Goal: Task Accomplishment & Management: Complete application form

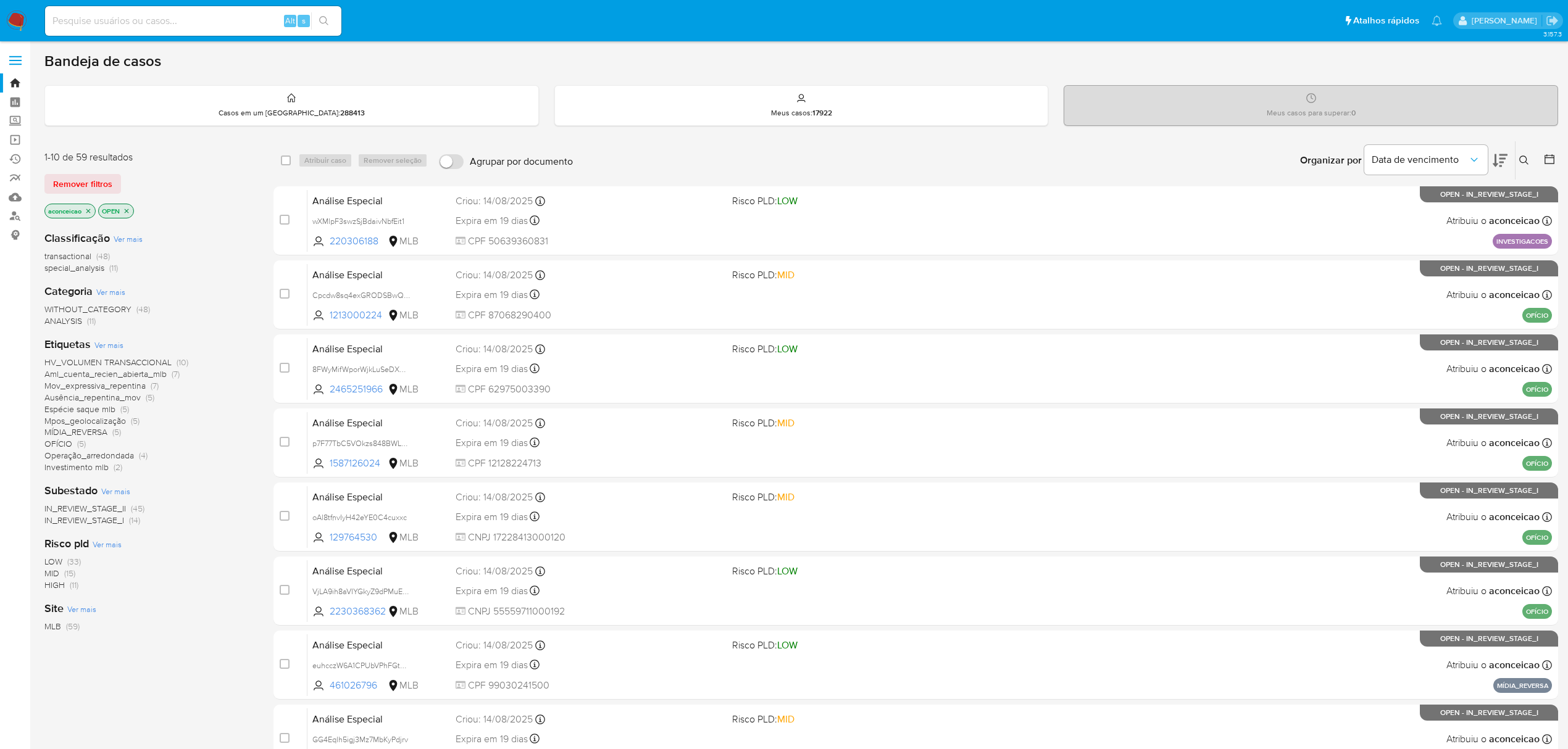
click at [92, 210] on icon "close-filter" at bounding box center [88, 211] width 8 height 8
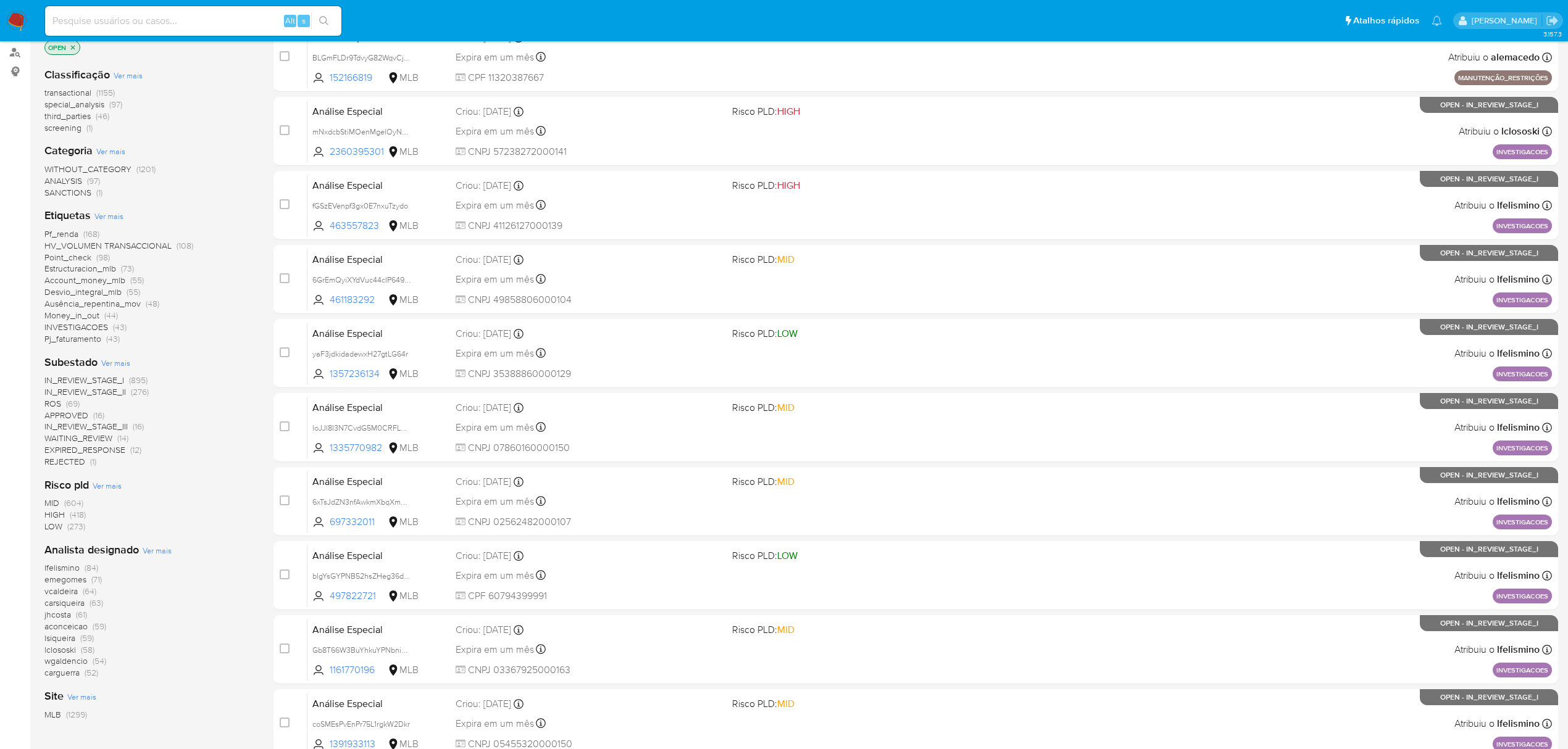
scroll to position [164, 0]
click at [67, 404] on span "(69)" at bounding box center [73, 403] width 14 height 13
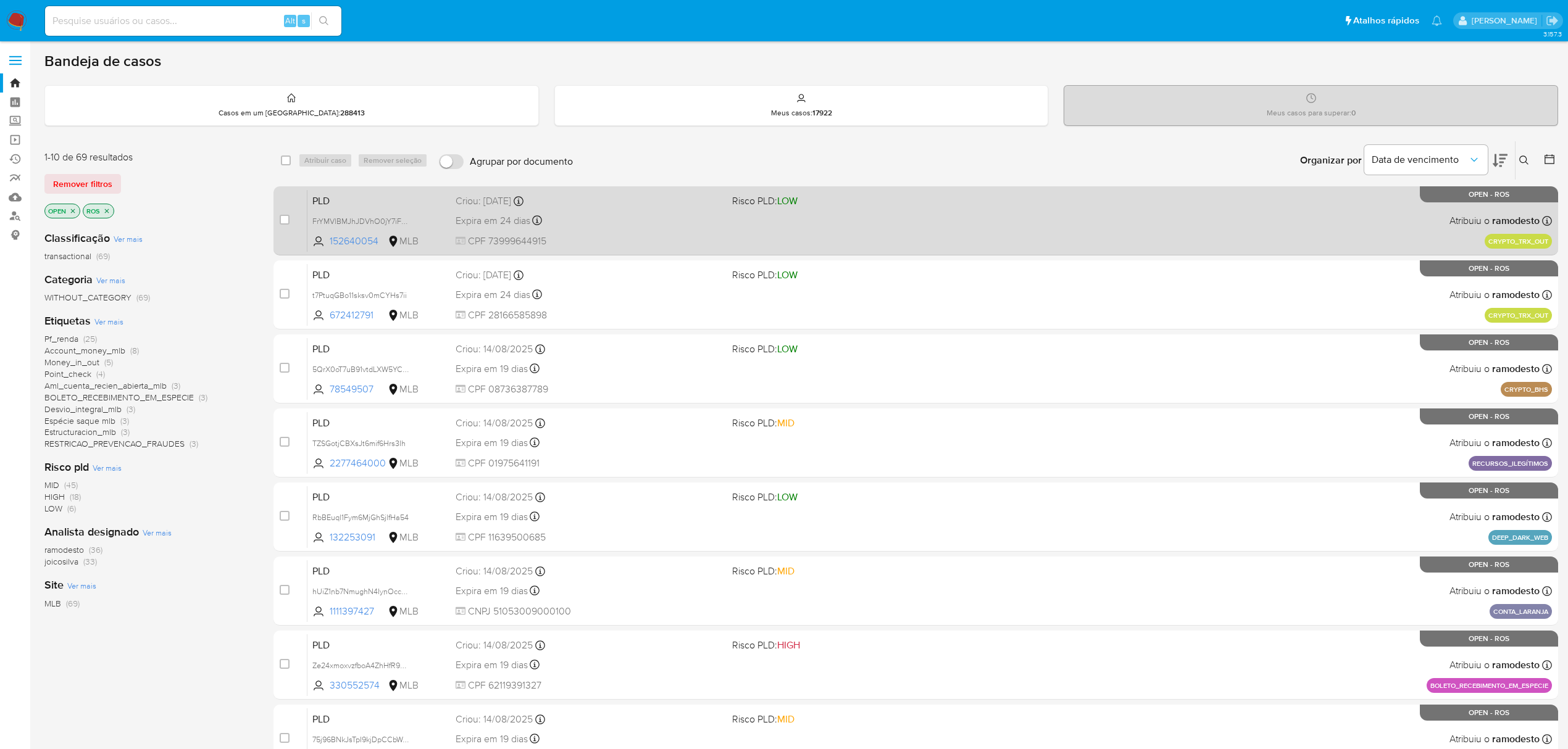
click at [925, 225] on div "PLD FrYMVlBMJhJDVhO0jY7iF8FH 152640054 MLB Risco PLD: LOW Criou: 19/08/2025 Cri…" at bounding box center [930, 220] width 1245 height 62
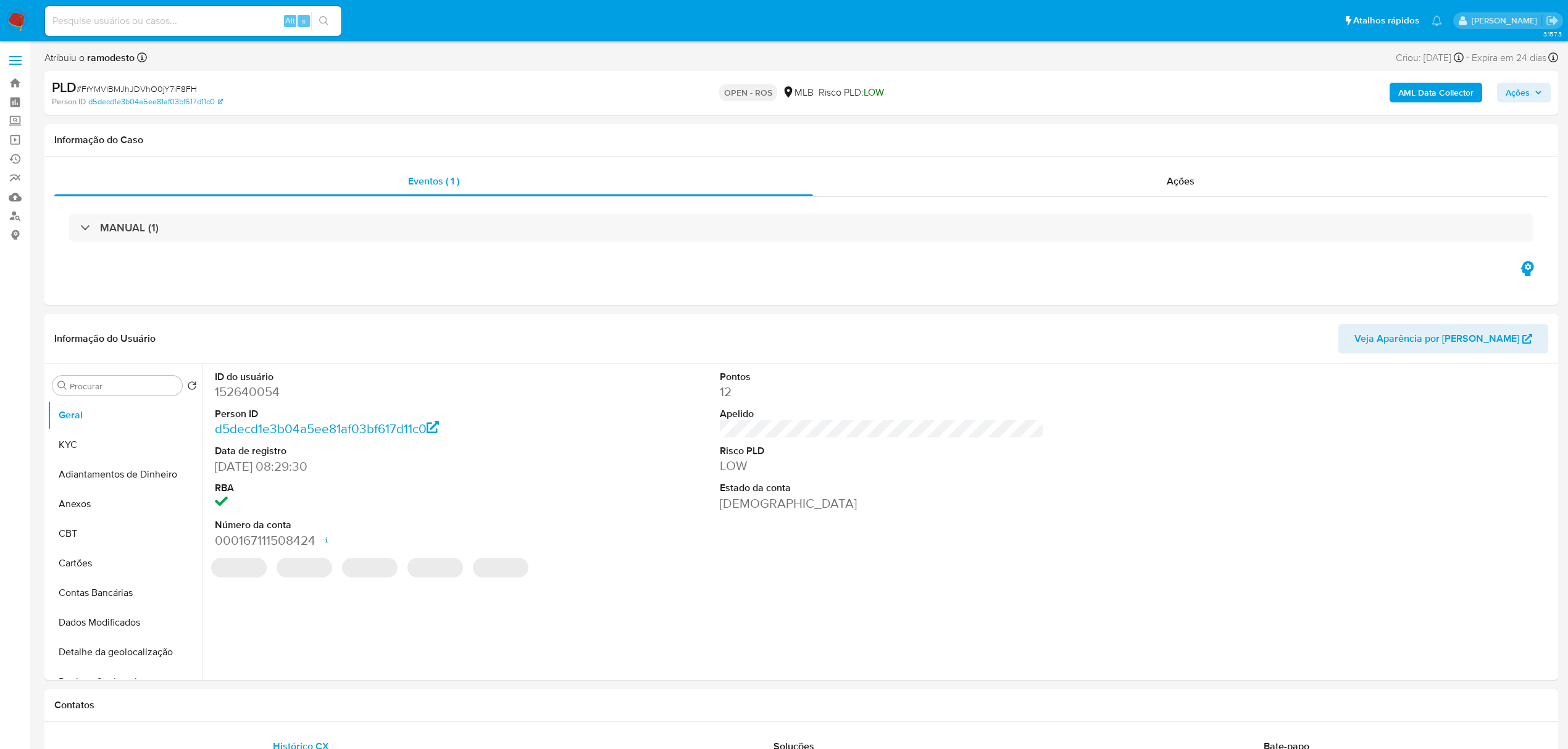
select select "10"
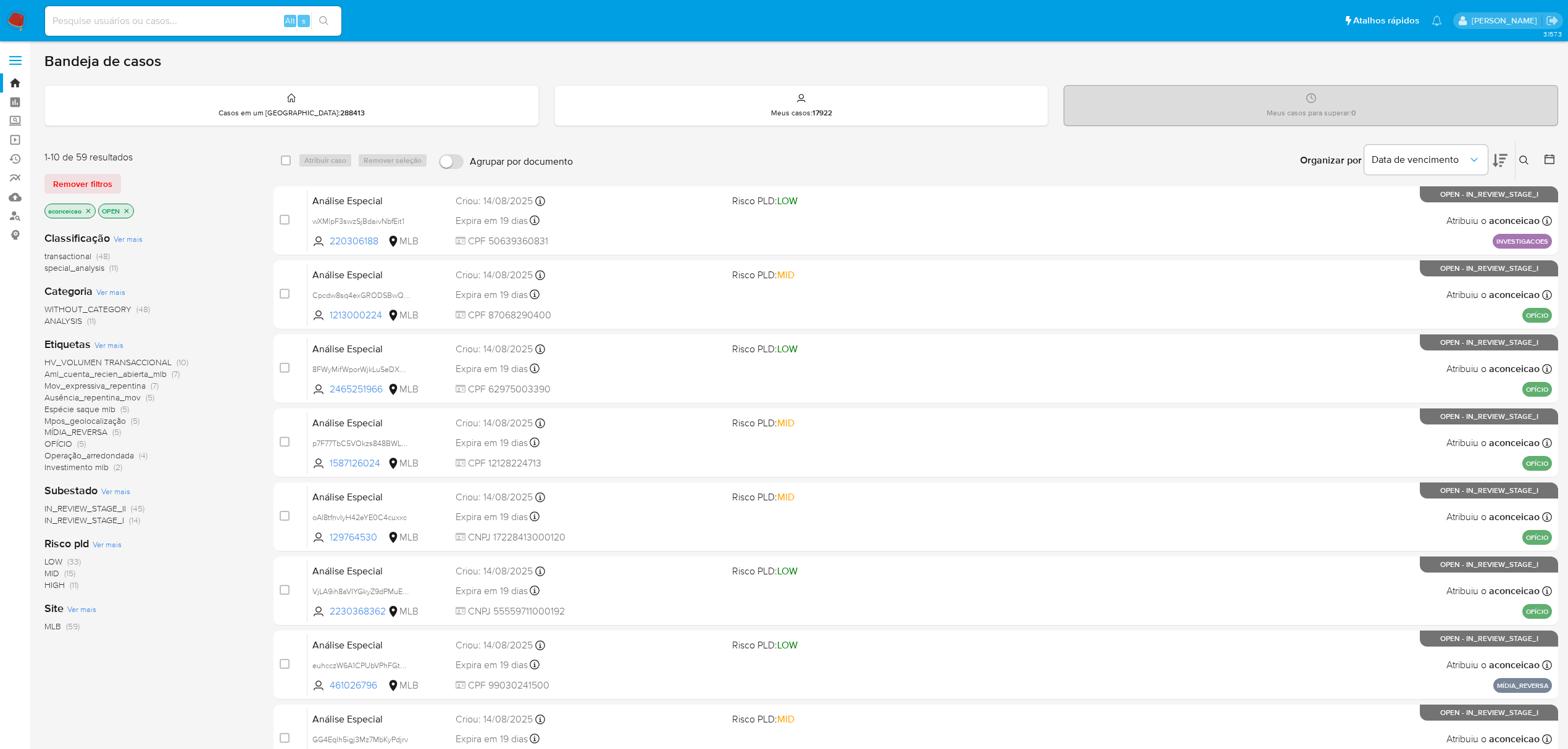
click at [90, 210] on icon "close-filter" at bounding box center [88, 211] width 8 height 8
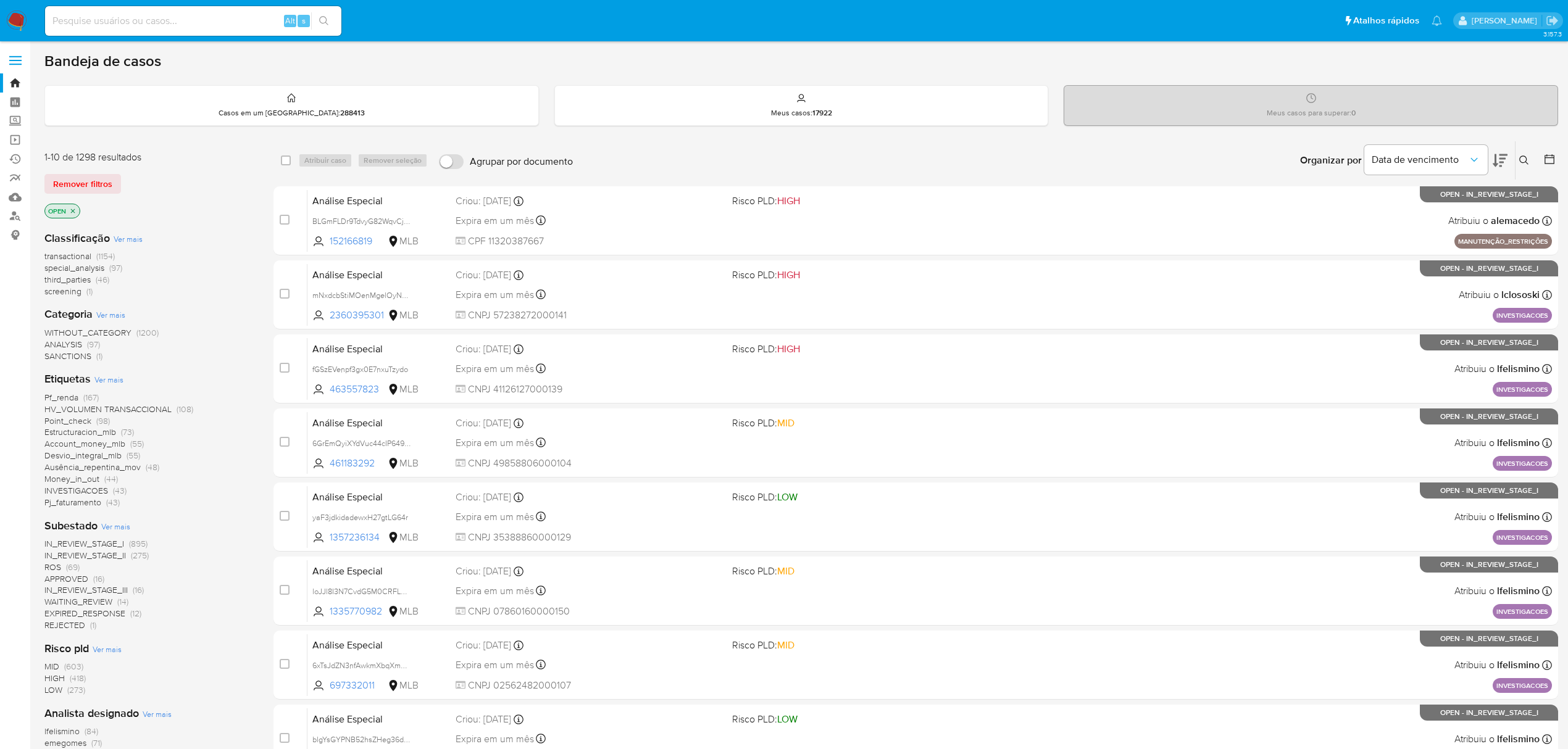
click at [78, 211] on p "OPEN" at bounding box center [62, 211] width 35 height 14
click at [76, 210] on icon "close-filter" at bounding box center [73, 211] width 8 height 8
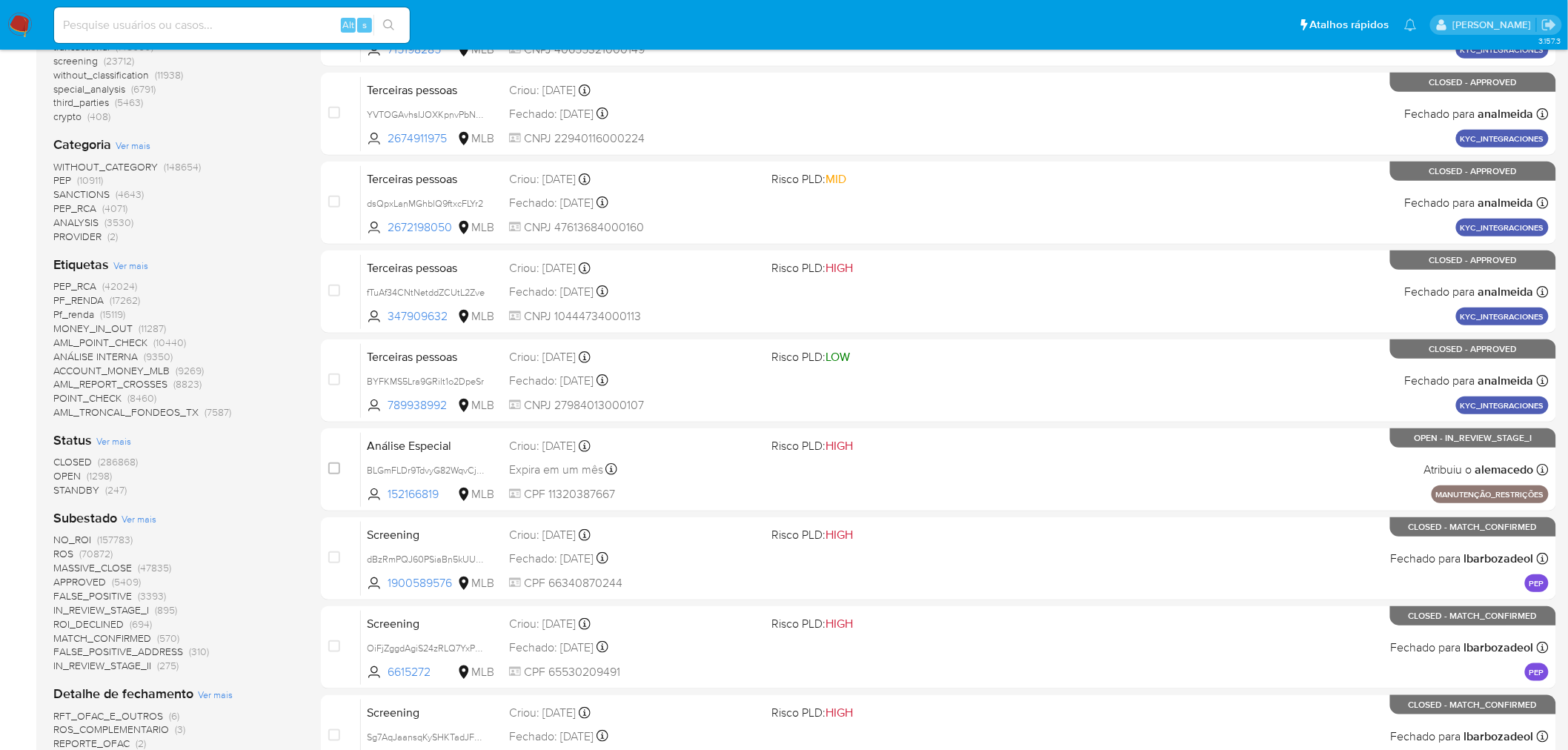
scroll to position [247, 0]
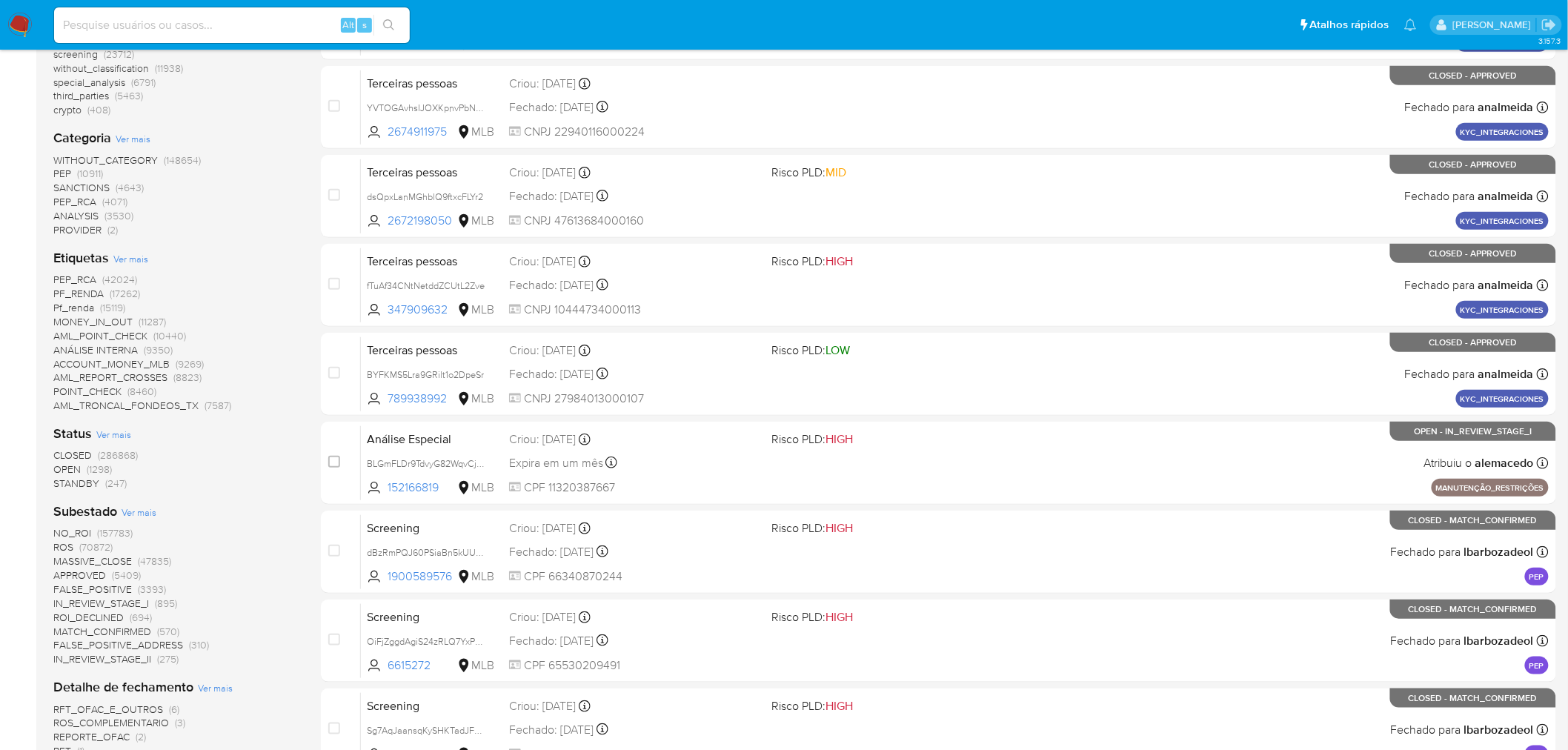
click at [72, 465] on span "OPEN" at bounding box center [67, 469] width 27 height 15
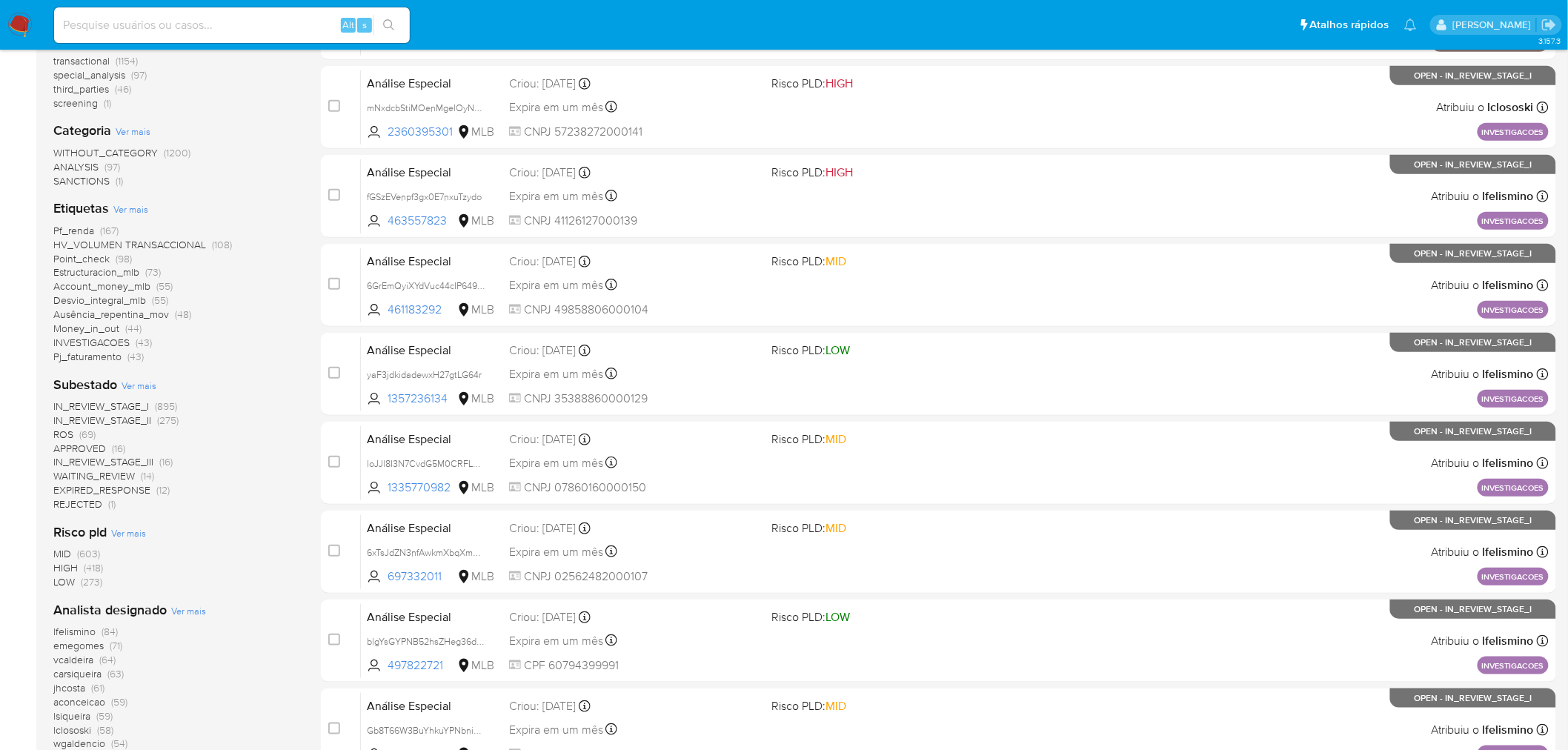
click at [67, 431] on span "ROS" at bounding box center [63, 434] width 20 height 15
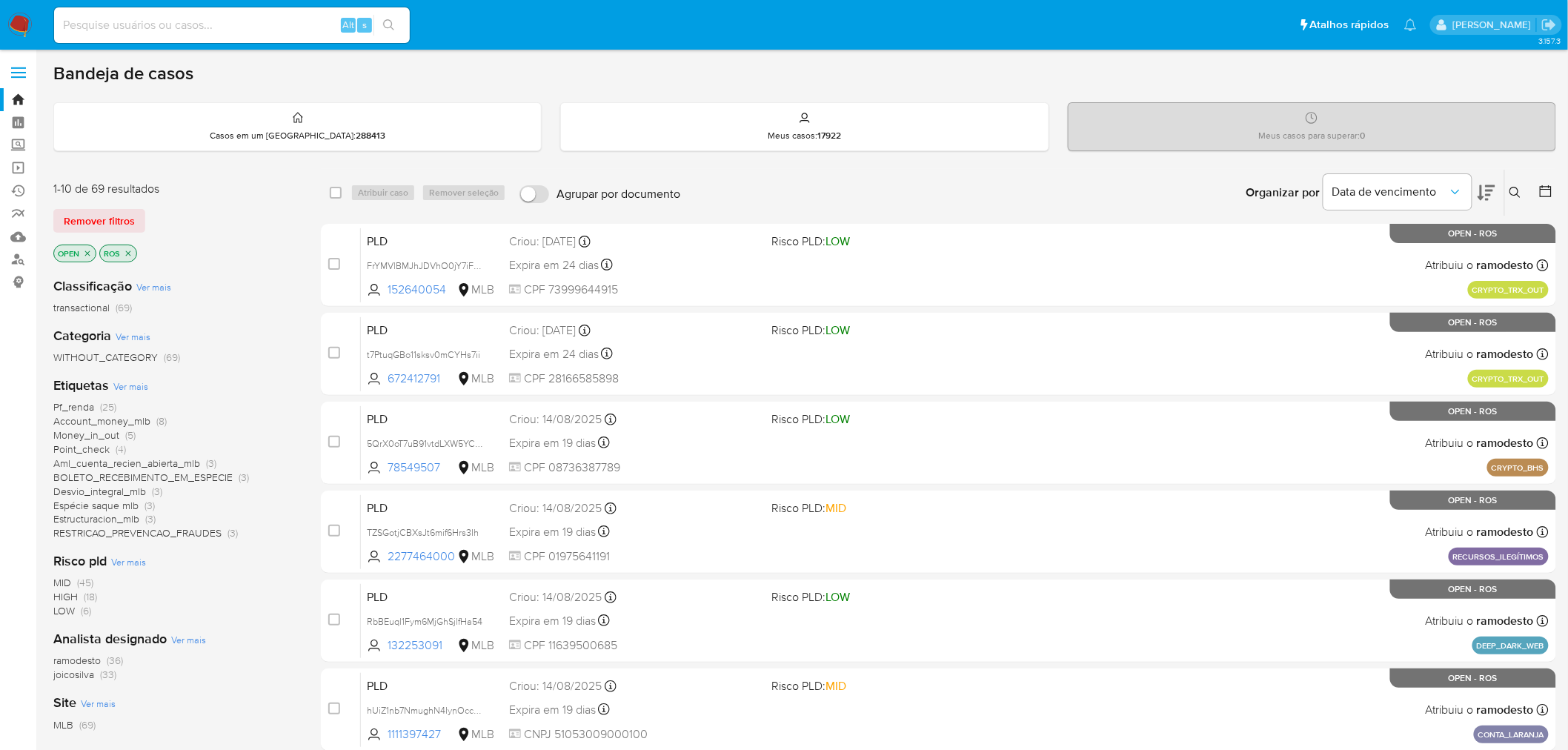
click at [164, 216] on div "Remover filtros" at bounding box center [171, 220] width 237 height 23
click at [89, 663] on span "ramodesto" at bounding box center [77, 661] width 48 height 15
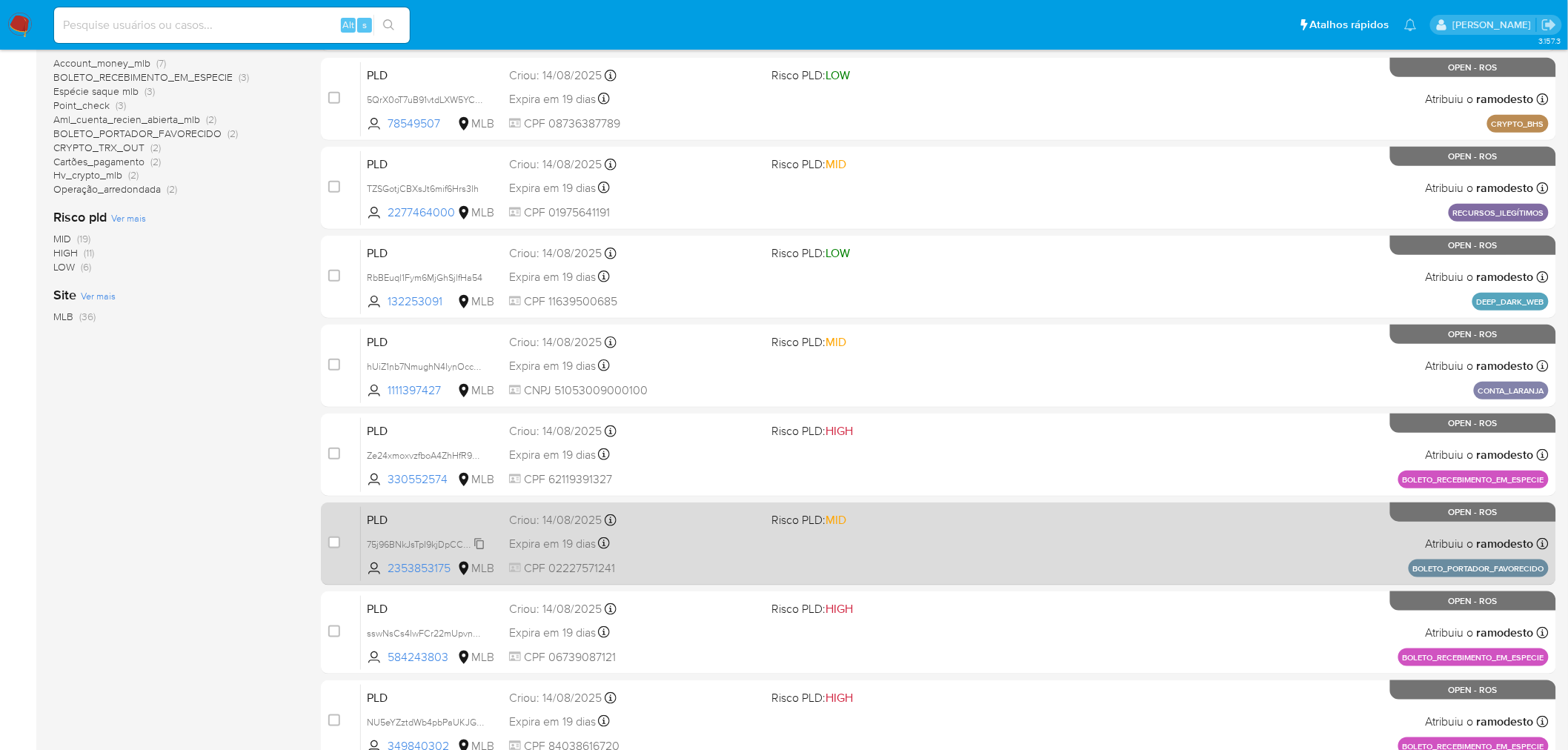
scroll to position [419, 0]
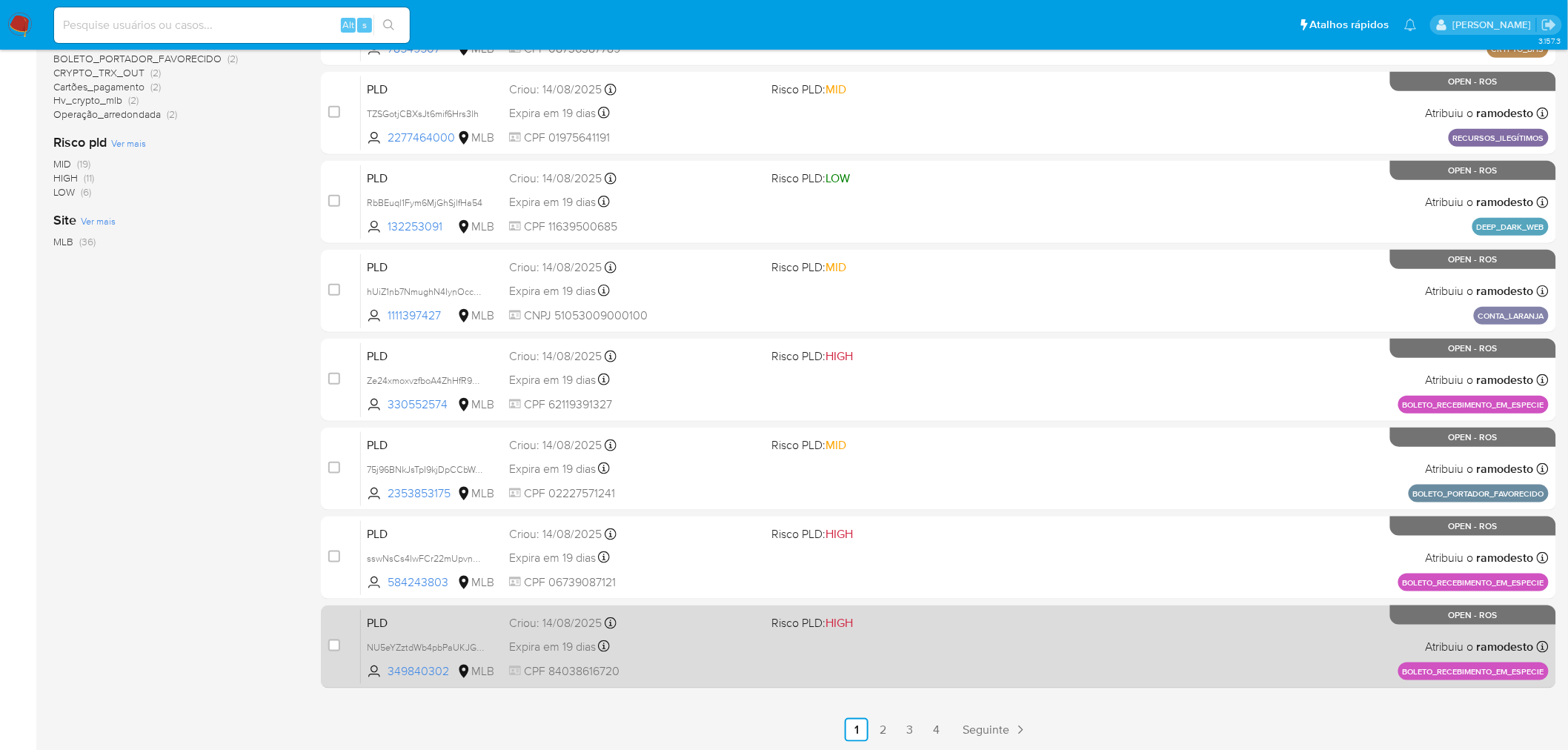
click at [339, 643] on div "case-item-checkbox Incapaz de atribuir o caso" at bounding box center [344, 646] width 33 height 75
click at [335, 642] on input "checkbox" at bounding box center [334, 645] width 12 height 12
checkbox input "true"
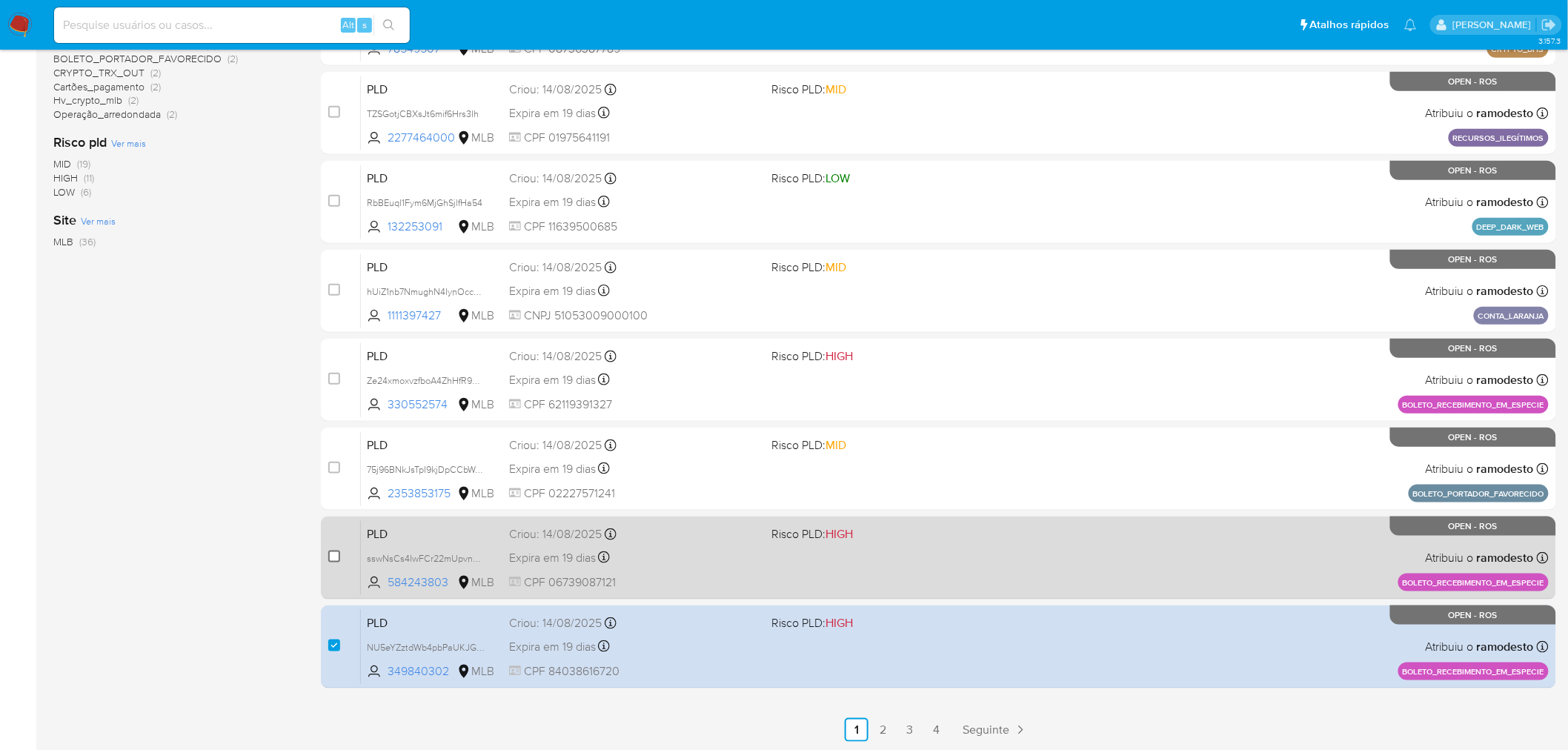
click at [339, 555] on input "checkbox" at bounding box center [334, 557] width 12 height 12
checkbox input "true"
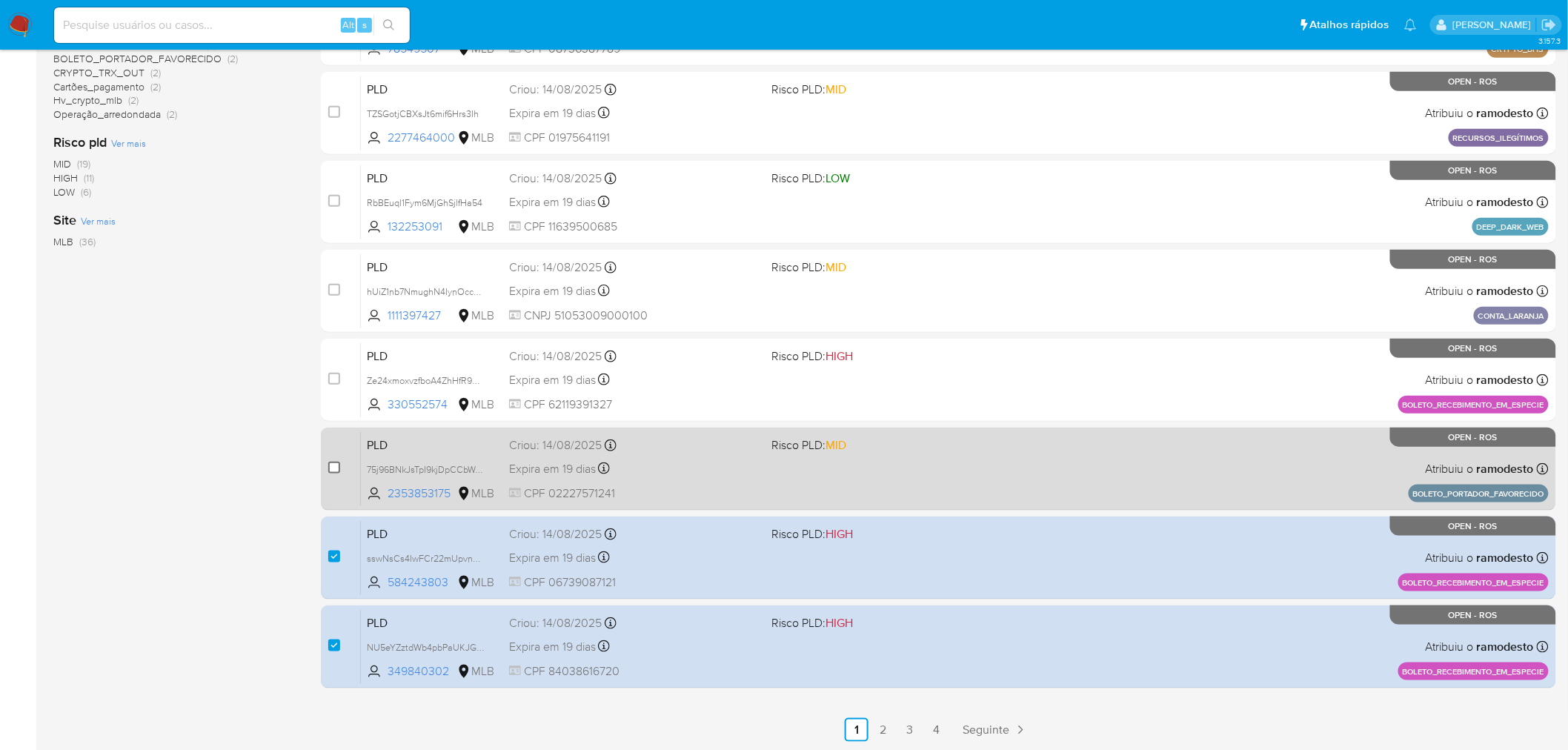
click at [331, 467] on input "checkbox" at bounding box center [334, 467] width 12 height 12
checkbox input "true"
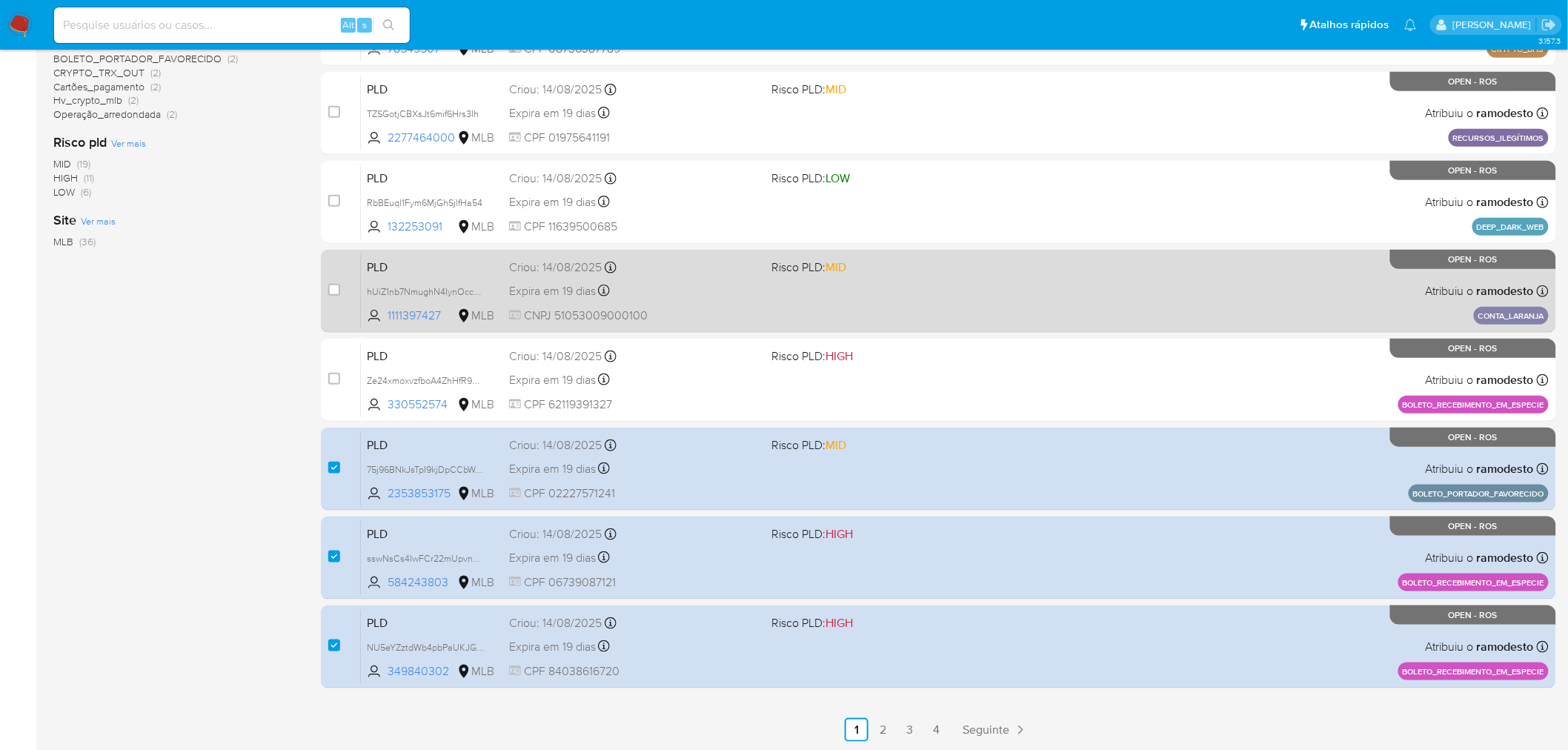
click at [886, 728] on link "2" at bounding box center [882, 730] width 23 height 23
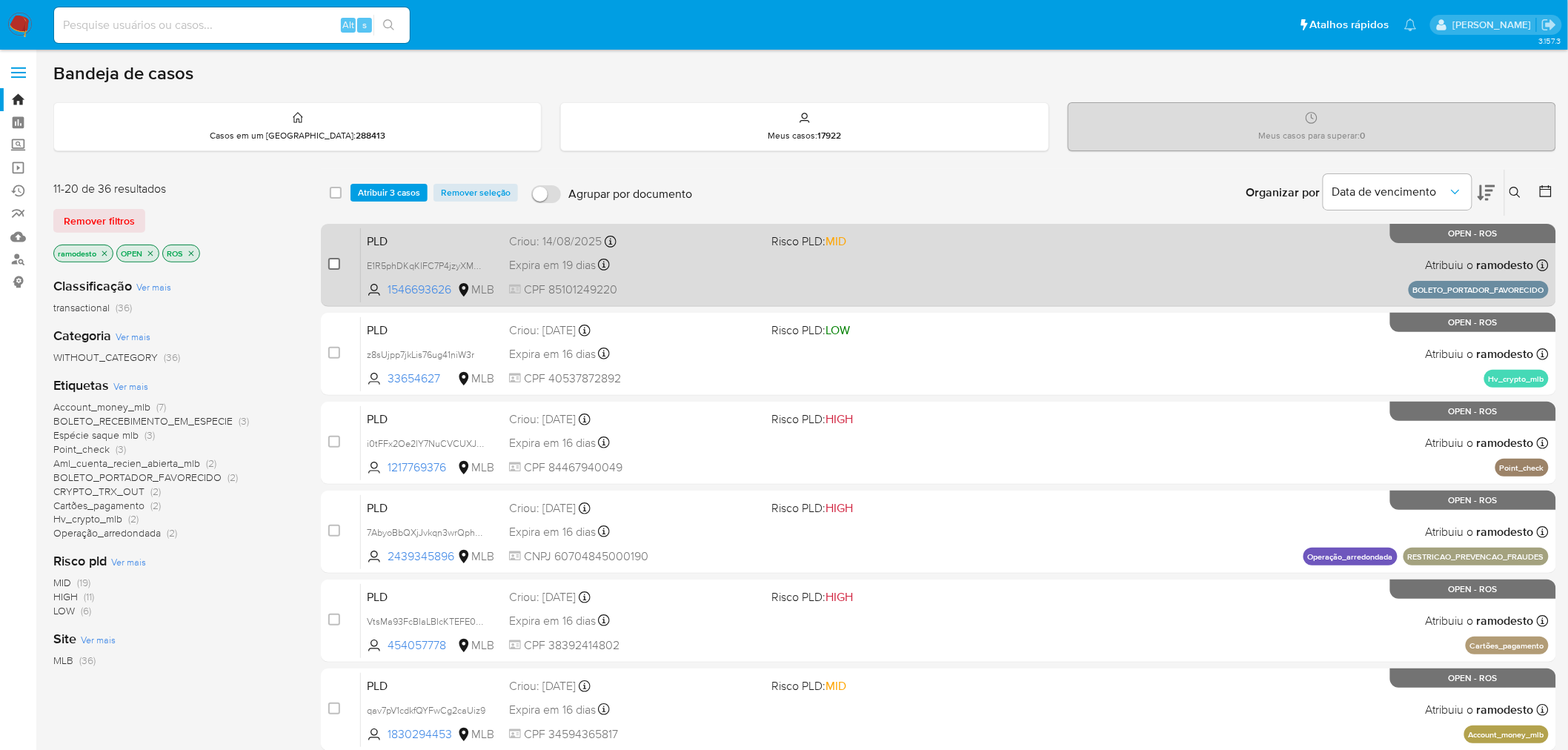
click at [333, 268] on input "checkbox" at bounding box center [334, 264] width 12 height 12
checkbox input "true"
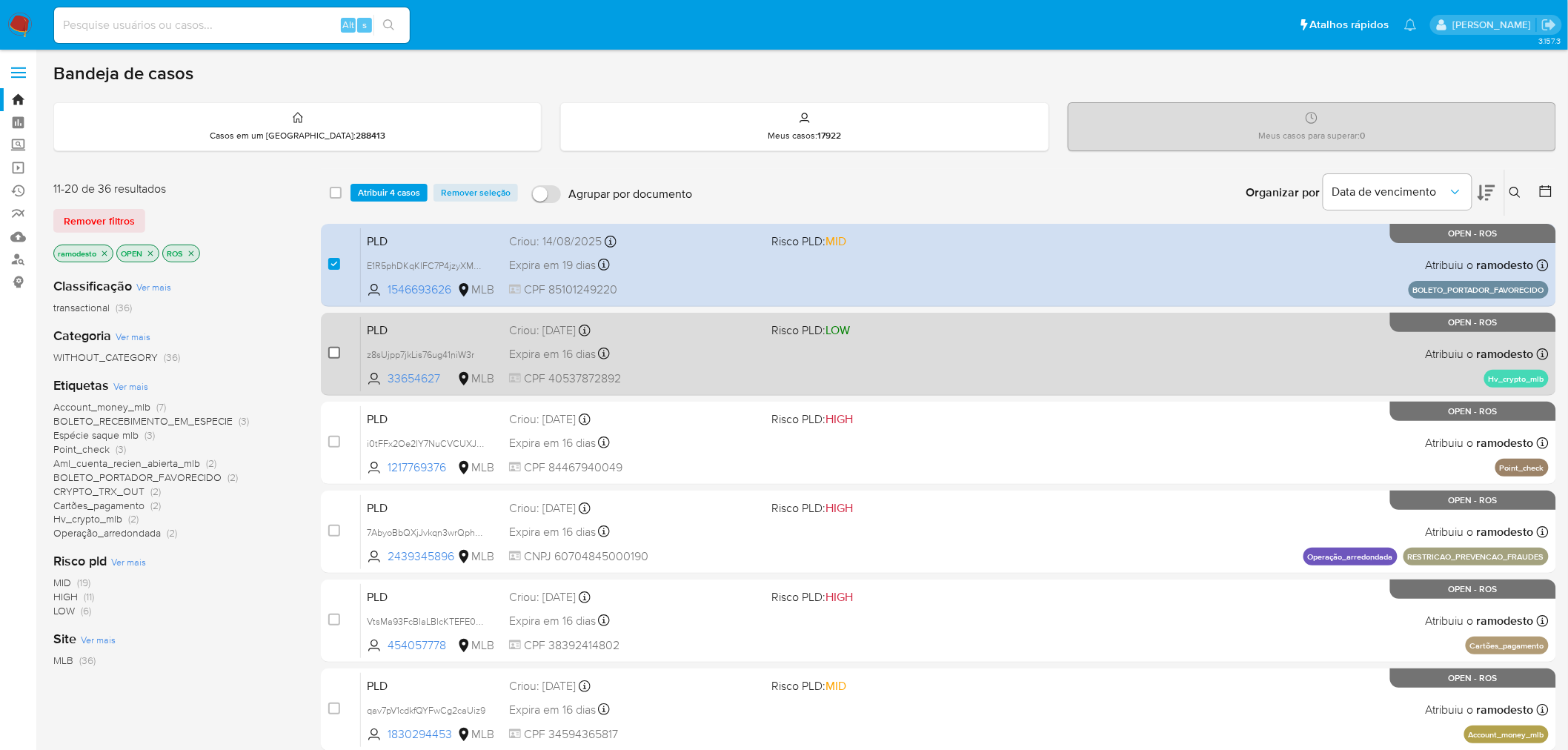
click at [335, 348] on input "checkbox" at bounding box center [334, 353] width 12 height 12
checkbox input "true"
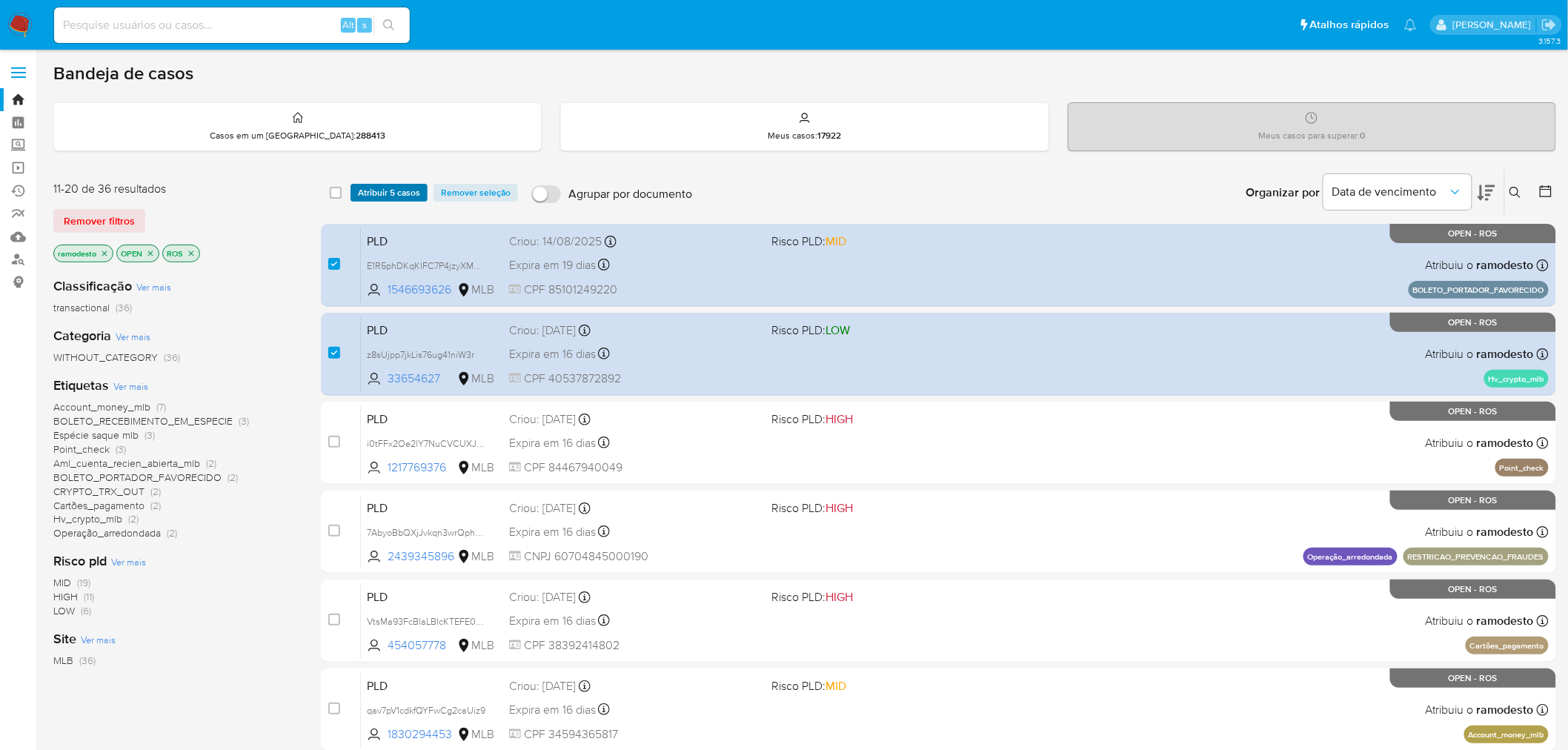
click at [374, 188] on span "Atribuir 5 casos" at bounding box center [389, 193] width 62 height 15
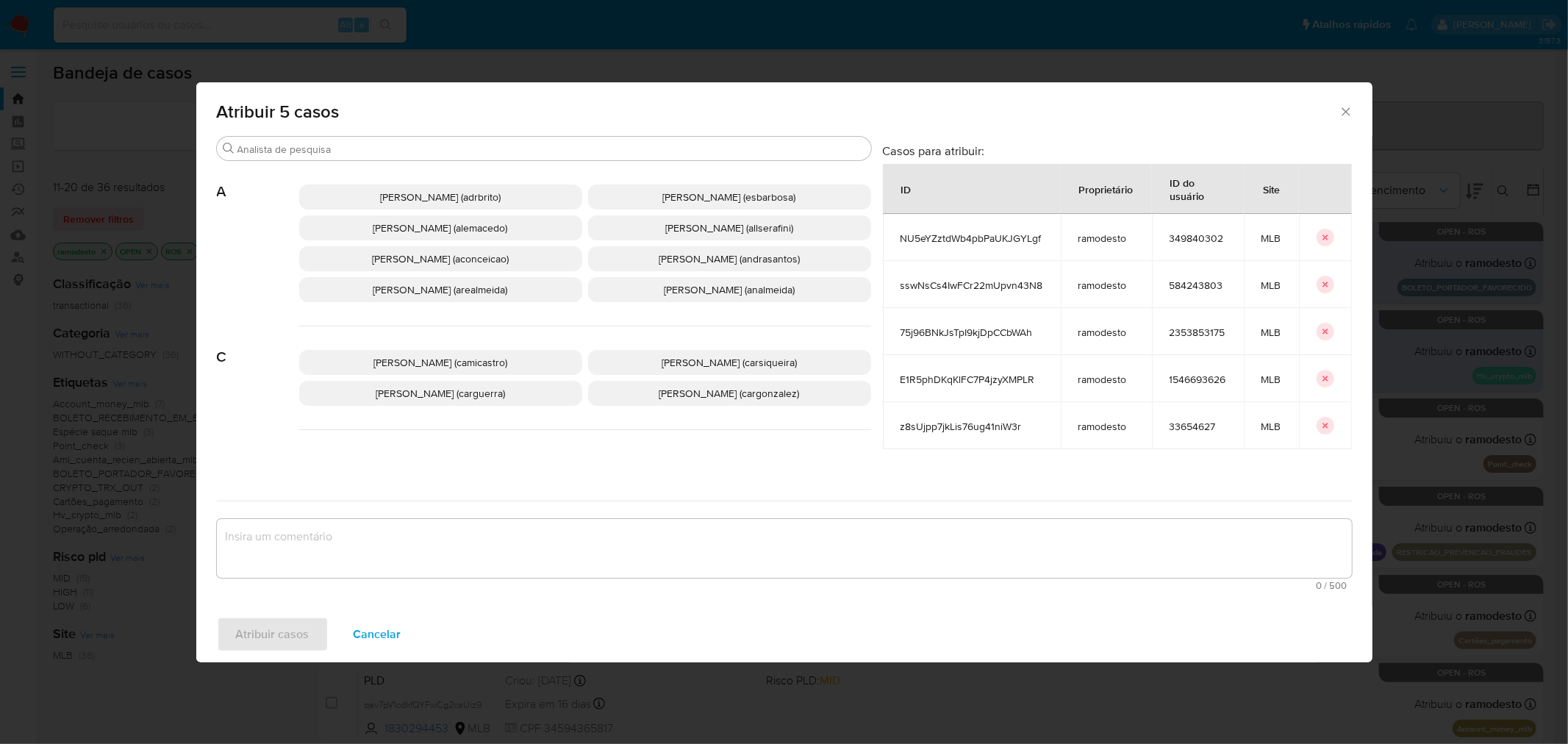
click at [419, 258] on span "Ana Cristina Da Conceicao (aconceicao)" at bounding box center [440, 259] width 137 height 15
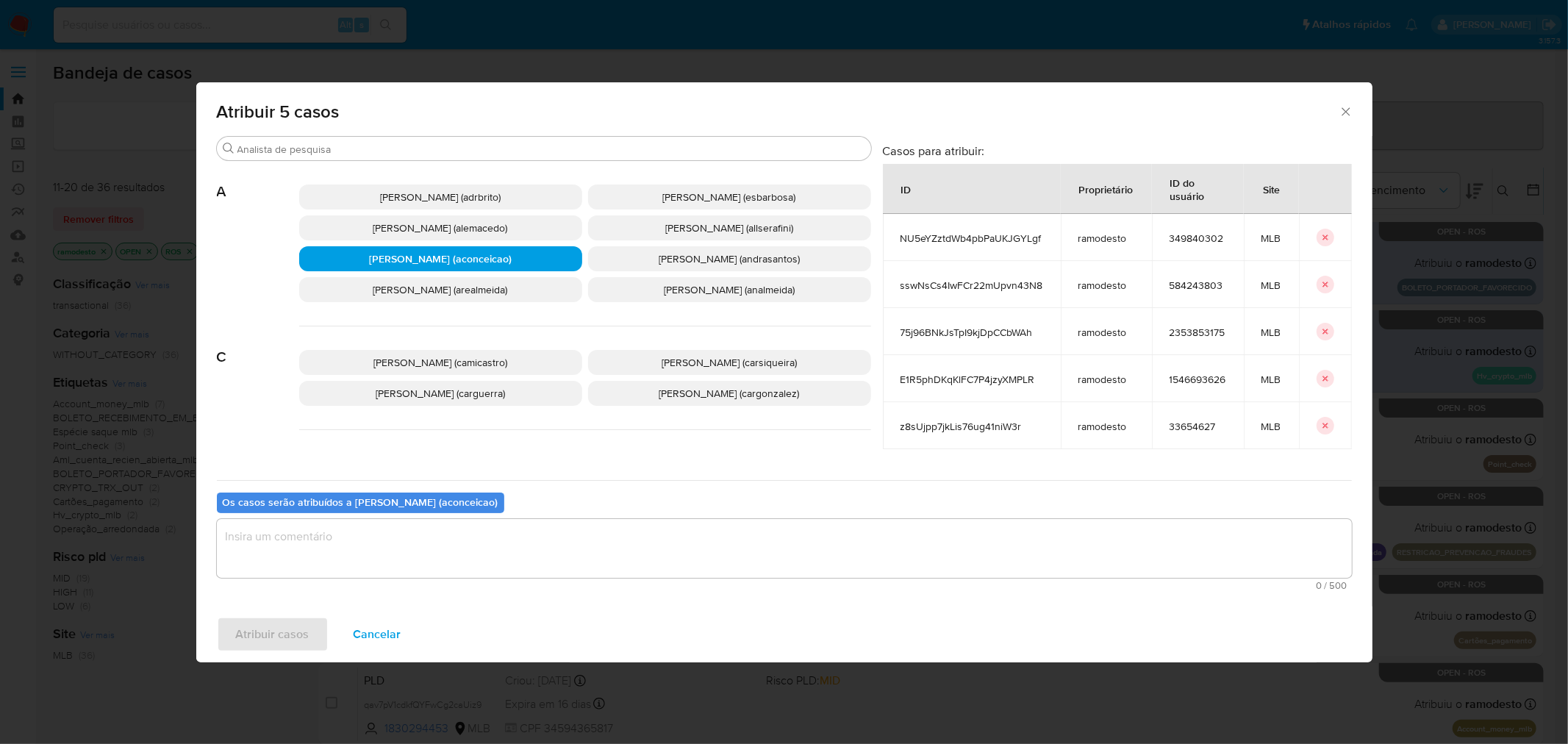
click at [537, 557] on textarea "assign-modal" at bounding box center [785, 548] width 1135 height 59
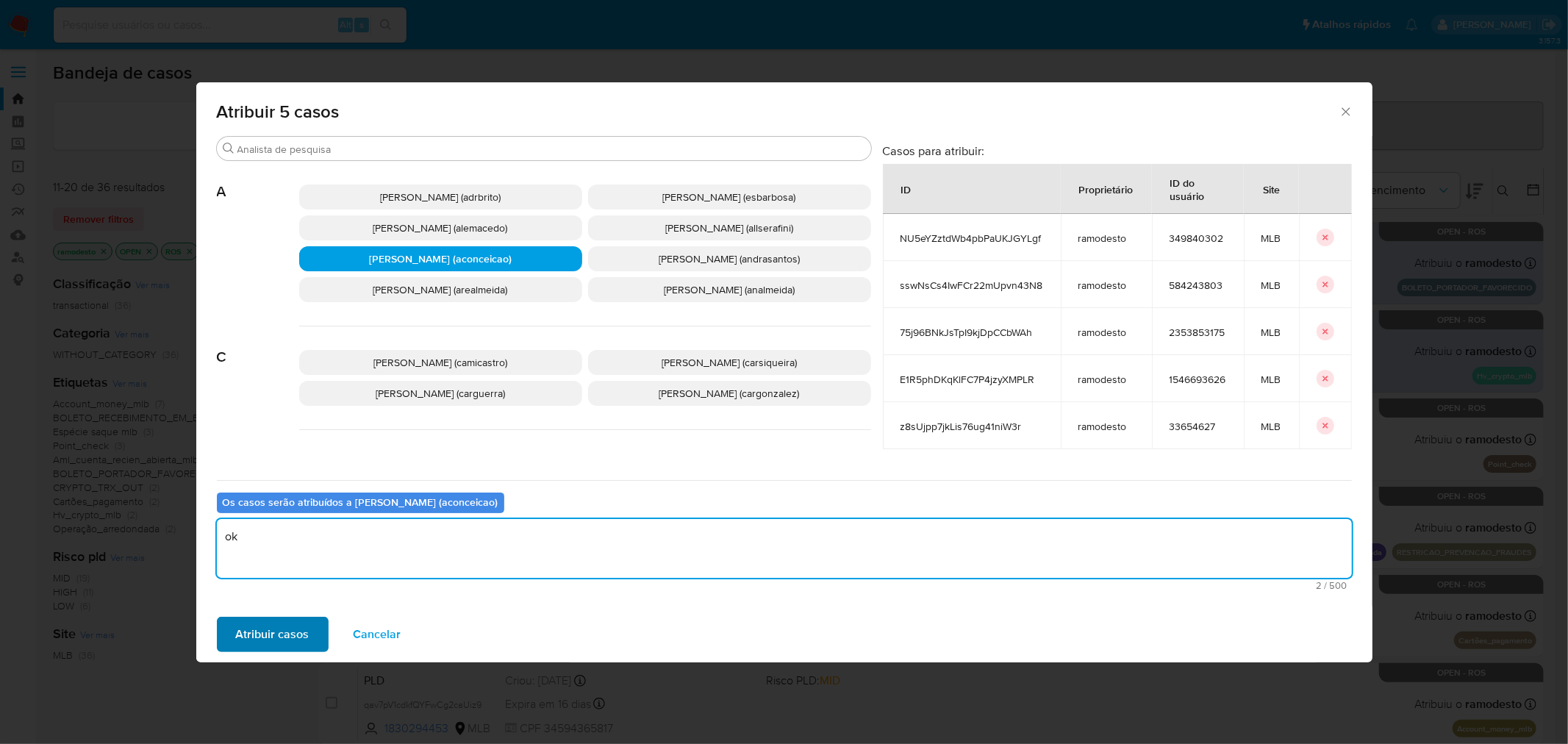
type textarea "ok"
click at [309, 623] on button "Atribuir casos" at bounding box center [273, 634] width 112 height 35
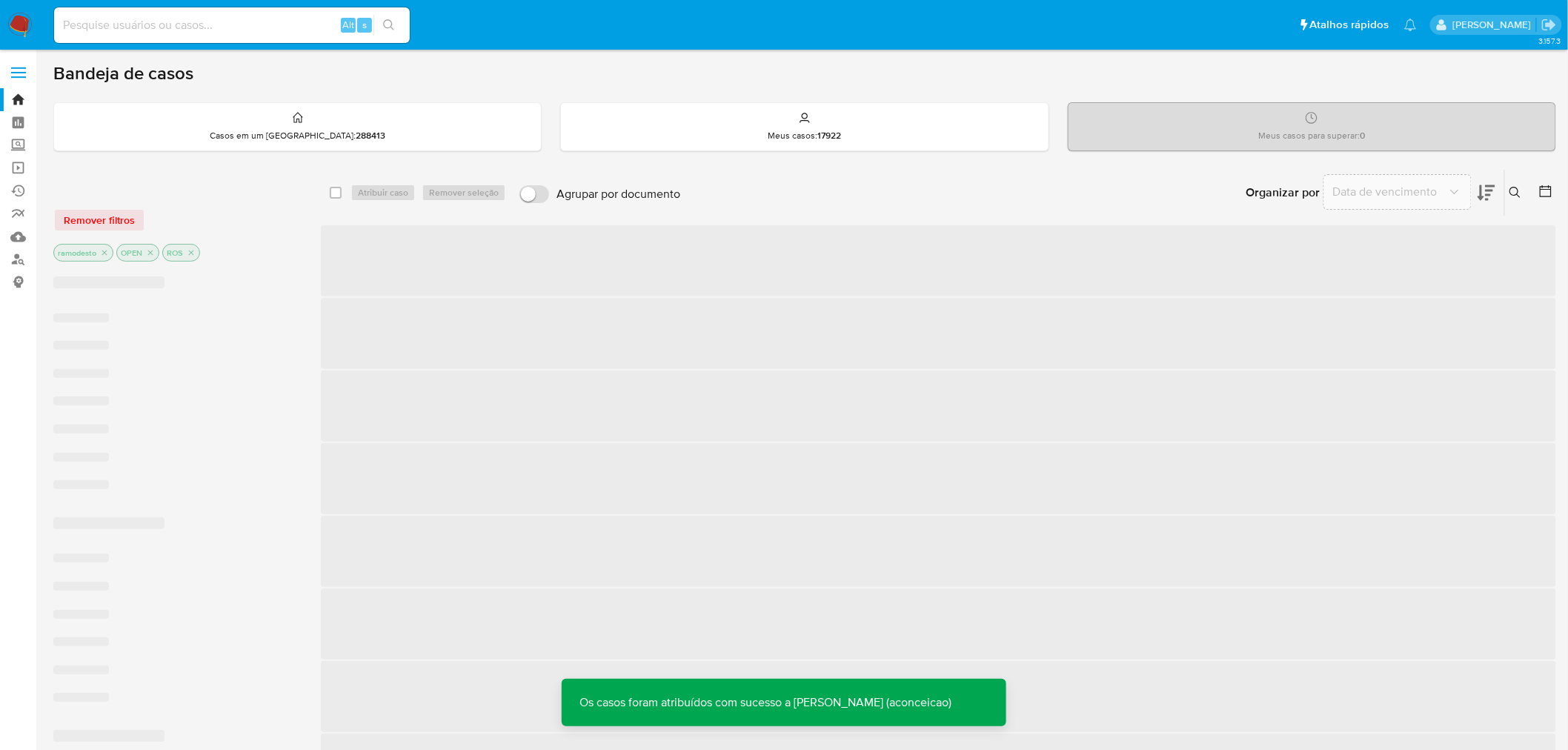
click at [102, 253] on icon "close-filter" at bounding box center [105, 253] width 9 height 9
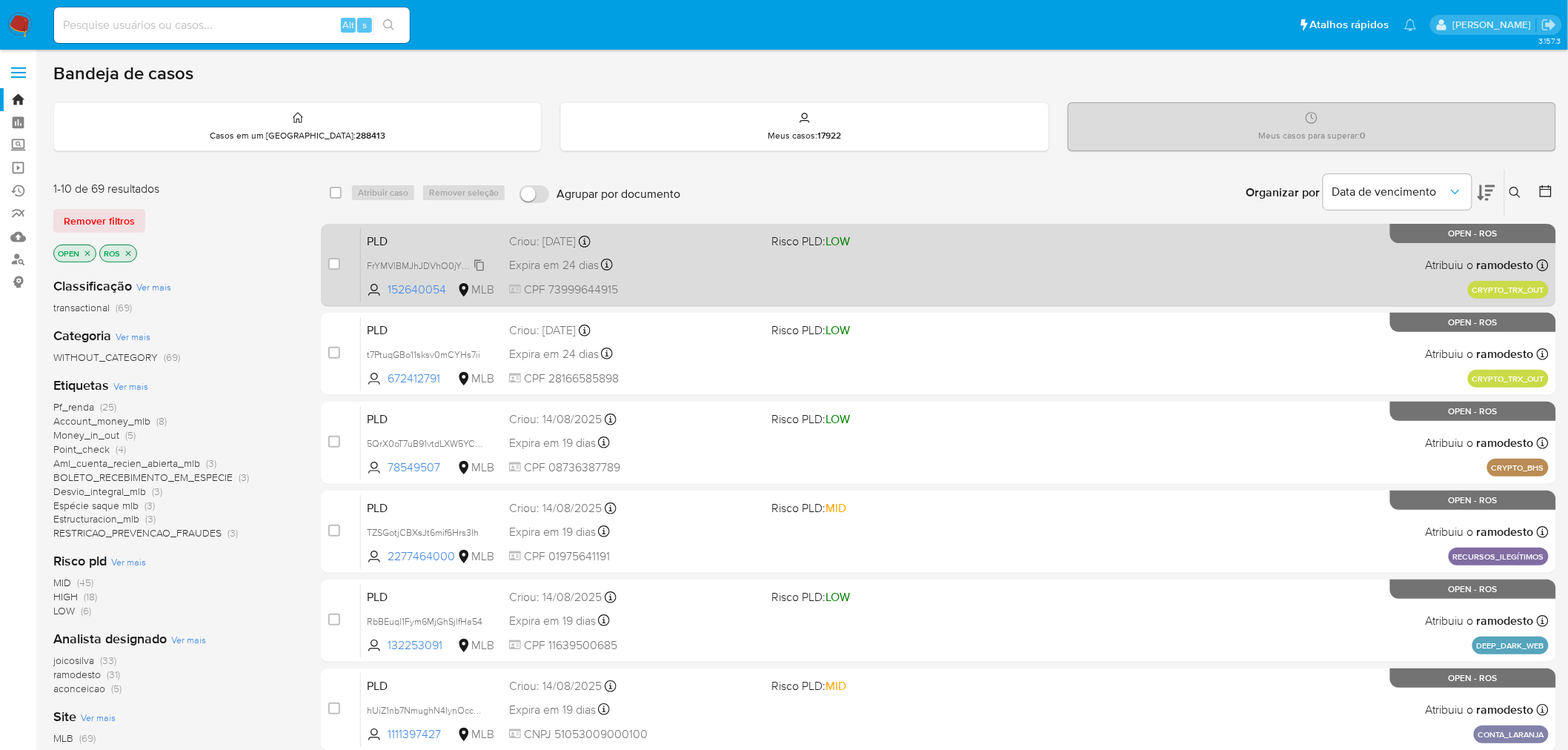
click at [479, 263] on span "FrYMVlBMJhJDVhO0jY7iF8FH" at bounding box center [428, 264] width 123 height 17
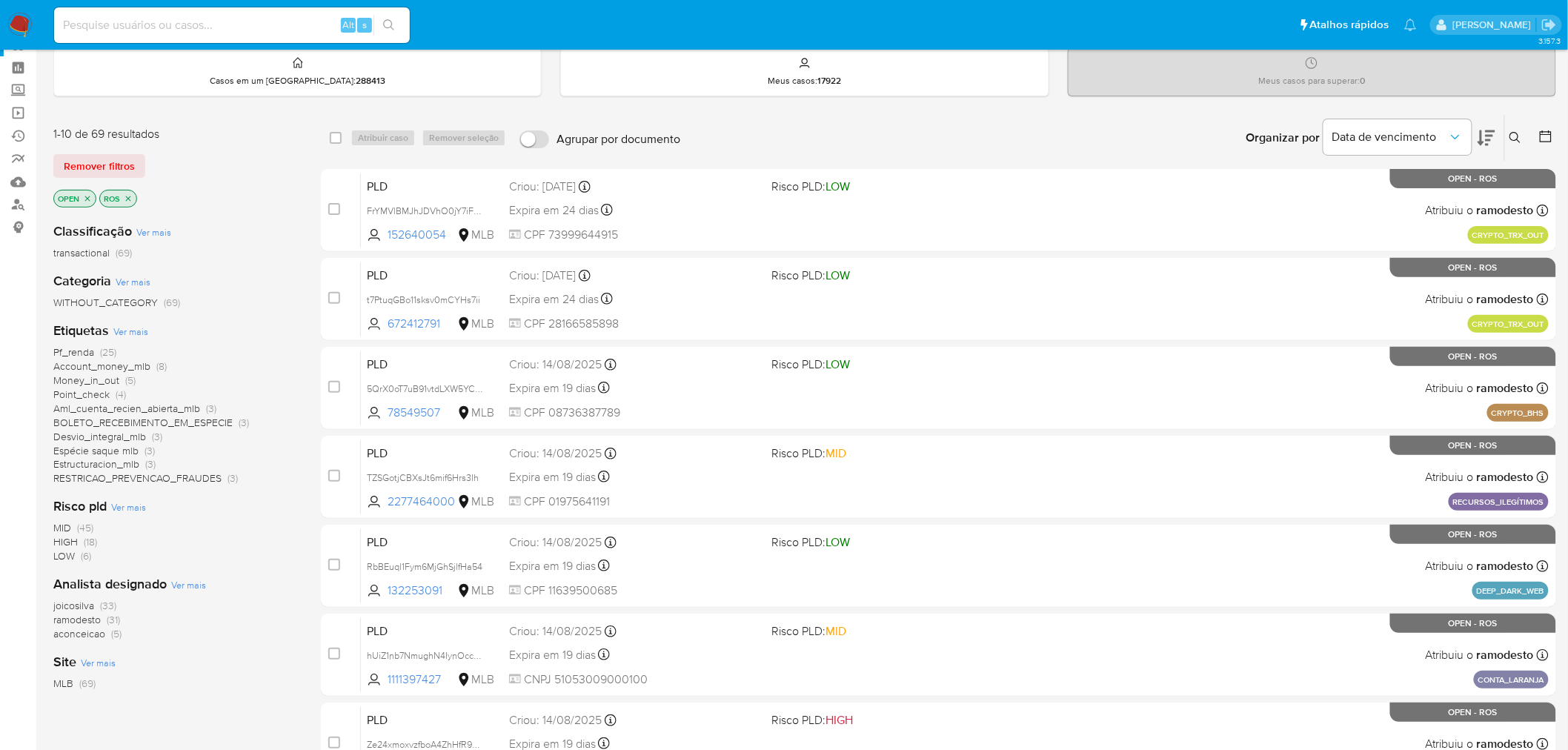
scroll to position [83, 0]
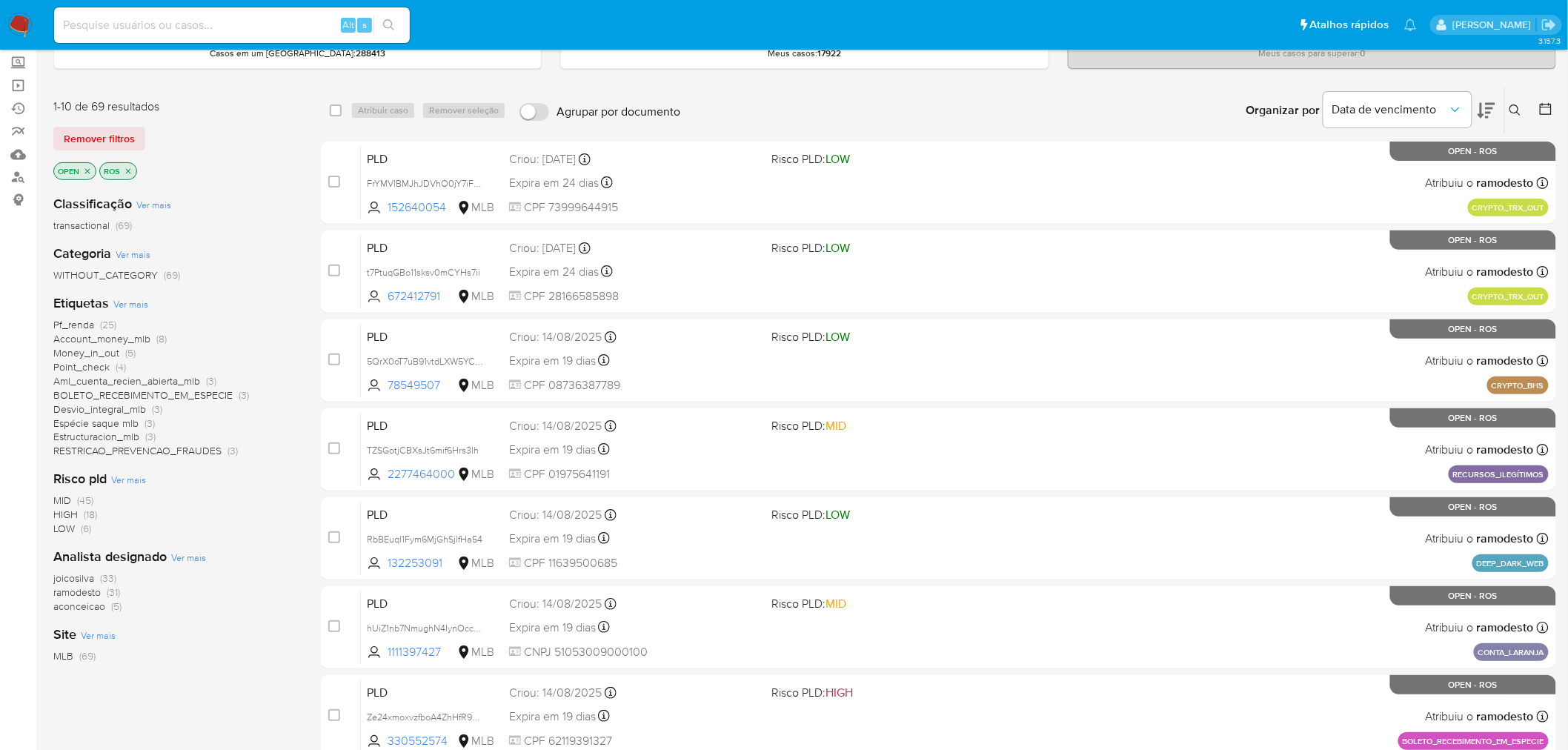
click at [114, 608] on span "(5)" at bounding box center [117, 606] width 11 height 15
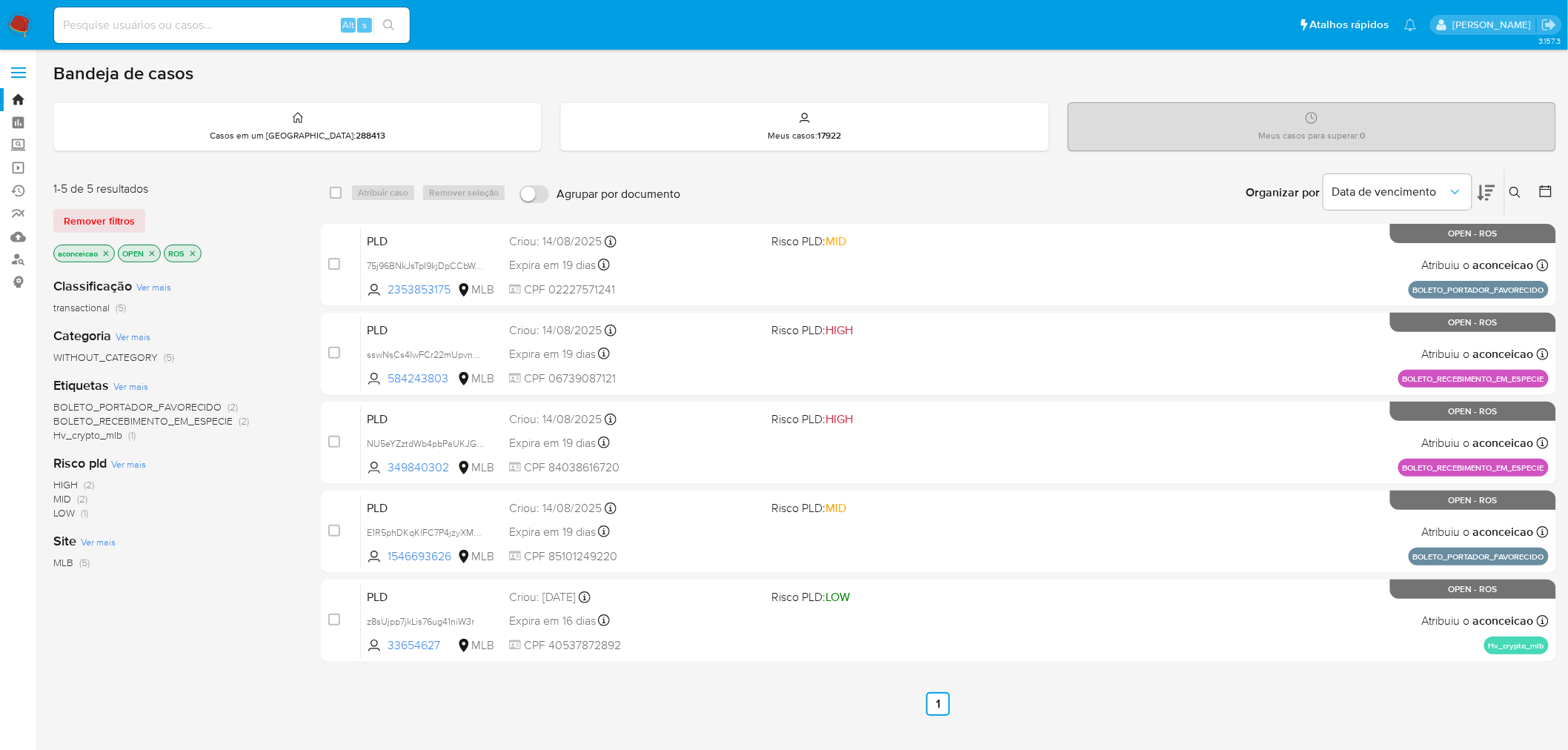
click at [107, 253] on icon "close-filter" at bounding box center [106, 254] width 9 height 9
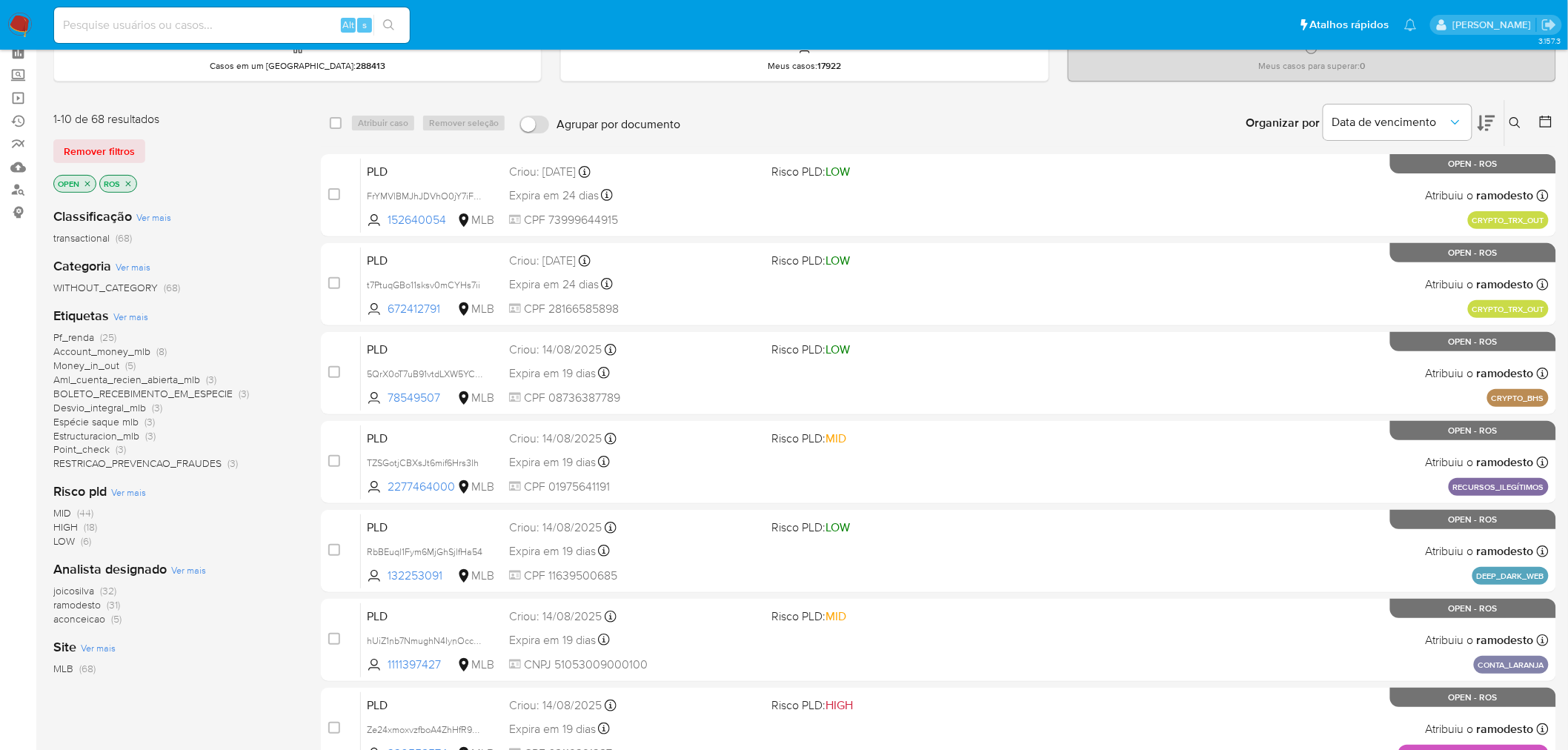
scroll to position [164, 0]
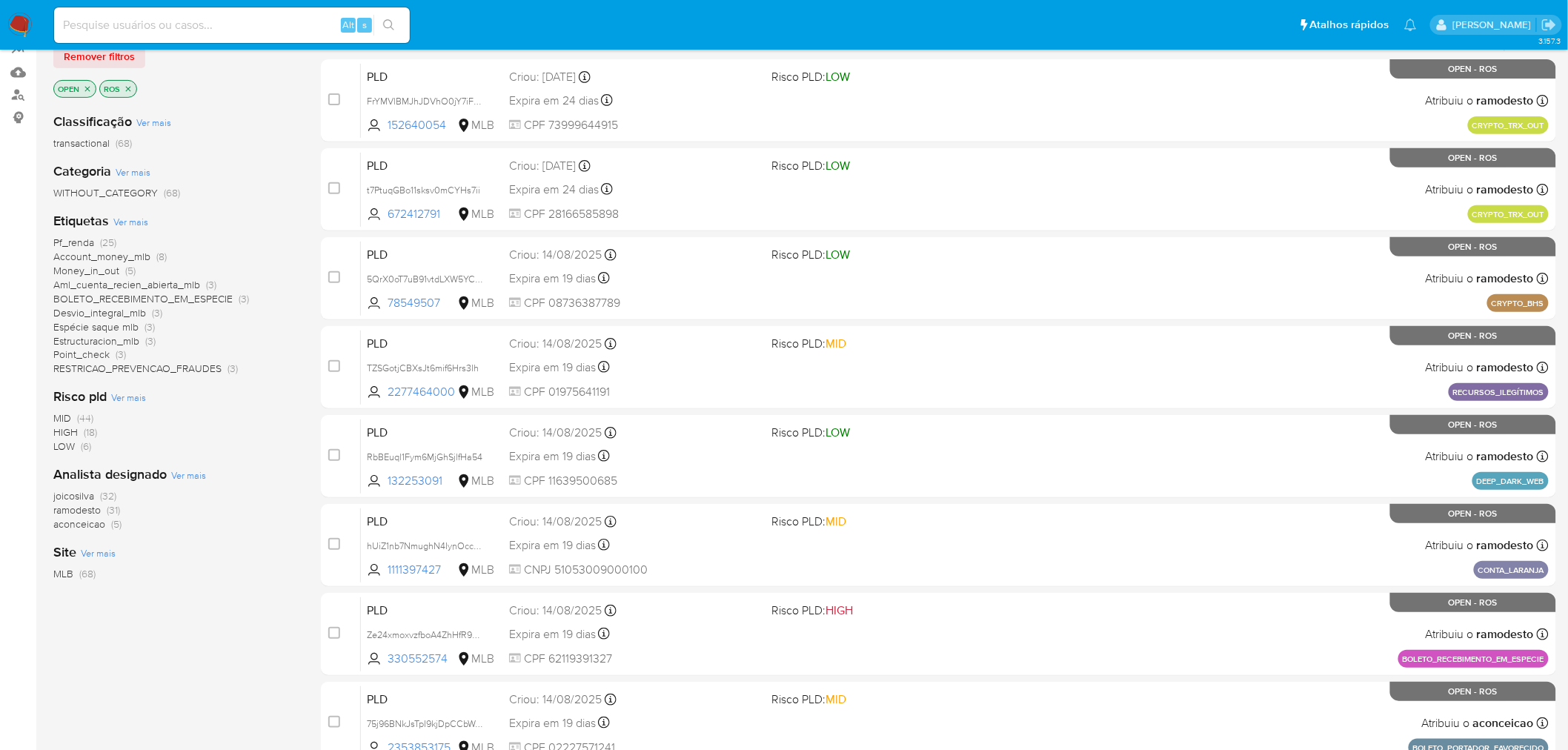
click at [83, 520] on span "aconceicao" at bounding box center [79, 524] width 52 height 15
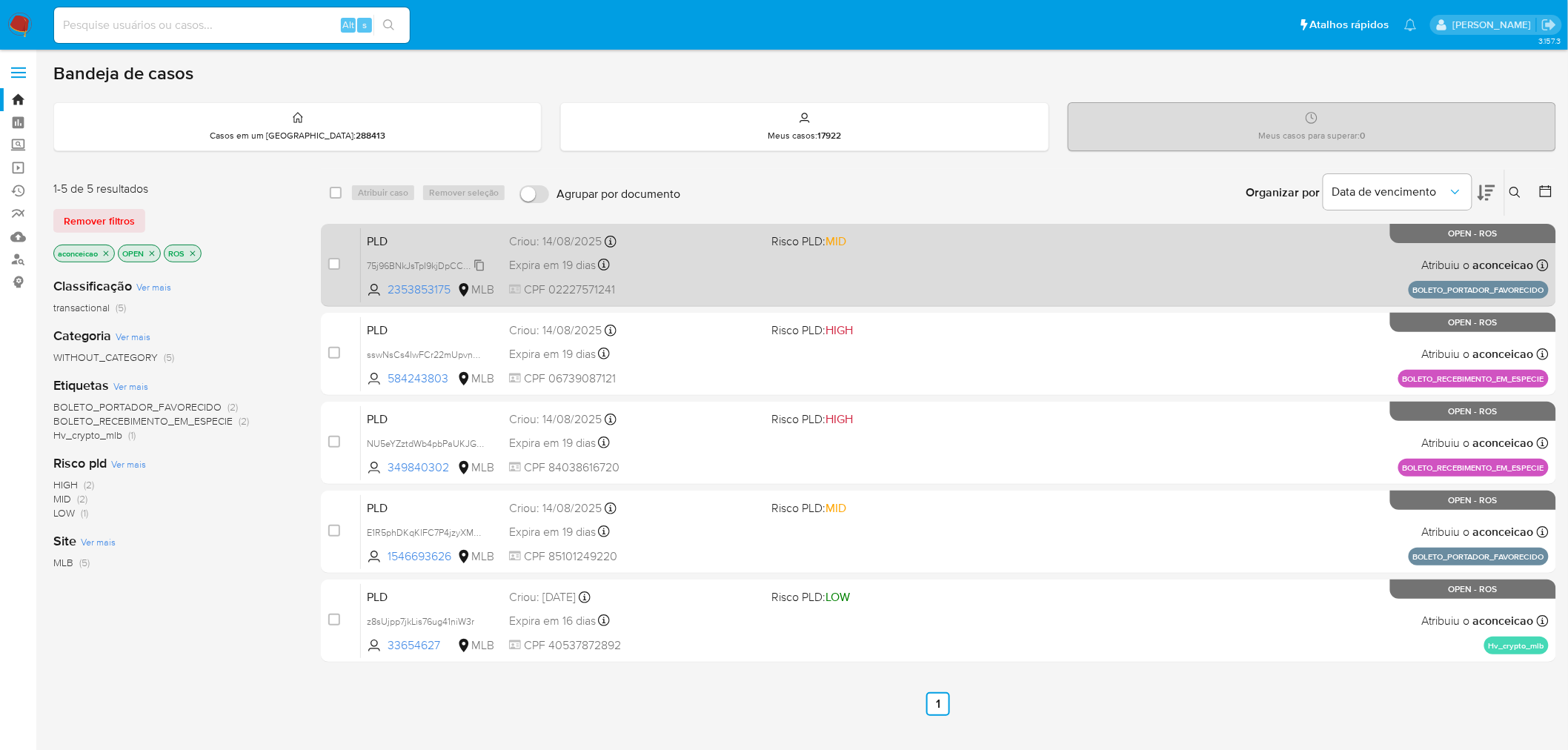
click at [475, 264] on span "75j96BNkJsTpI9kjDpCCbWAh" at bounding box center [426, 264] width 119 height 17
click at [483, 263] on span "75j96BNkJsTpI9kjDpCCbWAh" at bounding box center [426, 264] width 119 height 17
click at [667, 296] on span "CPF 02227571241" at bounding box center [635, 290] width 251 height 17
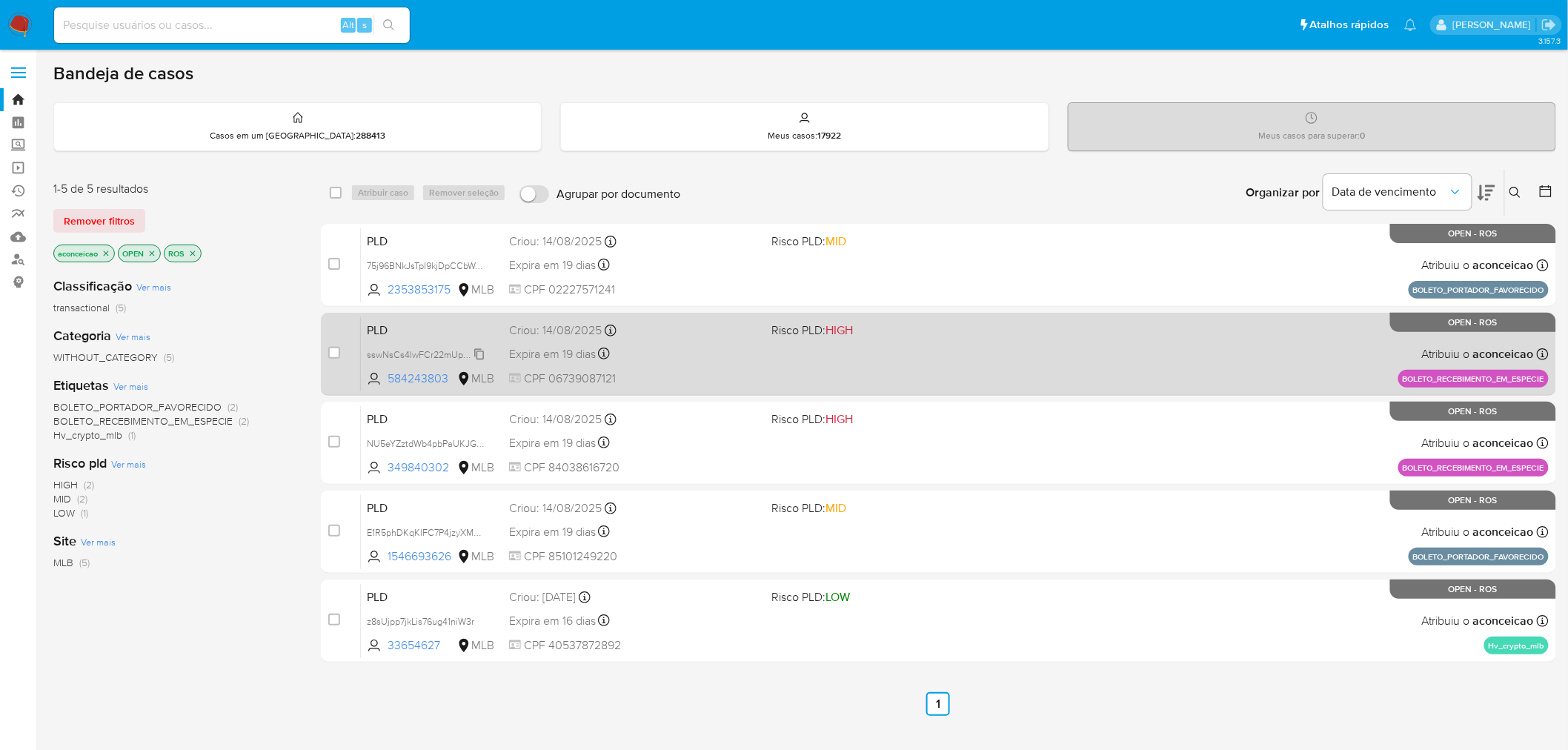
click at [476, 352] on span "sswNsCs4IwFCr22mUpvn43N8" at bounding box center [430, 354] width 128 height 17
click at [459, 326] on span "PLD" at bounding box center [432, 329] width 130 height 19
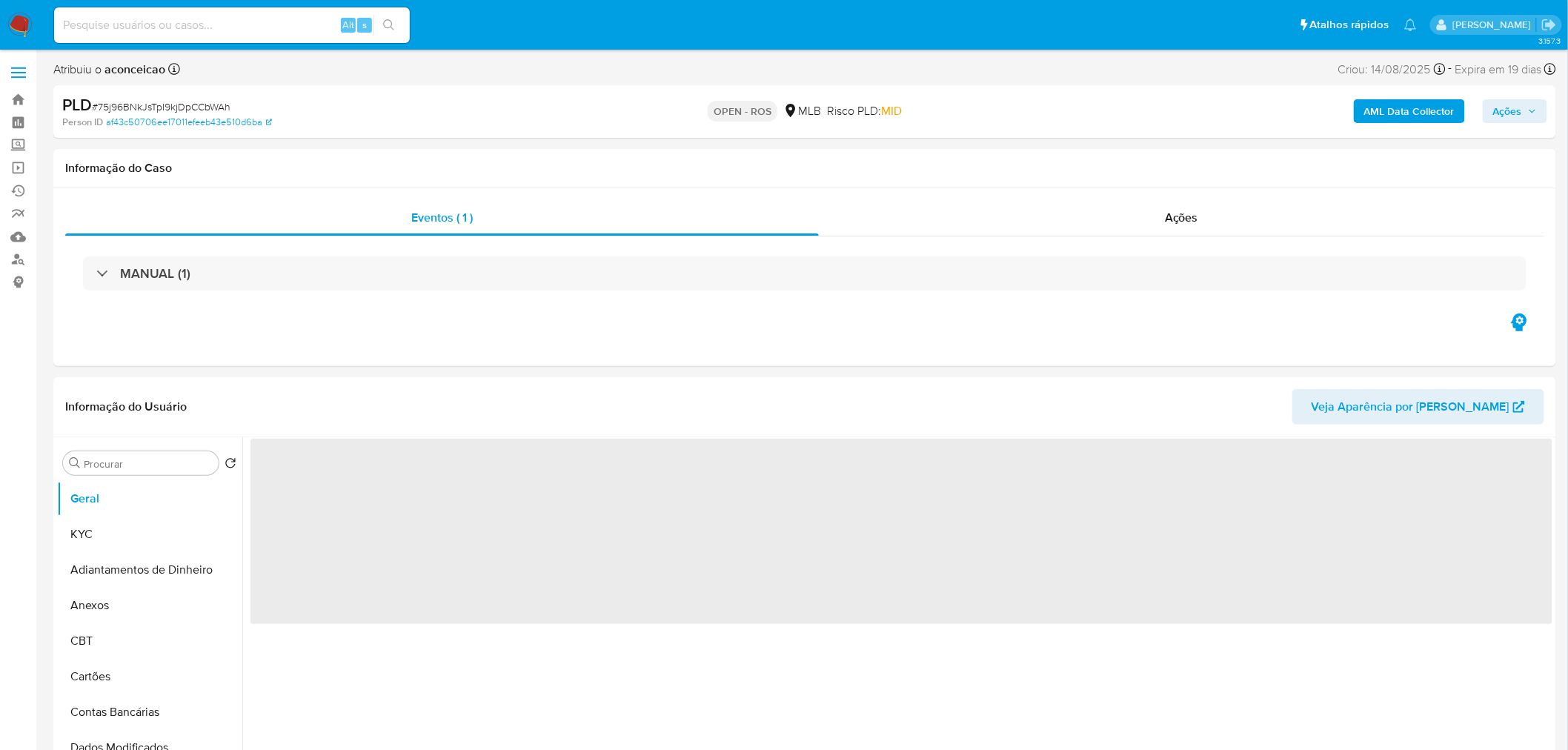
select select "10"
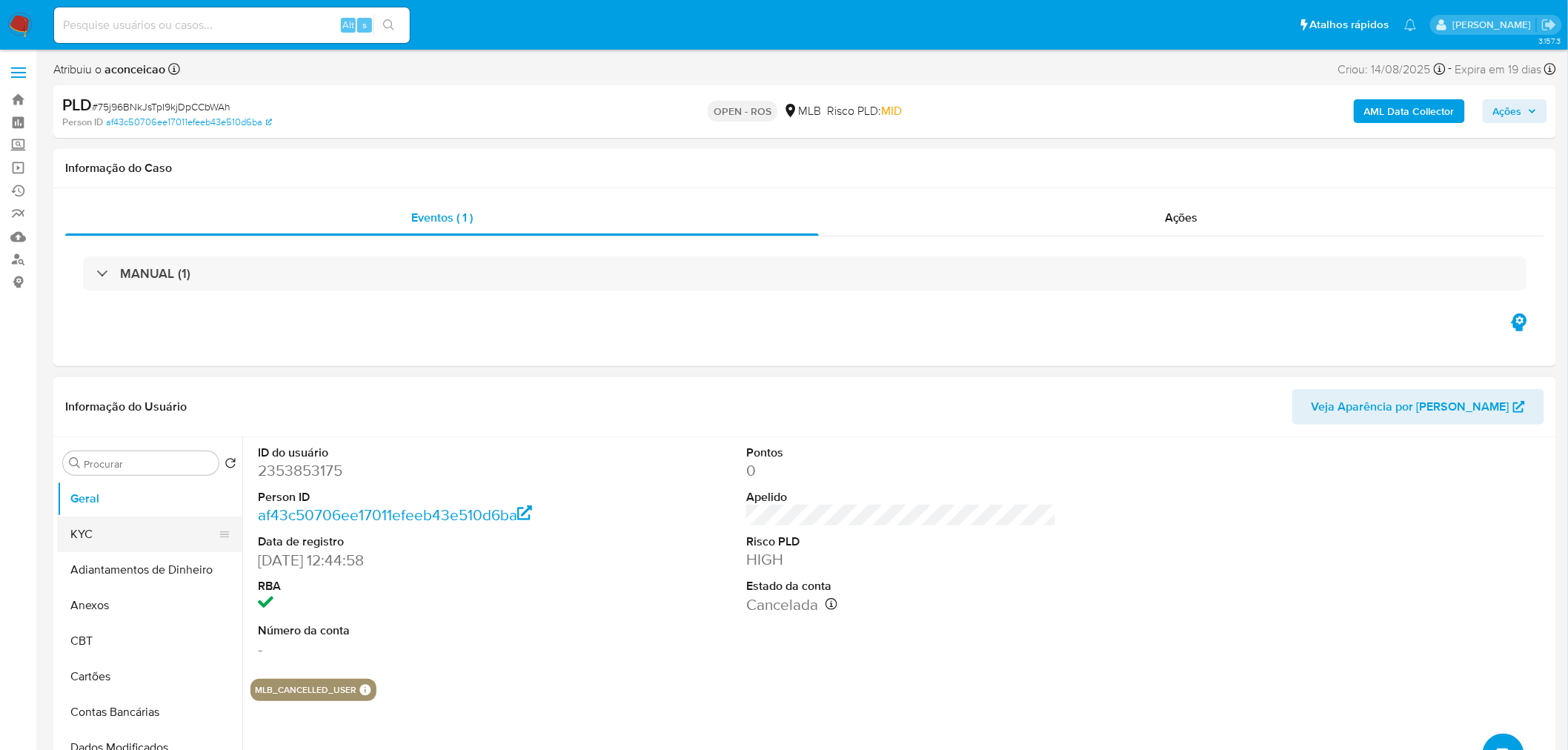
click at [123, 547] on button "KYC" at bounding box center [143, 534] width 173 height 36
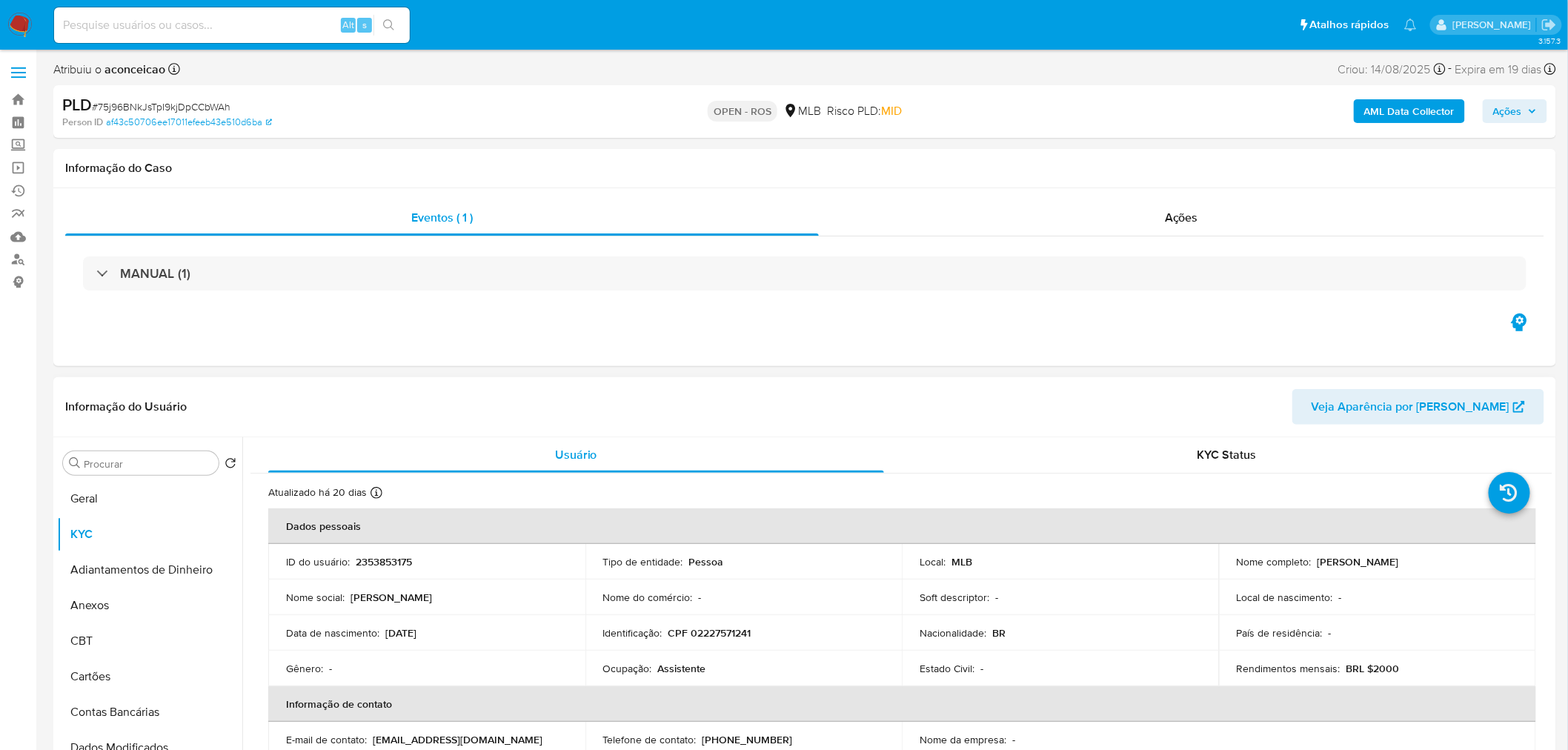
click at [1354, 558] on p "Valcilene [PERSON_NAME] [PERSON_NAME]" at bounding box center [1358, 562] width 82 height 14
click at [1359, 564] on p "Valcilene [PERSON_NAME] [PERSON_NAME]" at bounding box center [1358, 562] width 82 height 14
click at [1359, 564] on p "Valcilene [PERSON_NAME] [PERSON_NAME]" at bounding box center [1358, 562] width 82 height 14
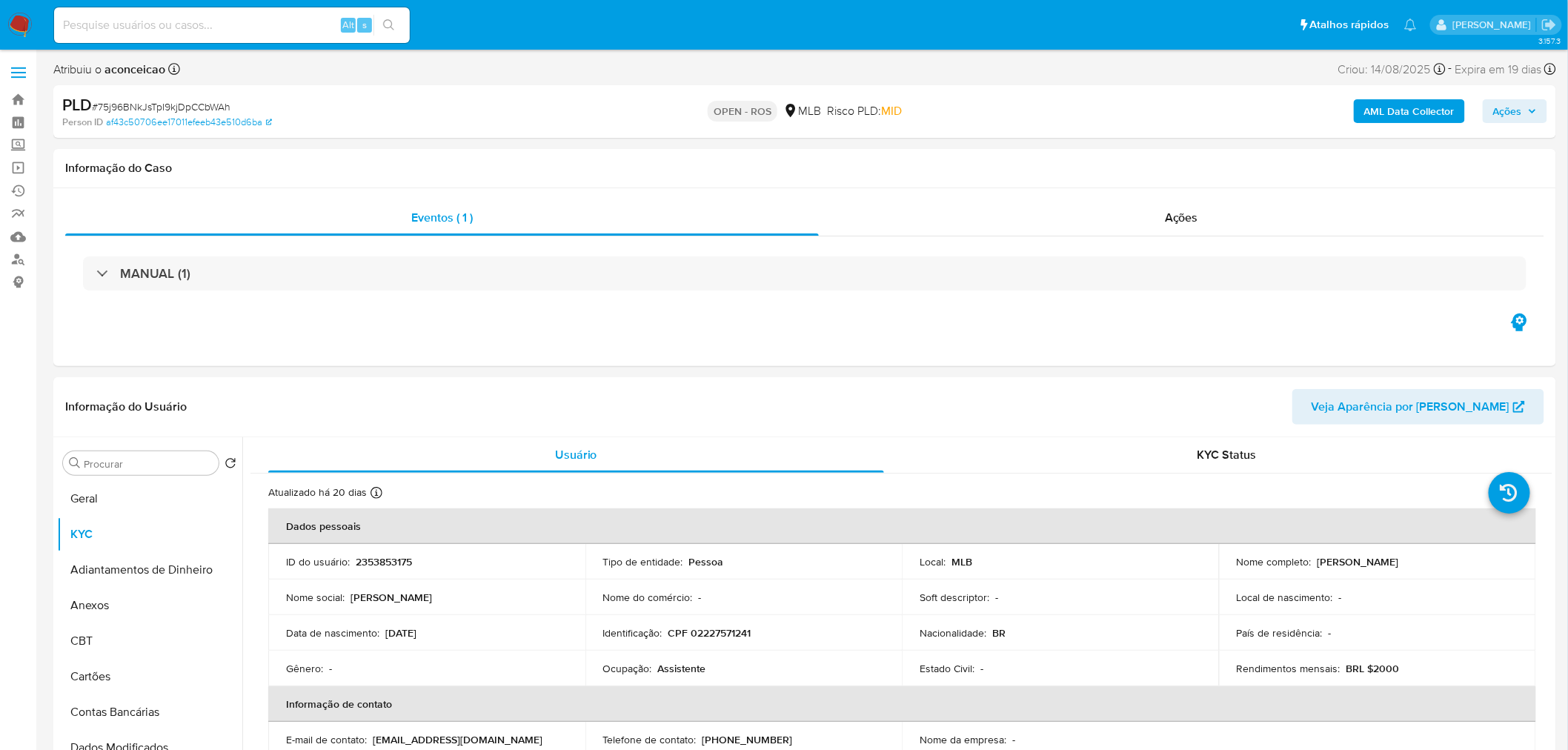
click at [178, 104] on span "# 75j96BNkJsTpI9kjDpCCbWAh" at bounding box center [161, 107] width 139 height 15
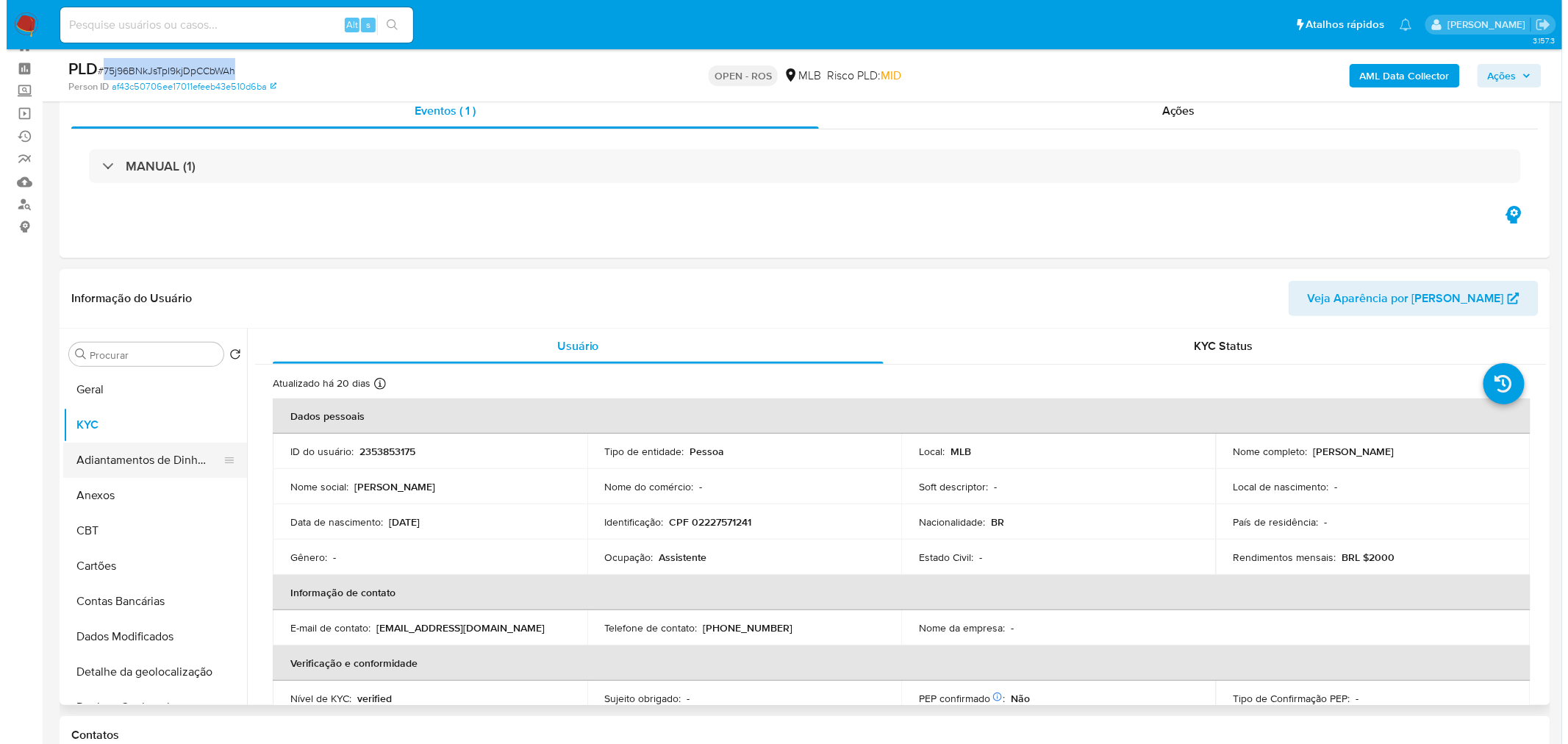
scroll to position [82, 0]
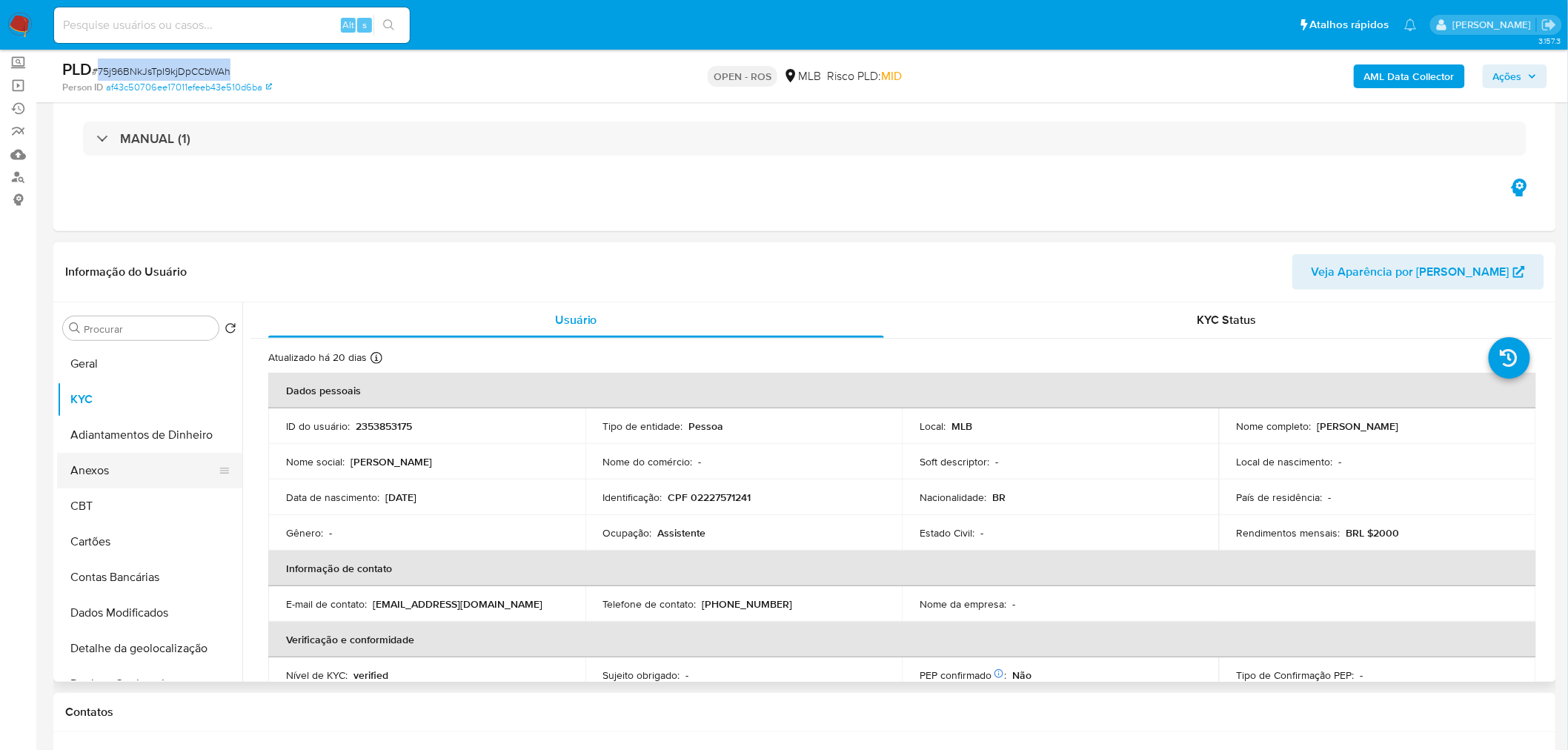
click at [131, 473] on button "Anexos" at bounding box center [143, 470] width 173 height 36
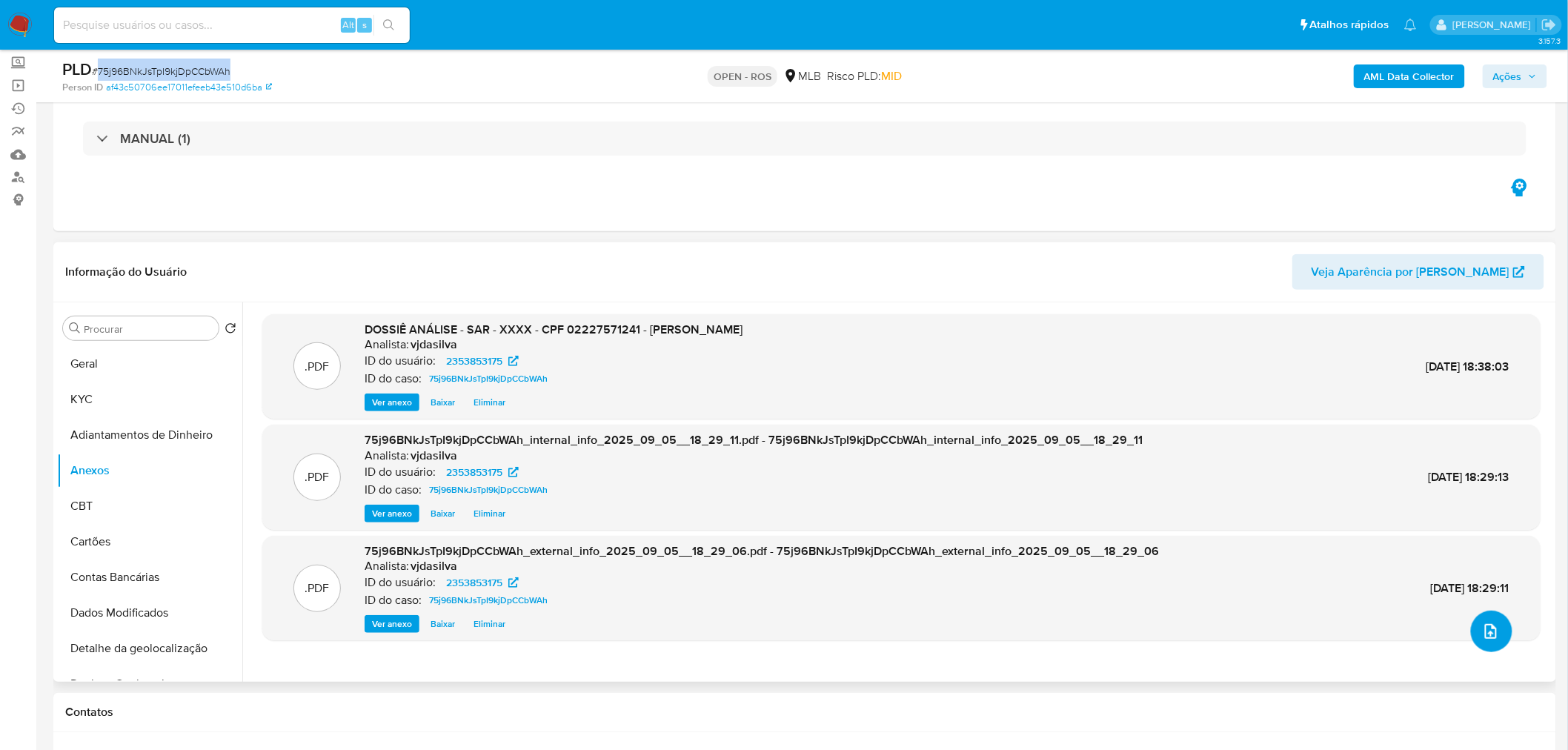
click at [1486, 632] on icon "upload-file" at bounding box center [1490, 631] width 17 height 17
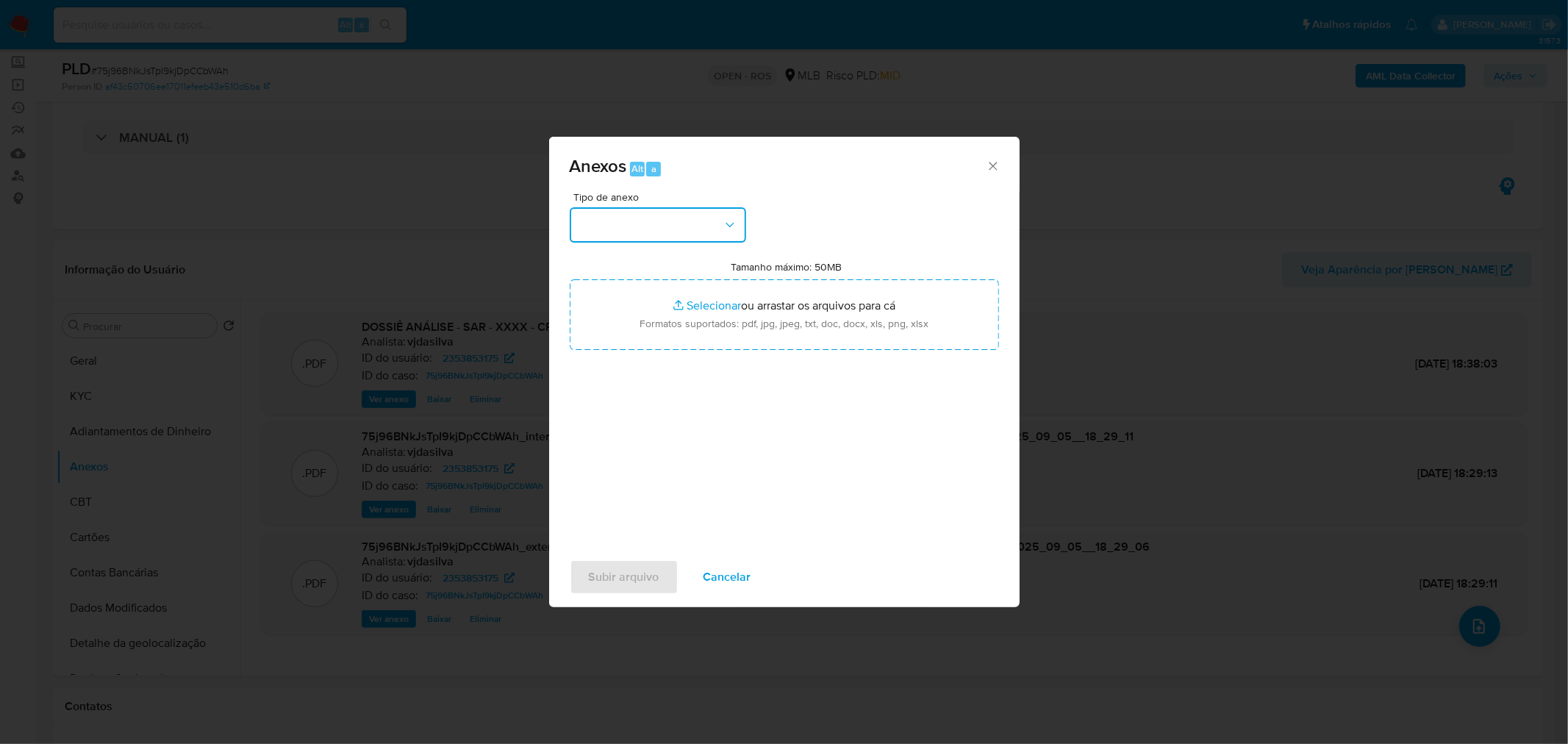
drag, startPoint x: 722, startPoint y: 220, endPoint x: 721, endPoint y: 234, distance: 14.0
click at [722, 222] on icon "button" at bounding box center [730, 225] width 15 height 15
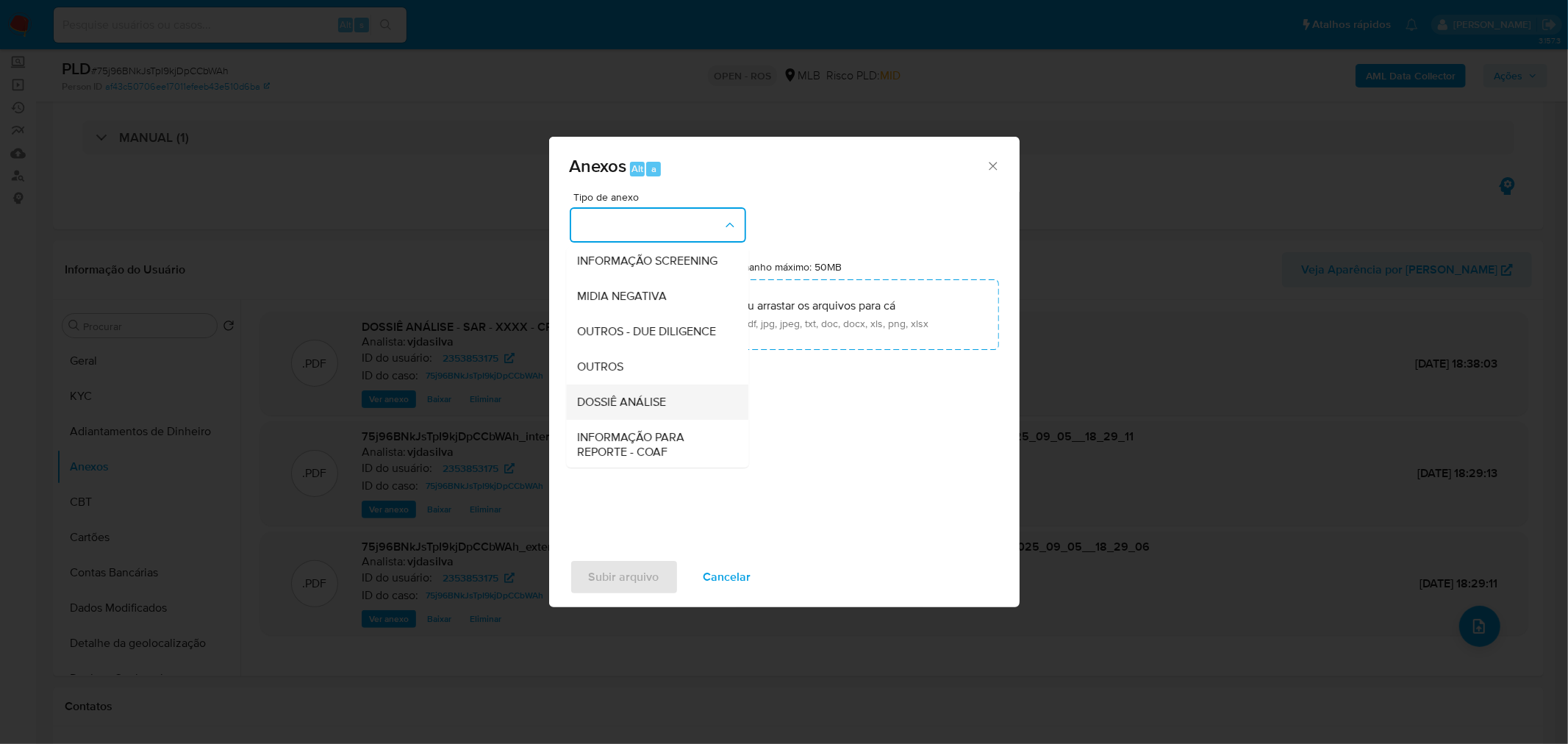
scroll to position [225, 0]
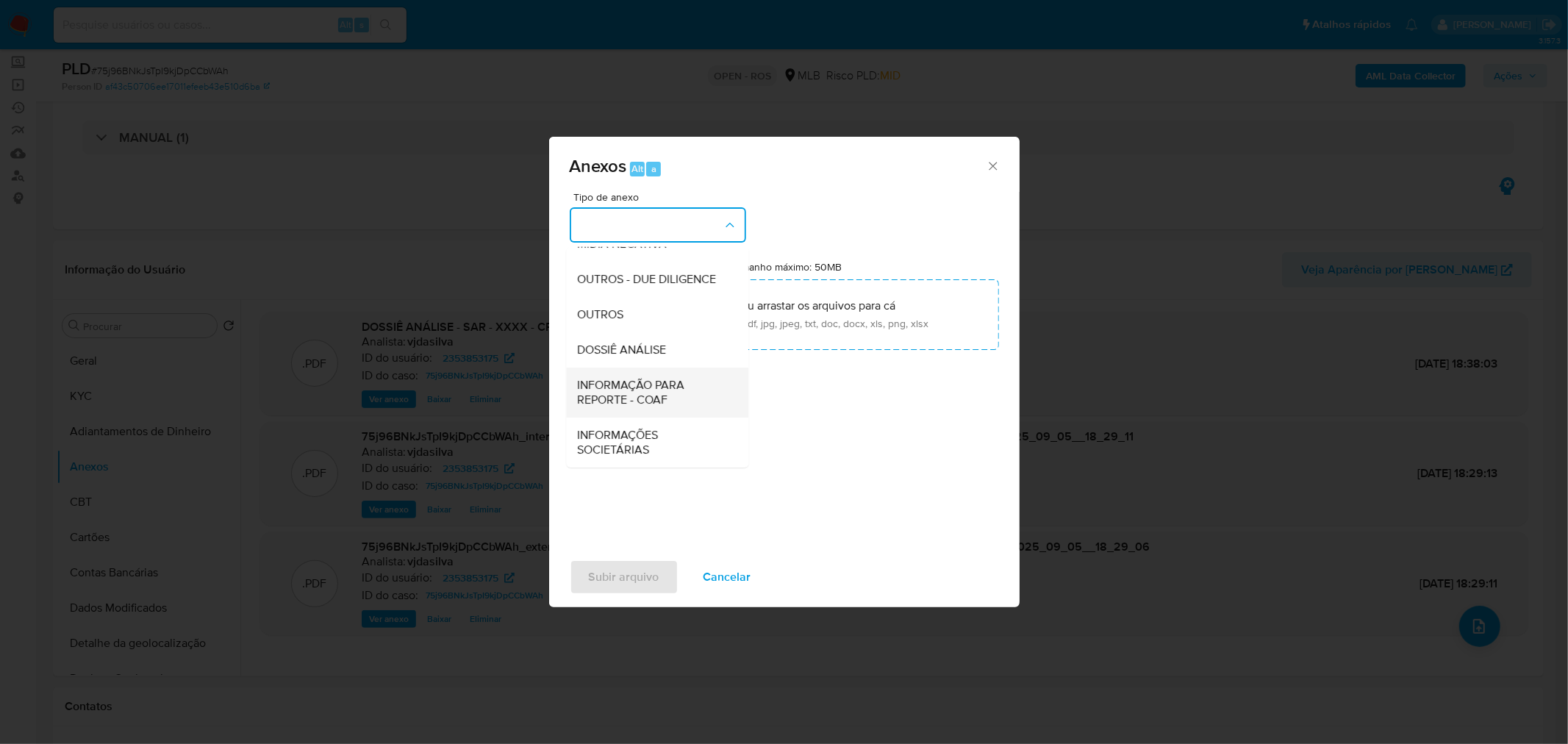
click at [651, 383] on span "INFORMAÇÃO PARA REPORTE - COAF" at bounding box center [653, 392] width 150 height 29
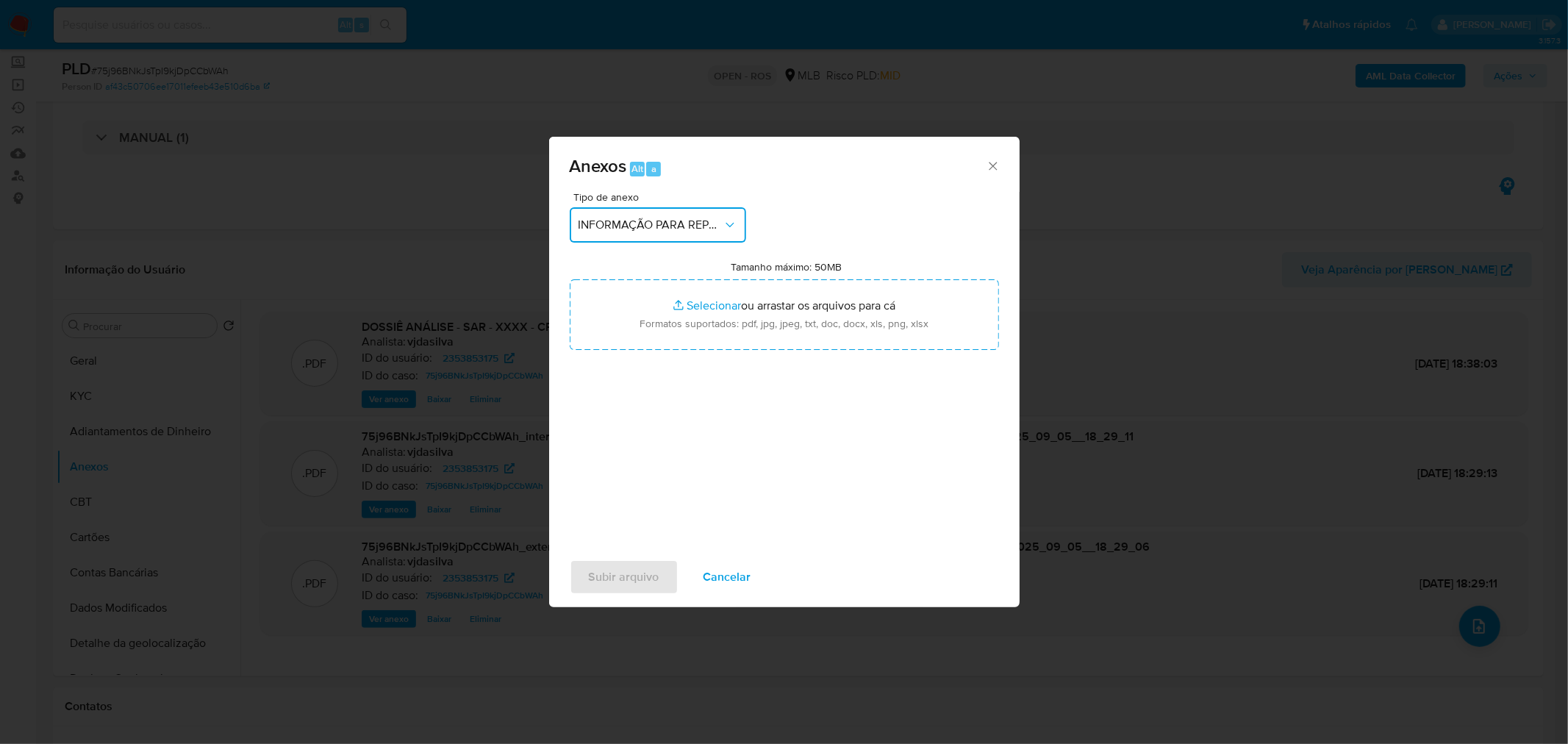
click at [646, 234] on button "INFORMAÇÃO PARA REPORTE - COAF" at bounding box center [658, 225] width 177 height 35
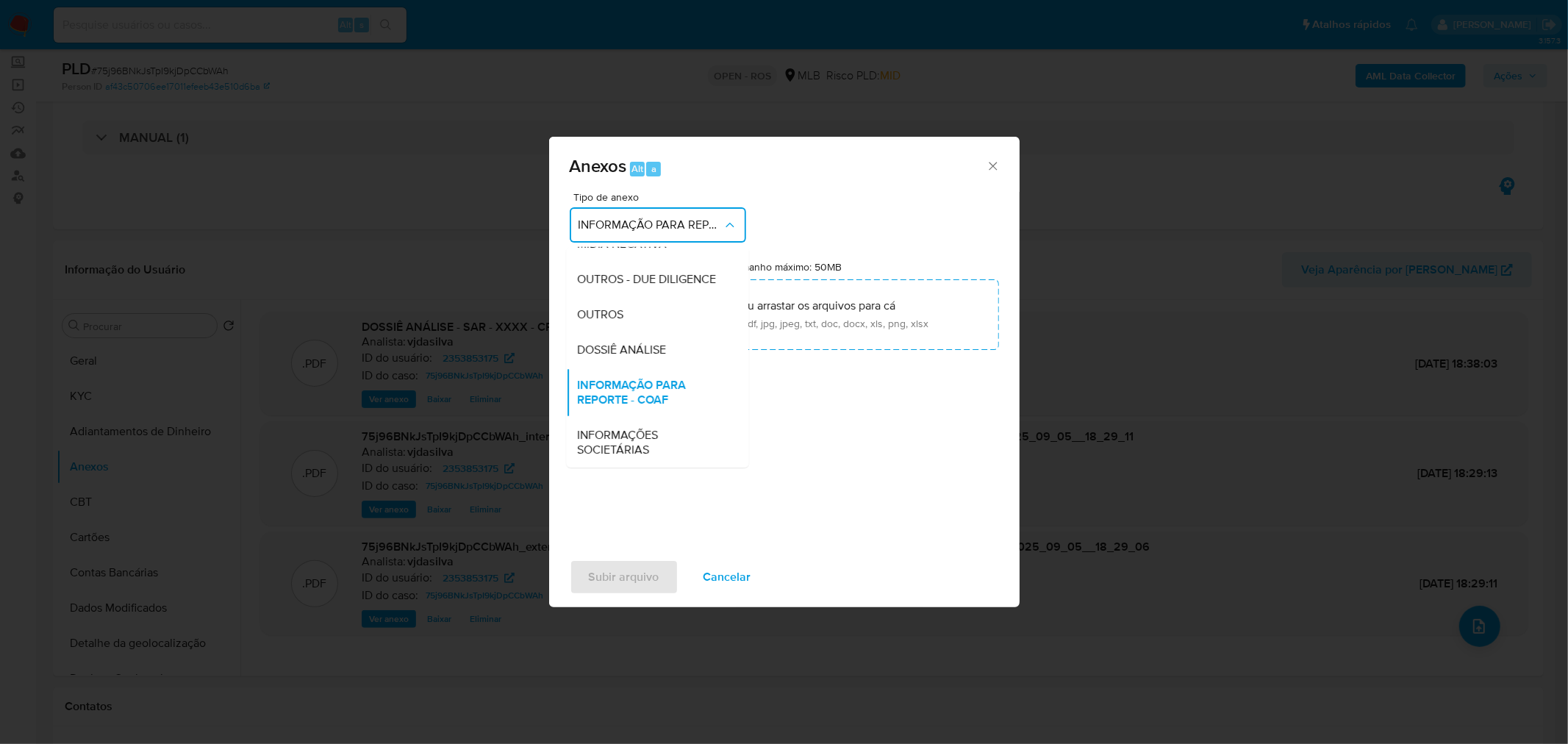
click at [1000, 168] on icon "Fechar" at bounding box center [994, 166] width 15 height 15
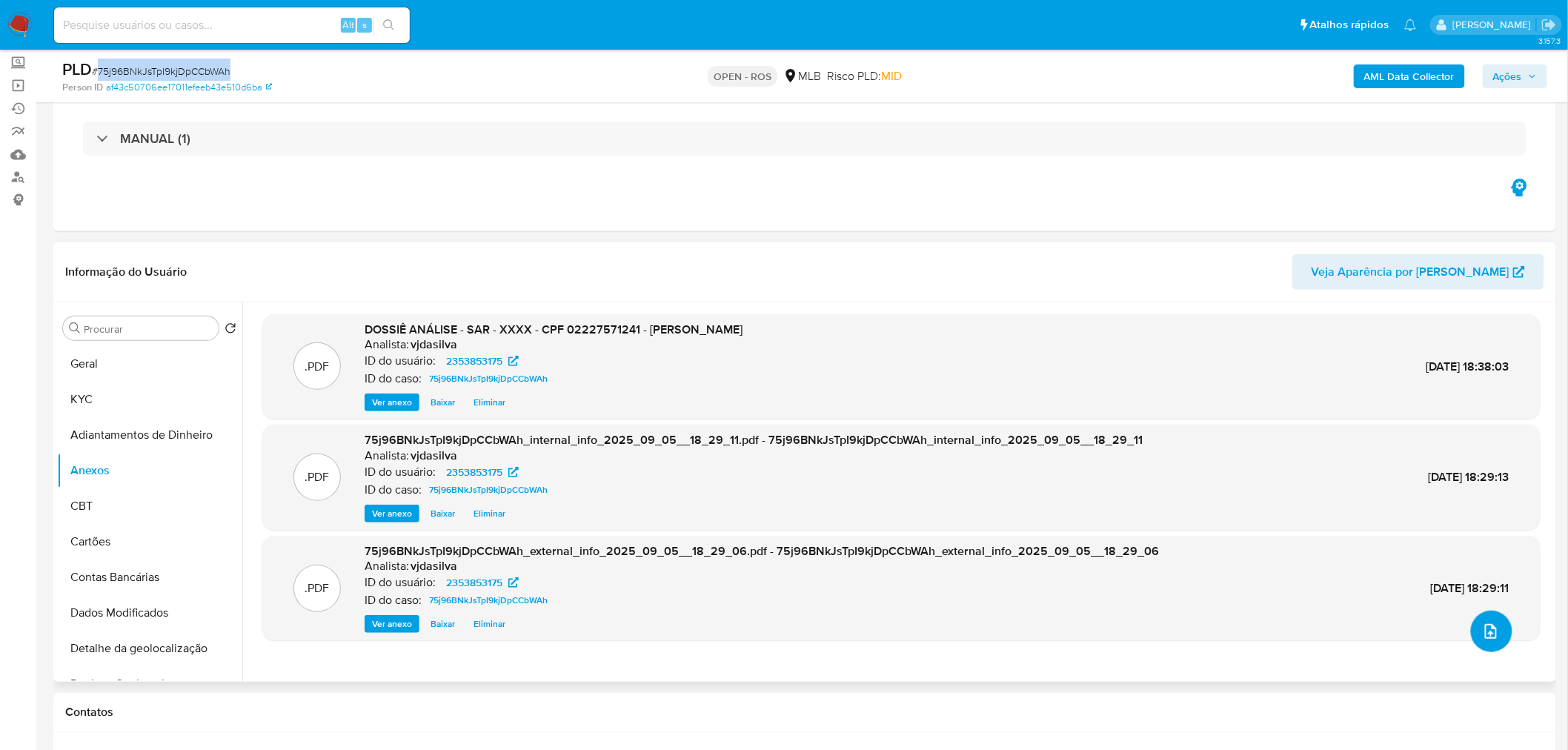
click at [1495, 631] on button "upload-file" at bounding box center [1491, 631] width 42 height 42
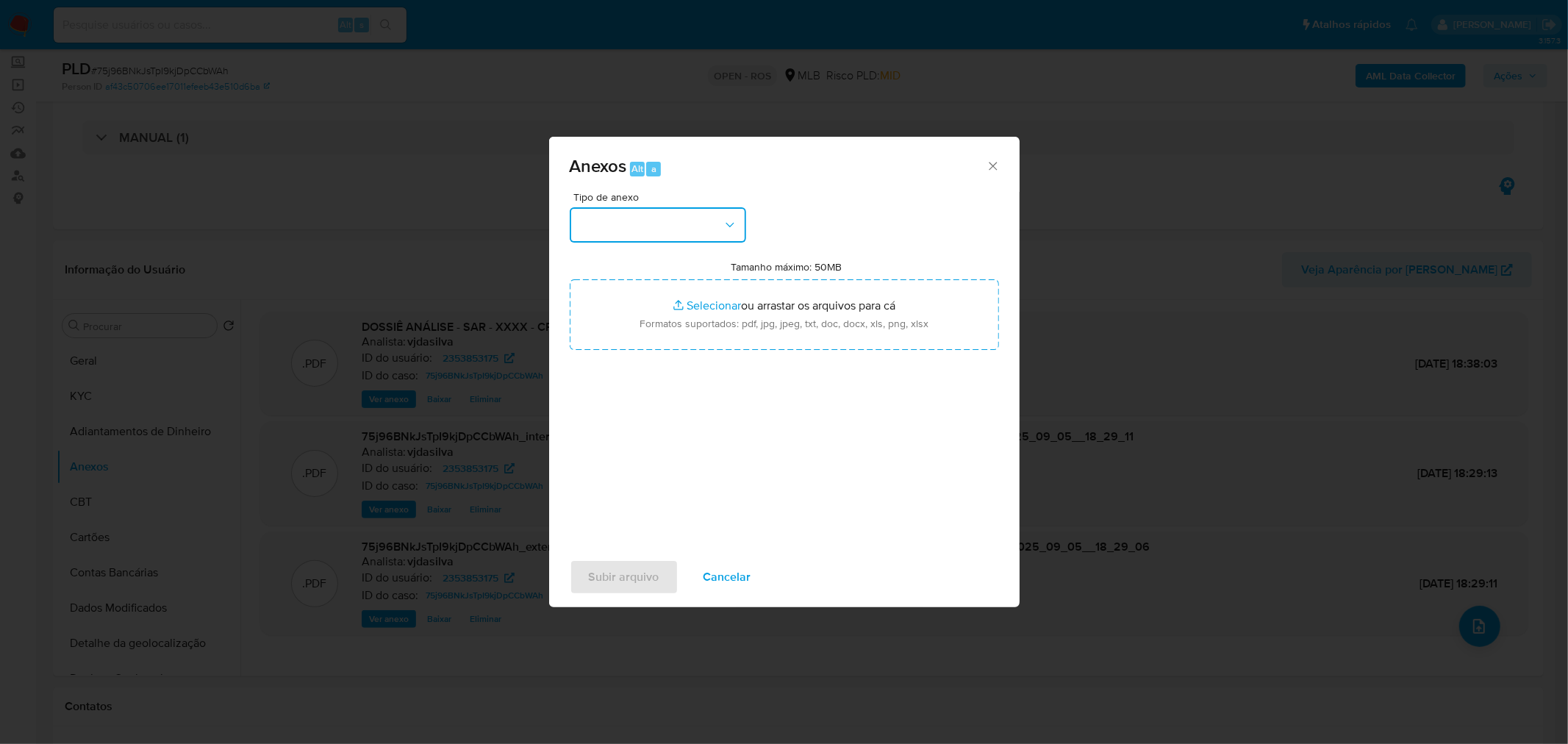
click at [718, 240] on button "button" at bounding box center [658, 225] width 177 height 35
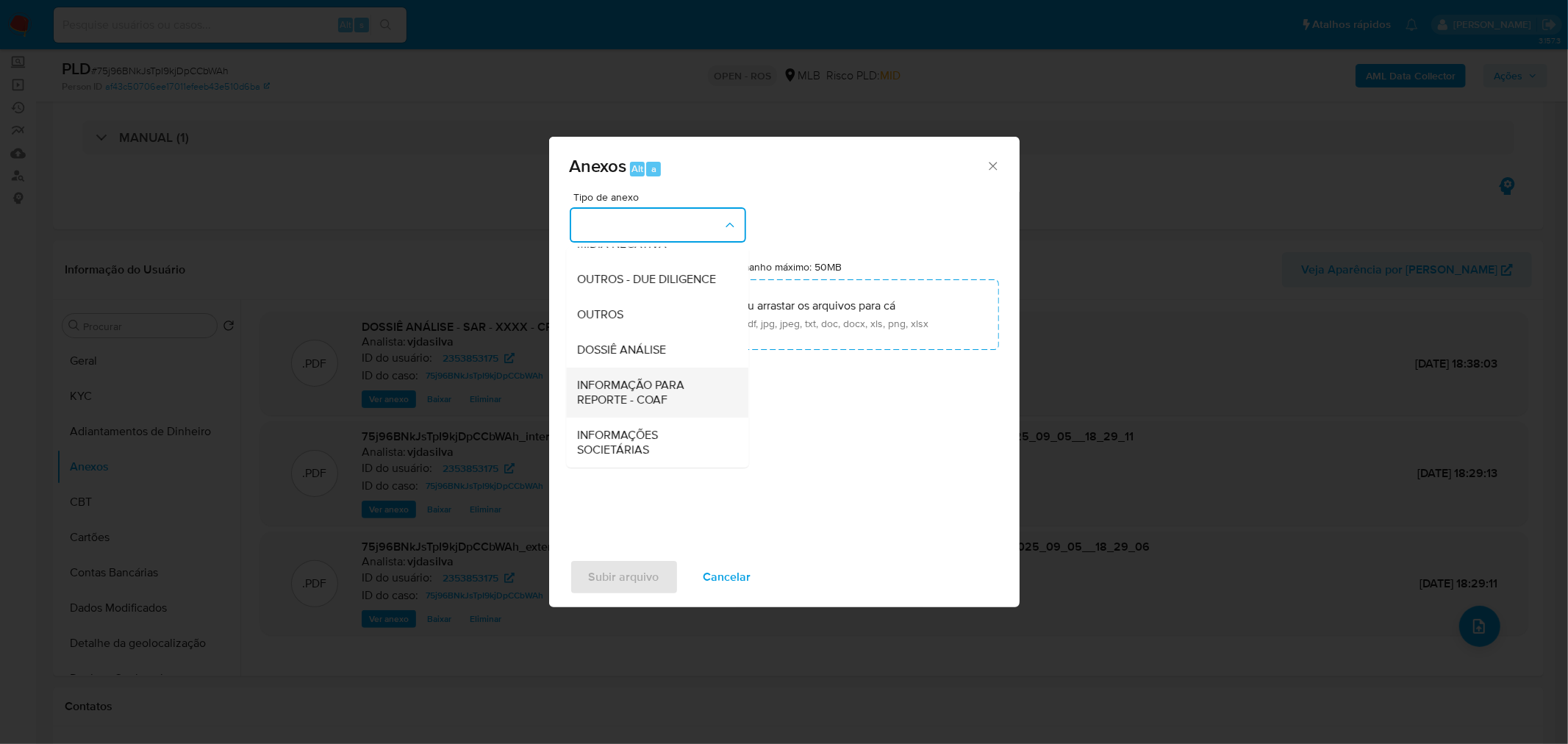
click at [661, 380] on span "INFORMAÇÃO PARA REPORTE - COAF" at bounding box center [653, 392] width 150 height 29
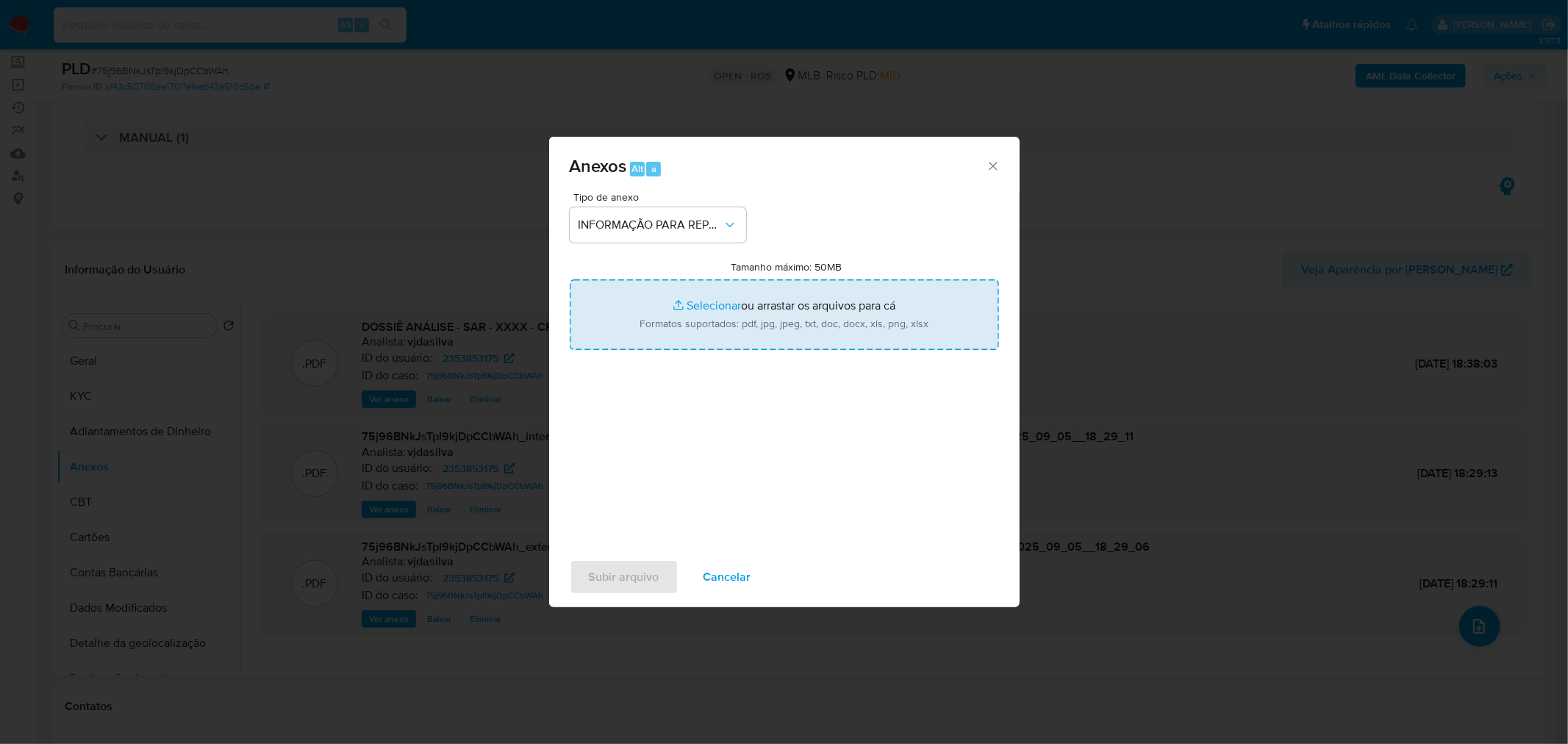
click at [819, 347] on input "Tamanho máximo: 50MB Selecionar arquivos" at bounding box center [784, 315] width 429 height 71
type input "C:\fakepath\SAR - 75j96BNkJsTpI9kjDpCCbWAh - CPF 02227571241 - VALCILENE RODRIG…"
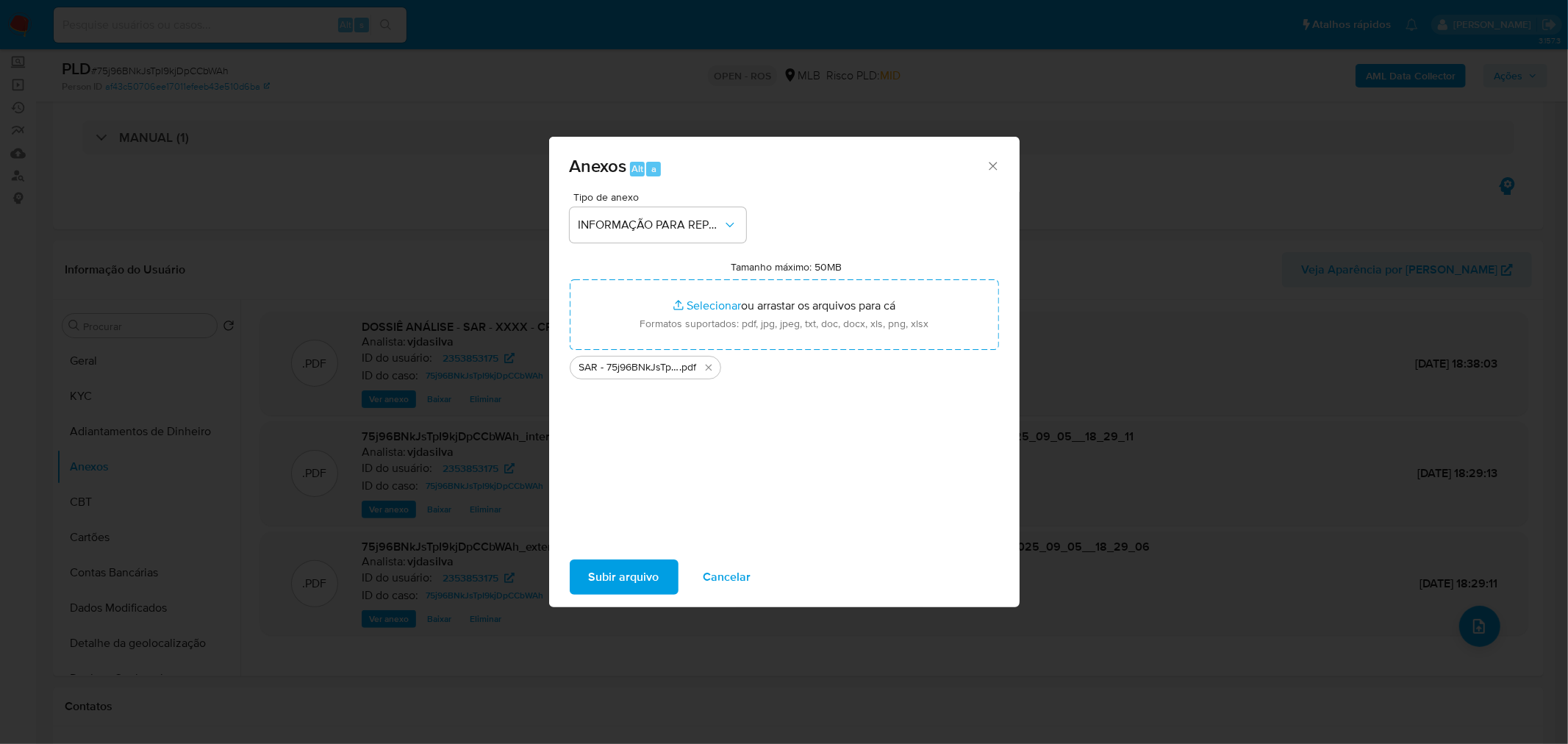
click at [648, 583] on span "Subir arquivo" at bounding box center [624, 576] width 71 height 32
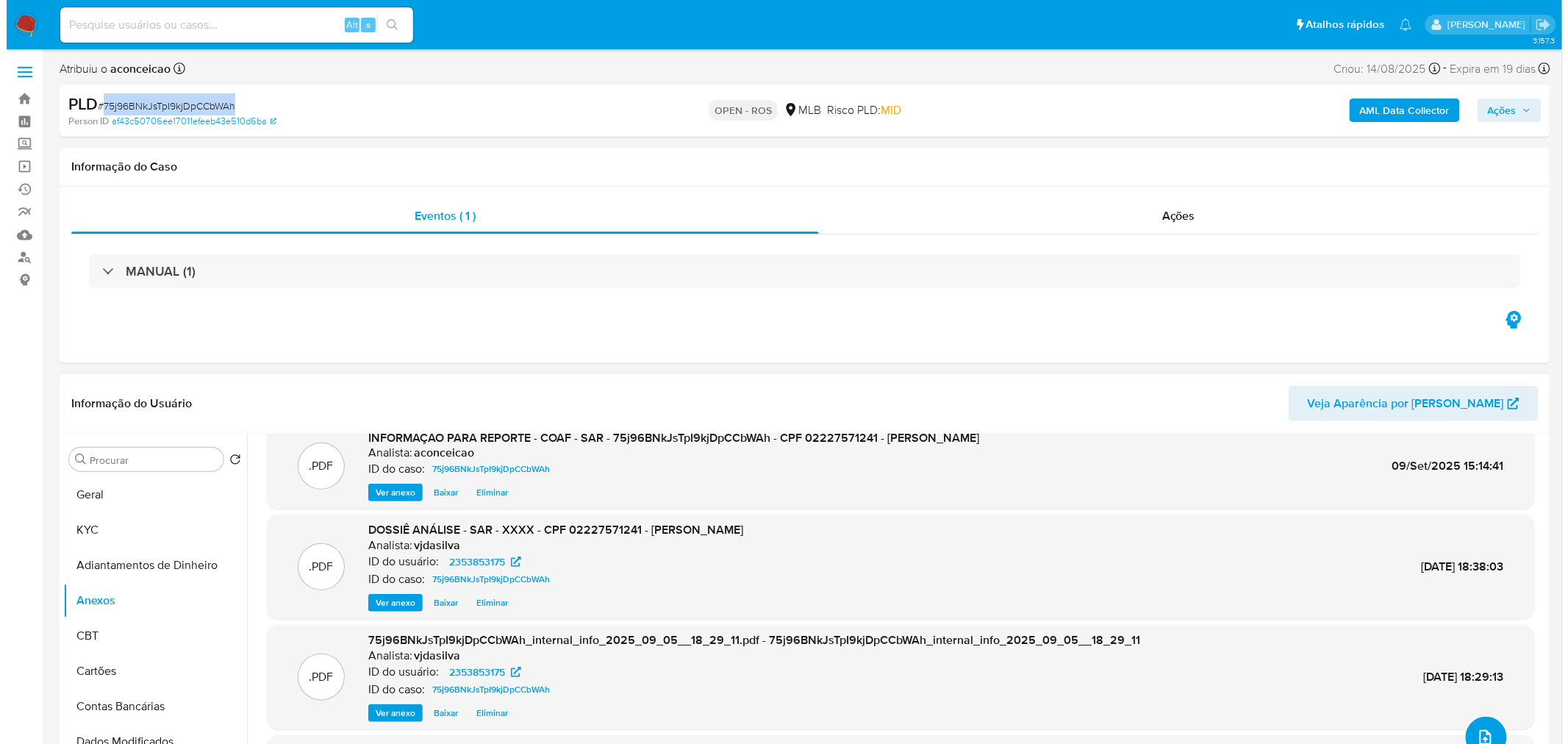
scroll to position [0, 0]
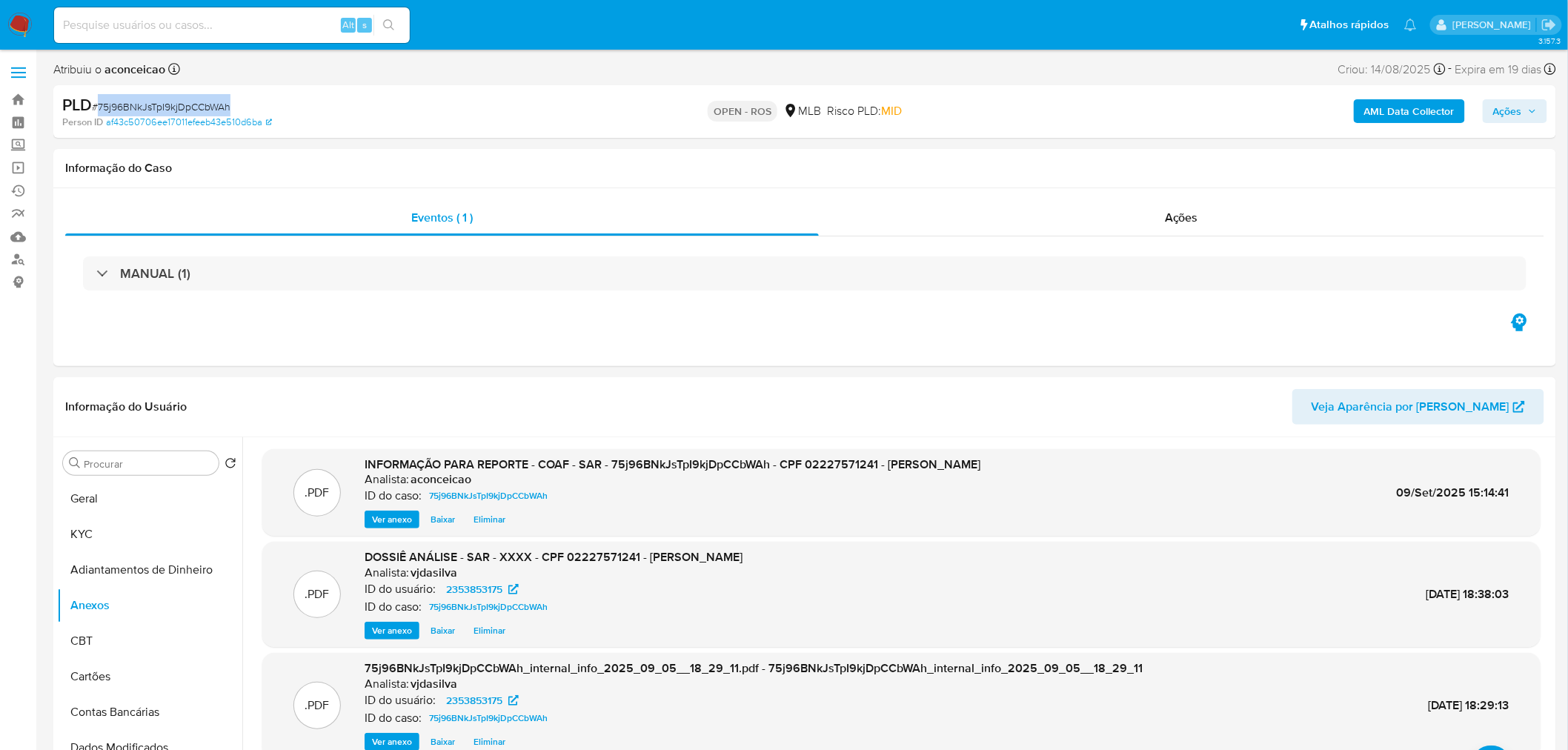
click at [1502, 111] on span "Ações" at bounding box center [1507, 111] width 29 height 23
drag, startPoint x: 1071, startPoint y: 156, endPoint x: 1074, endPoint y: 183, distance: 27.2
click at [1071, 160] on span "Resolução do caso" at bounding box center [1084, 158] width 100 height 17
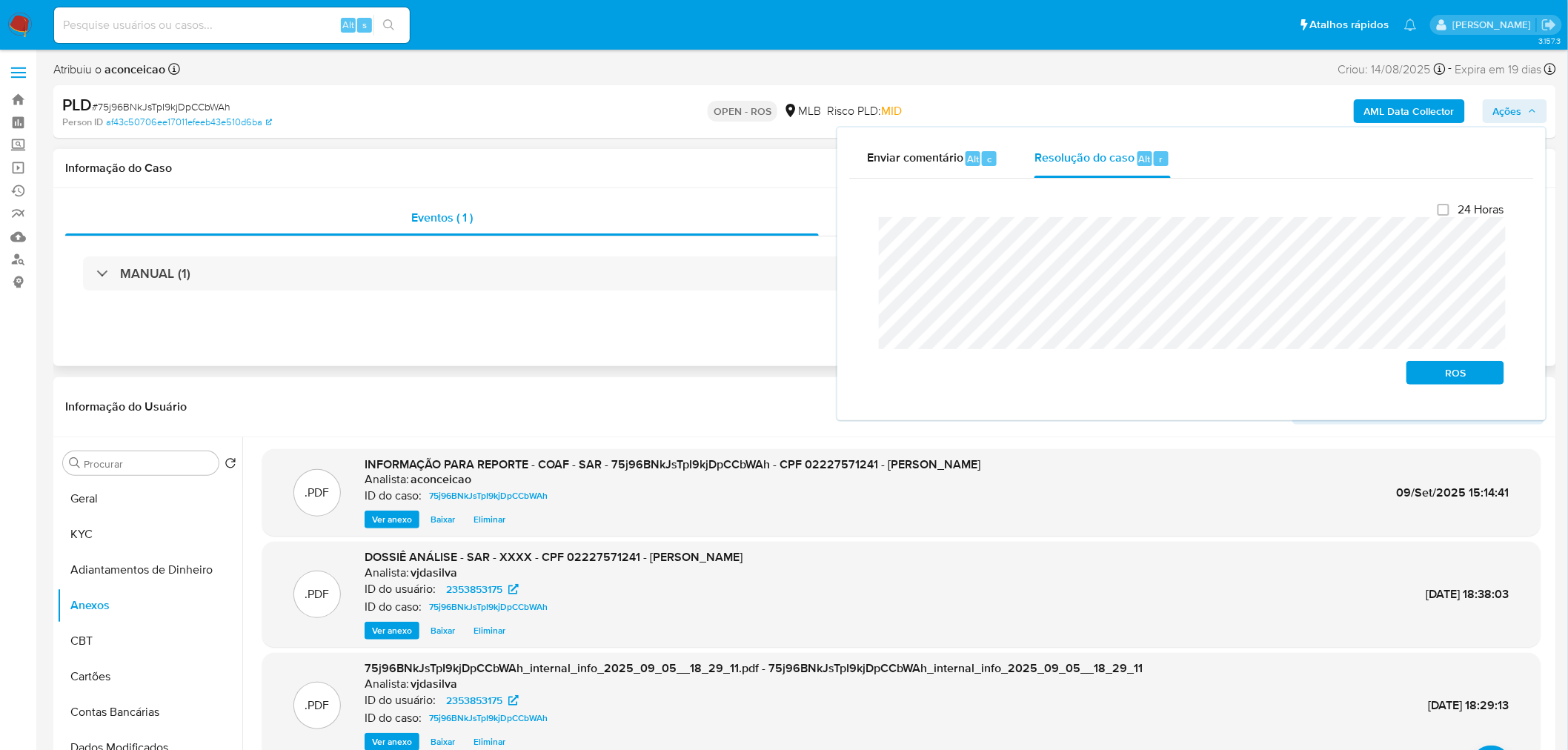
click at [730, 326] on div "Eventos ( 1 ) Ações MANUAL (1)" at bounding box center [804, 277] width 1502 height 178
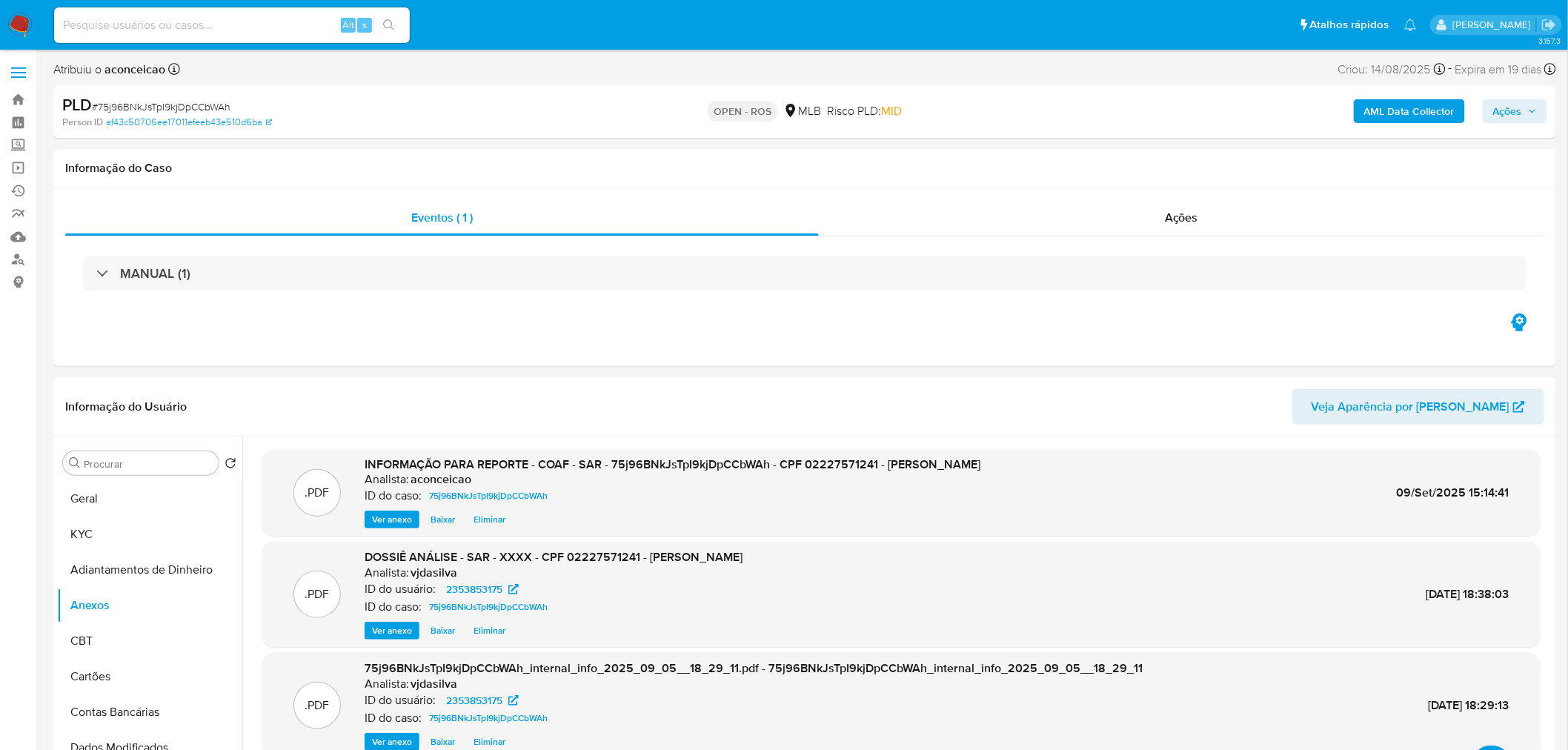
click at [1517, 118] on span "Ações" at bounding box center [1507, 111] width 29 height 23
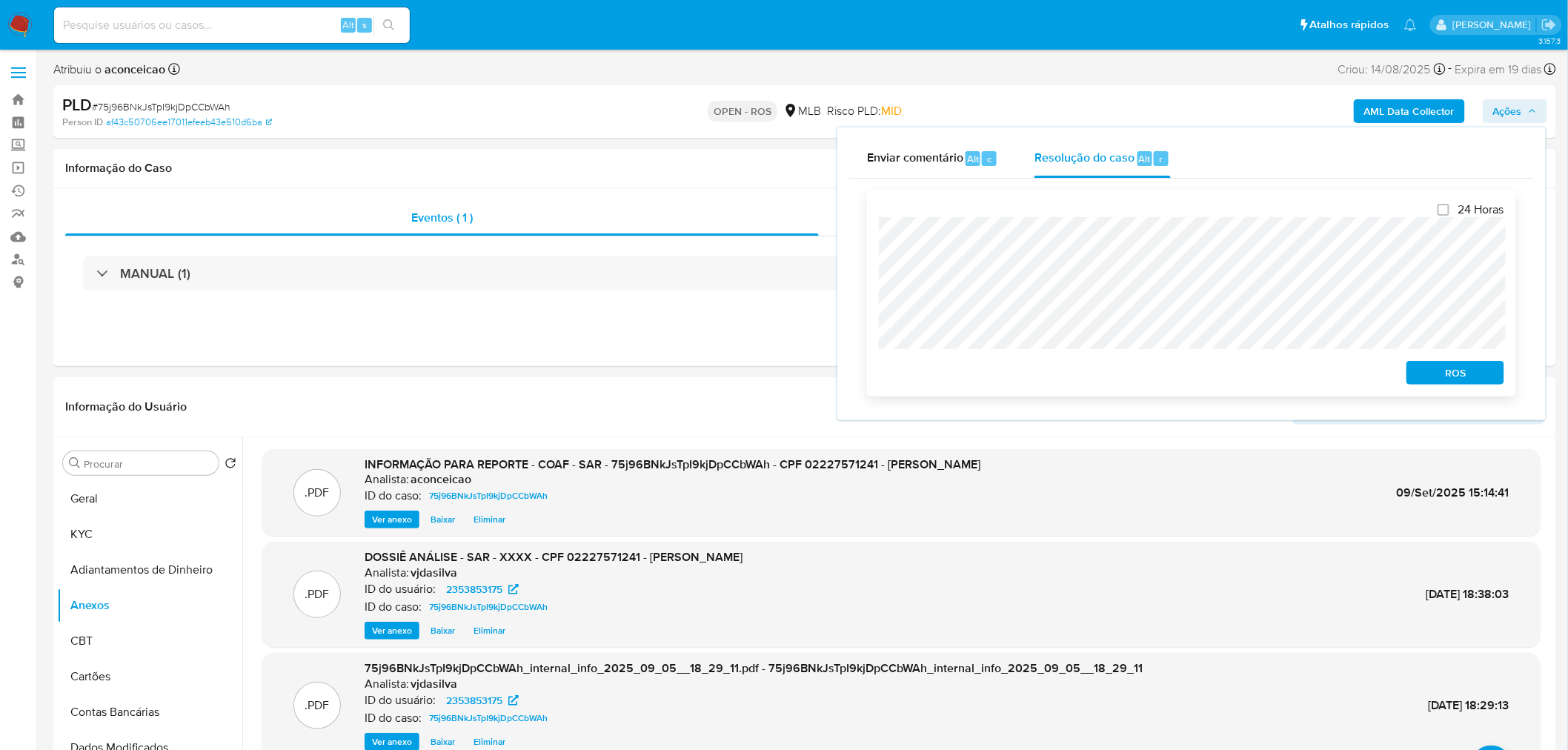
click at [1438, 374] on span "ROS" at bounding box center [1455, 372] width 77 height 20
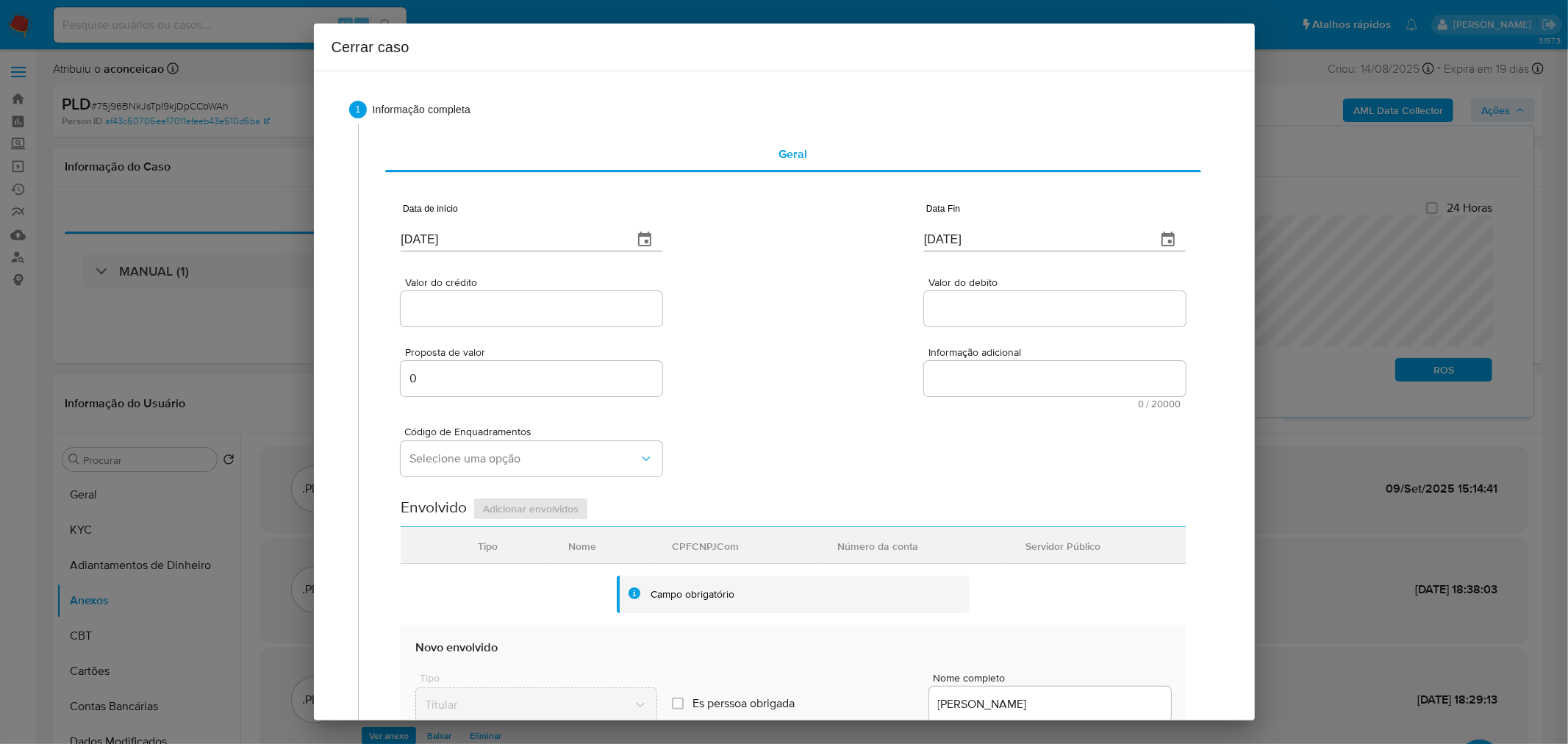
click at [442, 235] on input "[DATE]" at bounding box center [510, 239] width 220 height 23
click at [442, 234] on input "[DATE]" at bounding box center [510, 239] width 220 height 23
paste input "25/07"
type input "25/07/2025"
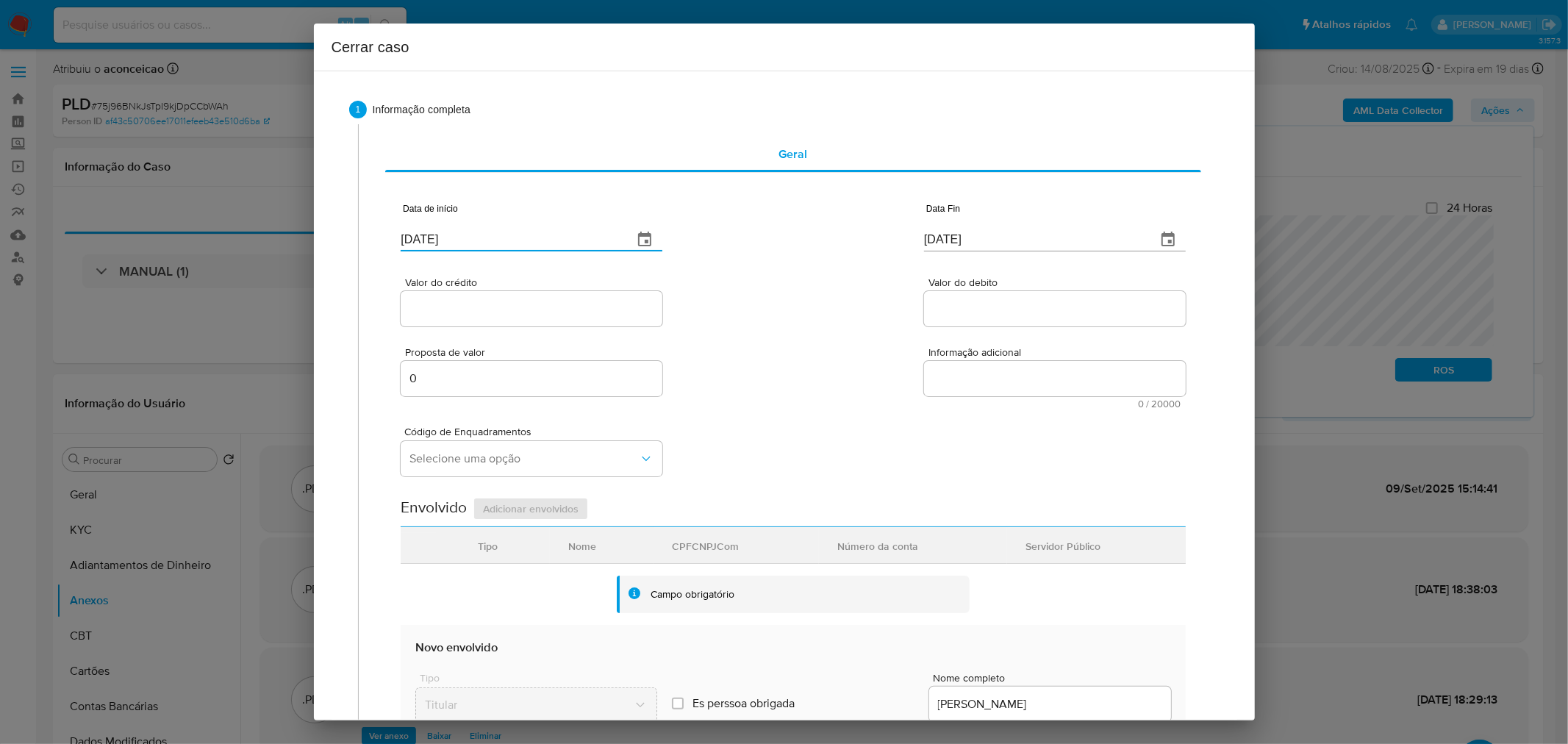
click at [961, 237] on input "[DATE]" at bounding box center [1034, 239] width 220 height 23
paste input "28/08"
type input "28/08/2025"
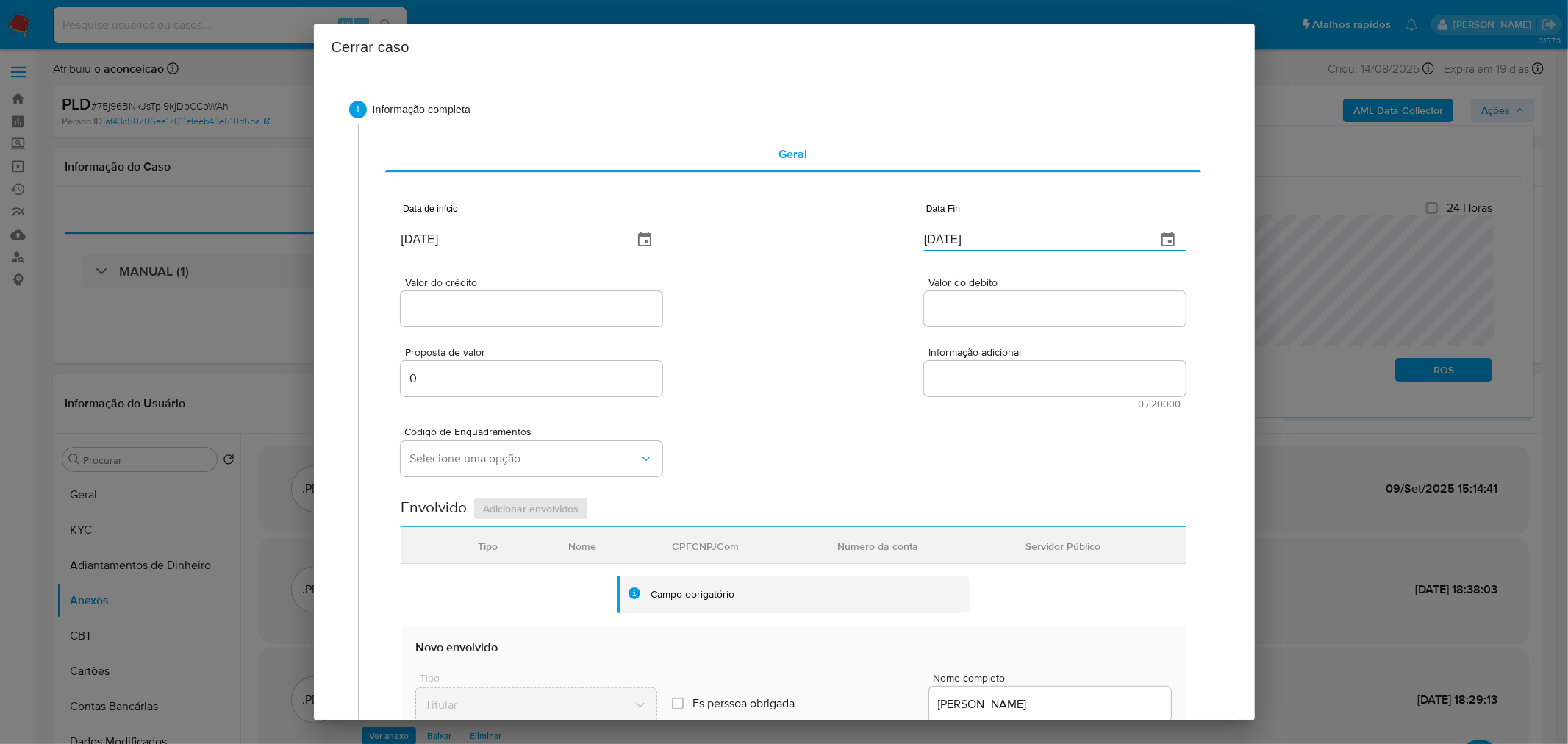
click at [574, 315] on input "Valor do crédito" at bounding box center [531, 308] width 262 height 19
paste input "R$43.036"
type input "R$43.036"
click at [930, 297] on div at bounding box center [1055, 308] width 262 height 35
click at [942, 306] on input "Valor do debito" at bounding box center [1055, 308] width 262 height 19
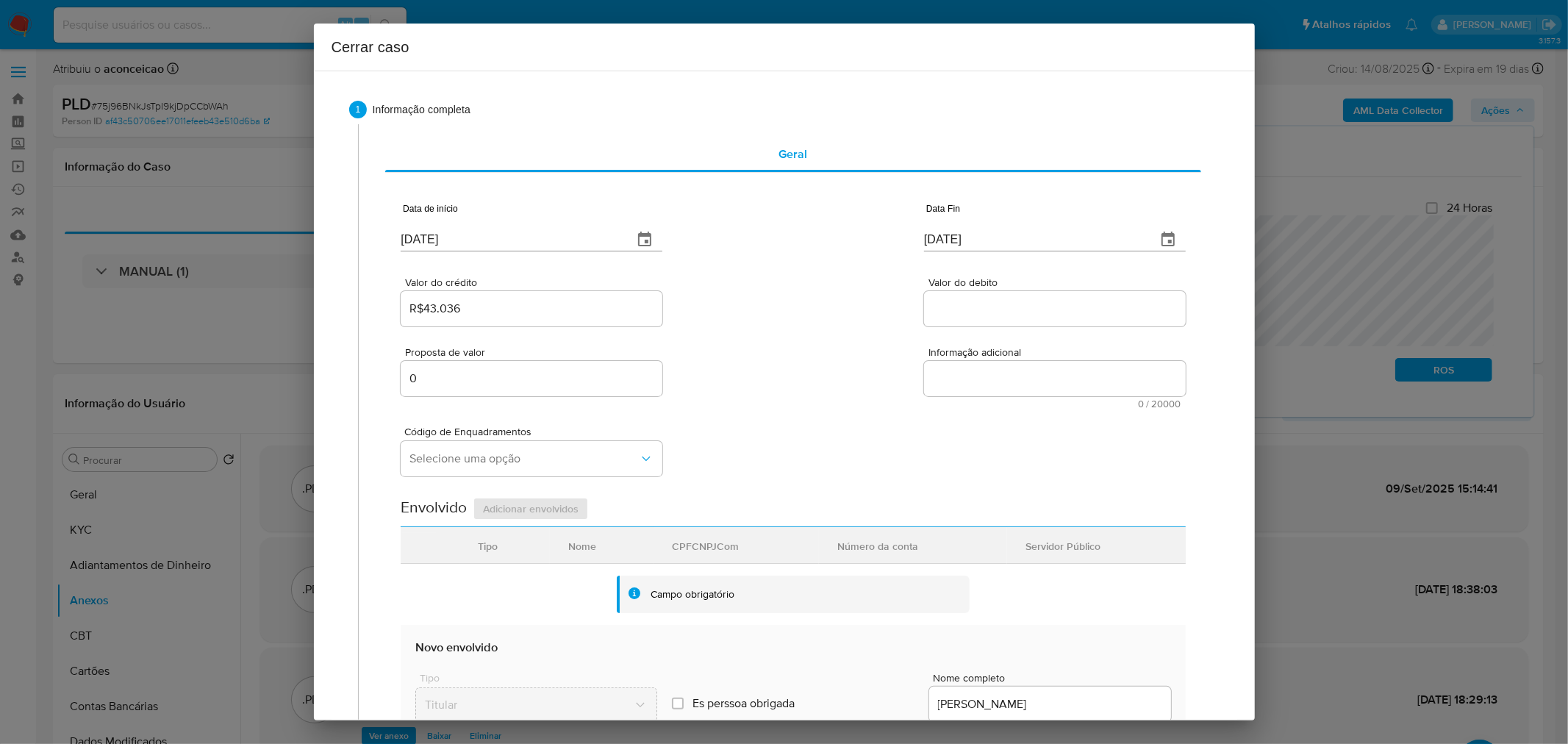
paste input "R$43.036"
type input "R$43.036"
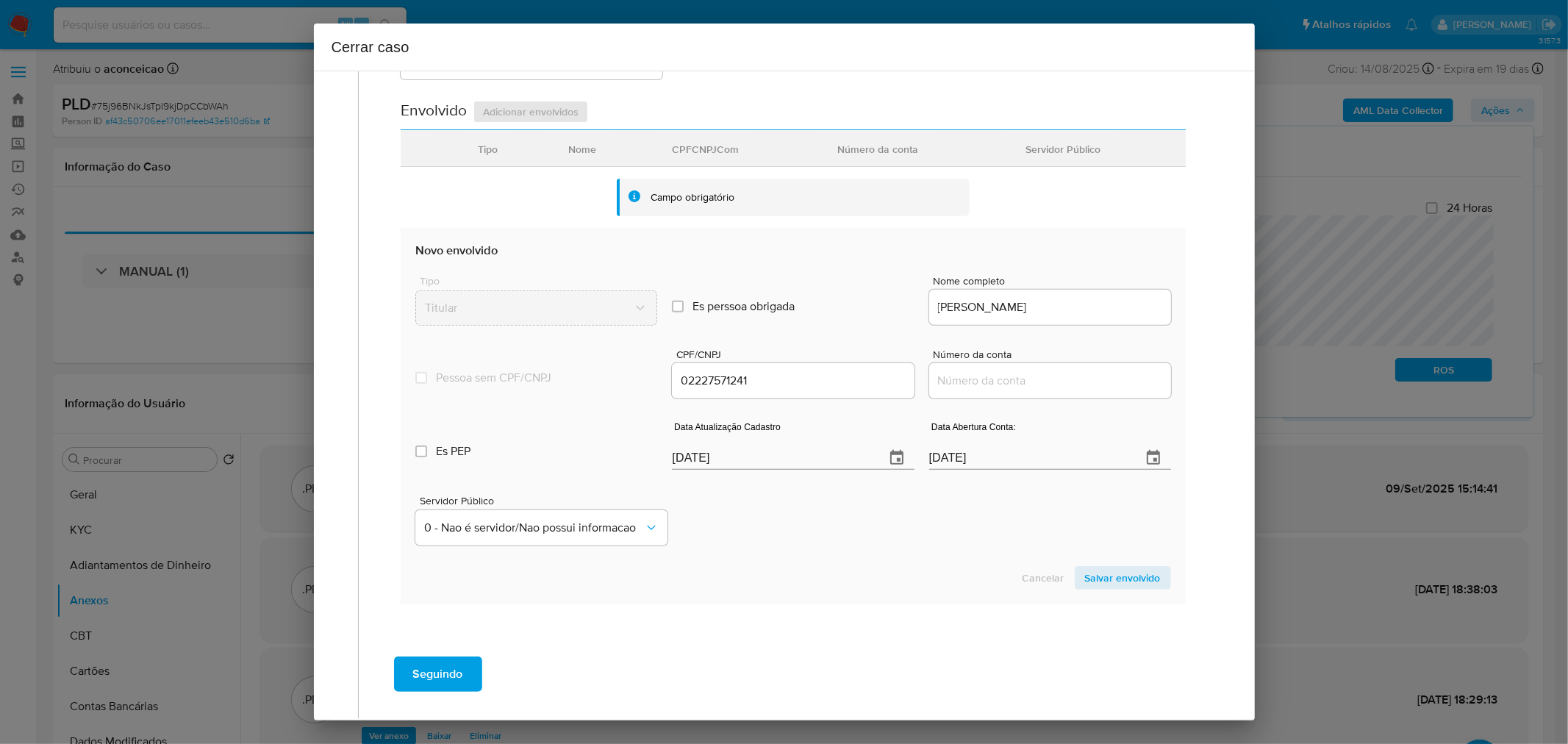
scroll to position [372, 0]
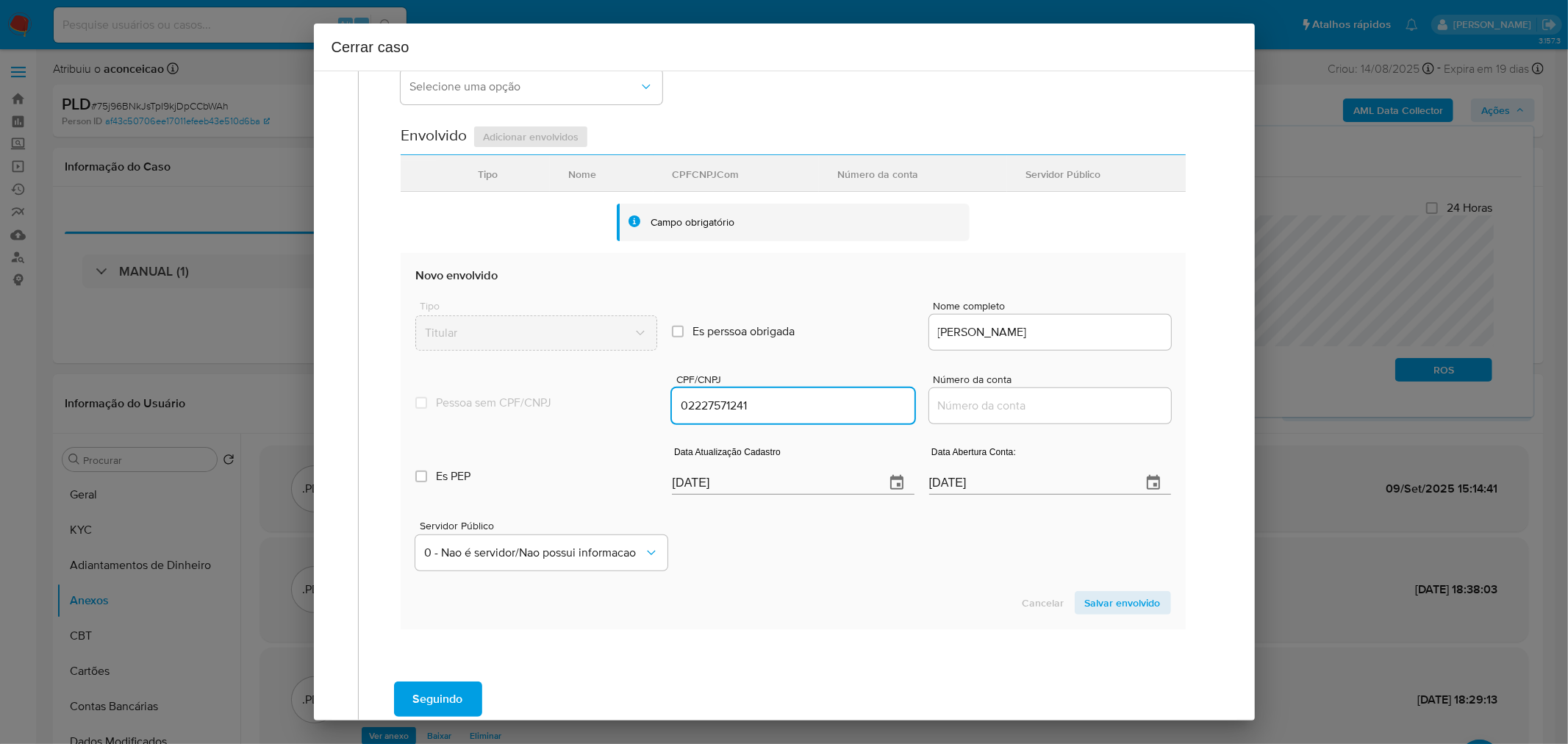
drag, startPoint x: 728, startPoint y: 406, endPoint x: 752, endPoint y: 405, distance: 24.0
click at [752, 405] on input "02227571241" at bounding box center [793, 405] width 242 height 19
click at [984, 416] on div at bounding box center [1050, 405] width 242 height 35
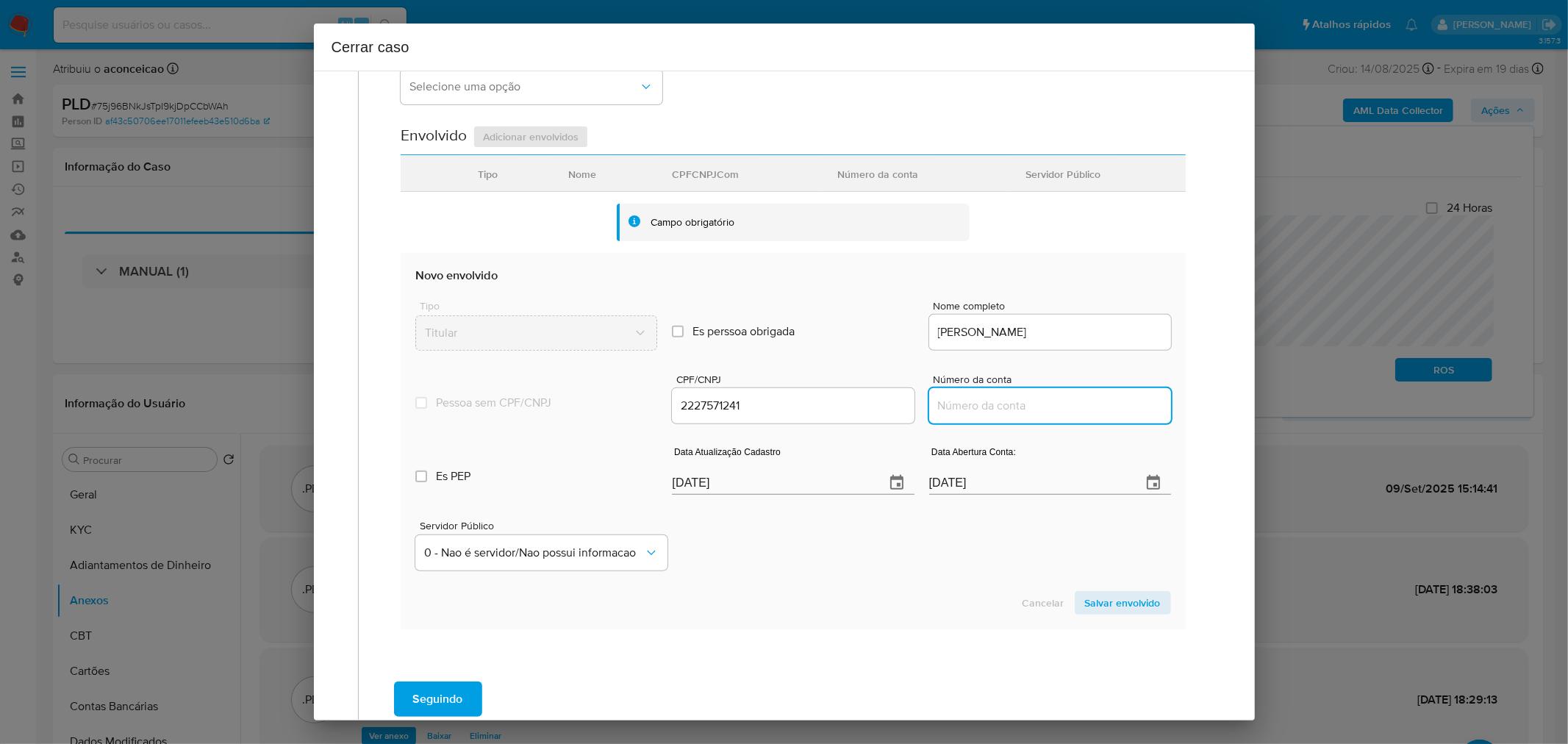
click at [984, 413] on input "Número da conta" at bounding box center [1050, 405] width 242 height 19
paste input "16036691846"
type input "02227571241"
type input "16036691846"
click at [767, 497] on div "Data Atualização Cadastro 09/09/2025" at bounding box center [793, 473] width 242 height 59
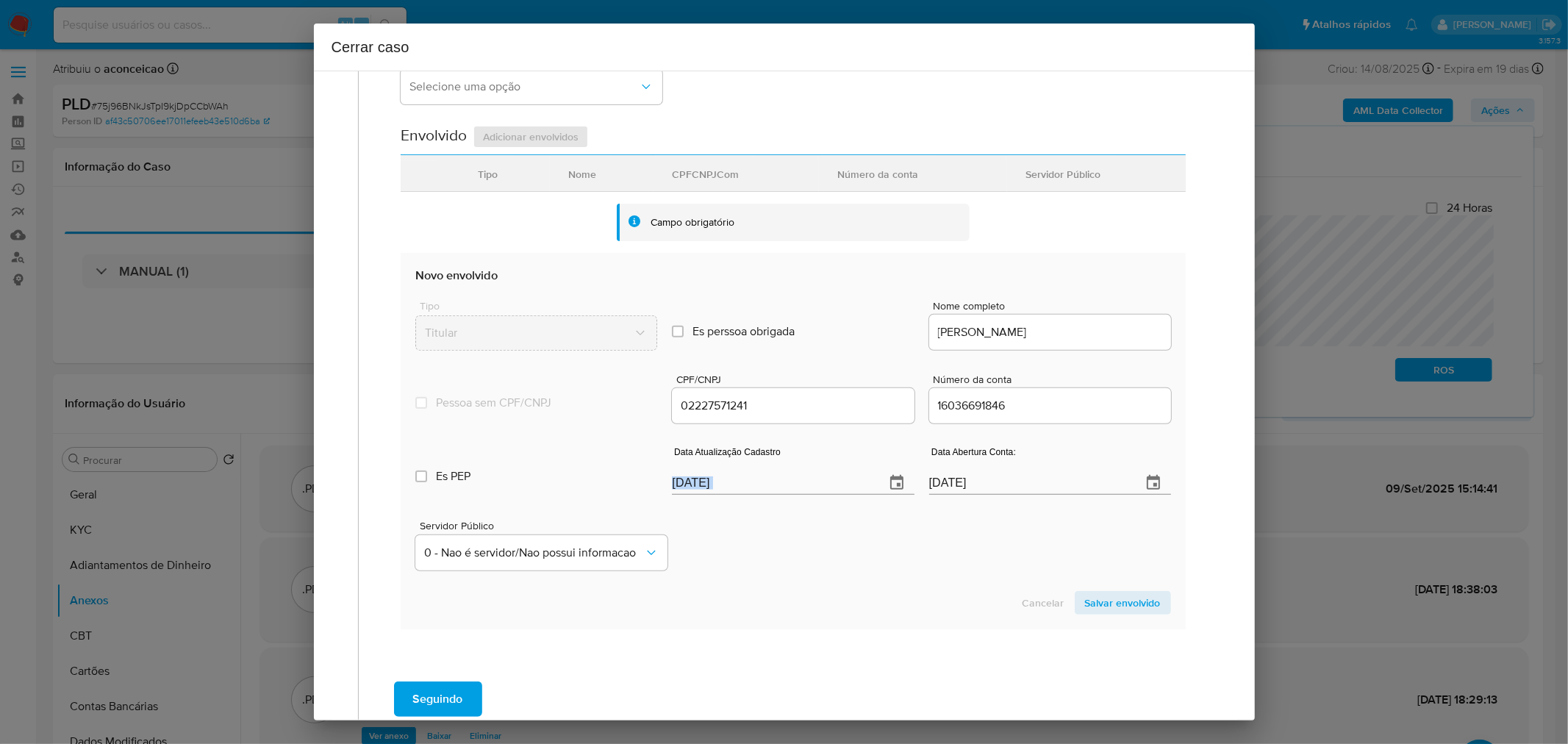
click at [767, 497] on div "Data Atualização Cadastro 09/09/2025" at bounding box center [793, 473] width 242 height 59
click at [767, 496] on div "Data Atualização Cadastro 09/09/2025" at bounding box center [793, 473] width 242 height 59
click at [760, 482] on input "[DATE]" at bounding box center [772, 482] width 201 height 23
click at [760, 483] on input "[DATE]" at bounding box center [772, 482] width 201 height 23
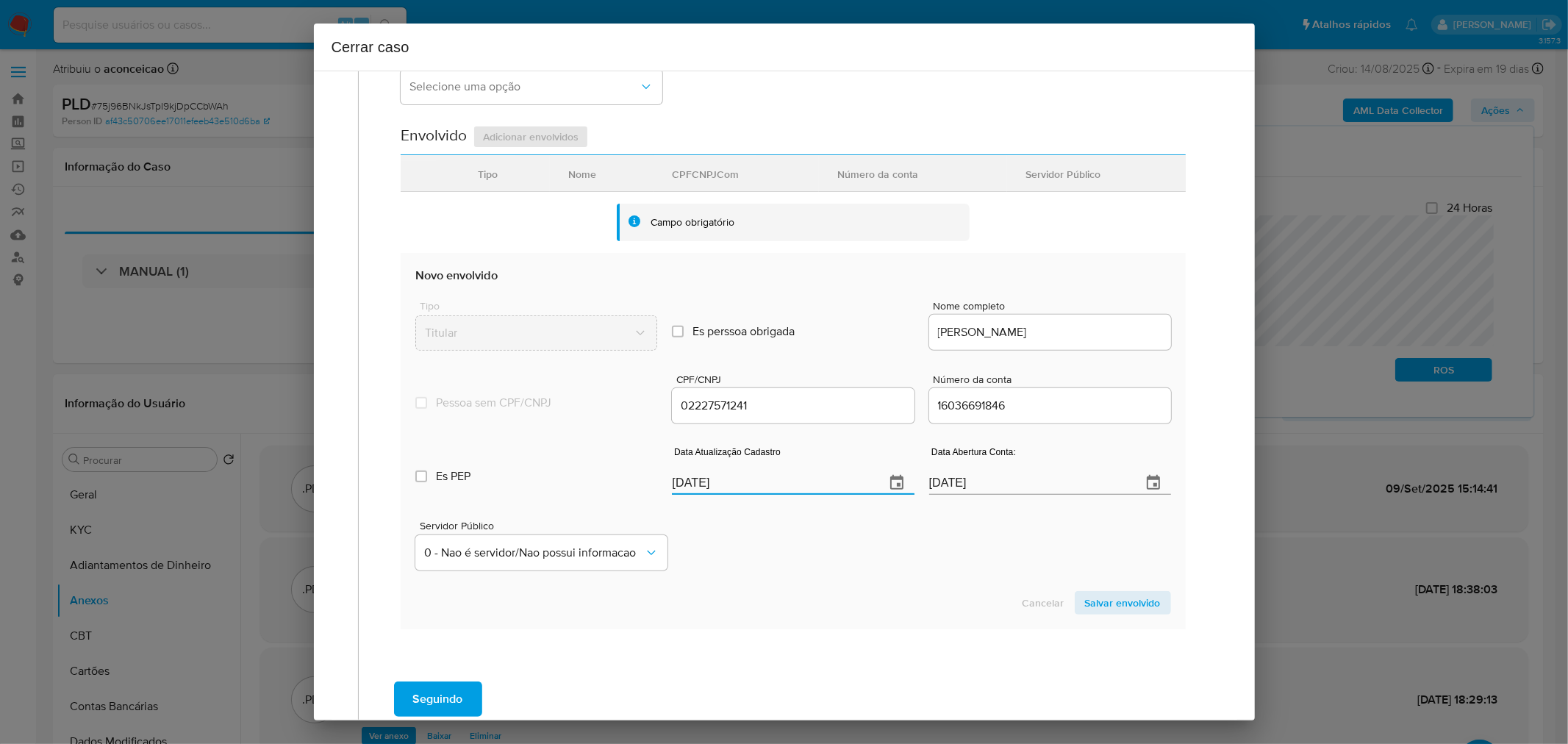
paste input "7/08"
type input "07/08/2025"
click at [1055, 482] on input "[DATE]" at bounding box center [1029, 482] width 201 height 23
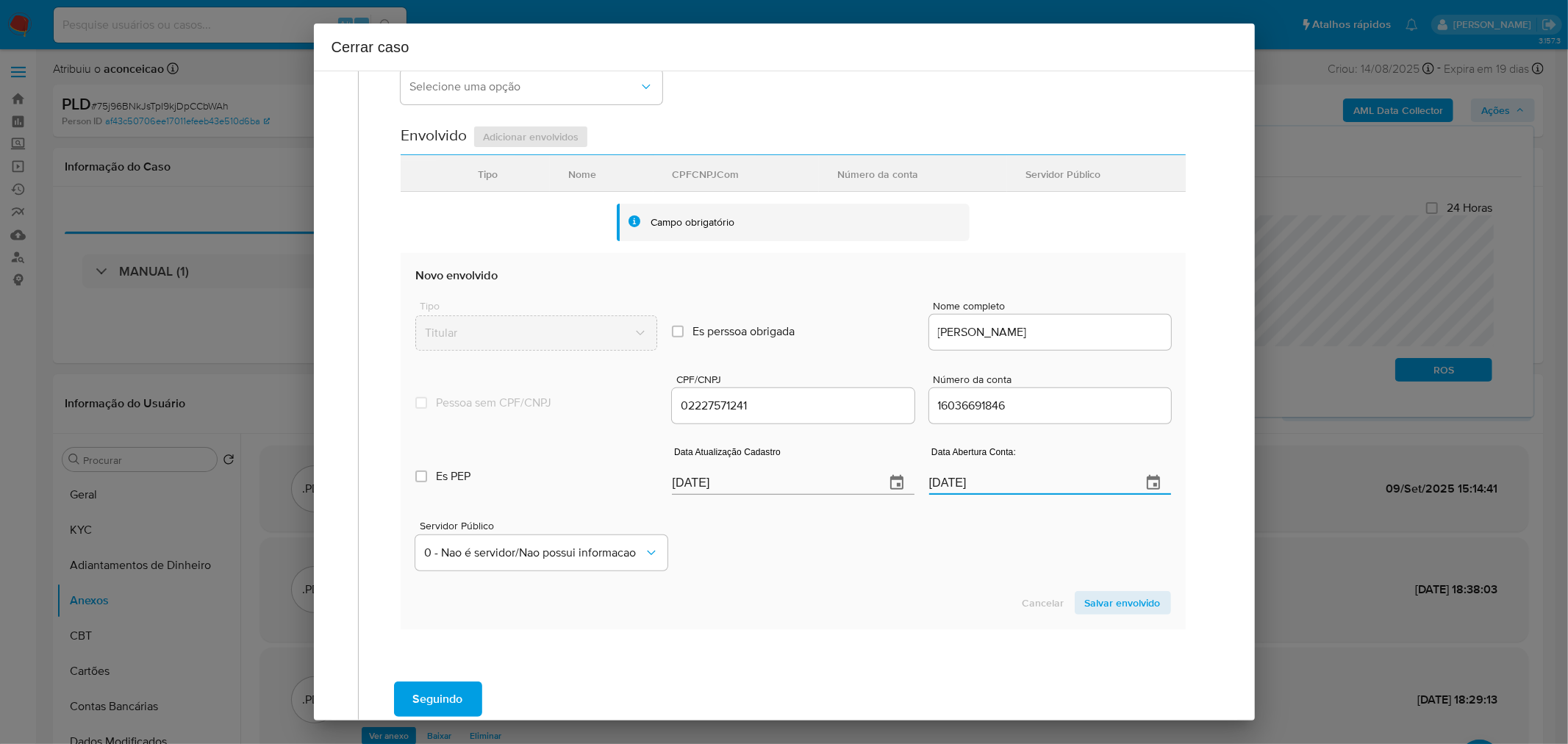
paste input "27/03"
type input "27/03/2025"
click at [424, 471] on input "Es PEP isPEP" at bounding box center [422, 476] width 12 height 12
click at [422, 475] on input "Es PEP isPEP" at bounding box center [422, 476] width 12 height 12
checkbox input "false"
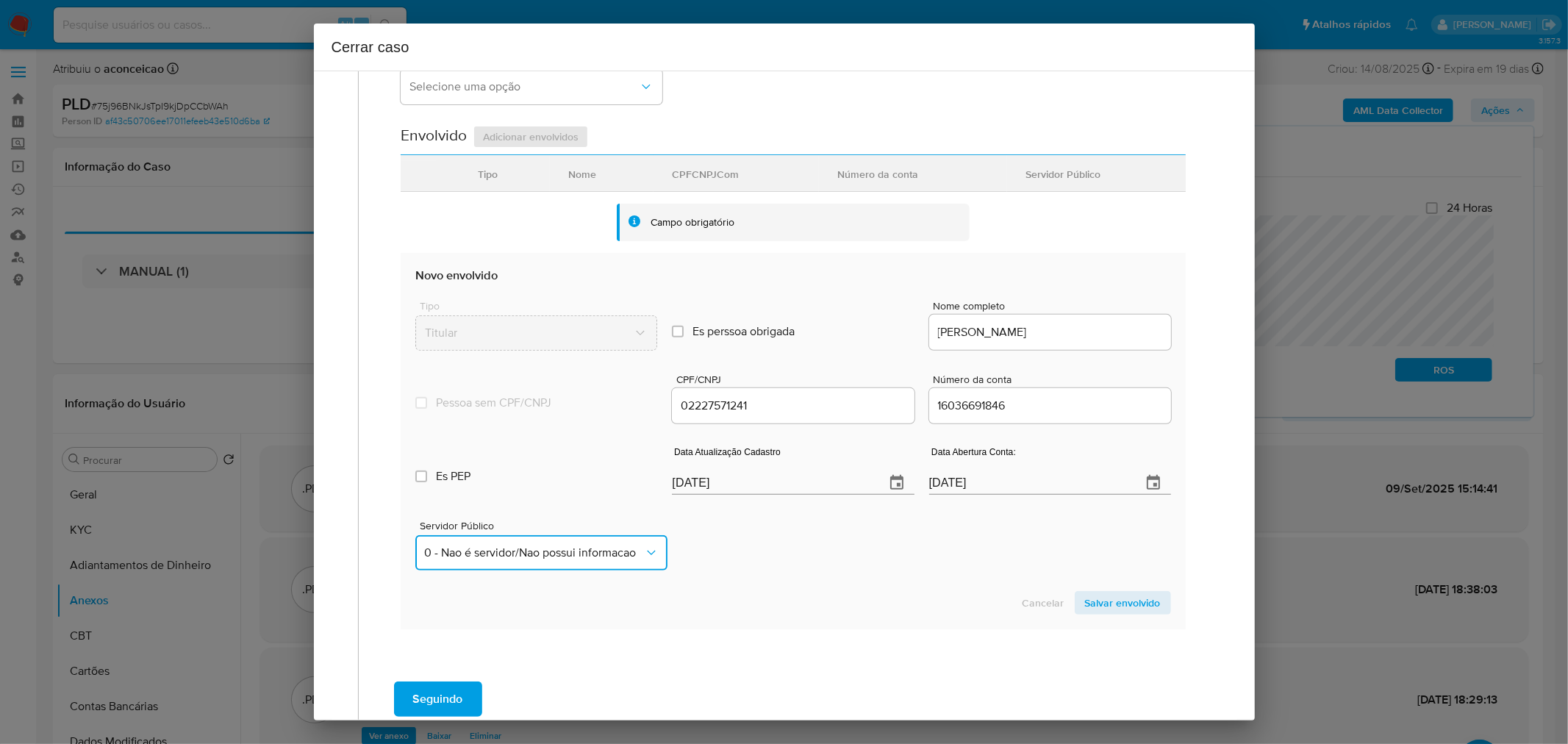
click at [592, 561] on button "0 - Nao é servidor/Nao possui informacao" at bounding box center [541, 552] width 251 height 35
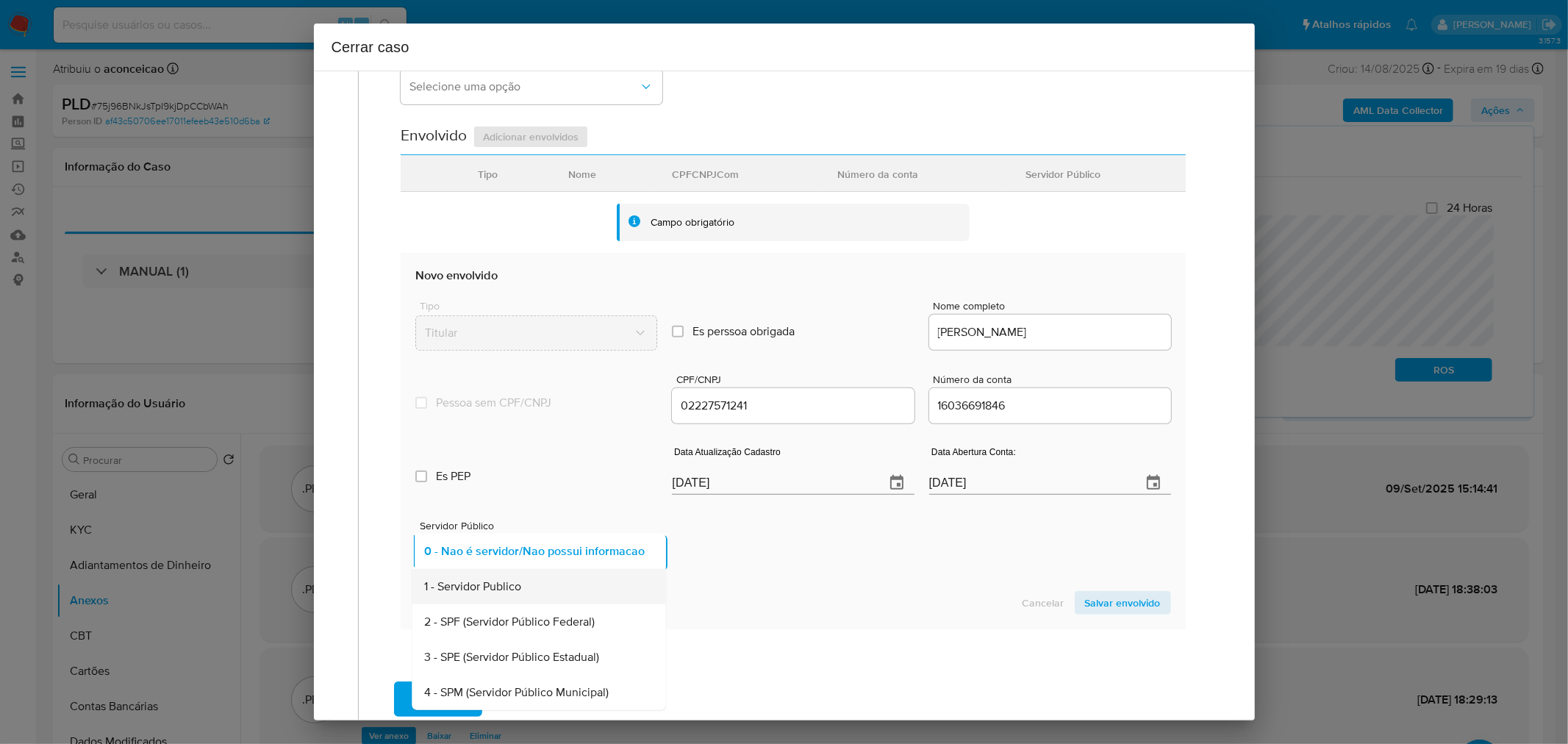
click at [552, 591] on div "1 - Servidor Publico" at bounding box center [534, 586] width 221 height 35
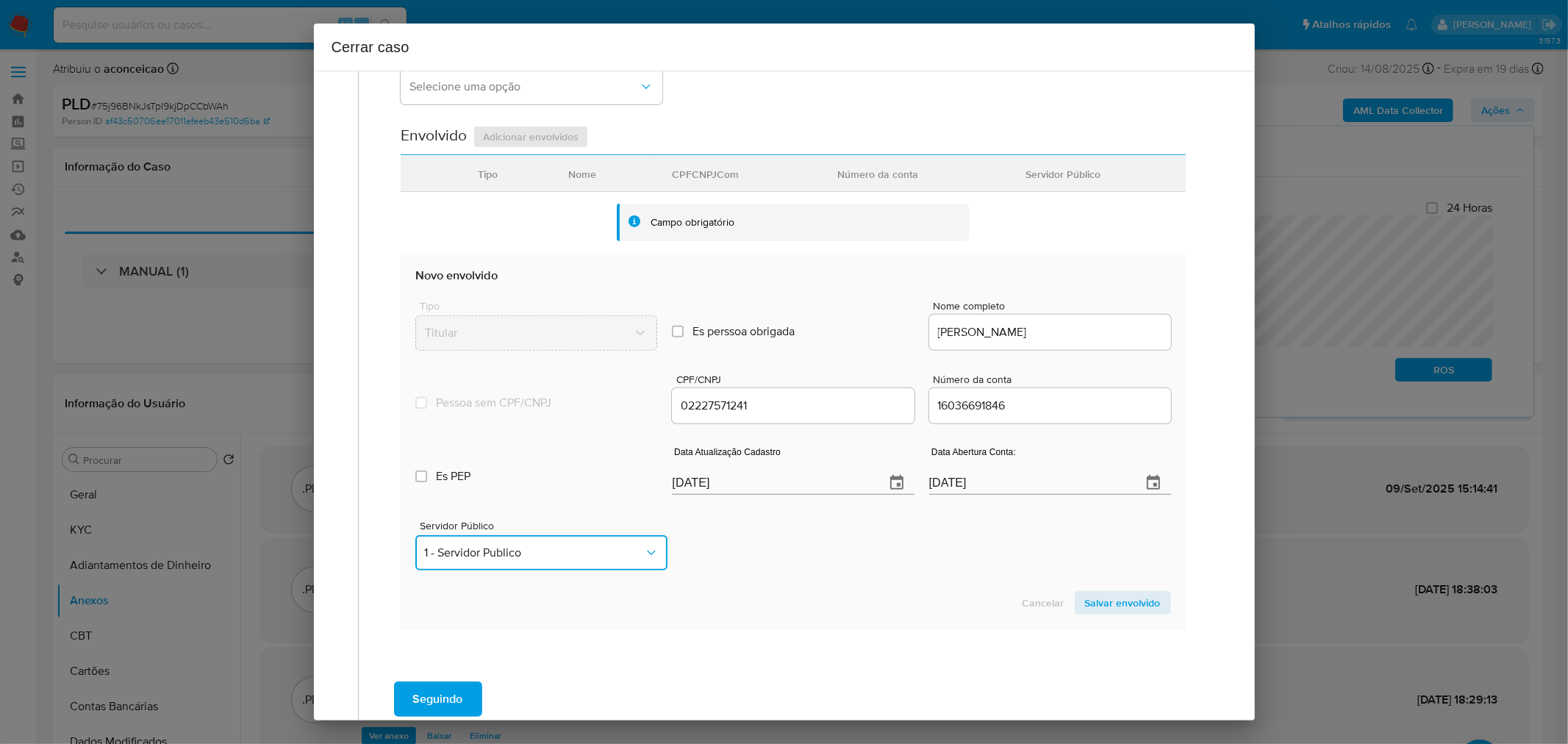
click at [622, 555] on span "1 - Servidor Publico" at bounding box center [533, 553] width 219 height 15
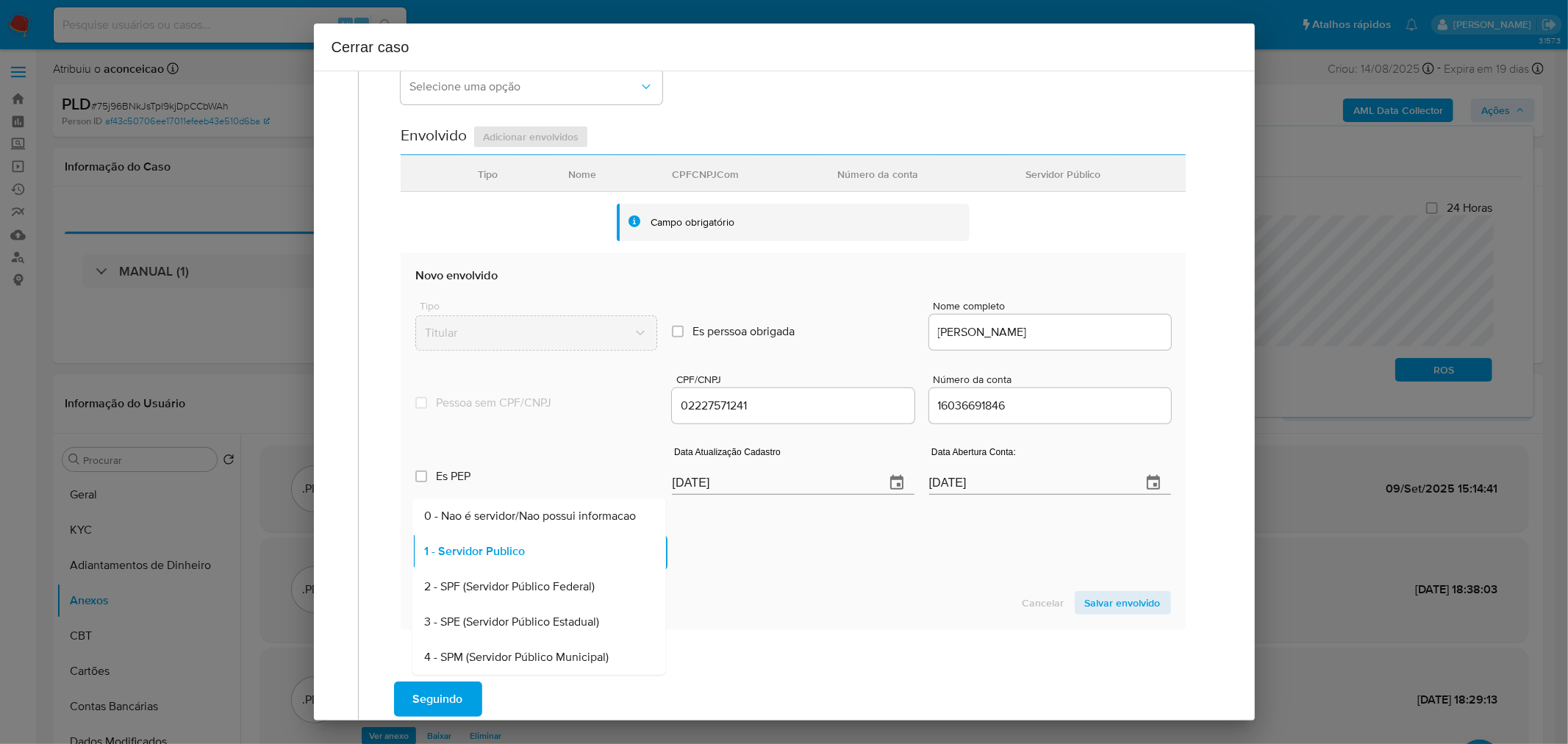
click at [541, 522] on span "0 - Nao é servidor/Nao possui informacao" at bounding box center [530, 516] width 212 height 15
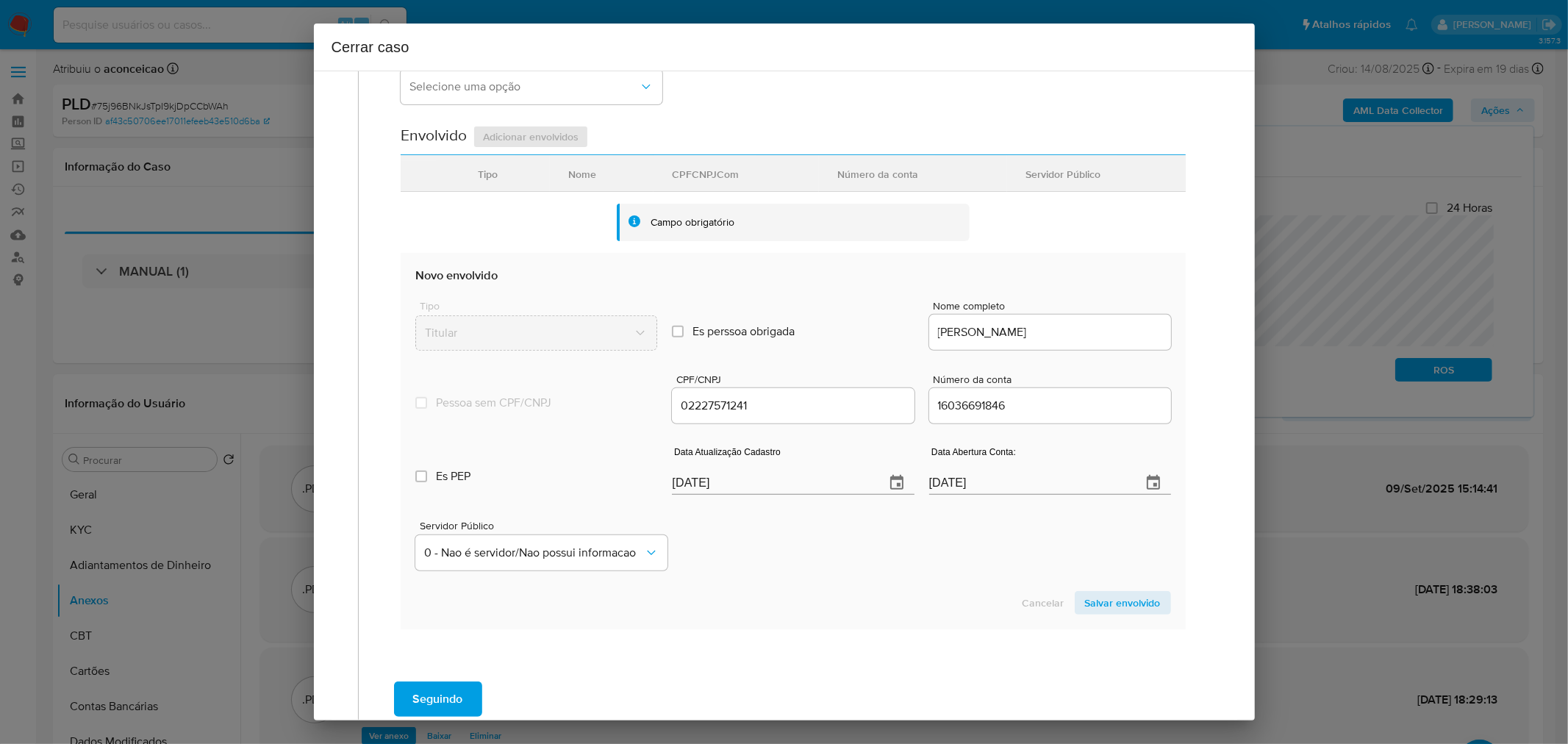
click at [1126, 604] on span "Salvar envolvido" at bounding box center [1123, 602] width 76 height 20
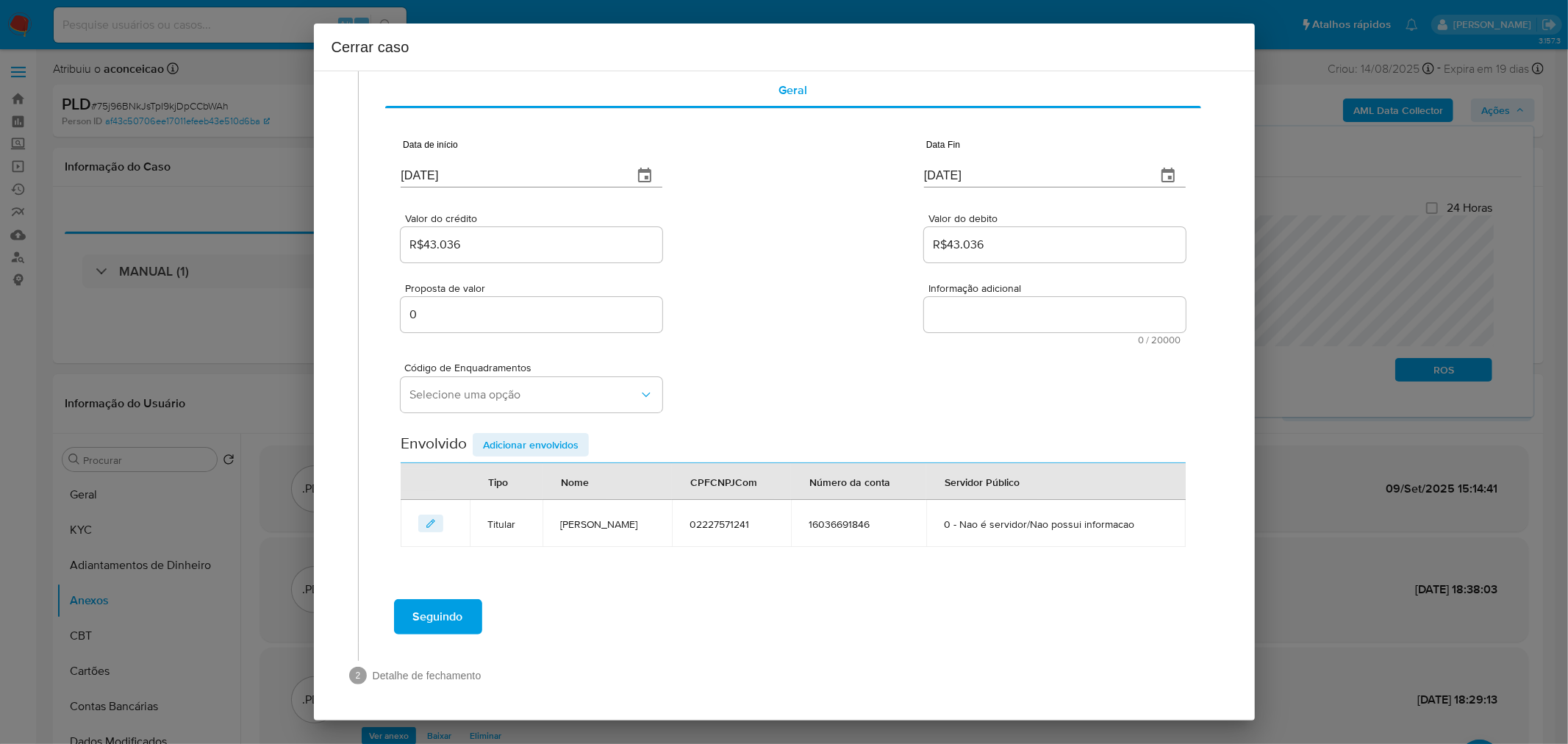
scroll to position [63, 0]
click at [528, 405] on button "Selecione uma opção" at bounding box center [531, 395] width 262 height 35
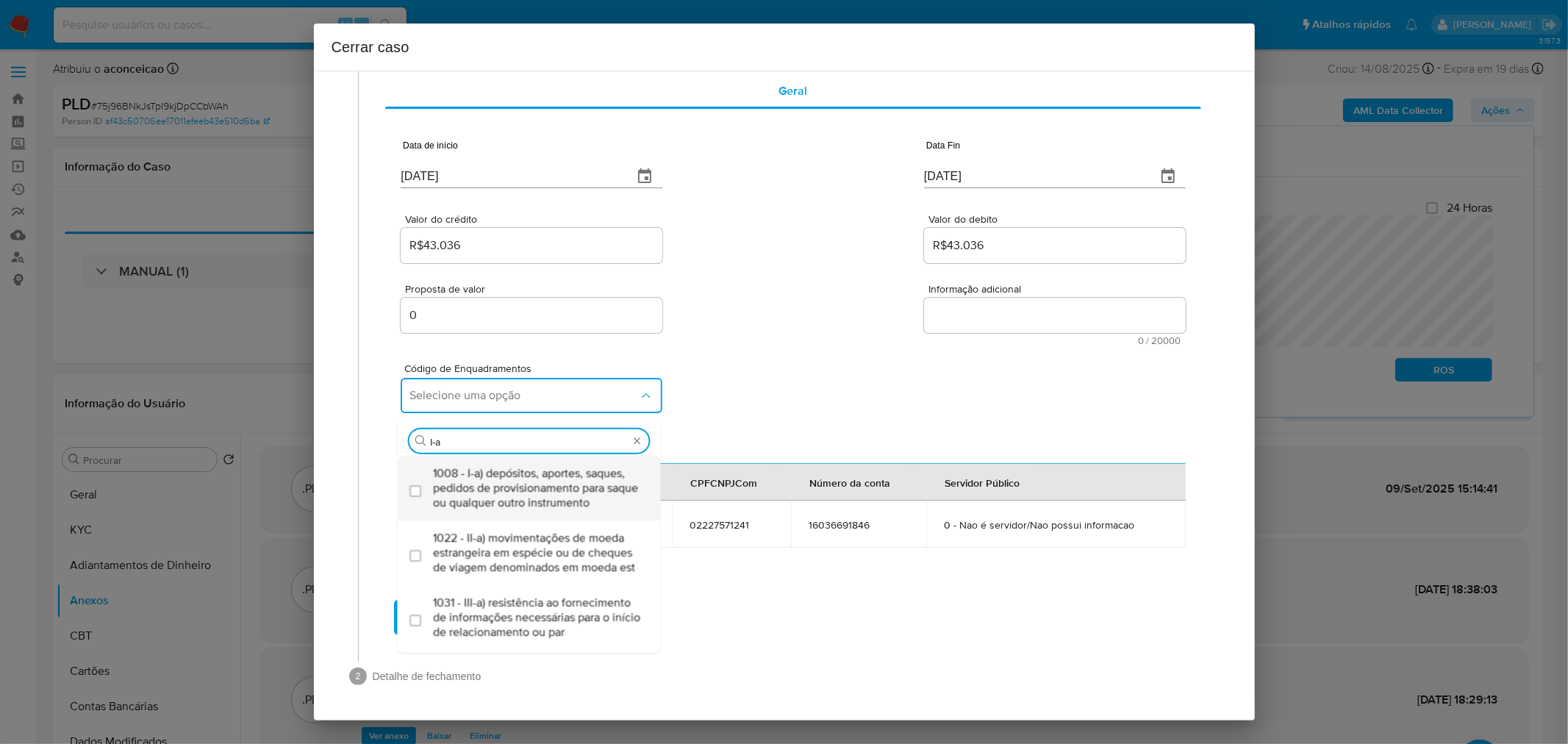
type input "I-a"
click at [522, 439] on input "I-a" at bounding box center [529, 442] width 198 height 14
click at [525, 473] on span "1008 - I-a) depósitos, aportes, saques, pedidos de provisionamento para saque o…" at bounding box center [537, 488] width 207 height 44
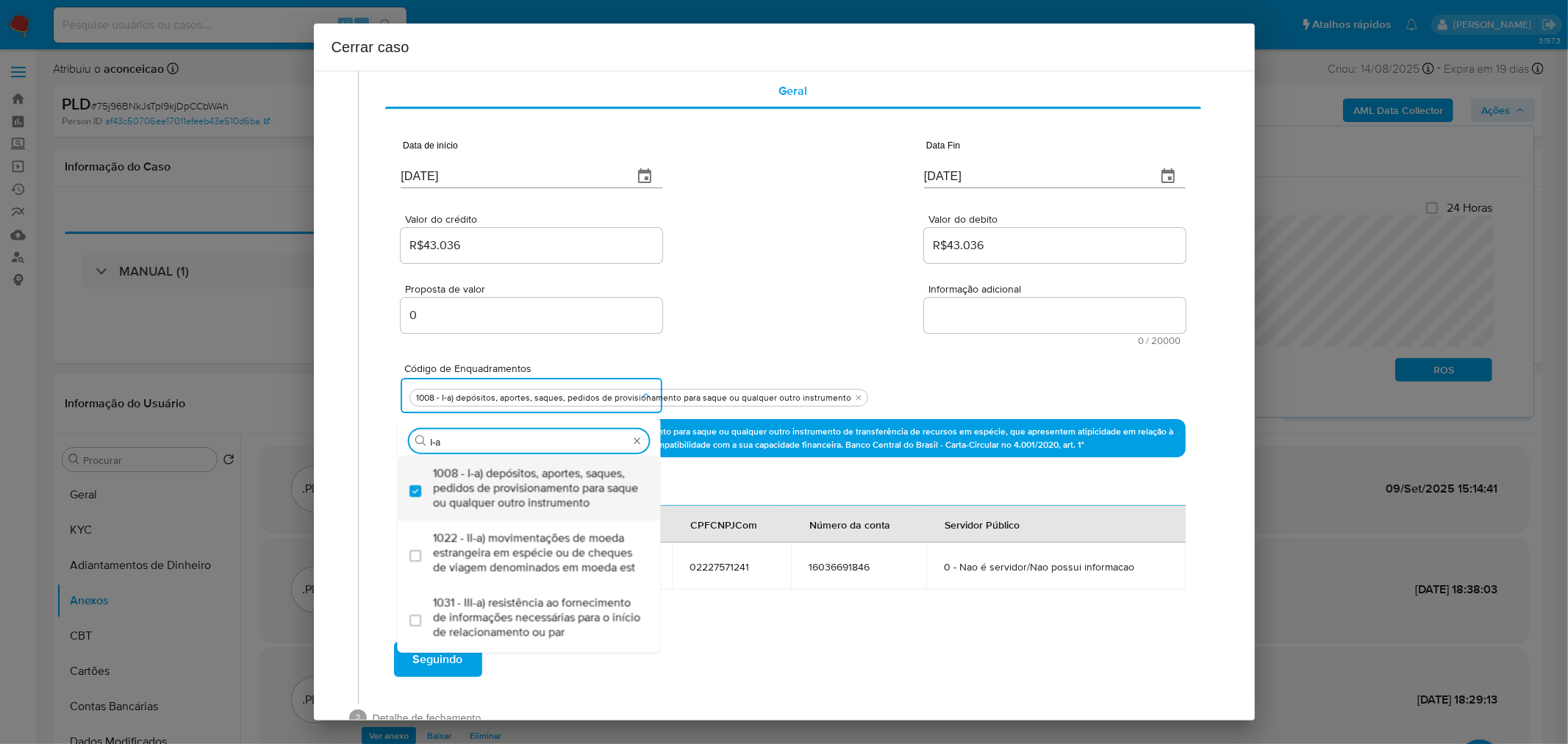
checkbox input "true"
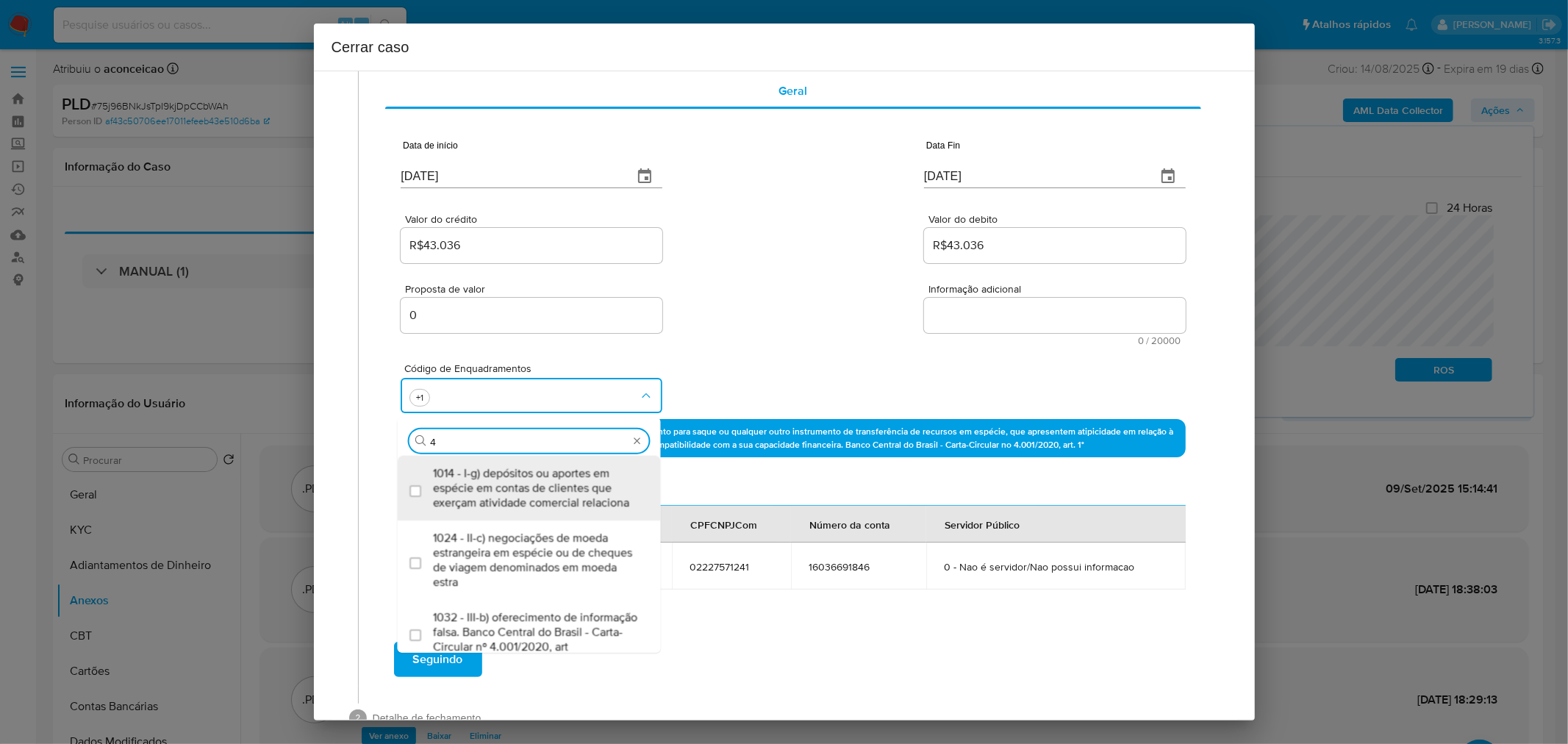
type input "45"
click at [525, 473] on span "1045 - IV-a) movimentação de recursos incompatível com o patrimônio, a atividad…" at bounding box center [537, 488] width 207 height 44
checkbox input "true"
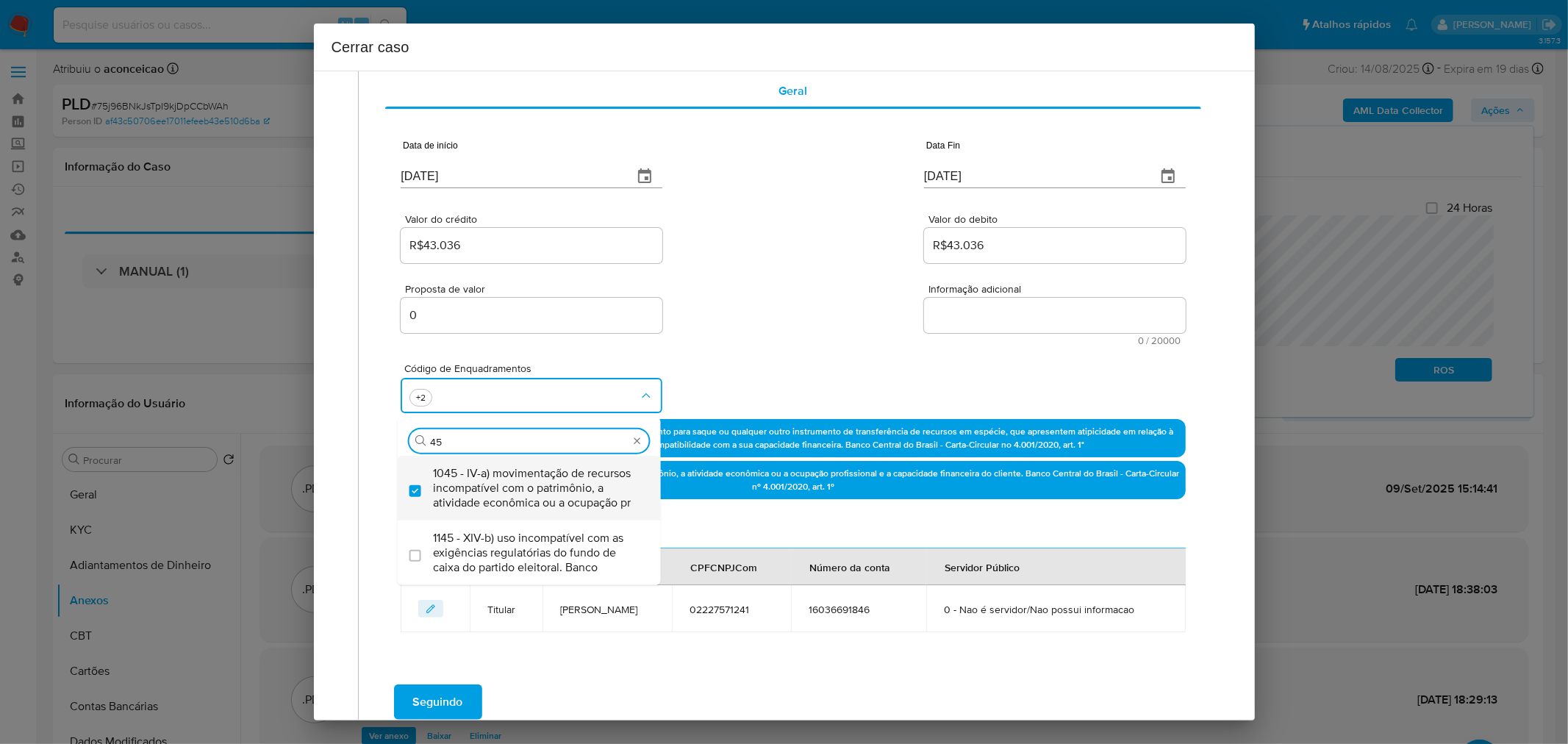
type input "4"
type input "iv-c"
click at [525, 473] on span "1047 - IV-c) movimentação de recursos de alto valor, de forma contumaz, em bene…" at bounding box center [537, 488] width 207 height 44
checkbox input "true"
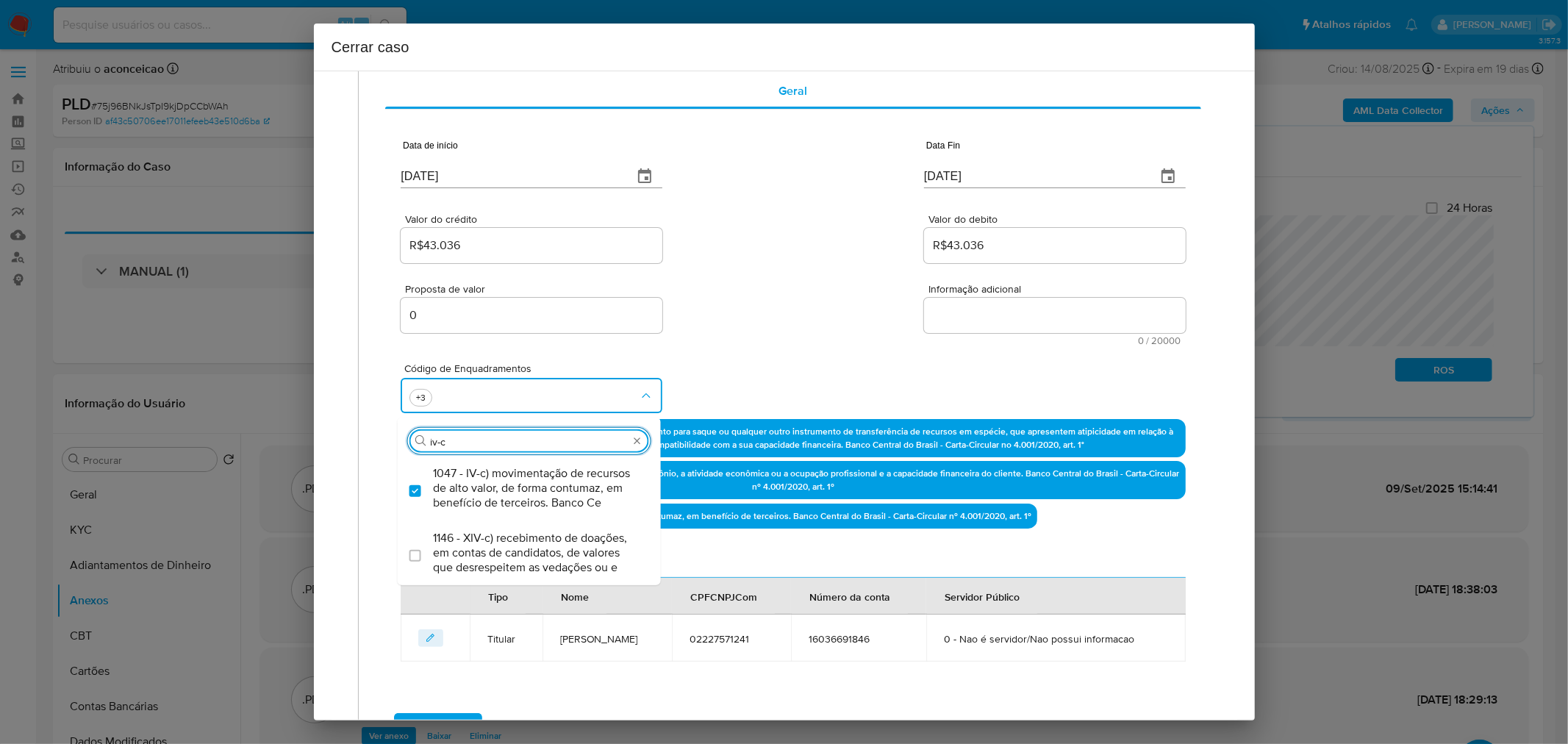
click at [494, 435] on input "iv-c" at bounding box center [529, 442] width 198 height 14
paste input "XVII"
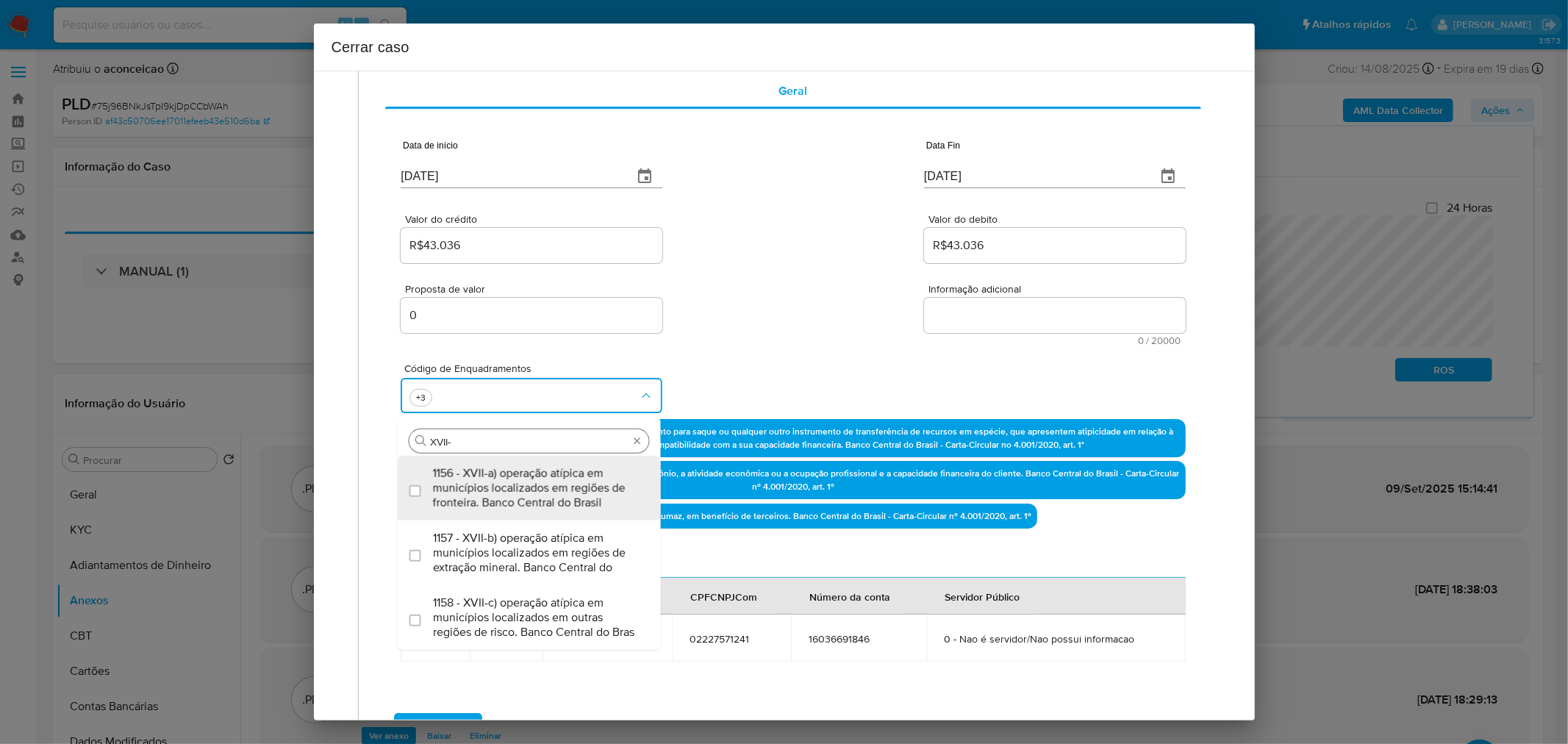
type input "XVII-a"
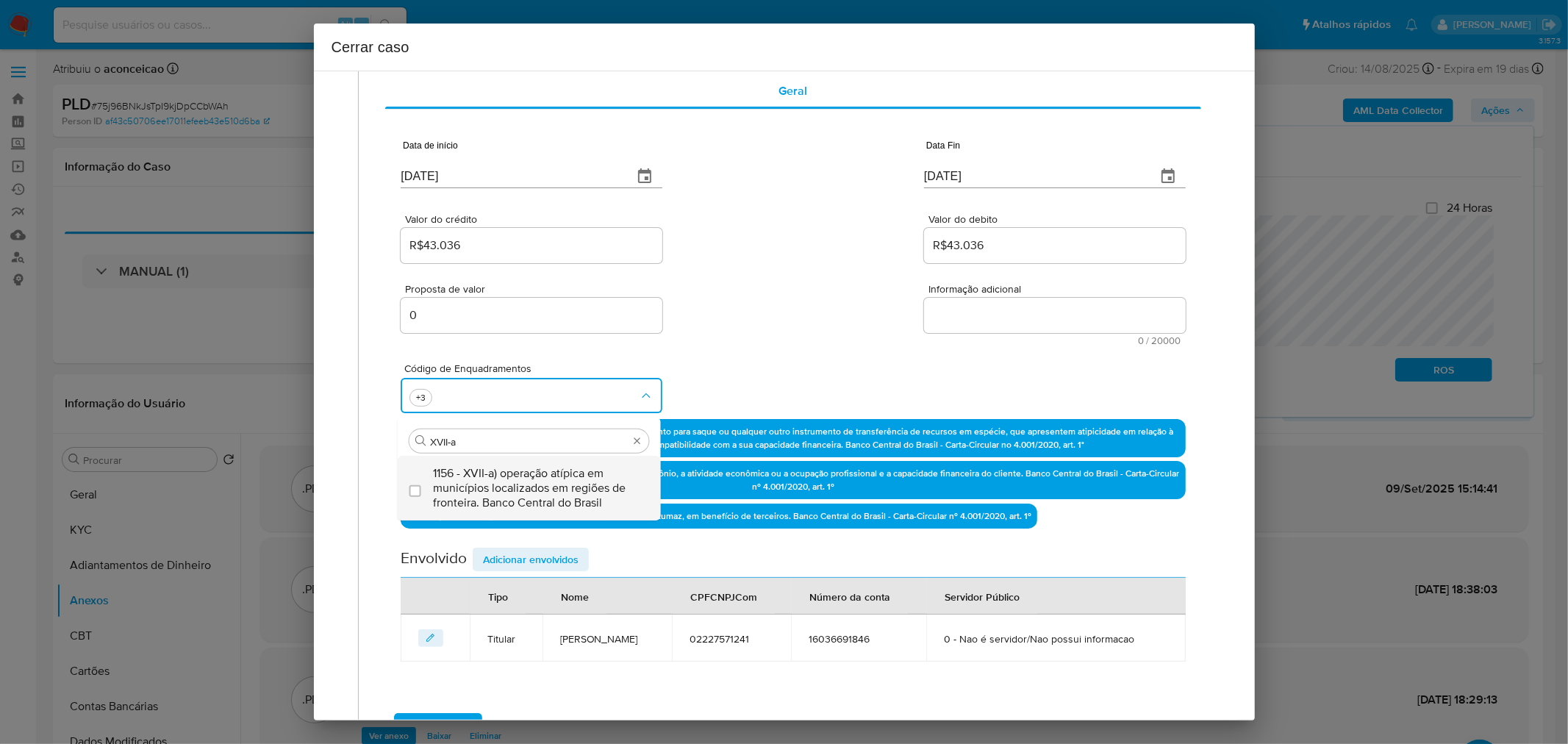
click at [519, 483] on span "1156 - XVII-a) operação atípica em municípios localizados em regiões de frontei…" at bounding box center [537, 488] width 207 height 44
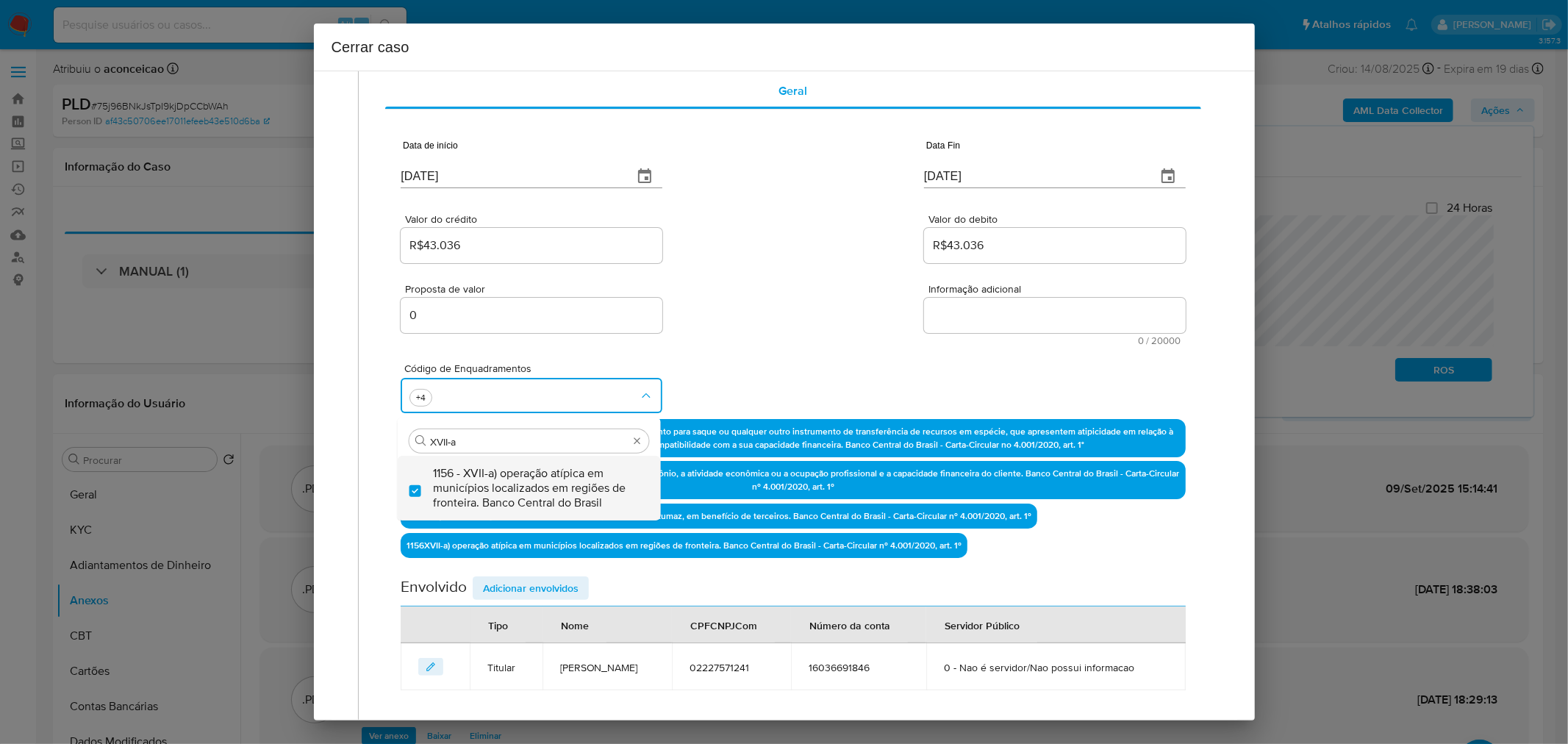
checkbox input "true"
type input "XVII-a"
click at [777, 340] on div "Proposta de valor 0 Informação adicional 0 / 20000 20000 caracteres restantes" at bounding box center [793, 306] width 785 height 80
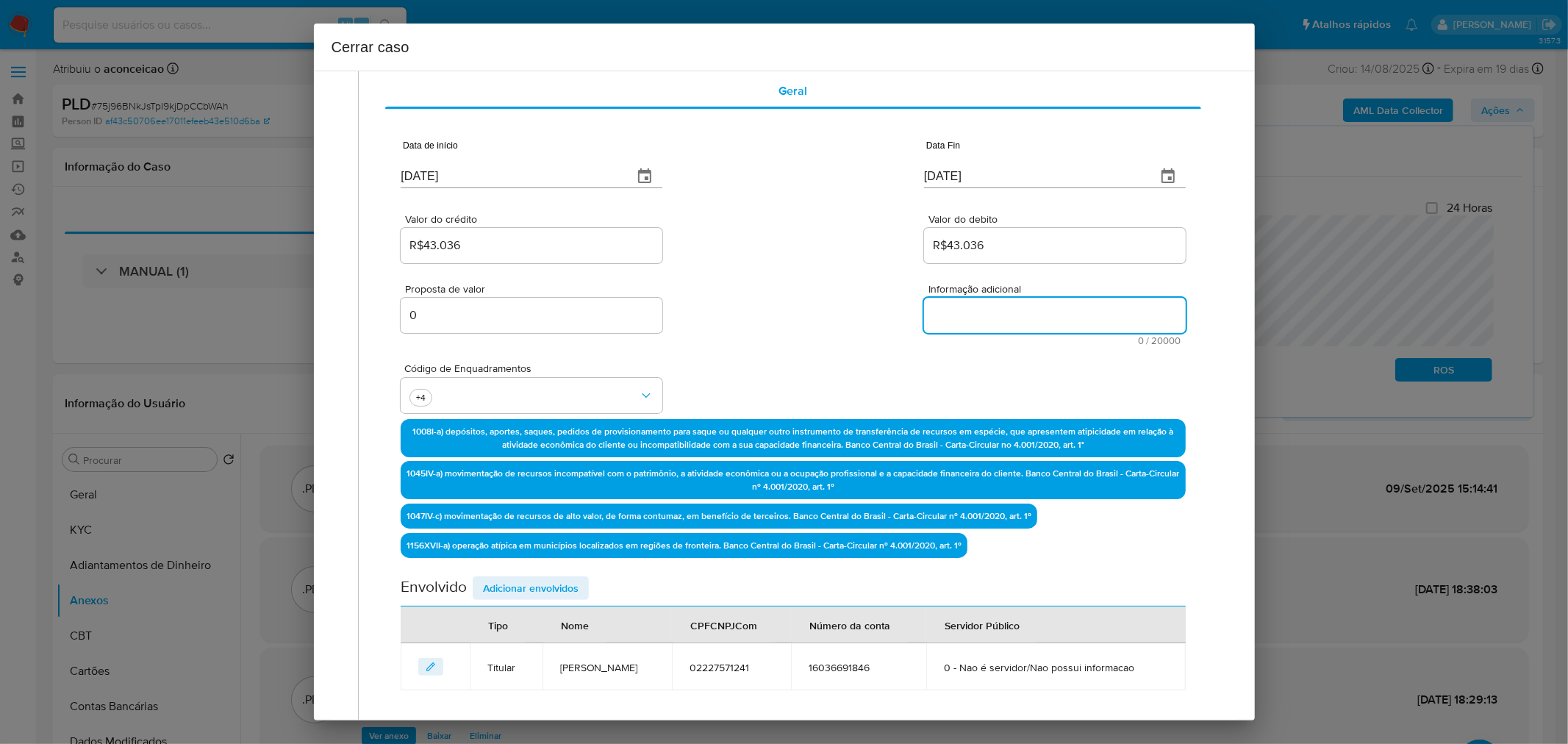
click at [1037, 319] on textarea "Informação adicional" at bounding box center [1055, 315] width 262 height 35
paste textarea "Valcilene Rodrigues da Silva, CPF 02227571241, 28 anos, residente no município …"
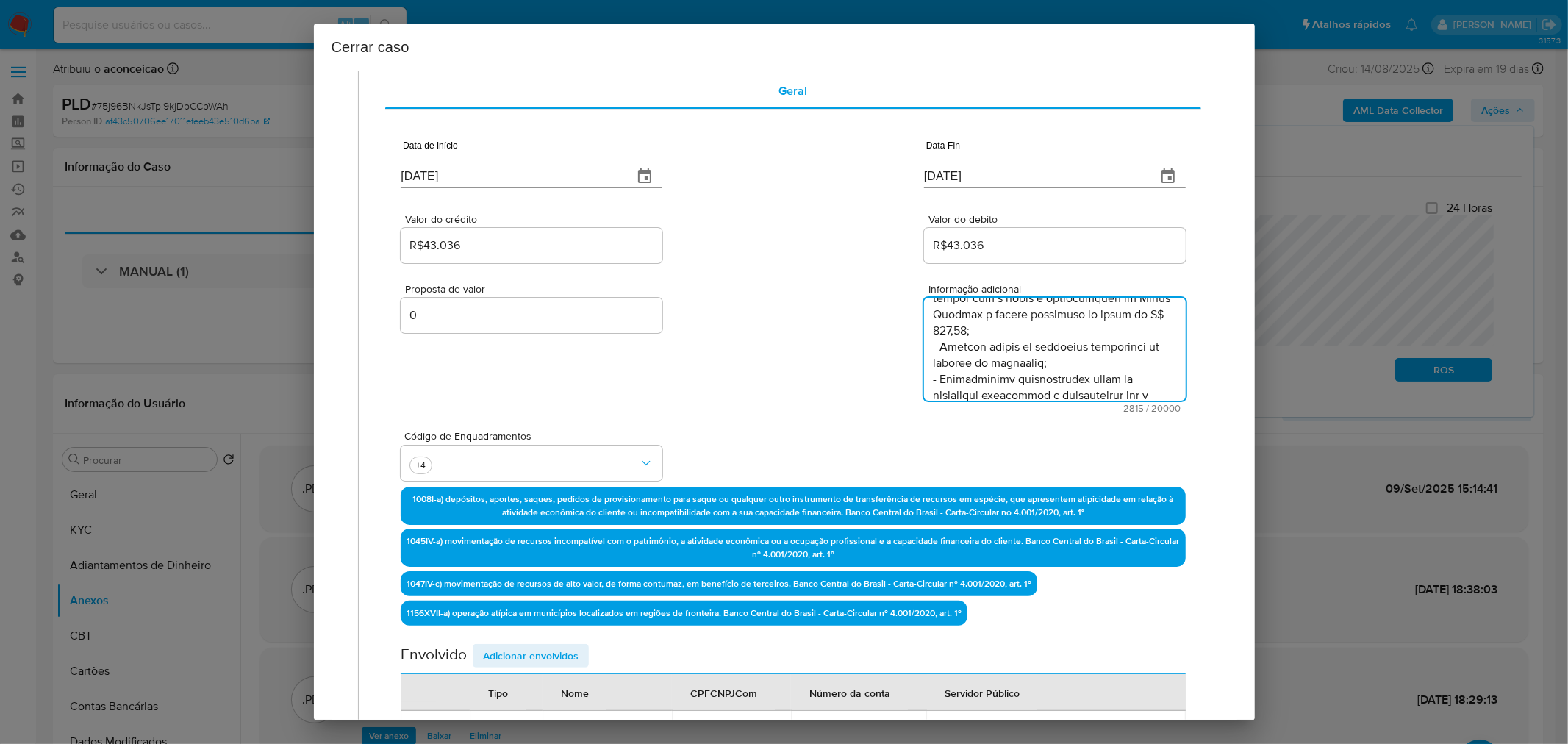
scroll to position [805, 0]
type textarea "Valcilene Rodrigues da Silva, CPF 02227571241, 28 anos, residente no município …"
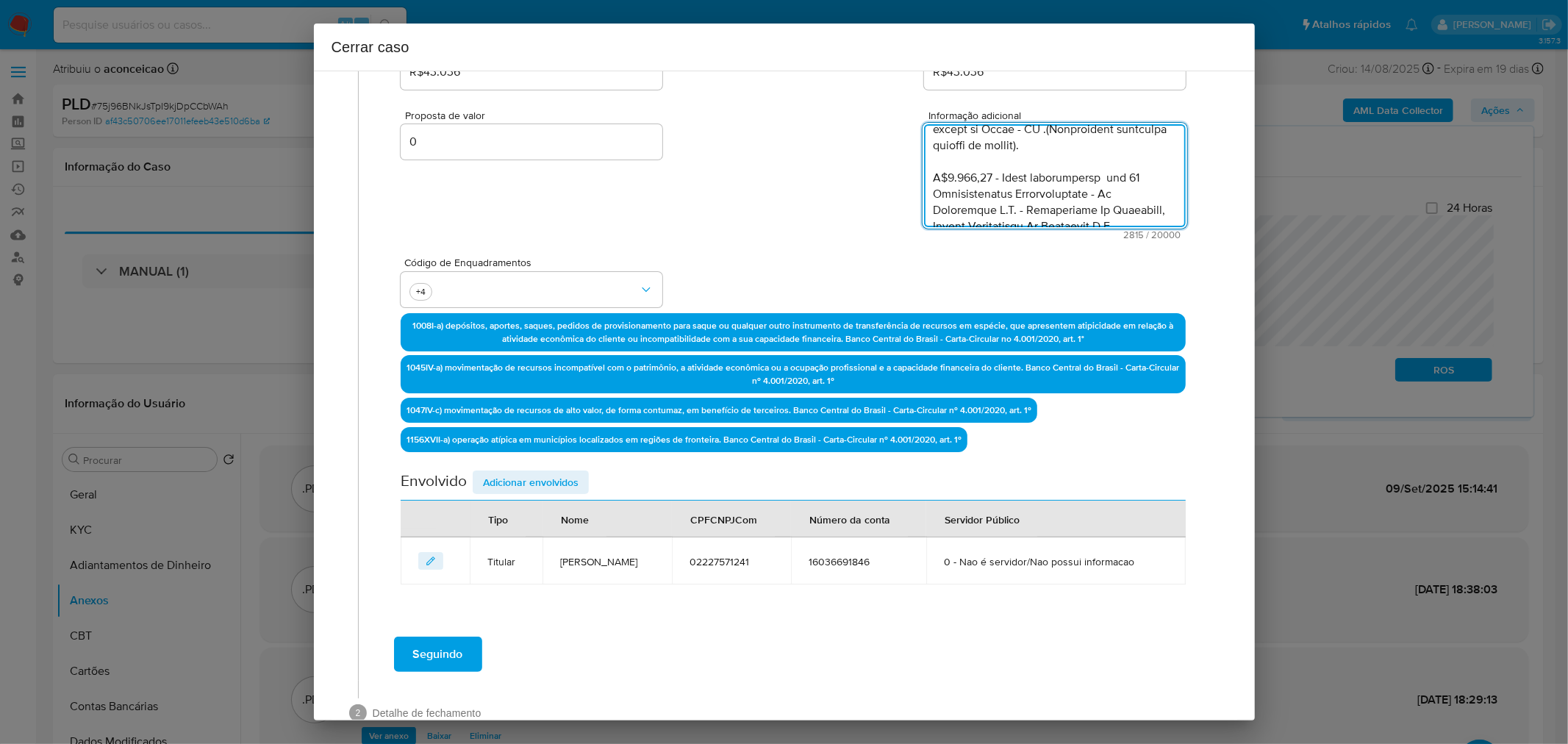
scroll to position [271, 0]
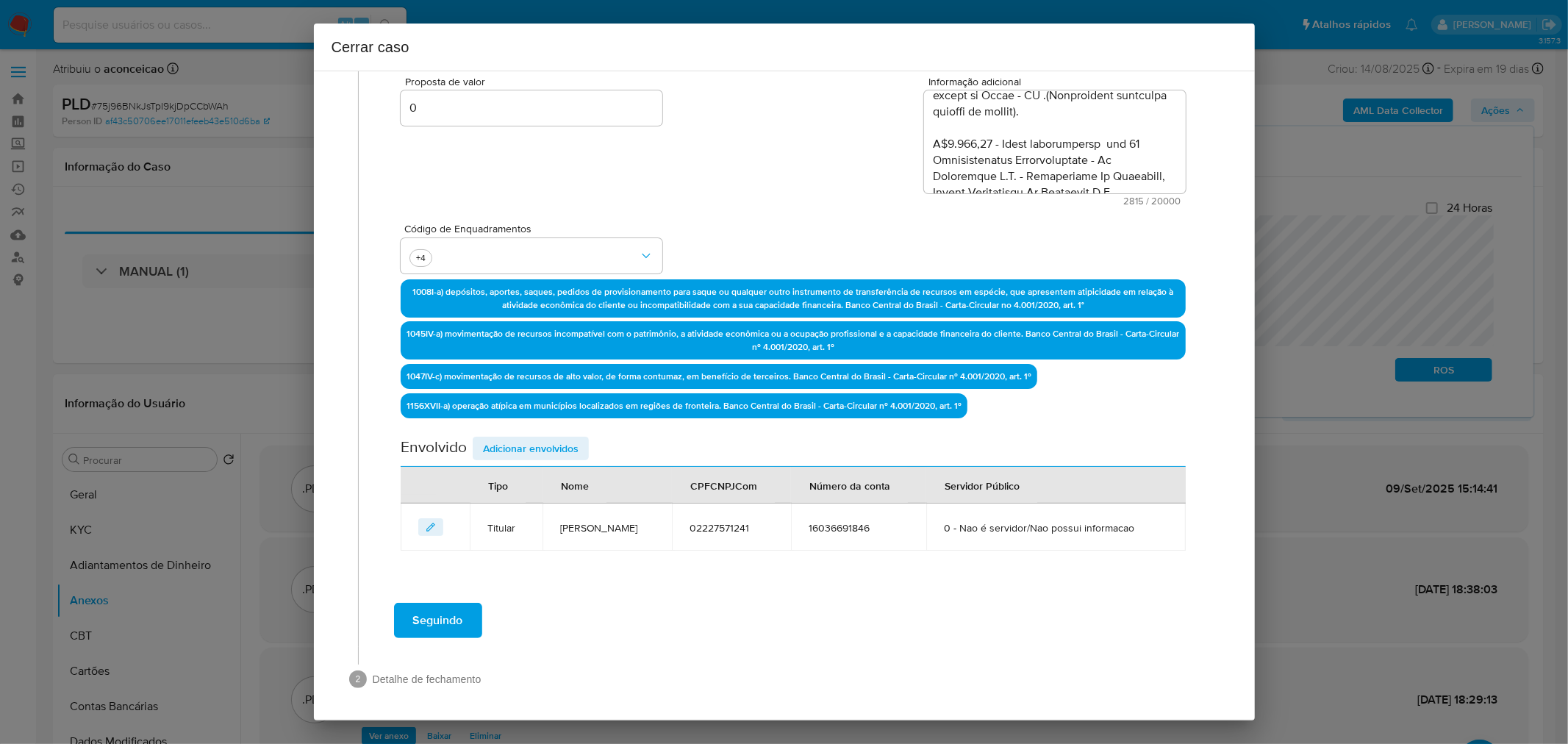
click at [522, 444] on span "Adicionar envolvidos" at bounding box center [531, 448] width 95 height 20
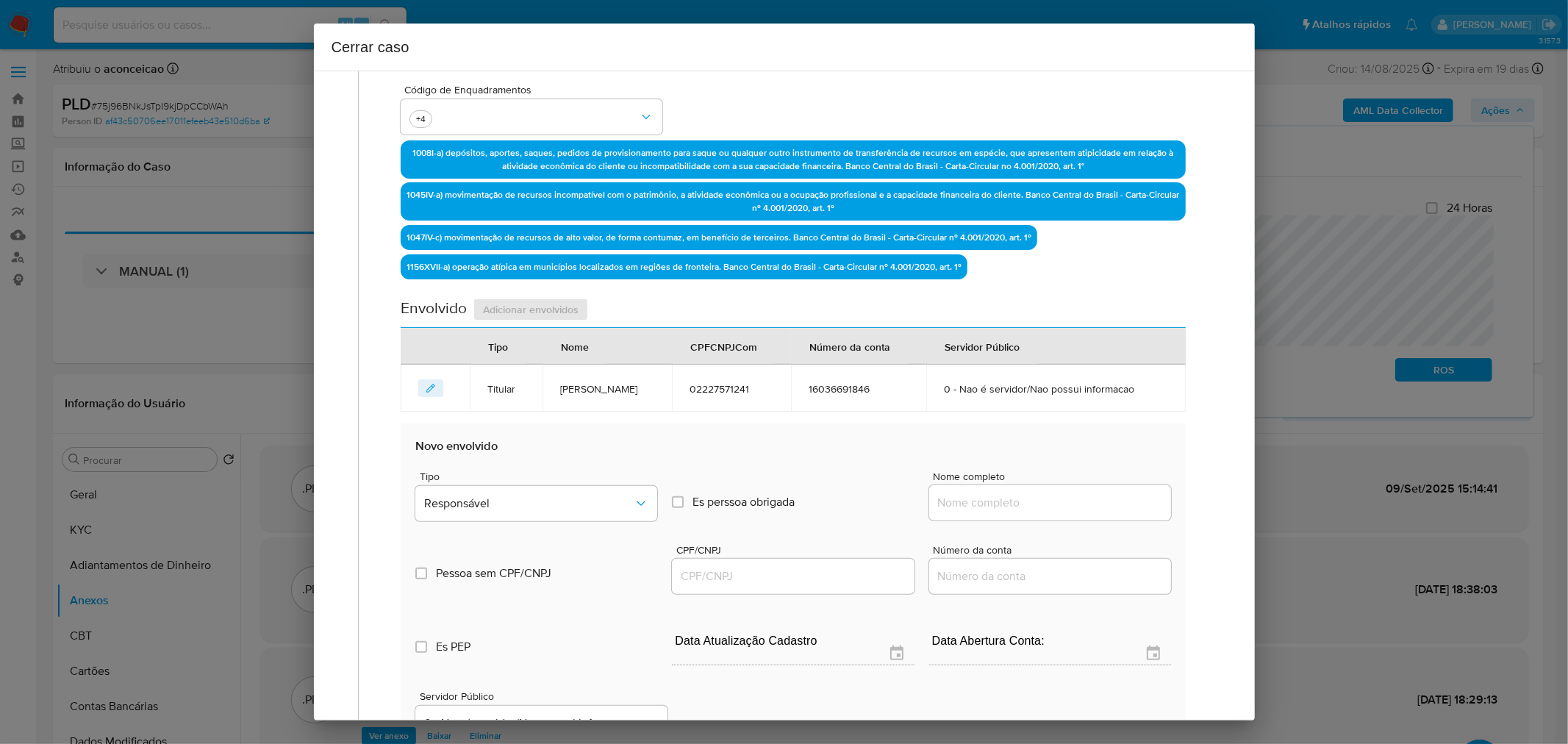
scroll to position [434, 0]
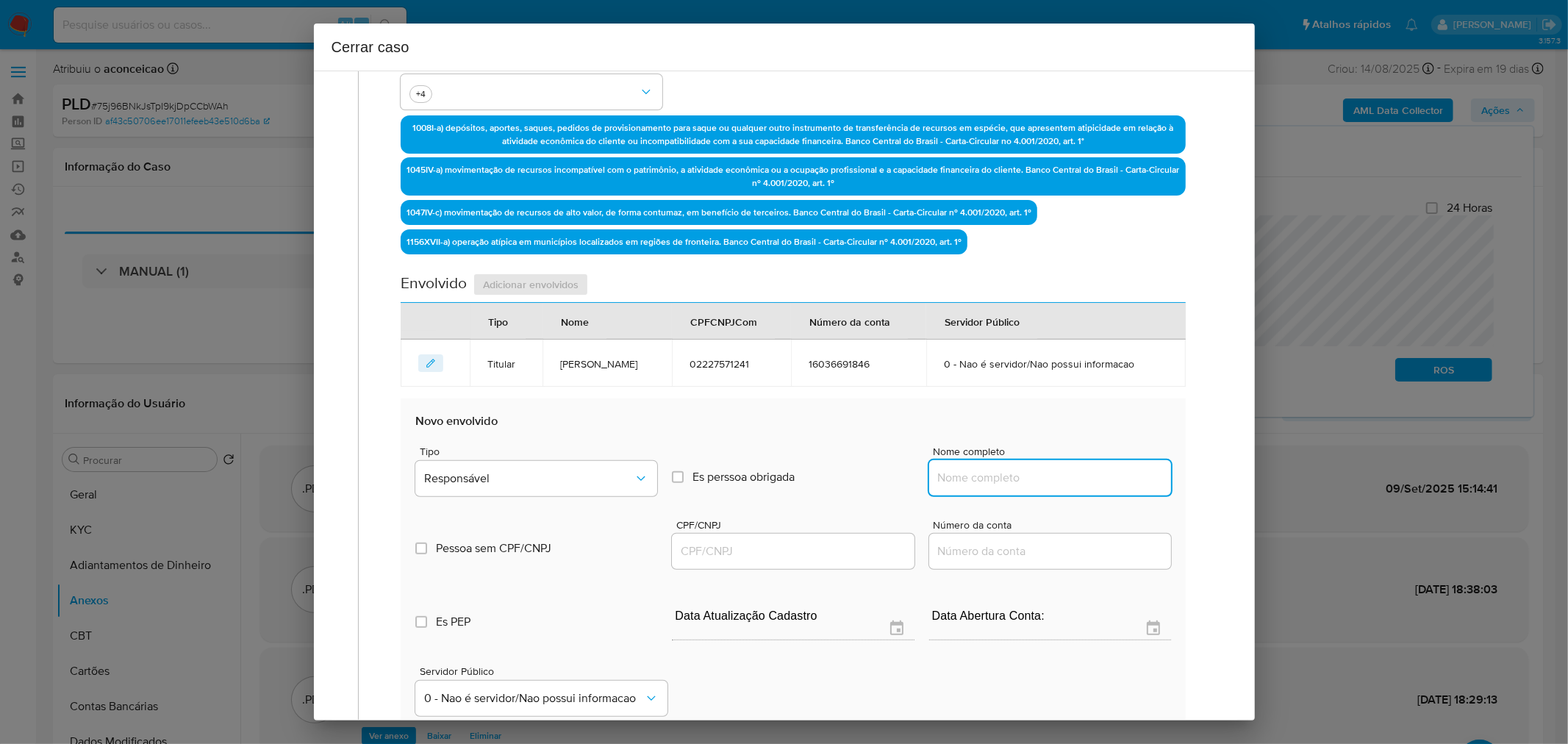
drag, startPoint x: 973, startPoint y: 466, endPoint x: 988, endPoint y: 471, distance: 15.8
click at [973, 468] on input "Nome completo" at bounding box center [1050, 477] width 242 height 19
paste input "Roude Tavares Martins, 1895802245"
click at [1094, 475] on input "Roude Tavares Martins, 1895802245" at bounding box center [1050, 477] width 242 height 19
click at [1093, 476] on input "Roude Tavares Martins, 1895802245" at bounding box center [1050, 477] width 242 height 19
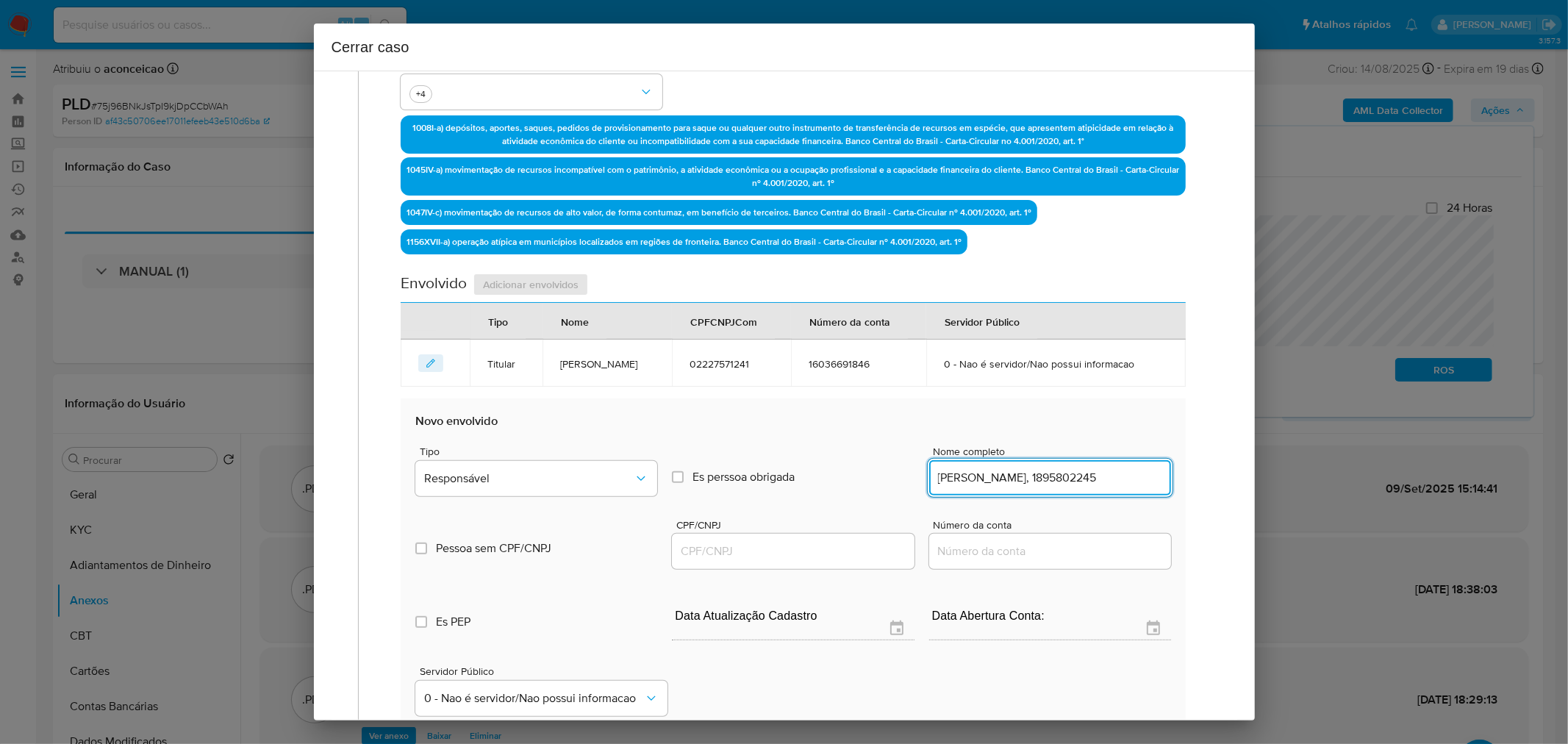
click at [1069, 486] on div "Roude Tavares Martins, 1895802245" at bounding box center [1050, 477] width 242 height 35
click at [1066, 484] on div "Roude Tavares Martins, 1895802245" at bounding box center [1050, 477] width 242 height 35
click at [1064, 482] on input "Roude Tavares Martins, 1895802245" at bounding box center [1050, 477] width 242 height 19
click at [1064, 481] on input "Roude Tavares Martins, 1895802245" at bounding box center [1050, 477] width 242 height 19
click at [1064, 480] on input "Roude Tavares Martins, 1895802245" at bounding box center [1050, 477] width 242 height 19
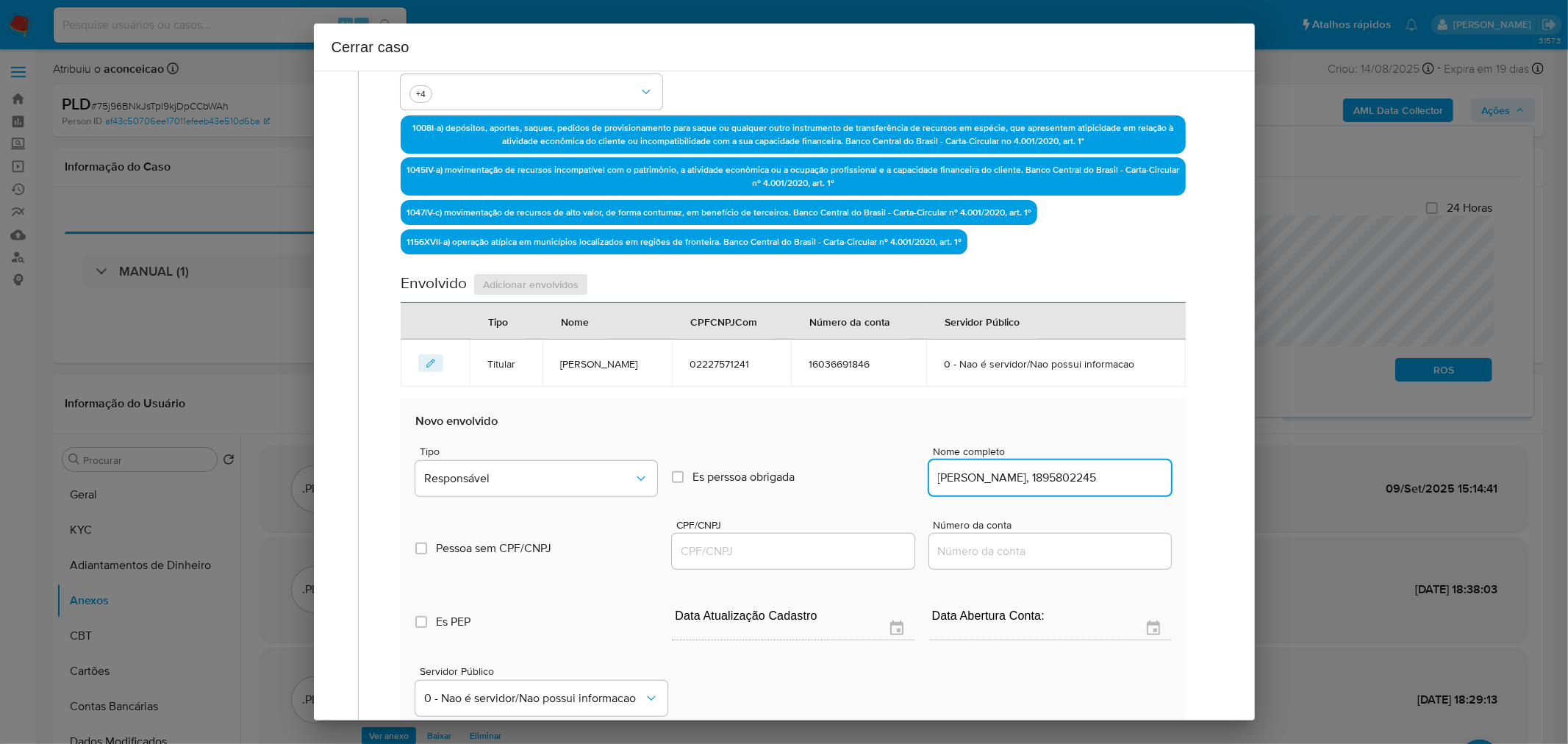
click at [1064, 480] on input "Roude Tavares Martins, 1895802245" at bounding box center [1050, 477] width 242 height 19
paste input "Nome do envolvido"
click at [1064, 479] on input "Roude Tavares Martins, 1895802245" at bounding box center [1050, 477] width 242 height 19
click at [1064, 478] on input "Roude Tavares Martins, 1895802245" at bounding box center [1050, 477] width 242 height 19
type input "Roude Tavares Martins"
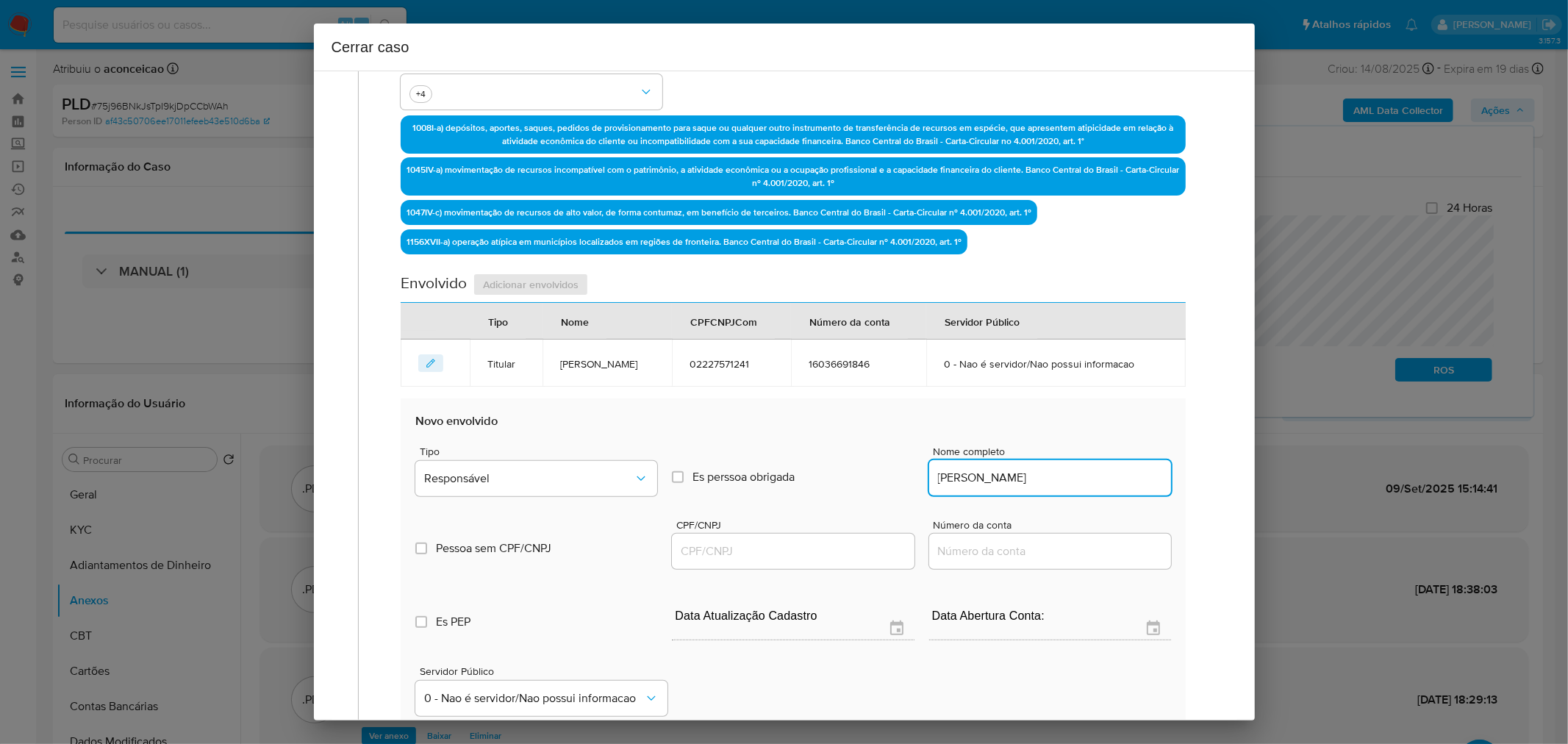
click at [873, 552] on input "CPF/CNPJ" at bounding box center [793, 551] width 242 height 19
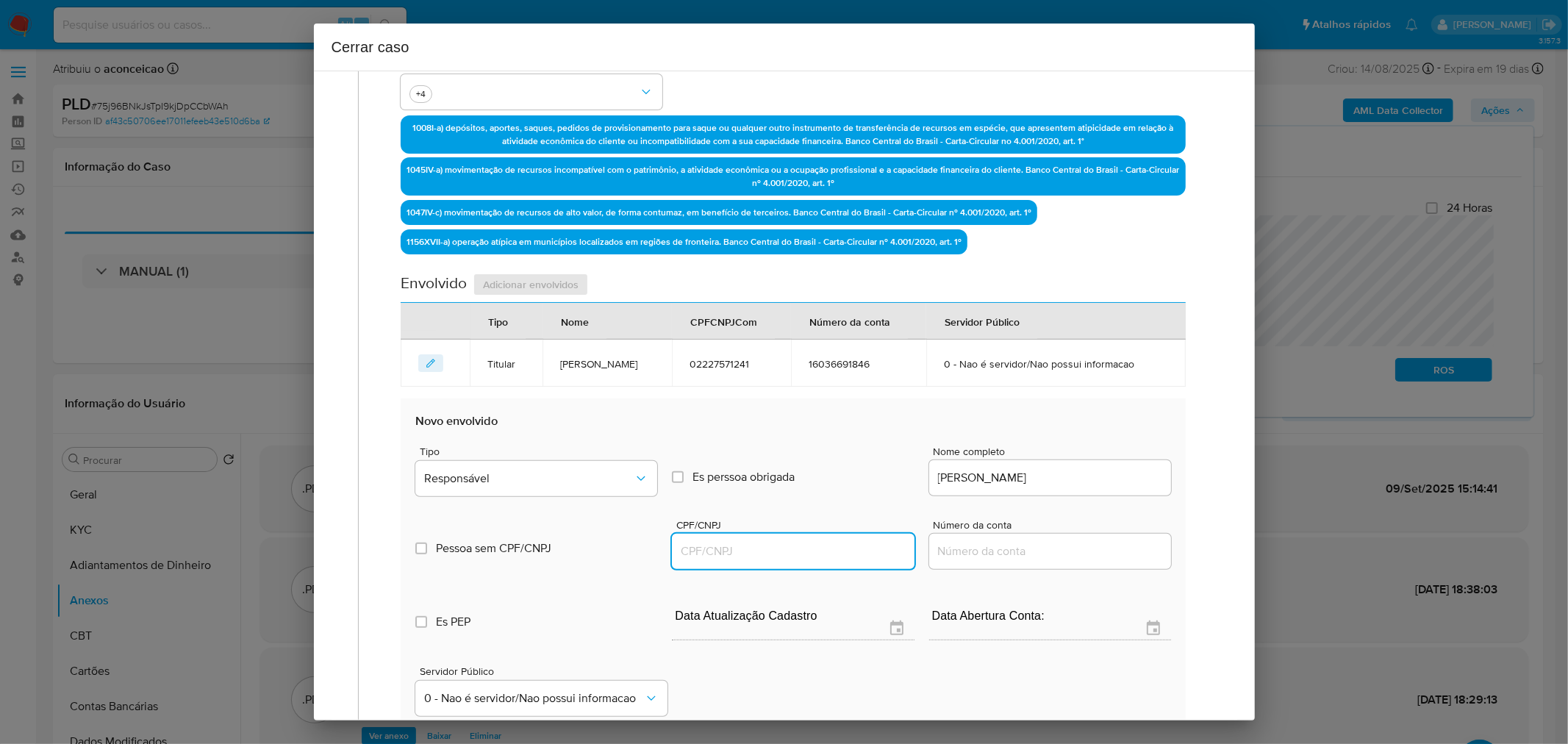
paste input "1895802245"
type input "1895802245"
click at [625, 466] on button "Responsável" at bounding box center [537, 478] width 242 height 35
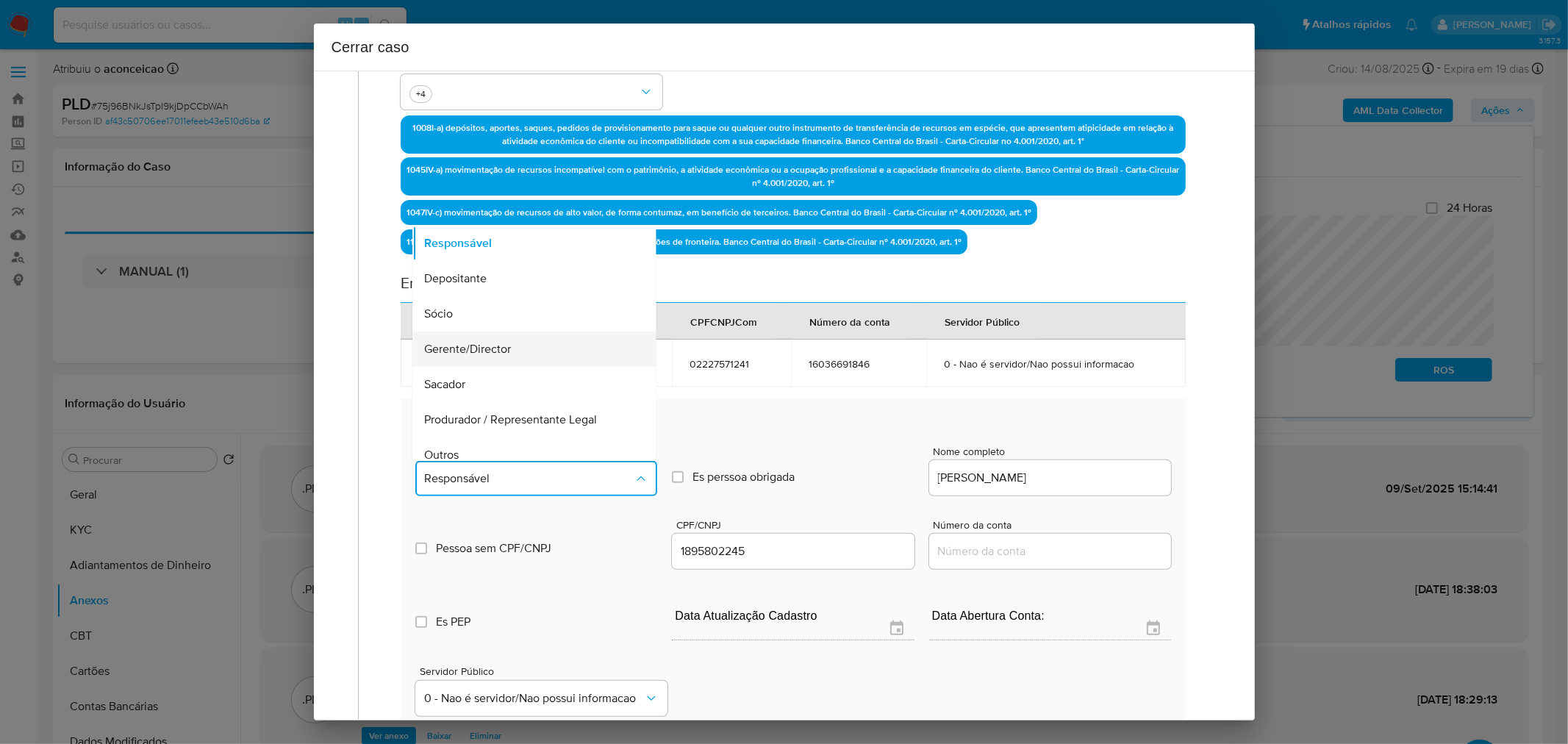
scroll to position [187, 0]
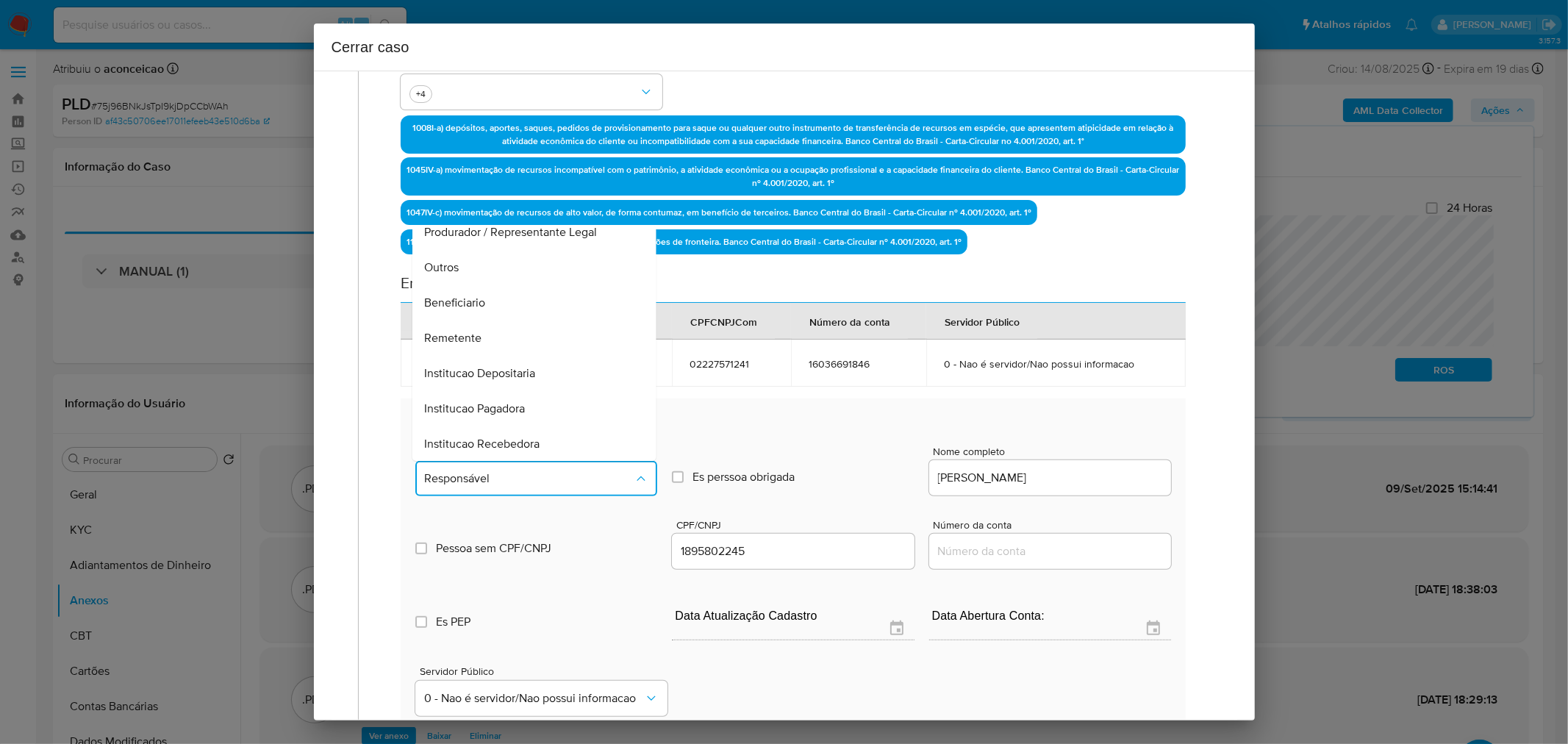
click at [504, 325] on div "Remetente" at bounding box center [530, 337] width 212 height 35
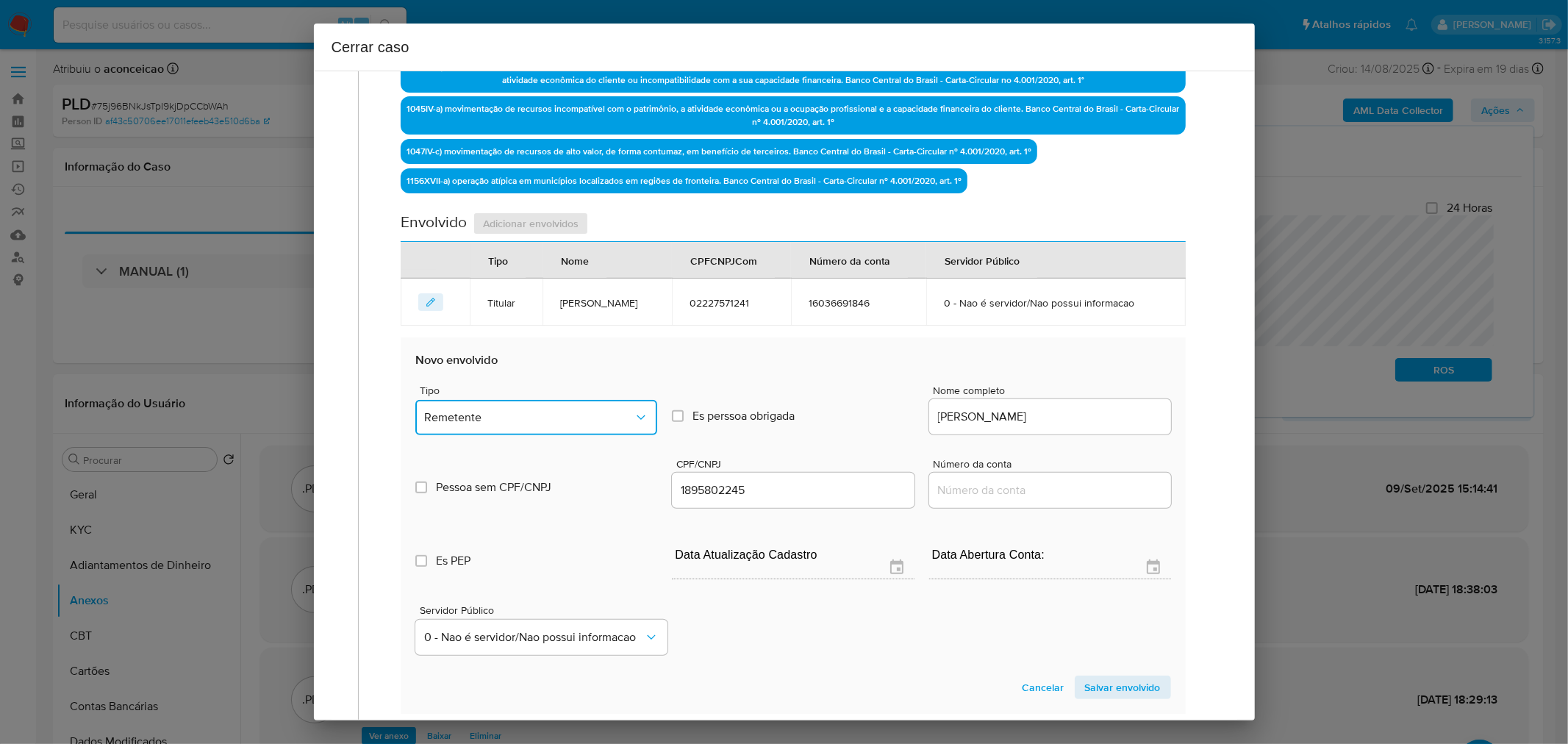
scroll to position [597, 0]
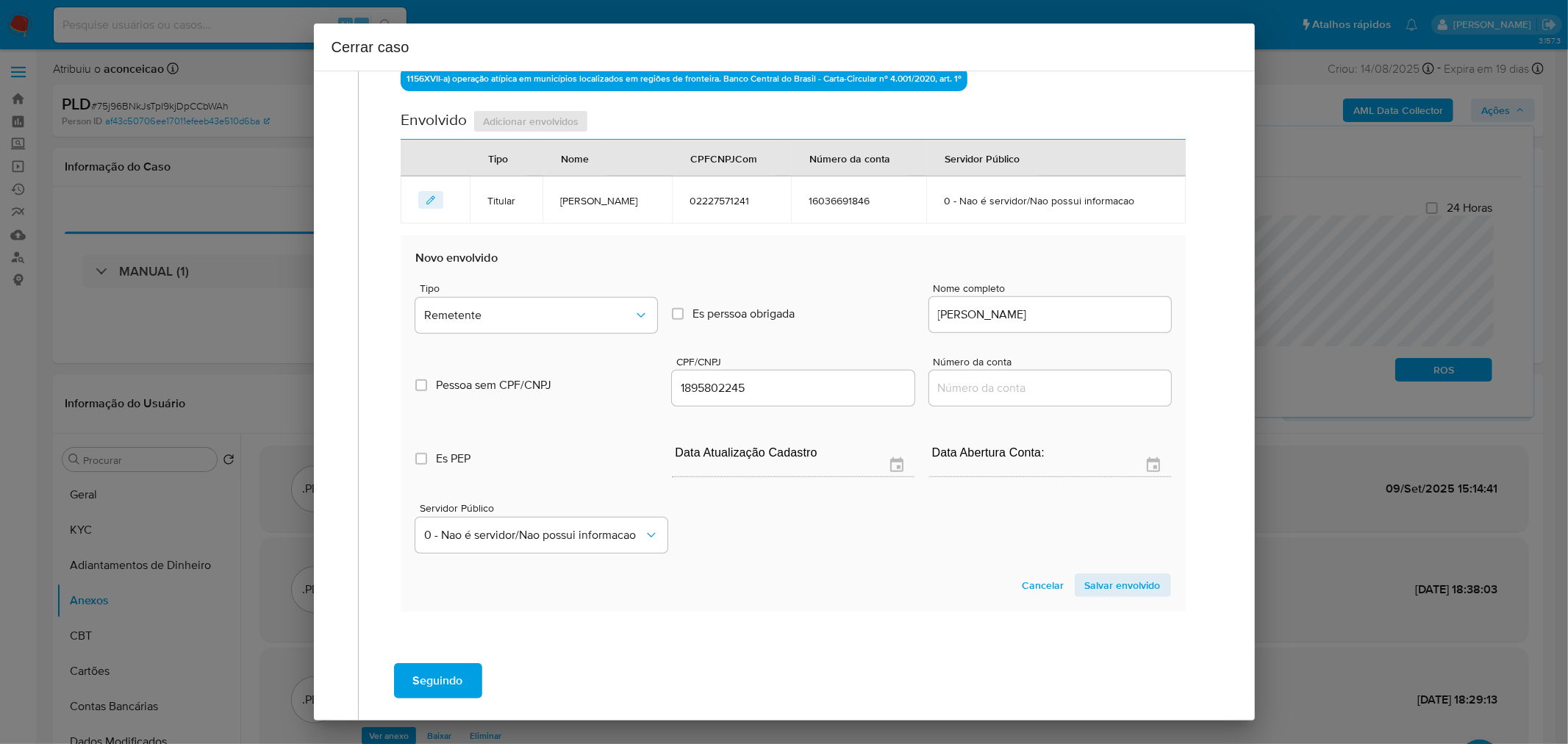
click at [1085, 583] on span "Salvar envolvido" at bounding box center [1123, 585] width 76 height 20
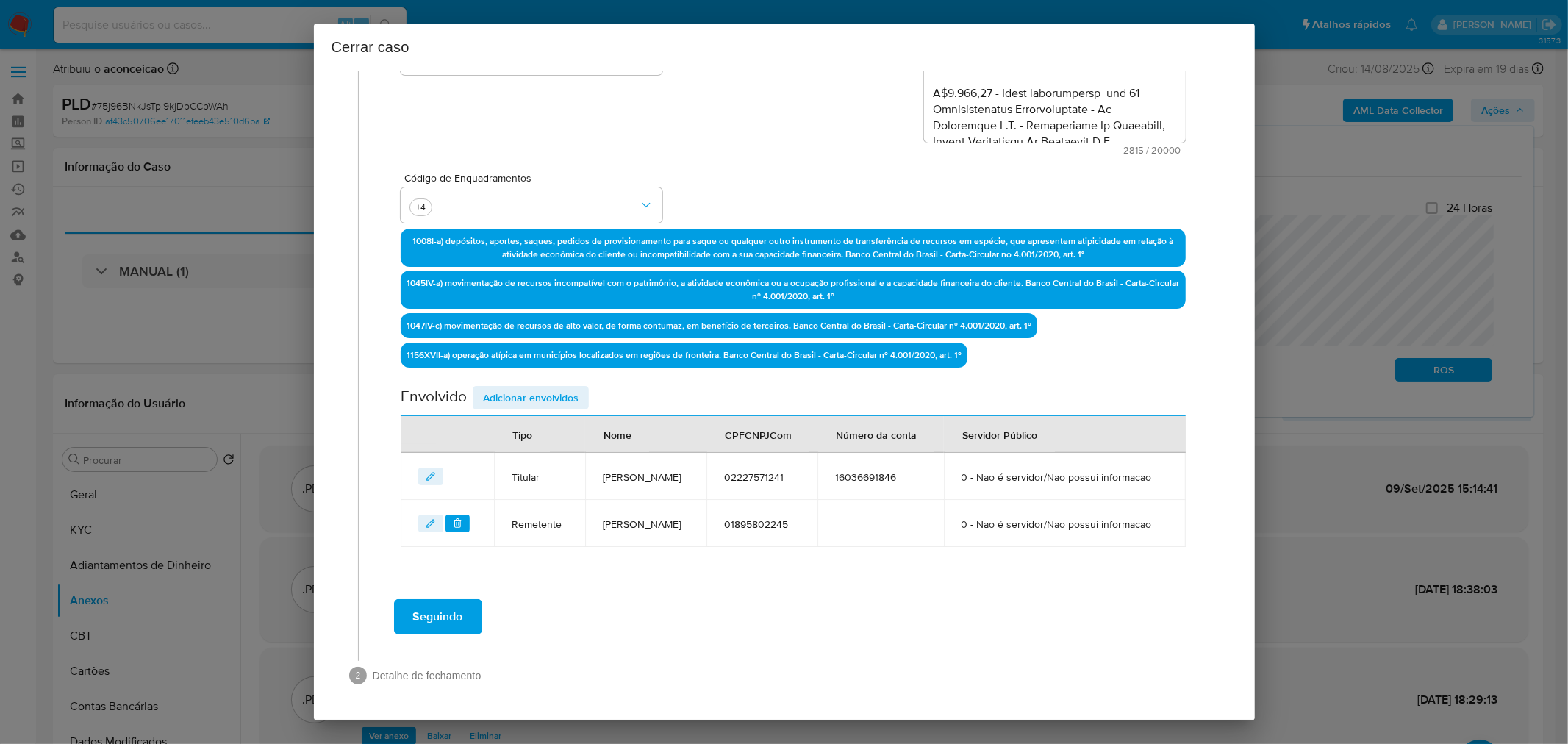
click at [537, 387] on span "Adicionar envolvidos" at bounding box center [531, 397] width 95 height 20
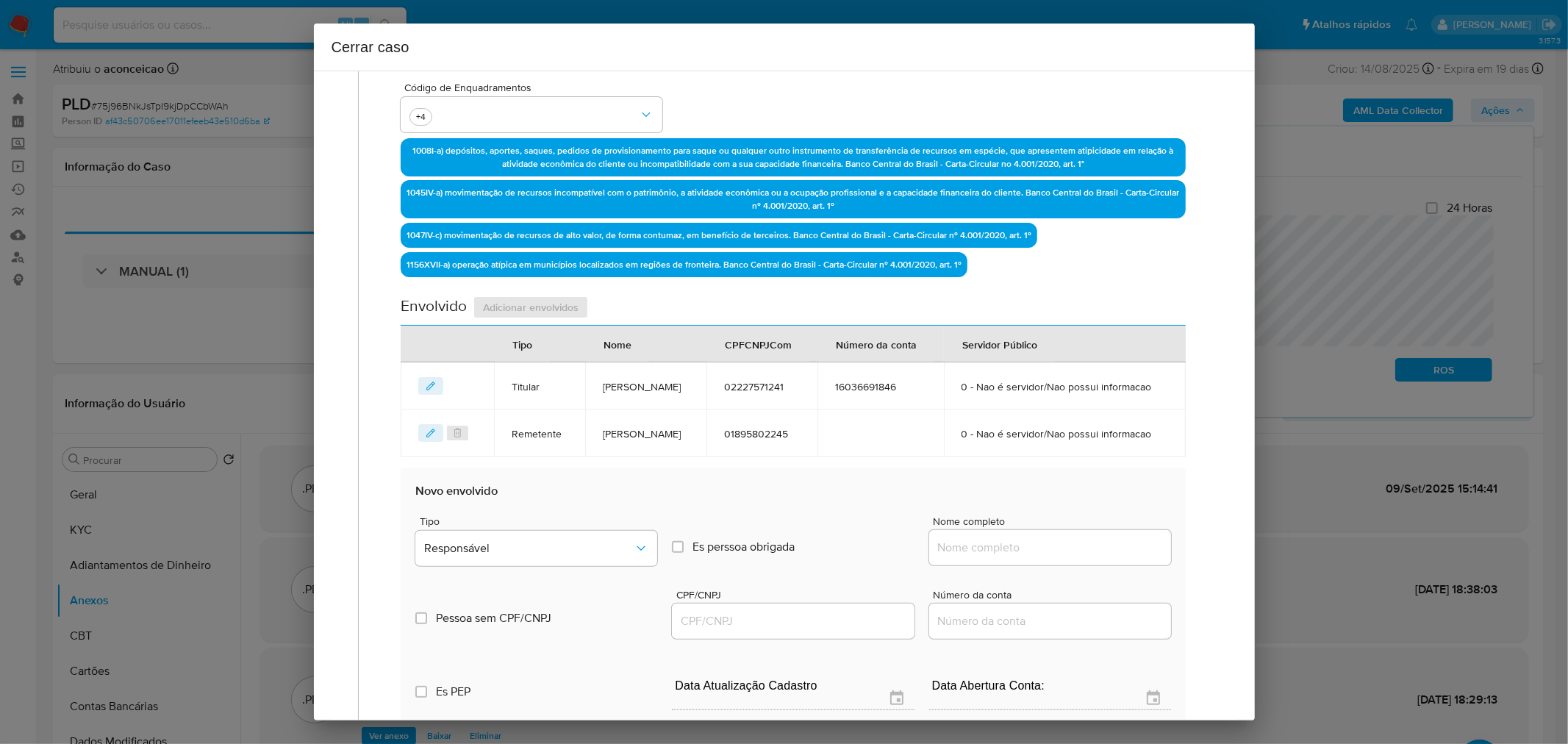
scroll to position [440, 0]
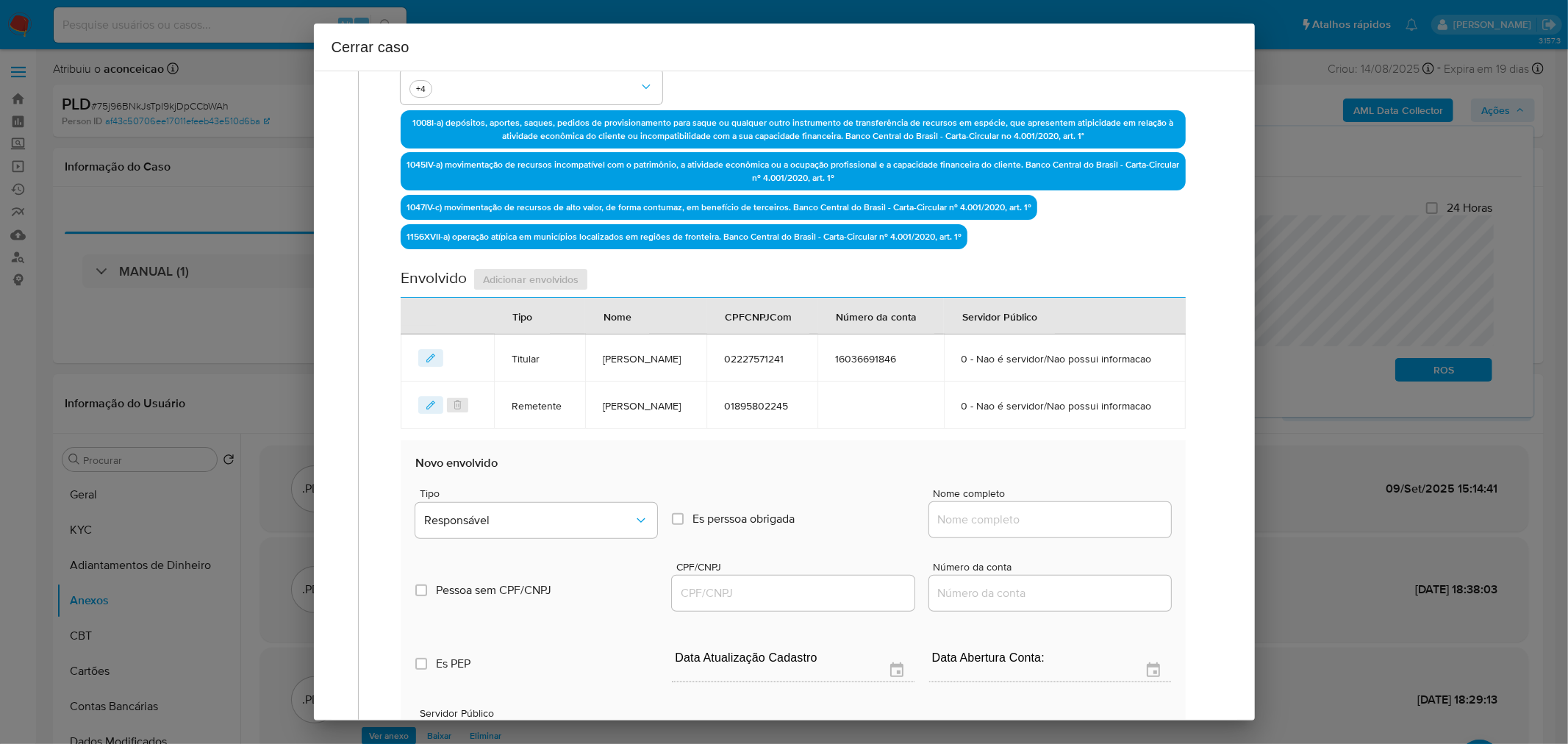
click at [1032, 537] on div at bounding box center [1050, 519] width 242 height 35
click at [1033, 529] on input "Nome completo" at bounding box center [1050, 519] width 242 height 19
paste input "Raimundo Otaide Ferreira Picanco Filho,"
type input "Raimundo Otaide Ferreira Picanco Filho,"
click at [834, 611] on div at bounding box center [793, 593] width 242 height 35
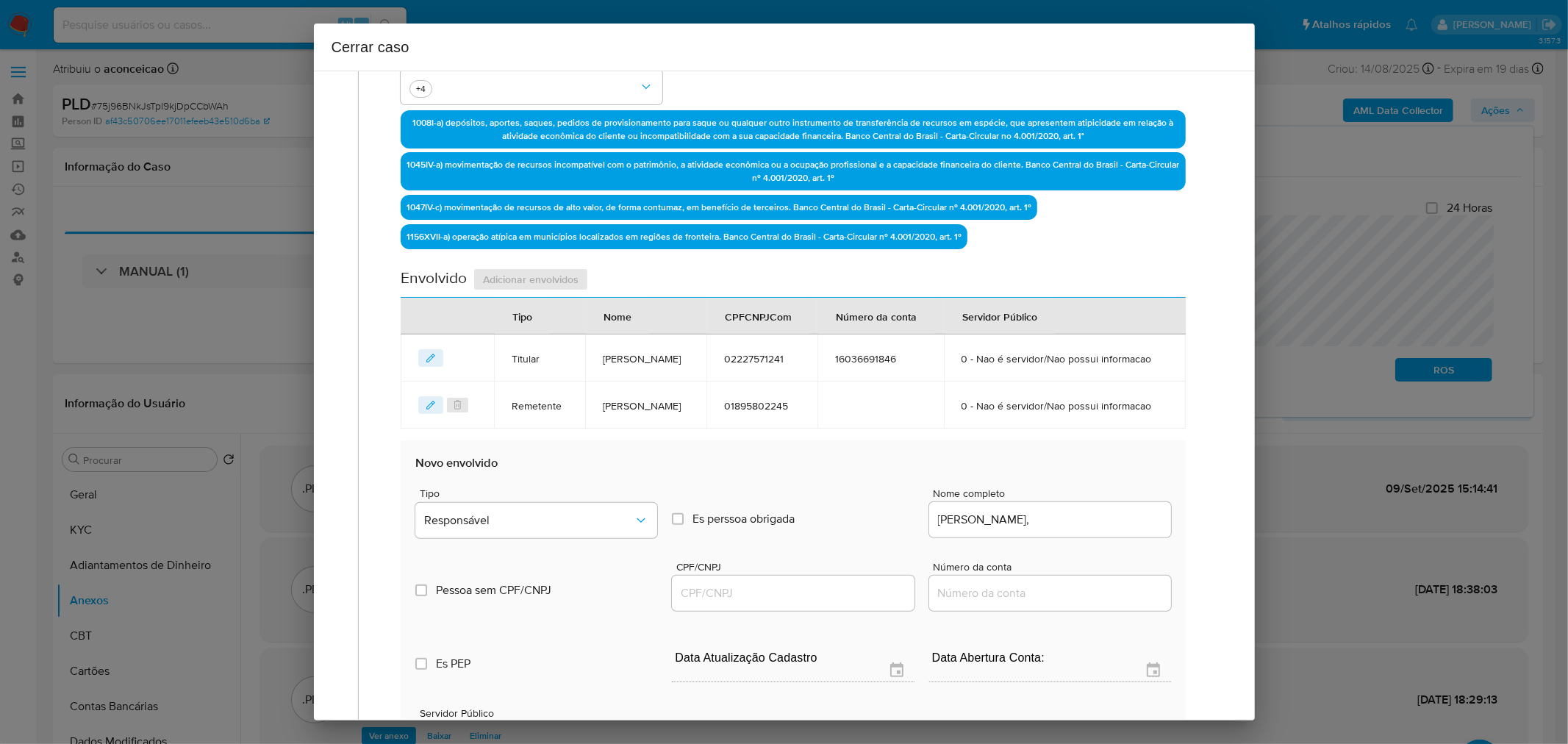
paste input "50884336204"
click at [831, 603] on input "CPF/CNPJ" at bounding box center [793, 593] width 242 height 19
type input "50884336204"
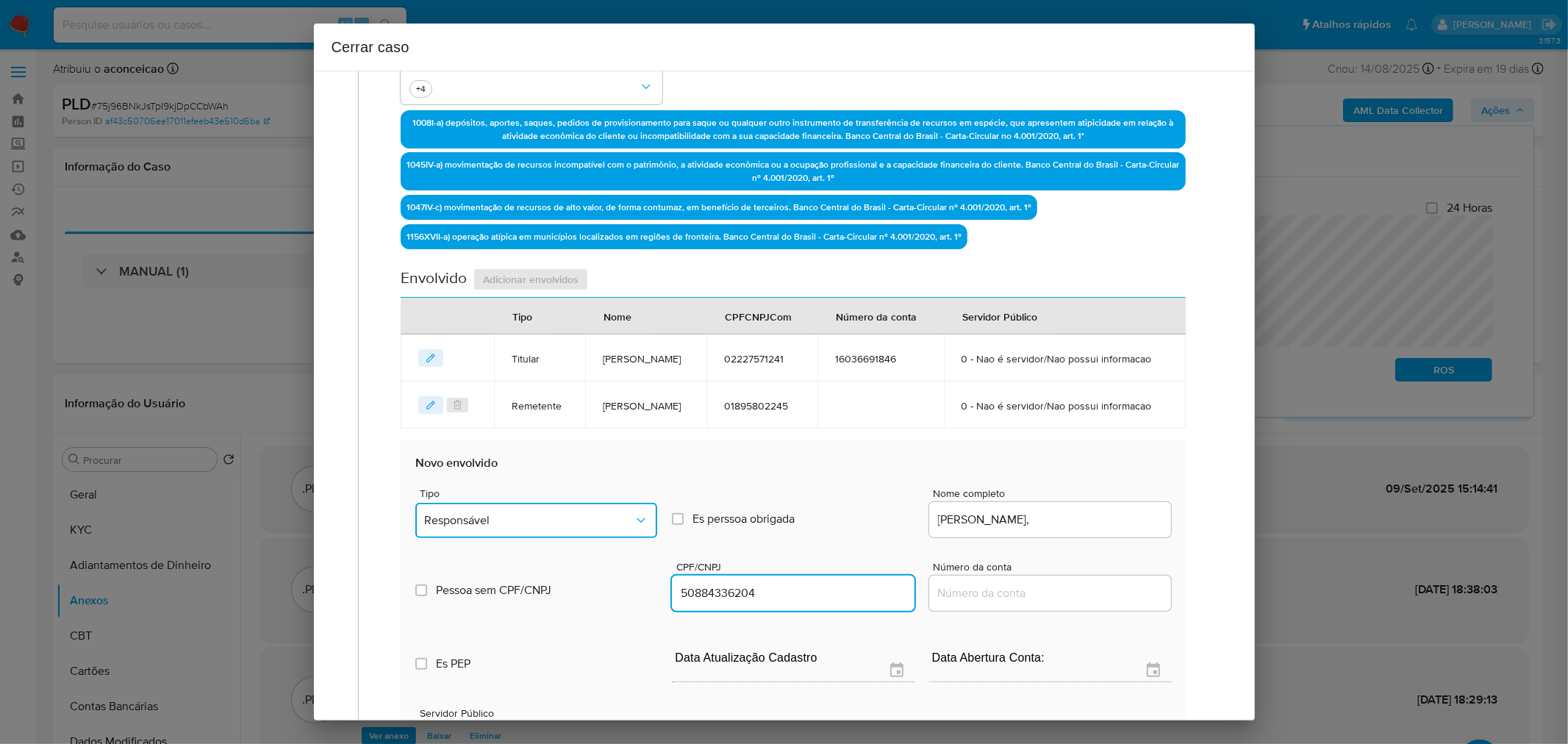
click at [607, 528] on span "Responsável" at bounding box center [528, 521] width 210 height 15
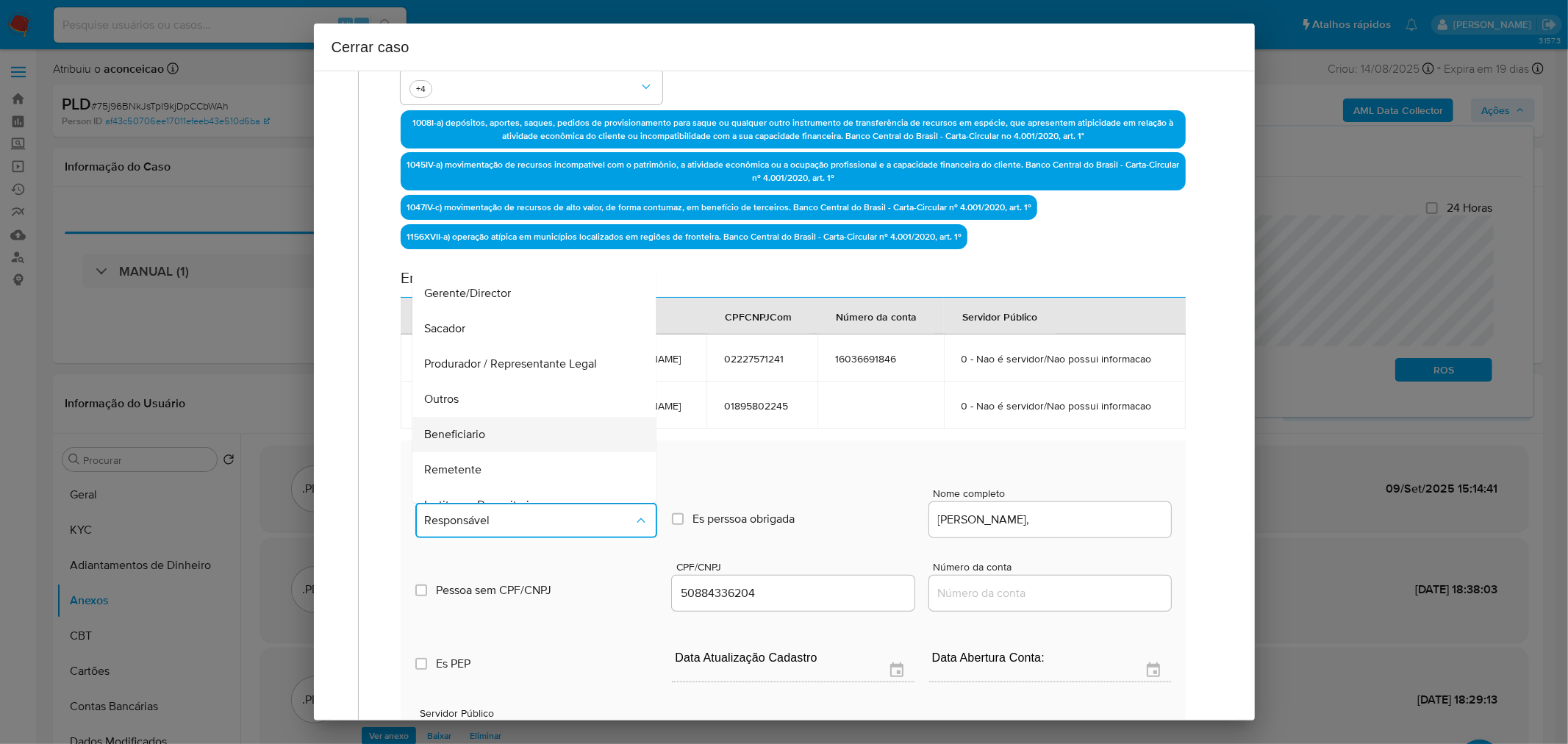
scroll to position [187, 0]
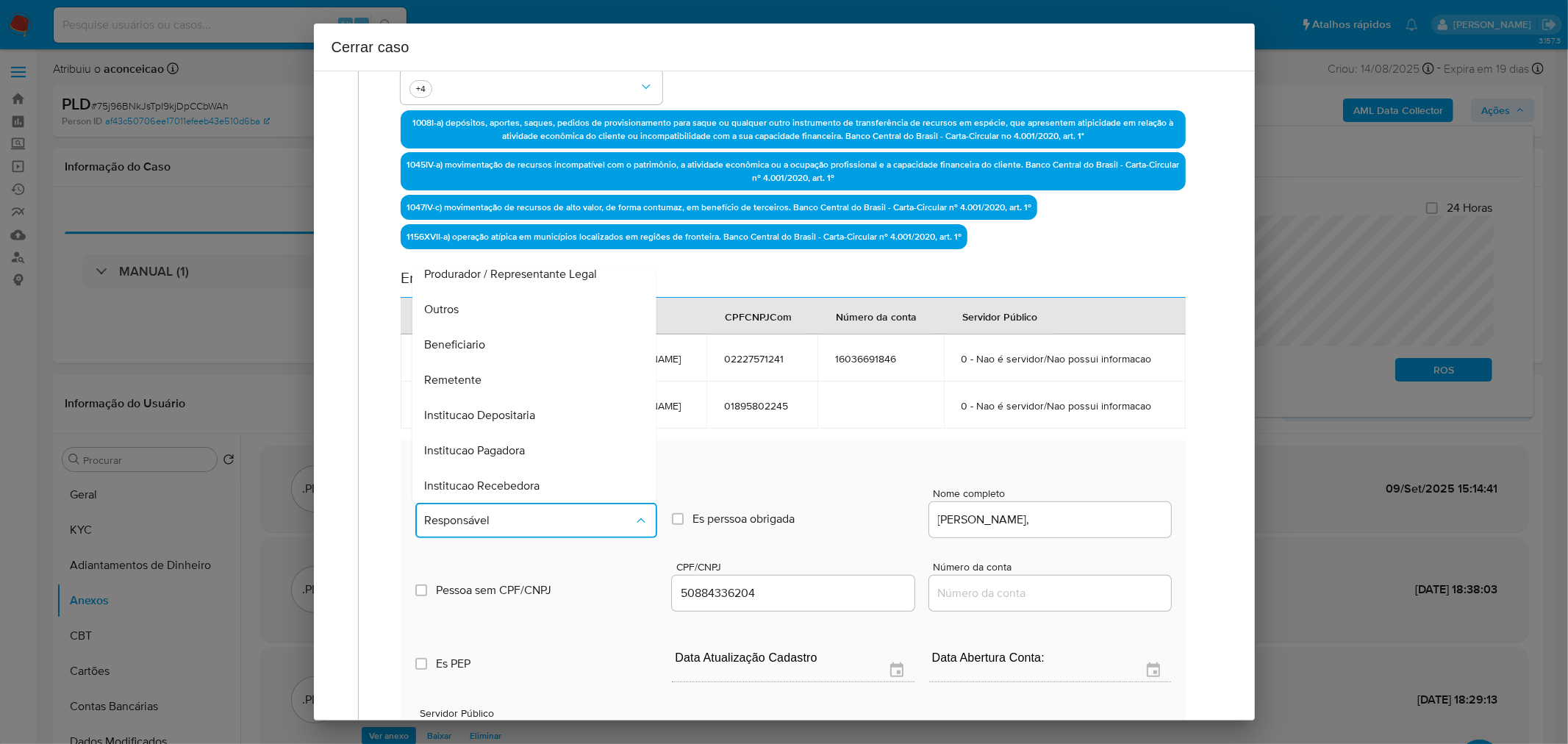
click at [501, 362] on div "Beneficiario" at bounding box center [530, 344] width 212 height 35
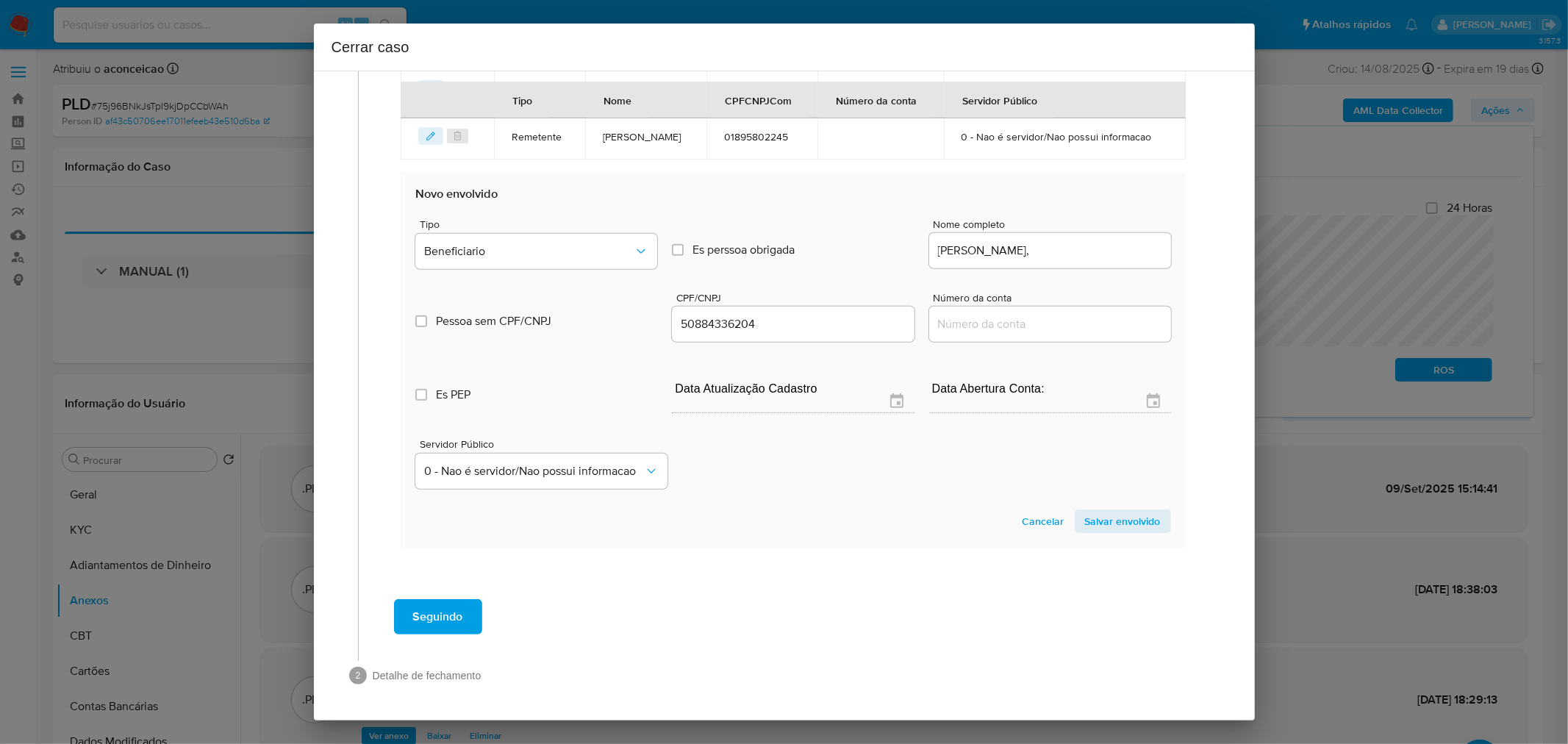
click at [1100, 522] on span "Salvar envolvido" at bounding box center [1123, 521] width 76 height 20
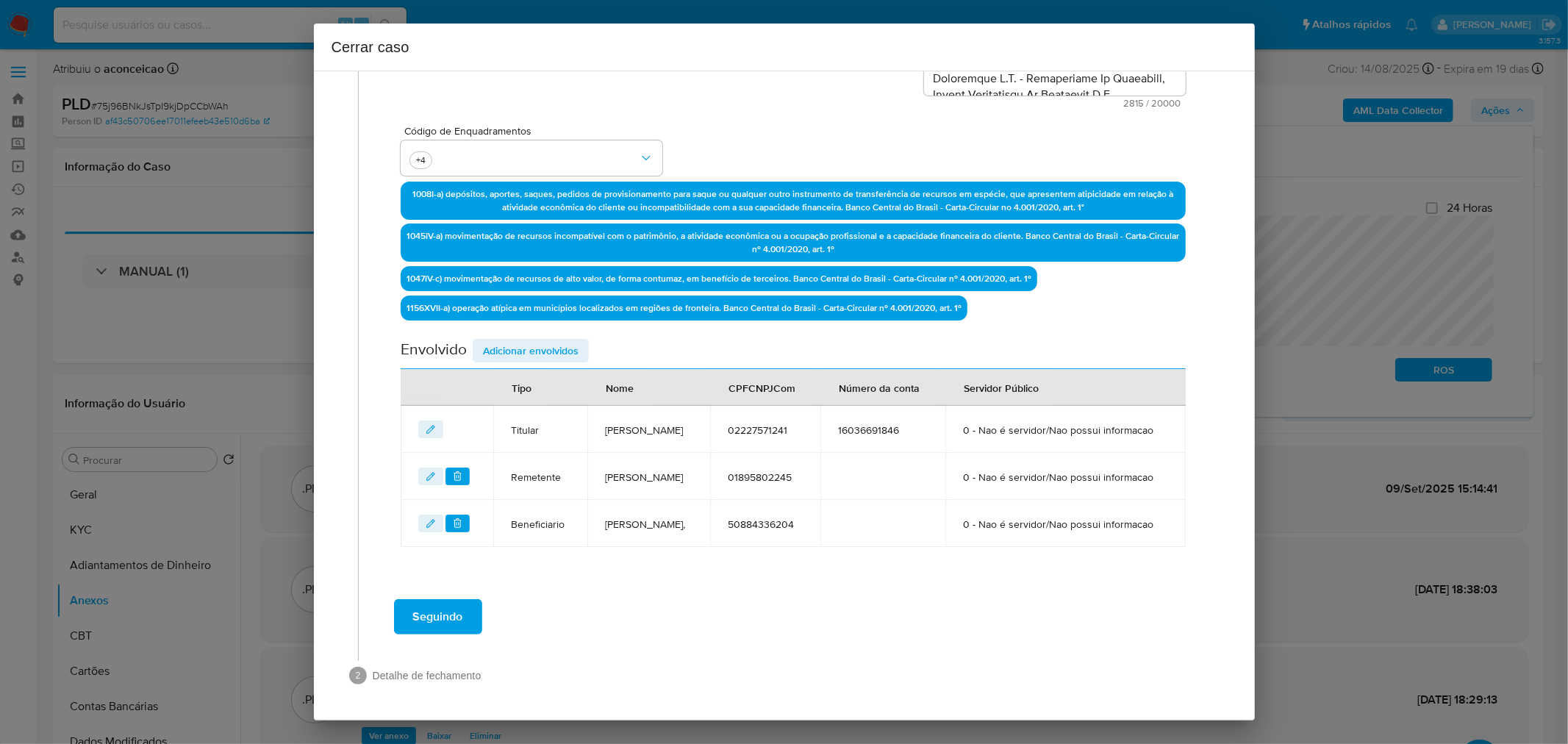
drag, startPoint x: 564, startPoint y: 295, endPoint x: 798, endPoint y: 391, distance: 252.9
click at [569, 340] on span "Adicionar envolvidos" at bounding box center [531, 350] width 95 height 20
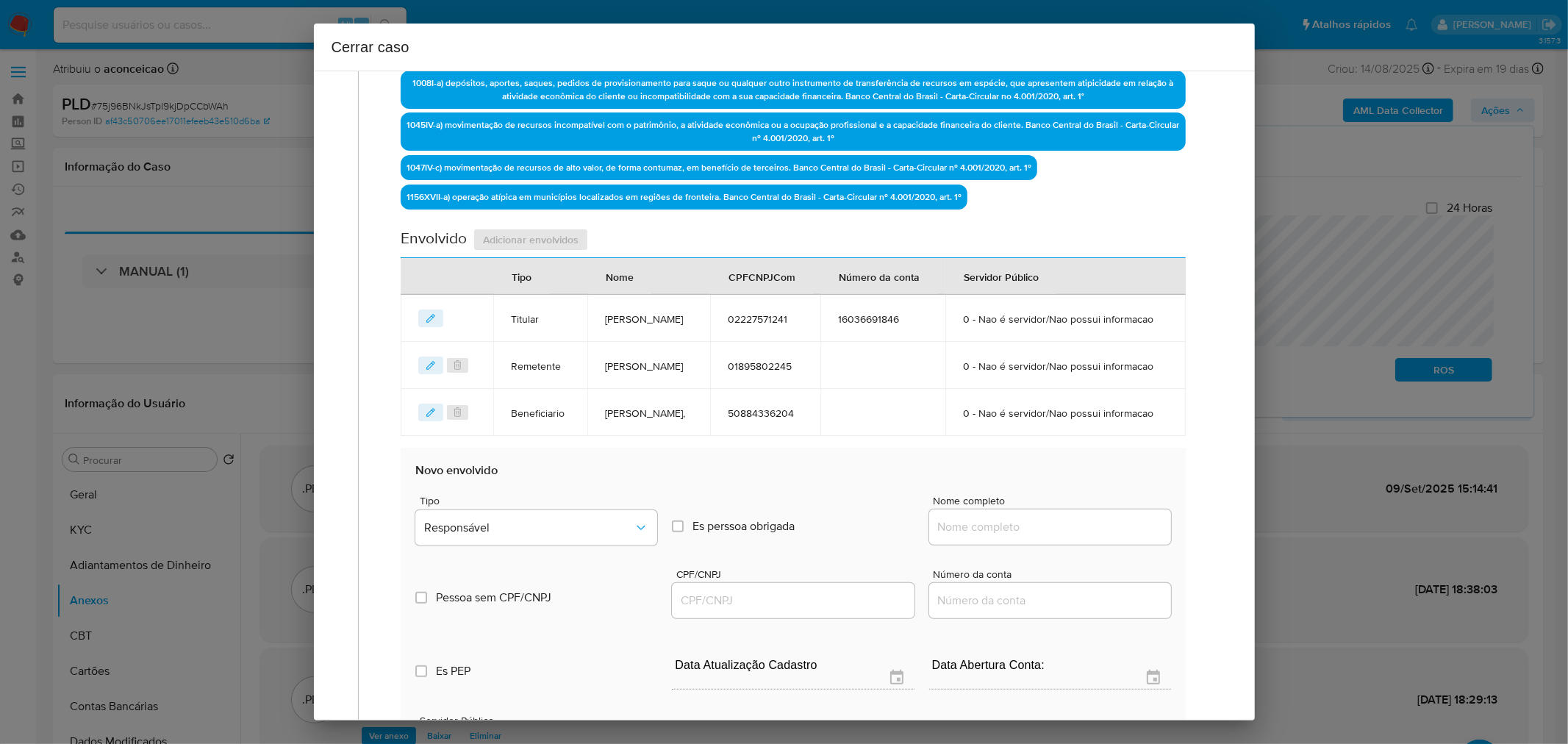
scroll to position [582, 0]
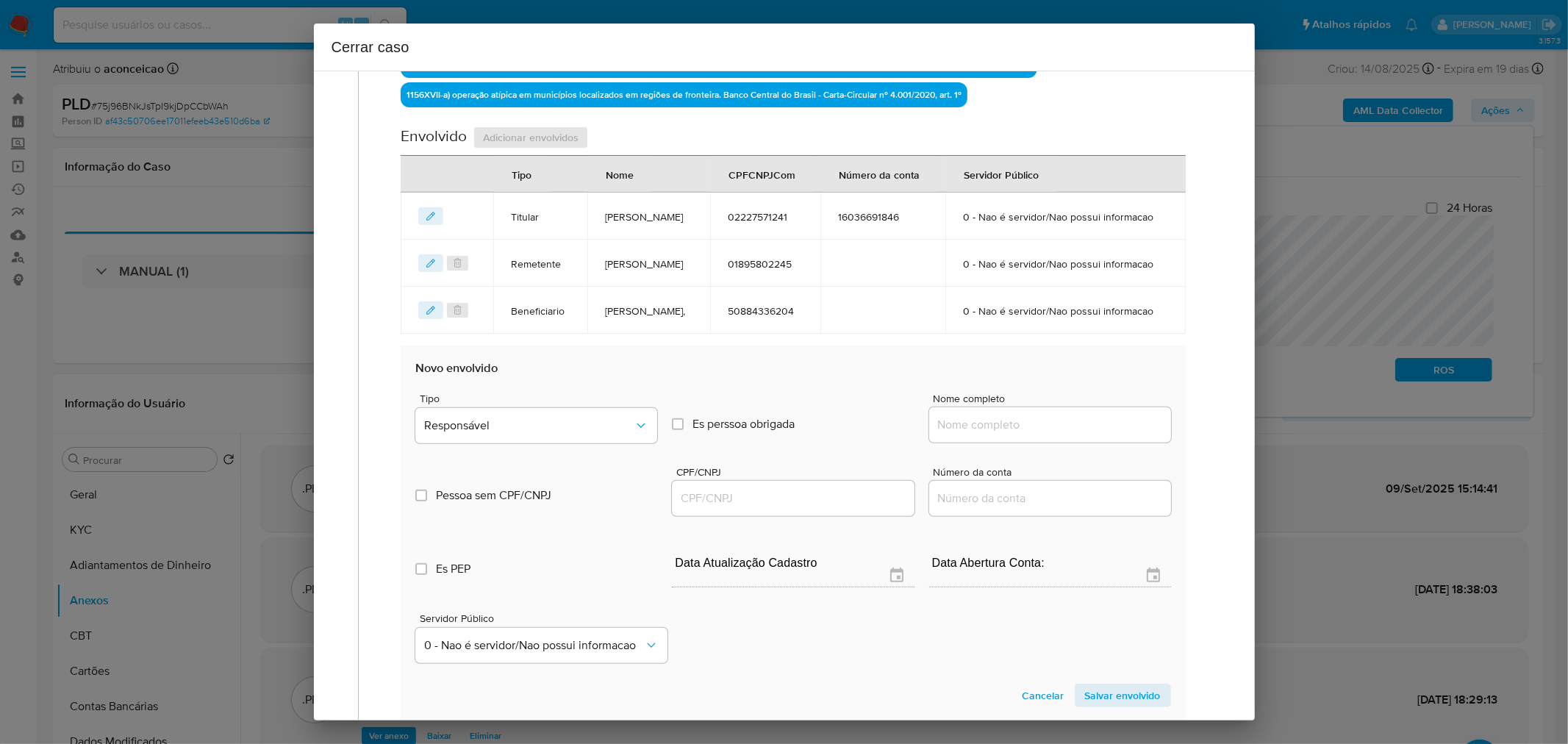
drag, startPoint x: 1025, startPoint y: 479, endPoint x: 1046, endPoint y: 485, distance: 21.8
click at [1025, 434] on input "Nome completo" at bounding box center [1050, 425] width 242 height 19
paste input "Werlinton Sarraff Ferreira, 60188782249"
click at [1088, 434] on input "Werlinton Sarraff Ferreira, 60188782249" at bounding box center [1050, 425] width 242 height 19
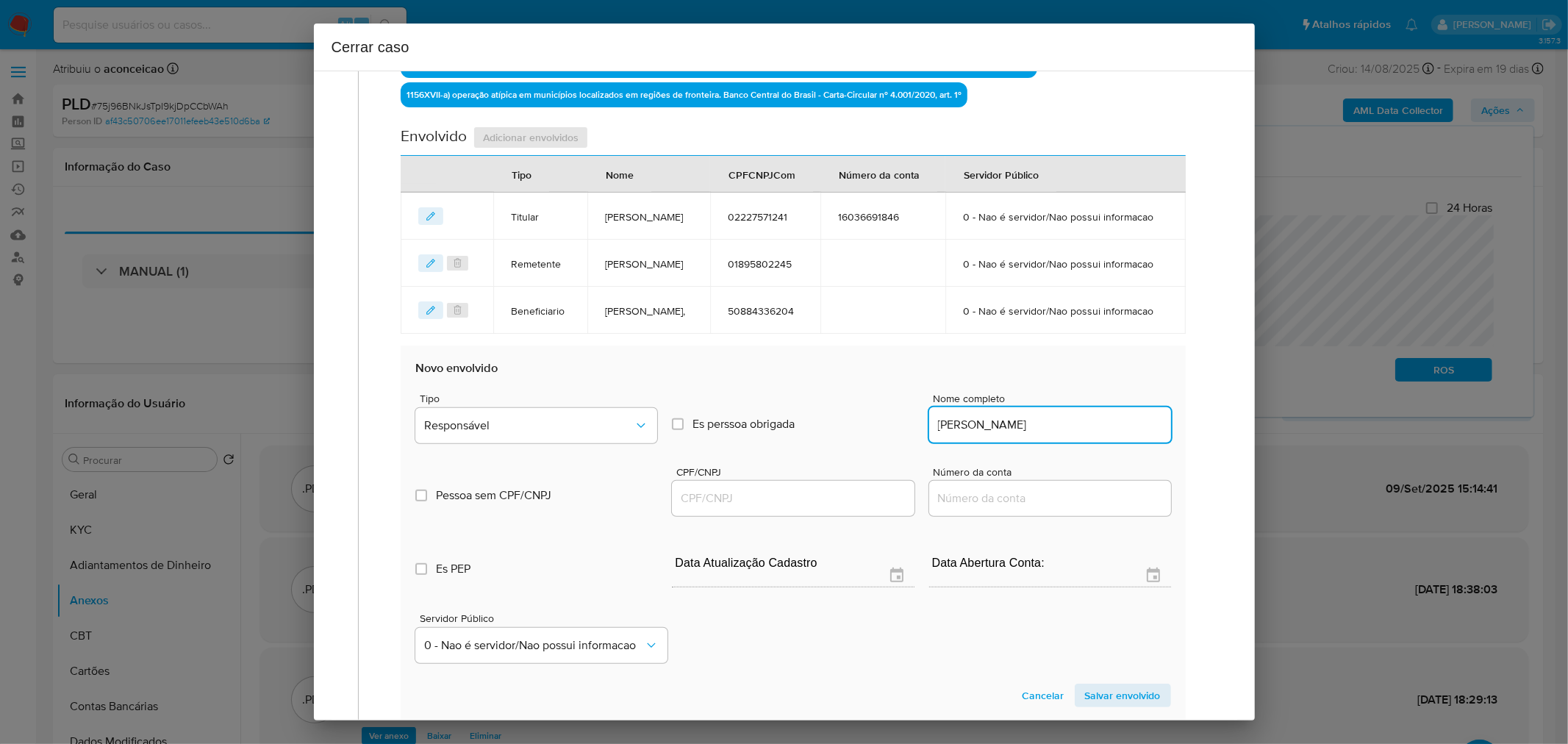
type input "Werlinton Sarraff Ferreira"
click at [822, 508] on input "CPF/CNPJ" at bounding box center [793, 498] width 242 height 19
paste input "60188782249"
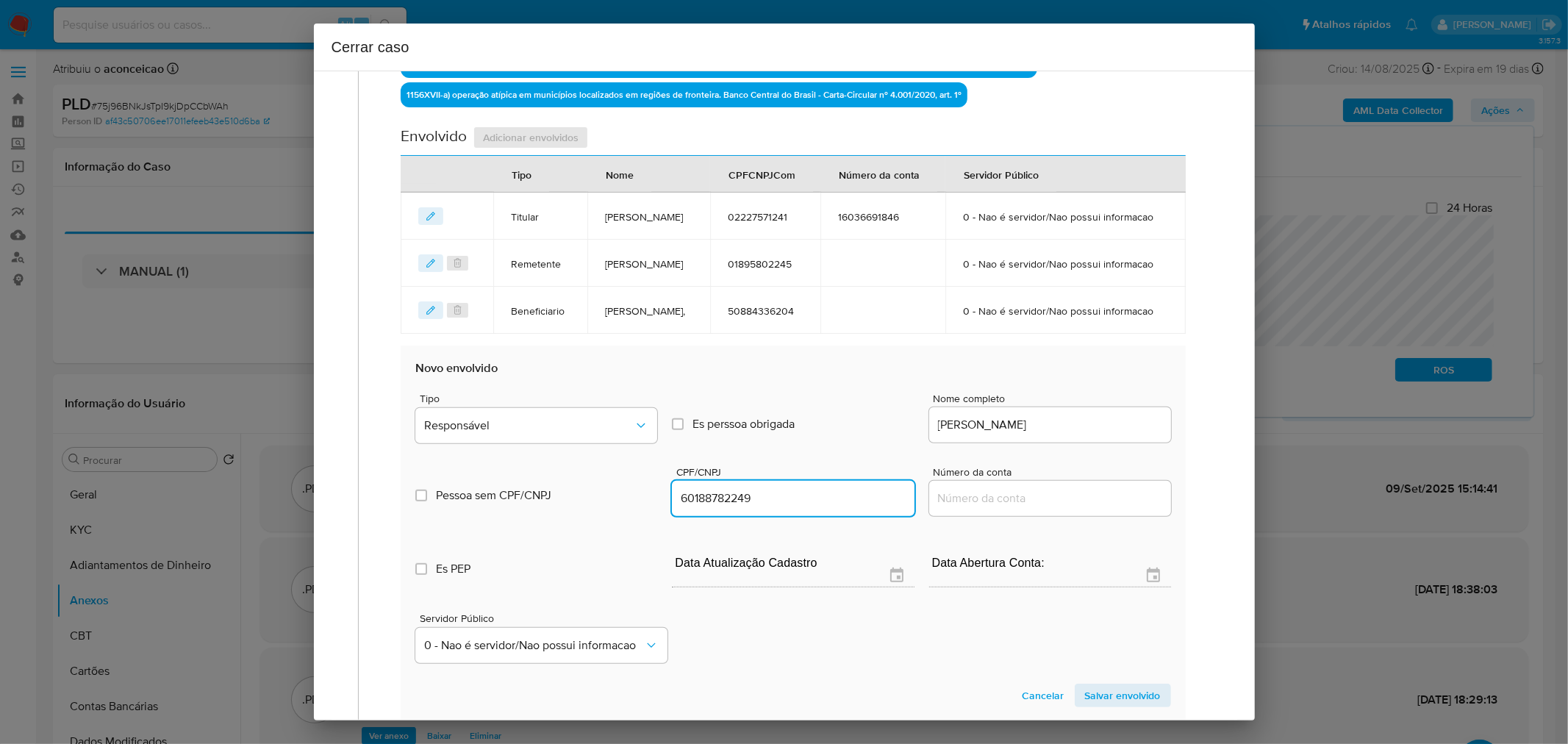
type input "60188782249"
drag, startPoint x: 585, startPoint y: 452, endPoint x: 590, endPoint y: 464, distance: 13.0
click at [585, 404] on span "Tipo" at bounding box center [540, 398] width 242 height 11
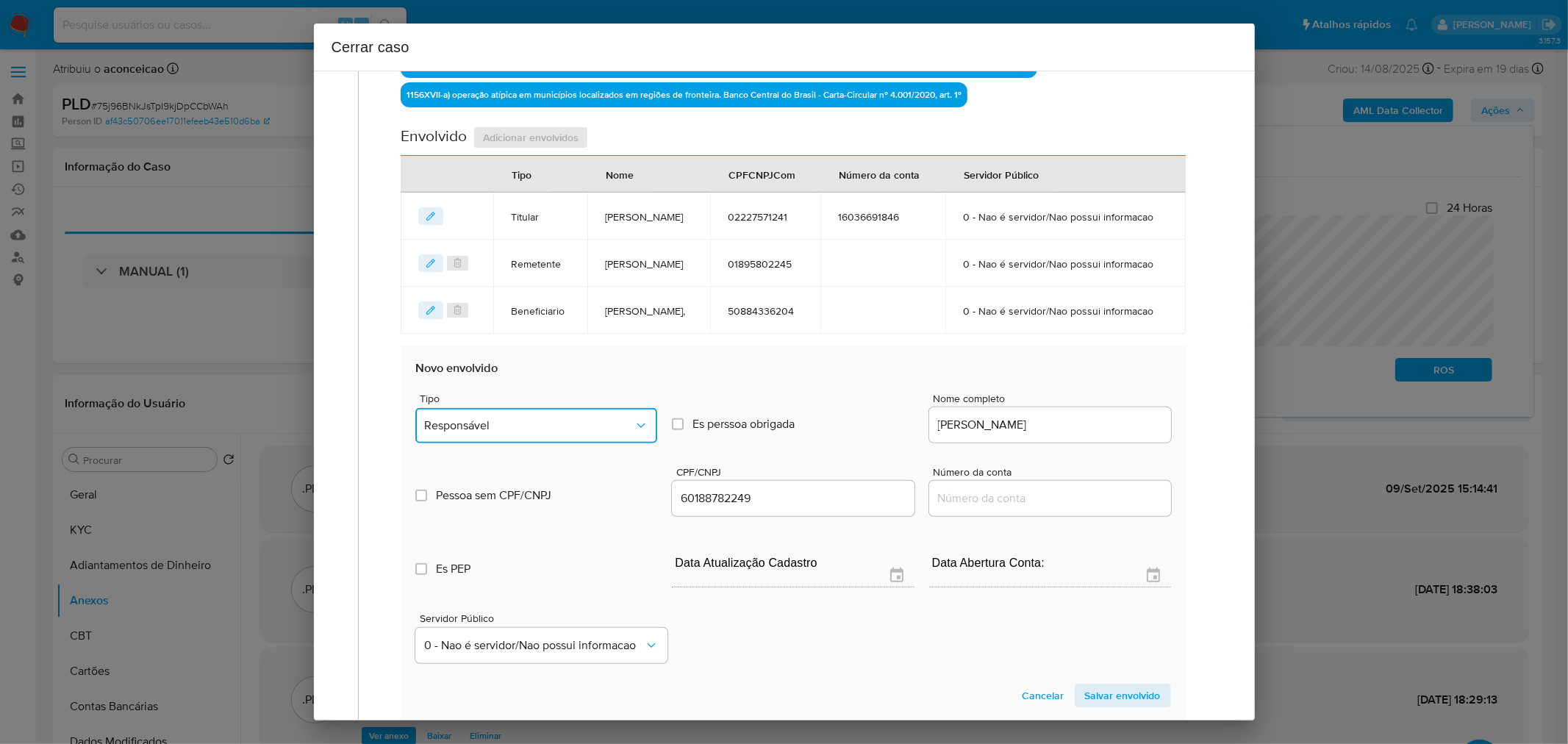
click at [591, 443] on button "Responsável" at bounding box center [537, 425] width 242 height 35
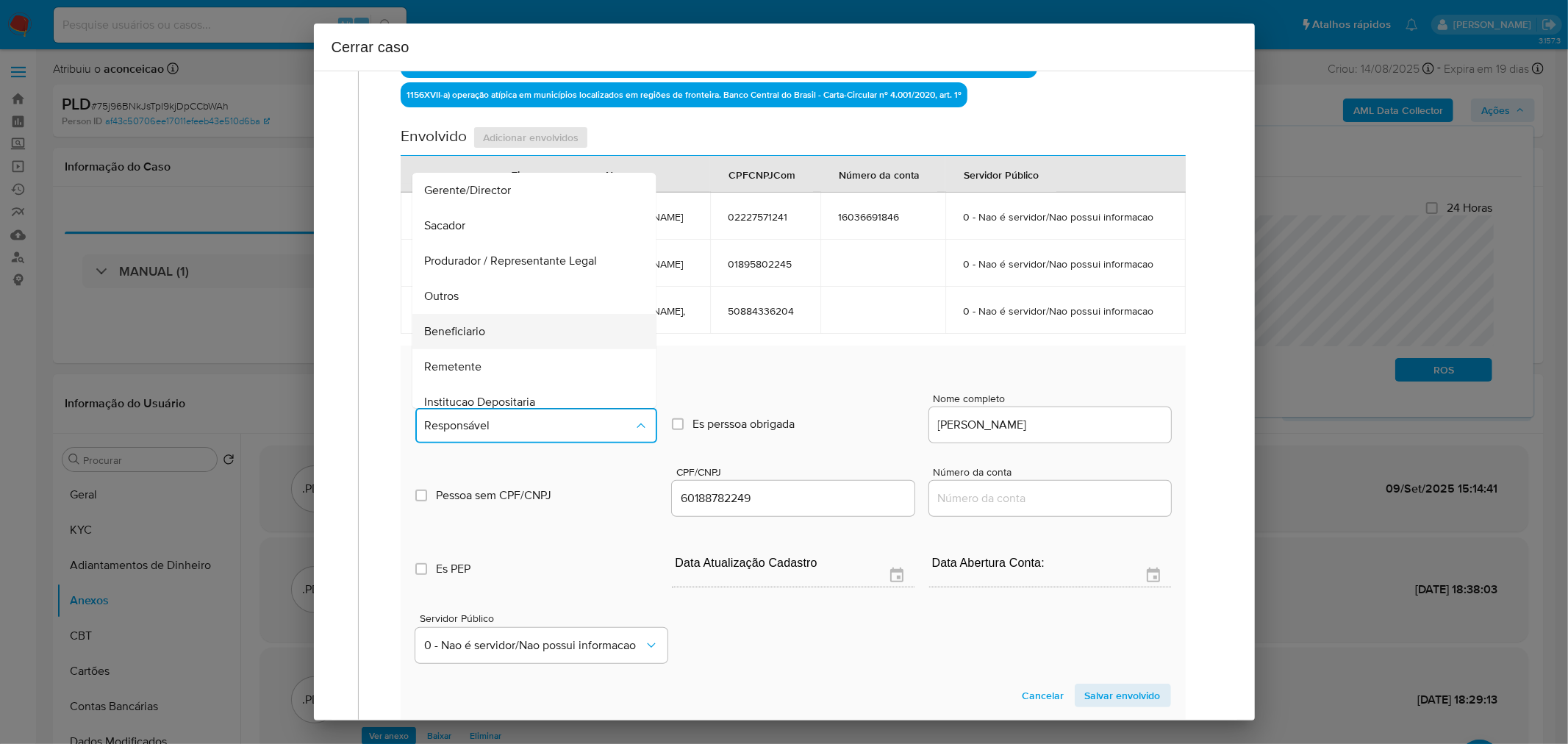
scroll to position [187, 0]
drag, startPoint x: 479, startPoint y: 289, endPoint x: 575, endPoint y: 325, distance: 102.5
click at [480, 257] on span "Beneficiario" at bounding box center [454, 250] width 61 height 15
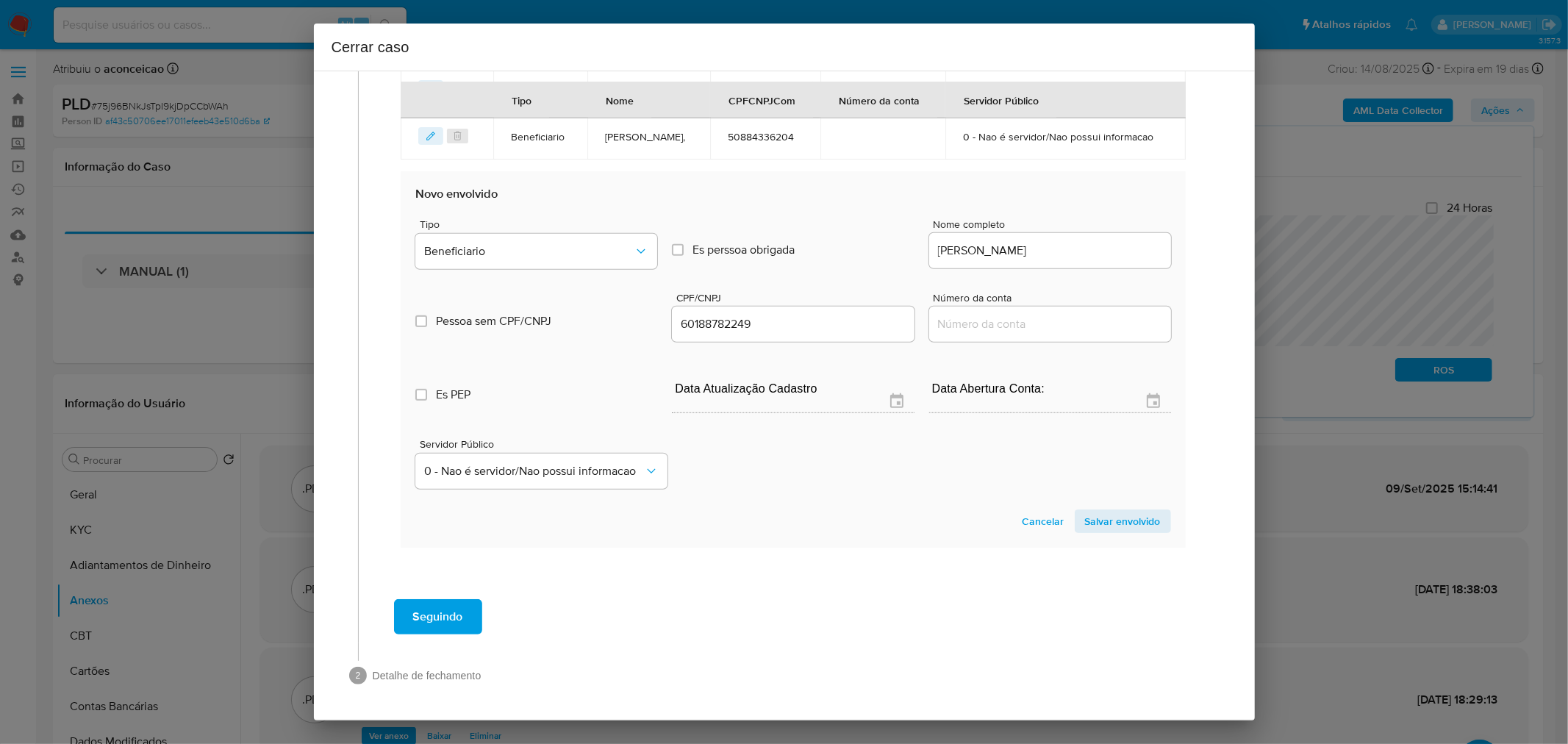
click at [1085, 522] on span "Salvar envolvido" at bounding box center [1123, 521] width 76 height 20
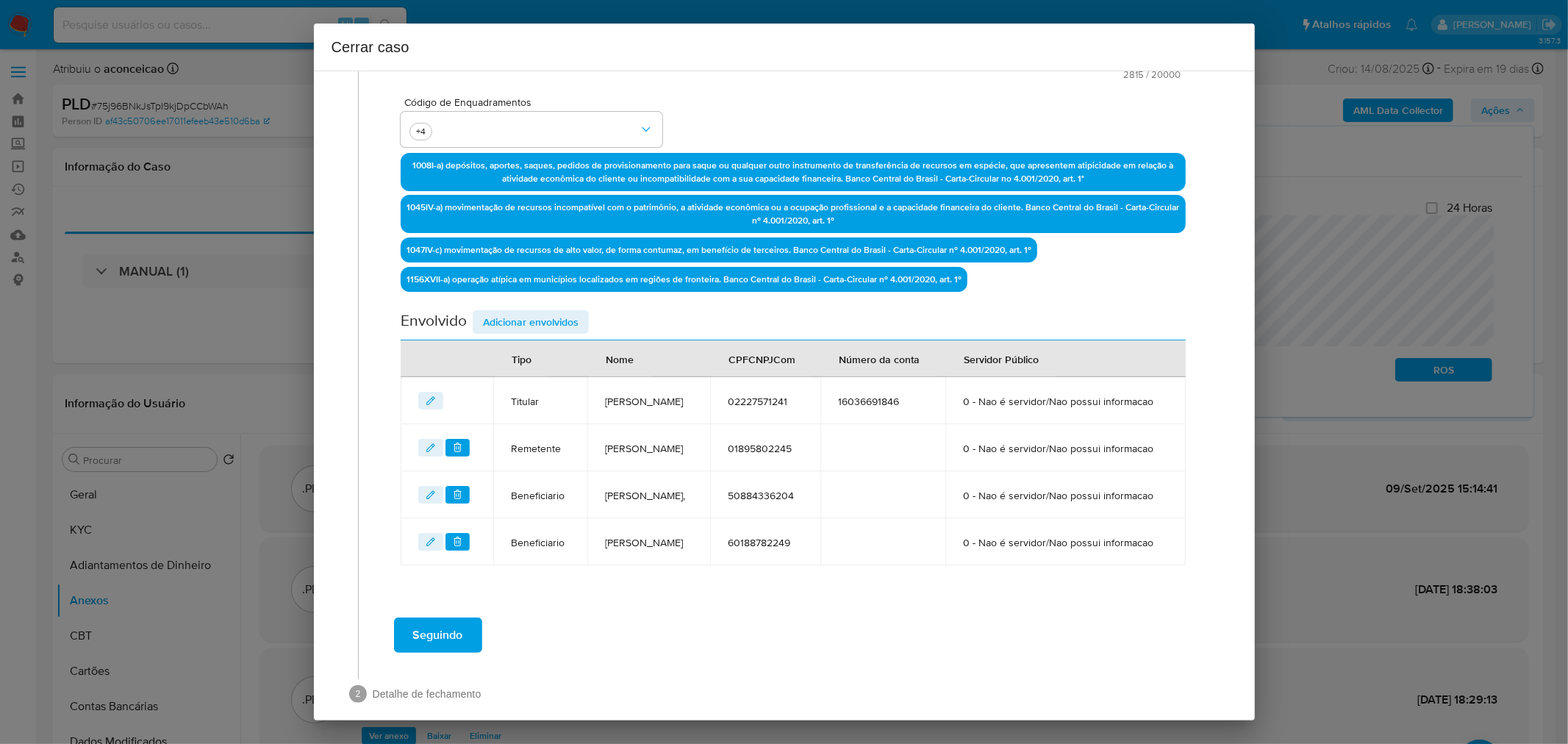
scroll to position [479, 0]
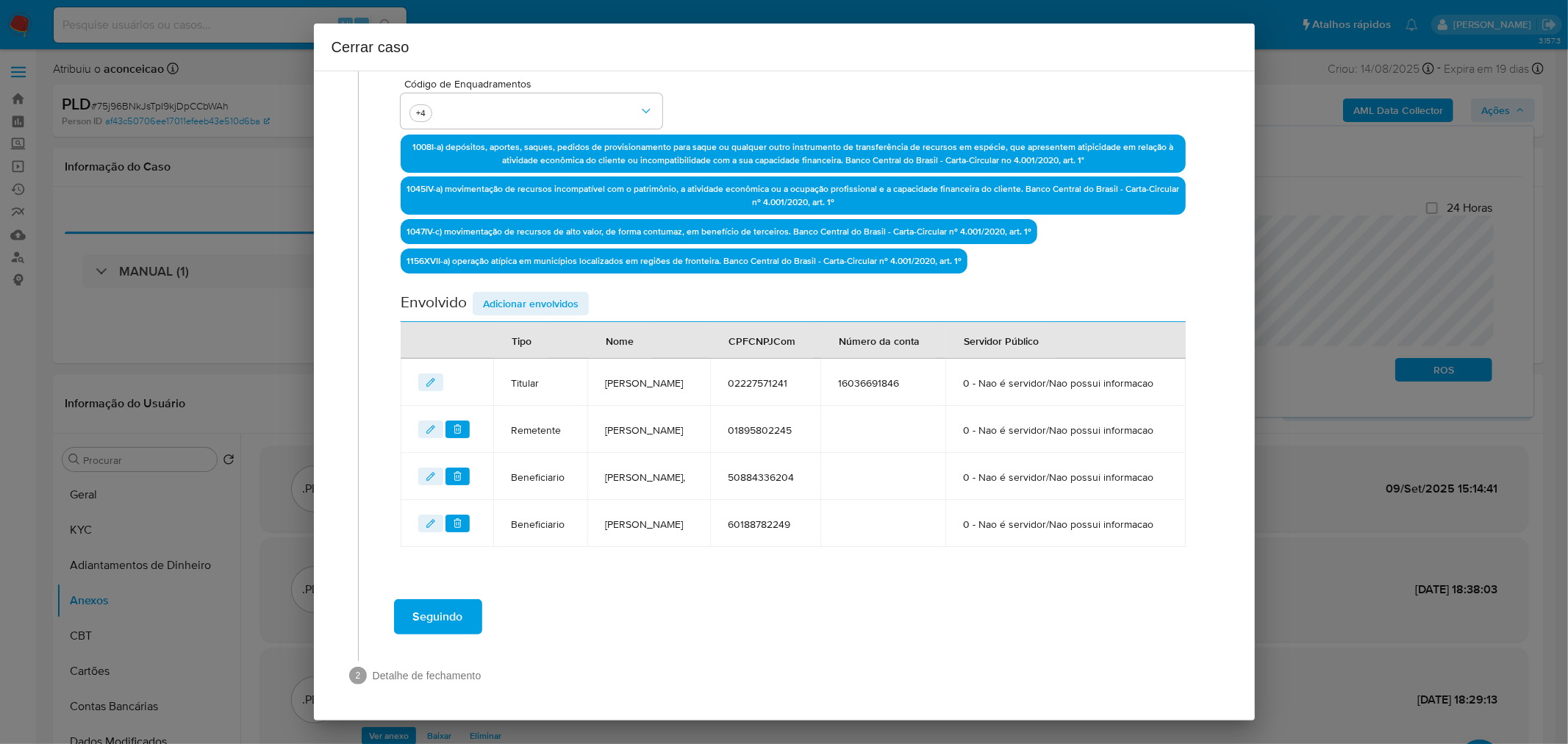
click at [460, 622] on span "Seguindo" at bounding box center [438, 616] width 50 height 32
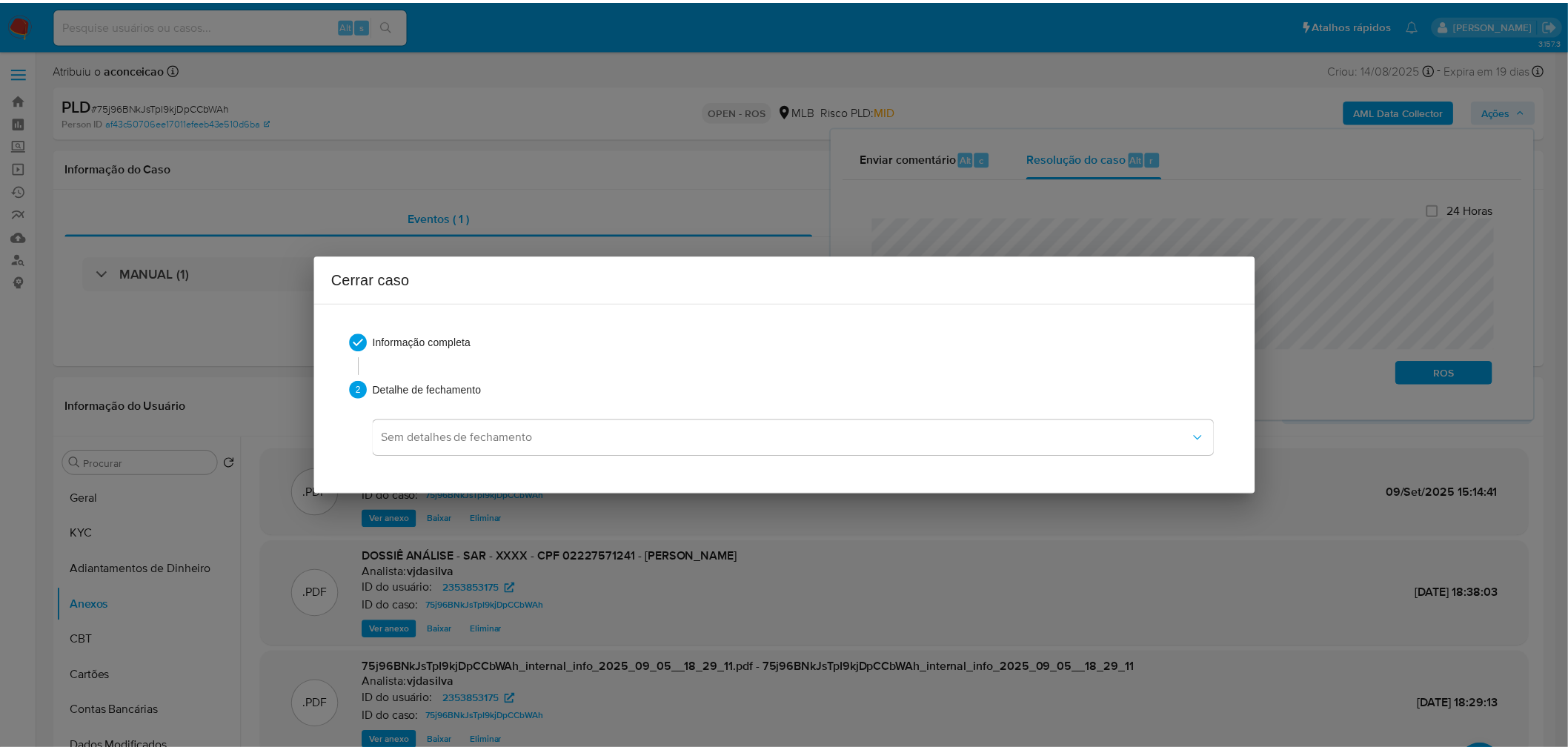
scroll to position [1529, 0]
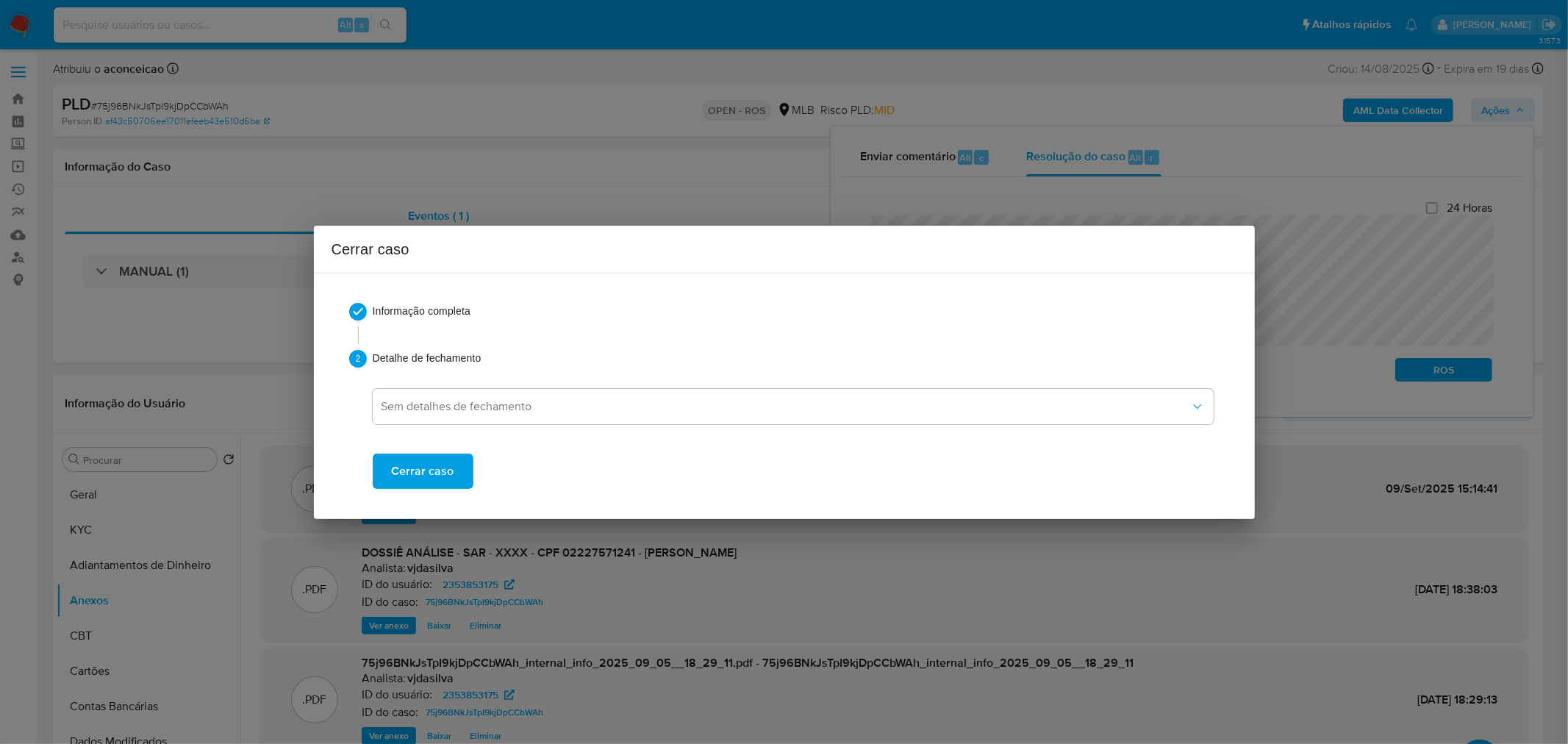
click at [412, 474] on span "Cerrar caso" at bounding box center [422, 470] width 62 height 32
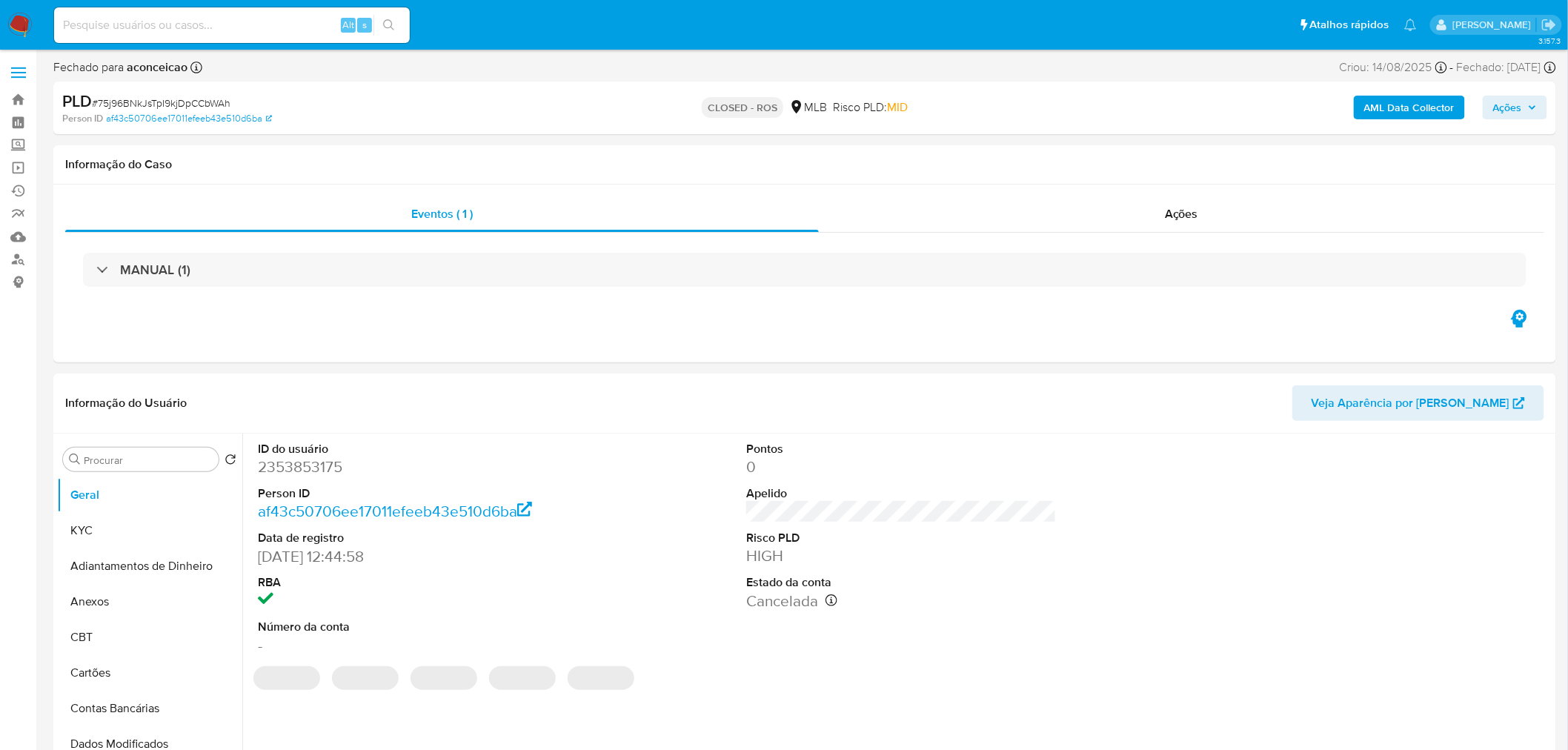
select select "10"
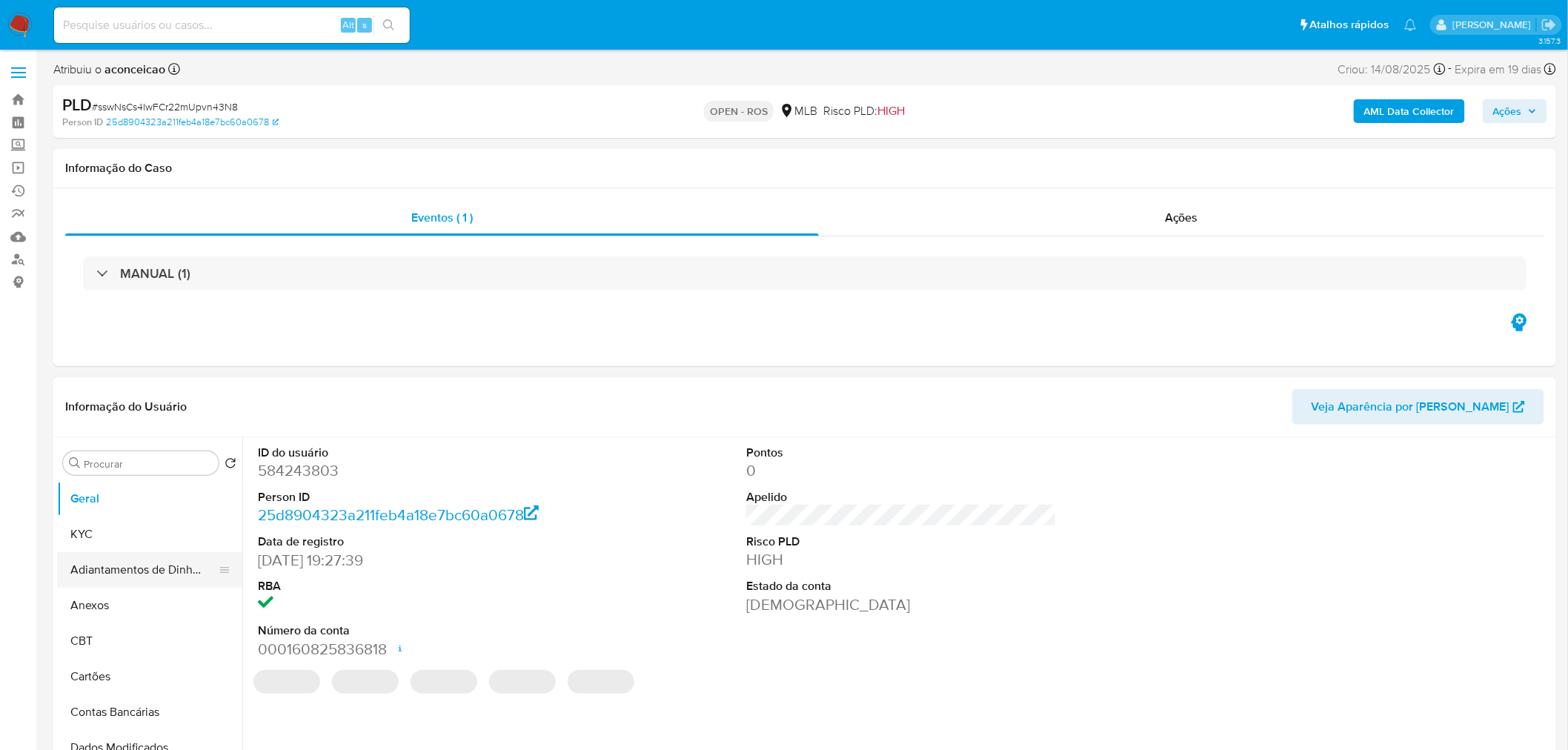
select select "10"
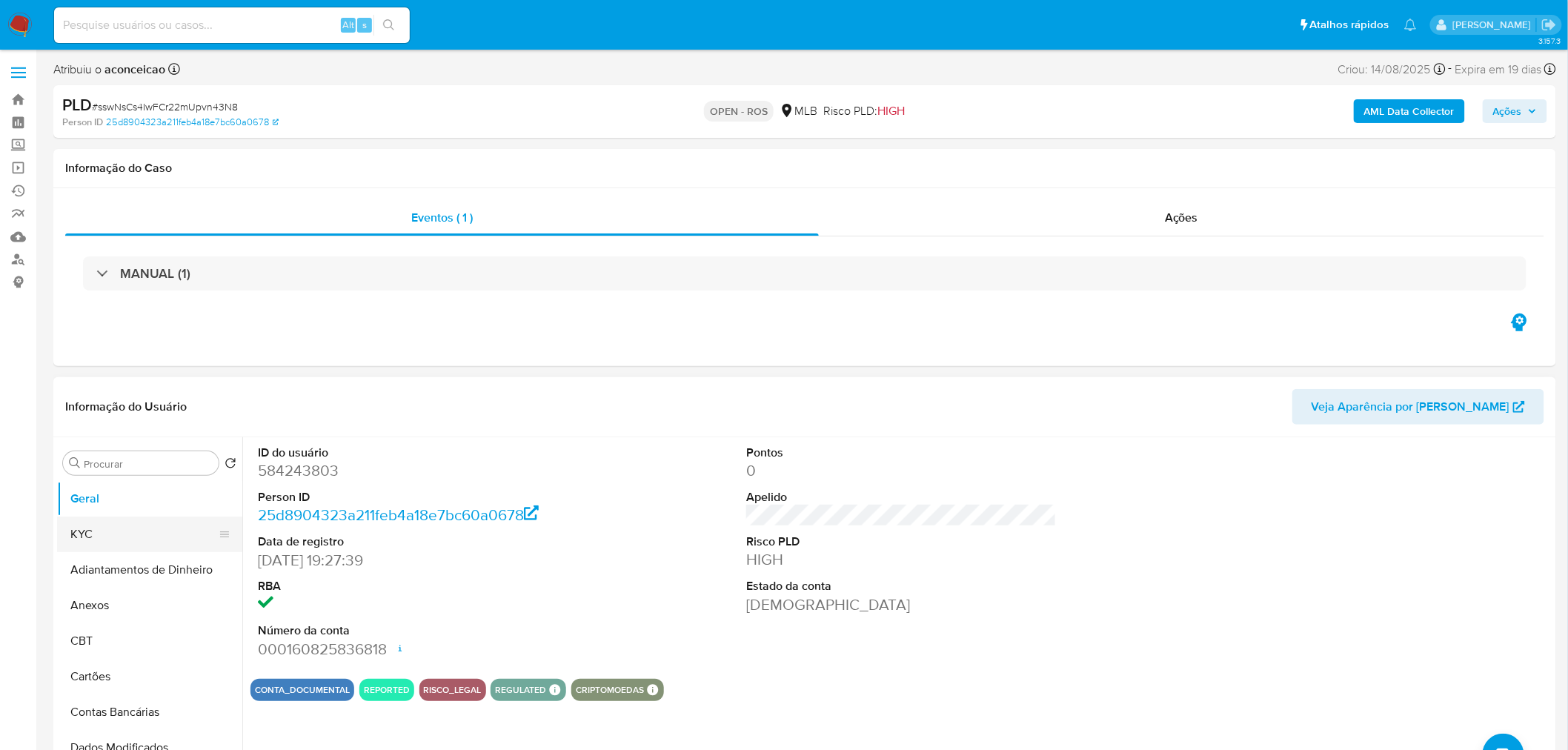
click at [123, 535] on button "KYC" at bounding box center [143, 534] width 173 height 36
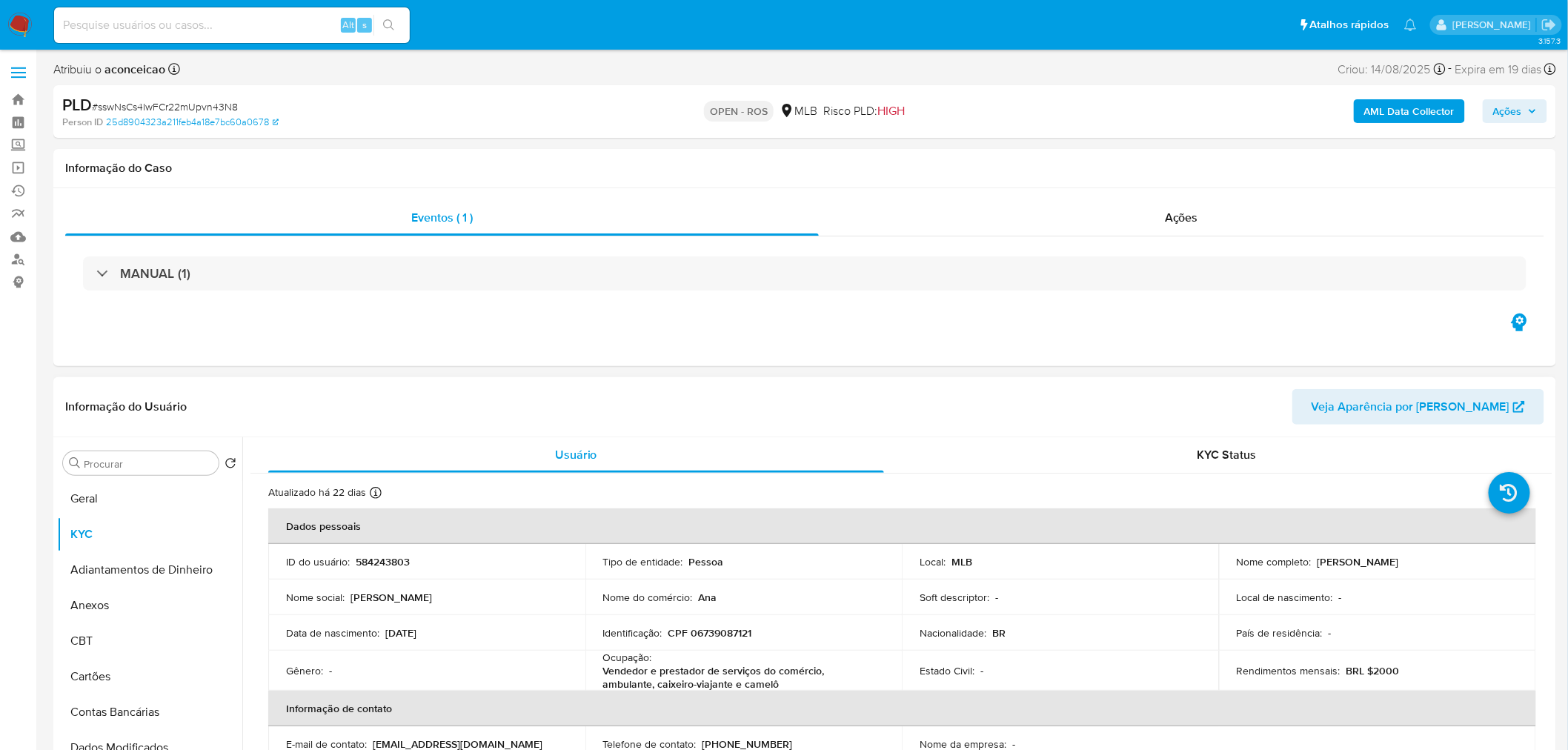
click at [1366, 569] on td "Nome completo : Ana Carolina Gomes de Sousa" at bounding box center [1377, 561] width 317 height 36
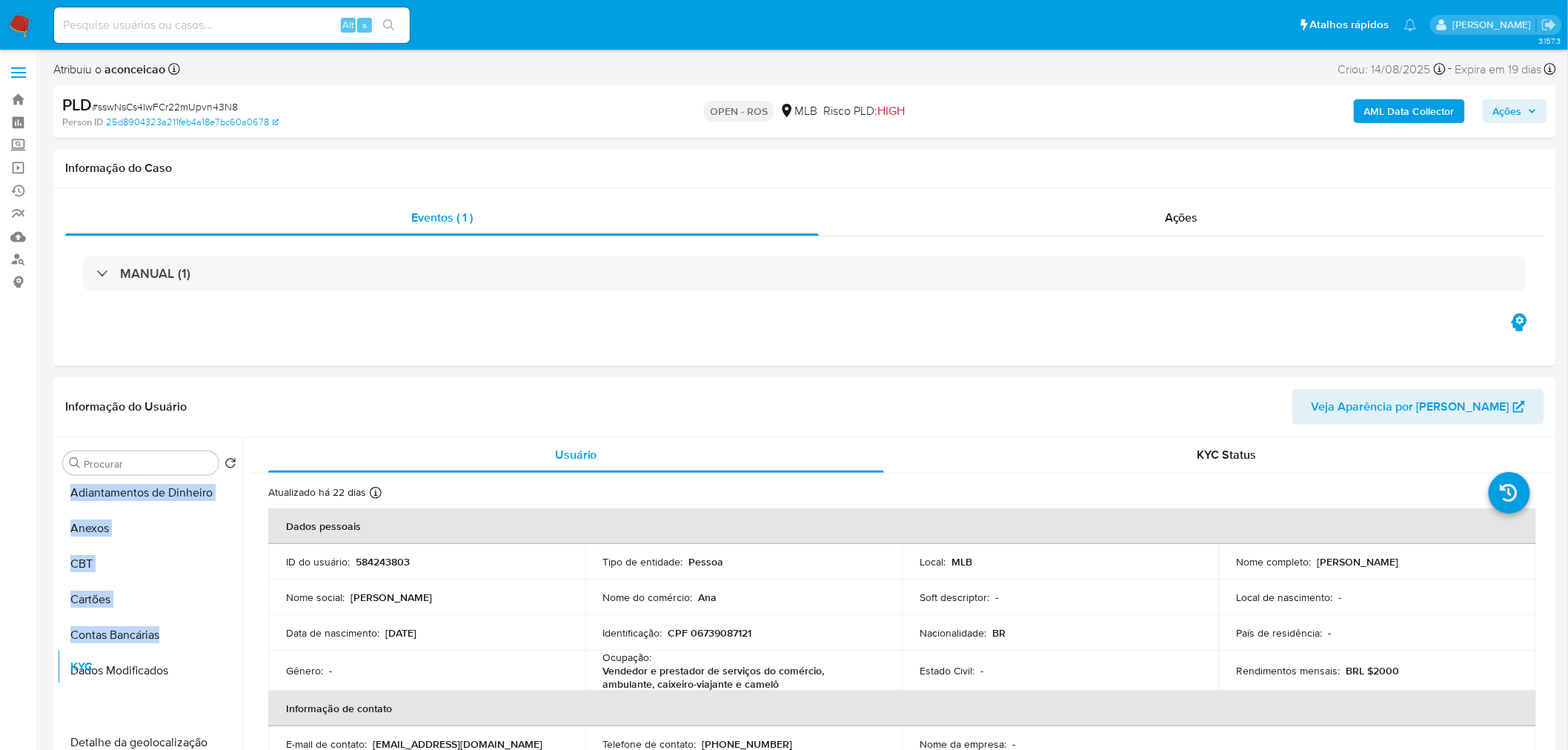
scroll to position [83, 0]
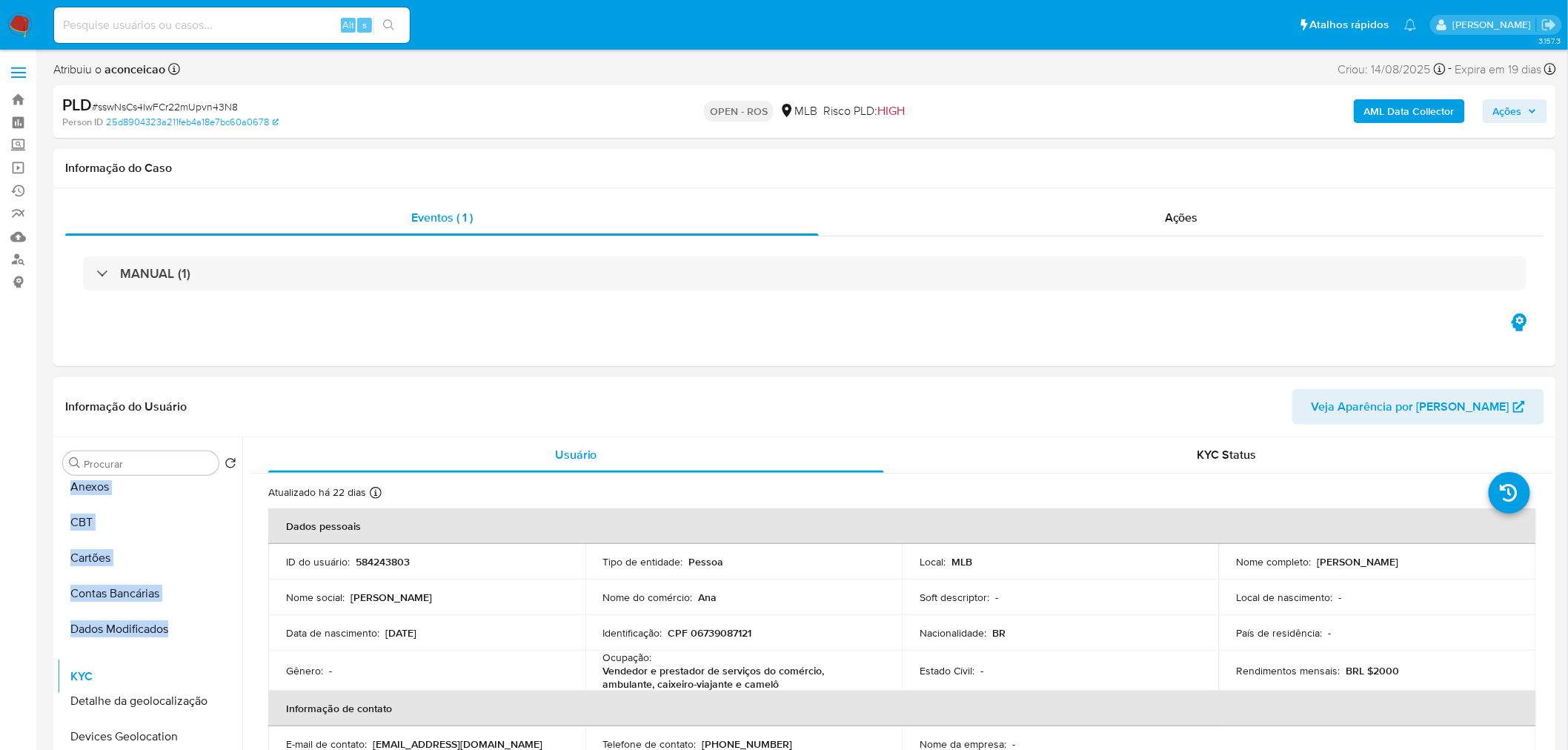
drag, startPoint x: 217, startPoint y: 545, endPoint x: 173, endPoint y: 680, distance: 142.0
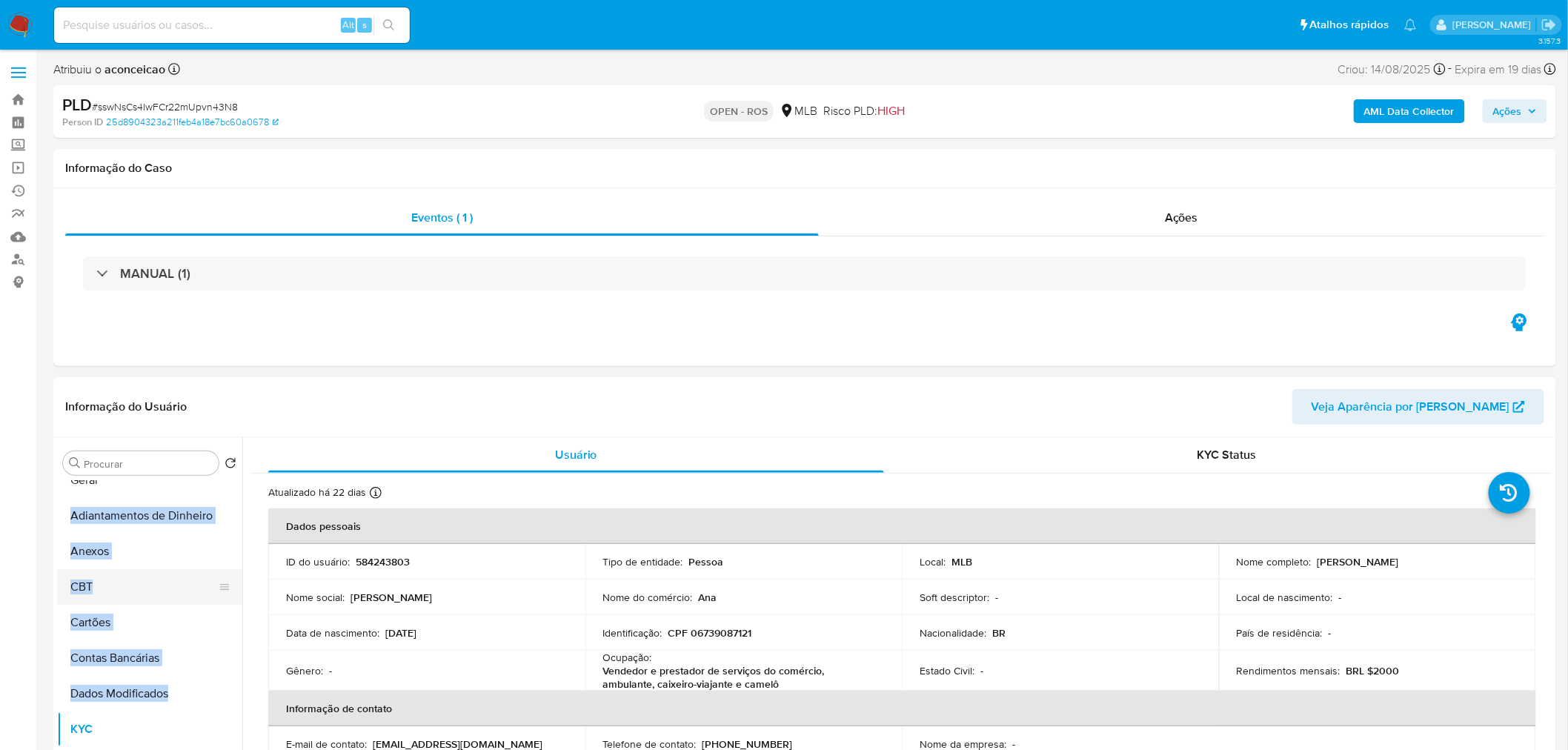
scroll to position [0, 0]
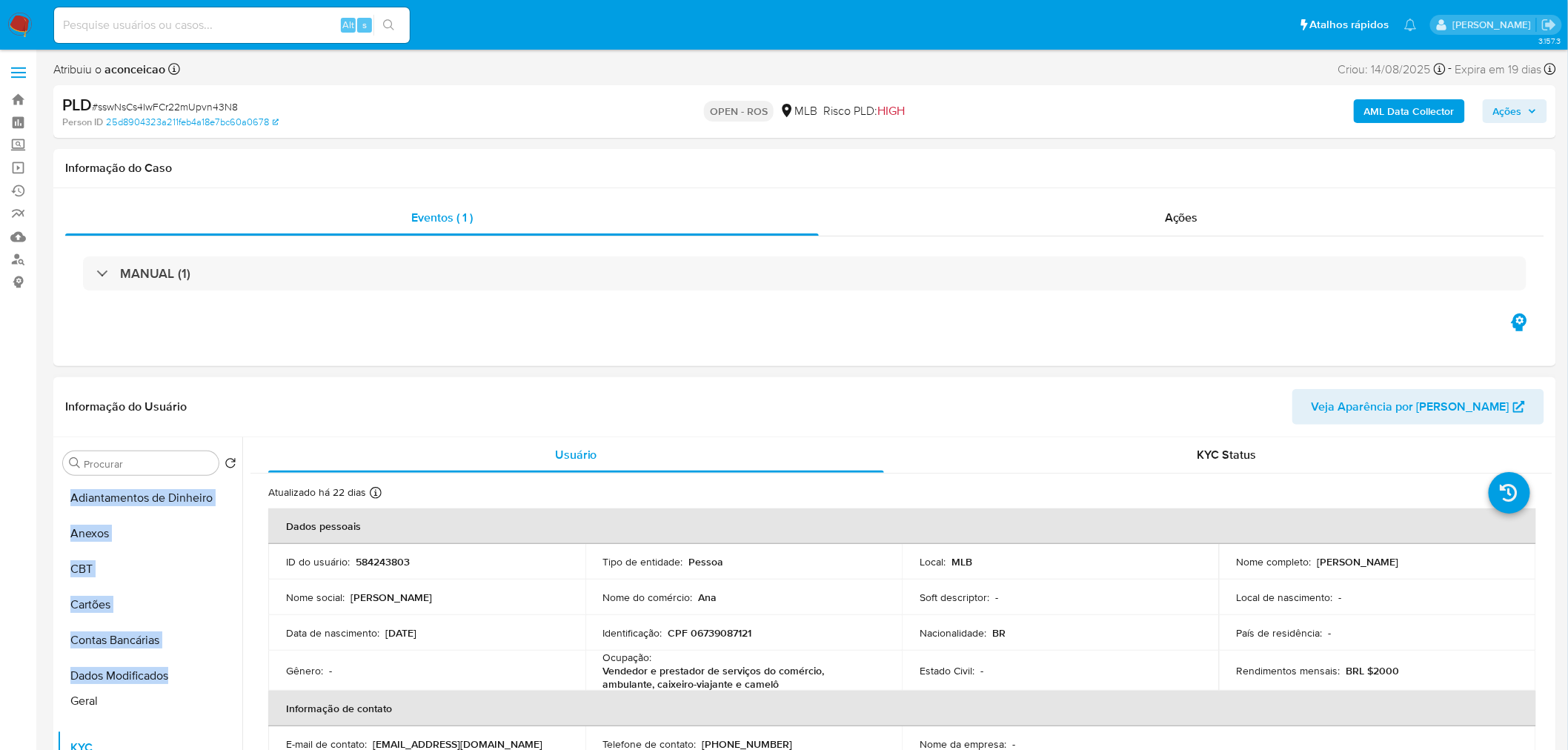
drag, startPoint x: 216, startPoint y: 499, endPoint x: 176, endPoint y: 696, distance: 201.0
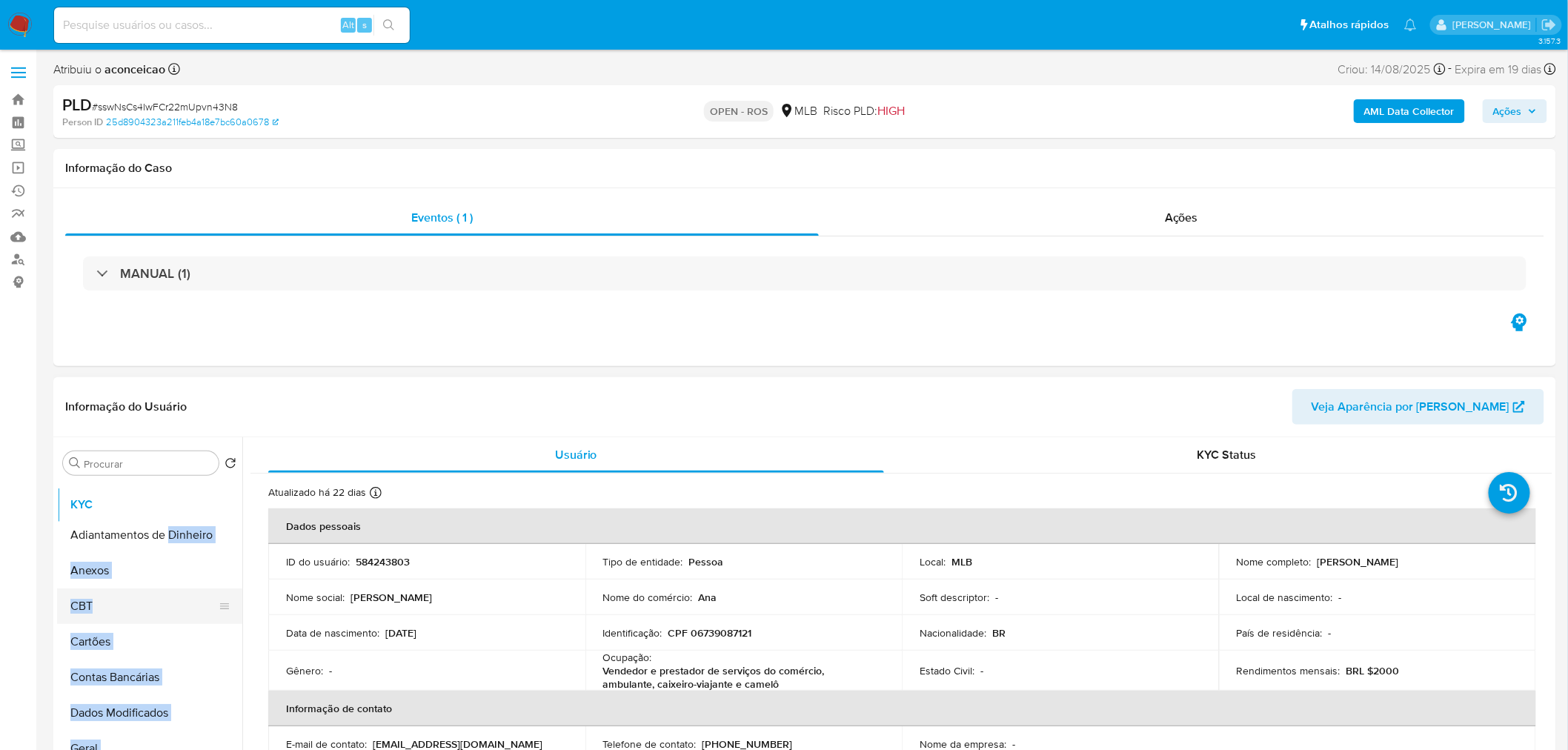
drag, startPoint x: 218, startPoint y: 665, endPoint x: 195, endPoint y: 621, distance: 49.6
click at [170, 508] on ul "Adiantamentos de Dinheiro Anexos CBT Cartões Contas Bancárias Dados Modificados…" at bounding box center [149, 648] width 186 height 334
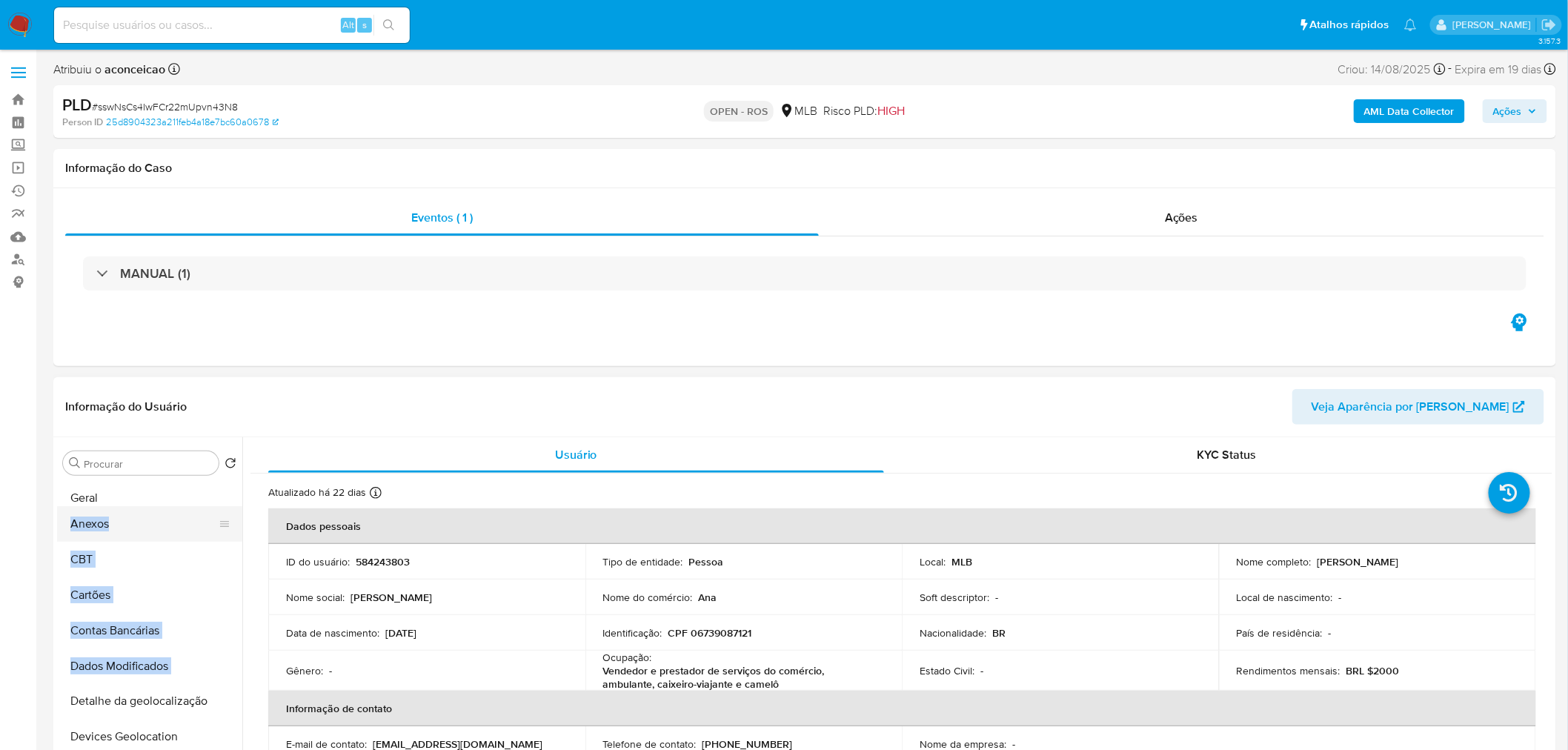
scroll to position [62, 0]
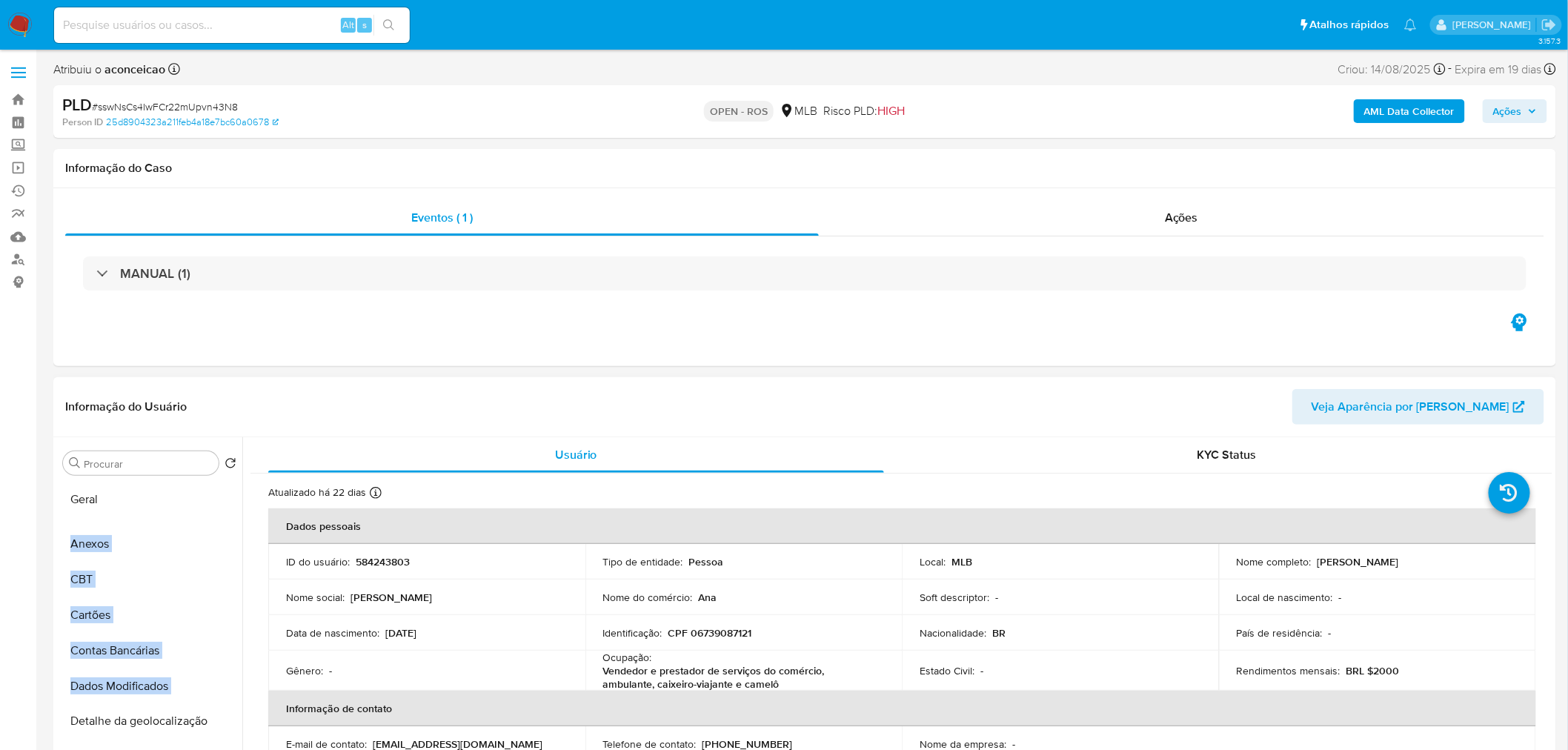
click at [173, 495] on ul "KYC Adiantamentos de Dinheiro Anexos CBT Cartões Contas Bancárias Dados Modific…" at bounding box center [149, 648] width 186 height 334
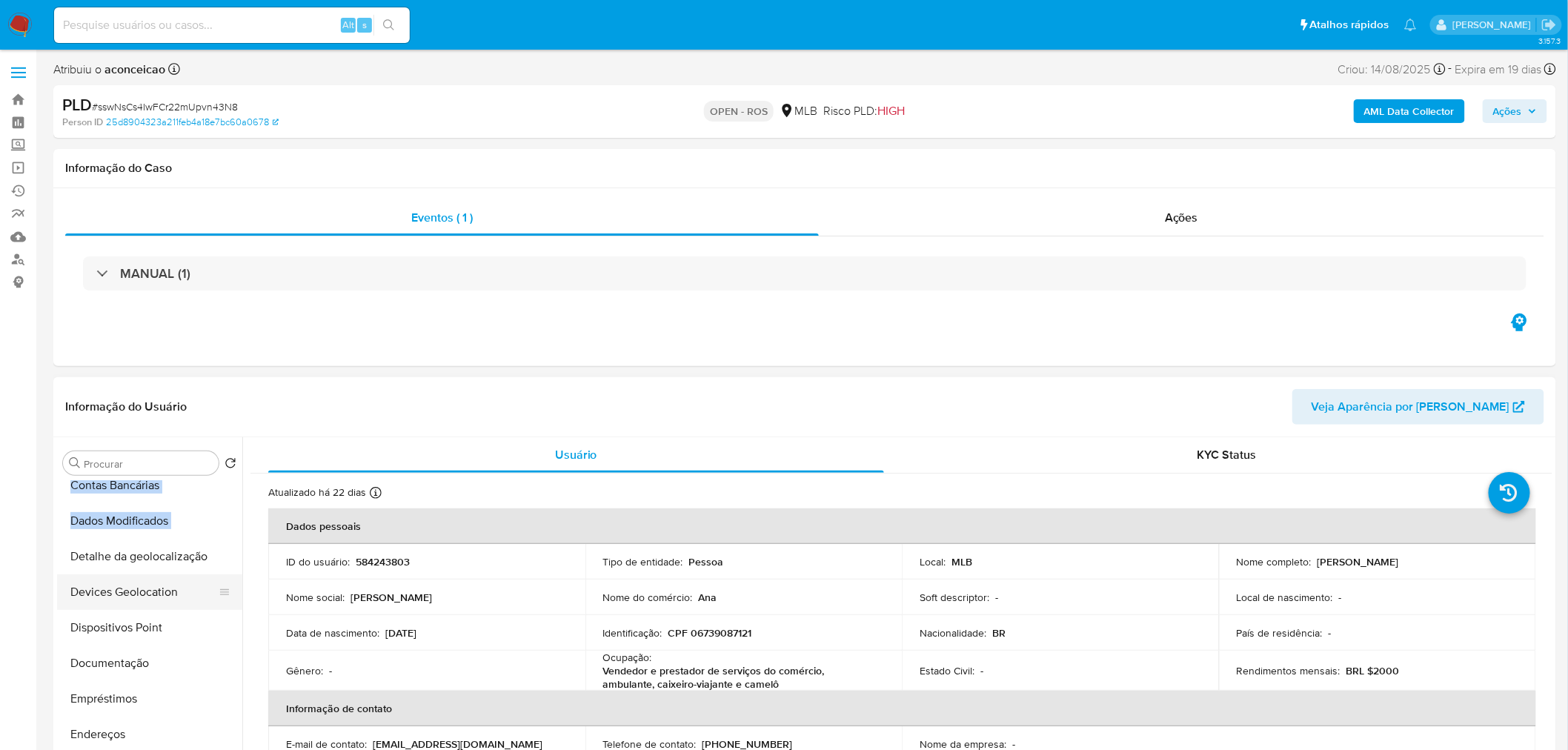
scroll to position [0, 0]
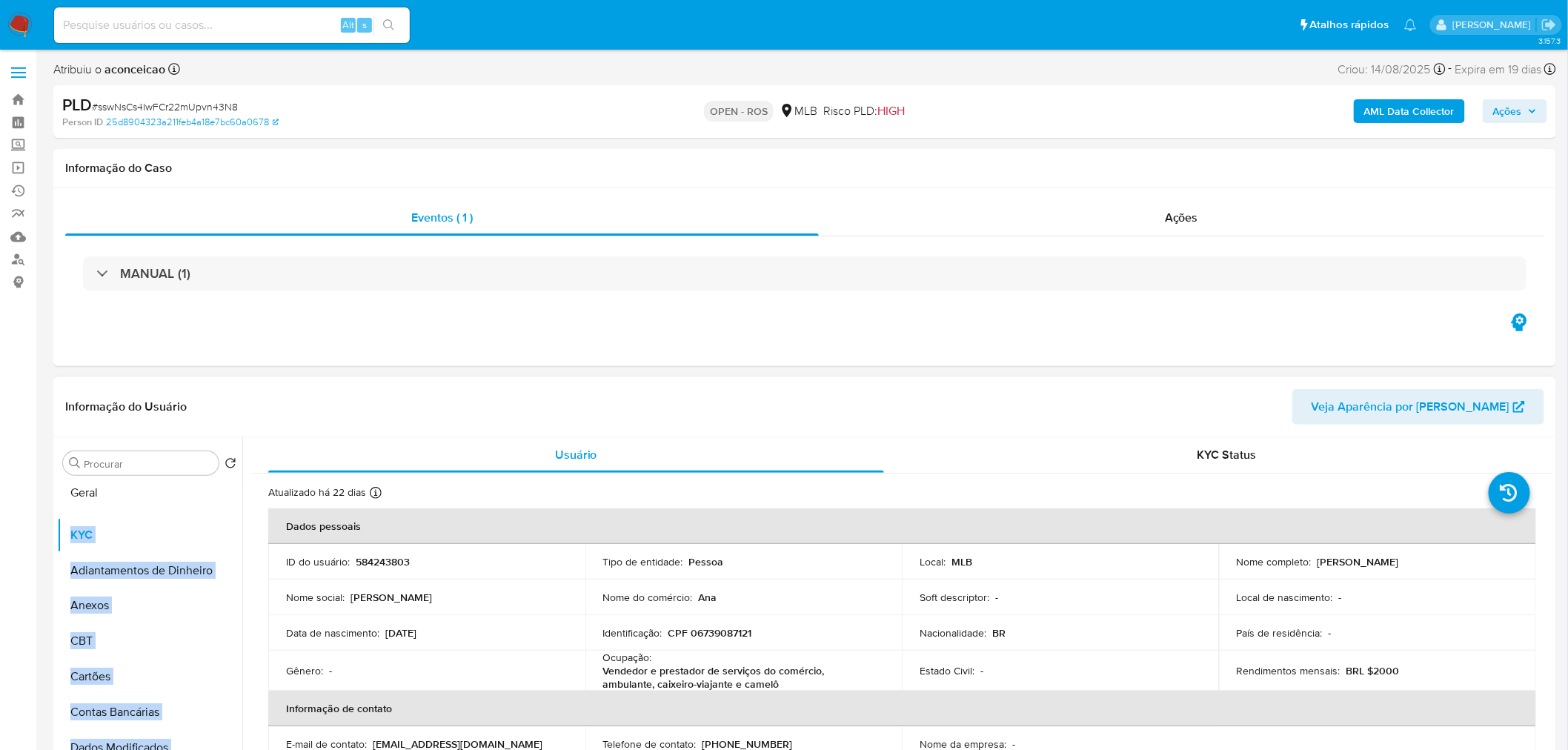
click at [151, 492] on ul "KYC Adiantamentos de Dinheiro Geral Anexos CBT Cartões Contas Bancárias Dados M…" at bounding box center [149, 648] width 186 height 334
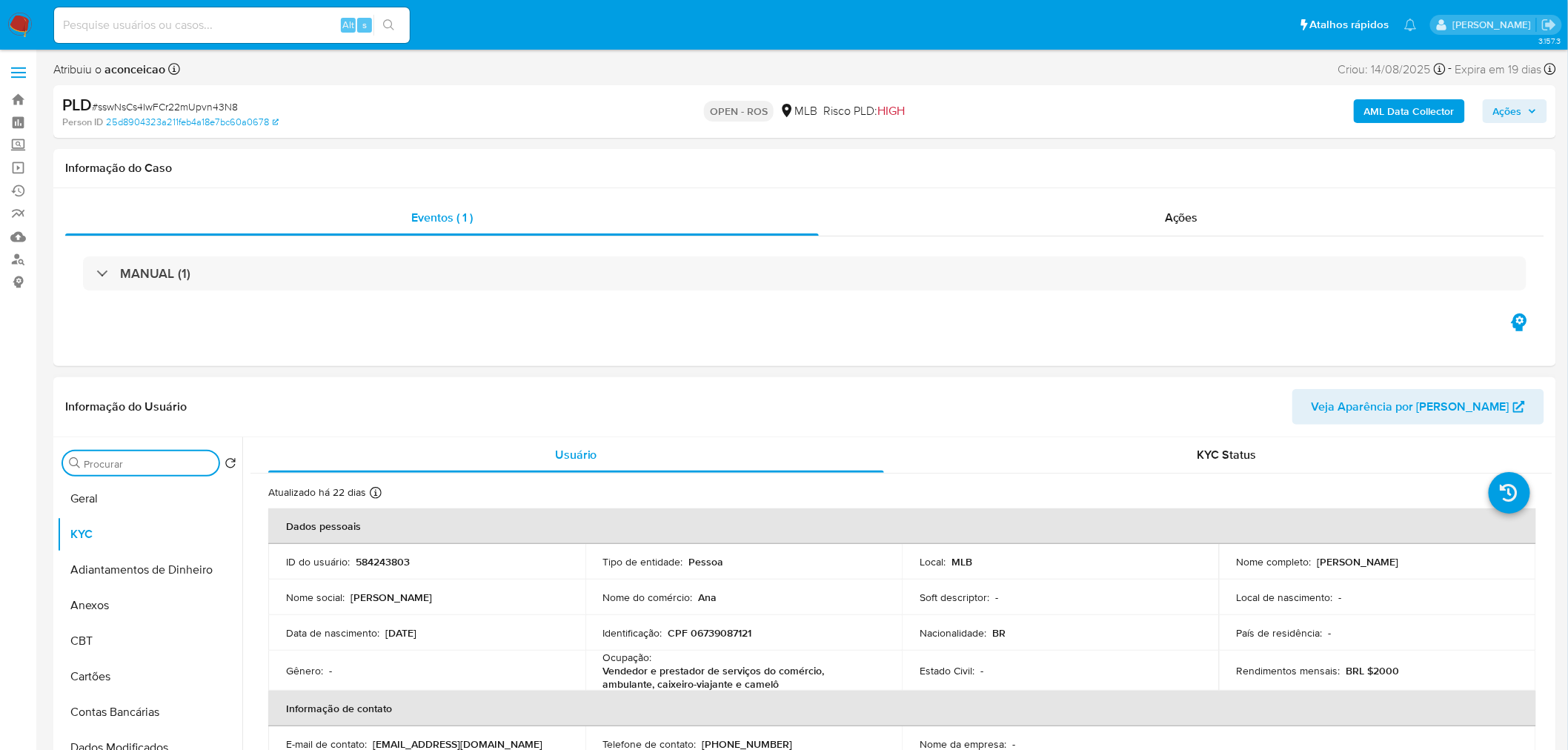
click at [130, 460] on input "Procurar" at bounding box center [148, 464] width 129 height 14
type input "ende"
click at [138, 505] on button "KYC" at bounding box center [143, 498] width 173 height 36
click at [139, 463] on input "ende" at bounding box center [141, 464] width 114 height 14
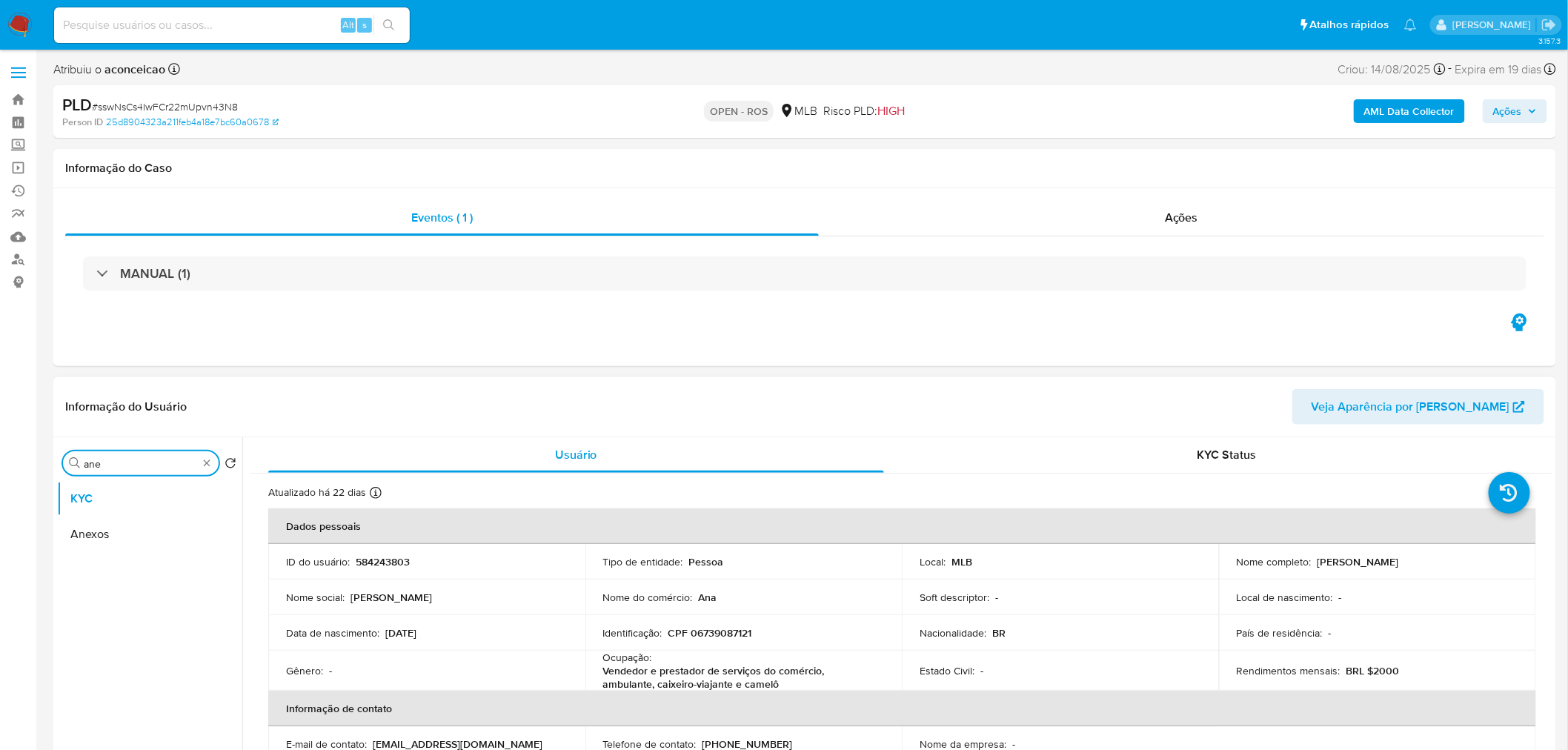
type input "ane"
click at [151, 537] on button "Anexos" at bounding box center [149, 534] width 186 height 36
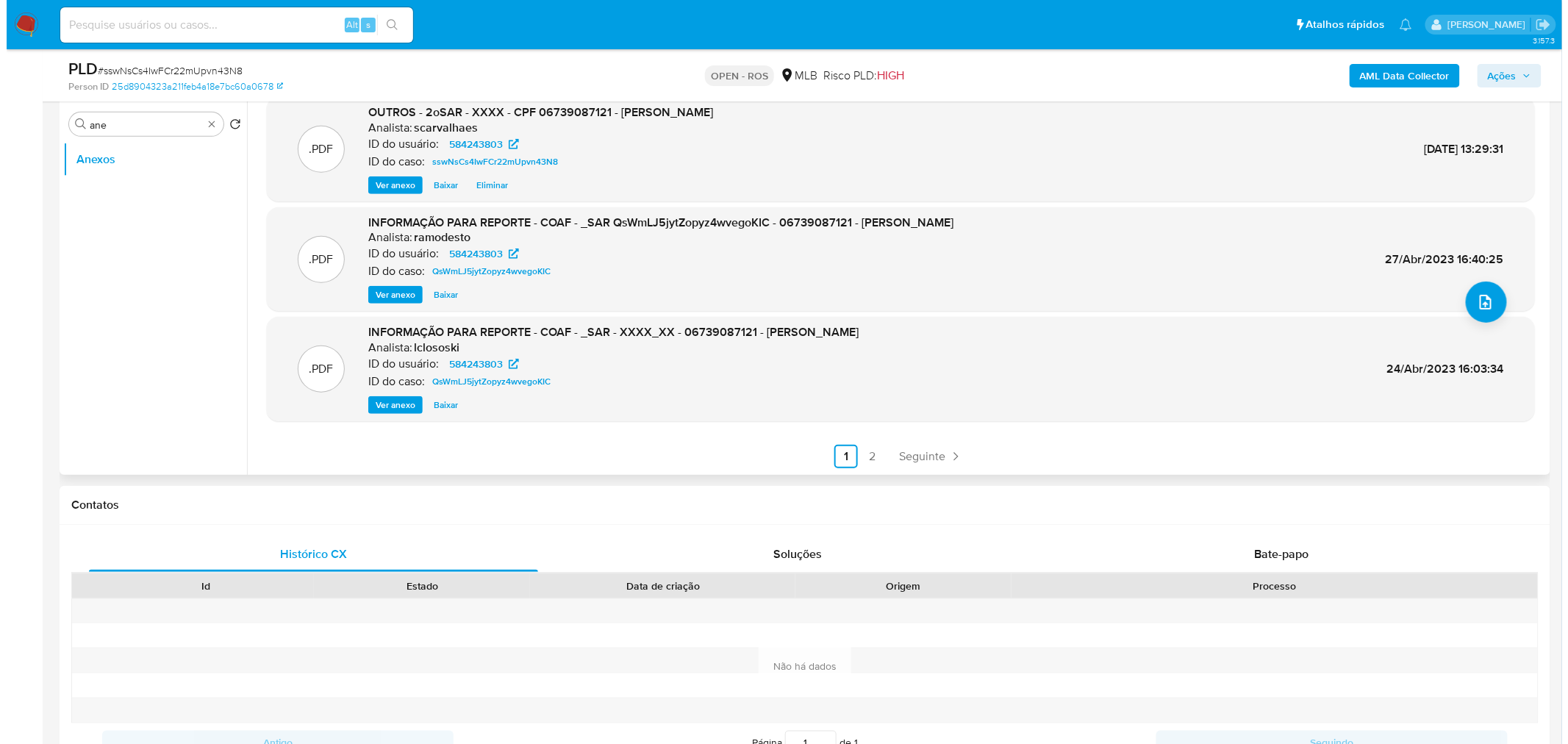
scroll to position [163, 0]
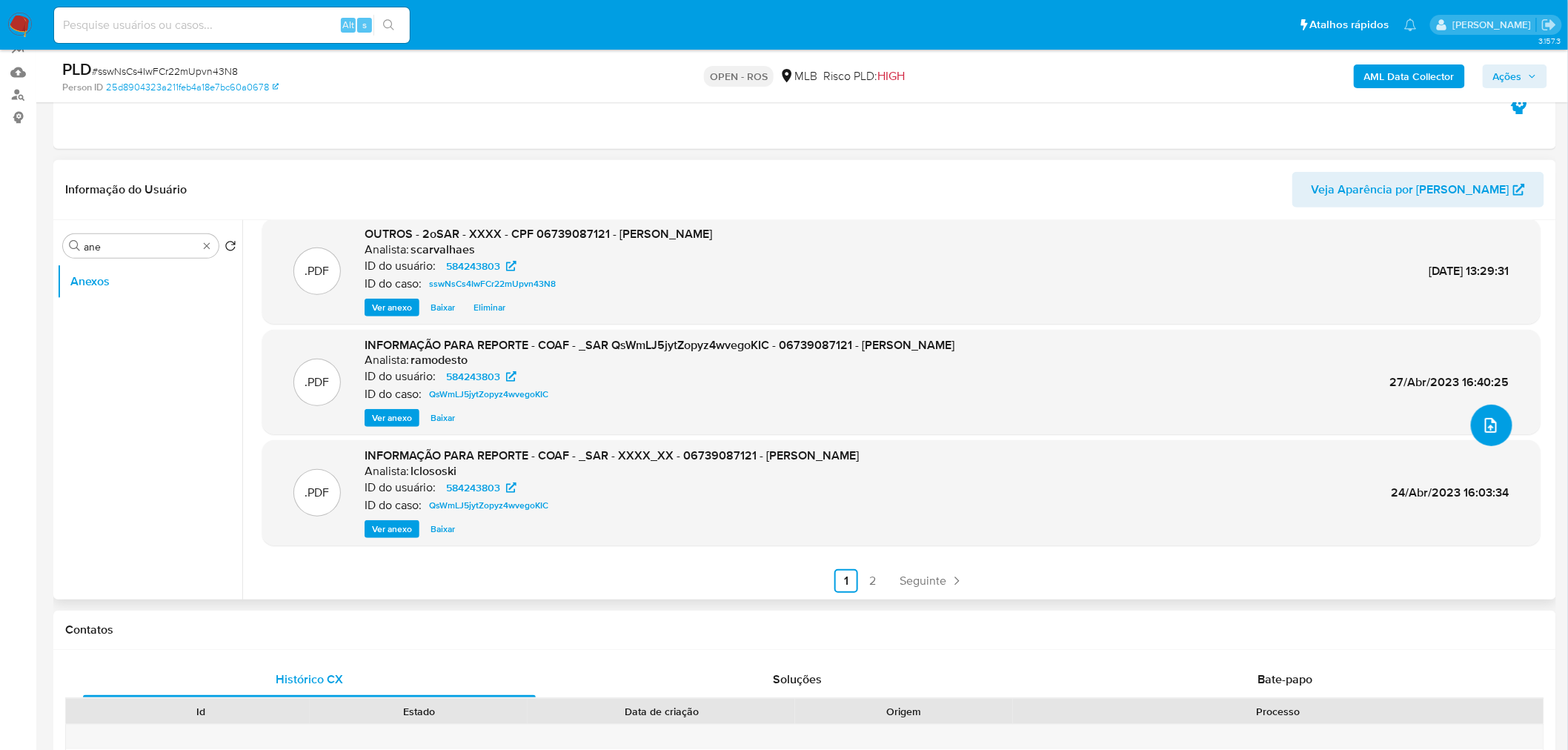
click at [1482, 426] on icon "upload-file" at bounding box center [1490, 425] width 17 height 17
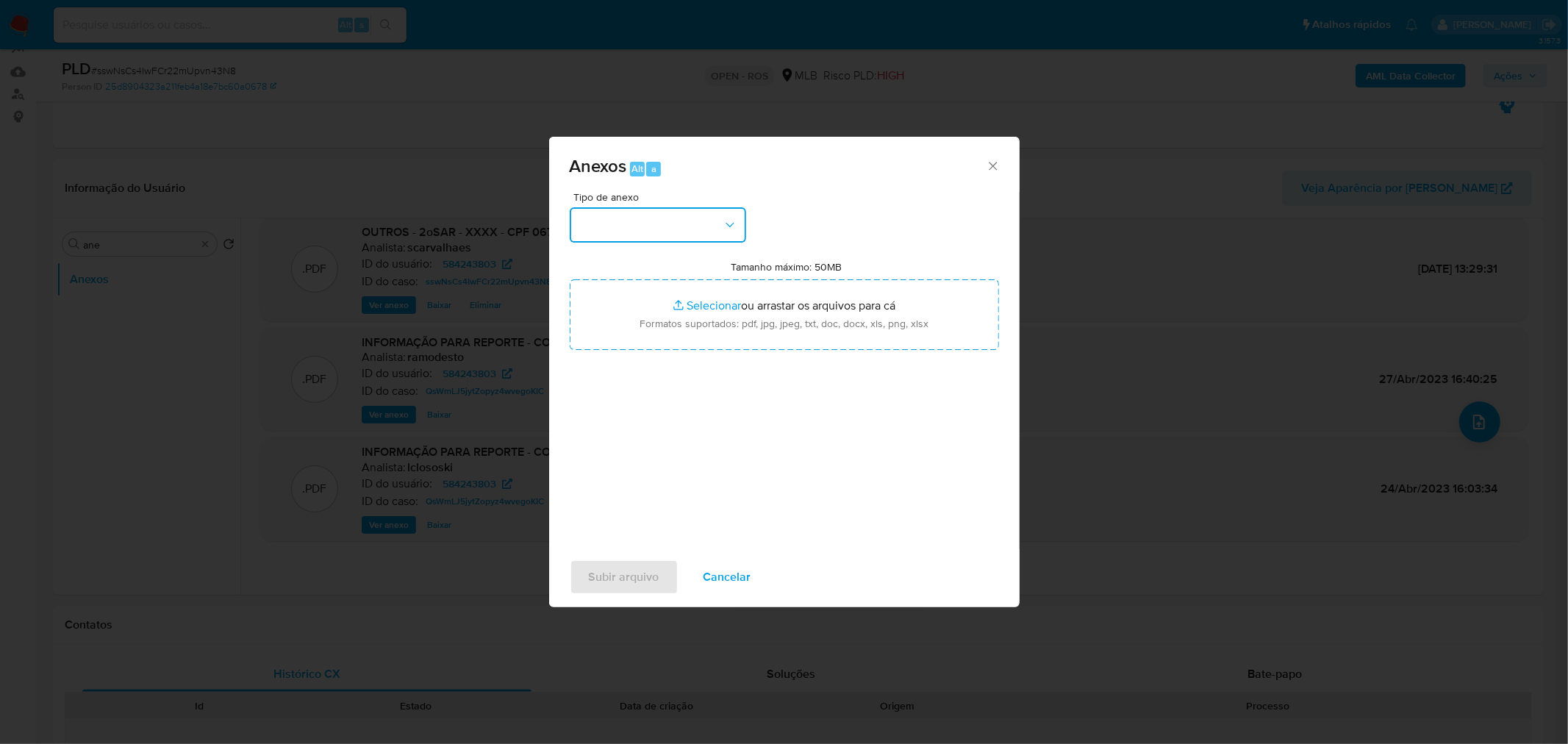
click at [642, 235] on button "button" at bounding box center [658, 225] width 177 height 35
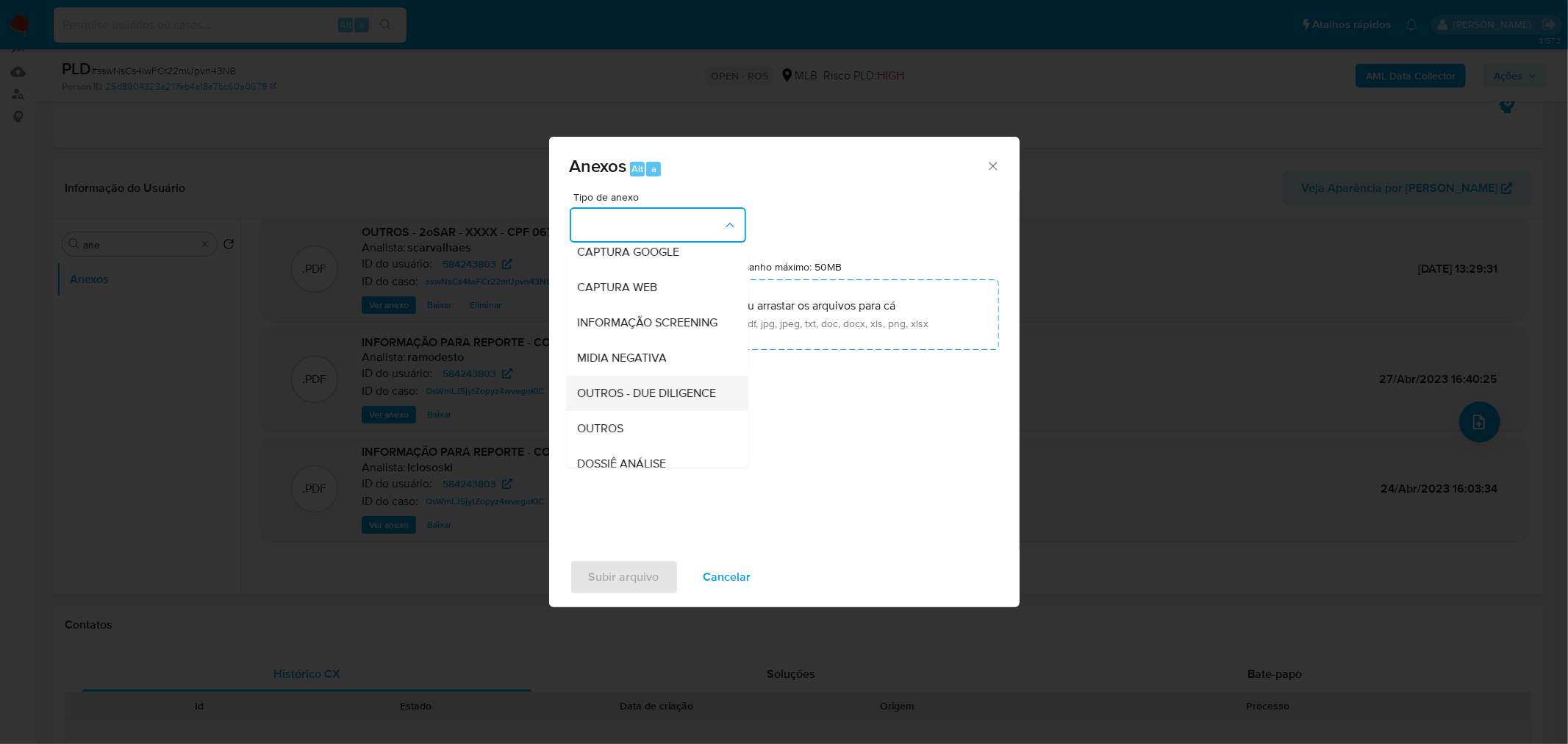
scroll to position [225, 0]
click at [658, 388] on span "INFORMAÇÃO PARA REPORTE - COAF" at bounding box center [653, 392] width 150 height 29
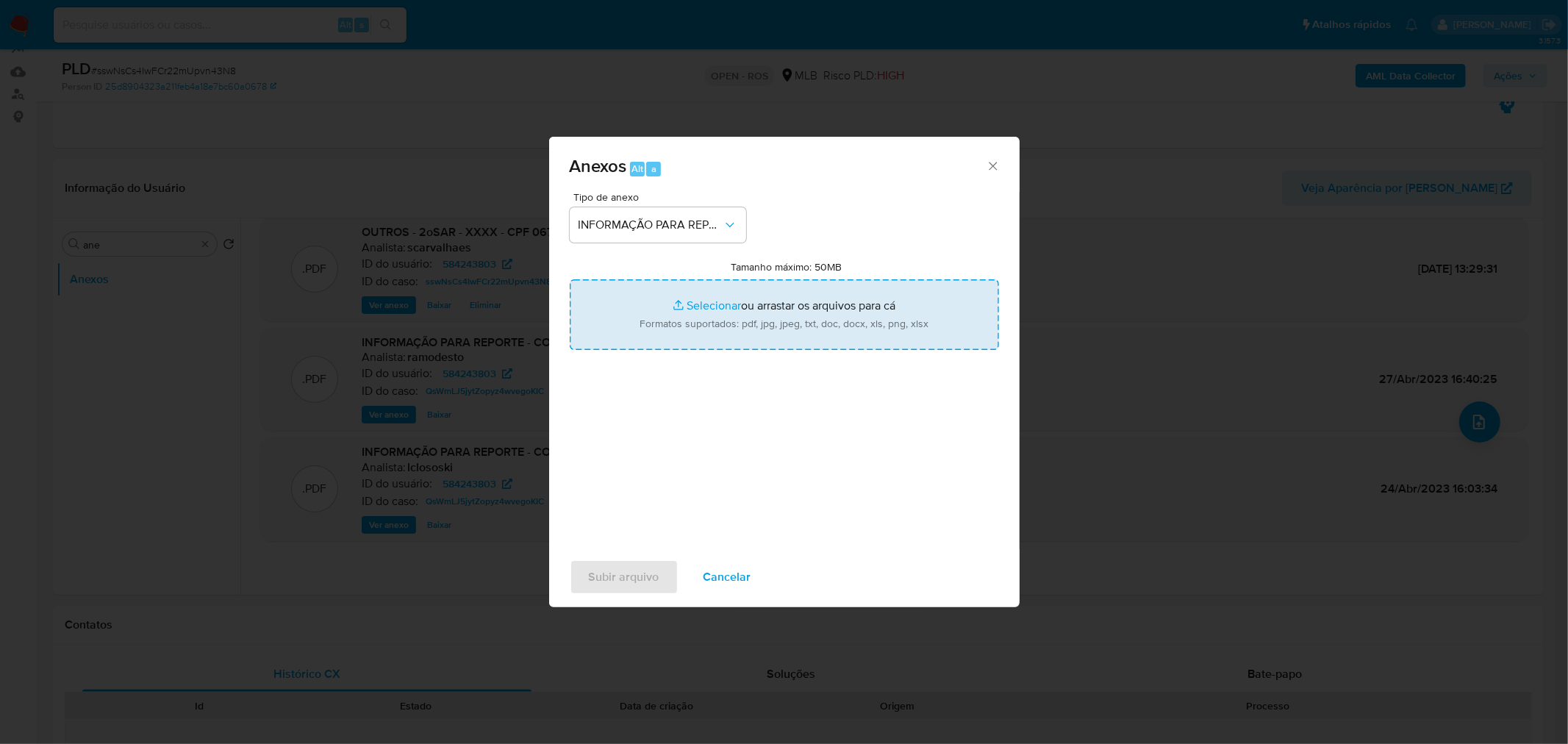
type input "C:\fakepath\2º SAR - sswNsCs4IwFCr22mUpvn43N8- CPF 06739087121 - ANA CAROLINA G…"
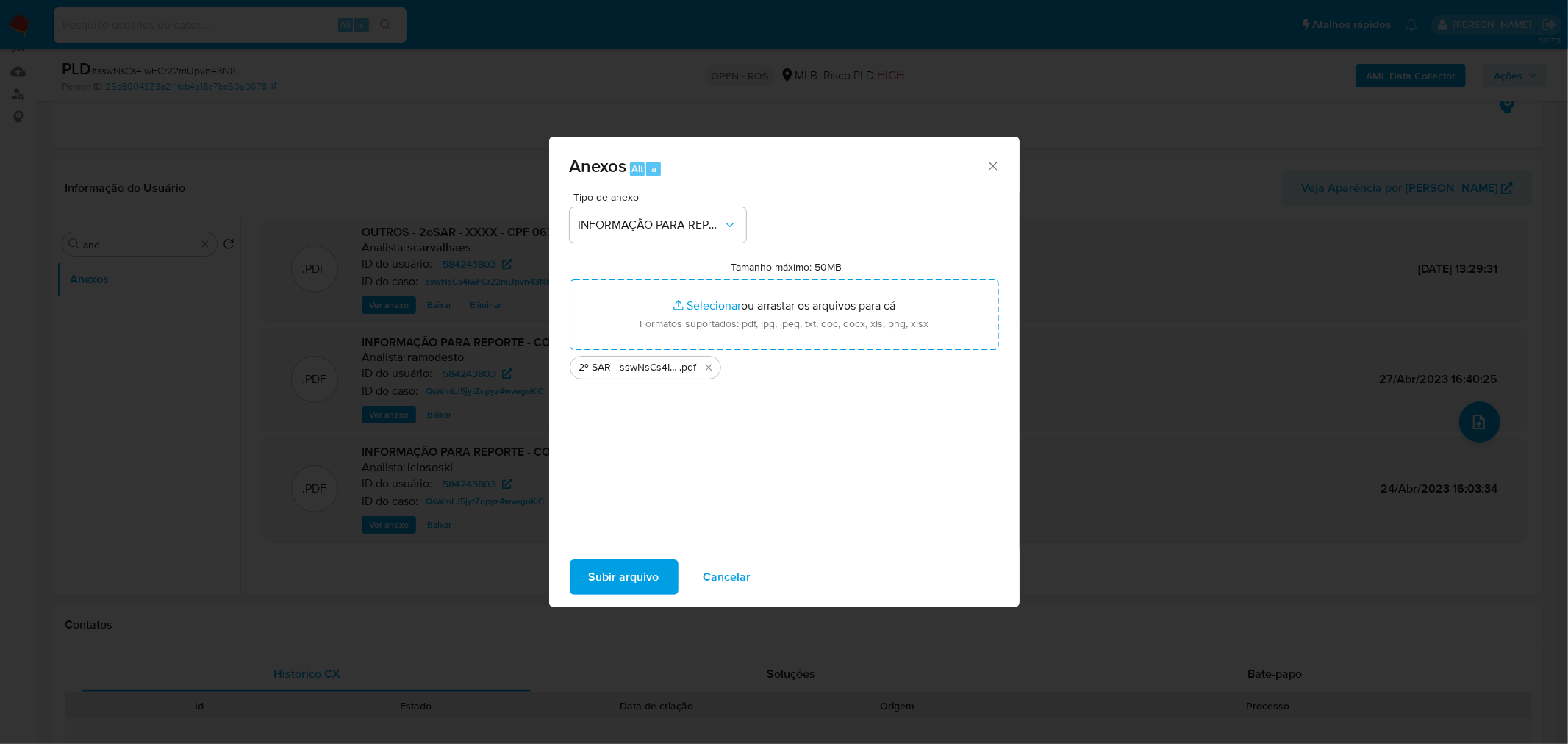
click at [637, 569] on span "Subir arquivo" at bounding box center [624, 576] width 71 height 32
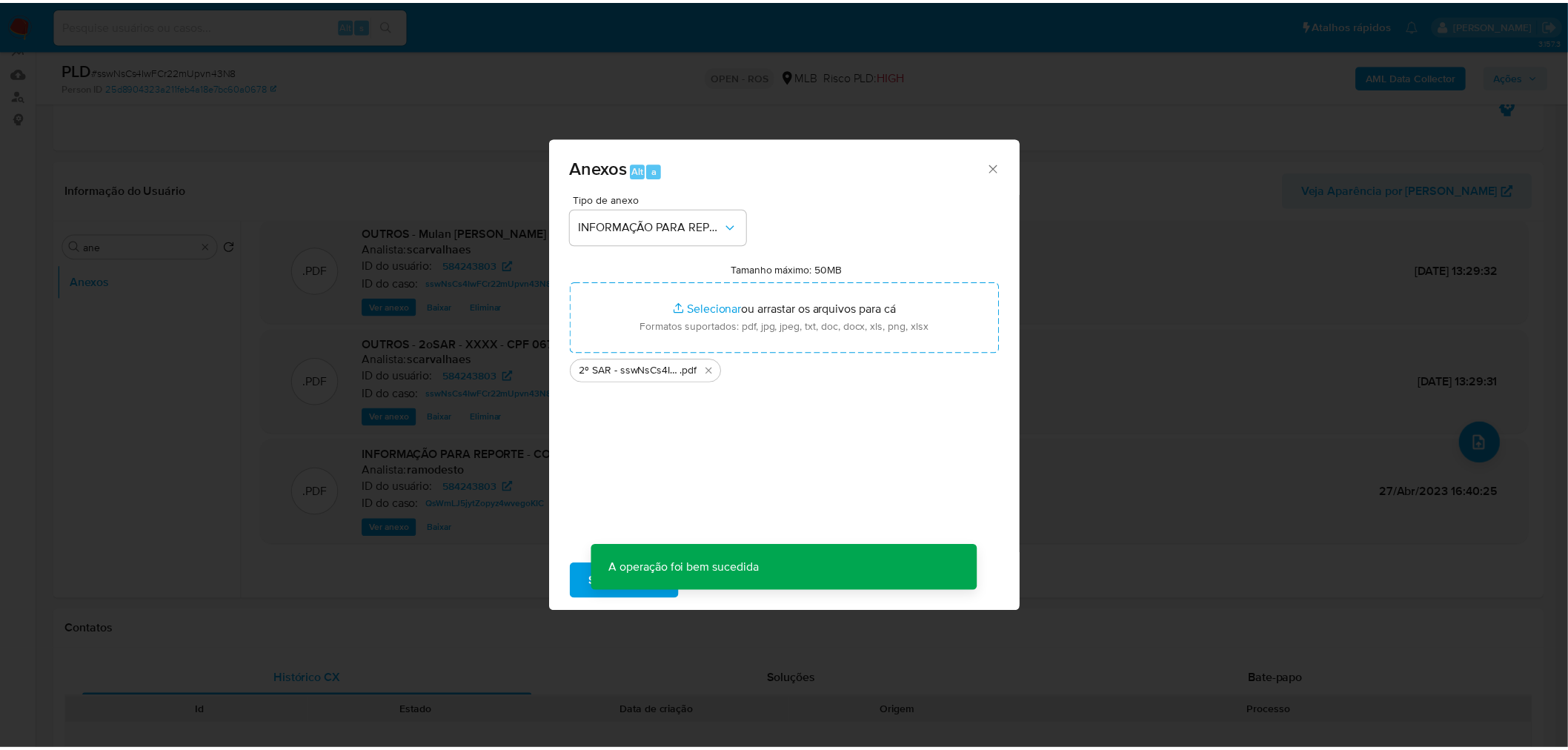
scroll to position [107, 0]
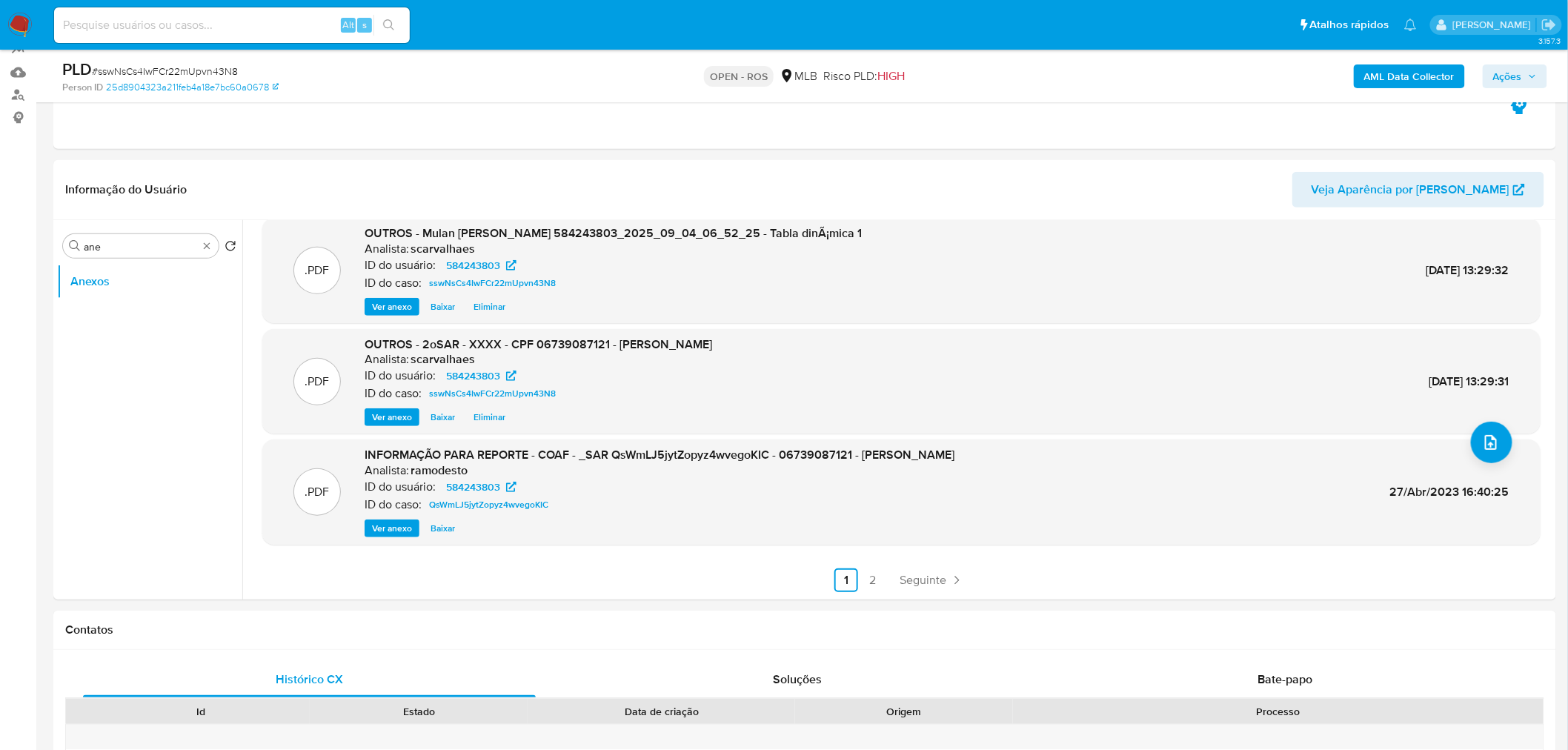
click at [1522, 77] on span "Ações" at bounding box center [1507, 76] width 29 height 23
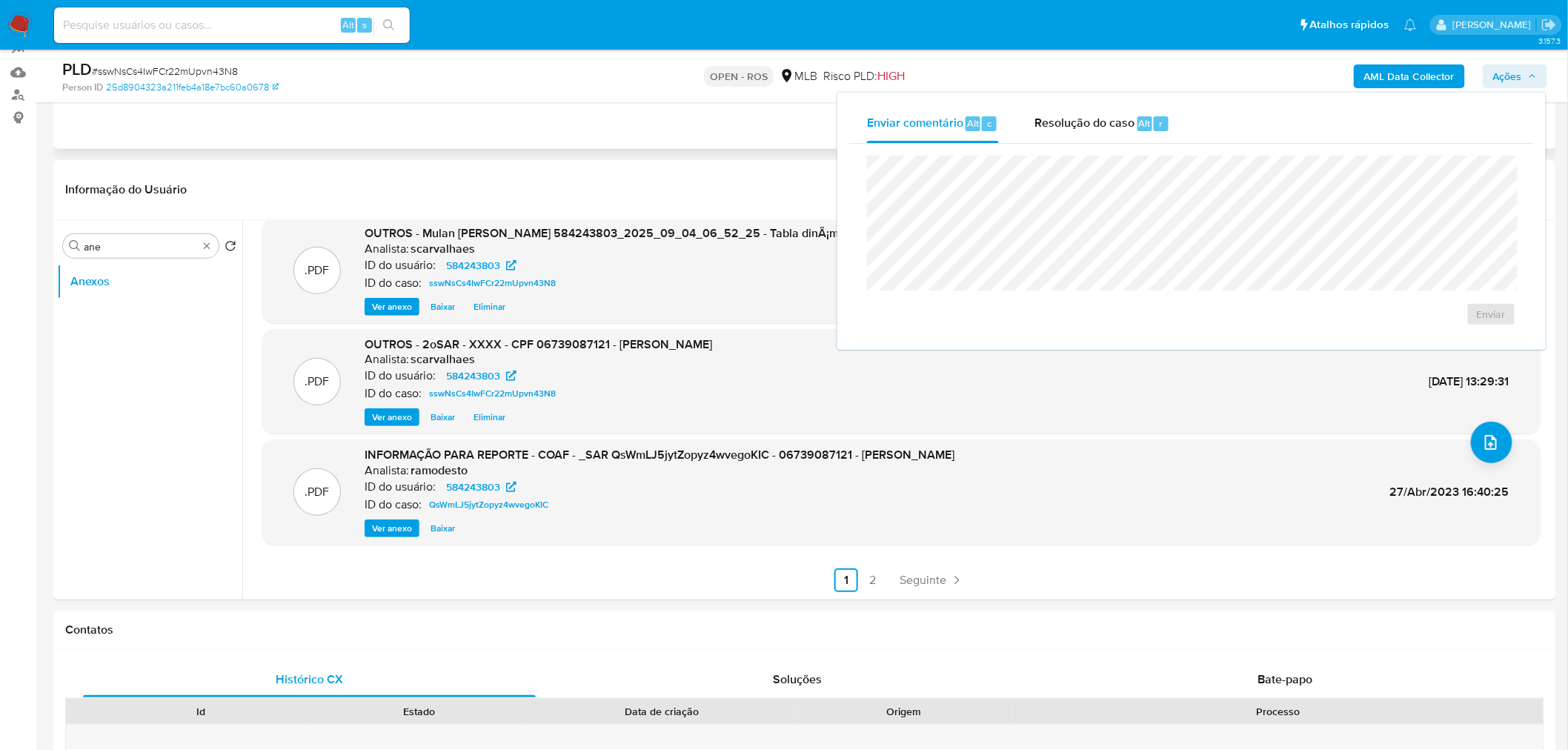
click at [713, 129] on div "Eventos ( 1 ) Ações MANUAL (1)" at bounding box center [804, 60] width 1502 height 178
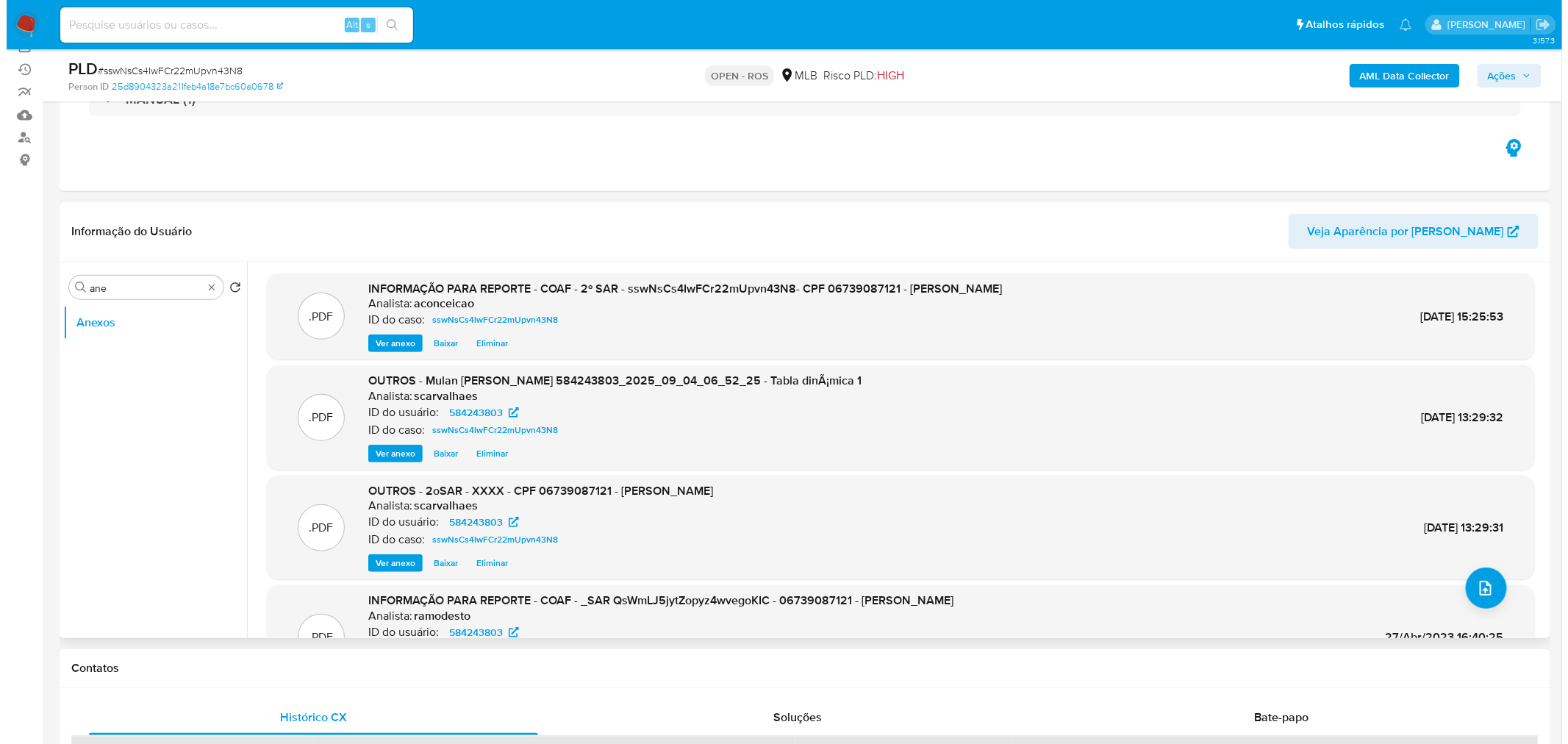
scroll to position [82, 0]
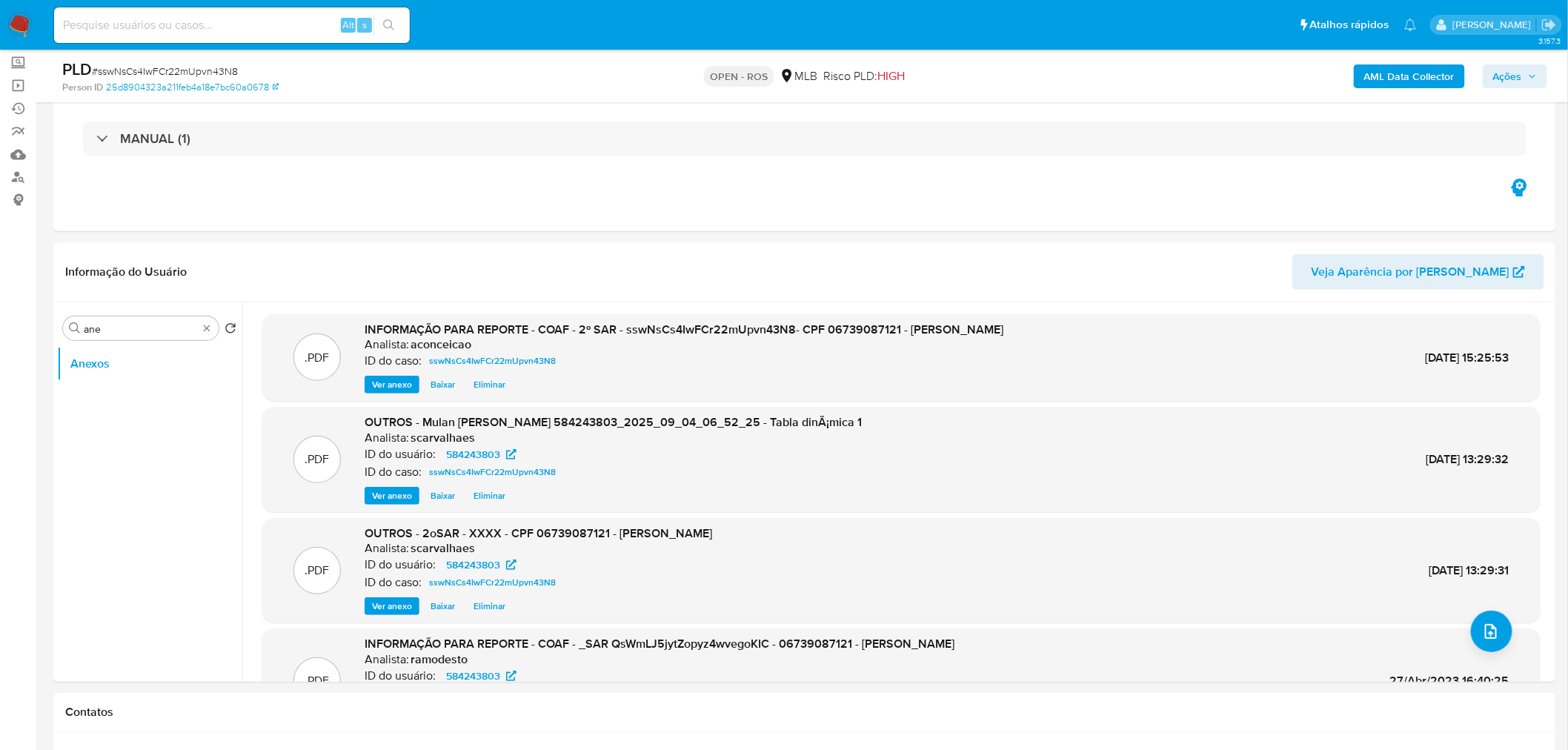
drag, startPoint x: 1515, startPoint y: 80, endPoint x: 1508, endPoint y: 86, distance: 9.2
click at [1515, 82] on span "Ações" at bounding box center [1507, 76] width 29 height 23
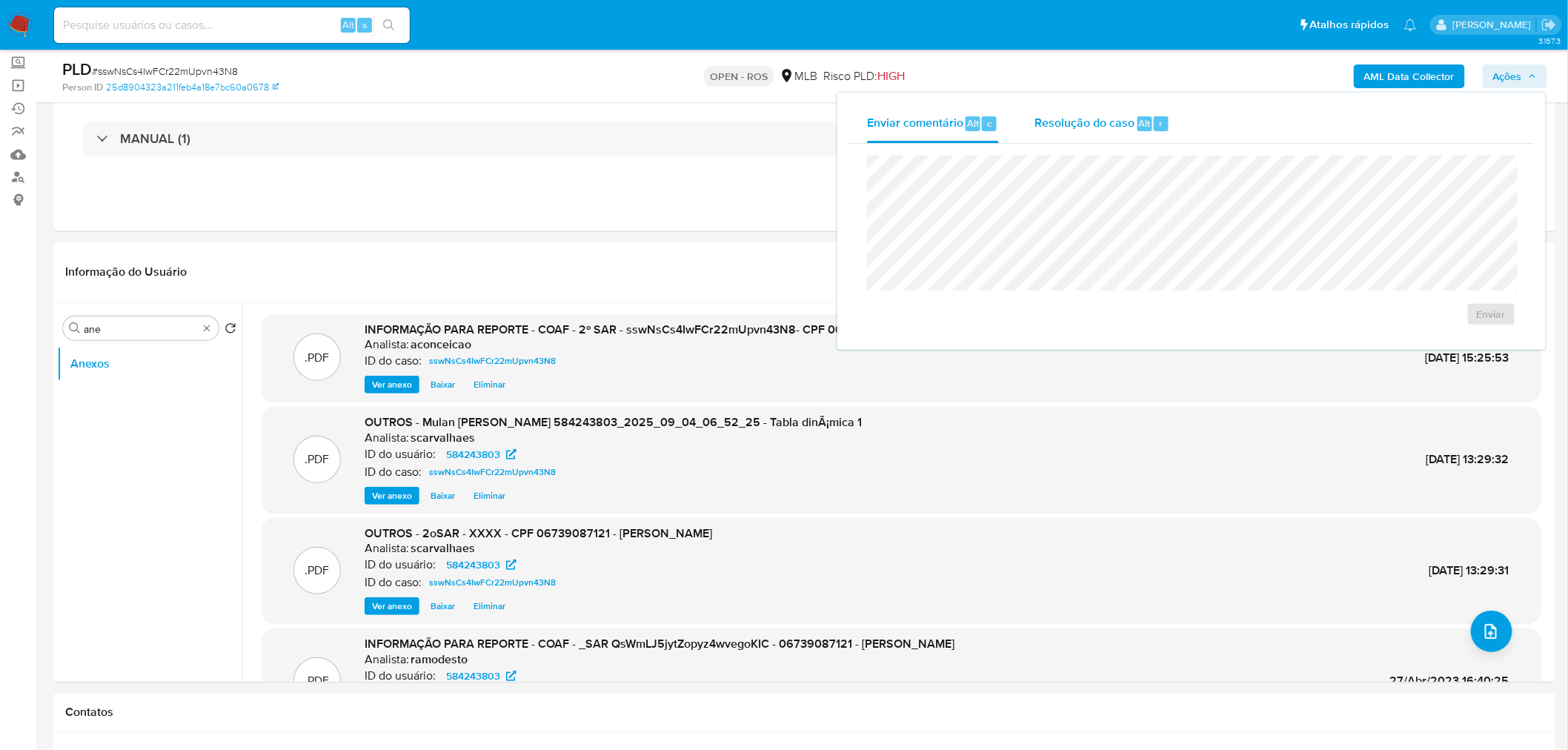
click at [1098, 121] on span "Resolução do caso" at bounding box center [1084, 123] width 100 height 17
click at [1430, 336] on span "ROS" at bounding box center [1455, 337] width 77 height 20
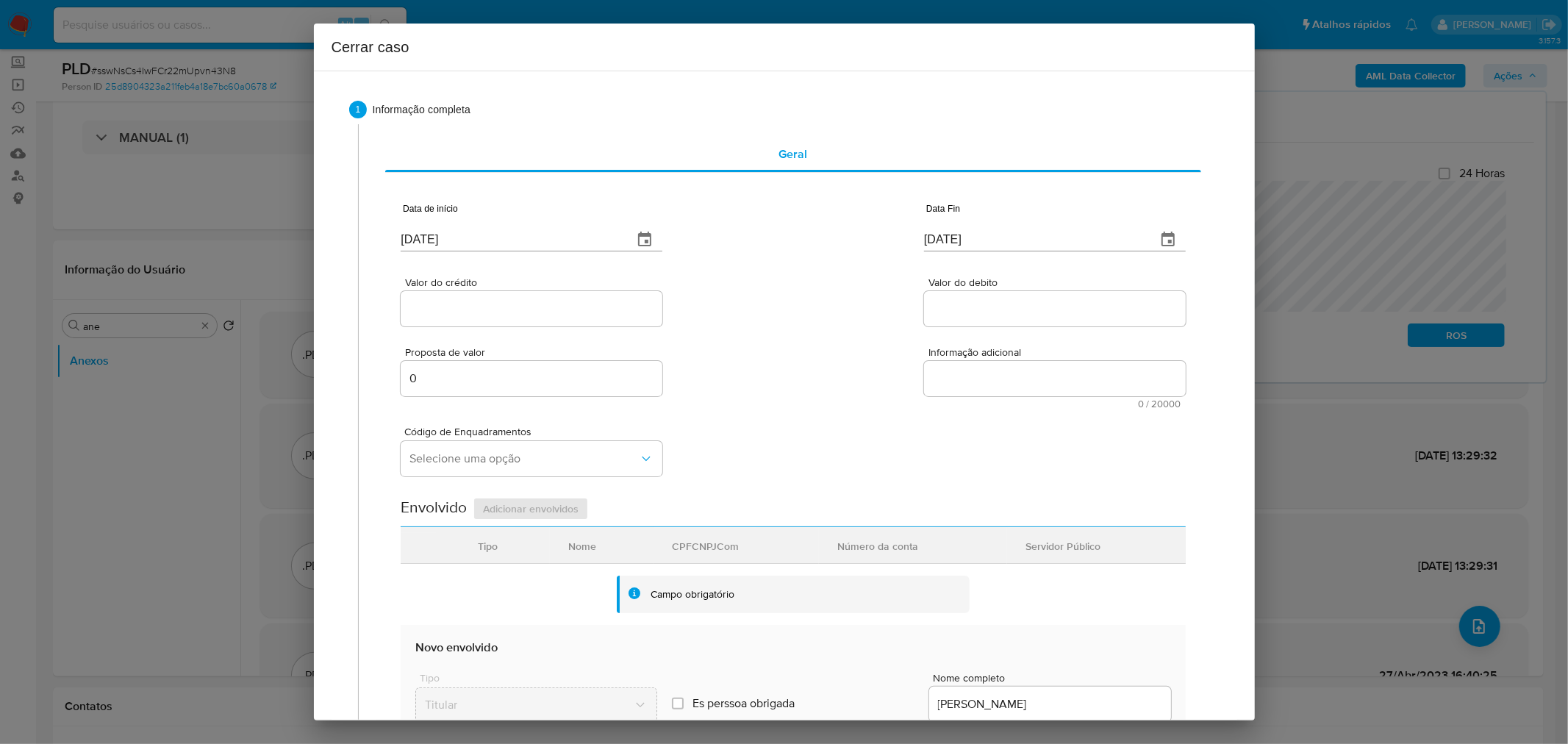
click at [503, 248] on input "[DATE]" at bounding box center [510, 239] width 220 height 23
click at [503, 247] on input "[DATE]" at bounding box center [510, 239] width 220 height 23
paste input "0907"
click at [733, 283] on div "Valor do crédito Valor do debito" at bounding box center [793, 294] width 785 height 70
click at [507, 230] on input "09/09/0907" at bounding box center [510, 231] width 220 height 23
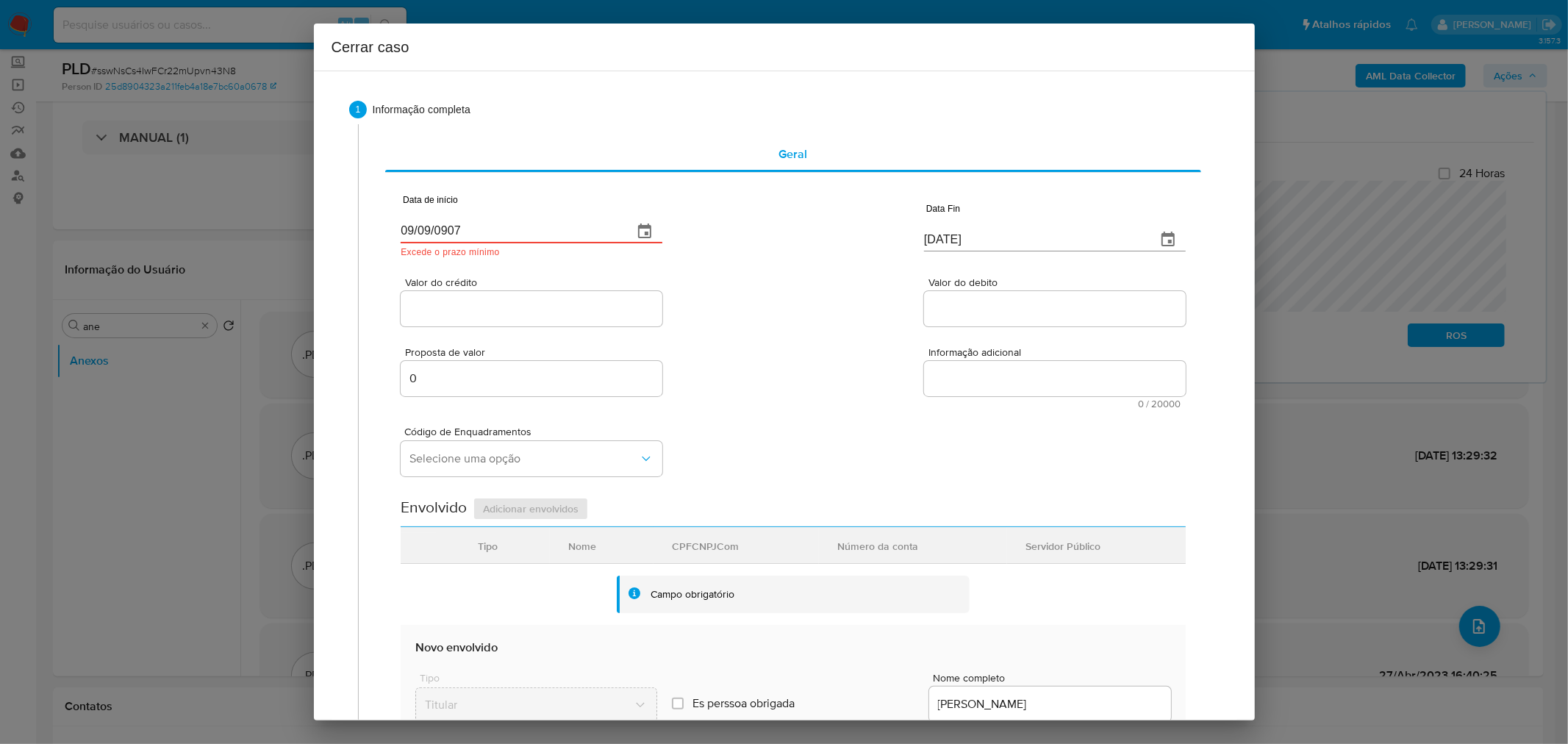
click at [507, 229] on input "09/09/0907" at bounding box center [510, 231] width 220 height 23
click at [507, 228] on input "09/09/0907" at bounding box center [510, 231] width 220 height 23
paste input "text"
click at [444, 225] on input "09/09/0907" at bounding box center [510, 231] width 220 height 23
click at [444, 224] on input "09/09/0907" at bounding box center [510, 231] width 220 height 23
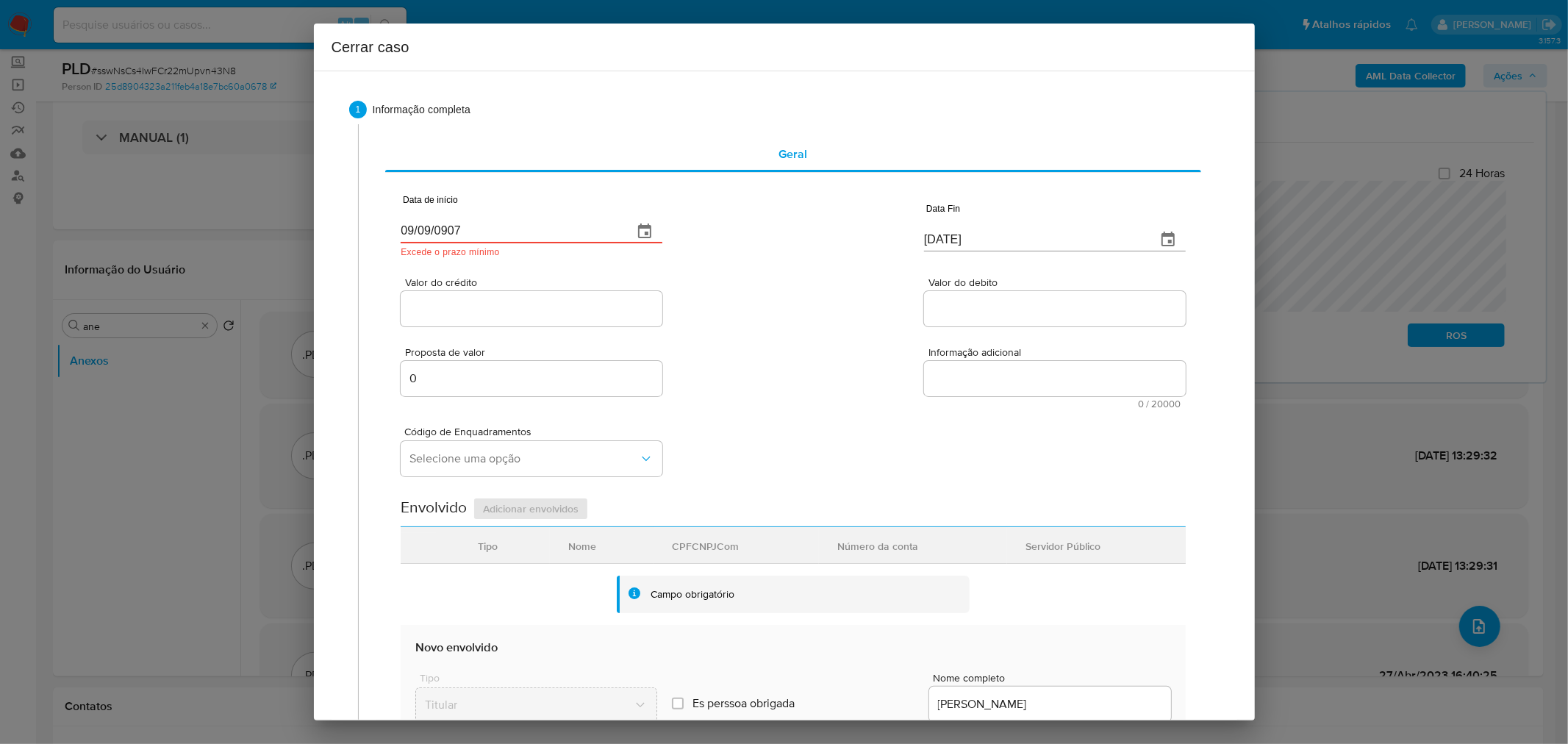
click at [444, 224] on input "09/09/0907" at bounding box center [510, 231] width 220 height 23
paste input "7/2025"
type input "09/07/2025"
click at [714, 263] on div "Valor do crédito Valor do debito" at bounding box center [793, 294] width 785 height 70
click at [929, 241] on input "[DATE]" at bounding box center [1034, 239] width 220 height 23
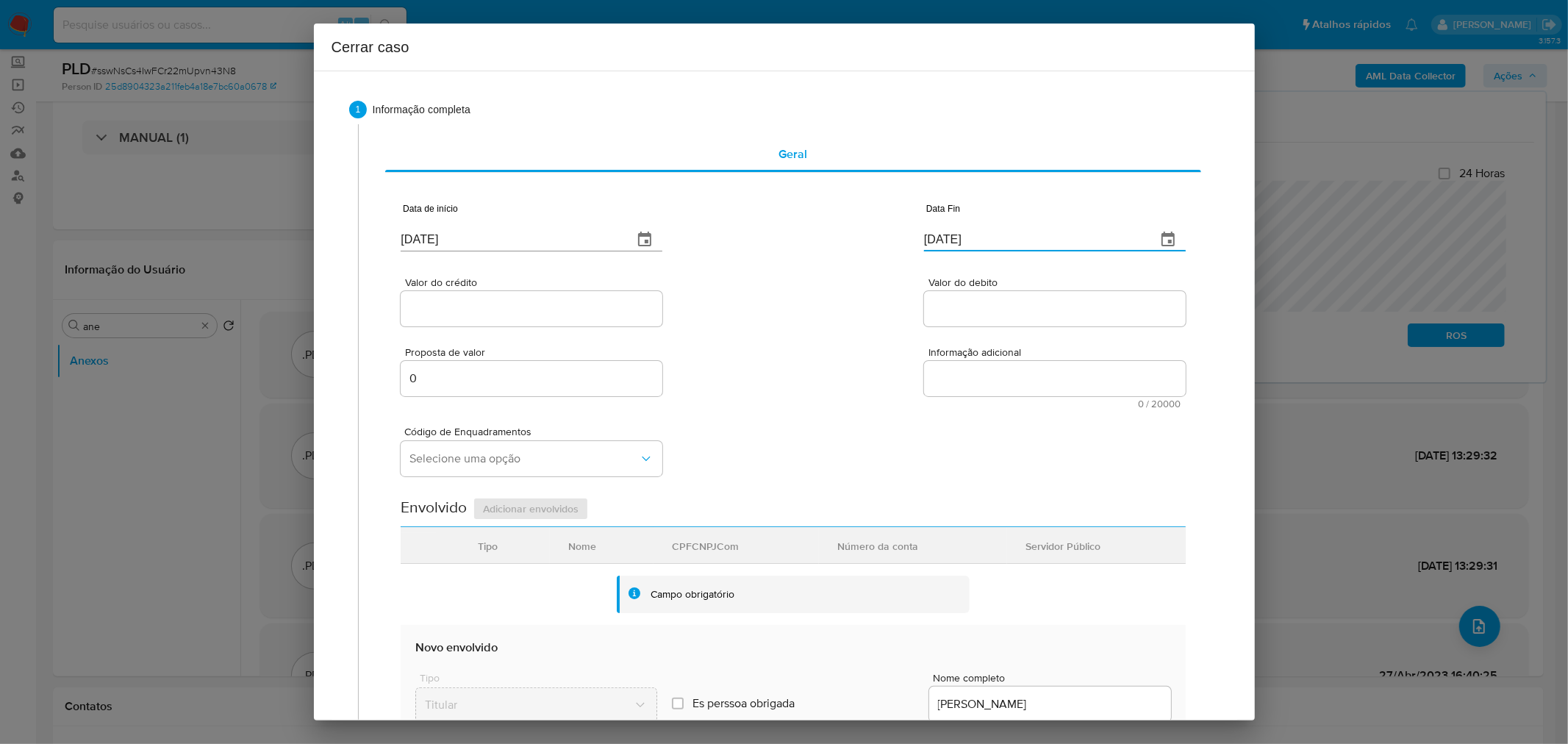
click at [929, 241] on input "[DATE]" at bounding box center [1034, 239] width 220 height 23
paste input "3"
type input "03/09/2025"
click at [828, 332] on div "Proposta de valor 0 Informação adicional 0 / 20000 20000 caracteres restantes" at bounding box center [793, 369] width 785 height 80
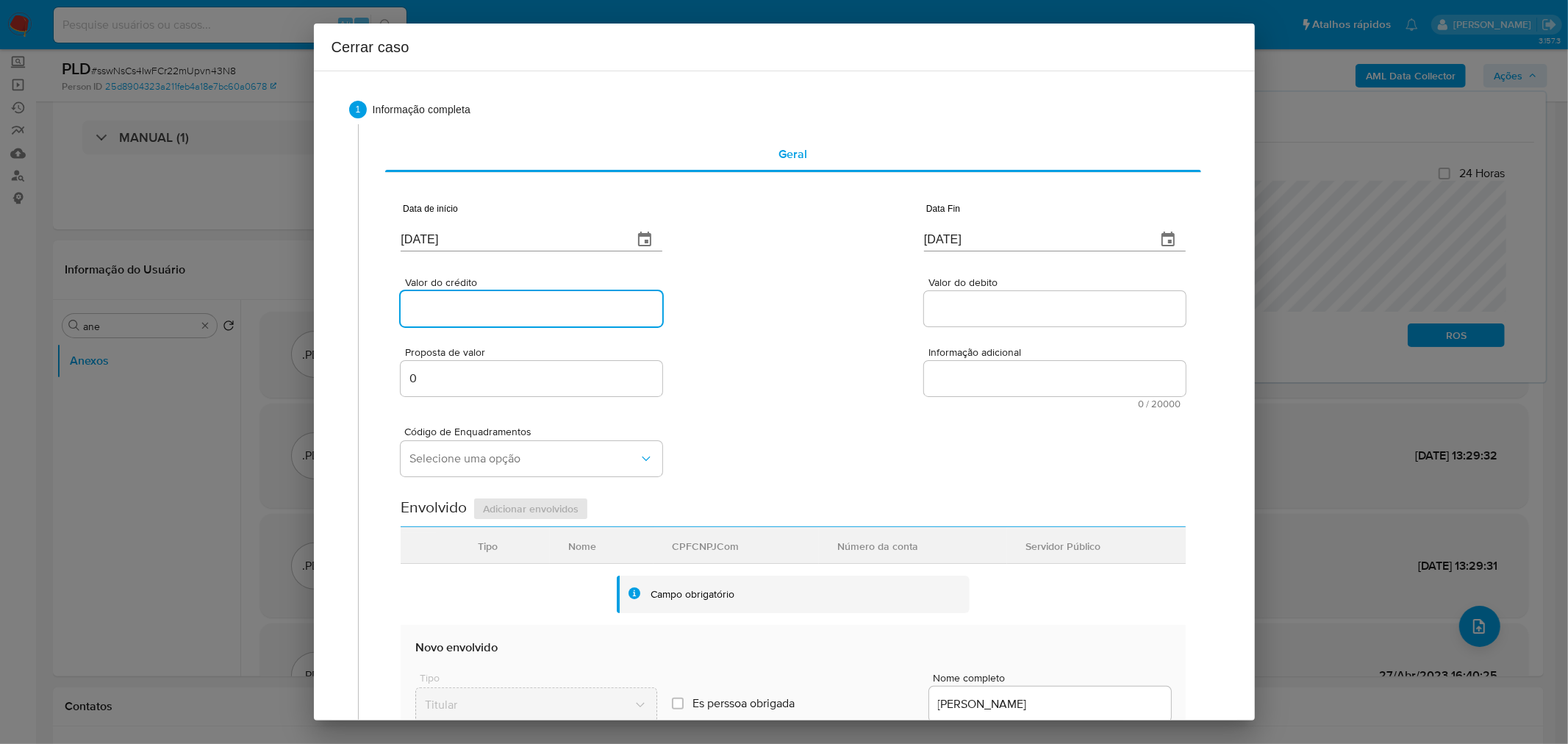
paste input "R$40.023"
drag, startPoint x: 490, startPoint y: 314, endPoint x: 500, endPoint y: 310, distance: 10.8
click at [492, 313] on input "Valor do crédito" at bounding box center [531, 308] width 262 height 19
click at [739, 349] on div "Proposta de valor 0 Informação adicional 0 / 20000 20000 caracteres restantes" at bounding box center [793, 369] width 785 height 80
click at [485, 305] on input "R$400.235" at bounding box center [531, 308] width 262 height 19
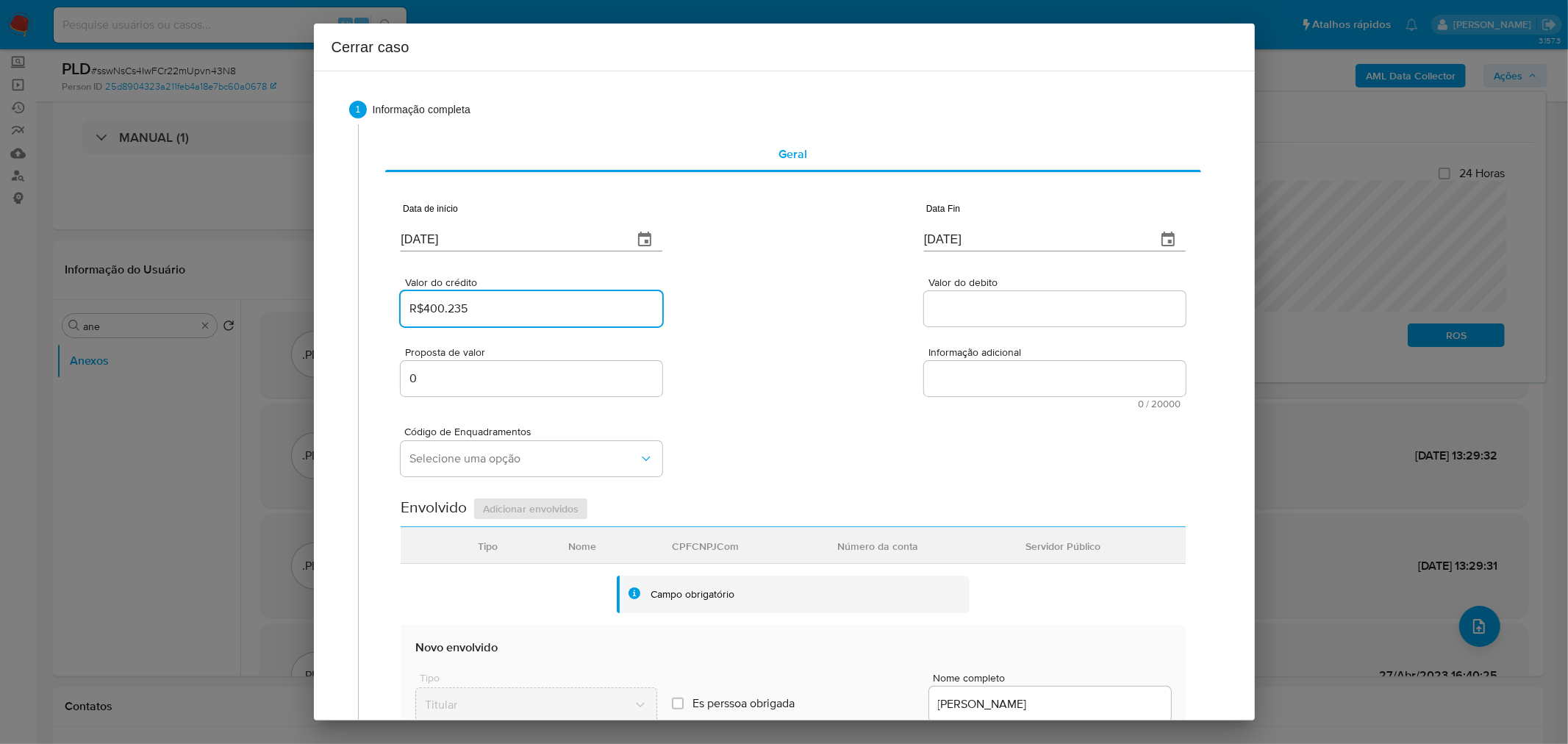
click at [485, 305] on input "R$400.235" at bounding box center [531, 308] width 262 height 19
click at [485, 304] on input "R$400.235" at bounding box center [531, 308] width 262 height 19
paste input ".023"
type input "R$40.023"
drag, startPoint x: 953, startPoint y: 313, endPoint x: 867, endPoint y: 347, distance: 92.5
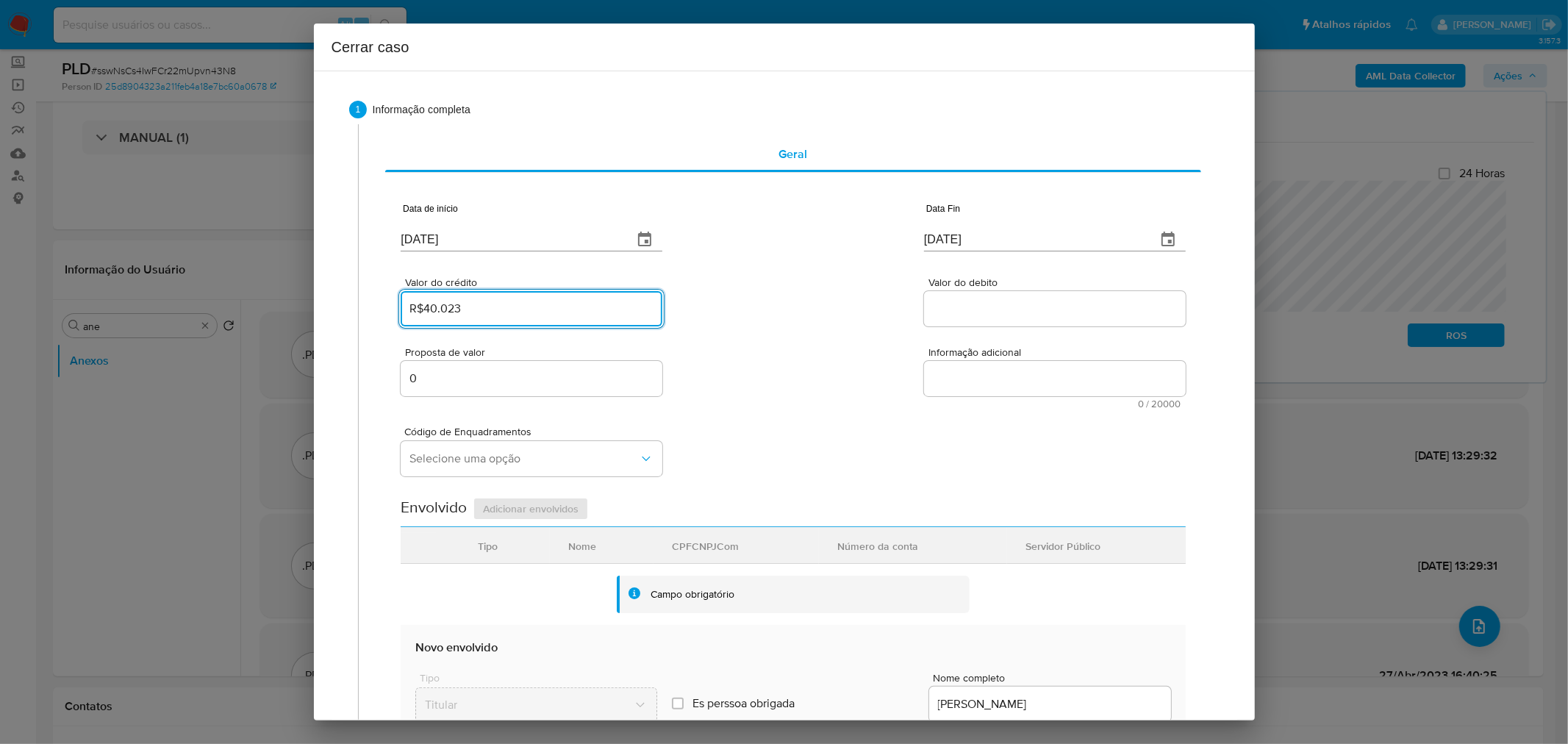
click at [953, 313] on input "Valor do debito" at bounding box center [1055, 308] width 262 height 19
paste input "R$40.000"
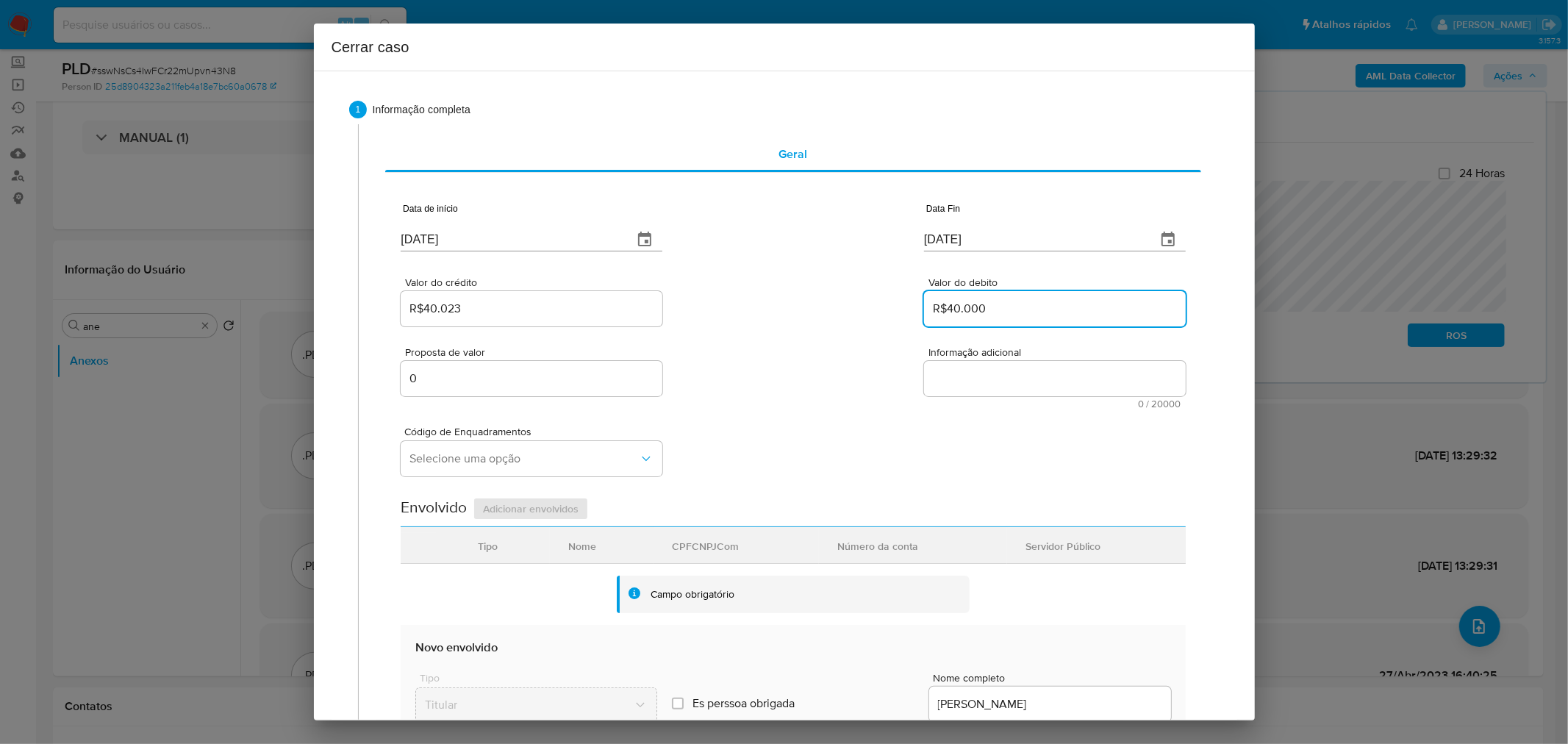
type input "R$40.000"
click at [838, 351] on div "Proposta de valor 0 Informação adicional 0 / 20000 20000 caracteres restantes" at bounding box center [793, 369] width 785 height 80
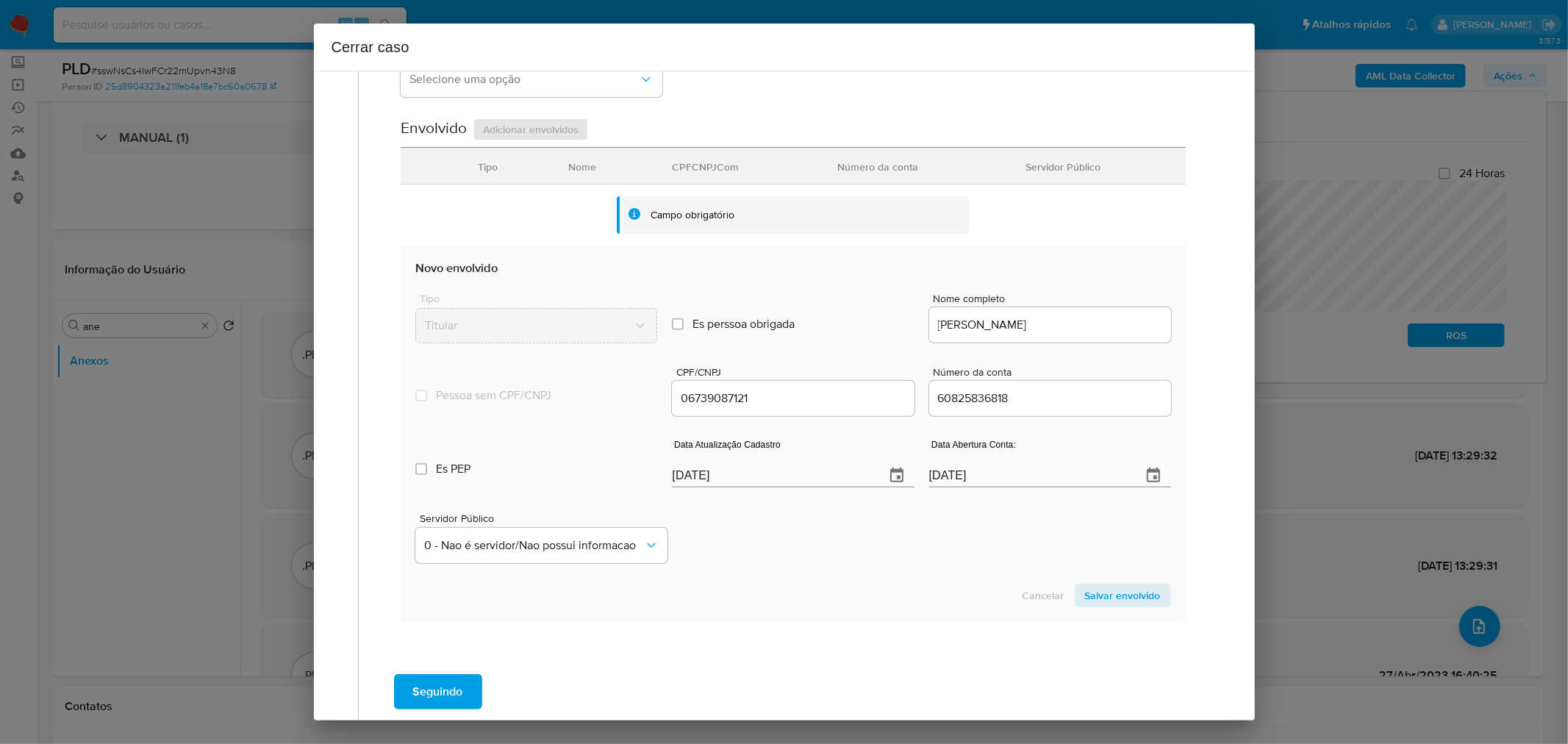
scroll to position [408, 0]
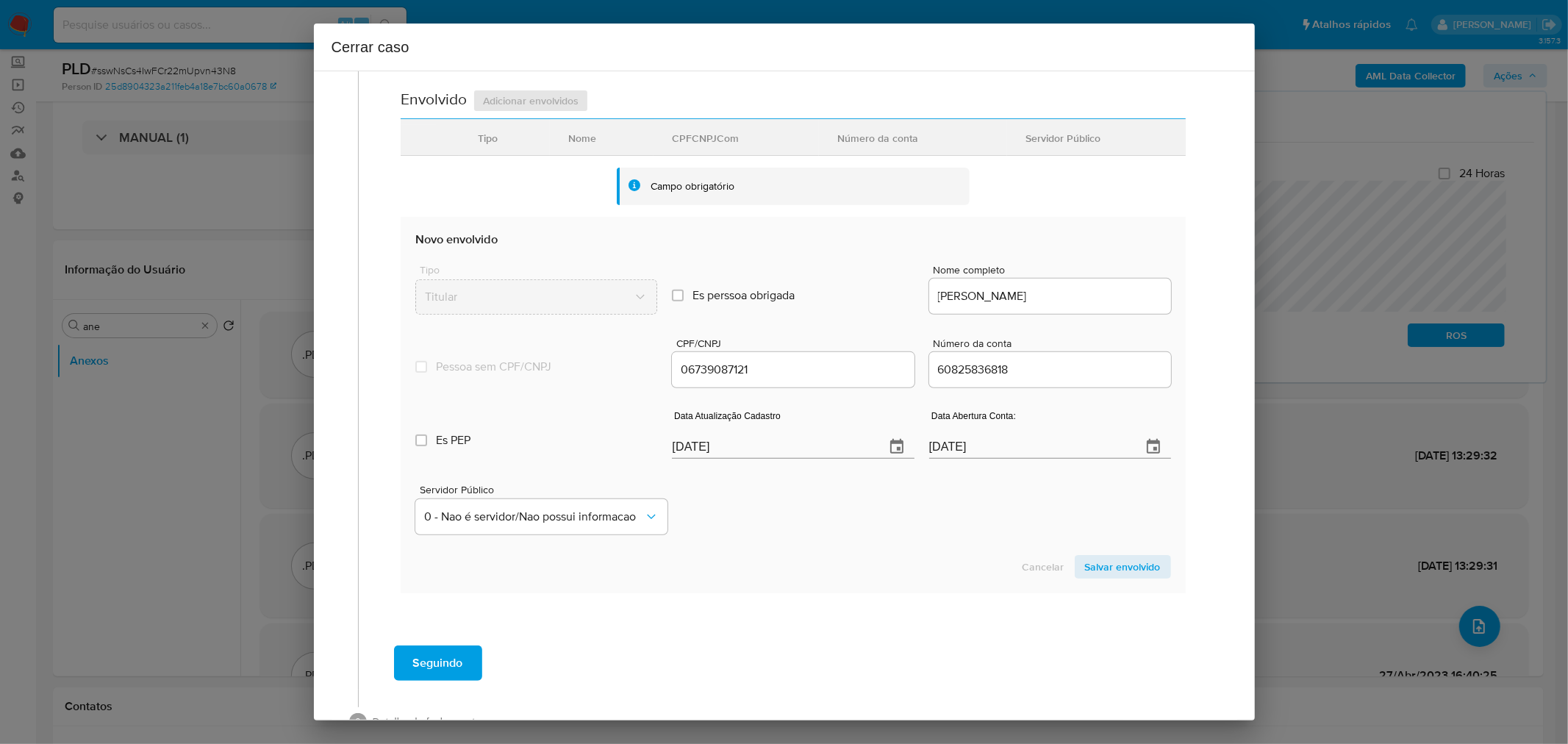
click at [978, 370] on input "60825836818" at bounding box center [1050, 369] width 242 height 19
drag, startPoint x: 987, startPoint y: 370, endPoint x: 1012, endPoint y: 380, distance: 26.9
click at [1011, 380] on div "60825836818" at bounding box center [1050, 369] width 242 height 35
drag, startPoint x: 723, startPoint y: 361, endPoint x: 748, endPoint y: 369, distance: 26.2
click at [745, 369] on input "06739087121" at bounding box center [793, 369] width 242 height 19
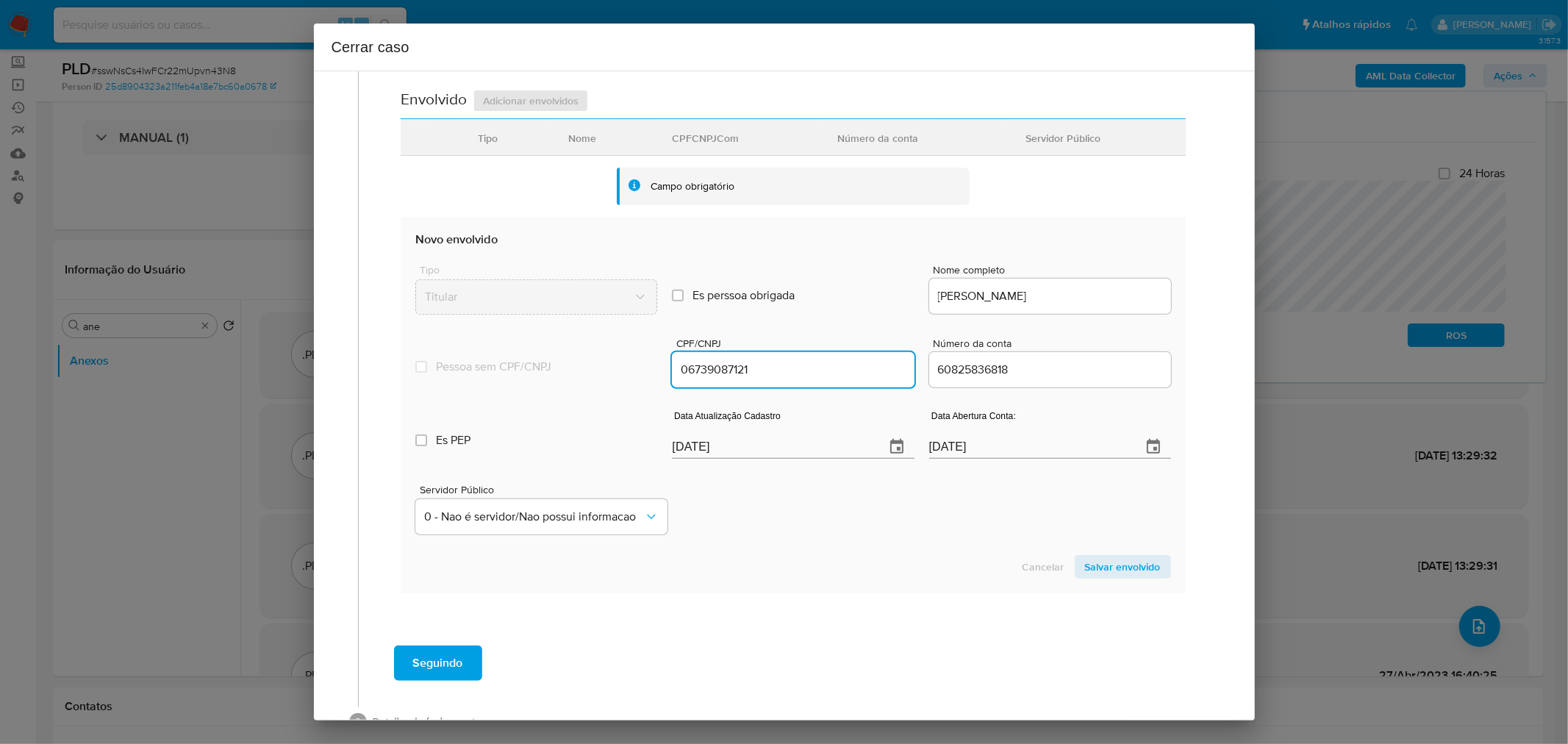
click at [752, 367] on input "06739087121" at bounding box center [793, 369] width 242 height 19
click at [761, 497] on div "Servidor Público 0 - Nao é servidor/Nao possui informacao" at bounding box center [793, 504] width 755 height 74
click at [710, 449] on input "[DATE]" at bounding box center [772, 446] width 201 height 23
click at [710, 447] on input "[DATE]" at bounding box center [772, 446] width 201 height 23
click at [704, 442] on input "[DATE]" at bounding box center [772, 446] width 201 height 23
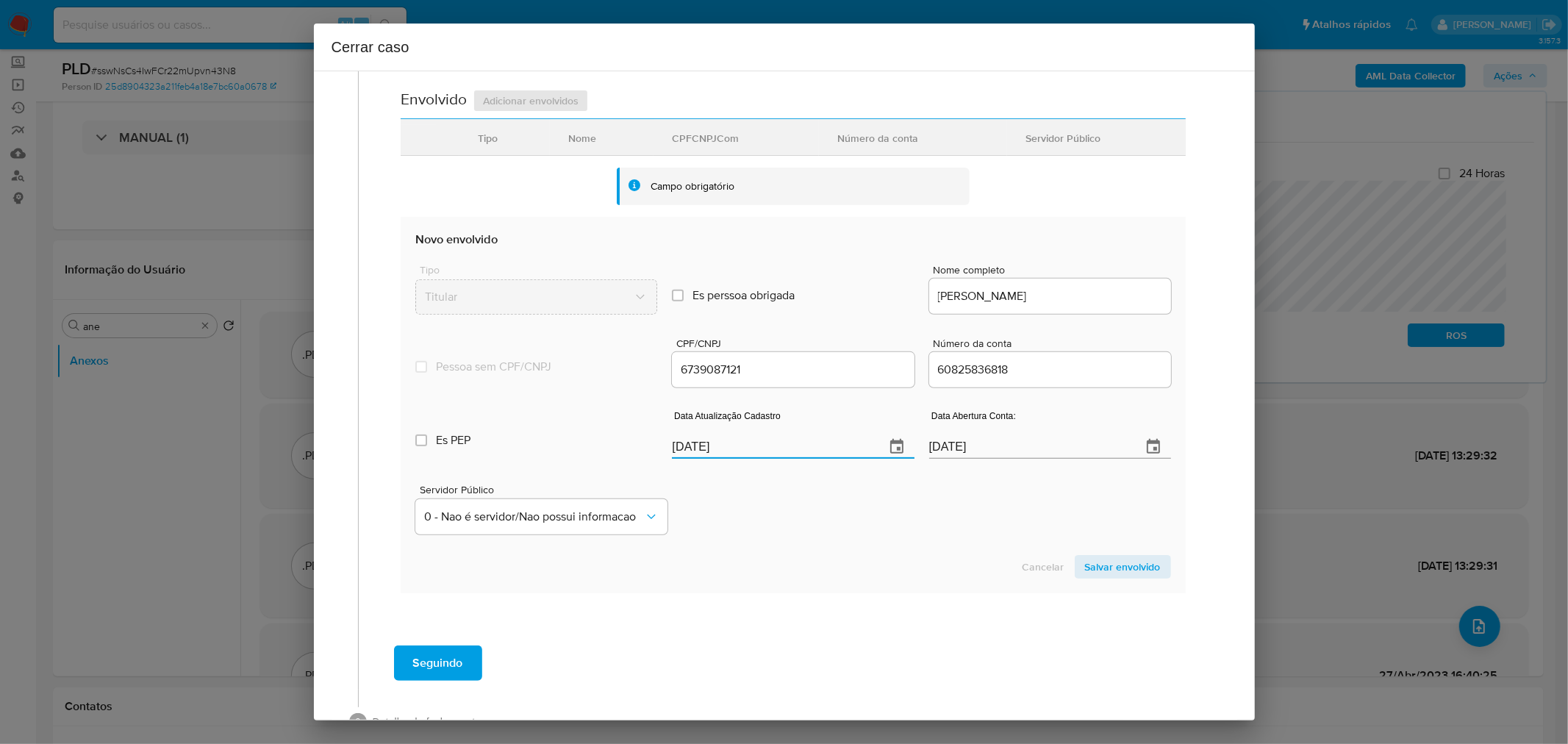
click at [704, 442] on input "[DATE]" at bounding box center [772, 446] width 201 height 23
paste input "27/07"
type input "06739087121"
type input "27/07/2025"
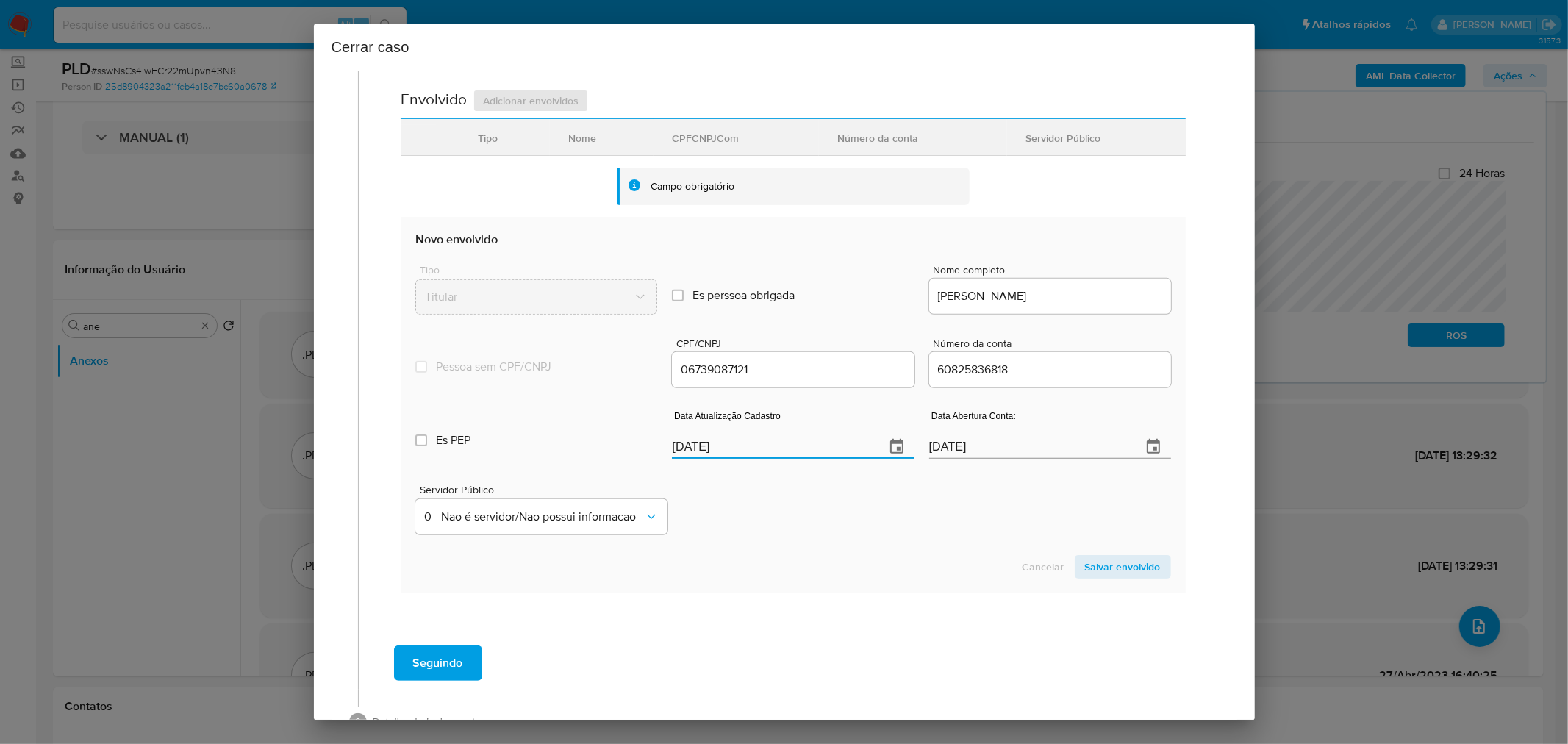
drag, startPoint x: 748, startPoint y: 483, endPoint x: 757, endPoint y: 476, distance: 11.4
click at [749, 484] on div "Servidor Público 0 - Nao é servidor/Nao possui informacao" at bounding box center [793, 504] width 755 height 74
click at [804, 528] on div "Servidor Público 0 - Nao é servidor/Nao possui informacao" at bounding box center [793, 504] width 755 height 74
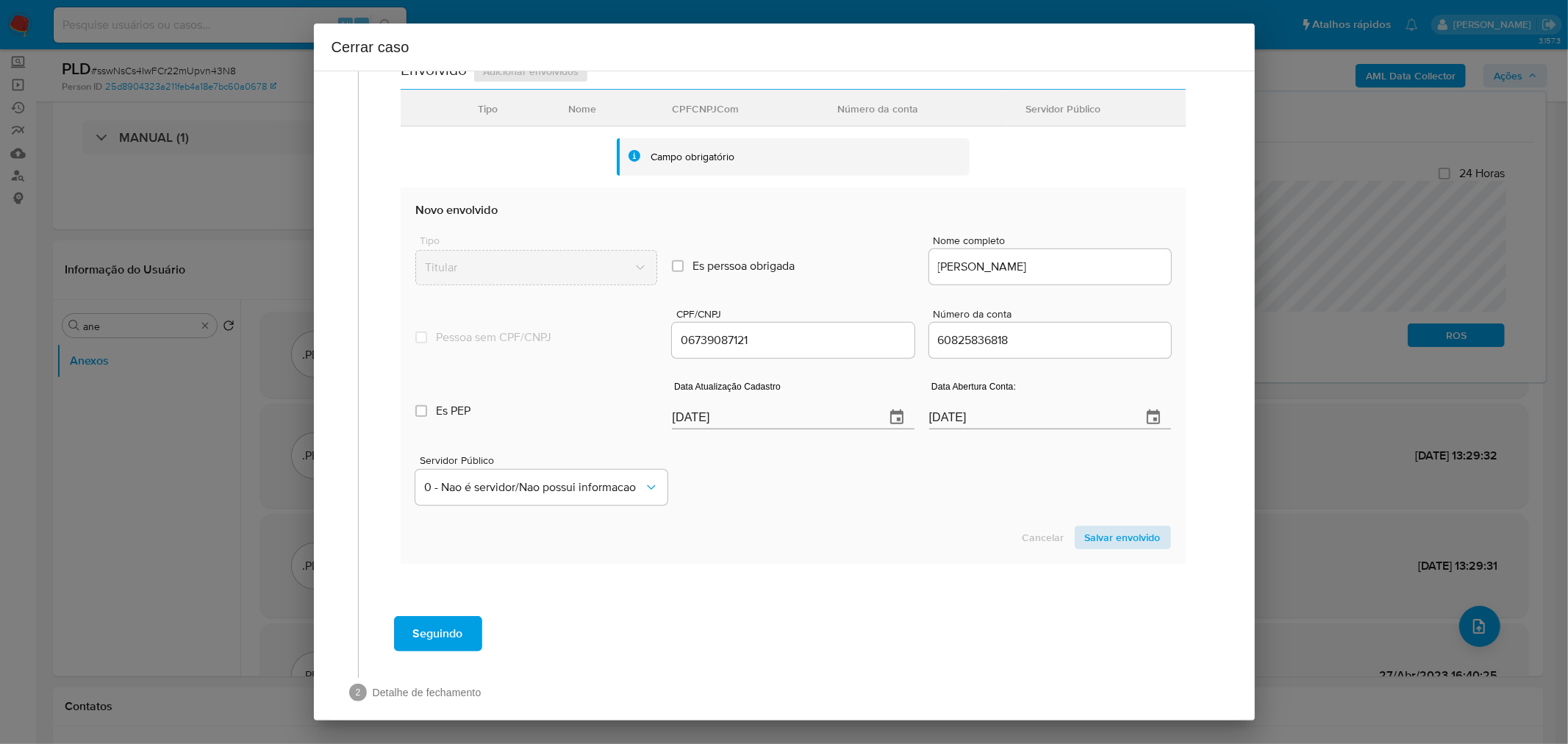
scroll to position [452, 0]
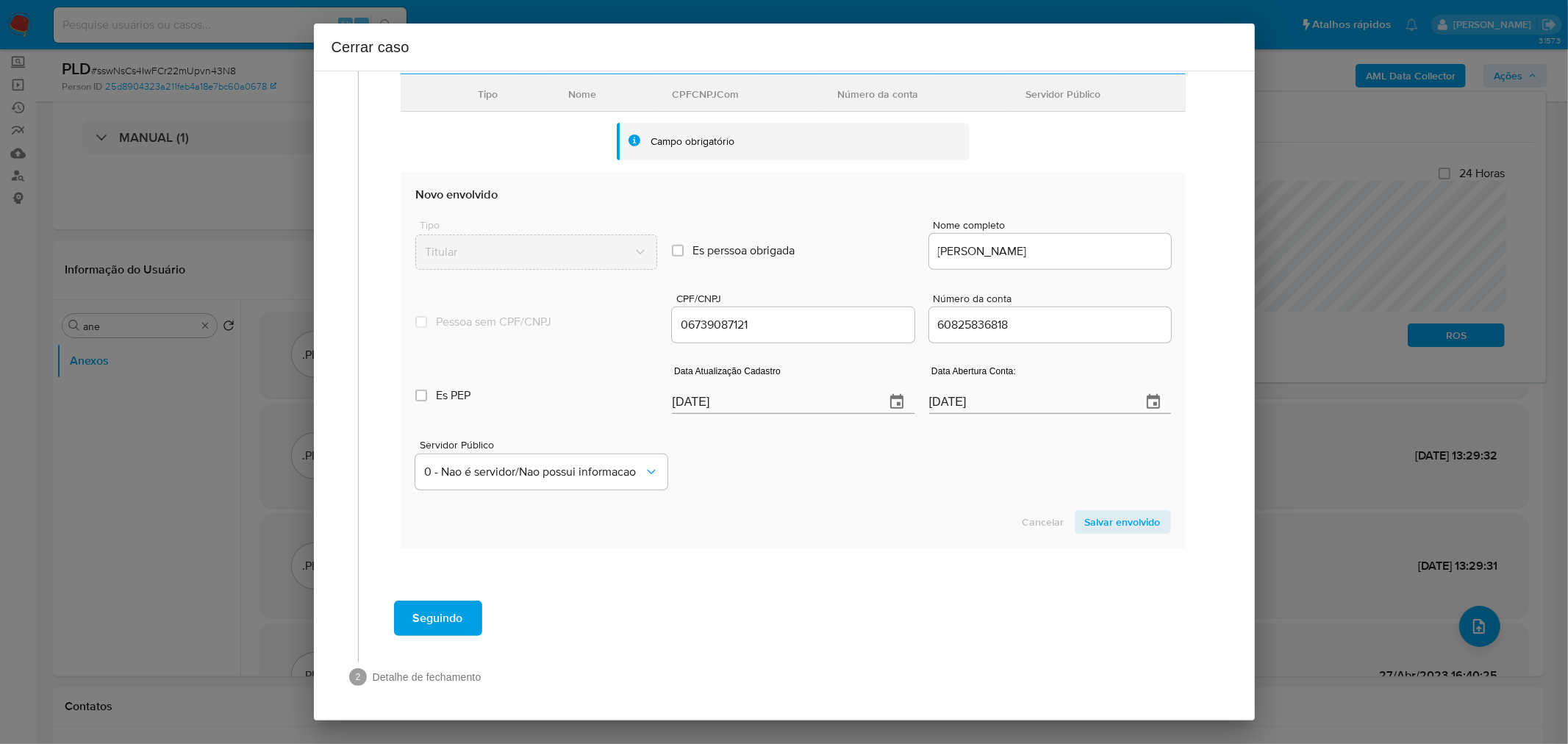
click at [1097, 522] on span "Salvar envolvido" at bounding box center [1123, 522] width 76 height 20
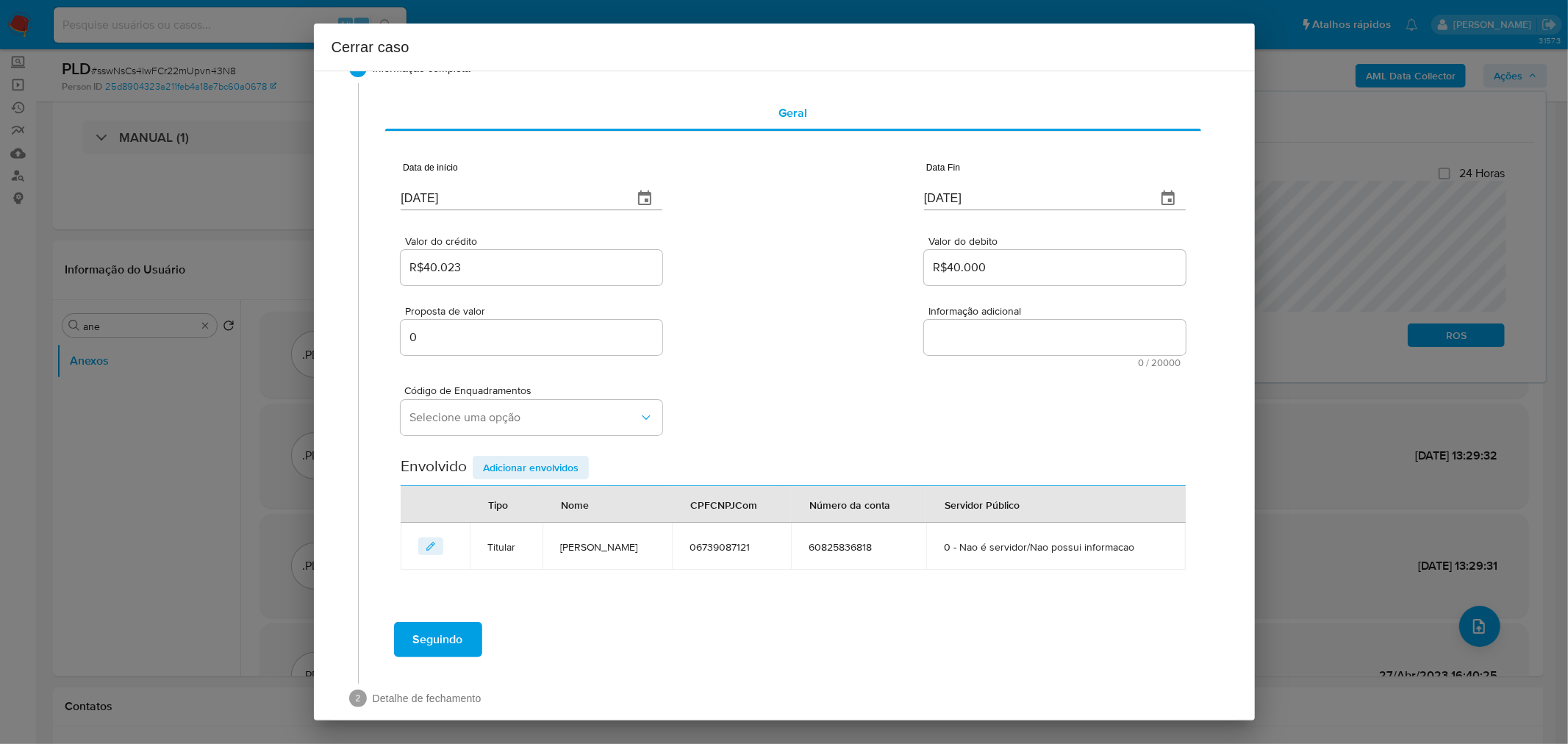
scroll to position [63, 0]
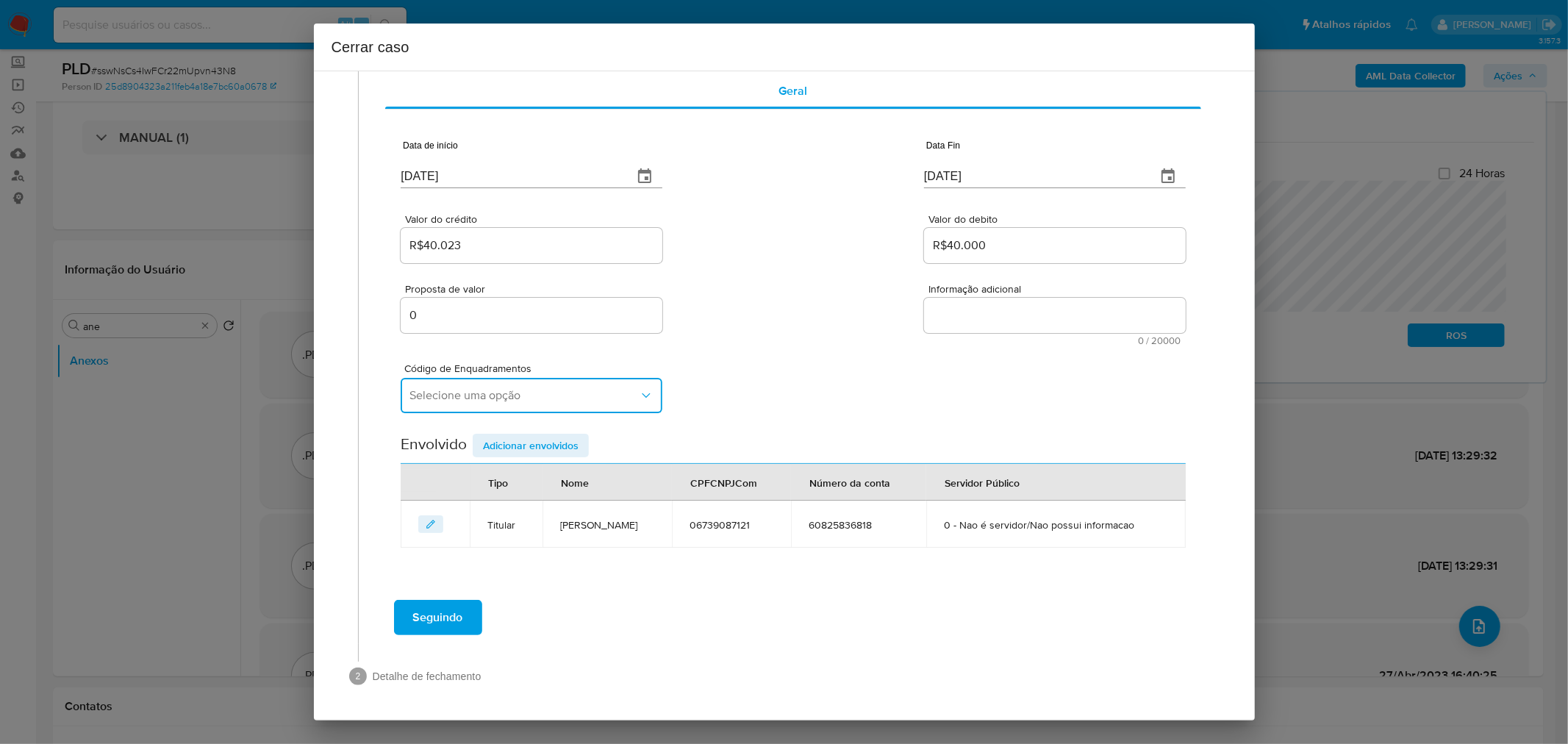
click at [488, 401] on span "Selecione uma opção" at bounding box center [524, 395] width 229 height 15
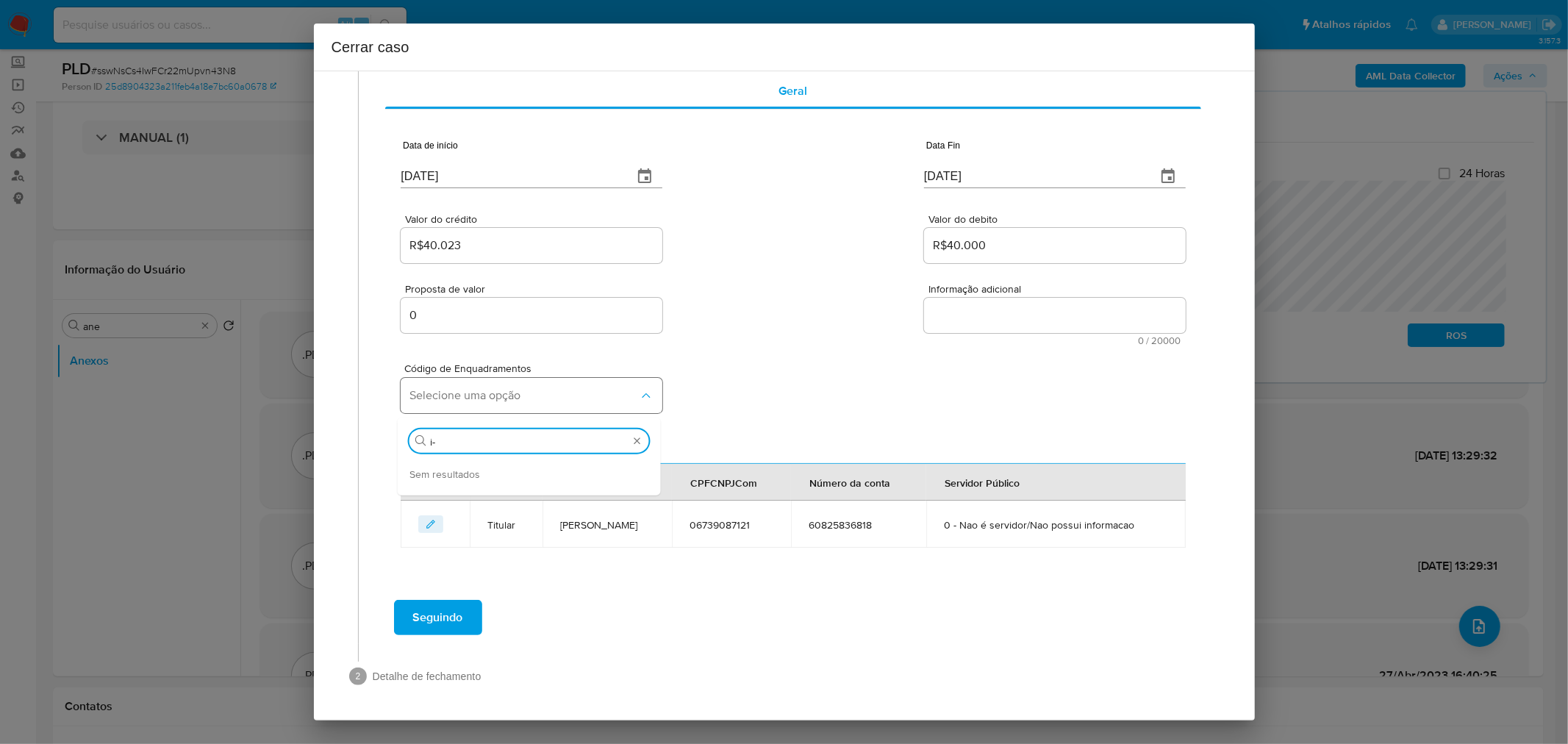
type input "i-a"
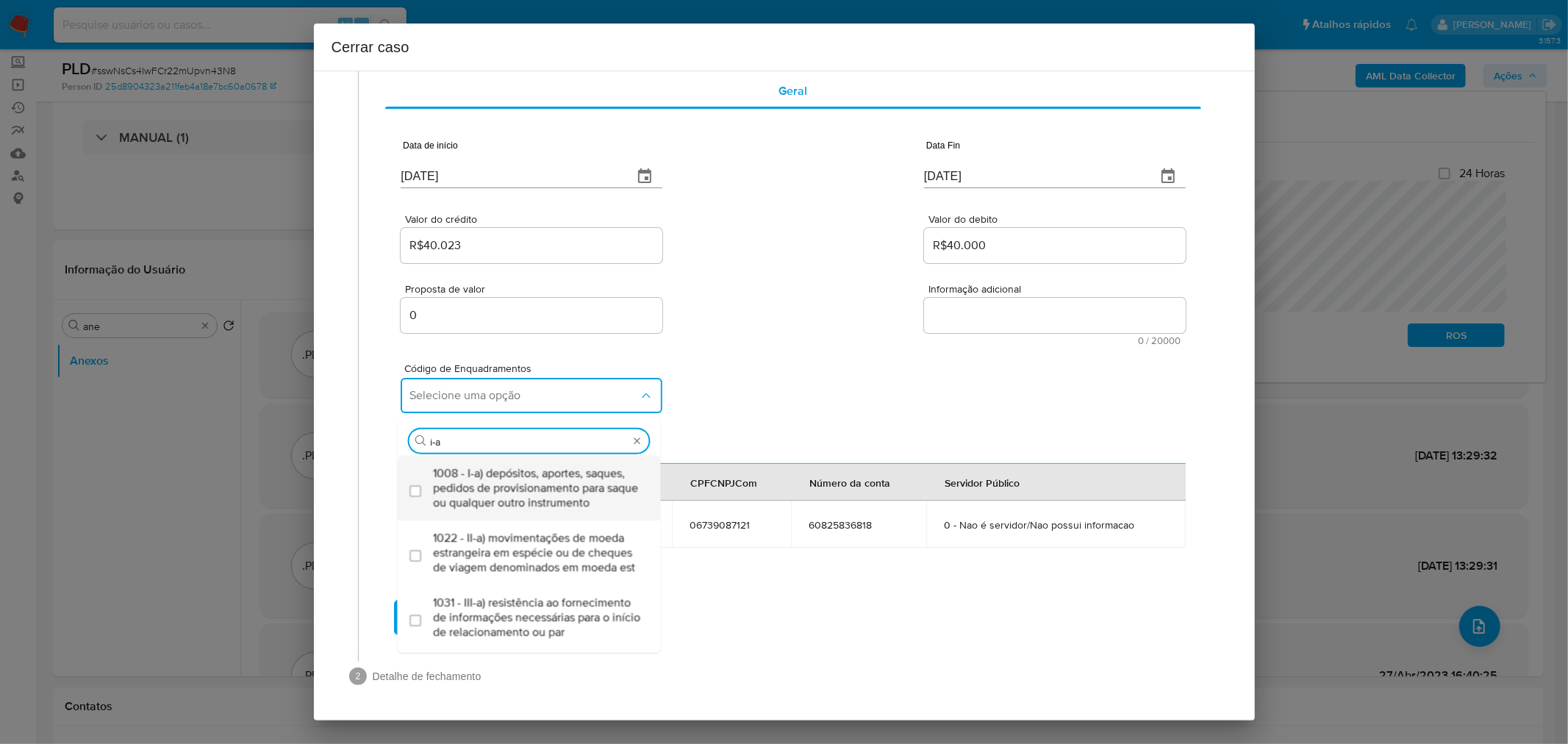
click at [550, 485] on span "1008 - I-a) depósitos, aportes, saques, pedidos de provisionamento para saque o…" at bounding box center [537, 488] width 207 height 44
checkbox input "true"
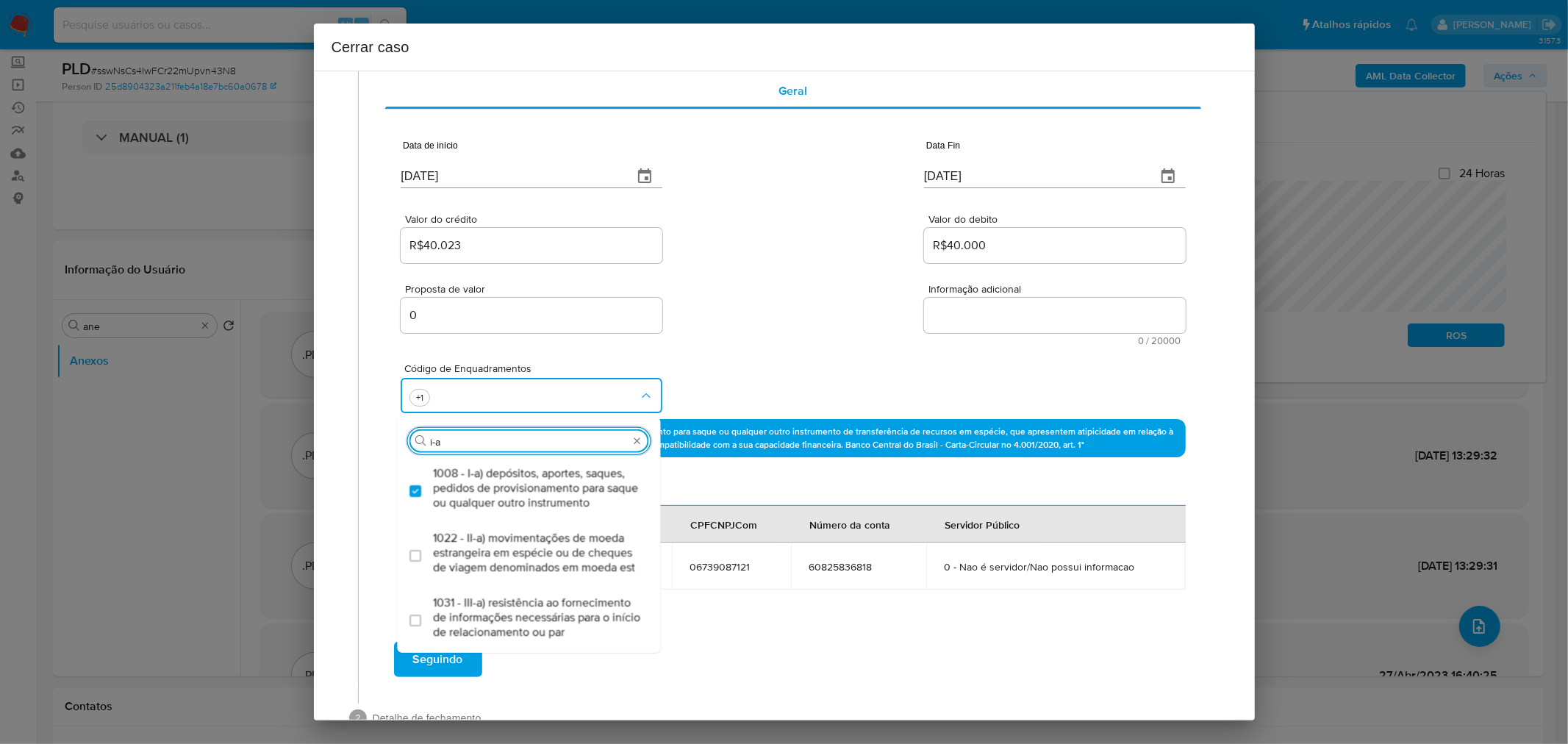
click at [449, 435] on input "i-a" at bounding box center [529, 442] width 198 height 14
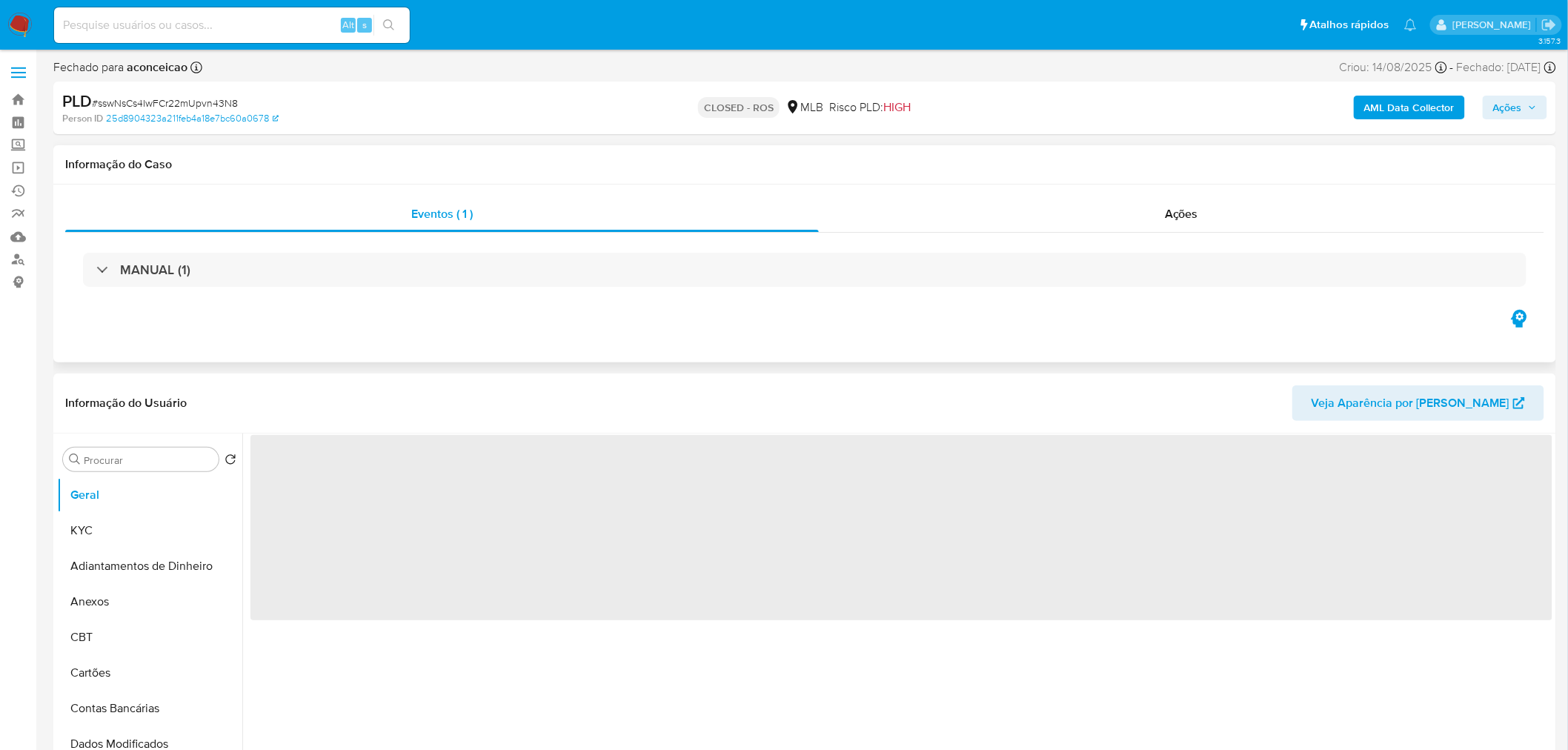
click at [670, 160] on h1 "Informação do Caso" at bounding box center [804, 164] width 1479 height 15
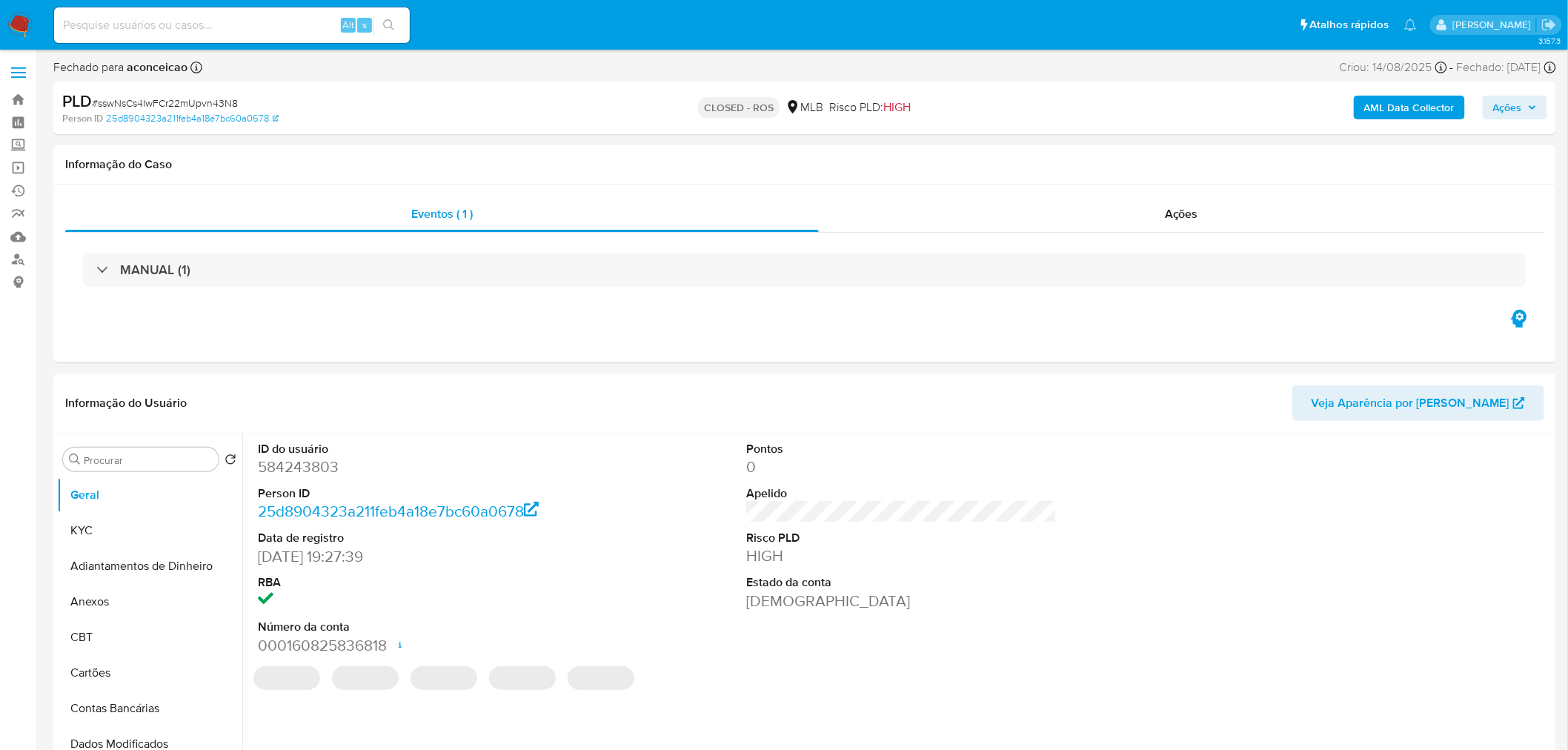
select select "10"
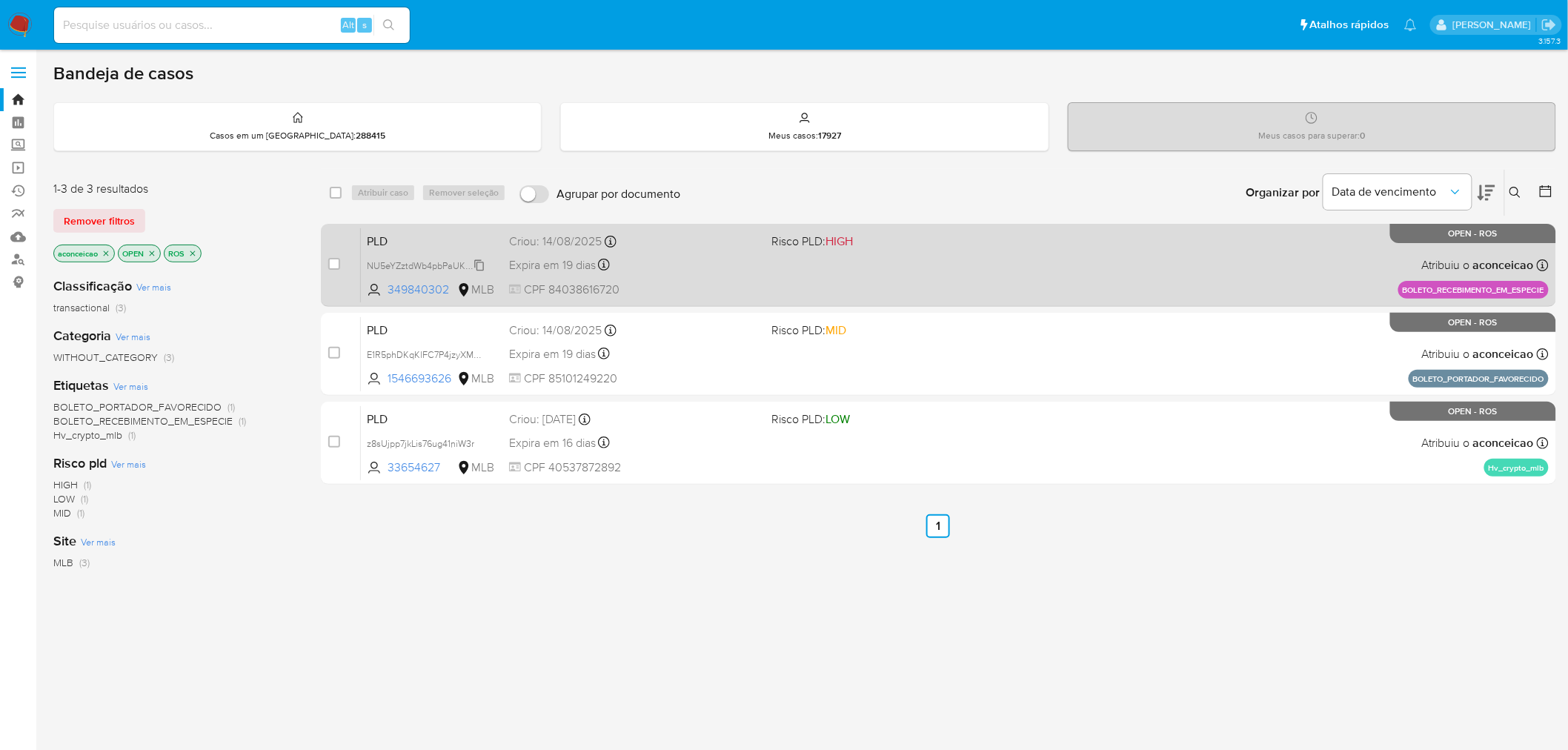
click at [483, 264] on span "NU5eYZztdWb4pbPaUKJGYLgf" at bounding box center [430, 264] width 127 height 17
click at [657, 275] on div "PLD NU5eYZztdWb4pbPaUKJGYLgf 349840302 MLB Risco PLD: HIGH Criou: [DATE] Criou:…" at bounding box center [954, 264] width 1188 height 75
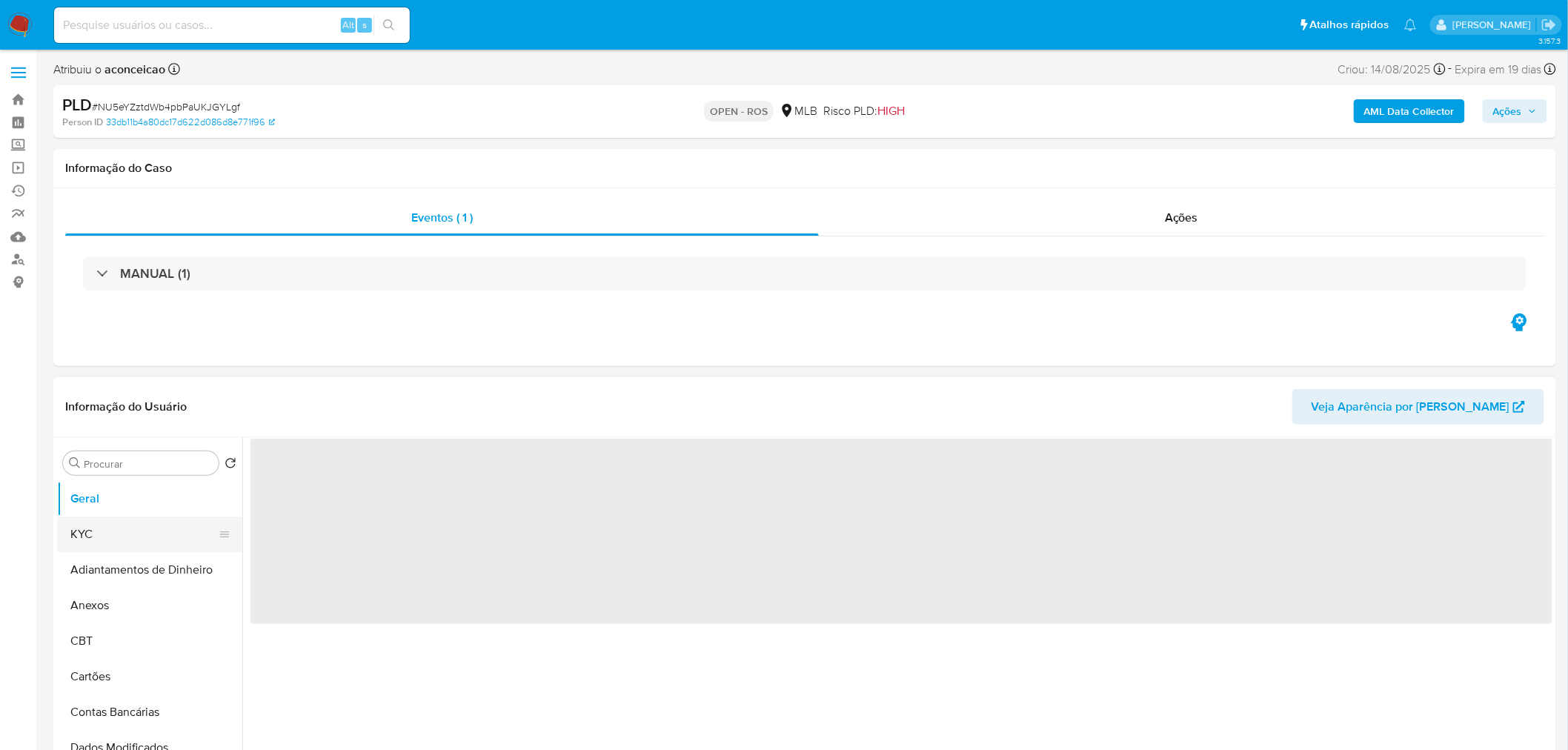
click at [113, 532] on button "KYC" at bounding box center [143, 534] width 173 height 36
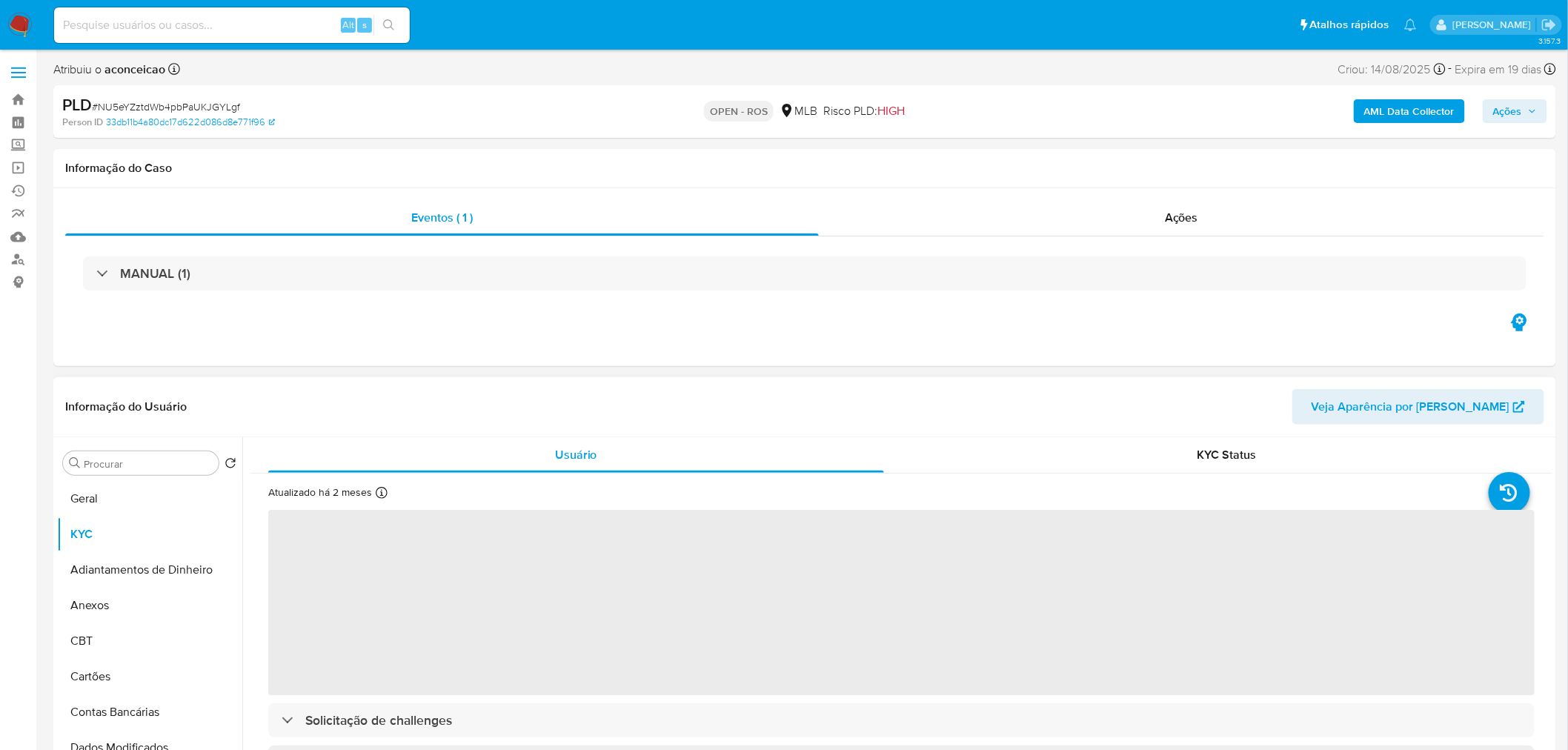
select select "10"
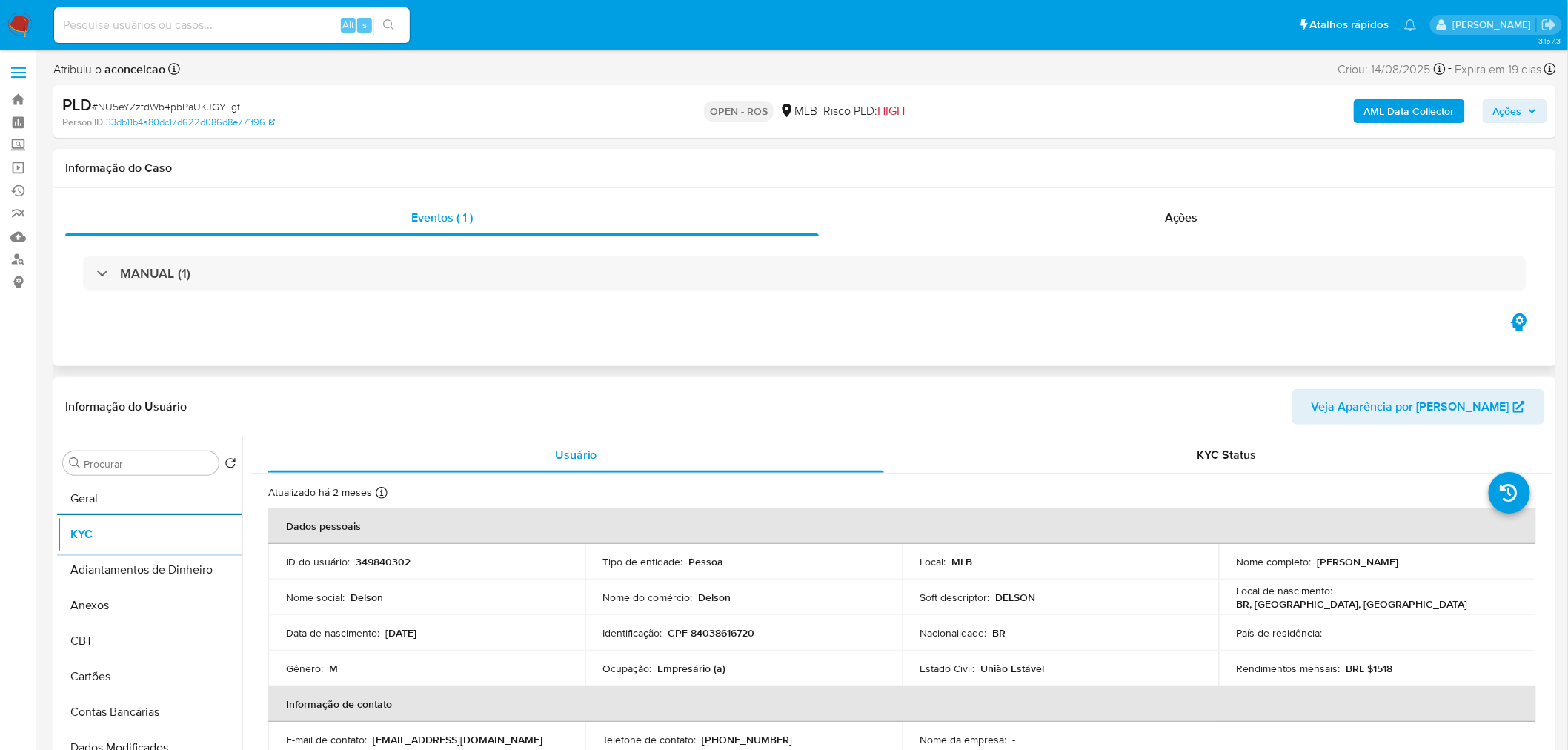
click at [1094, 291] on div "MANUAL (1)" at bounding box center [804, 273] width 1479 height 74
drag, startPoint x: 89, startPoint y: 595, endPoint x: 104, endPoint y: 590, distance: 15.8
click at [89, 595] on button "Anexos" at bounding box center [143, 605] width 173 height 36
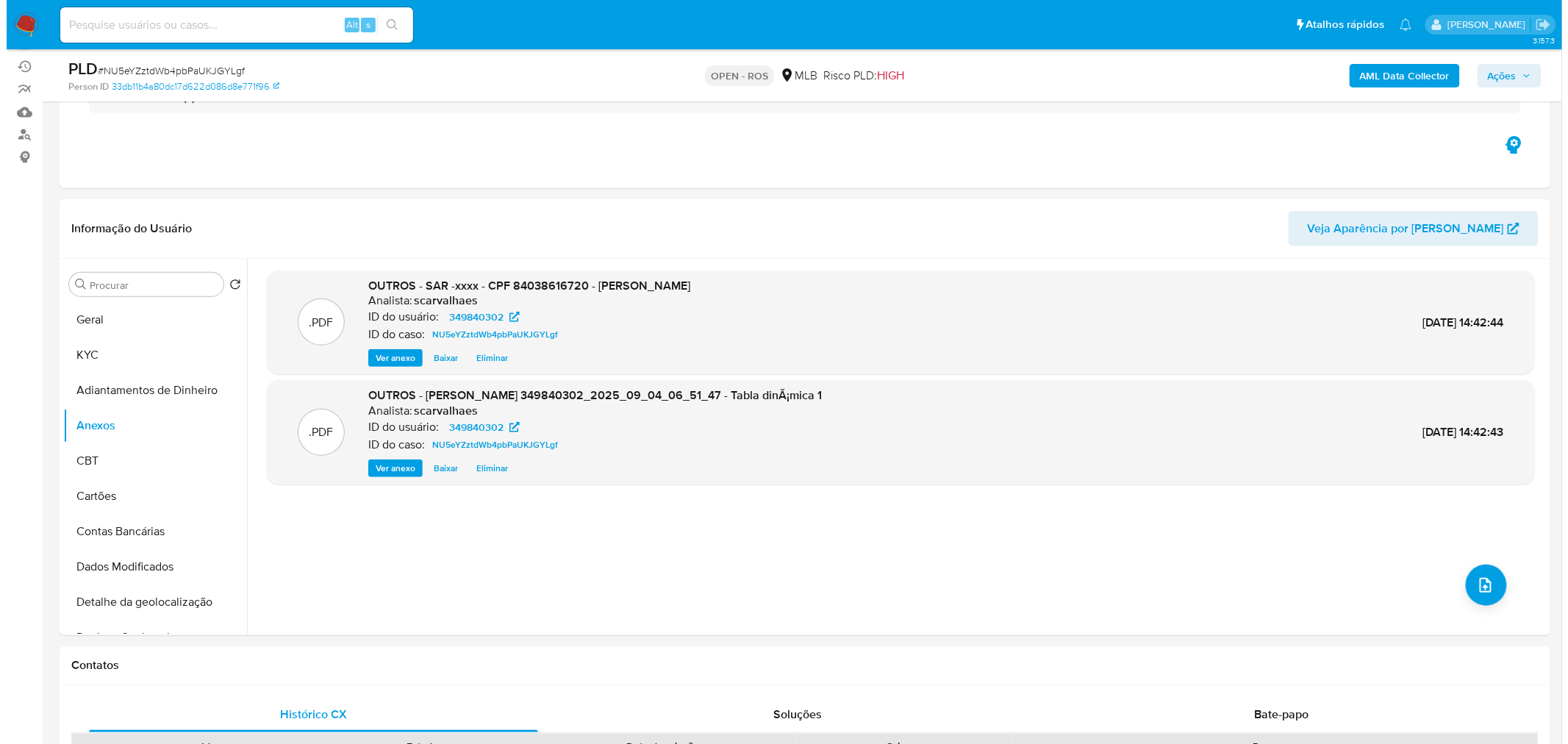
scroll to position [163, 0]
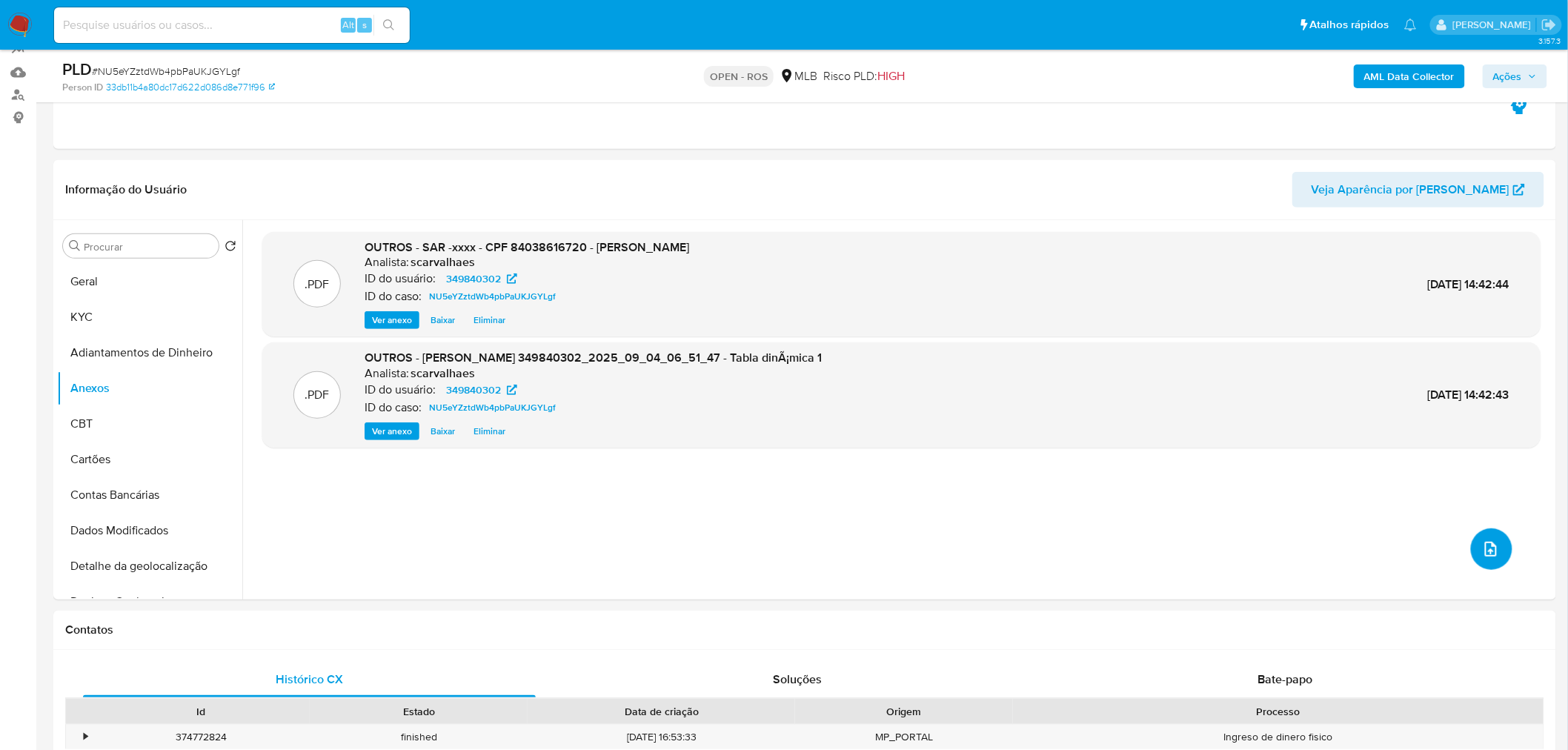
click at [1485, 548] on icon "upload-file" at bounding box center [1490, 548] width 17 height 17
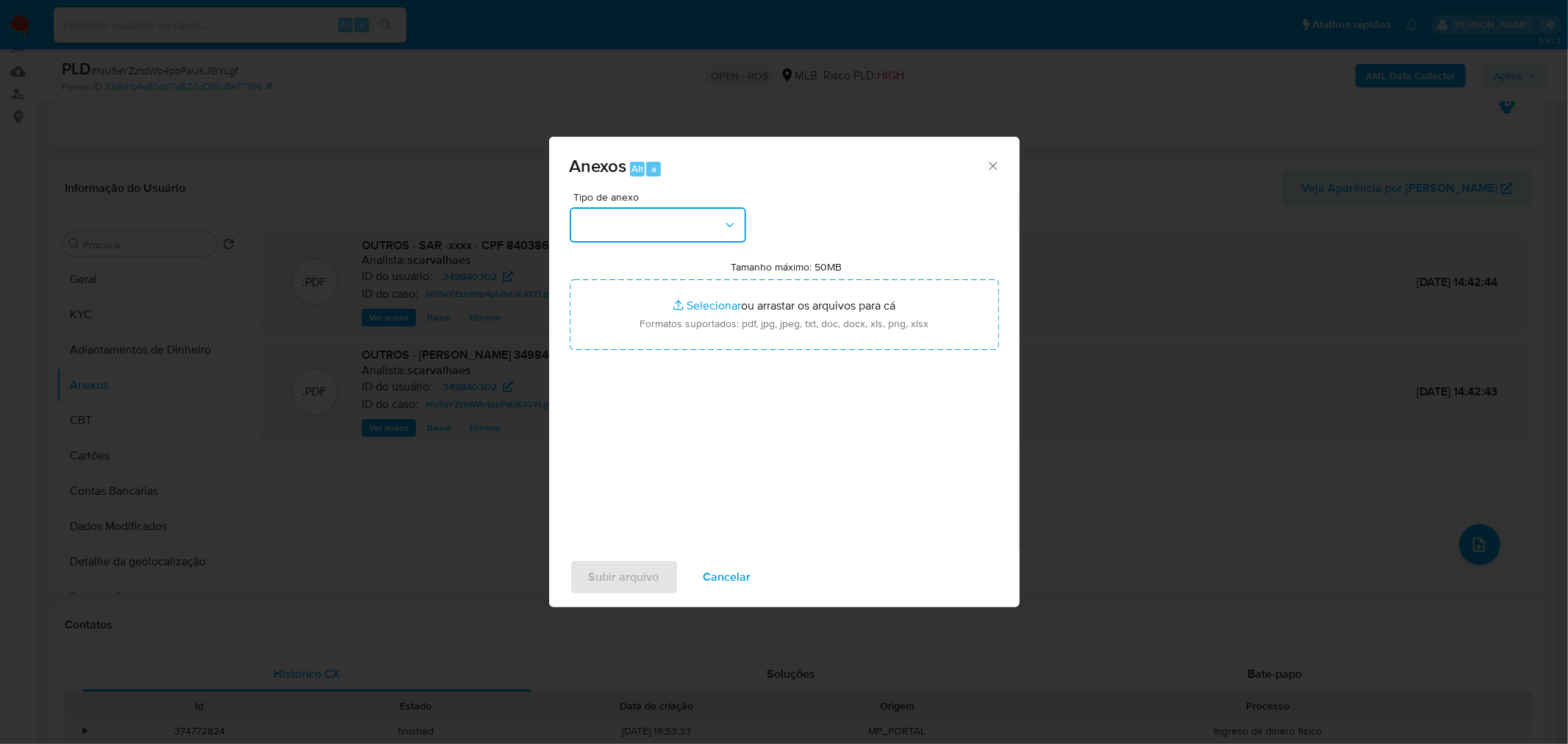
click at [664, 219] on button "button" at bounding box center [658, 225] width 177 height 35
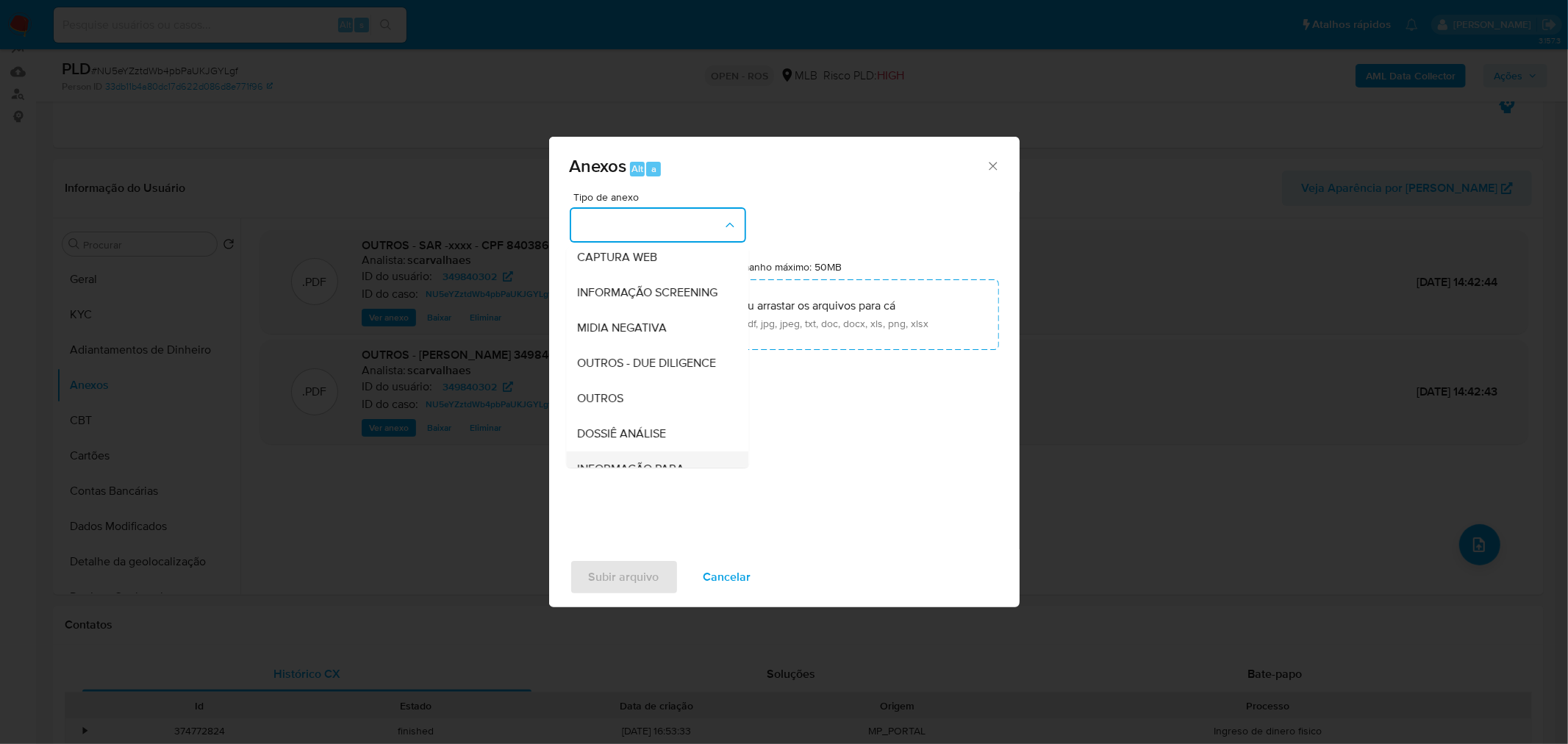
scroll to position [225, 0]
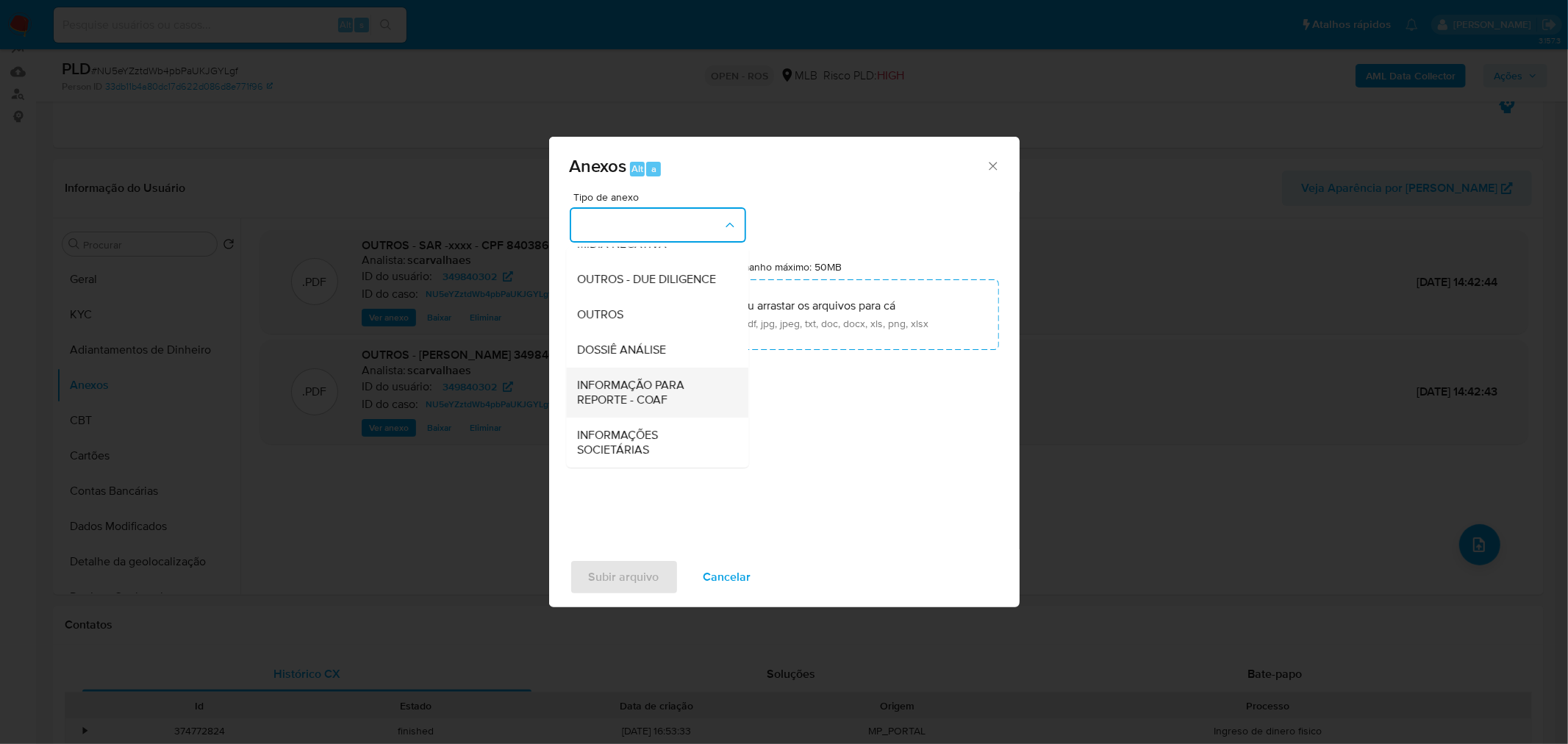
click at [641, 401] on span "INFORMAÇÃO PARA REPORTE - COAF" at bounding box center [653, 392] width 150 height 29
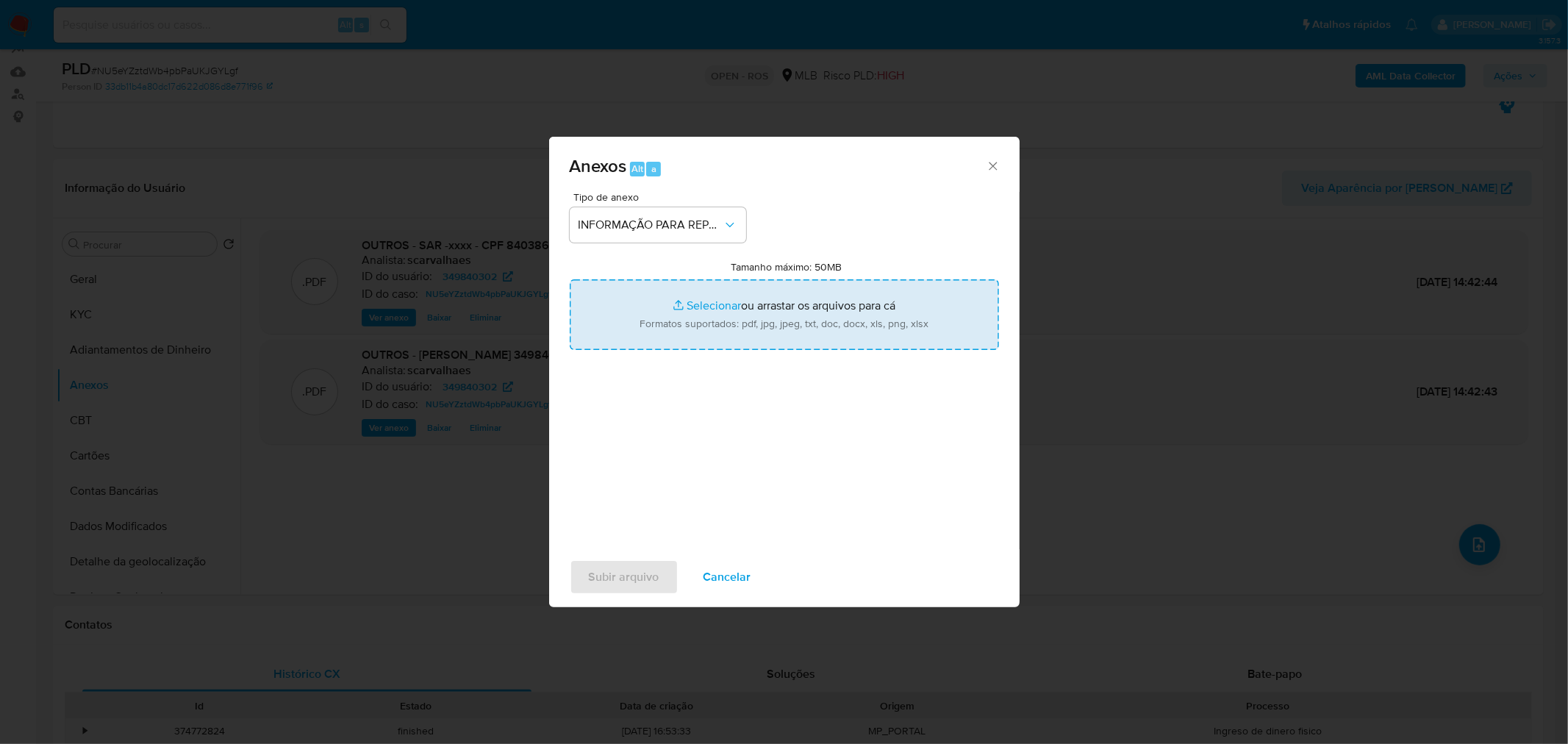
type input "C:\fakepath\SAR - NU5eYZztdWb4pbPaUKJGYLgf - CPF 84038616720 - DELSON COSTA SIL…"
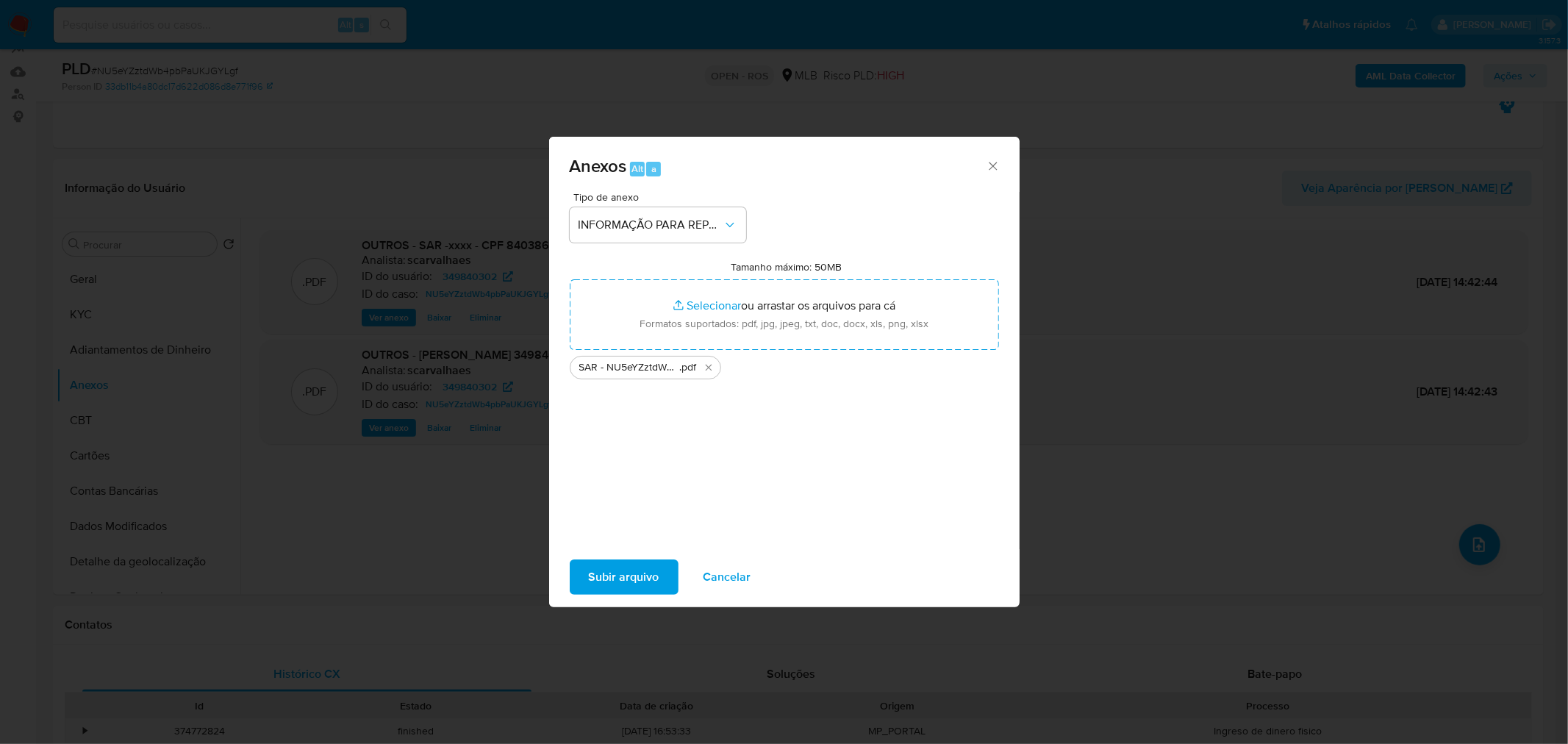
click at [642, 573] on span "Subir arquivo" at bounding box center [624, 576] width 71 height 32
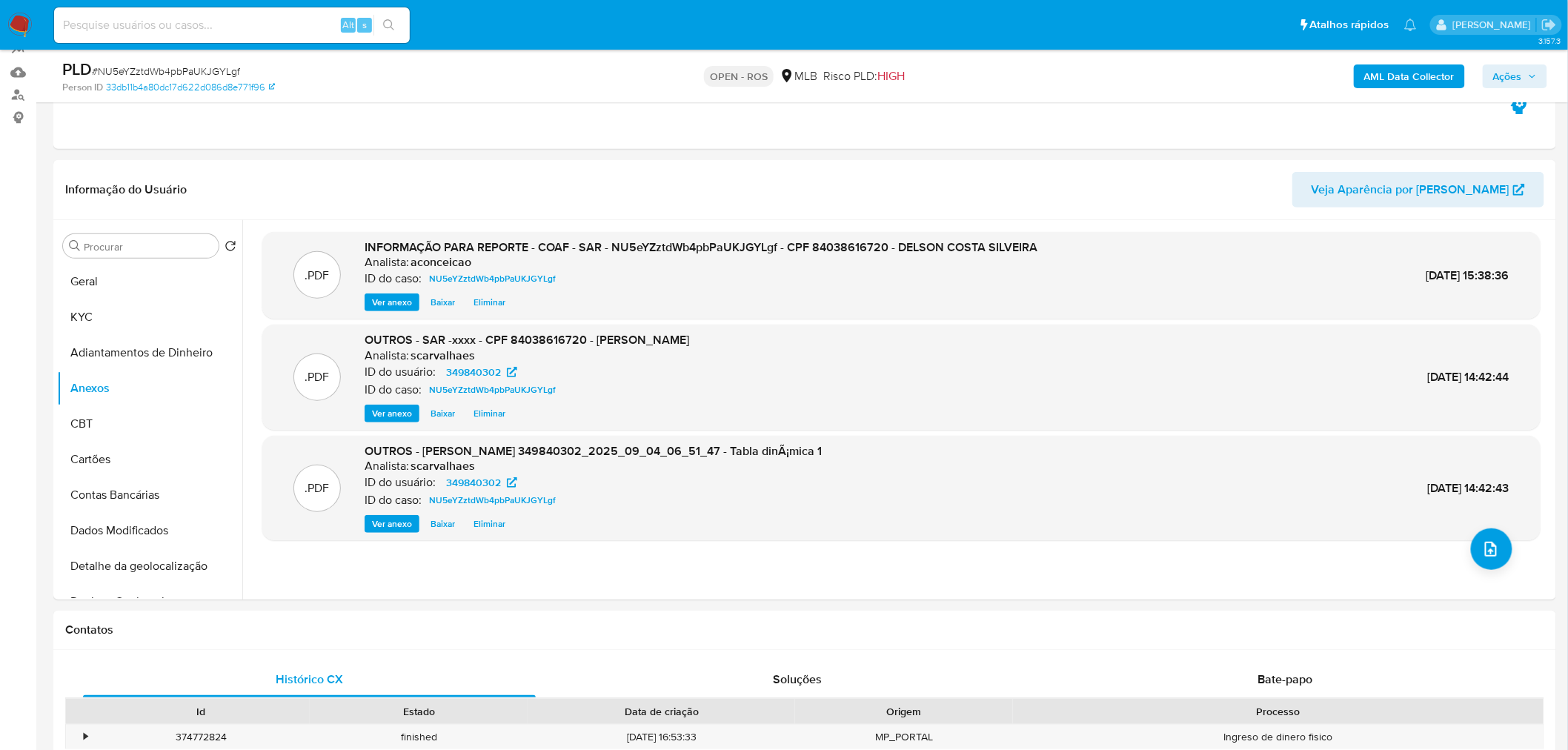
drag, startPoint x: 1505, startPoint y: 80, endPoint x: 1498, endPoint y: 87, distance: 9.9
click at [1505, 83] on span "Ações" at bounding box center [1507, 76] width 29 height 23
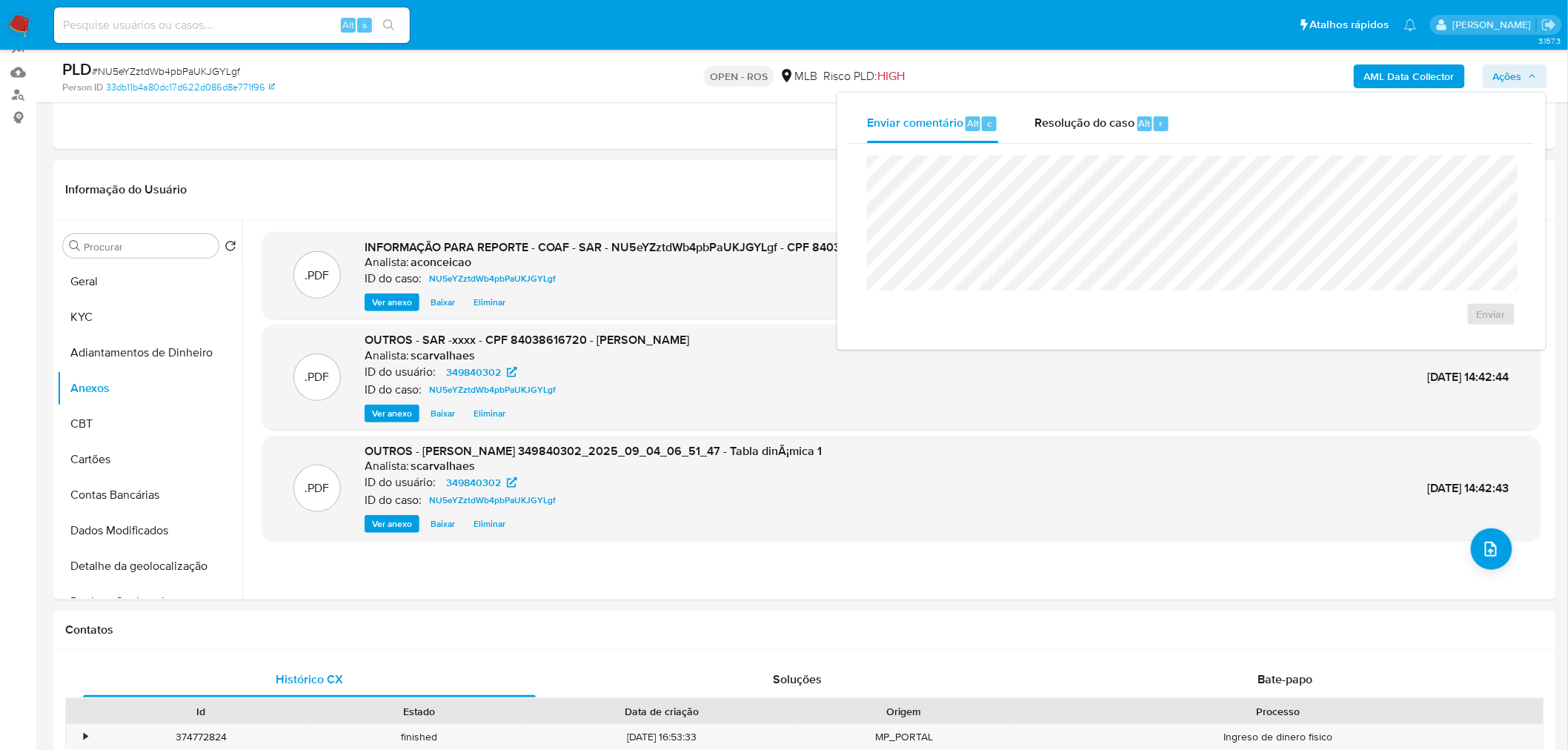
click at [1070, 132] on div "Resolução do caso Alt r" at bounding box center [1101, 123] width 136 height 39
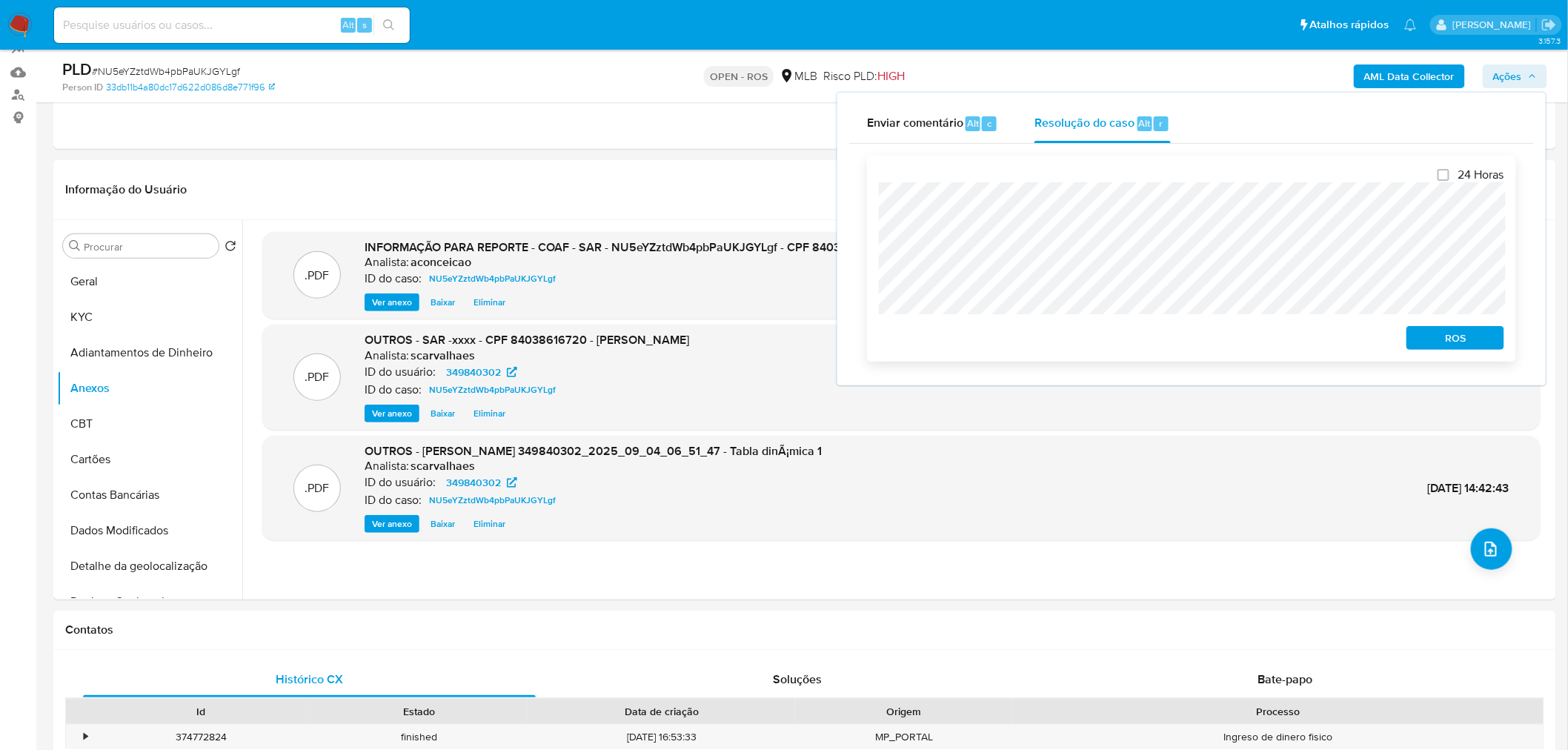
click at [1433, 348] on span "ROS" at bounding box center [1455, 337] width 77 height 20
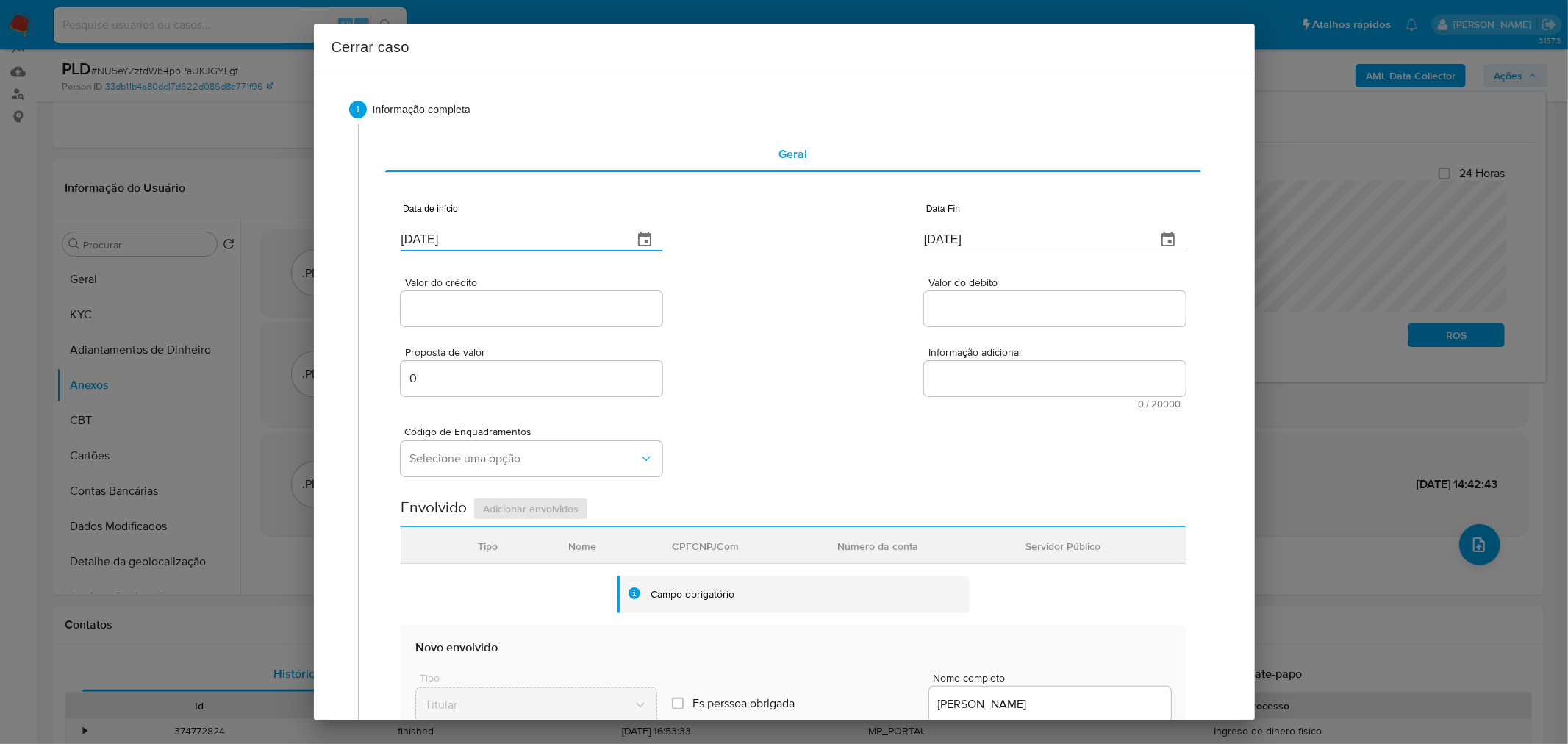
click at [424, 230] on input "[DATE]" at bounding box center [510, 239] width 220 height 23
paste input "4/07"
type input "[DATE]"
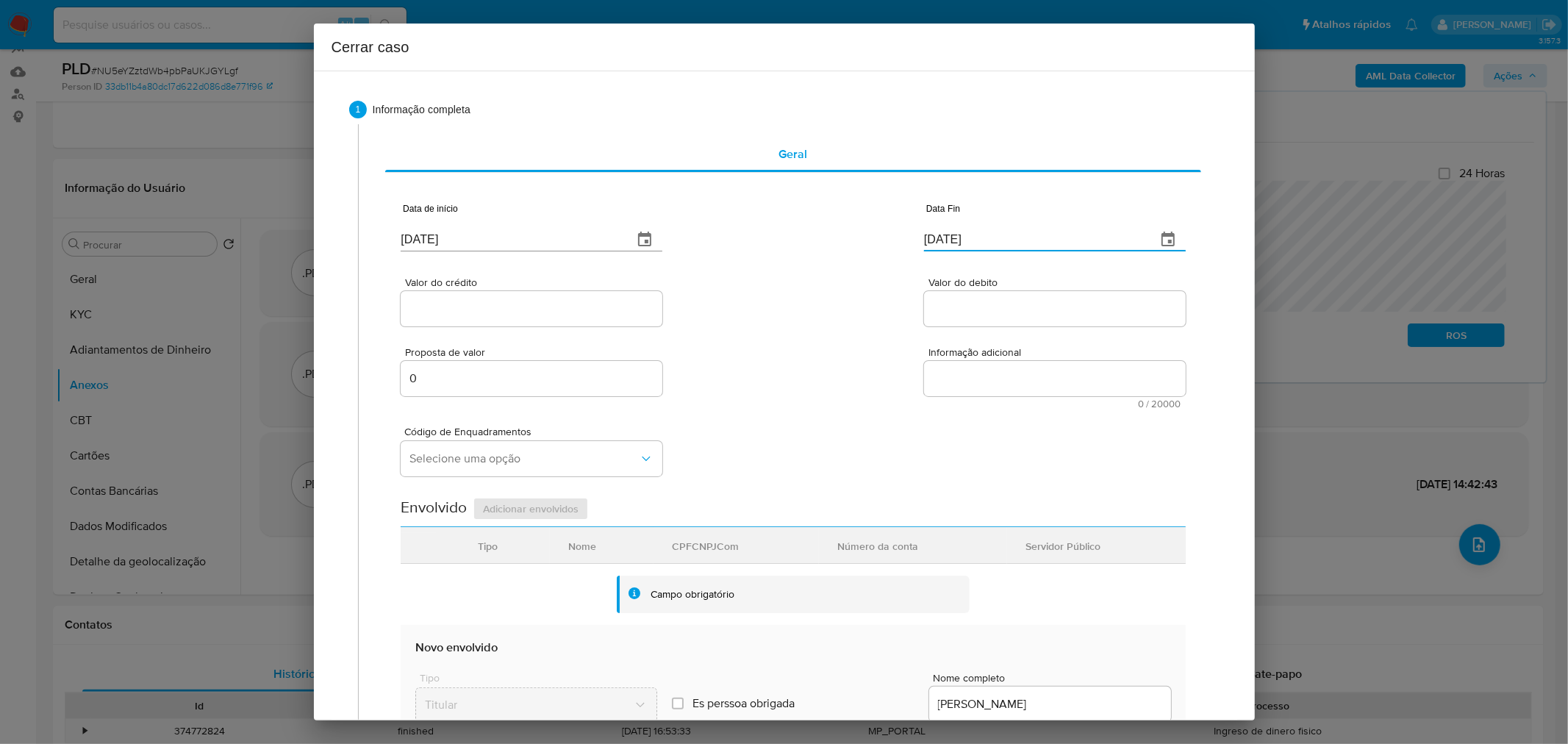
click at [942, 243] on input "[DATE]" at bounding box center [1034, 239] width 220 height 23
click at [942, 241] on input "[DATE]" at bounding box center [1034, 239] width 220 height 23
paste input "3/0920"
click at [947, 228] on input "09/03/0920" at bounding box center [1034, 231] width 220 height 23
click at [947, 228] on input "09/03/0920" at bounding box center [1034, 231] width 220 height 23
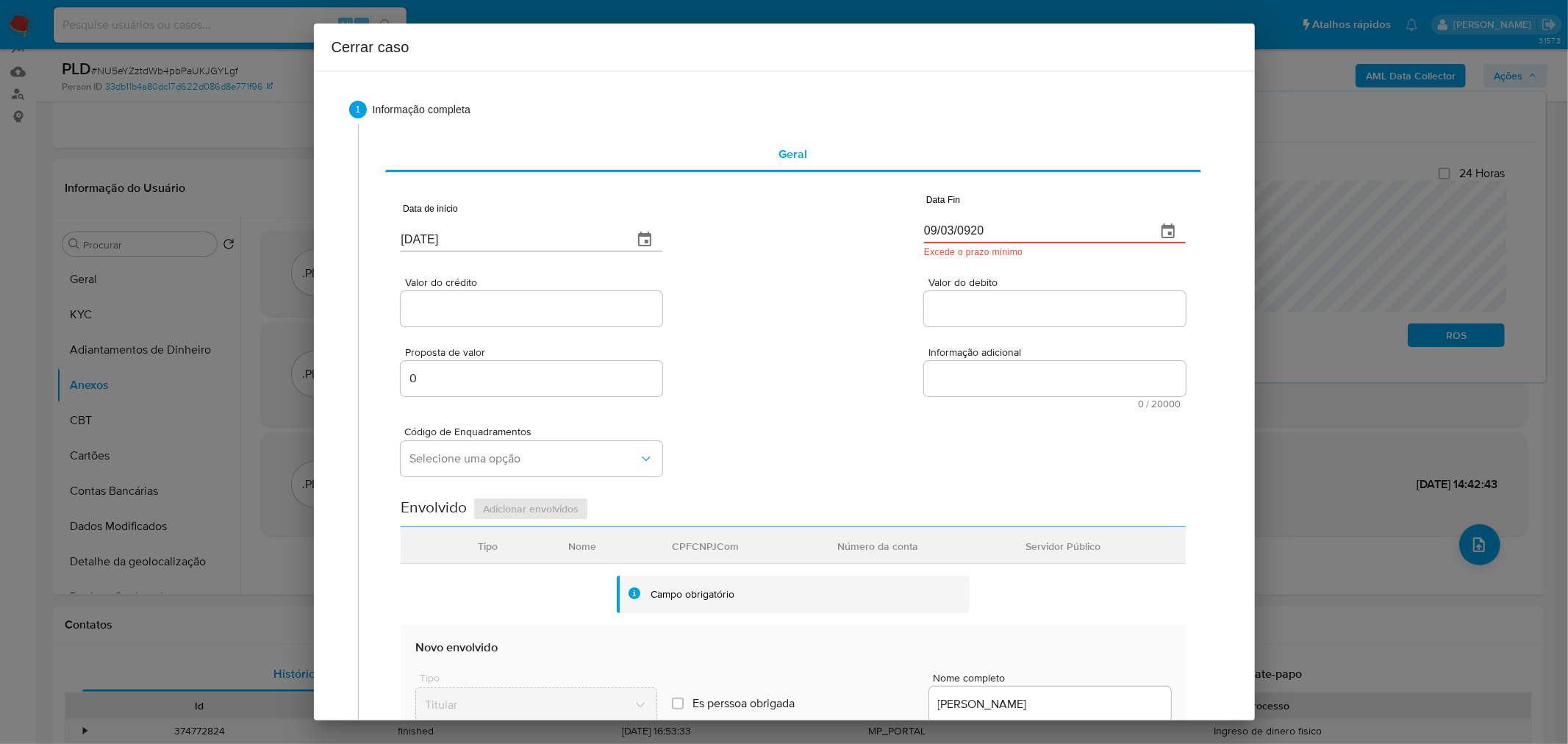
click at [947, 228] on input "09/03/0920" at bounding box center [1034, 231] width 220 height 23
paste input "[DATE]"
type input "03/09/2025"
drag, startPoint x: 872, startPoint y: 292, endPoint x: 833, endPoint y: 313, distance: 44.3
click at [870, 292] on div "Valor do crédito Valor do debito" at bounding box center [793, 294] width 785 height 70
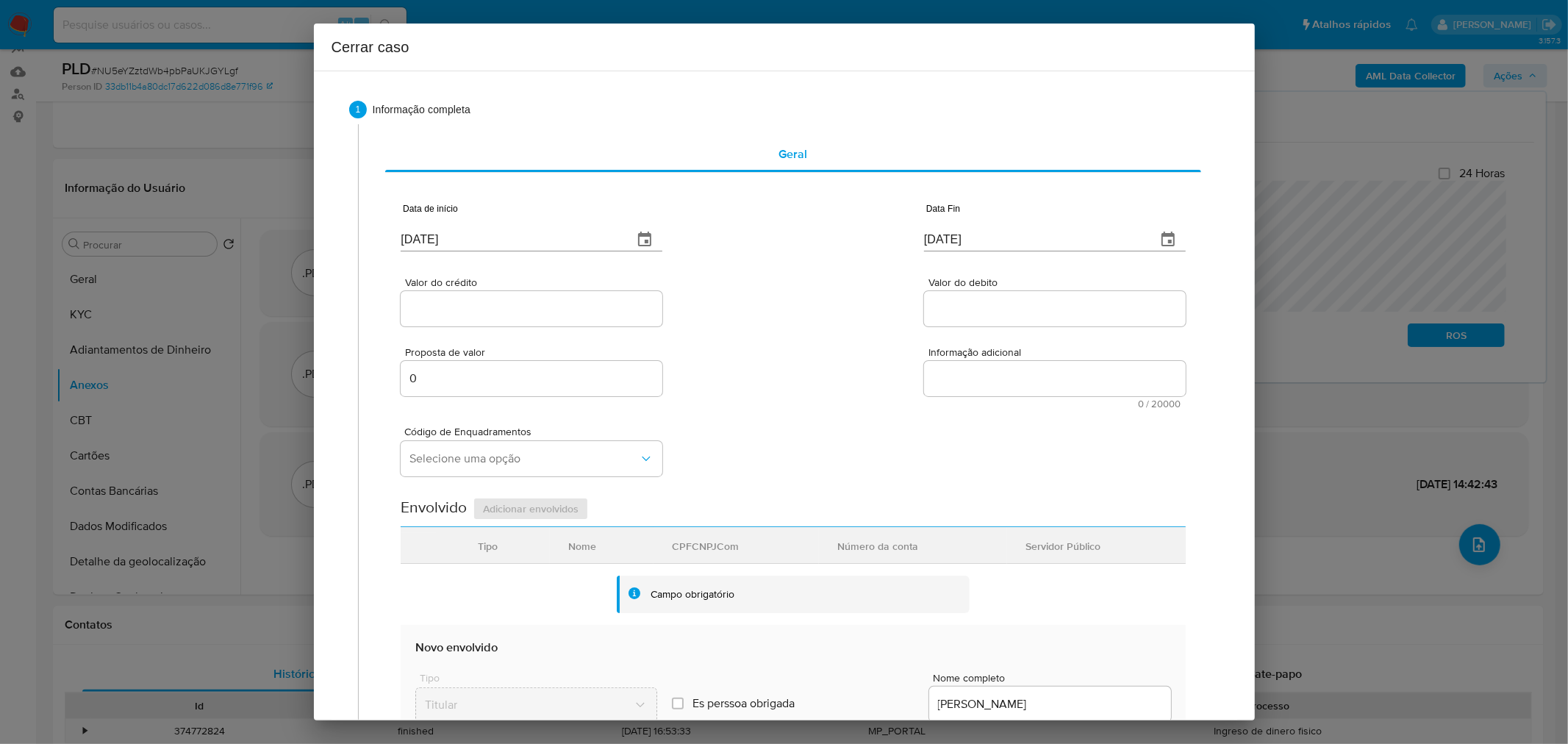
click at [474, 319] on div at bounding box center [531, 308] width 262 height 35
drag, startPoint x: 489, startPoint y: 310, endPoint x: 523, endPoint y: 317, distance: 34.7
click at [490, 310] on input "Valor do crédito" at bounding box center [531, 308] width 262 height 19
paste input "R$293.101"
type input "R$293.101"
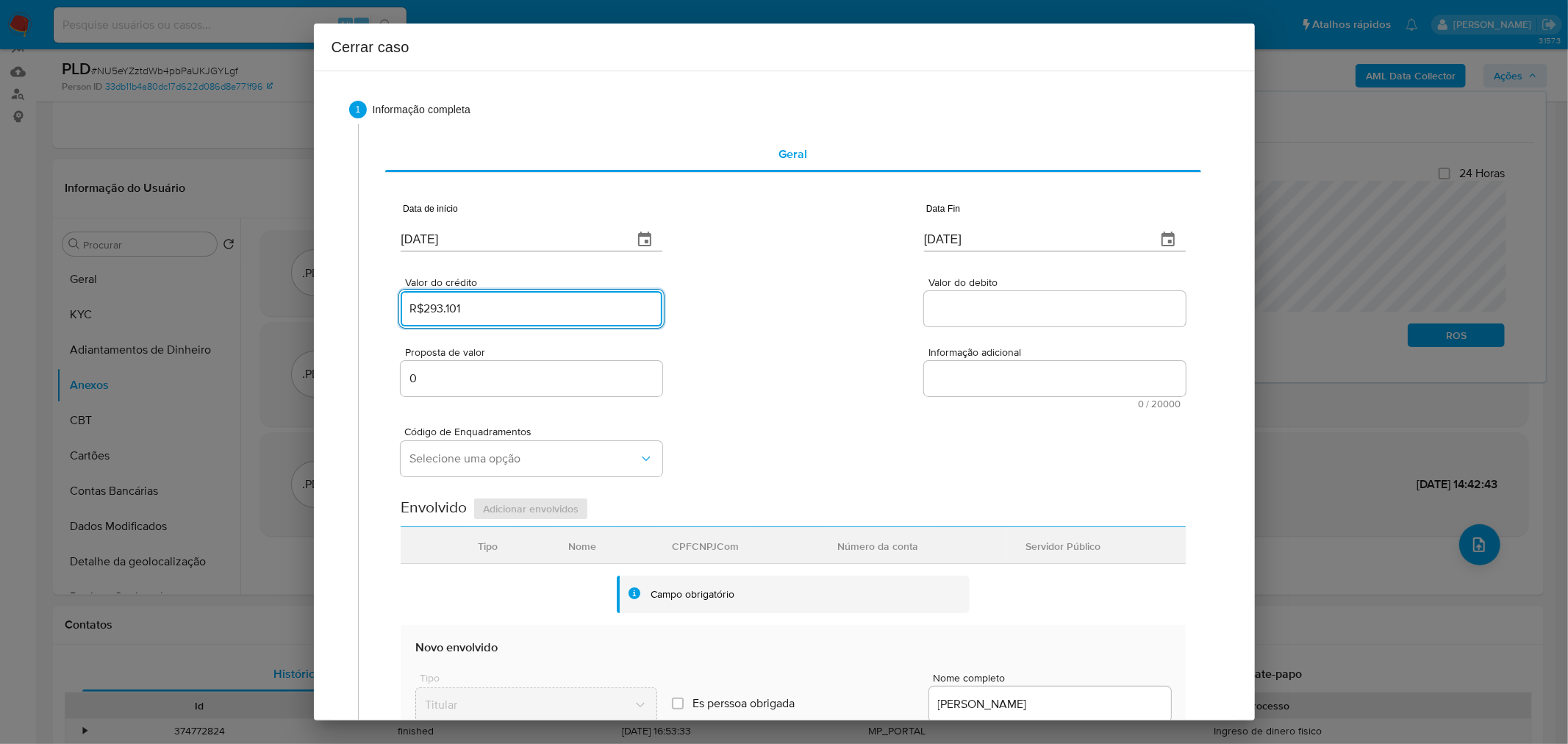
click at [958, 307] on input "Valor do debito" at bounding box center [1055, 308] width 262 height 19
paste input "R$299.484"
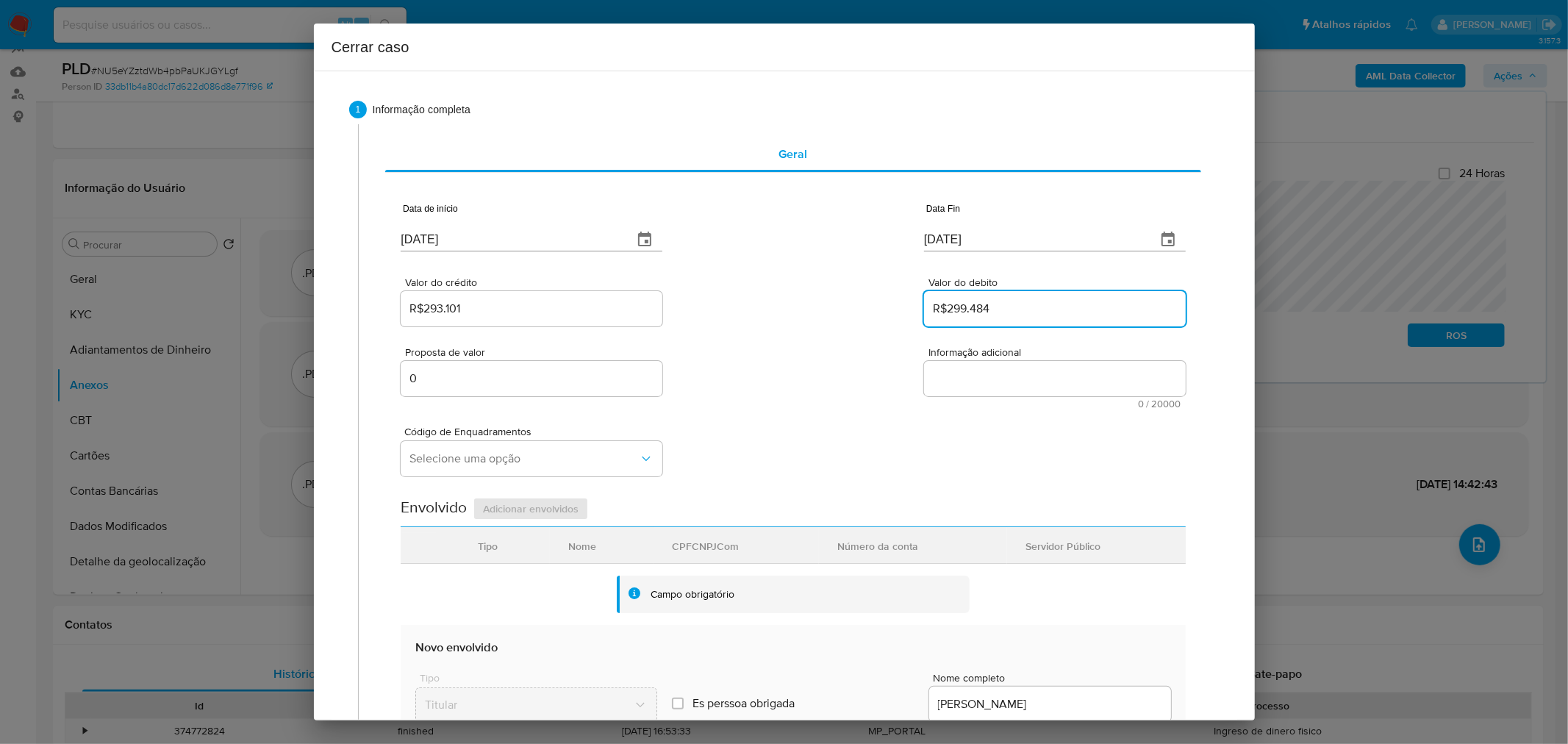
type input "R$299.484"
drag, startPoint x: 851, startPoint y: 317, endPoint x: 825, endPoint y: 329, distance: 28.6
click at [840, 321] on div "Valor do crédito R$293.101 Valor do debito R$299.484" at bounding box center [793, 294] width 785 height 70
drag, startPoint x: 774, startPoint y: 373, endPoint x: 819, endPoint y: 381, distance: 45.7
click at [775, 372] on div "Proposta de valor 0 Informação adicional 0 / 20000 20000 caracteres restantes" at bounding box center [793, 369] width 785 height 80
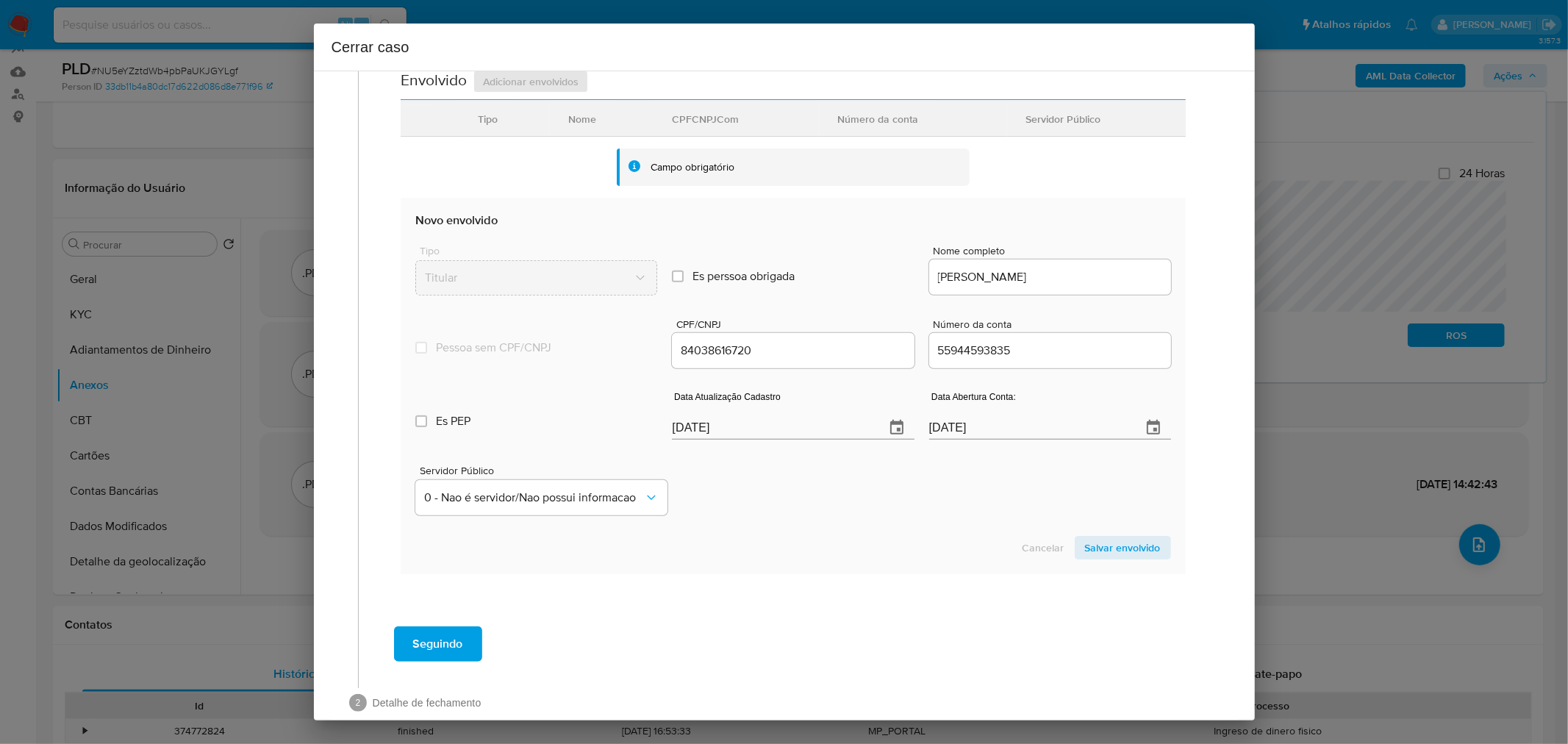
scroll to position [452, 0]
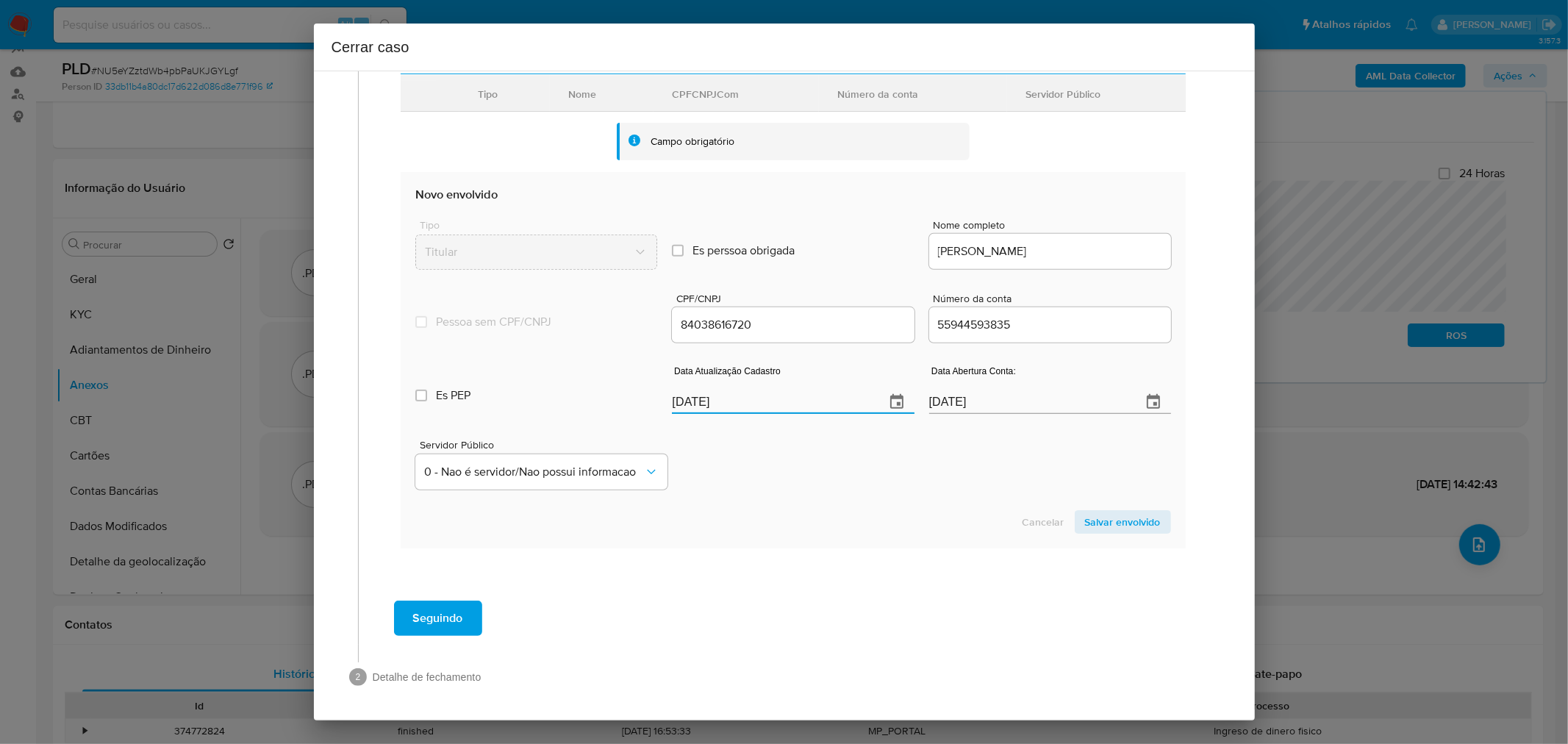
click at [694, 401] on input "[DATE]" at bounding box center [772, 401] width 201 height 23
paste input "16/07"
type input "16/07/2025"
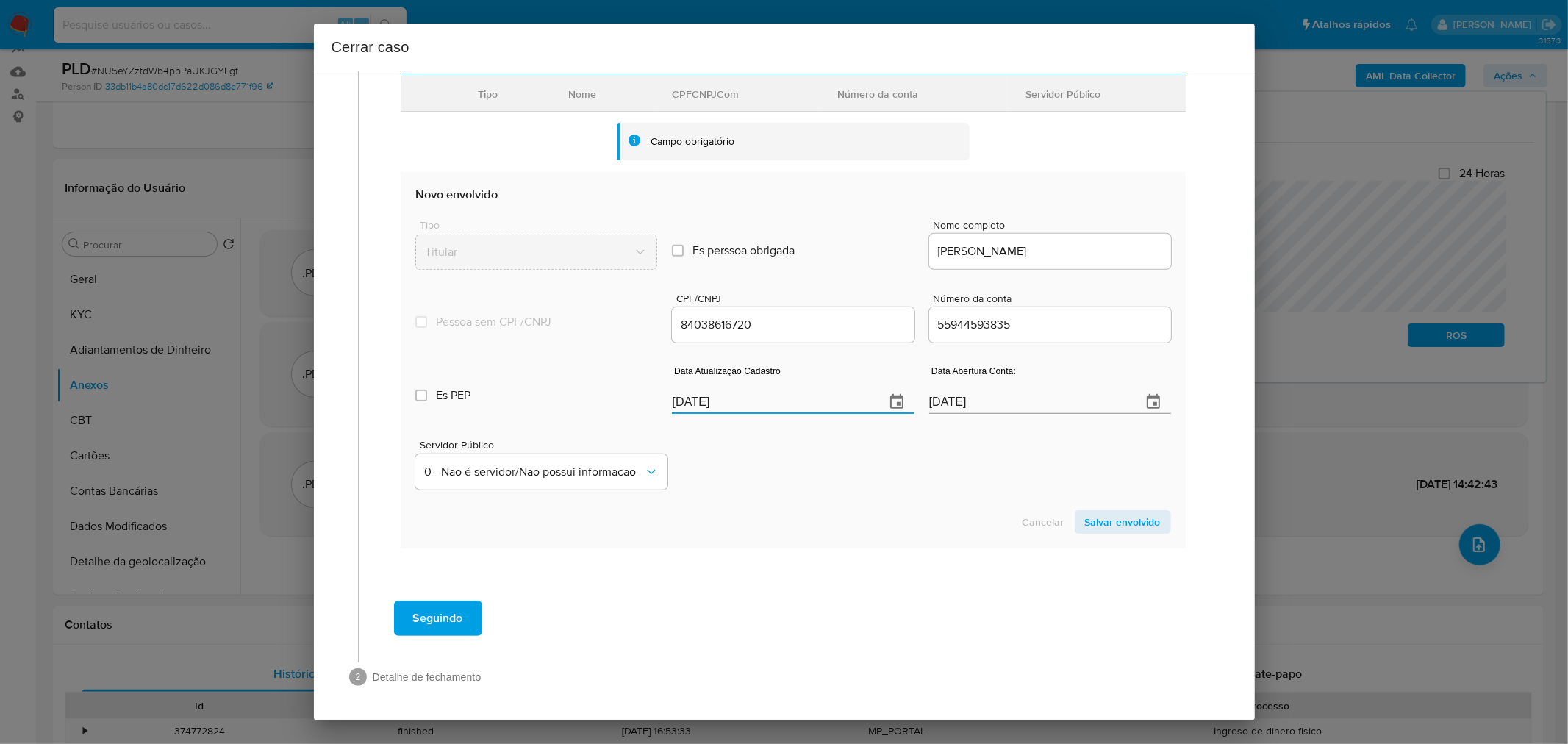
click at [733, 457] on div "Servidor Público 0 - Nao é servidor/[PERSON_NAME] possui informacao" at bounding box center [793, 458] width 755 height 74
click at [1118, 522] on span "Salvar envolvido" at bounding box center [1123, 522] width 76 height 20
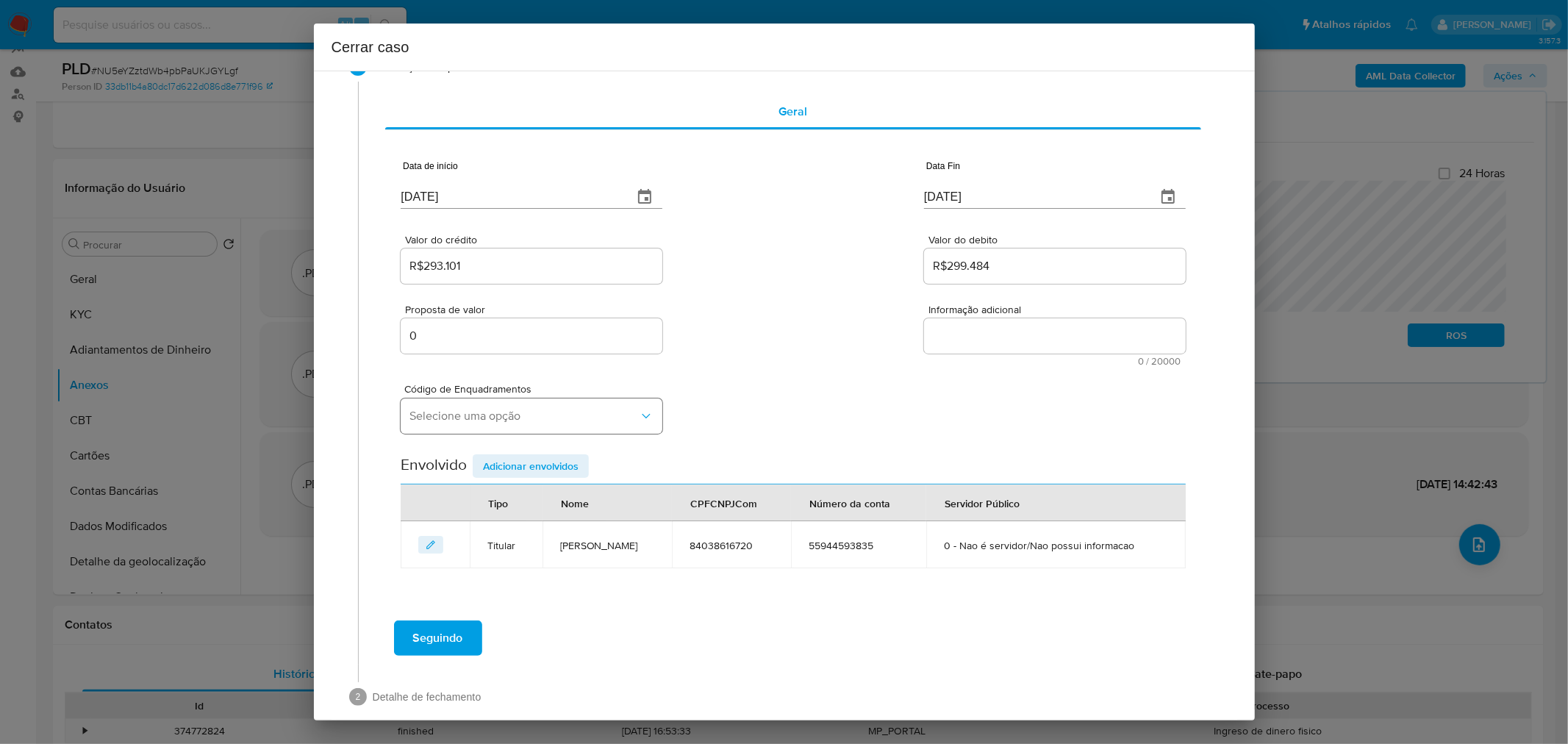
scroll to position [63, 0]
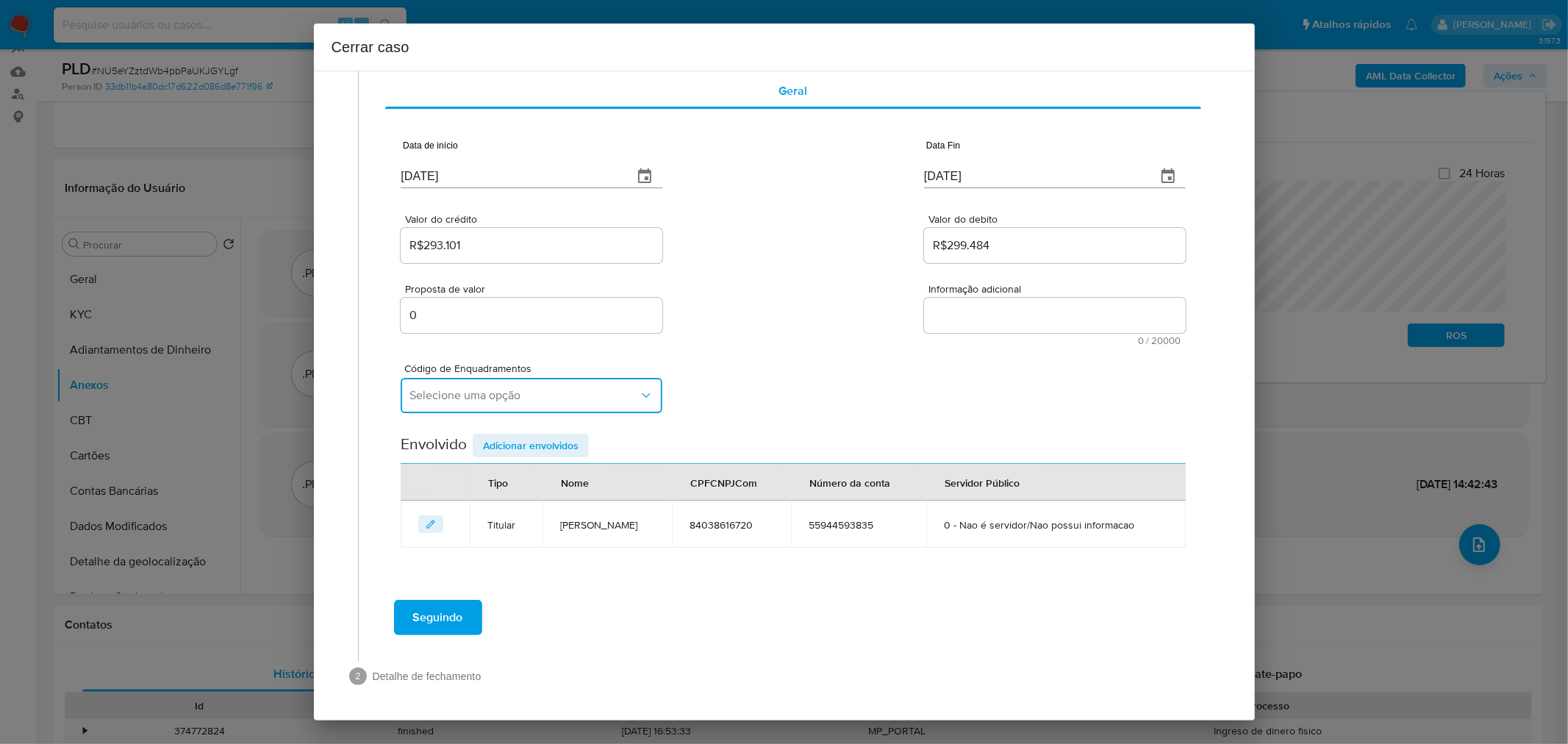
click at [476, 397] on span "Selecione uma opção" at bounding box center [524, 395] width 229 height 15
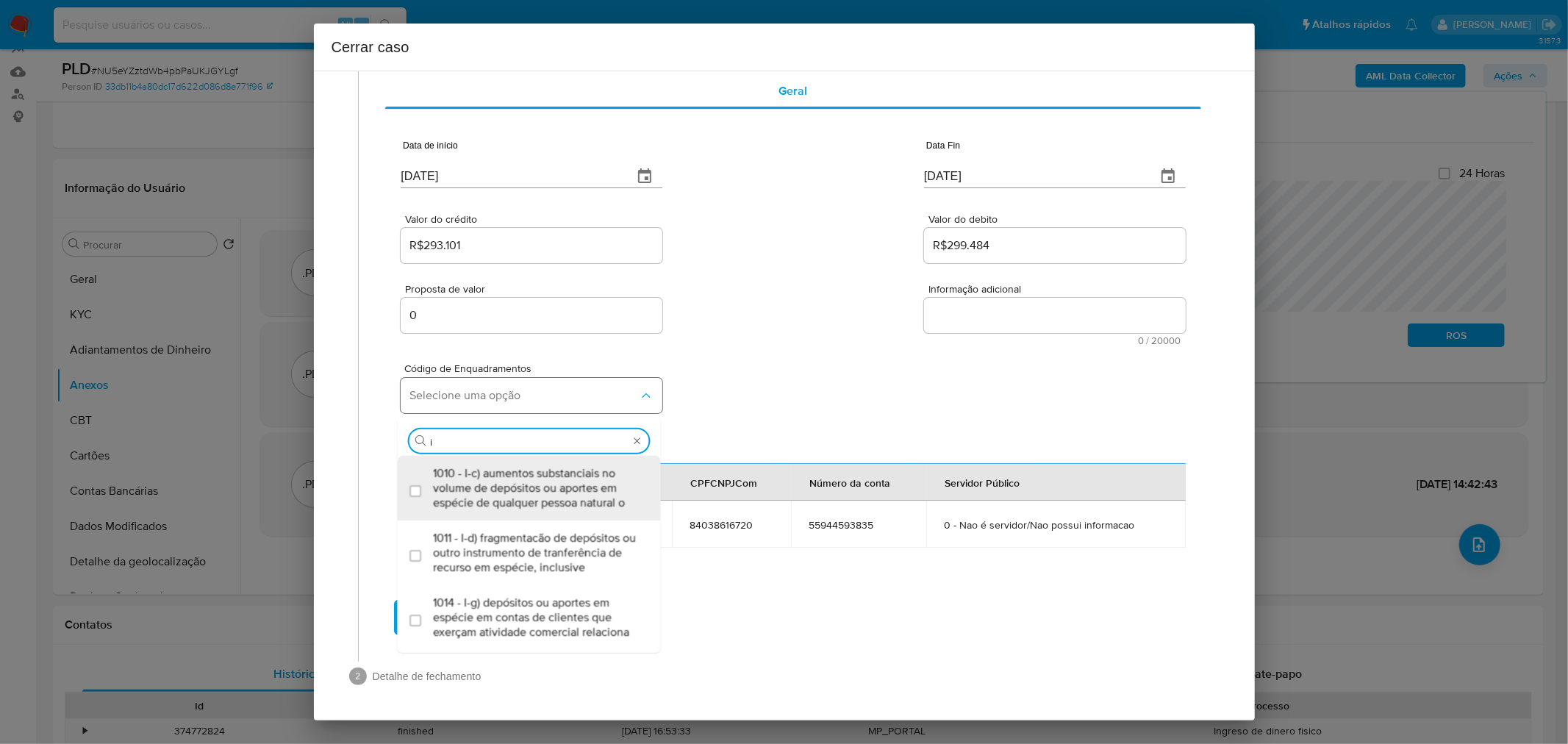
scroll to position [0, 0]
type input "i-a"
click at [462, 488] on span "1008 - I-a) depósitos, aportes, saques, pedidos de provisionamento para saque o…" at bounding box center [537, 488] width 207 height 44
checkbox input "true"
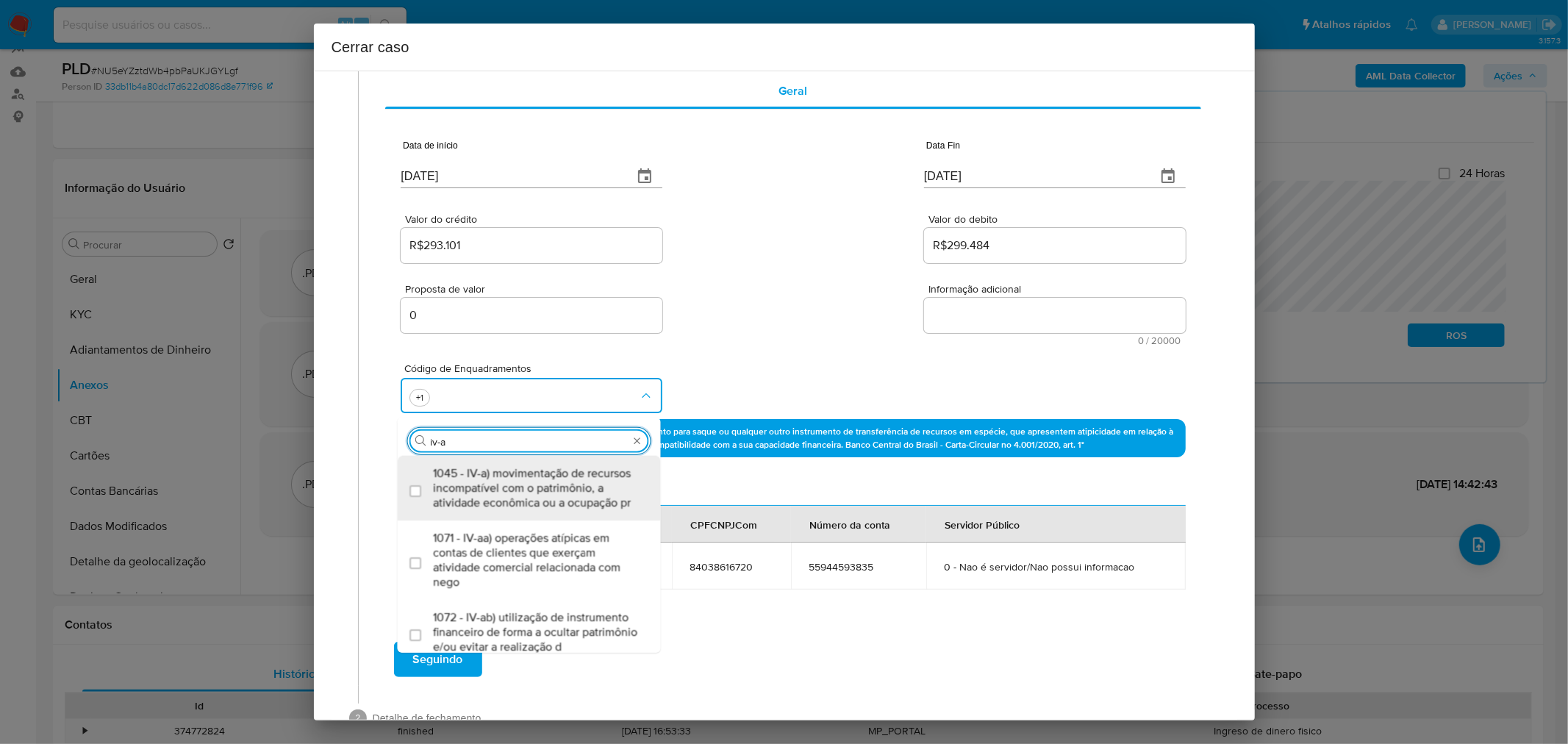
type input "iv-a"
click at [522, 500] on span "1045 - IV-a) movimentação de recursos incompatível com o patrimônio, a atividad…" at bounding box center [537, 488] width 207 height 44
checkbox input "true"
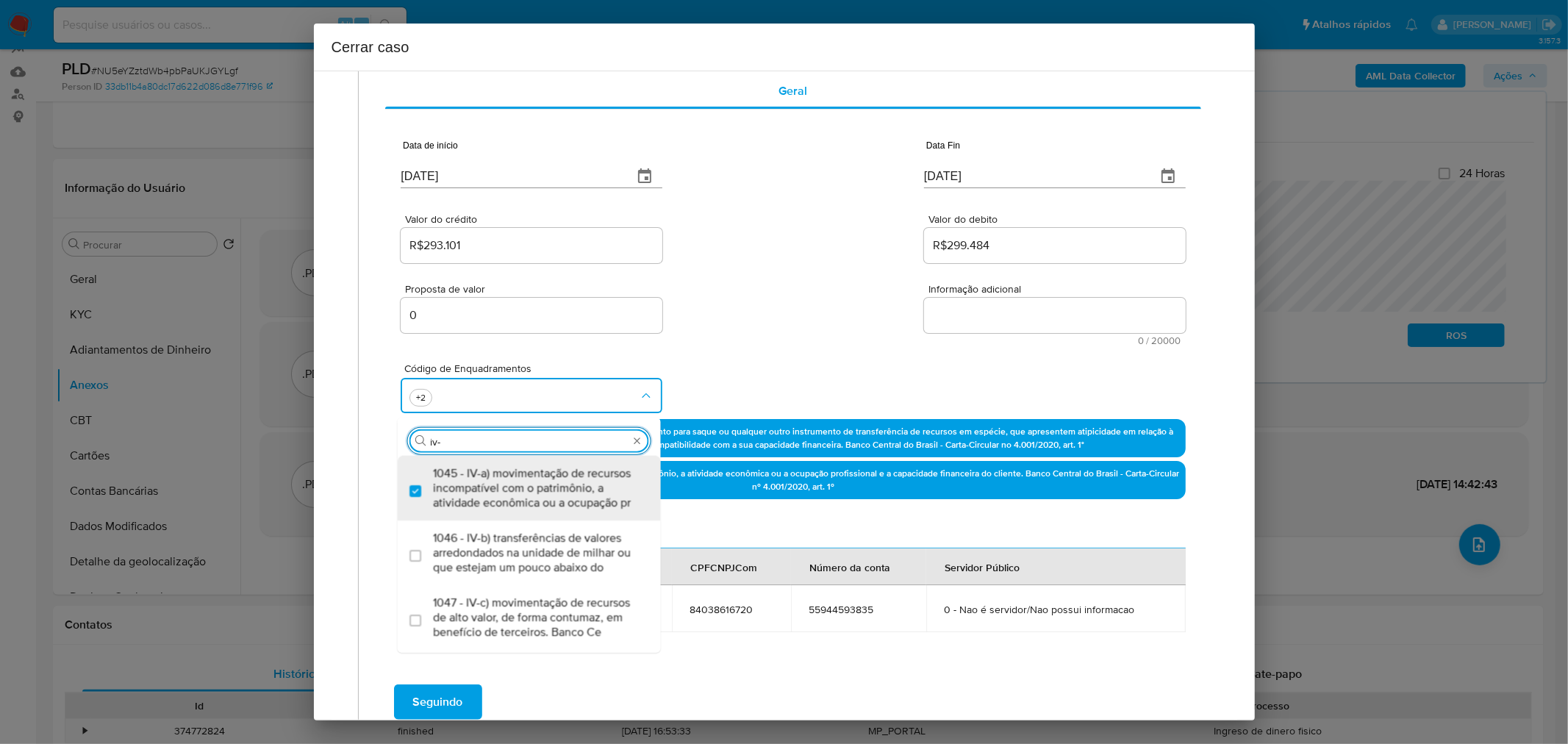
type input "iv-c"
click at [563, 482] on span "1047 - IV-c) movimentação de recursos de alto valor, de forma contumaz, em bene…" at bounding box center [537, 488] width 207 height 44
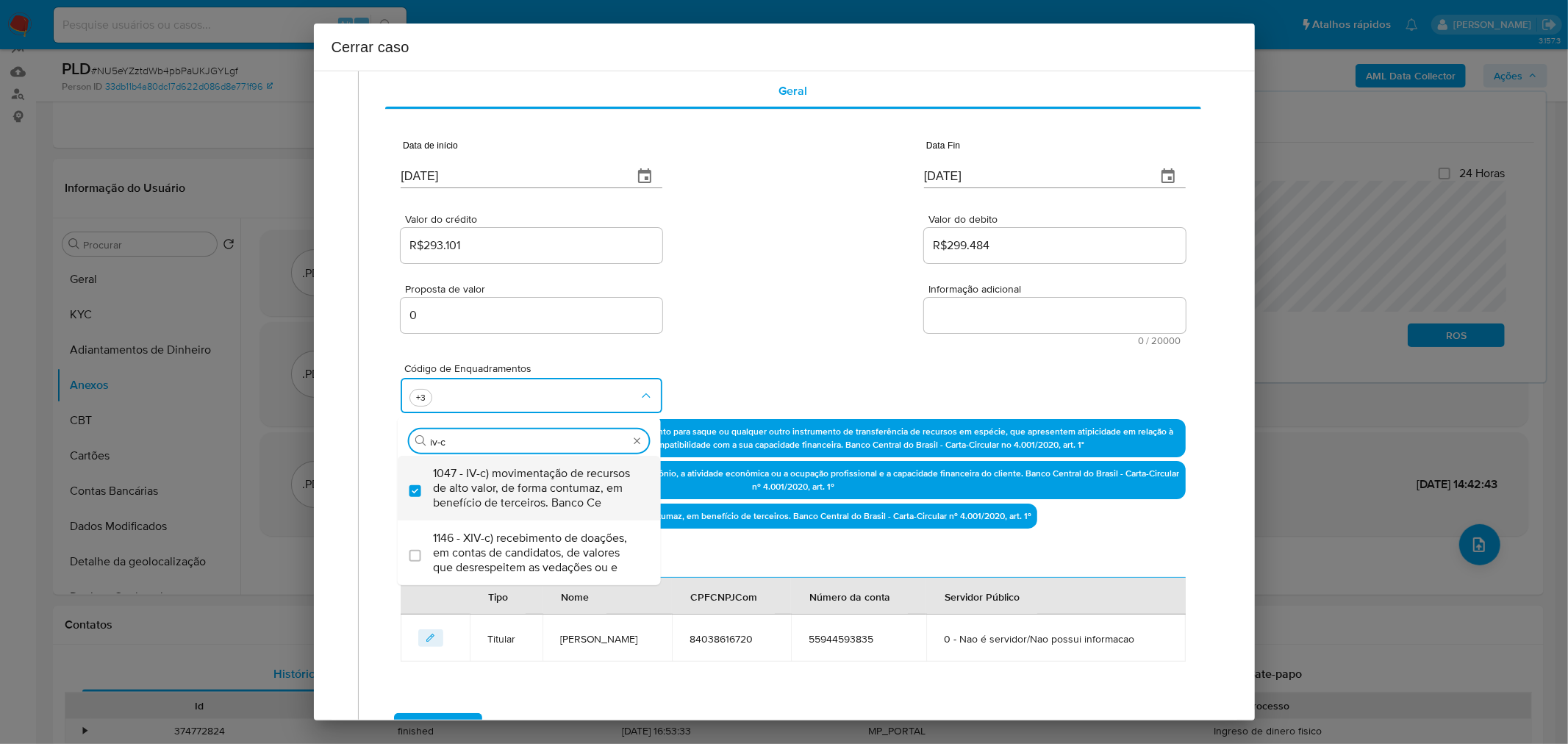
checkbox input "true"
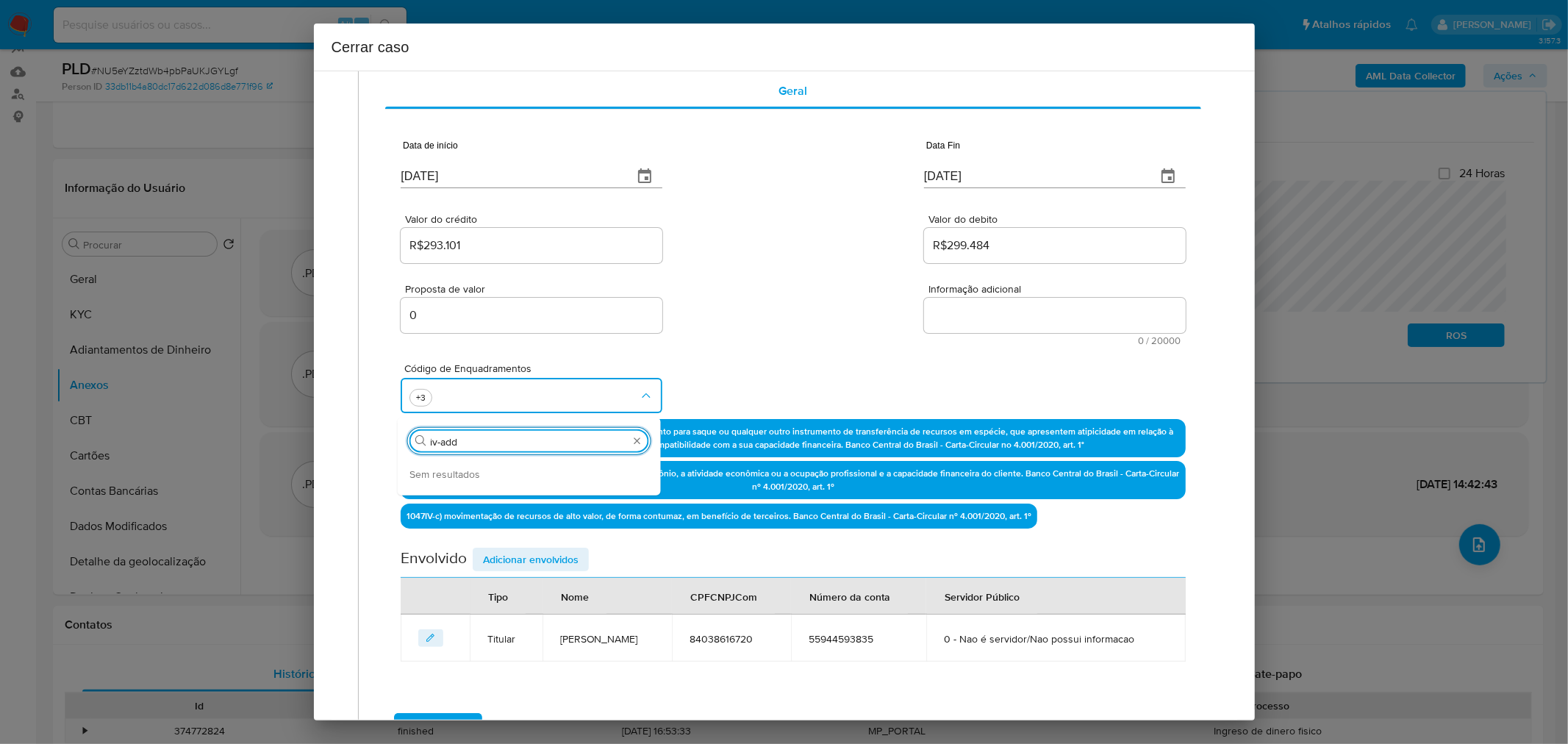
type input "iv-ad"
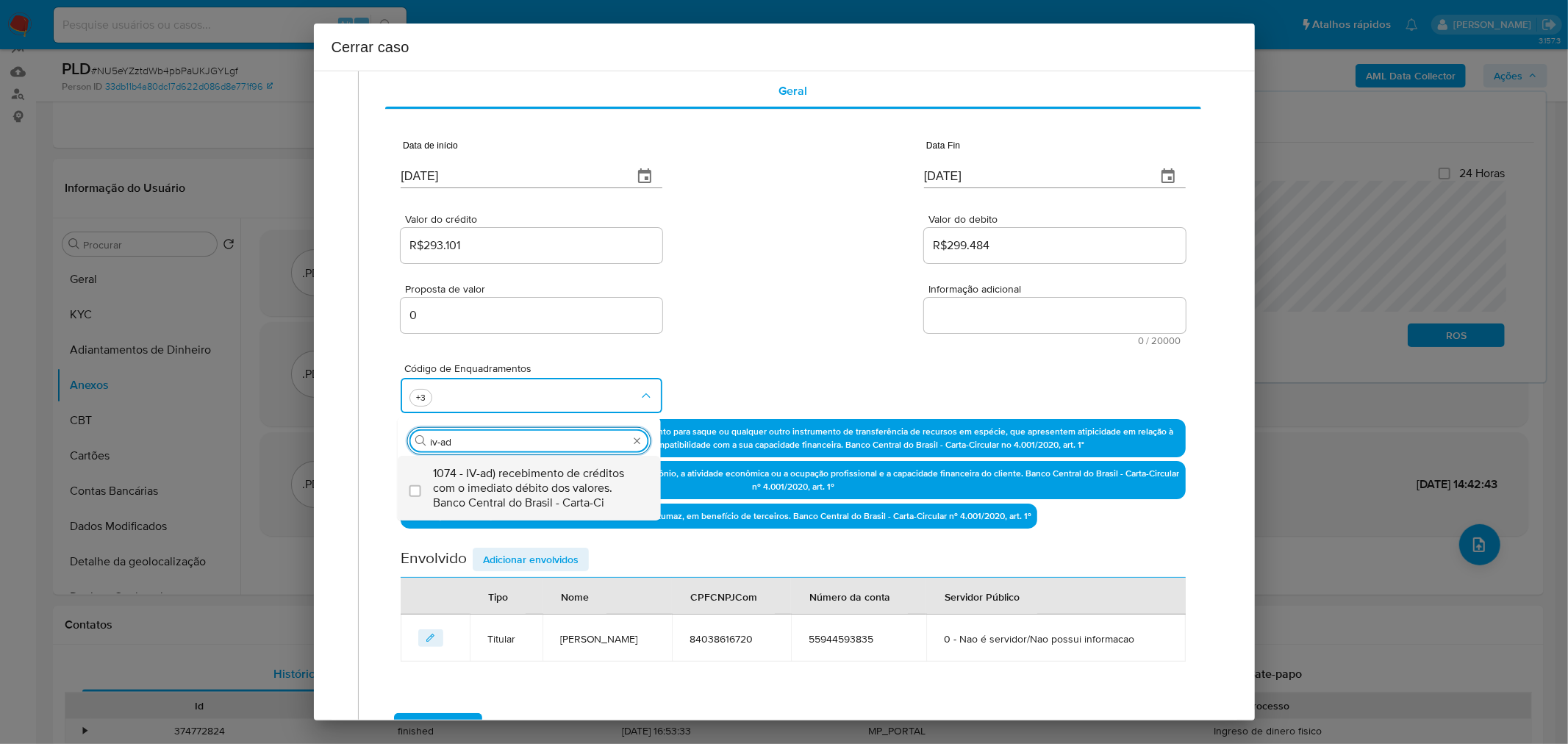
click at [550, 479] on span "1074 - IV-ad) recebimento de créditos com o imediato débito dos valores. Banco …" at bounding box center [537, 488] width 207 height 44
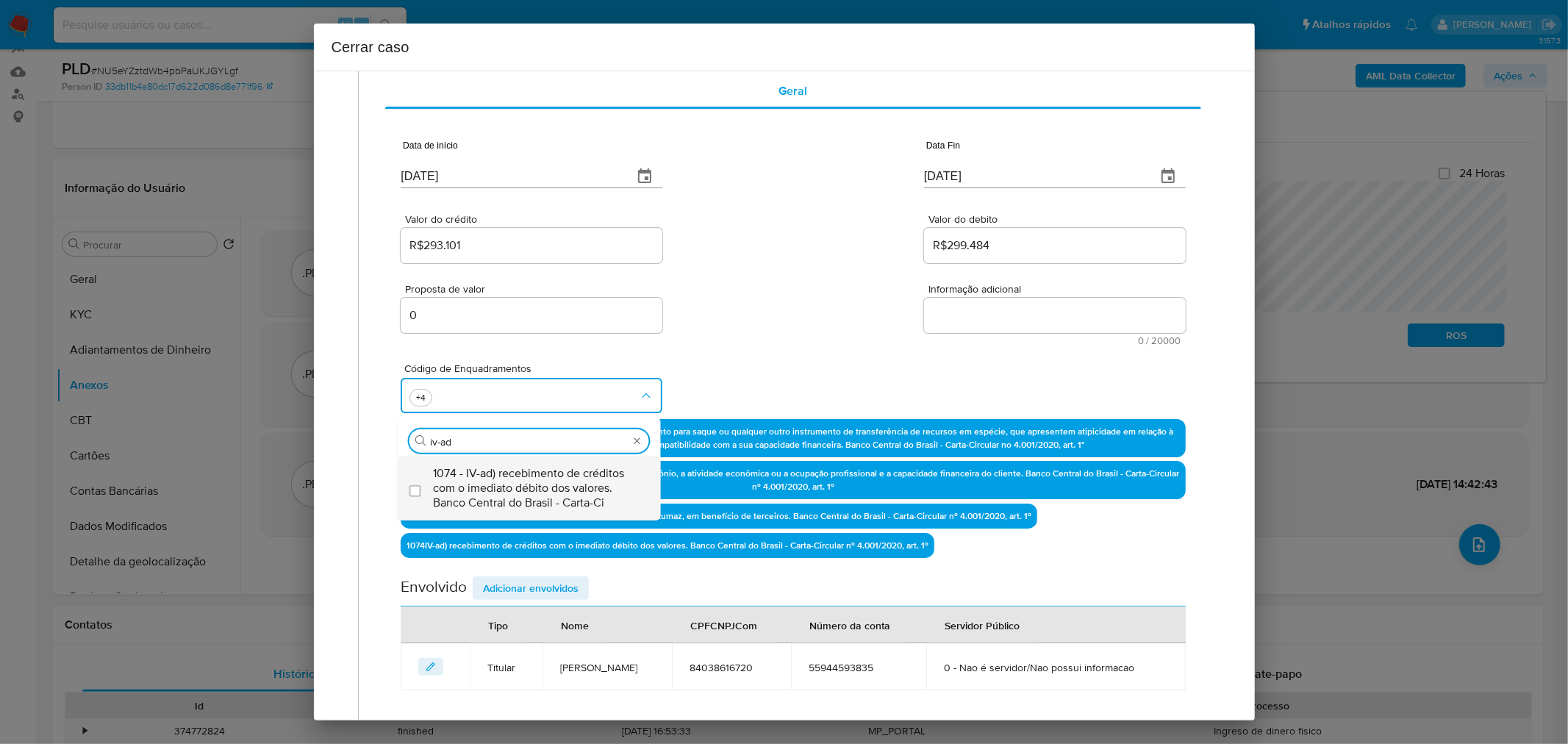
checkbox input "true"
type input "iv-ad"
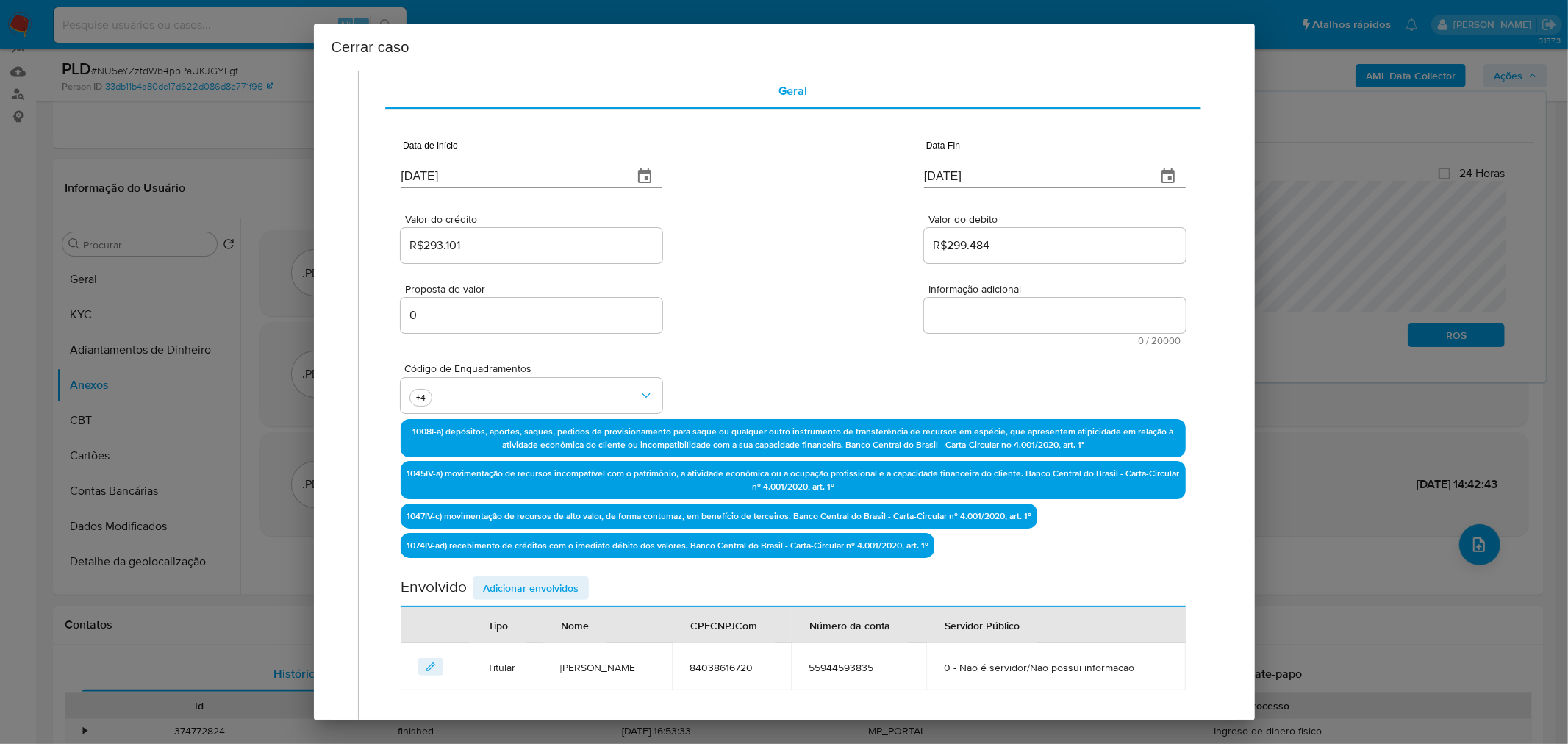
click at [815, 395] on div "Código de Enquadramentos +4" at bounding box center [793, 383] width 785 height 74
click at [1010, 319] on textarea "Informação adicional" at bounding box center [1055, 315] width 262 height 35
paste textarea "Delson Costa Silveira, CPF 84038616720, 60 anos, residente no município de Rio …"
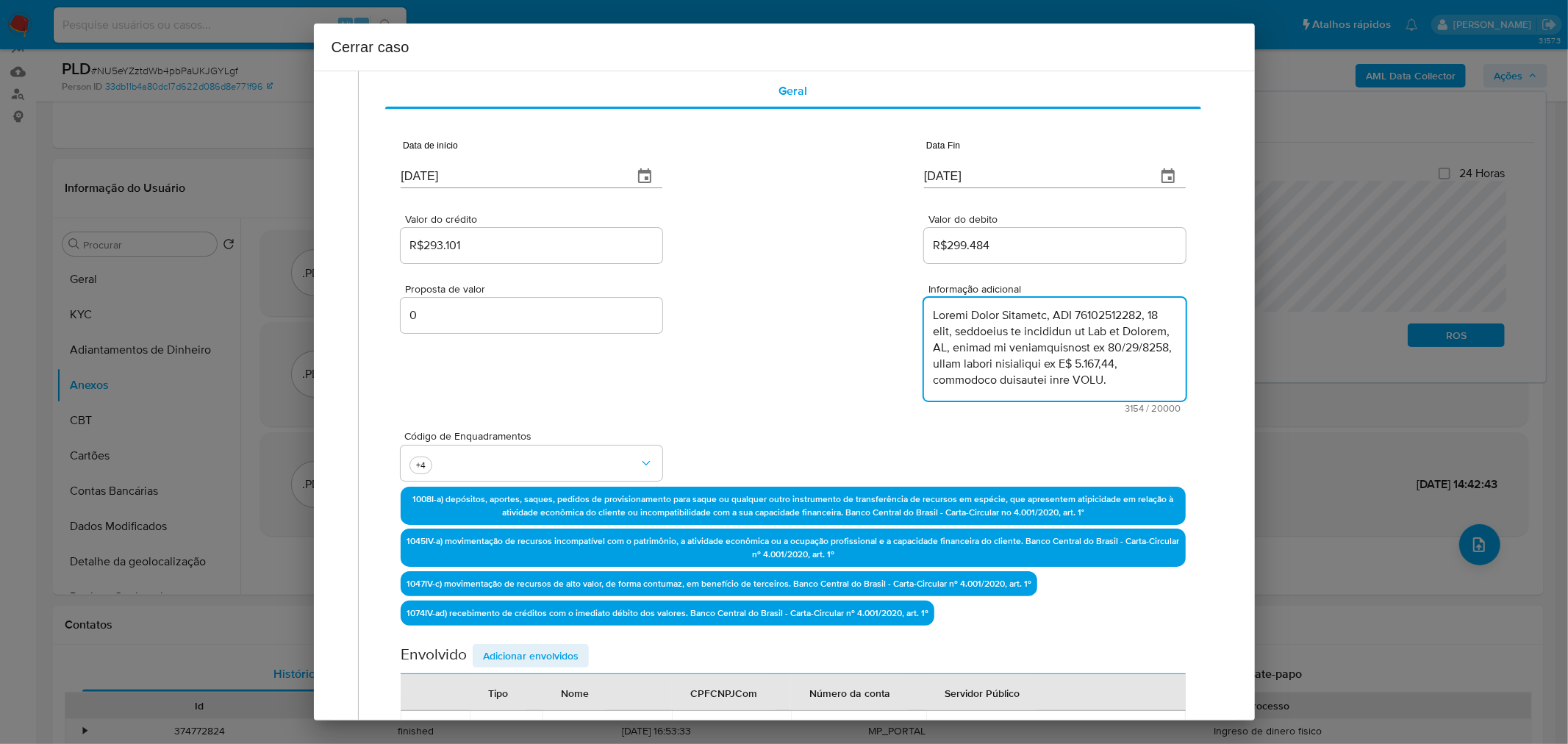
type textarea "Delson Costa Silveira, CPF 84038616720, 60 anos, residente no município de Rio …"
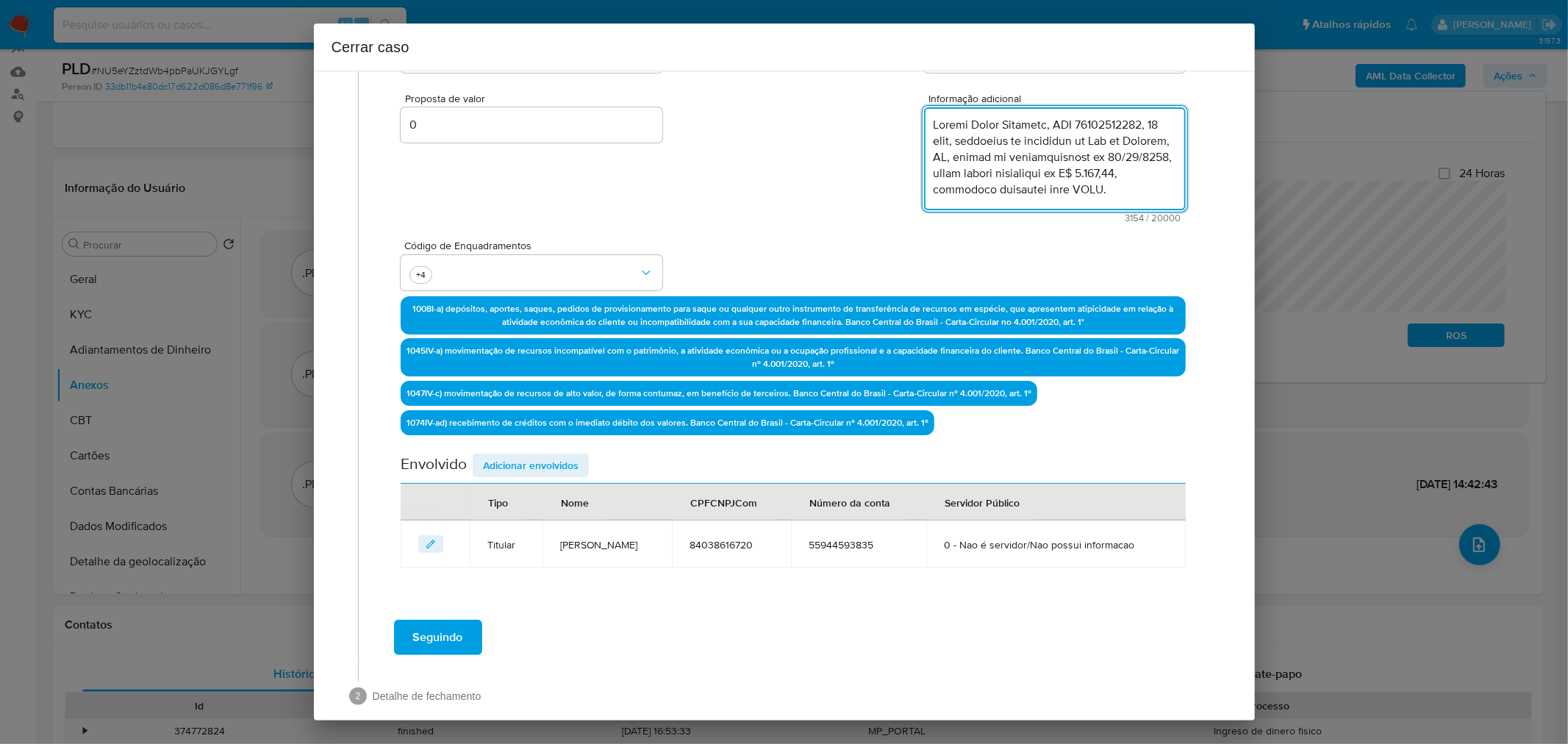
scroll to position [271, 0]
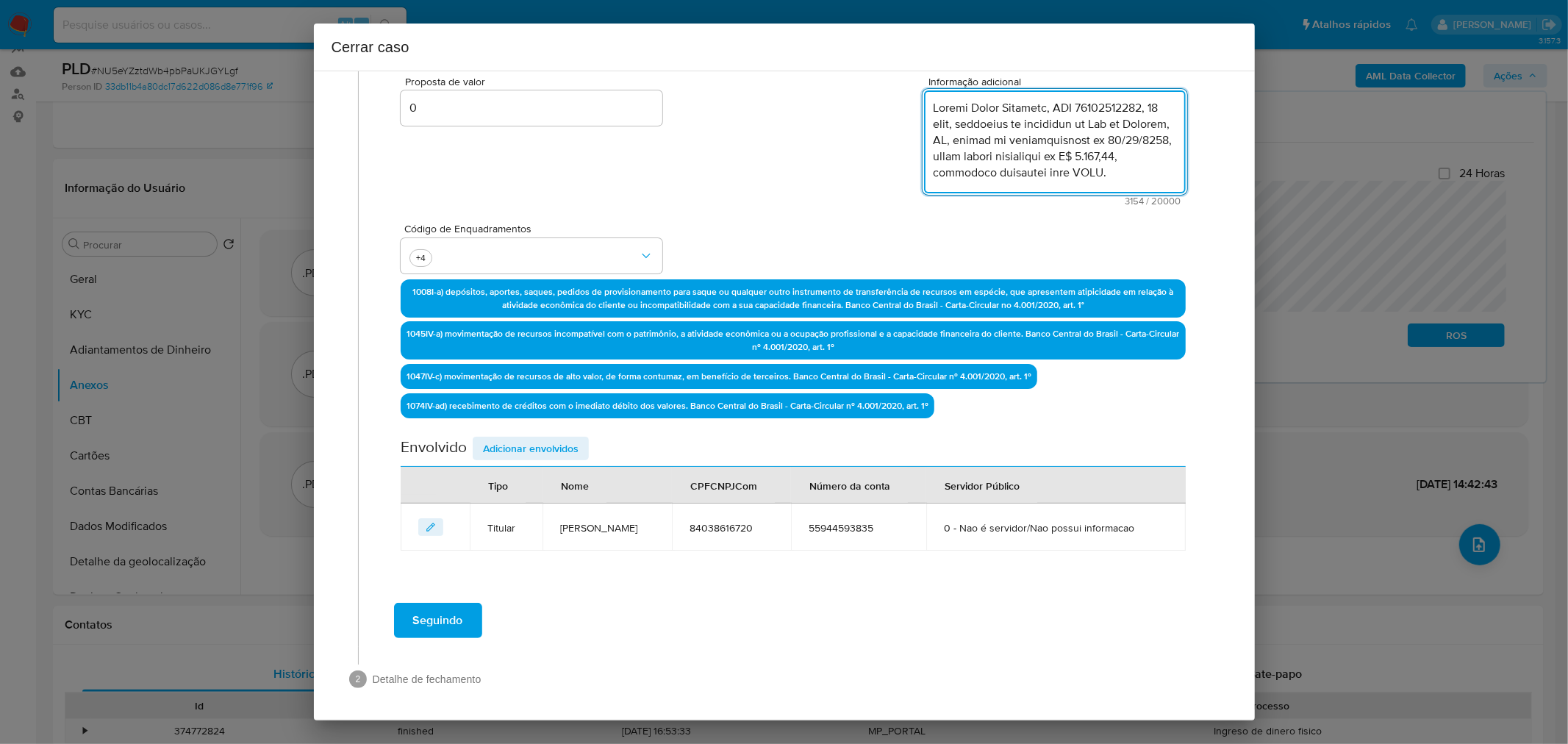
drag, startPoint x: 691, startPoint y: 453, endPoint x: 619, endPoint y: 472, distance: 74.5
click at [689, 453] on div "Envolvido Adicionar envolvidos" at bounding box center [793, 452] width 785 height 30
drag, startPoint x: 567, startPoint y: 445, endPoint x: 592, endPoint y: 445, distance: 25.0
click at [568, 445] on span "Adicionar envolvidos" at bounding box center [531, 448] width 95 height 20
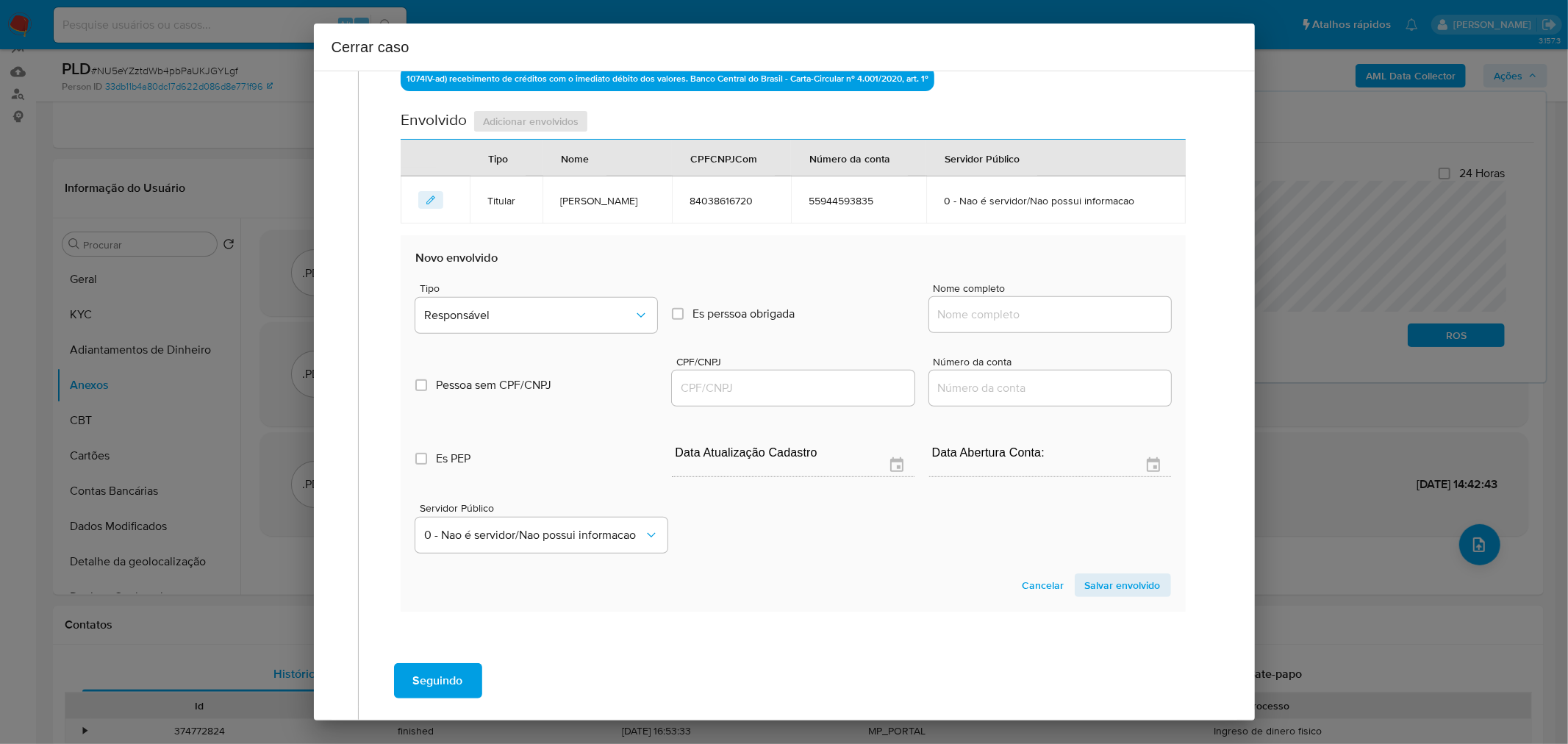
scroll to position [658, 0]
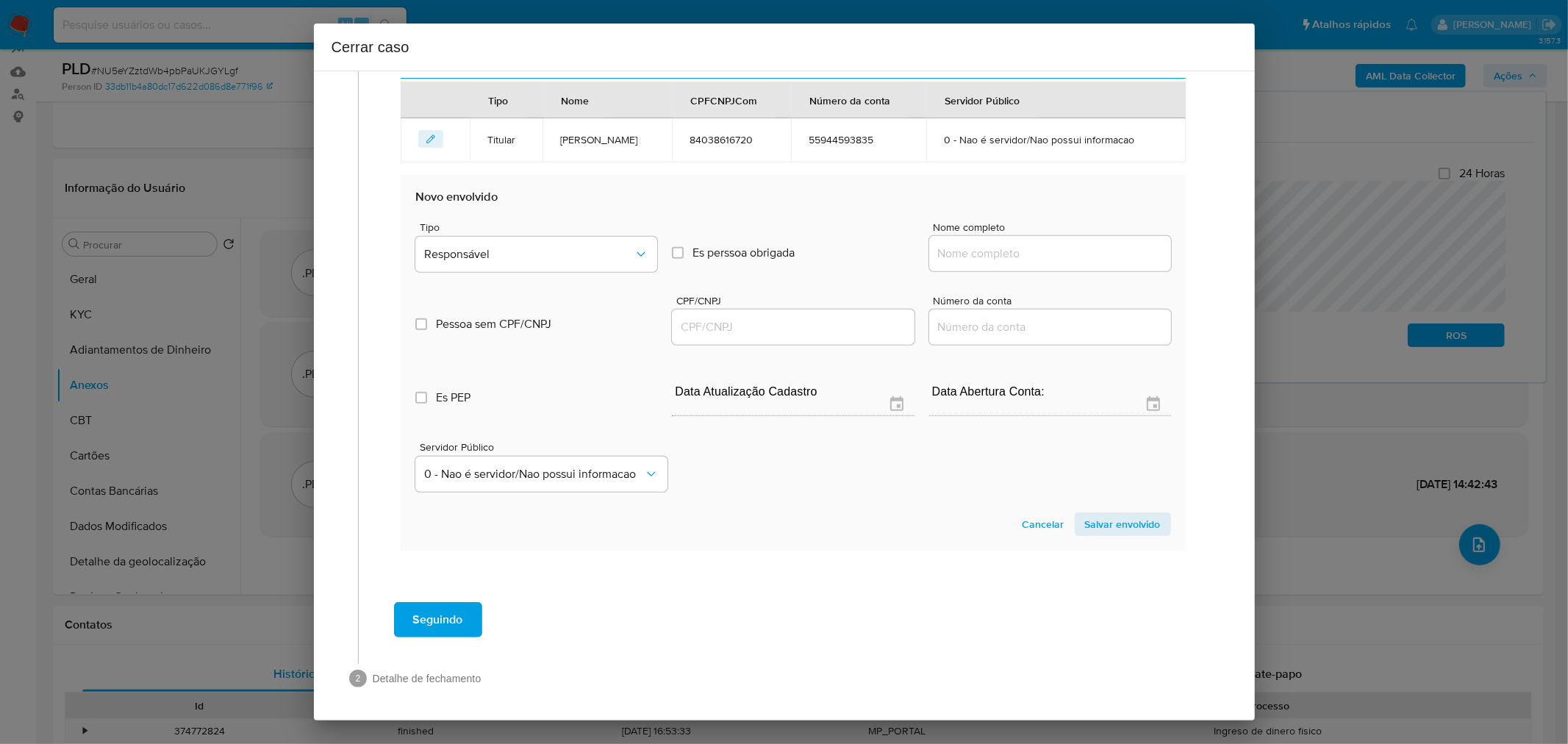
paste input "Water Gil Costa Silveira, 71867660725"
click at [967, 256] on input "Nome completo" at bounding box center [1050, 253] width 242 height 19
click at [1067, 253] on input "Water Gil Costa Silveira, 71867660725" at bounding box center [1050, 253] width 242 height 19
type input "Water Gil Costa Silveira"
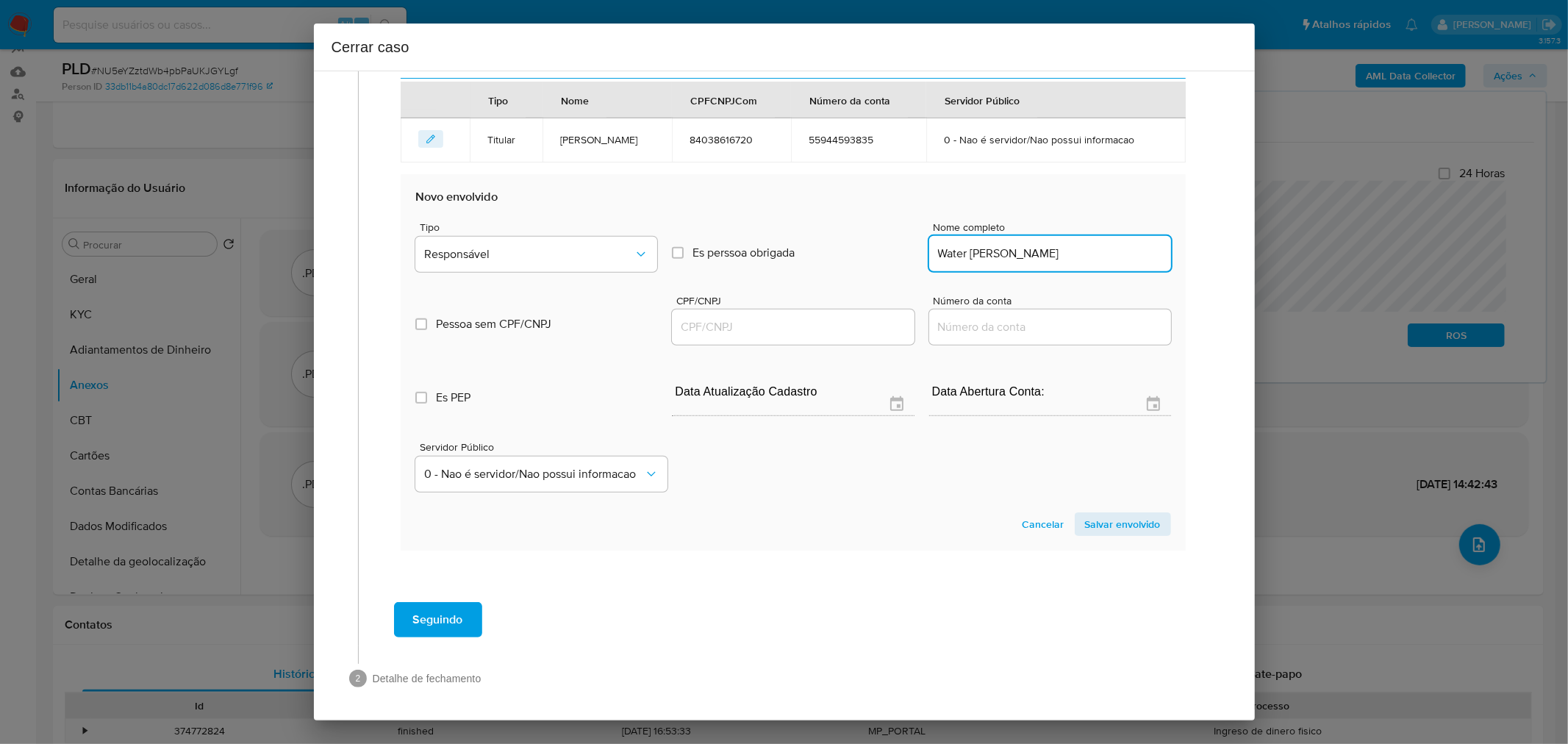
drag, startPoint x: 786, startPoint y: 333, endPoint x: 787, endPoint y: 319, distance: 14.0
click at [786, 334] on div at bounding box center [793, 327] width 242 height 35
click at [791, 324] on input "CPF/CNPJ" at bounding box center [793, 327] width 242 height 19
click at [717, 319] on input "CPF/CNPJ" at bounding box center [793, 327] width 242 height 19
click at [716, 329] on input "CPF/CNPJ" at bounding box center [793, 327] width 242 height 19
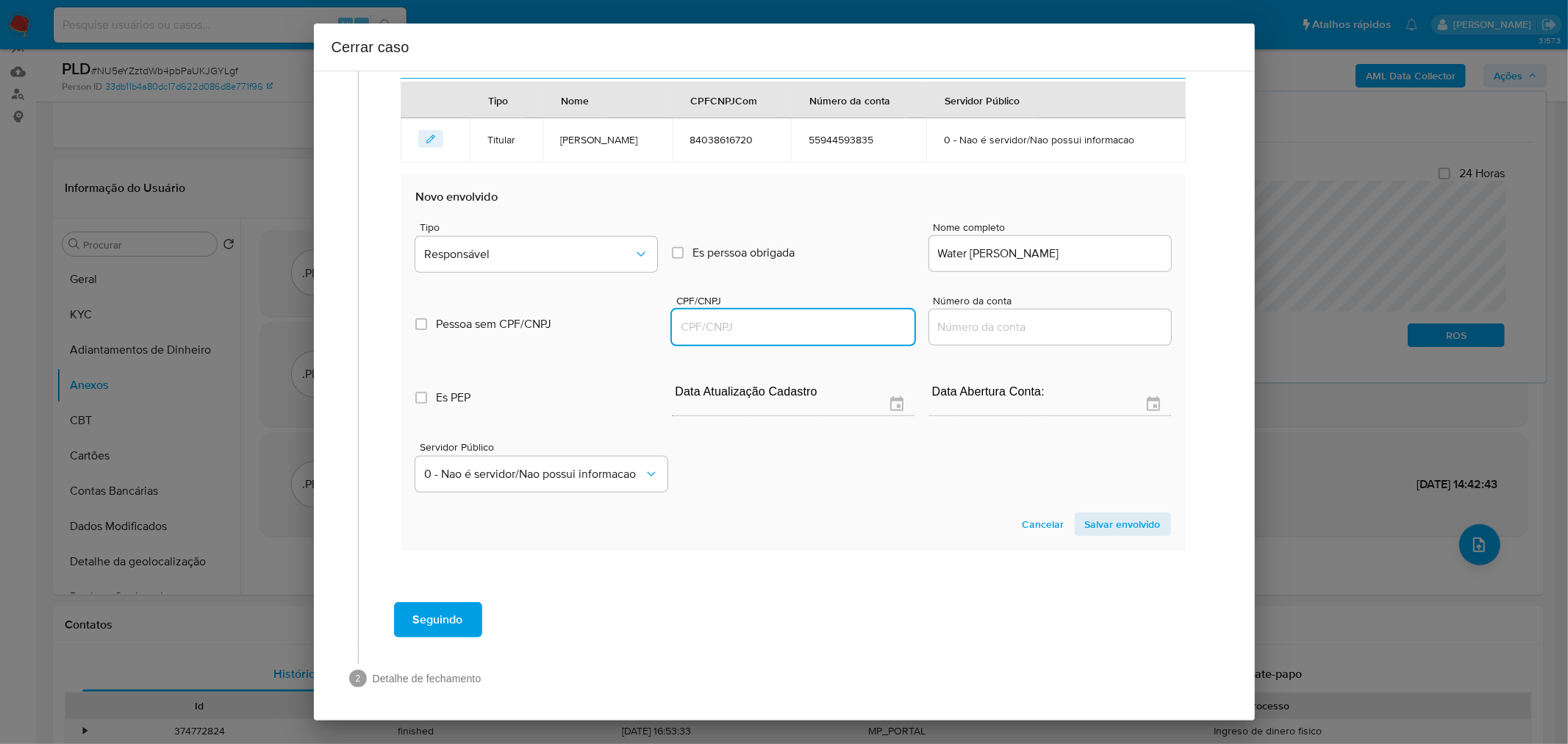
click at [740, 320] on input "CPF/CNPJ" at bounding box center [793, 327] width 242 height 19
paste input "71867660725"
type input "71867660725"
click at [545, 252] on span "Responsável" at bounding box center [528, 255] width 210 height 15
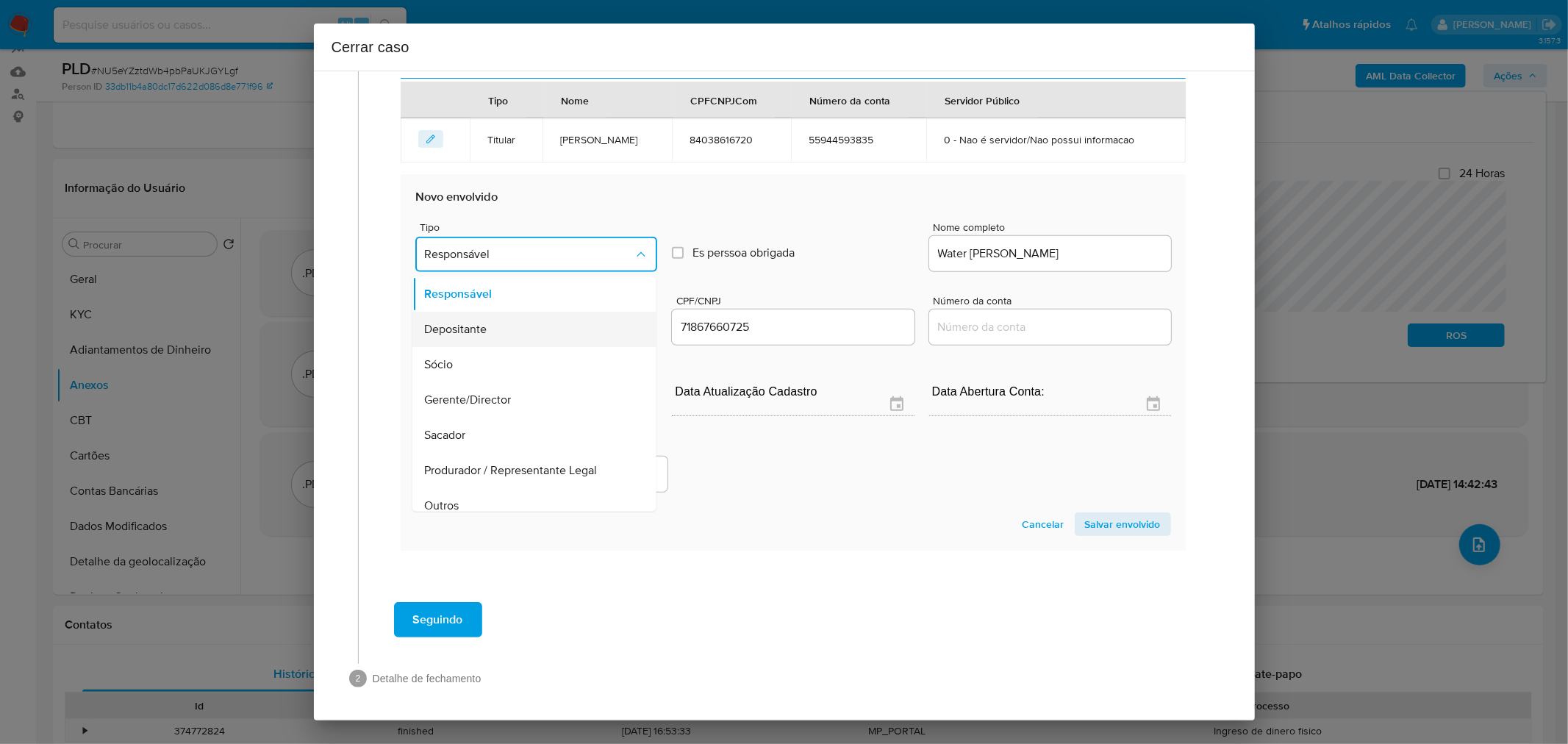
scroll to position [83, 0]
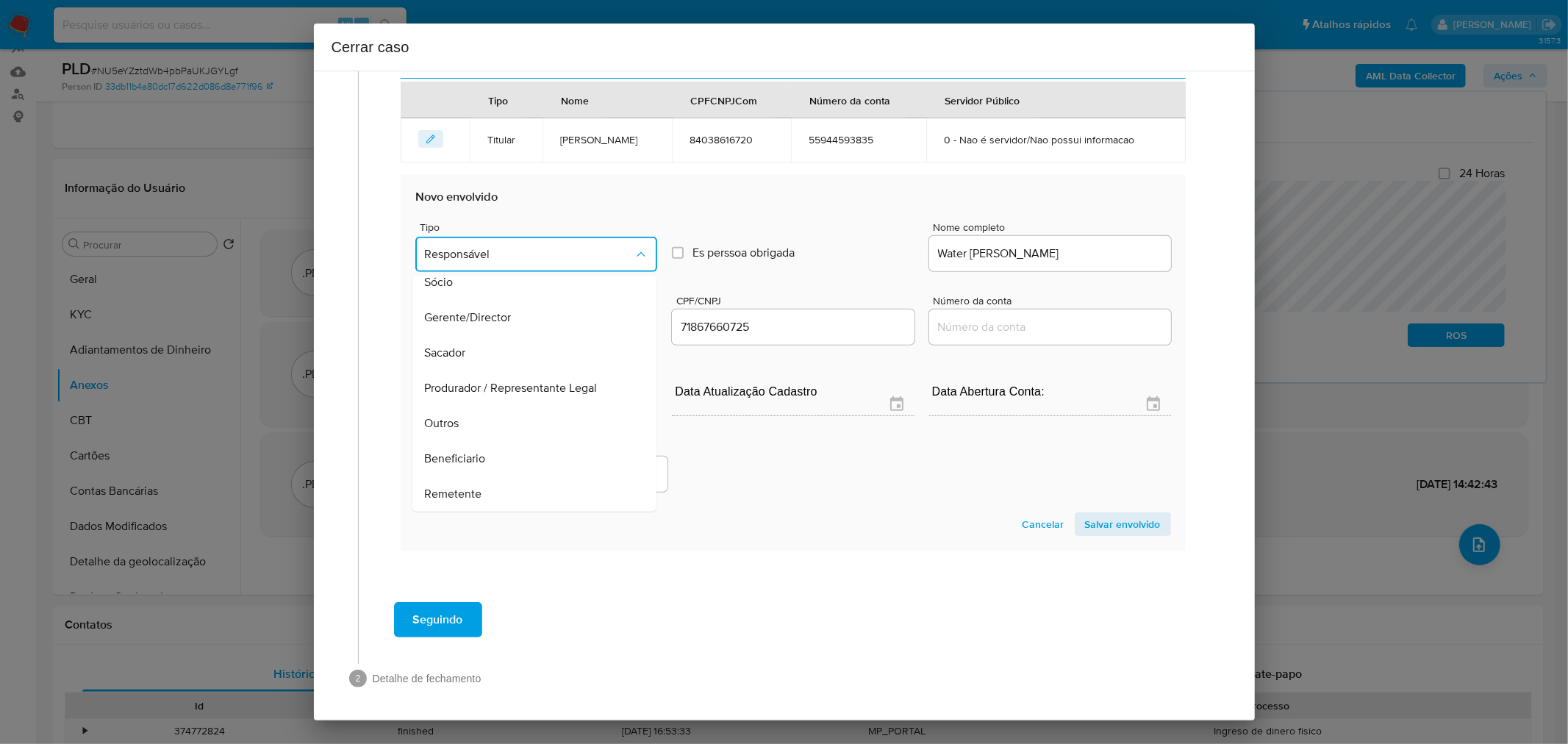
click at [528, 490] on div "Remetente" at bounding box center [530, 493] width 212 height 35
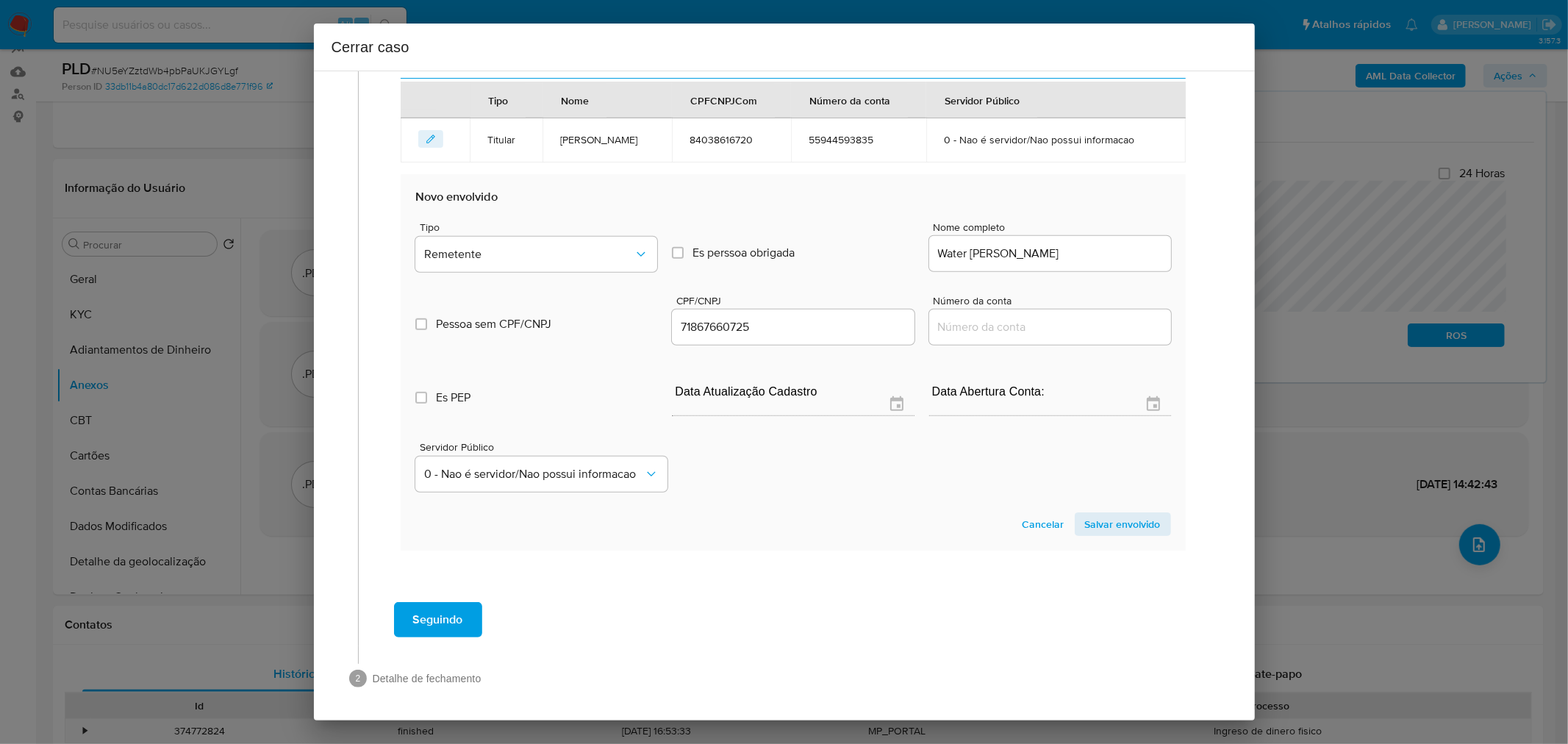
click at [786, 473] on div "Servidor Público 0 - Nao é servidor/Nao possui informacao" at bounding box center [793, 461] width 755 height 74
click at [1100, 519] on span "Salvar envolvido" at bounding box center [1123, 524] width 76 height 20
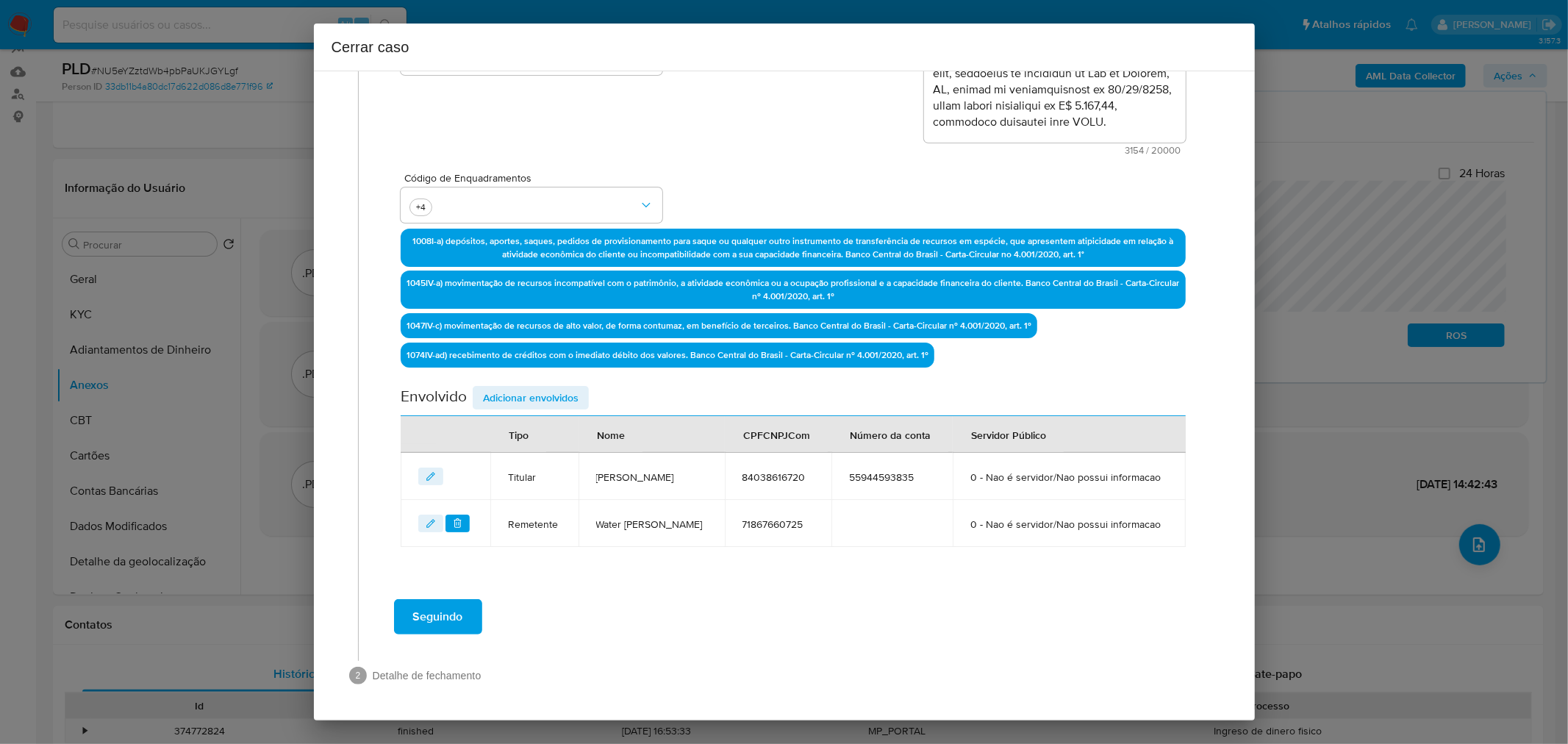
scroll to position [318, 0]
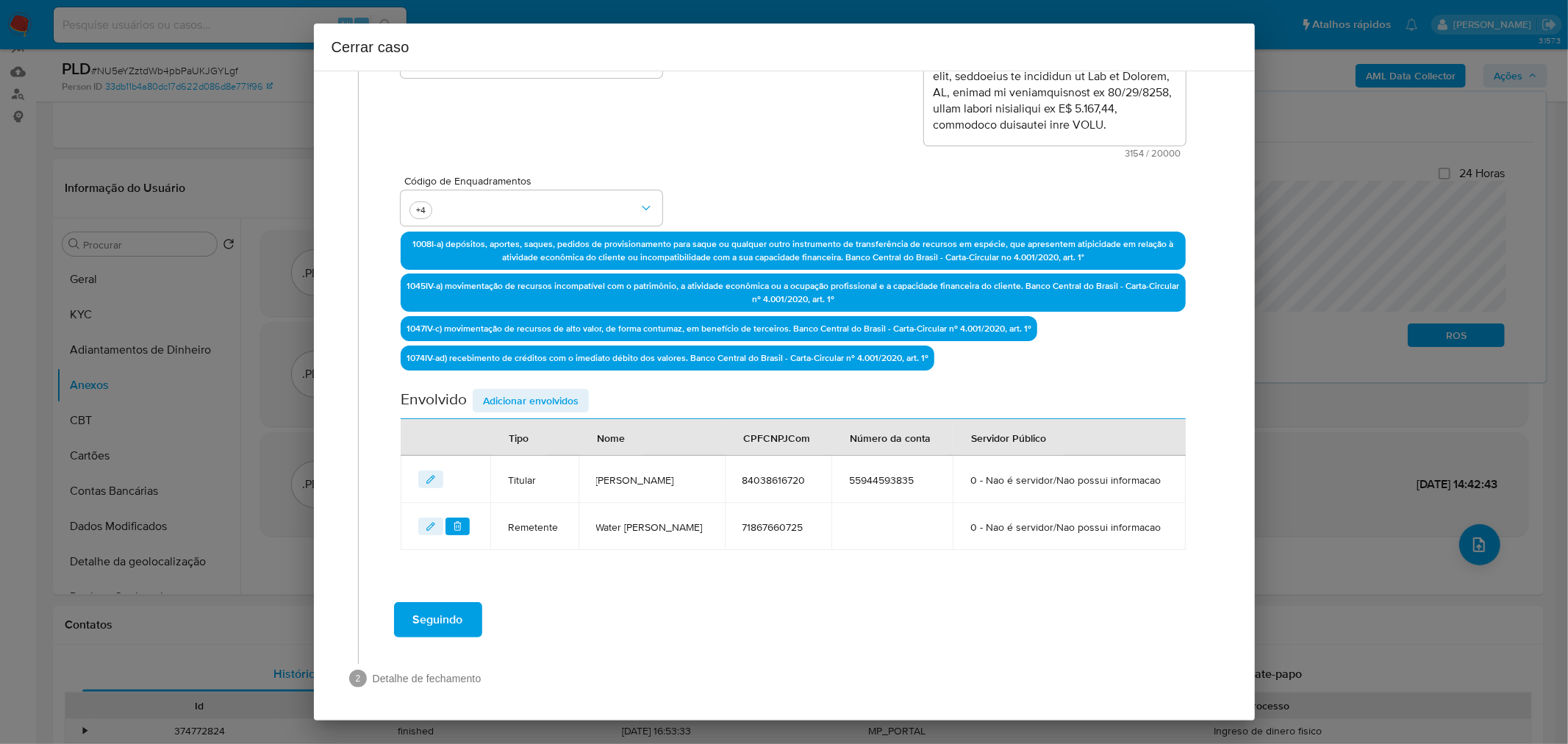
click at [558, 390] on span "Adicionar envolvidos" at bounding box center [531, 400] width 95 height 20
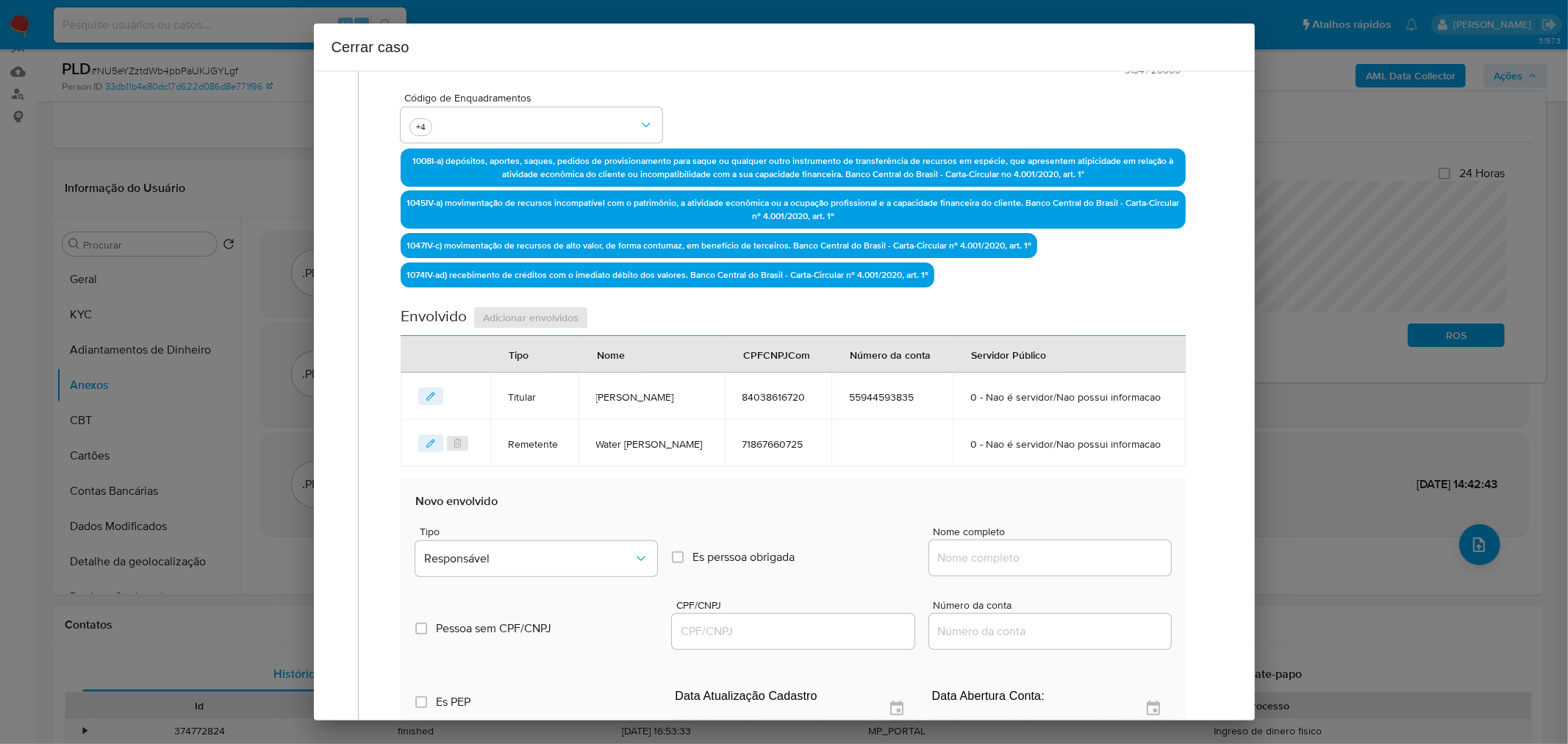
scroll to position [482, 0]
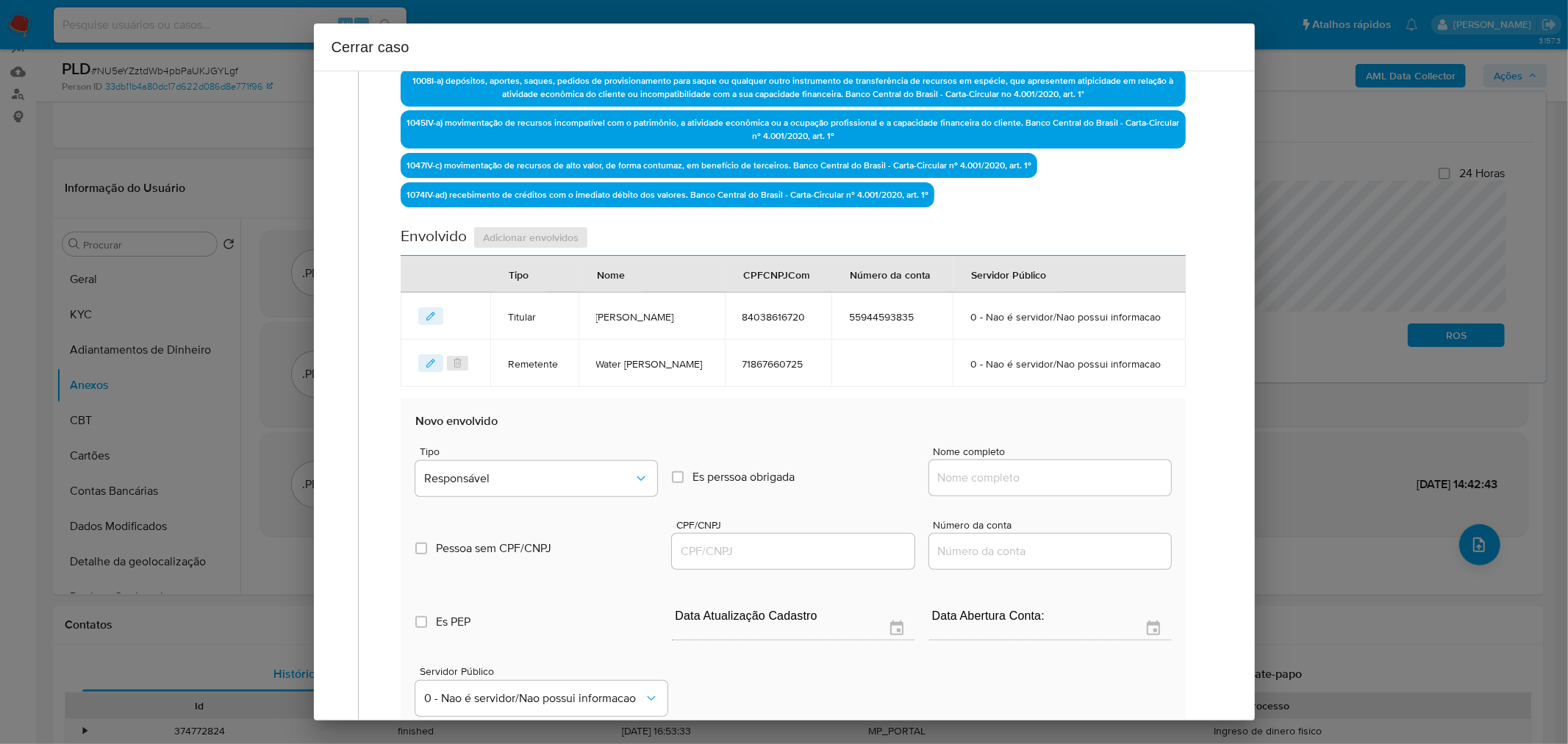
click at [986, 485] on div at bounding box center [1050, 477] width 242 height 35
click at [988, 479] on input "Nome completo" at bounding box center [1050, 477] width 242 height 19
paste input "Jose Luis Da Silva Pacheco, 29875498734"
click at [1094, 468] on input "Jose Luis Da Silva Pacheco, 29875498734" at bounding box center [1050, 477] width 242 height 19
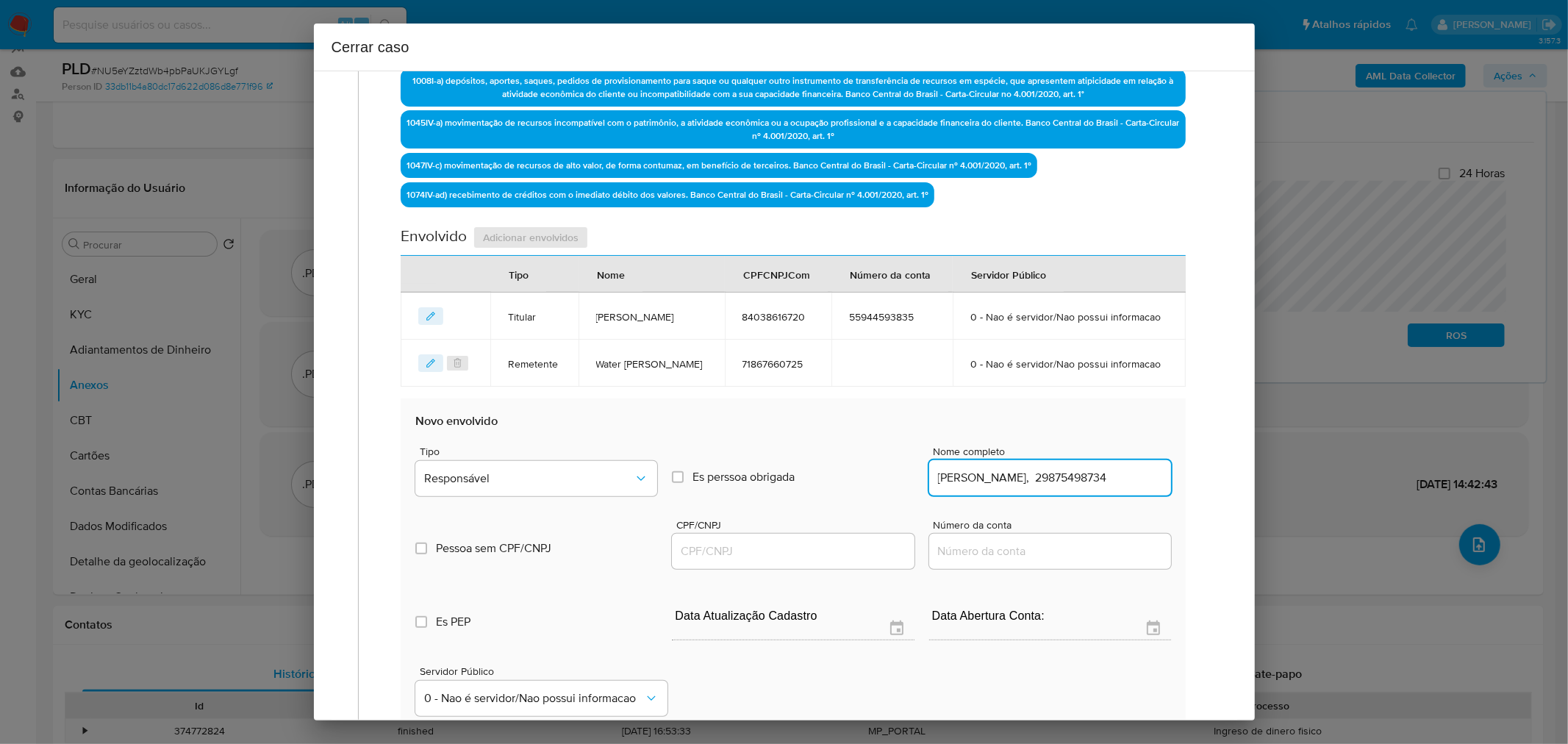
click at [1094, 468] on input "Jose Luis Da Silva Pacheco, 29875498734" at bounding box center [1050, 477] width 242 height 19
type input "Jose Luis Da Silva Pacheco"
click at [799, 545] on input "CPF/CNPJ" at bounding box center [793, 551] width 242 height 19
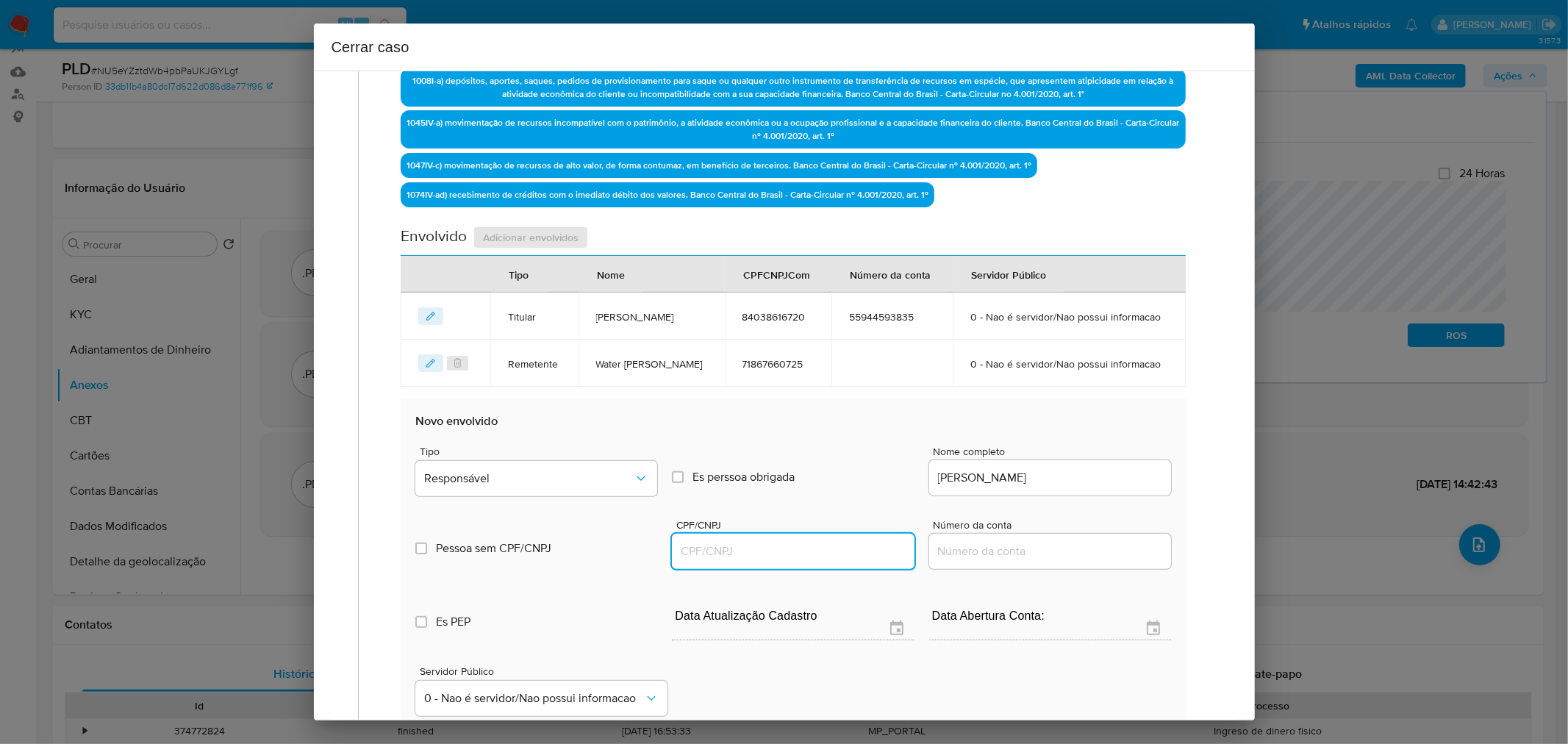
paste input "29875498734"
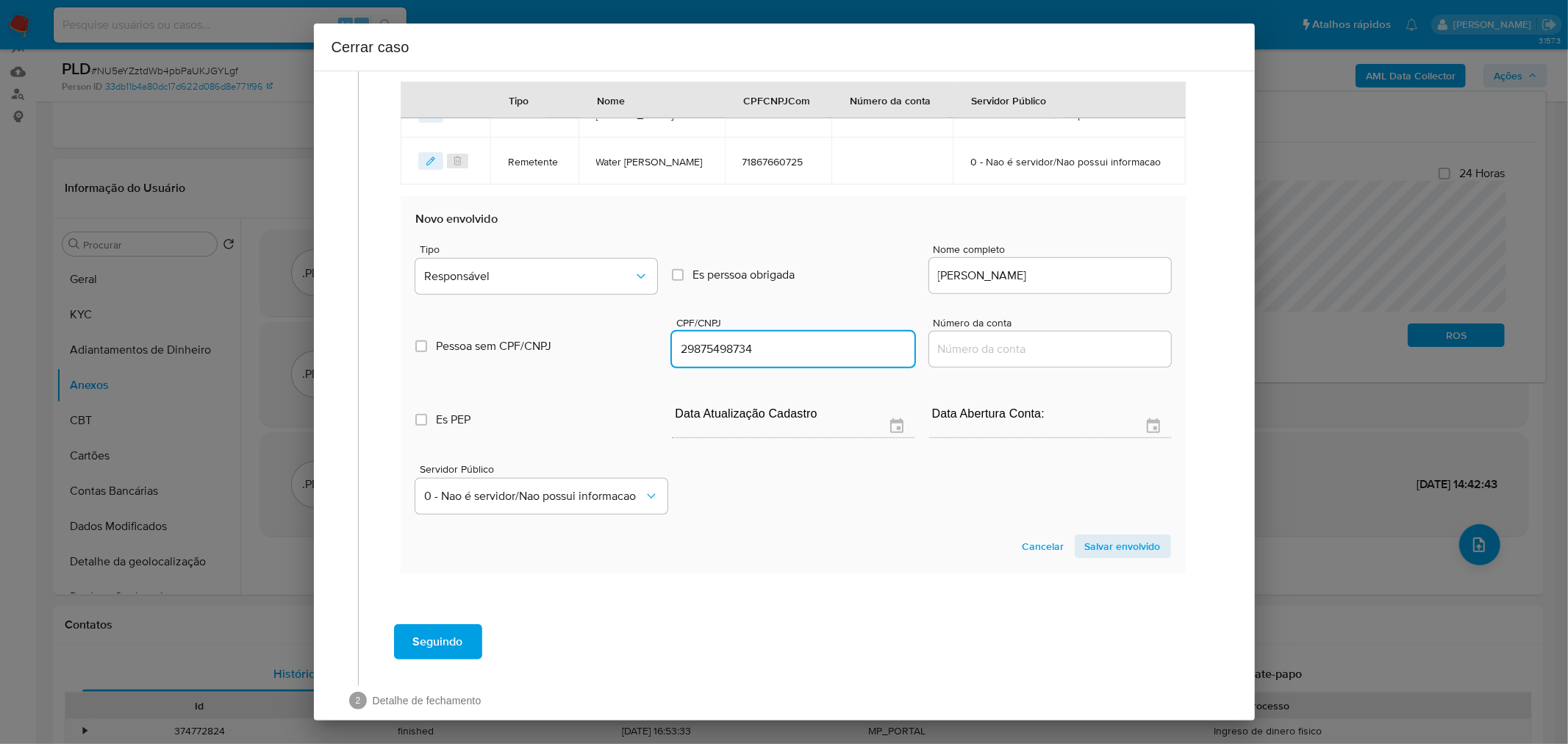
scroll to position [706, 0]
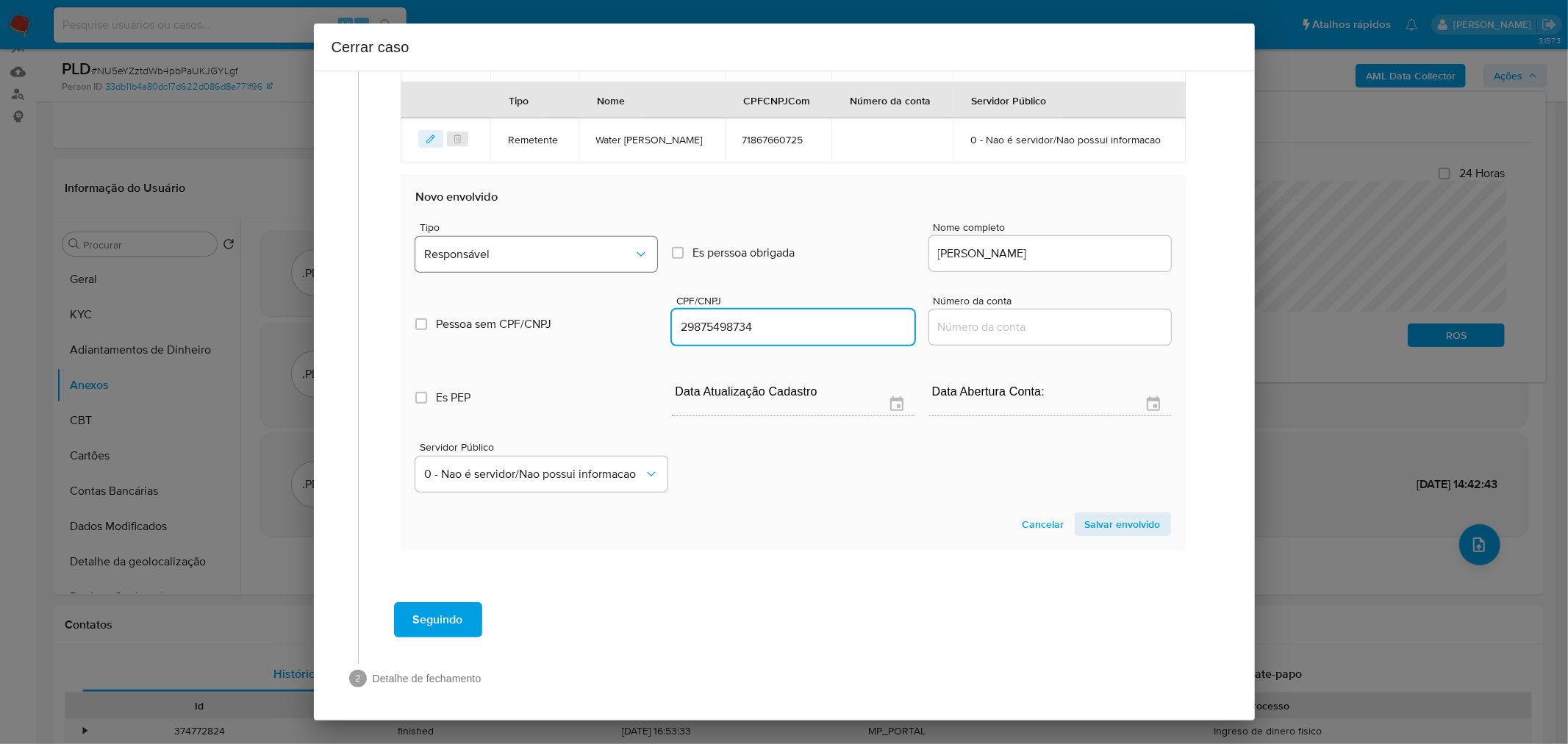
type input "29875498734"
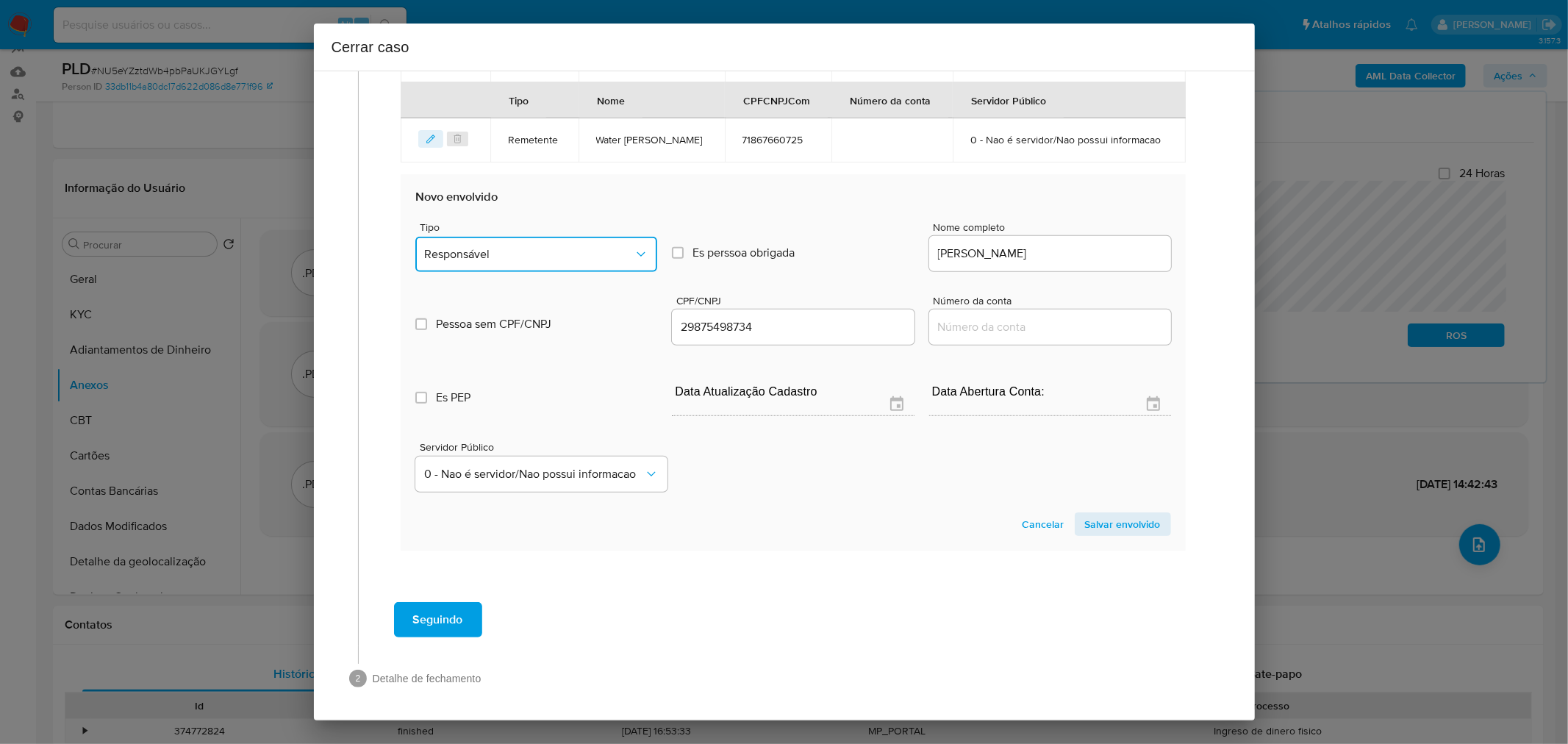
click at [512, 255] on span "Responsável" at bounding box center [528, 255] width 210 height 15
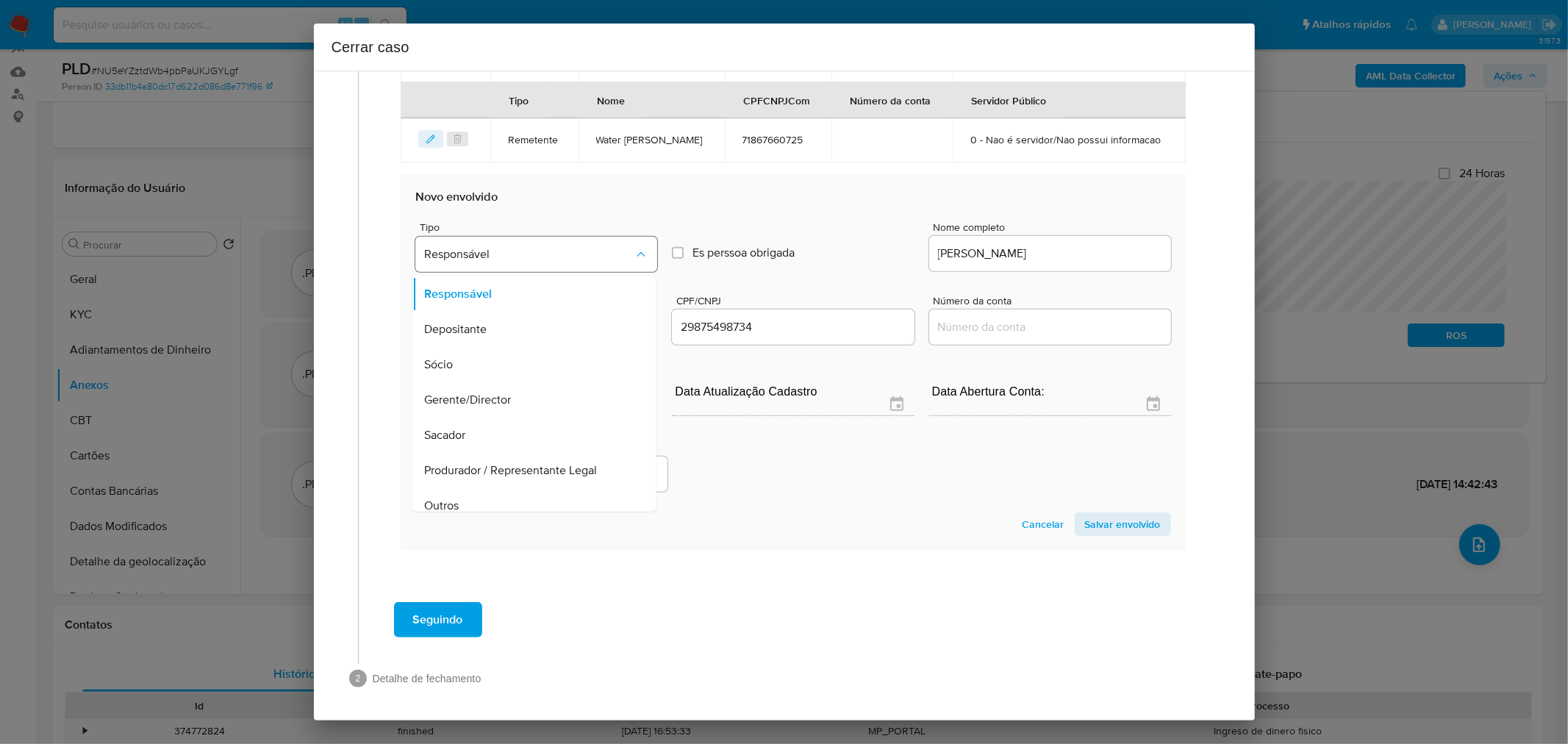
scroll to position [83, 0]
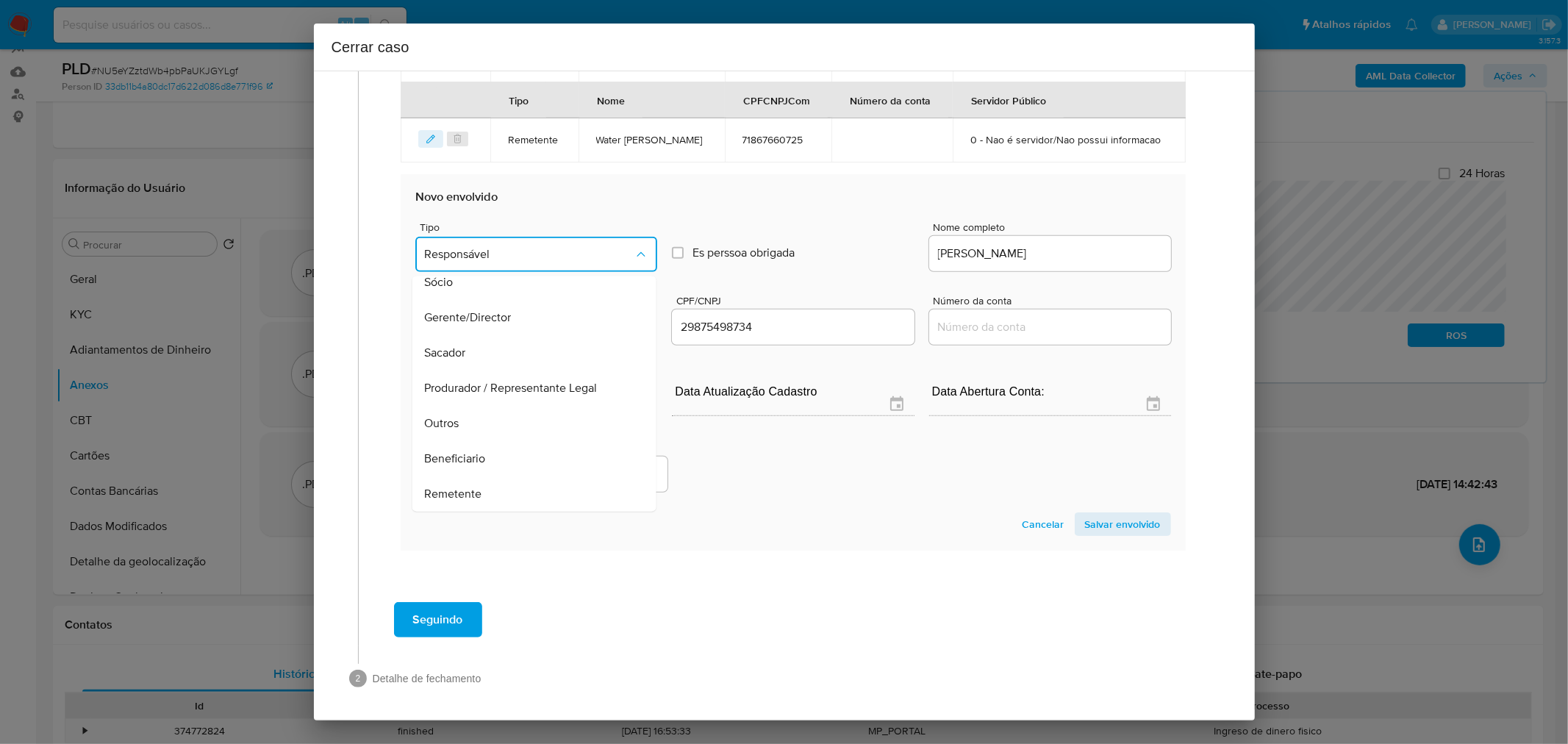
drag, startPoint x: 543, startPoint y: 489, endPoint x: 745, endPoint y: 468, distance: 203.1
click at [549, 491] on div "Remetente" at bounding box center [530, 493] width 212 height 35
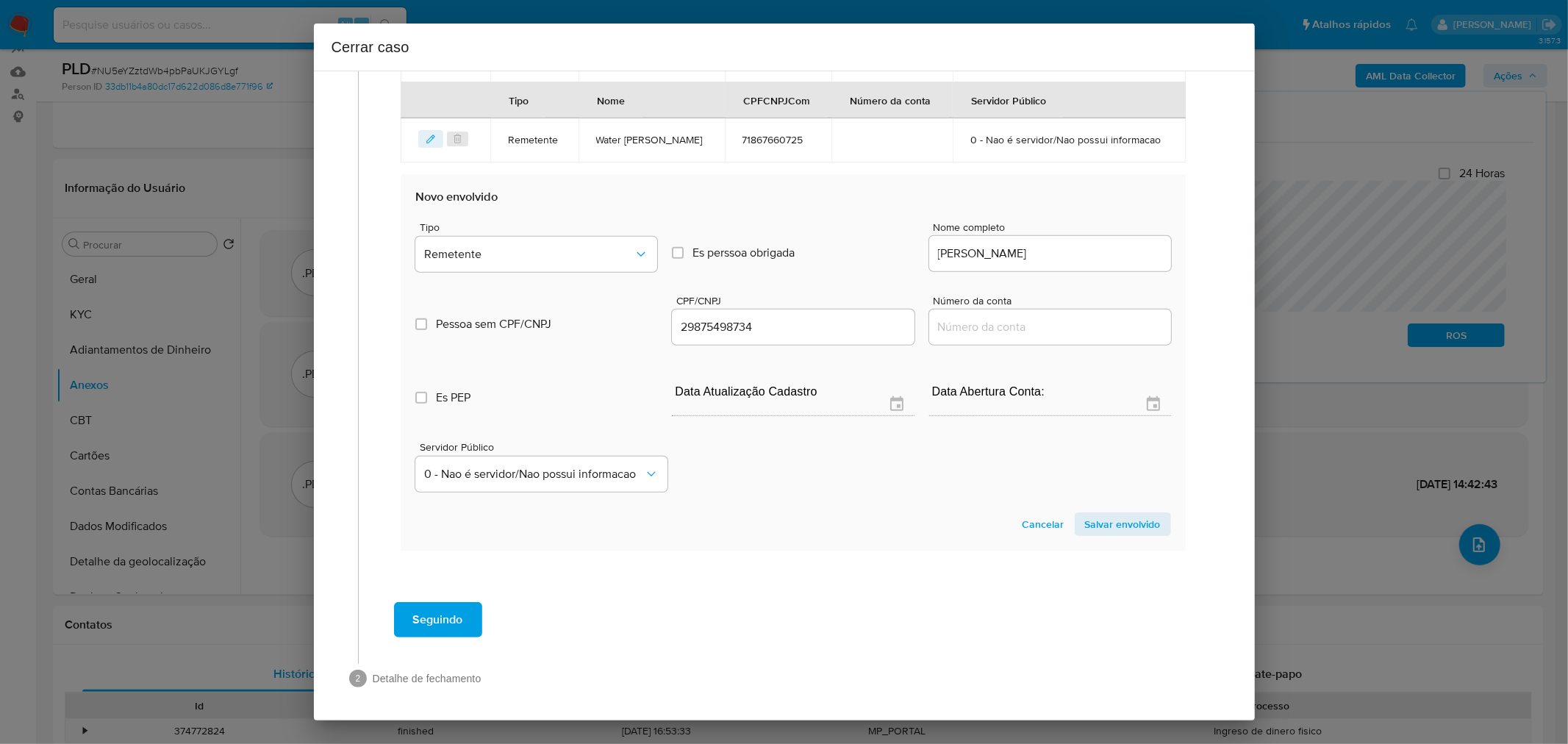
drag, startPoint x: 834, startPoint y: 455, endPoint x: 846, endPoint y: 461, distance: 13.4
click at [837, 457] on div "Servidor Público 0 - Nao é servidor/Nao possui informacao" at bounding box center [793, 461] width 755 height 74
click at [1096, 526] on span "Salvar envolvido" at bounding box center [1123, 524] width 76 height 20
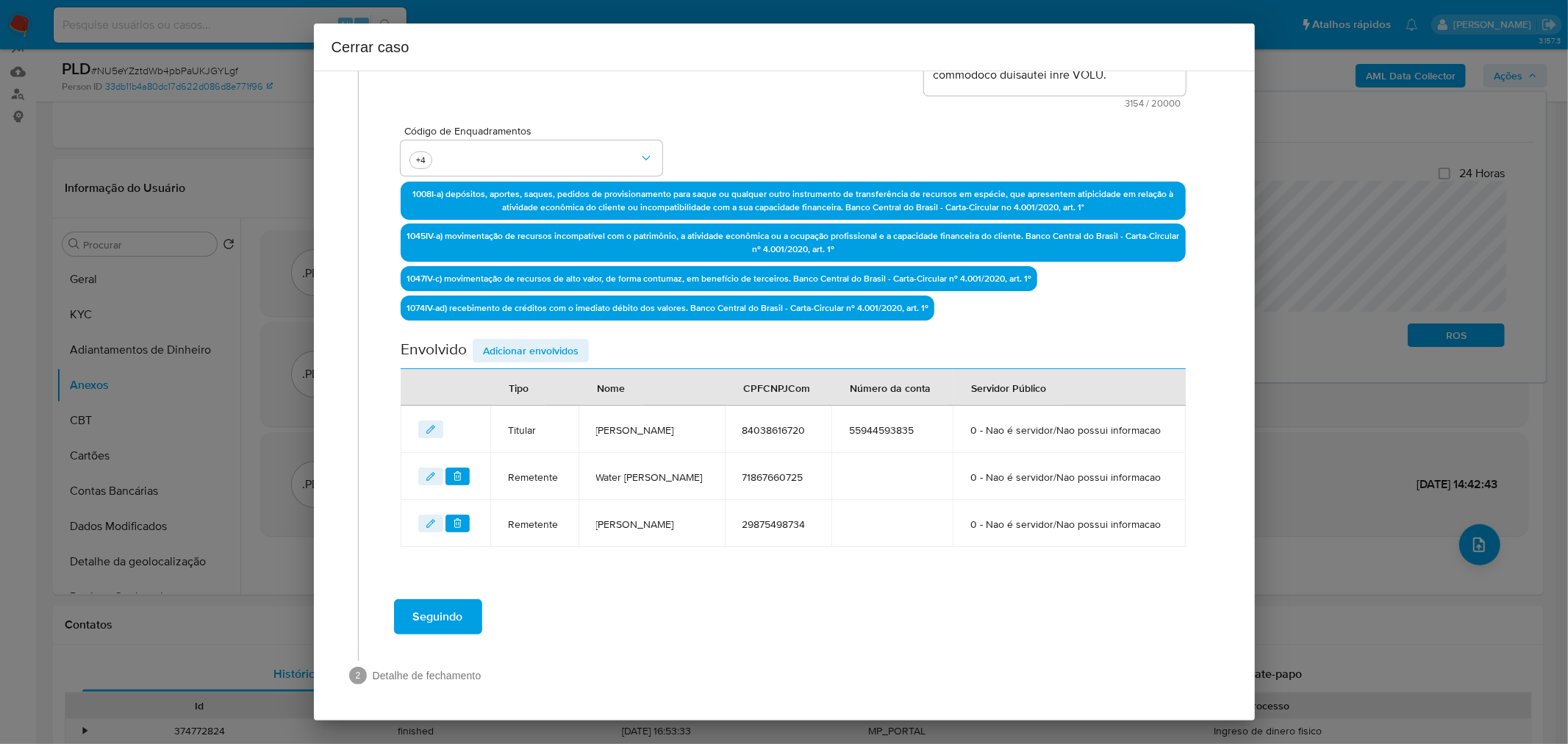
scroll to position [365, 0]
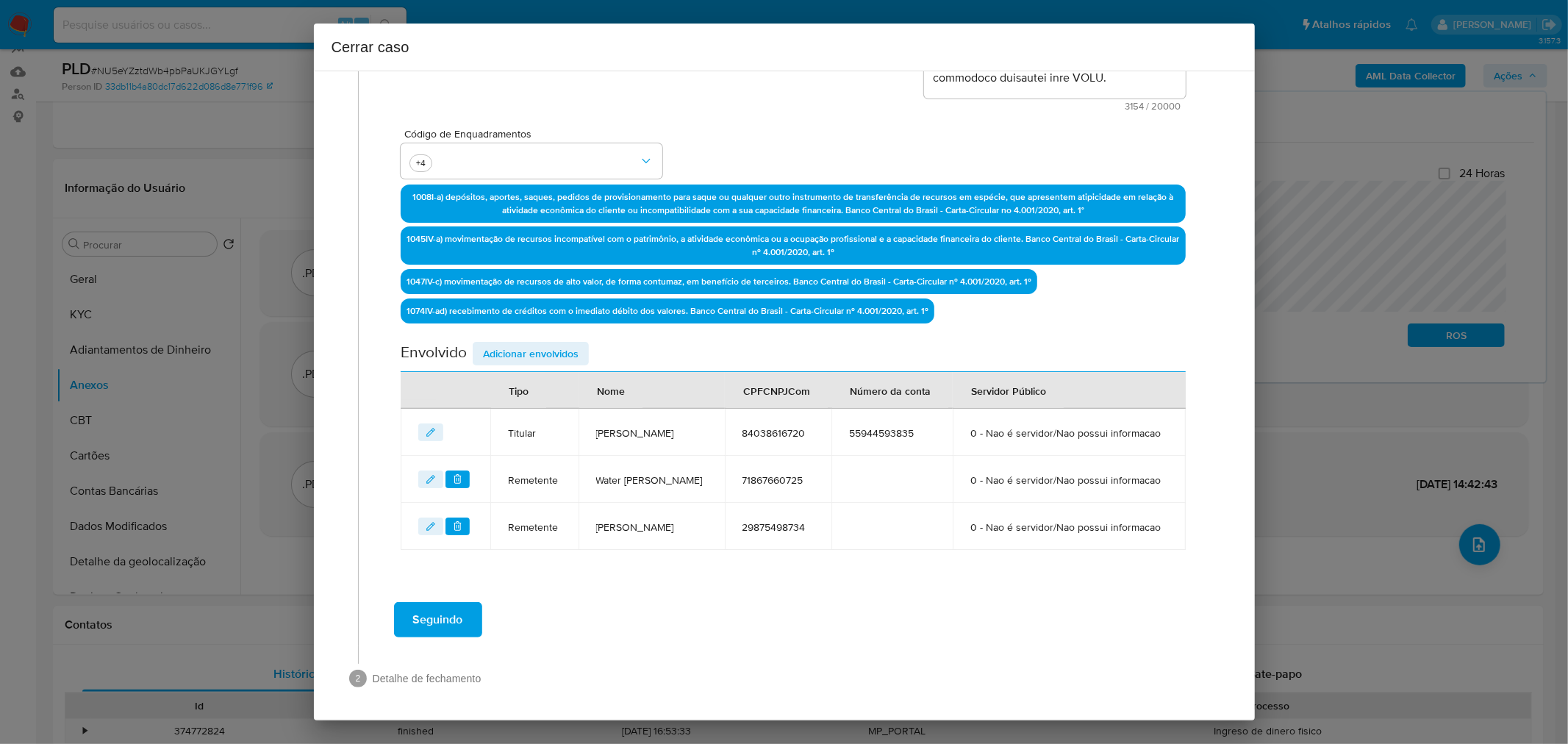
click at [513, 346] on span "Adicionar envolvidos" at bounding box center [531, 353] width 95 height 20
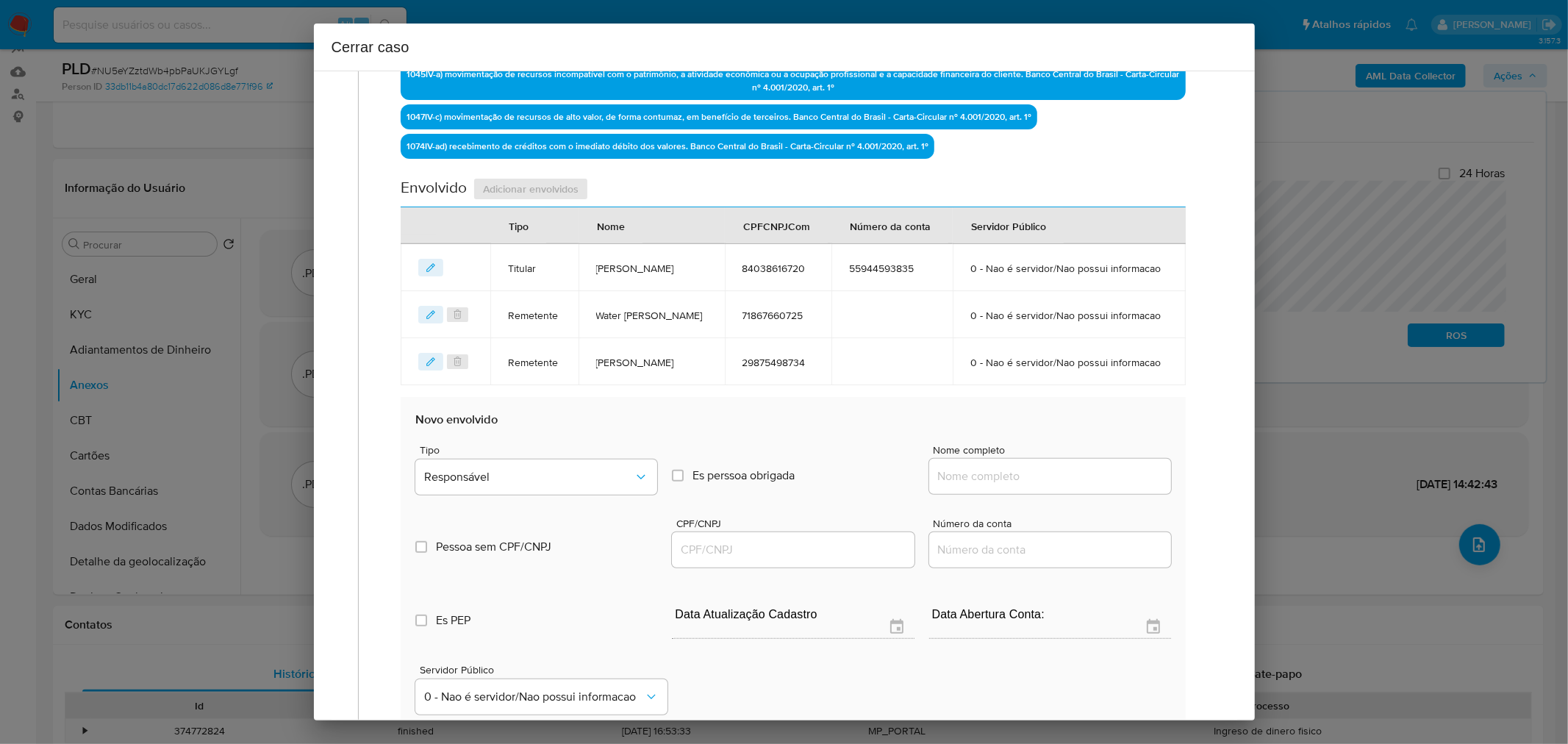
scroll to position [692, 0]
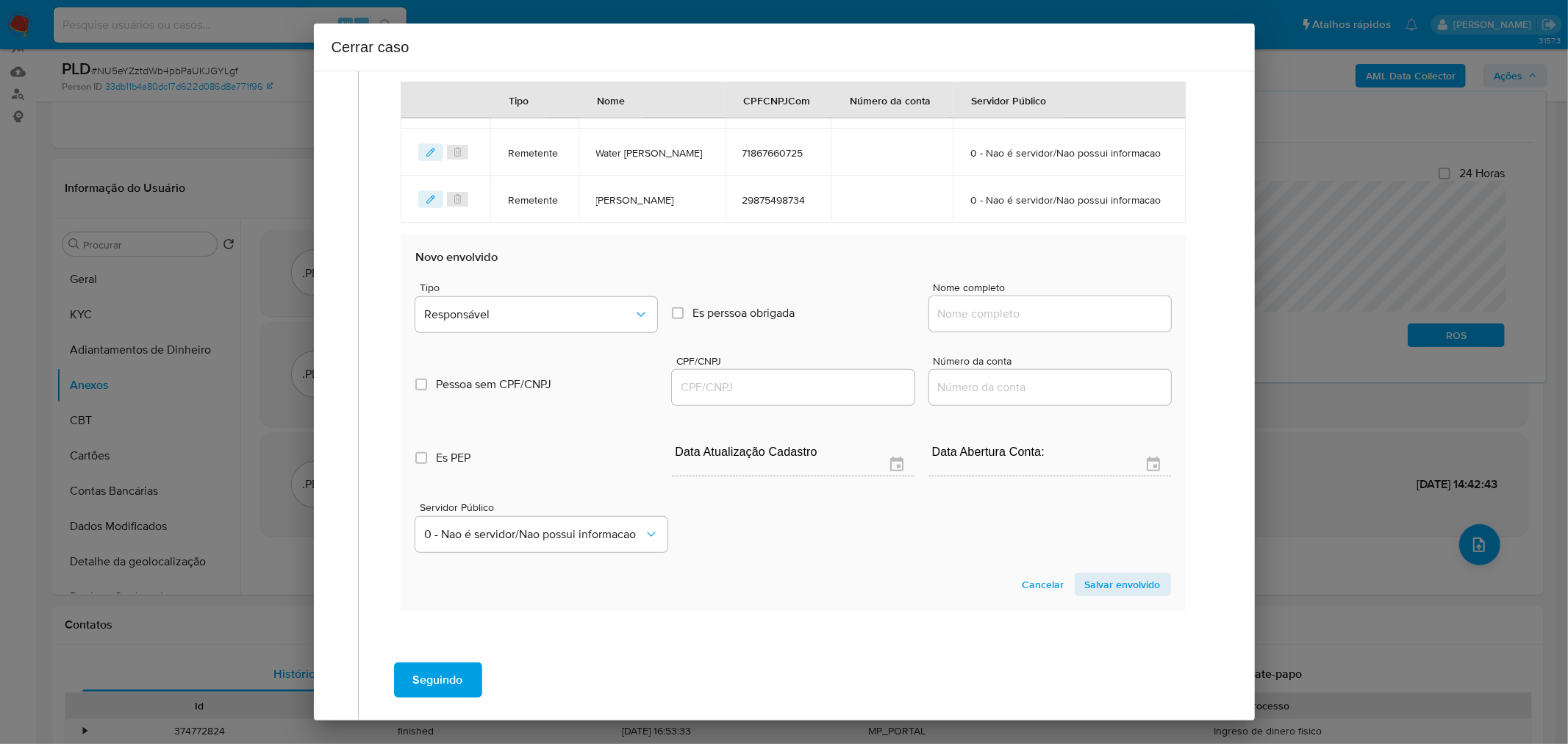
click at [1007, 319] on div at bounding box center [1050, 313] width 242 height 35
click at [1012, 307] on input "Nome completo" at bounding box center [1050, 313] width 242 height 19
paste input "Lucky Time Loteria Ltda, 04844754000189"
click at [1092, 316] on input "Lucky Time Loteria Ltda, 04844754000189" at bounding box center [1050, 313] width 242 height 19
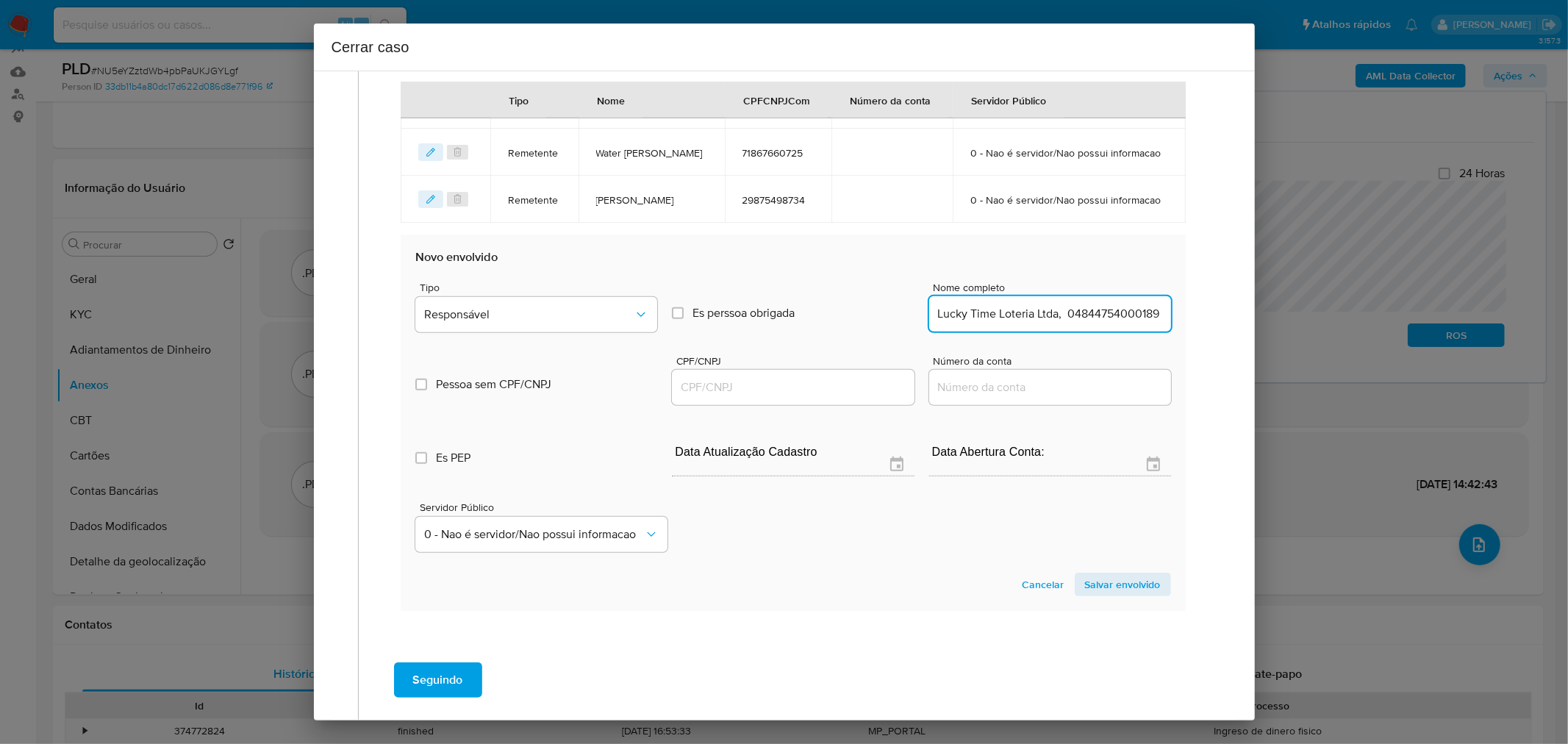
click at [1092, 315] on input "Lucky Time Loteria Ltda, 04844754000189" at bounding box center [1050, 313] width 242 height 19
type input "Lucky Time Loteria Ltda"
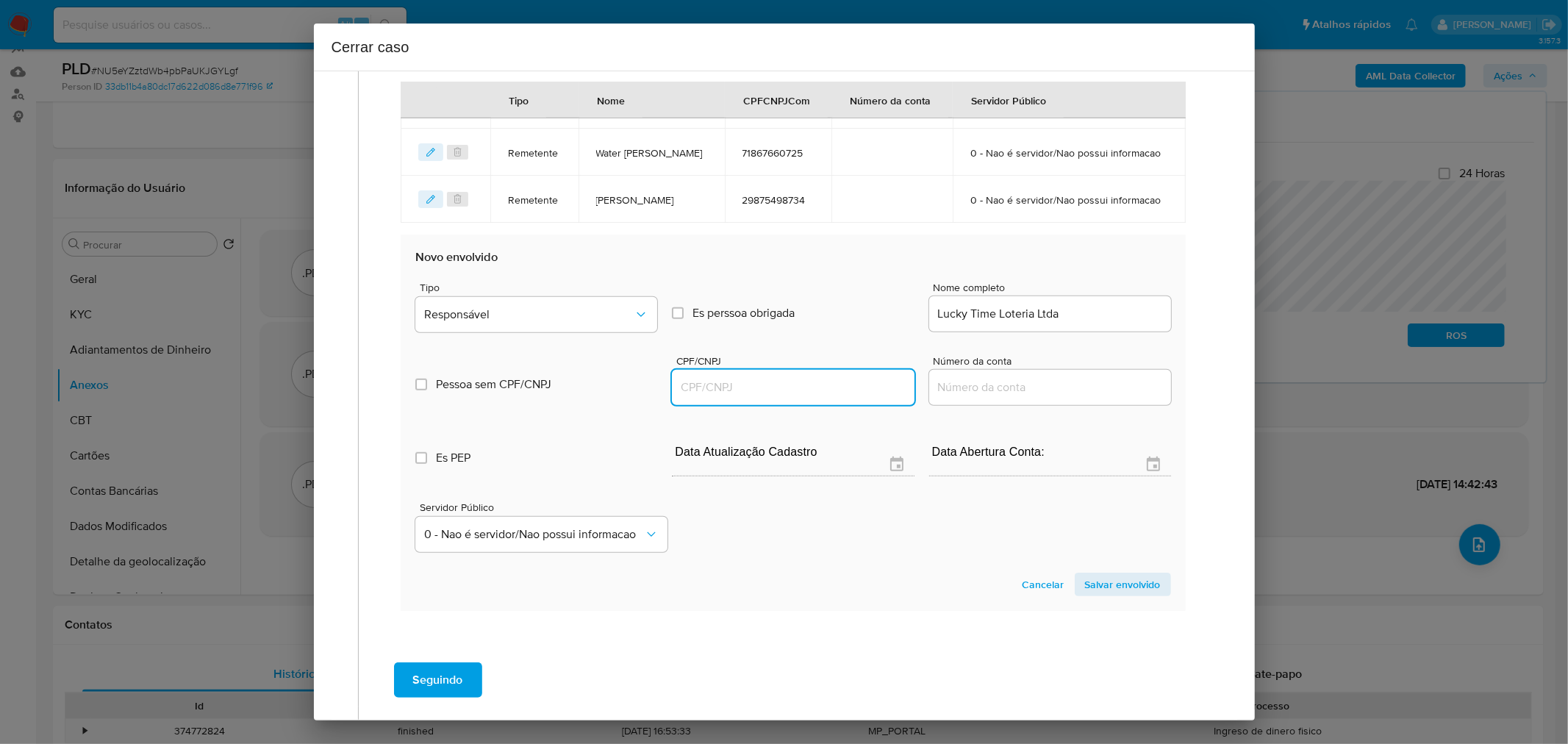
click at [716, 391] on input "CPF/CNPJ" at bounding box center [793, 387] width 242 height 19
paste input "04844754000189"
type input "4844754000189"
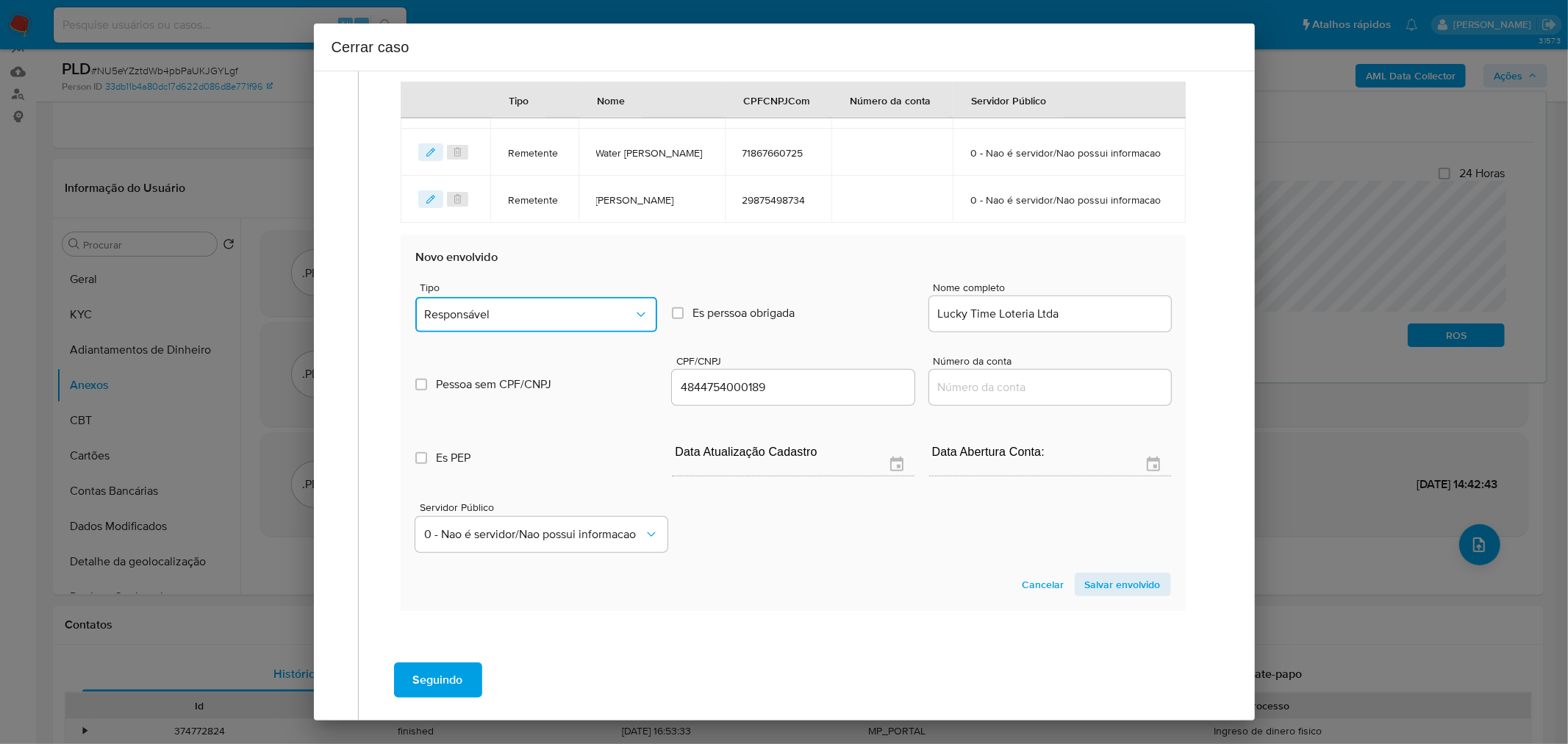
click at [567, 313] on span "Responsável" at bounding box center [528, 315] width 210 height 15
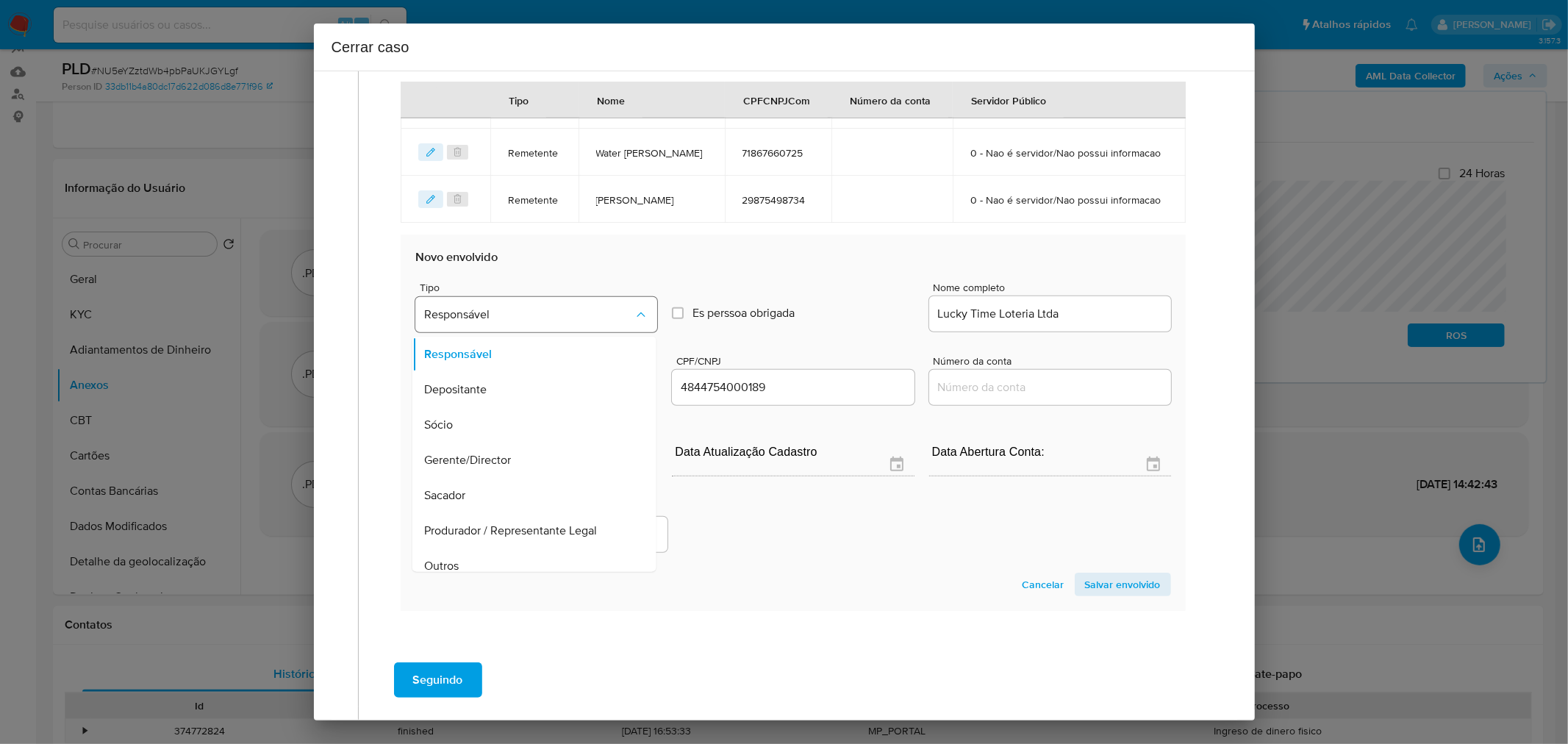
scroll to position [83, 0]
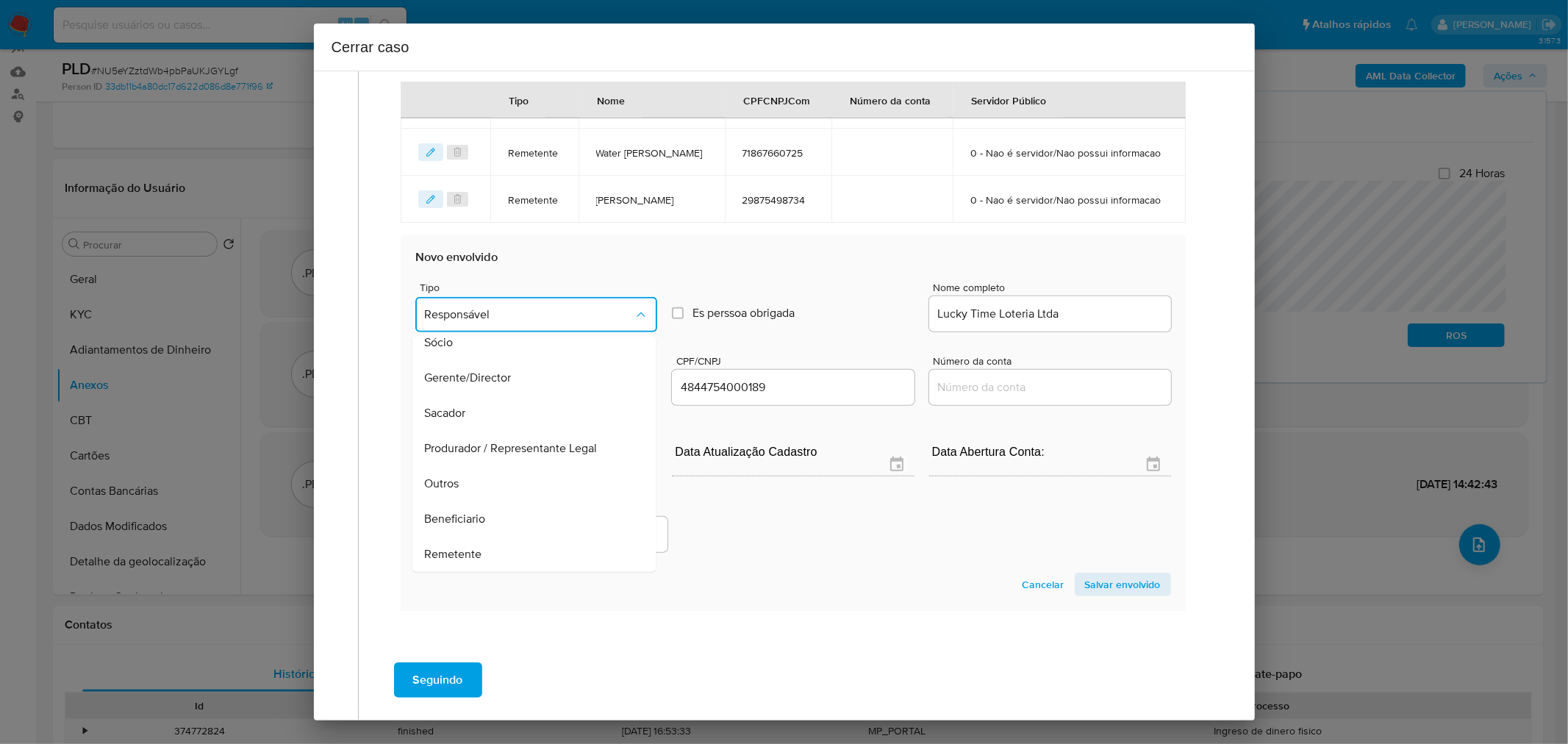
drag, startPoint x: 555, startPoint y: 546, endPoint x: 822, endPoint y: 523, distance: 268.0
click at [557, 546] on div "Remetente" at bounding box center [530, 553] width 212 height 35
type input "04844754000189"
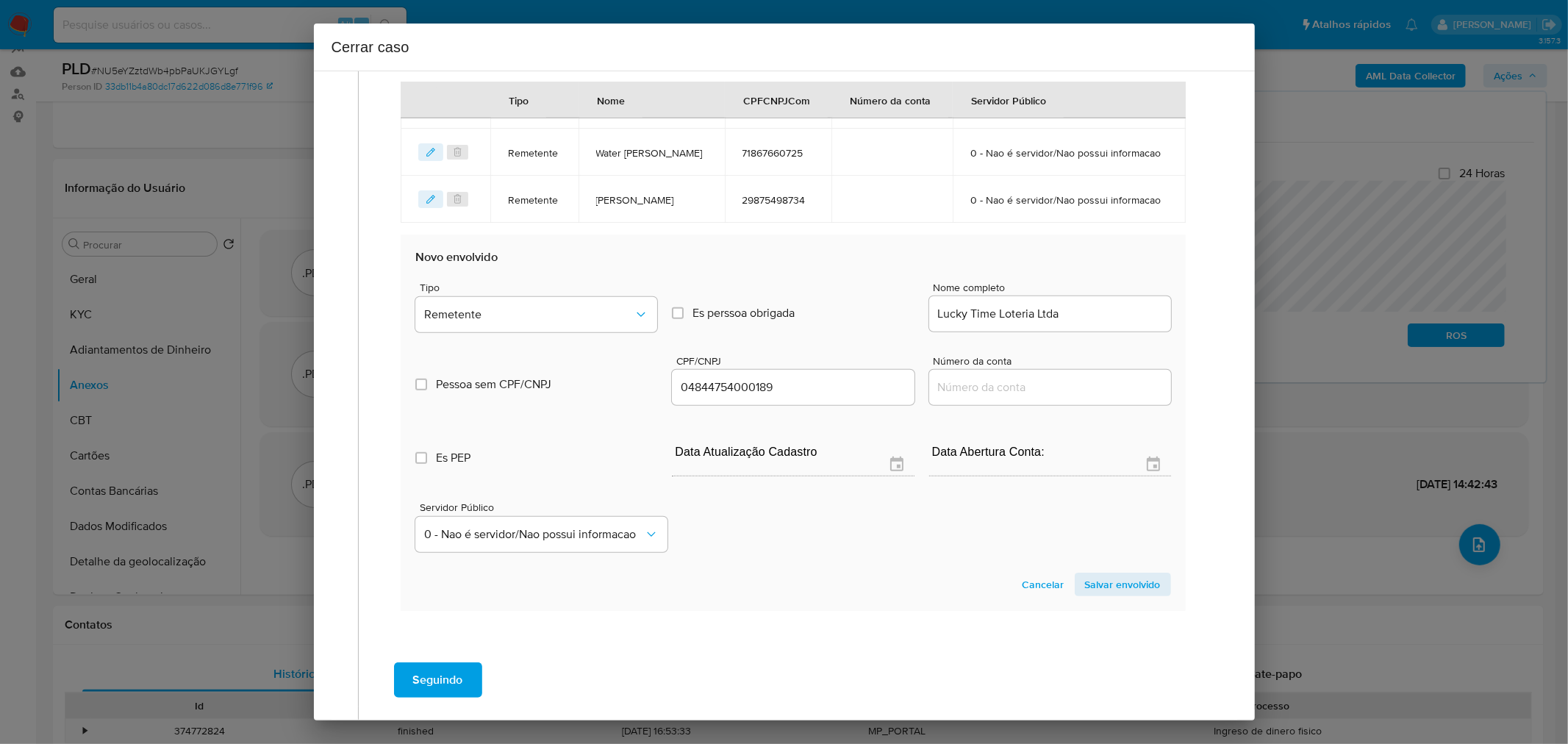
click at [832, 517] on div "Servidor Público 0 - Nao é servidor/Nao possui informacao" at bounding box center [793, 522] width 755 height 74
click at [1114, 588] on span "Salvar envolvido" at bounding box center [1123, 584] width 76 height 20
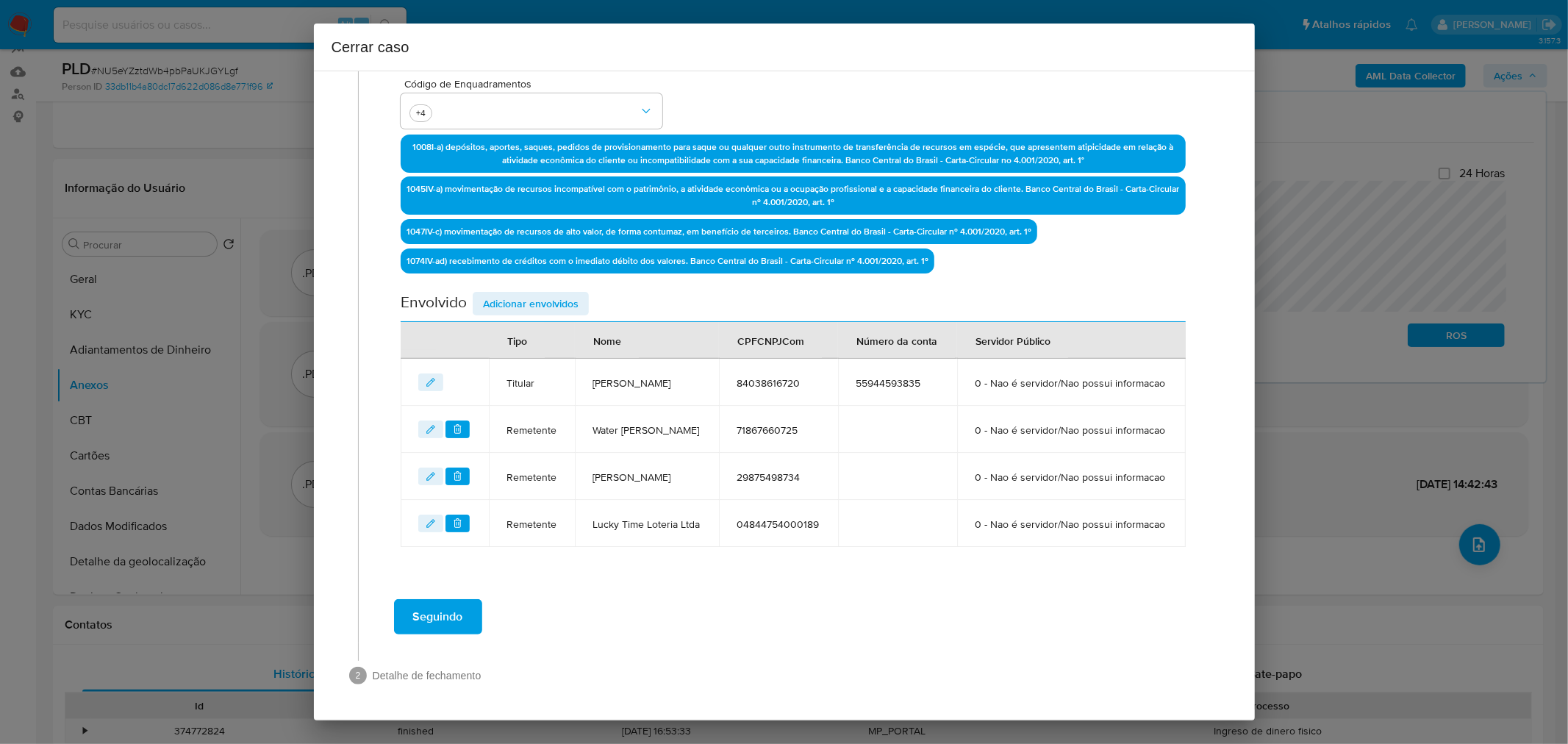
scroll to position [479, 0]
click at [534, 293] on span "Adicionar envolvidos" at bounding box center [531, 303] width 95 height 20
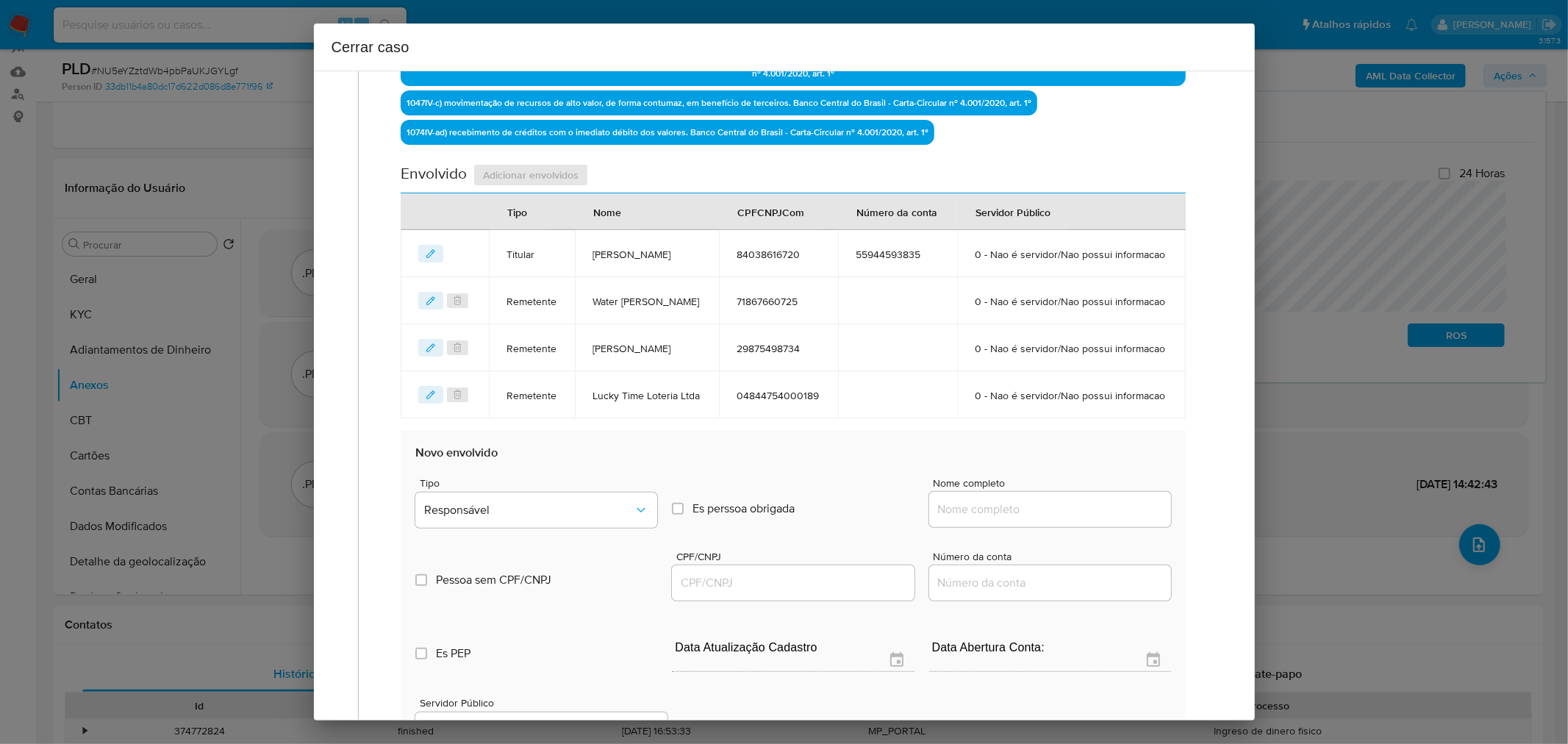
scroll to position [866, 0]
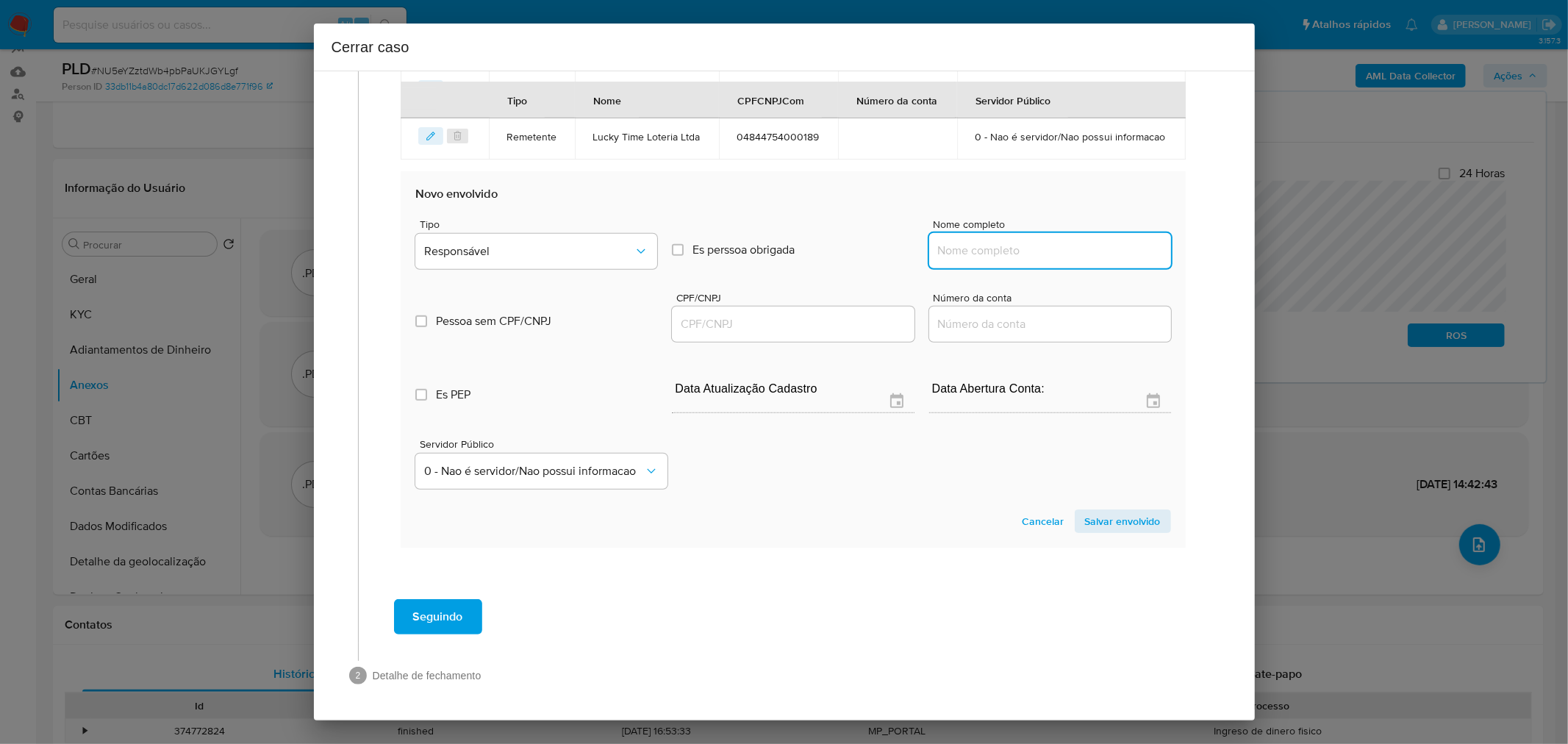
click at [979, 239] on div at bounding box center [1050, 250] width 242 height 35
paste input "Silveiras Lobo Chopp Ltda, 10233803000140"
click at [1088, 253] on input "Silveiras Lobo Chopp Ltda, 10233803000140" at bounding box center [1050, 250] width 242 height 19
click at [1088, 252] on input "Silveiras Lobo Chopp Ltda, 10233803000140" at bounding box center [1050, 250] width 242 height 19
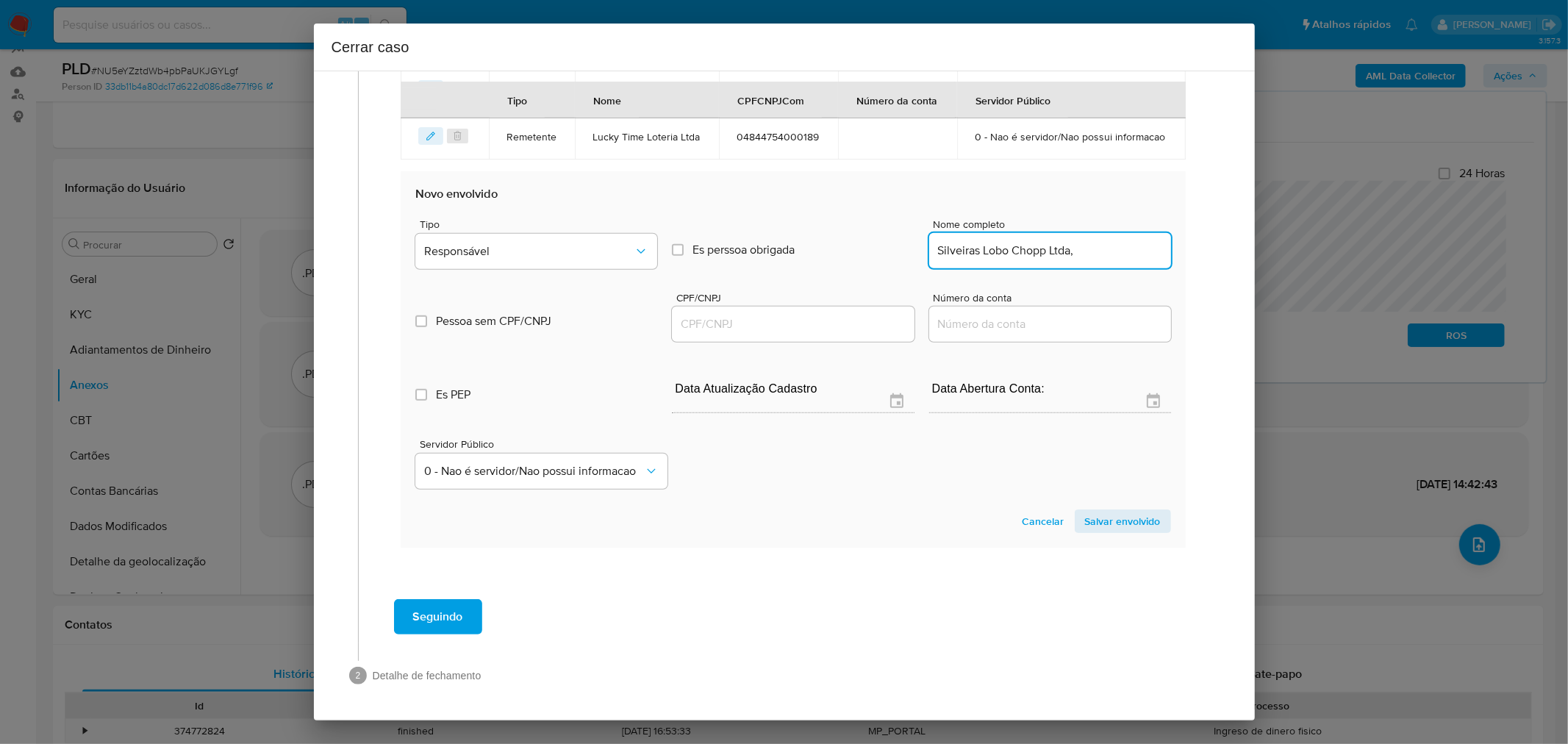
scroll to position [0, 0]
type input "Silveiras Lobo Chopp Ltda"
paste input "10233803000140"
click at [734, 331] on input "CPF/CNPJ" at bounding box center [793, 324] width 242 height 19
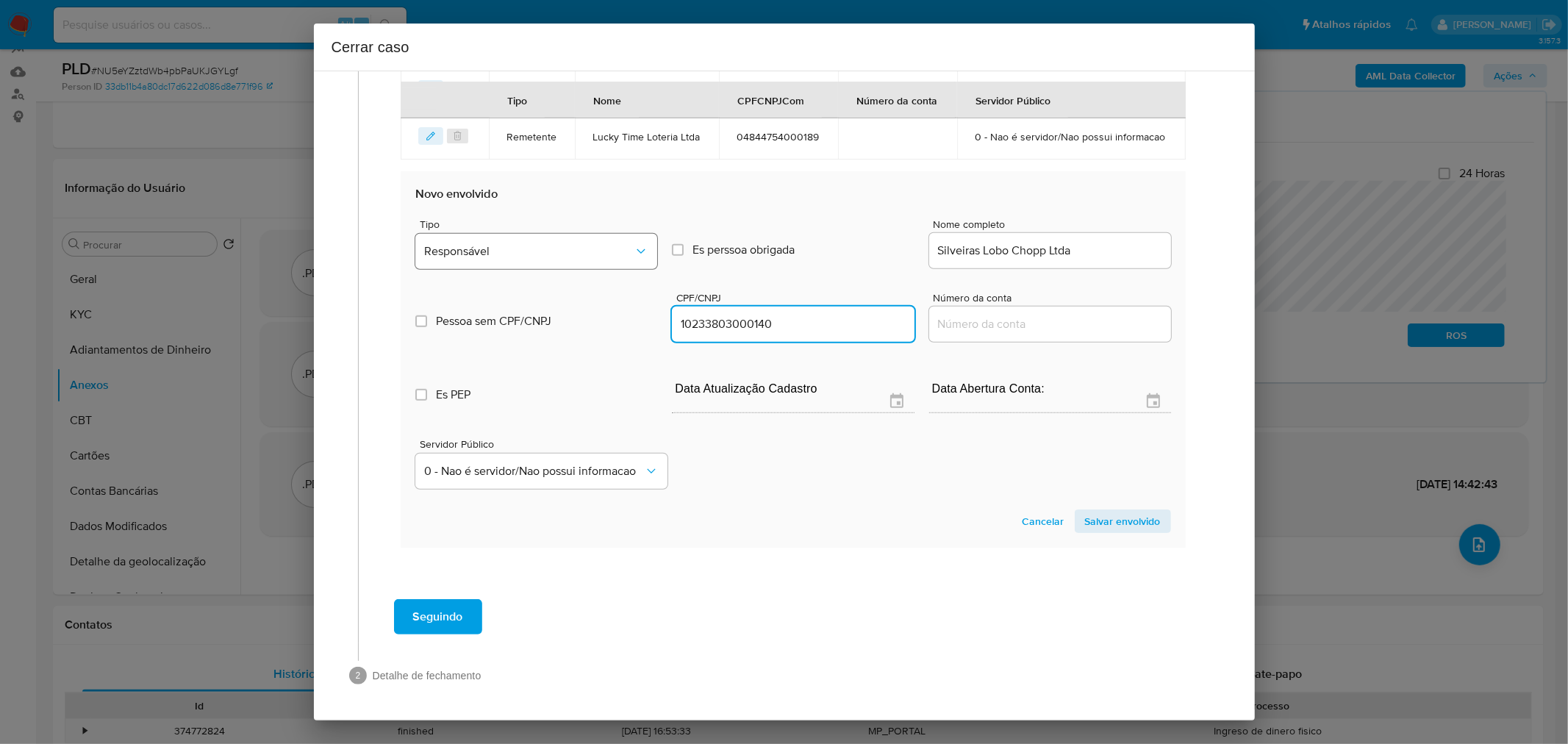
type input "10233803000140"
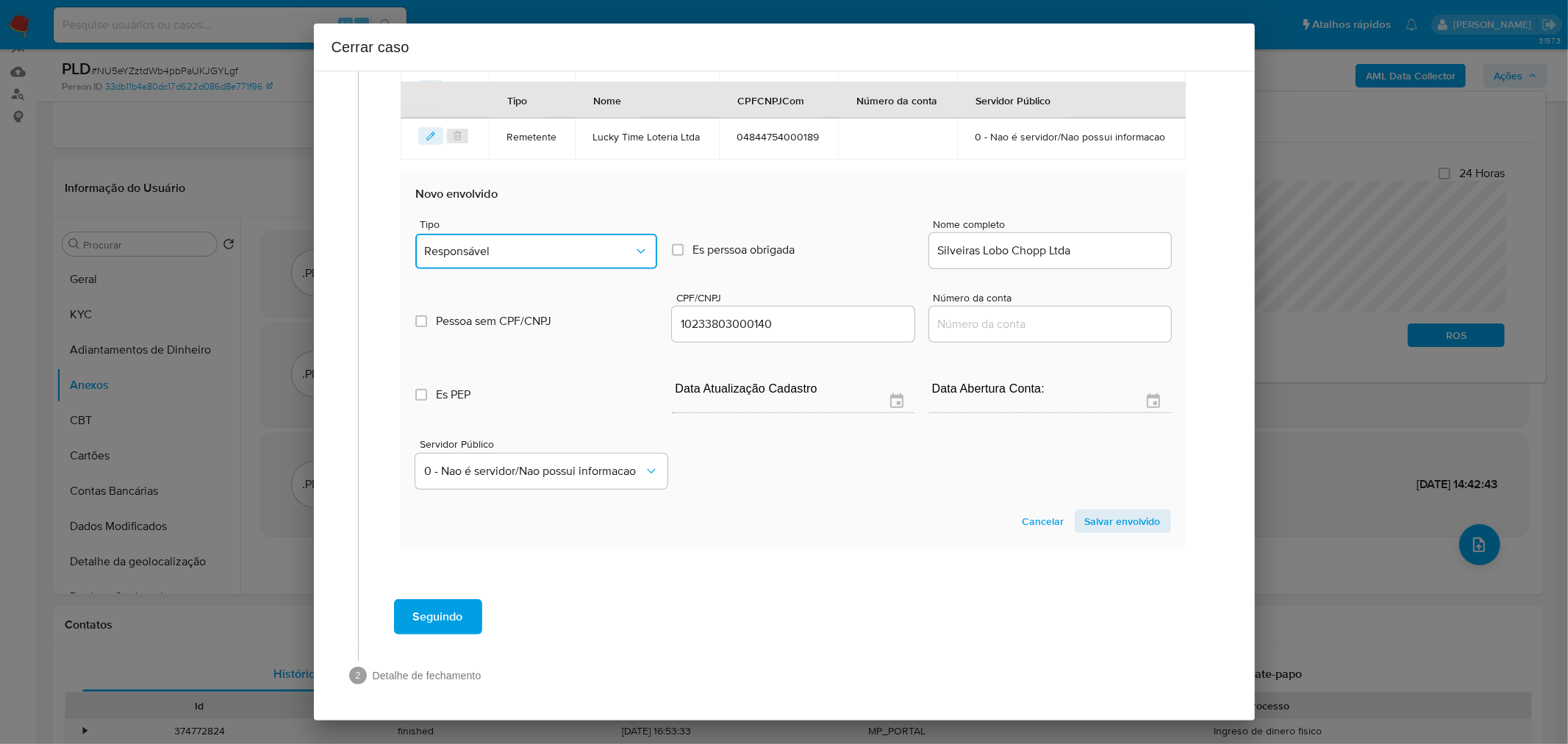
click at [562, 249] on span "Responsável" at bounding box center [528, 252] width 210 height 15
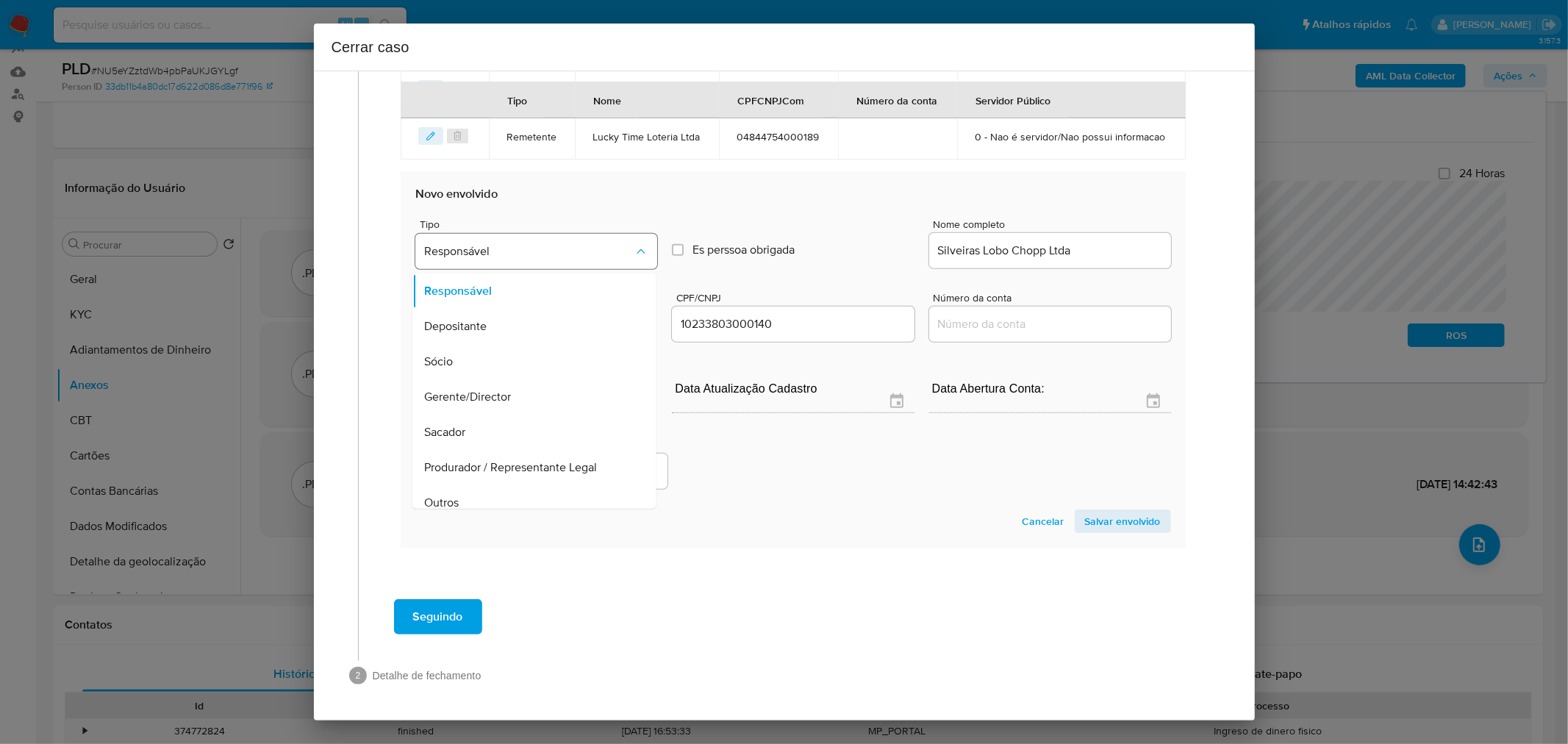
scroll to position [11, 0]
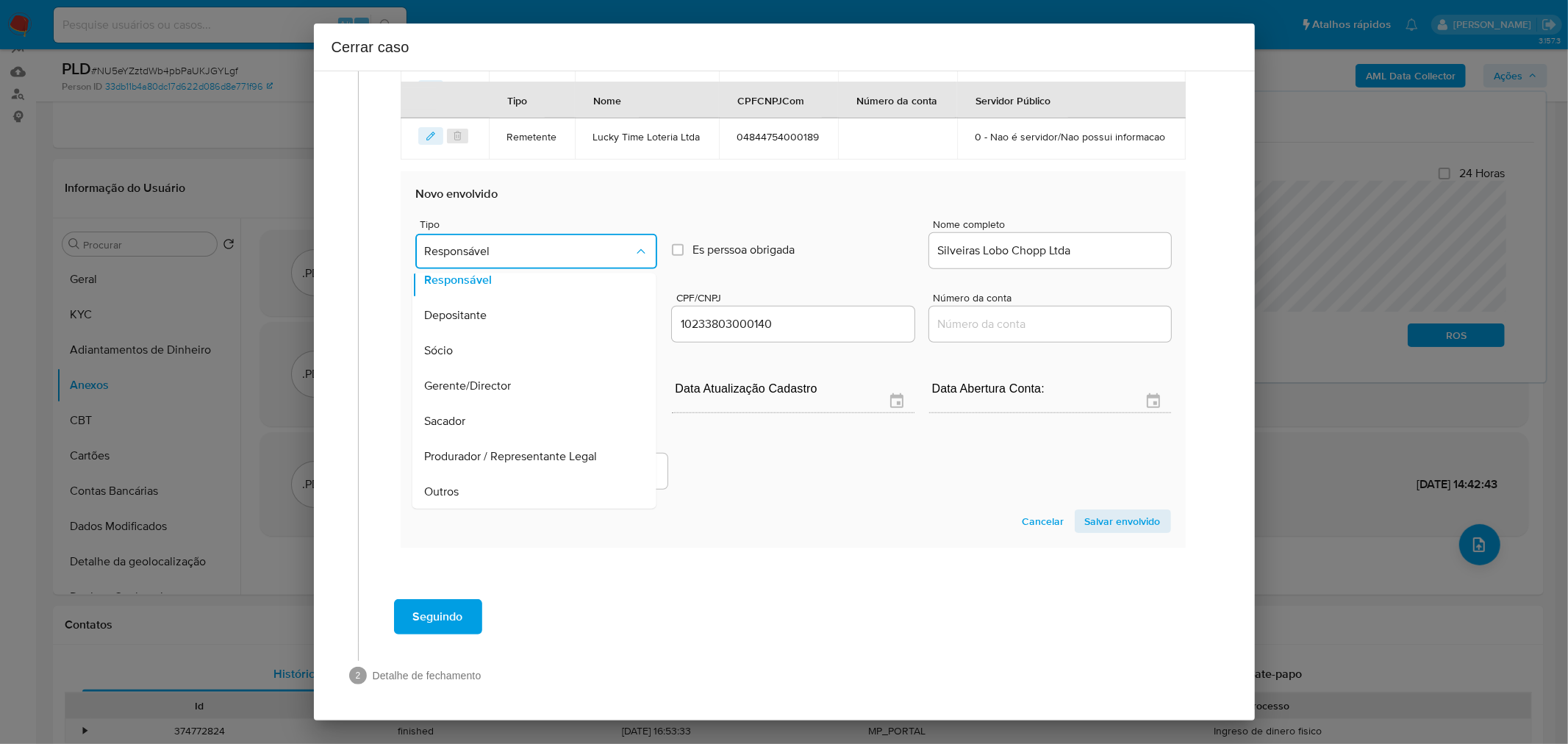
drag, startPoint x: 546, startPoint y: 496, endPoint x: 809, endPoint y: 513, distance: 263.5
click at [546, 496] on div "Outros" at bounding box center [530, 491] width 212 height 35
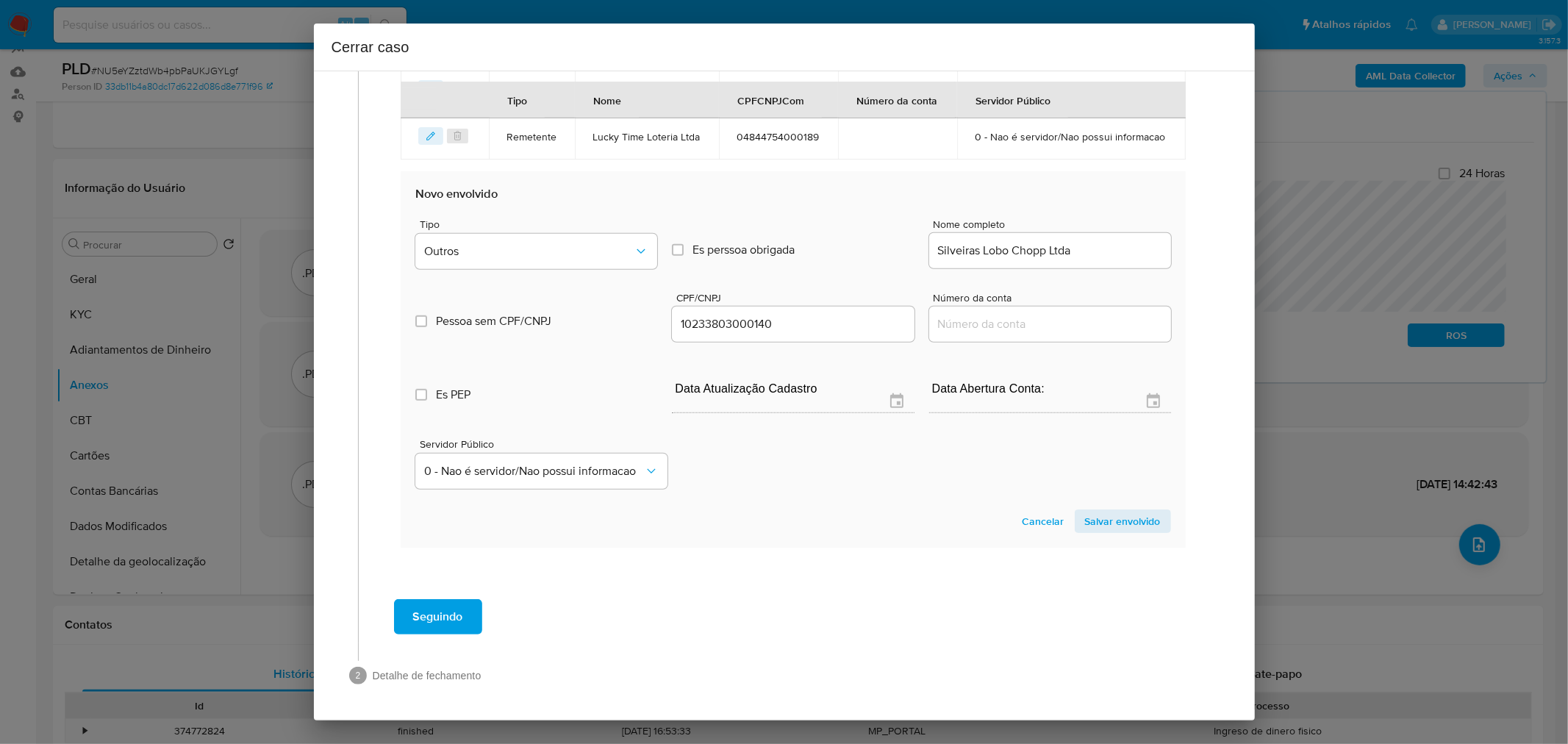
click at [913, 481] on div "Servidor Público 0 - Nao é servidor/Nao possui informacao" at bounding box center [793, 458] width 755 height 74
click at [1111, 517] on span "Salvar envolvido" at bounding box center [1123, 521] width 76 height 20
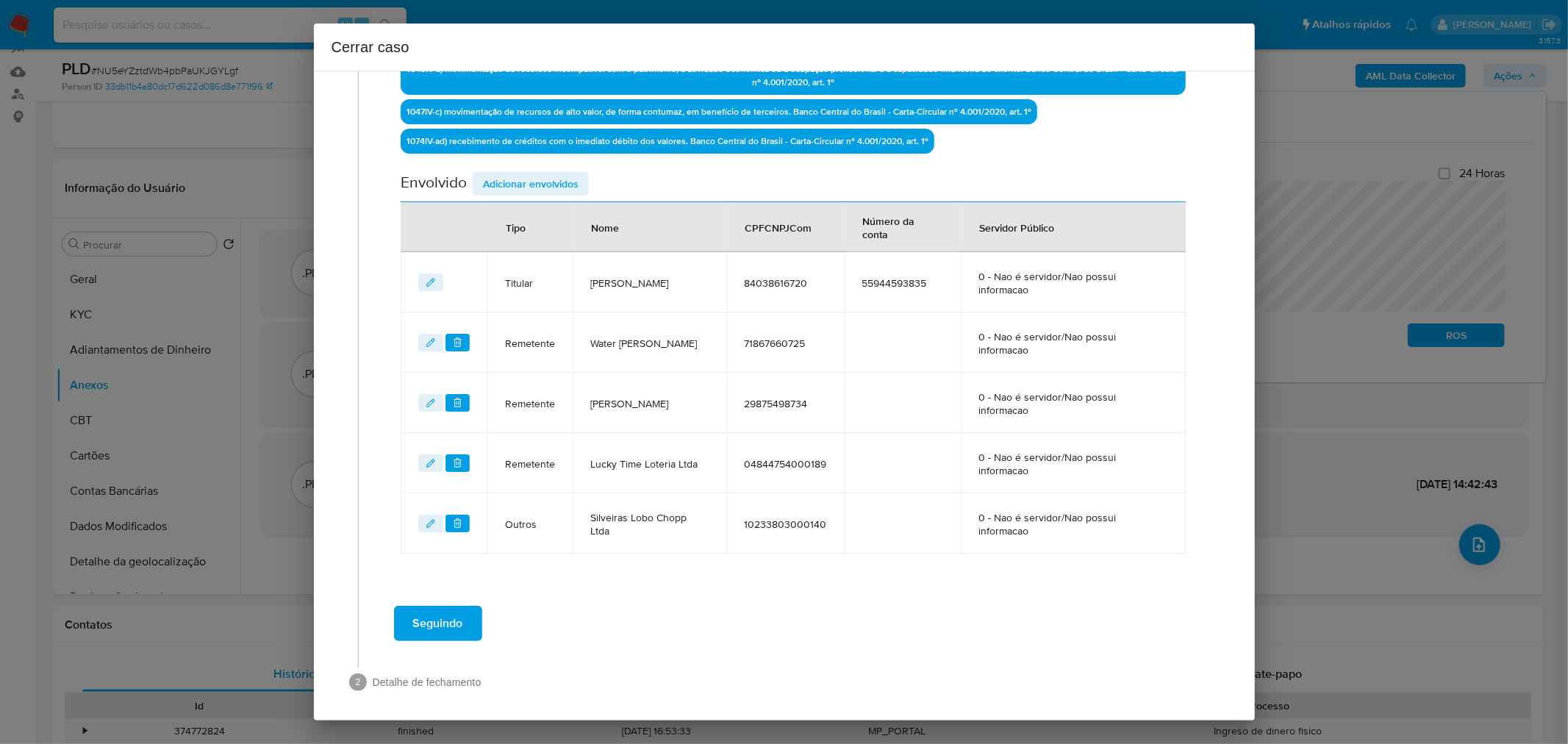
scroll to position [539, 0]
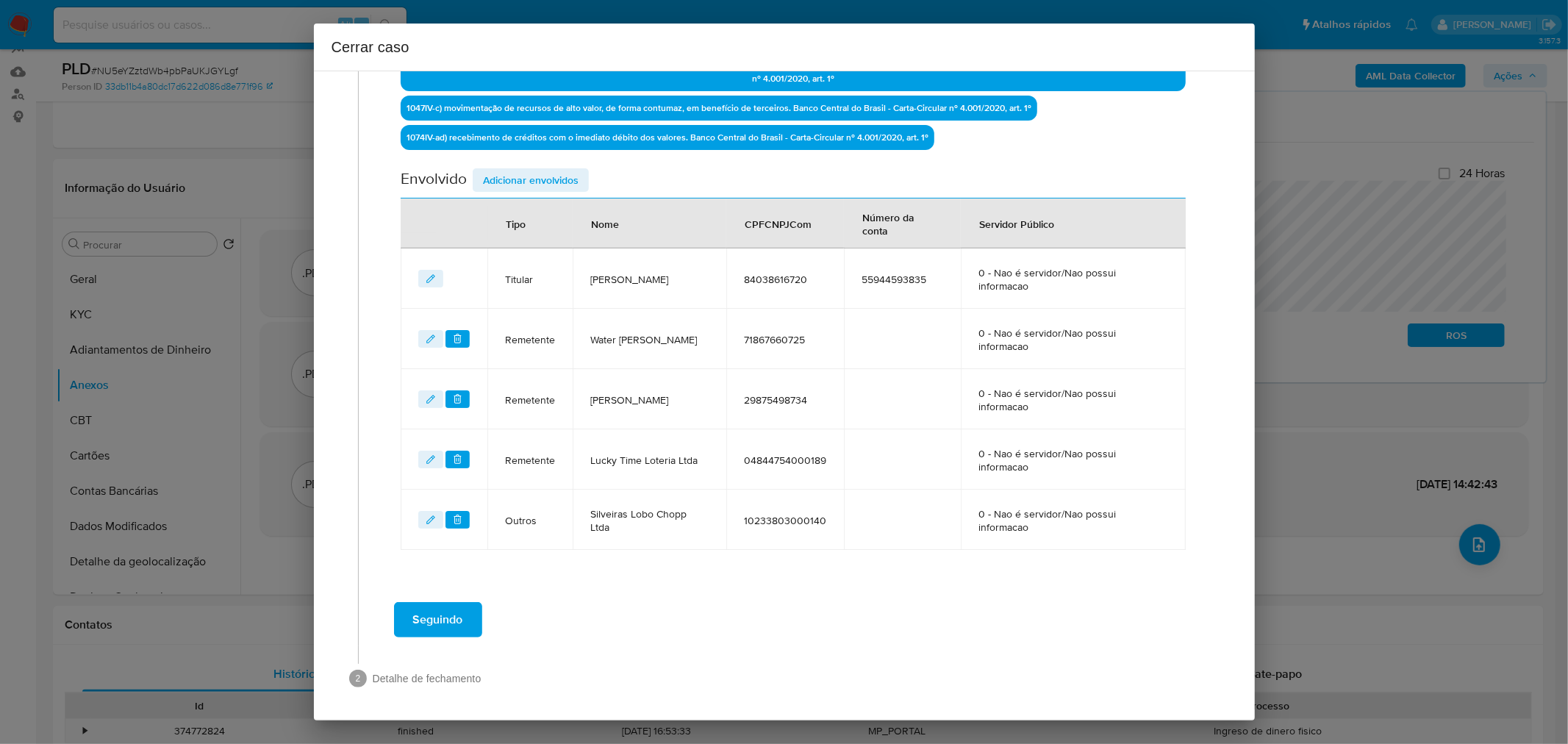
click at [428, 454] on icon "editEnvolvido" at bounding box center [431, 459] width 11 height 11
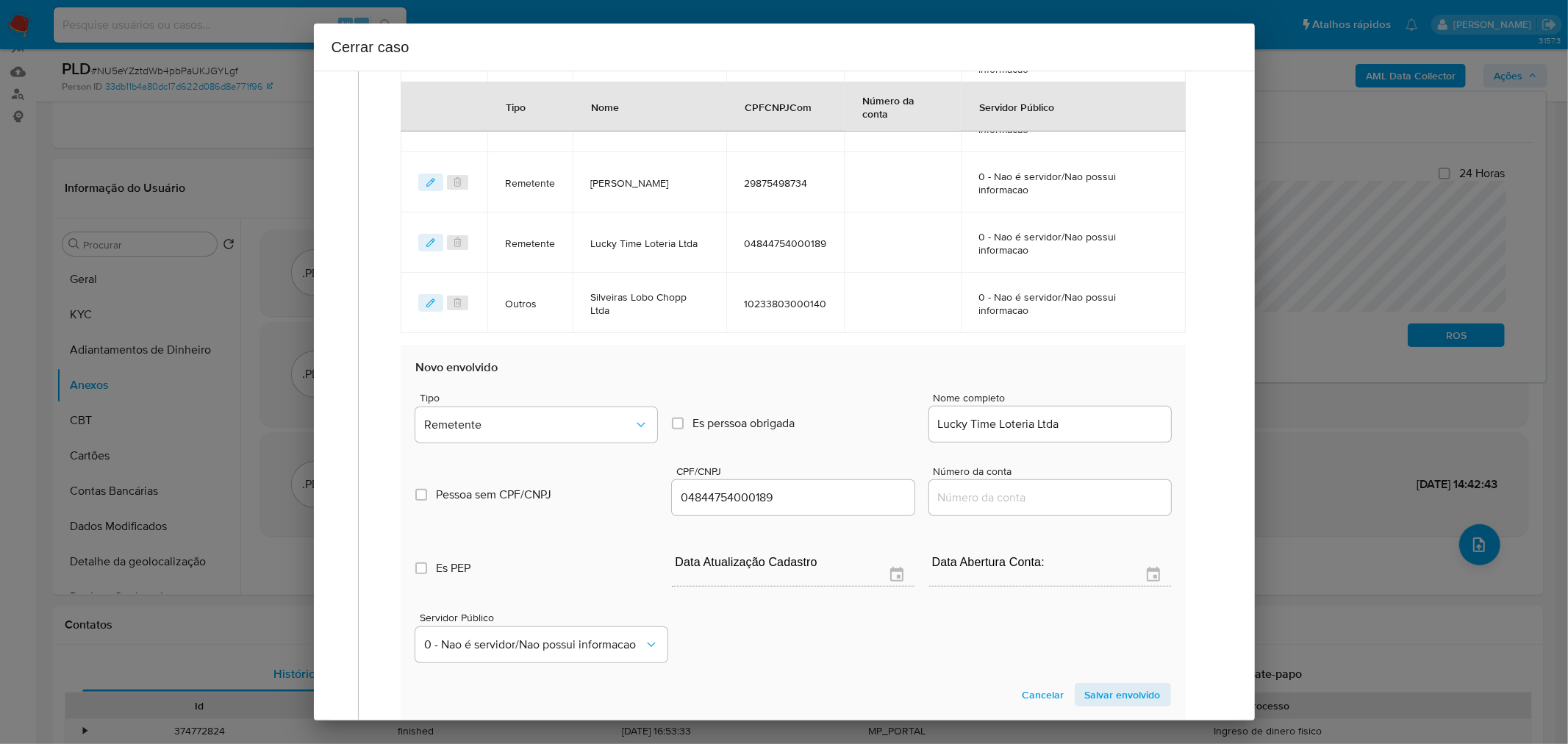
scroll to position [784, 0]
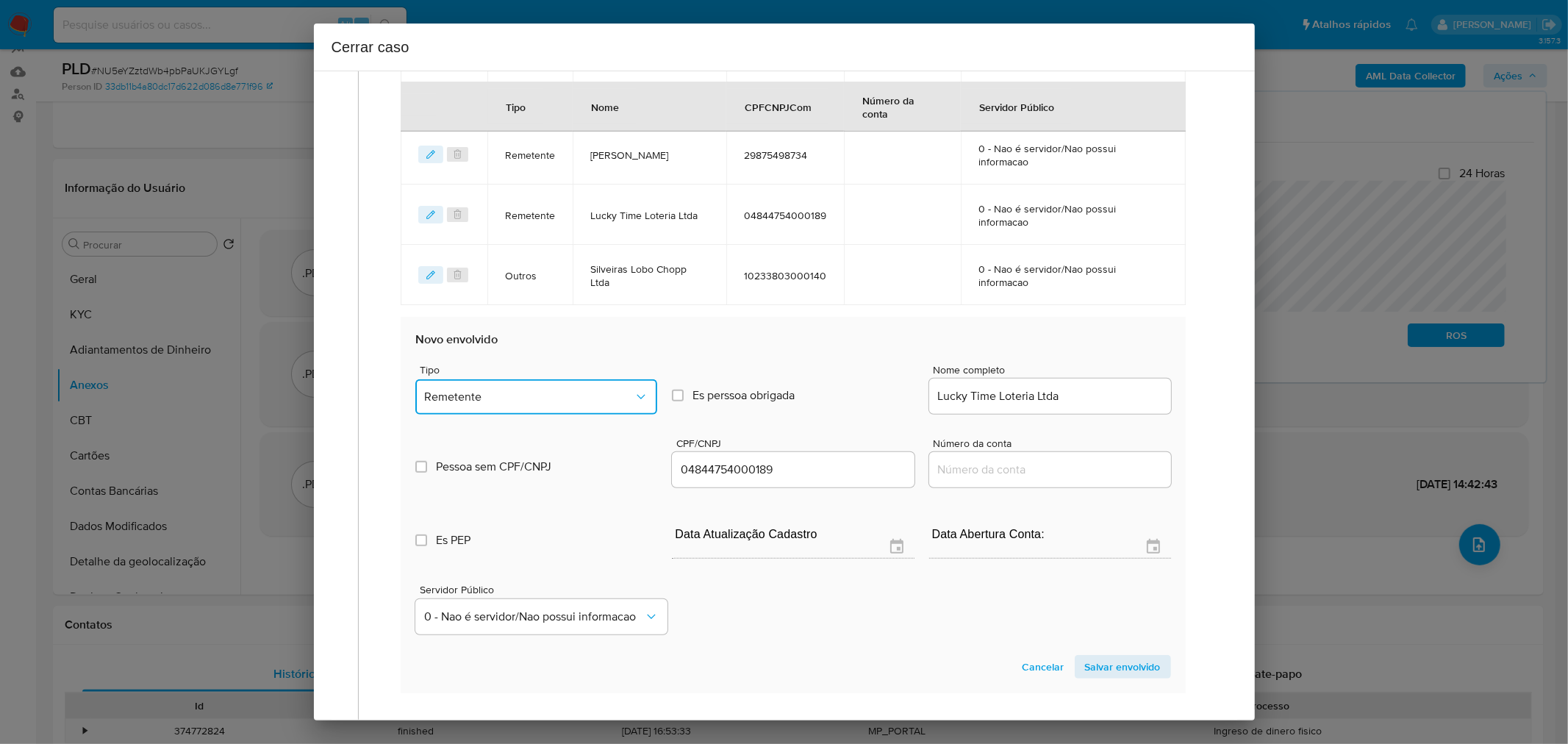
click at [502, 389] on span "Remetente" at bounding box center [528, 397] width 210 height 15
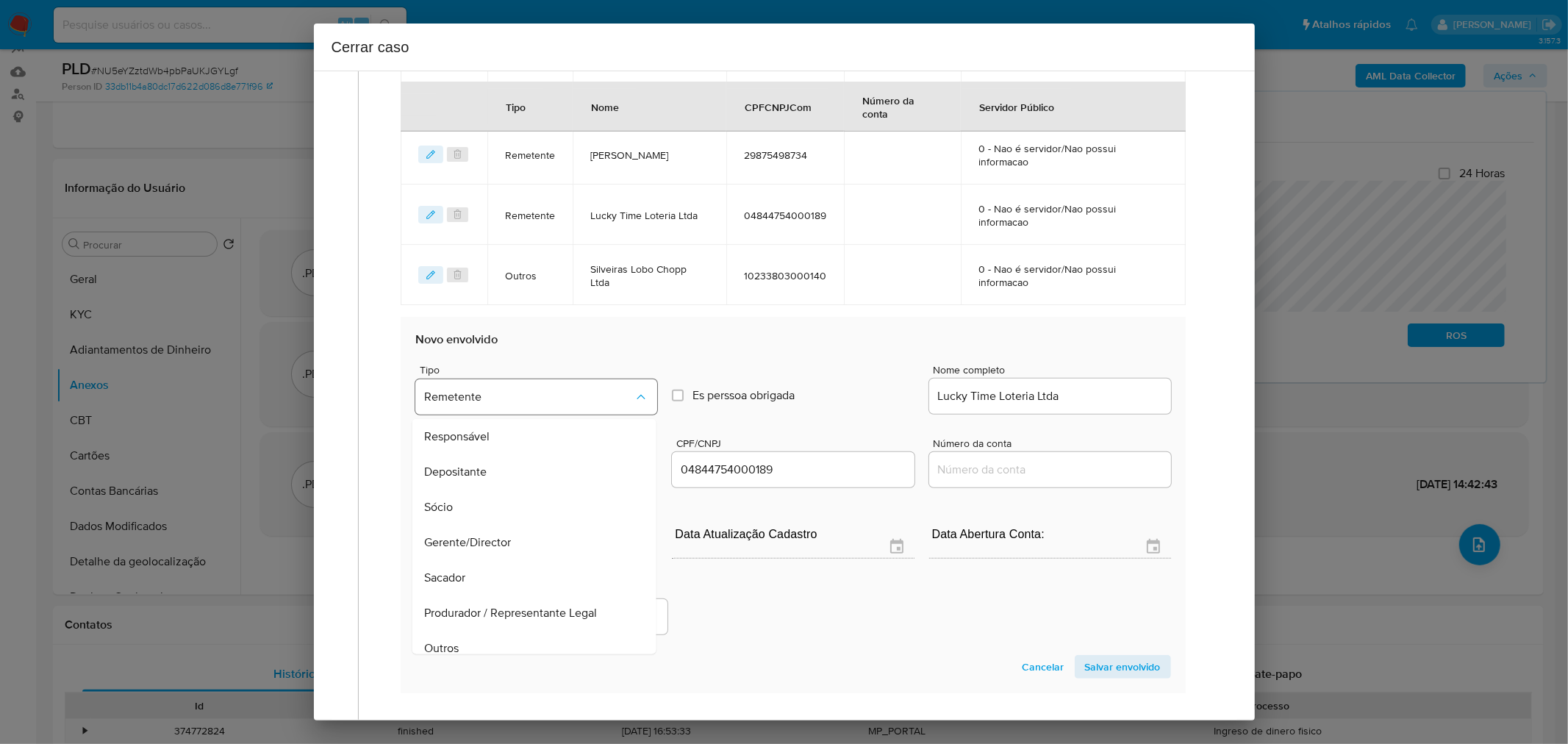
scroll to position [182, 0]
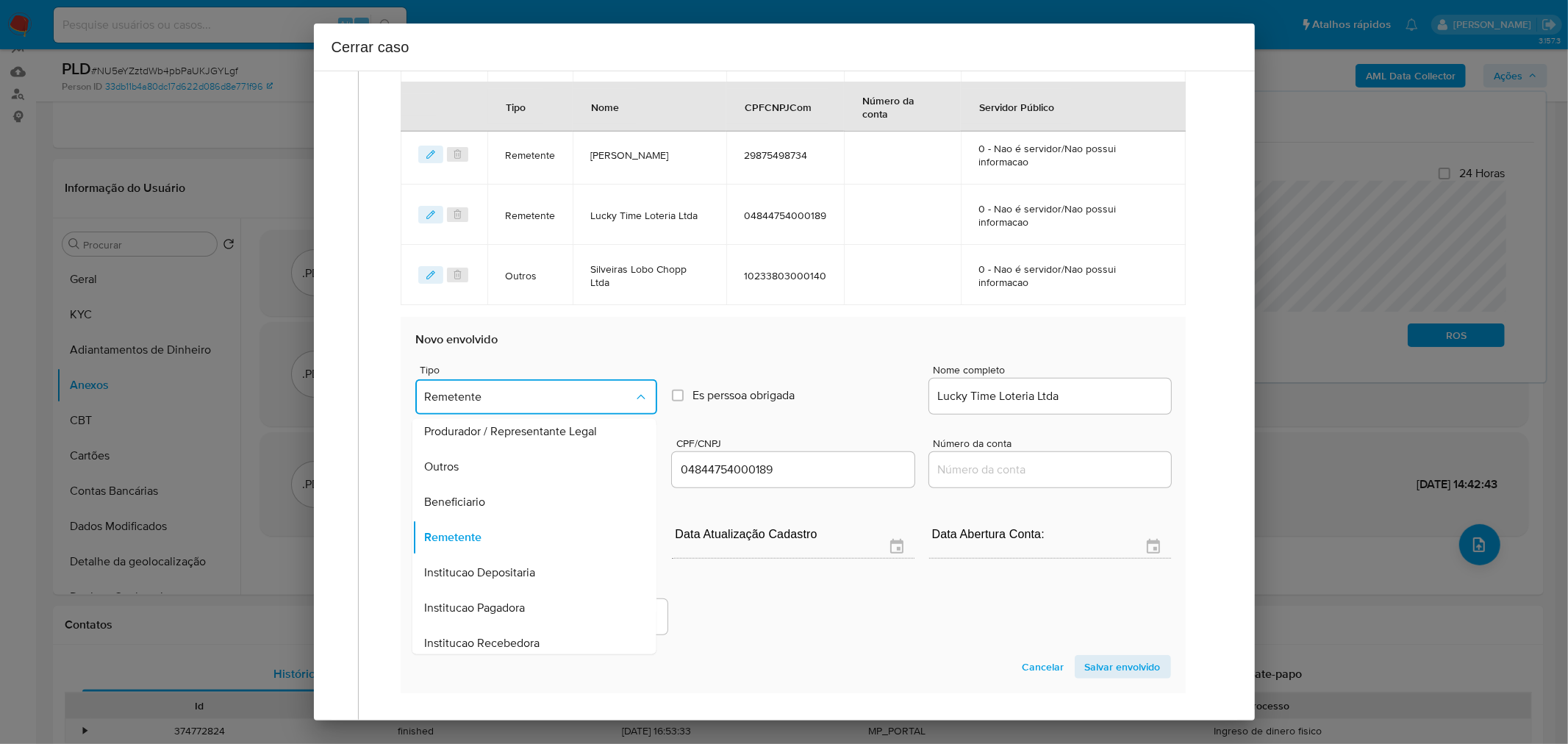
drag, startPoint x: 483, startPoint y: 496, endPoint x: 586, endPoint y: 527, distance: 107.6
click at [494, 504] on div "Beneficiario" at bounding box center [530, 501] width 212 height 35
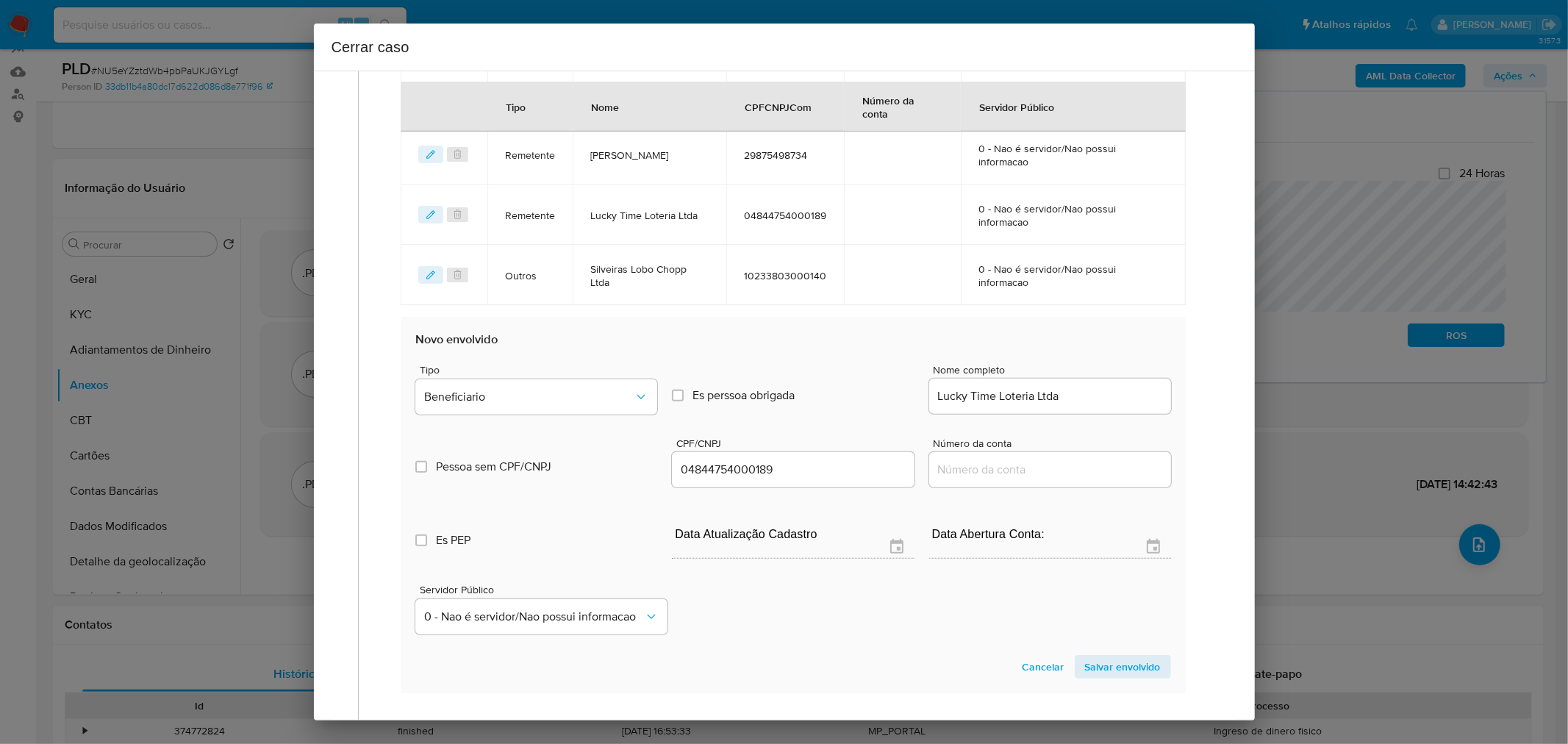
drag, startPoint x: 897, startPoint y: 611, endPoint x: 888, endPoint y: 610, distance: 9.1
click at [894, 611] on div "Servidor Público 0 - Nao é servidor/Nao possui informacao" at bounding box center [793, 603] width 755 height 74
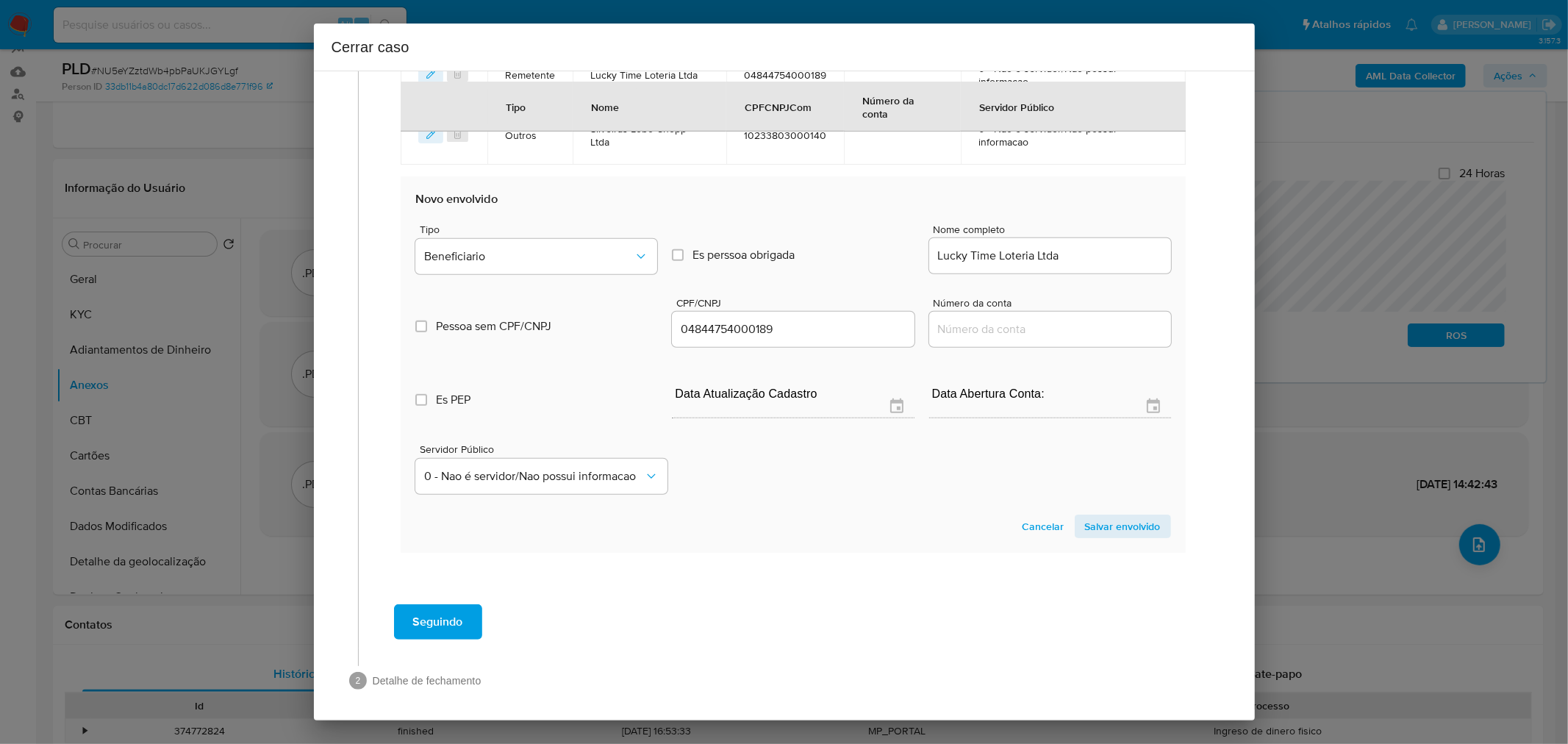
scroll to position [926, 0]
click at [1104, 522] on span "Salvar envolvido" at bounding box center [1123, 524] width 76 height 20
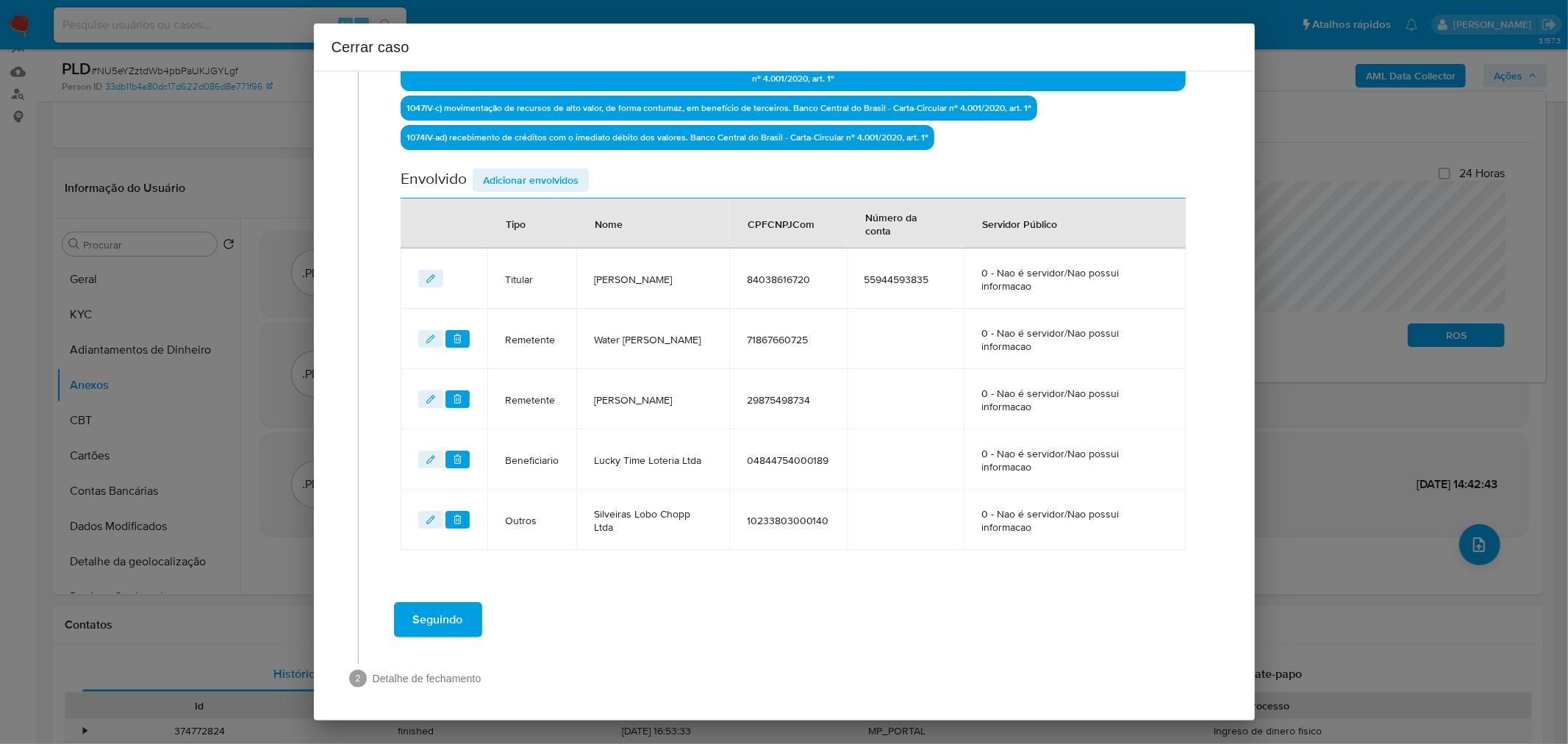
click at [652, 597] on div "Seguindo" at bounding box center [794, 619] width 840 height 53
click at [451, 611] on span "Seguindo" at bounding box center [438, 619] width 50 height 32
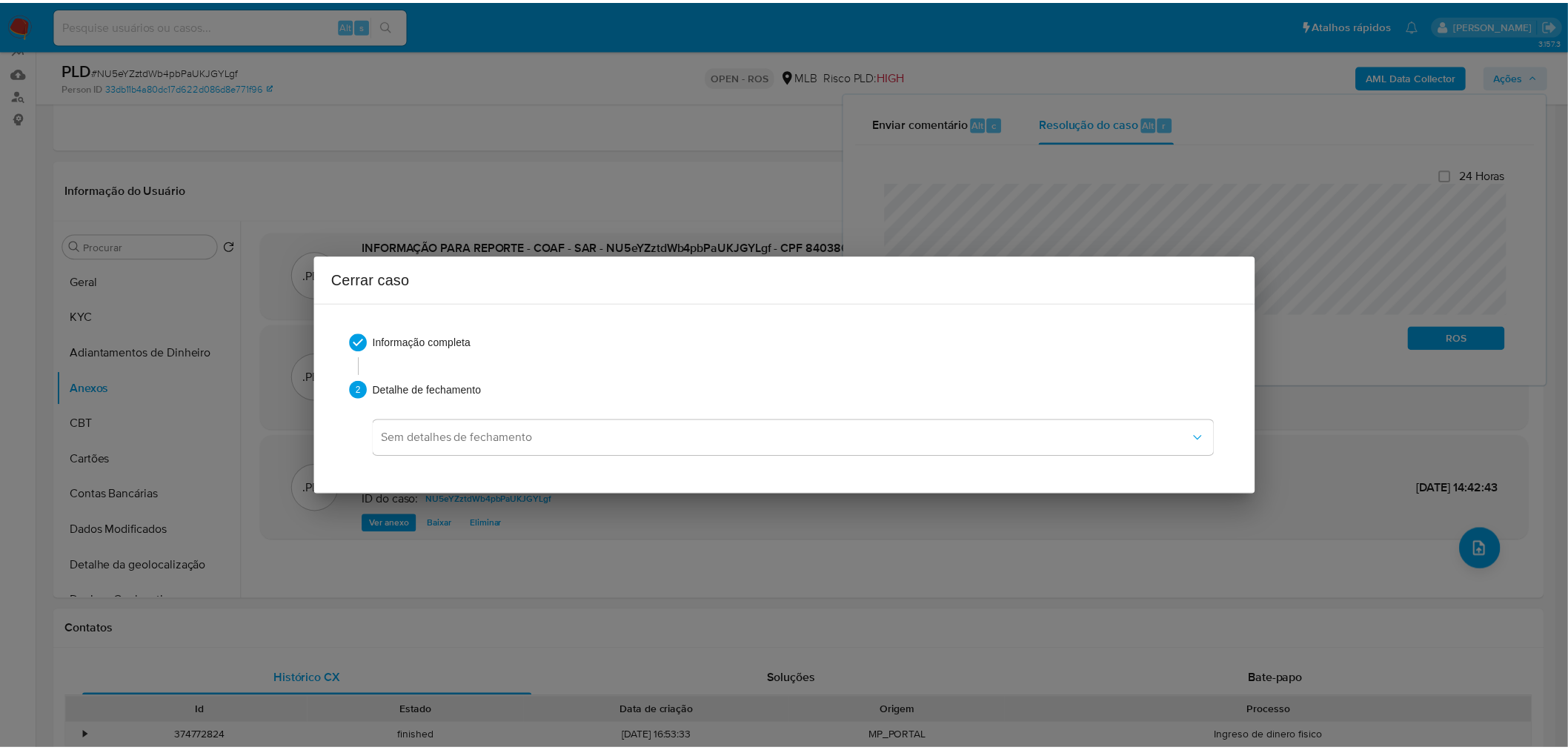
scroll to position [0, 0]
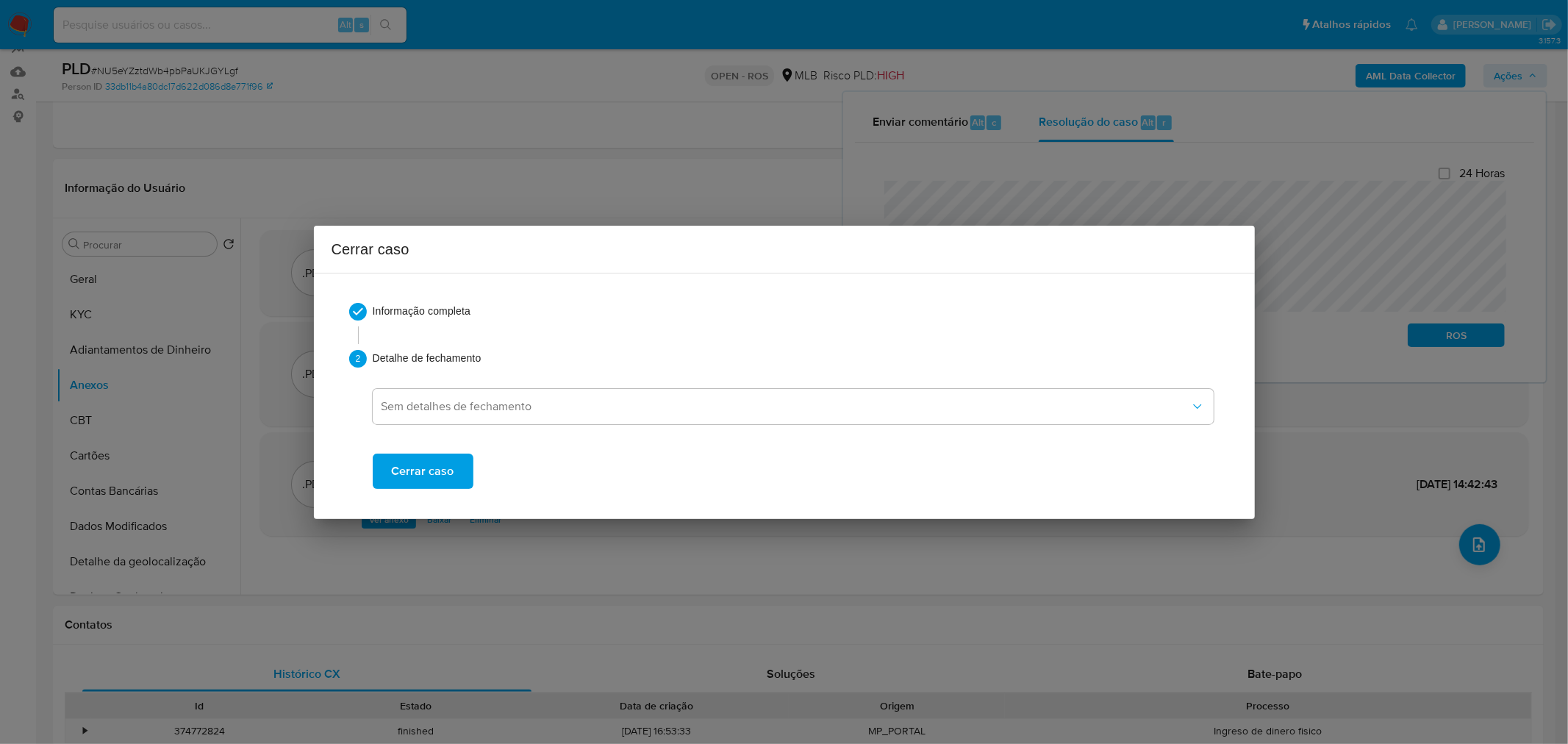
click at [443, 474] on span "Cerrar caso" at bounding box center [422, 470] width 62 height 32
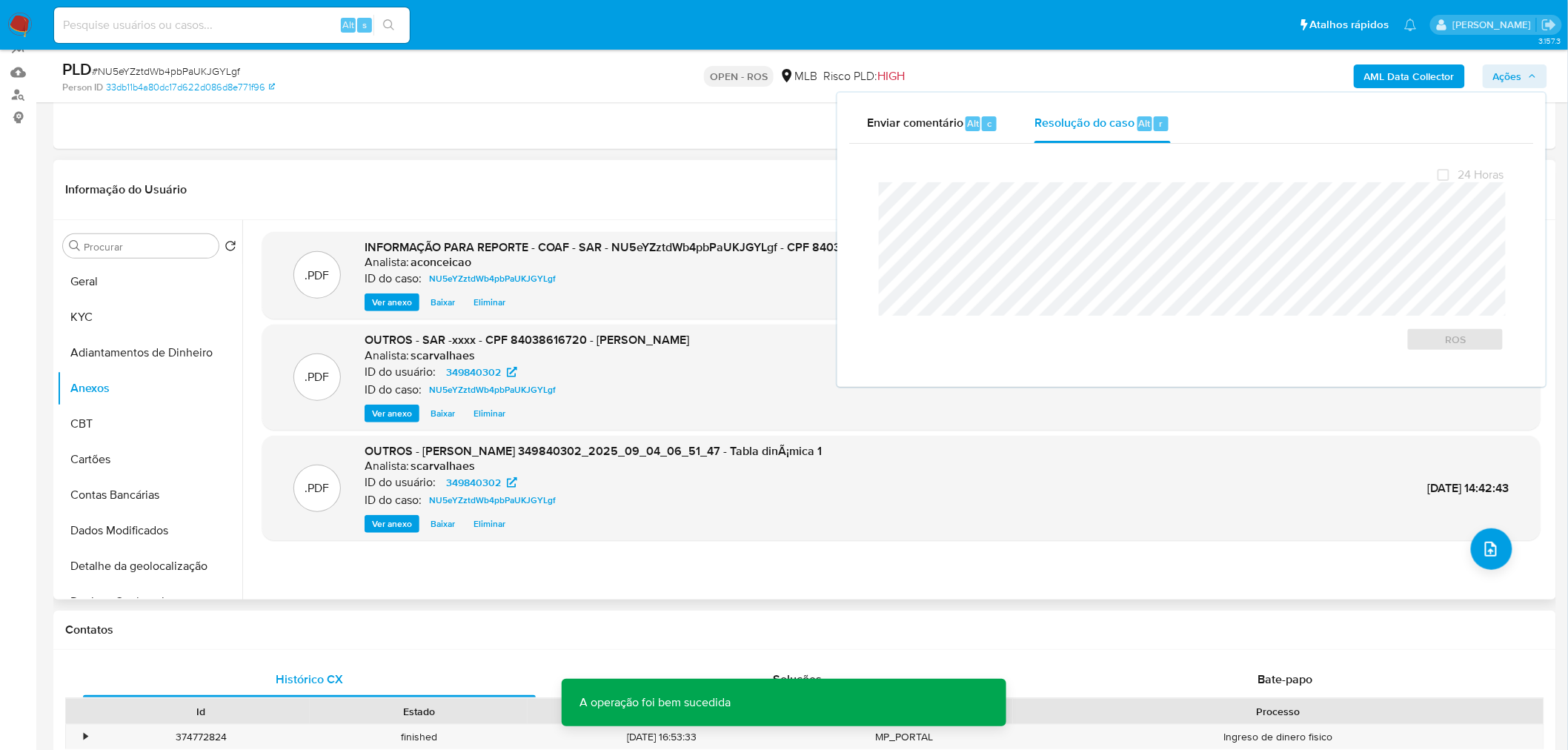
click at [603, 189] on header "Informação do Usuário Veja Aparência por Pessoa" at bounding box center [804, 189] width 1479 height 36
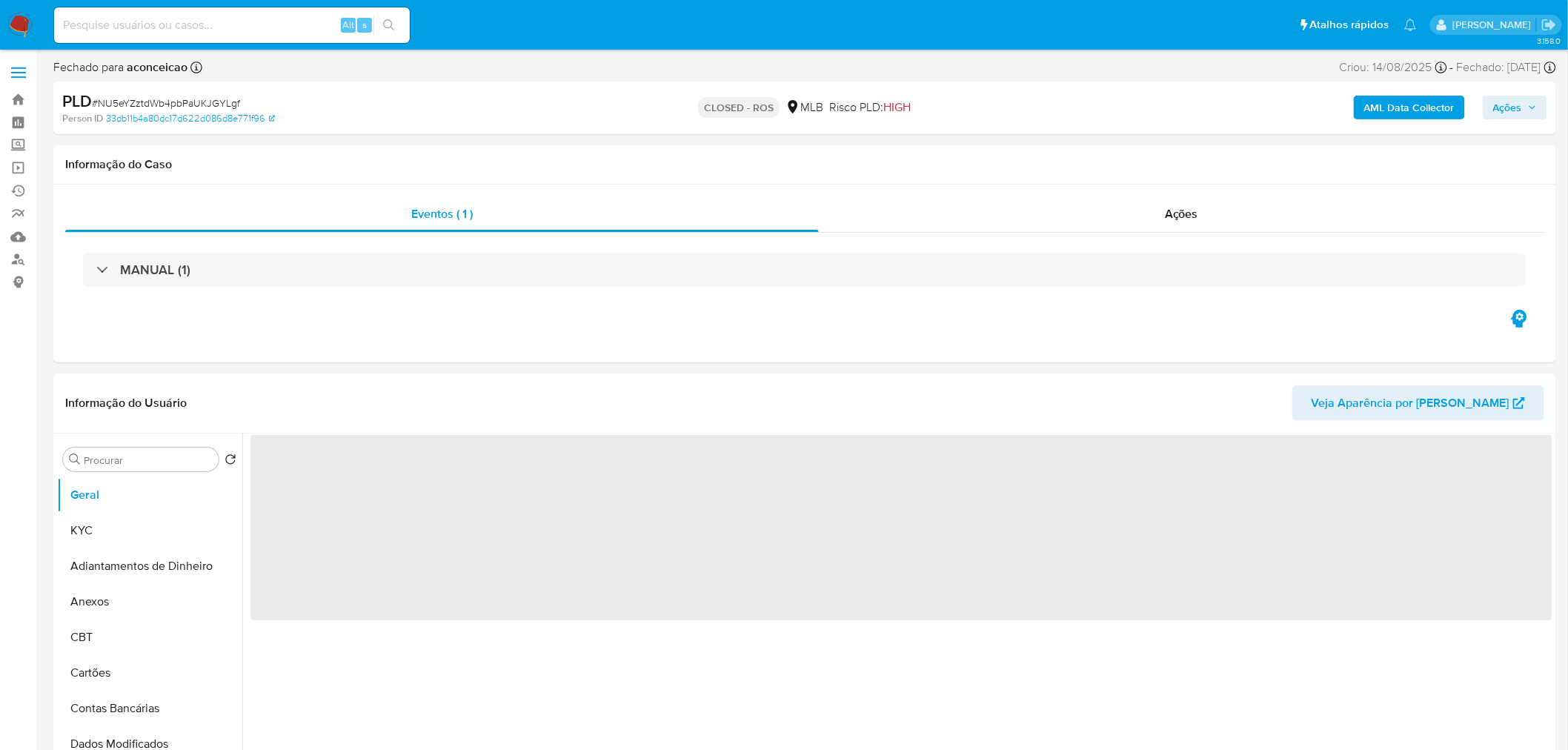
select select "10"
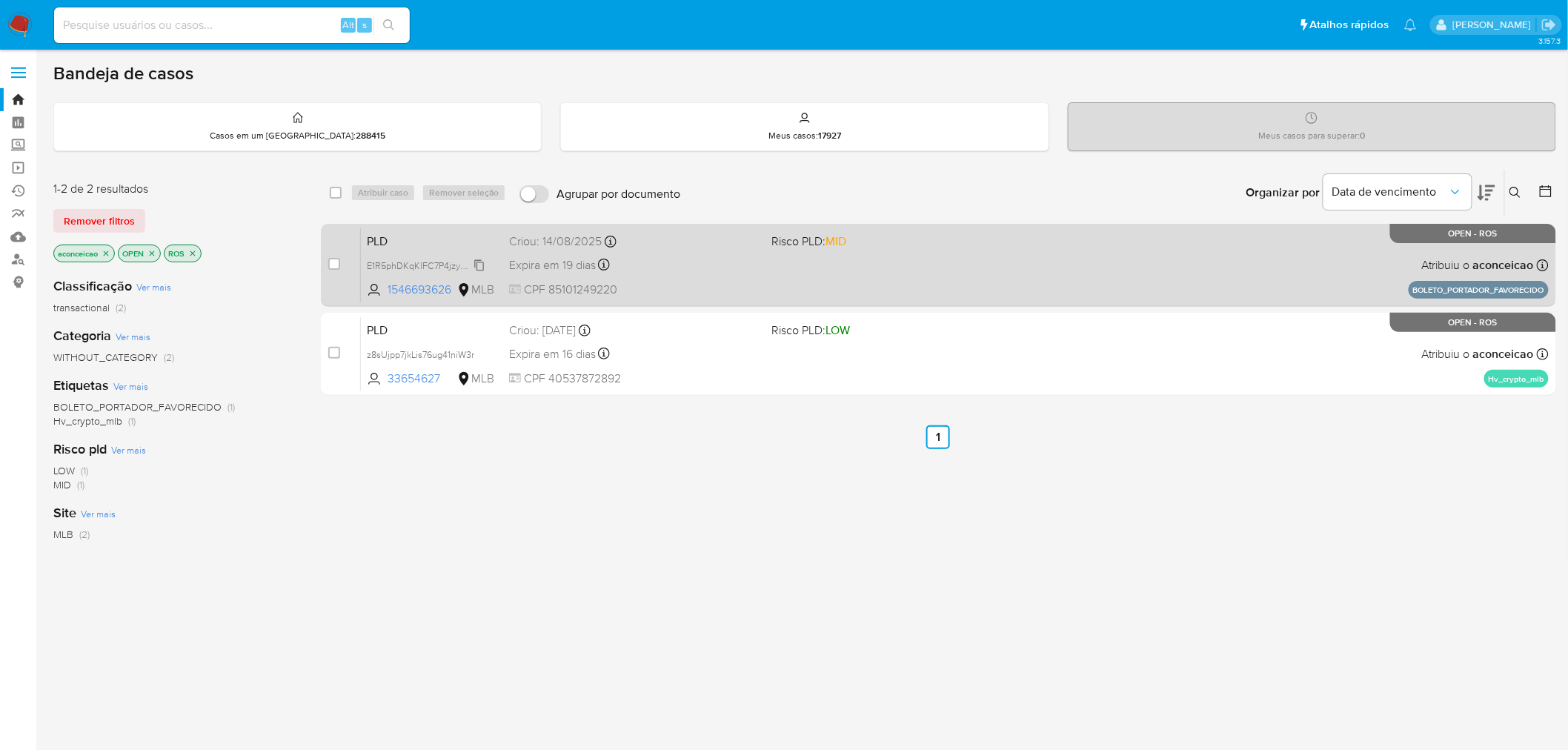
click at [445, 267] on span "E1R5phDKqKlFC7P4jzyXMPLR" at bounding box center [427, 264] width 122 height 17
click at [467, 242] on span "PLD" at bounding box center [432, 239] width 130 height 19
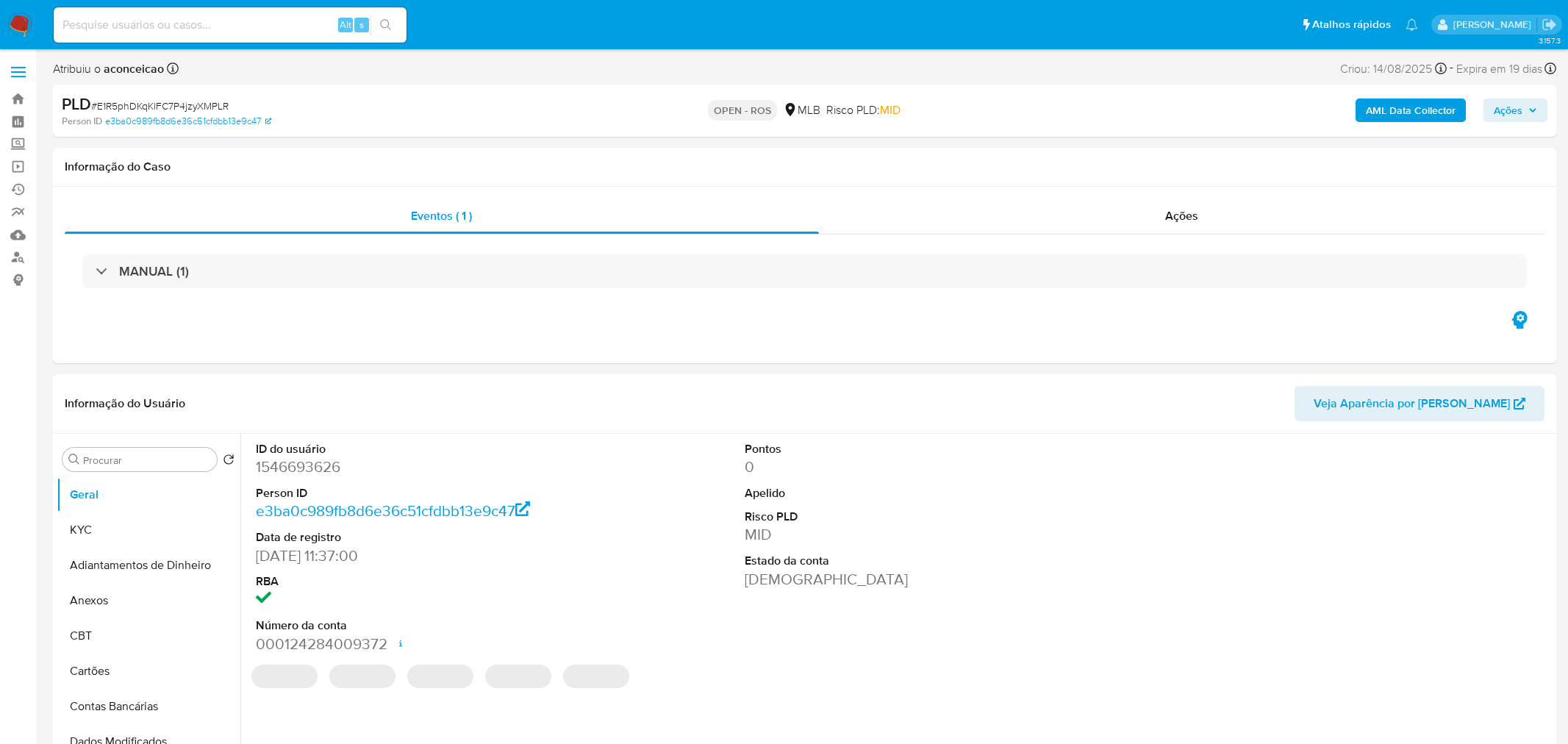
select select "10"
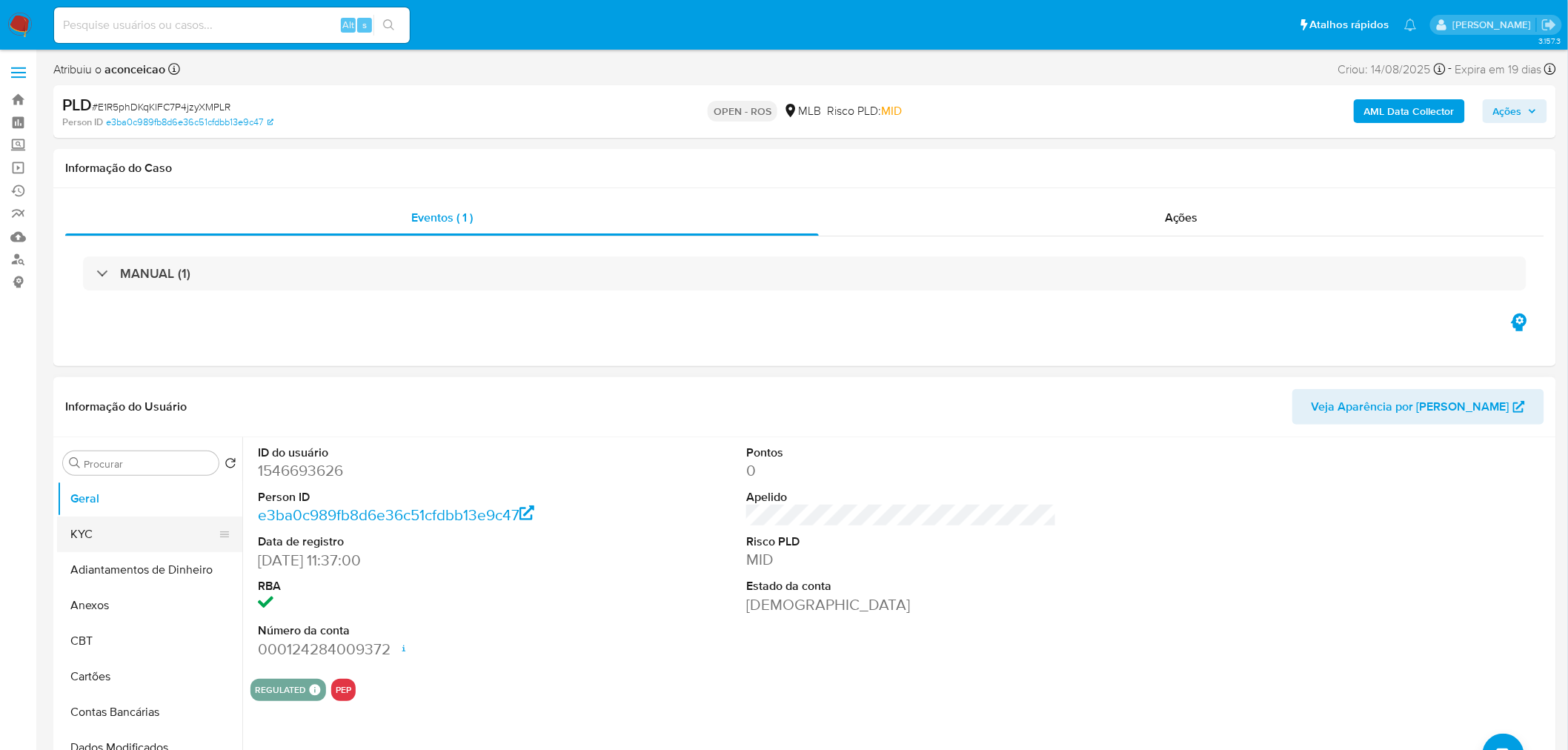
drag, startPoint x: 99, startPoint y: 530, endPoint x: 147, endPoint y: 530, distance: 48.0
click at [99, 529] on button "KYC" at bounding box center [143, 534] width 173 height 36
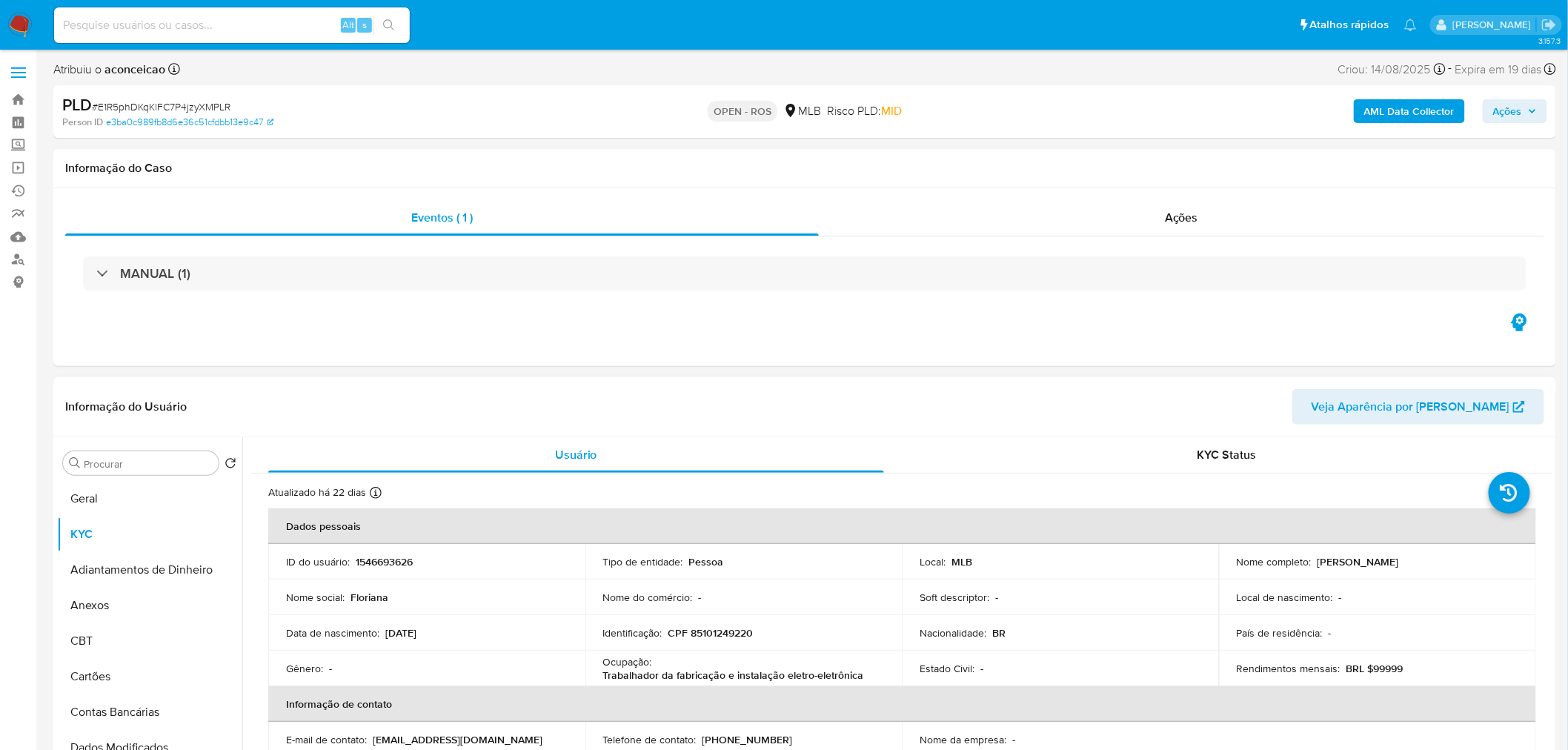
click at [1329, 557] on p "[PERSON_NAME]" at bounding box center [1358, 562] width 82 height 14
drag, startPoint x: 1329, startPoint y: 557, endPoint x: 1338, endPoint y: 556, distance: 9.1
click at [1335, 556] on p "[PERSON_NAME]" at bounding box center [1358, 562] width 82 height 14
drag, startPoint x: 1361, startPoint y: 552, endPoint x: 1376, endPoint y: 558, distance: 16.2
click at [1362, 552] on td "Nome completo : [PERSON_NAME]" at bounding box center [1377, 561] width 317 height 36
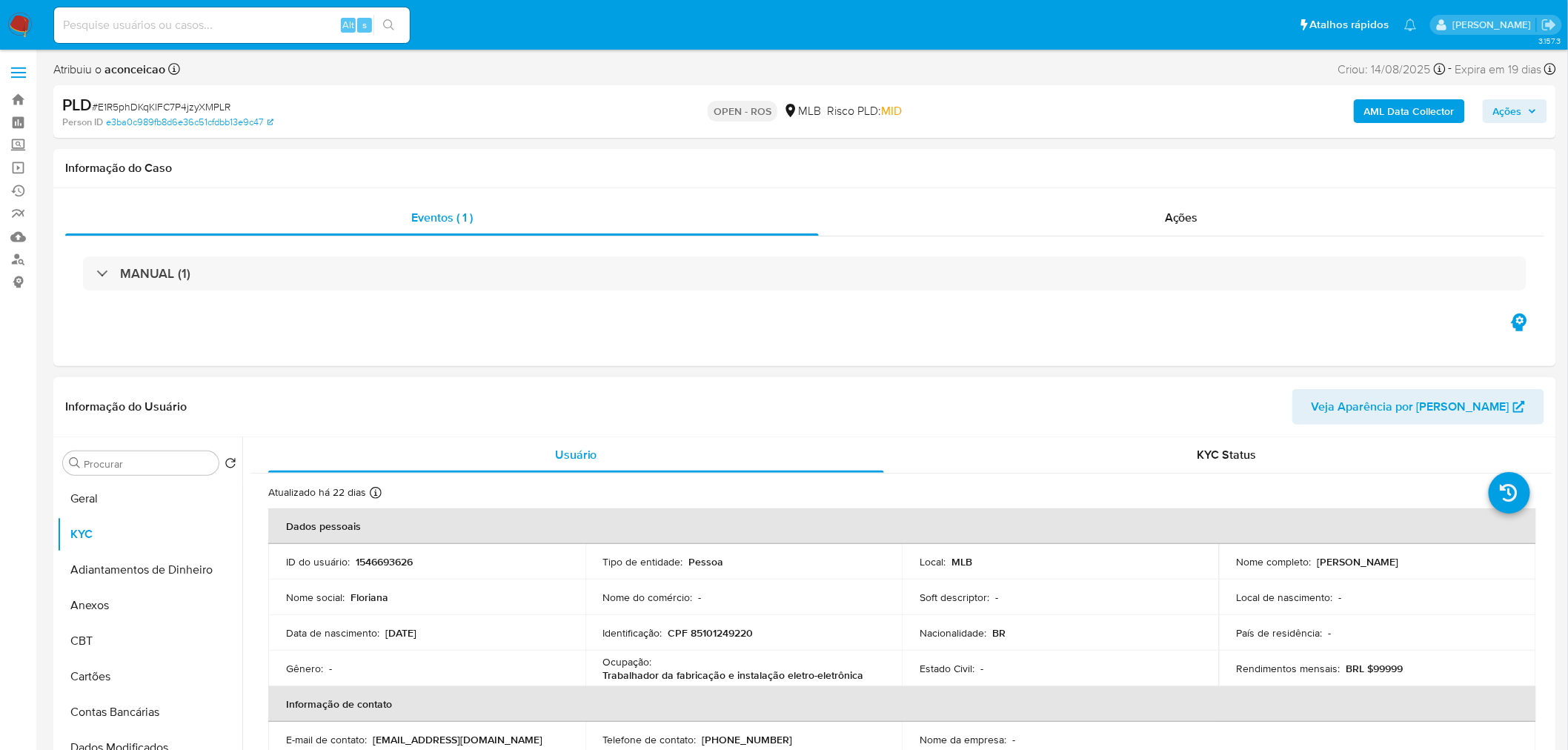
click at [1382, 559] on p "[PERSON_NAME]" at bounding box center [1358, 562] width 82 height 14
click at [114, 451] on div "Procurar Retornar ao pedido padrão Geral KYC Adiantamentos de Dinheiro Anexos C…" at bounding box center [149, 628] width 186 height 377
click at [117, 457] on input "Procurar" at bounding box center [148, 464] width 129 height 14
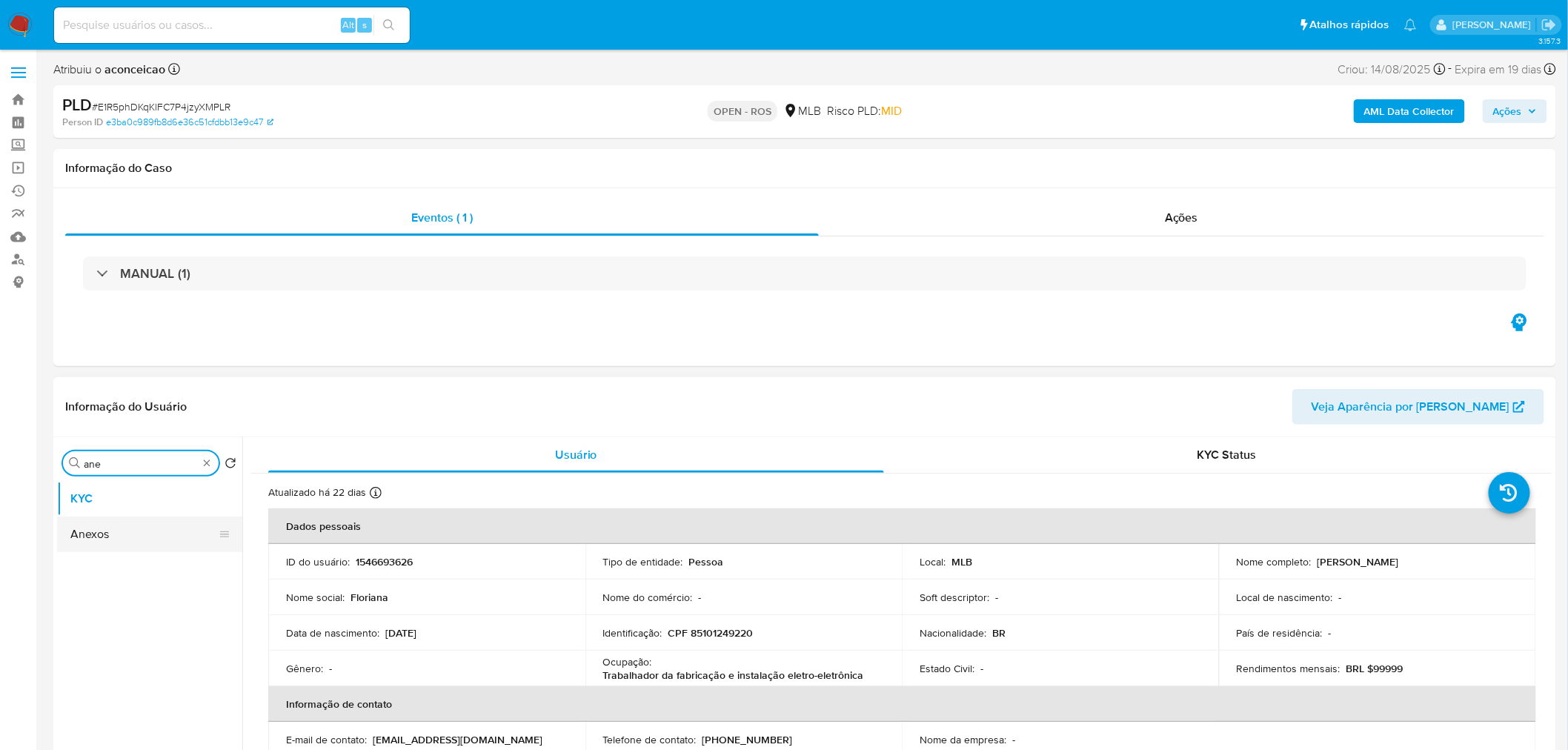
type input "ane"
drag, startPoint x: 87, startPoint y: 521, endPoint x: 94, endPoint y: 539, distance: 19.3
click at [87, 522] on button "Anexos" at bounding box center [149, 534] width 186 height 36
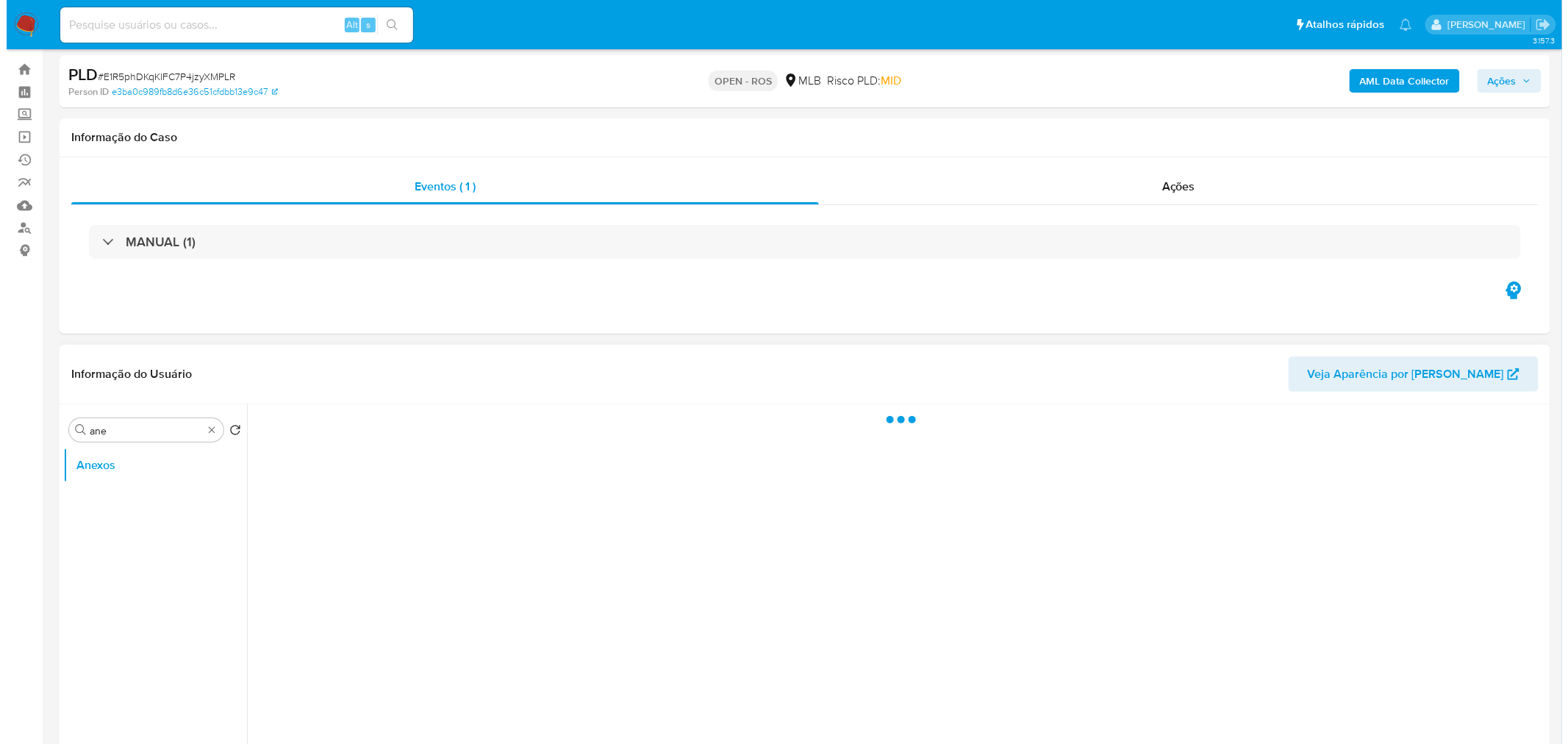
scroll to position [82, 0]
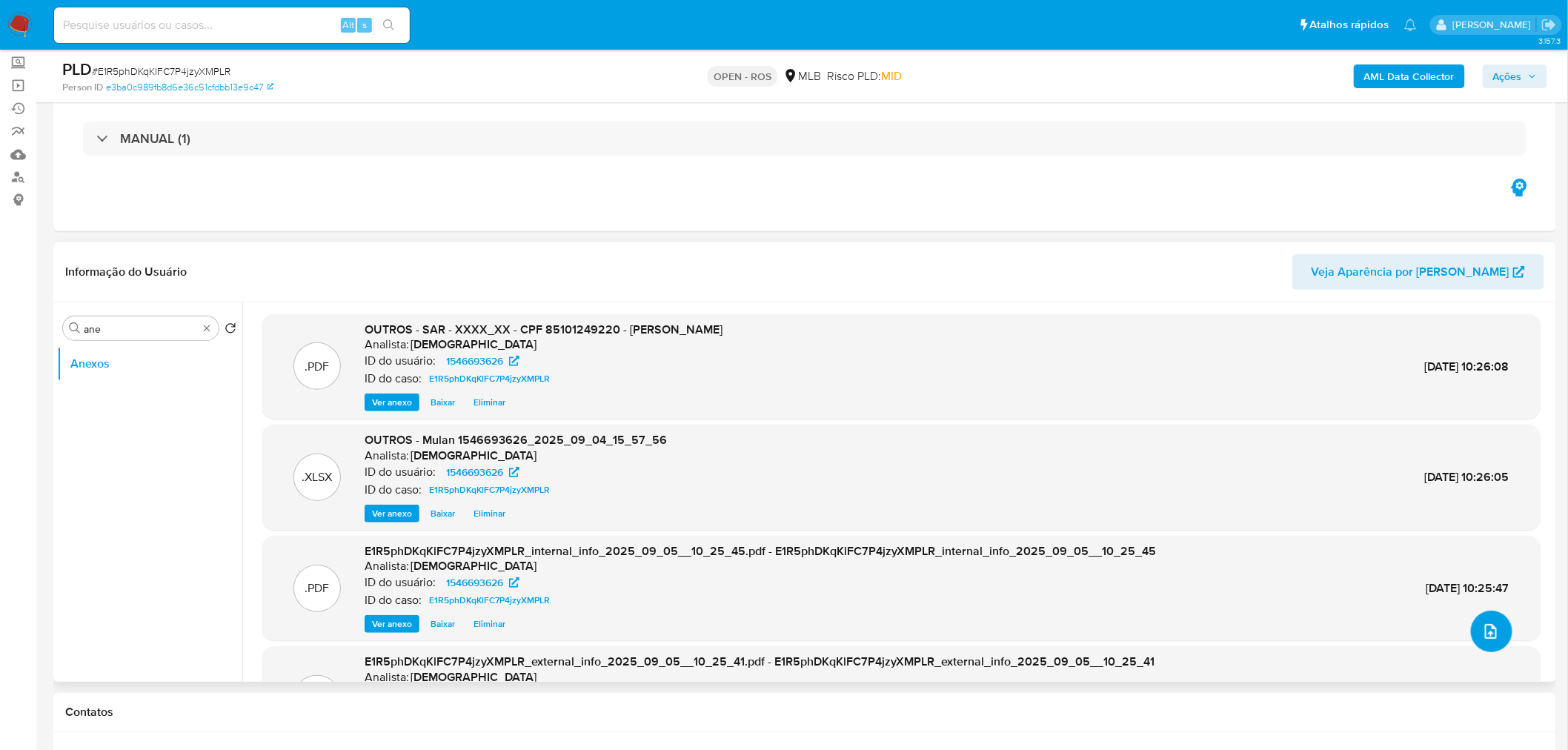
click at [1482, 627] on icon "upload-file" at bounding box center [1490, 631] width 17 height 17
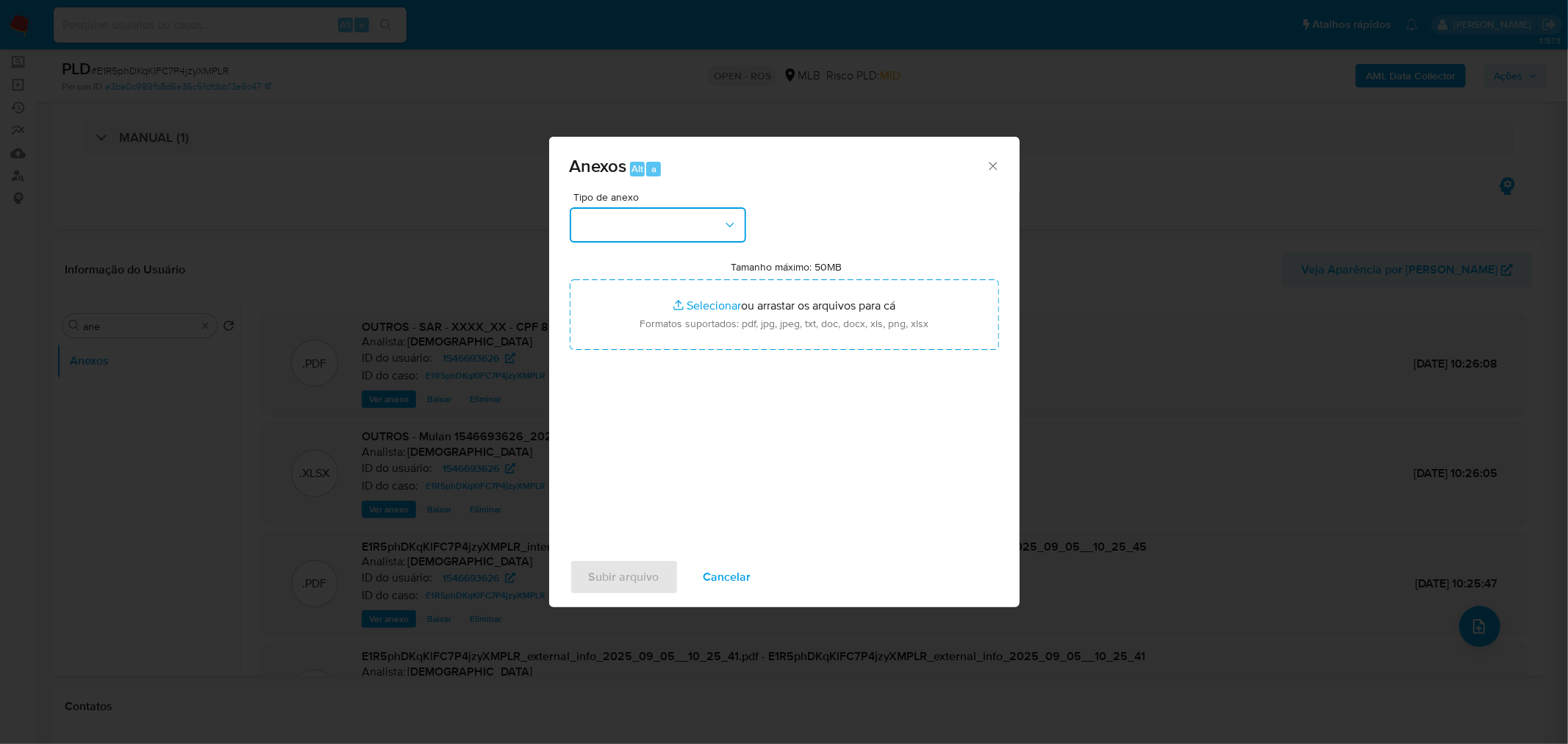
click at [652, 225] on button "button" at bounding box center [658, 225] width 177 height 35
drag, startPoint x: 649, startPoint y: 394, endPoint x: 661, endPoint y: 390, distance: 12.6
click at [649, 395] on span "INFORMAÇÃO PARA REPORTE - COAF" at bounding box center [653, 392] width 150 height 29
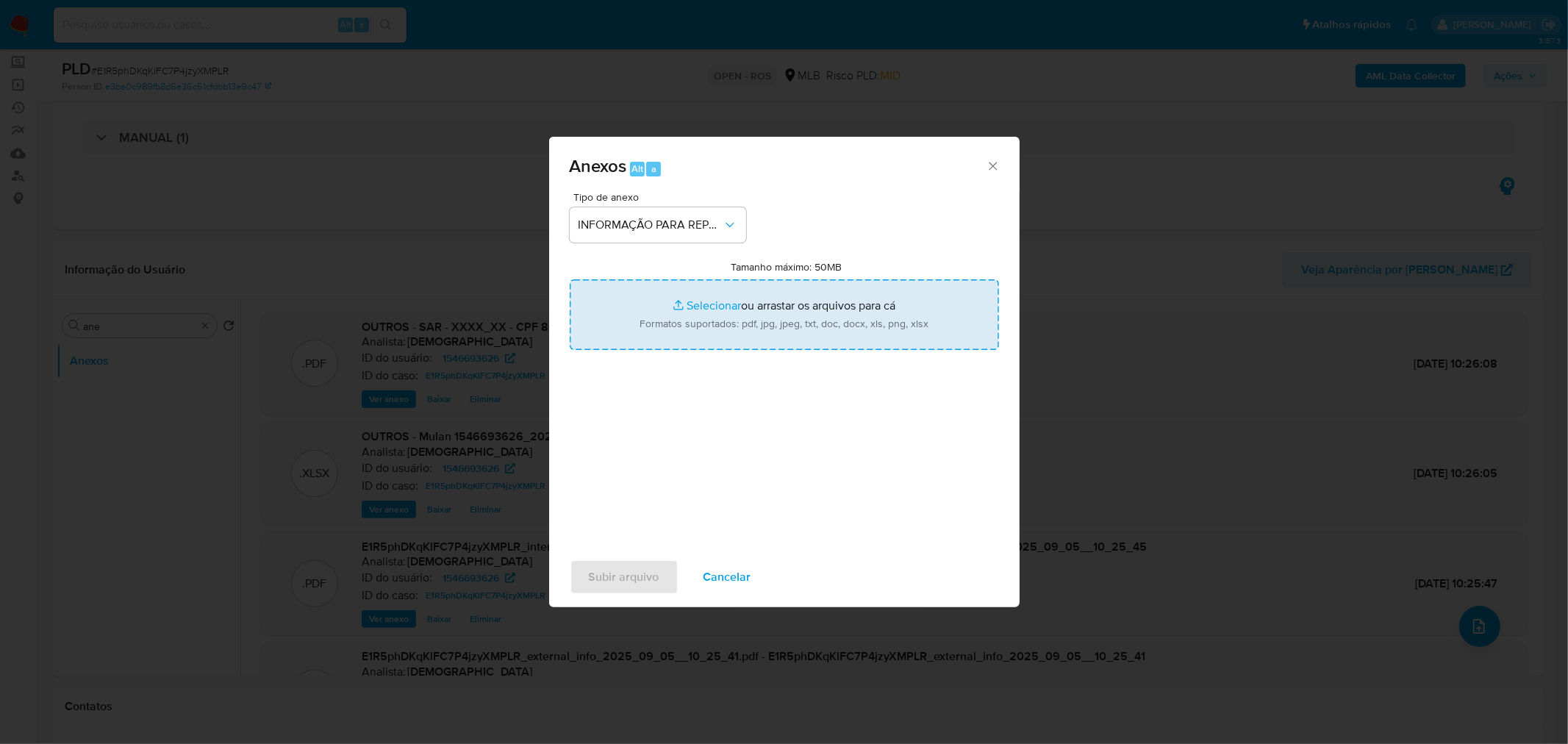
type input "C:\fakepath\SAR - E1R5phDKqKlFC7P4jzyXMPLR - CPF 85101249220 - FLORIANA AMANCIO…"
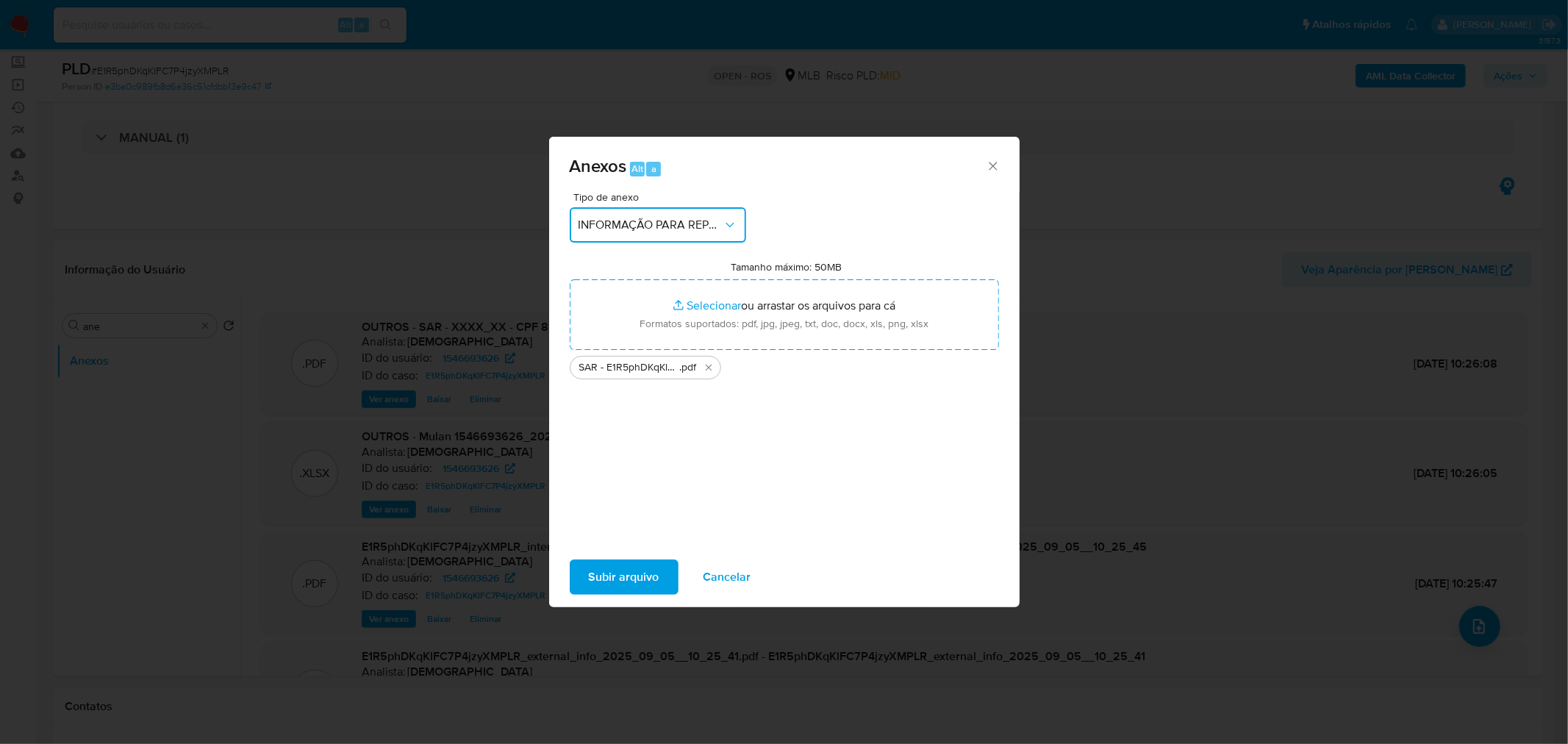
click at [696, 218] on span "INFORMAÇÃO PARA REPORTE - COAF" at bounding box center [651, 225] width 144 height 15
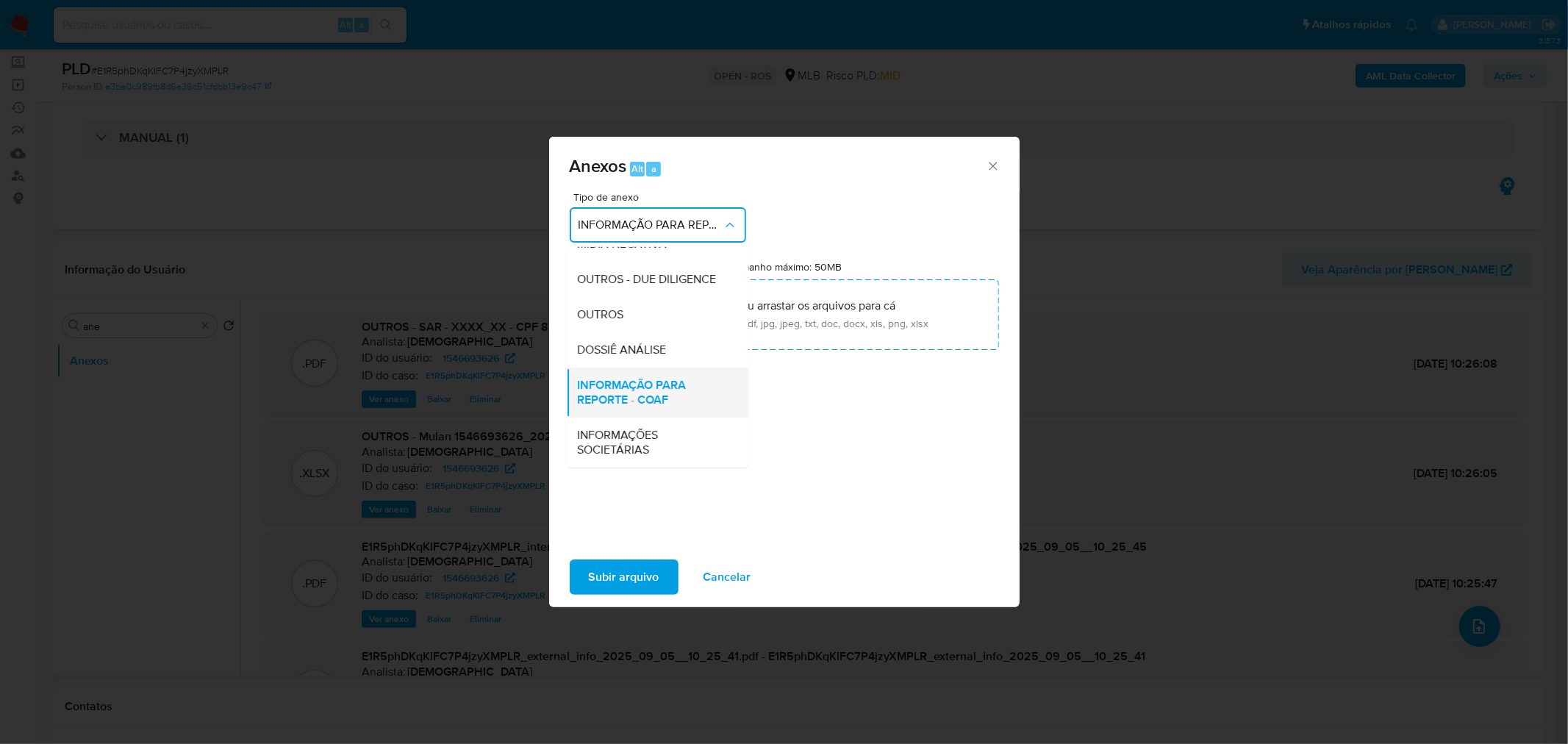
click at [680, 399] on span "INFORMAÇÃO PARA REPORTE - COAF" at bounding box center [653, 392] width 150 height 29
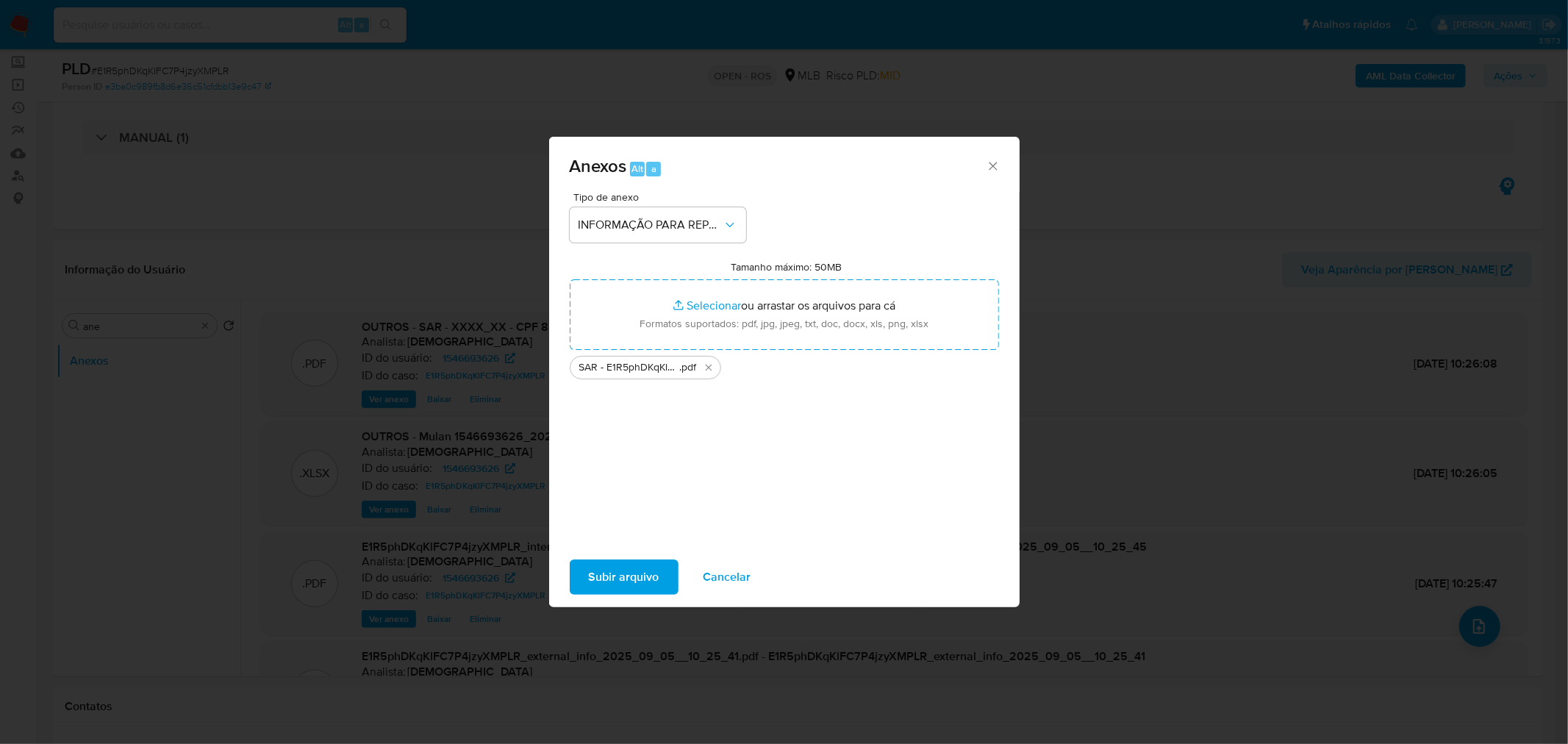
drag, startPoint x: 791, startPoint y: 421, endPoint x: 780, endPoint y: 533, distance: 112.5
click at [789, 427] on div "Tipo de anexo INFORMAÇÃO PARA REPORTE - COAF Tamanho máximo: 50MB Selecionar ar…" at bounding box center [784, 365] width 429 height 347
click at [628, 575] on span "Subir arquivo" at bounding box center [624, 576] width 71 height 32
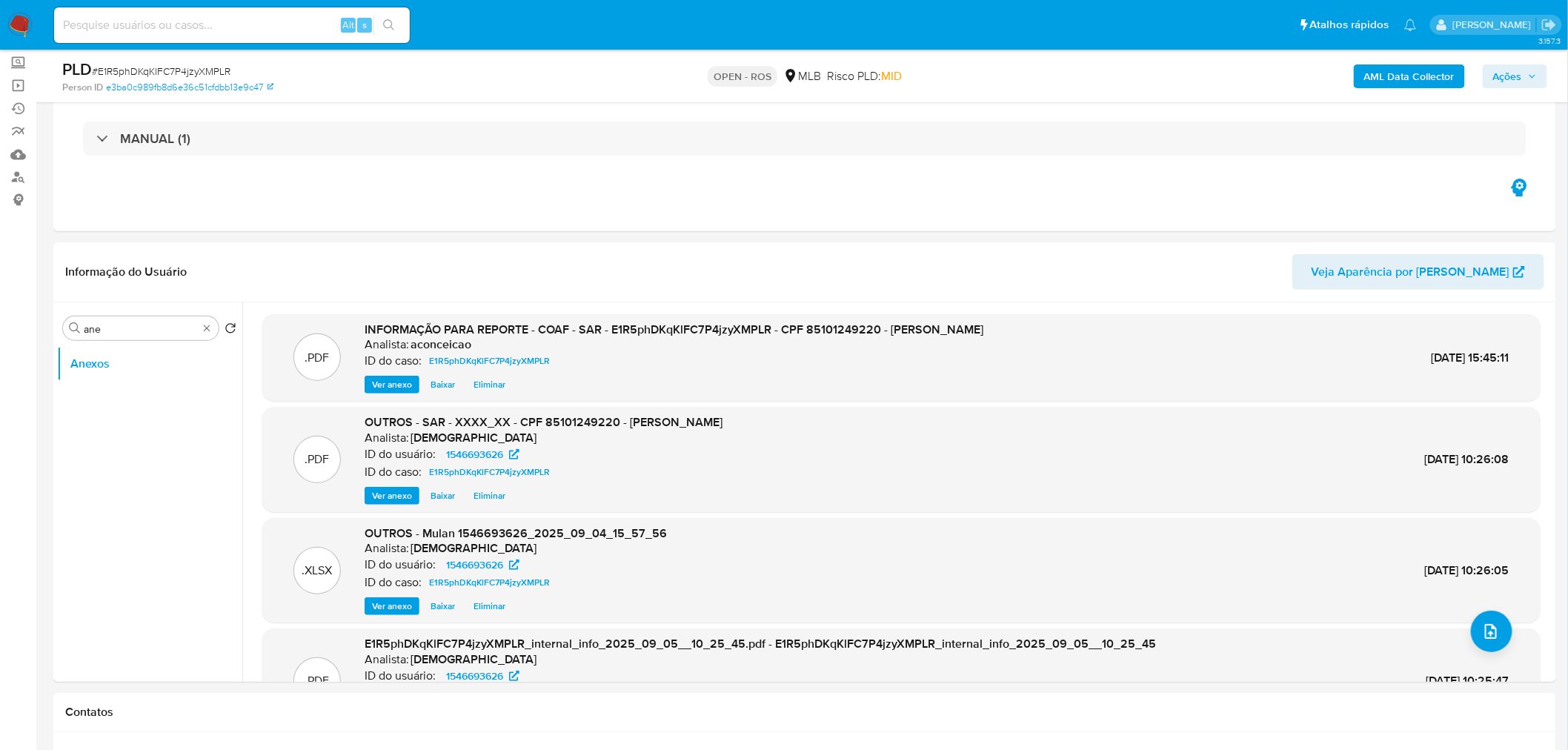
click at [1530, 78] on icon "button" at bounding box center [1532, 77] width 9 height 9
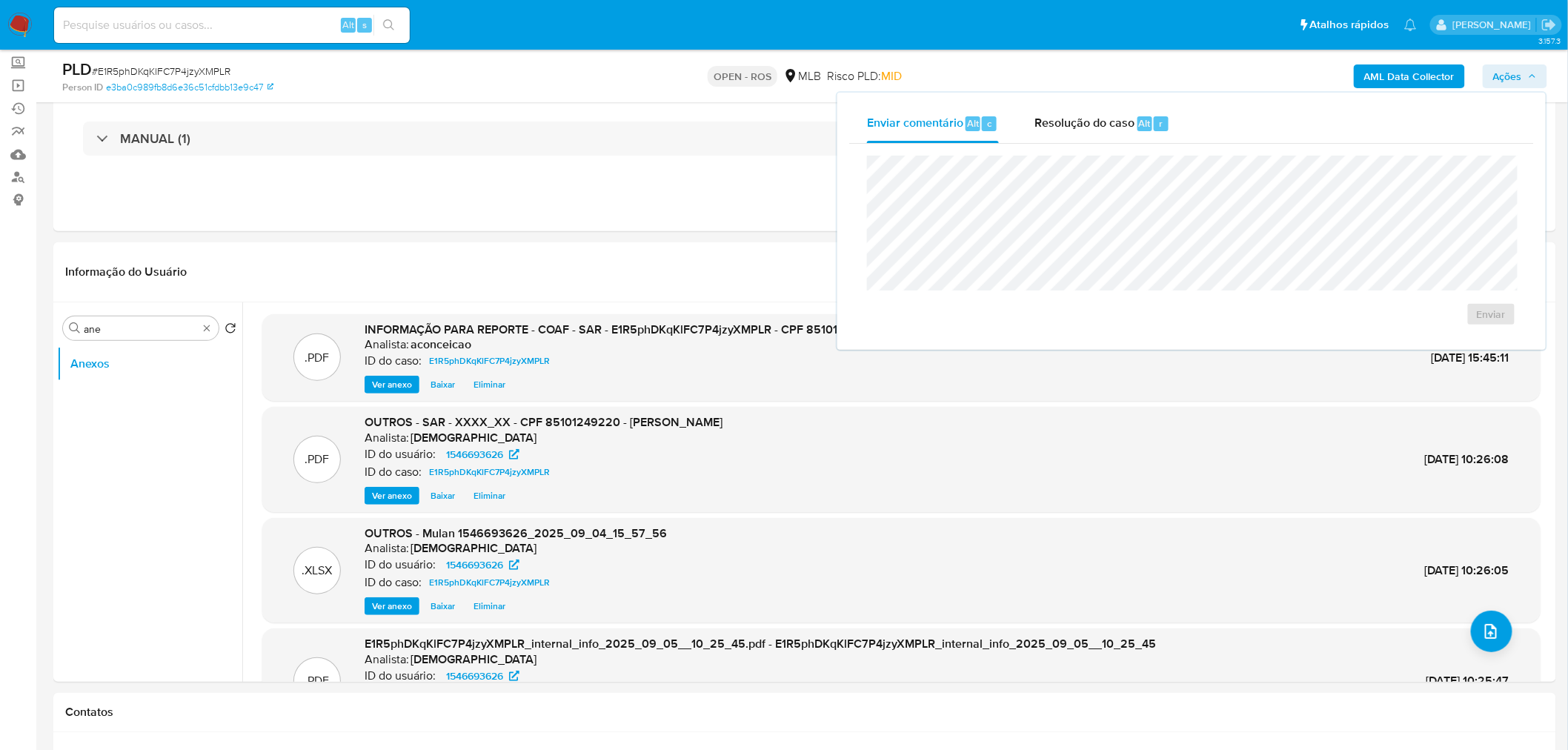
drag, startPoint x: 1069, startPoint y: 120, endPoint x: 1075, endPoint y: 144, distance: 24.7
click at [1069, 120] on span "Resolução do caso" at bounding box center [1084, 123] width 100 height 17
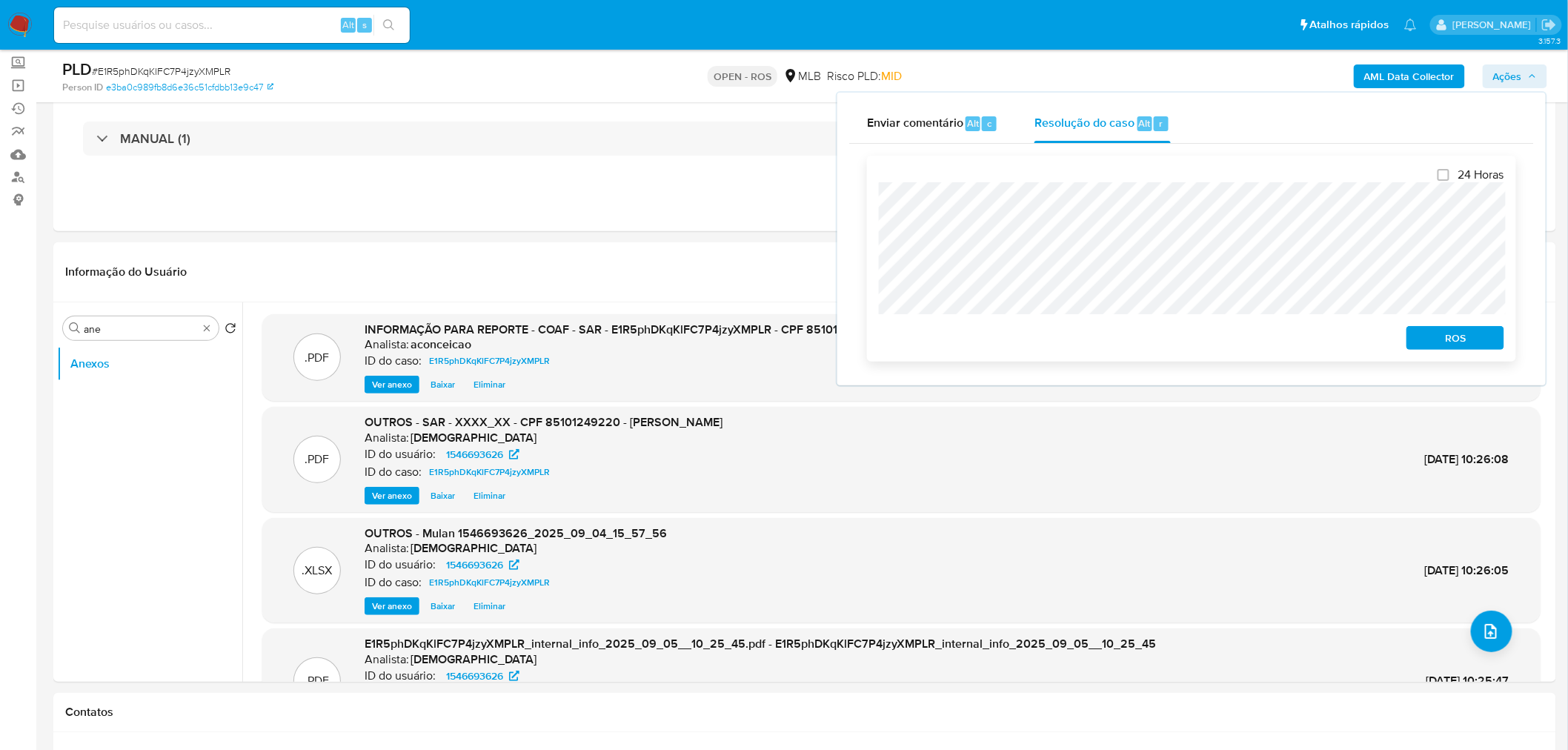
click at [1443, 343] on span "ROS" at bounding box center [1455, 337] width 77 height 20
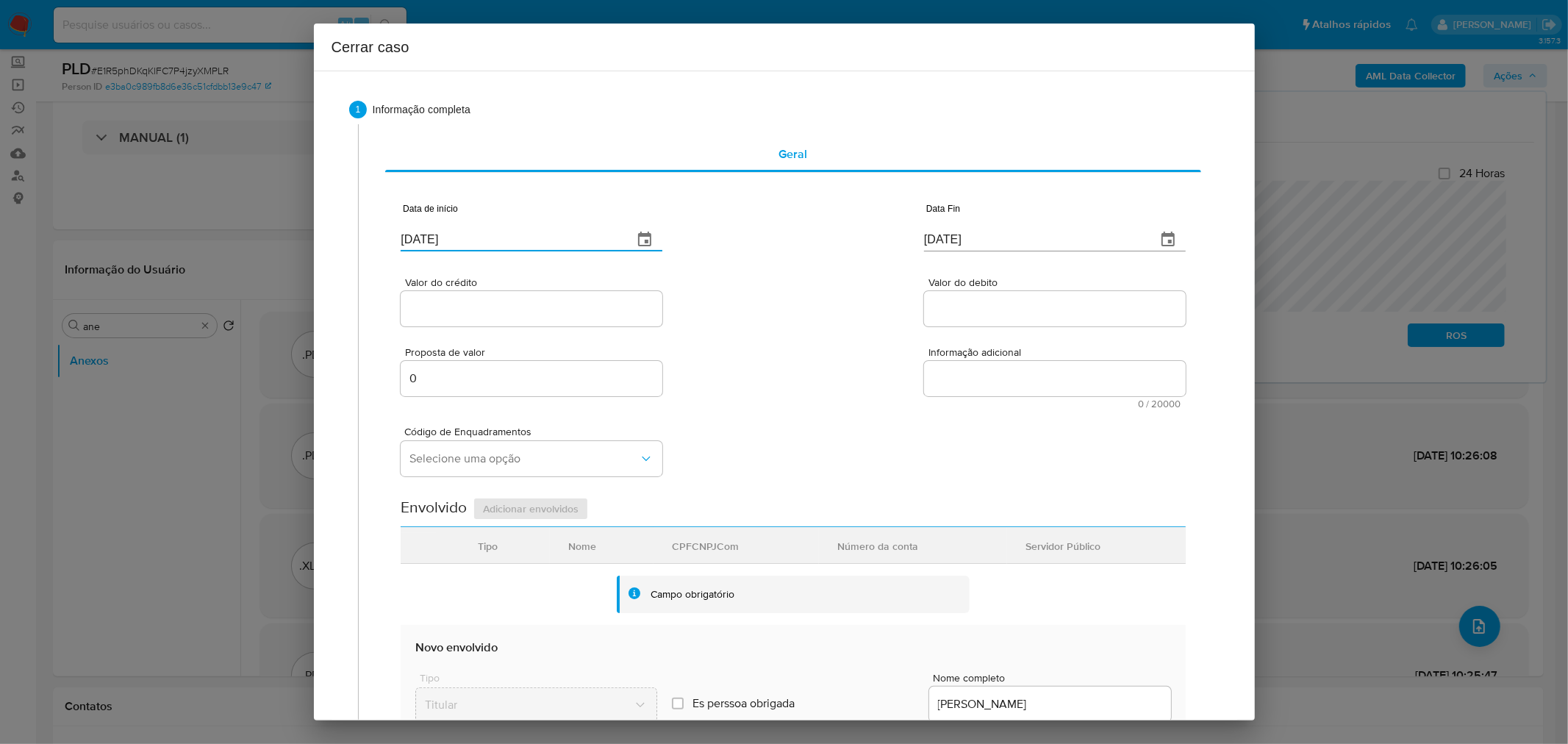
click at [438, 239] on input "[DATE]" at bounding box center [510, 239] width 220 height 23
click at [438, 238] on input "[DATE]" at bounding box center [510, 239] width 220 height 23
paste input "1/07"
type input "[DATE]"
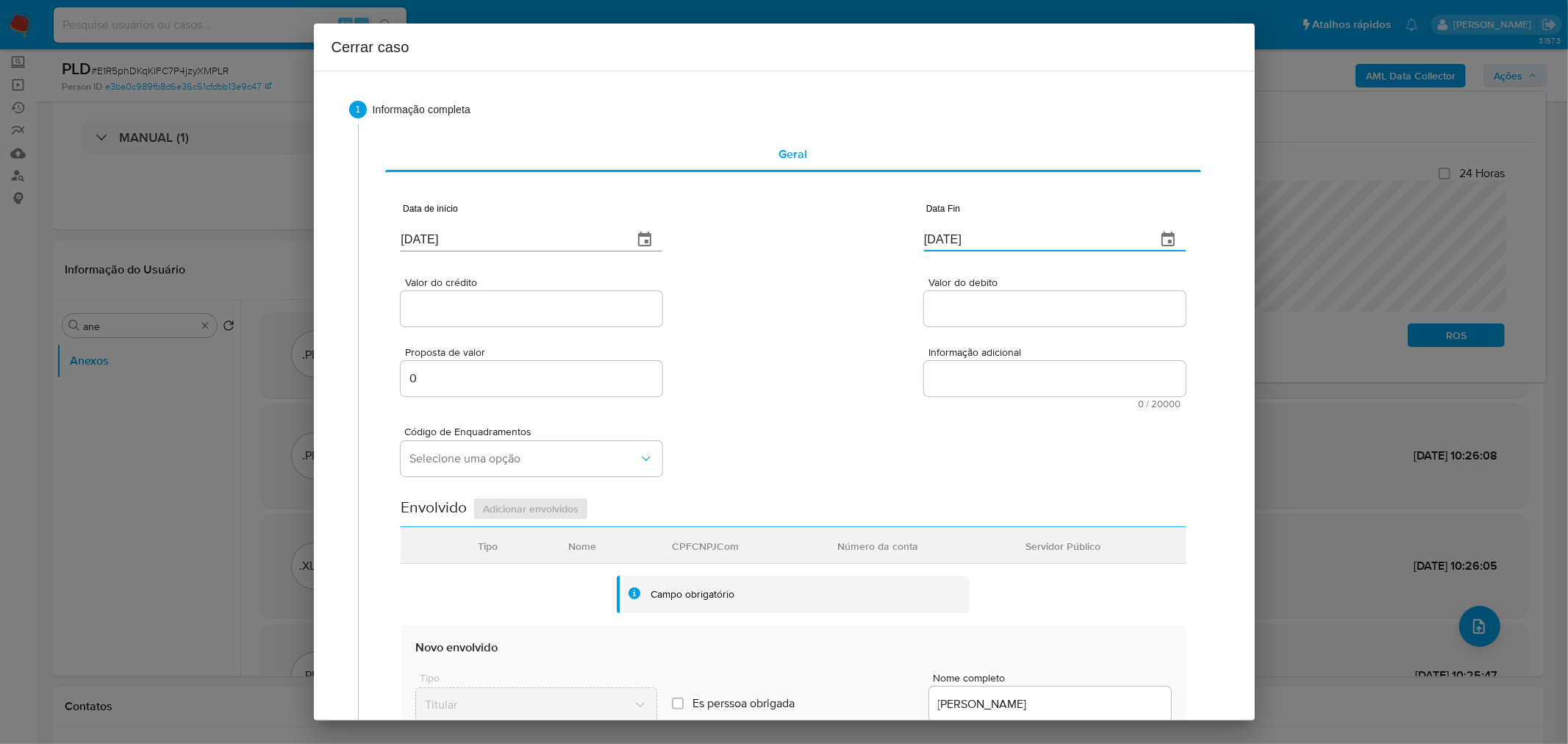
click at [934, 237] on input "[DATE]" at bounding box center [1034, 239] width 220 height 23
click at [934, 236] on input "[DATE]" at bounding box center [1034, 239] width 220 height 23
paste input "2/0920"
click at [940, 234] on input "09/02/0920" at bounding box center [1034, 231] width 220 height 23
click at [940, 233] on input "09/02/0920" at bounding box center [1034, 231] width 220 height 23
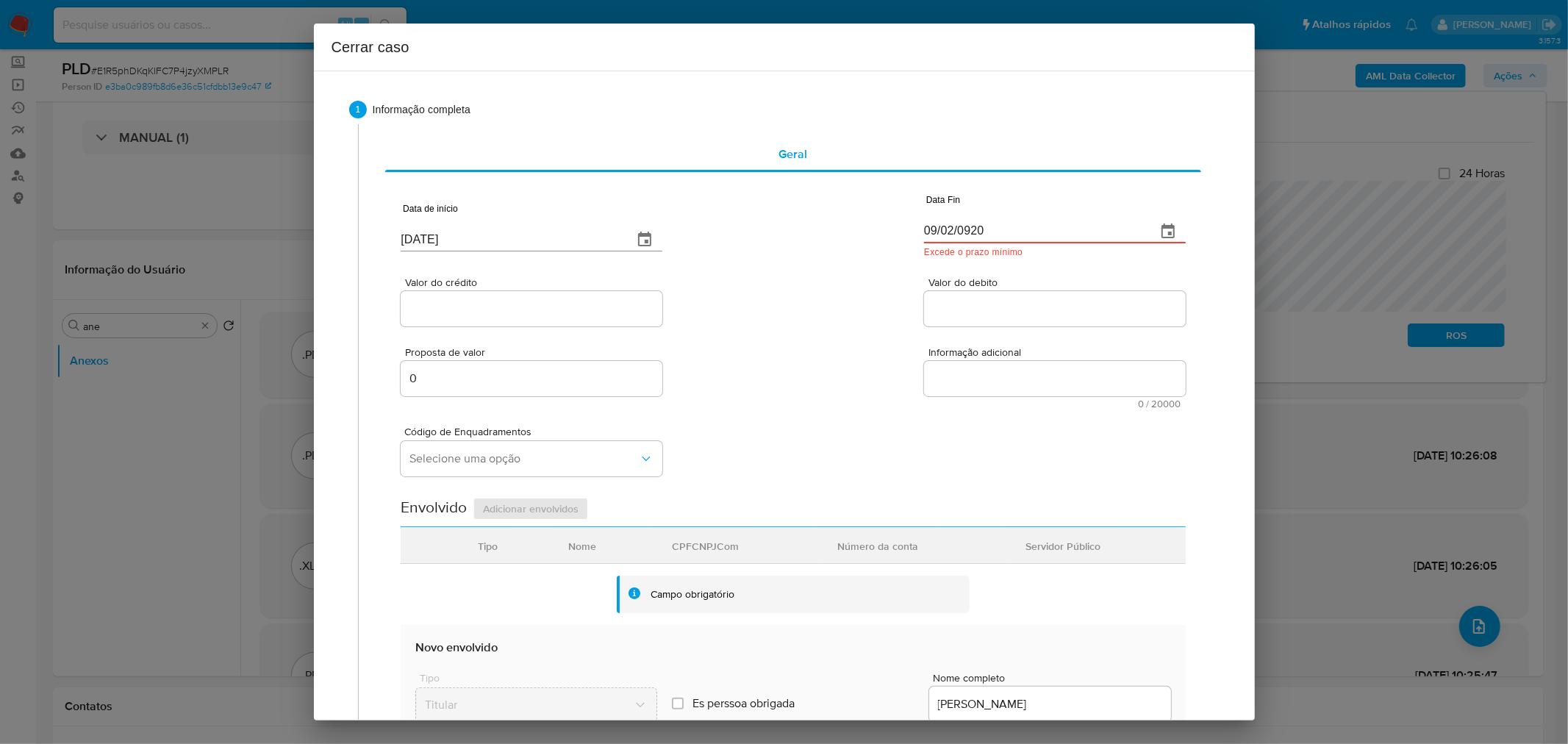
click at [940, 233] on input "09/02/0920" at bounding box center [1034, 231] width 220 height 23
paste input "2/09/2025"
type input "02/09/2025"
drag, startPoint x: 812, startPoint y: 301, endPoint x: 778, endPoint y: 337, distance: 49.5
click at [807, 310] on div "Valor do crédito Valor do debito" at bounding box center [793, 294] width 785 height 70
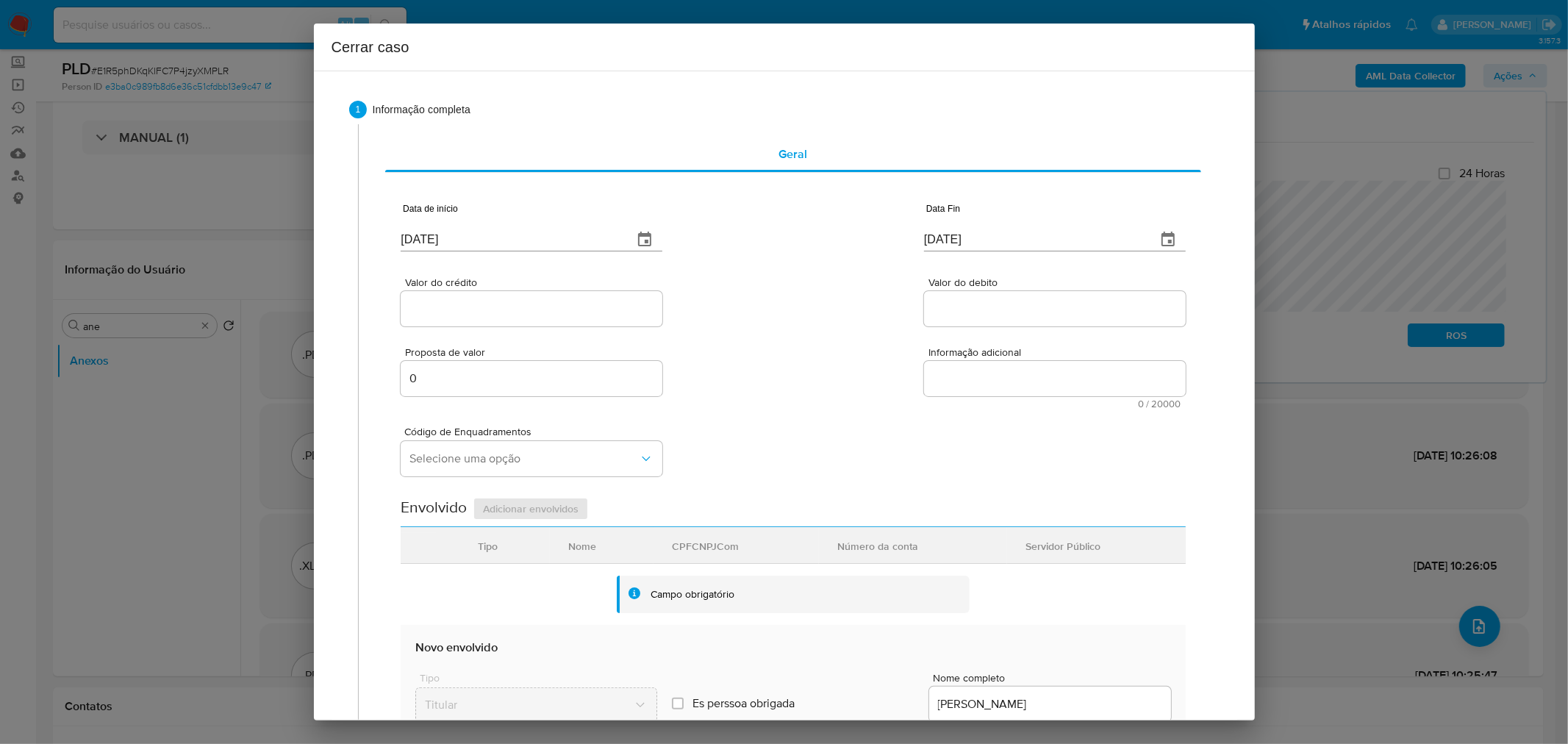
drag, startPoint x: 507, startPoint y: 322, endPoint x: 505, endPoint y: 313, distance: 9.2
click at [507, 319] on div at bounding box center [531, 308] width 262 height 35
click at [504, 311] on input "Valor do crédito" at bounding box center [531, 308] width 262 height 19
paste input "R$59.965"
type input "R$59.965"
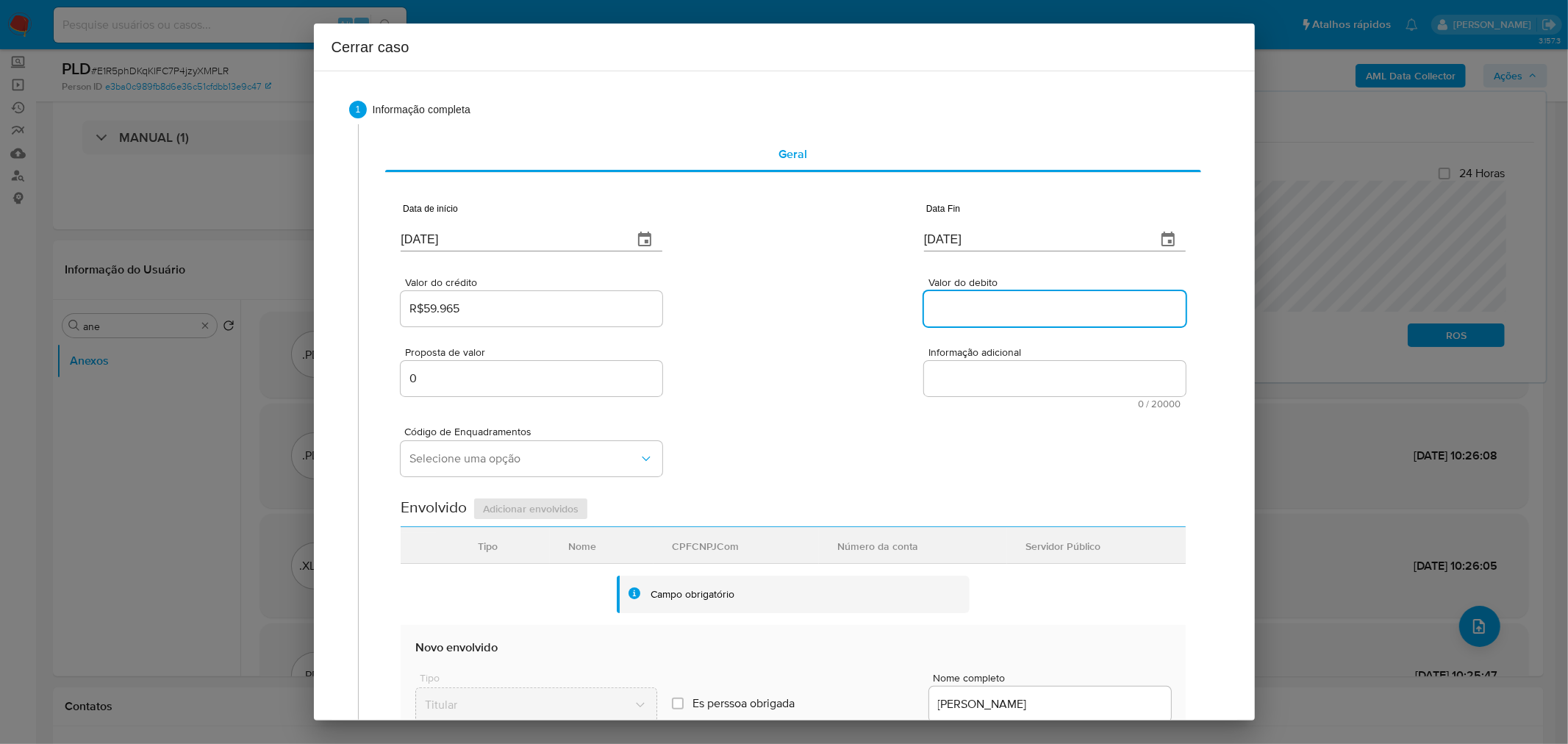
drag, startPoint x: 945, startPoint y: 316, endPoint x: 870, endPoint y: 357, distance: 85.5
click at [945, 316] on input "Valor do debito" at bounding box center [1055, 308] width 262 height 19
paste input "R$59.965"
type input "R$59.965"
drag, startPoint x: 858, startPoint y: 361, endPoint x: 835, endPoint y: 373, distance: 25.9
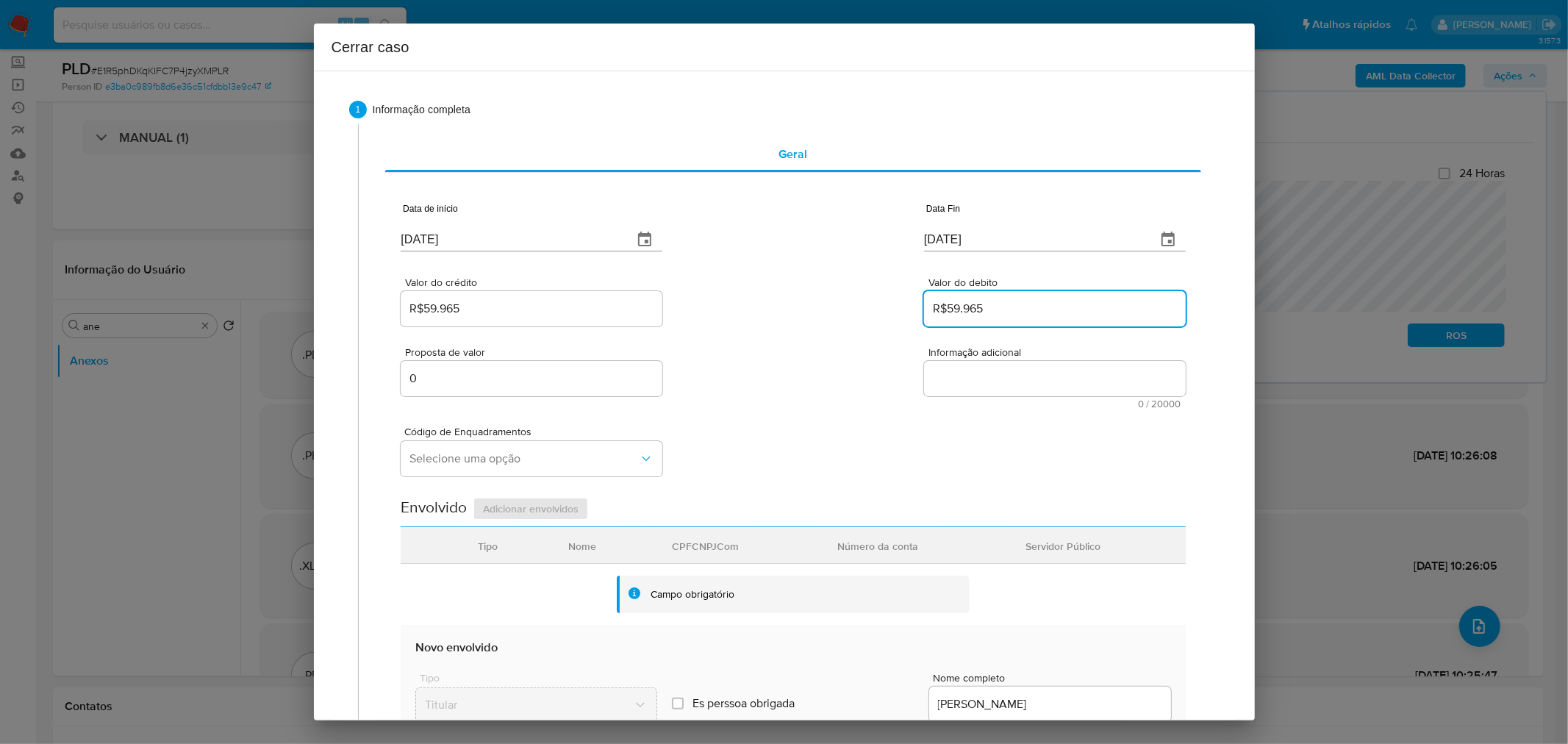
click at [848, 368] on div "Proposta de valor 0 Informação adicional 0 / 20000 20000 caracteres restantes" at bounding box center [793, 369] width 785 height 80
click at [739, 377] on div "Proposta de valor 0 Informação adicional 0 / 20000 20000 caracteres restantes" at bounding box center [793, 369] width 785 height 80
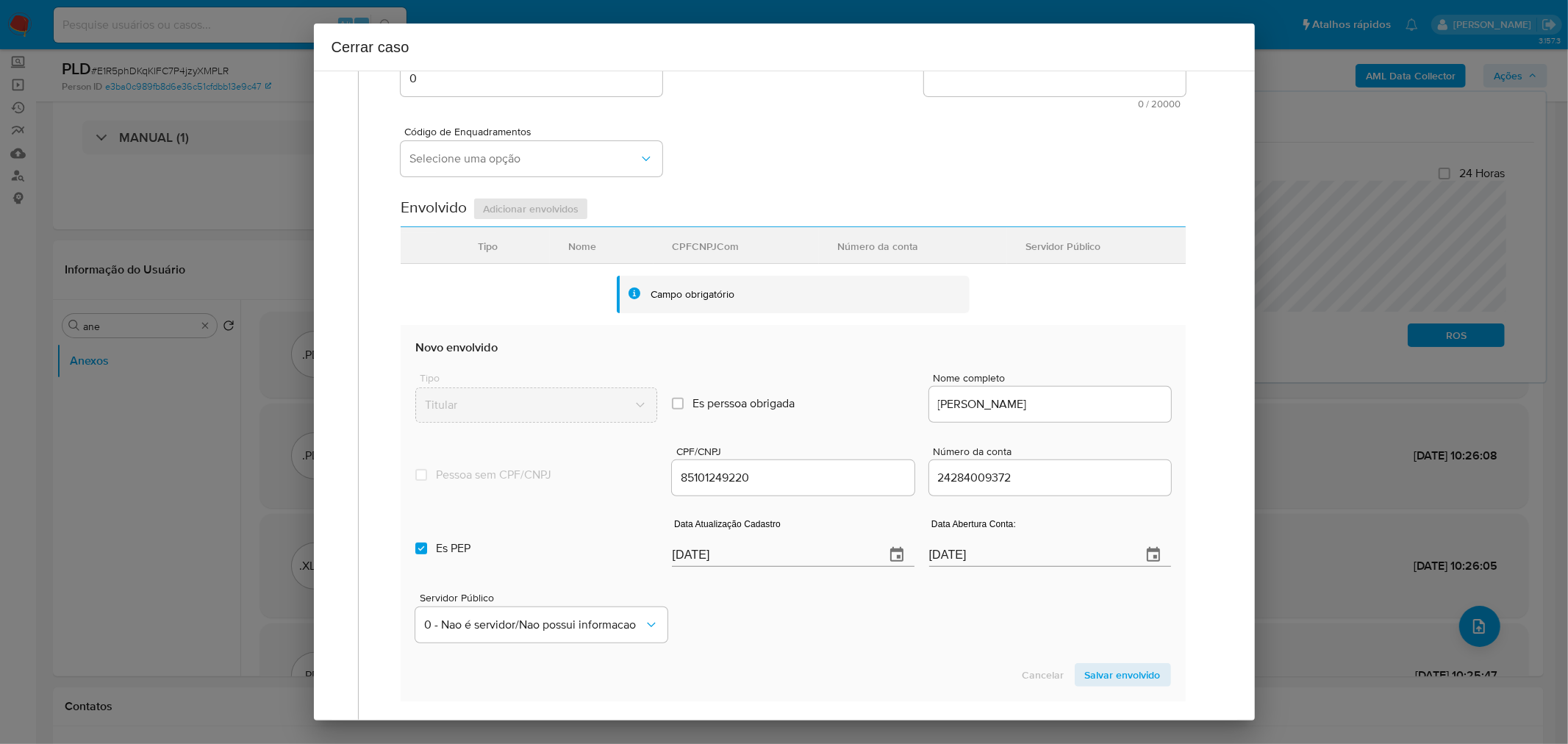
scroll to position [326, 0]
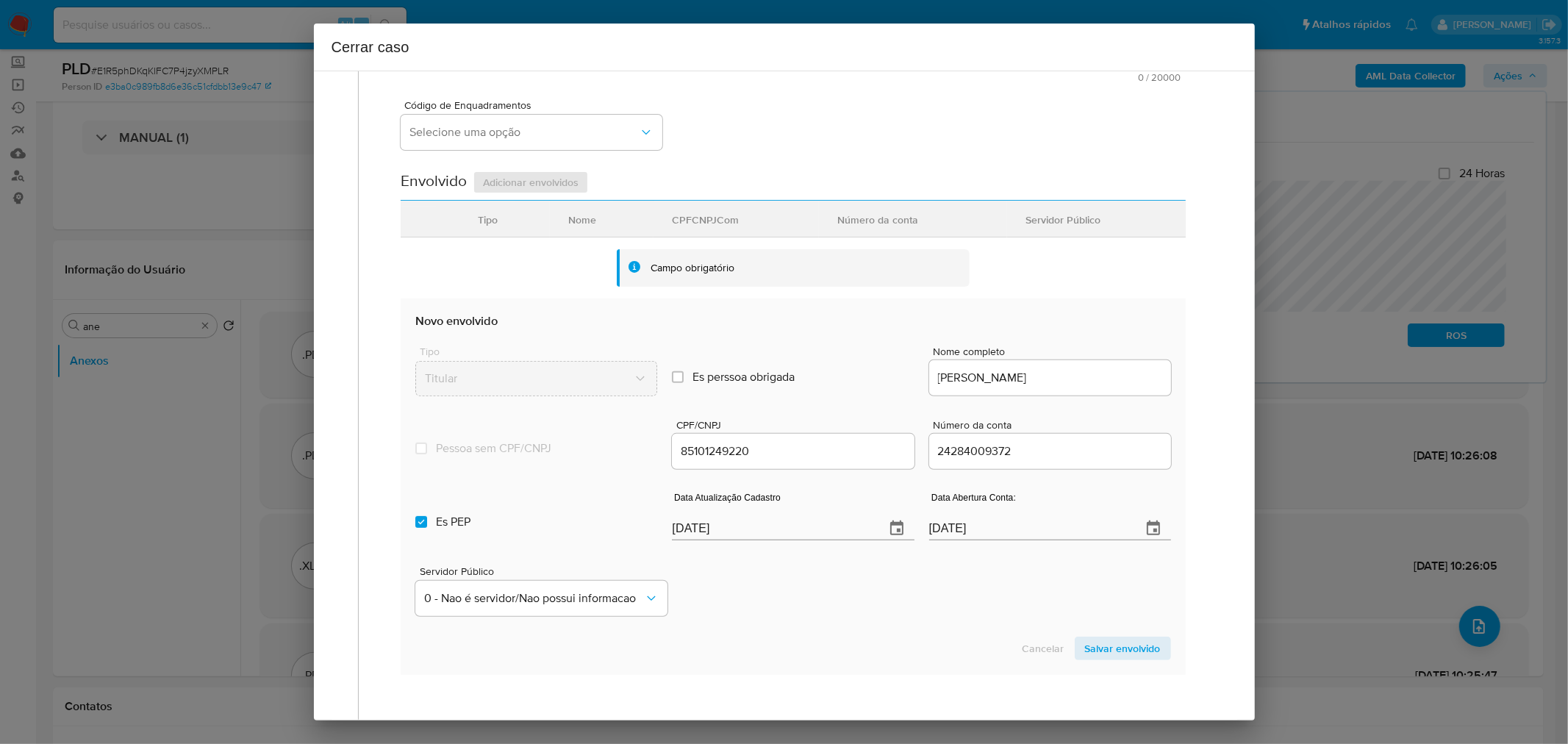
click at [790, 452] on input "85101249220" at bounding box center [793, 451] width 242 height 19
click at [1022, 461] on div "24284009372" at bounding box center [1050, 451] width 242 height 35
click at [680, 516] on div "[DATE]" at bounding box center [793, 519] width 242 height 44
click at [680, 515] on div "[DATE]" at bounding box center [793, 519] width 242 height 44
click at [691, 522] on input "[DATE]" at bounding box center [772, 528] width 201 height 23
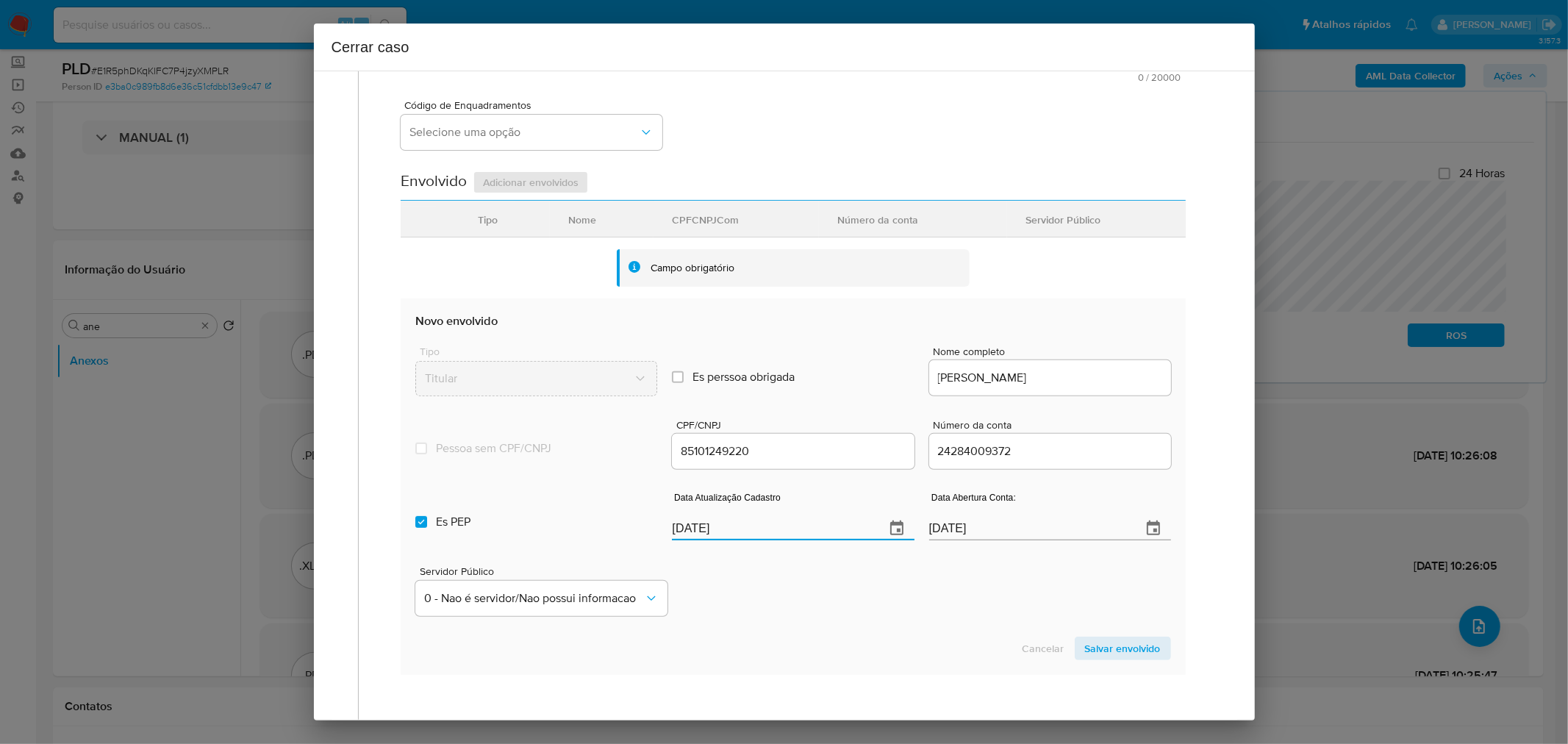
click at [691, 522] on input "[DATE]" at bounding box center [772, 528] width 201 height 23
paste input "19/08"
drag, startPoint x: 691, startPoint y: 522, endPoint x: 654, endPoint y: 520, distance: 37.1
click at [691, 522] on input "[DATE]" at bounding box center [772, 528] width 201 height 23
type input "19/08/2025"
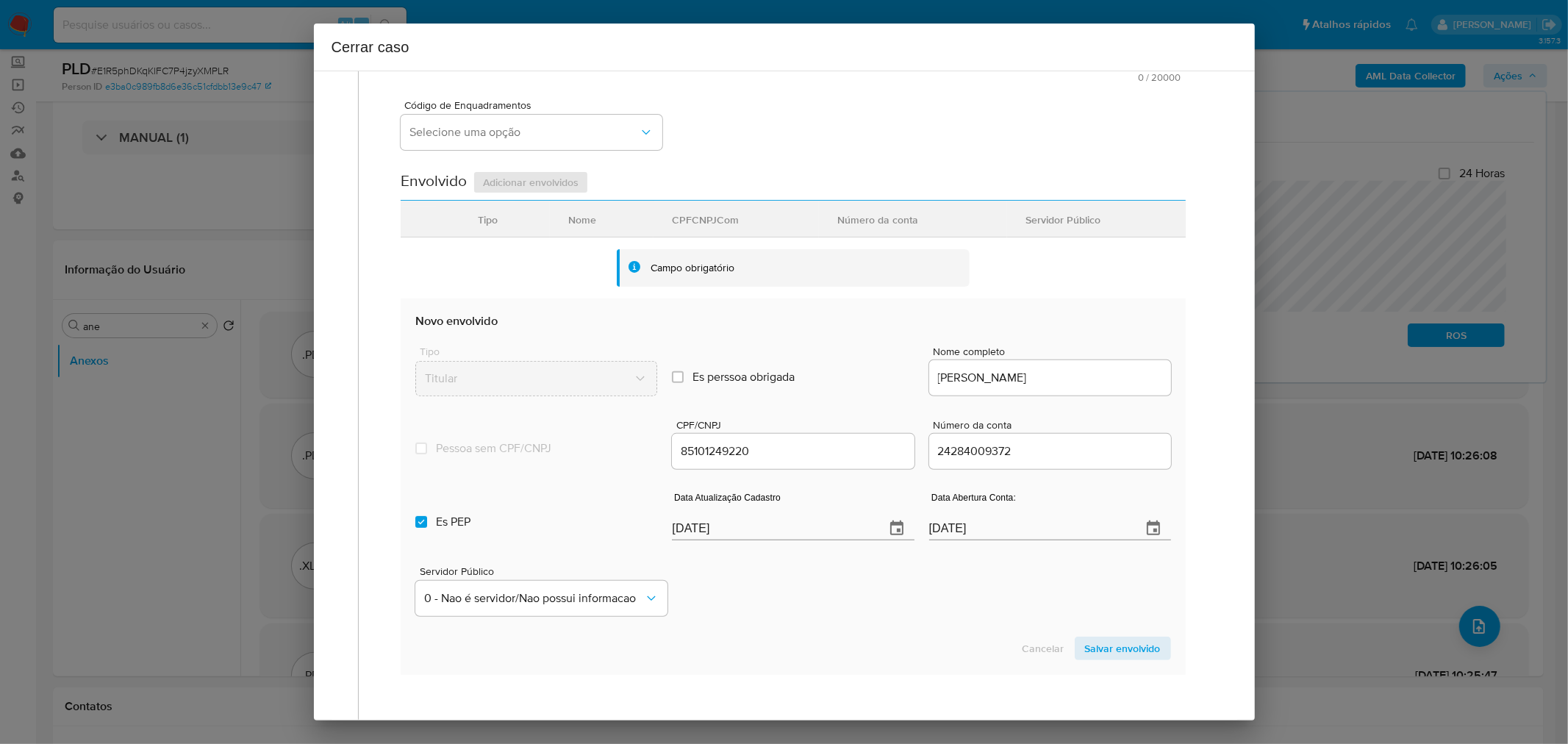
click at [626, 516] on label "Es PEP isPEP" at bounding box center [537, 522] width 242 height 53
click at [427, 516] on input "Es PEP isPEP" at bounding box center [422, 522] width 12 height 12
checkbox input "false"
drag, startPoint x: 783, startPoint y: 588, endPoint x: 773, endPoint y: 583, distance: 11.2
click at [782, 589] on div "Servidor Público 0 - Nao é servidor/Nao possui informacao" at bounding box center [793, 585] width 755 height 74
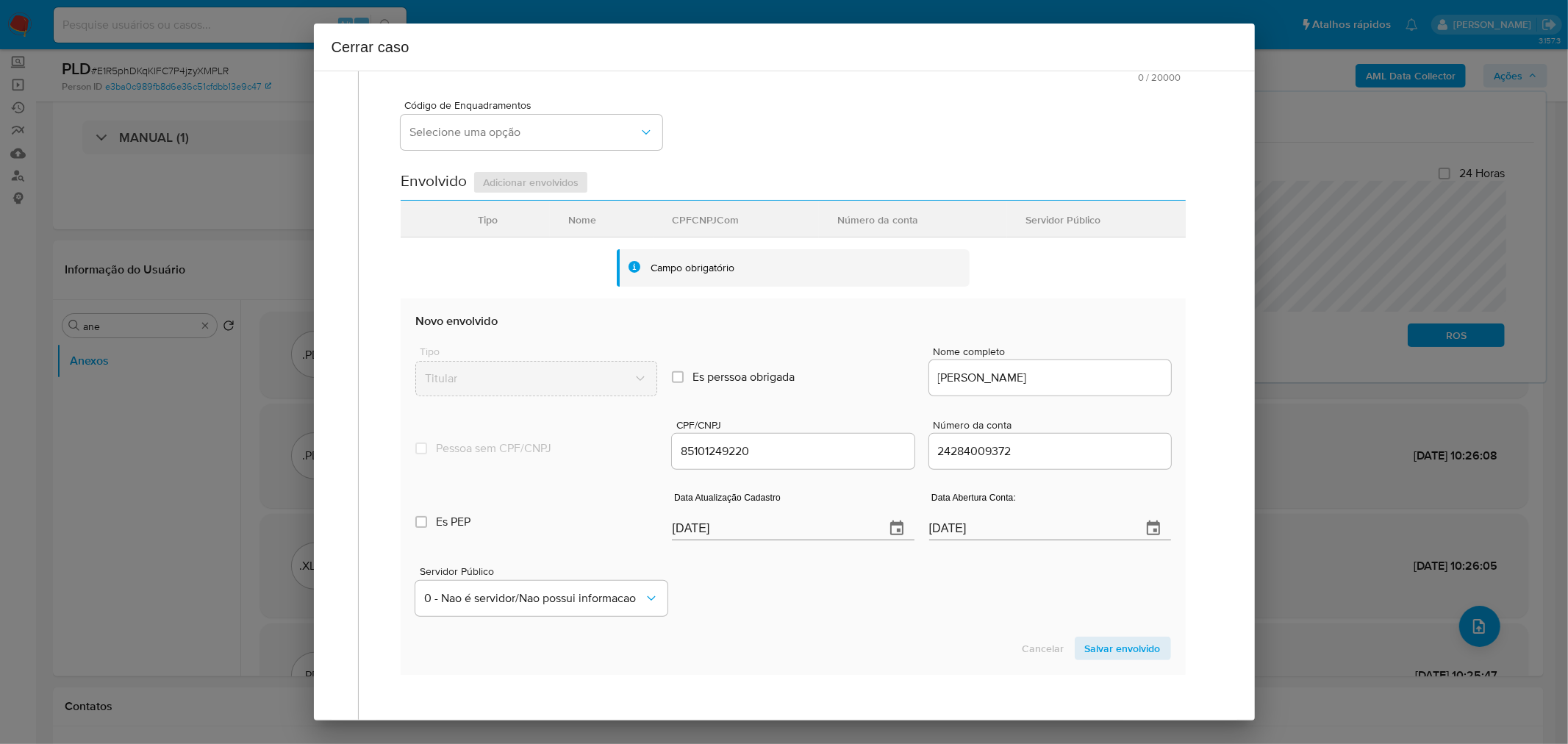
click at [1085, 646] on span "Salvar envolvido" at bounding box center [1123, 648] width 76 height 20
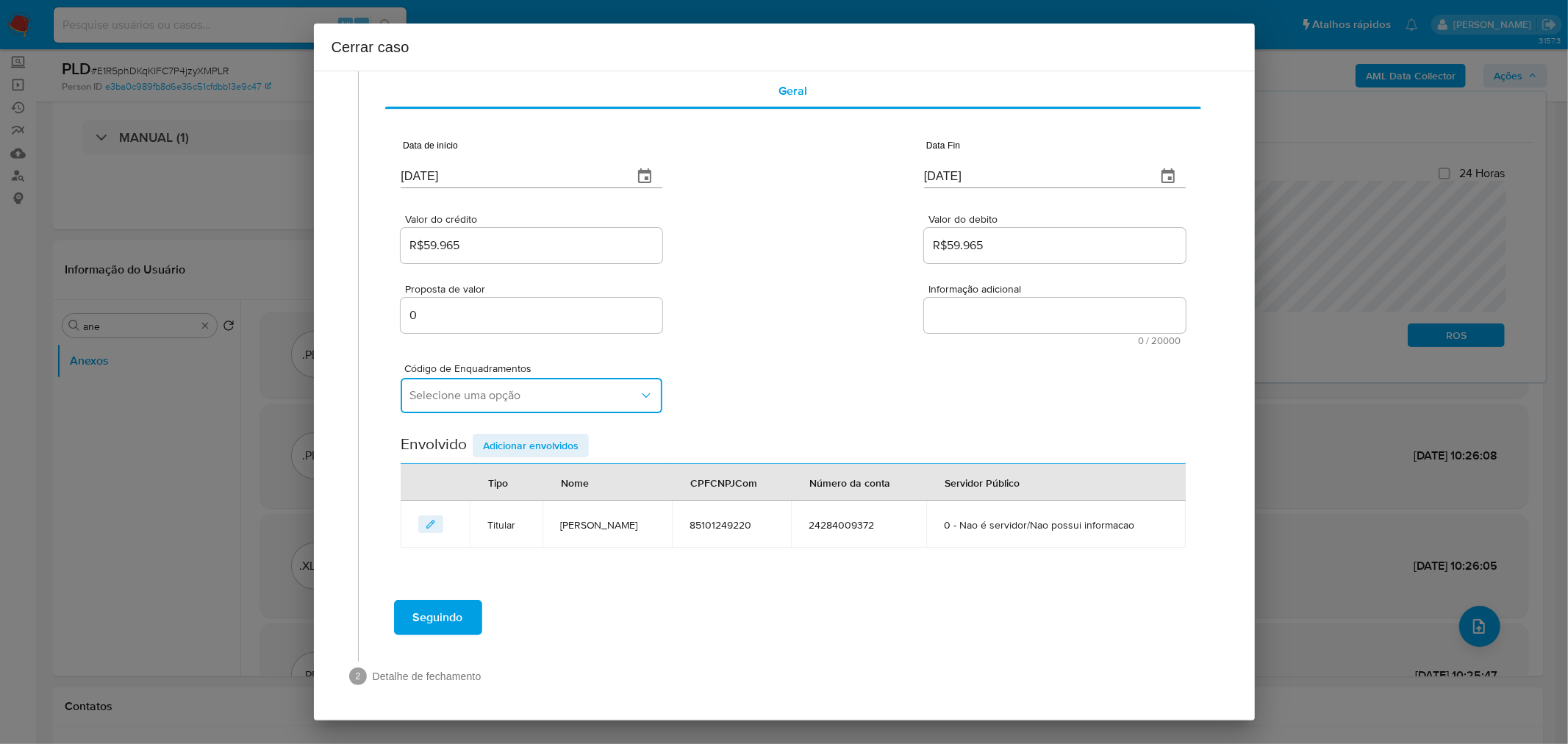
click at [483, 399] on span "Selecione uma opção" at bounding box center [524, 395] width 229 height 15
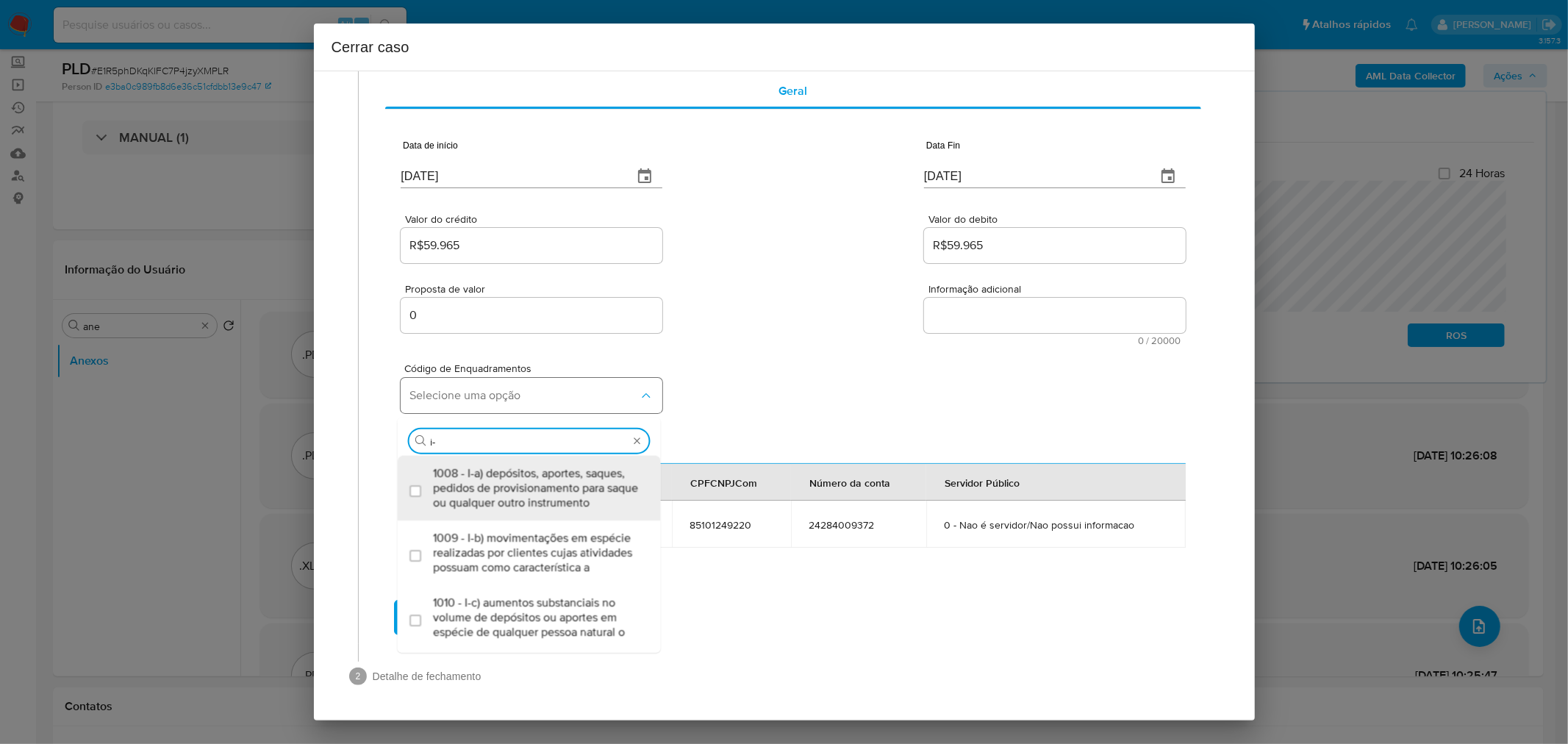
type input "i-a"
click at [519, 487] on span "1008 - I-a) depósitos, aportes, saques, pedidos de provisionamento para saque o…" at bounding box center [537, 488] width 207 height 44
checkbox input "true"
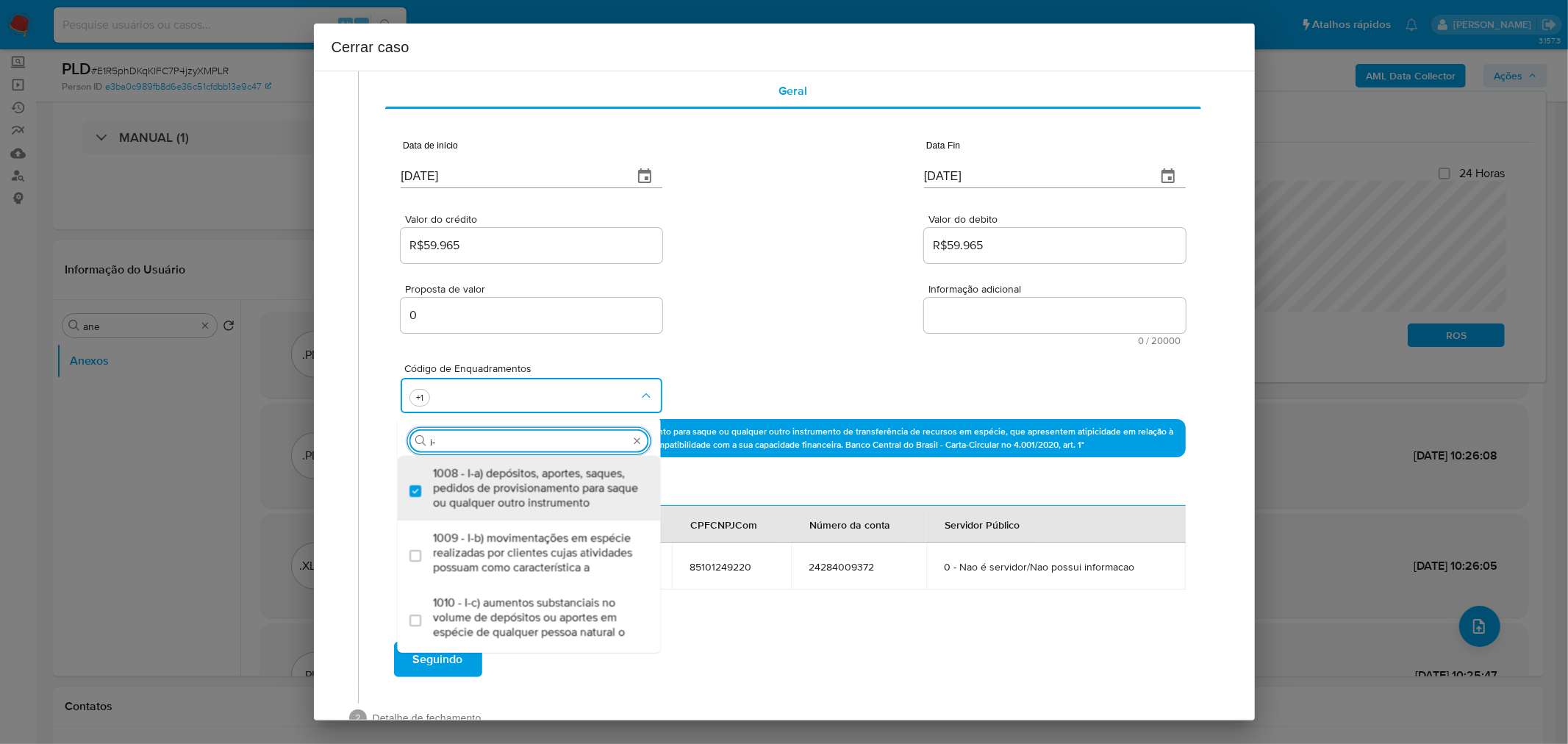
type input "i-c"
click at [567, 476] on span "1010 - I-c) aumentos substanciais no volume de depósitos ou aportes em espécie …" at bounding box center [537, 488] width 207 height 44
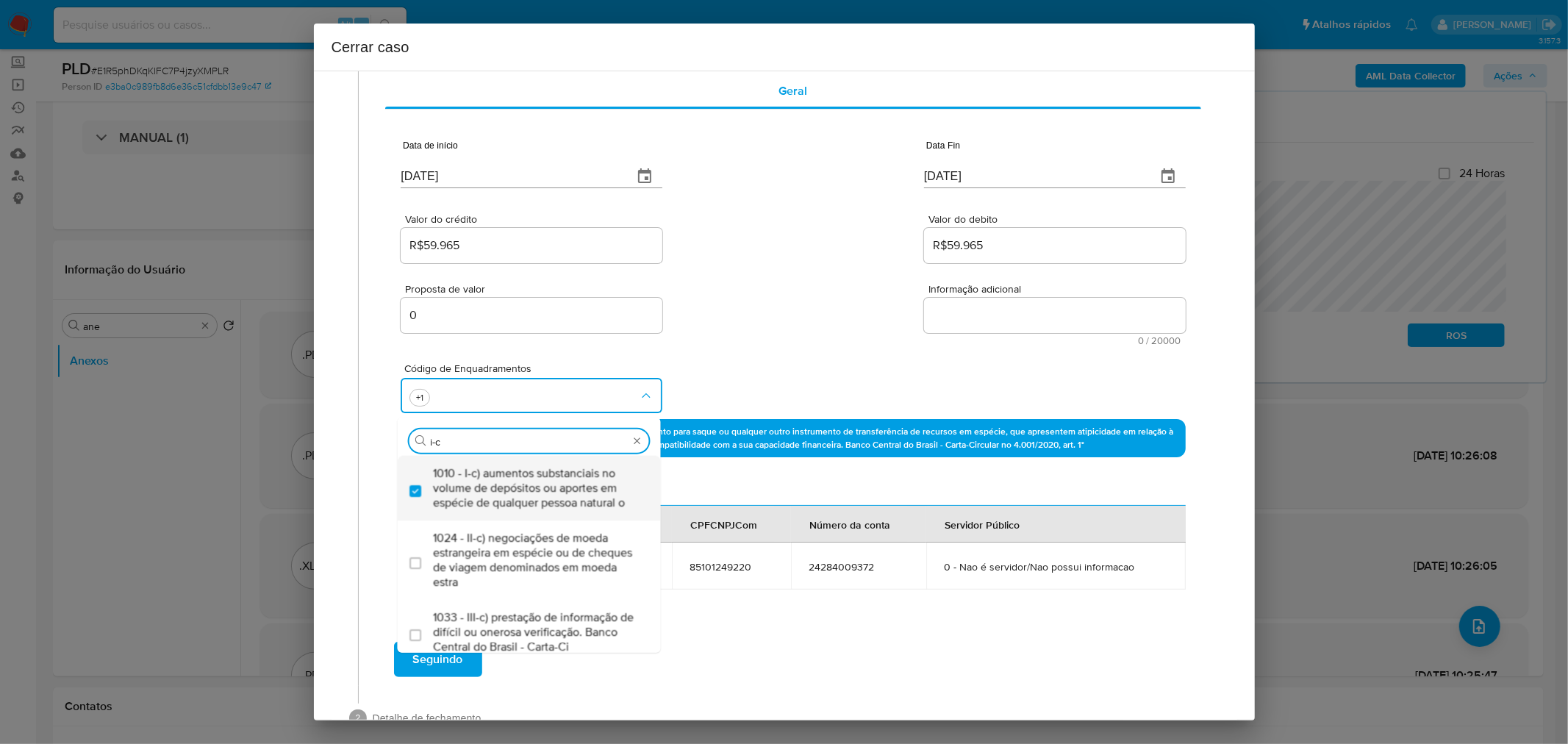
checkbox input "true"
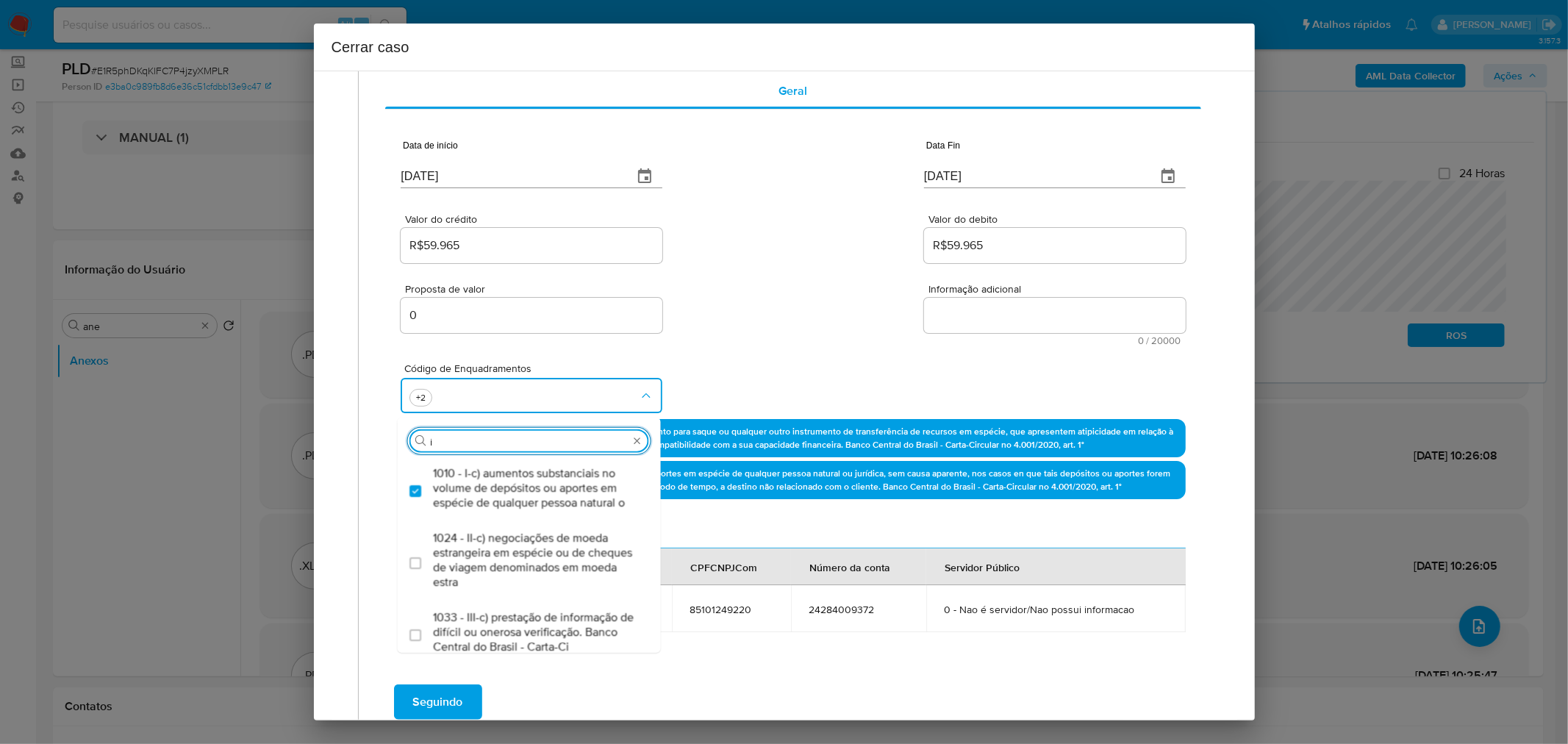
scroll to position [0, 0]
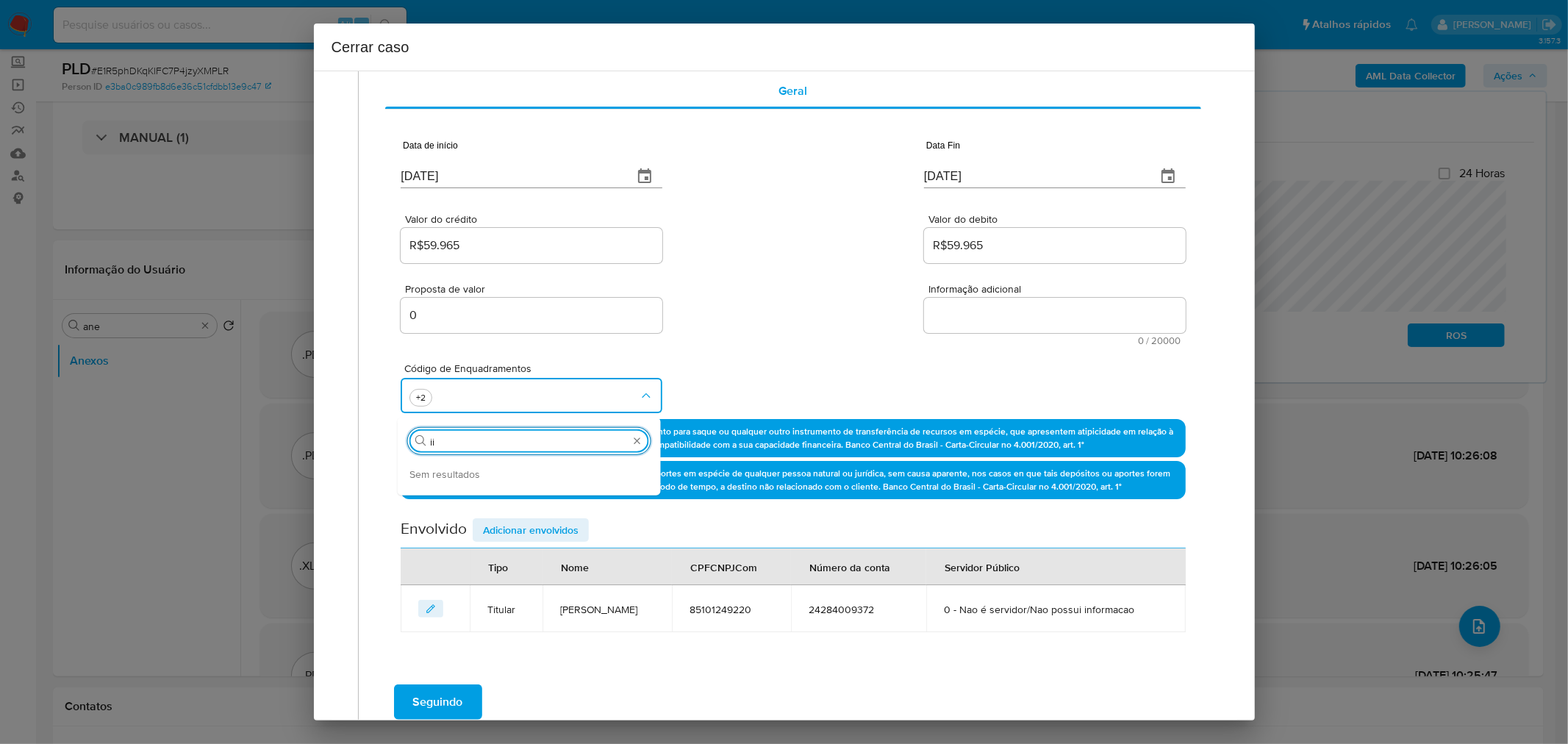
type input "i"
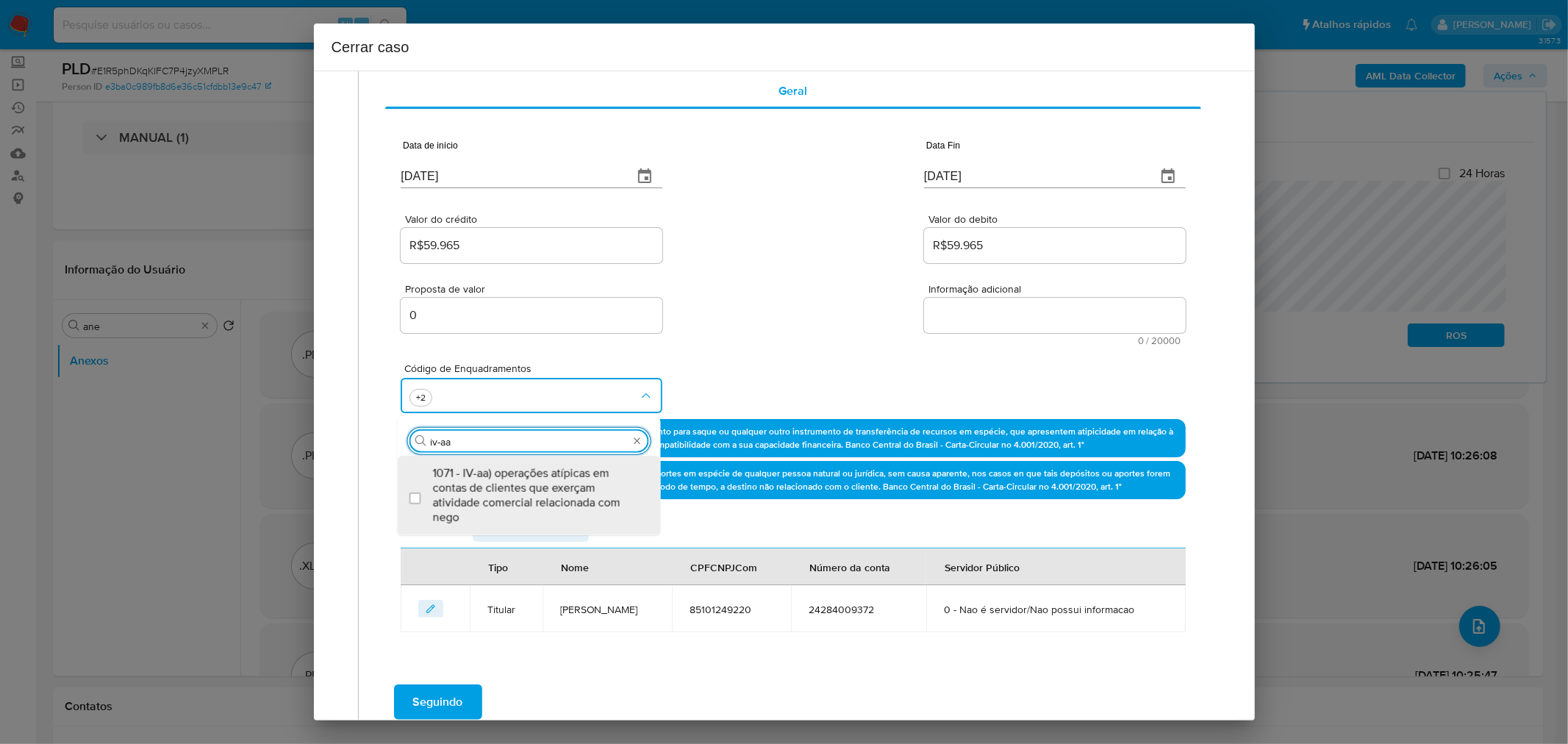
type input "iv-a"
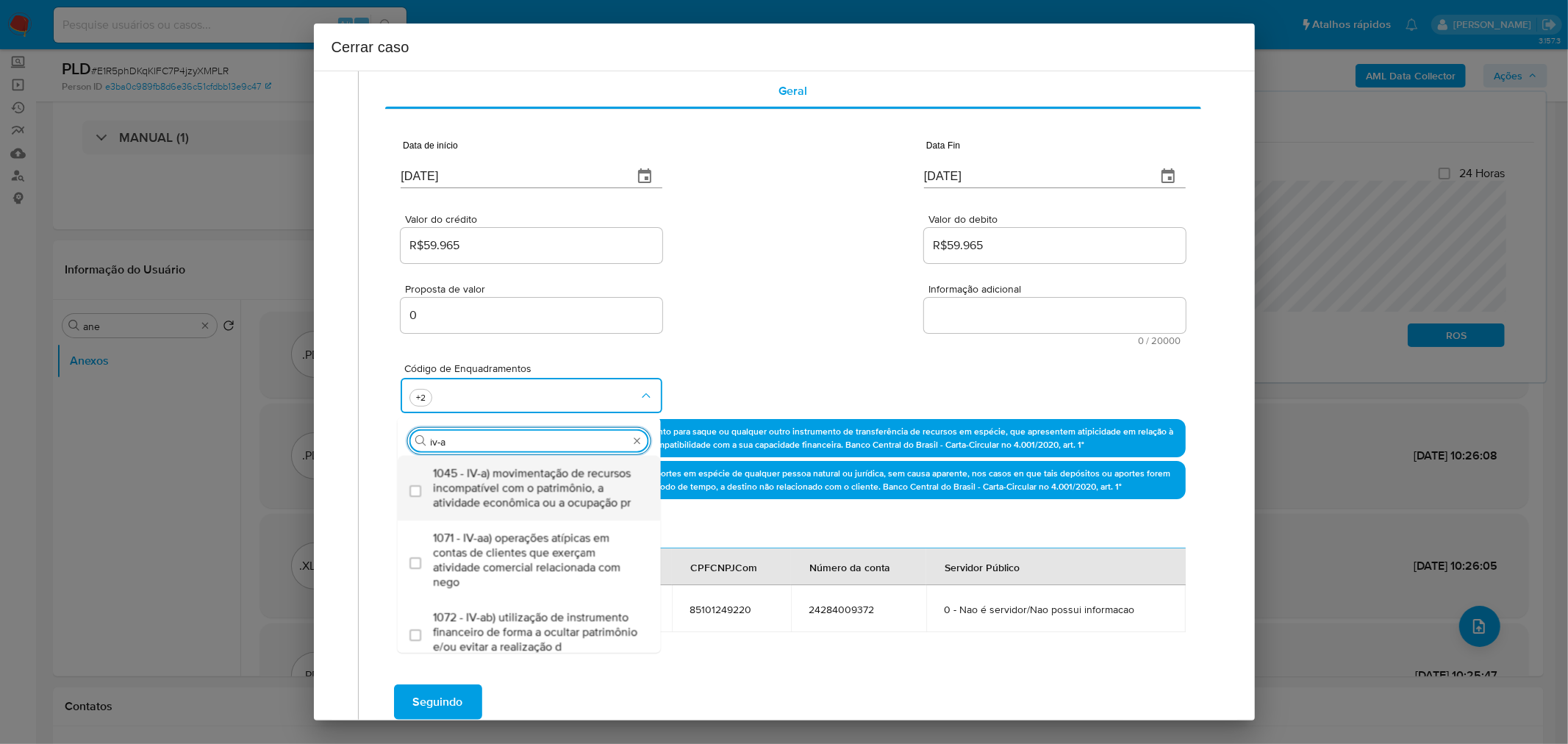
click at [500, 498] on span "1045 - IV-a) movimentação de recursos incompatível com o patrimônio, a atividad…" at bounding box center [537, 488] width 207 height 44
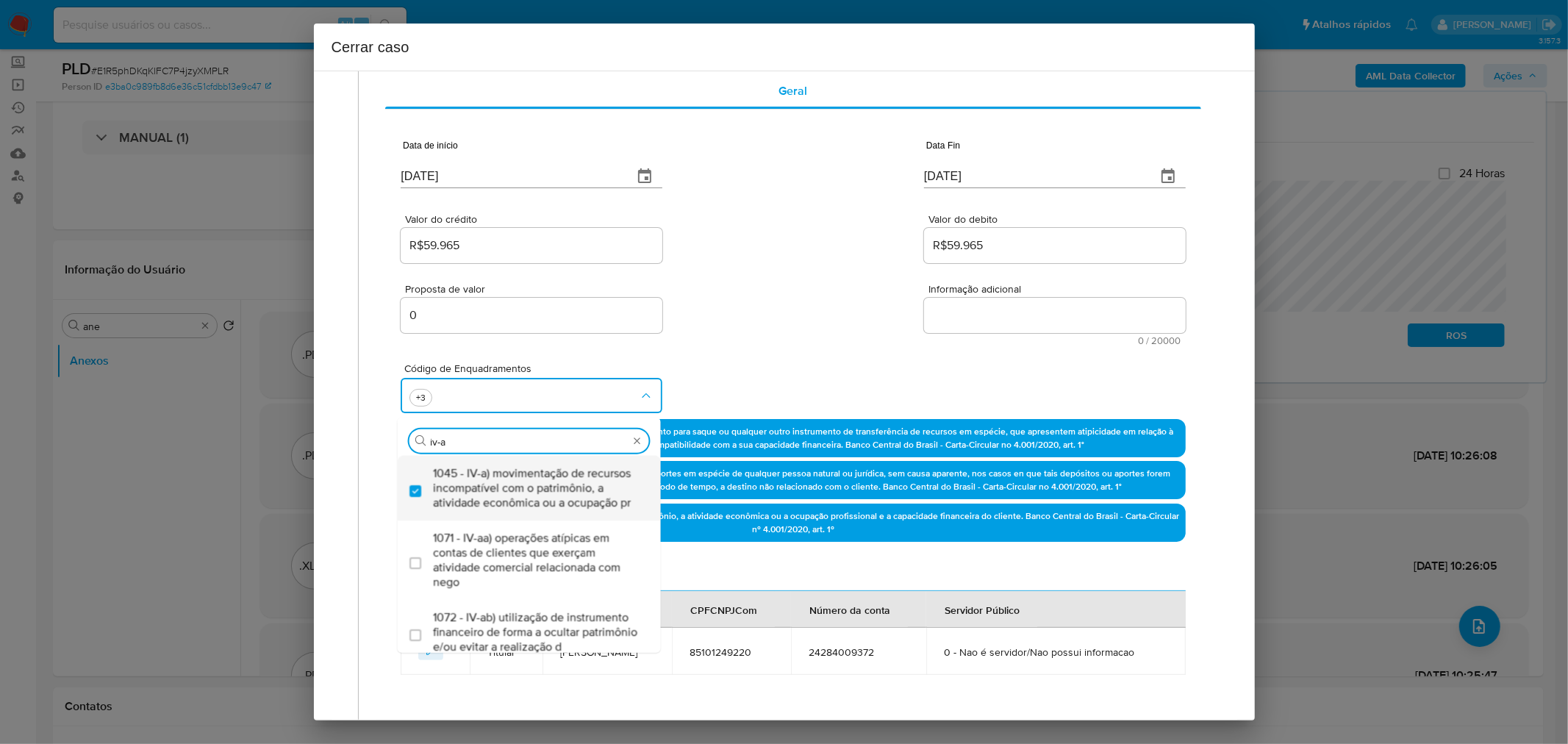
checkbox input "true"
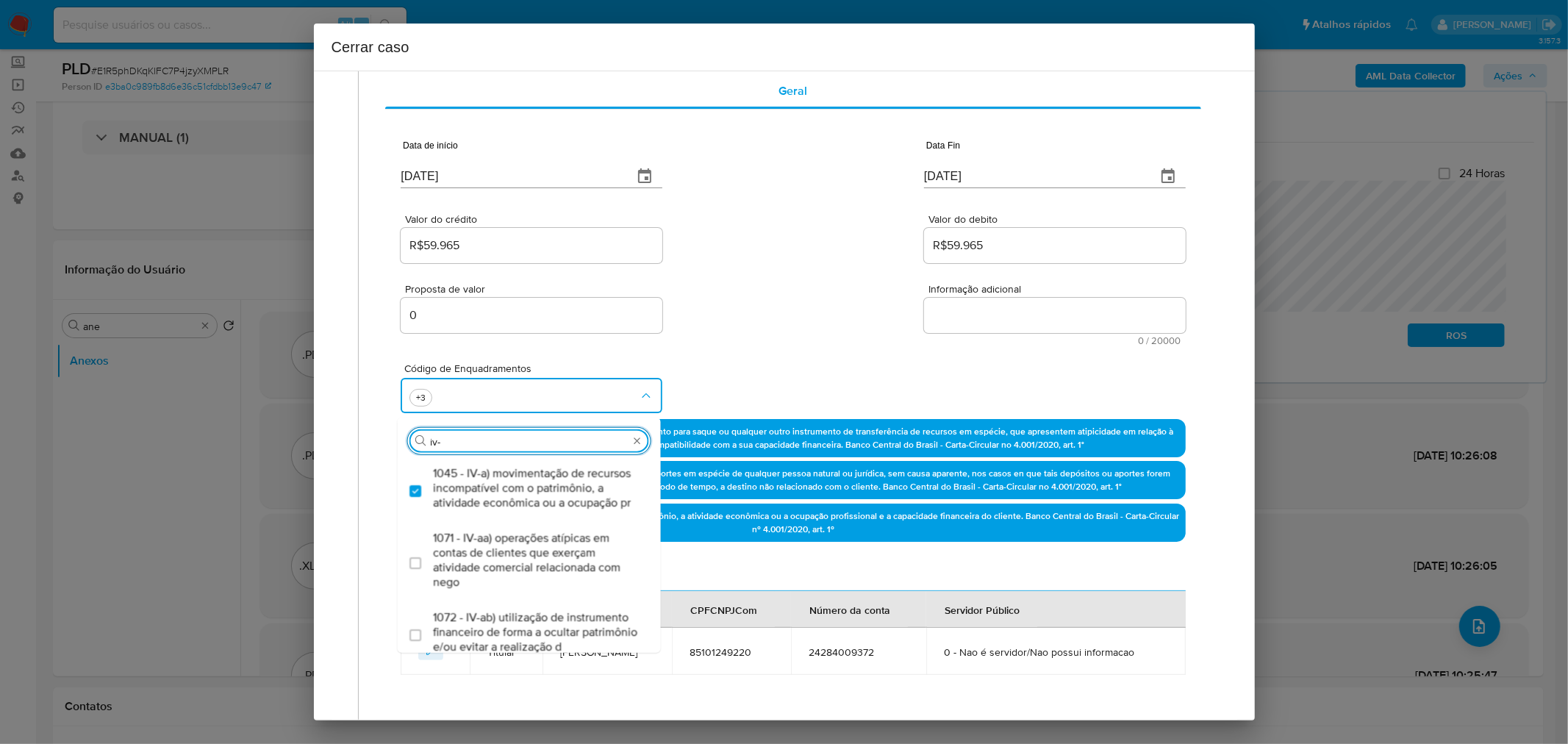
type input "iv-c"
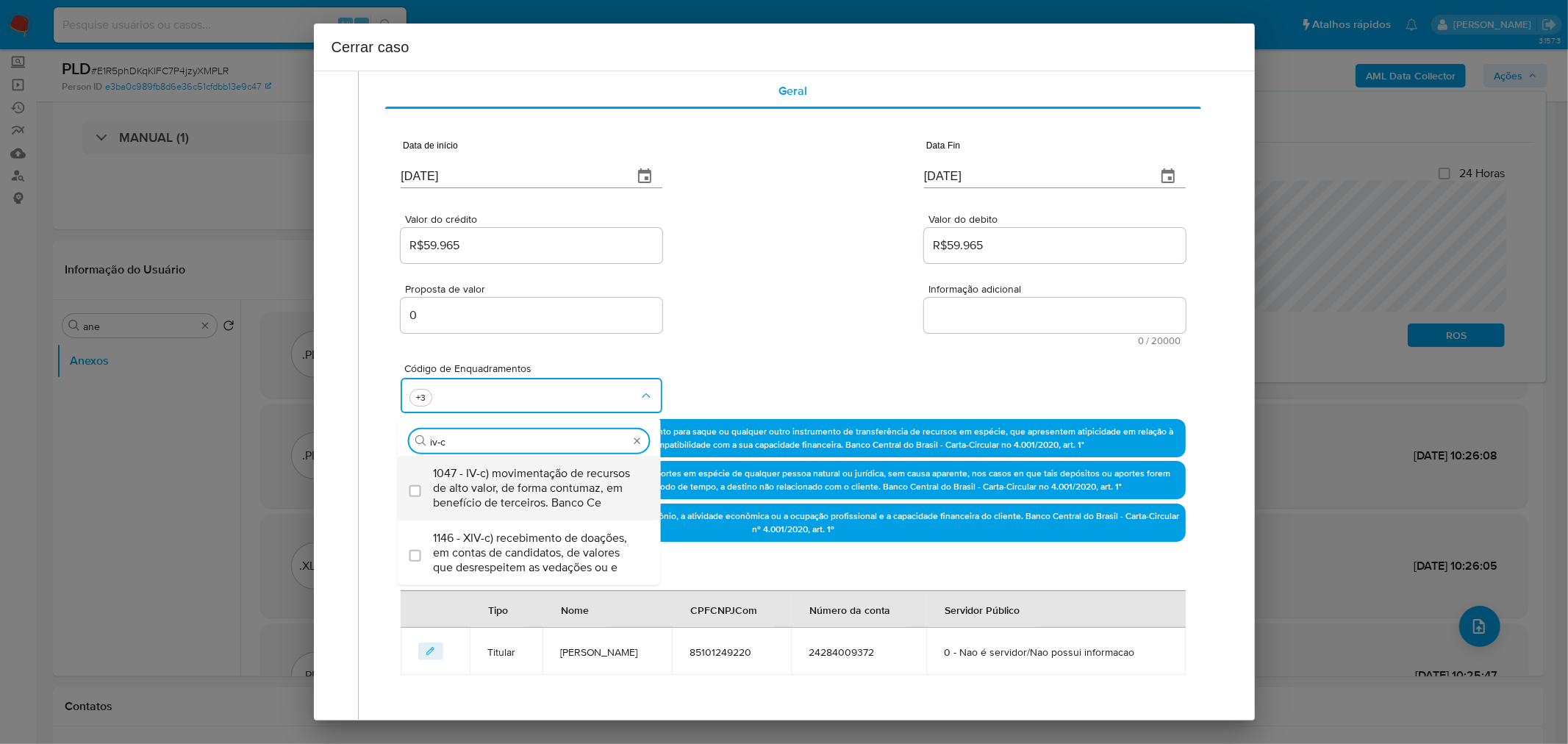
click at [546, 470] on span "1047 - IV-c) movimentação de recursos de alto valor, de forma contumaz, em bene…" at bounding box center [537, 488] width 207 height 44
checkbox input "true"
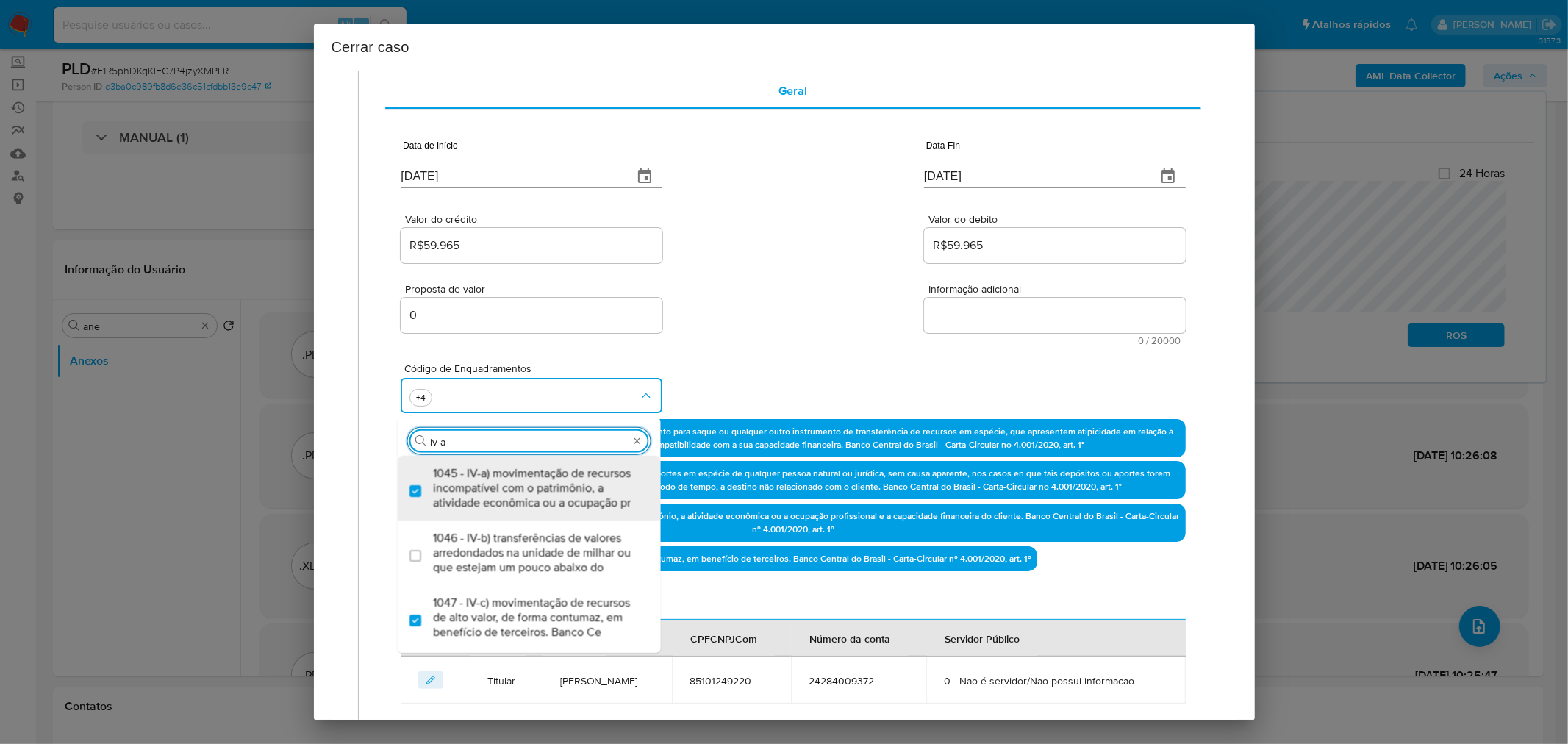
type input "iv-ad"
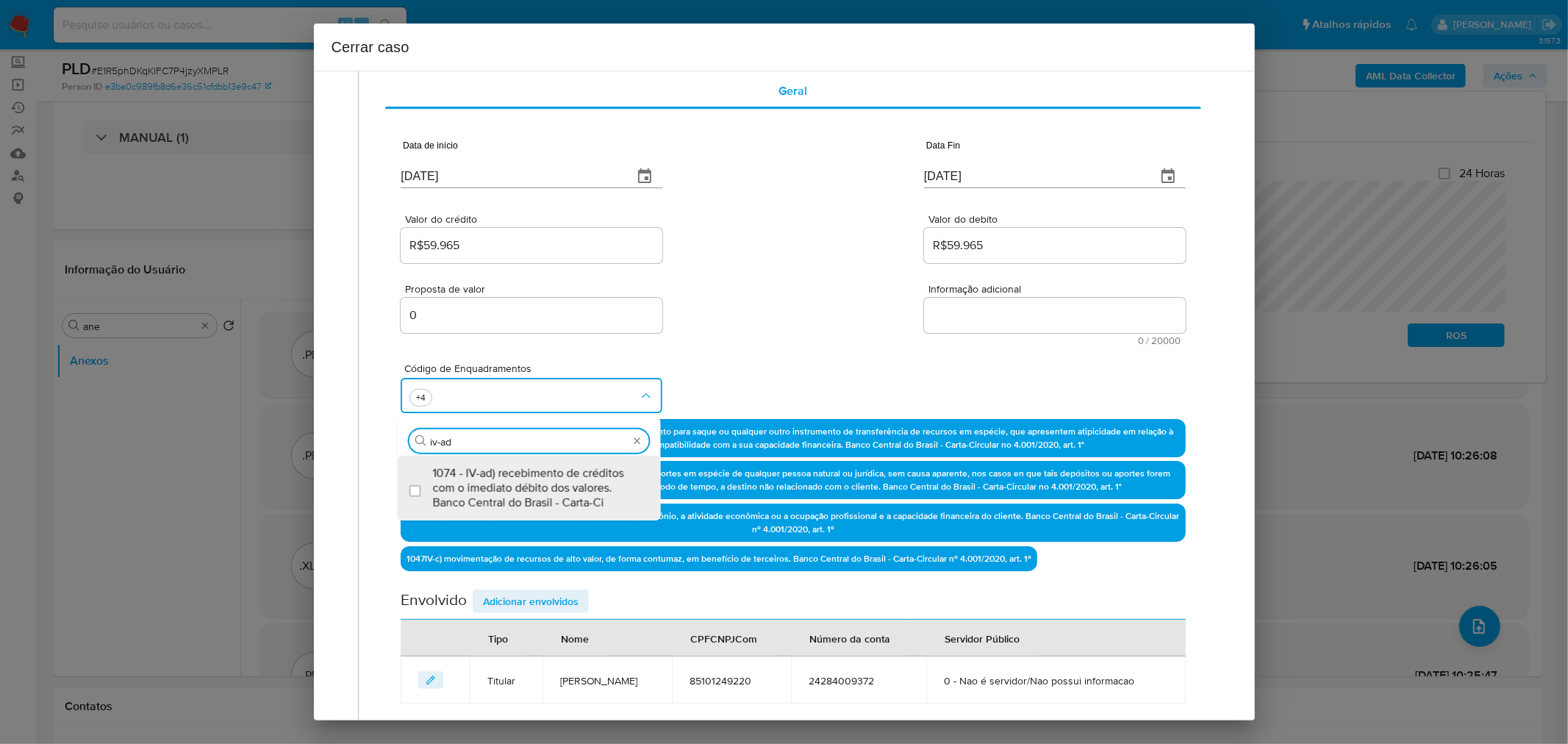
drag, startPoint x: 618, startPoint y: 488, endPoint x: 723, endPoint y: 401, distance: 136.4
click at [620, 486] on span "1074 - IV-ad) recebimento de créditos com o imediato débito dos valores. Banco …" at bounding box center [537, 488] width 207 height 44
checkbox input "true"
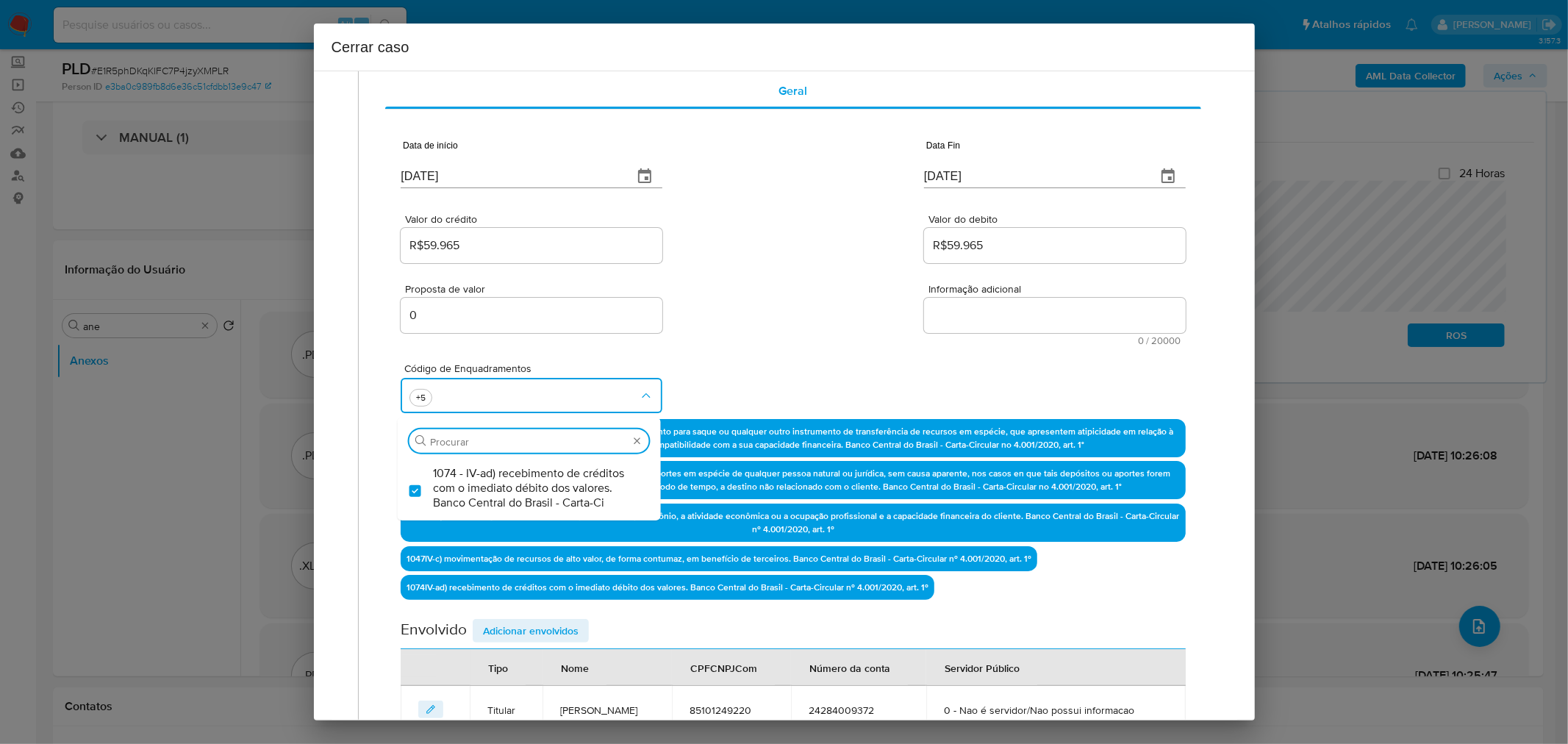
click at [725, 386] on div "Código de Enquadramentos Procurar 1074 - IV-ad) recebimento de créditos com o i…" at bounding box center [793, 383] width 785 height 74
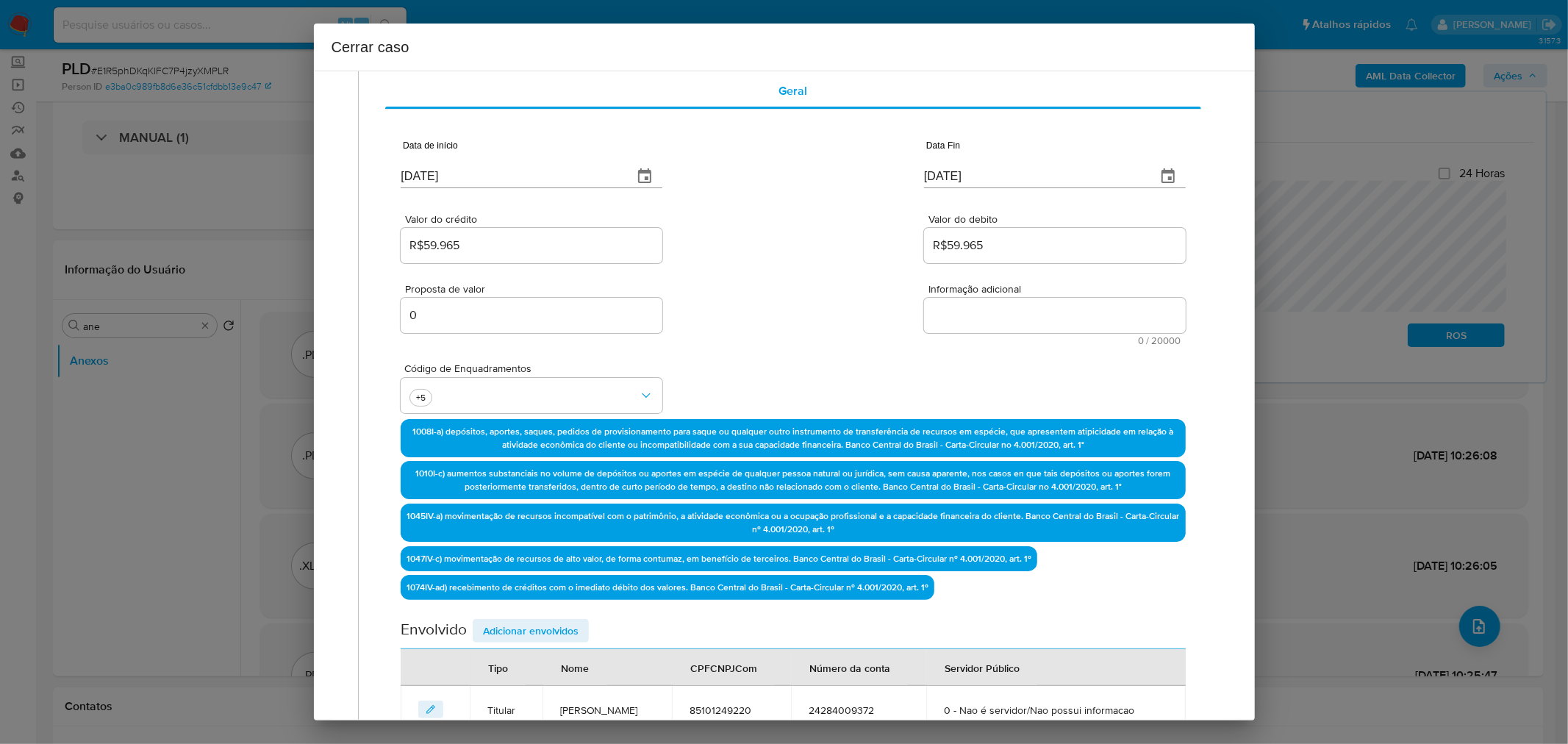
click at [989, 312] on textarea "Informação adicional" at bounding box center [1055, 315] width 262 height 35
paste textarea "Floriana Amancio da Silva, CPF 85101249220, 40 anos, residente no município de …"
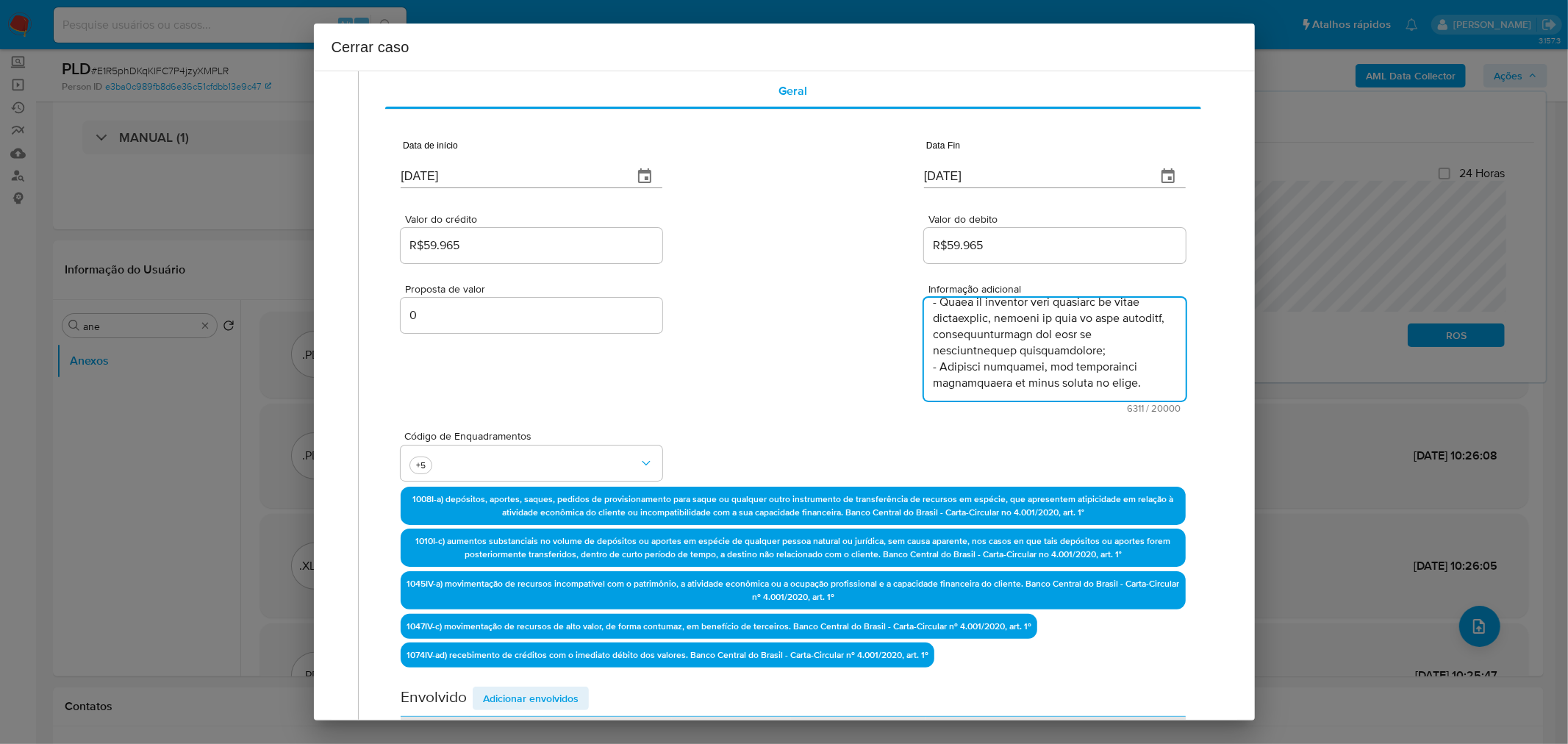
scroll to position [3311, 0]
type textarea "Floriana Amancio da Silva, CPF 85101249220, 40 anos, residente no município de …"
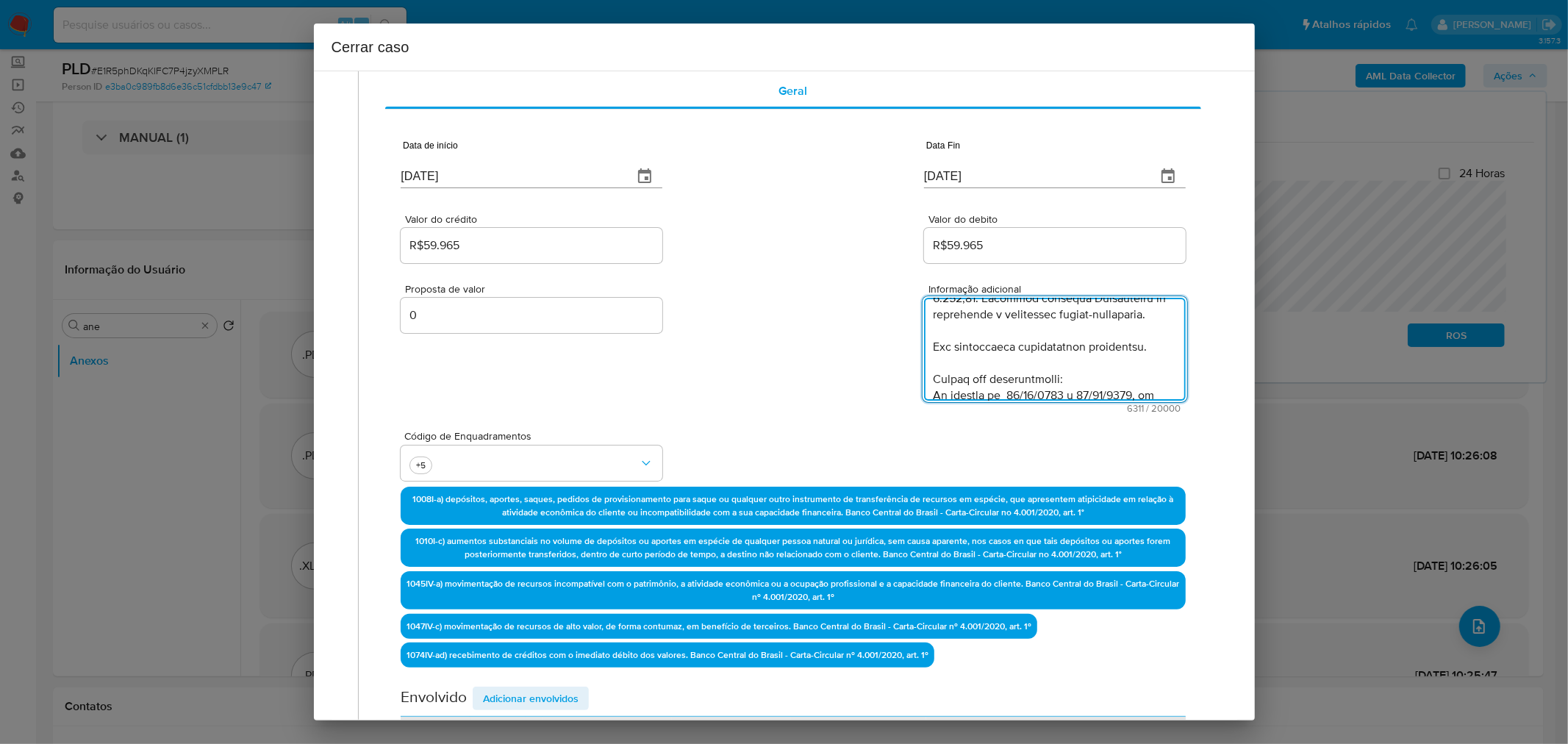
scroll to position [0, 0]
drag, startPoint x: 879, startPoint y: 379, endPoint x: 818, endPoint y: 398, distance: 63.9
click at [866, 386] on div "Proposta de valor 0 Informação adicional 6311 / 20000 13689 caracteres restantes" at bounding box center [793, 340] width 785 height 147
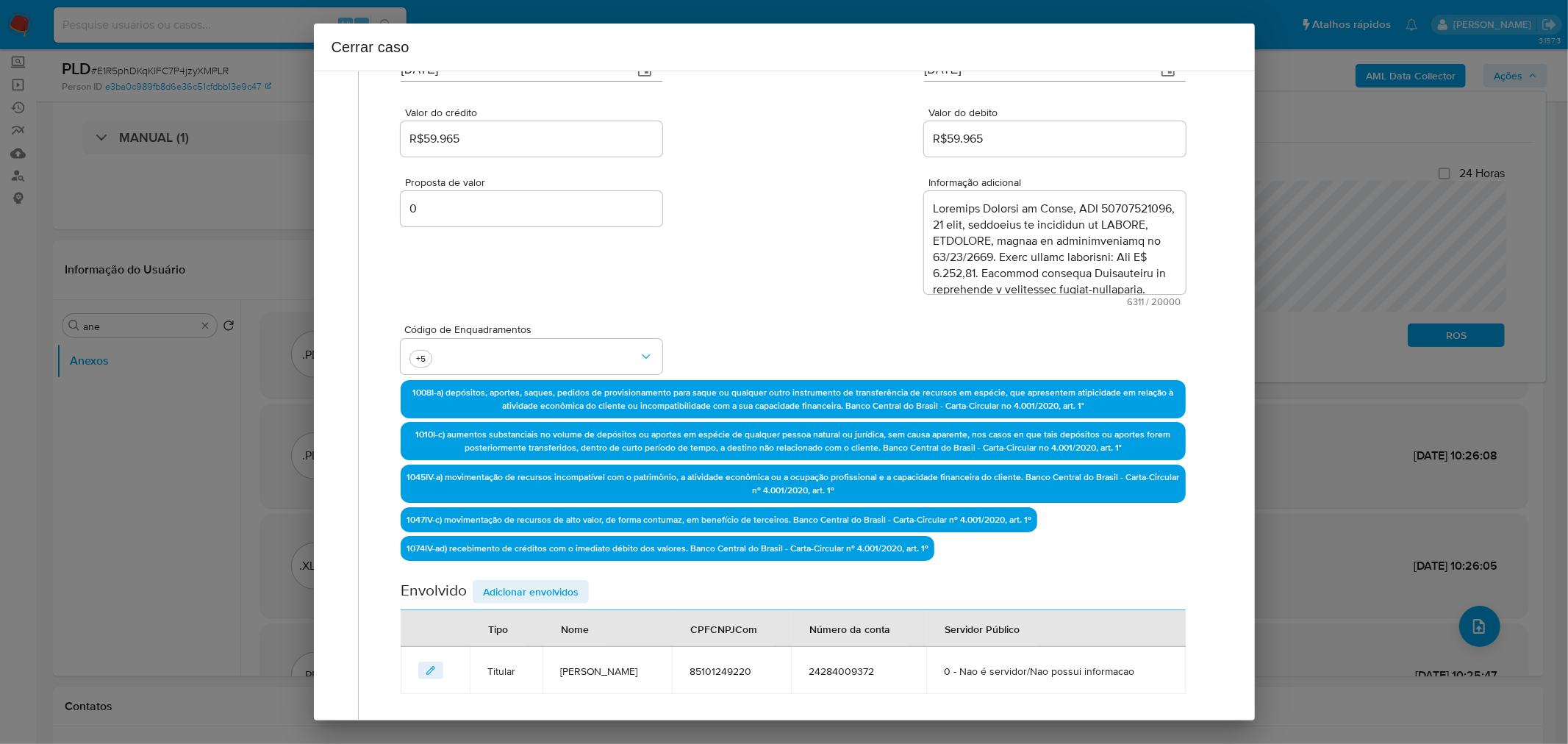
scroll to position [313, 0]
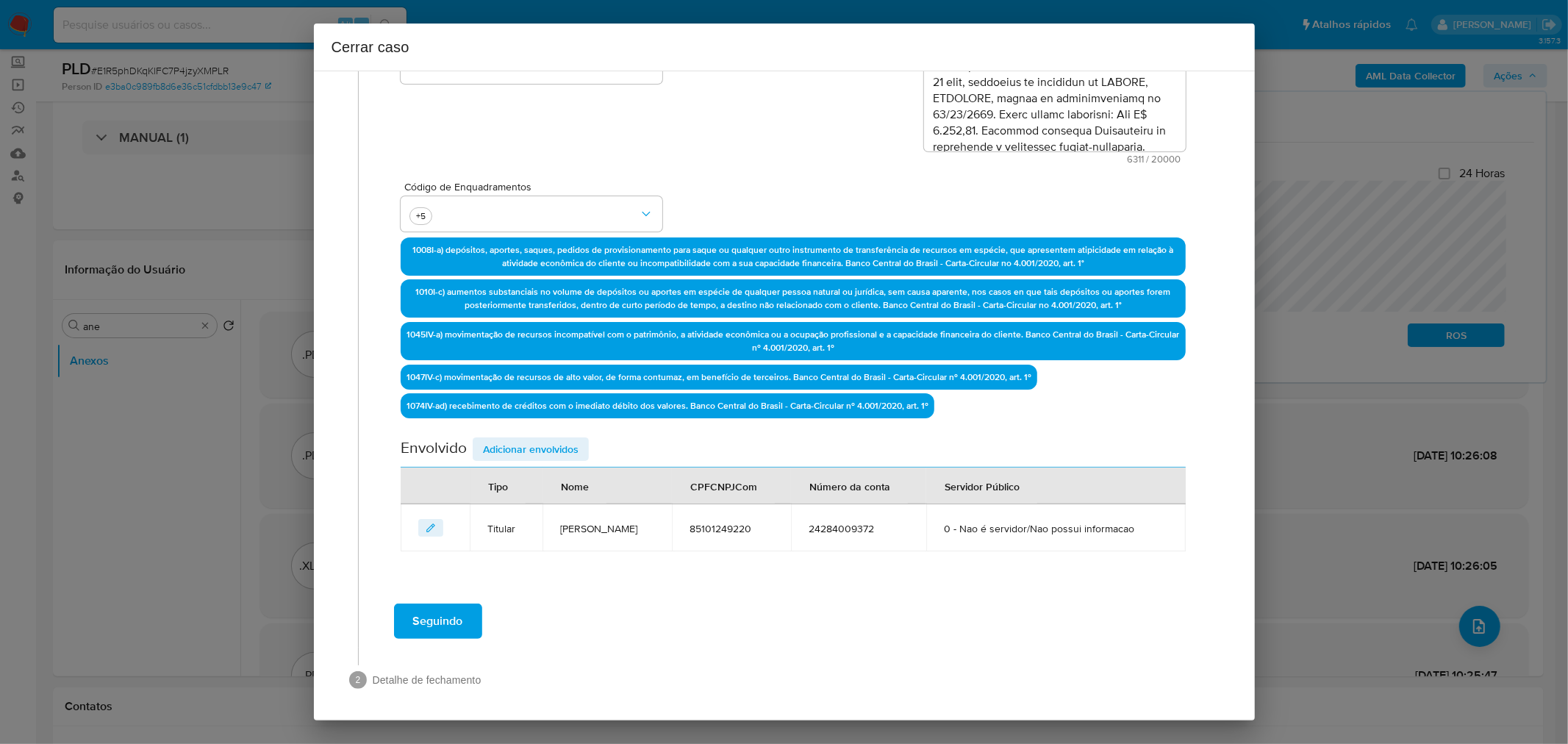
drag, startPoint x: 571, startPoint y: 447, endPoint x: 588, endPoint y: 444, distance: 17.3
click at [571, 446] on span "Adicionar envolvidos" at bounding box center [531, 449] width 95 height 20
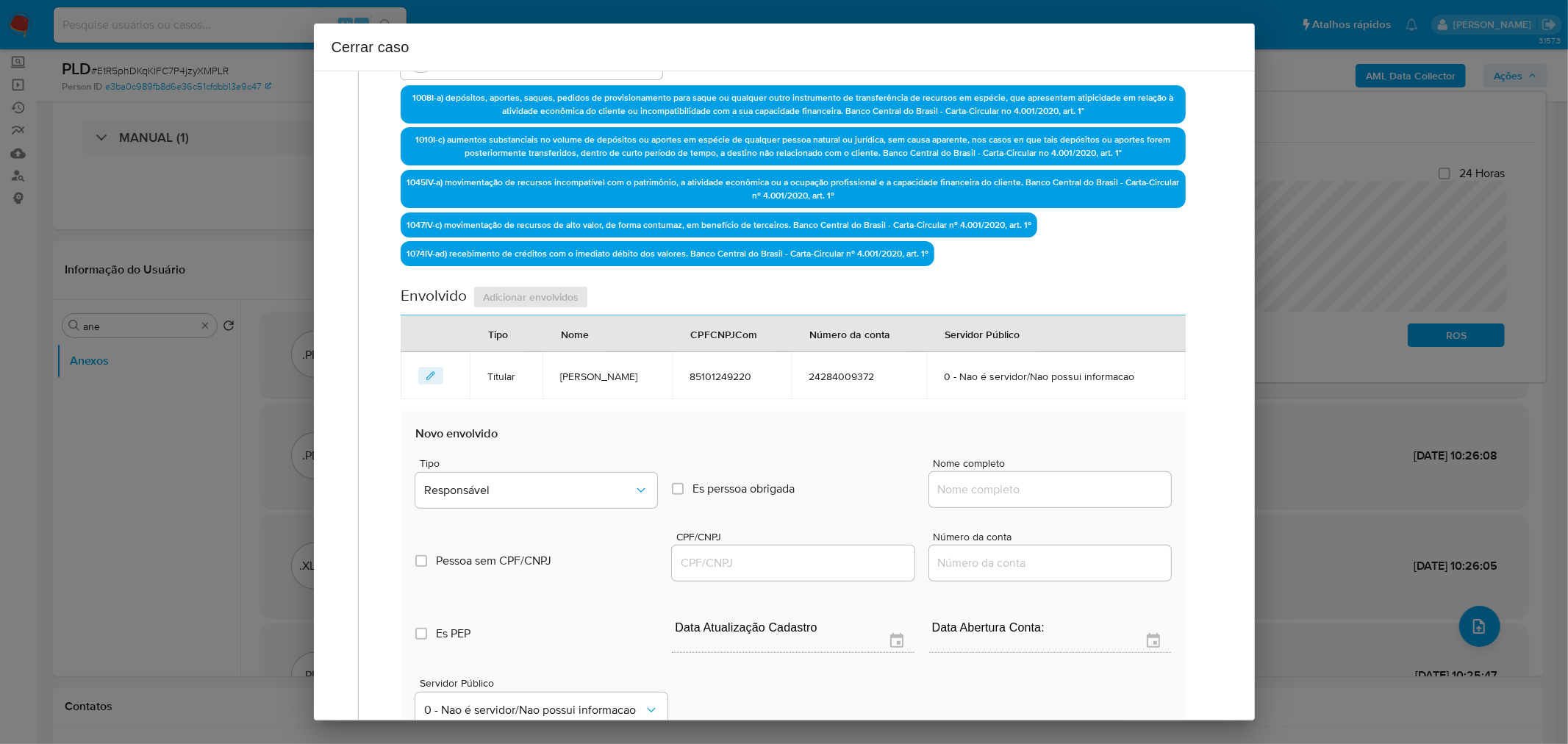
scroll to position [640, 0]
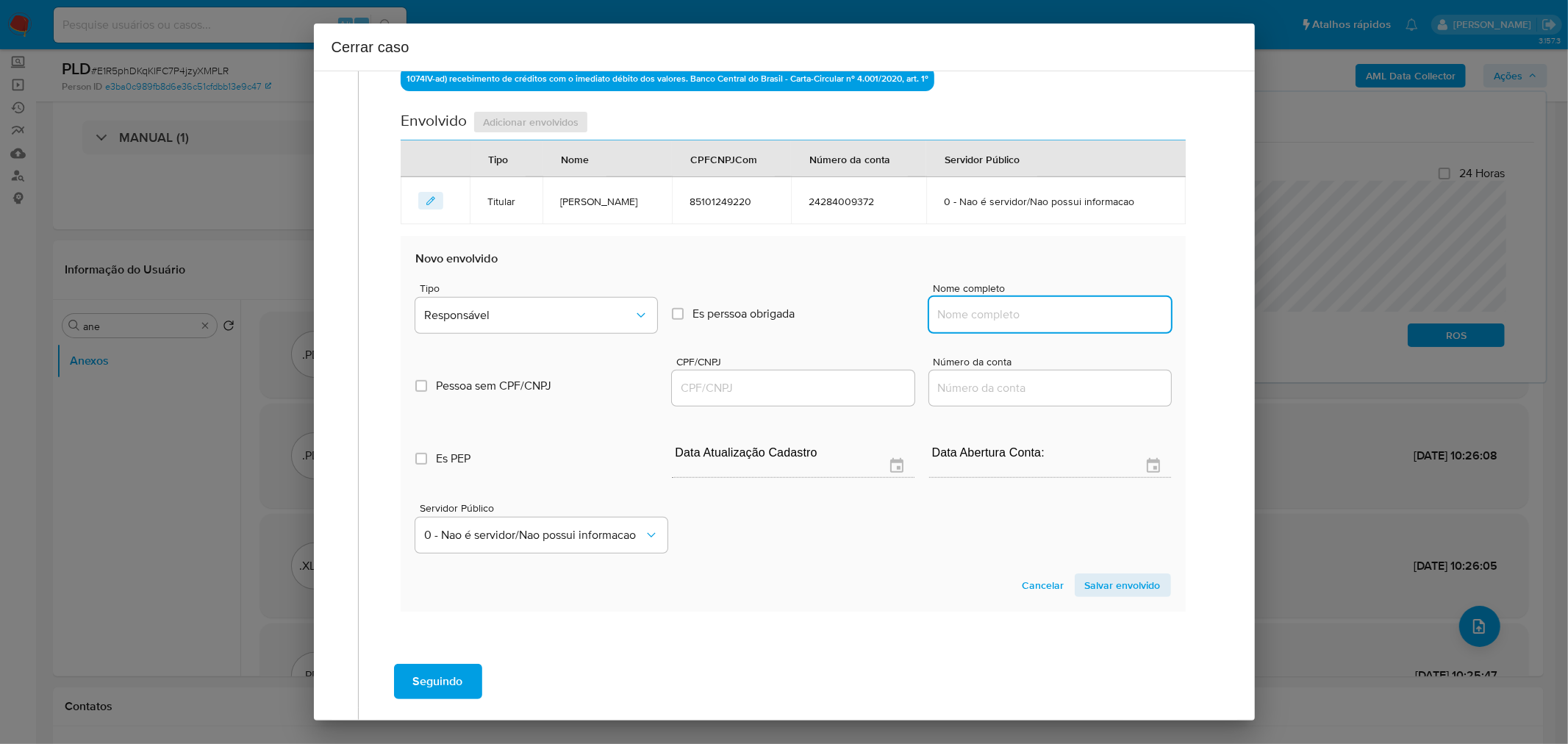
click at [969, 313] on input "Nome completo" at bounding box center [1050, 314] width 242 height 19
paste input "Loteria Tapaua Da Sorte Ltda, 11228881000119"
click at [1082, 310] on input "Loteria Tapaua Da Sorte Ltda, 11228881000119" at bounding box center [1050, 314] width 242 height 19
click at [1082, 310] on input "Loteria Tapaua Da Sorte Ltda, 11228881000119" at bounding box center [1050, 314] width 242 height 19
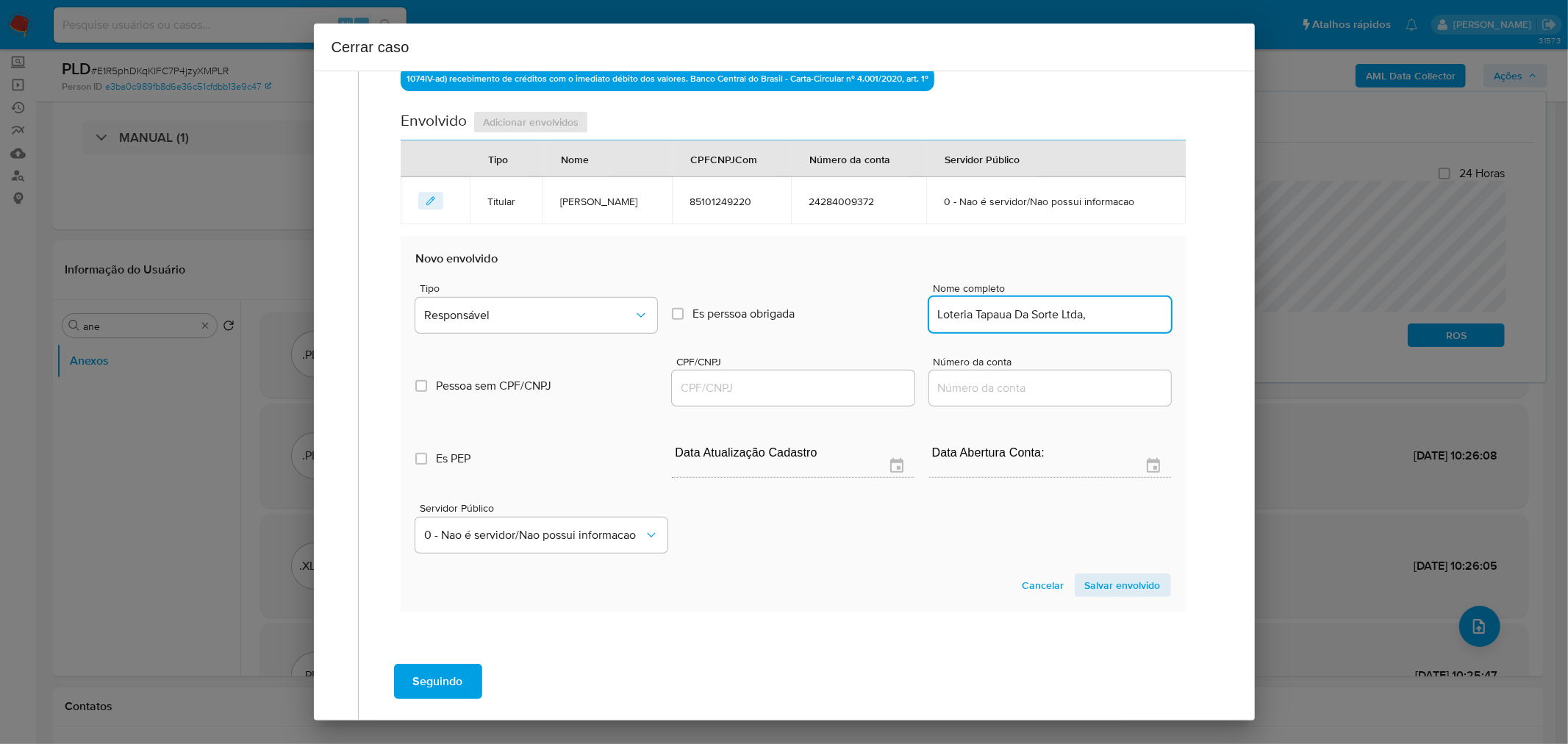
scroll to position [0, 0]
type input "Loteria Tapaua Da Sorte Ltda,"
click at [836, 379] on input "CPF/CNPJ" at bounding box center [793, 388] width 242 height 19
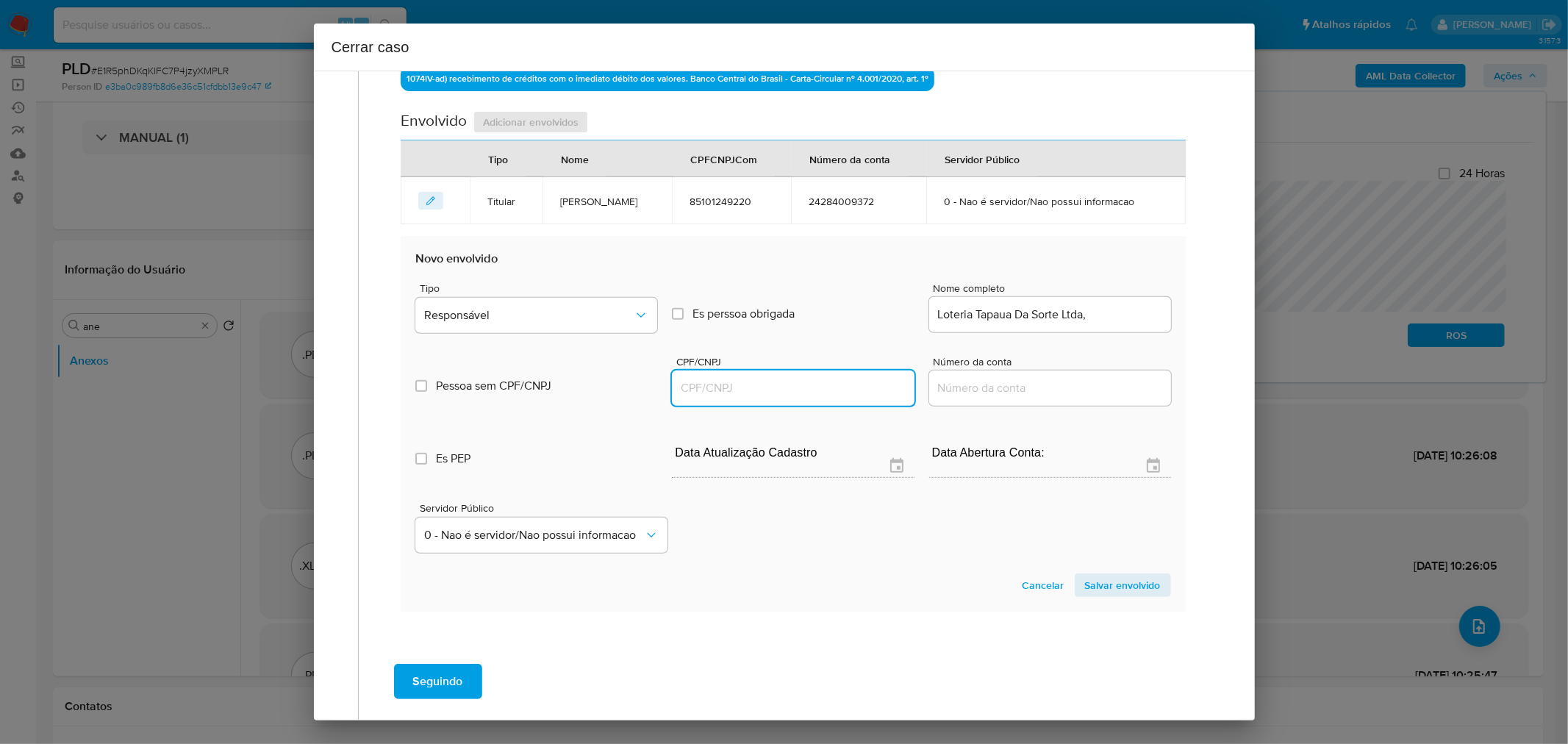
paste input "11228881000119"
type input "11228881000119"
click at [1090, 317] on input "Loteria Tapaua Da Sorte Ltda," at bounding box center [1050, 314] width 242 height 19
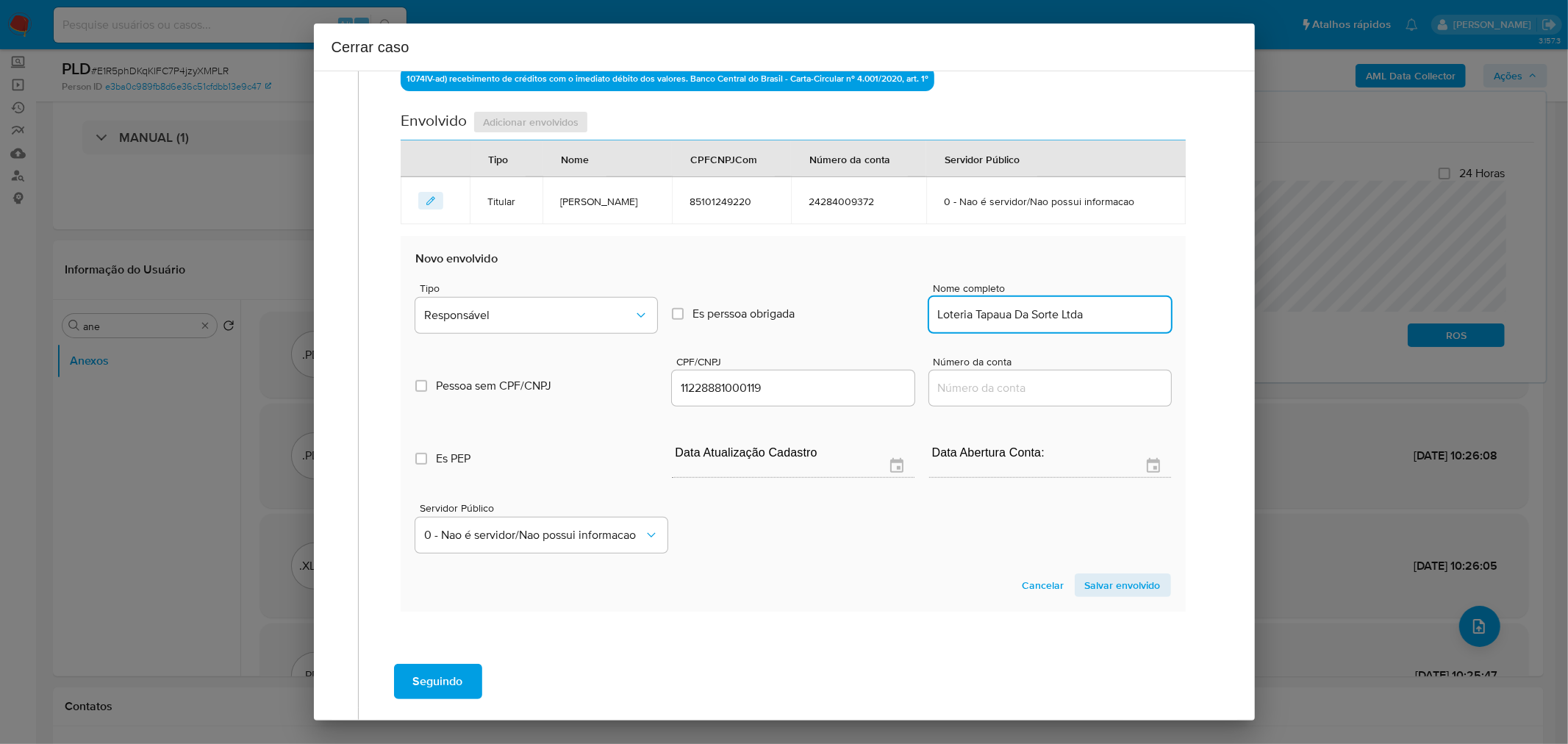
type input "Loteria Tapaua Da Sorte Ltda"
click at [545, 308] on span "Responsável" at bounding box center [528, 316] width 210 height 15
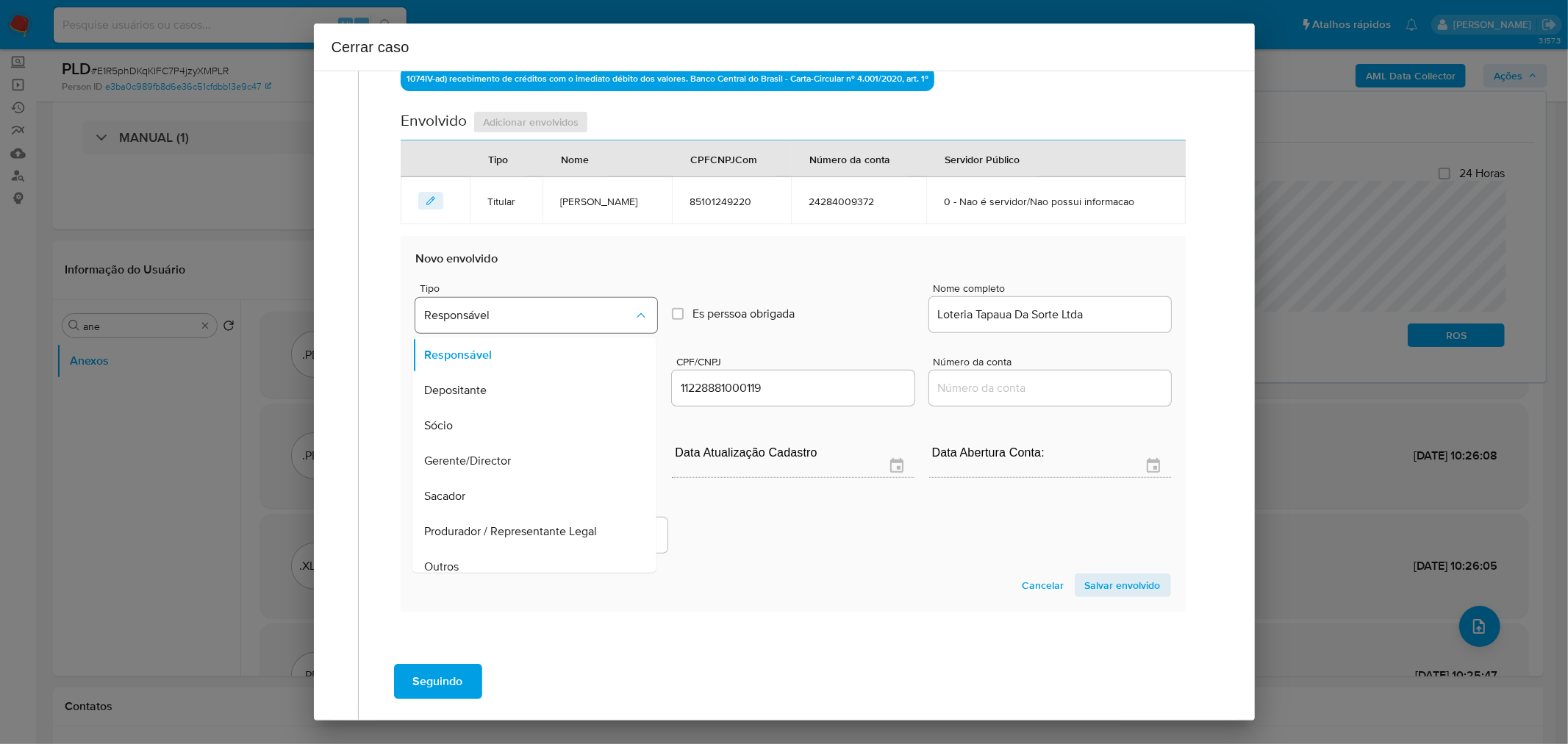
scroll to position [47, 0]
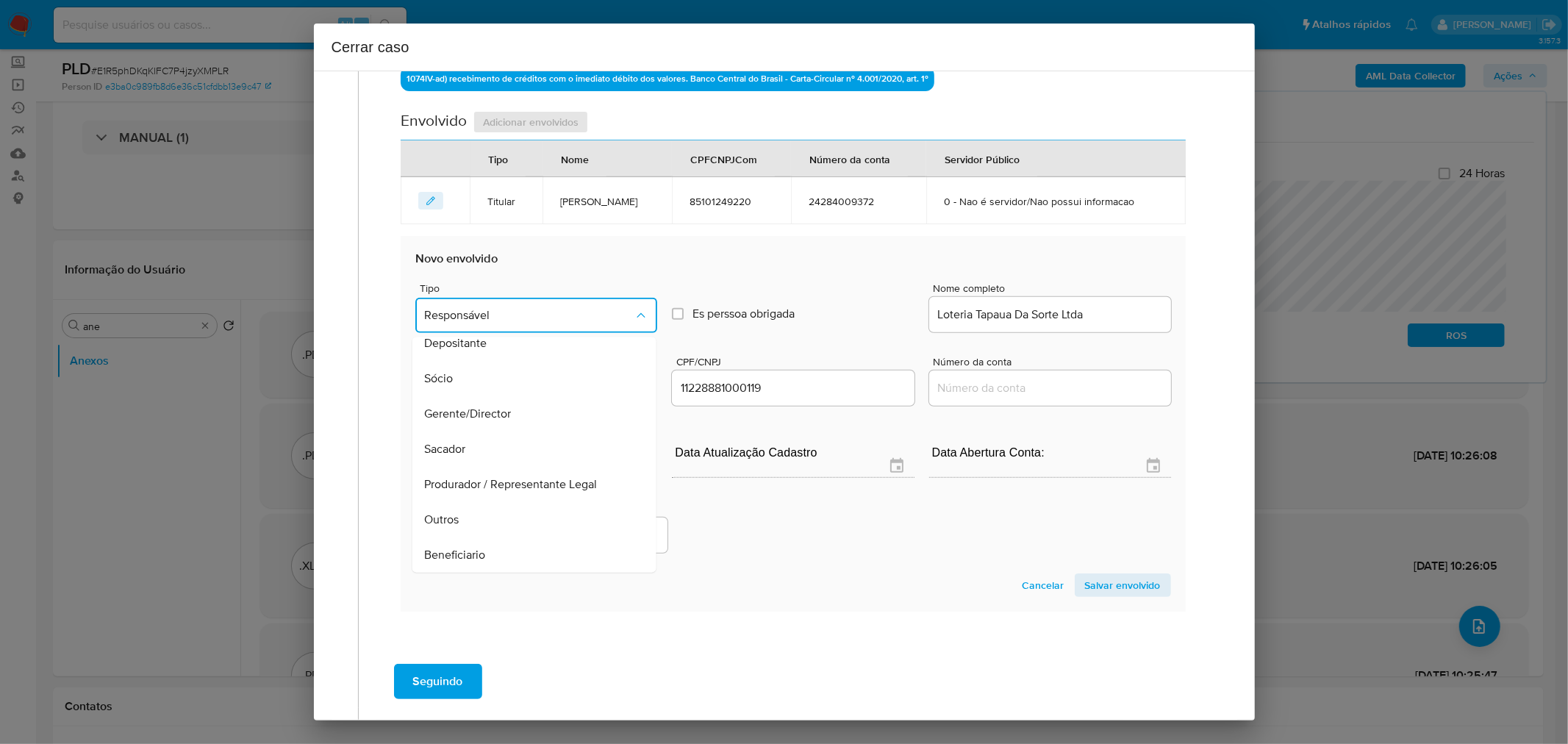
drag, startPoint x: 559, startPoint y: 557, endPoint x: 842, endPoint y: 570, distance: 283.3
click at [562, 558] on div "Beneficiario" at bounding box center [530, 555] width 212 height 35
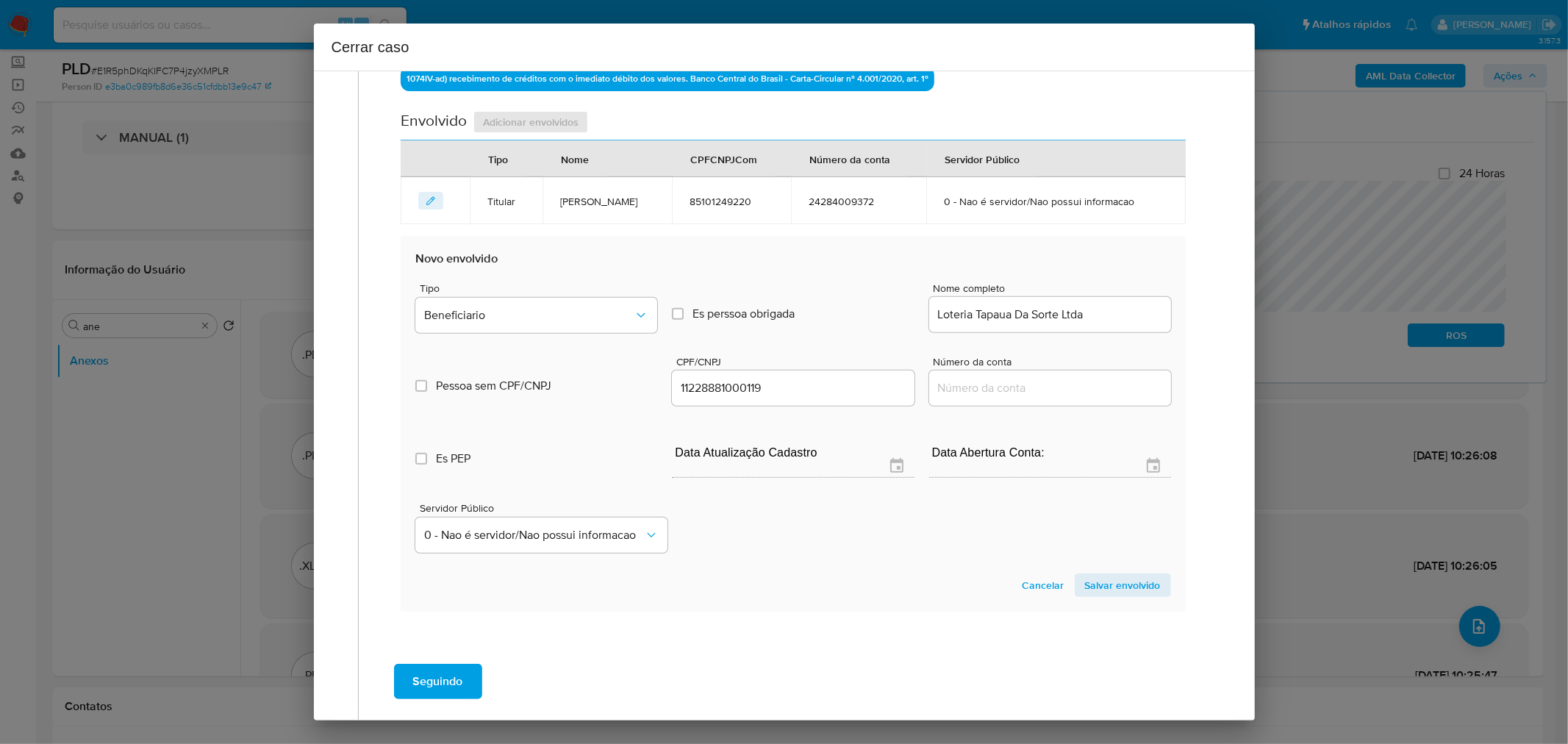
click at [899, 561] on section "Novo envolvido Tipo Beneficiario Es perssoa obrigada Is PObrigada Nome completo…" at bounding box center [793, 424] width 785 height 376
drag, startPoint x: 1096, startPoint y: 584, endPoint x: 1071, endPoint y: 593, distance: 26.6
click at [1096, 585] on span "Salvar envolvido" at bounding box center [1123, 585] width 76 height 20
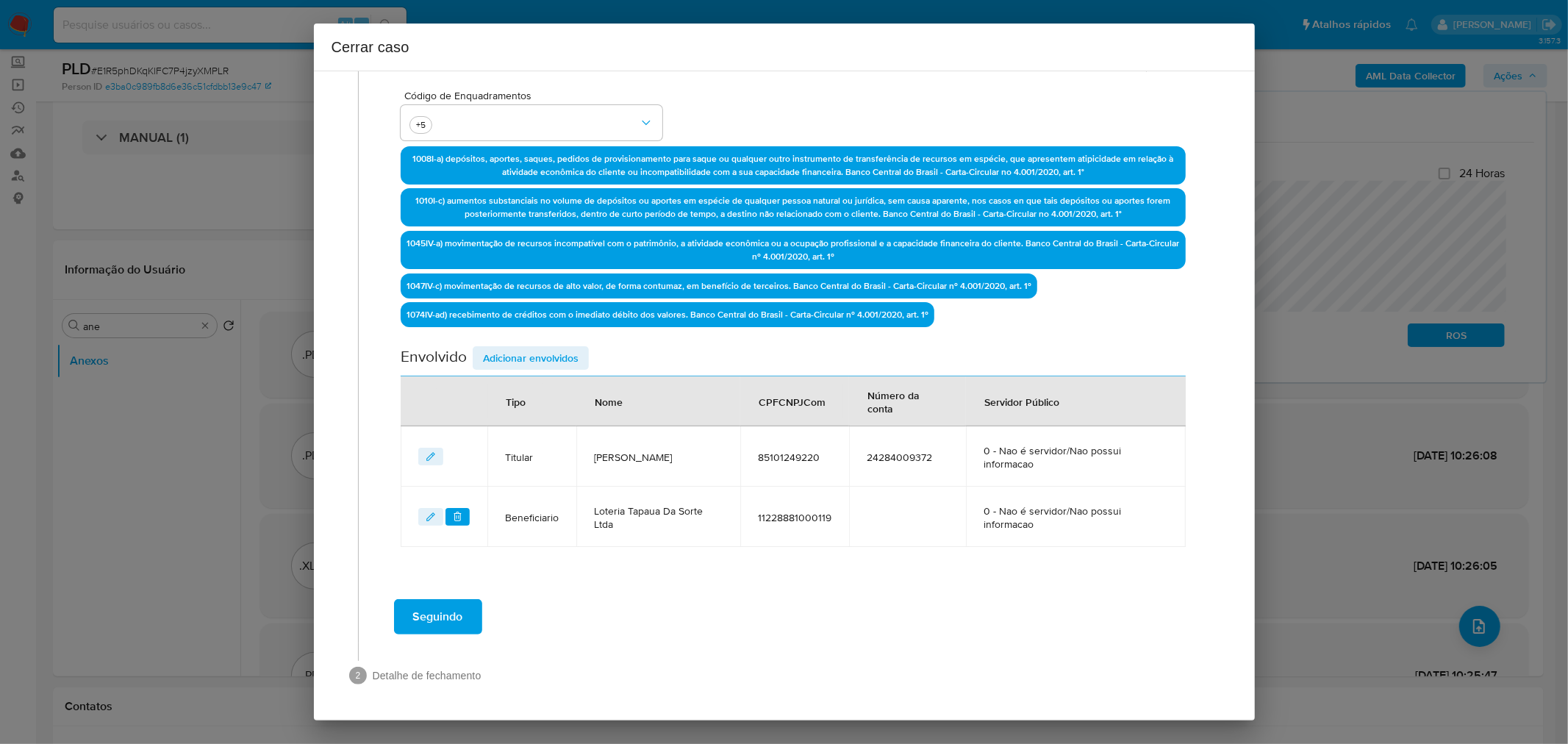
scroll to position [400, 0]
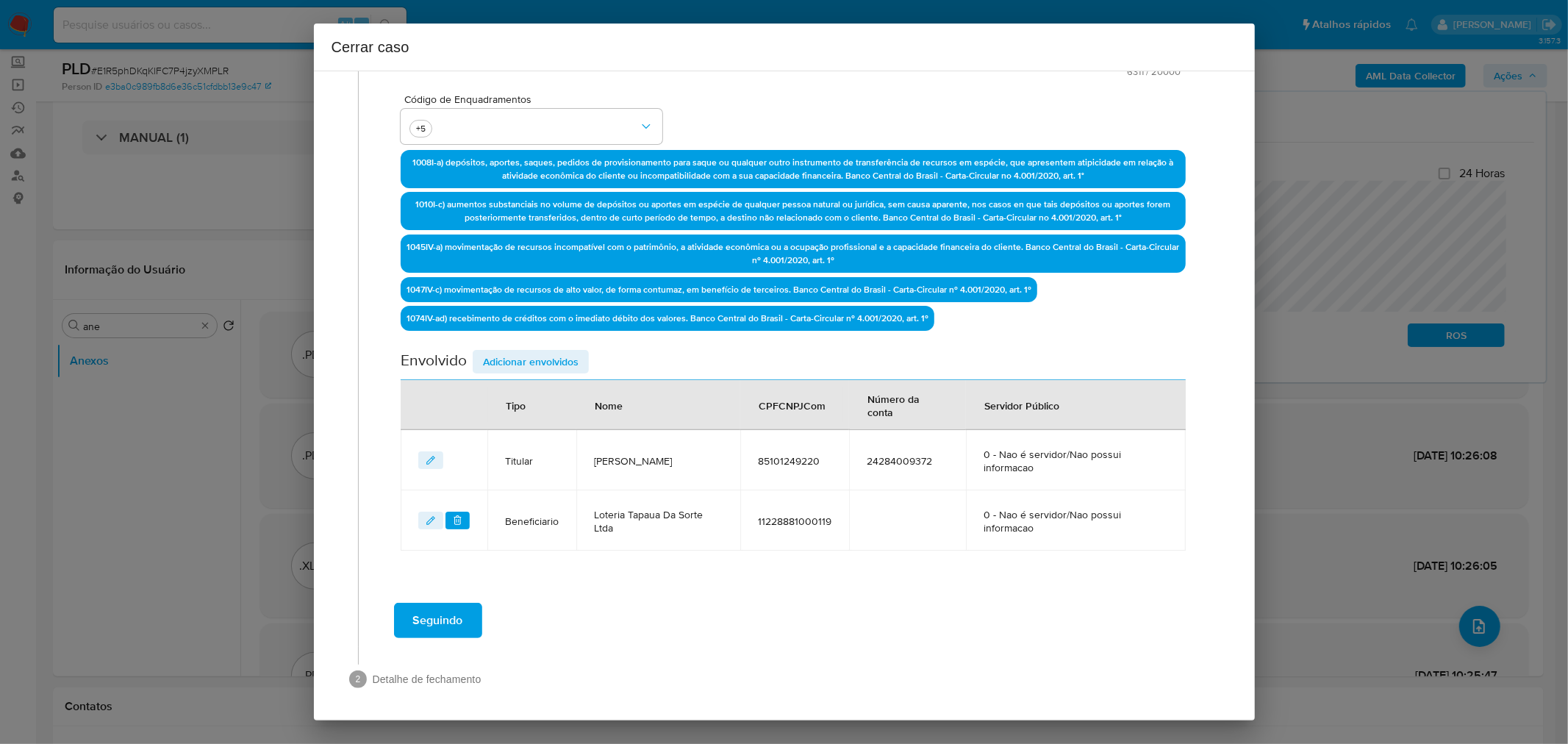
drag, startPoint x: 825, startPoint y: 607, endPoint x: 519, endPoint y: 386, distance: 377.5
click at [823, 604] on div "Seguindo" at bounding box center [794, 620] width 840 height 53
drag, startPoint x: 532, startPoint y: 353, endPoint x: 543, endPoint y: 354, distance: 11.0
click at [532, 352] on span "Adicionar envolvidos" at bounding box center [531, 361] width 95 height 20
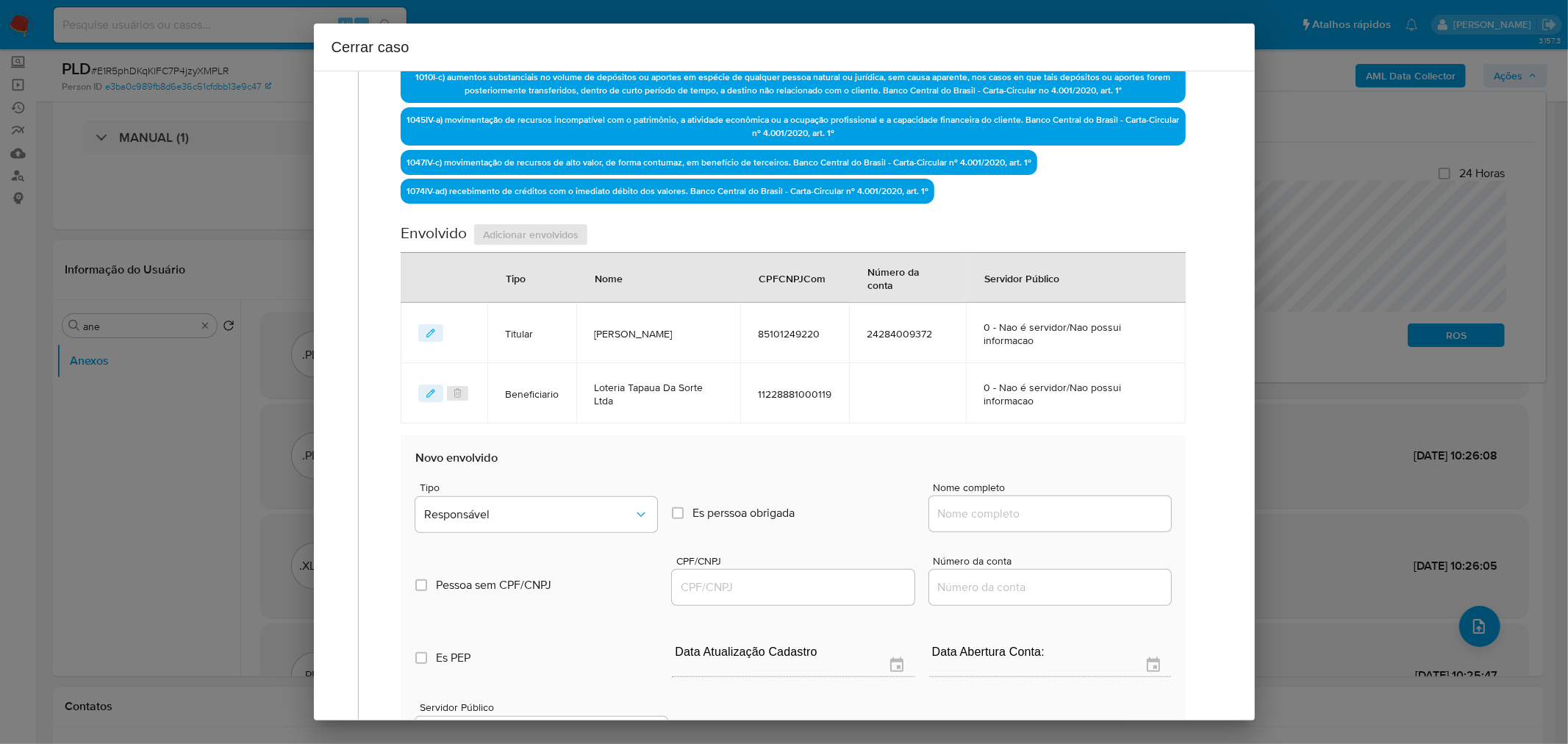
scroll to position [645, 0]
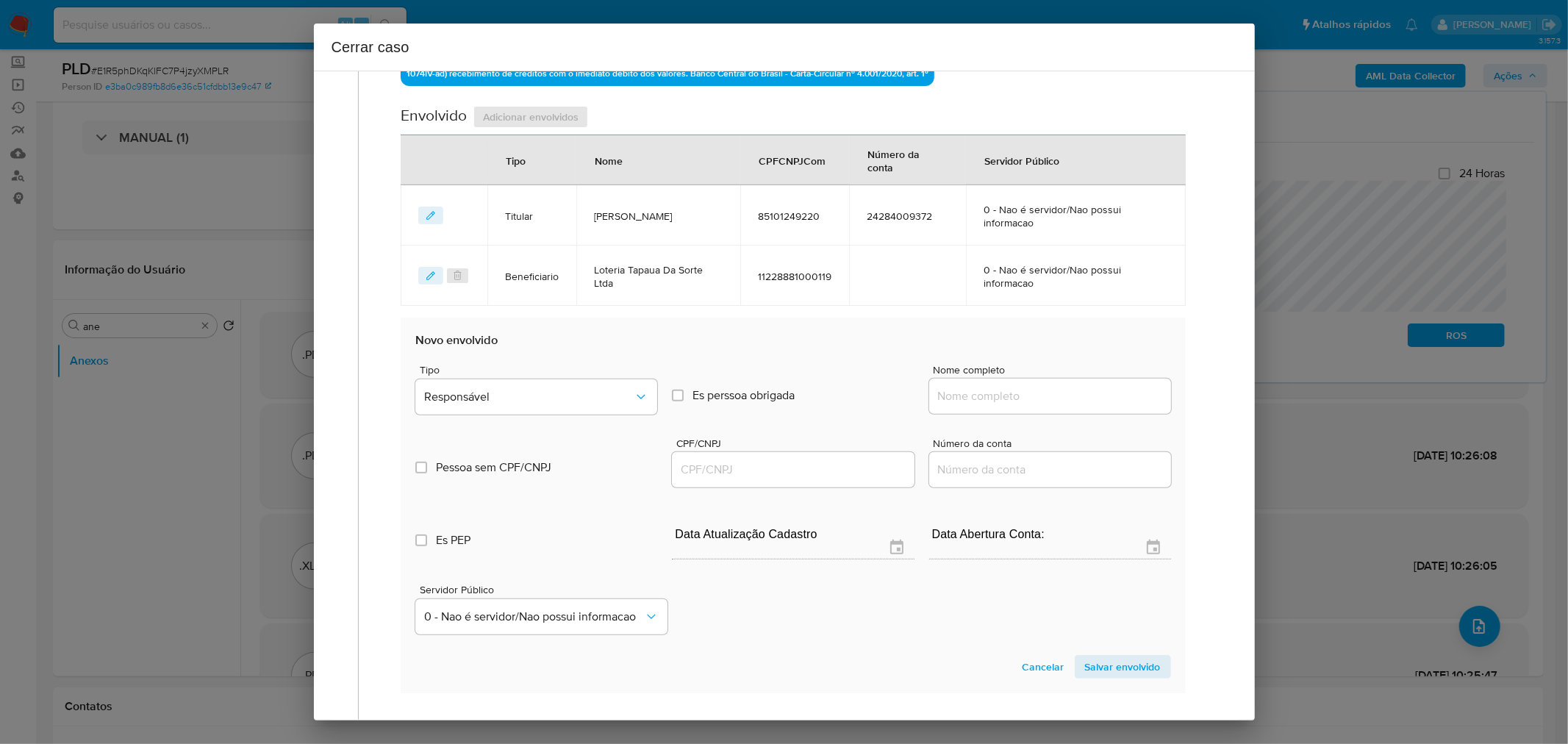
click at [982, 392] on input "Nome completo" at bounding box center [1050, 395] width 242 height 19
paste input "Gerdeson Castro Pantoja, 00974375225"
click at [1089, 393] on input "Gerdeson Castro Pantoja, 00974375225" at bounding box center [1050, 395] width 242 height 19
drag, startPoint x: 1089, startPoint y: 393, endPoint x: 961, endPoint y: 447, distance: 138.9
click at [1087, 393] on input "Gerdeson Castro Pantoja, 00974375225" at bounding box center [1050, 395] width 242 height 19
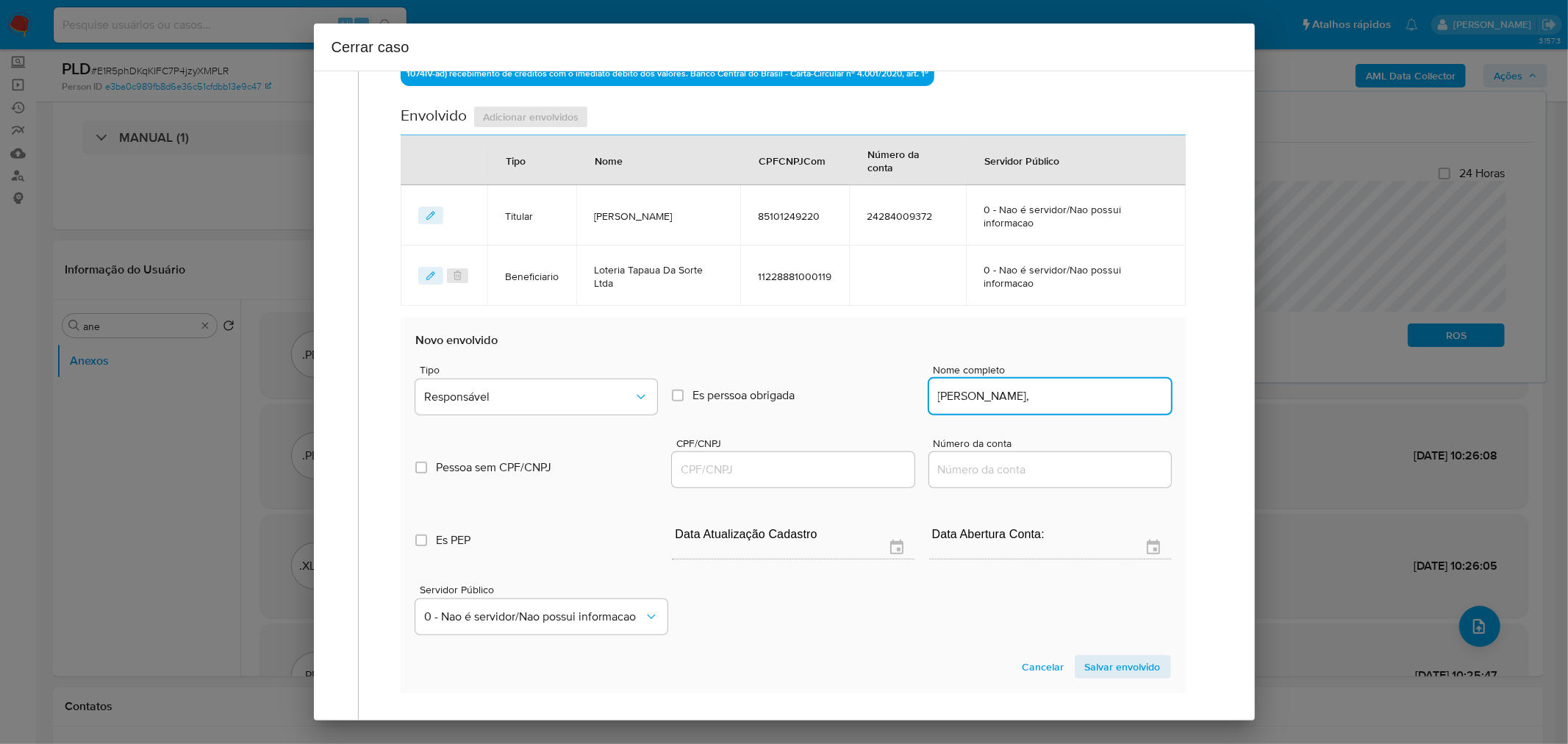
type input "Gerdeson Castro Pantoja,"
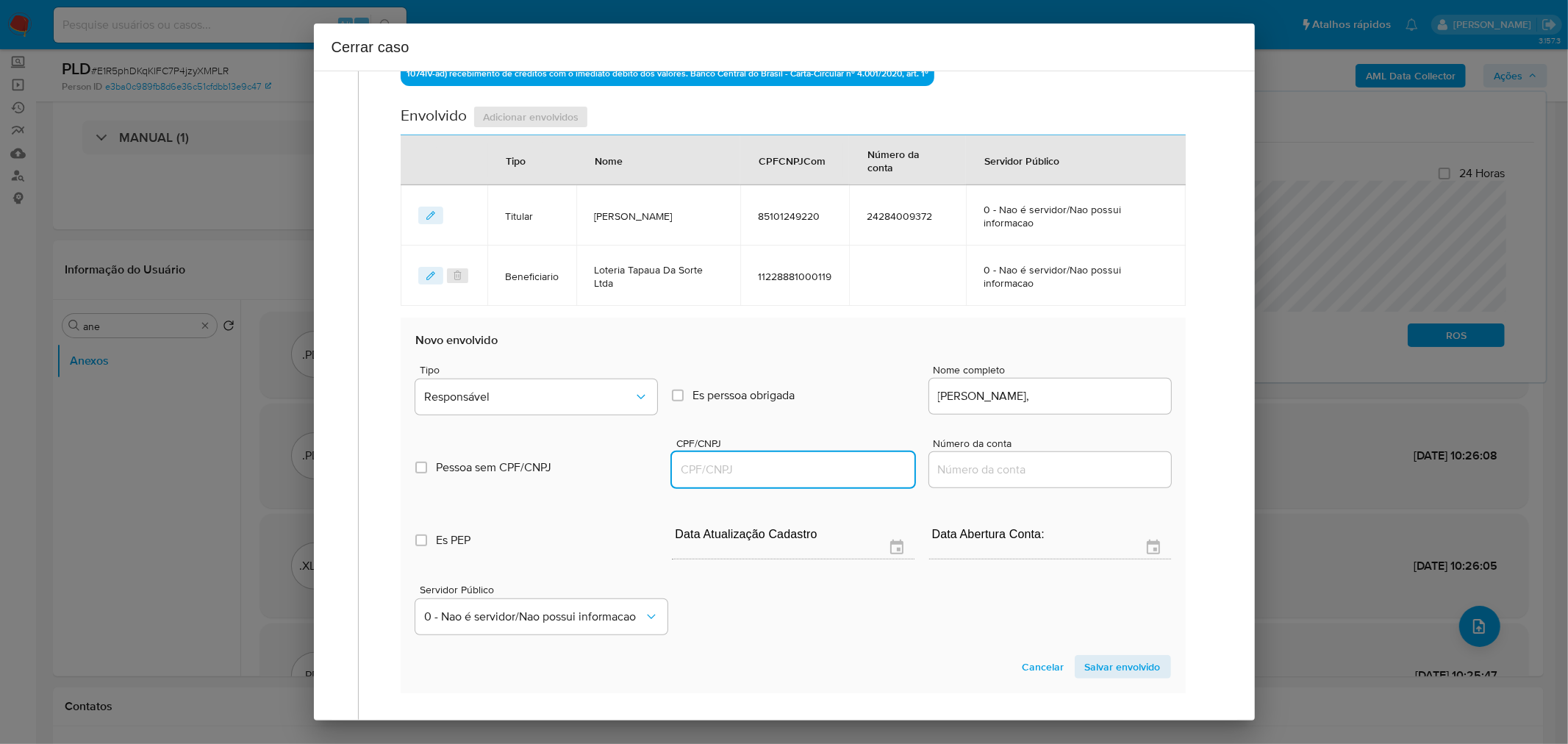
drag, startPoint x: 879, startPoint y: 458, endPoint x: 873, endPoint y: 467, distance: 10.8
click at [879, 460] on input "CPF/CNPJ" at bounding box center [793, 469] width 242 height 19
paste input "00974375225"
type input "974375225"
click at [1073, 399] on input "Gerdeson Castro Pantoja," at bounding box center [1050, 395] width 242 height 19
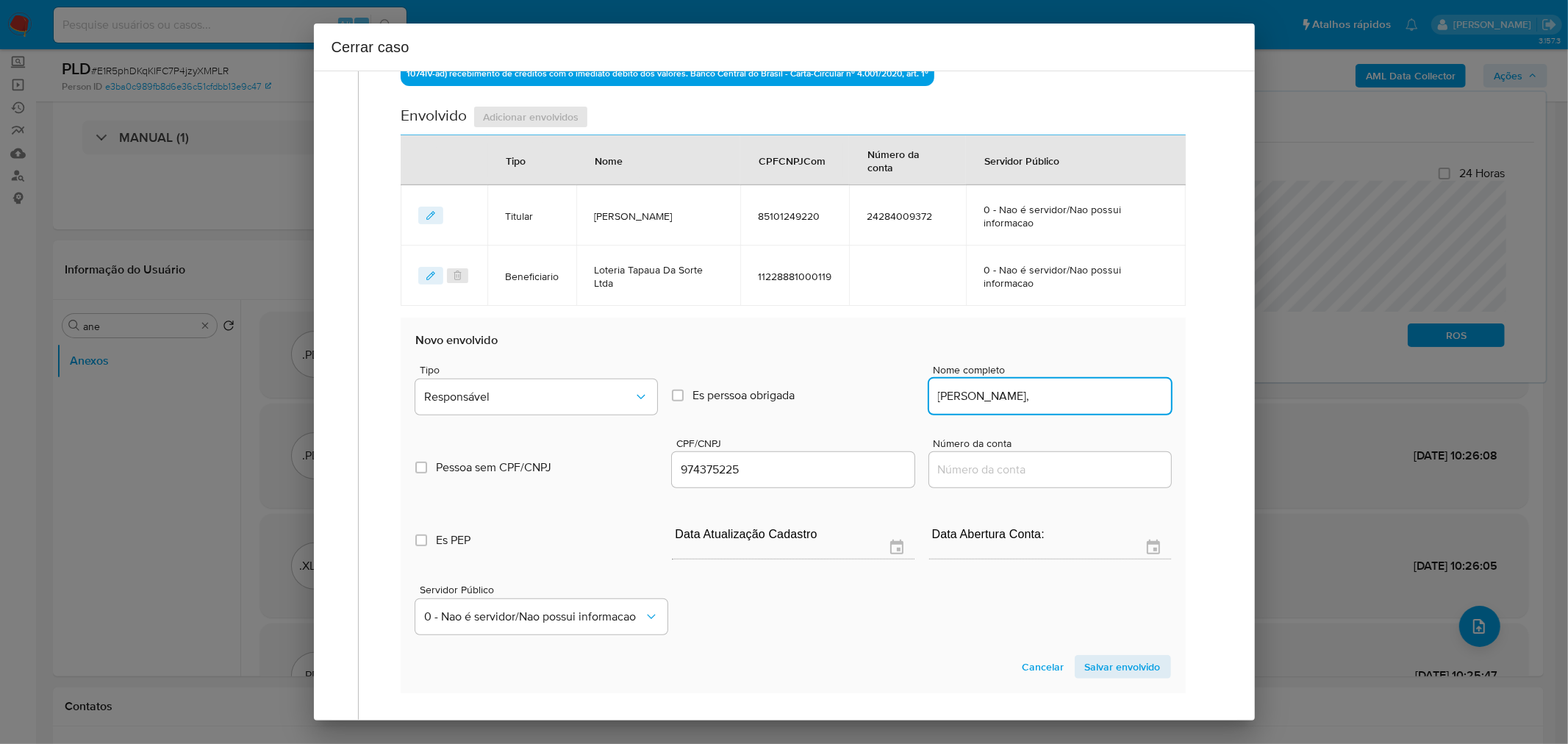
type input "Gerdeson Castro Pantoja,"
type input "00974375225"
type input "Gerdeson Castro Pantoja"
click at [608, 394] on span "Responsável" at bounding box center [528, 397] width 210 height 15
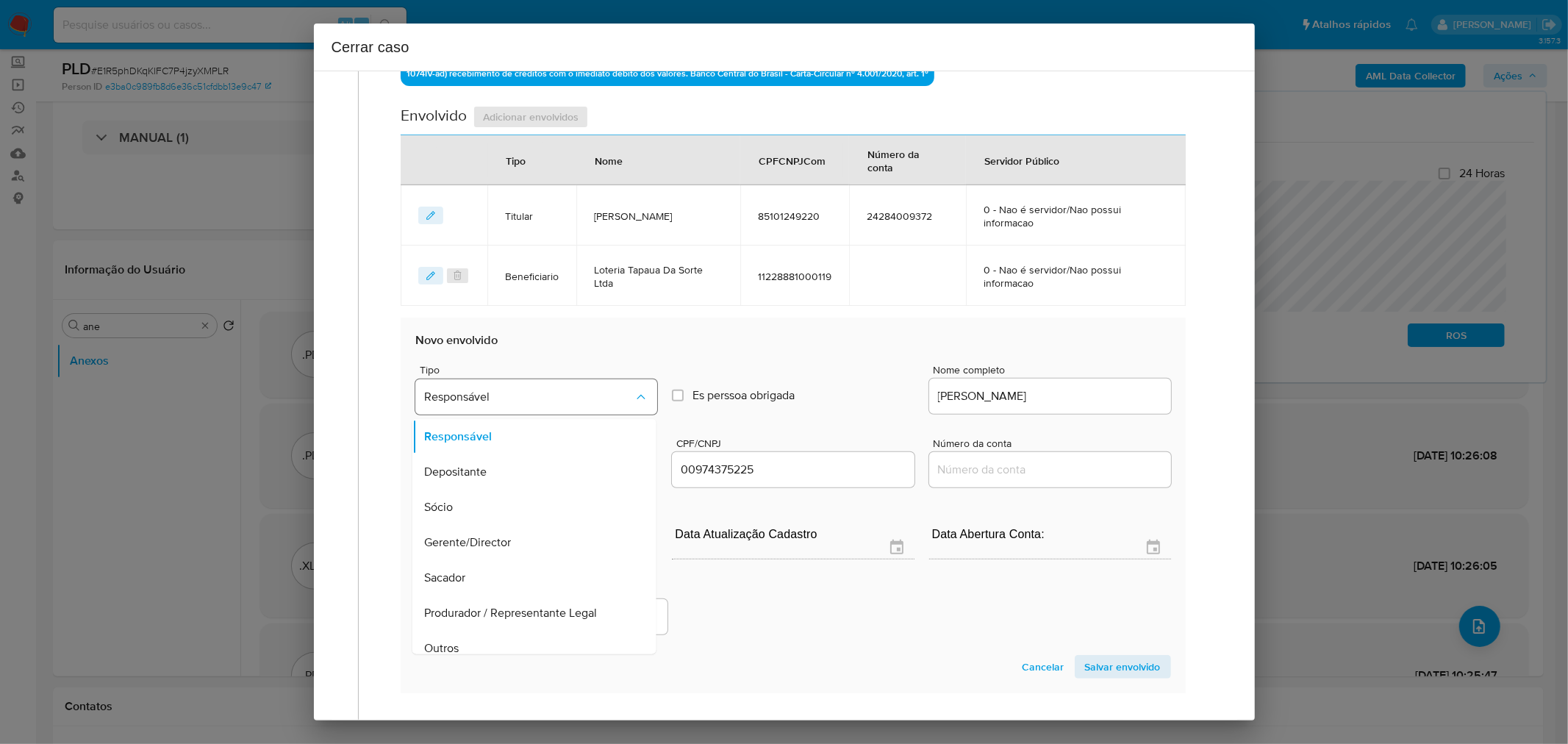
scroll to position [11, 0]
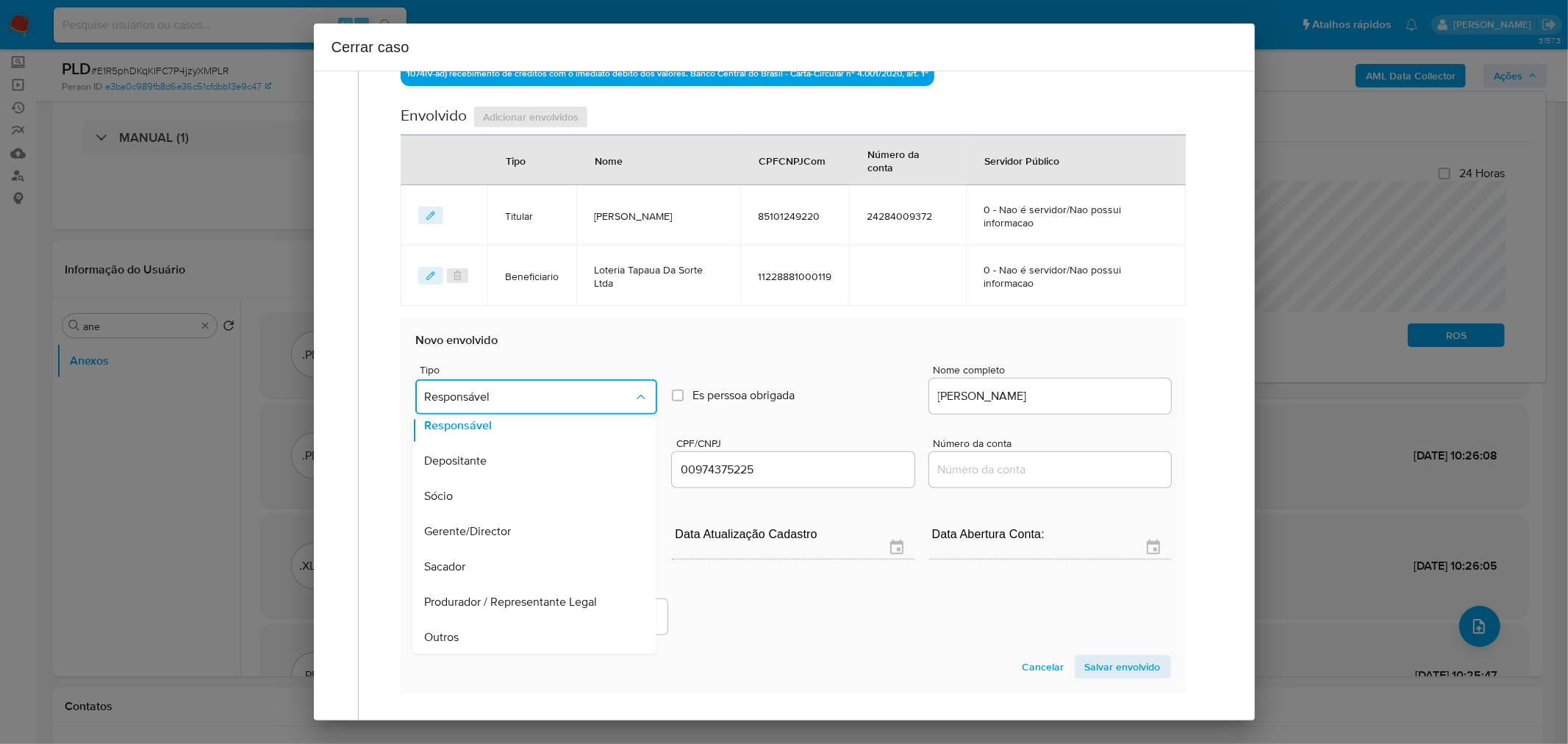
drag, startPoint x: 586, startPoint y: 640, endPoint x: 895, endPoint y: 605, distance: 311.0
click at [589, 641] on div "Outros" at bounding box center [530, 637] width 212 height 35
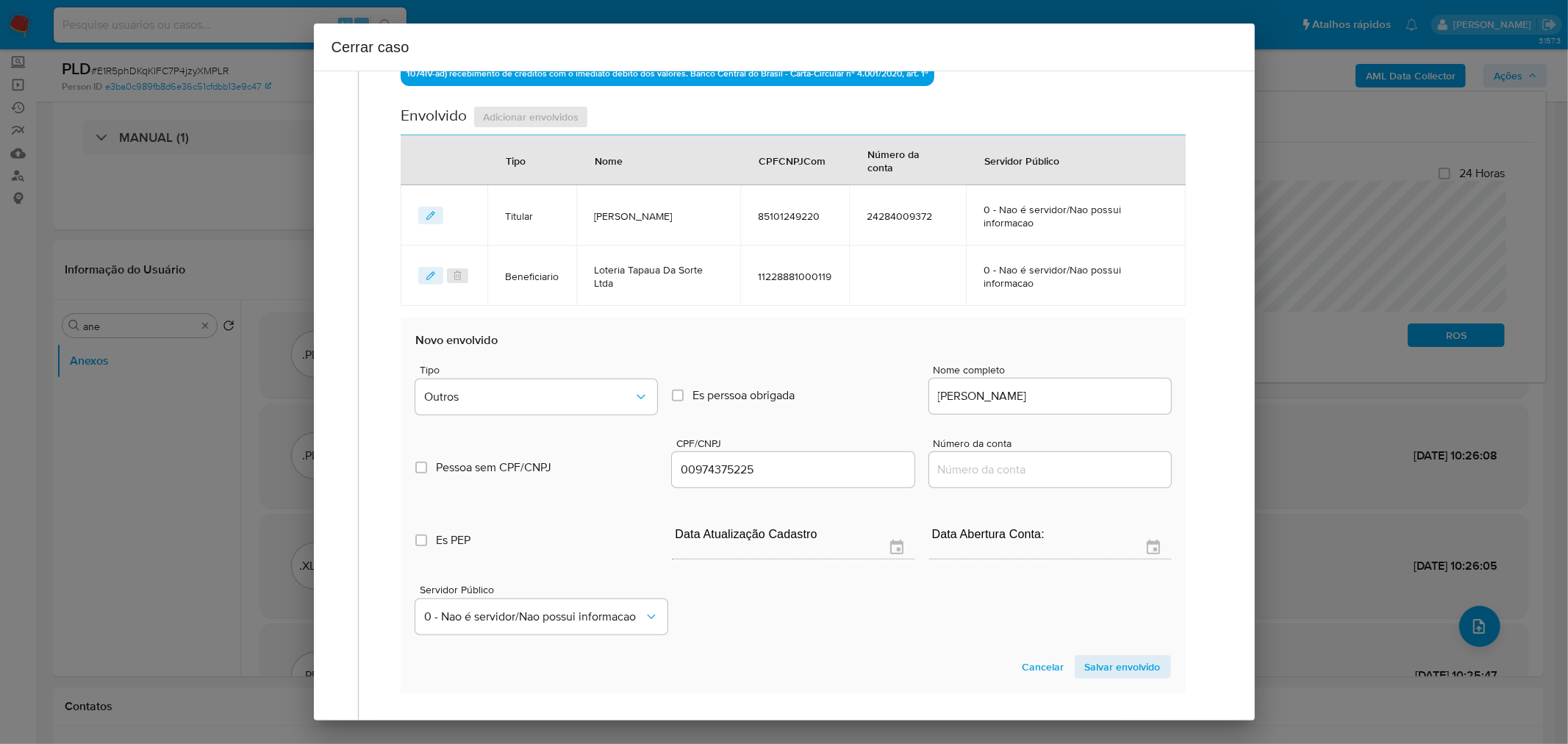
drag, startPoint x: 898, startPoint y: 604, endPoint x: 922, endPoint y: 611, distance: 25.0
click at [910, 607] on div "Servidor Público 0 - Nao é servidor/Nao possui informacao" at bounding box center [793, 603] width 755 height 74
click at [1106, 658] on span "Salvar envolvido" at bounding box center [1123, 666] width 76 height 20
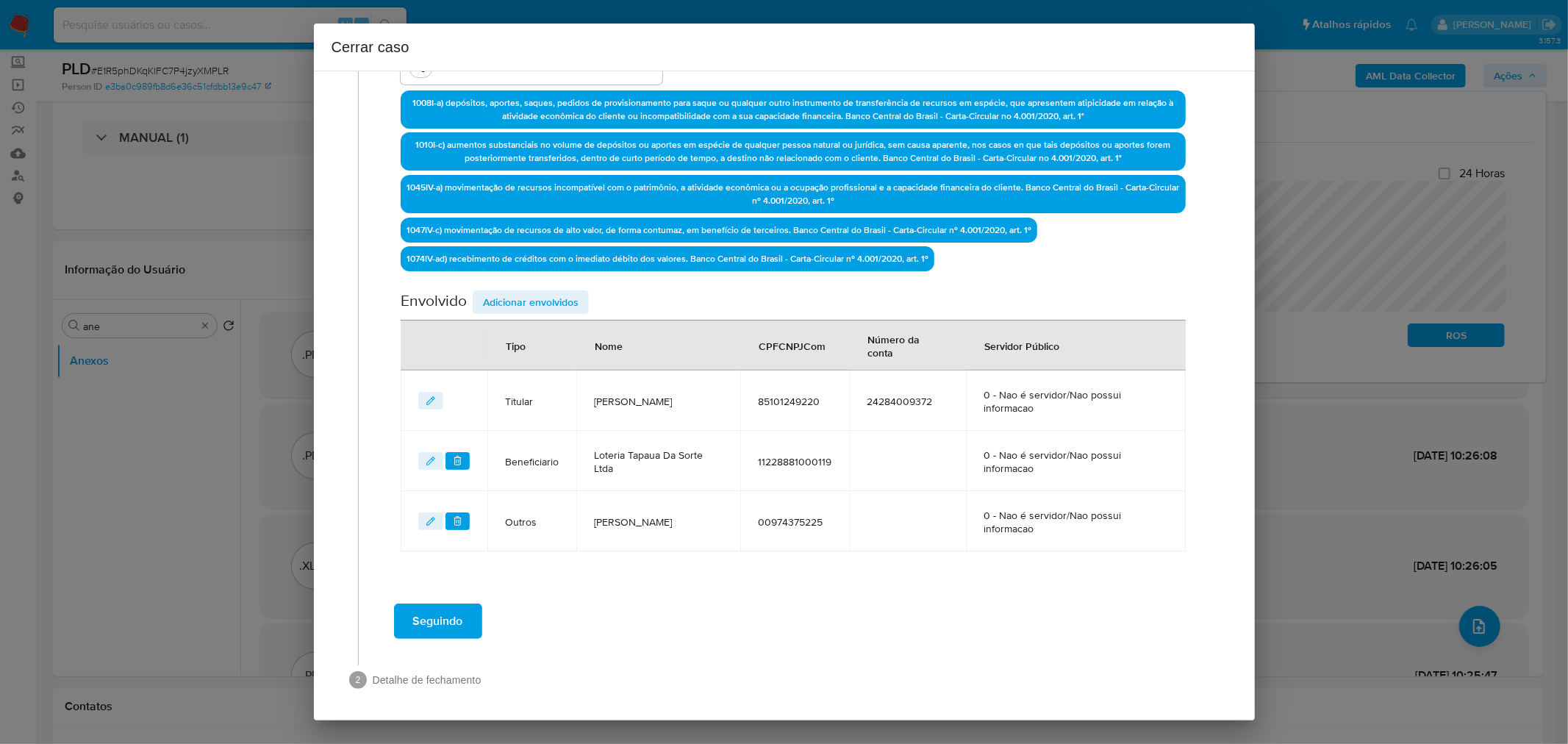
drag, startPoint x: 556, startPoint y: 289, endPoint x: 870, endPoint y: 416, distance: 338.7
click at [556, 292] on span "Adicionar envolvidos" at bounding box center [531, 301] width 95 height 20
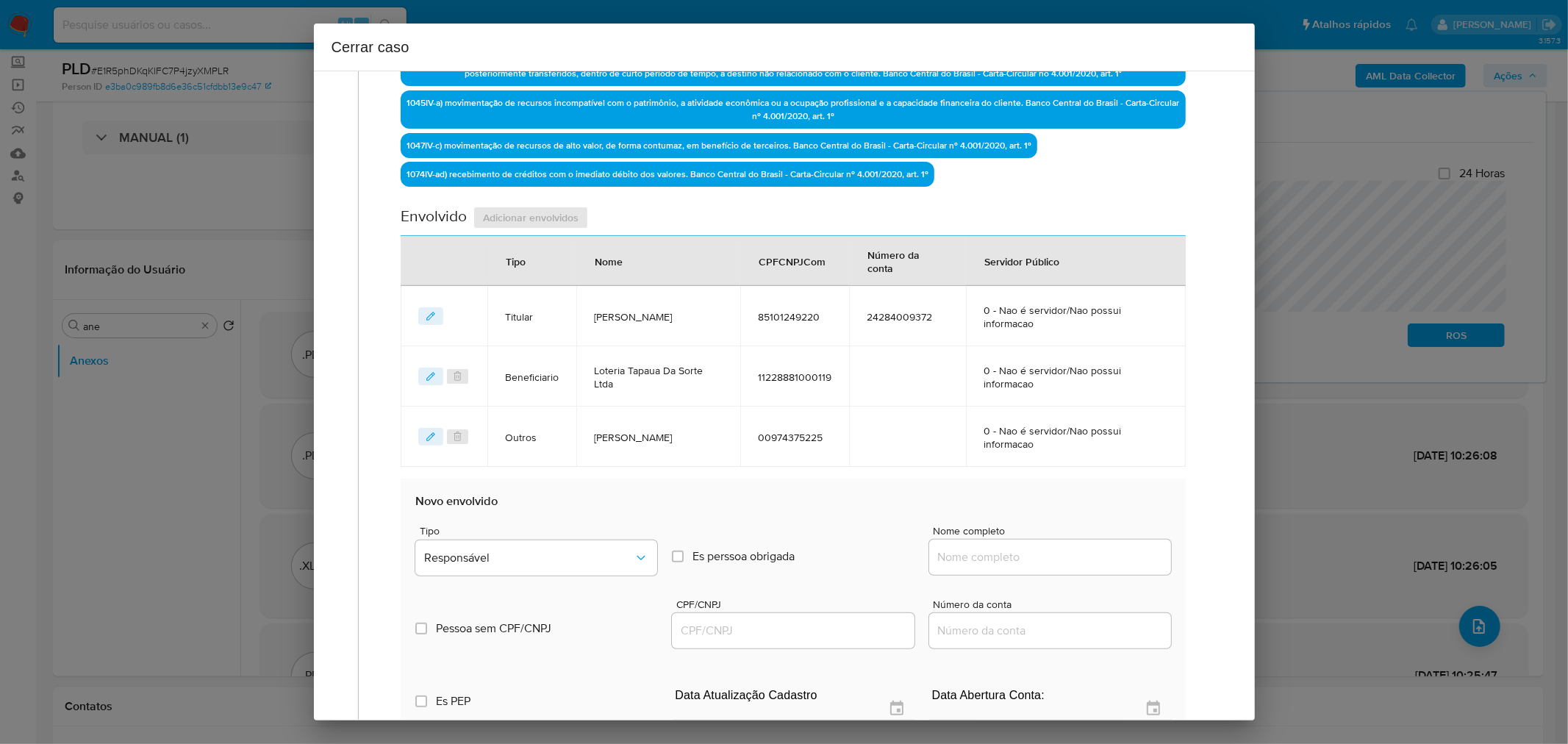
scroll to position [622, 0]
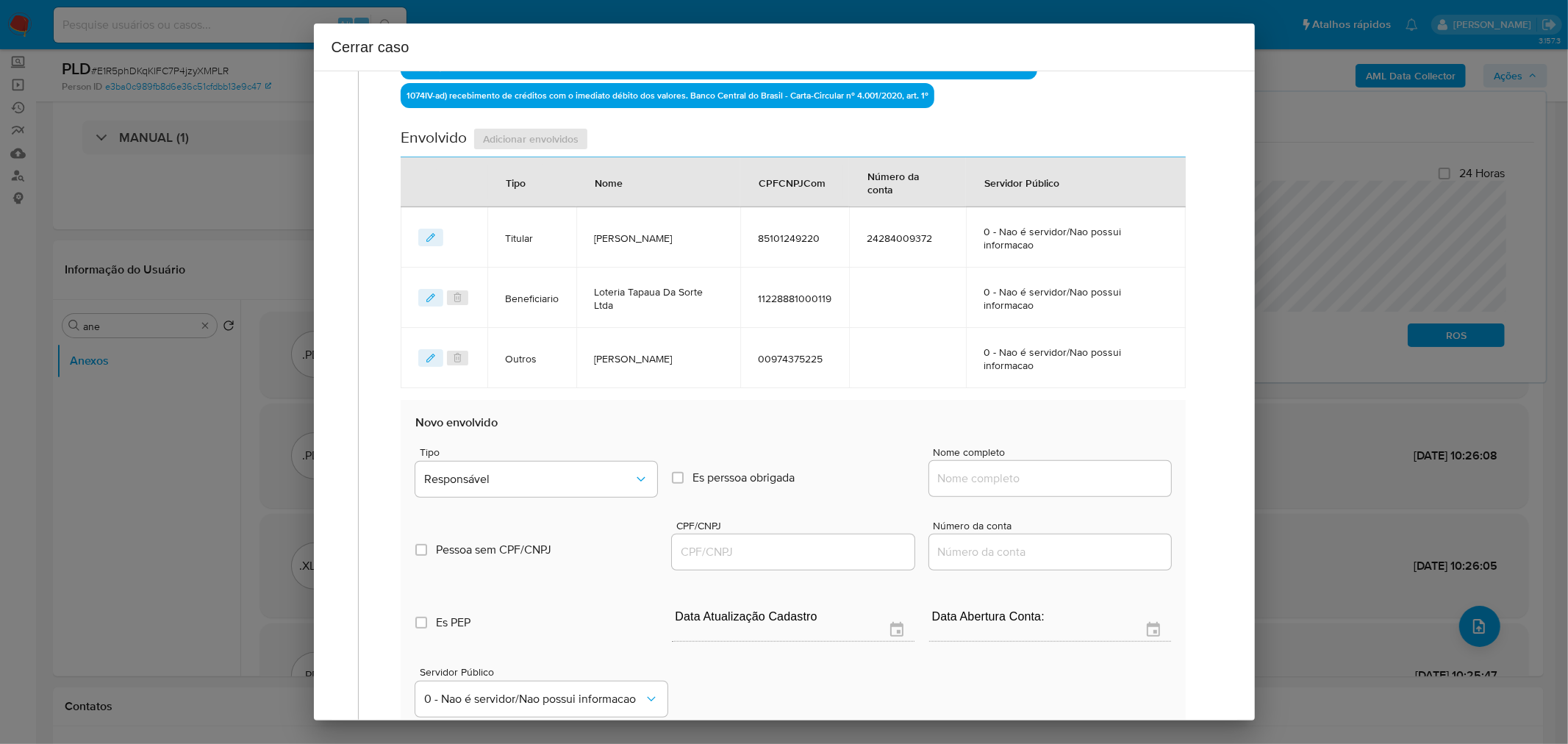
click at [1019, 476] on input "Nome completo" at bounding box center [1050, 478] width 242 height 19
paste input "Gleiciane Marinho Goncalves, 02368470239"
click at [1088, 482] on input "Gleiciane Marinho Goncalves, 02368470239" at bounding box center [1050, 478] width 242 height 19
click at [1088, 481] on input "Gleiciane Marinho Goncalves, 02368470239" at bounding box center [1050, 478] width 242 height 19
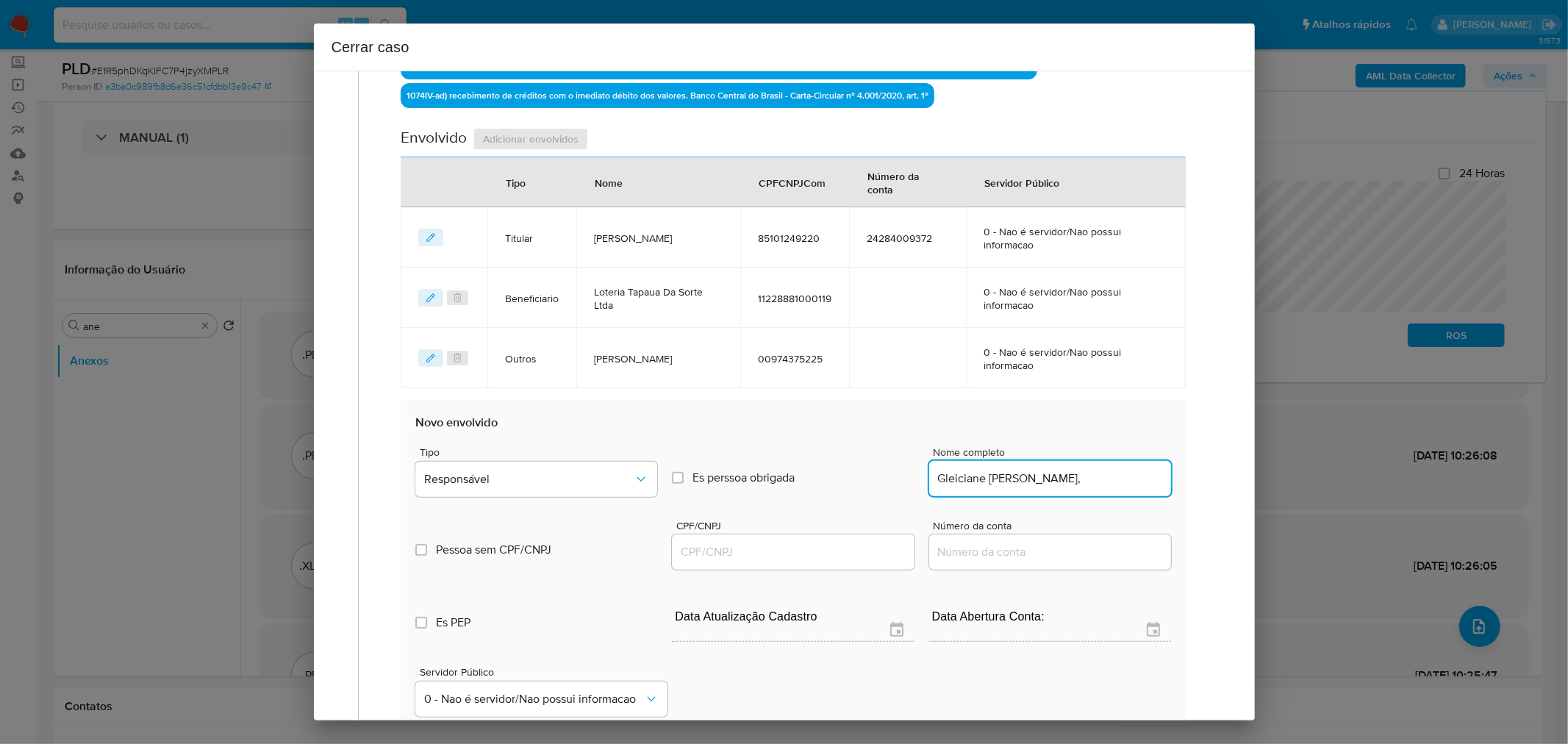
scroll to position [0, 0]
type input "Gleiciane Marinho Goncalves"
click at [710, 553] on input "CPF/CNPJ" at bounding box center [793, 552] width 242 height 19
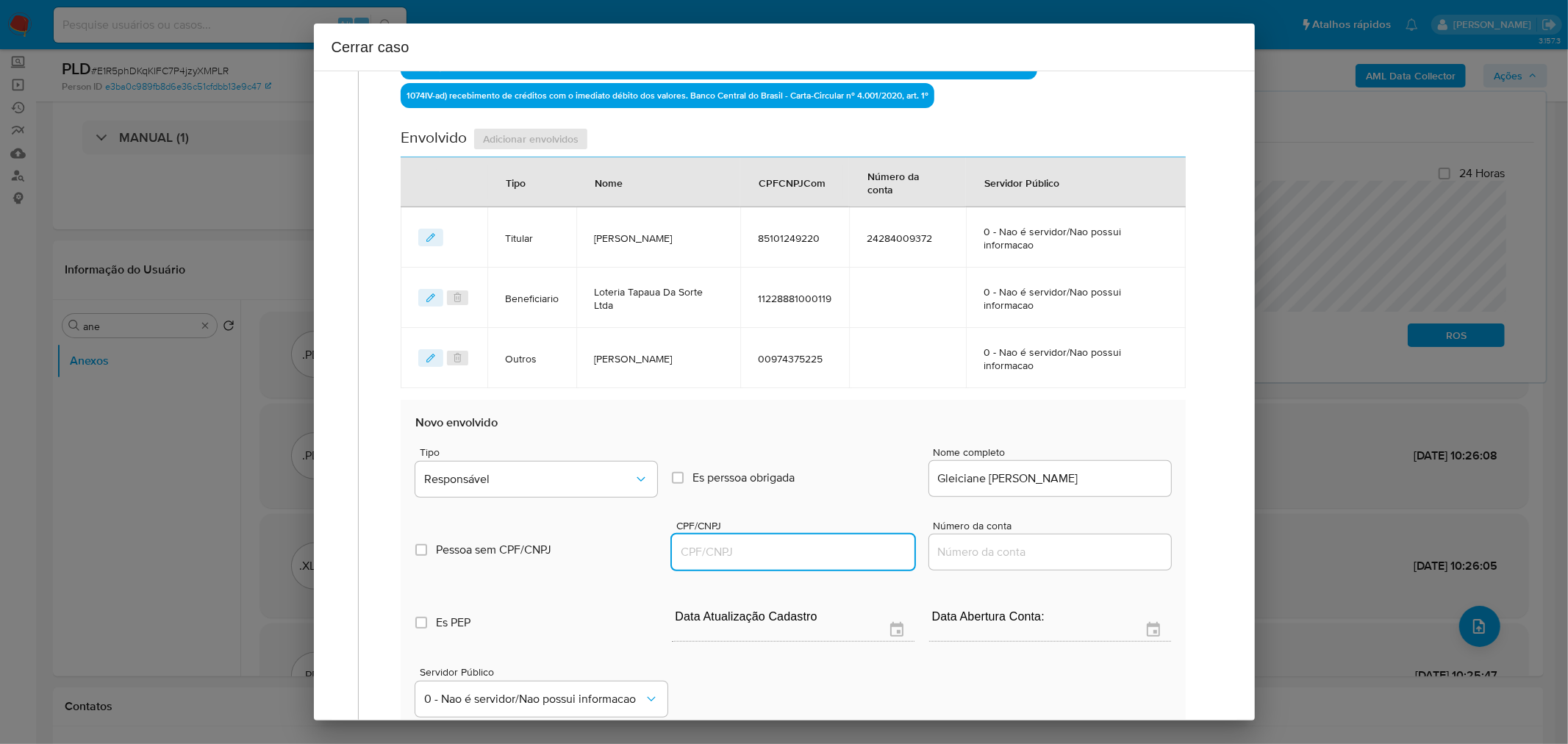
paste input "02368470239"
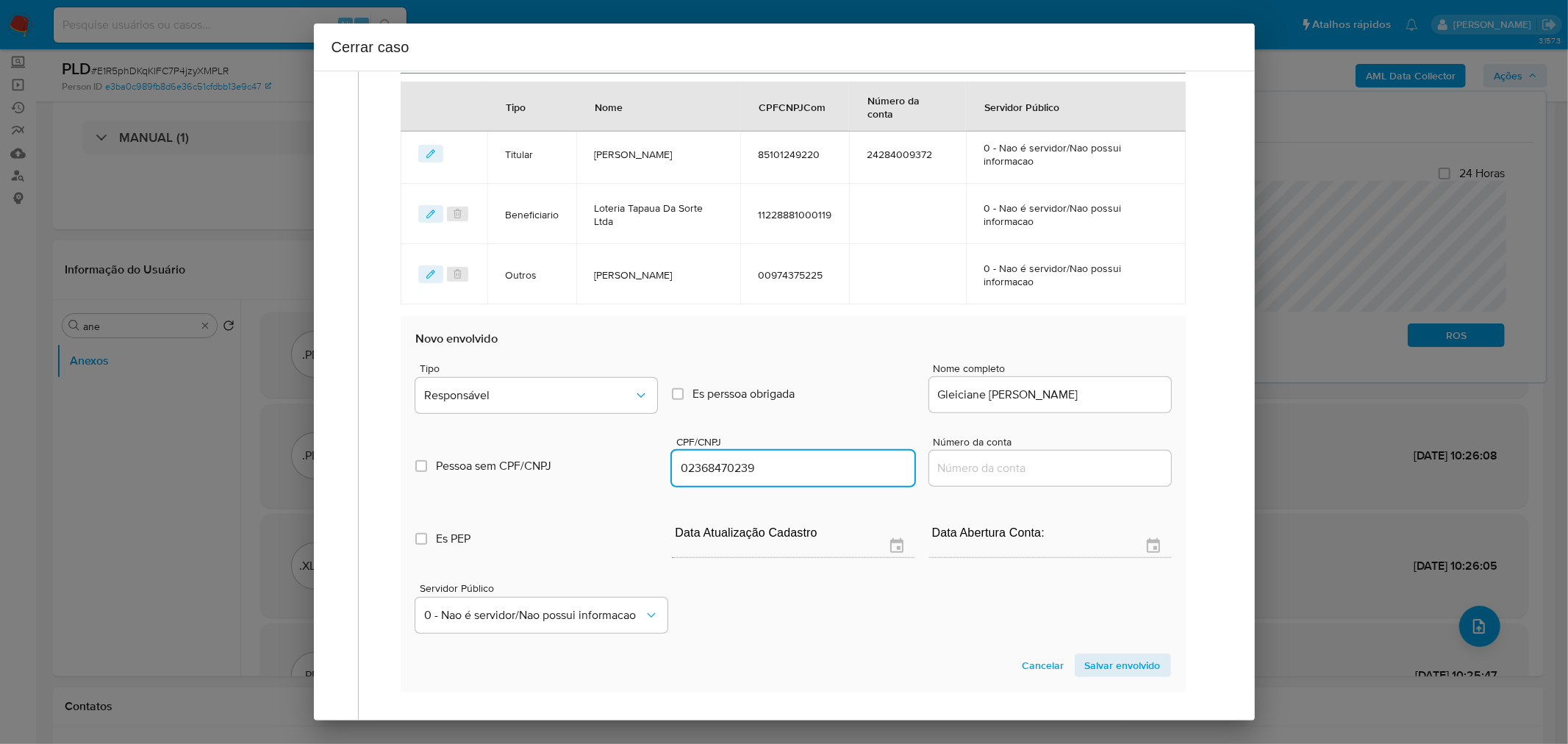
scroll to position [786, 0]
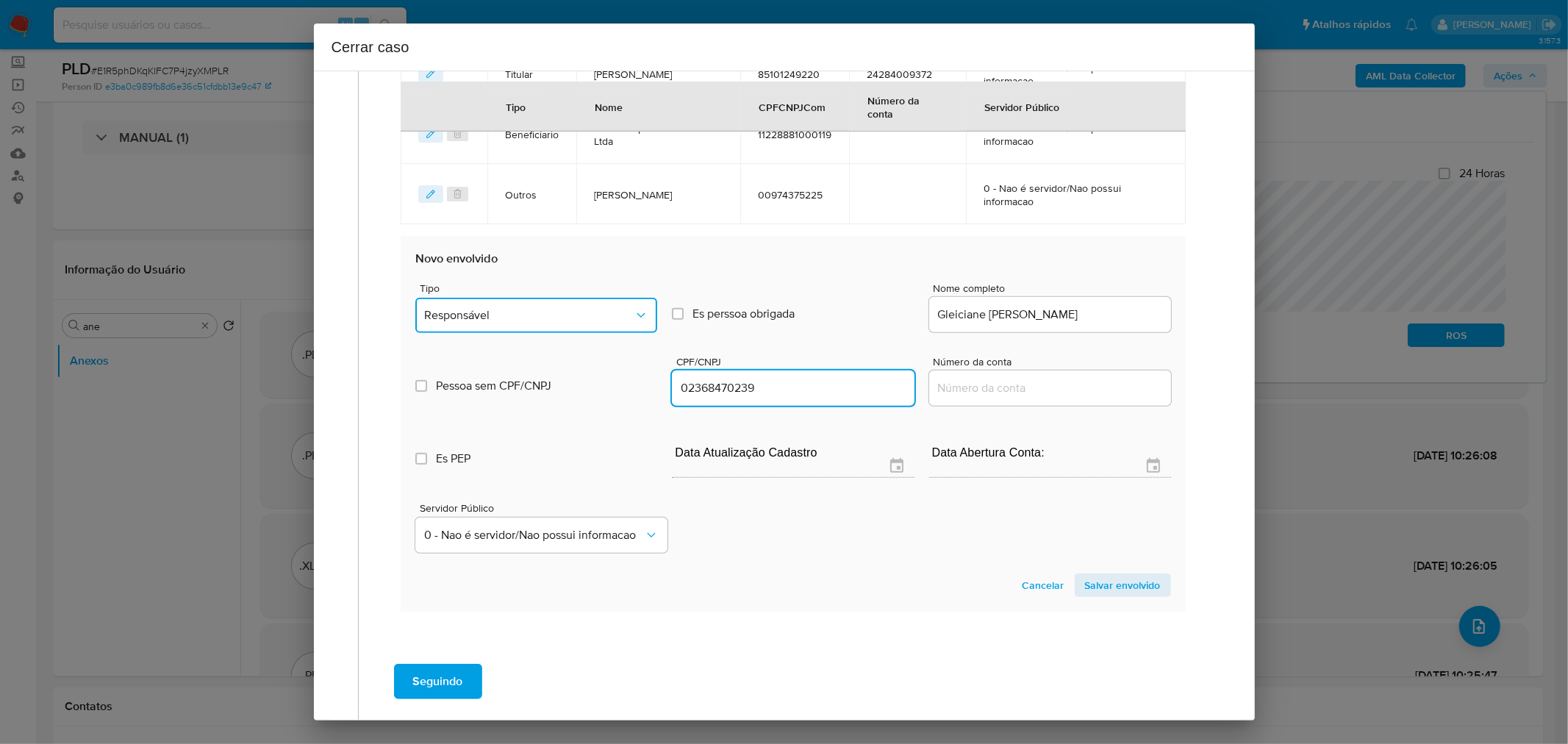
type input "2368470239"
click at [619, 313] on span "Responsável" at bounding box center [528, 316] width 210 height 15
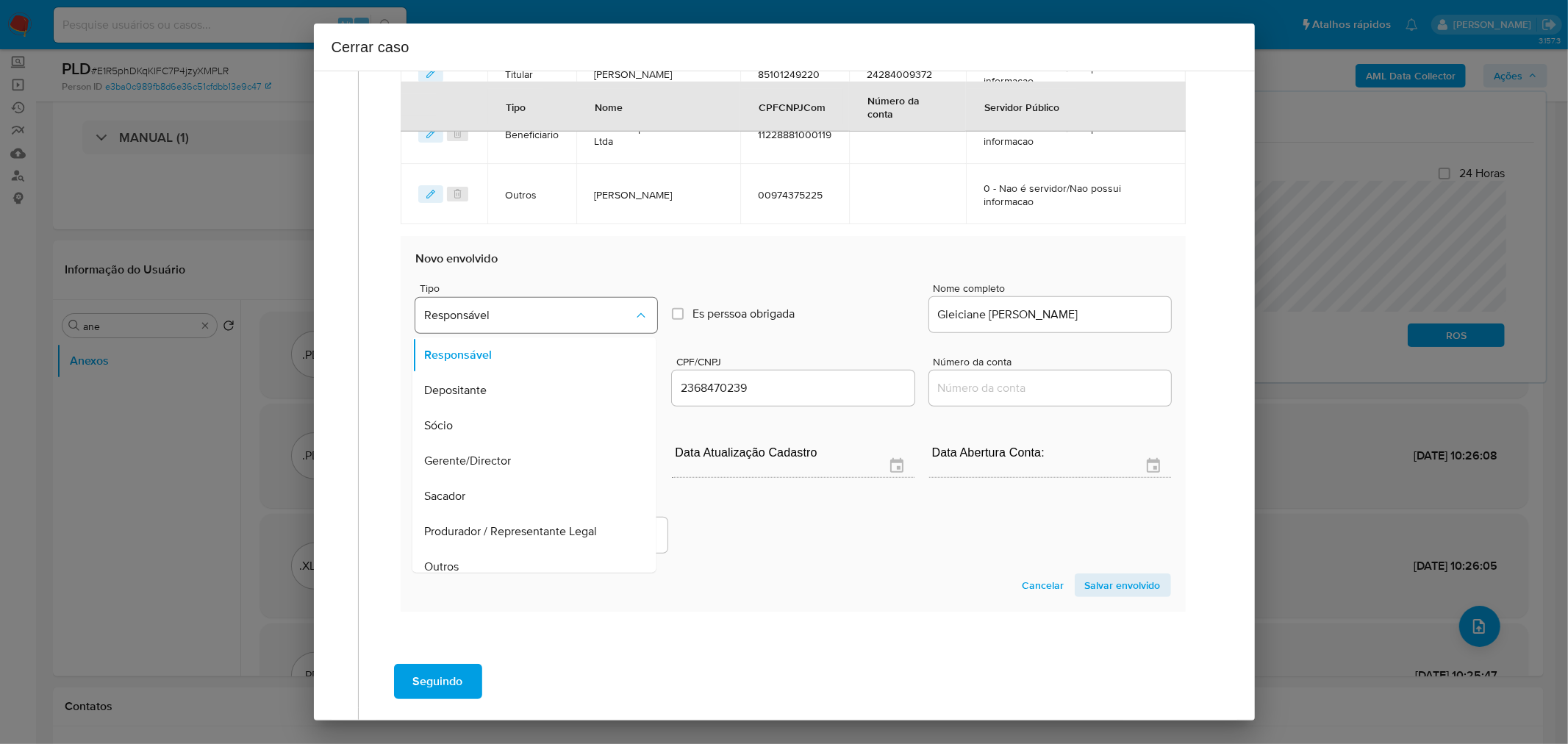
scroll to position [11, 0]
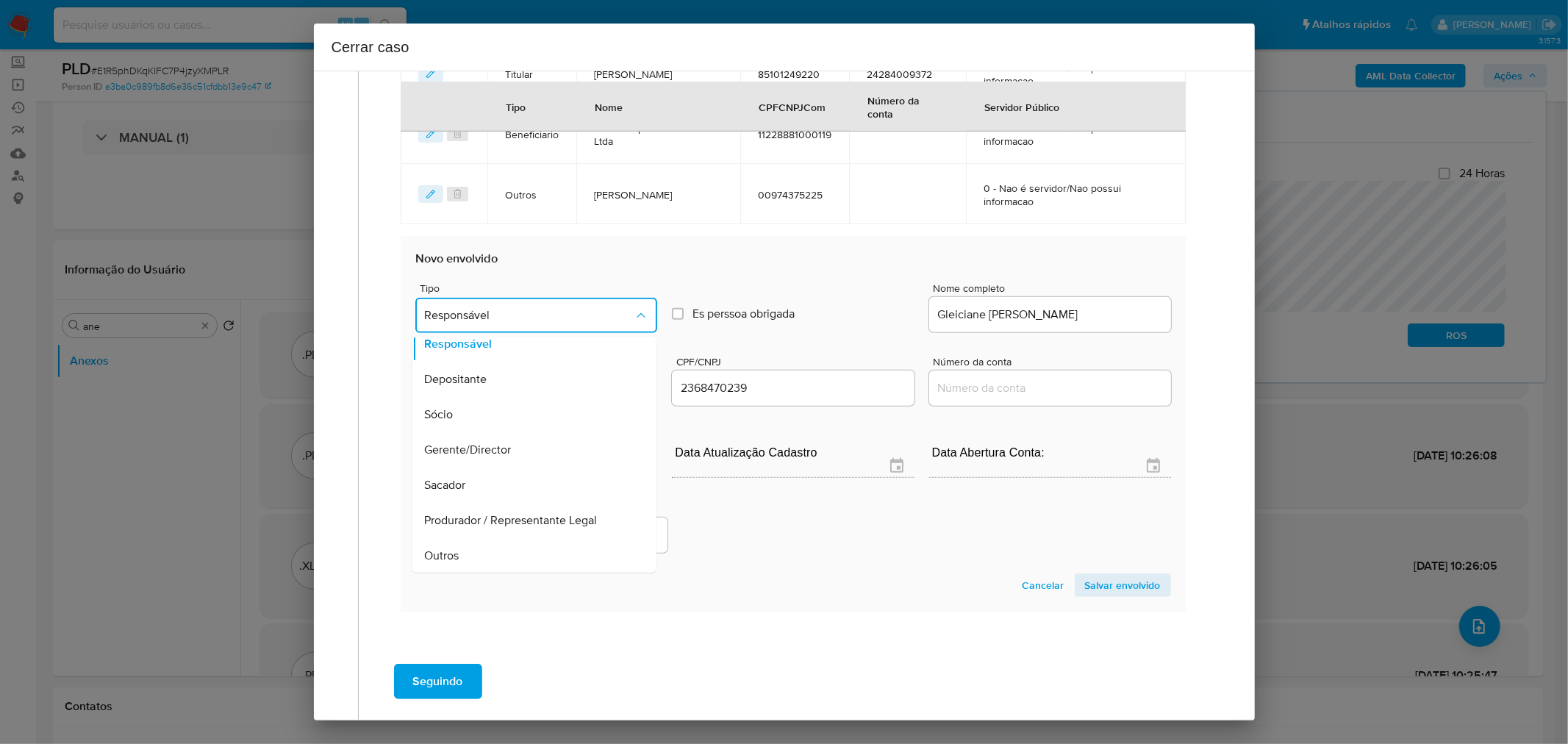
click at [485, 561] on div "Outros" at bounding box center [530, 555] width 212 height 35
type input "02368470239"
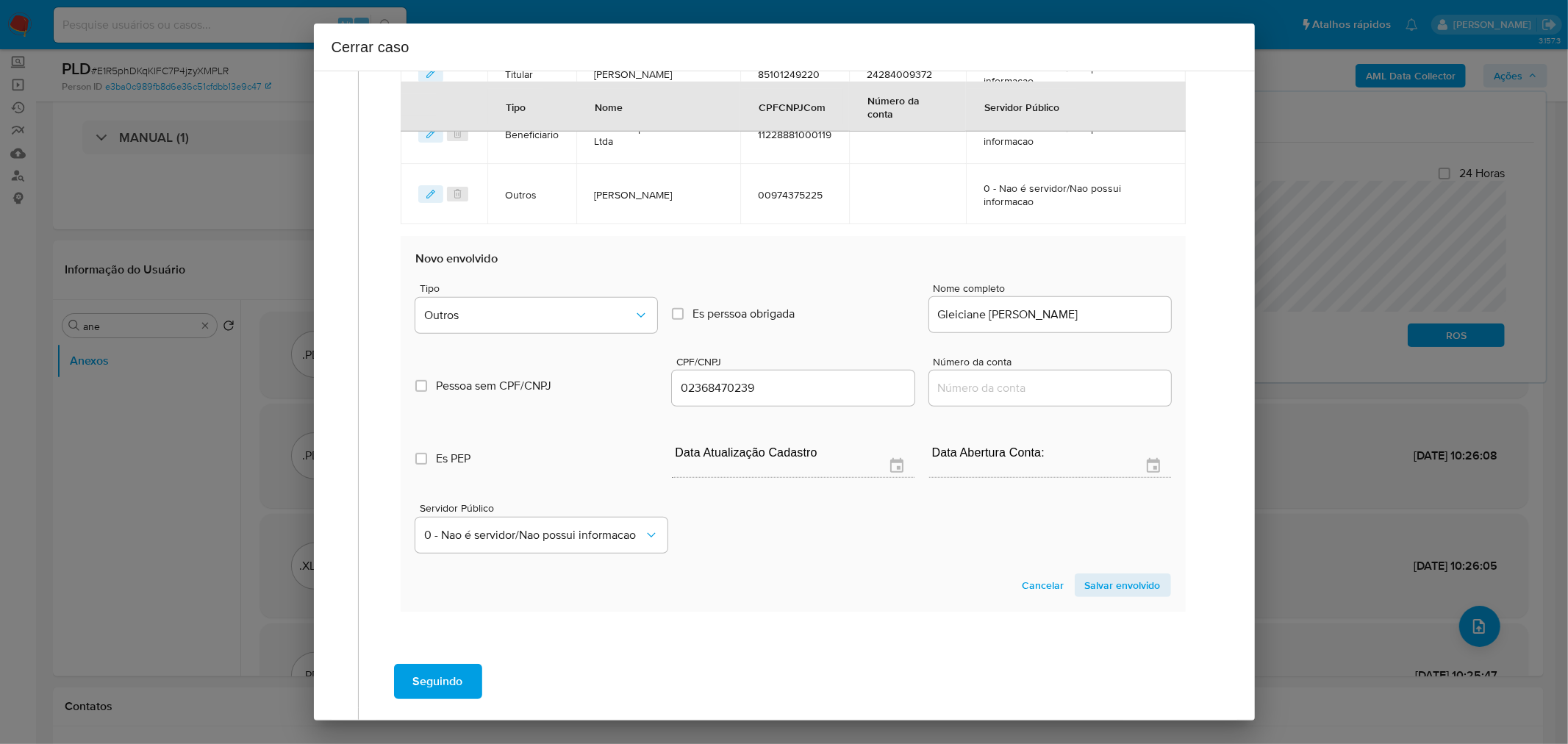
drag, startPoint x: 858, startPoint y: 559, endPoint x: 897, endPoint y: 559, distance: 39.0
click at [870, 559] on section "Novo envolvido Tipo Outros Es perssoa obrigada Is PObrigada Nome completo Gleic…" at bounding box center [793, 424] width 785 height 376
click at [1103, 582] on span "Salvar envolvido" at bounding box center [1123, 585] width 76 height 20
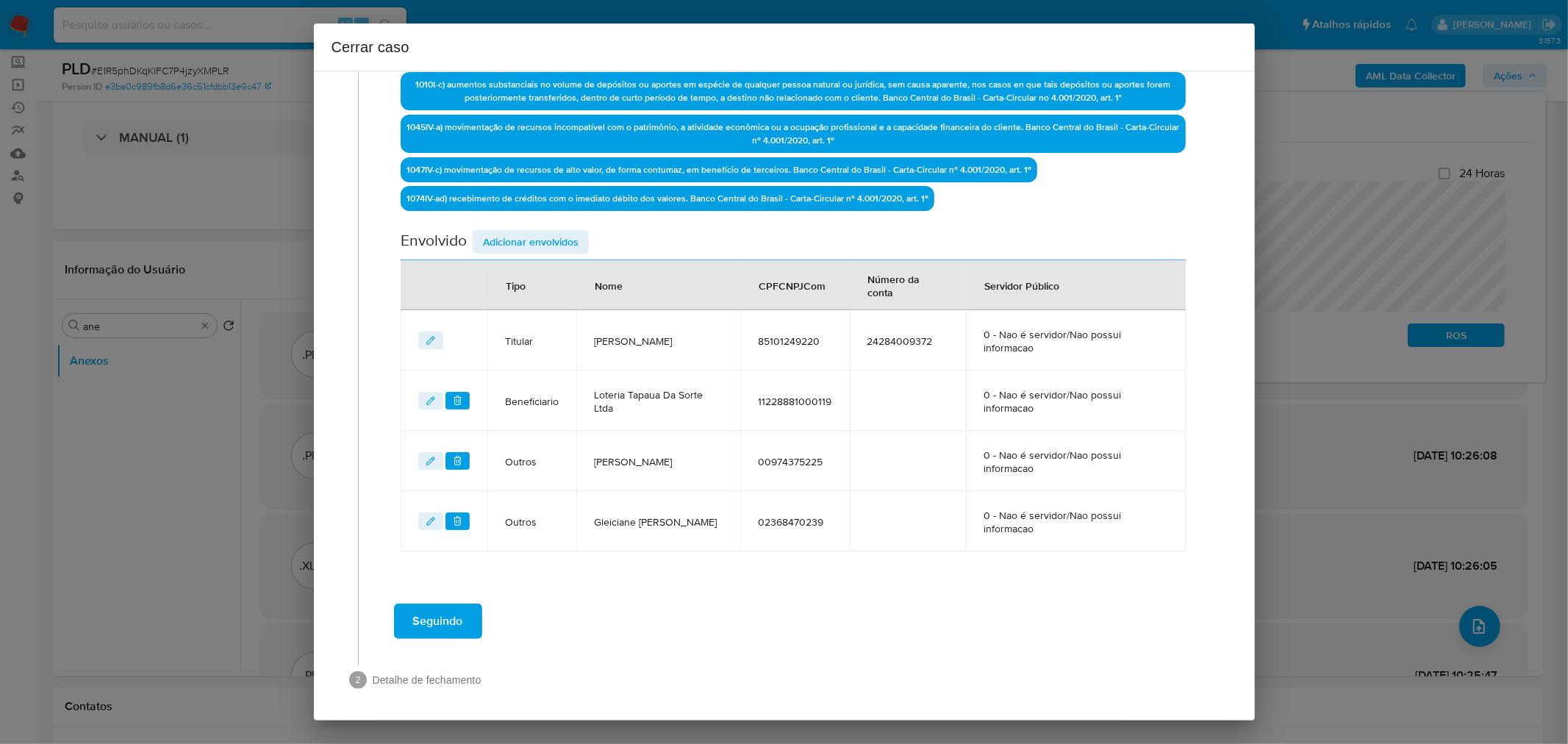
click at [516, 236] on span "Adicionar envolvidos" at bounding box center [531, 241] width 95 height 20
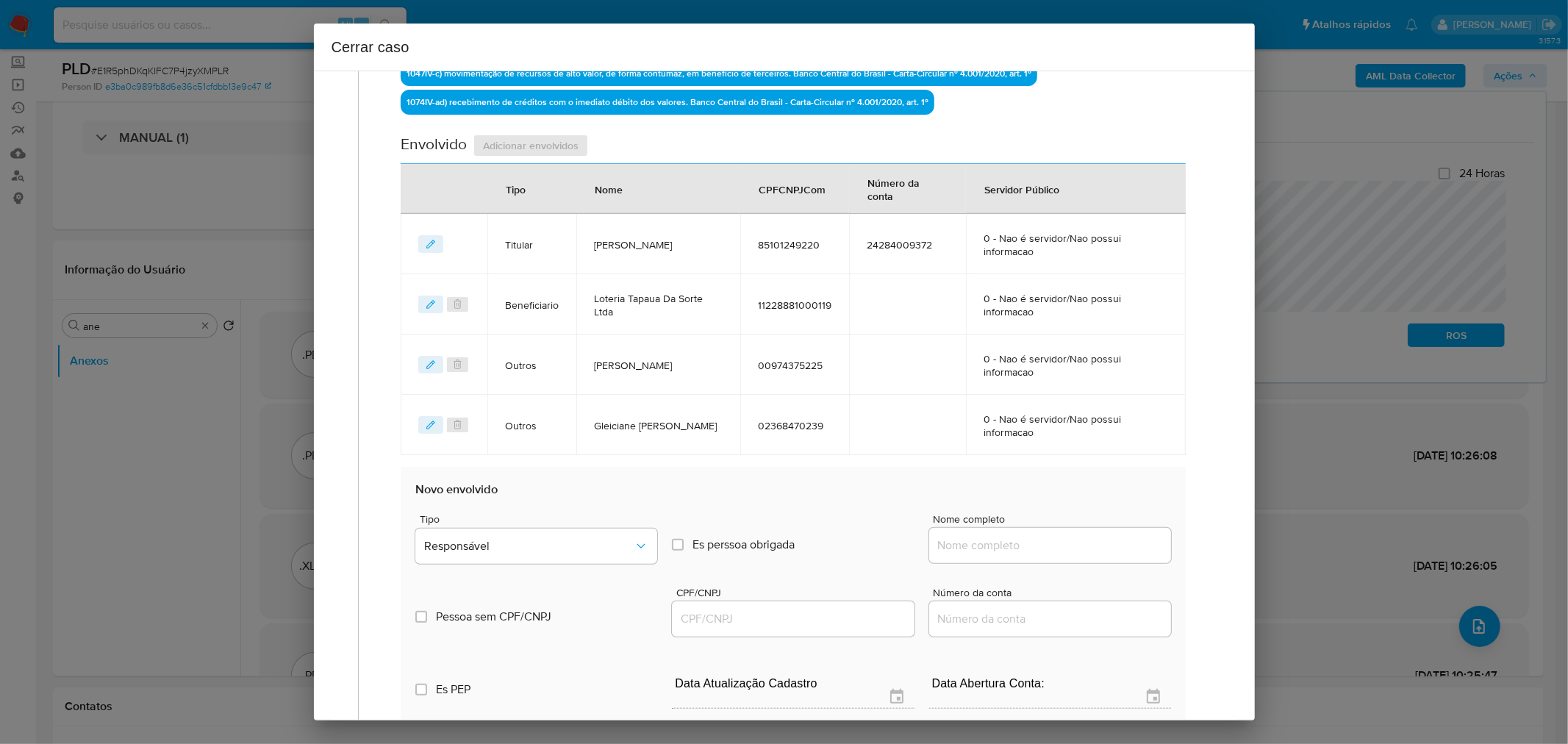
scroll to position [765, 0]
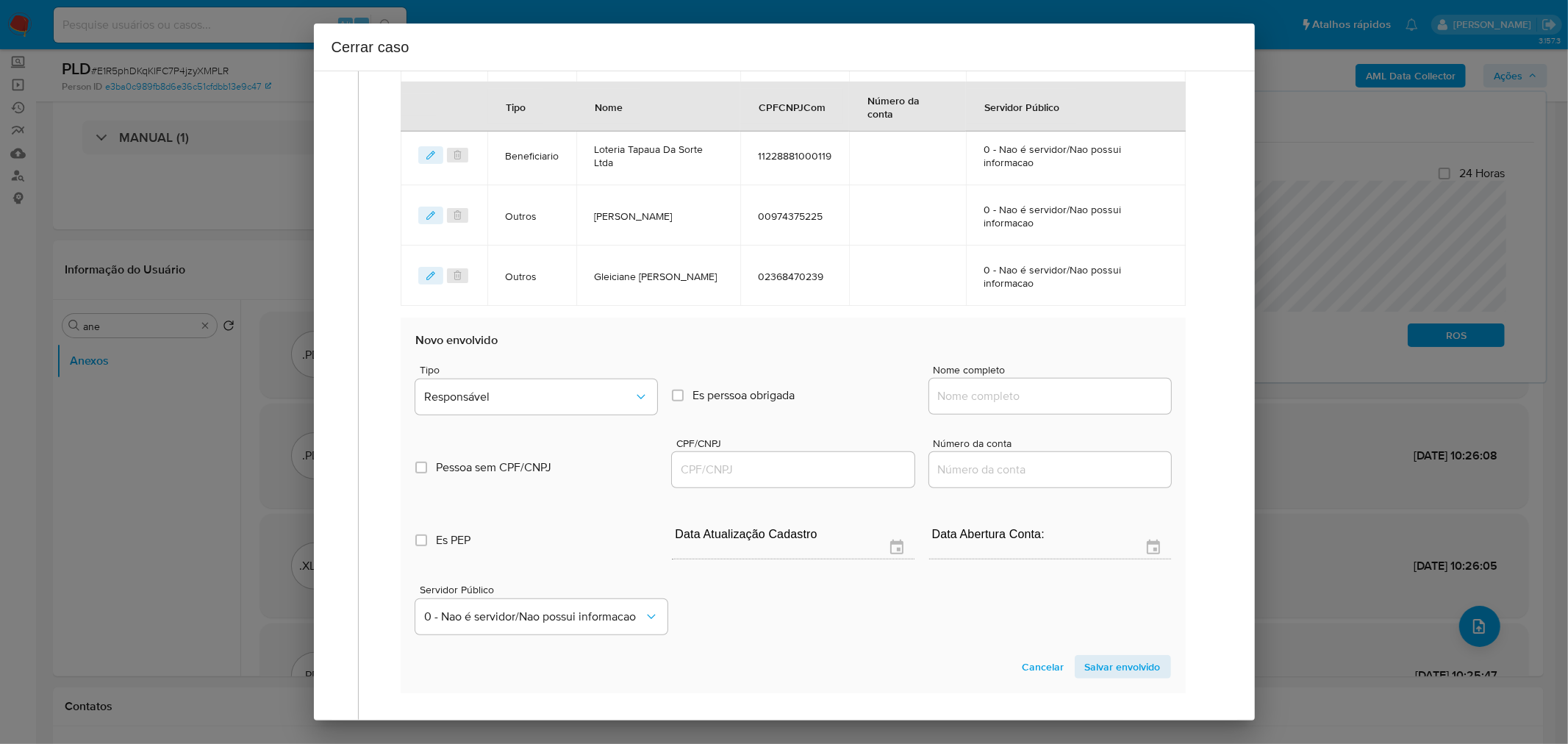
click at [996, 401] on input "Nome completo" at bounding box center [1050, 395] width 242 height 19
paste input "Valciane Rodrigues Da Silva, 02640085298"
click at [1110, 397] on input "Valciane Rodrigues Da Silva, 02640085298" at bounding box center [1050, 395] width 242 height 19
drag, startPoint x: 1110, startPoint y: 397, endPoint x: 1095, endPoint y: 401, distance: 15.5
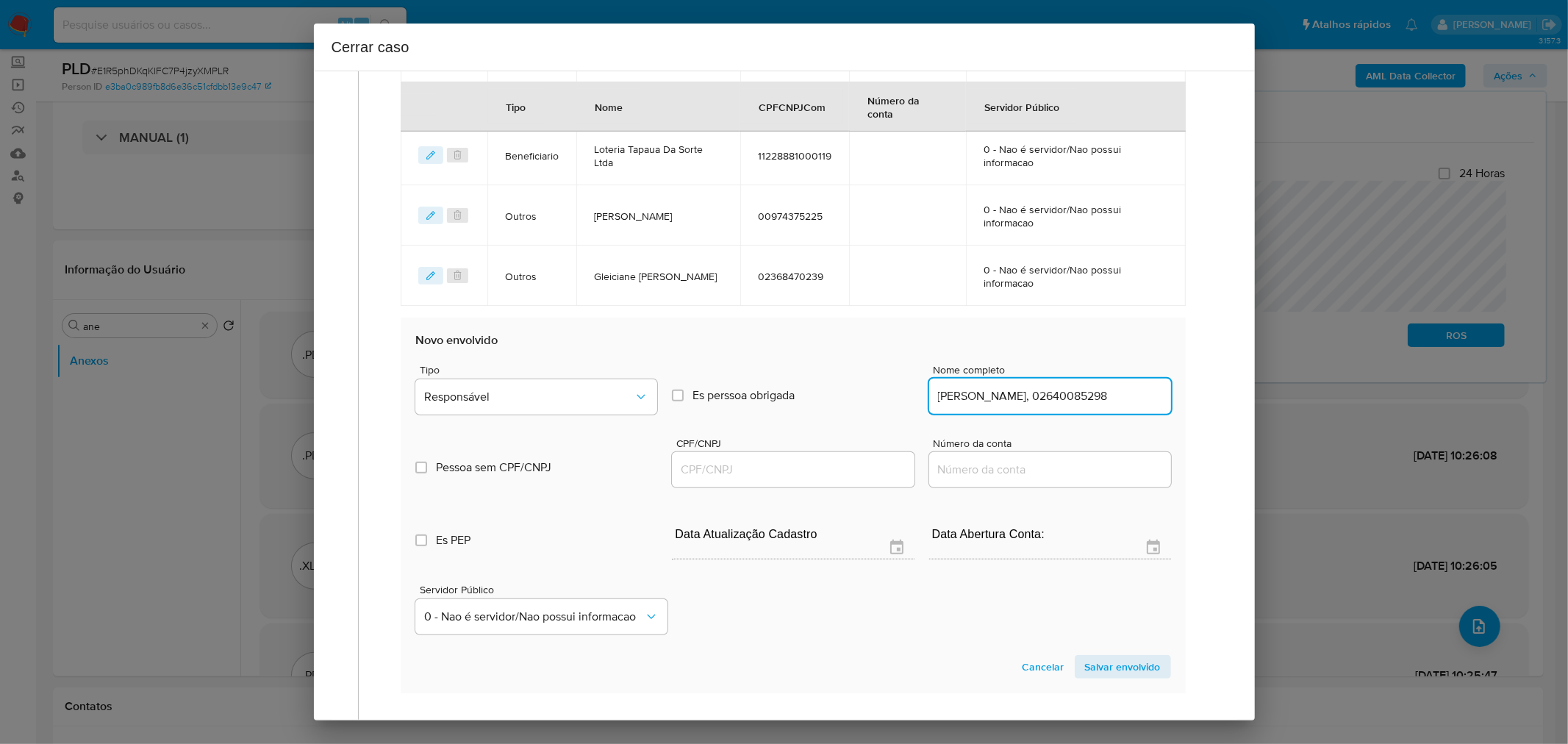
click at [1110, 395] on input "Valciane Rodrigues Da Silva, 02640085298" at bounding box center [1050, 395] width 242 height 19
type input "Valciane Rodrigues Da Silva,"
click at [820, 460] on input "CPF/CNPJ" at bounding box center [793, 469] width 242 height 19
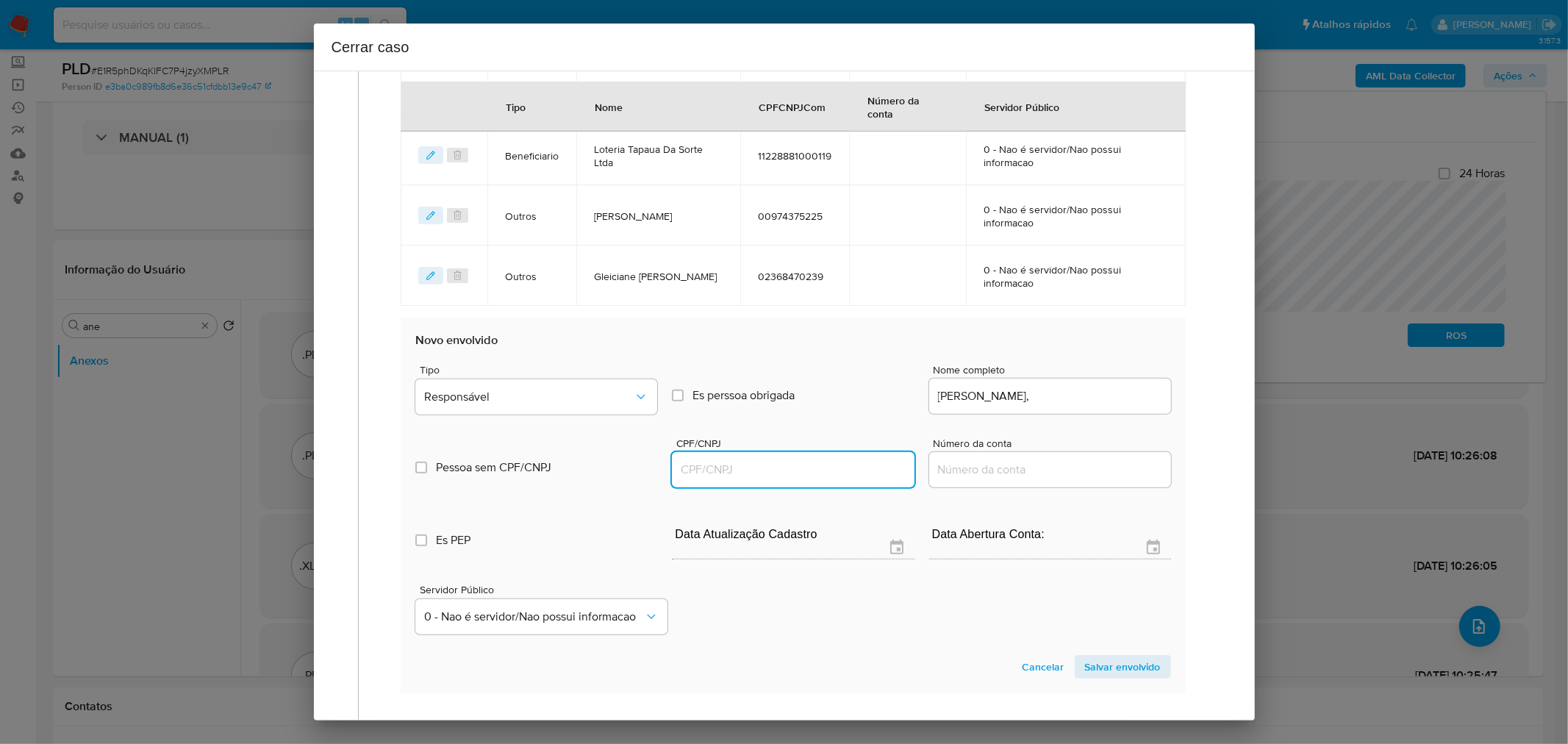
paste input "02640085298"
type input "2640085298"
click at [1106, 401] on input "Valciane Rodrigues Da Silva," at bounding box center [1050, 395] width 242 height 19
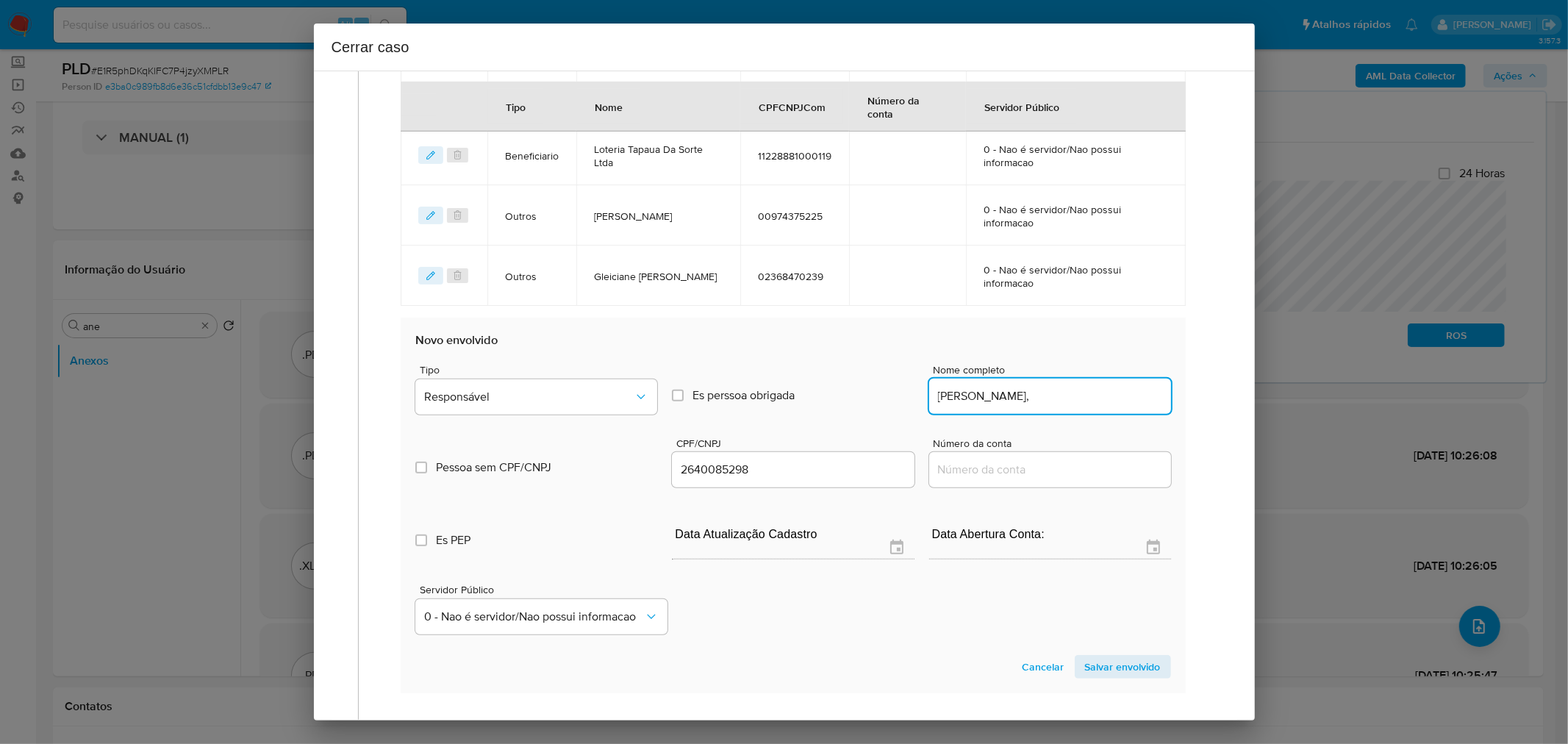
type input "Valciane Rodrigues Da Silva,"
type input "02640085298"
type input "Valciane Rodrigues Da Silva"
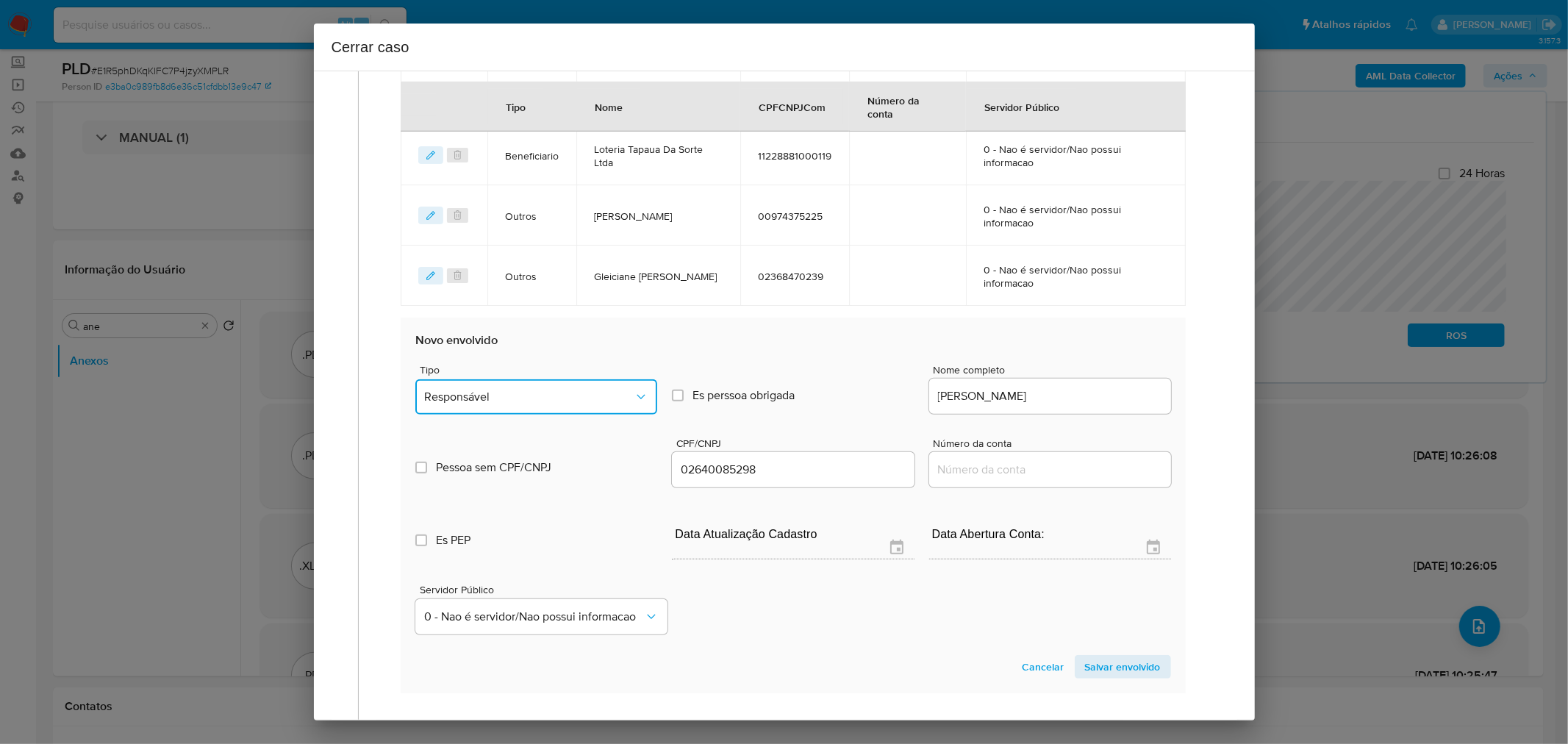
click at [528, 389] on span "Responsável" at bounding box center [528, 397] width 210 height 15
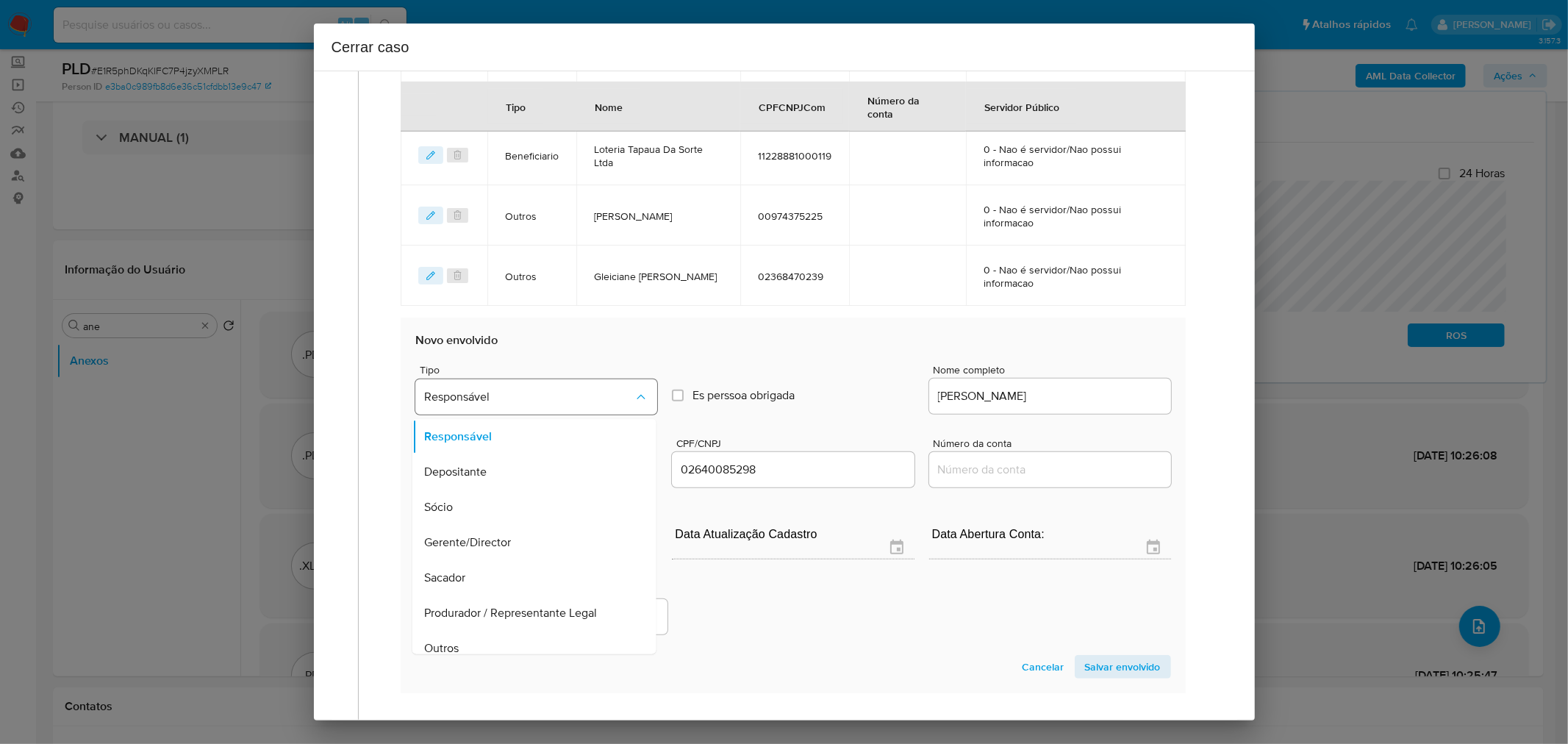
scroll to position [11, 0]
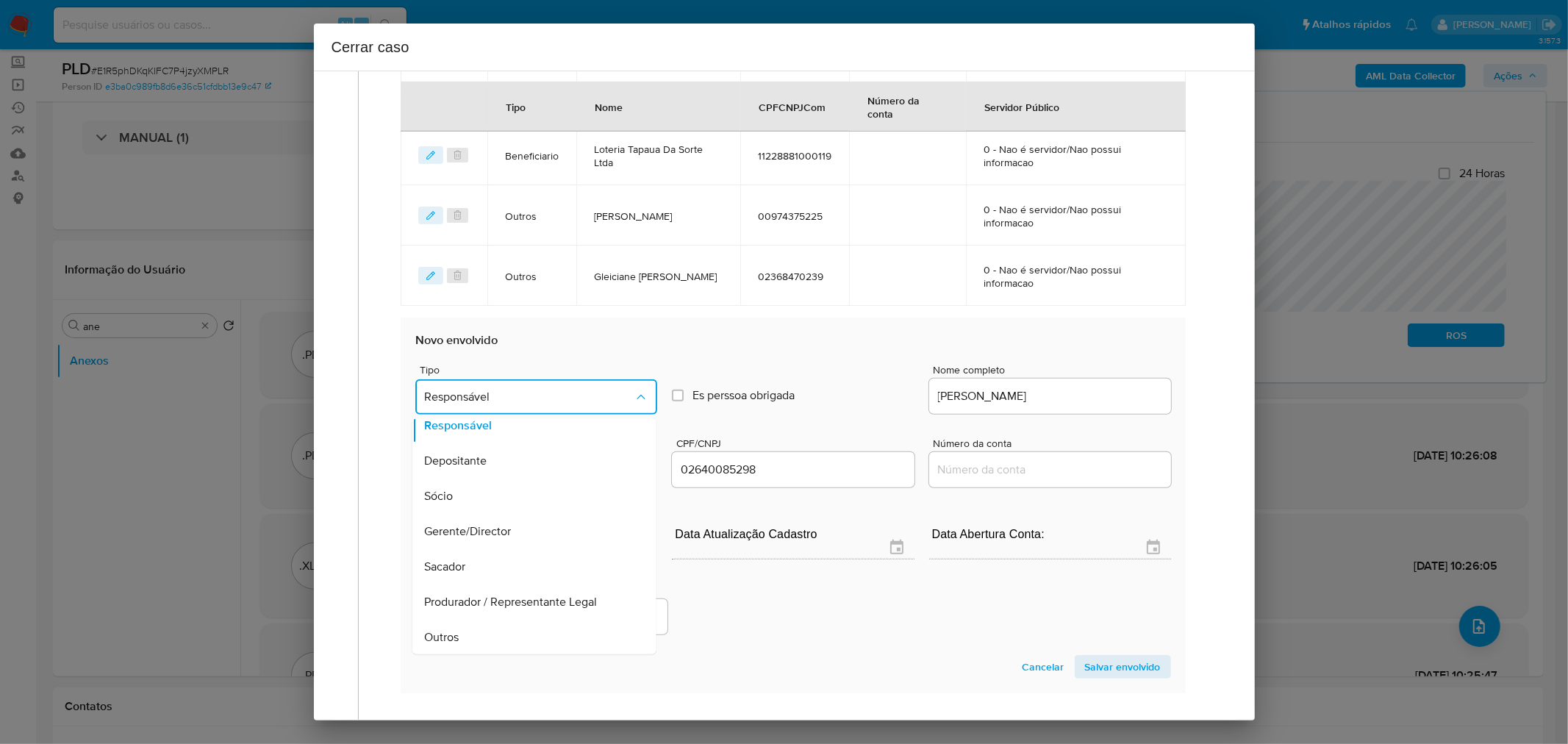
click at [565, 633] on div "Outros" at bounding box center [530, 637] width 212 height 35
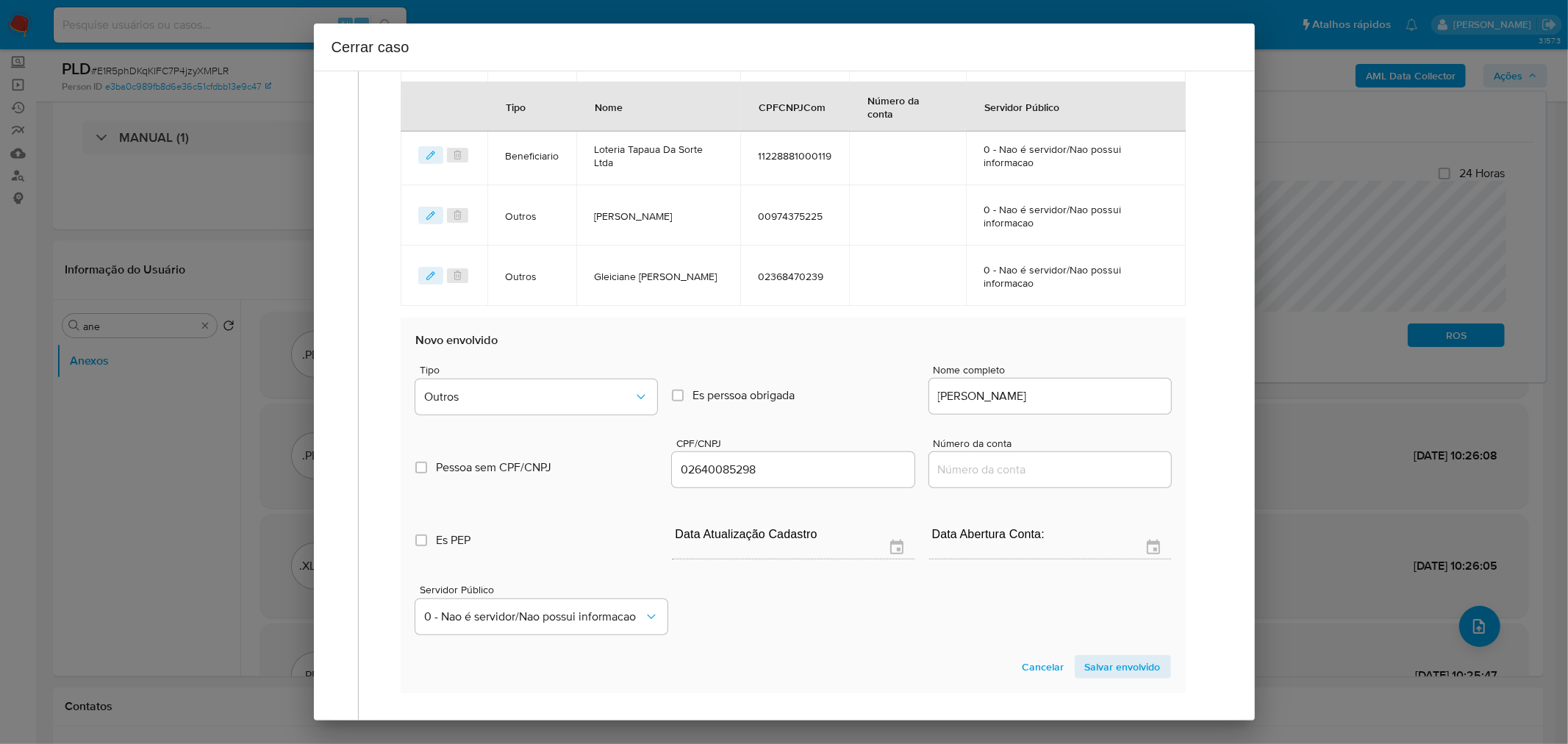
drag, startPoint x: 762, startPoint y: 604, endPoint x: 768, endPoint y: 591, distance: 14.3
click at [763, 603] on div "Servidor Público 0 - Nao é servidor/Nao possui informacao" at bounding box center [793, 603] width 755 height 74
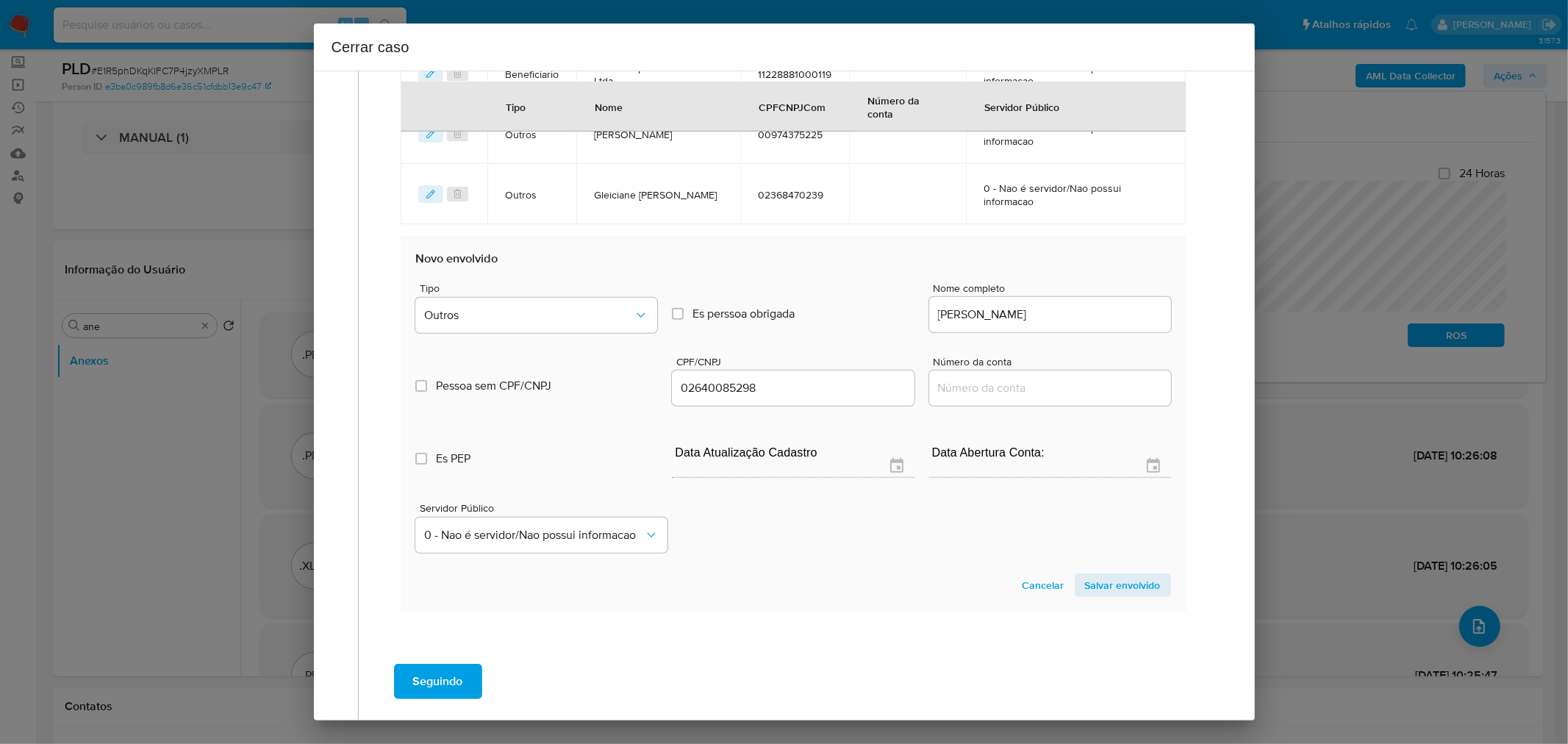
click at [1085, 575] on span "Salvar envolvido" at bounding box center [1123, 585] width 76 height 20
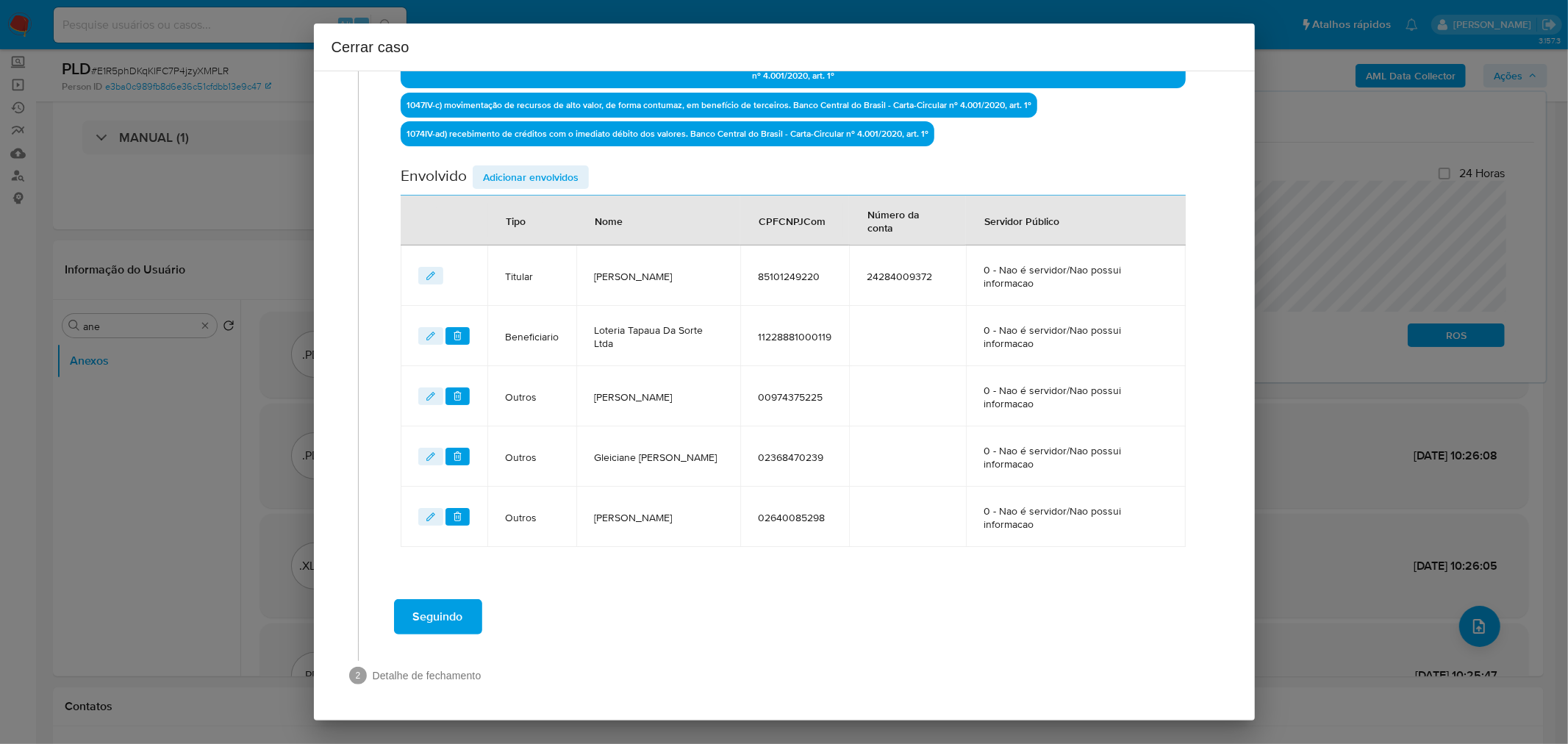
scroll to position [581, 0]
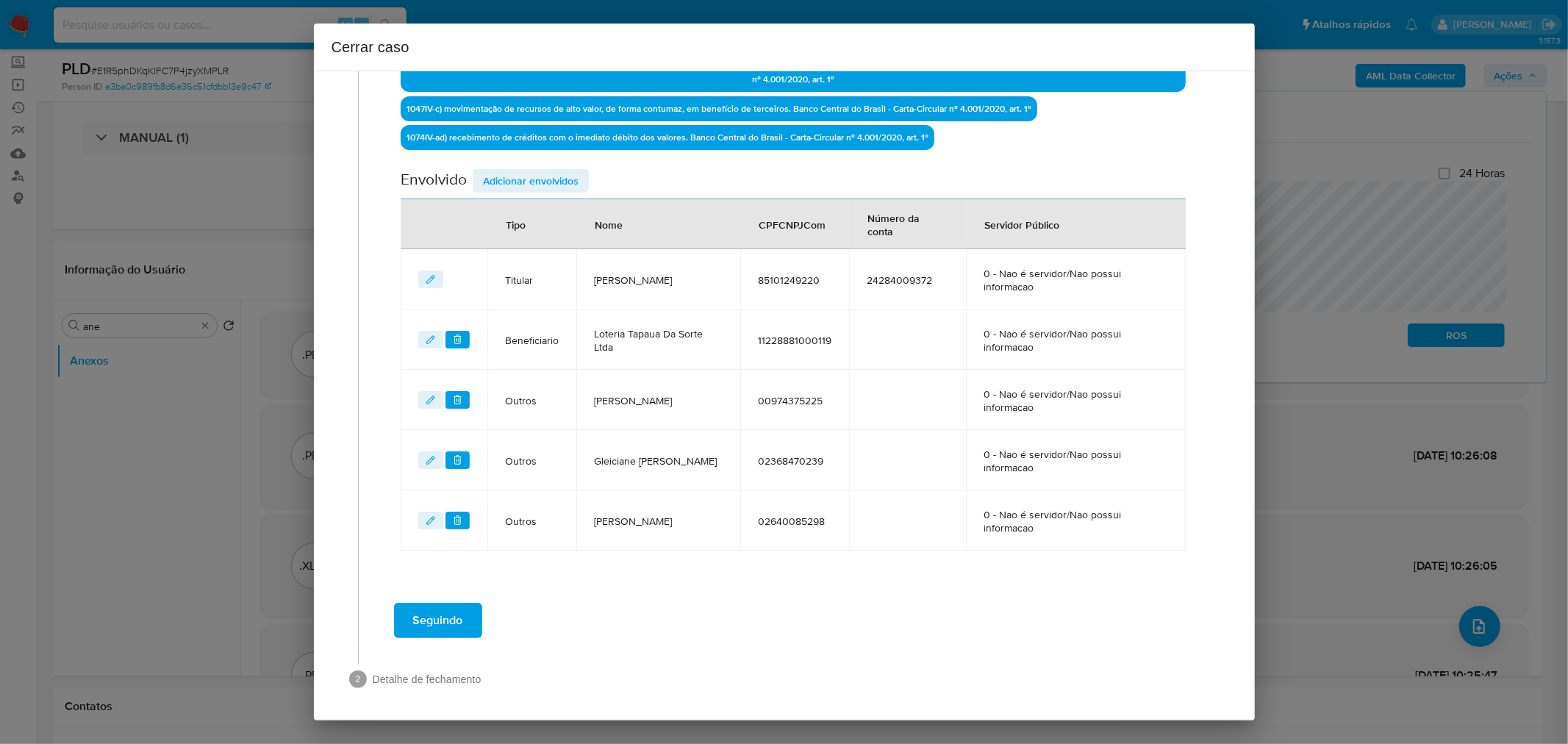
drag, startPoint x: 519, startPoint y: 177, endPoint x: 867, endPoint y: 317, distance: 375.1
click at [522, 178] on span "Adicionar envolvidos" at bounding box center [531, 180] width 95 height 20
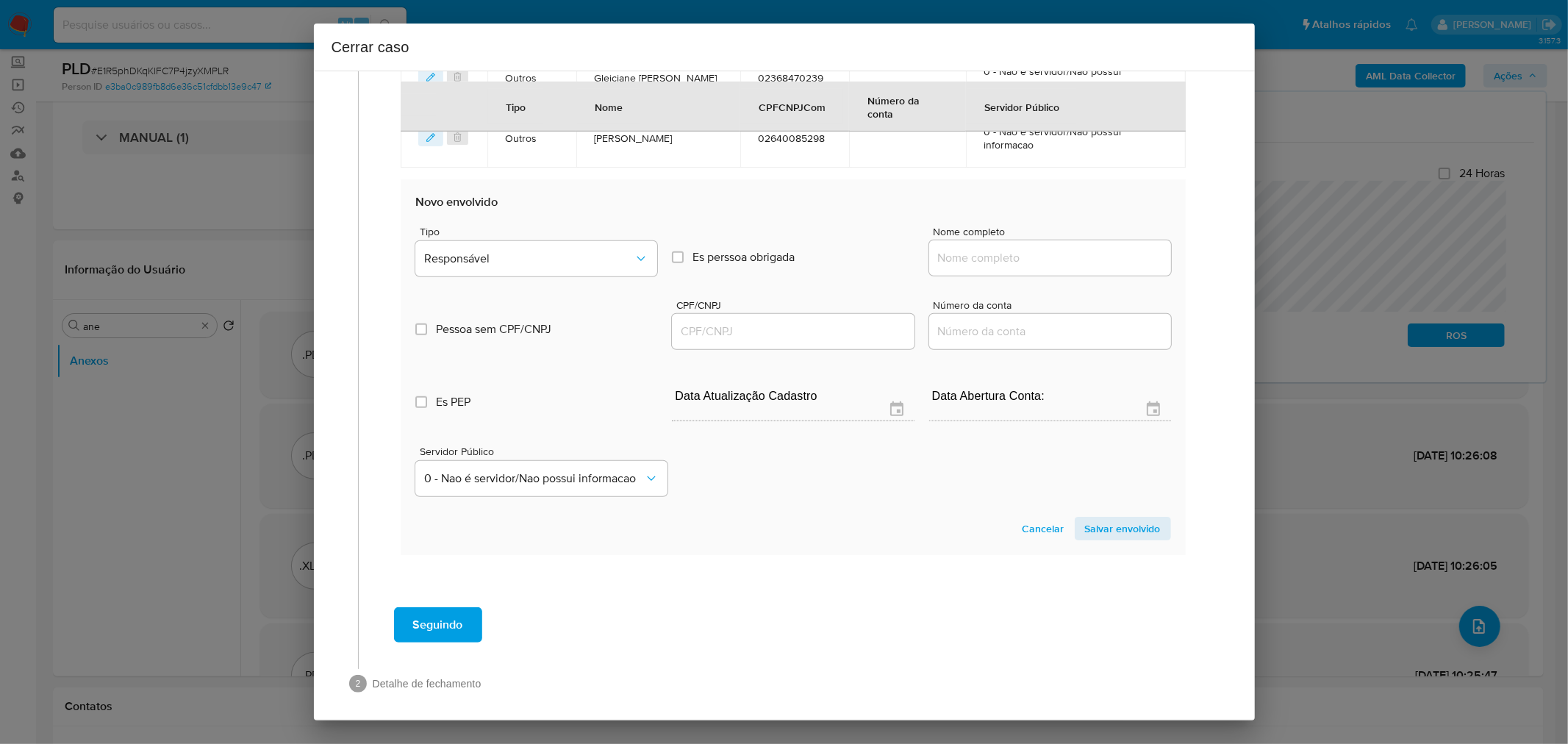
scroll to position [967, 0]
click at [994, 259] on div at bounding box center [1050, 254] width 242 height 35
drag, startPoint x: 1052, startPoint y: 255, endPoint x: 1072, endPoint y: 253, distance: 20.1
click at [1055, 254] on input "Nome completo" at bounding box center [1050, 254] width 242 height 19
paste input "Rafaela Bernardino De Araujo, 03798063206"
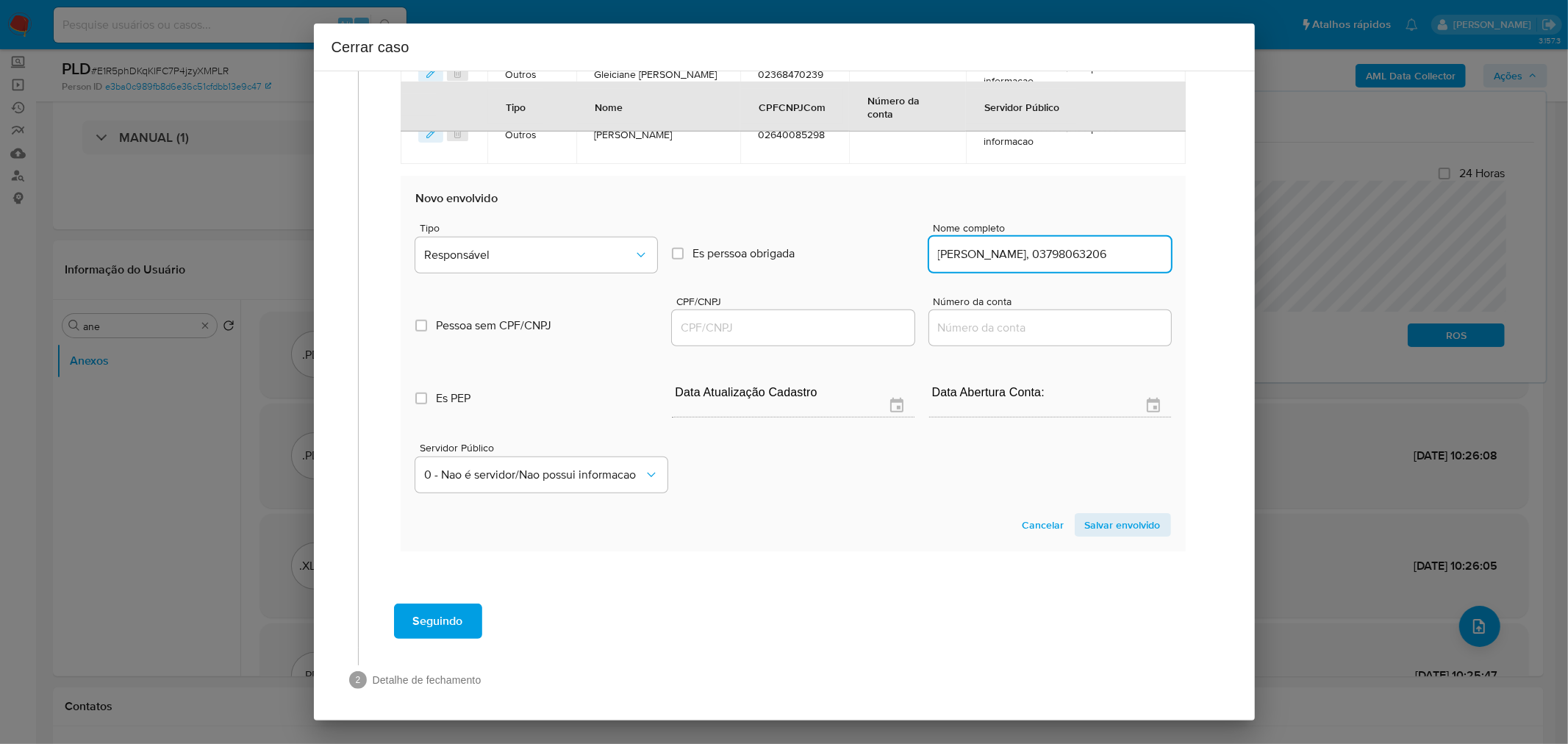
scroll to position [0, 13]
click at [1091, 249] on input "Rafaela Bernardino De Araujo, 03798063206" at bounding box center [1050, 254] width 242 height 19
drag, startPoint x: 1091, startPoint y: 249, endPoint x: 1004, endPoint y: 292, distance: 97.0
click at [1090, 249] on input "Rafaela Bernardino De Araujo, 03798063206" at bounding box center [1050, 254] width 242 height 19
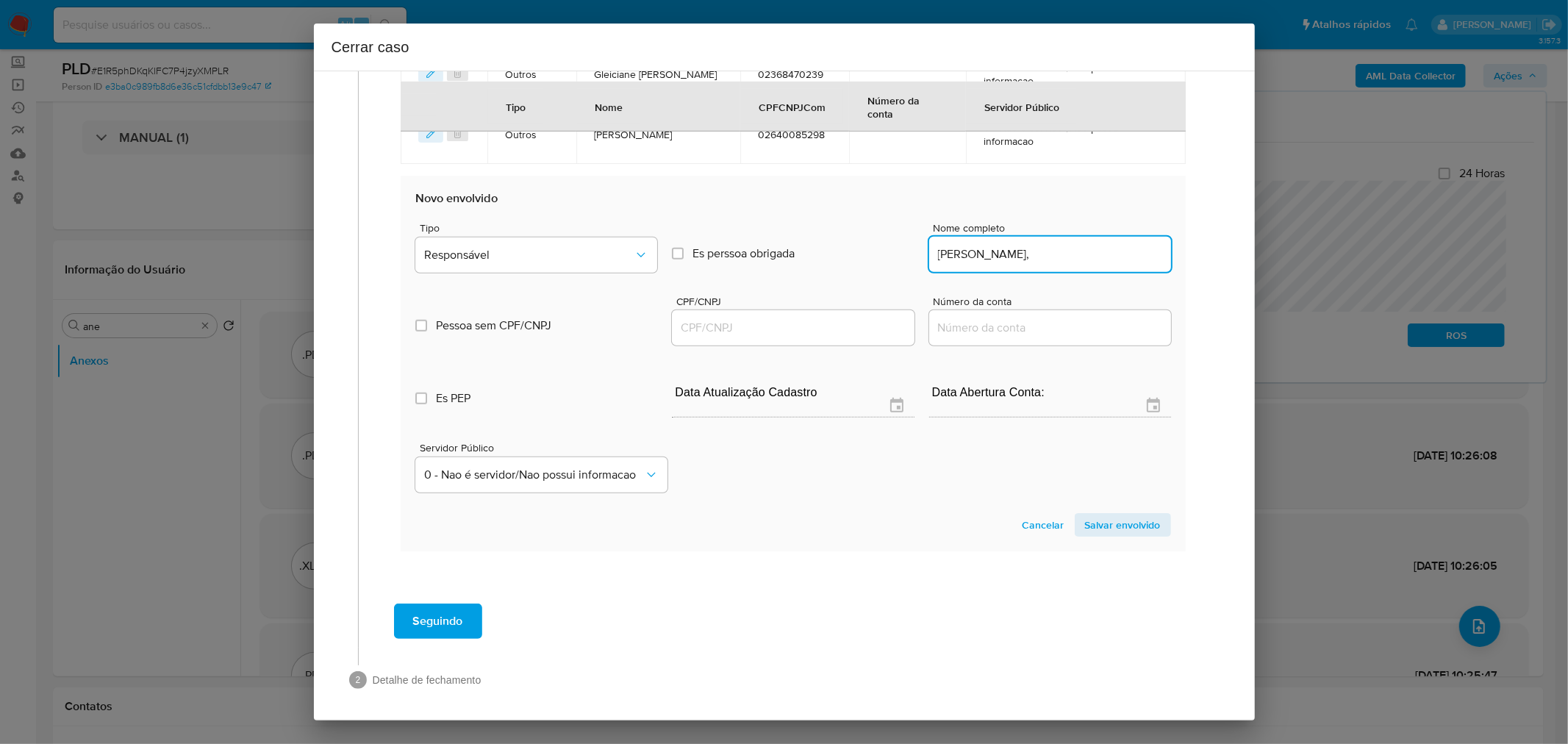
type input "Rafaela Bernardino De Araujo,"
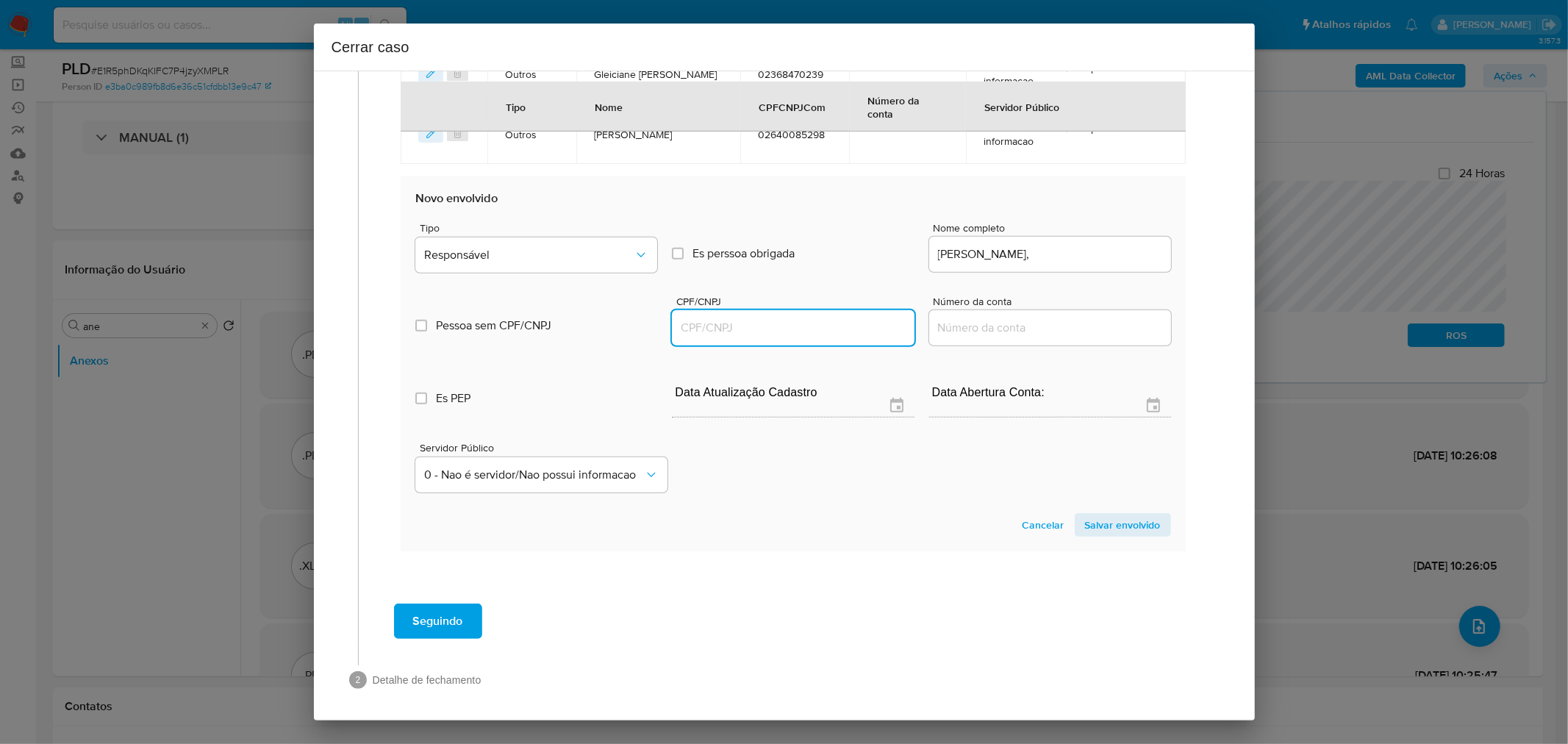
drag, startPoint x: 746, startPoint y: 332, endPoint x: 909, endPoint y: 324, distance: 163.2
click at [746, 331] on input "CPF/CNPJ" at bounding box center [793, 327] width 242 height 19
paste input "03798063206"
type input "3798063206"
click at [1112, 254] on input "Rafaela Bernardino De Araujo," at bounding box center [1050, 254] width 242 height 19
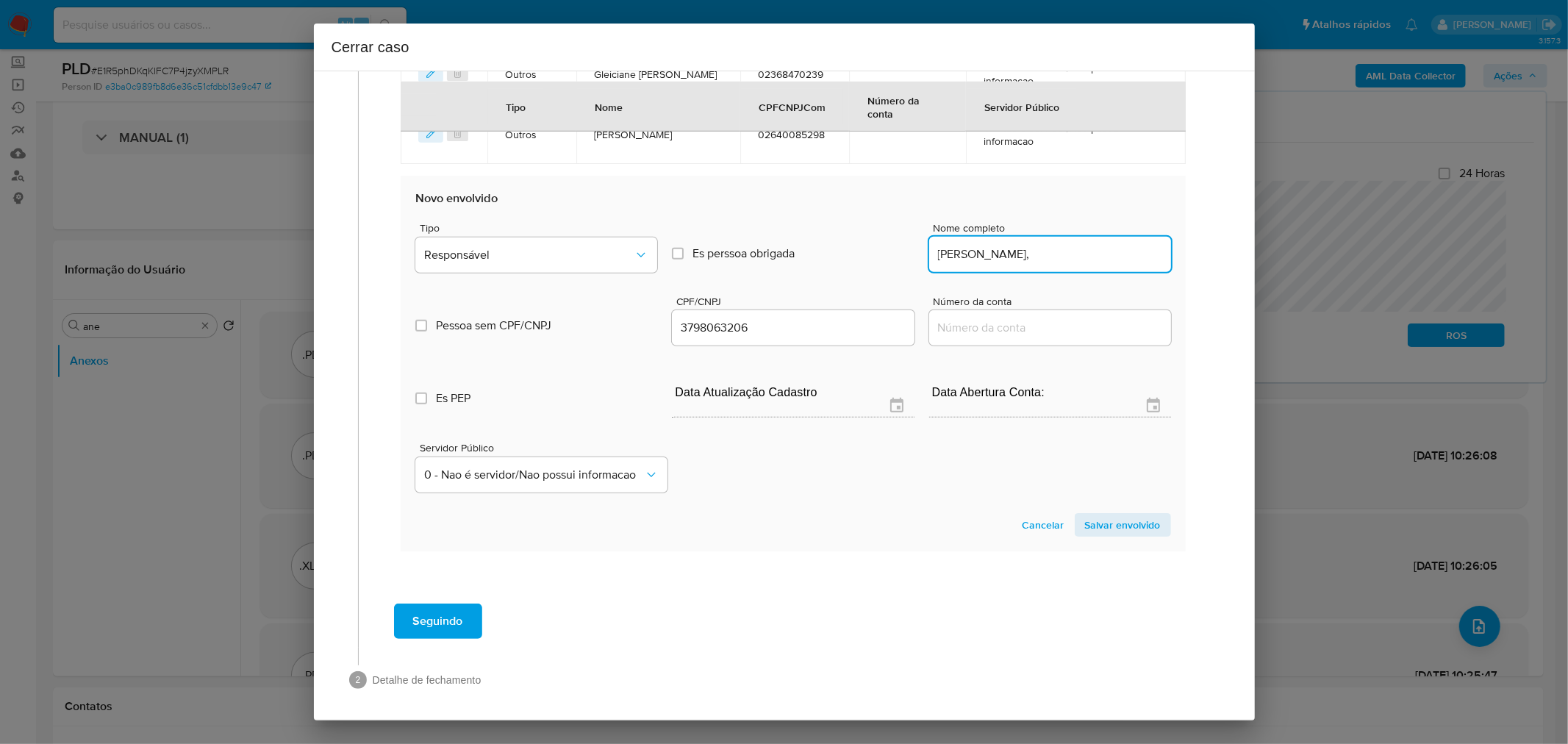
type input "Rafaela Bernardino De Araujo,"
type input "03798063206"
type input "Rafaela Bernardino De Araujo"
click at [487, 237] on button "Responsável" at bounding box center [537, 255] width 242 height 35
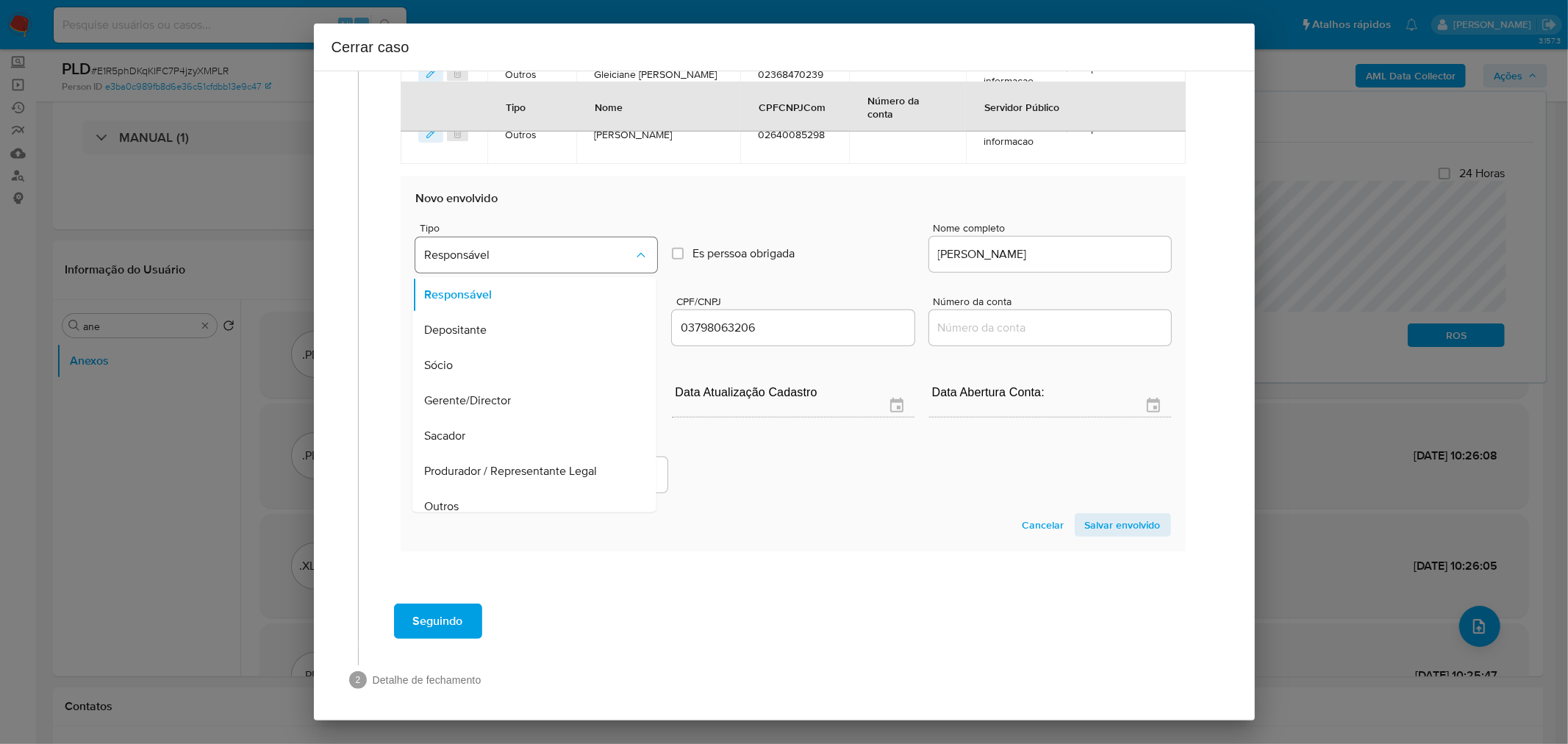
scroll to position [11, 0]
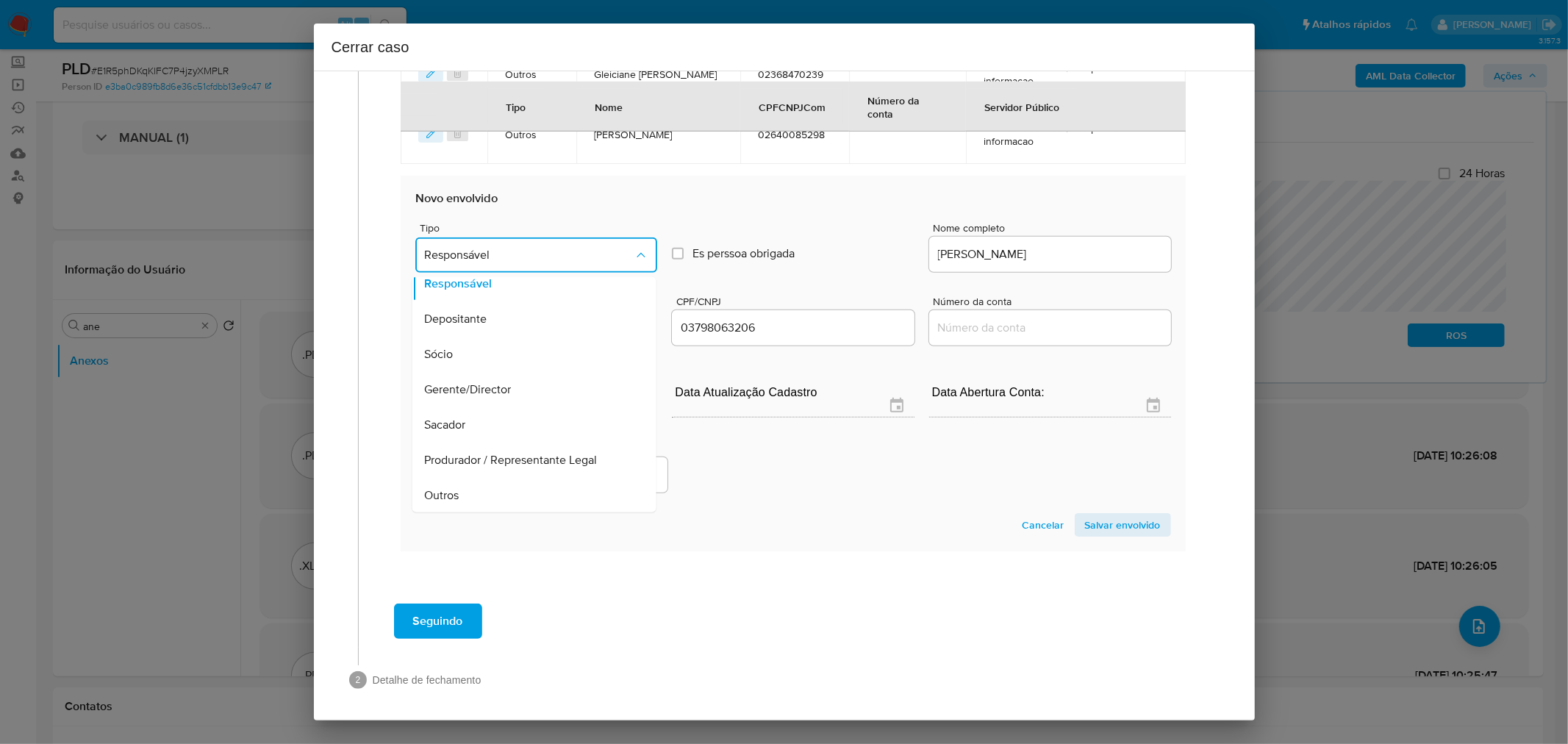
drag, startPoint x: 524, startPoint y: 484, endPoint x: 825, endPoint y: 486, distance: 301.0
click at [535, 483] on div "Outros" at bounding box center [530, 495] width 212 height 35
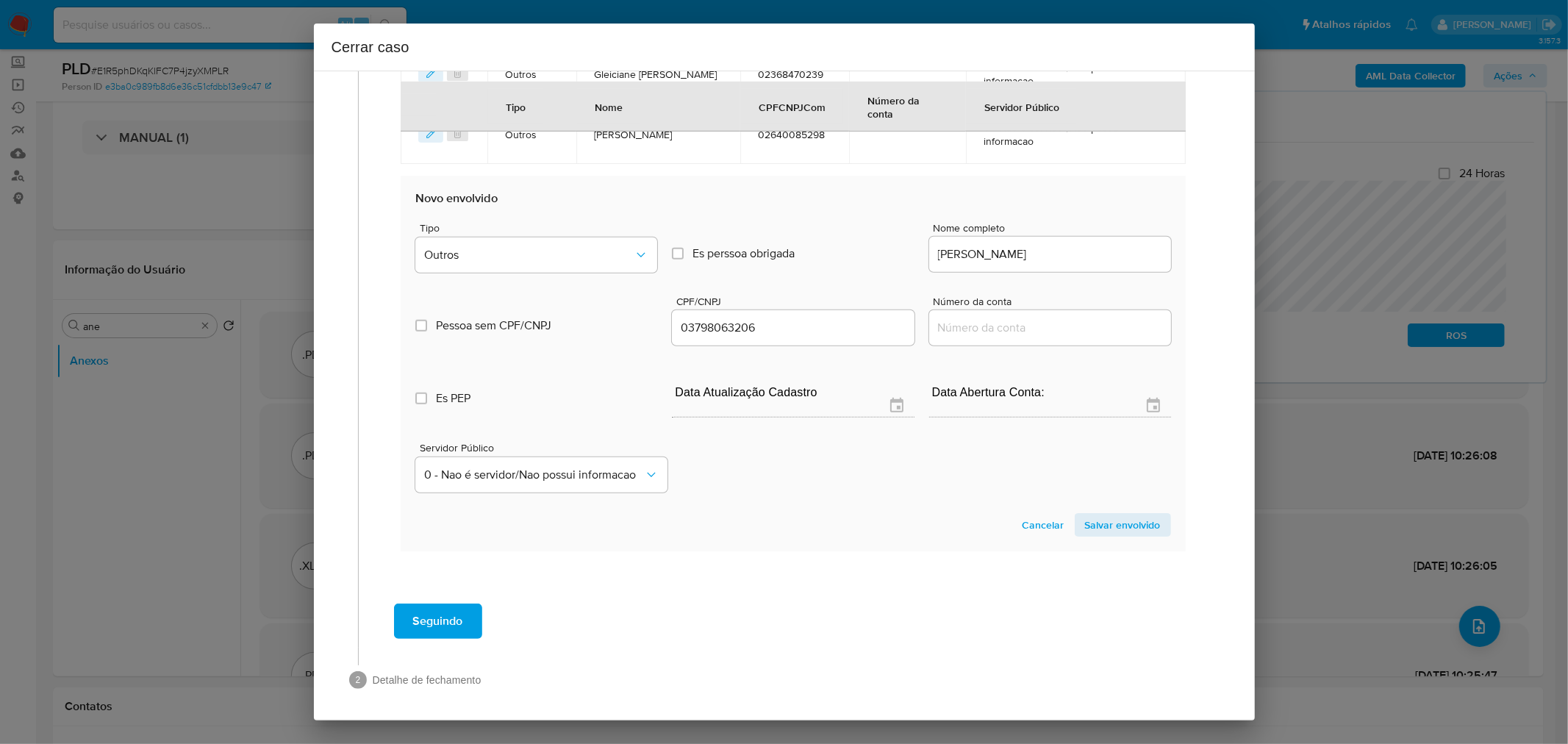
drag, startPoint x: 1089, startPoint y: 519, endPoint x: 900, endPoint y: 455, distance: 199.5
click at [1088, 519] on span "Salvar envolvido" at bounding box center [1123, 525] width 76 height 20
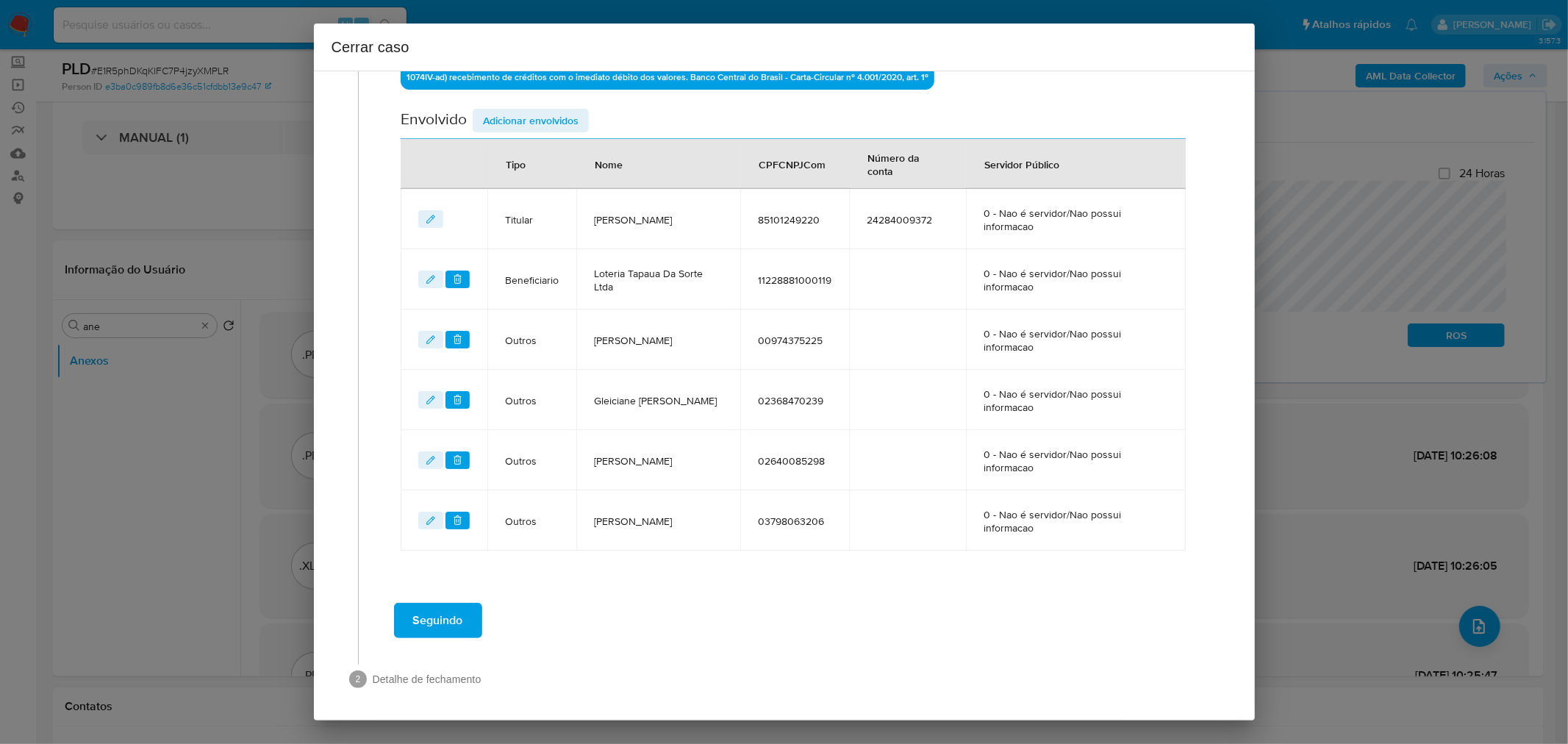
click at [528, 94] on div "Data de início 01/07/2025 Data Fin 02/09/2025 Valor do crédito R$59.965 Valor d…" at bounding box center [793, 47] width 785 height 1009
click at [533, 113] on span "Adicionar envolvidos" at bounding box center [531, 120] width 95 height 20
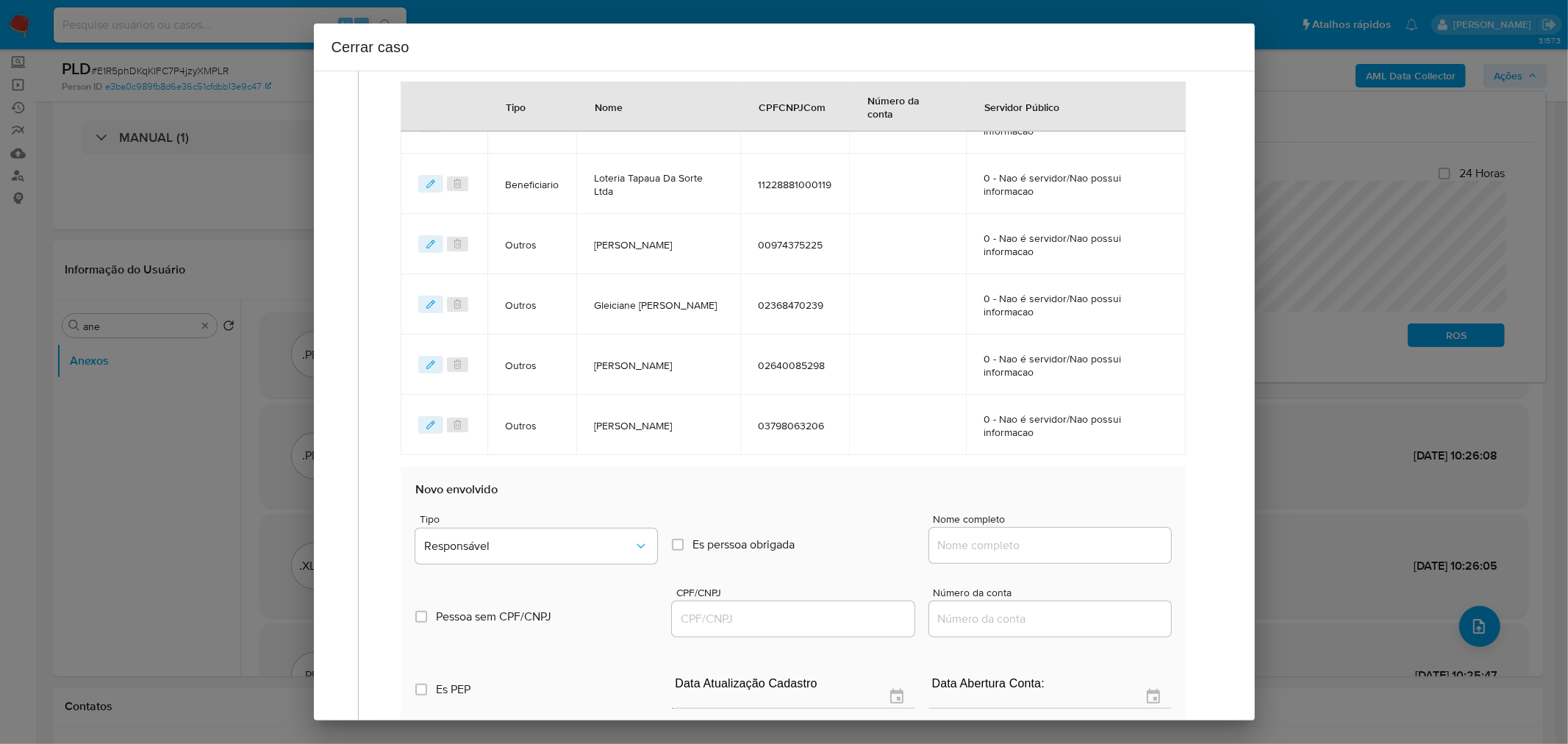
scroll to position [886, 0]
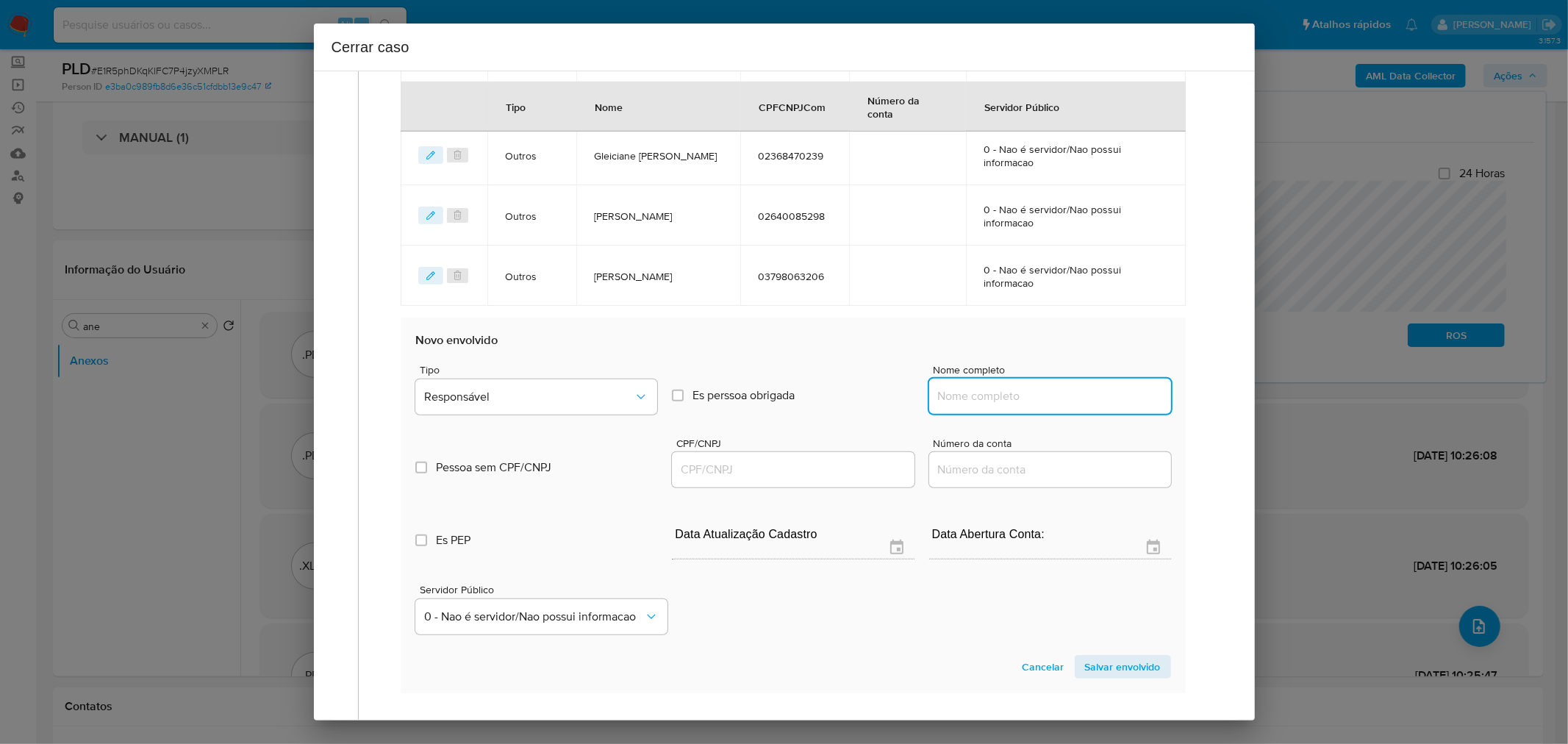
paste input "Adriano Araujo Barbosa, 97648272253"
click at [991, 395] on input "Nome completo" at bounding box center [1050, 395] width 242 height 19
click at [1090, 393] on input "Adriano Araujo Barbosa, 97648272253" at bounding box center [1050, 395] width 242 height 19
drag, startPoint x: 1090, startPoint y: 393, endPoint x: 885, endPoint y: 463, distance: 216.6
click at [1088, 393] on input "Adriano Araujo Barbosa, 97648272253" at bounding box center [1050, 395] width 242 height 19
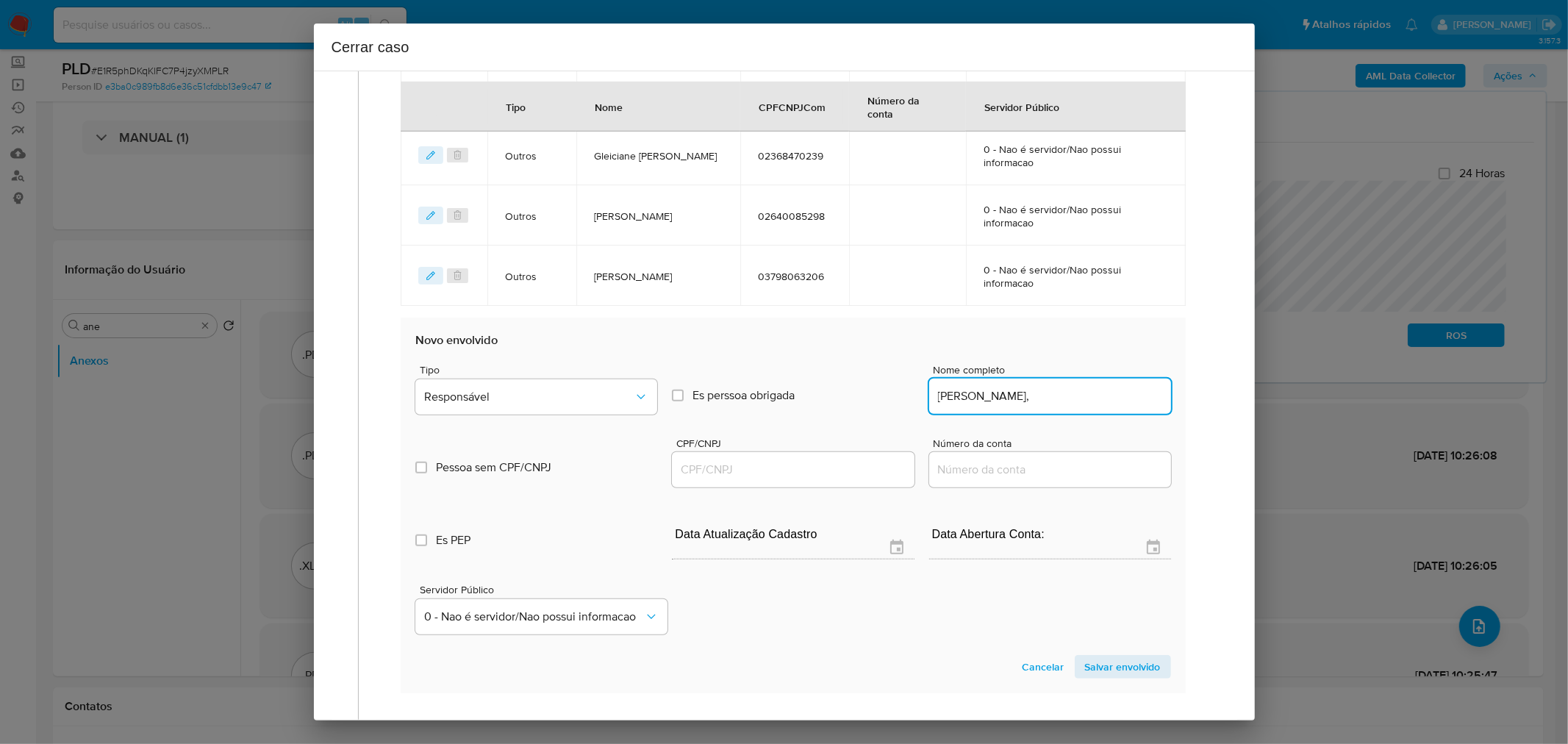
type input "Adriano Araujo Barbosa,"
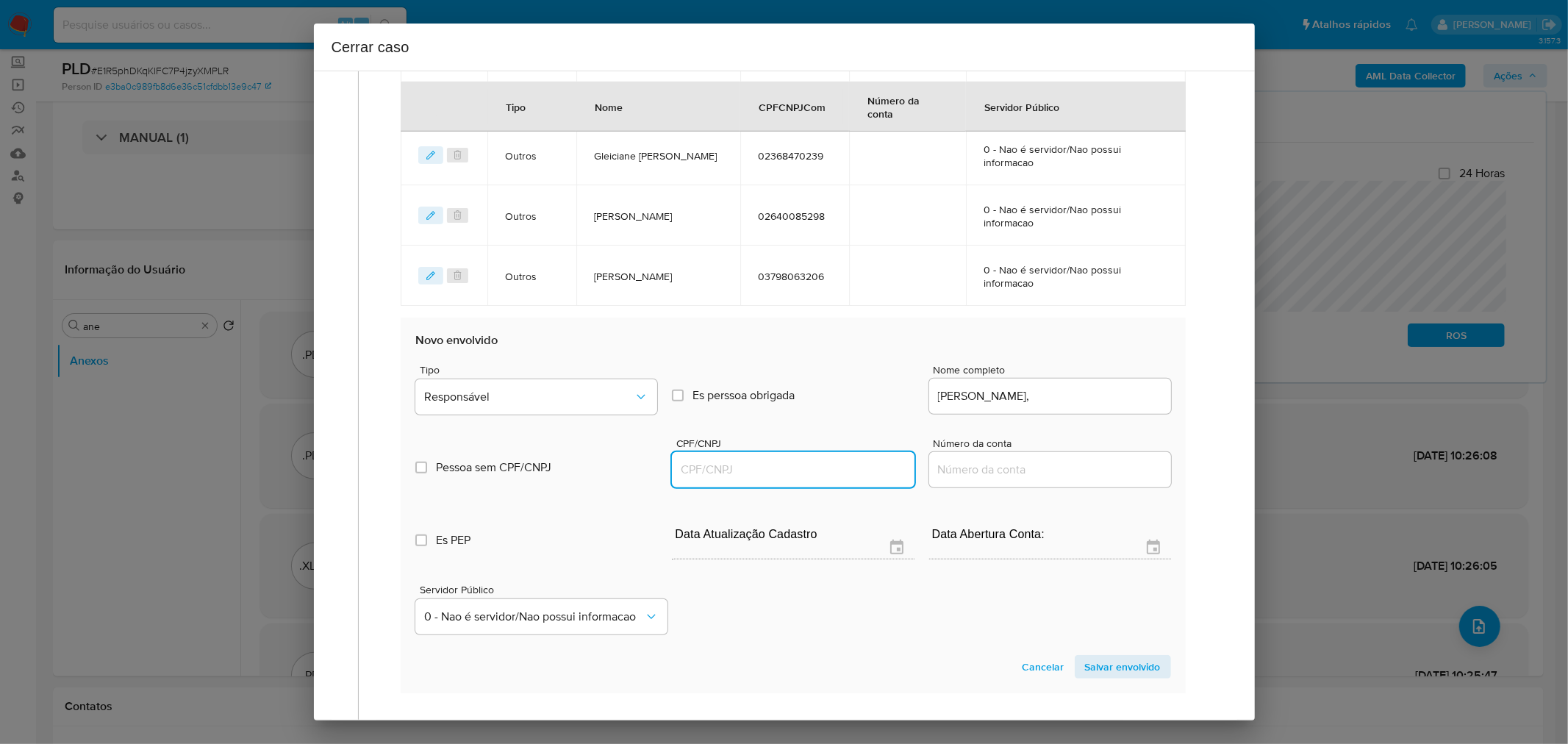
click at [835, 467] on input "CPF/CNPJ" at bounding box center [793, 469] width 242 height 19
paste input "97648272253"
type input "97648272253"
click at [1064, 420] on div "Pessoa sem CPF/CNPJ Is CPFCNPJ CPF/CNPJ 97648272253 Número da conta" at bounding box center [793, 455] width 755 height 70
click at [1067, 409] on div "Adriano Araujo Barbosa," at bounding box center [1050, 396] width 242 height 35
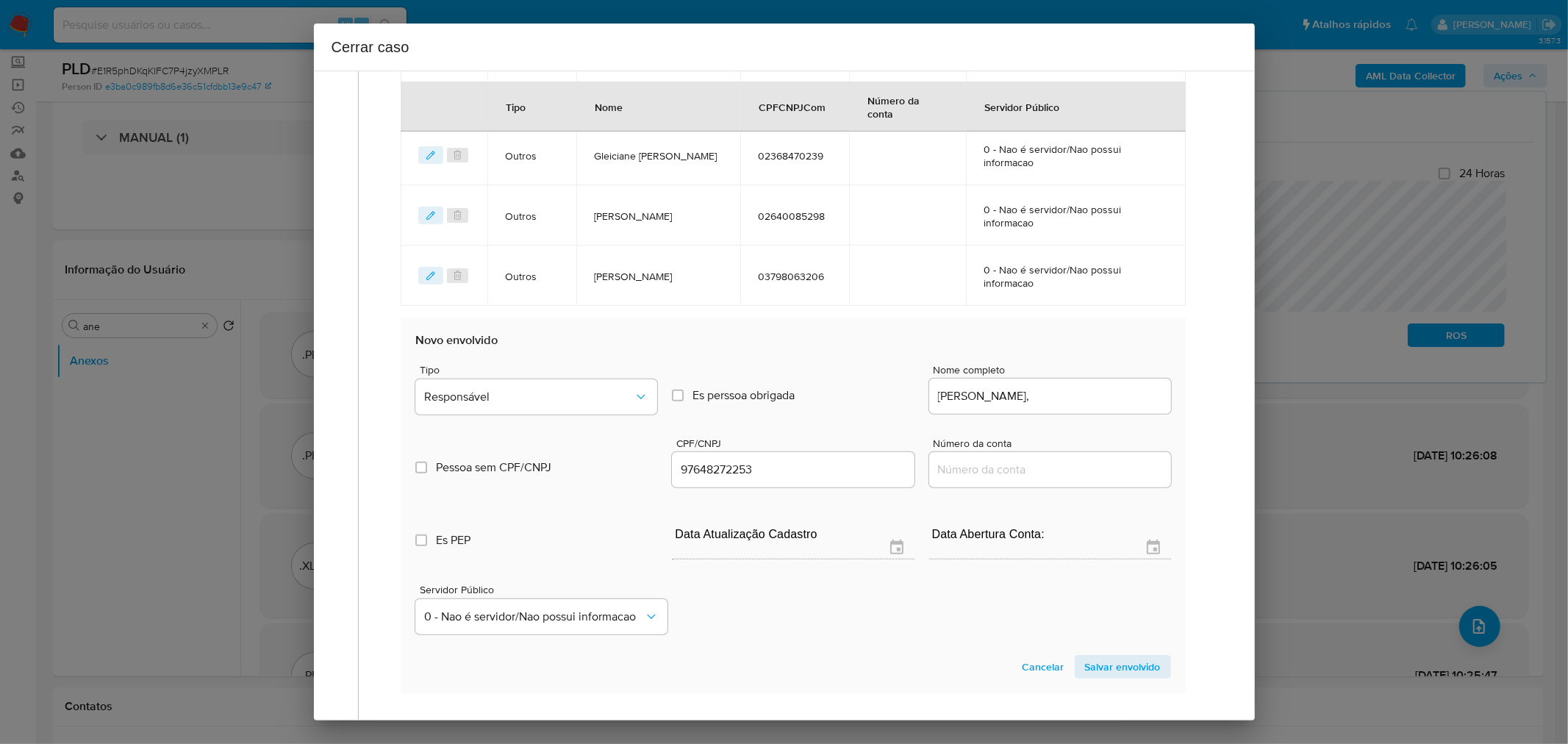
click at [1073, 397] on input "Adriano Araujo Barbosa," at bounding box center [1050, 395] width 242 height 19
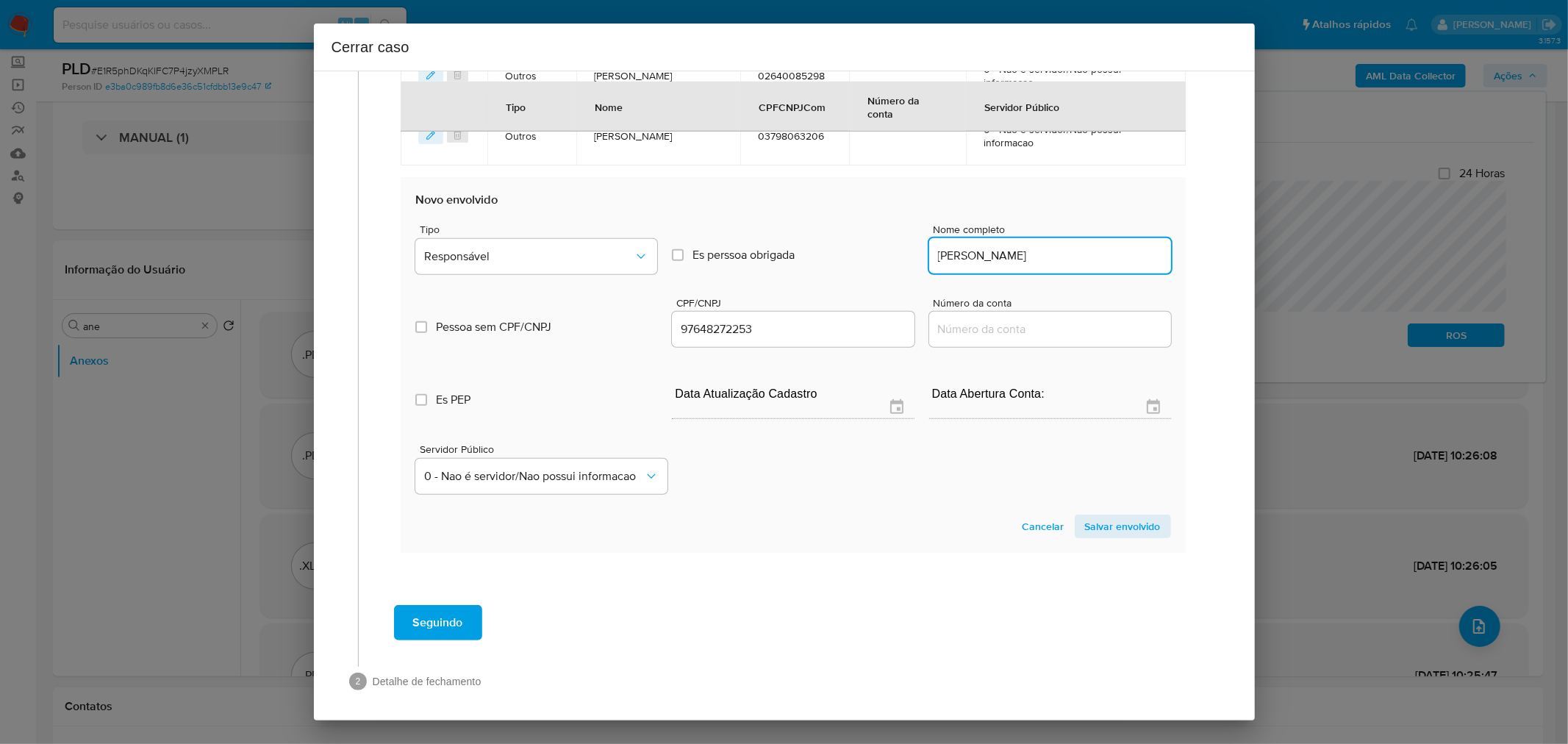
scroll to position [1027, 0]
type input "Adriano Araujo Barbosa"
click at [552, 248] on span "Responsável" at bounding box center [528, 256] width 210 height 15
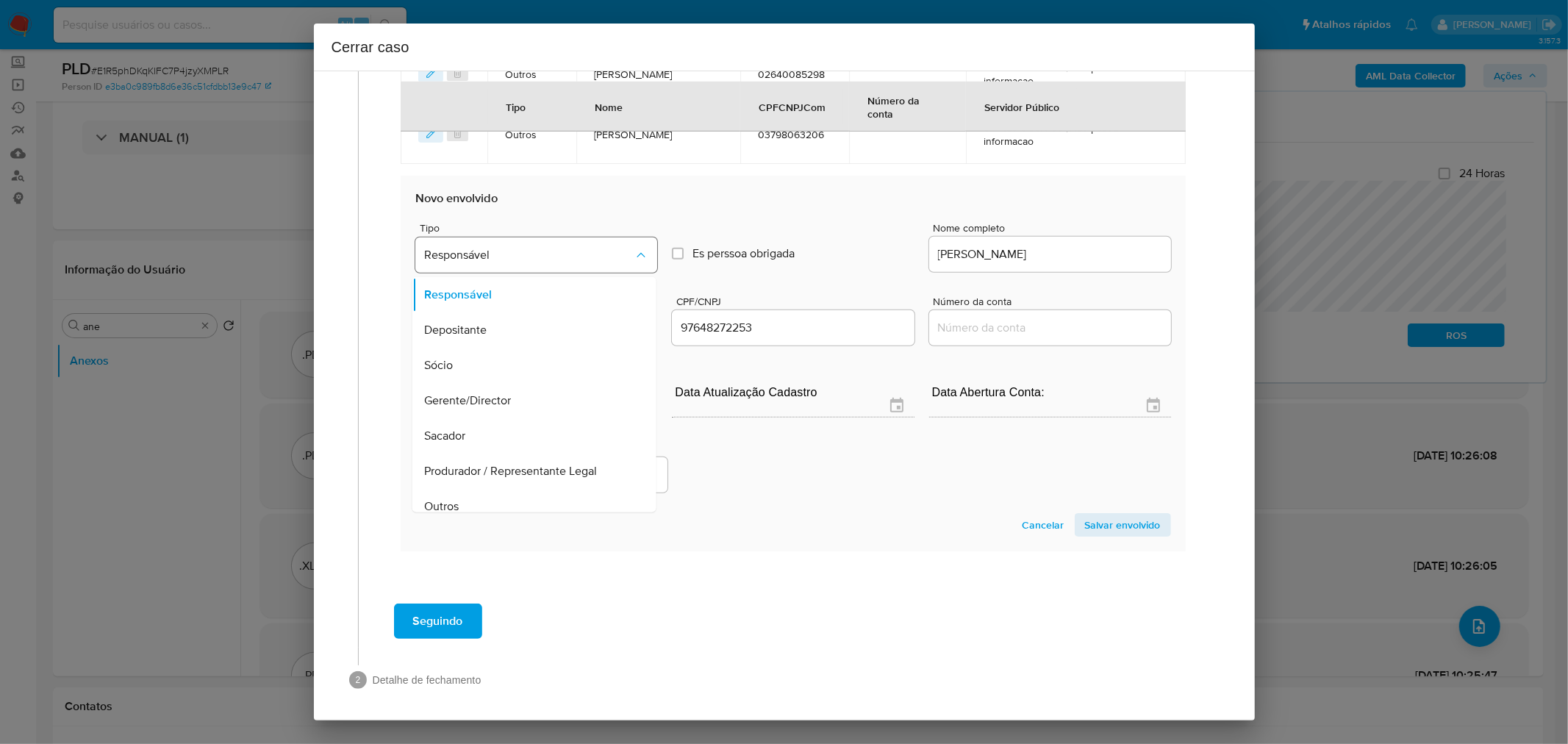
scroll to position [11, 0]
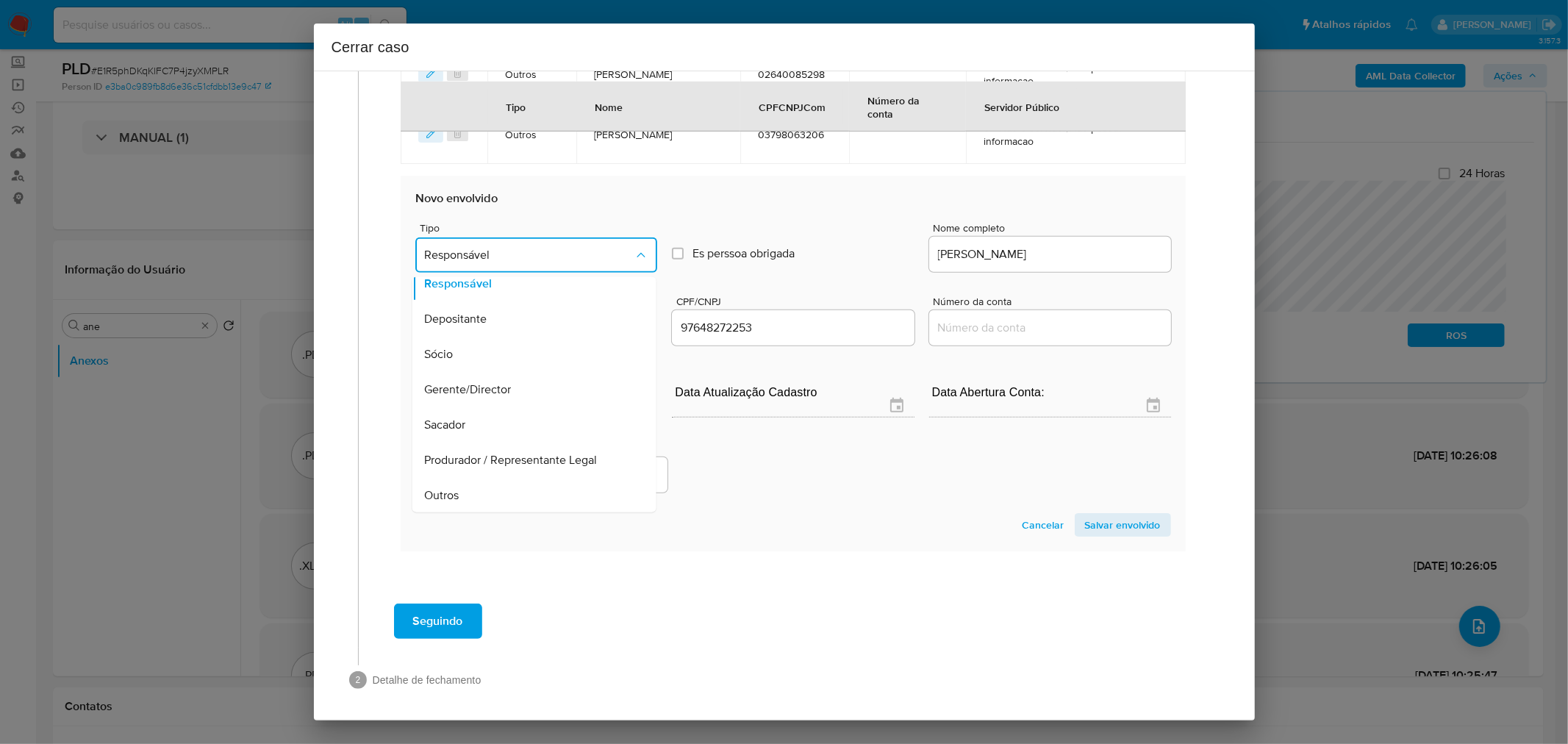
drag, startPoint x: 555, startPoint y: 483, endPoint x: 785, endPoint y: 515, distance: 232.2
click at [555, 483] on div "Outros" at bounding box center [530, 495] width 212 height 35
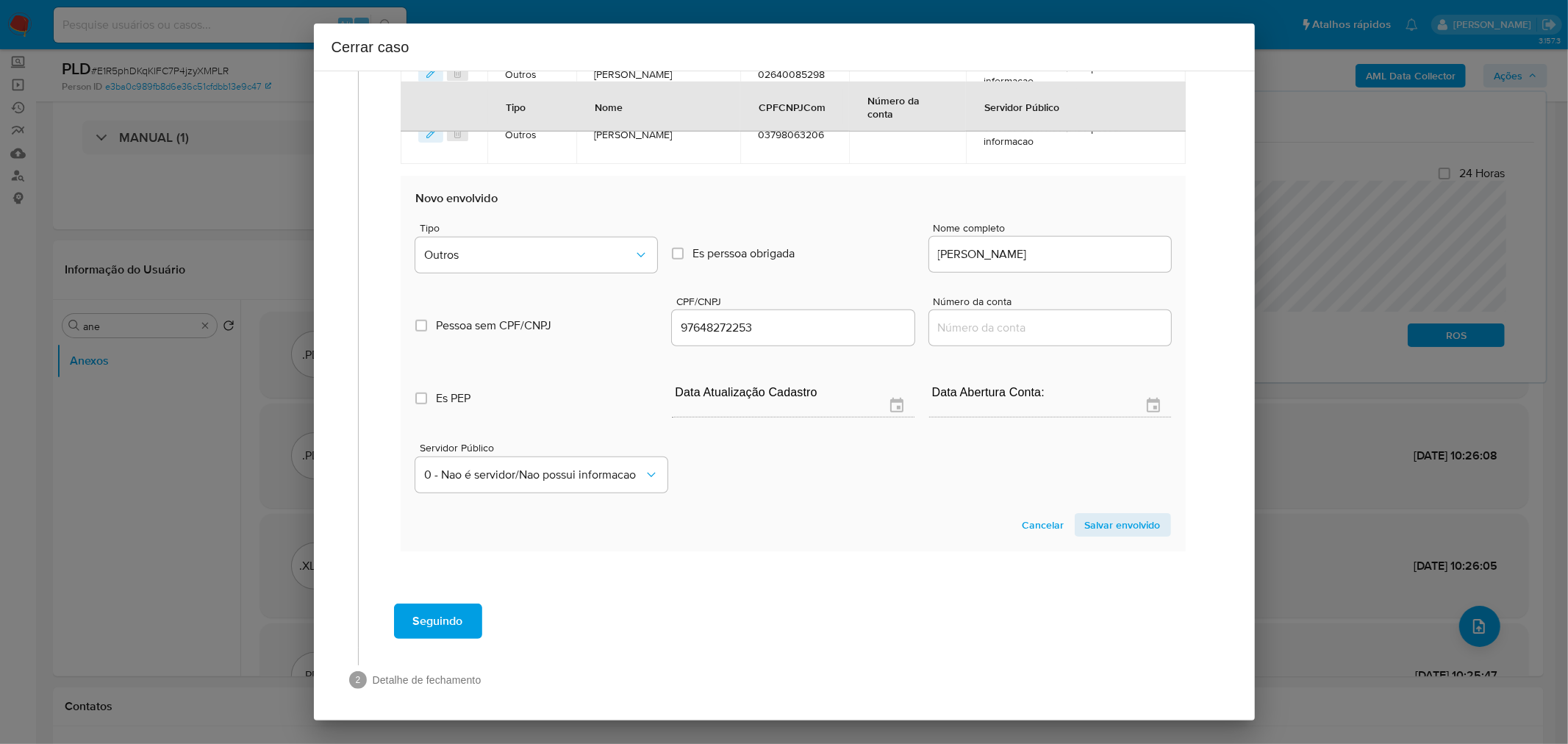
click at [1121, 518] on span "Salvar envolvido" at bounding box center [1123, 525] width 76 height 20
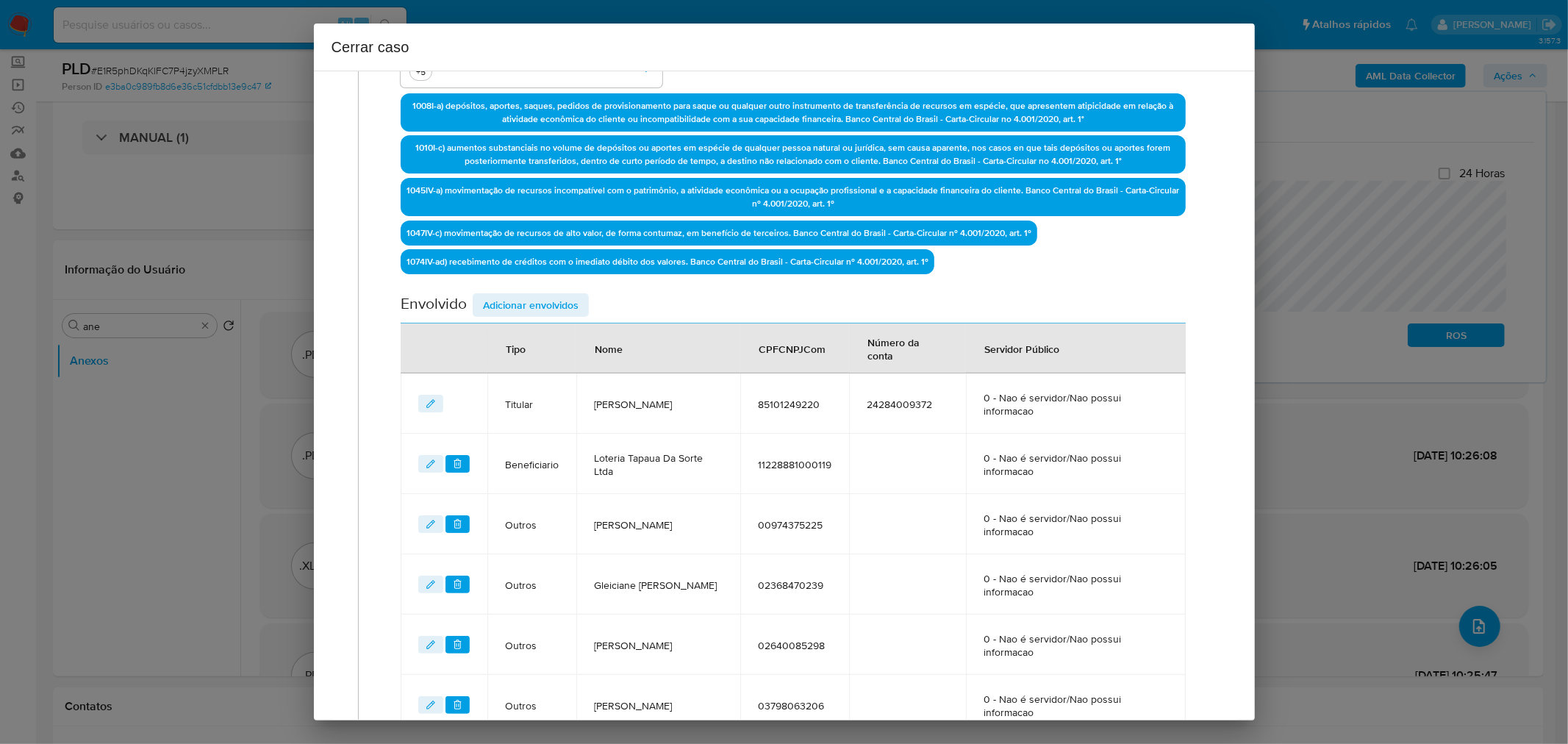
click at [493, 298] on span "Adicionar envolvidos" at bounding box center [531, 304] width 95 height 20
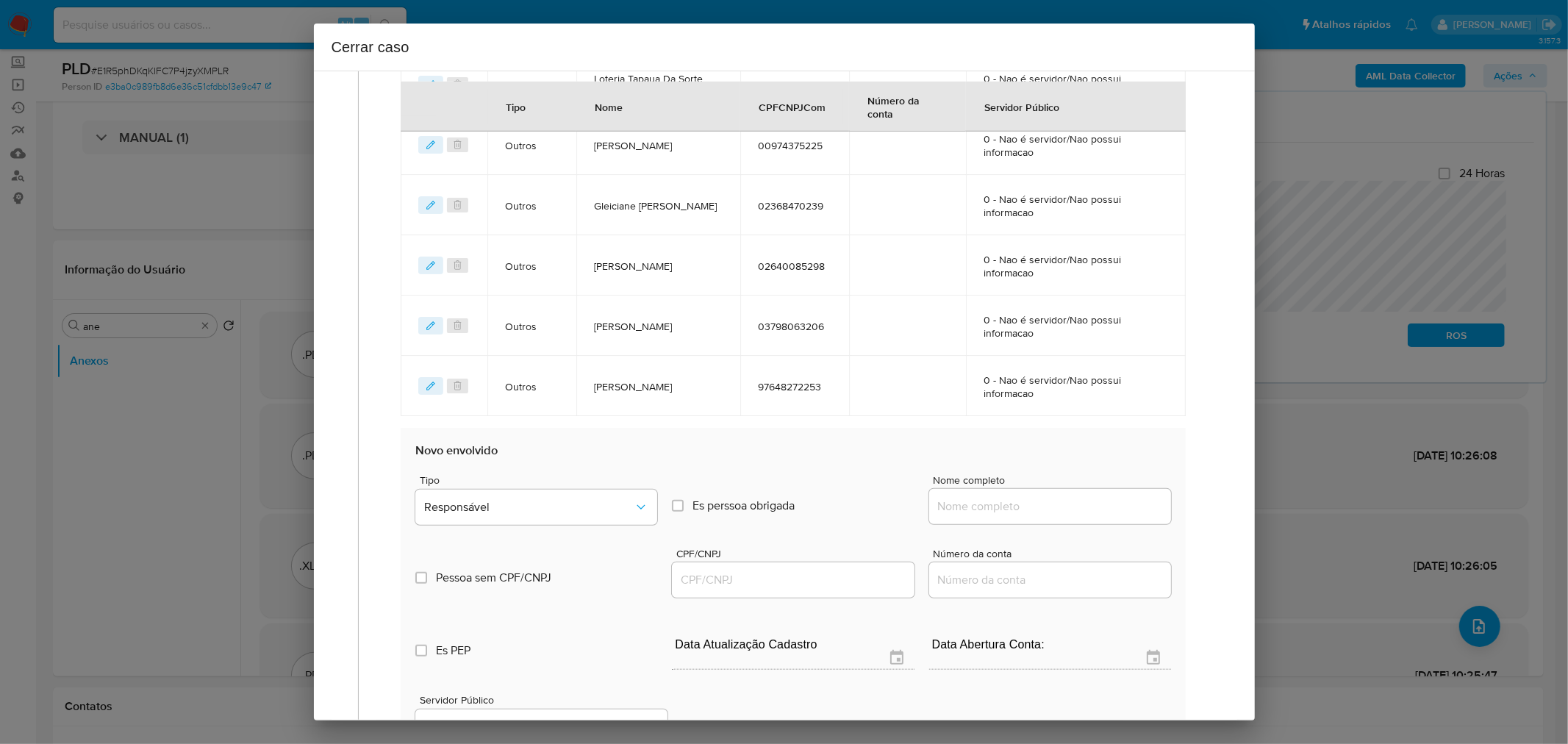
scroll to position [864, 0]
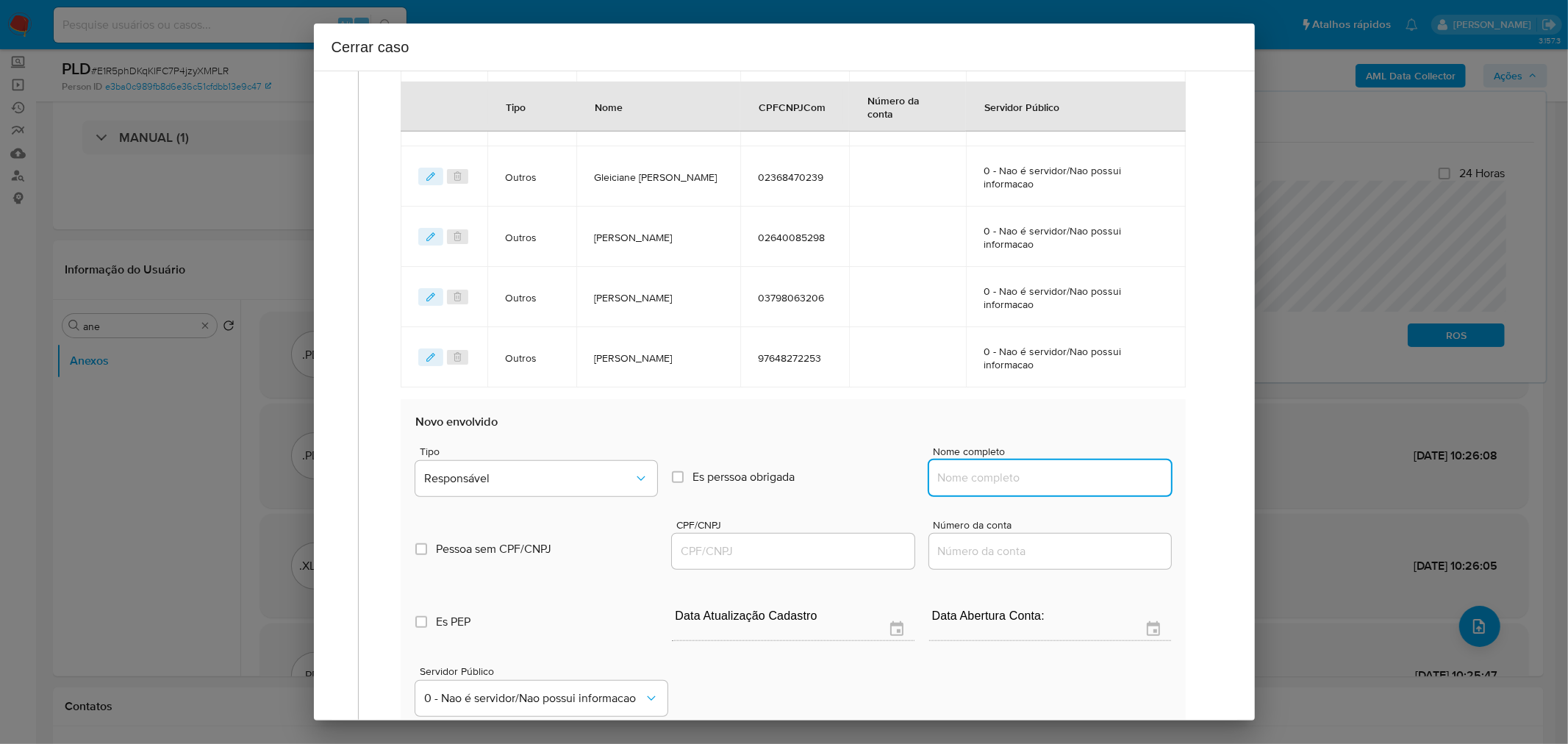
drag, startPoint x: 1023, startPoint y: 470, endPoint x: 1042, endPoint y: 484, distance: 23.6
click at [1024, 474] on input "Nome completo" at bounding box center [1050, 477] width 242 height 19
paste input "Ana Paula Belem Dos Santos, 00158832213"
click at [1085, 473] on input "Ana Paula Belem Dos Santos, 00158832213" at bounding box center [1050, 477] width 242 height 19
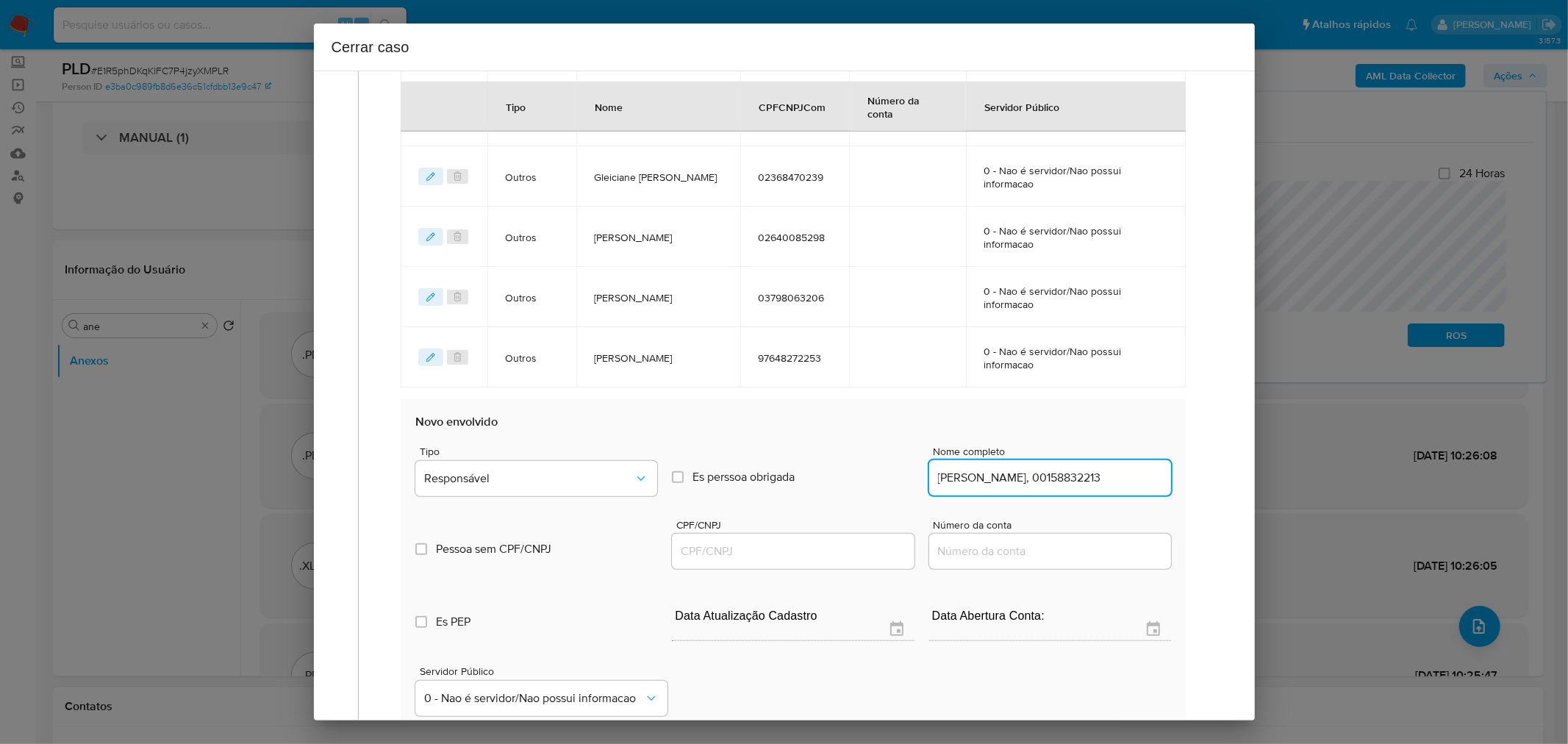
click at [1085, 473] on input "Ana Paula Belem Dos Santos, 00158832213" at bounding box center [1050, 477] width 242 height 19
type input "Ana Paula Belem Dos Santos,"
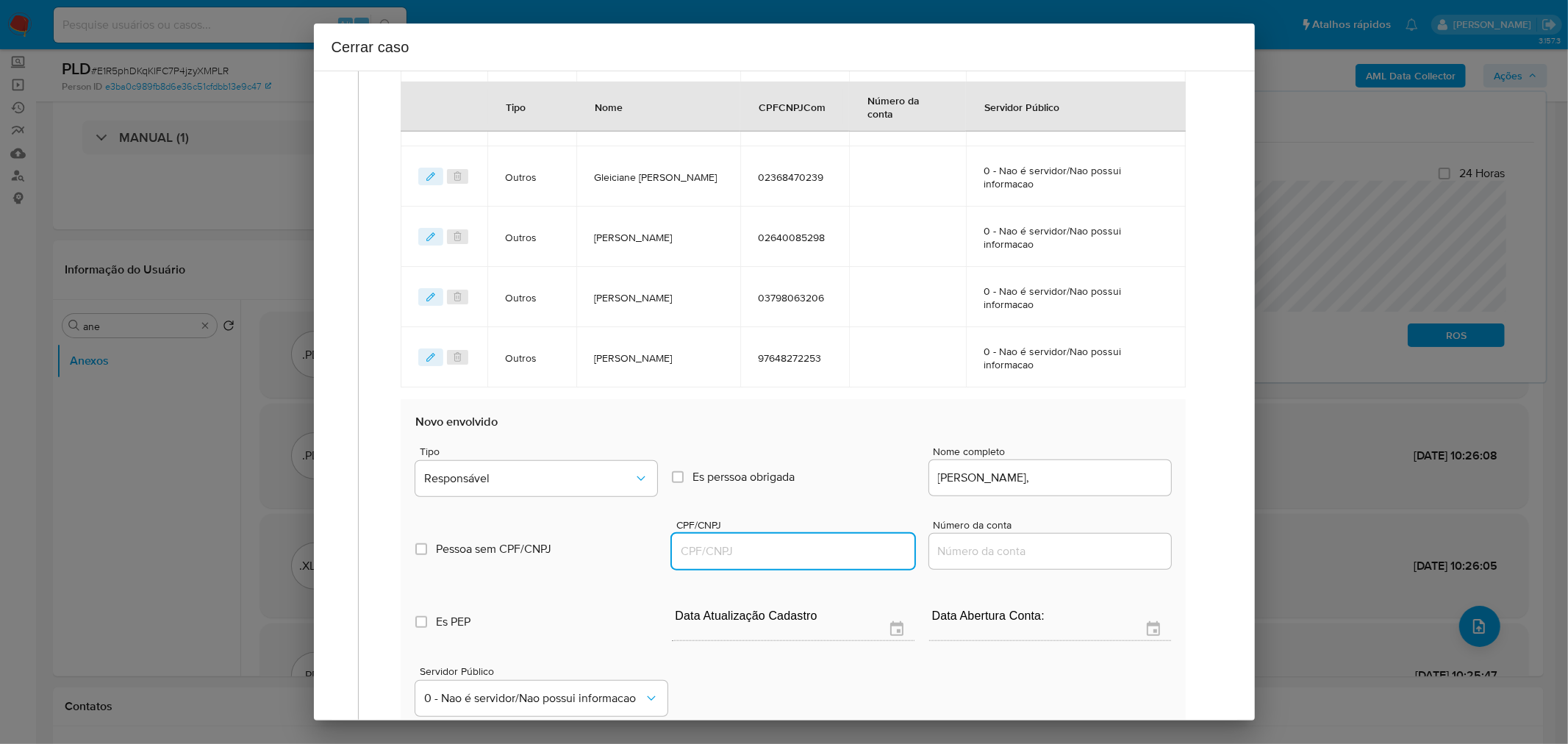
drag, startPoint x: 758, startPoint y: 553, endPoint x: 923, endPoint y: 534, distance: 166.1
click at [761, 553] on input "CPF/CNPJ" at bounding box center [793, 551] width 242 height 19
paste input "00158832213"
type input "158832213"
click at [1110, 472] on input "Ana Paula Belem Dos Santos," at bounding box center [1050, 477] width 242 height 19
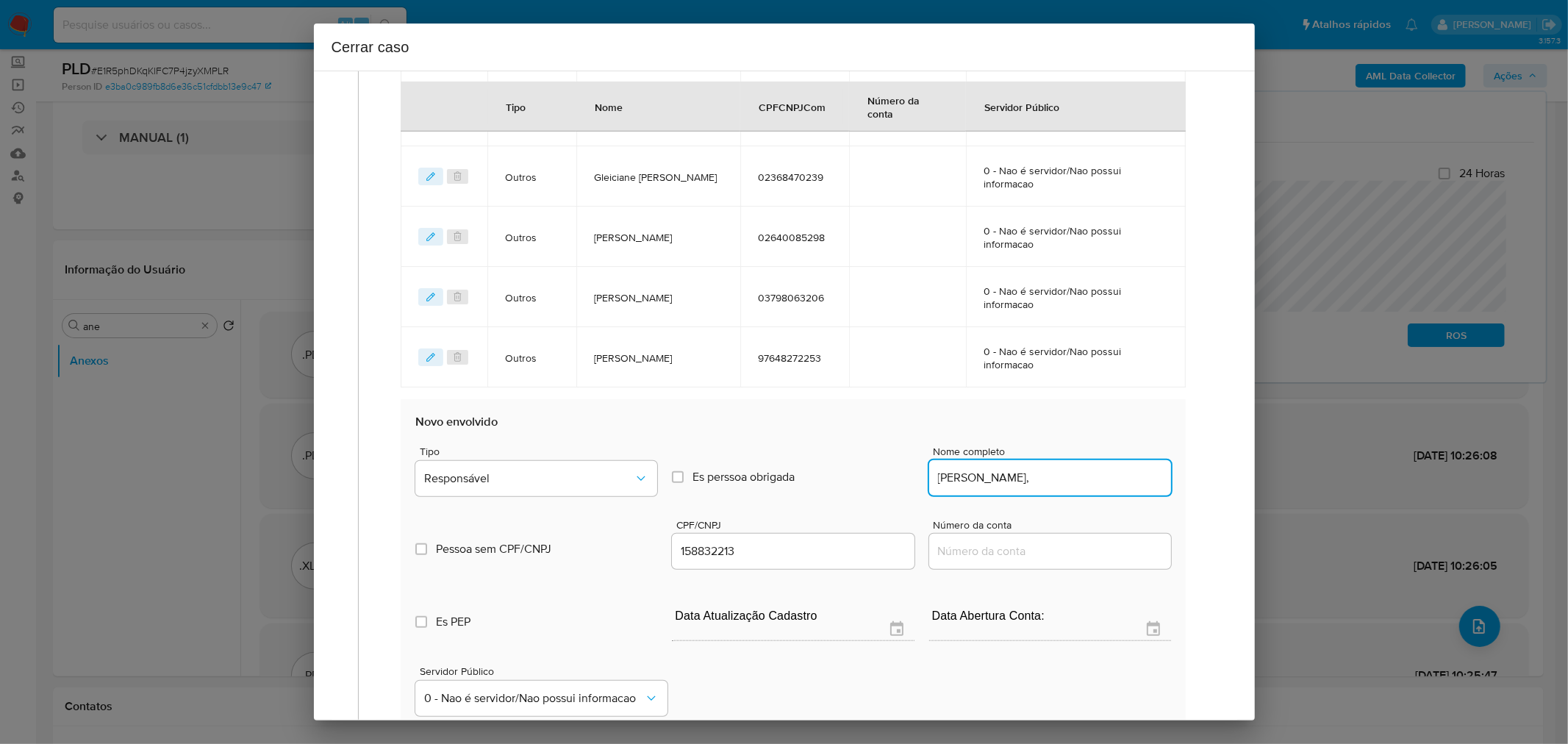
type input "Ana Paula Belem Dos Santos,"
type input "00158832213"
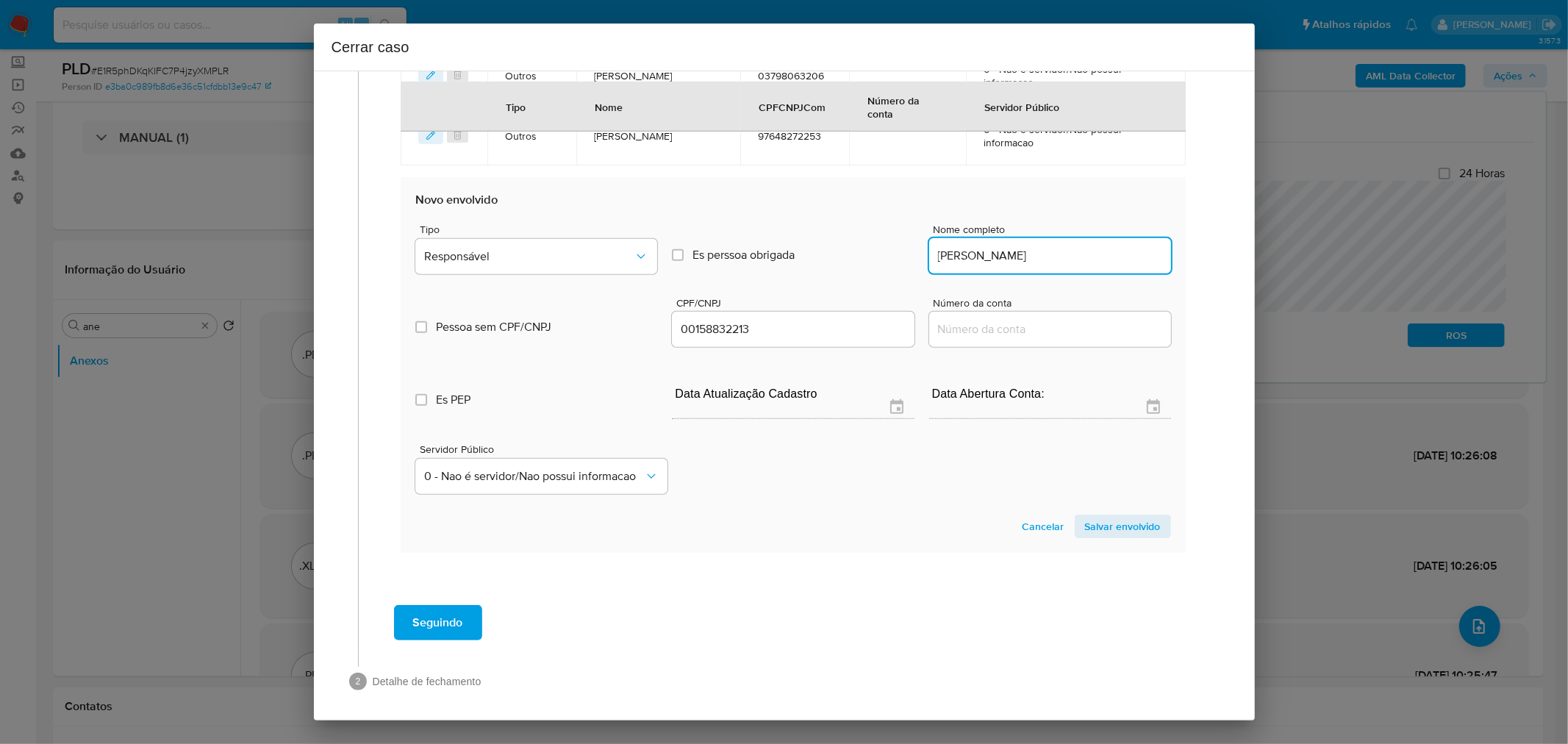
scroll to position [1088, 0]
type input "Ana Paula Belem Dos Santos"
click at [504, 249] on span "Responsável" at bounding box center [528, 255] width 210 height 15
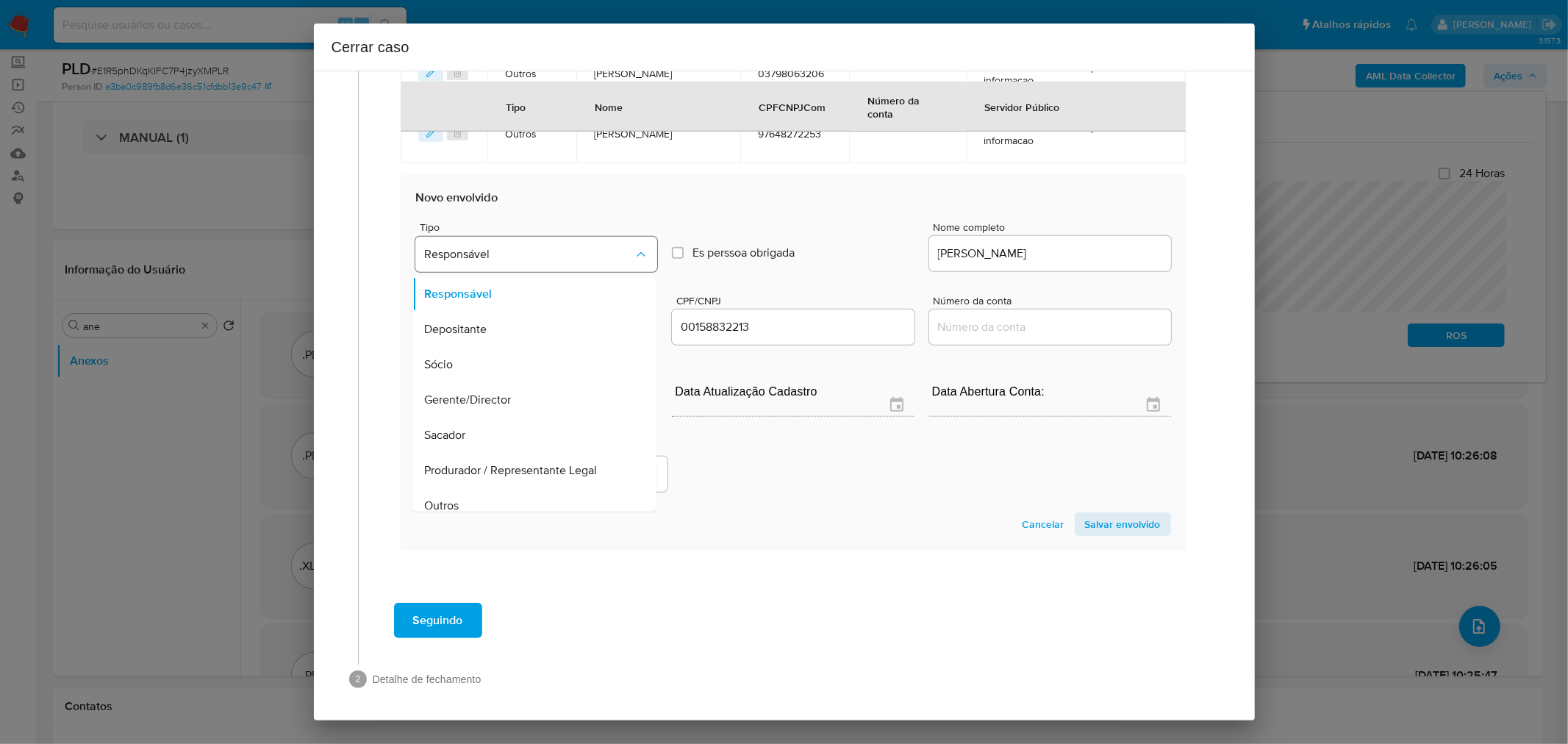
scroll to position [11, 0]
click at [479, 504] on section "Novo envolvido Tipo Responsável Es perssoa obrigada Is PObrigada Nome completo …" at bounding box center [793, 363] width 785 height 376
click at [488, 253] on span "Responsável" at bounding box center [528, 255] width 210 height 15
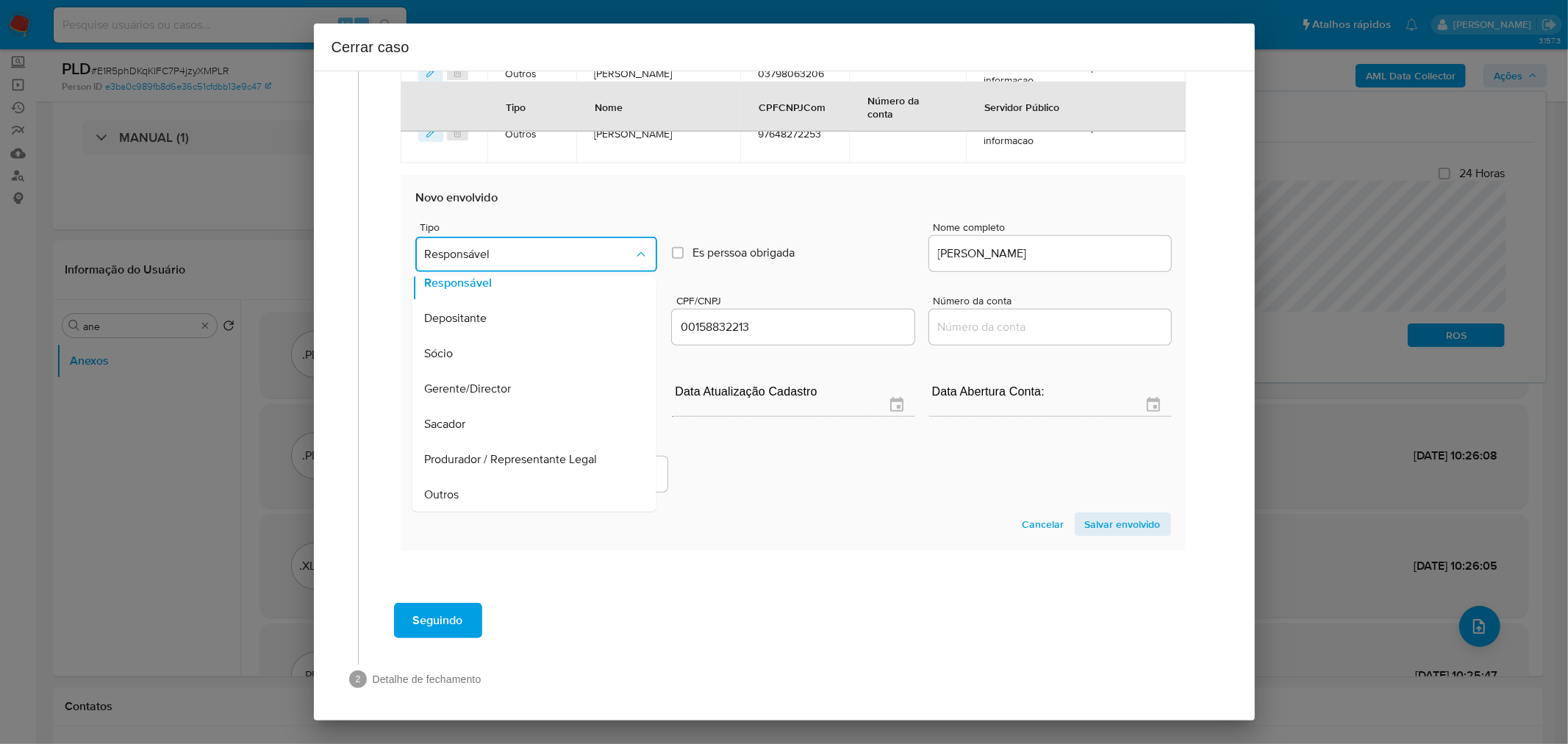
click at [456, 487] on span "Outros" at bounding box center [441, 494] width 35 height 15
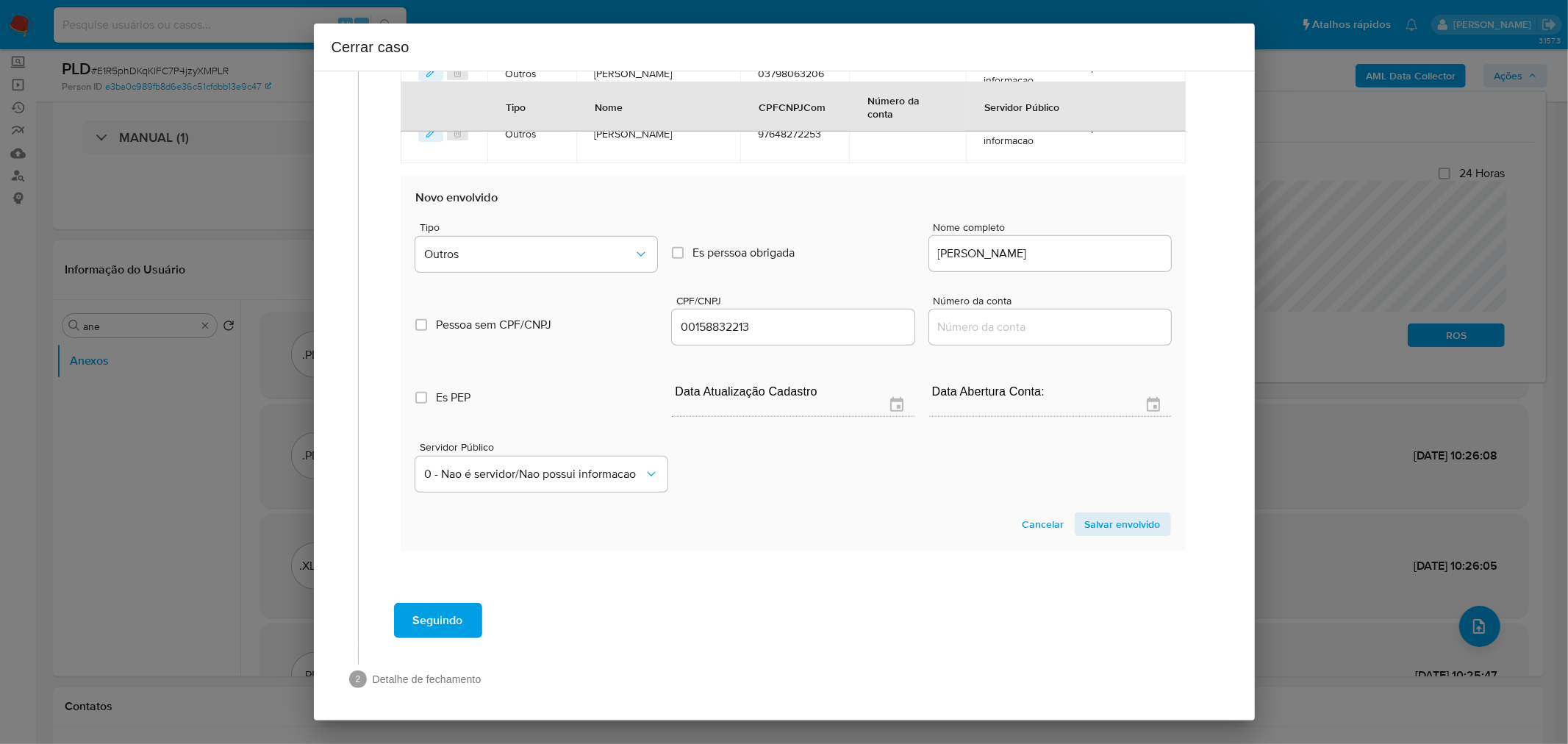
click at [1118, 514] on span "Salvar envolvido" at bounding box center [1123, 524] width 76 height 20
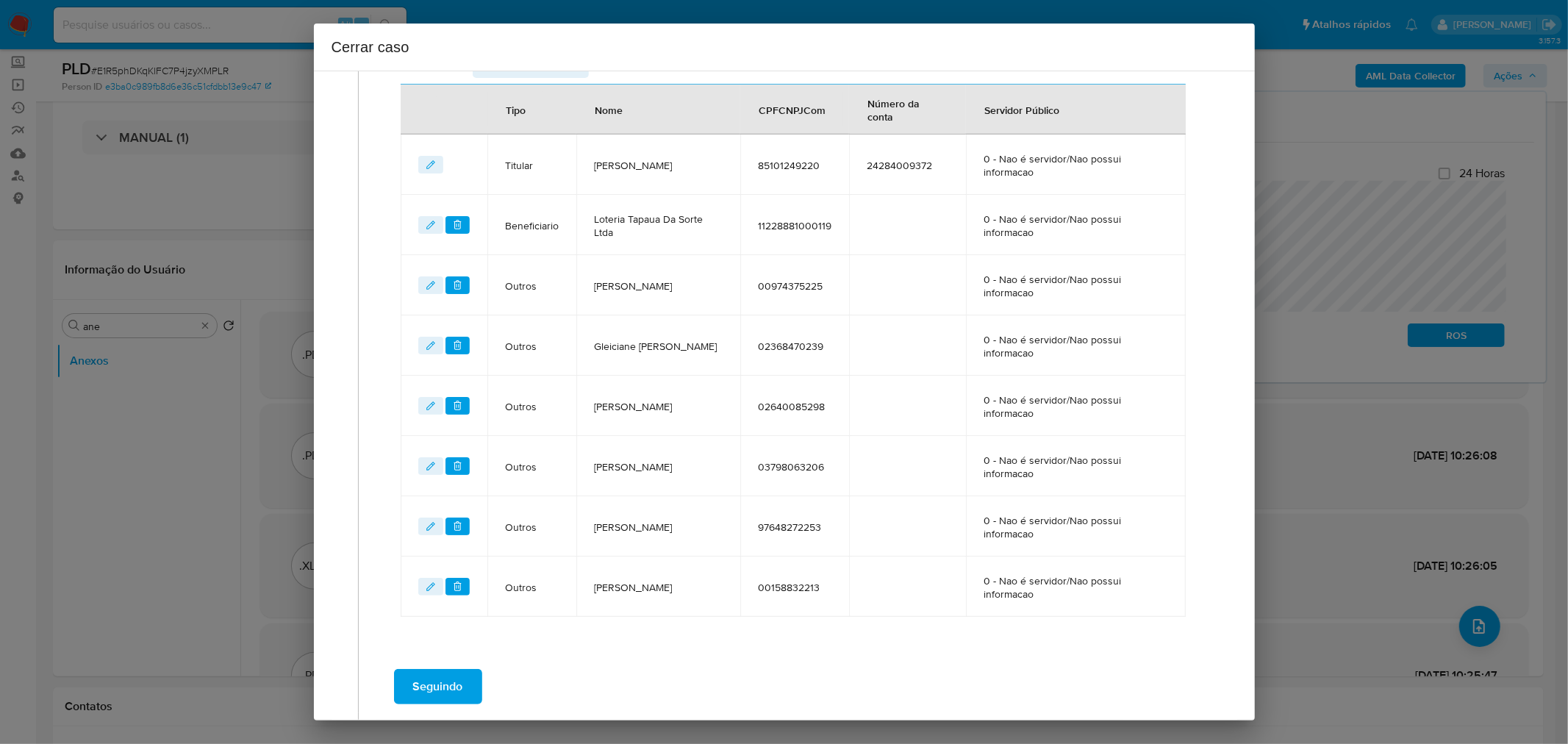
scroll to position [516, 0]
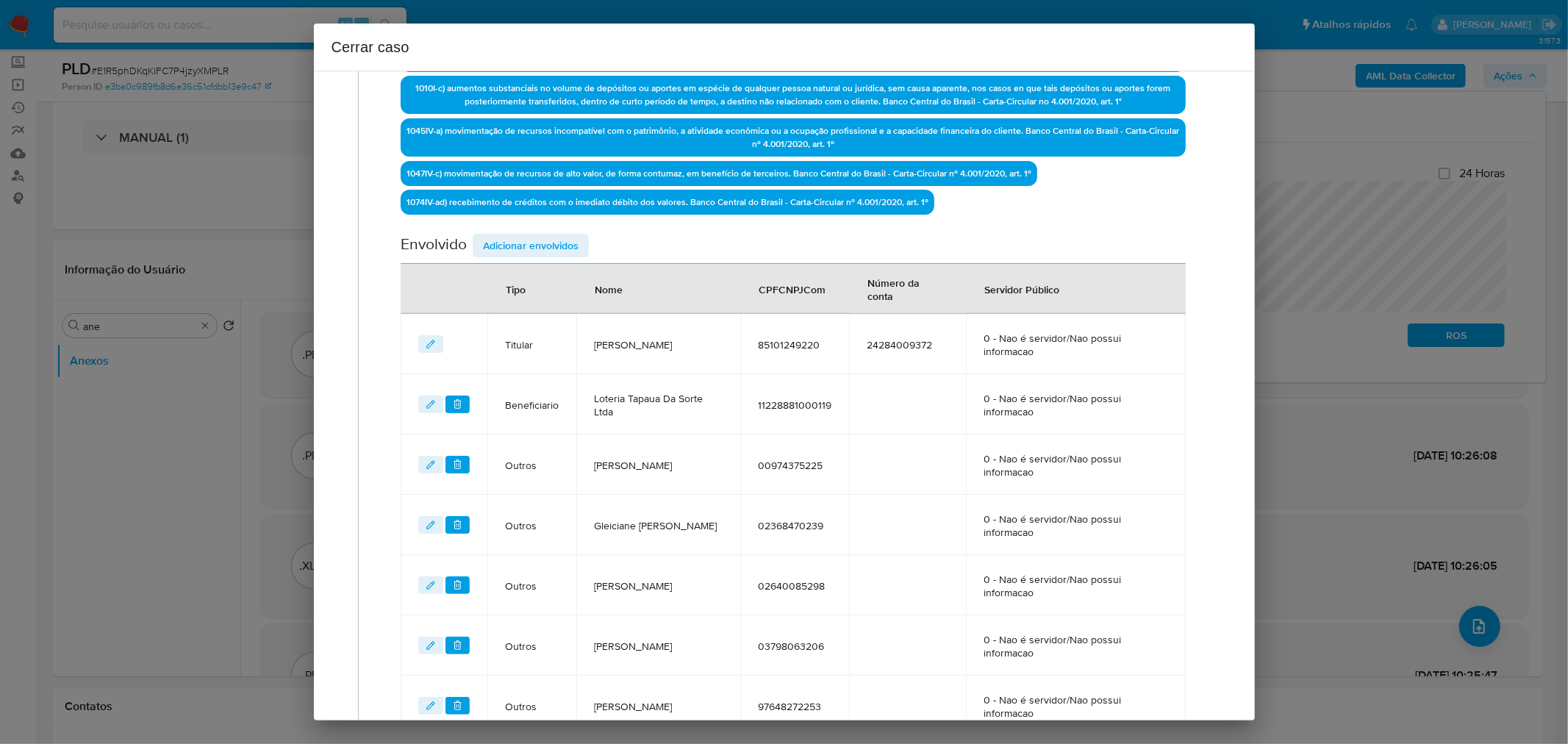
drag, startPoint x: 535, startPoint y: 240, endPoint x: 541, endPoint y: 246, distance: 8.5
click at [534, 241] on span "Adicionar envolvidos" at bounding box center [531, 245] width 95 height 20
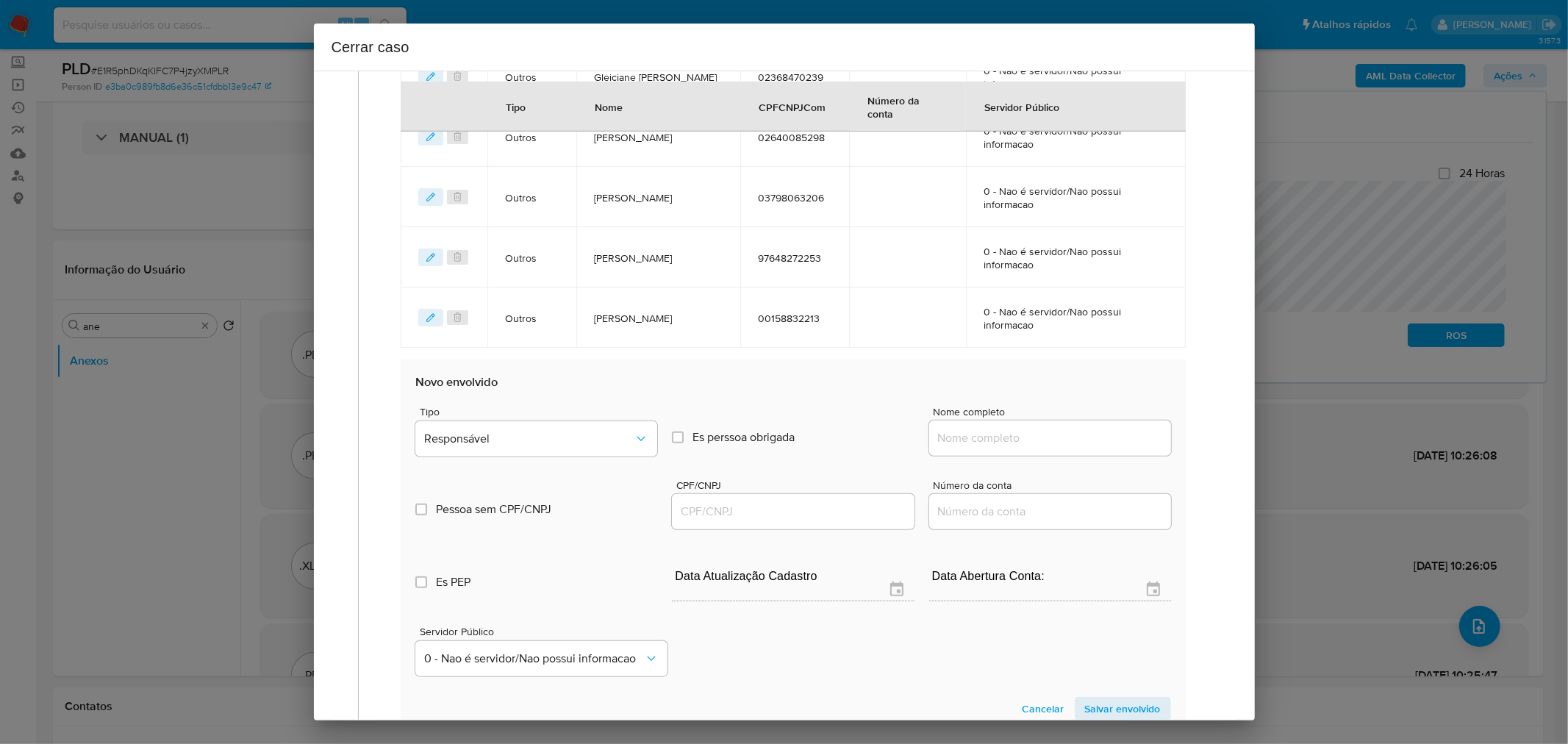
scroll to position [1087, 0]
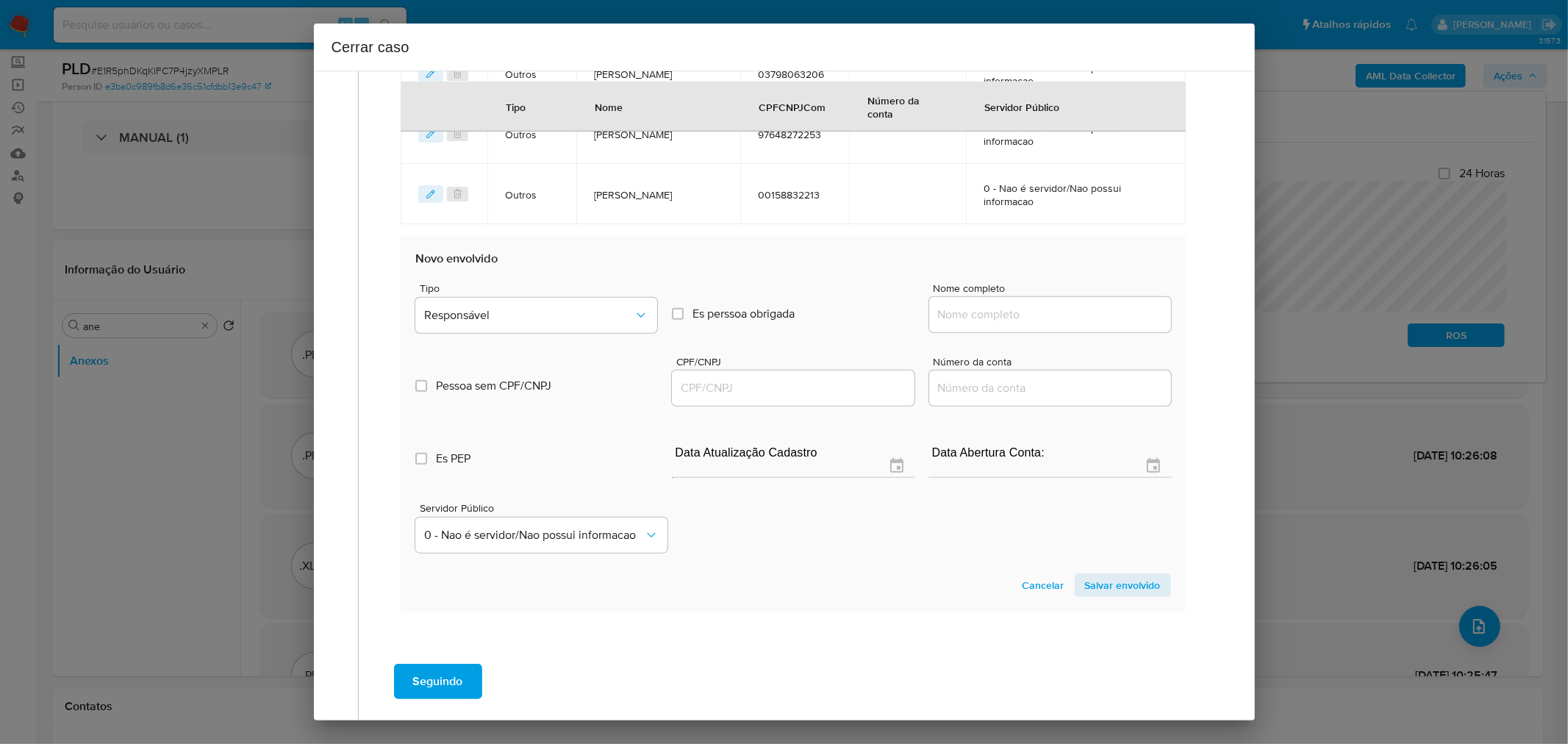
drag, startPoint x: 997, startPoint y: 331, endPoint x: 1010, endPoint y: 318, distance: 18.4
click at [1001, 329] on div "Nome completo" at bounding box center [1050, 311] width 242 height 56
click at [1013, 316] on input "Nome completo" at bounding box center [1050, 314] width 242 height 19
paste input "Marcelo Antonio Brandao Moreira, 01000541290"
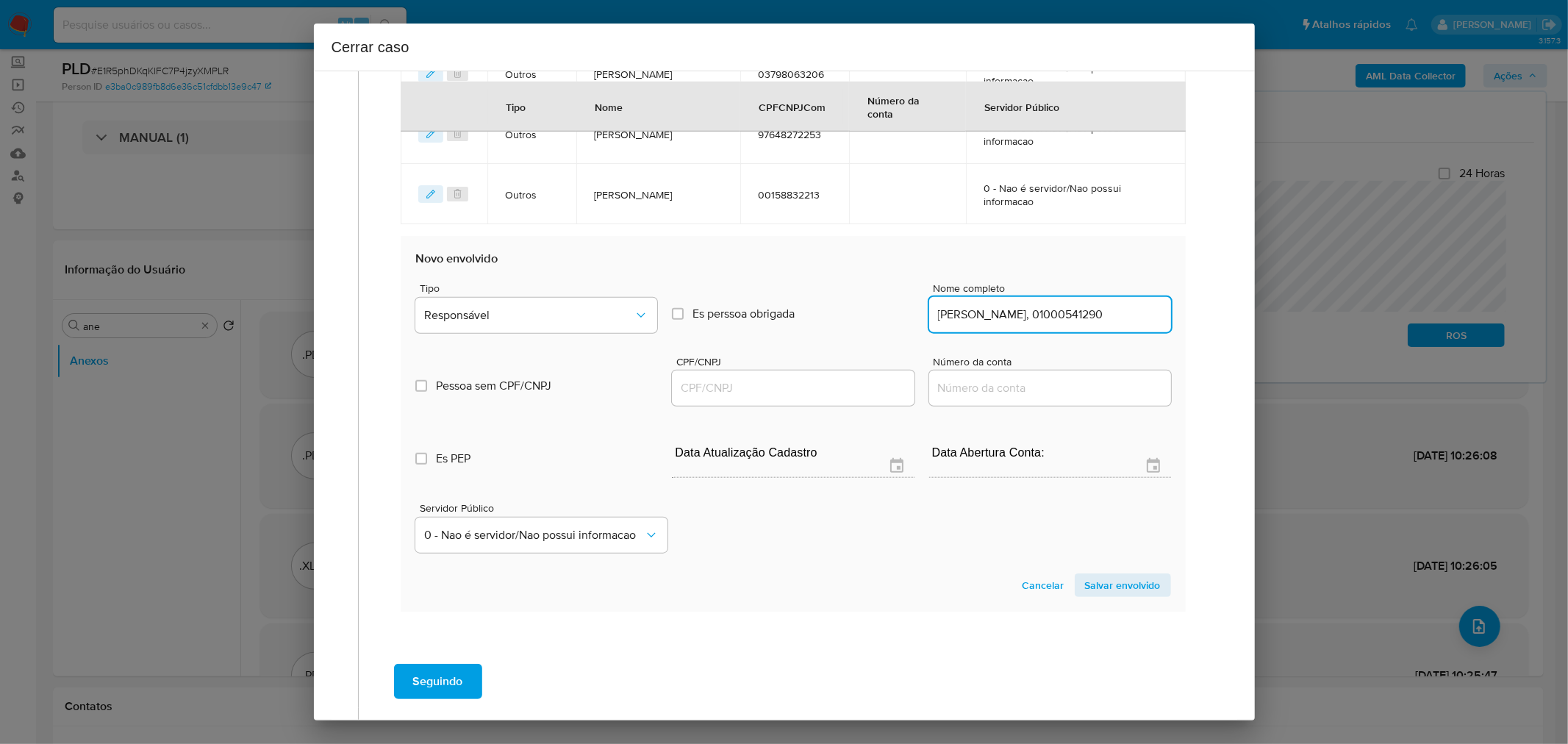
click at [1103, 316] on input "Marcelo Antonio Brandao Moreira, 01000541290" at bounding box center [1050, 314] width 242 height 19
click at [1098, 316] on input "Marcelo Antonio Brandao Moreira, 01000541290" at bounding box center [1050, 314] width 242 height 19
type input "Marcelo Antonio Brandao Moreira,"
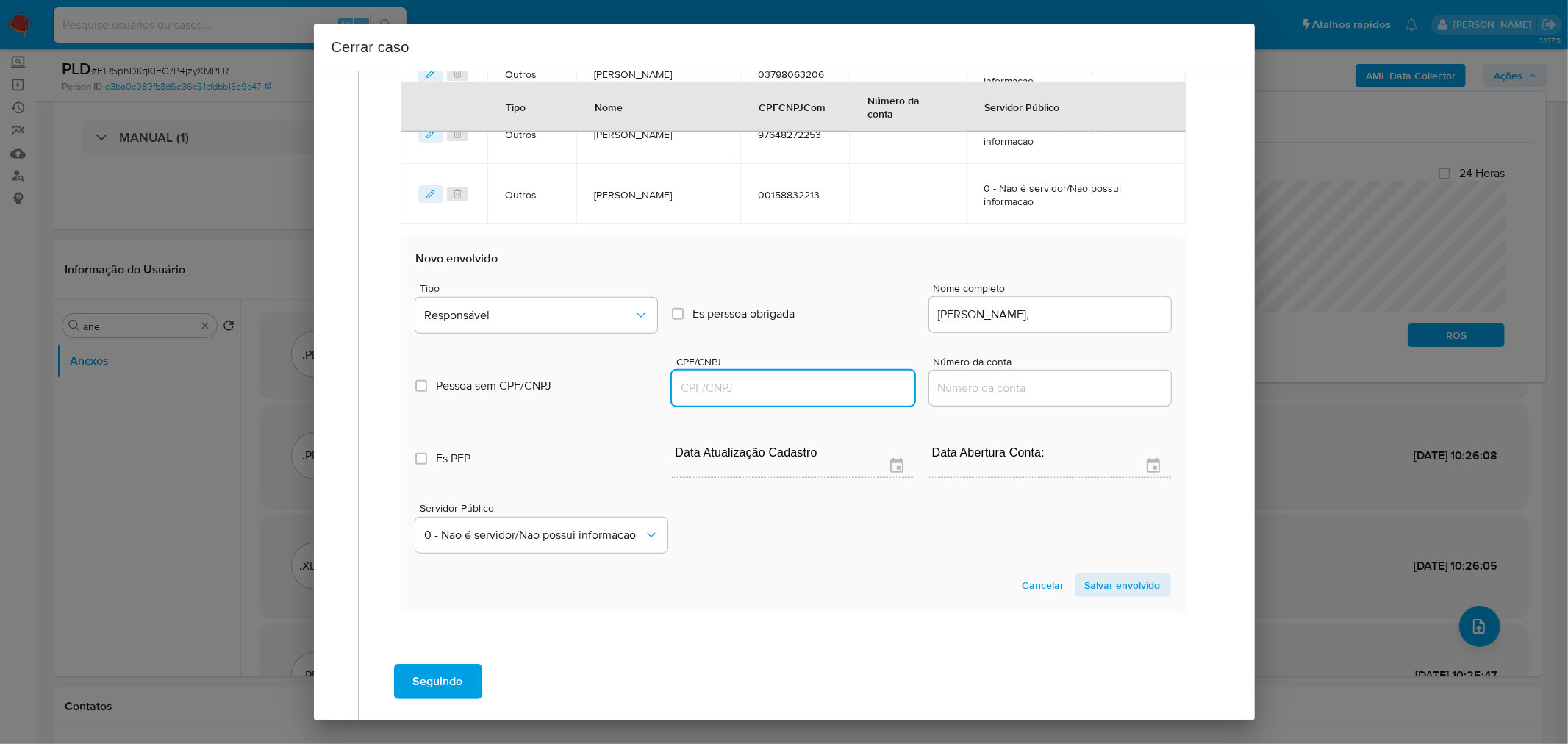
click at [762, 381] on input "CPF/CNPJ" at bounding box center [793, 388] width 242 height 19
paste input "01000541290"
type input "1000541290"
click at [1119, 319] on input "Marcelo Antonio Brandao Moreira," at bounding box center [1050, 314] width 242 height 19
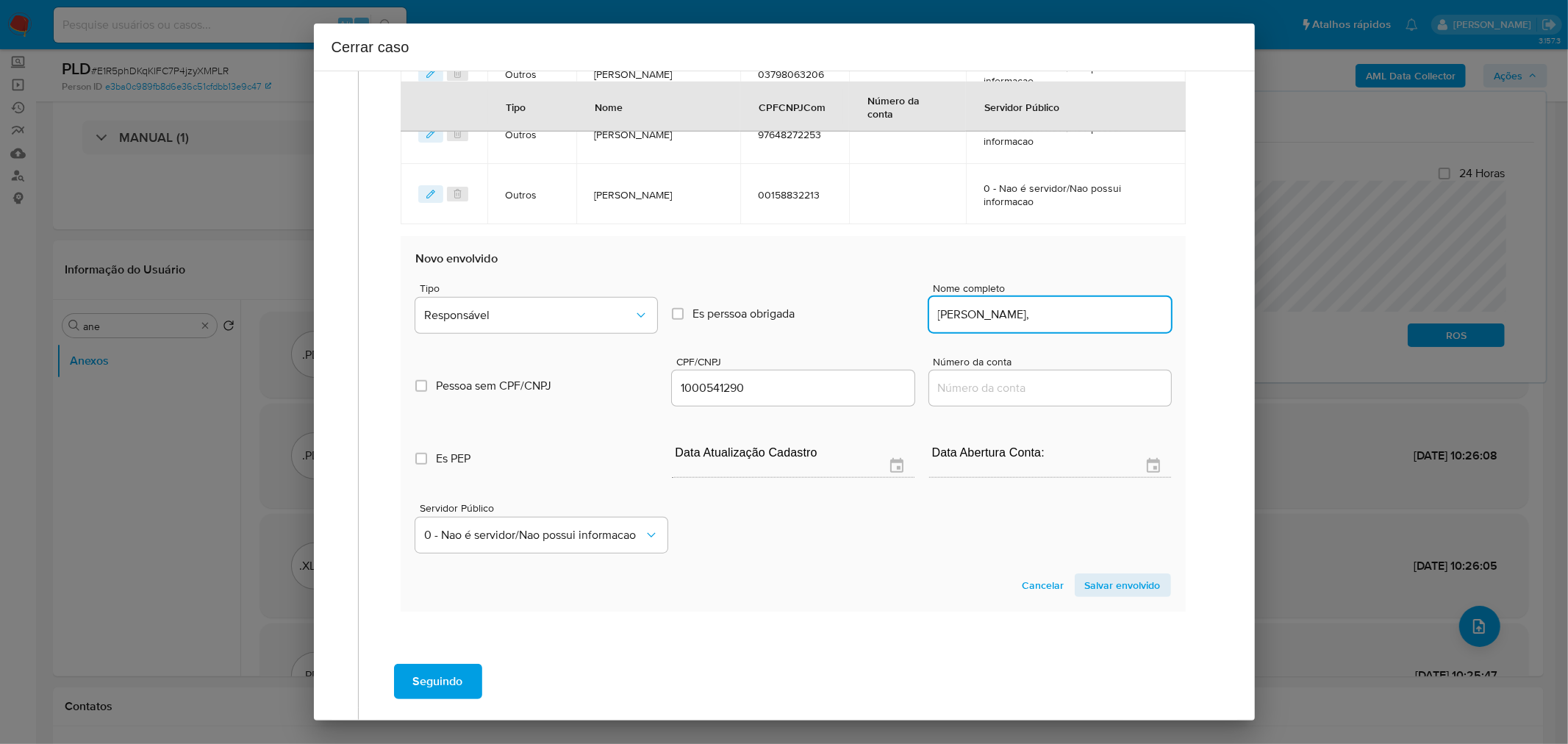
type input "Marcelo Antonio Brandao Moreira,"
type input "01000541290"
type input "Marcelo Antonio Brandao Moreira"
click at [468, 332] on div "Tipo Responsável" at bounding box center [537, 311] width 242 height 56
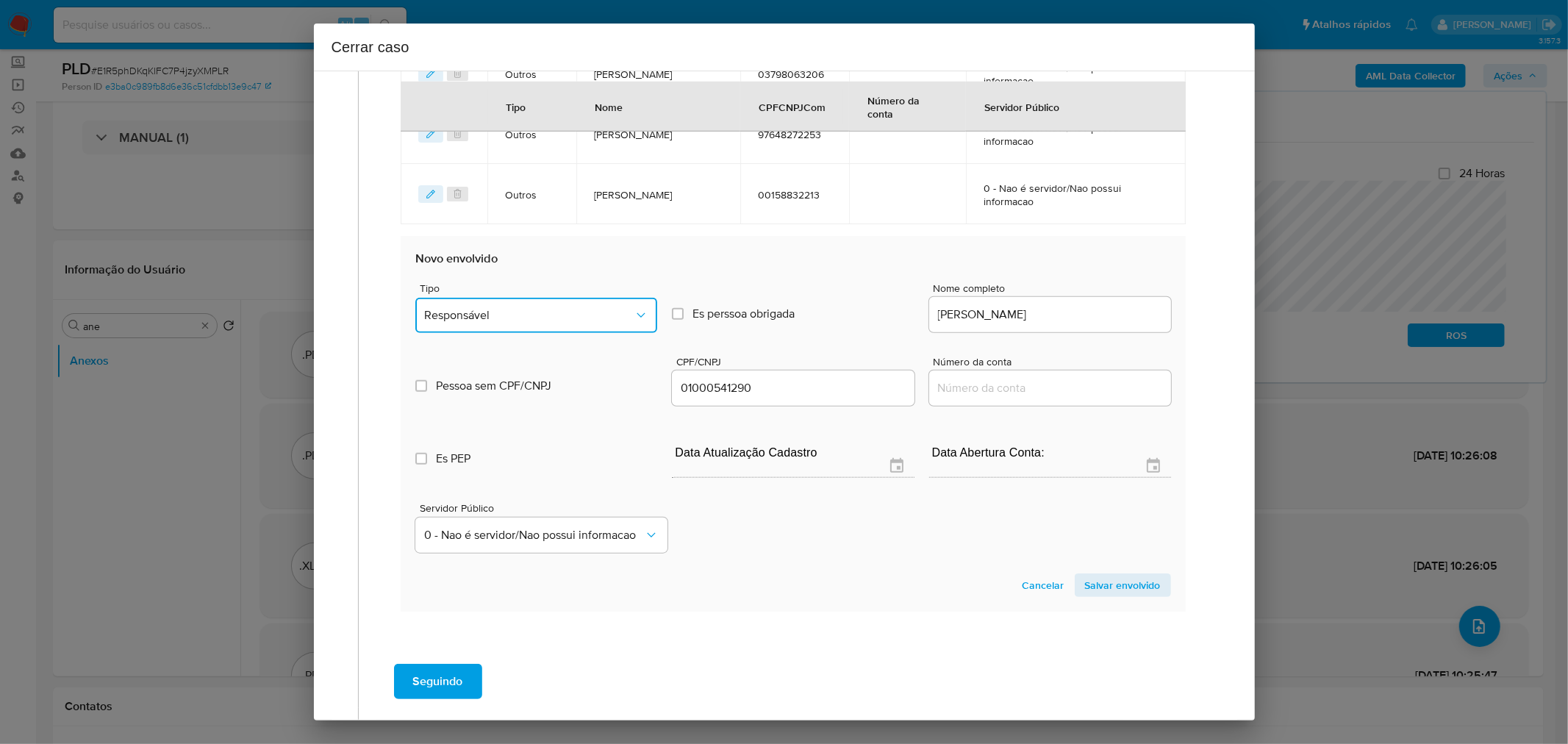
click at [524, 320] on button "Responsável" at bounding box center [537, 315] width 242 height 35
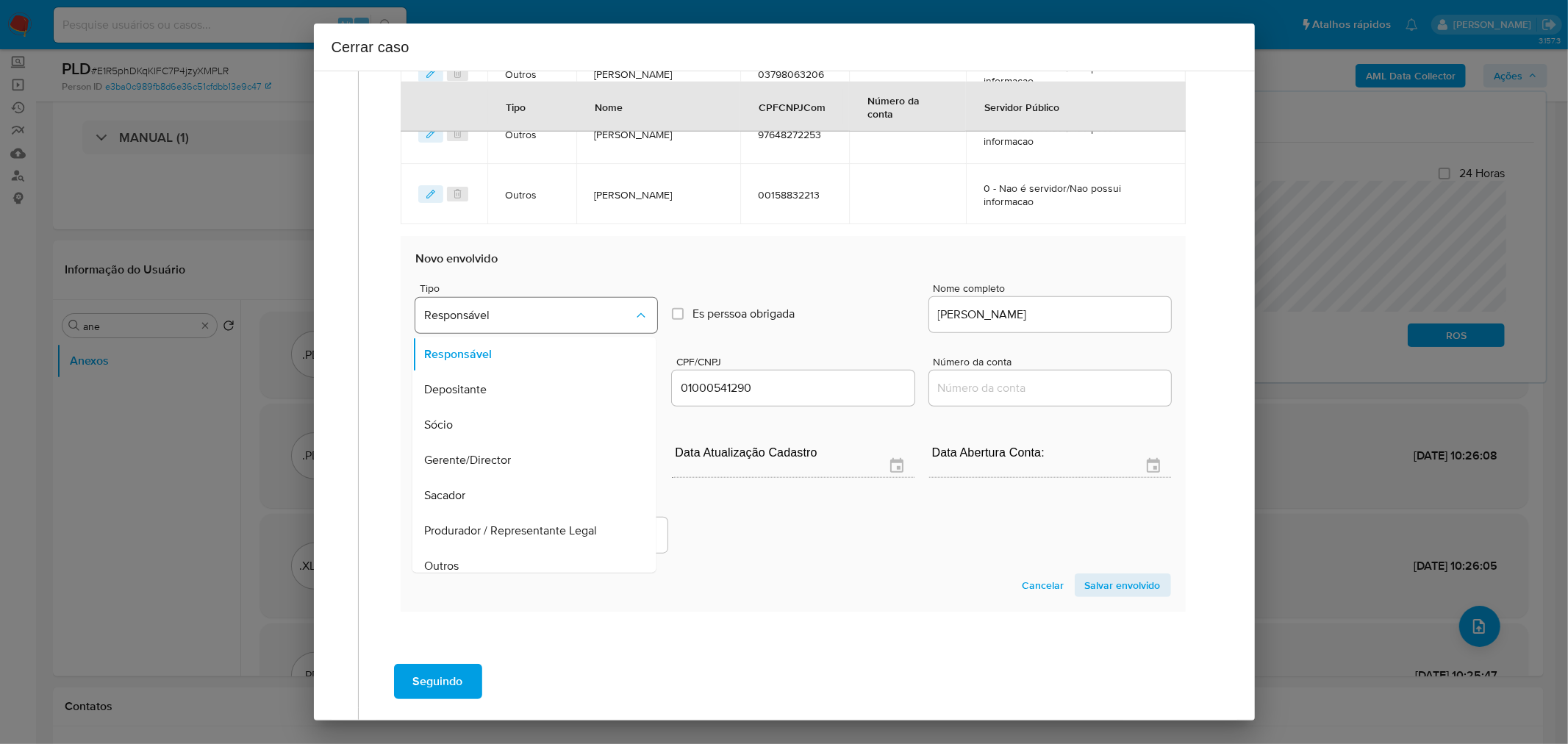
scroll to position [11, 0]
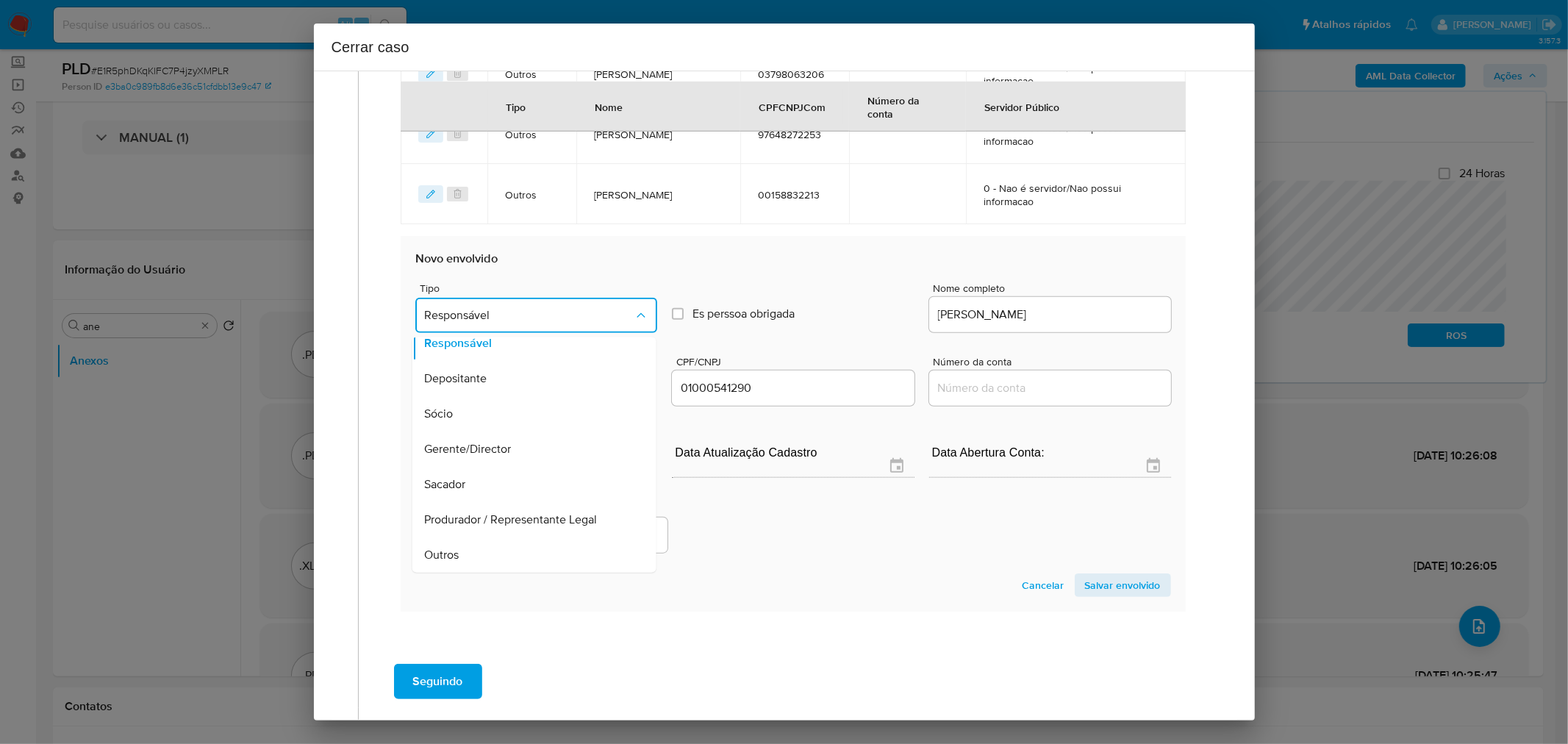
drag, startPoint x: 519, startPoint y: 553, endPoint x: 843, endPoint y: 561, distance: 324.1
click at [525, 556] on div "Outros" at bounding box center [530, 555] width 212 height 35
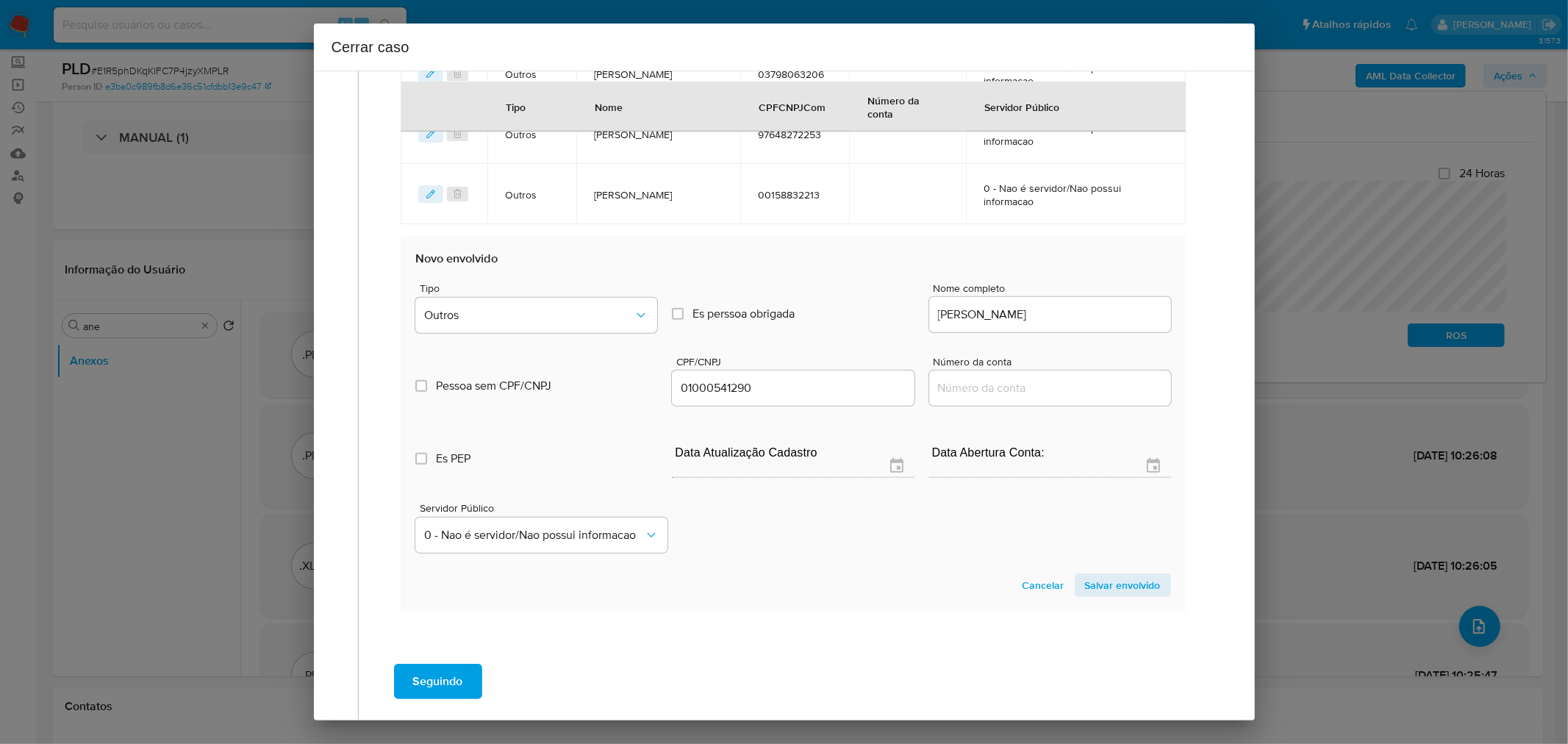
drag, startPoint x: 1122, startPoint y: 578, endPoint x: 1112, endPoint y: 582, distance: 10.8
click at [1121, 581] on span "Salvar envolvido" at bounding box center [1123, 585] width 76 height 20
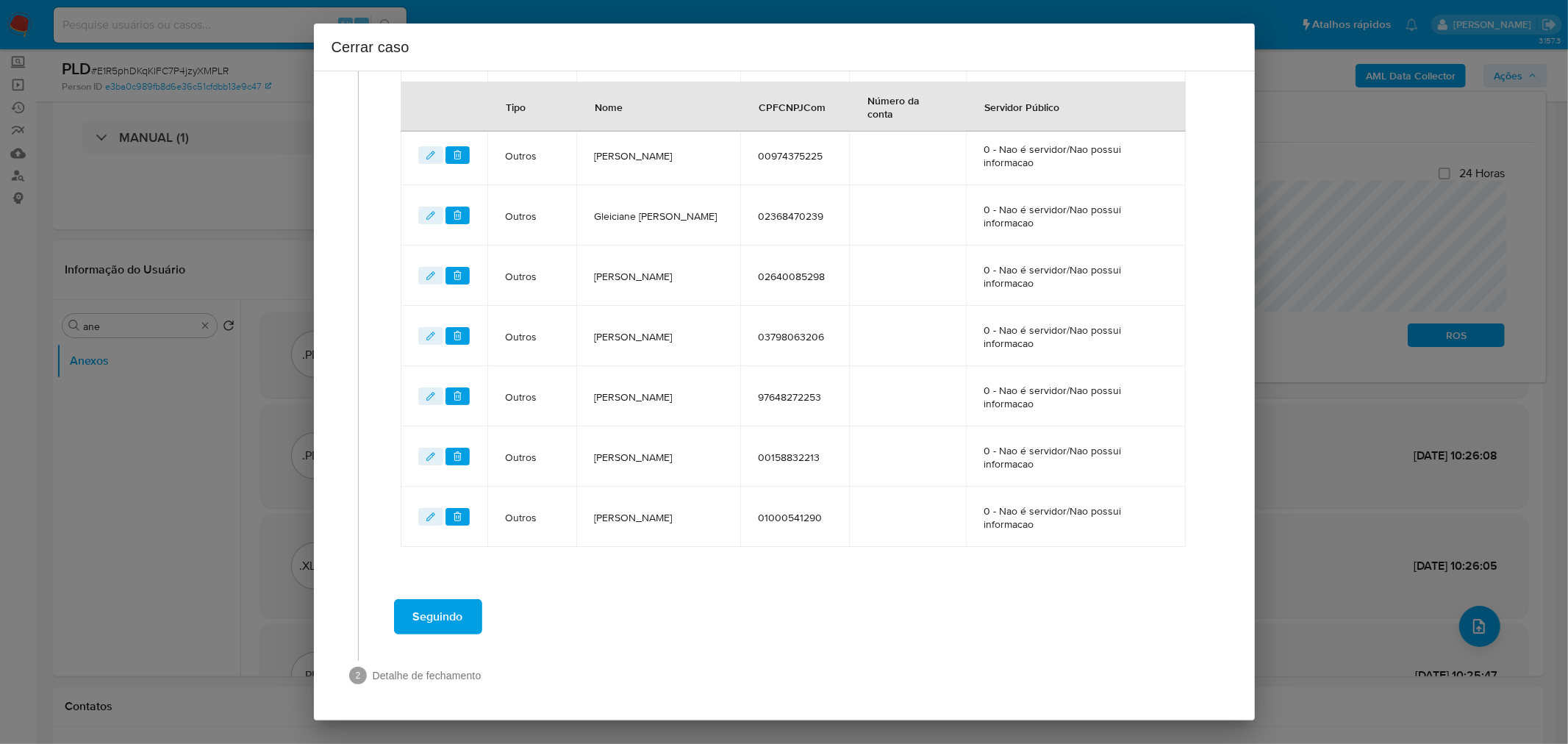
scroll to position [821, 0]
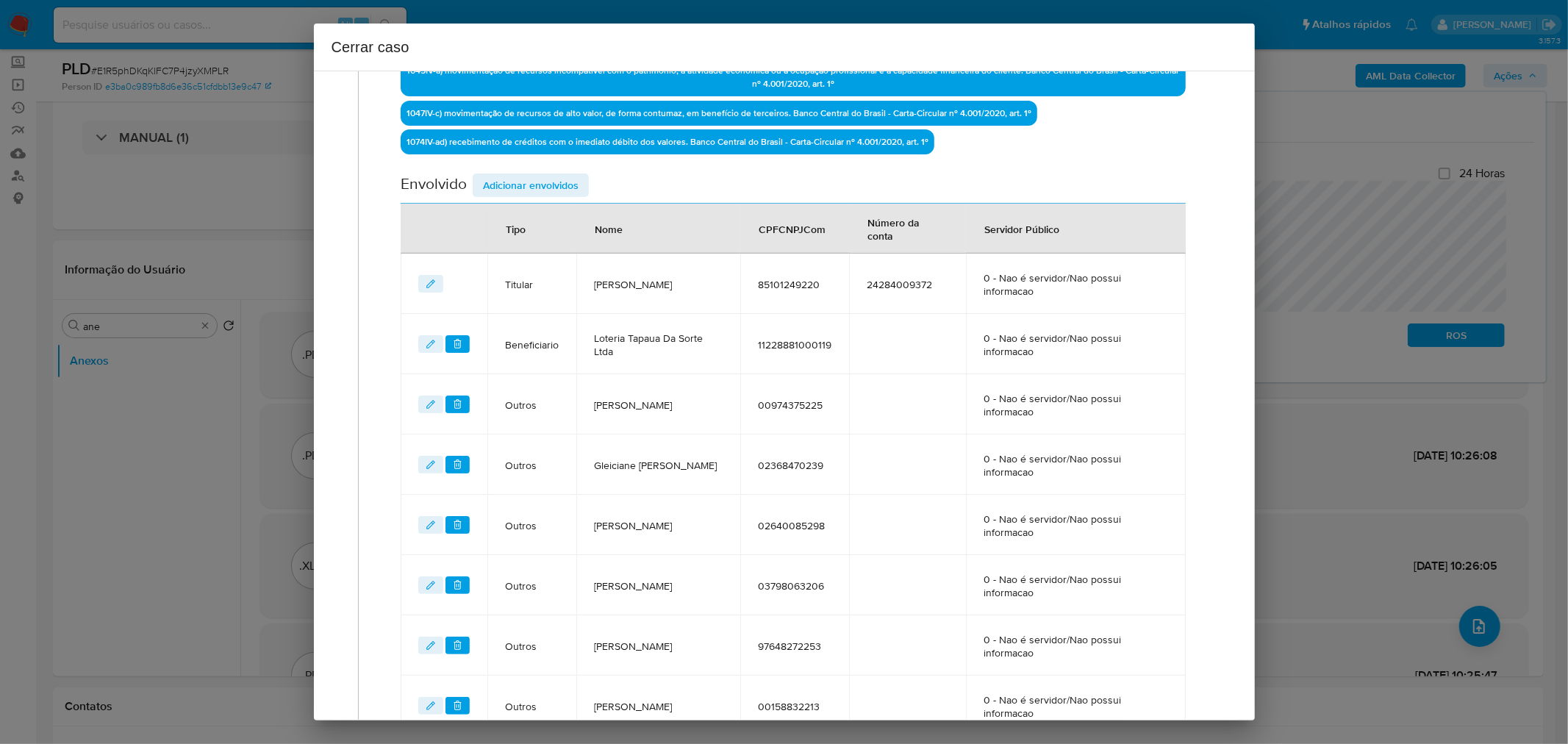
click at [519, 186] on span "Adicionar envolvidos" at bounding box center [531, 185] width 95 height 20
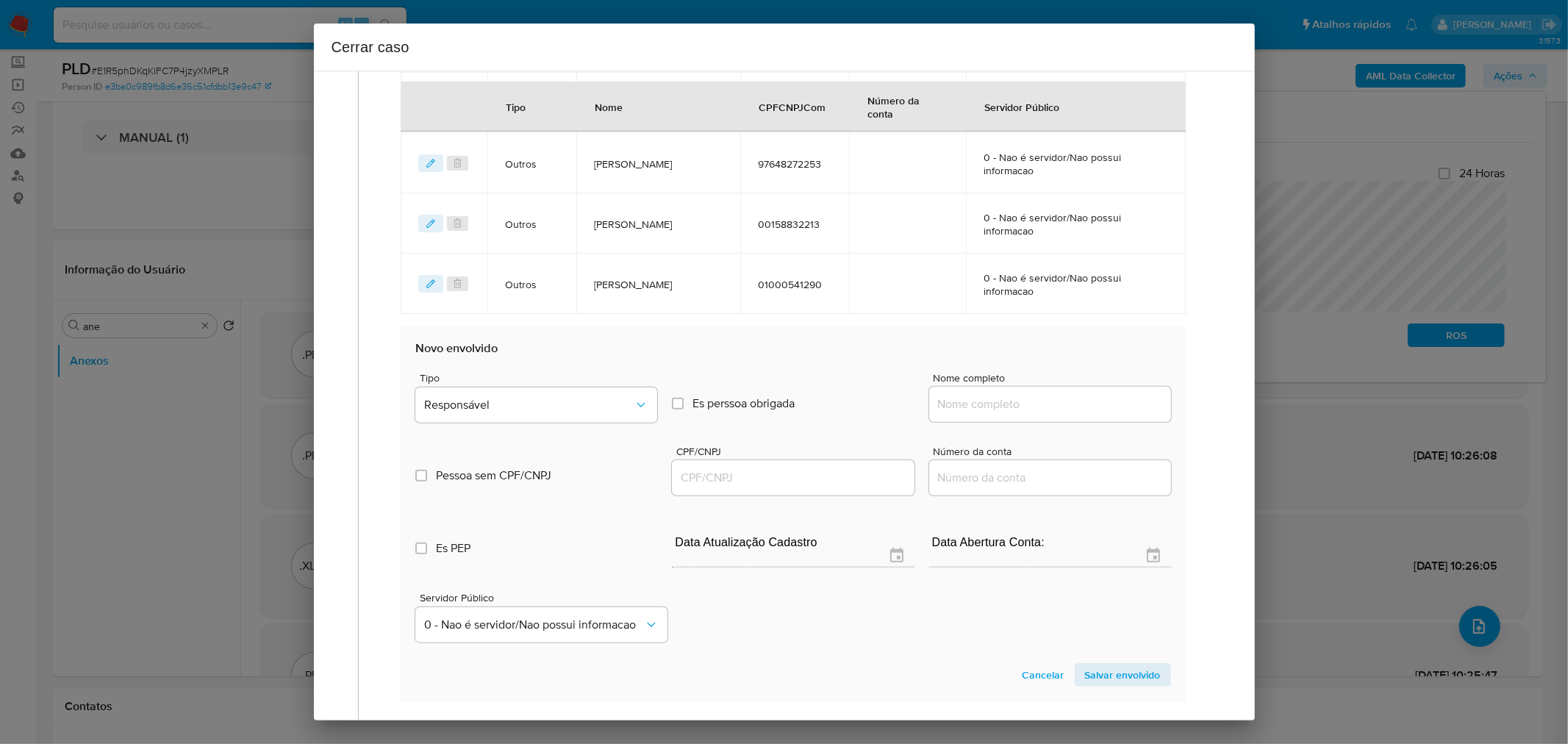
scroll to position [1066, 0]
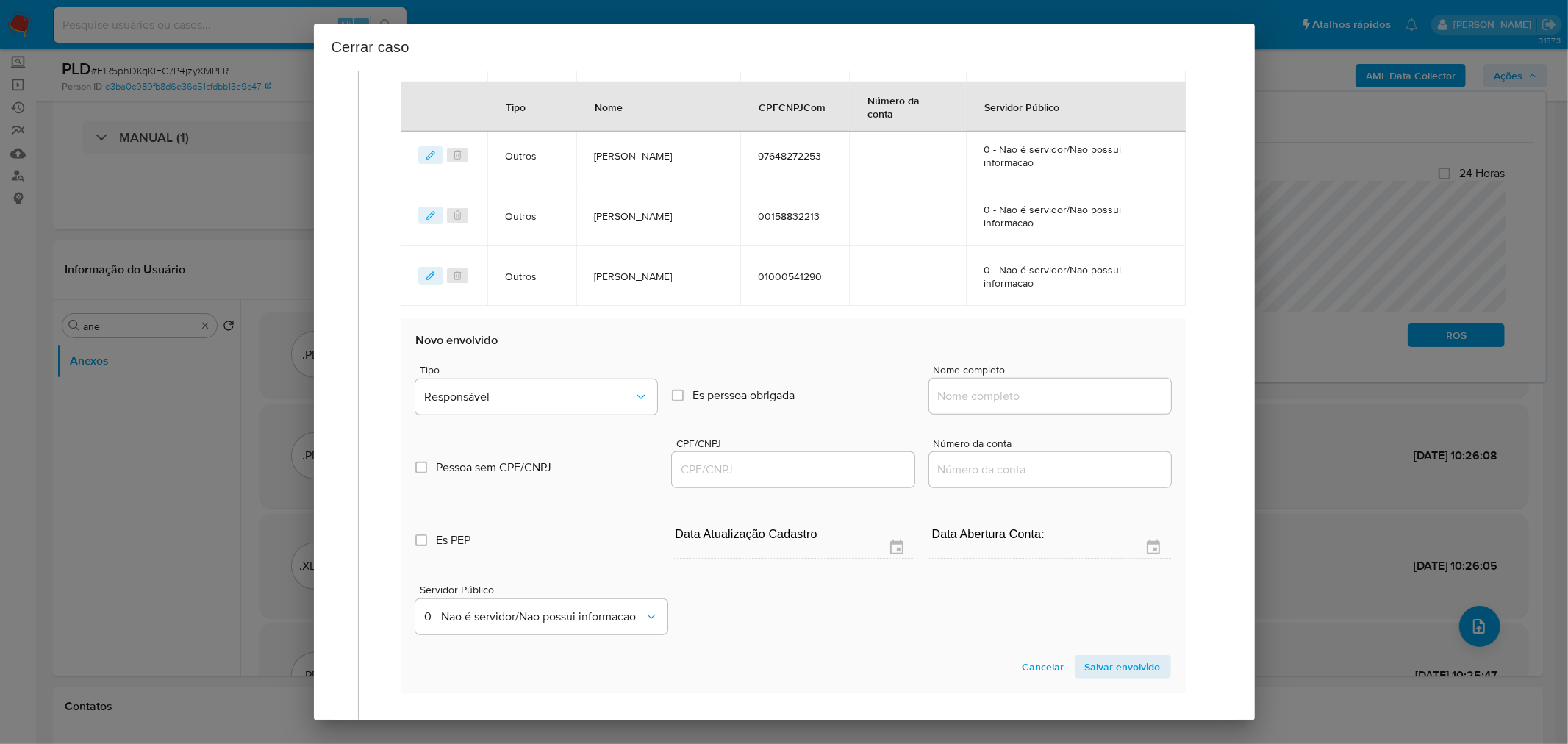
click at [1029, 402] on div at bounding box center [1050, 396] width 242 height 35
click at [1058, 389] on input "Nome completo" at bounding box center [1050, 395] width 242 height 19
paste input "Jose Bentes Teixeira, 32042140287"
drag, startPoint x: 1115, startPoint y: 401, endPoint x: 1082, endPoint y: 390, distance: 34.8
click at [1114, 401] on input "Jose Bentes Teixeira, 32042140287" at bounding box center [1050, 395] width 242 height 19
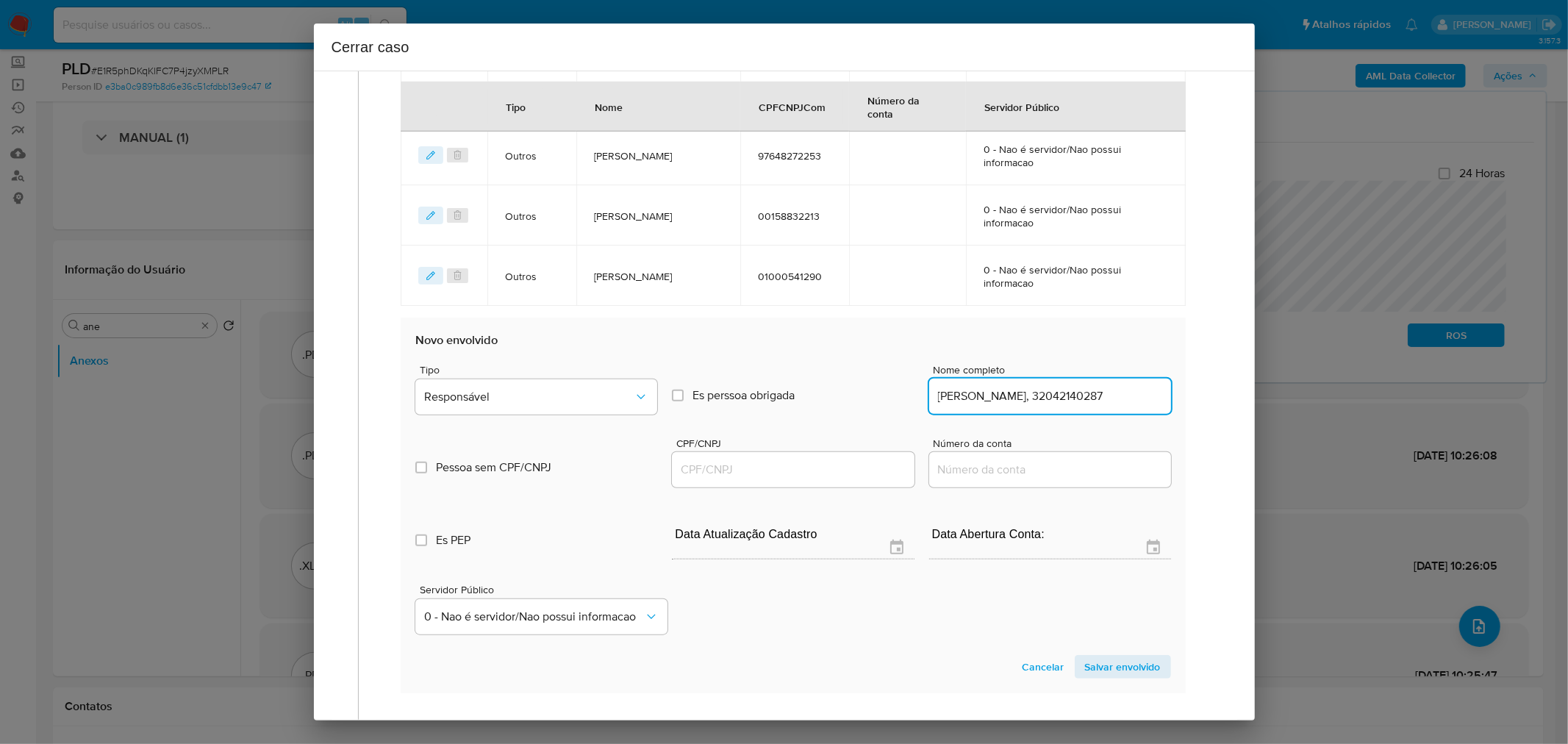
click at [1082, 387] on input "Jose Bentes Teixeira, 32042140287" at bounding box center [1050, 395] width 242 height 19
click at [1082, 387] on input "Jose Bentes Teixeira, 32042140287" at bounding box center [1050, 395] width 242 height 19
type input "Jose Bentes Teixeira,"
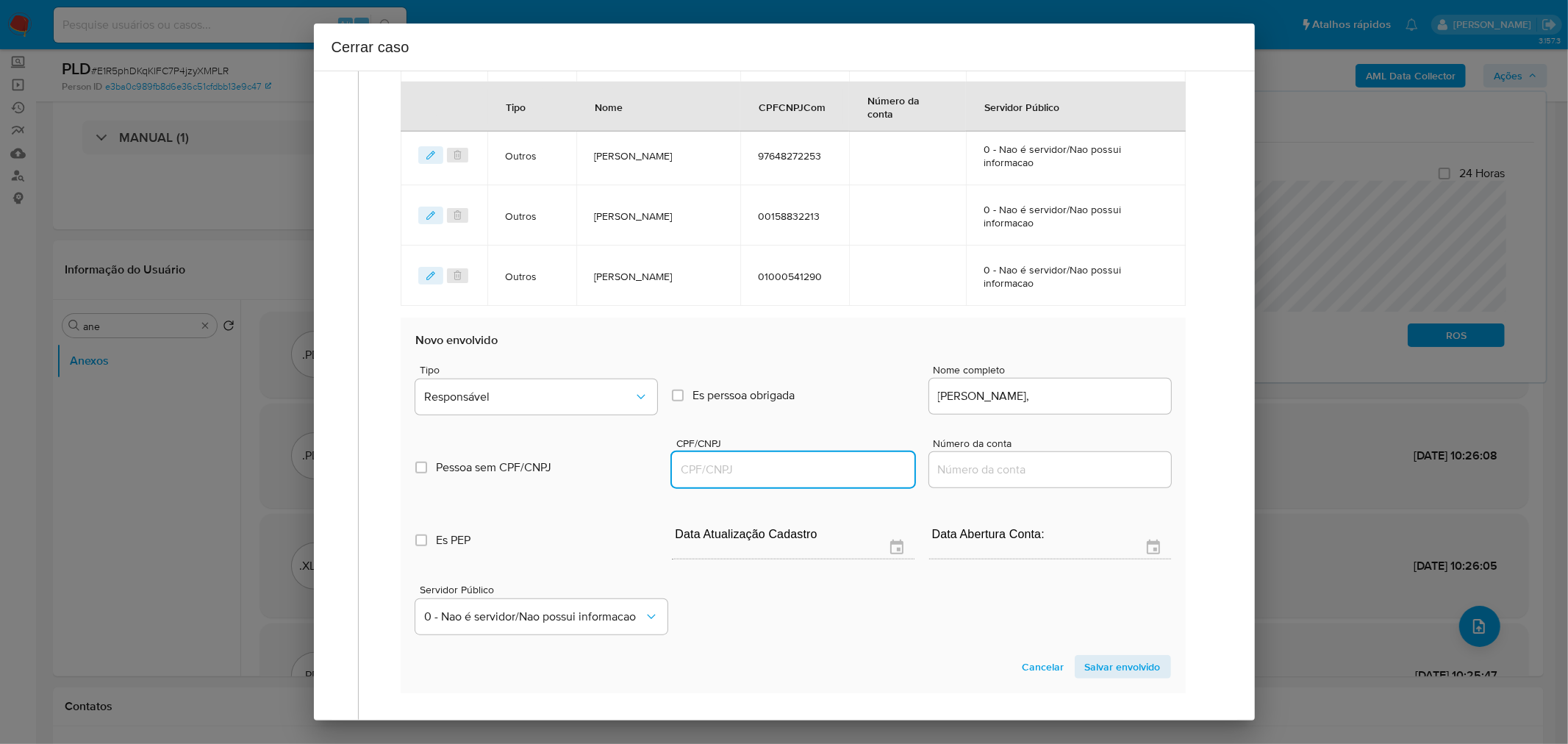
drag, startPoint x: 825, startPoint y: 469, endPoint x: 953, endPoint y: 452, distance: 129.1
click at [831, 467] on input "CPF/CNPJ" at bounding box center [793, 469] width 242 height 19
paste input "32042140287"
type input "32042140287"
drag, startPoint x: 1095, startPoint y: 391, endPoint x: 1087, endPoint y: 390, distance: 8.1
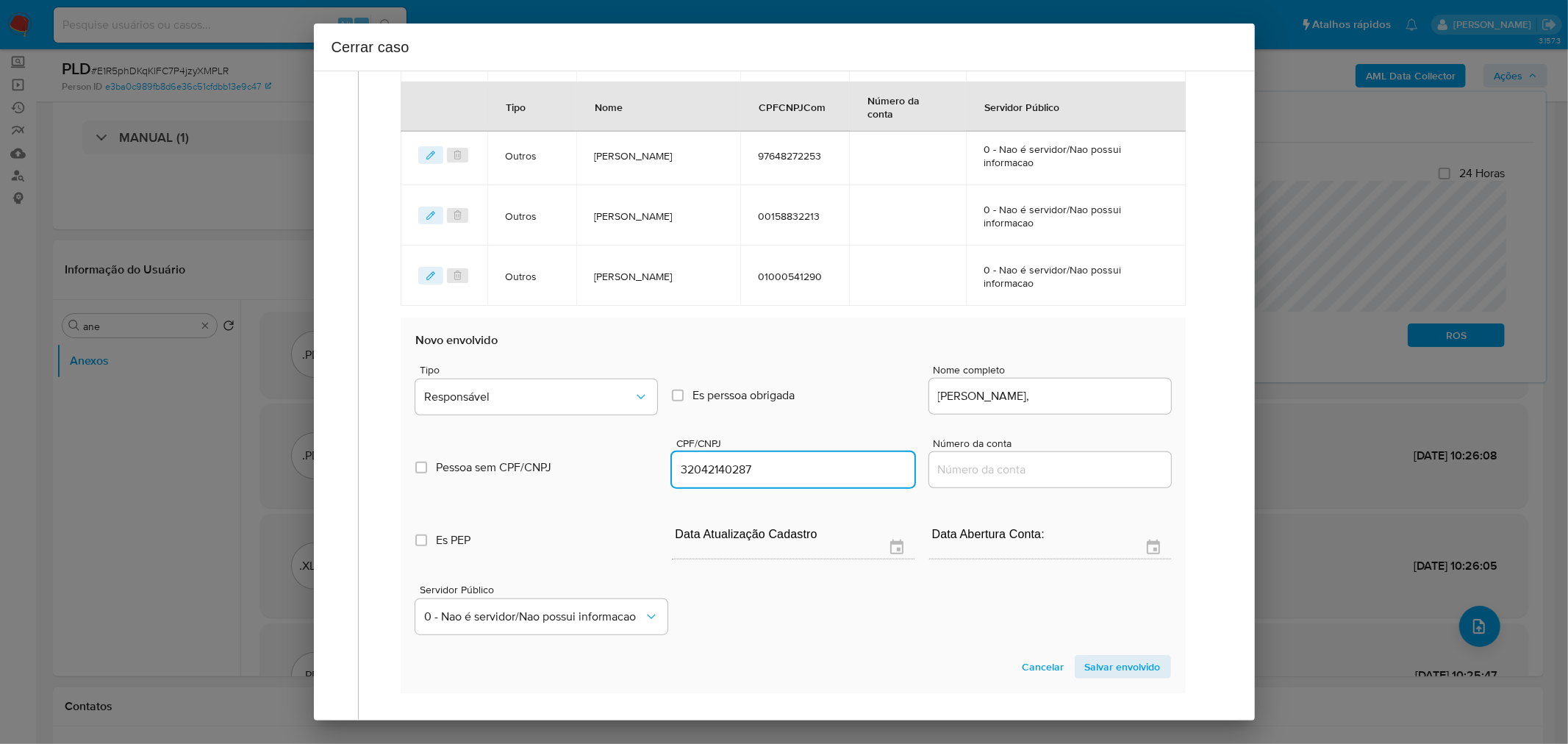
click at [1091, 390] on input "Jose Bentes Teixeira," at bounding box center [1050, 395] width 242 height 19
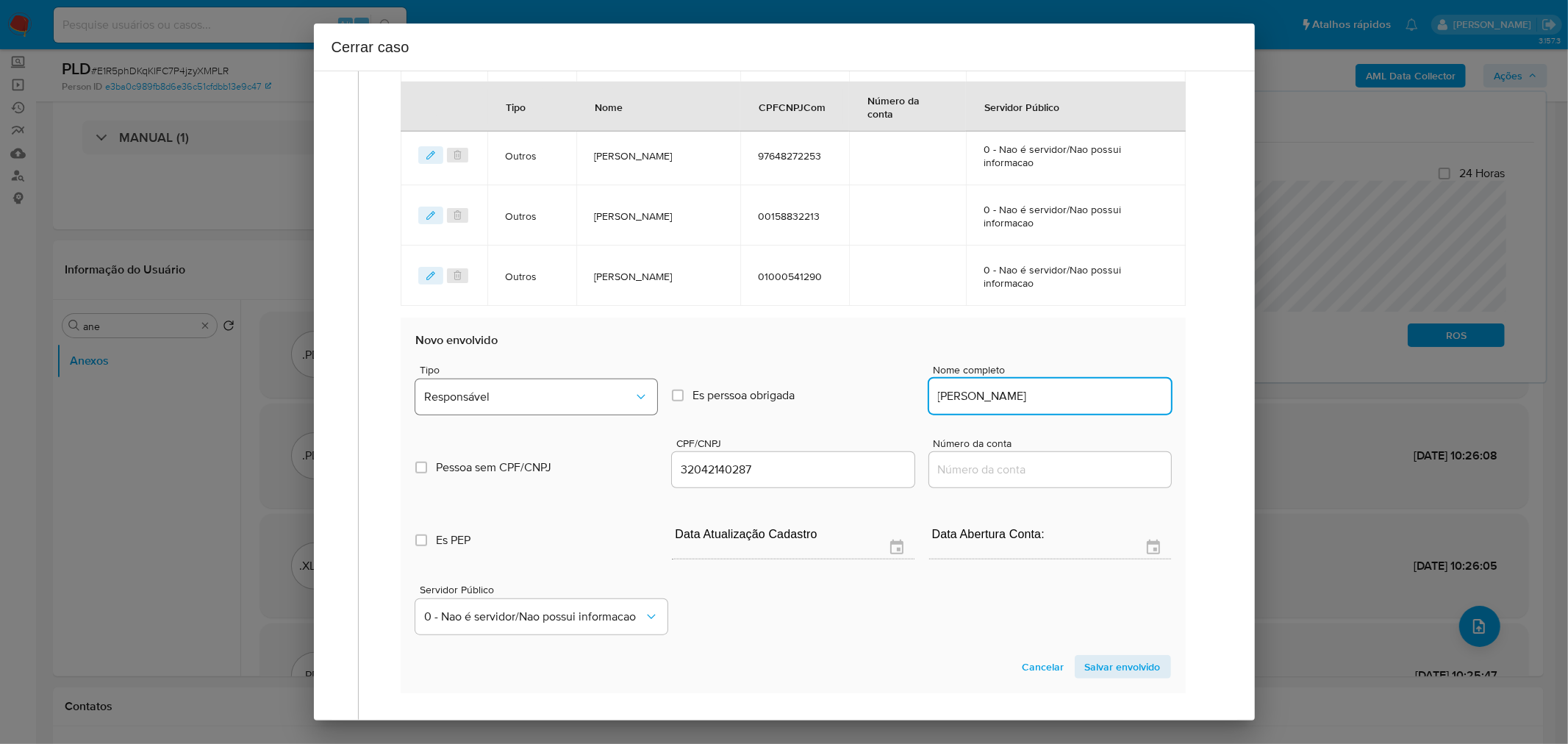
type input "Jose Bentes Teixeira"
click at [553, 383] on button "Responsável" at bounding box center [537, 397] width 242 height 35
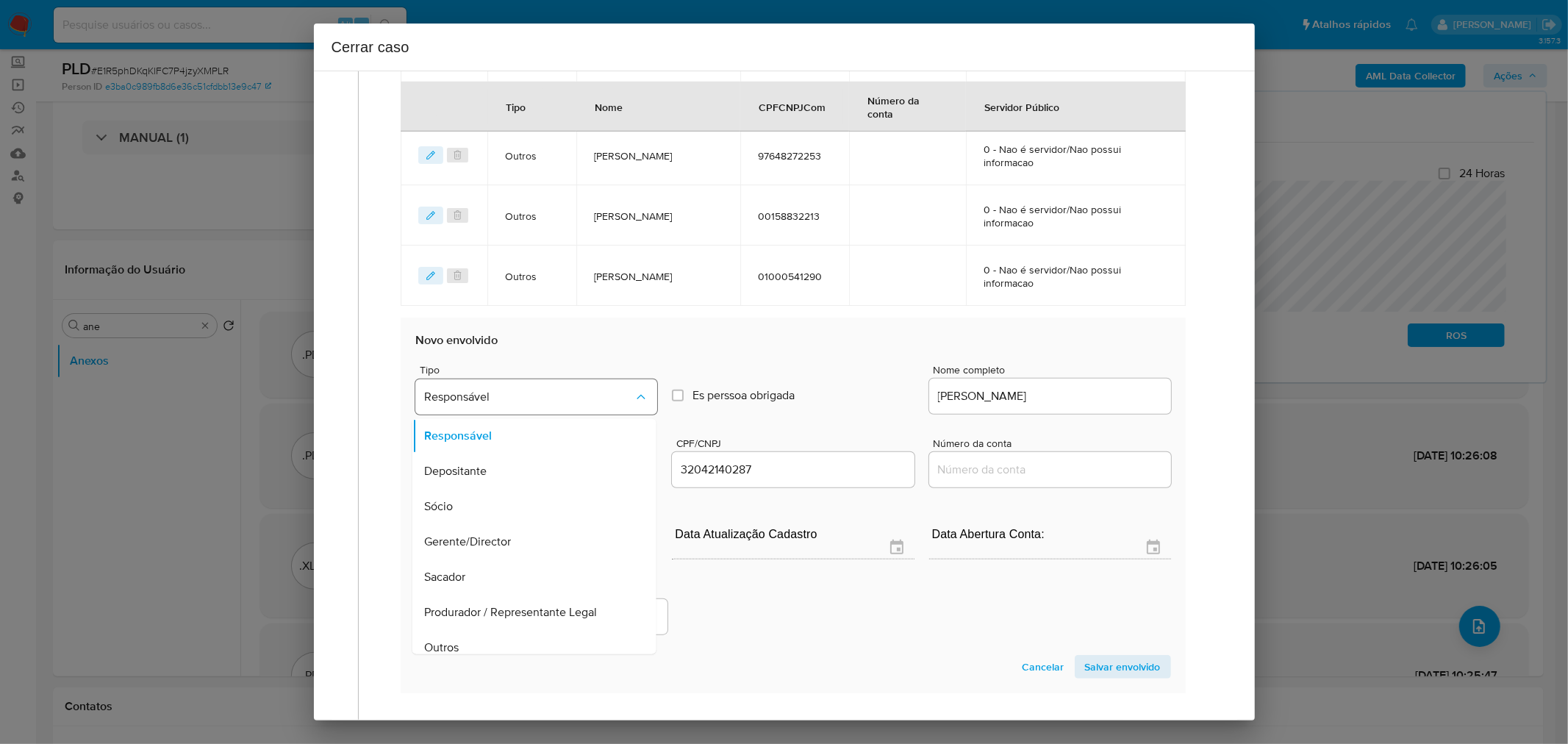
scroll to position [11, 0]
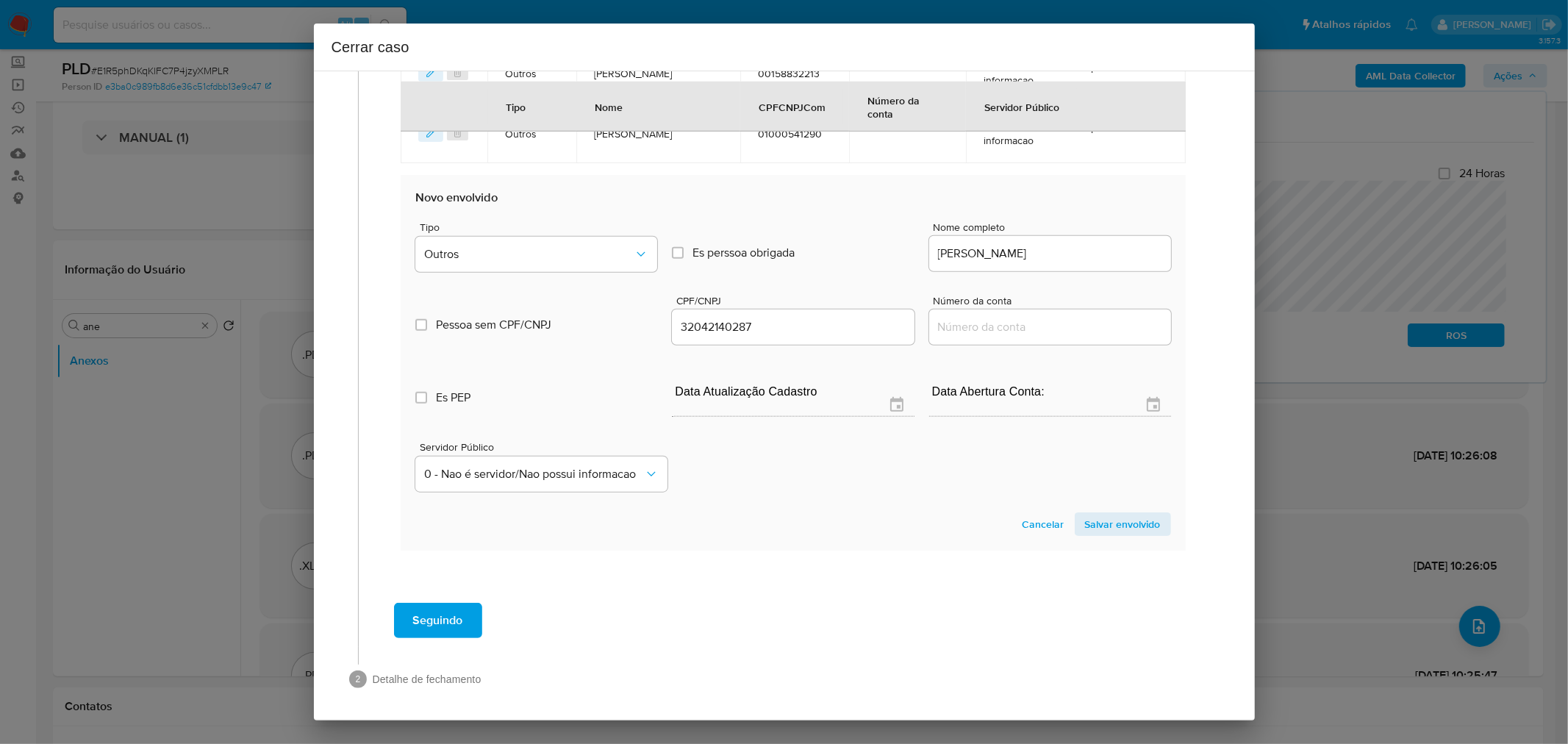
drag, startPoint x: 1101, startPoint y: 524, endPoint x: 1049, endPoint y: 566, distance: 66.8
click at [1100, 524] on span "Salvar envolvido" at bounding box center [1123, 524] width 76 height 20
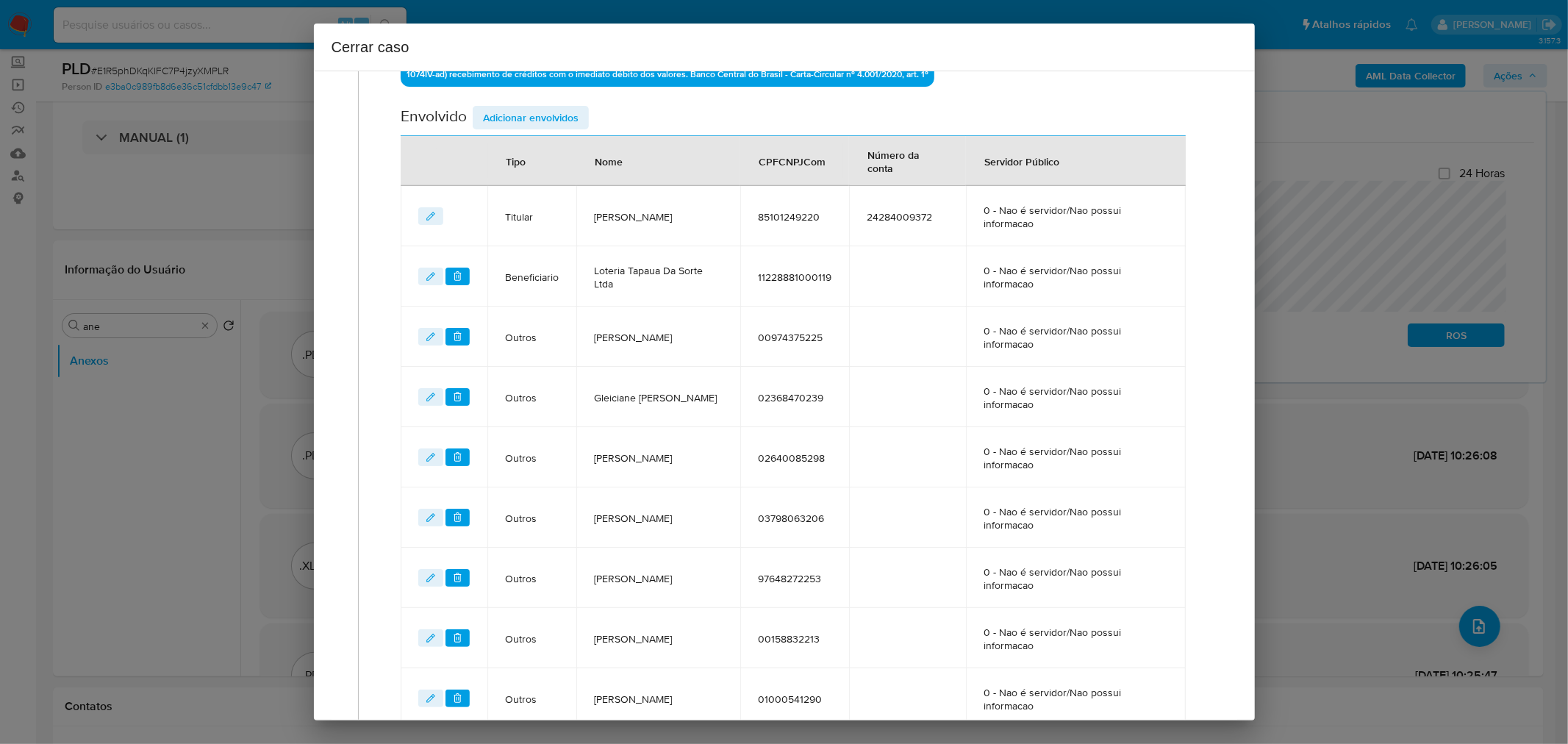
scroll to position [637, 0]
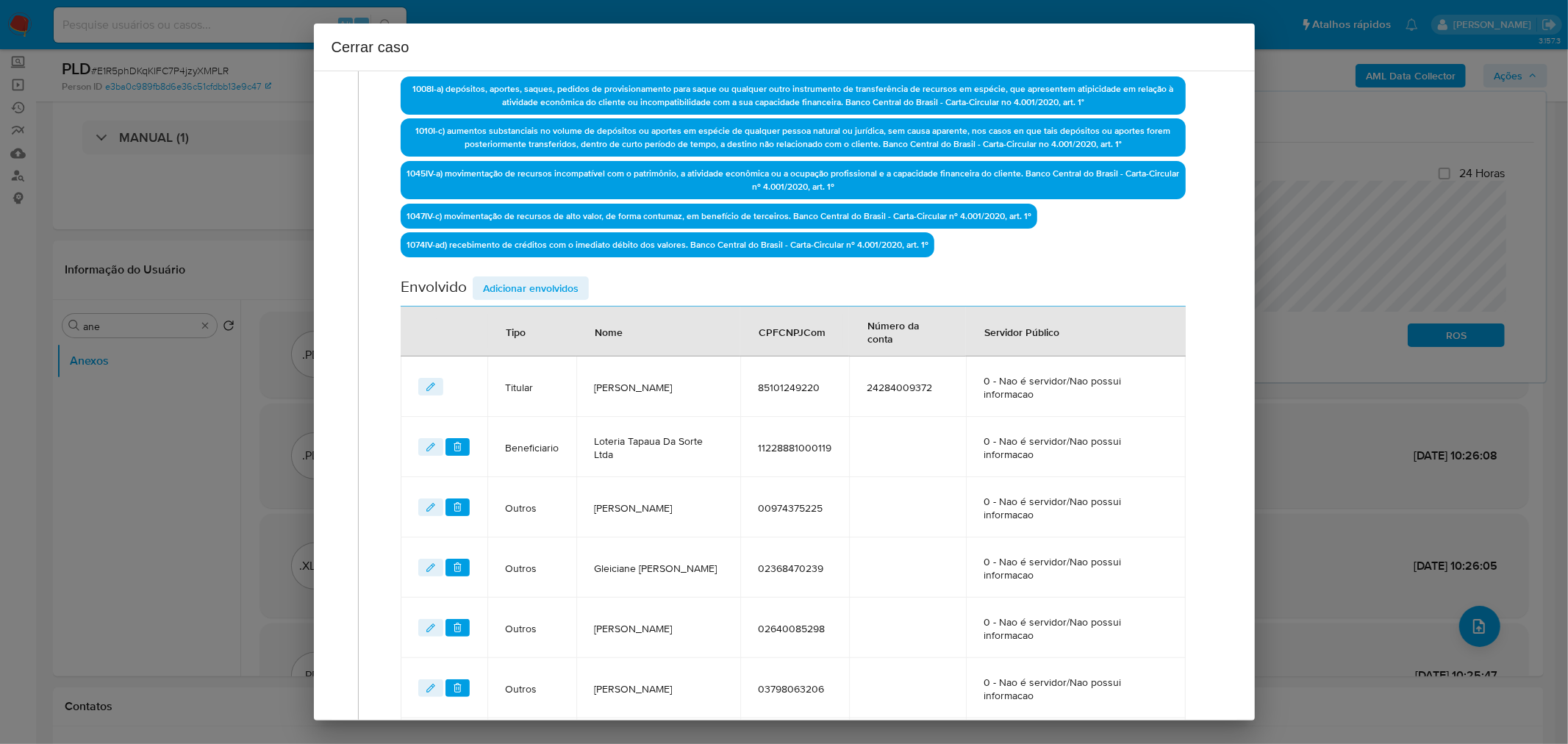
click at [534, 278] on span "Adicionar envolvidos" at bounding box center [531, 288] width 95 height 20
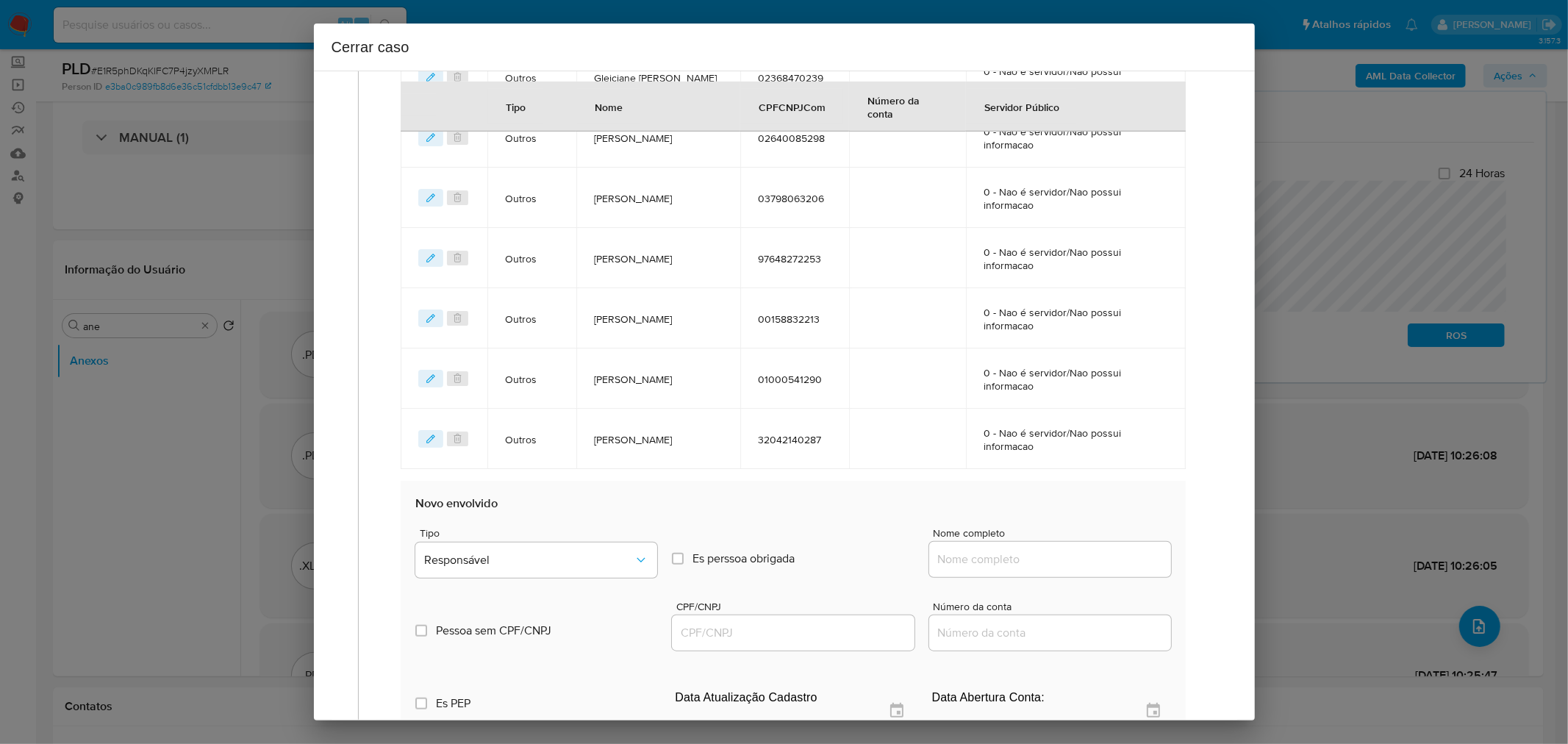
scroll to position [1269, 0]
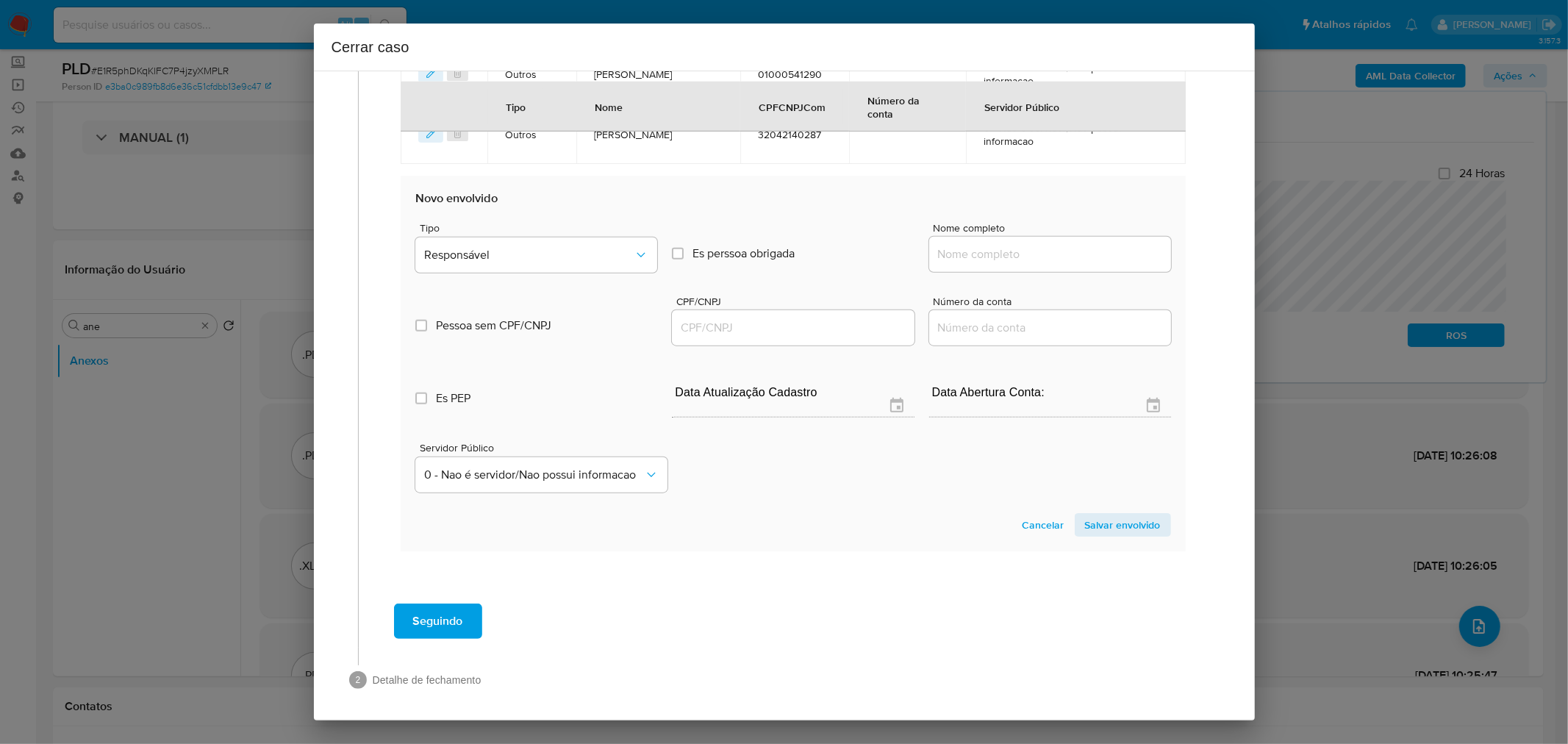
click at [985, 247] on input "Nome completo" at bounding box center [1050, 254] width 242 height 19
paste input "Iure Da Silva E Silva, 04115441283"
click at [1088, 247] on input "Iure Da Silva E Silva, 04115441283" at bounding box center [1050, 254] width 242 height 19
drag, startPoint x: 1088, startPoint y: 247, endPoint x: 1017, endPoint y: 282, distance: 79.2
click at [1085, 247] on input "Iure Da Silva E Silva, 04115441283" at bounding box center [1050, 254] width 242 height 19
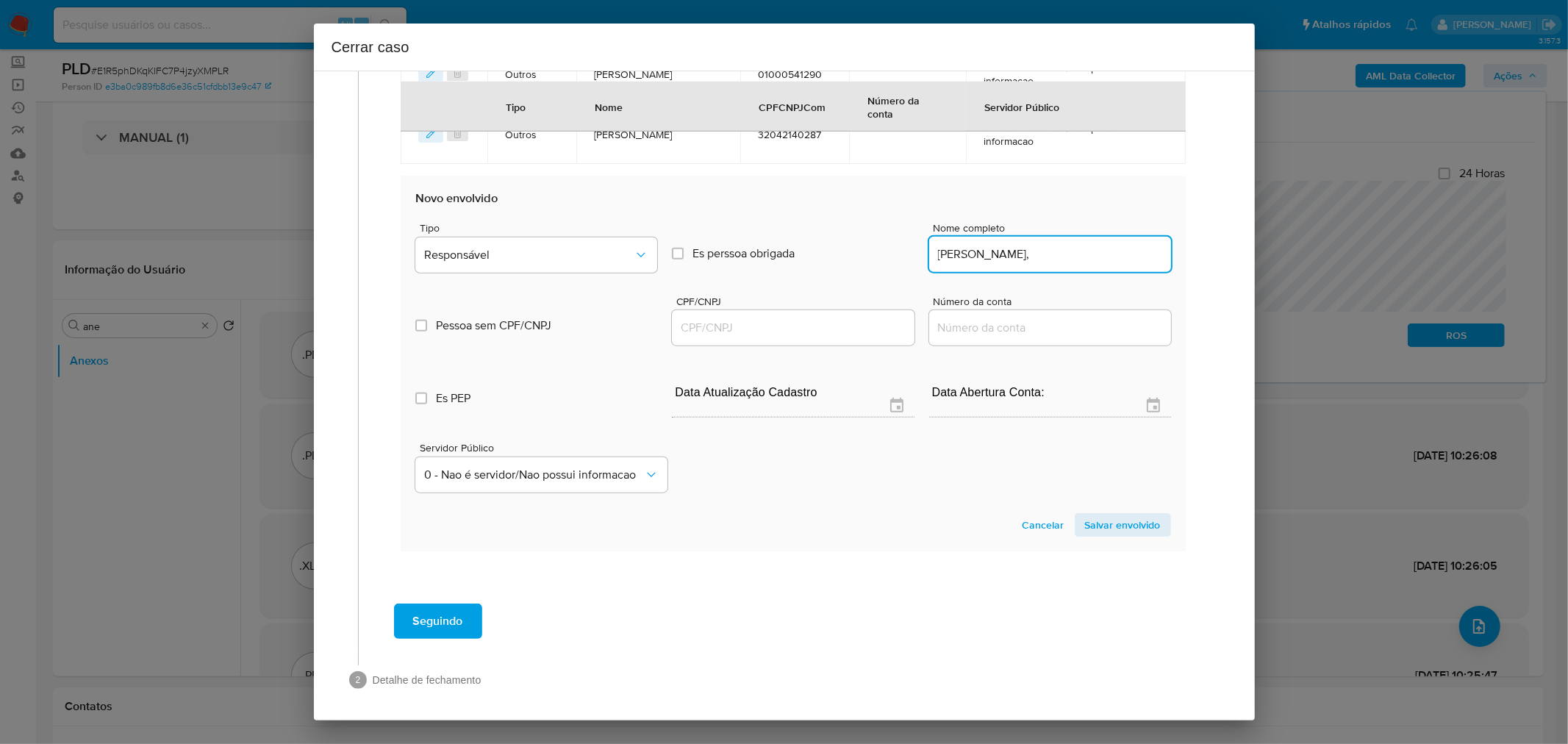
type input "Iure Da Silva E Silva,"
click at [795, 325] on input "CPF/CNPJ" at bounding box center [793, 327] width 242 height 19
paste input "04115441283"
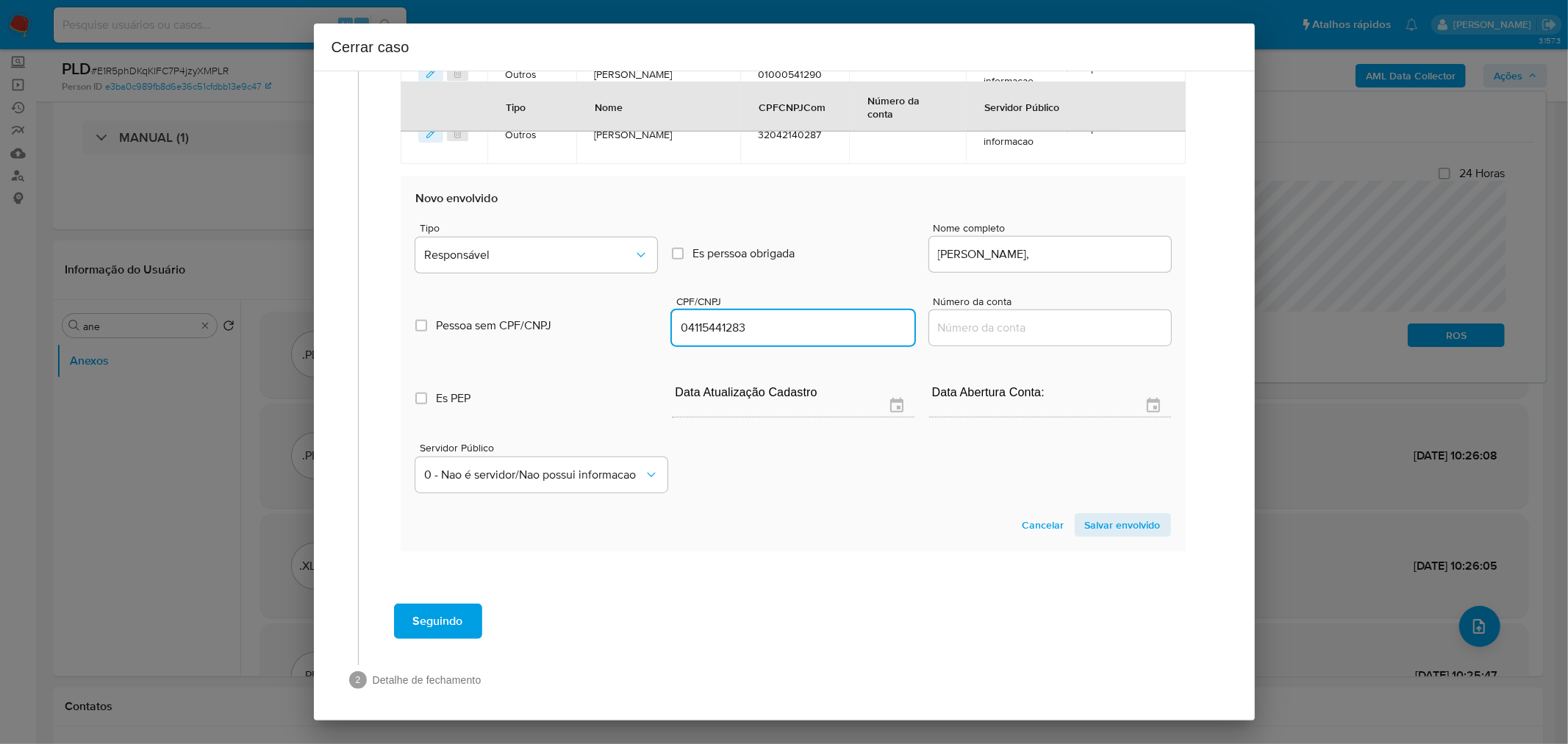
type input "4115441283"
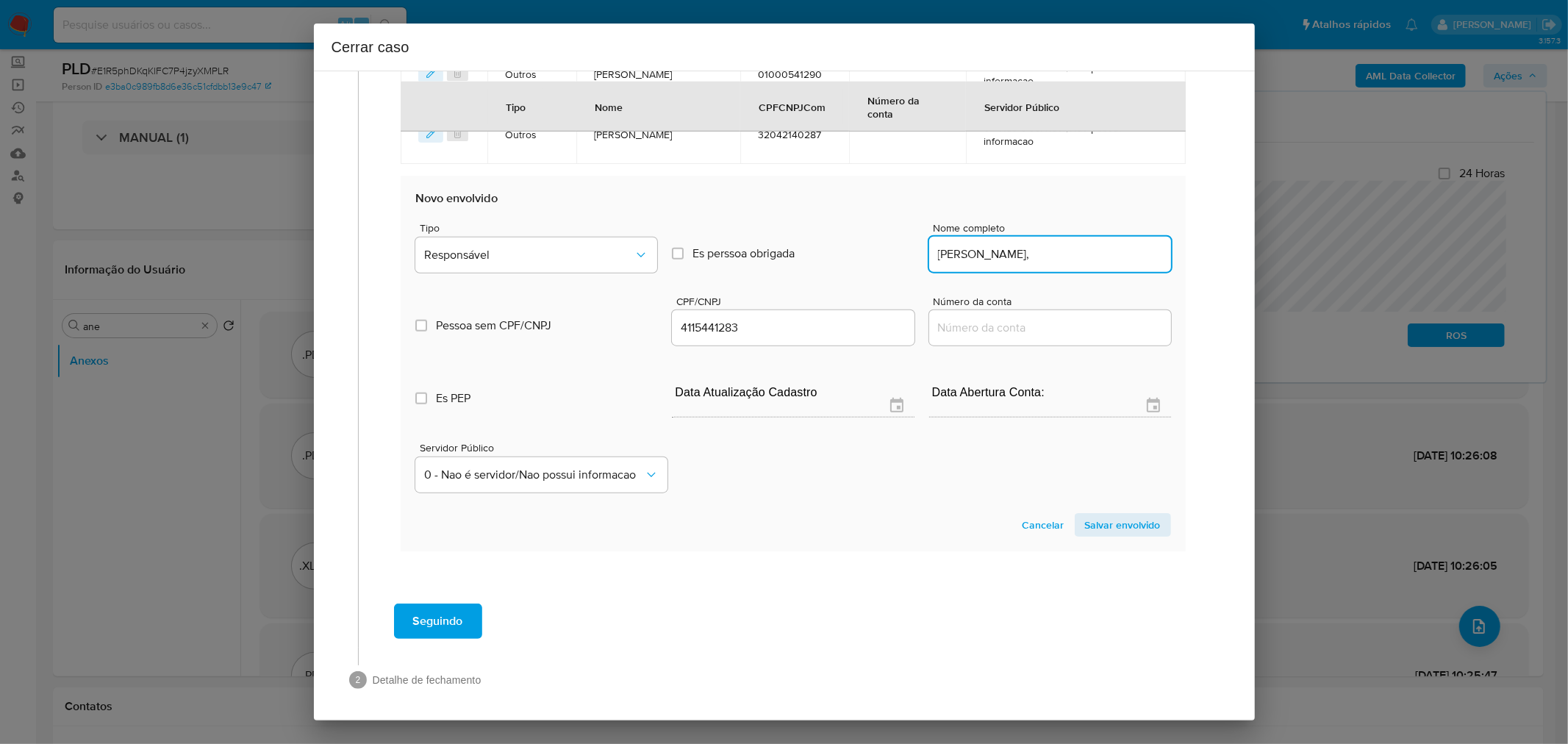
click at [1072, 258] on input "Iure Da Silva E Silva," at bounding box center [1050, 254] width 242 height 19
type input "Iure Da Silva E Silva,"
type input "04115441283"
type input "Iure Da Silva E Silva"
click at [584, 260] on button "Responsável" at bounding box center [537, 255] width 242 height 35
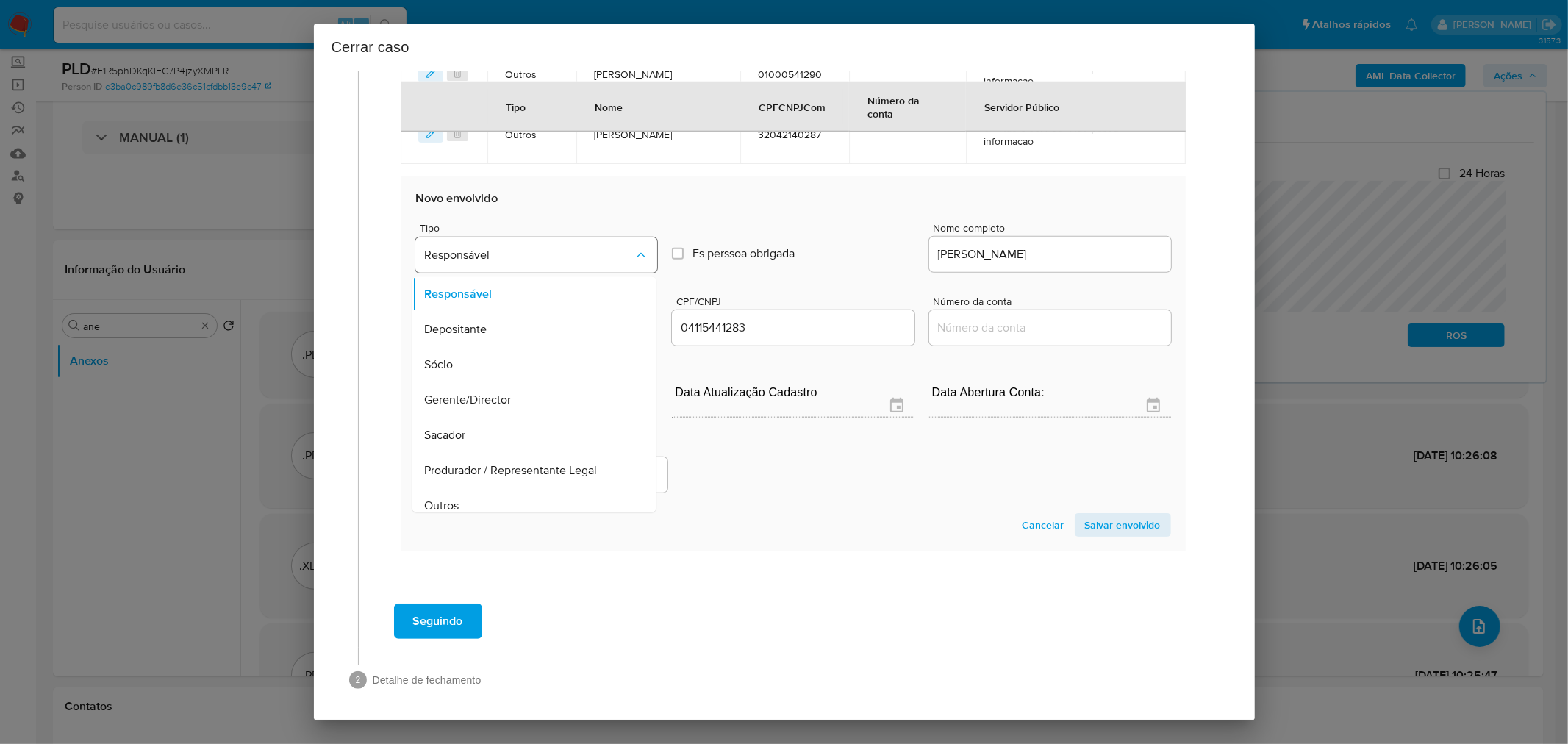
scroll to position [11, 0]
click at [1103, 519] on span "Salvar envolvido" at bounding box center [1123, 525] width 76 height 20
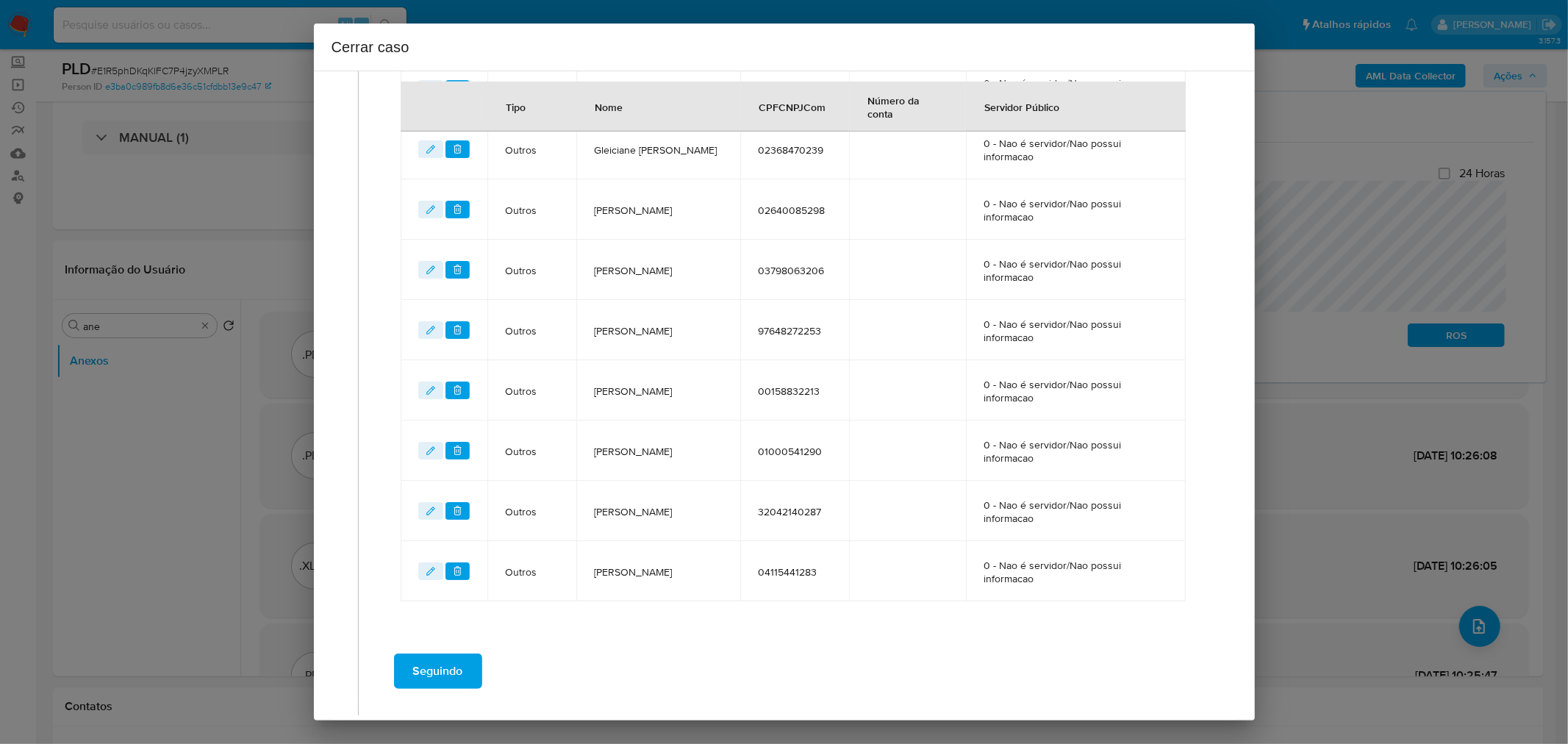
scroll to position [534, 0]
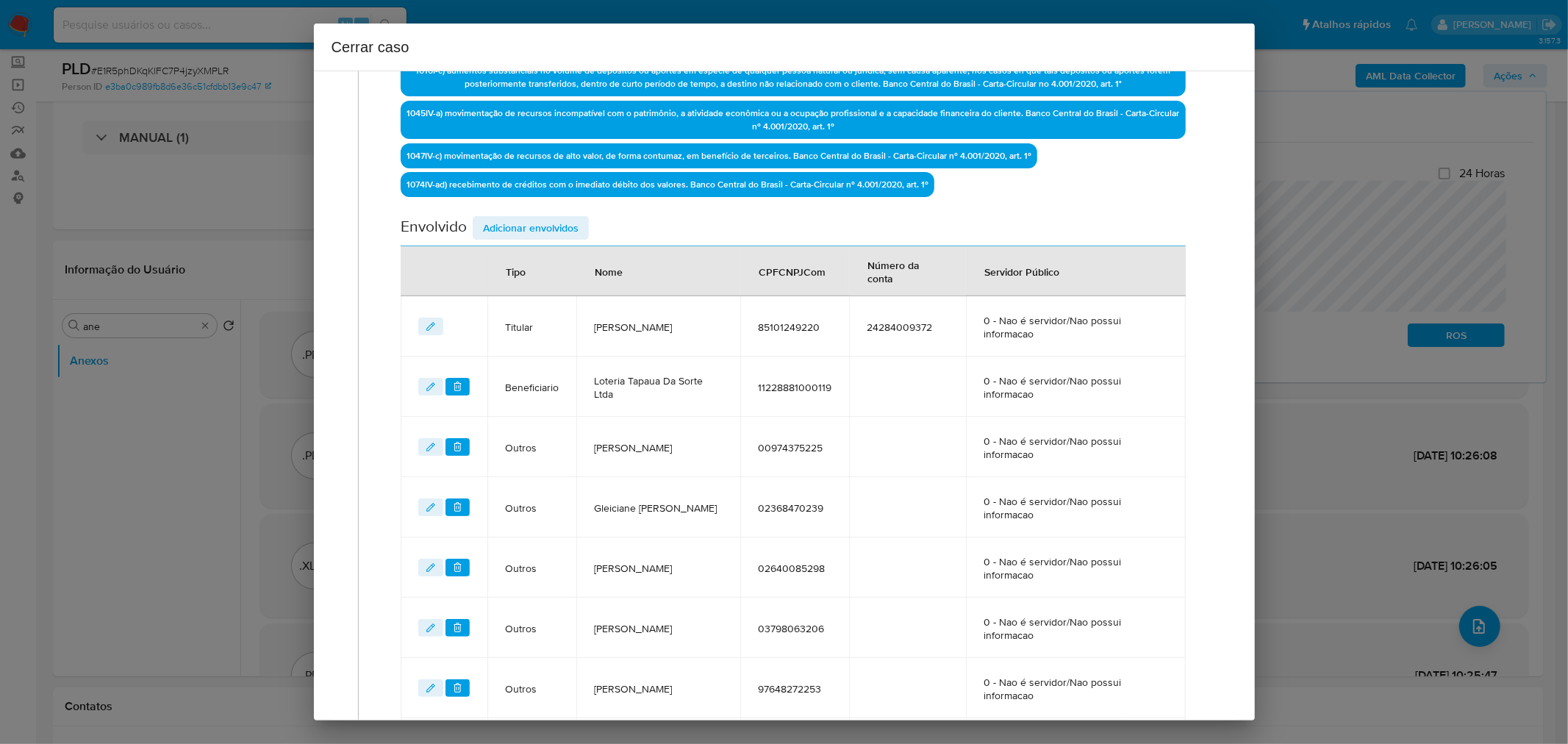
click at [525, 220] on span "Adicionar envolvidos" at bounding box center [531, 227] width 95 height 20
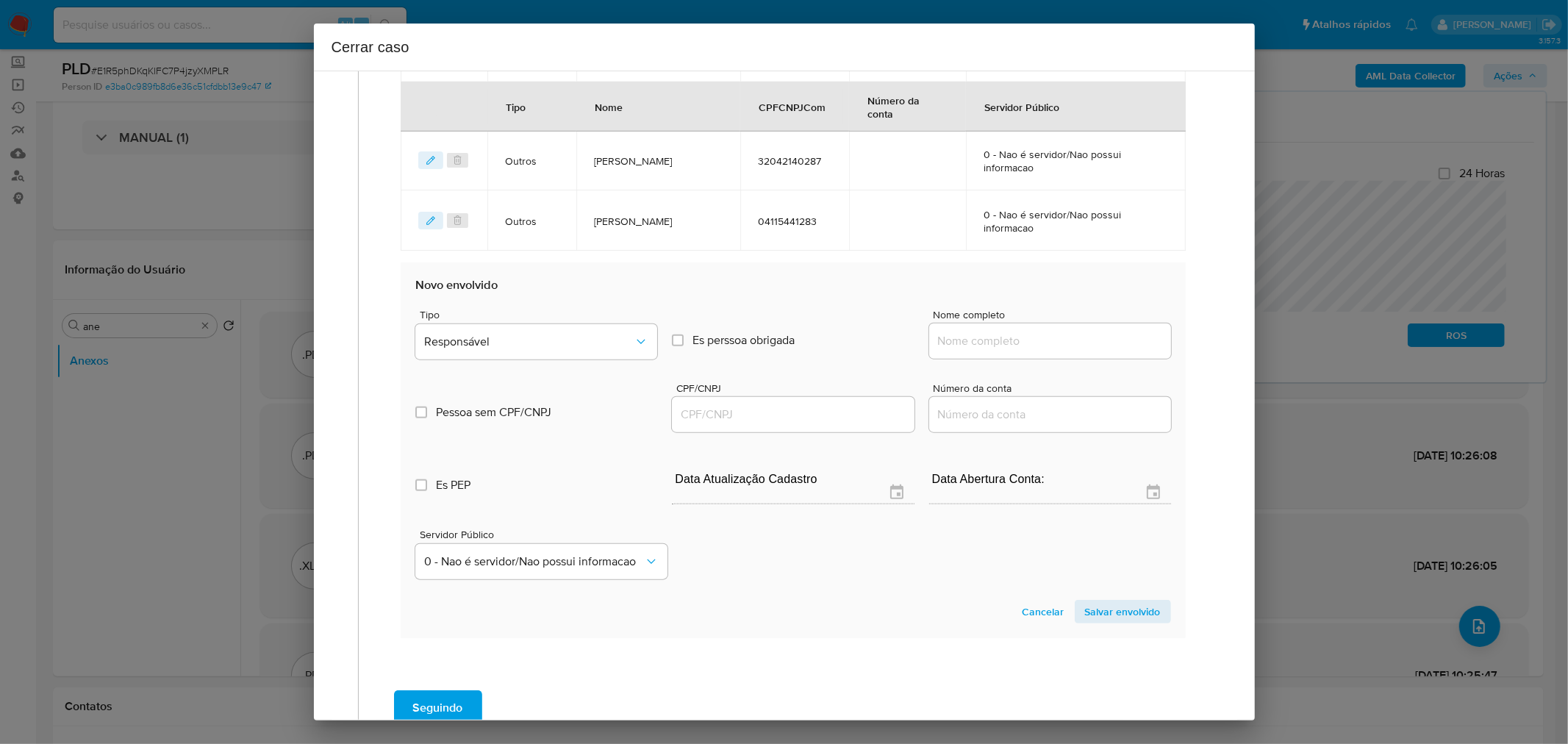
scroll to position [1269, 0]
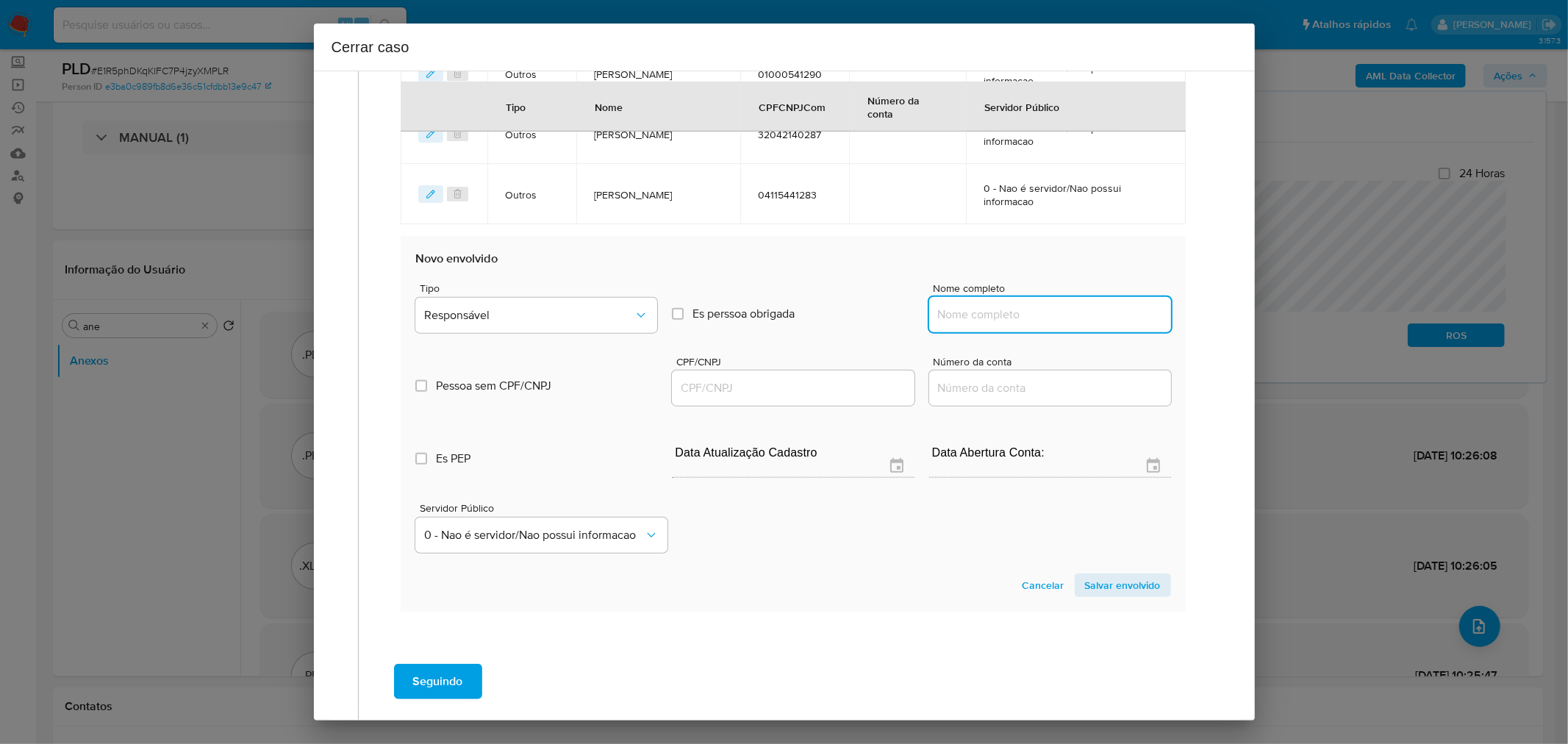
drag, startPoint x: 1000, startPoint y: 313, endPoint x: 1011, endPoint y: 310, distance: 11.4
click at [1000, 313] on input "Nome completo" at bounding box center [1050, 314] width 242 height 19
paste input "Luiz Antonio Da Silva E Silva, 02837522201"
click at [1100, 314] on input "Luiz Antonio Da Silva E Silva, 02837522201" at bounding box center [1050, 314] width 242 height 19
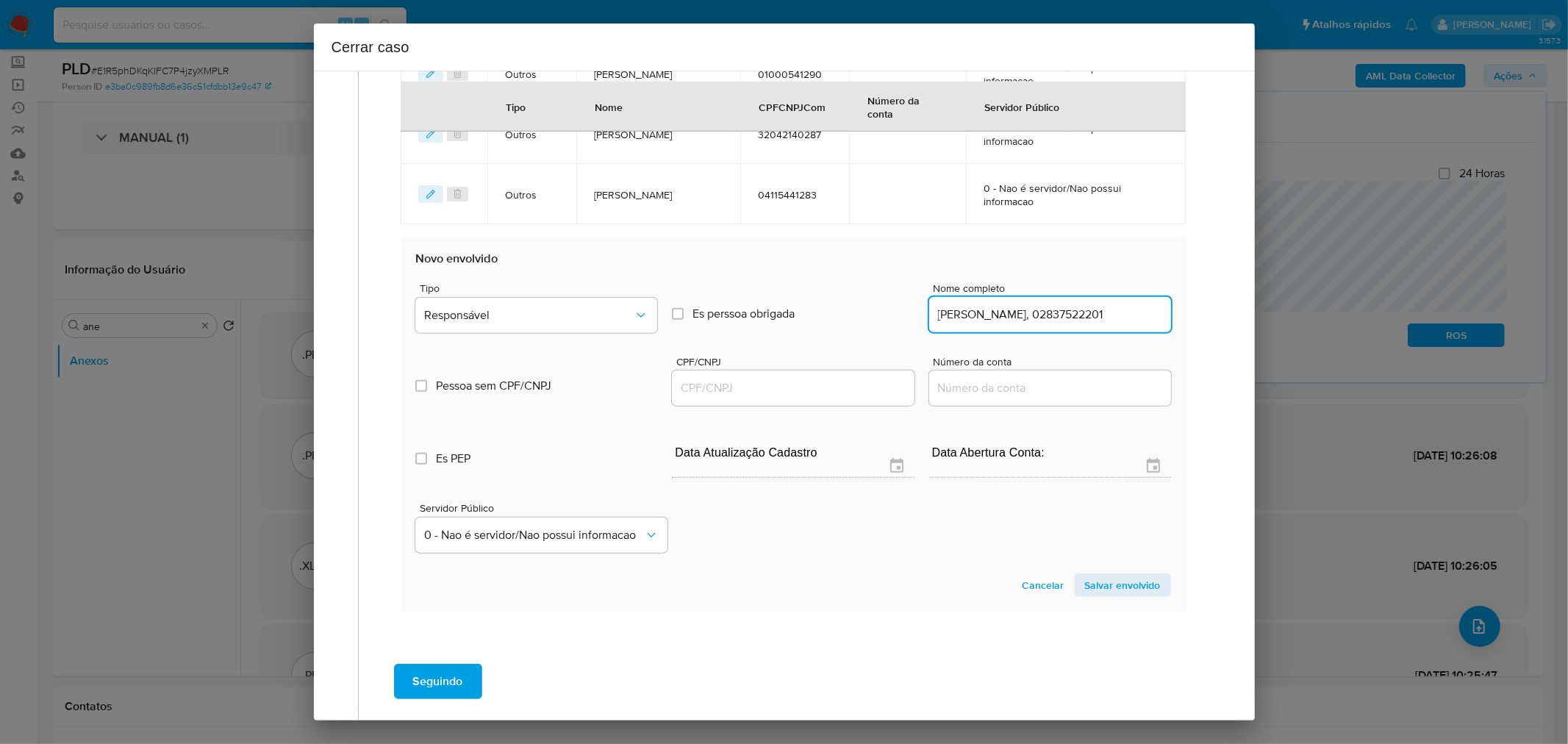
drag, startPoint x: 1100, startPoint y: 314, endPoint x: 1040, endPoint y: 332, distance: 62.6
click at [1098, 314] on input "Luiz Antonio Da Silva E Silva, 02837522201" at bounding box center [1050, 314] width 242 height 19
type input "Luiz Antonio Da Silva E Silva,"
click at [831, 384] on input "CPF/CNPJ" at bounding box center [793, 388] width 242 height 19
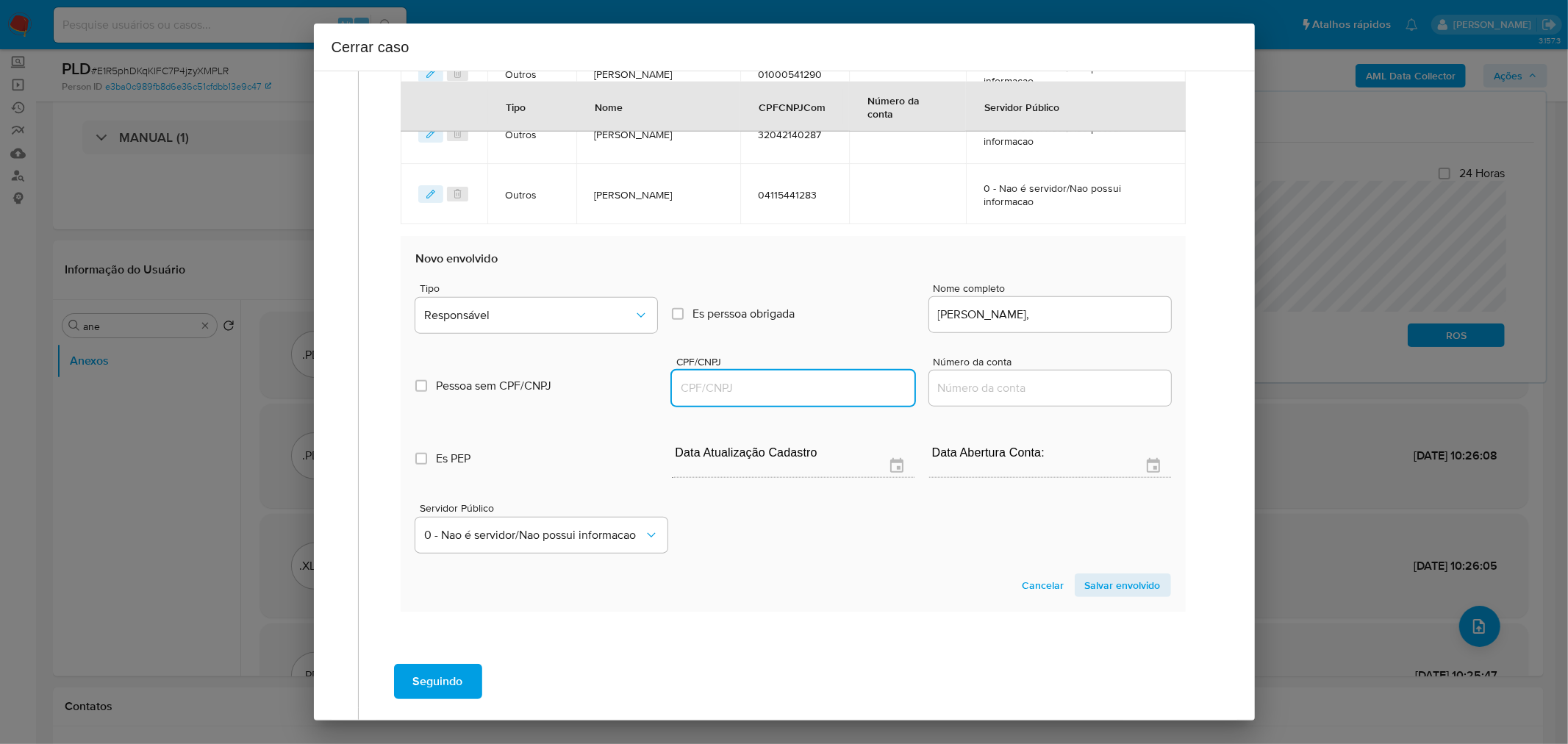
paste input "02837522201"
type input "2837522201"
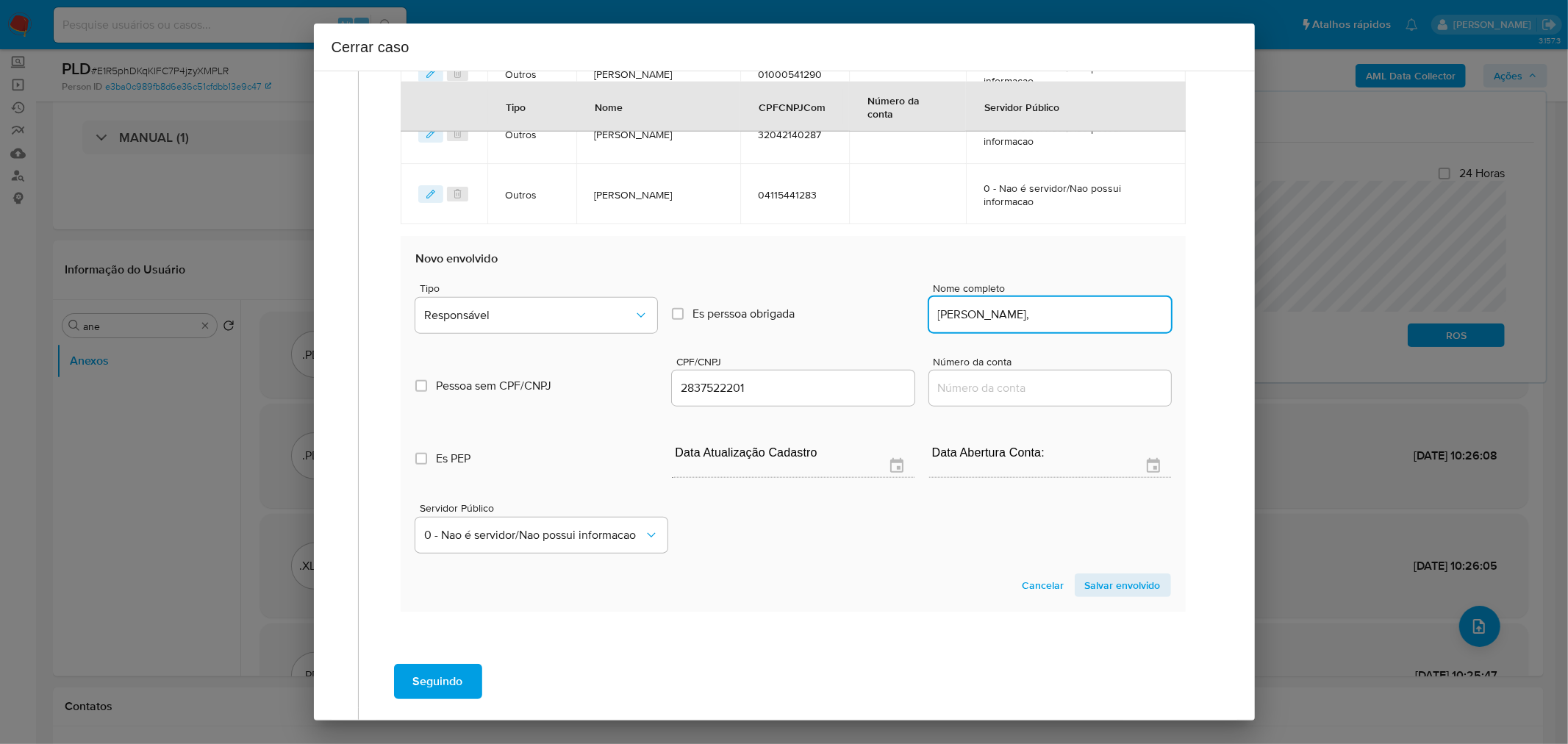
click at [1123, 316] on input "Luiz Antonio Da Silva E Silva," at bounding box center [1050, 314] width 242 height 19
type input "Luiz Antonio Da Silva E Silva,"
type input "02837522201"
type input "Luiz Antonio Da Silva E Silva"
click at [558, 316] on span "Responsável" at bounding box center [528, 316] width 210 height 15
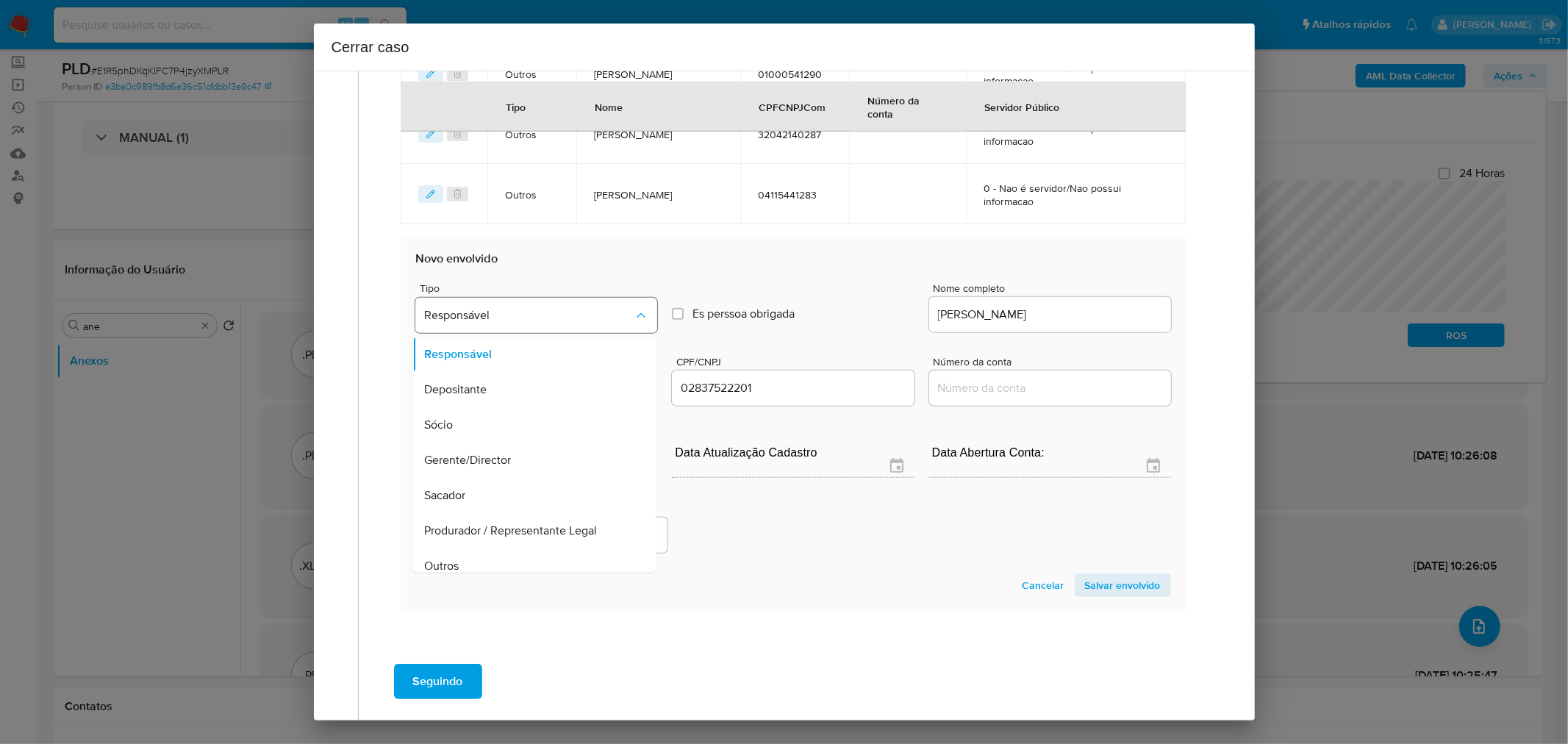
scroll to position [11, 0]
click at [1085, 579] on span "Salvar envolvido" at bounding box center [1123, 585] width 76 height 20
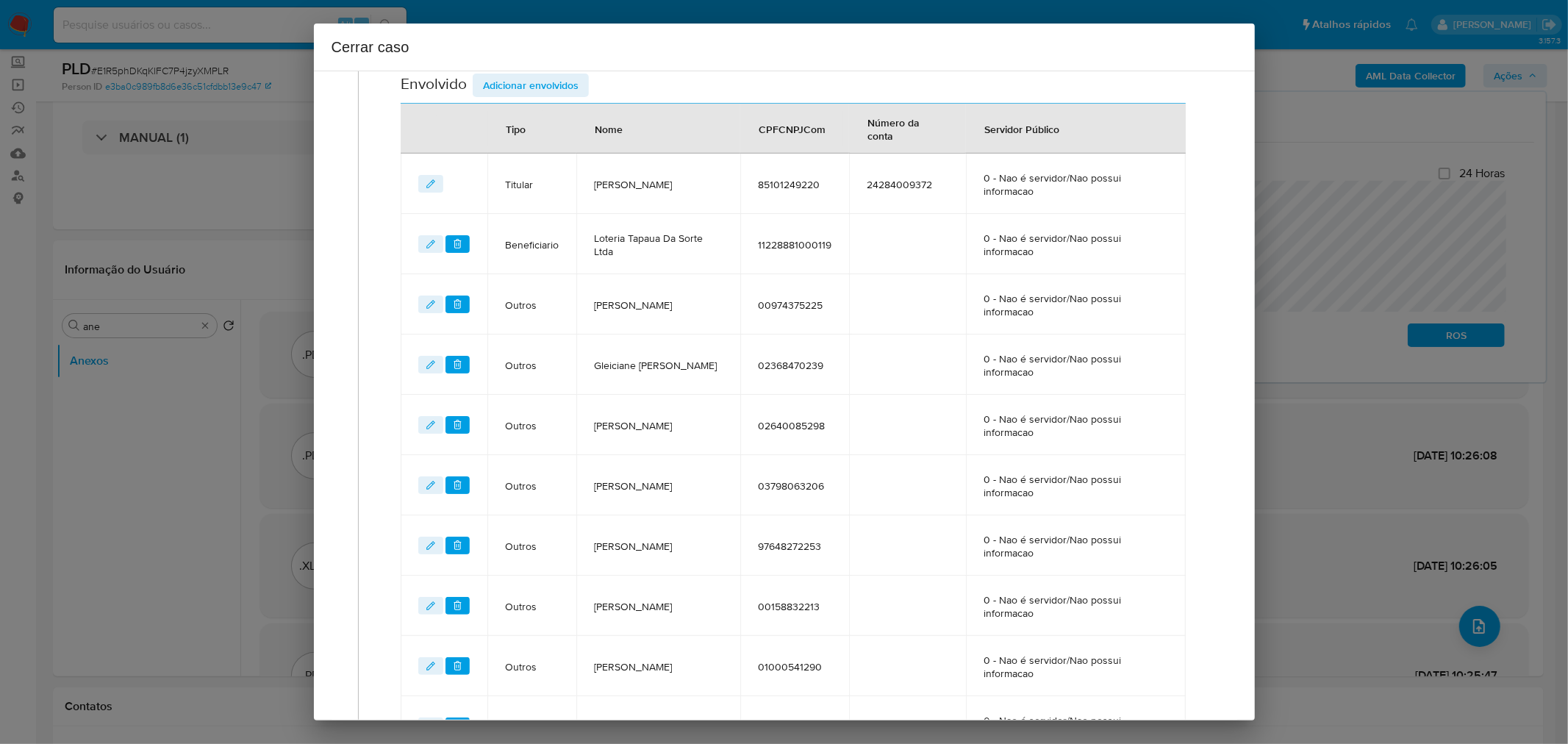
scroll to position [431, 0]
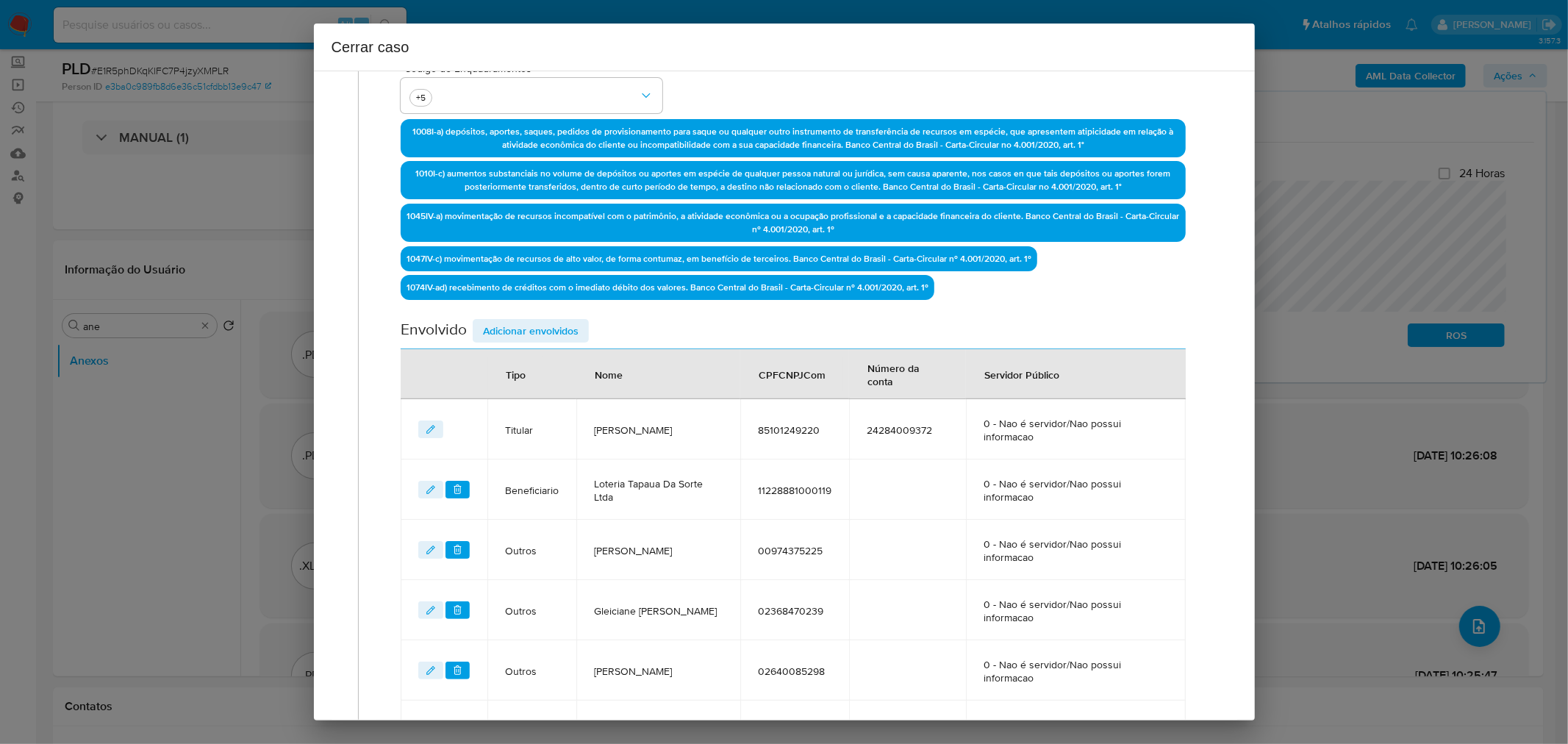
click at [537, 331] on span "Adicionar envolvidos" at bounding box center [531, 330] width 95 height 20
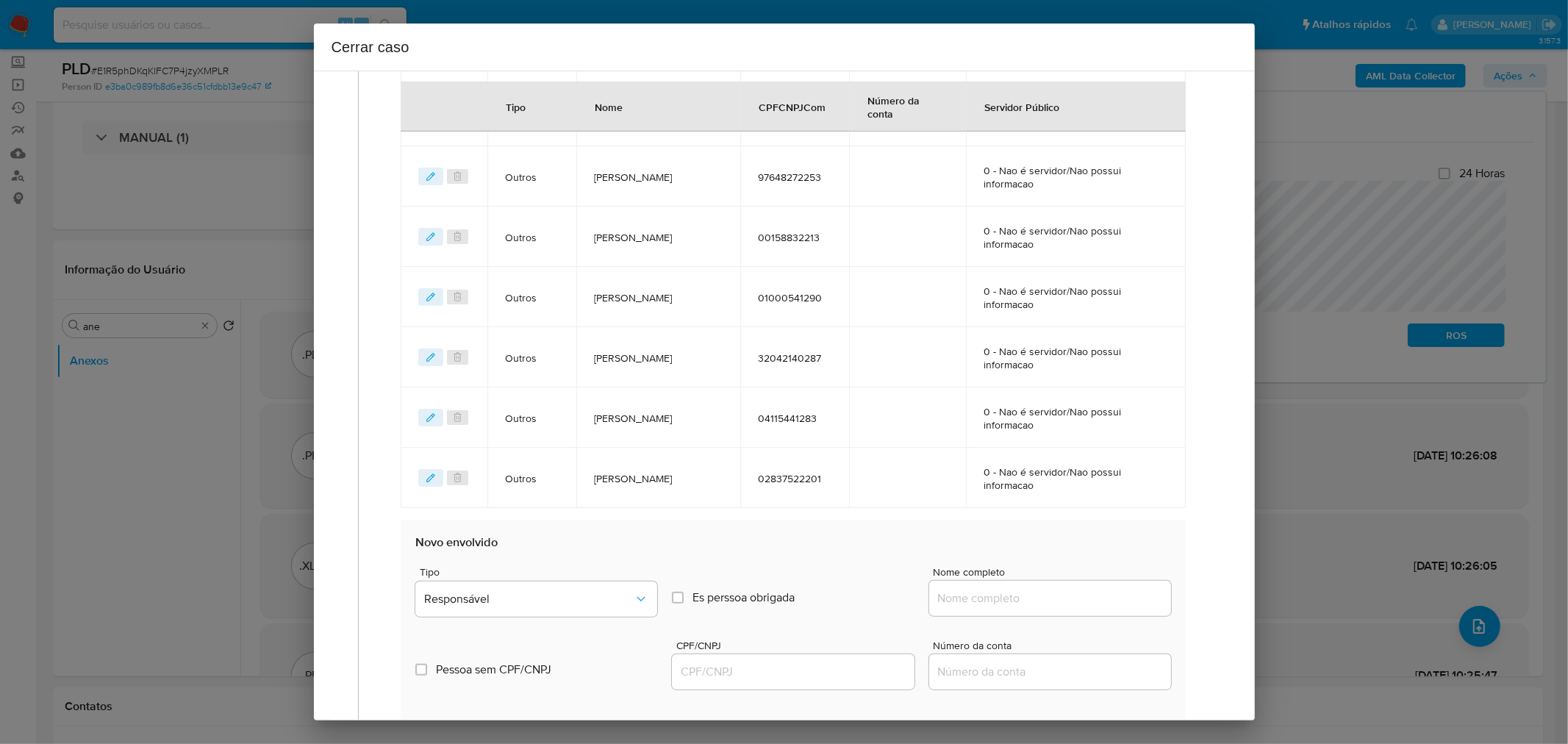
scroll to position [1248, 0]
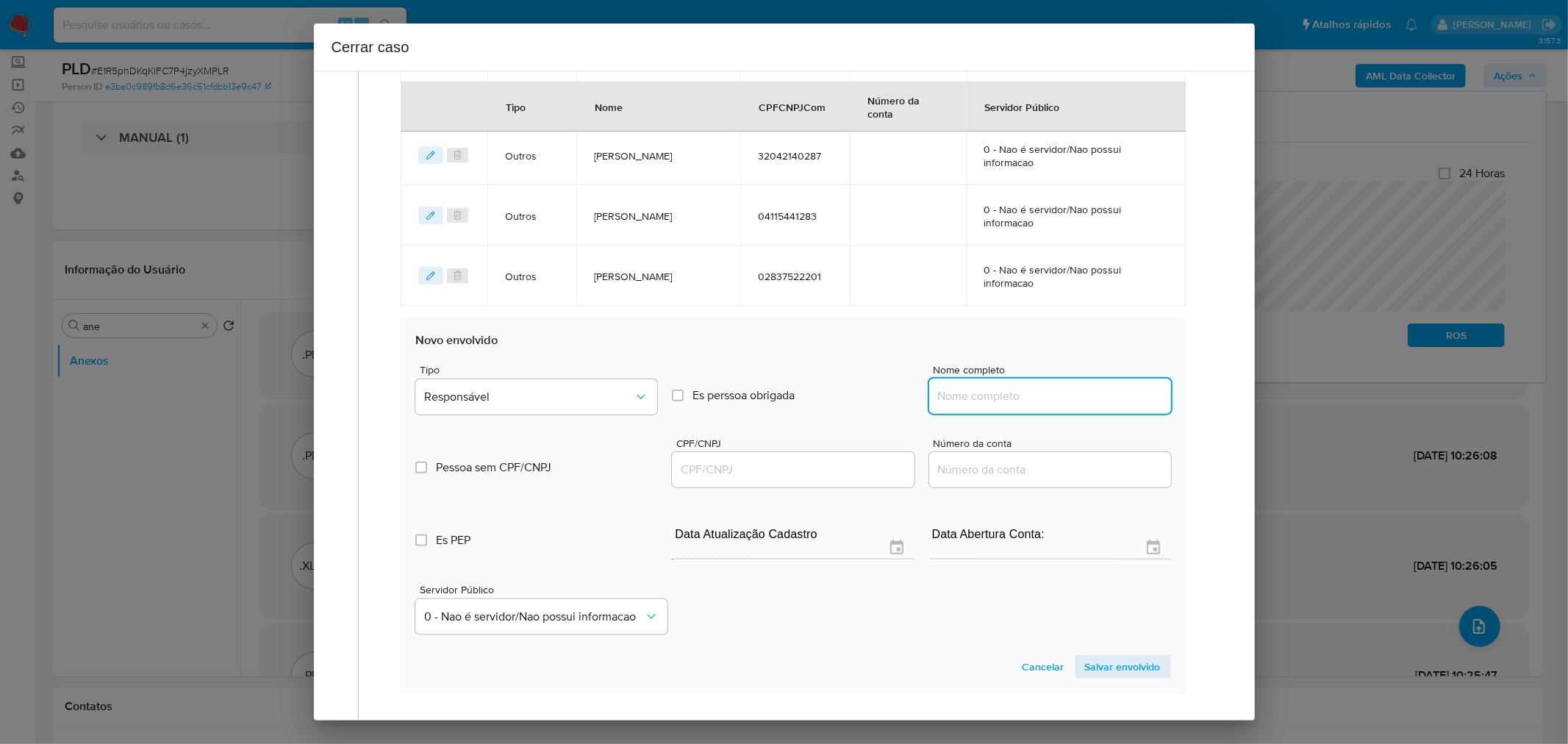
drag, startPoint x: 1029, startPoint y: 395, endPoint x: 1057, endPoint y: 401, distance: 28.6
click at [1030, 395] on input "Nome completo" at bounding box center [1050, 395] width 242 height 19
paste input "M. A. Siqueira De Almeida Teixeira Ltda, 10547724000103"
click at [1099, 392] on input "M. A. Siqueira De Almeida Teixeira Ltda, 10547724000103" at bounding box center [1050, 395] width 242 height 19
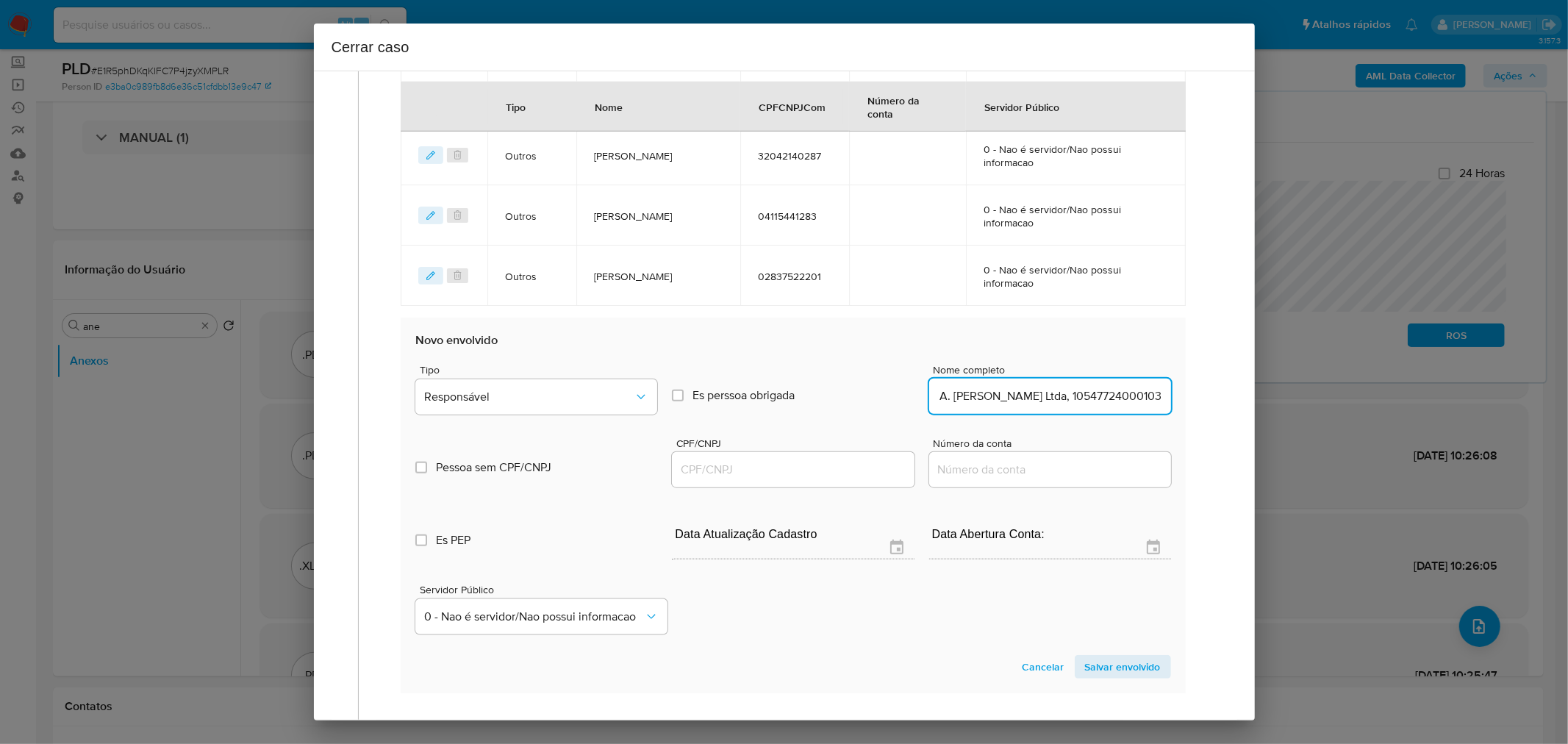
drag, startPoint x: 1099, startPoint y: 392, endPoint x: 1089, endPoint y: 395, distance: 10.4
click at [1098, 392] on input "M. A. Siqueira De Almeida Teixeira Ltda, 10547724000103" at bounding box center [1050, 395] width 242 height 19
type input "M. A. Siqueira De Almeida Teixeira Ltda,"
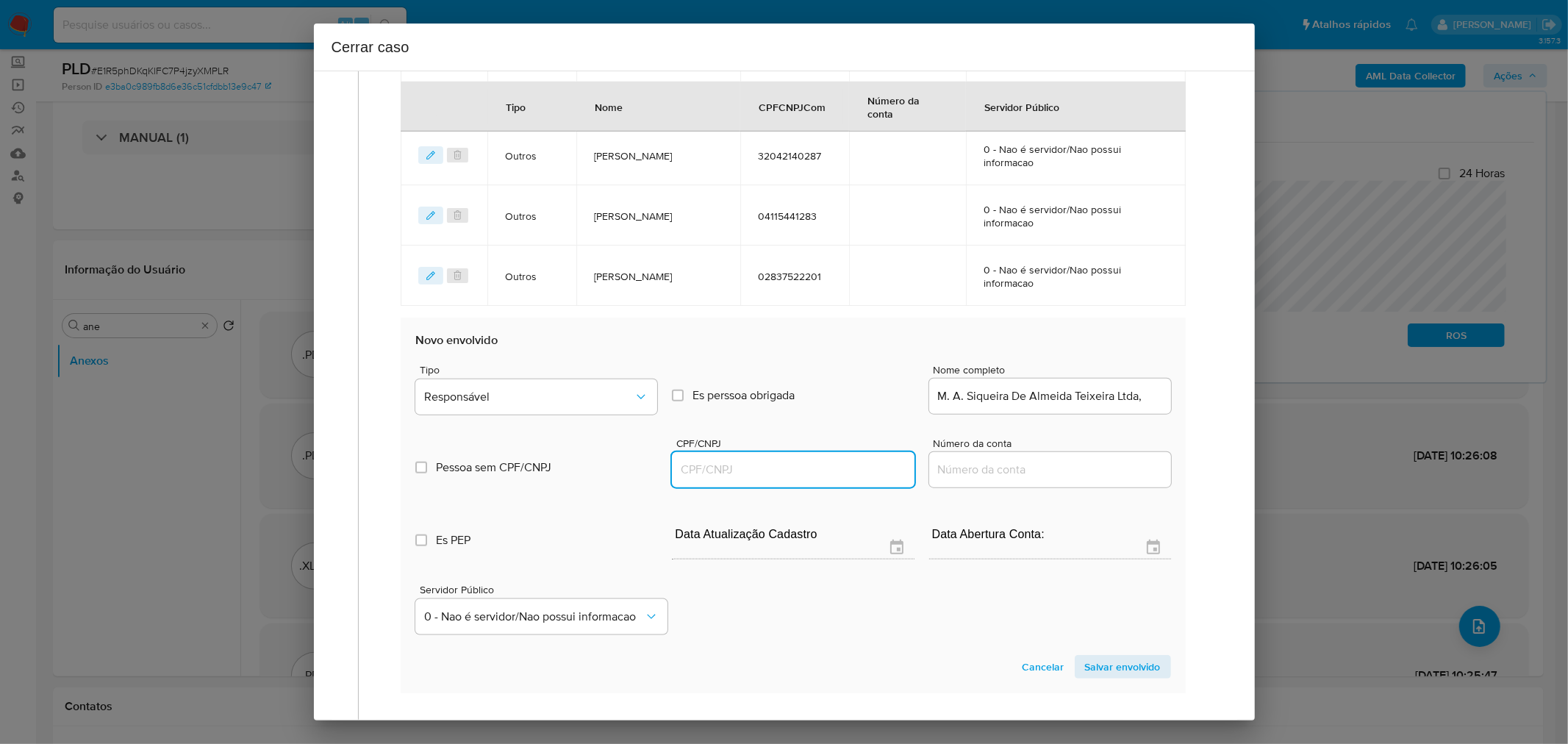
drag, startPoint x: 770, startPoint y: 472, endPoint x: 778, endPoint y: 468, distance: 8.9
click at [773, 471] on input "CPF/CNPJ" at bounding box center [793, 469] width 242 height 19
paste input "10547724000103"
type input "10547724000103"
click at [1137, 393] on input "M. A. Siqueira De Almeida Teixeira Ltda," at bounding box center [1050, 395] width 242 height 19
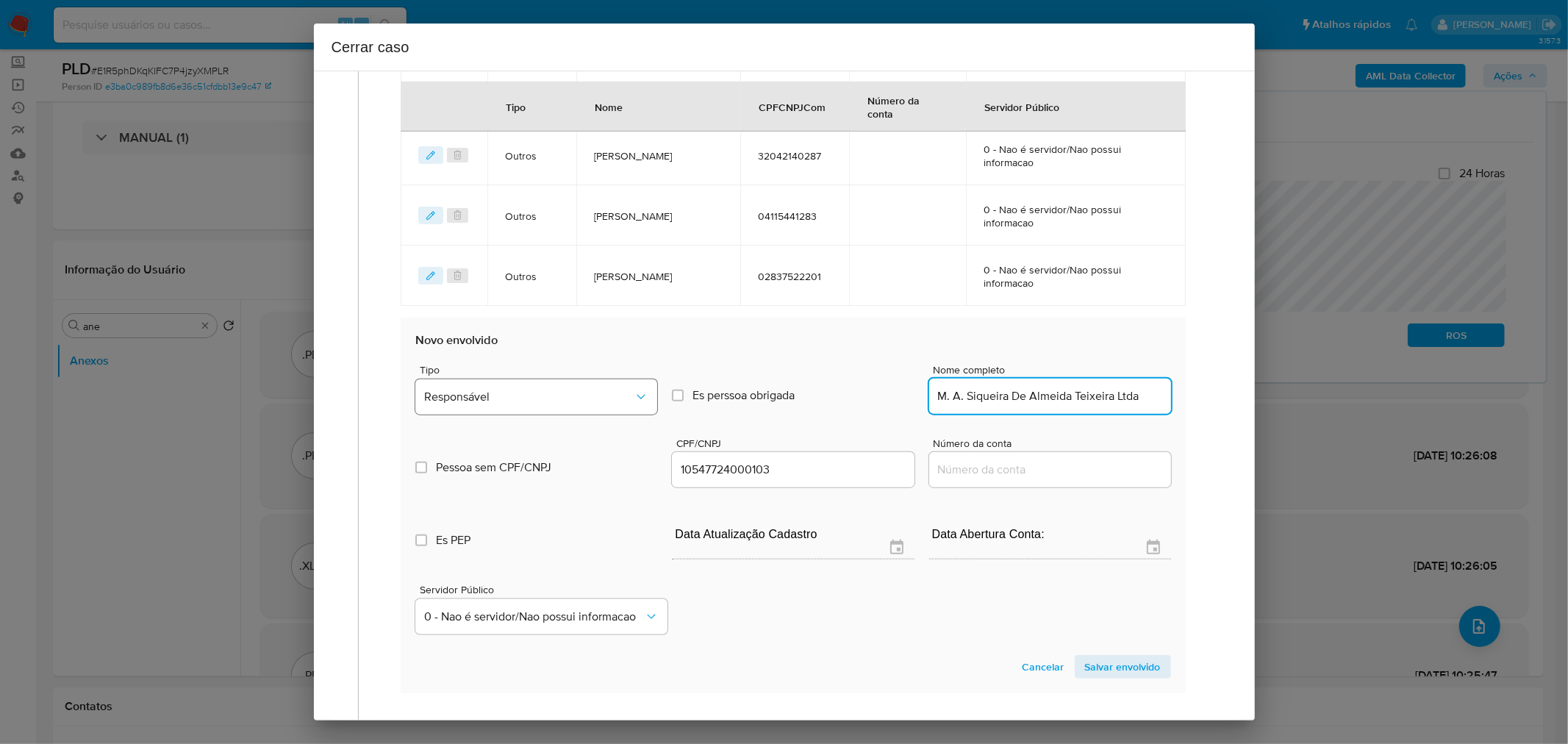
type input "M. A. Siqueira De Almeida Teixeira Ltda"
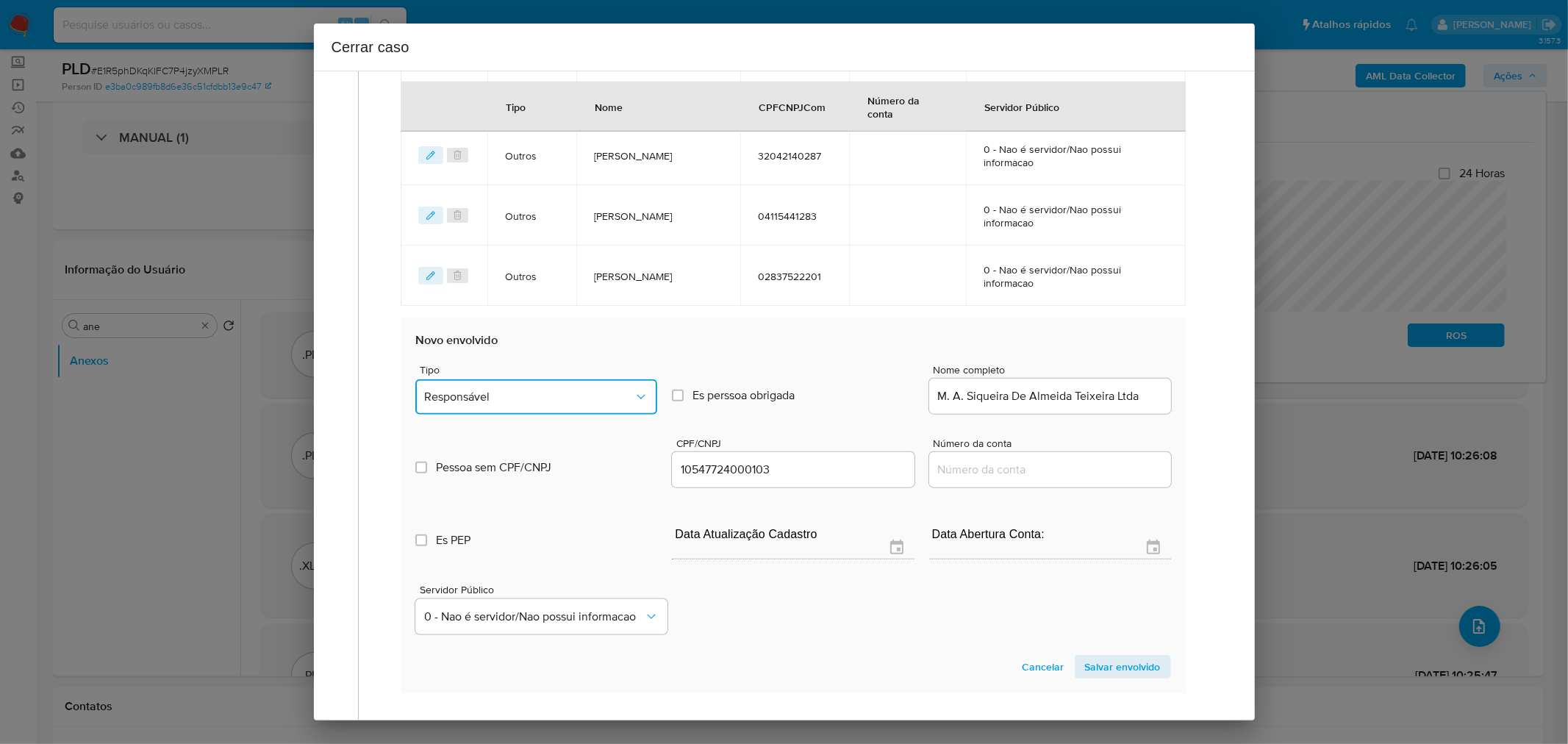
click at [555, 389] on span "Responsável" at bounding box center [528, 397] width 210 height 15
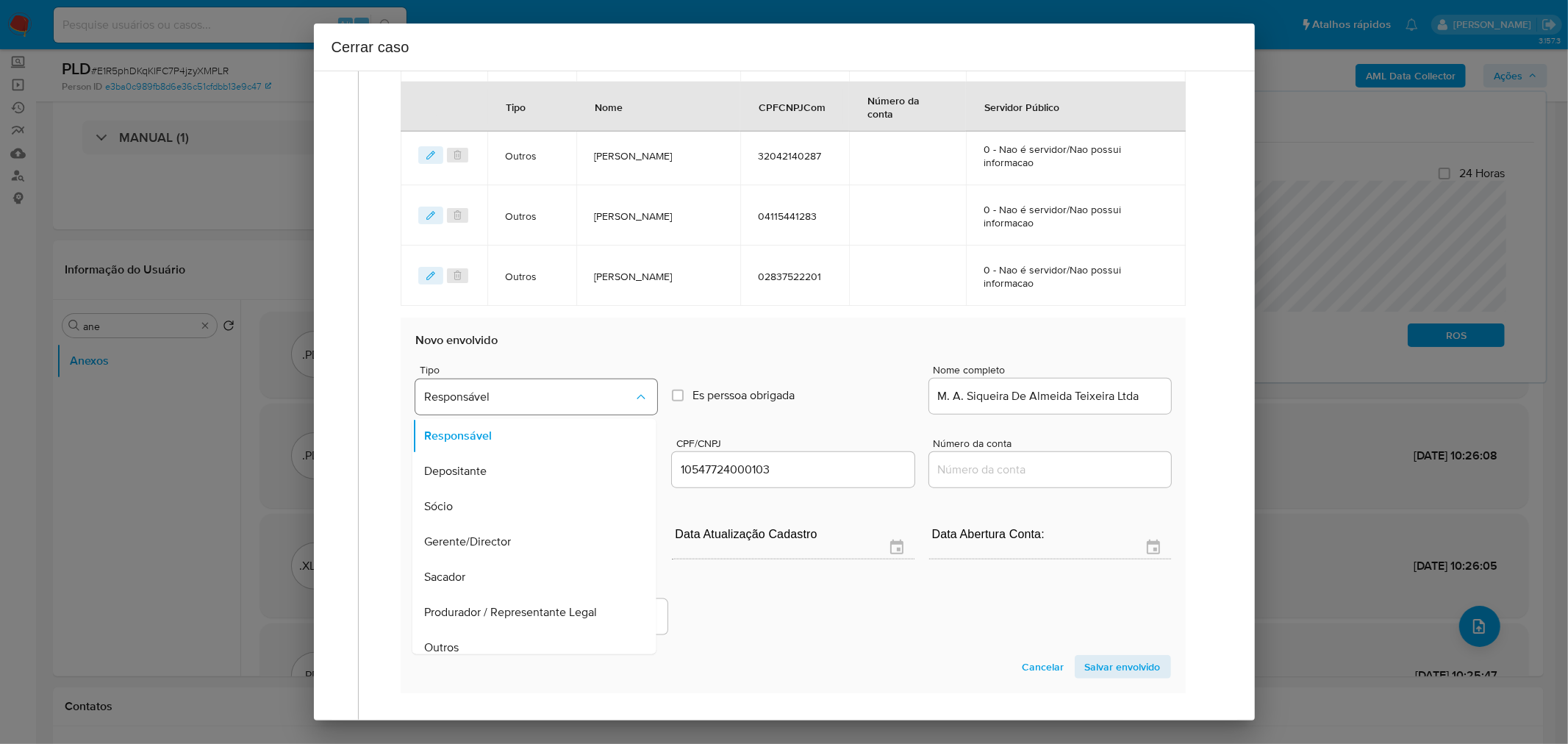
scroll to position [11, 0]
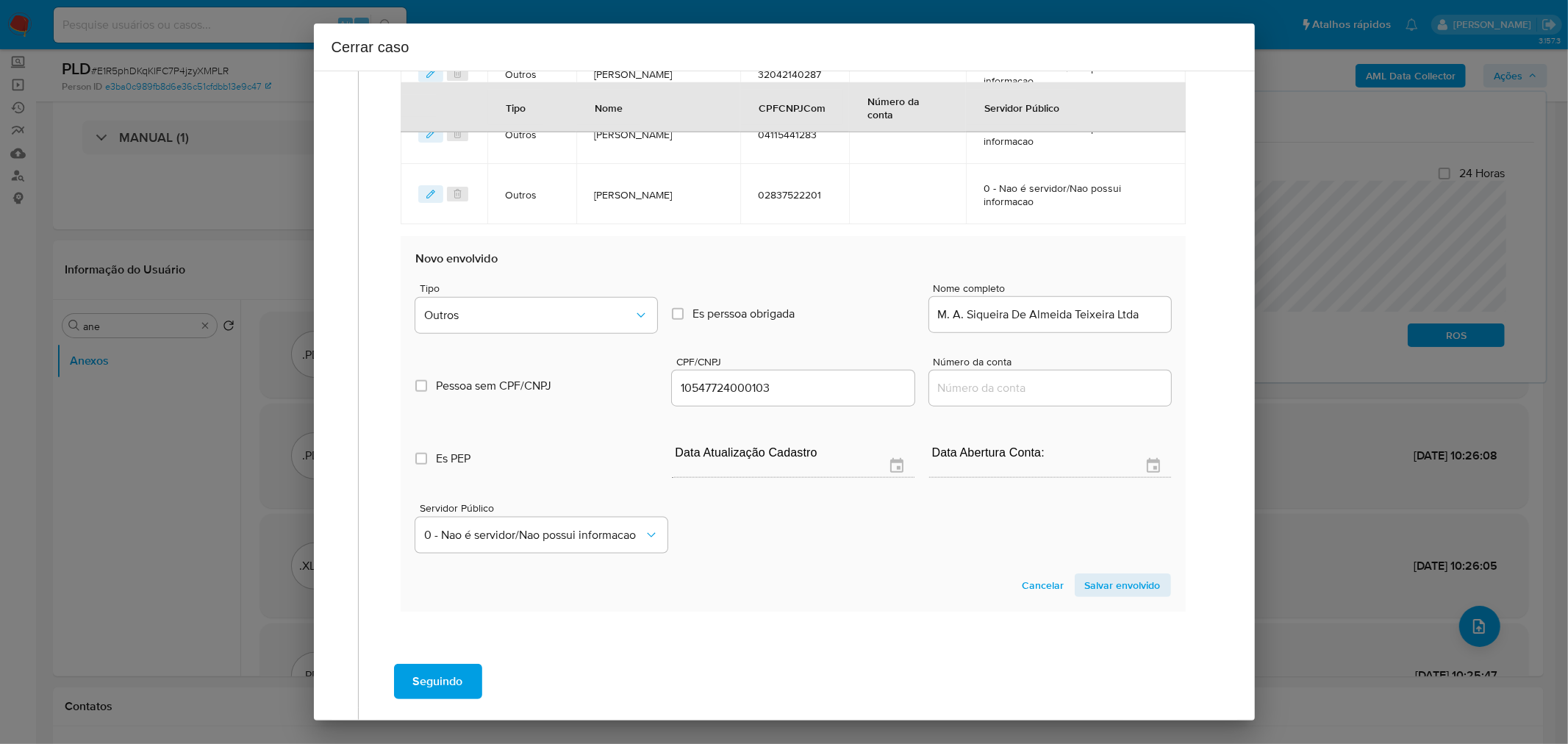
drag, startPoint x: 1103, startPoint y: 585, endPoint x: 1077, endPoint y: 606, distance: 33.4
click at [1101, 585] on span "Salvar envolvido" at bounding box center [1123, 585] width 76 height 20
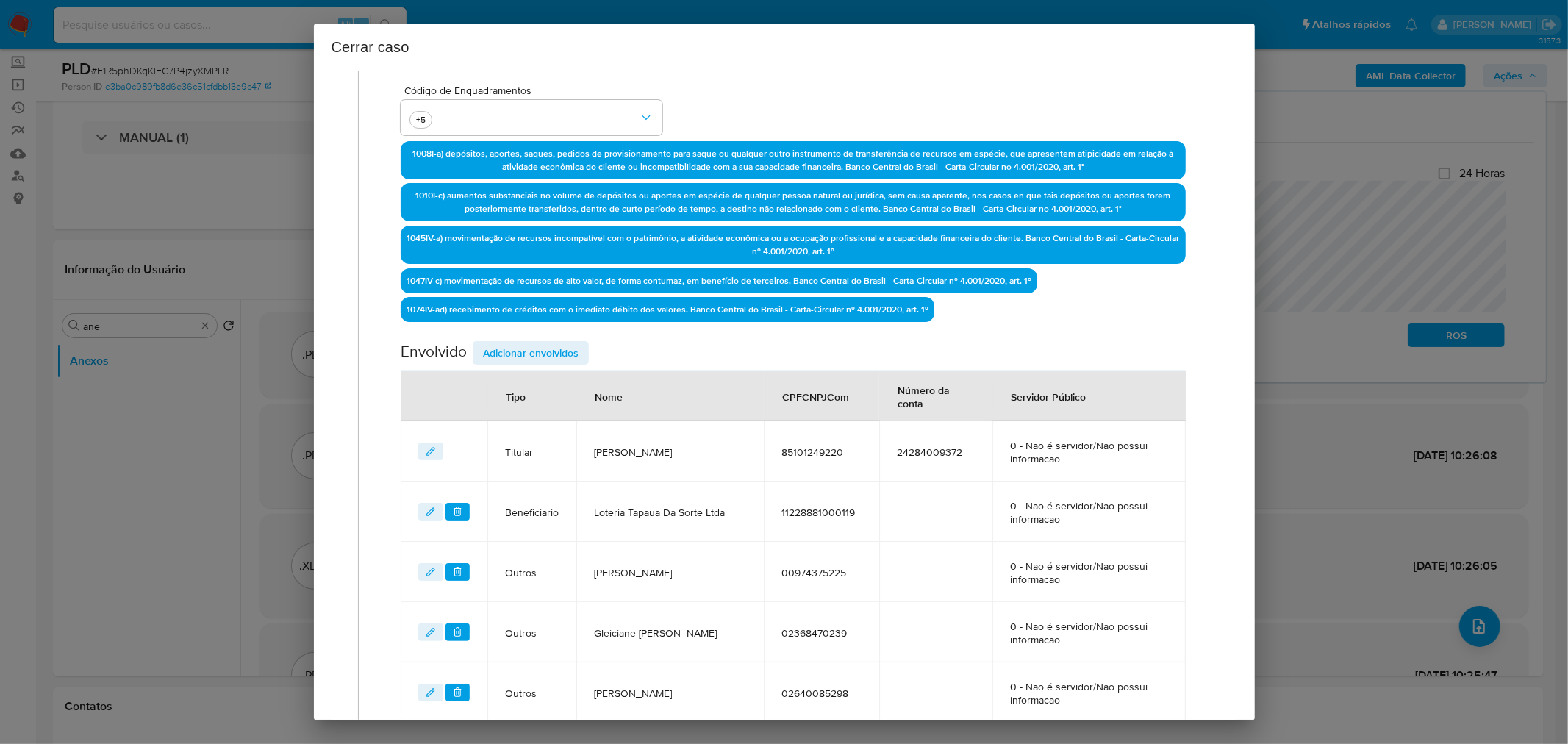
click at [560, 347] on span "Adicionar envolvidos" at bounding box center [531, 352] width 95 height 20
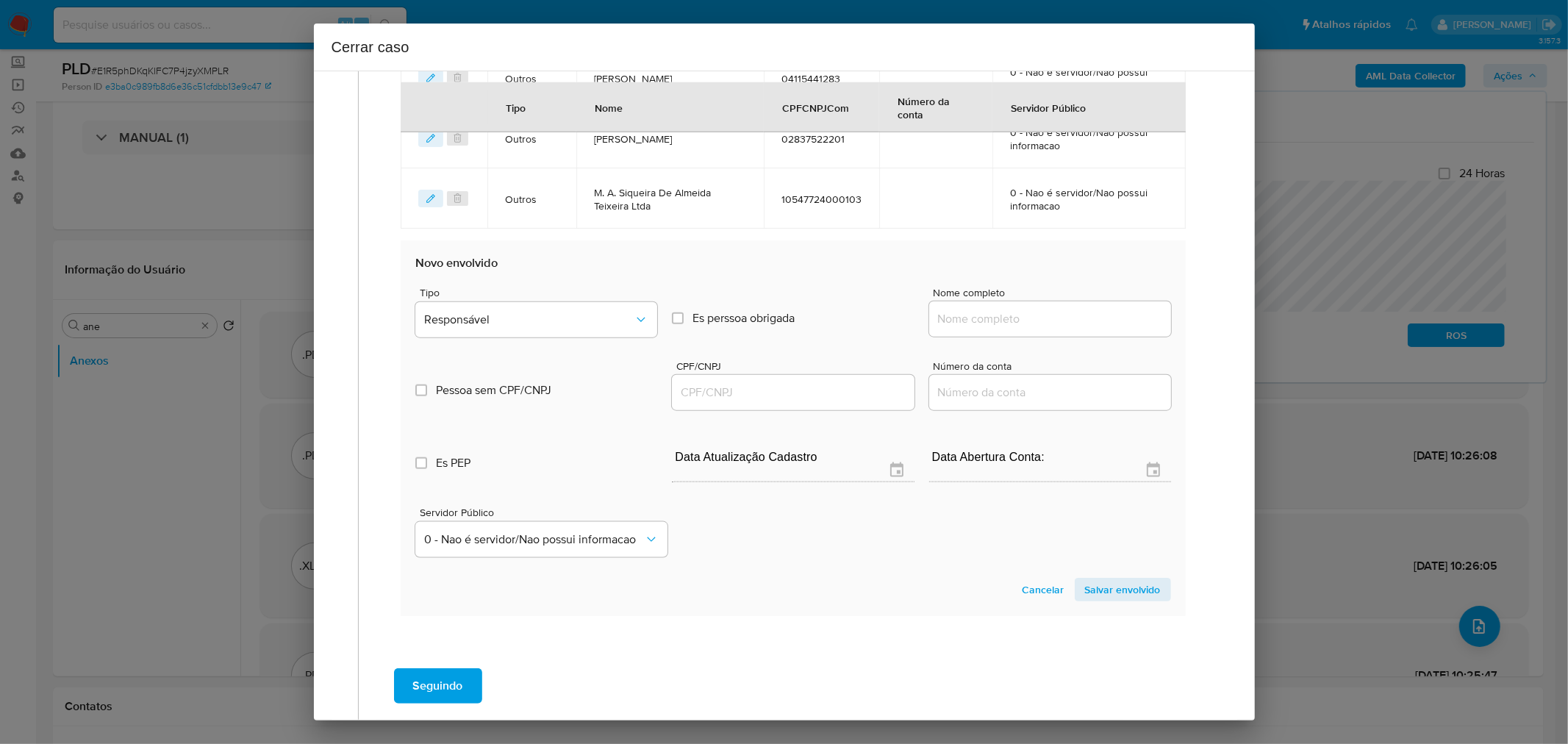
scroll to position [1389, 0]
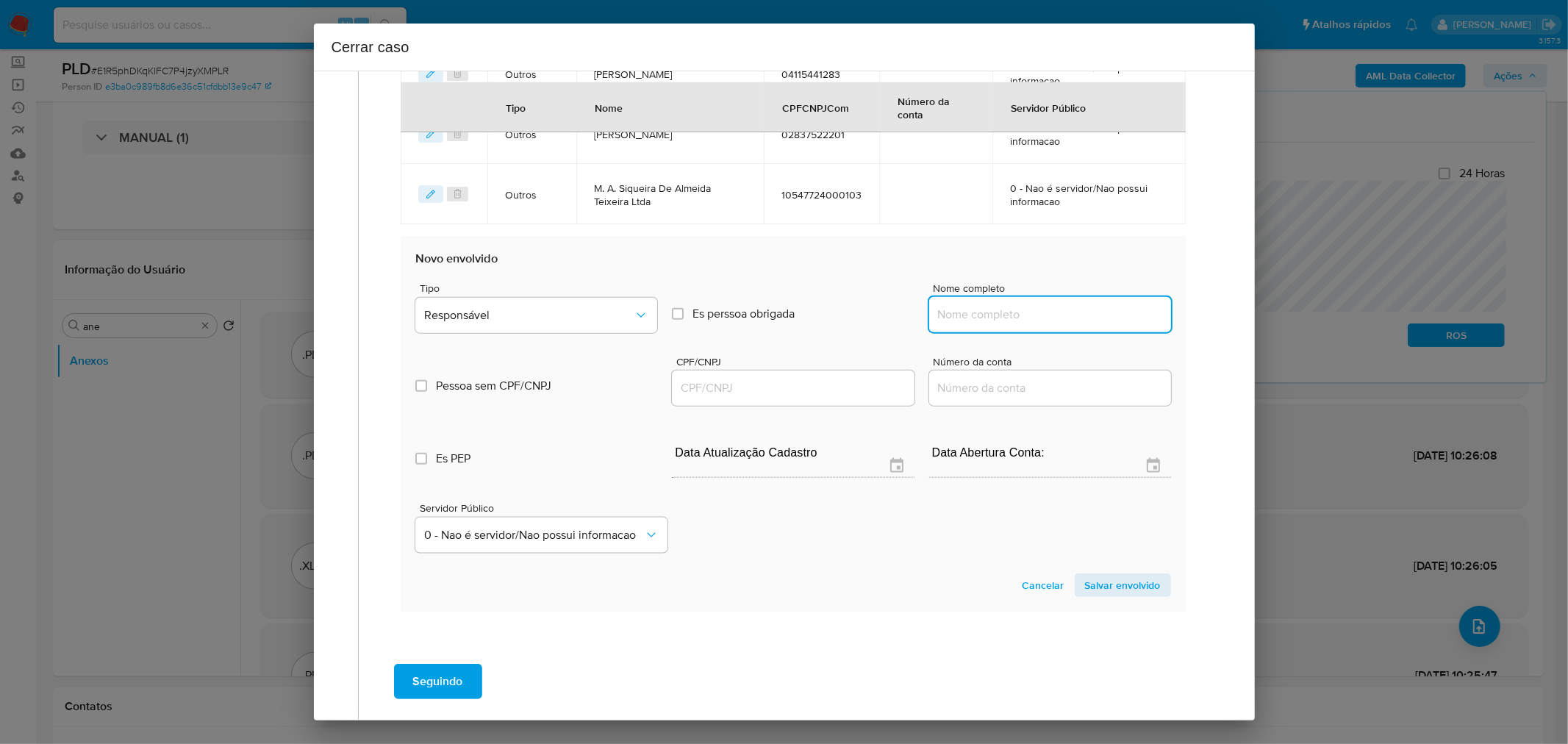
click at [1000, 315] on input "Nome completo" at bounding box center [1050, 314] width 242 height 19
paste input "Evelin Cristina Padilha Dos Santos, 04798642258"
drag, startPoint x: 1088, startPoint y: 318, endPoint x: 1086, endPoint y: 326, distance: 8.2
click at [1087, 326] on div "Evelin Cristina Padilha Dos Santos, 04798642258" at bounding box center [1050, 314] width 242 height 35
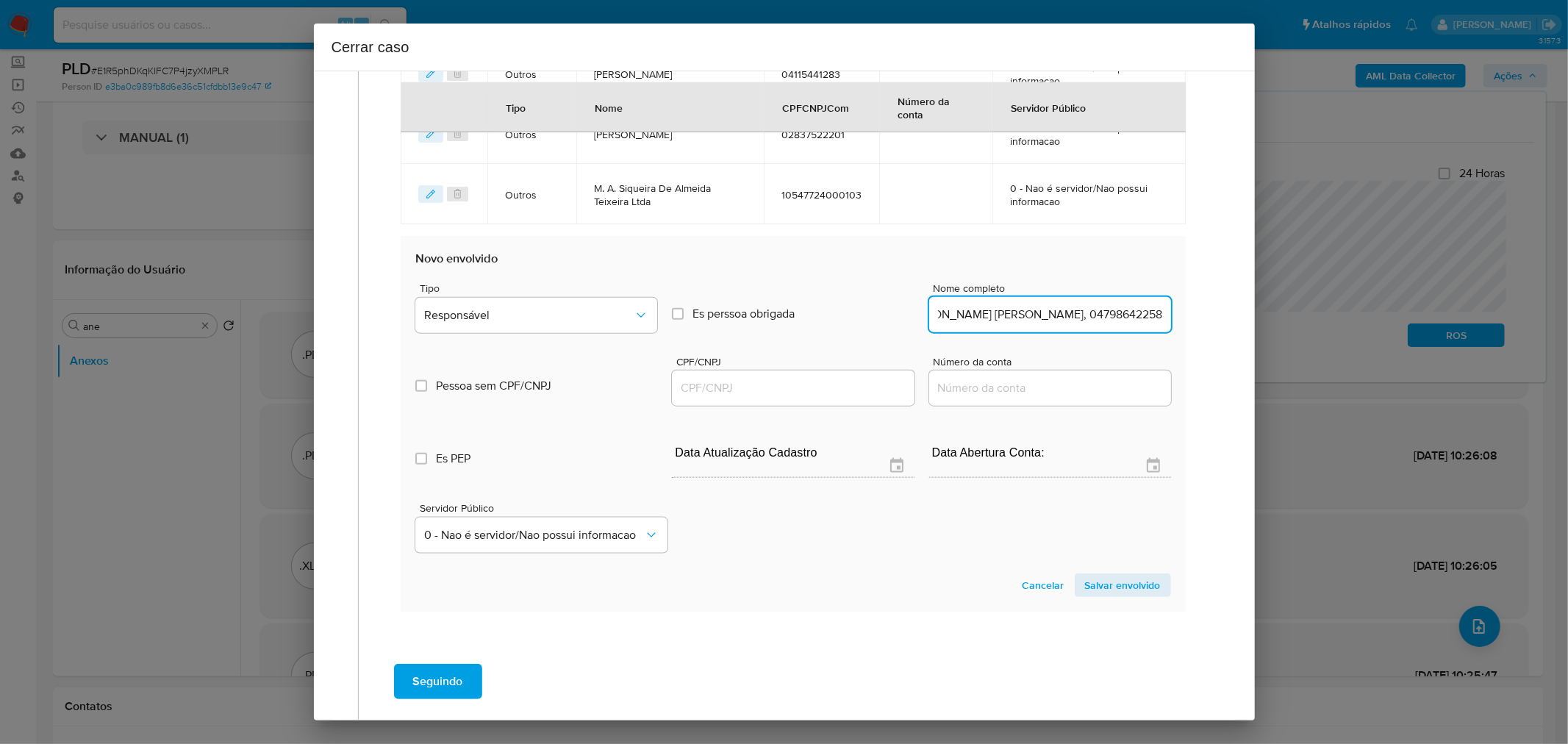
click at [1085, 326] on div "Evelin Cristina Padilha Dos Santos, 04798642258" at bounding box center [1050, 314] width 242 height 35
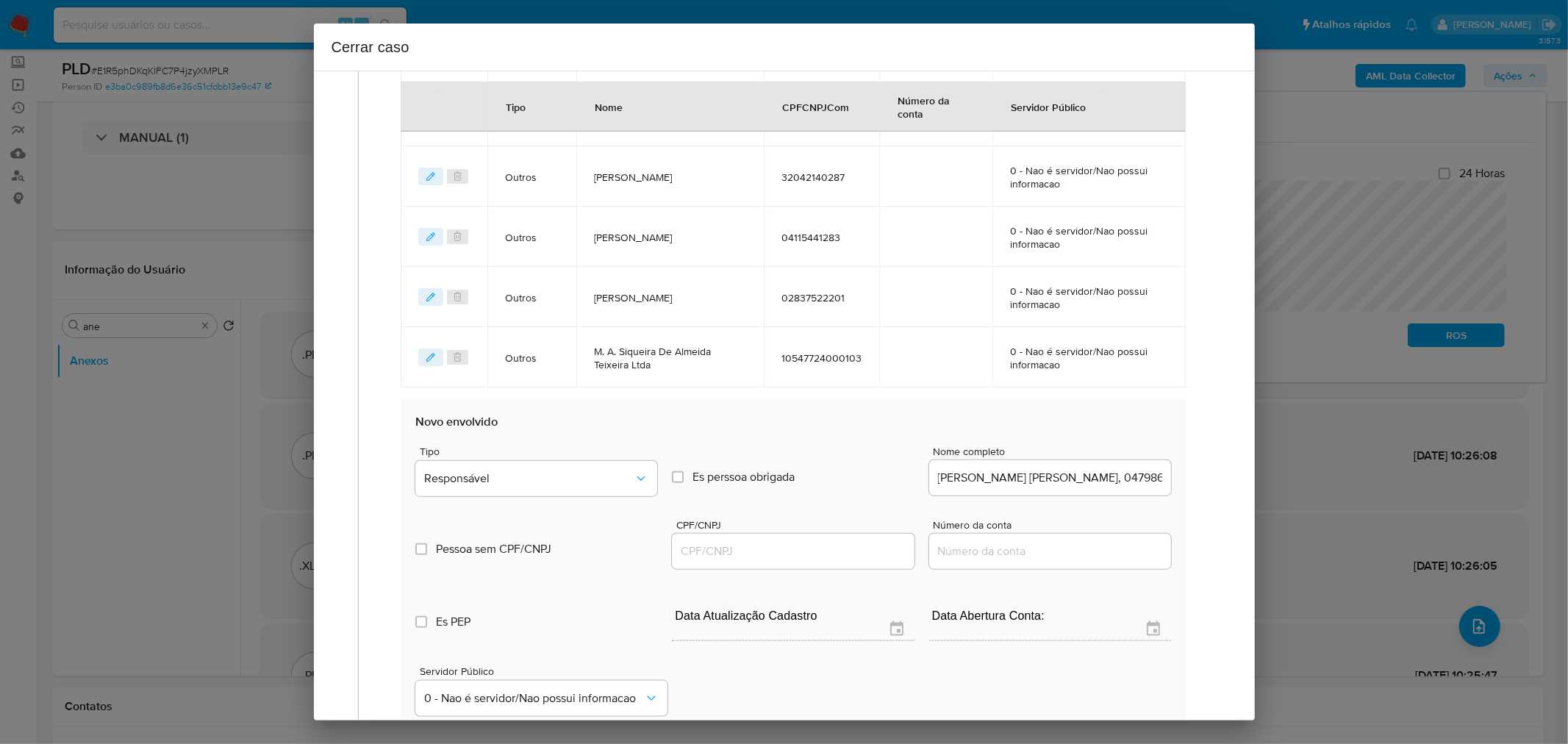
scroll to position [1225, 0]
click at [1033, 469] on input "Evelin Cristina Padilha Dos Santos, 04798642258" at bounding box center [1050, 478] width 242 height 19
paste input "Nome do envolvido"
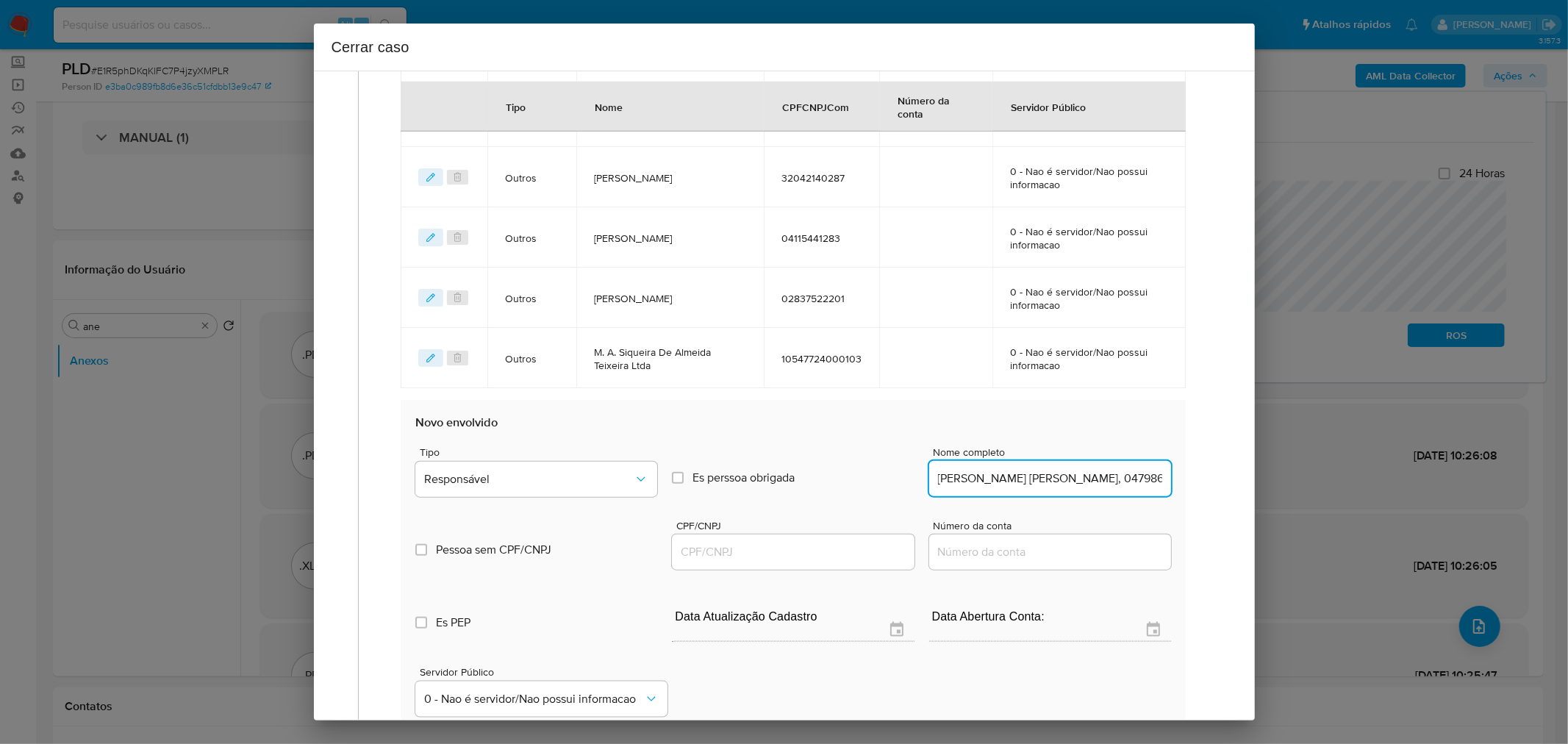
scroll to position [0, 35]
click at [1110, 469] on input "Evelin Cristina Padilha Dos Santos, 04798642258" at bounding box center [1050, 478] width 242 height 19
type input "Evelin Cristina Padilha Dos Santos,"
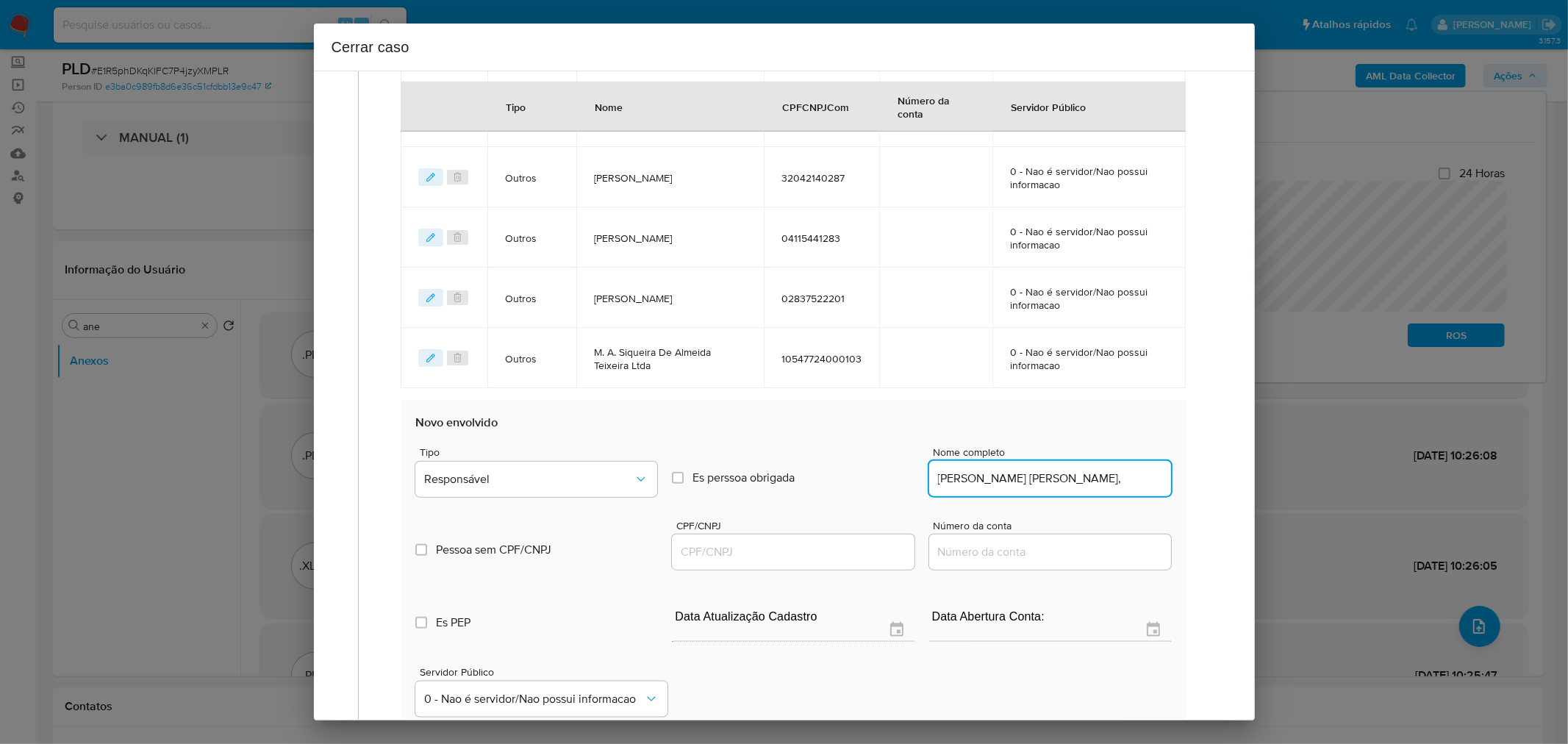
drag, startPoint x: 820, startPoint y: 557, endPoint x: 947, endPoint y: 513, distance: 134.4
click at [821, 557] on div at bounding box center [793, 552] width 242 height 35
click at [789, 537] on div at bounding box center [793, 552] width 242 height 35
click at [782, 548] on input "CPF/CNPJ" at bounding box center [793, 552] width 242 height 19
paste input "04798642258"
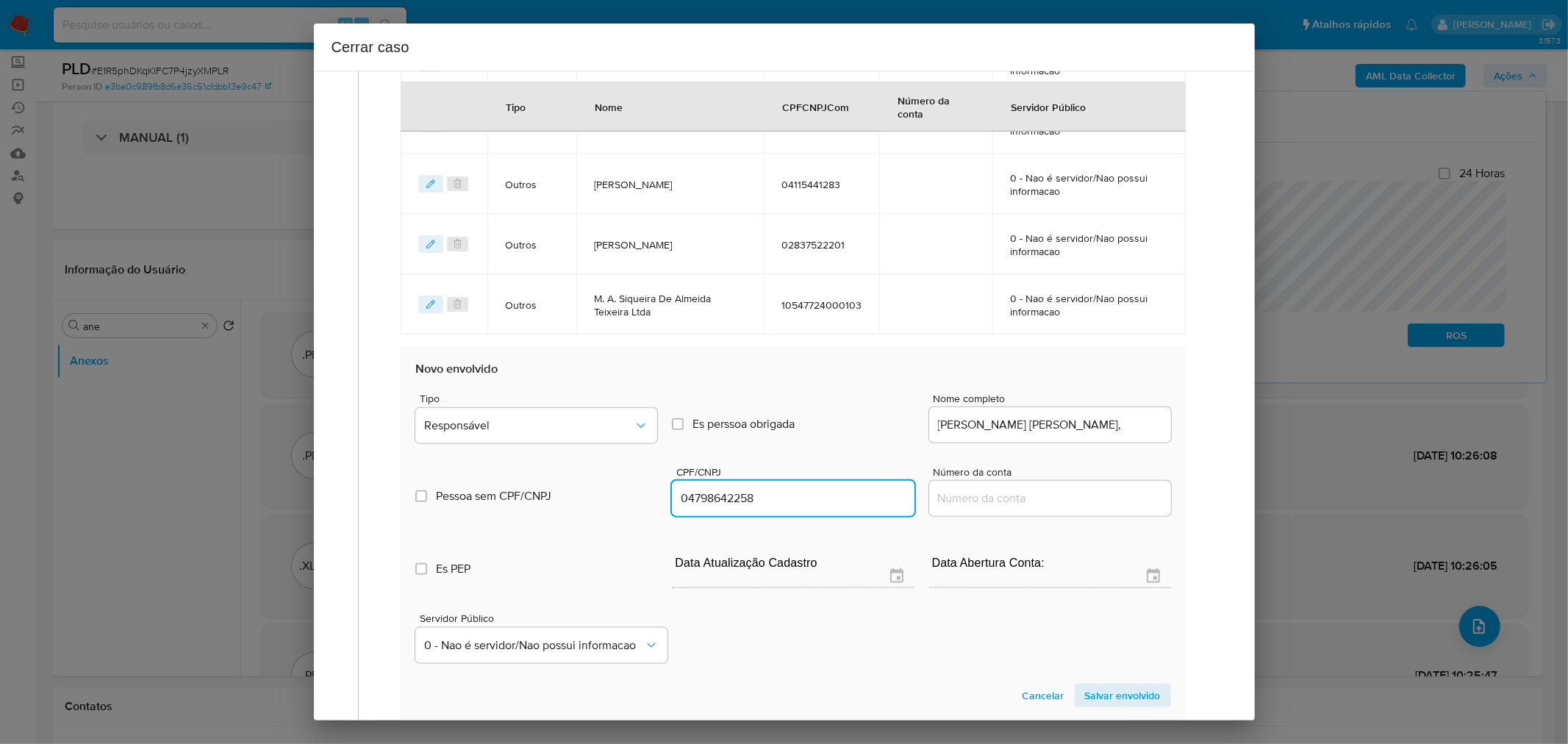
scroll to position [1307, 0]
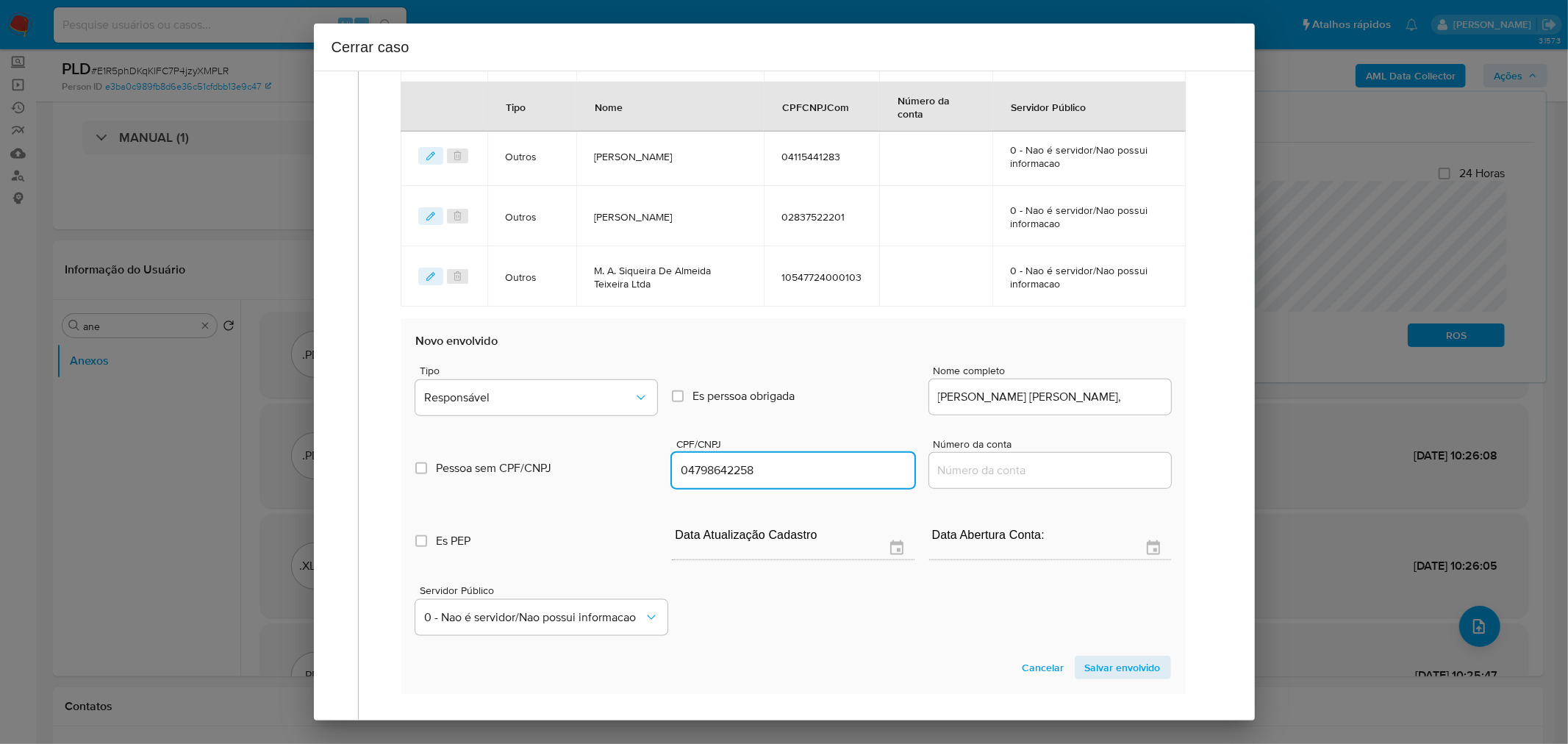
type input "4798642258"
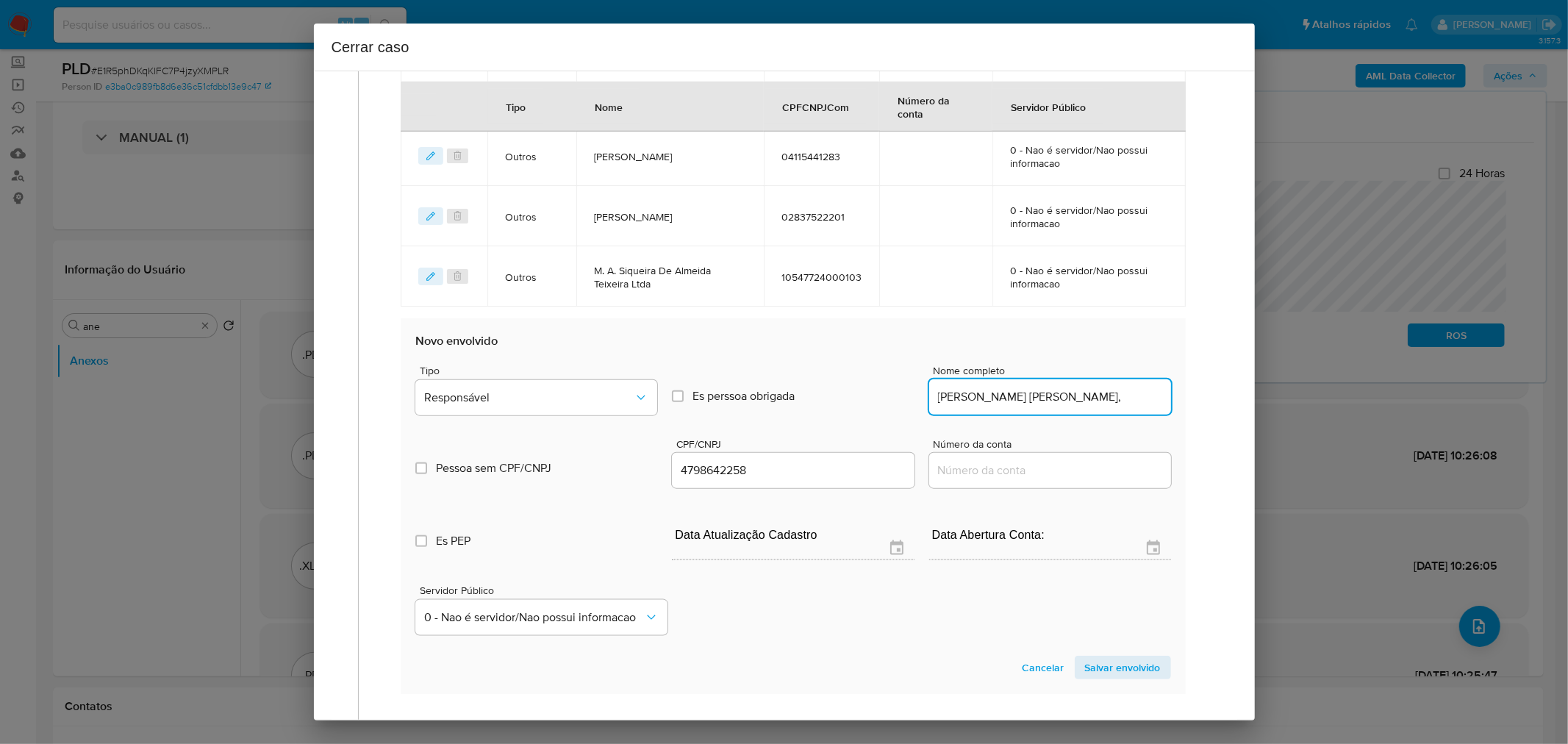
drag, startPoint x: 1118, startPoint y: 388, endPoint x: 1128, endPoint y: 388, distance: 10.0
click at [1128, 388] on input "Evelin Cristina Padilha Dos Santos," at bounding box center [1050, 396] width 242 height 19
type input "Evelin Cristina Padilha Dos Santos,"
type input "04798642258"
type input "Evelin Cristina Padilha Dos Santos"
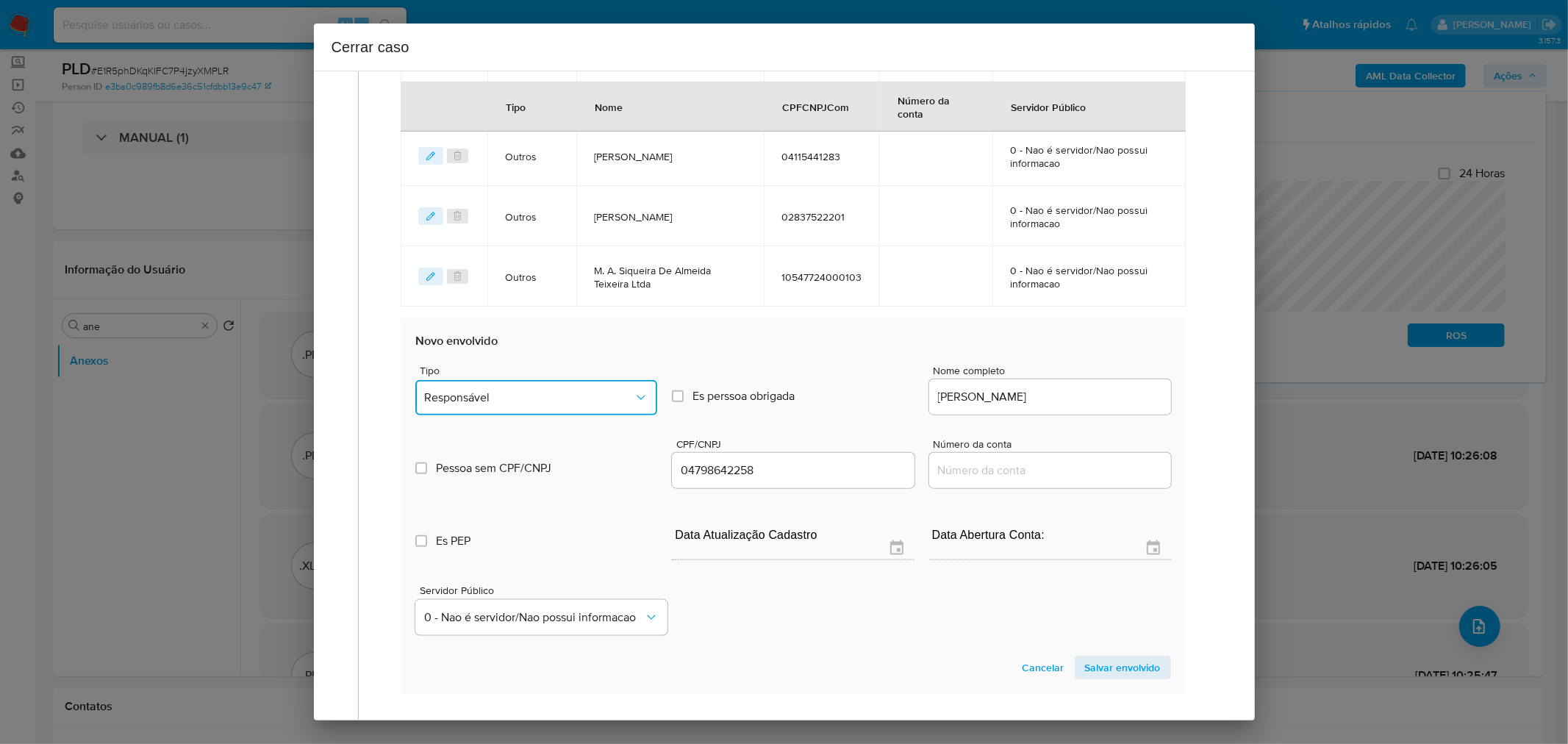
click at [538, 394] on span "Responsável" at bounding box center [528, 398] width 210 height 15
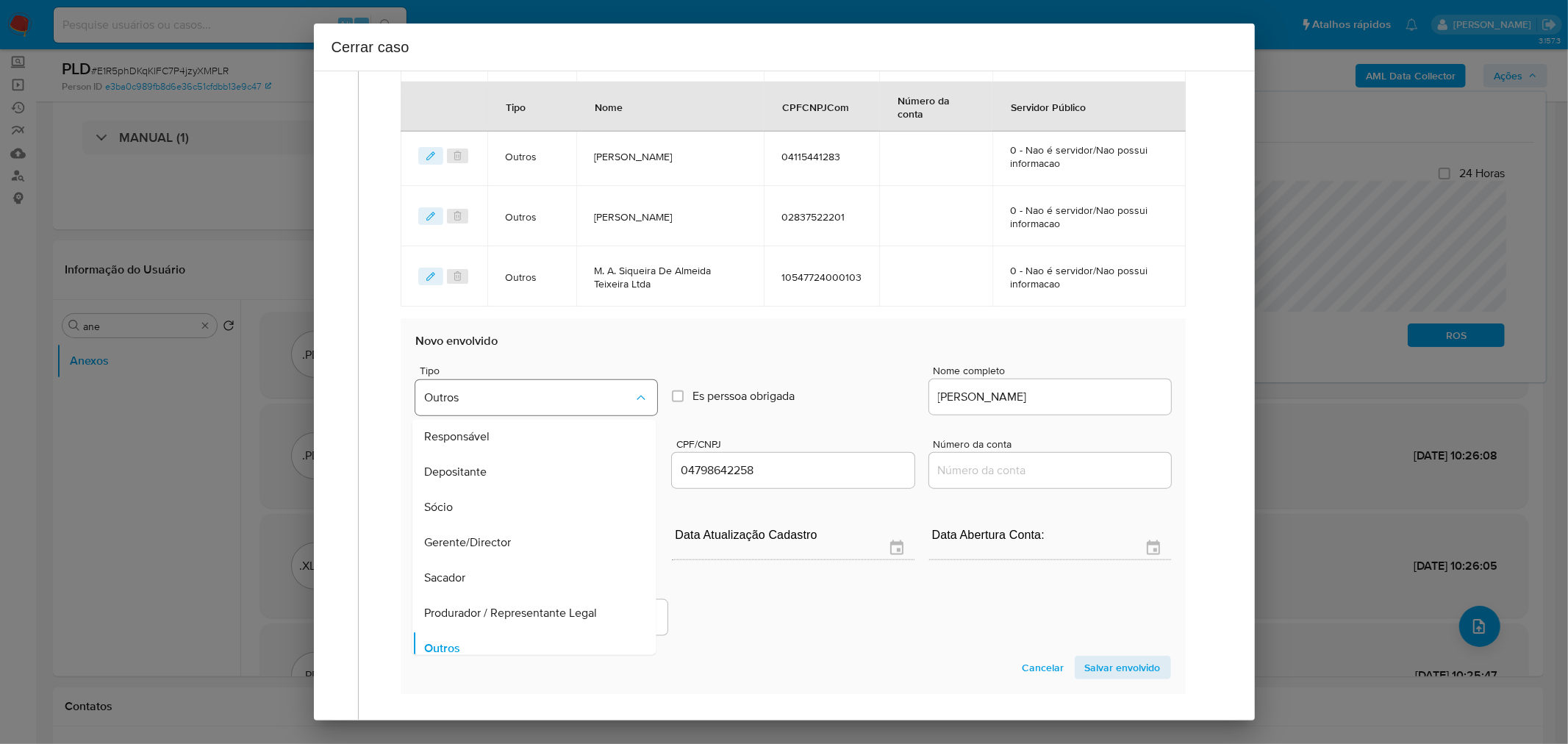
scroll to position [11, 0]
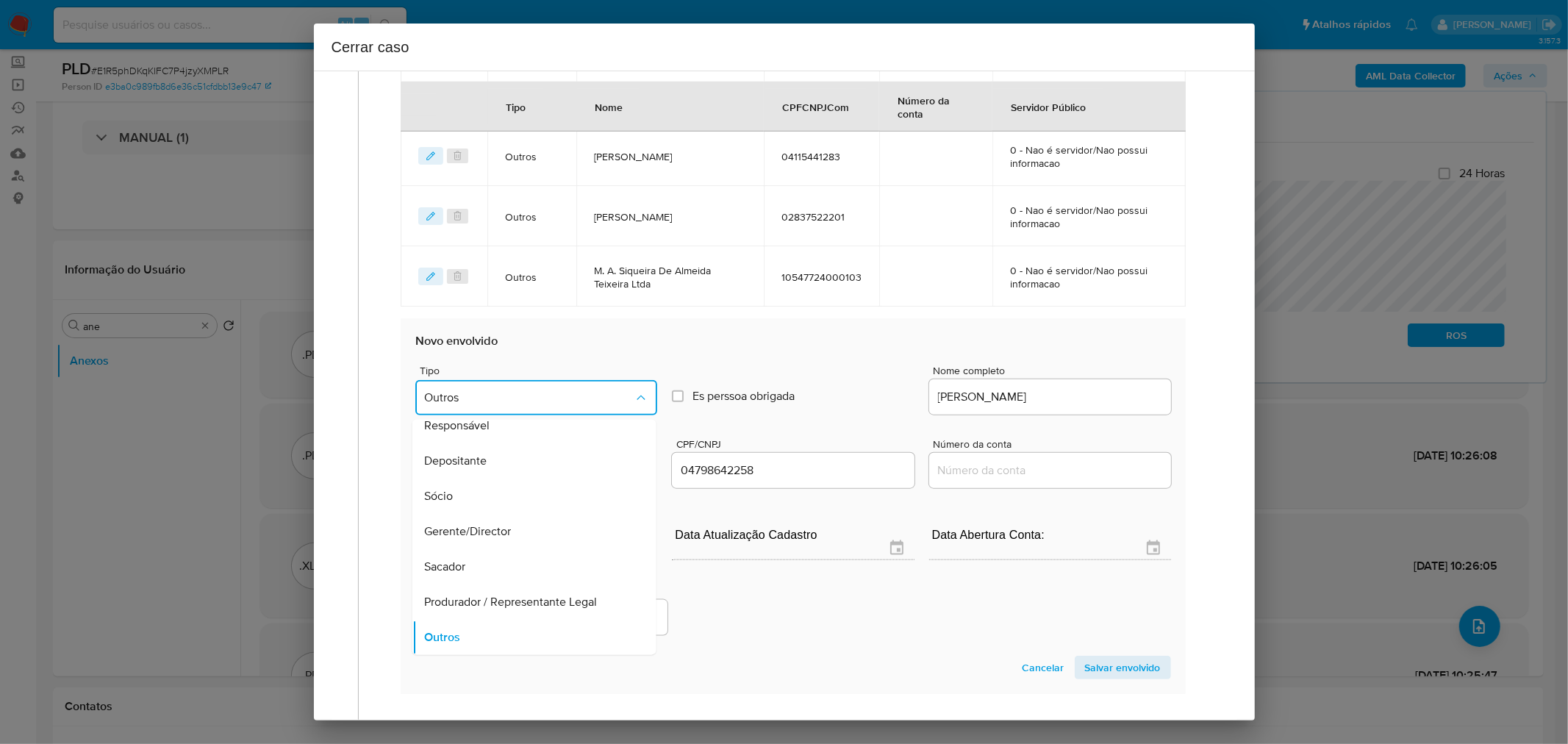
click at [764, 354] on div "Tipo Outros Responsável Depositante Sócio Gerente/Director Sacador Produrador /…" at bounding box center [793, 385] width 755 height 74
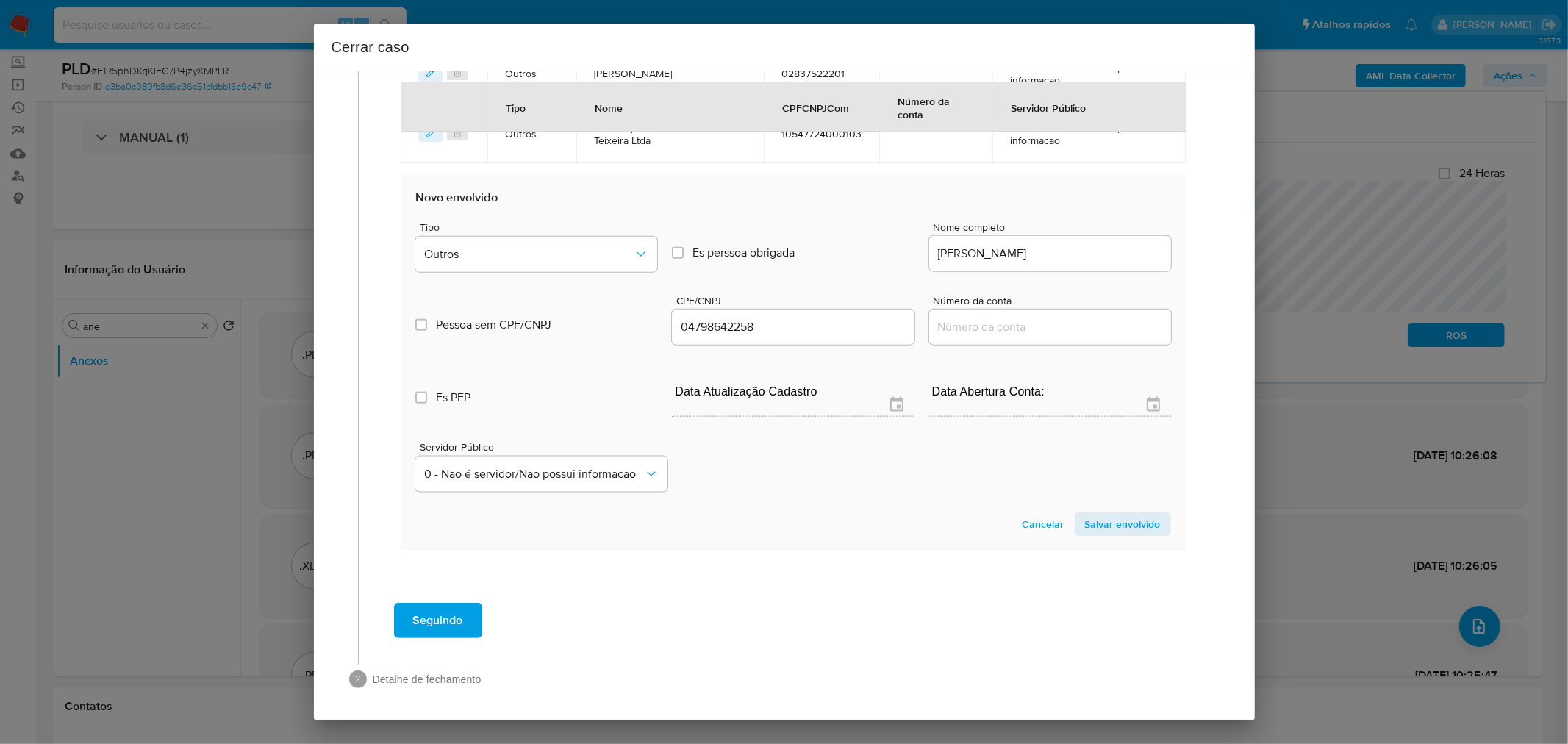
click at [1107, 519] on span "Salvar envolvido" at bounding box center [1123, 524] width 76 height 20
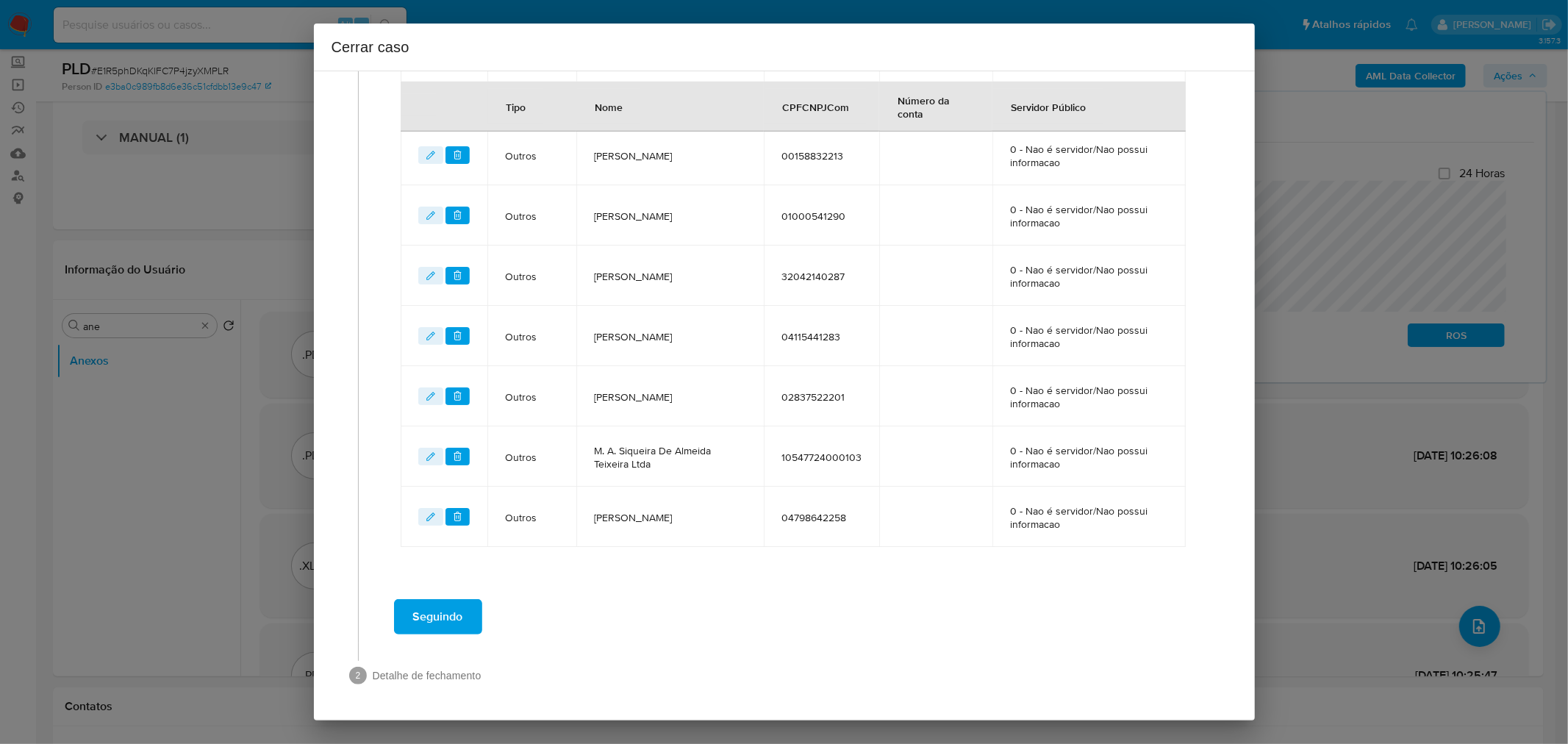
scroll to position [1122, 0]
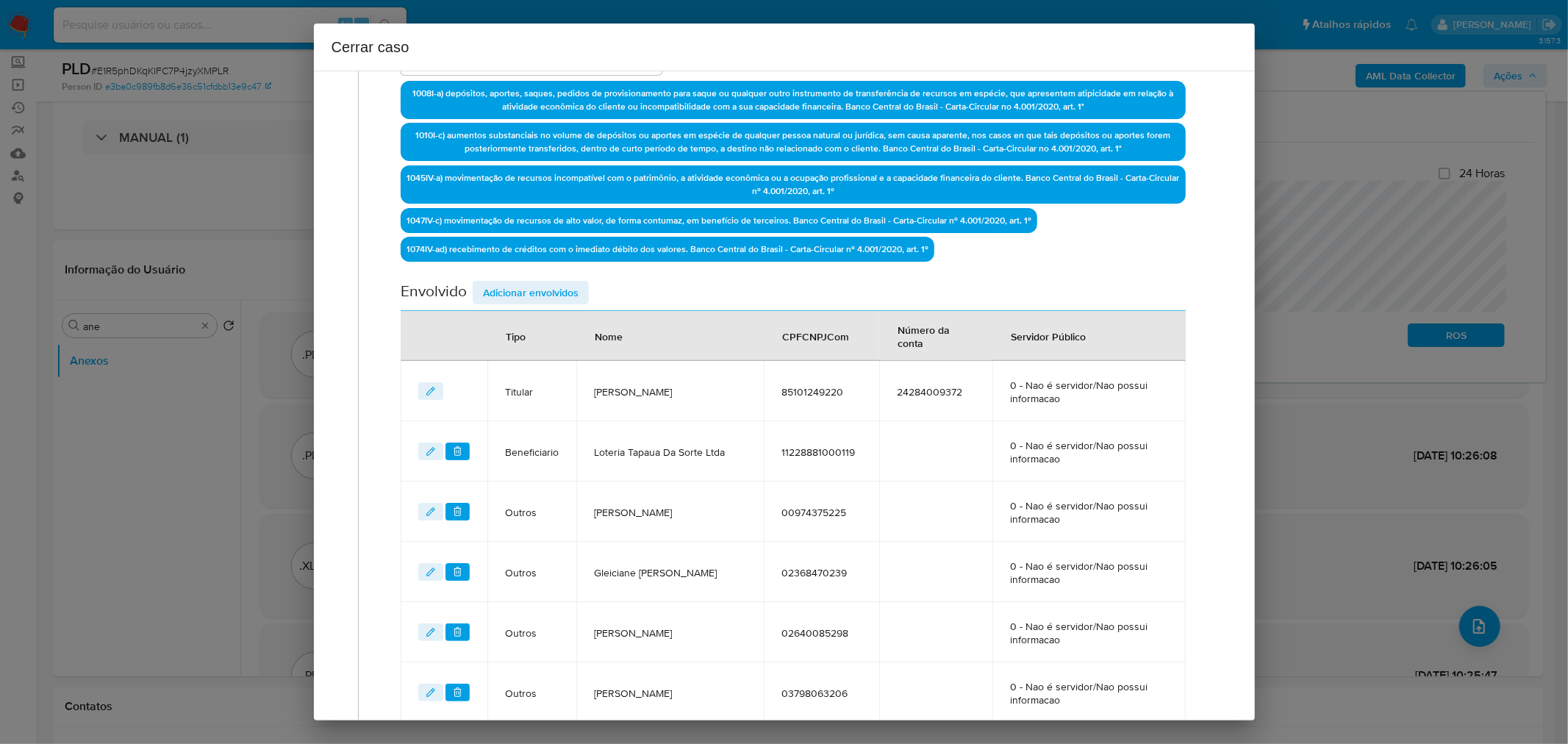
click at [525, 290] on span "Adicionar envolvidos" at bounding box center [531, 292] width 95 height 20
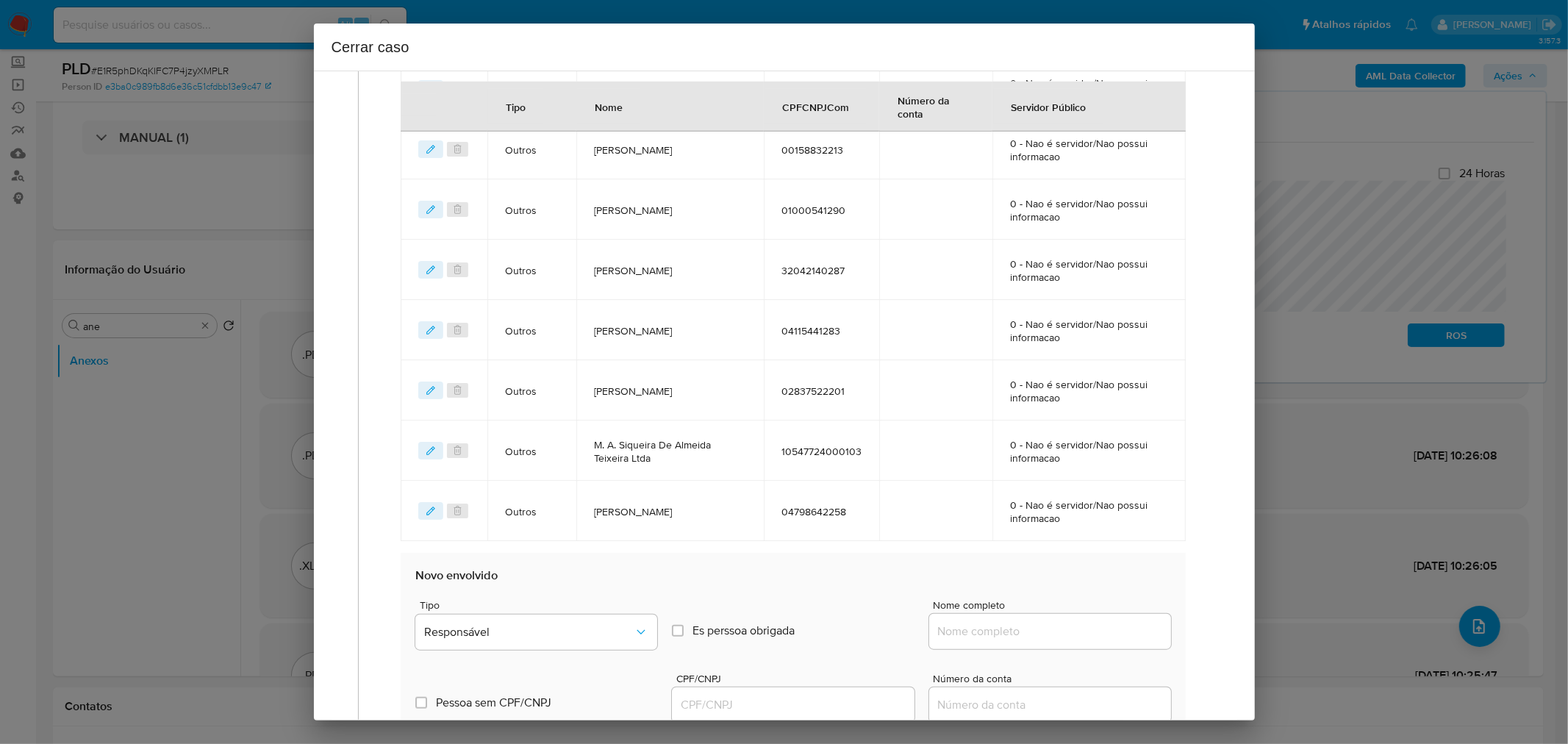
scroll to position [1368, 0]
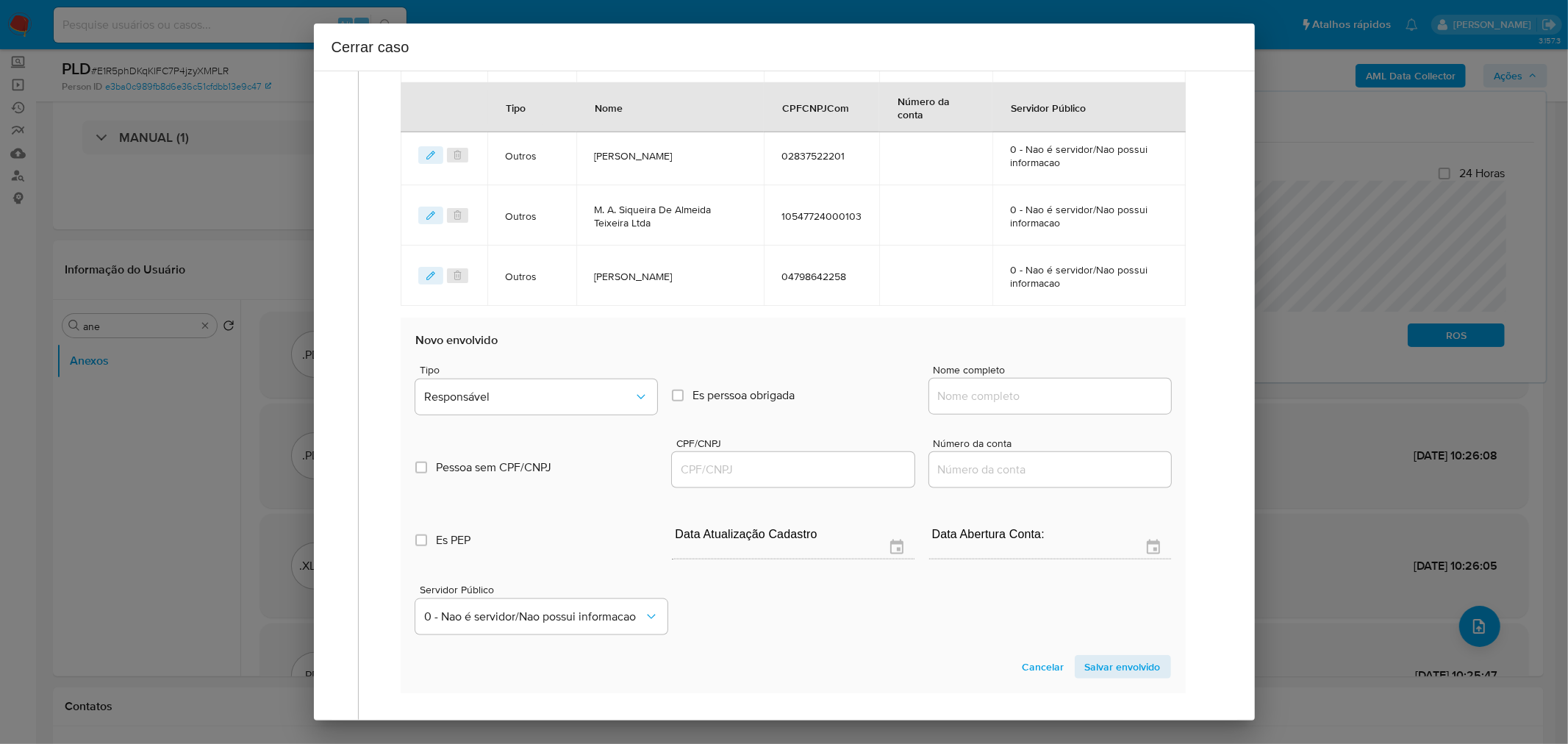
drag, startPoint x: 1018, startPoint y: 402, endPoint x: 1041, endPoint y: 391, distance: 25.5
click at [1020, 400] on div at bounding box center [1050, 396] width 242 height 35
click at [1049, 390] on input "Nome completo" at bounding box center [1050, 395] width 242 height 19
paste input "Raimundo Nogueira De Almeida, 44100990278"
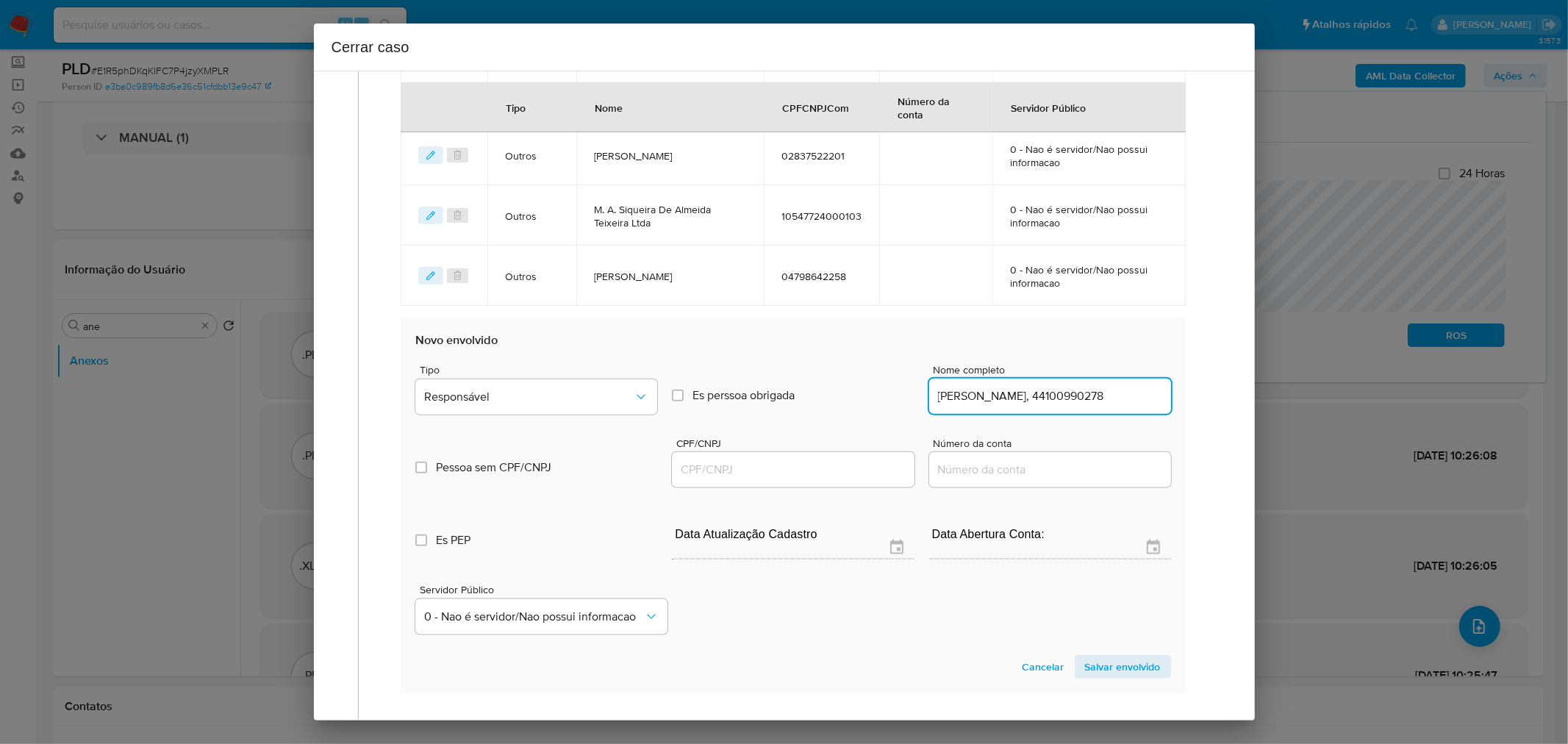
click at [1110, 398] on input "Raimundo Nogueira De Almeida, 44100990278" at bounding box center [1050, 395] width 242 height 19
drag, startPoint x: 1110, startPoint y: 398, endPoint x: 1082, endPoint y: 410, distance: 30.5
click at [1108, 398] on input "Raimundo Nogueira De Almeida, 44100990278" at bounding box center [1050, 395] width 242 height 19
type input "Raimundo Nogueira De Almeida,"
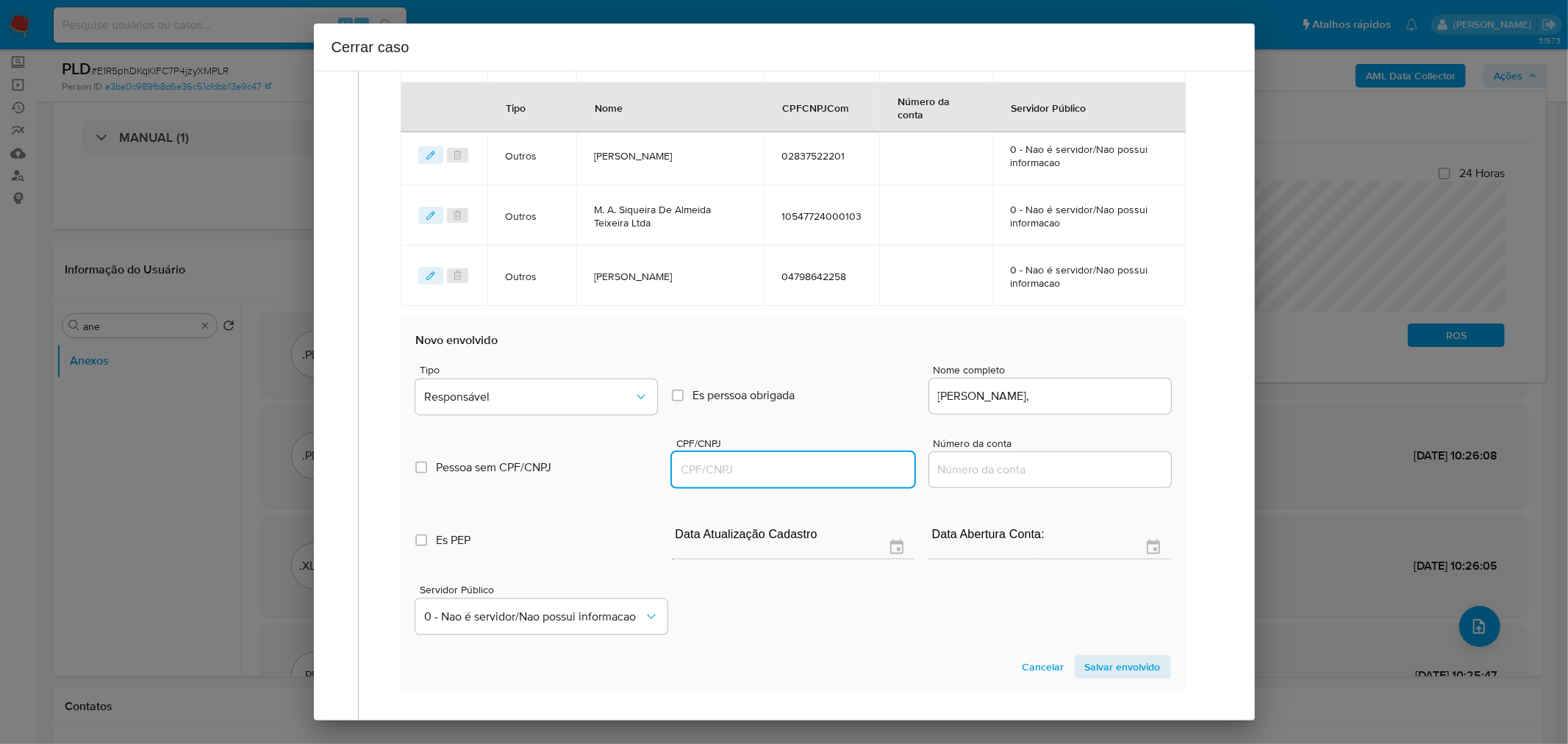
drag, startPoint x: 752, startPoint y: 465, endPoint x: 1012, endPoint y: 434, distance: 261.8
click at [766, 460] on input "CPF/CNPJ" at bounding box center [793, 469] width 242 height 19
paste input "44100990278"
type input "44100990278"
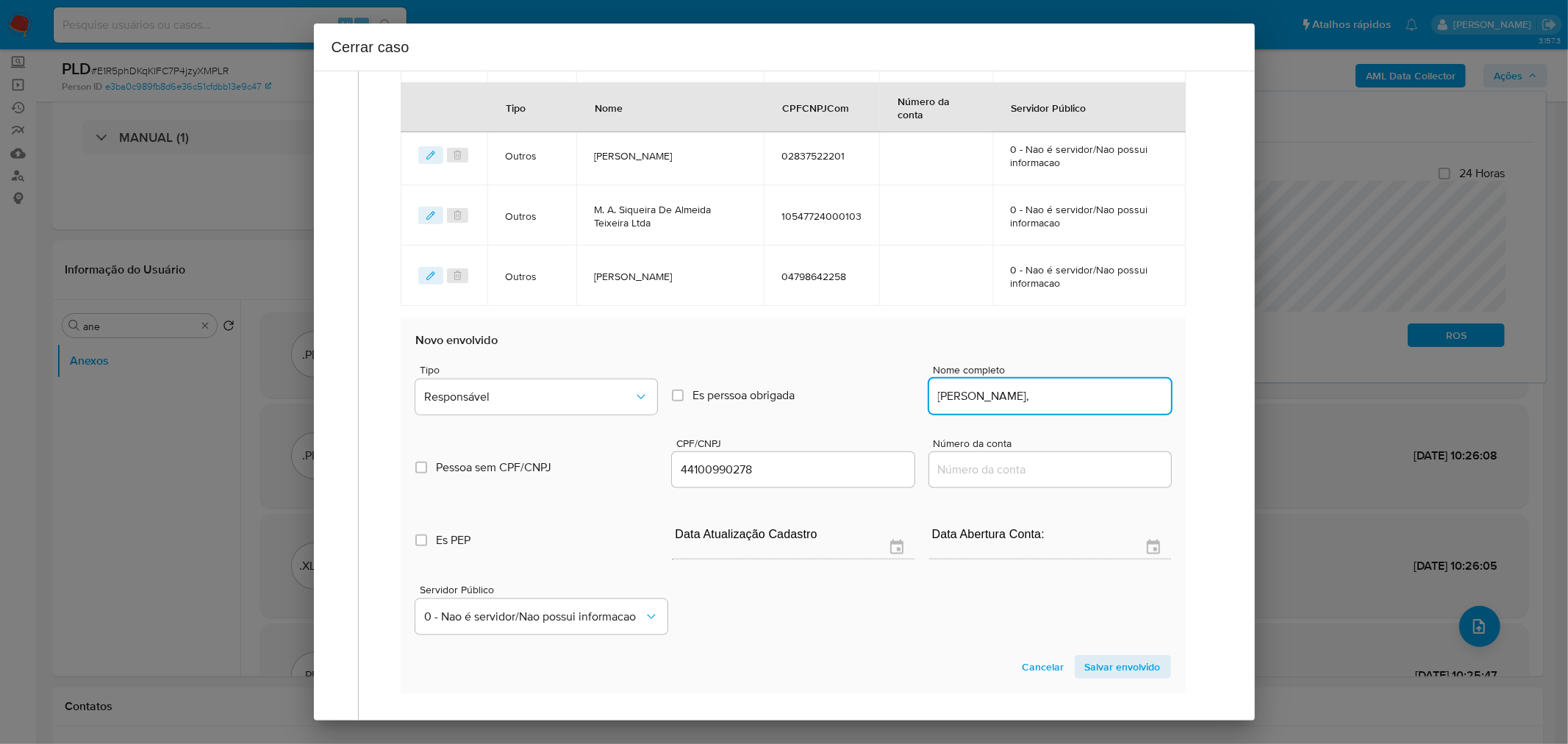
click at [1134, 388] on input "Raimundo Nogueira De Almeida," at bounding box center [1050, 395] width 242 height 19
type input "Raimundo Nogueira De Almeida"
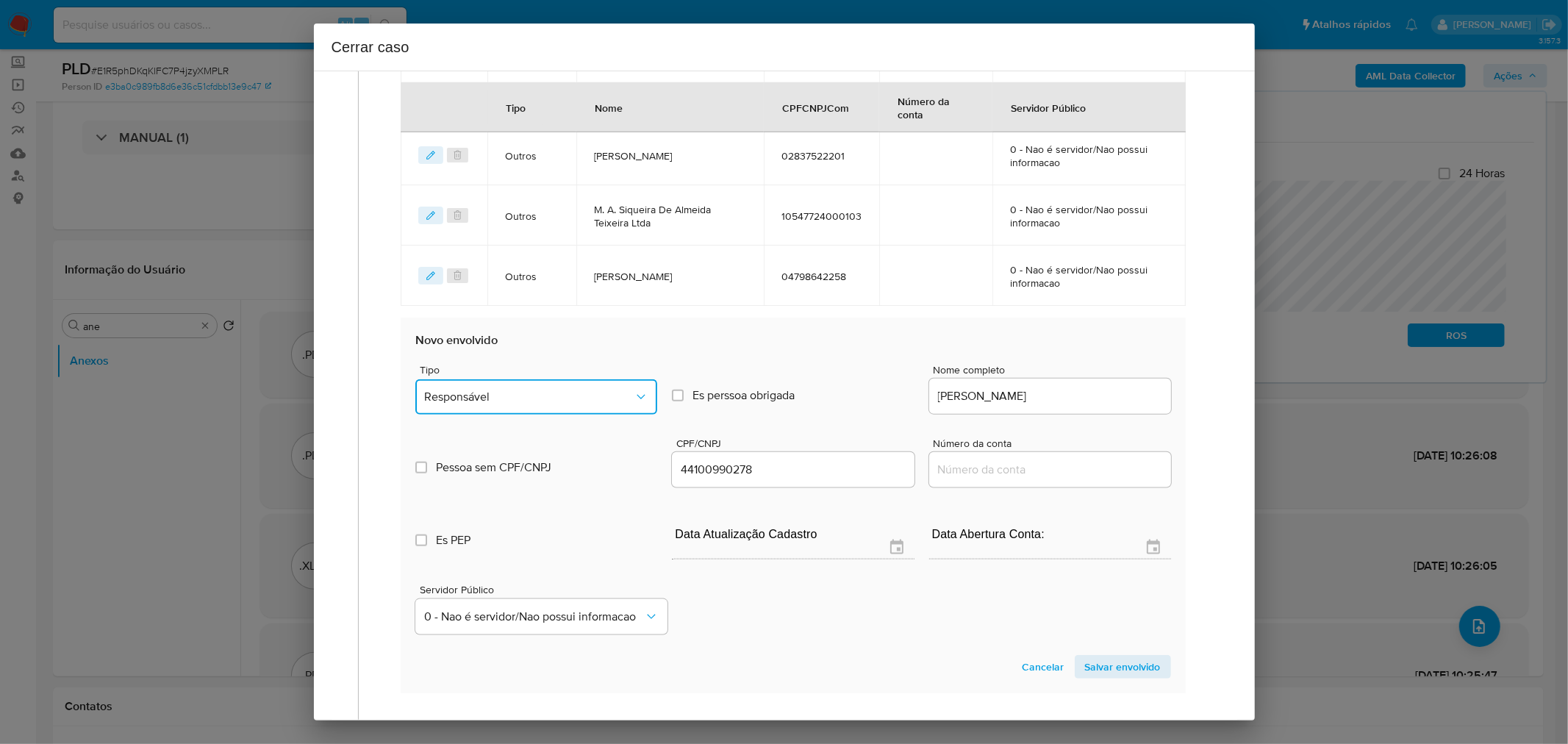
click at [537, 395] on span "Responsável" at bounding box center [528, 397] width 210 height 15
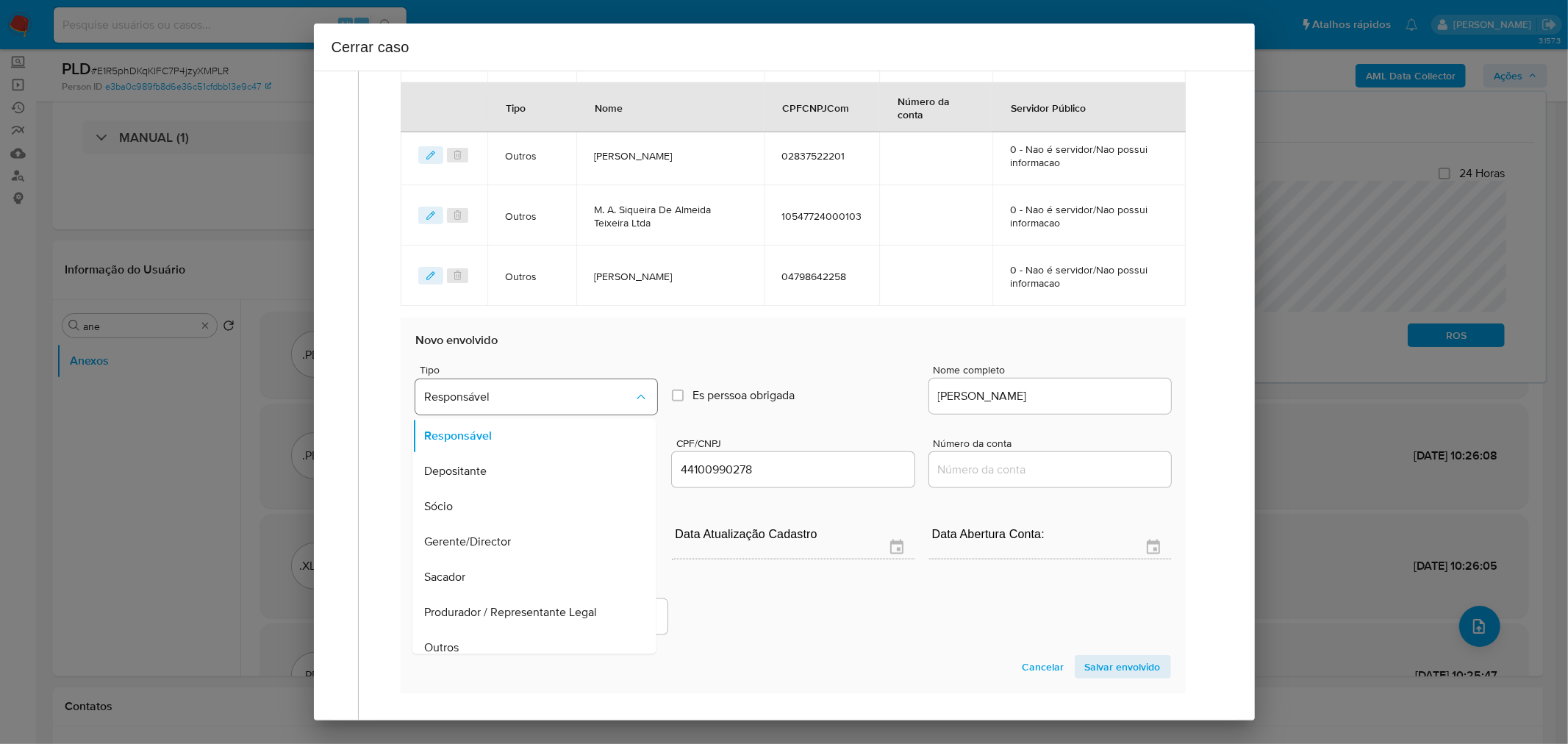
scroll to position [11, 0]
drag, startPoint x: 1103, startPoint y: 667, endPoint x: 1070, endPoint y: 685, distance: 37.6
click at [1104, 667] on span "Salvar envolvido" at bounding box center [1123, 666] width 76 height 20
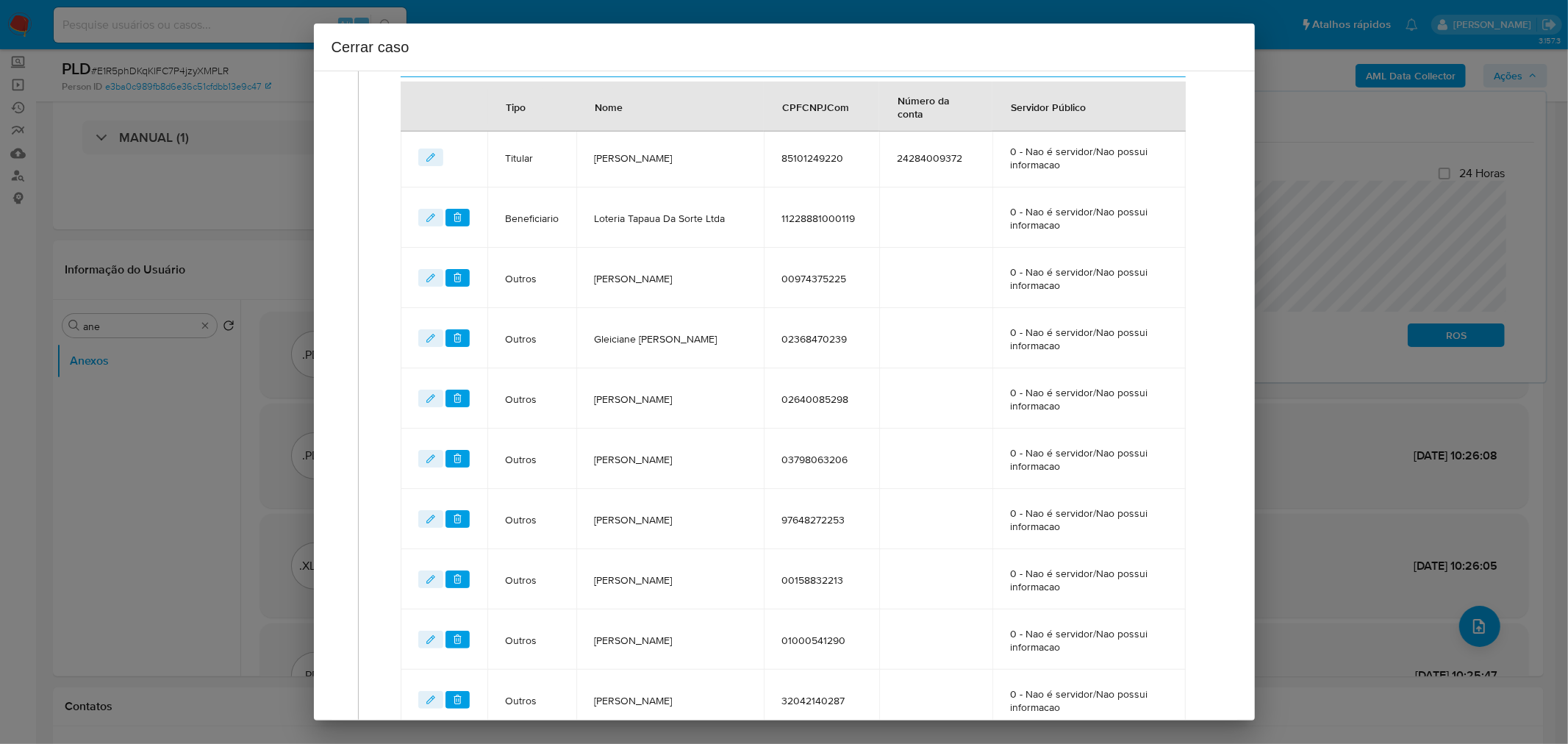
scroll to position [0, 0]
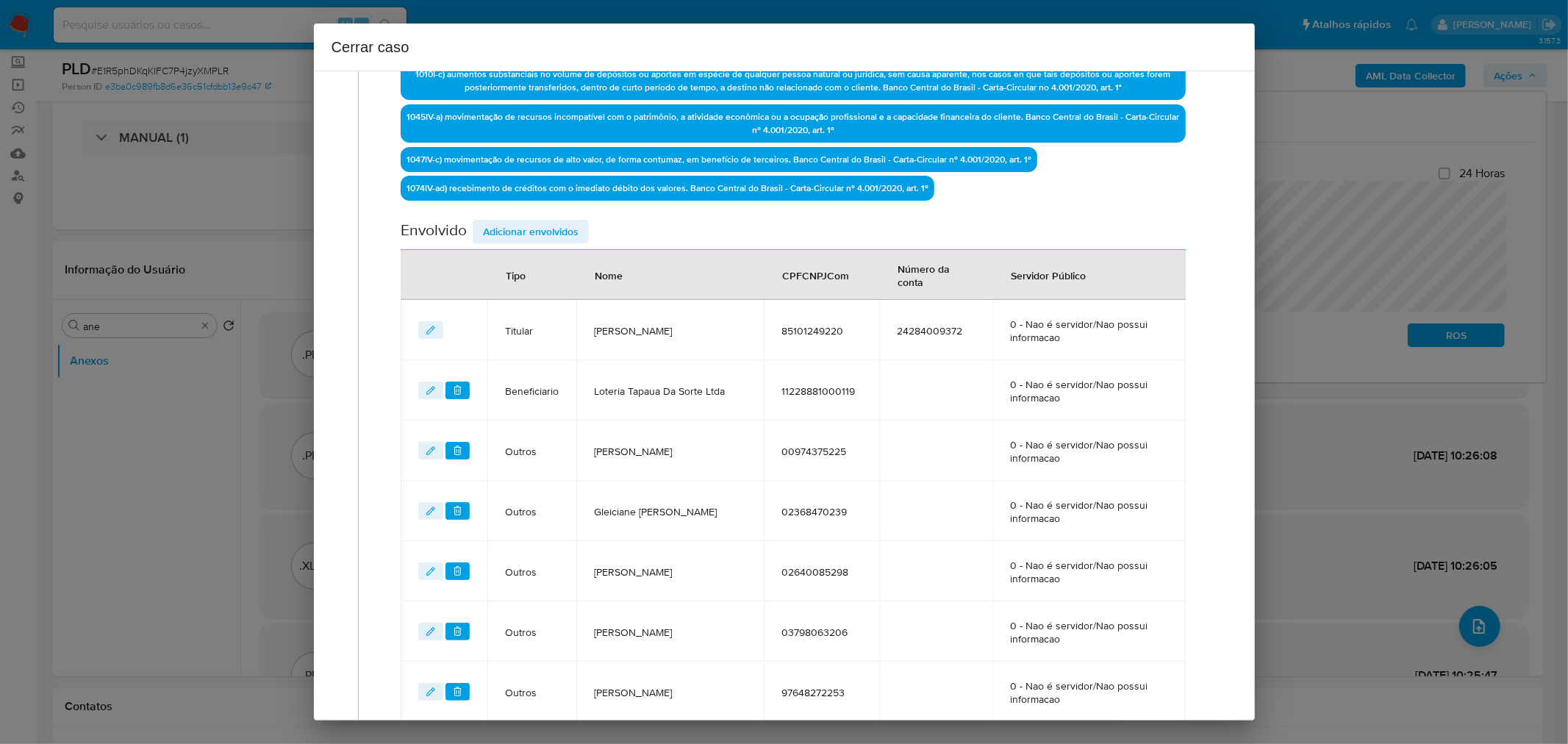
drag, startPoint x: 509, startPoint y: 231, endPoint x: 548, endPoint y: 247, distance: 42.2
click at [509, 231] on span "Adicionar envolvidos" at bounding box center [531, 231] width 95 height 20
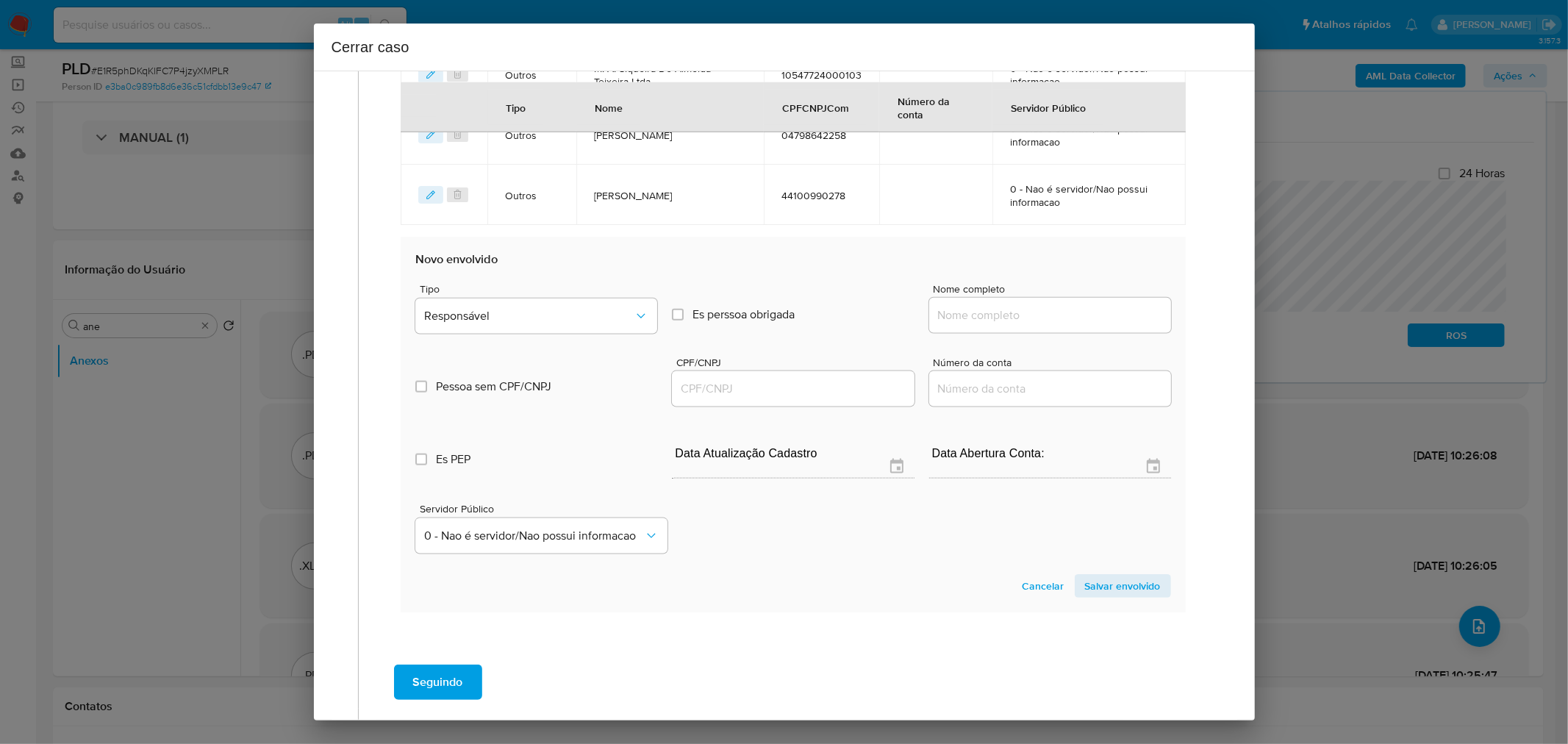
scroll to position [1510, 0]
click at [985, 314] on input "Nome completo" at bounding box center [1050, 314] width 242 height 19
click at [986, 313] on input "Nome completo" at bounding box center [1050, 314] width 242 height 19
paste input "Joycemara Moraes De Carvalho, 02544935219"
click at [1094, 310] on input "Joycemara Moraes De Carvalho, 02544935219" at bounding box center [1050, 314] width 242 height 19
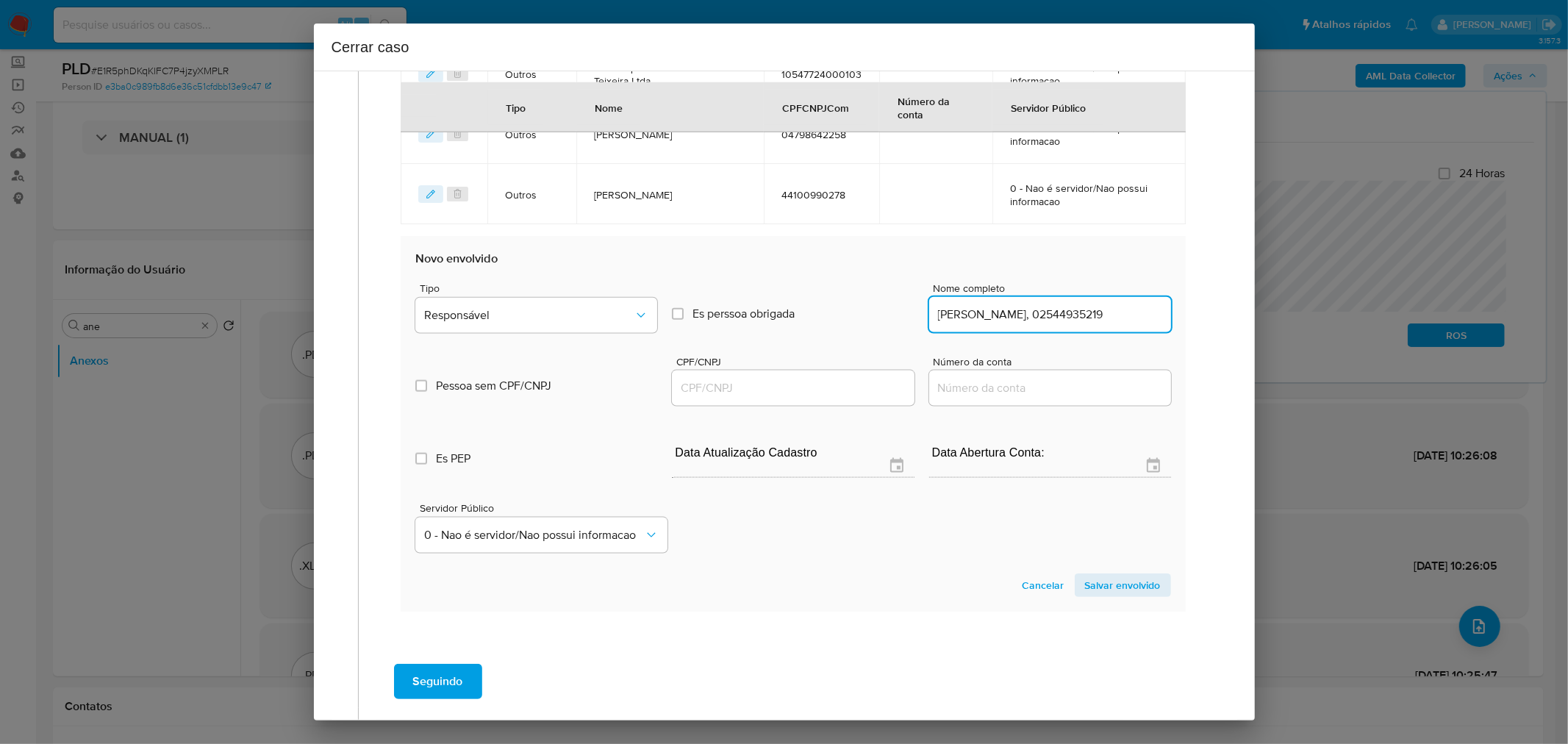
click at [1094, 309] on input "Joycemara Moraes De Carvalho, 02544935219" at bounding box center [1050, 314] width 242 height 19
type input "Joycemara Moraes De Carvalho,"
click at [769, 387] on input "CPF/CNPJ" at bounding box center [793, 388] width 242 height 19
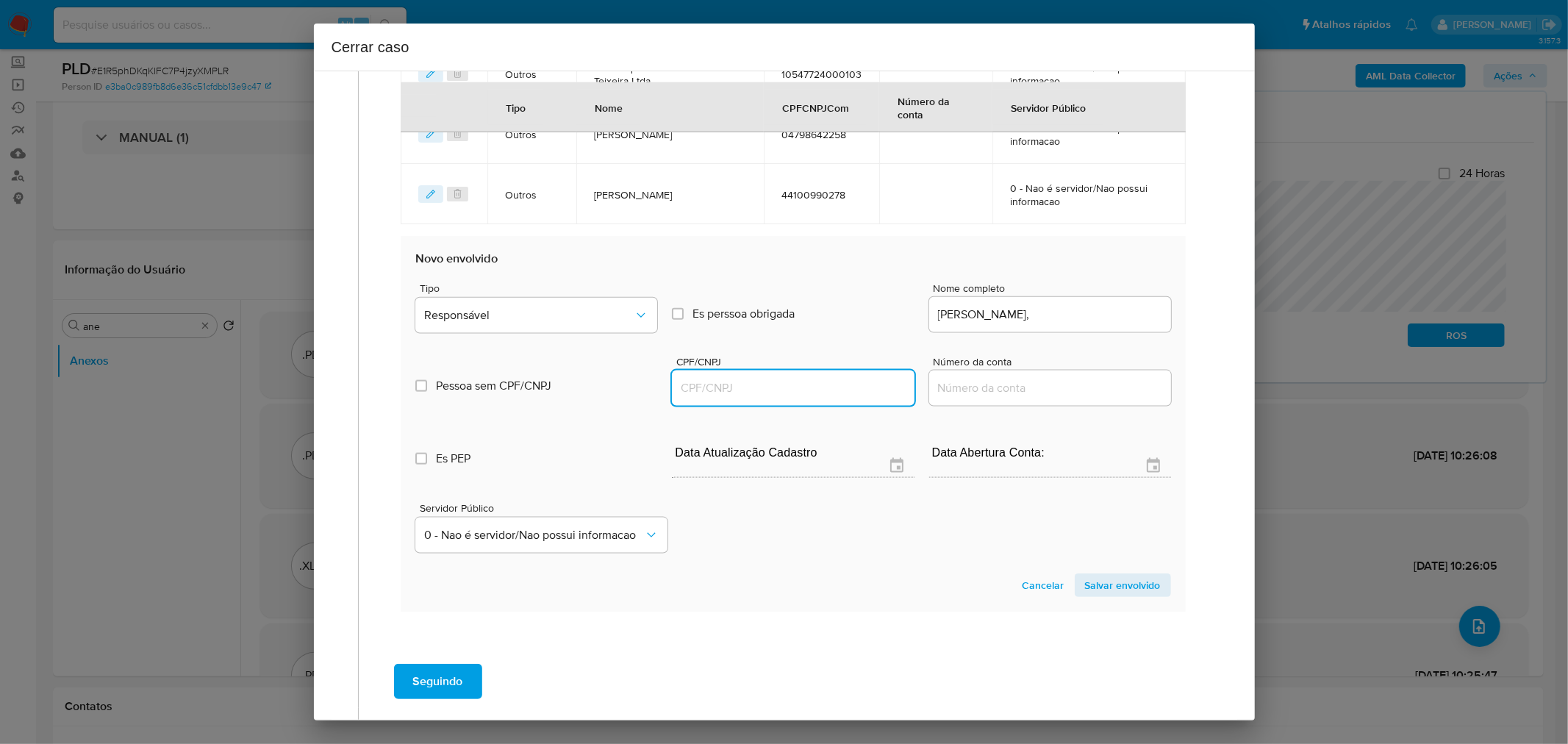
paste input "02544935219"
type input "2544935219"
click at [1122, 314] on input "Joycemara Moraes De Carvalho," at bounding box center [1050, 314] width 242 height 19
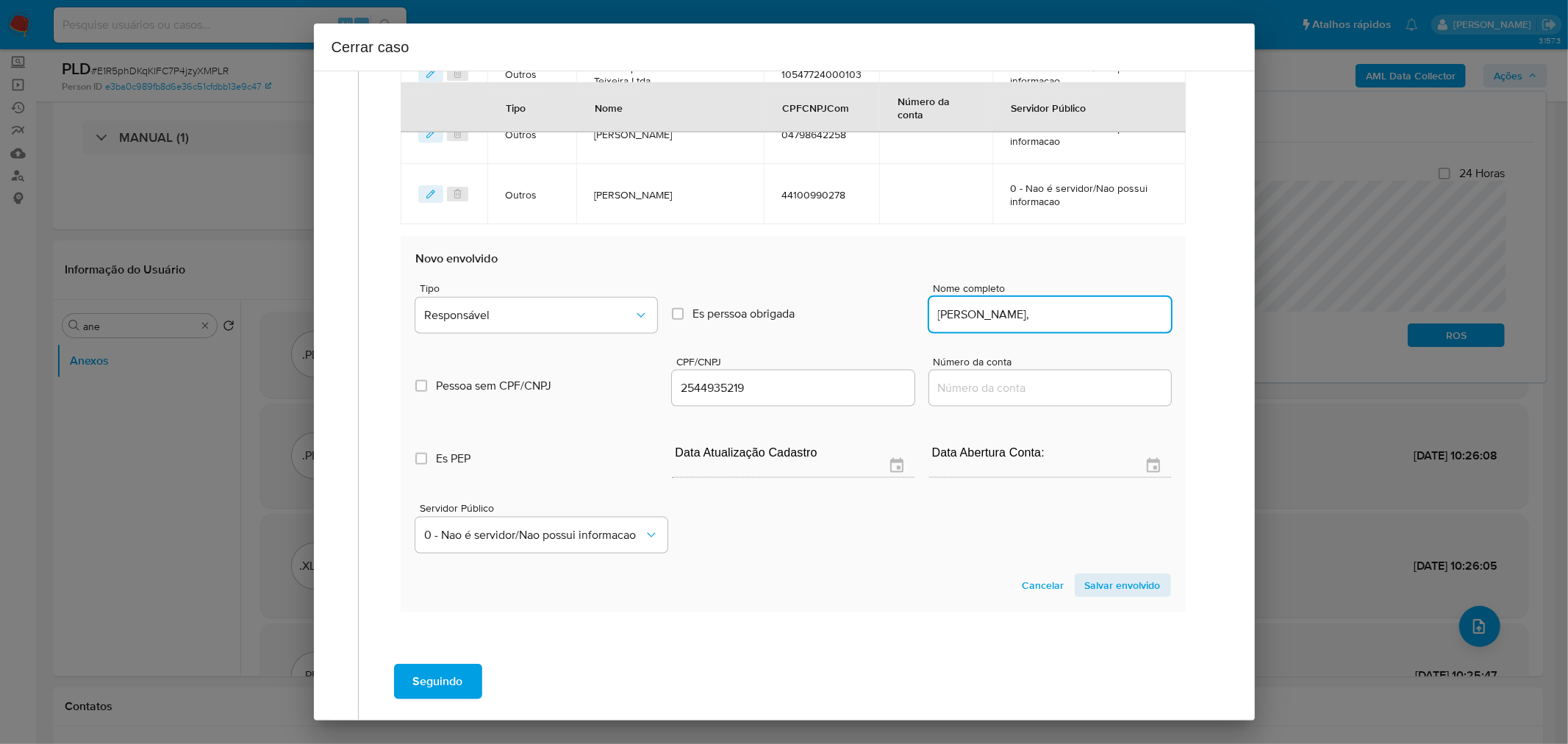
type input "Joycemara Moraes De Carvalho,"
type input "02544935219"
type input "Joycemara Moraes De Carvalho"
click at [580, 317] on span "Responsável" at bounding box center [528, 316] width 210 height 15
drag, startPoint x: 1128, startPoint y: 577, endPoint x: 1096, endPoint y: 582, distance: 32.4
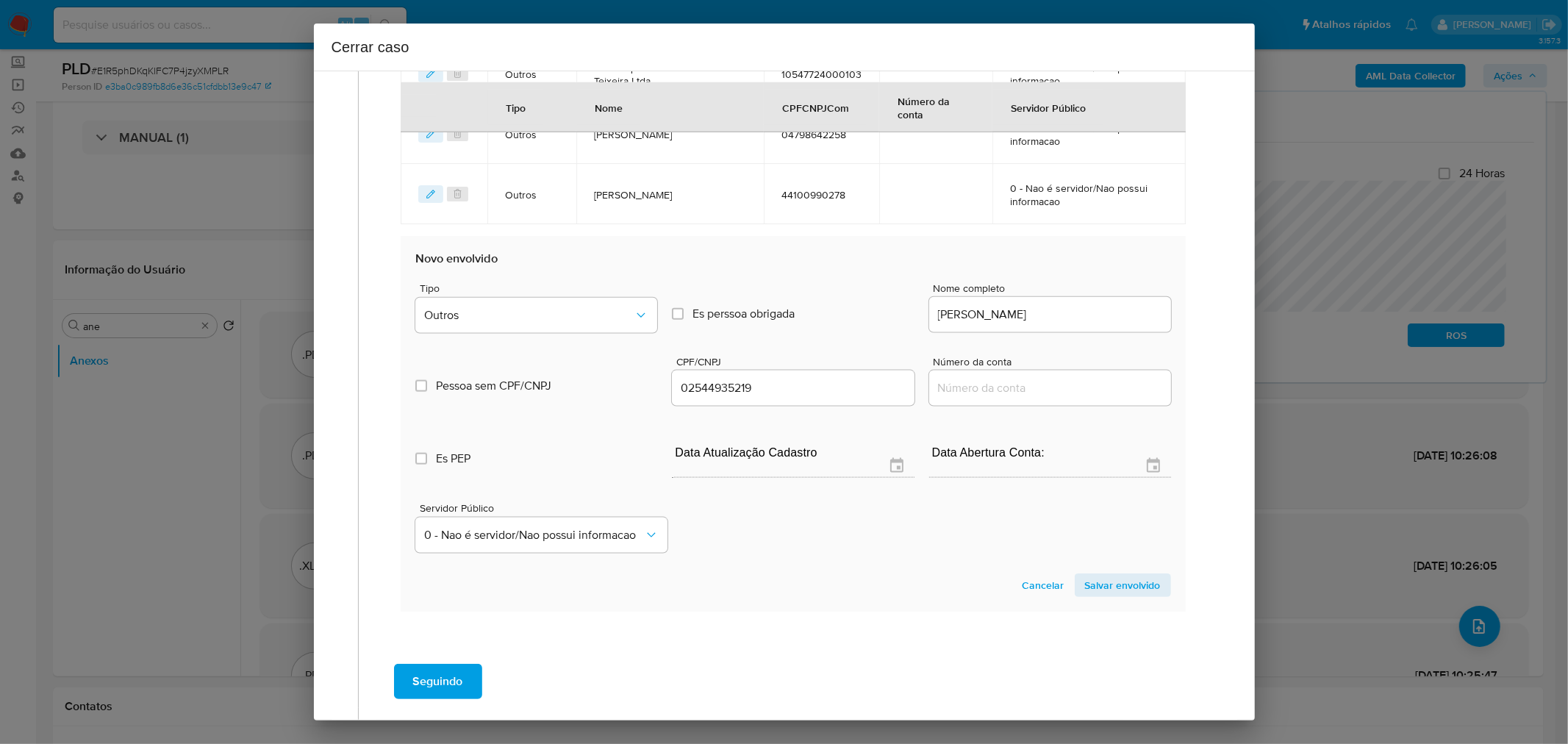
click at [1126, 576] on span "Salvar envolvido" at bounding box center [1123, 585] width 76 height 20
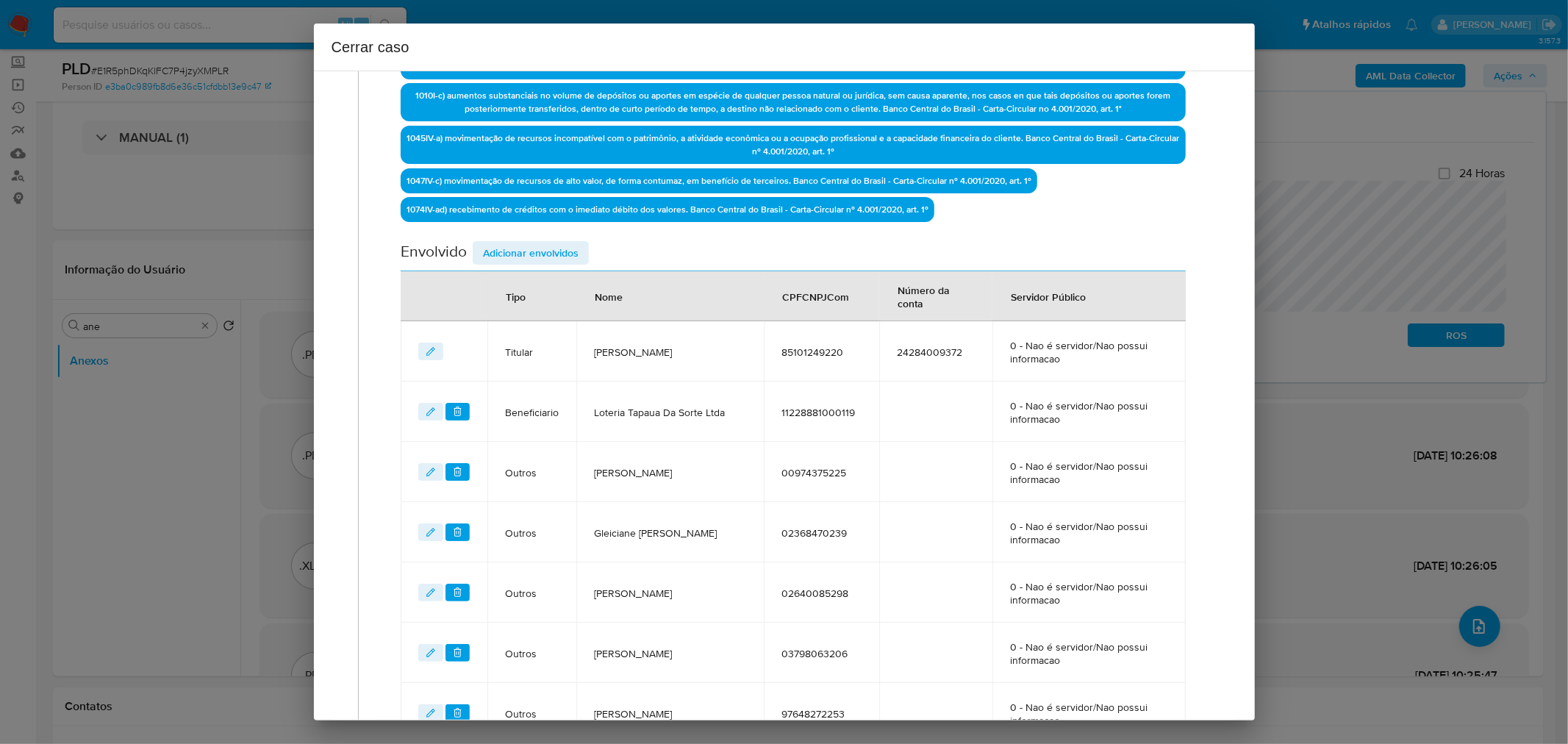
click at [528, 253] on span "Adicionar envolvidos" at bounding box center [531, 253] width 95 height 20
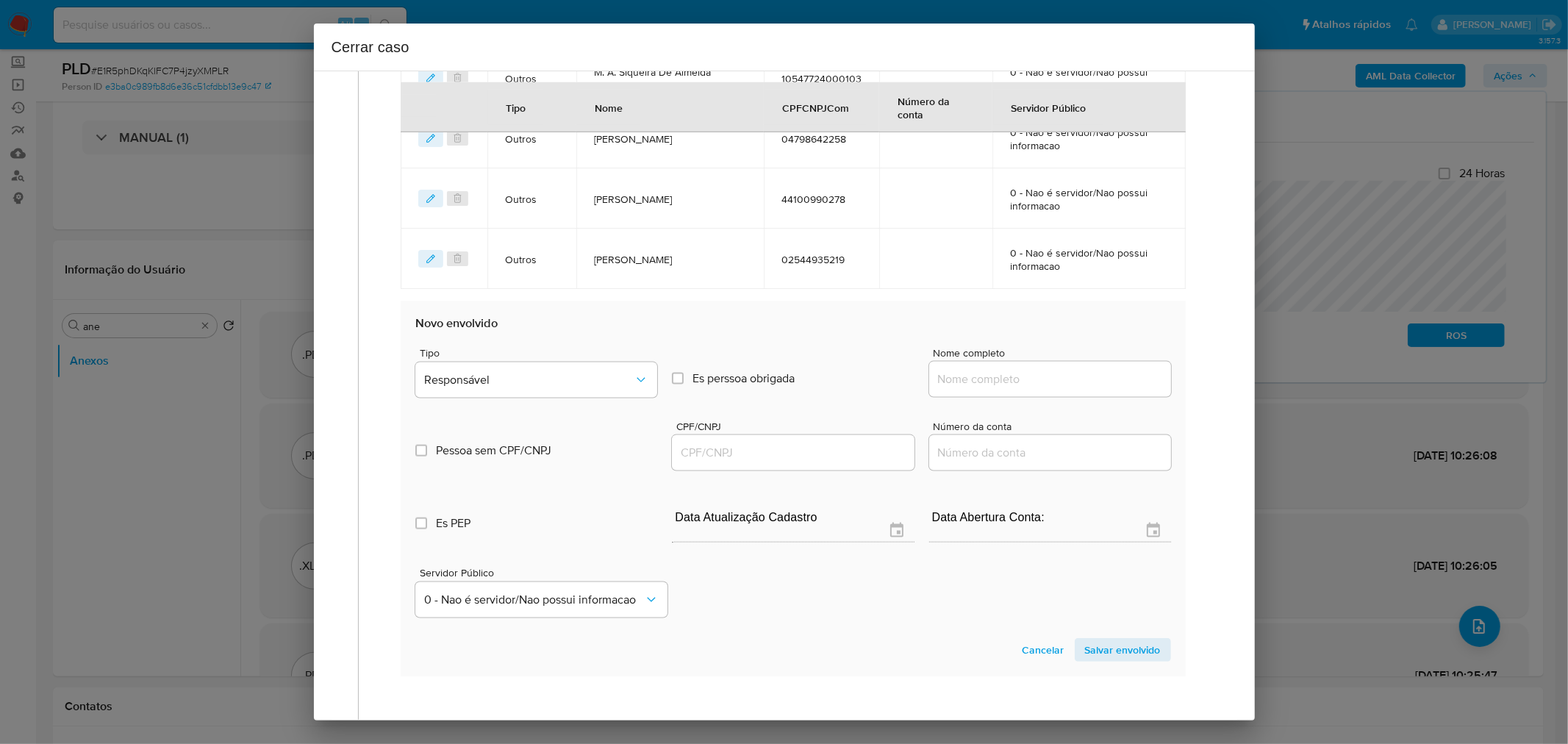
scroll to position [1630, 0]
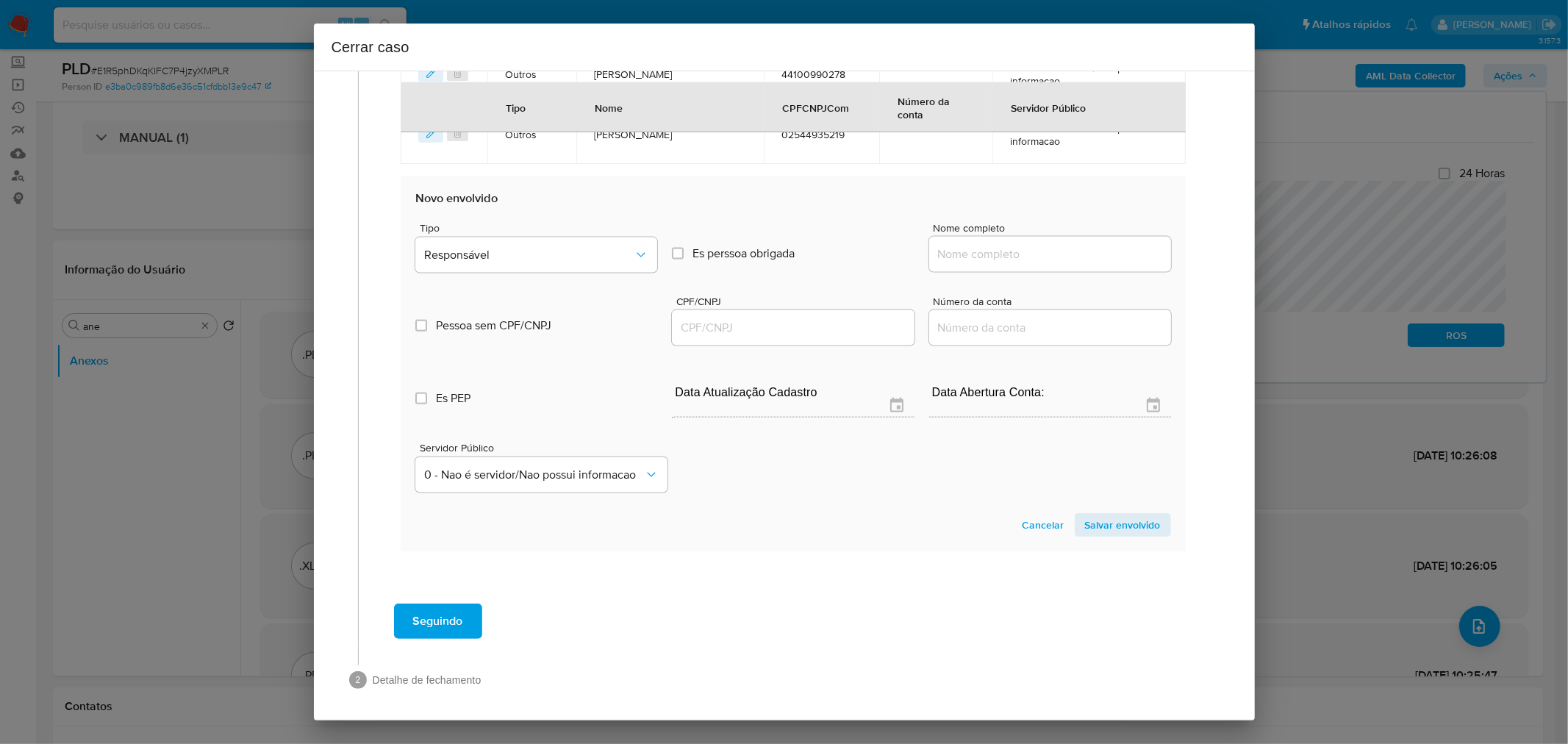
paste input "Francisnele Lima De Oliveira, 01597080284"
drag, startPoint x: 1012, startPoint y: 253, endPoint x: 1039, endPoint y: 259, distance: 27.7
click at [1015, 253] on input "Nome completo" at bounding box center [1050, 254] width 242 height 19
click at [1105, 248] on input "Francisnele Lima De Oliveira, 01597080284" at bounding box center [1050, 254] width 242 height 19
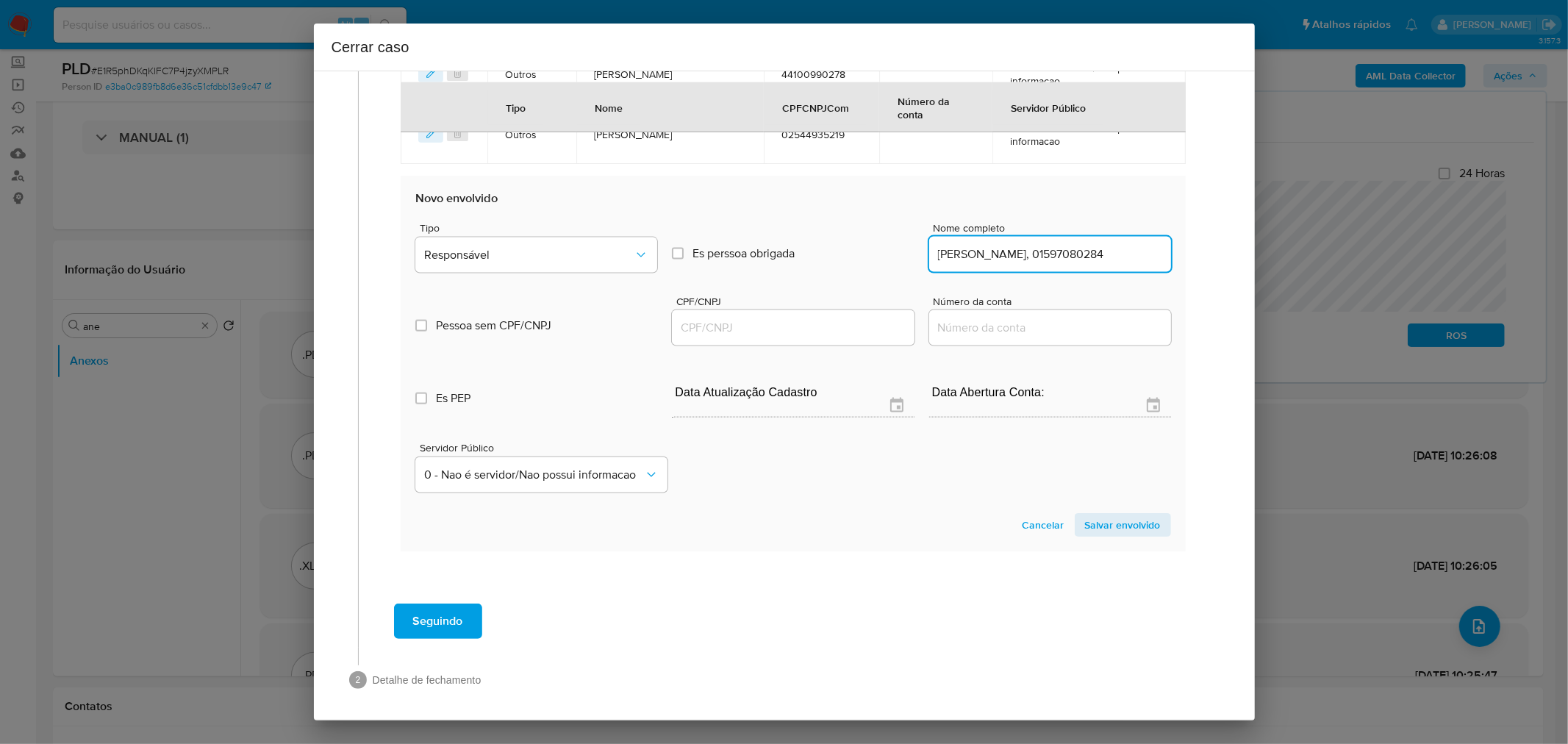
drag, startPoint x: 1105, startPoint y: 248, endPoint x: 822, endPoint y: 333, distance: 295.5
click at [1099, 248] on input "Francisnele Lima De Oliveira, 01597080284" at bounding box center [1050, 254] width 242 height 19
type input "Francisnele Lima De Oliveira,"
click at [772, 333] on div at bounding box center [793, 328] width 242 height 35
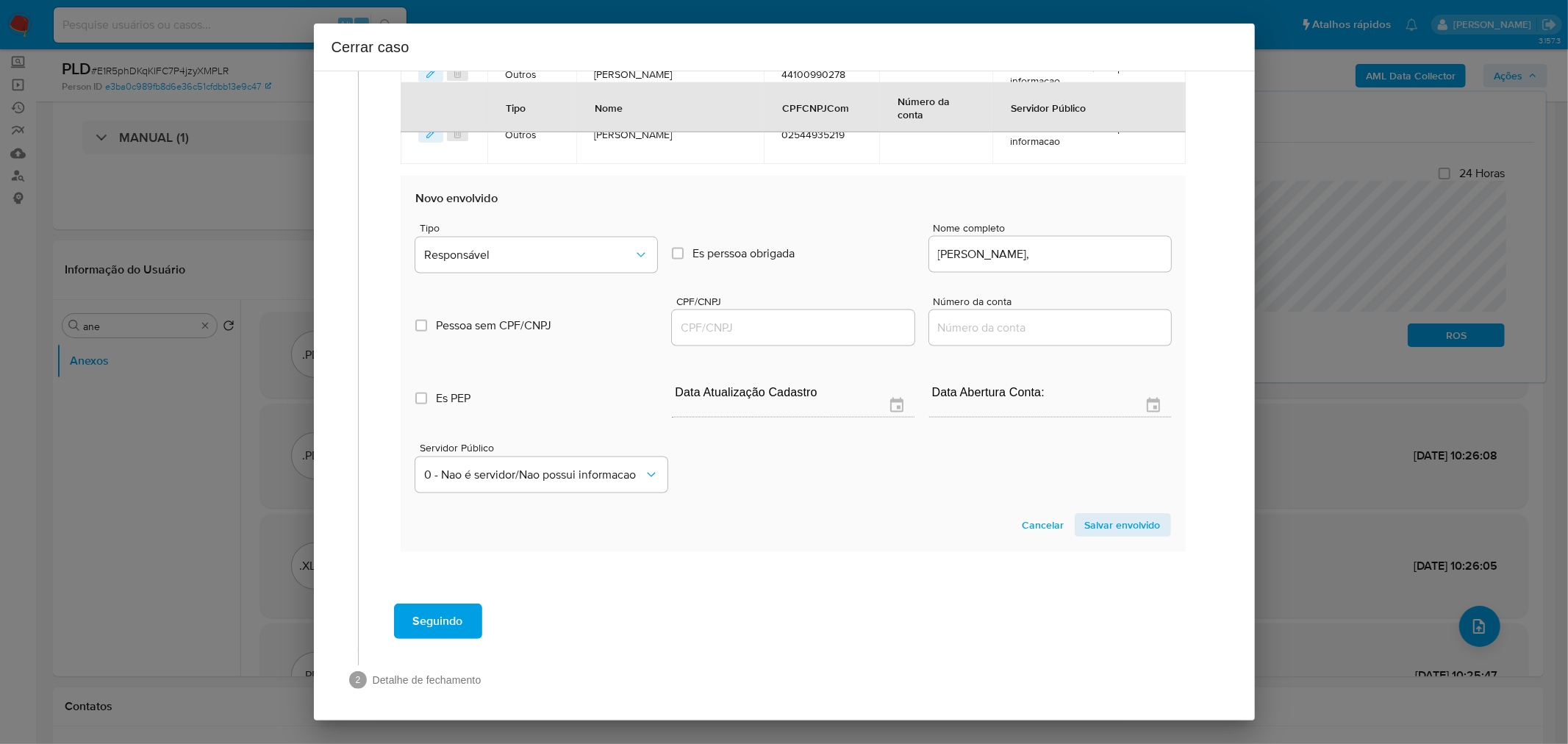
click at [785, 323] on input "CPF/CNPJ" at bounding box center [793, 327] width 242 height 19
paste input "01597080284"
type input "1597080284"
click at [1110, 255] on input "Francisnele Lima De Oliveira," at bounding box center [1050, 254] width 242 height 19
type input "Francisnele Lima De Oliveira,"
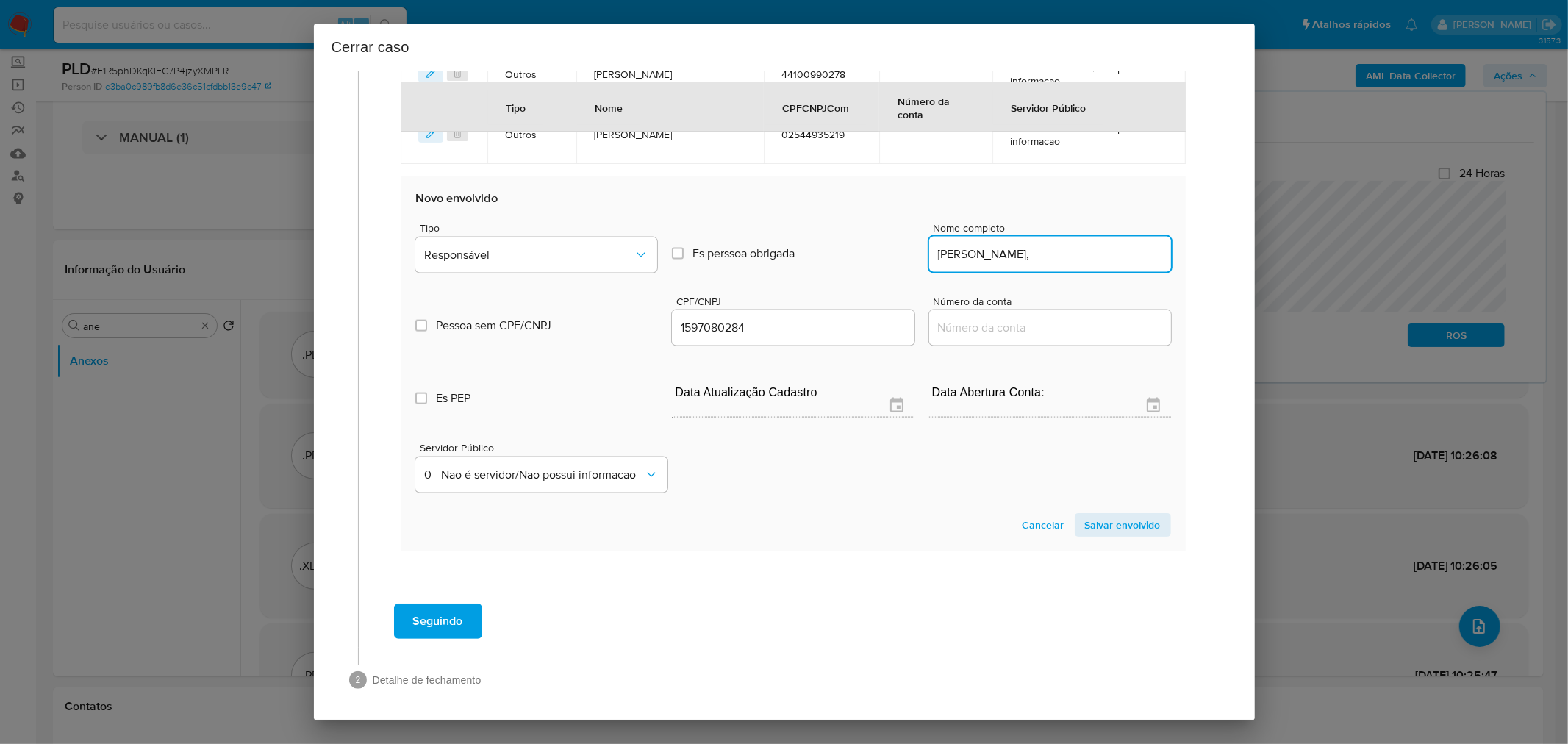
type input "01597080284"
type input "Francisnele Lima De Oliveira"
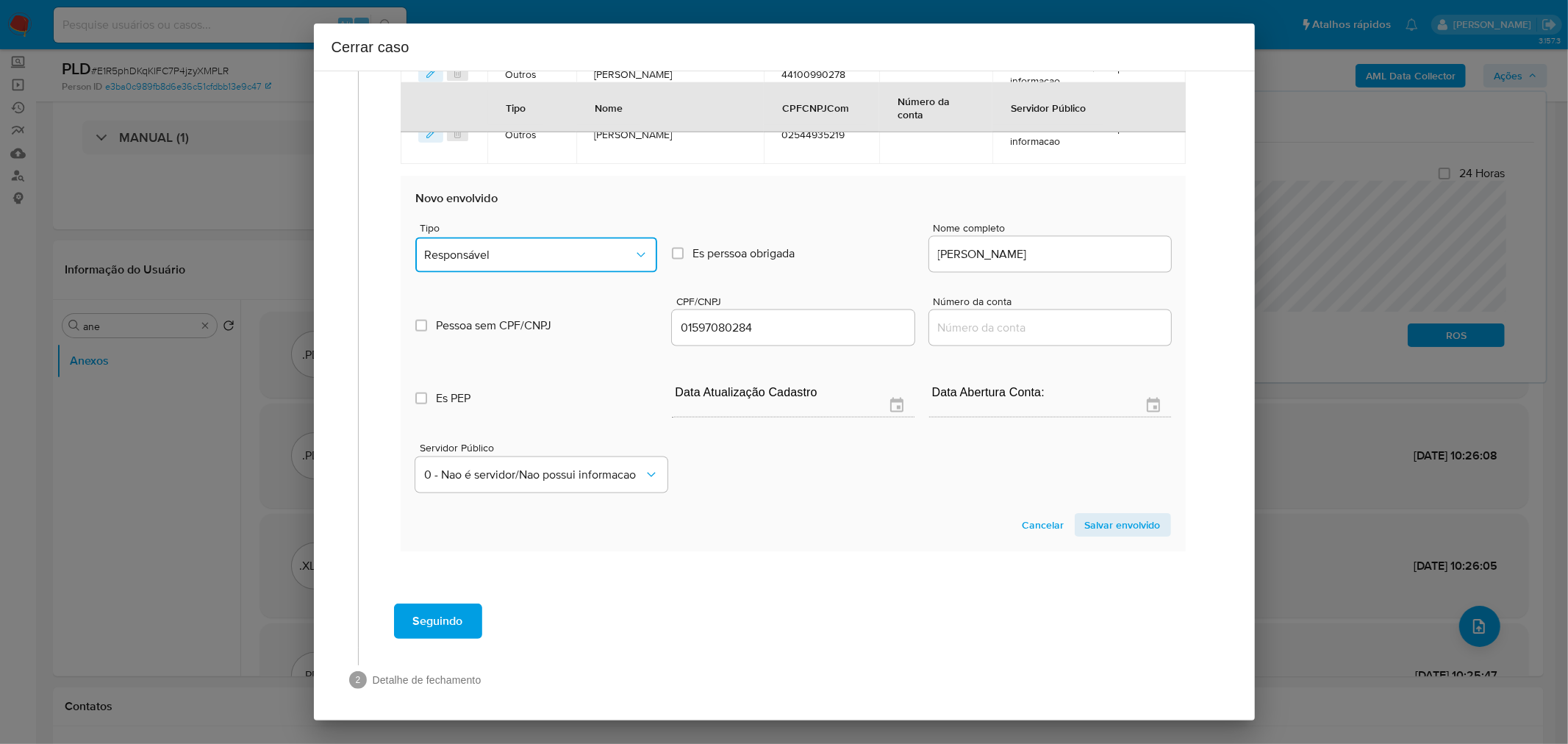
click at [480, 262] on button "Responsável" at bounding box center [537, 255] width 242 height 35
click at [1133, 515] on span "Salvar envolvido" at bounding box center [1123, 525] width 76 height 20
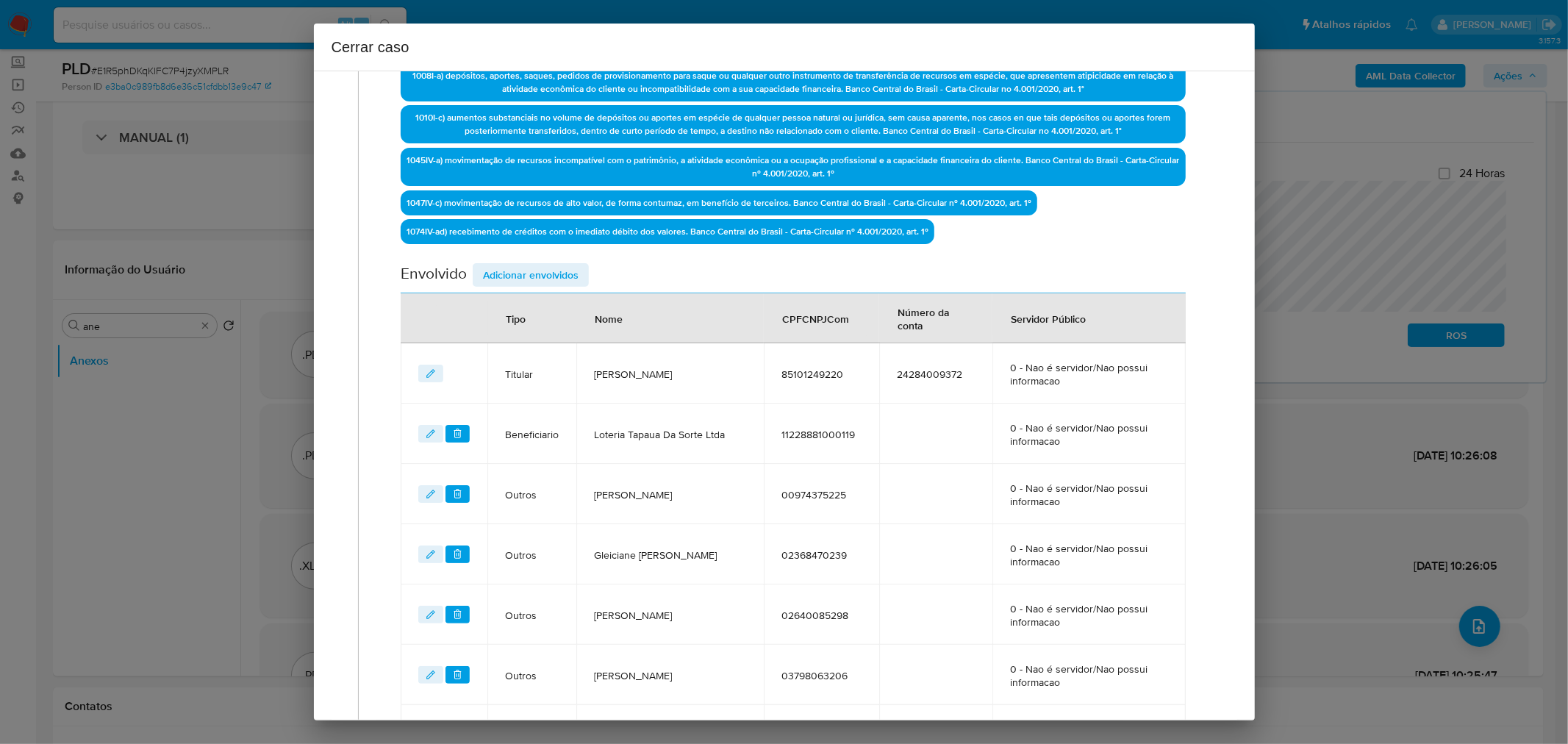
click at [534, 271] on span "Adicionar envolvidos" at bounding box center [531, 274] width 95 height 20
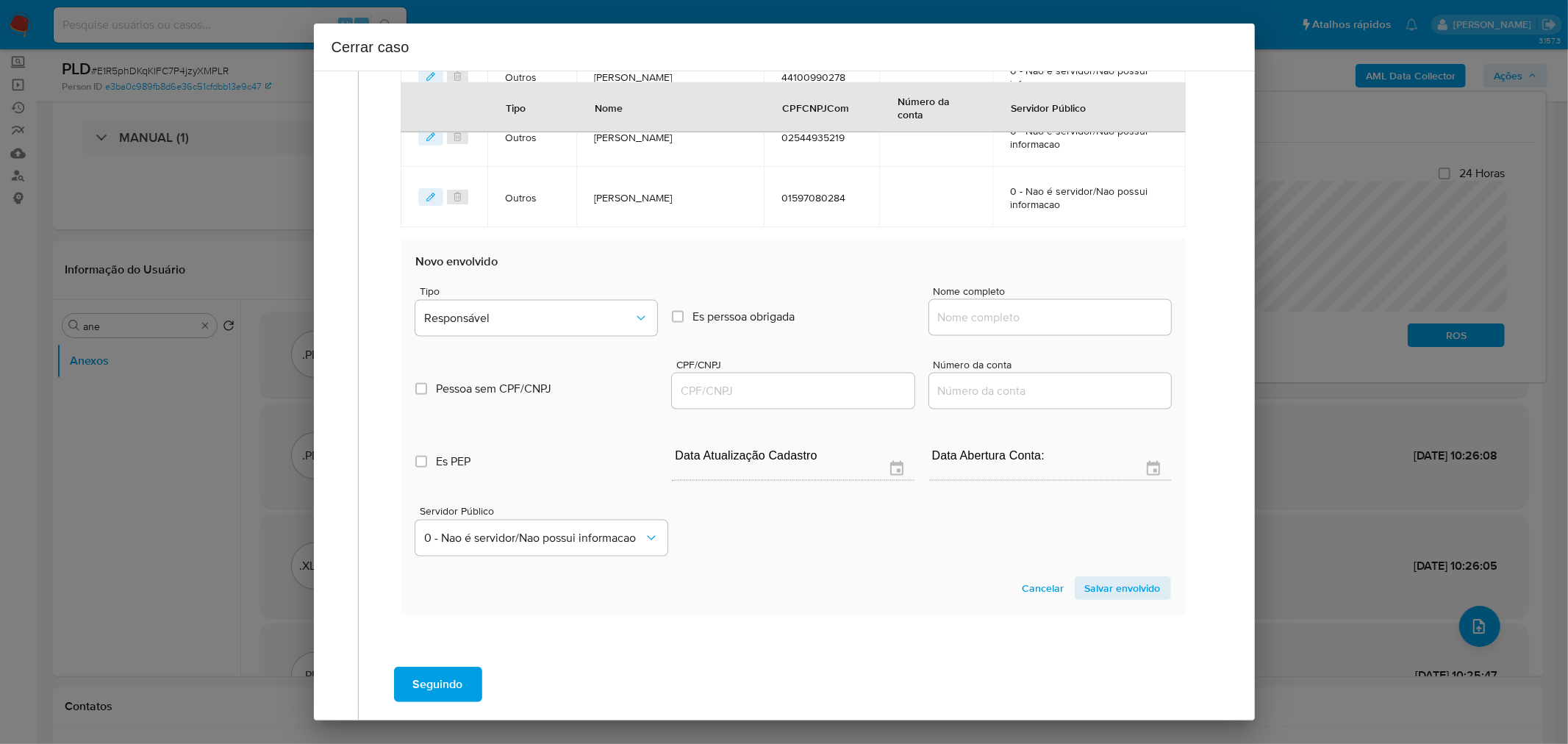
scroll to position [1691, 0]
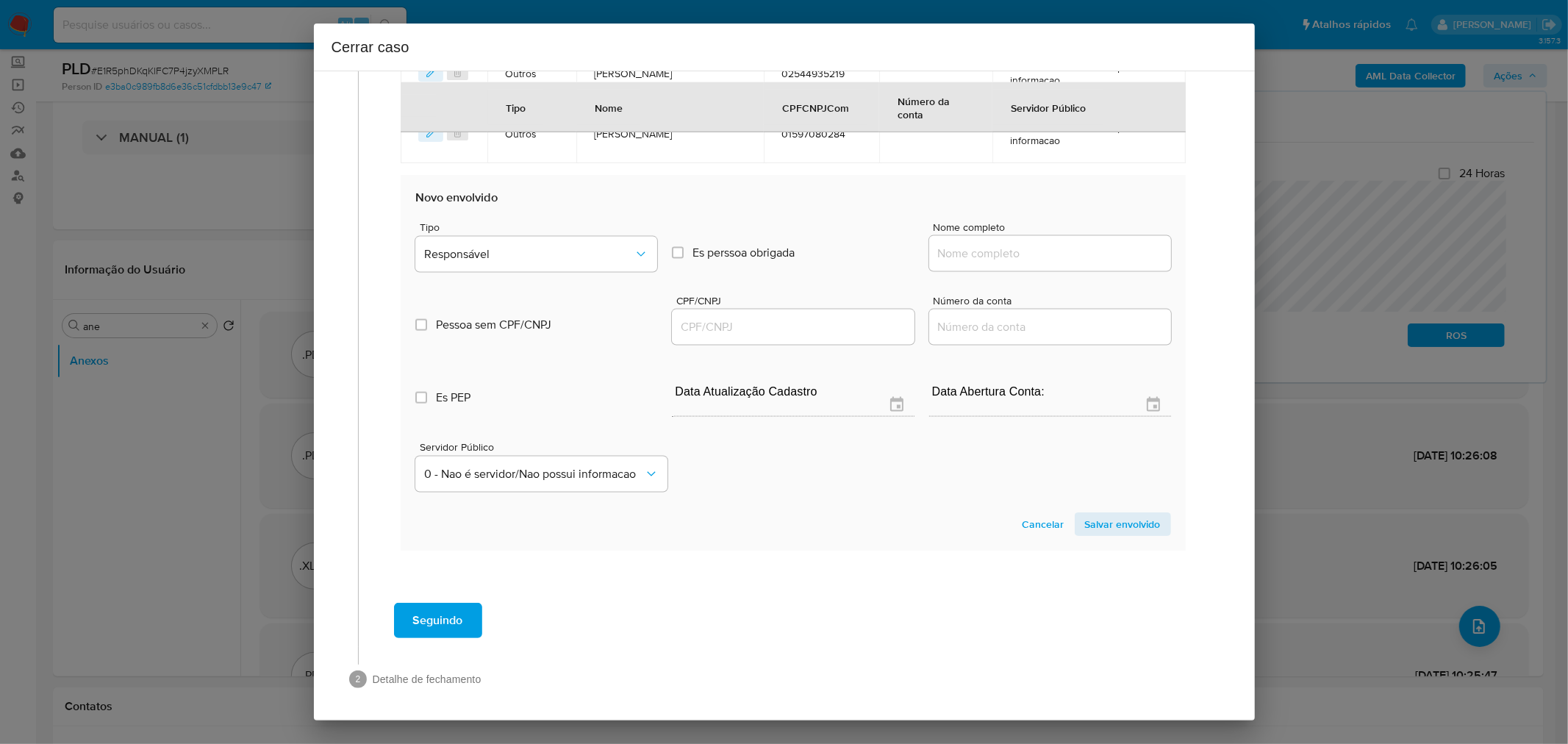
drag, startPoint x: 988, startPoint y: 241, endPoint x: 1032, endPoint y: 257, distance: 46.8
click at [992, 244] on input "Nome completo" at bounding box center [1050, 253] width 242 height 19
paste input "Maria Aparecida Siqueira De Almeida Teixeira, 94242348215"
click at [1089, 252] on input "Maria Aparecida Siqueira De Almeida Teixeira, 94242348215" at bounding box center [1050, 253] width 242 height 19
click at [1089, 251] on input "Maria Aparecida Siqueira De Almeida Teixeira, 94242348215" at bounding box center [1050, 253] width 242 height 19
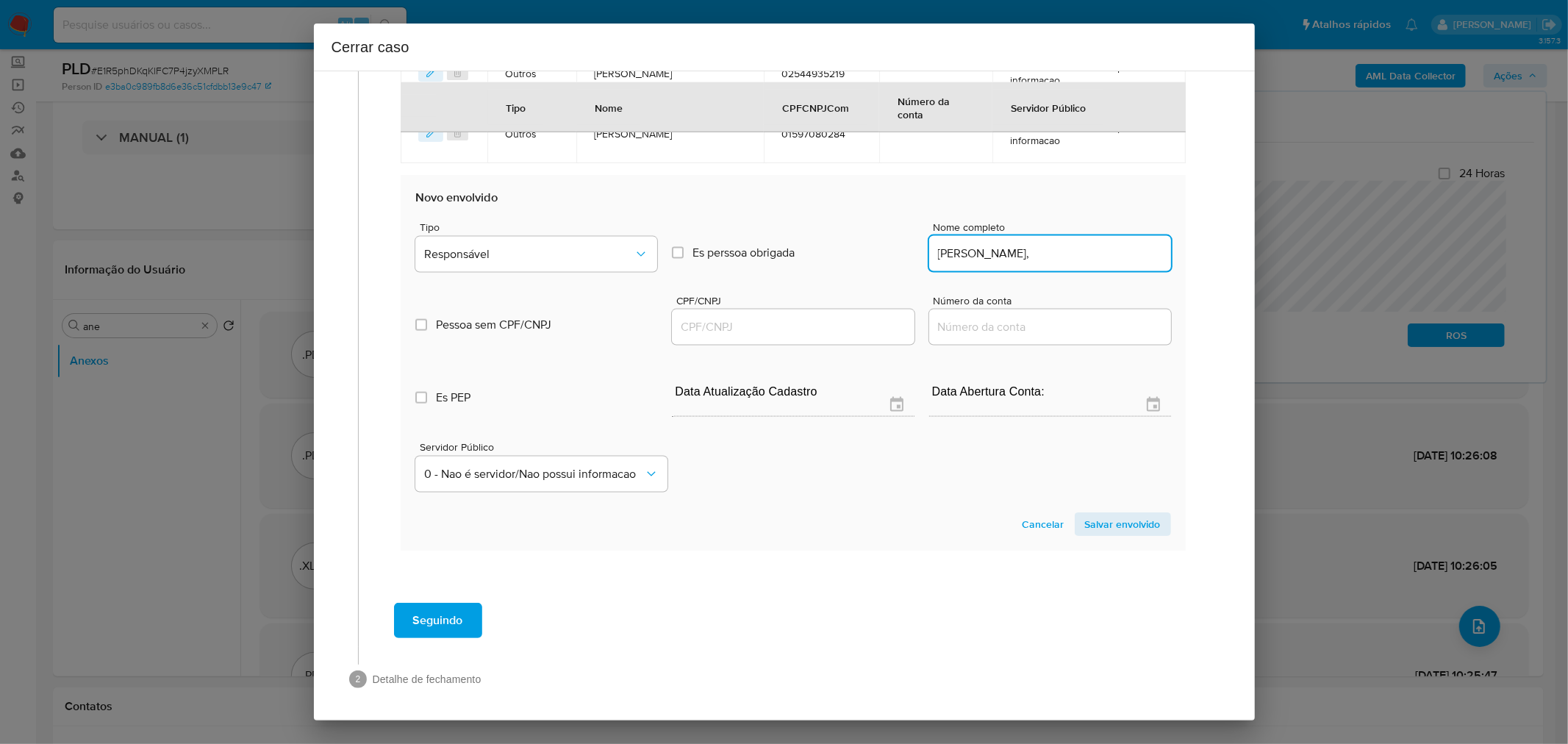
scroll to position [0, 19]
type input "Maria Aparecida Siqueira De Almeida Teixeira,"
click at [752, 353] on div "Es PEP isPEP Data Atualização Cadastro Data Abertura Conta:" at bounding box center [793, 386] width 755 height 77
click at [775, 325] on input "CPF/CNPJ" at bounding box center [793, 327] width 242 height 19
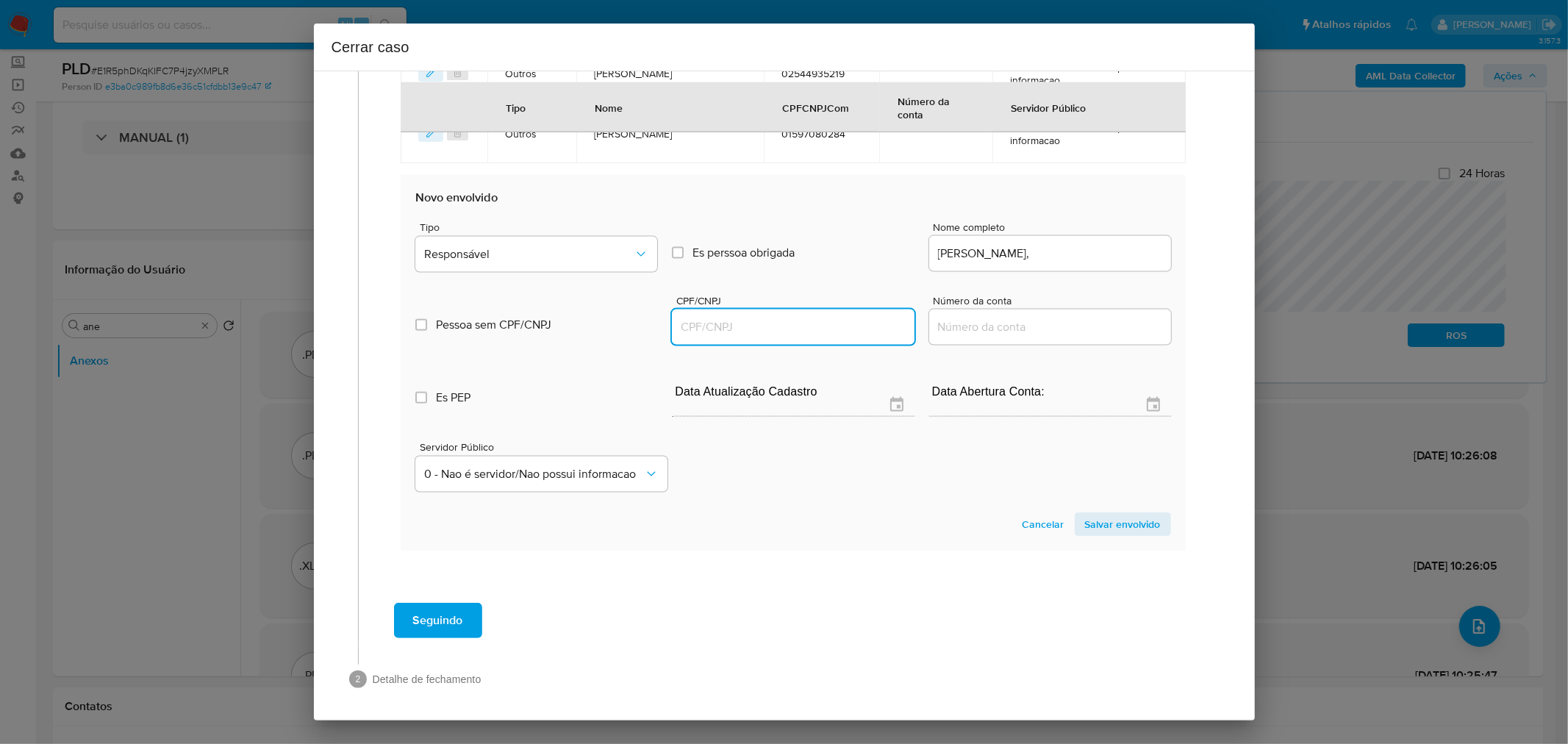
paste input "94242348215"
type input "94242348215"
click at [1113, 248] on input "Maria Aparecida Siqueira De Almeida Teixeira," at bounding box center [1050, 253] width 242 height 19
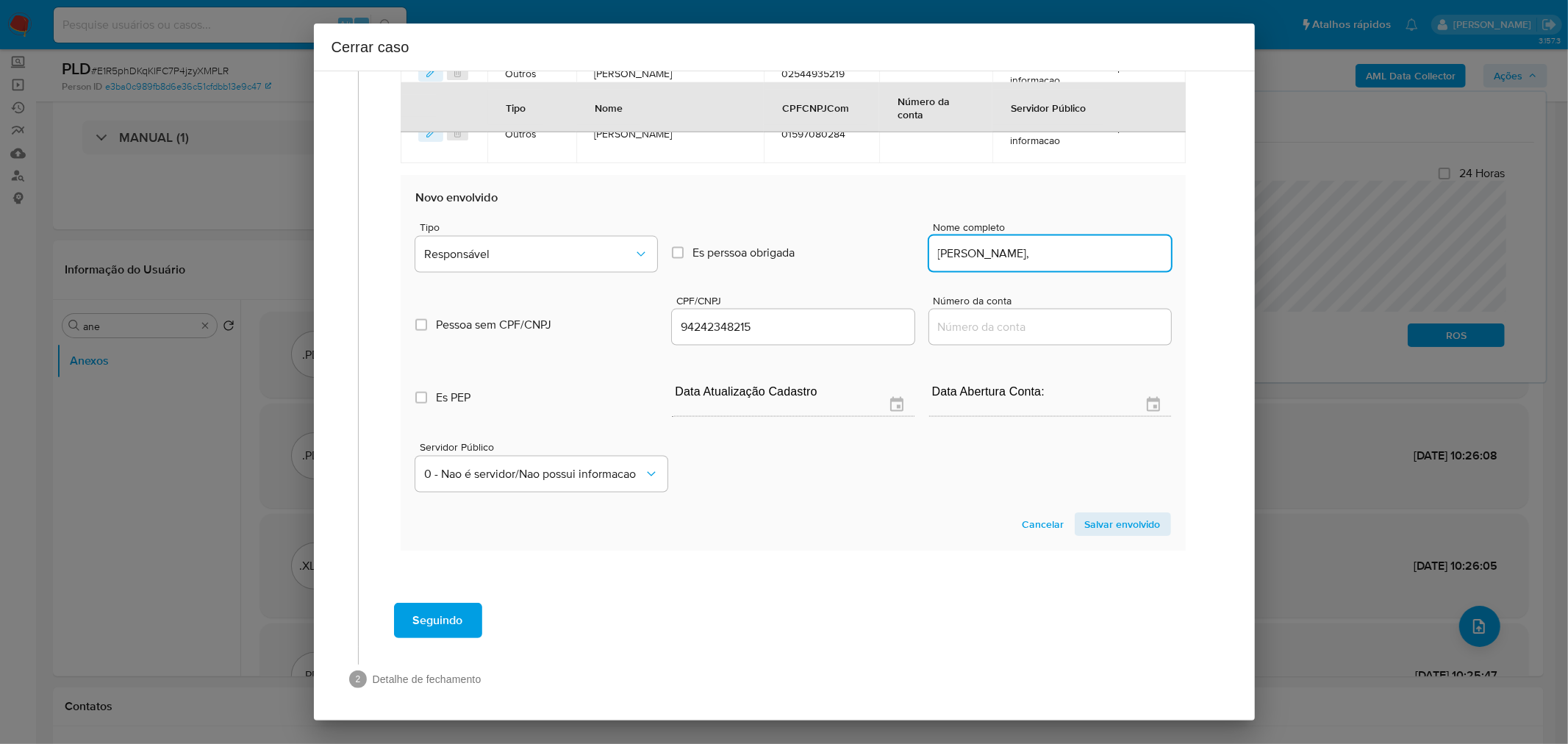
click at [1113, 248] on input "Maria Aparecida Siqueira De Almeida Teixeira," at bounding box center [1050, 253] width 242 height 19
click at [1105, 251] on input "Maria Aparecida Siqueira De Almeida Teixeira," at bounding box center [1050, 253] width 242 height 19
type input "Maria Aparecida Siqueira De Almeida Teixeira"
click at [548, 253] on span "Responsável" at bounding box center [528, 255] width 210 height 15
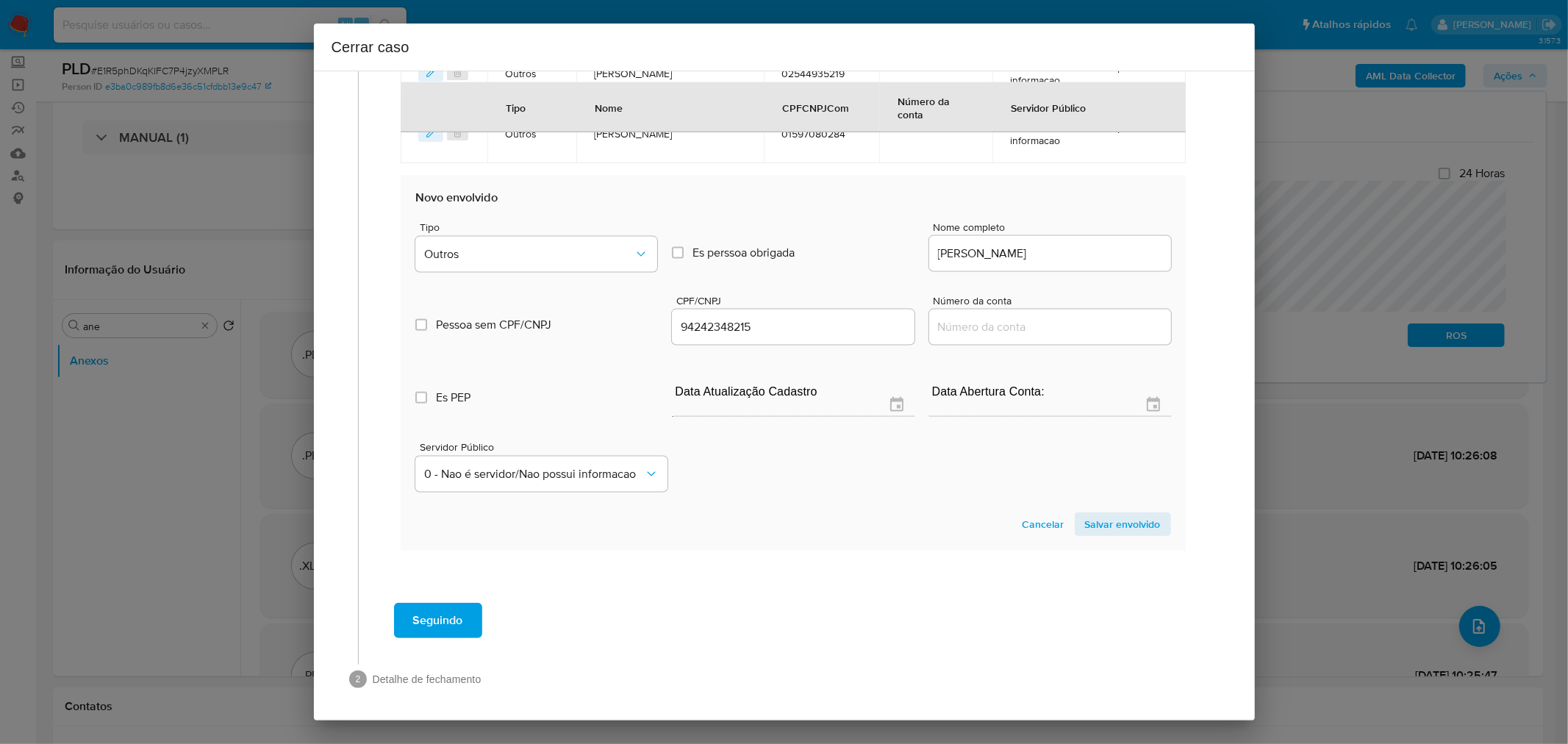
click at [1125, 508] on section "Novo envolvido Tipo Outros Es perssoa obrigada Is PObrigada Nome completo Maria…" at bounding box center [793, 363] width 785 height 376
drag, startPoint x: 1103, startPoint y: 525, endPoint x: 1034, endPoint y: 564, distance: 79.3
click at [1103, 525] on span "Salvar envolvido" at bounding box center [1123, 524] width 76 height 20
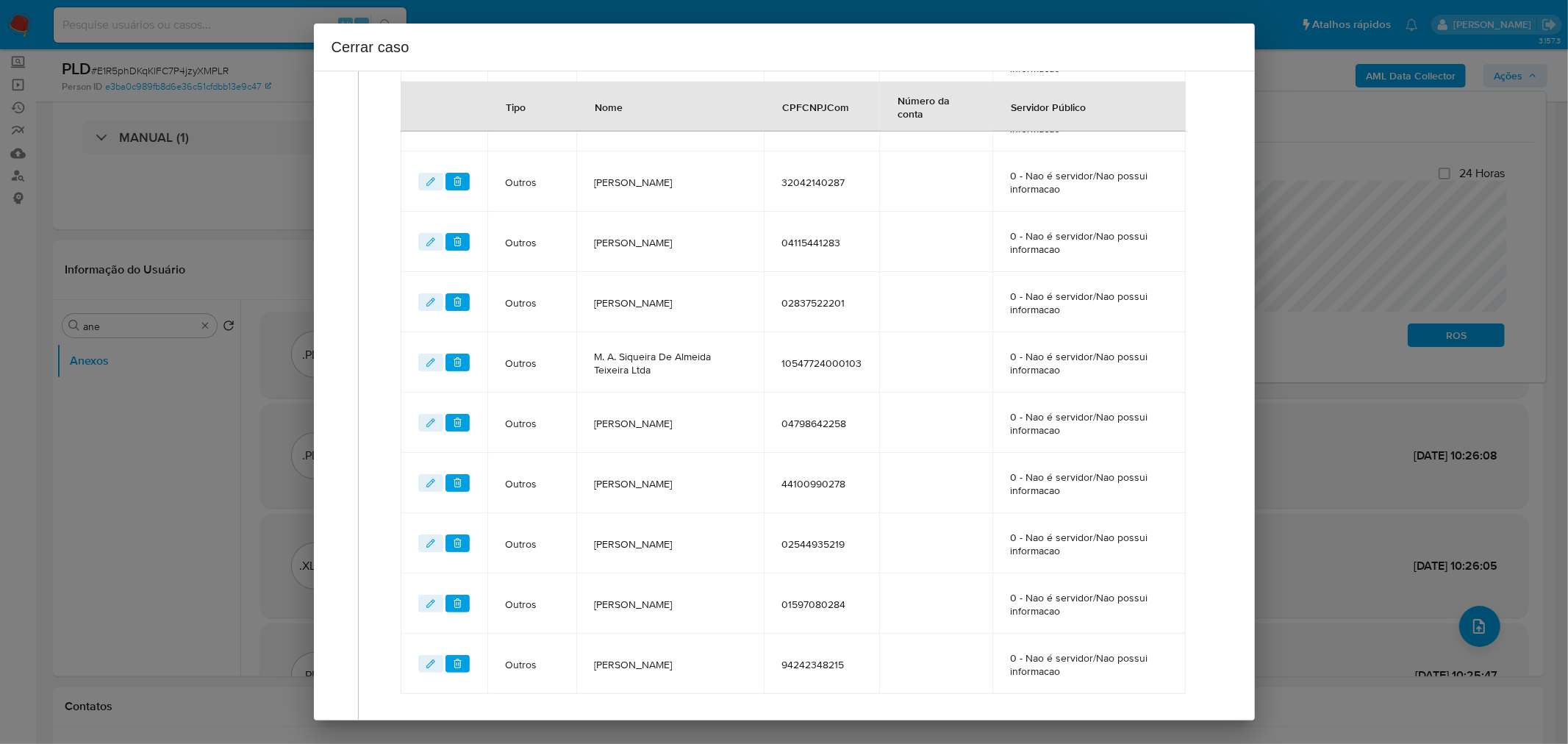
scroll to position [1363, 0]
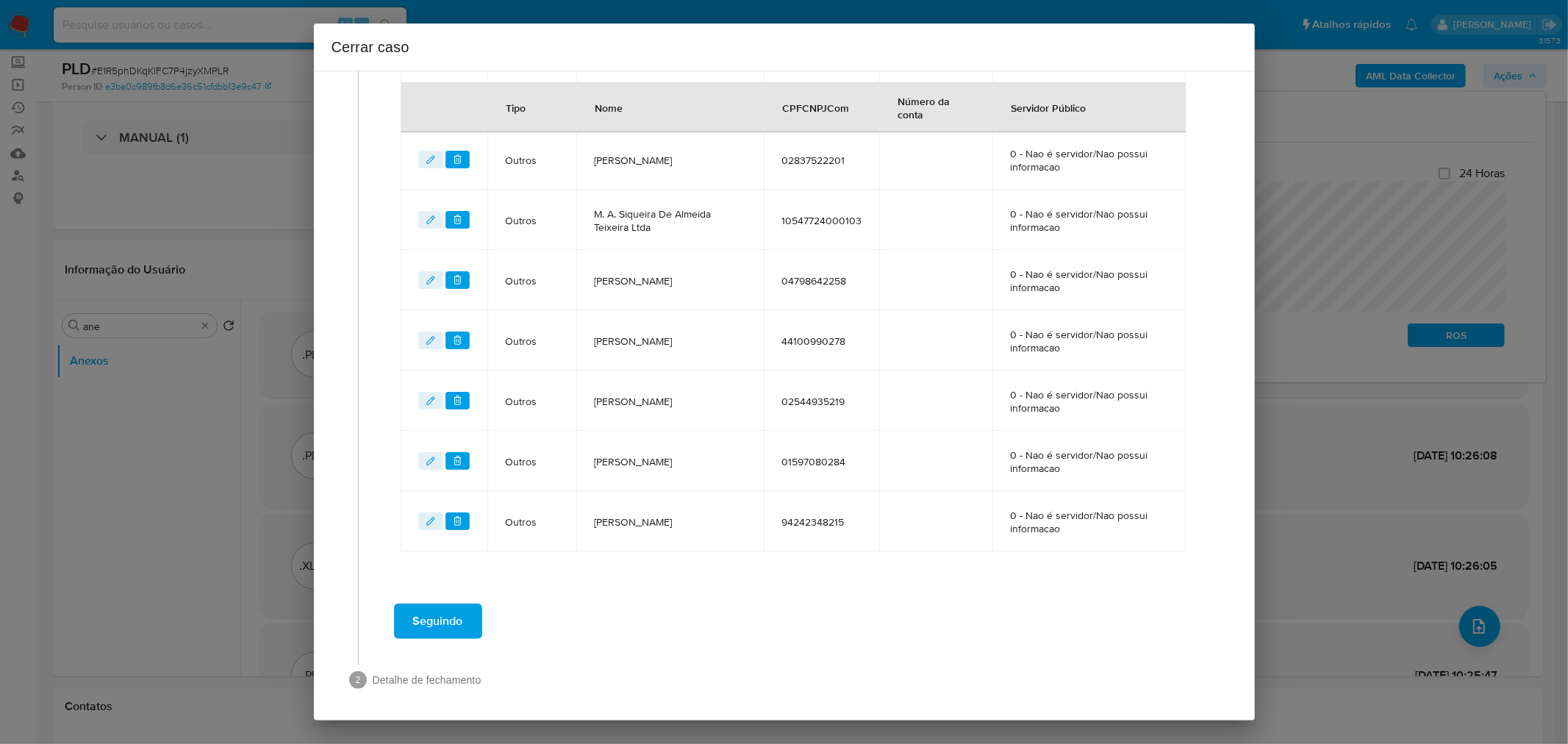
click at [450, 615] on span "Seguindo" at bounding box center [438, 621] width 50 height 32
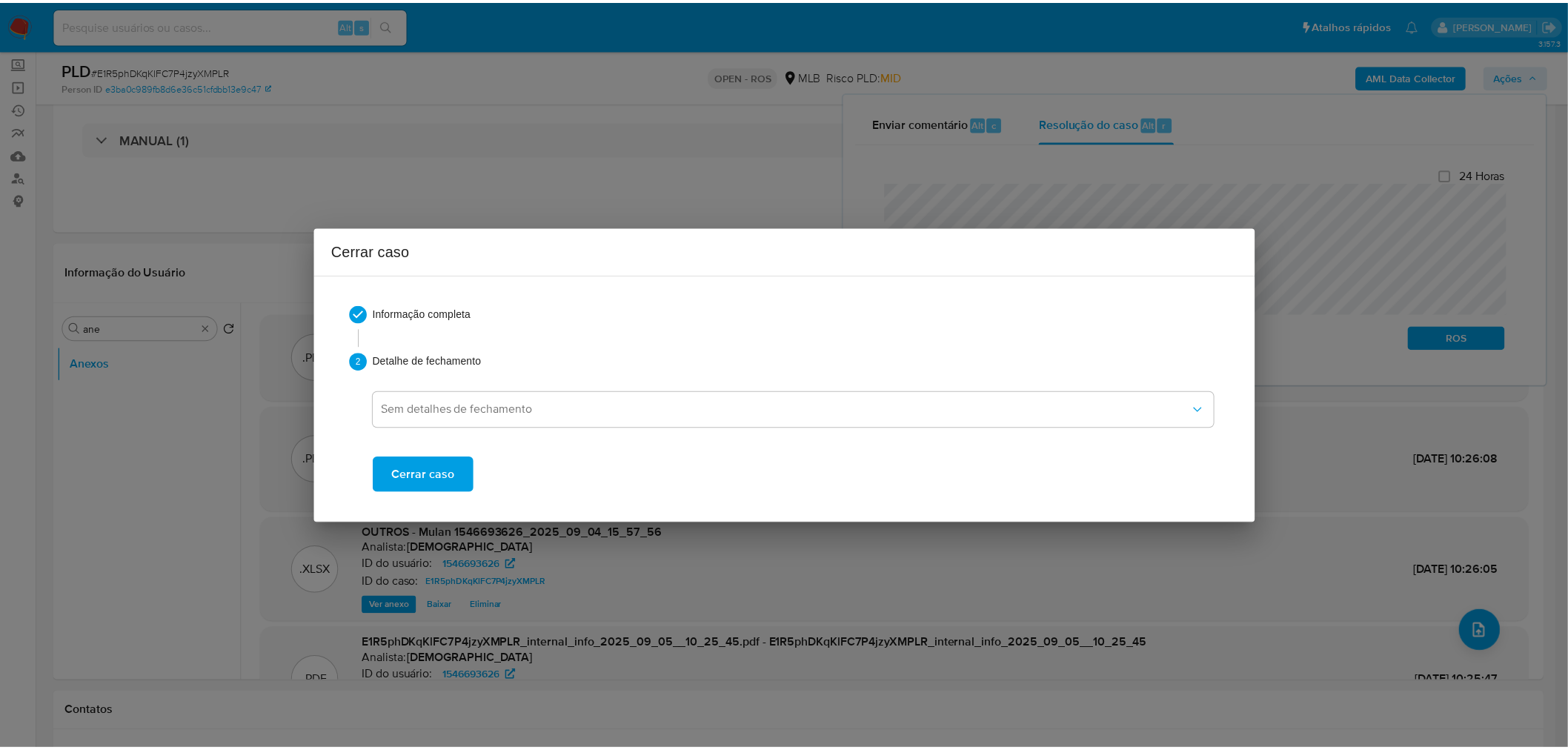
scroll to position [0, 0]
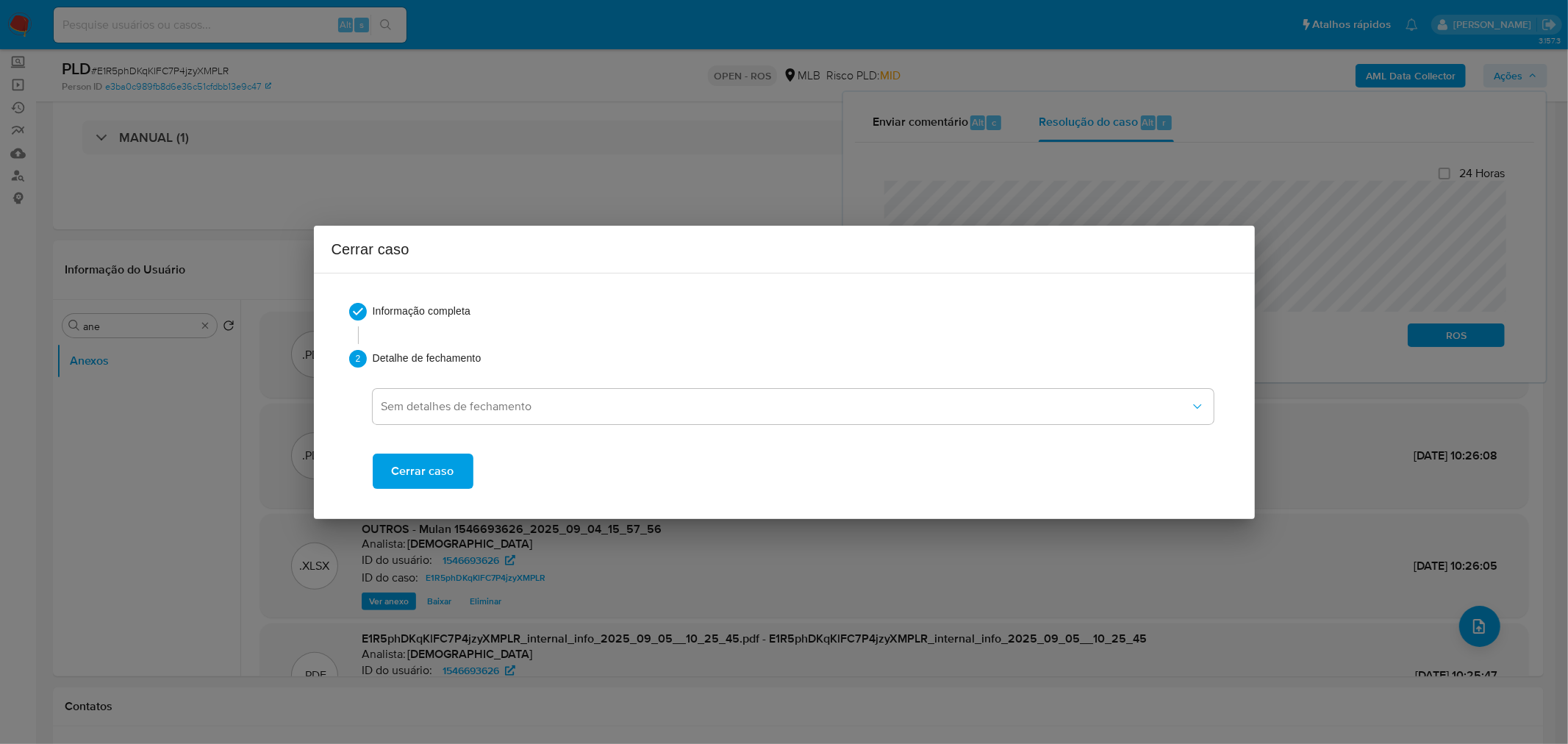
drag, startPoint x: 450, startPoint y: 469, endPoint x: 519, endPoint y: 476, distance: 69.4
click at [447, 469] on span "Cerrar caso" at bounding box center [422, 470] width 62 height 32
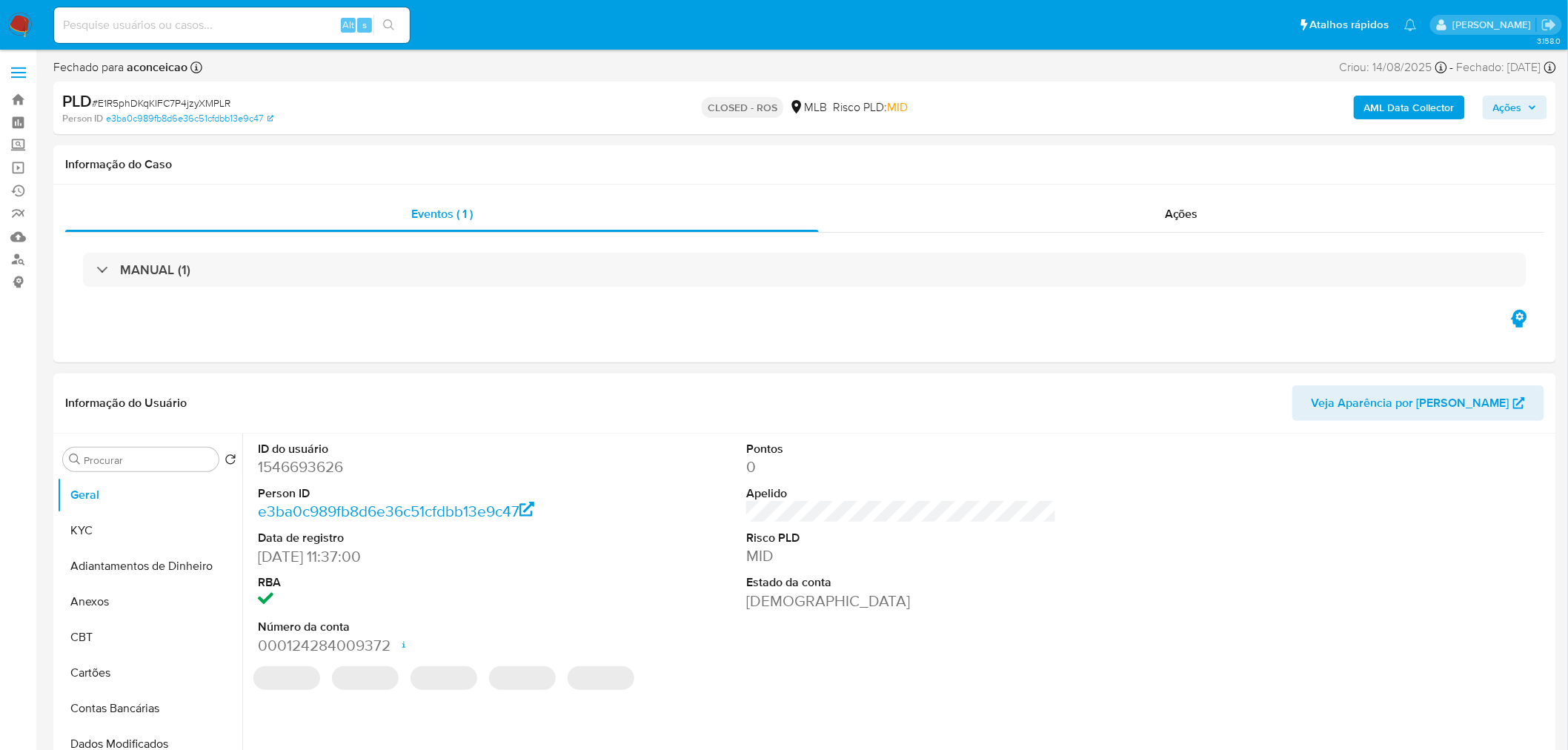
select select "10"
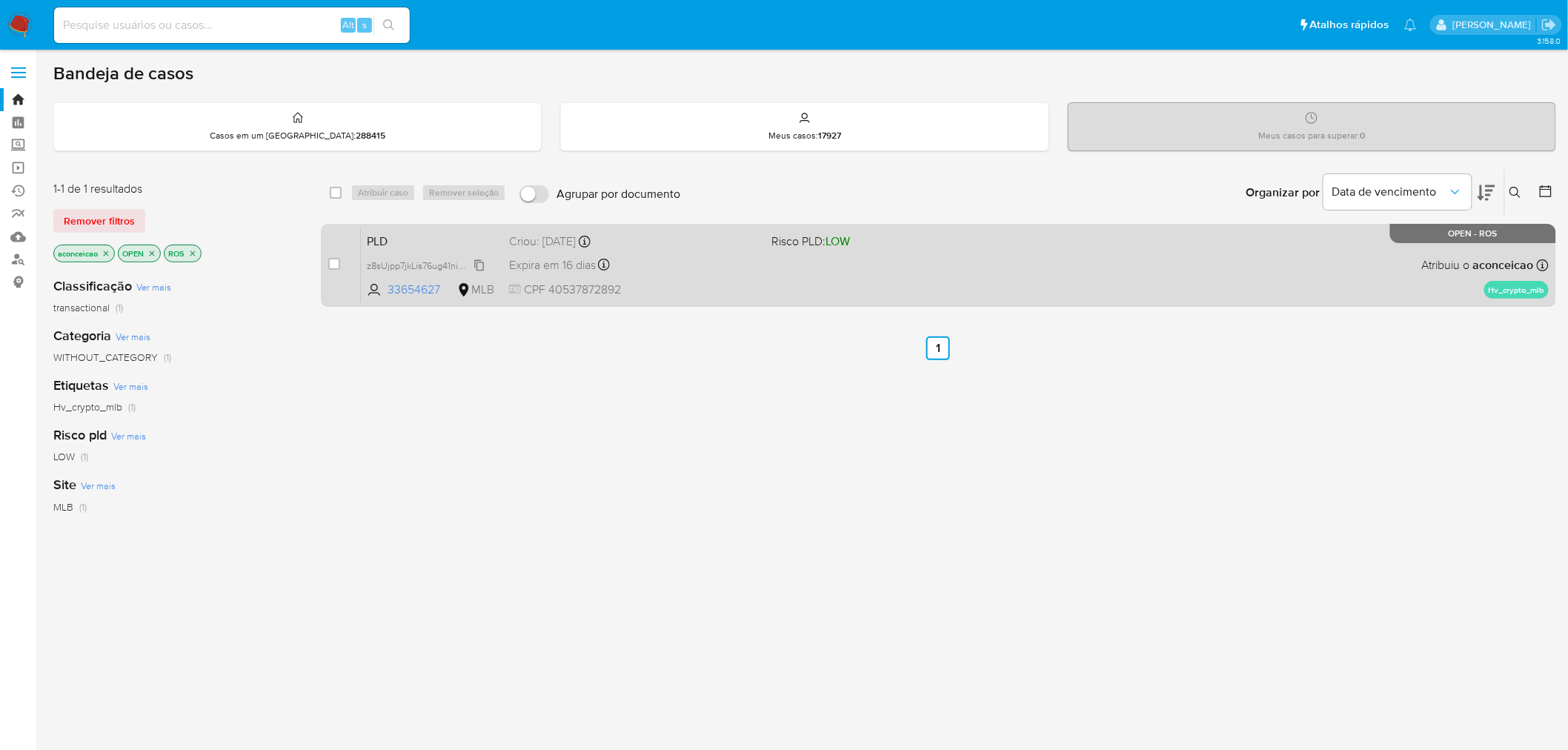
click at [473, 264] on span "z8sUjpp7jkLis76ug41niW3r" at bounding box center [420, 264] width 108 height 17
click at [710, 277] on div "PLD z8sUjpp7jkLis76ug41niW3r Copiado Copiado 33654627 MLB Risco PLD: LOW Criou:…" at bounding box center [954, 264] width 1188 height 75
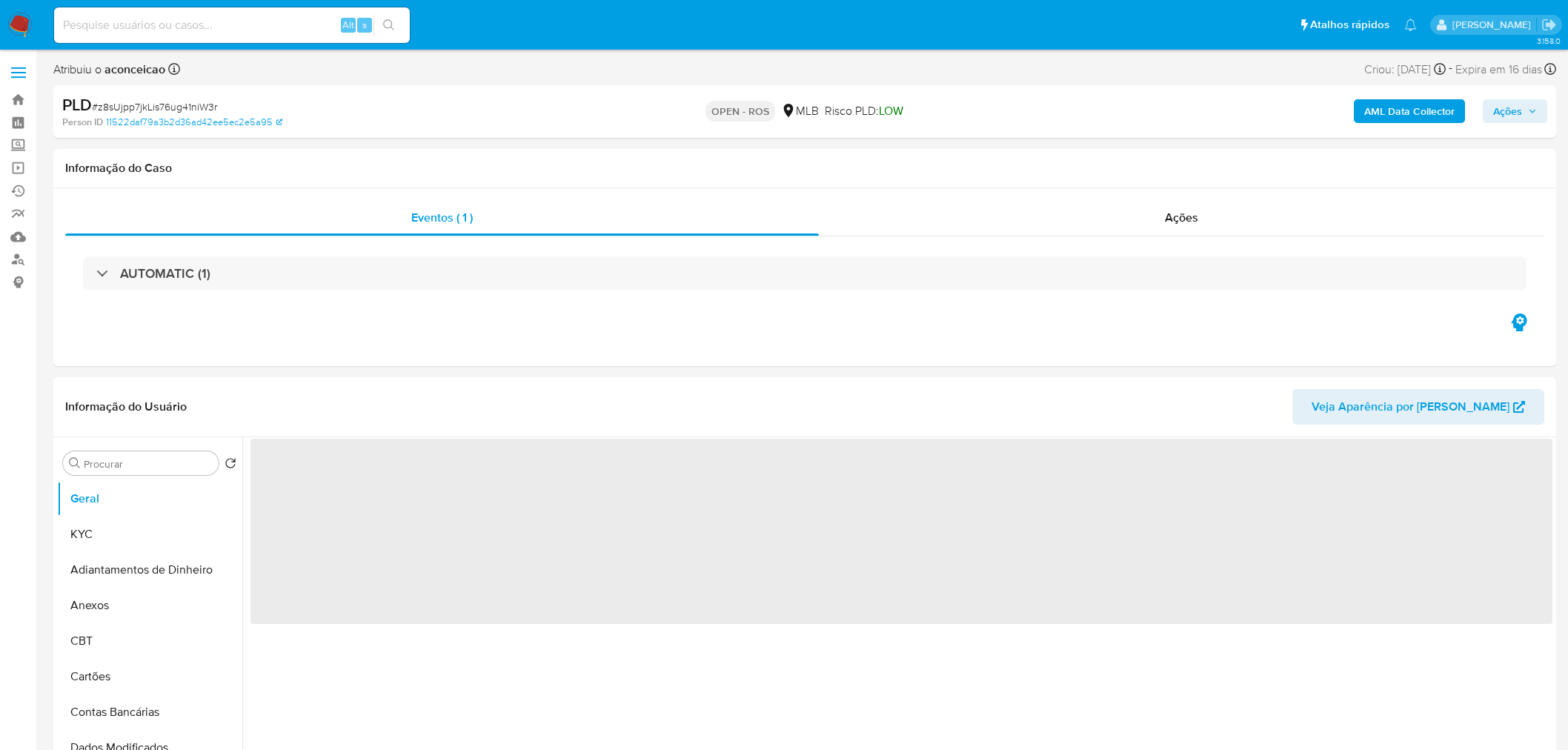
select select "10"
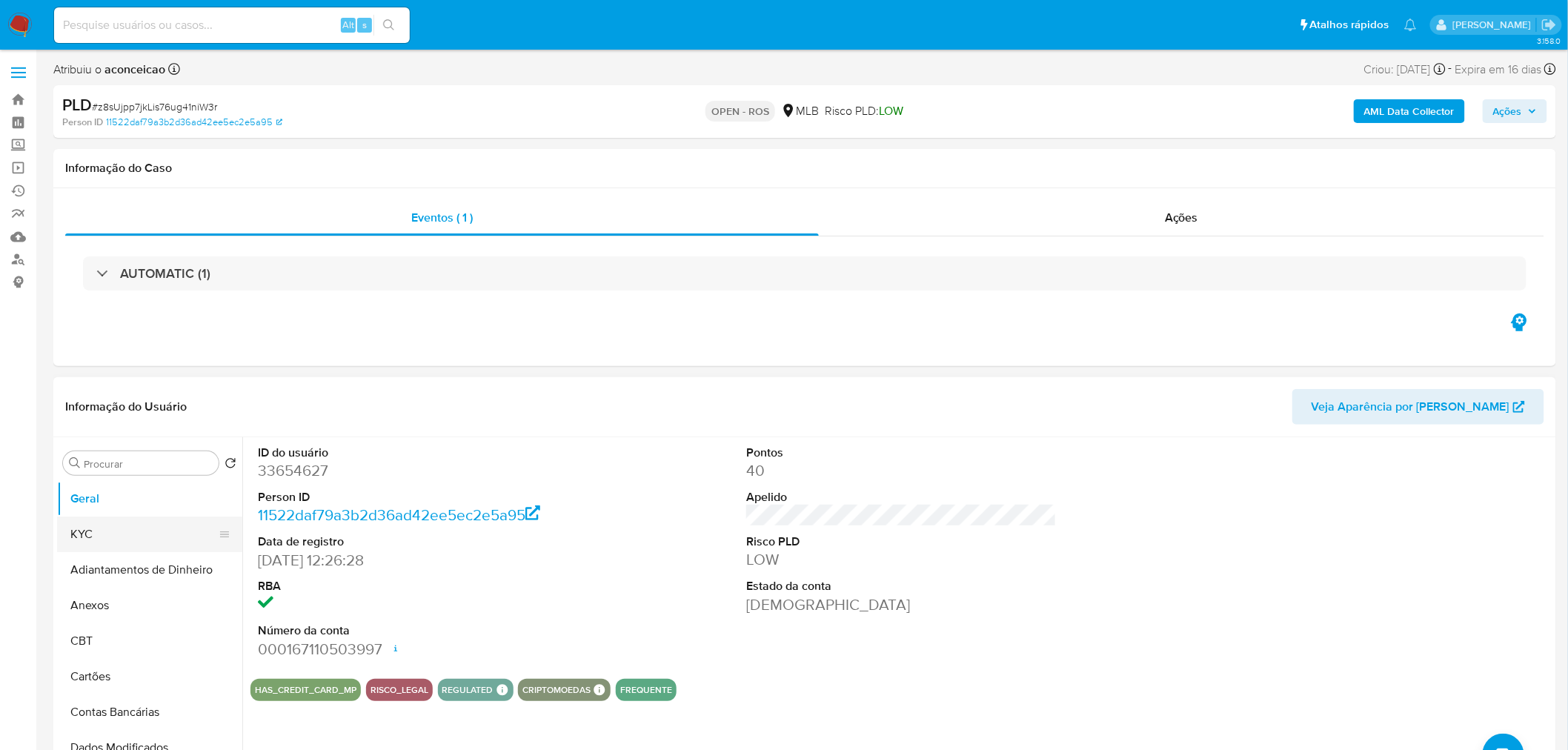
click at [136, 547] on button "KYC" at bounding box center [143, 534] width 173 height 36
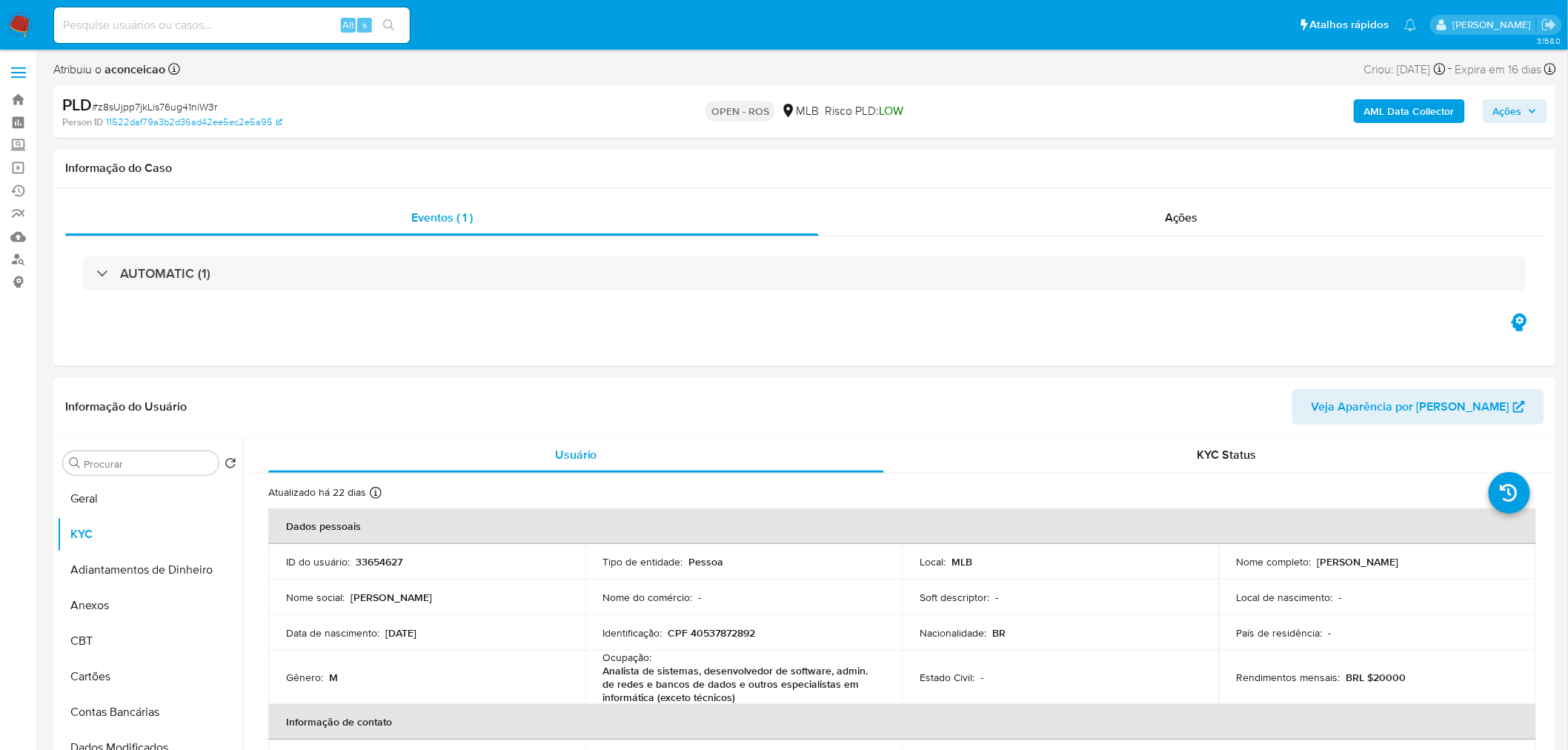
click at [1371, 205] on div "Ações" at bounding box center [1181, 217] width 725 height 36
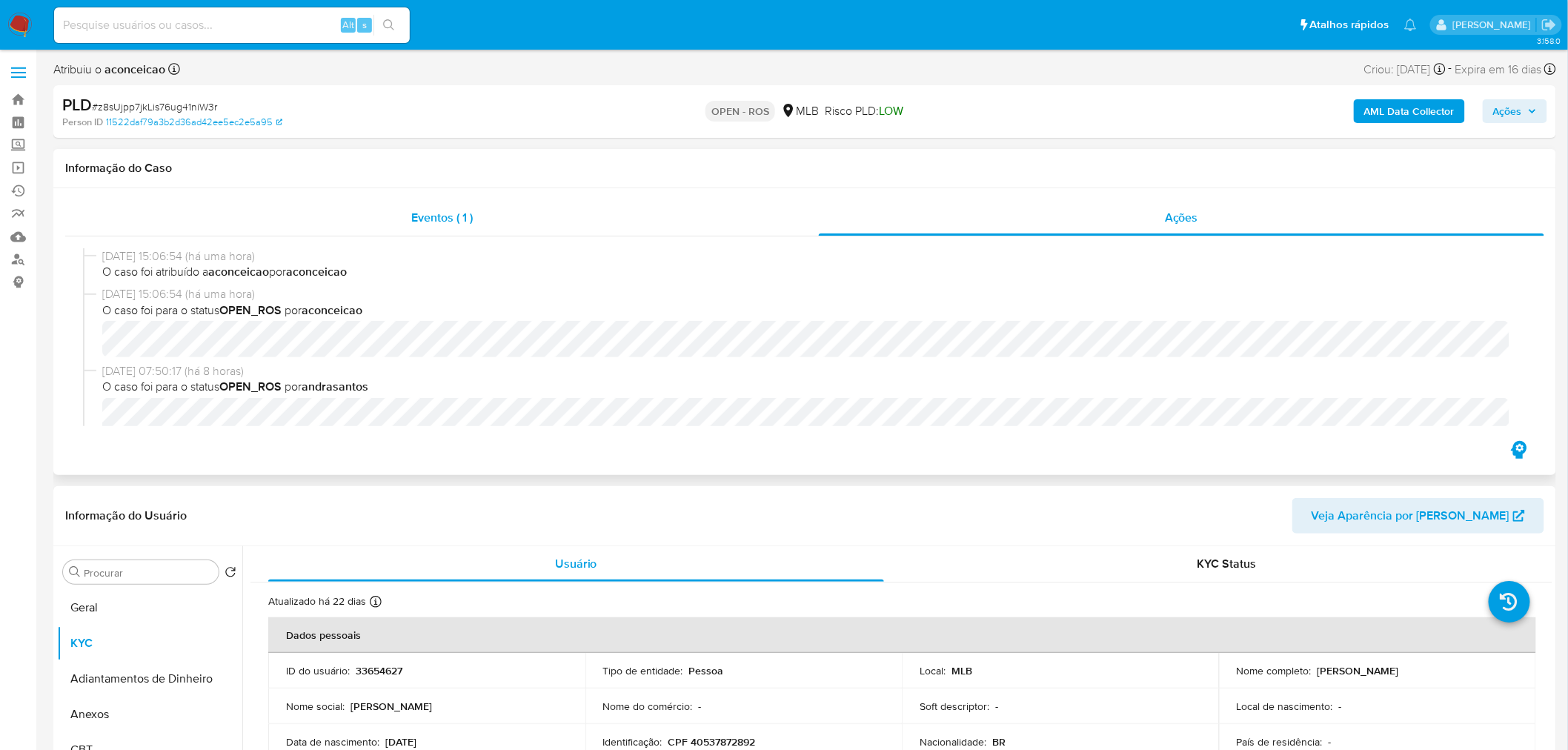
click at [608, 220] on div "Eventos ( 1 )" at bounding box center [442, 217] width 754 height 36
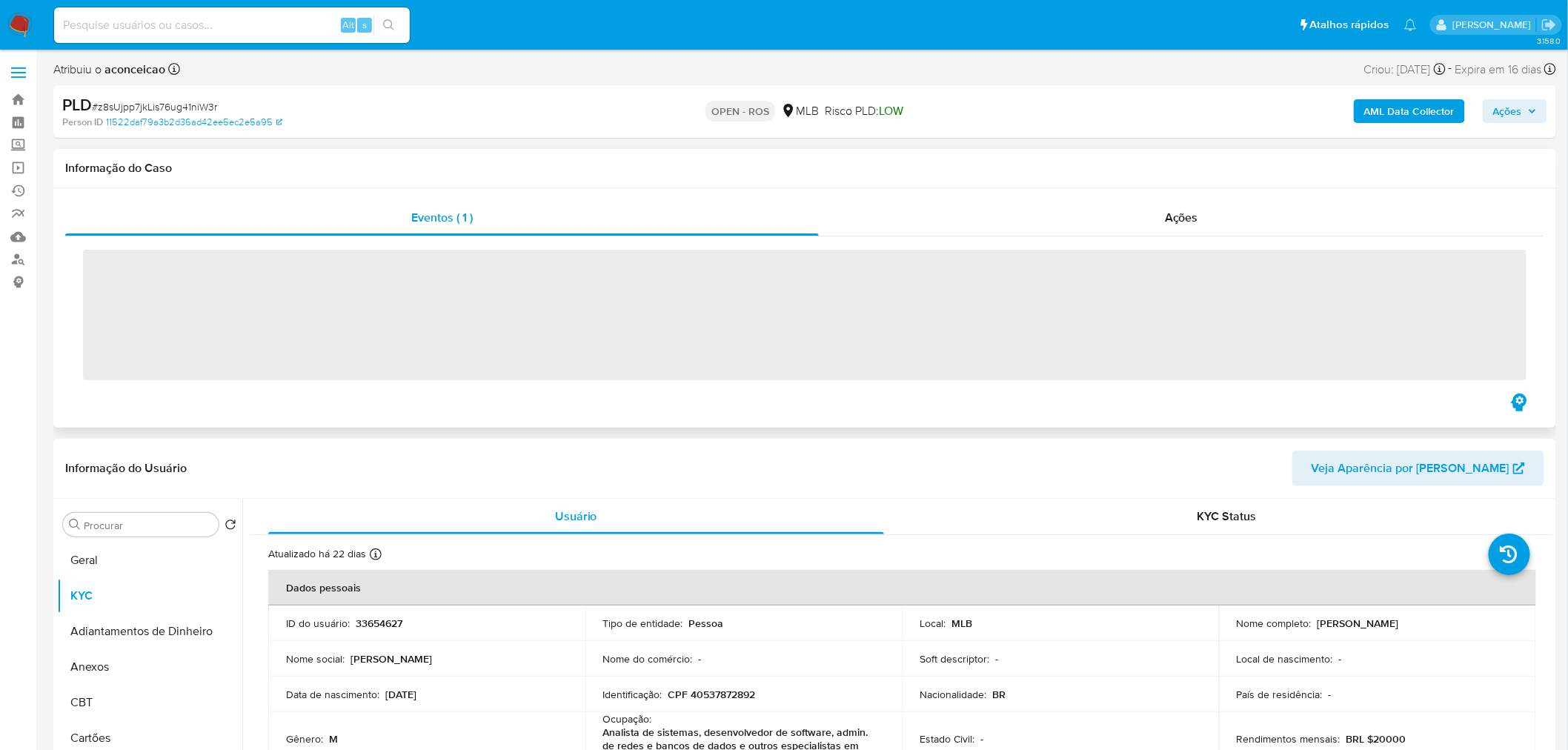
click at [664, 175] on h1 "Informação do Caso" at bounding box center [804, 168] width 1479 height 15
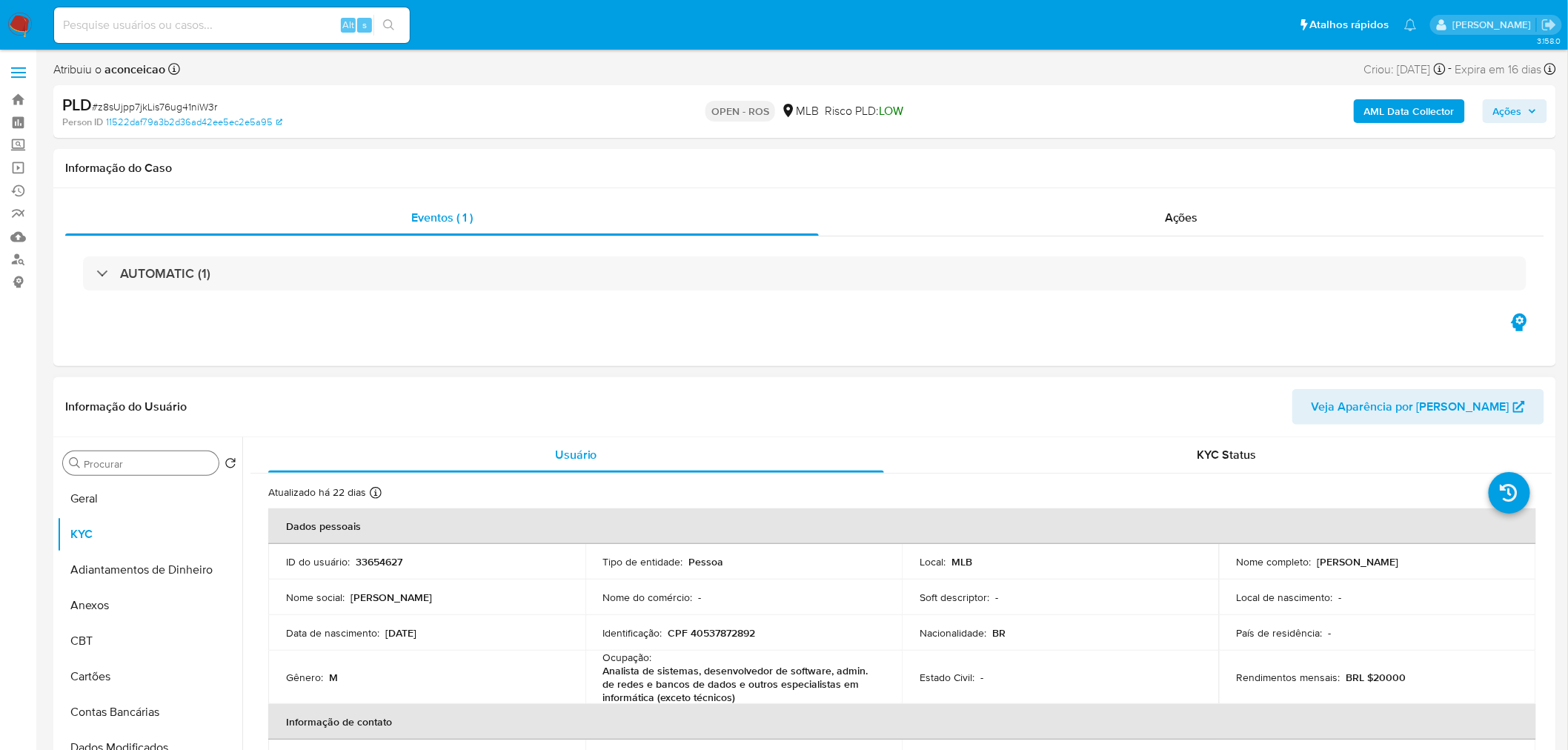
drag, startPoint x: 156, startPoint y: 461, endPoint x: 163, endPoint y: 468, distance: 9.9
click at [157, 463] on input "Procurar" at bounding box center [148, 464] width 129 height 14
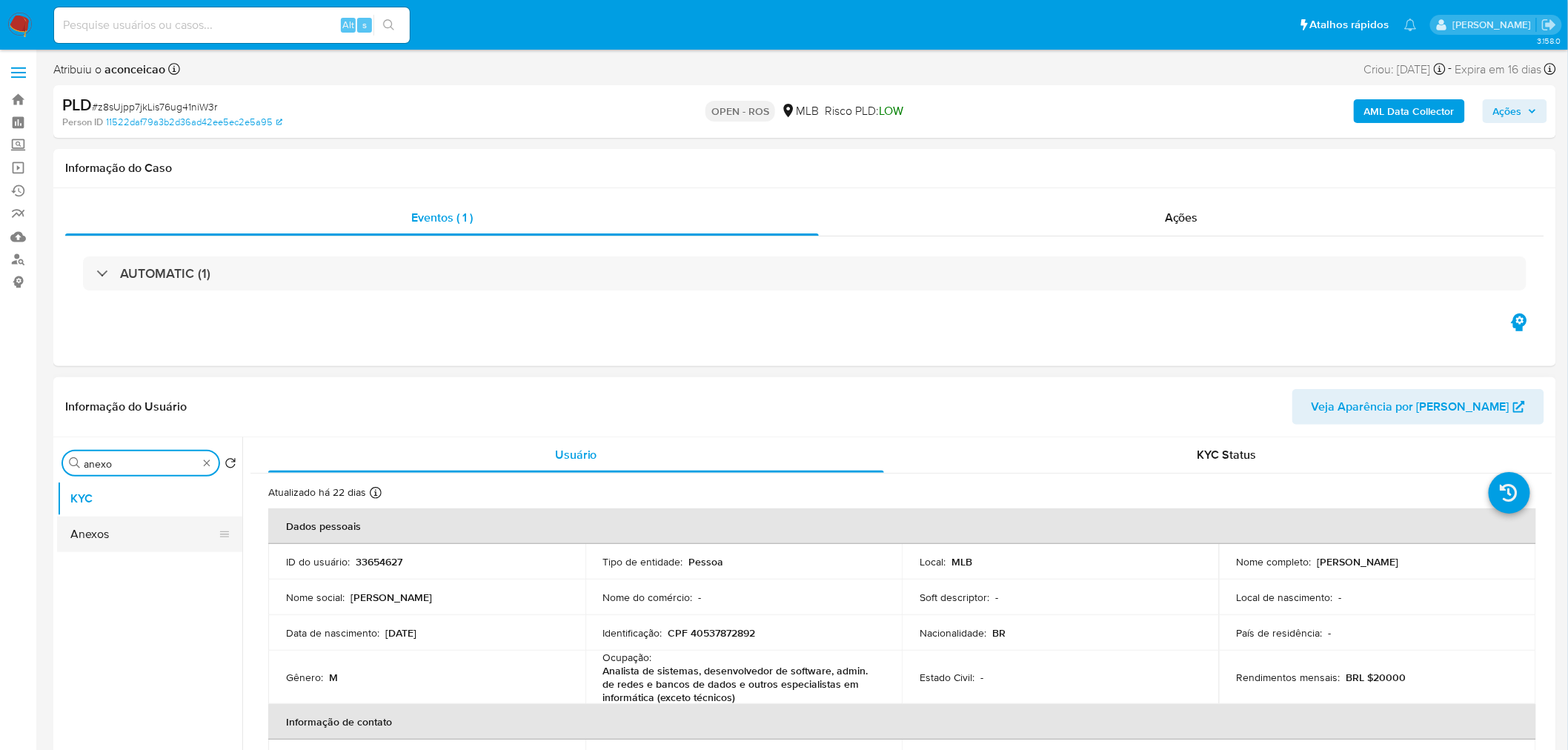
type input "anexo"
click at [126, 524] on button "Anexos" at bounding box center [149, 534] width 186 height 36
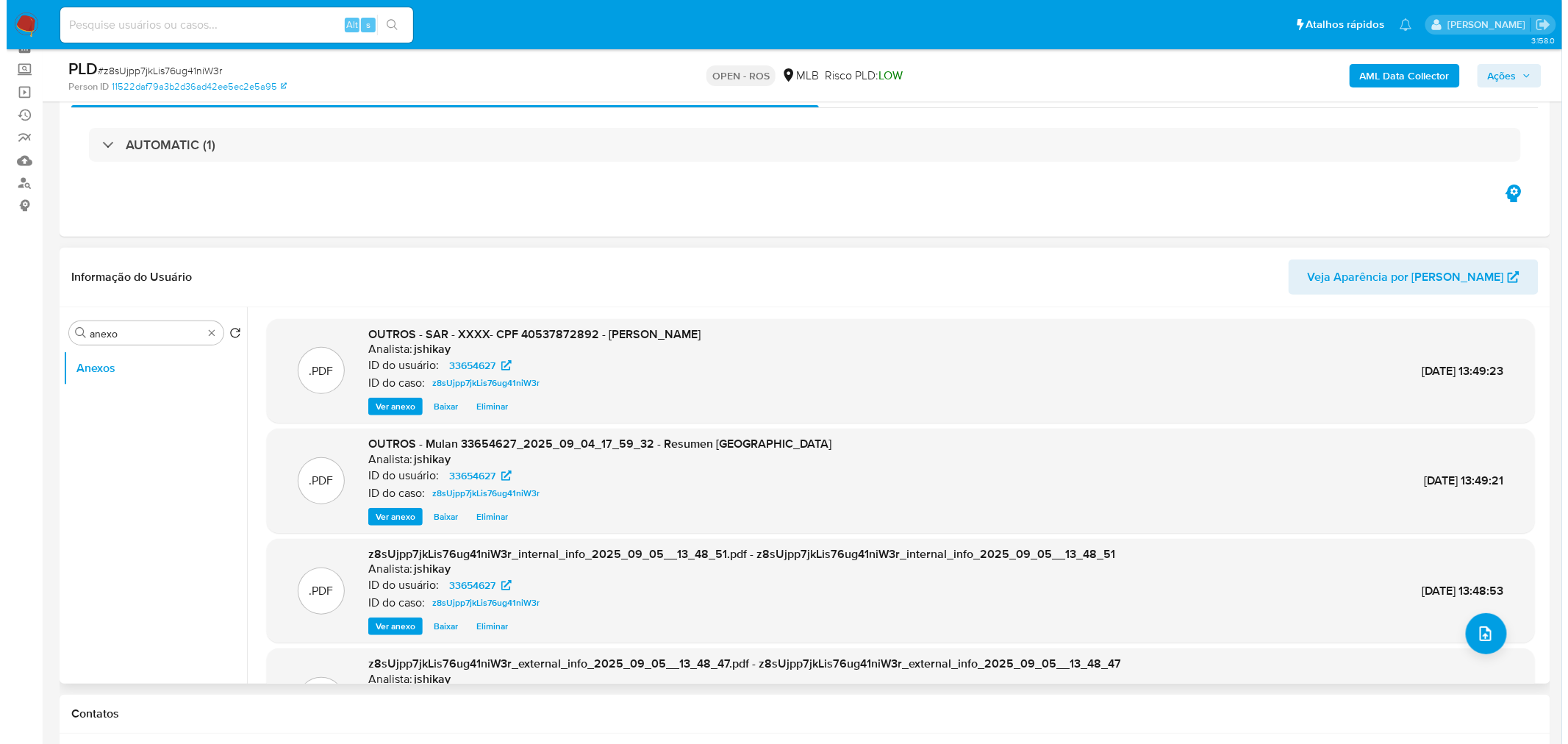
scroll to position [82, 0]
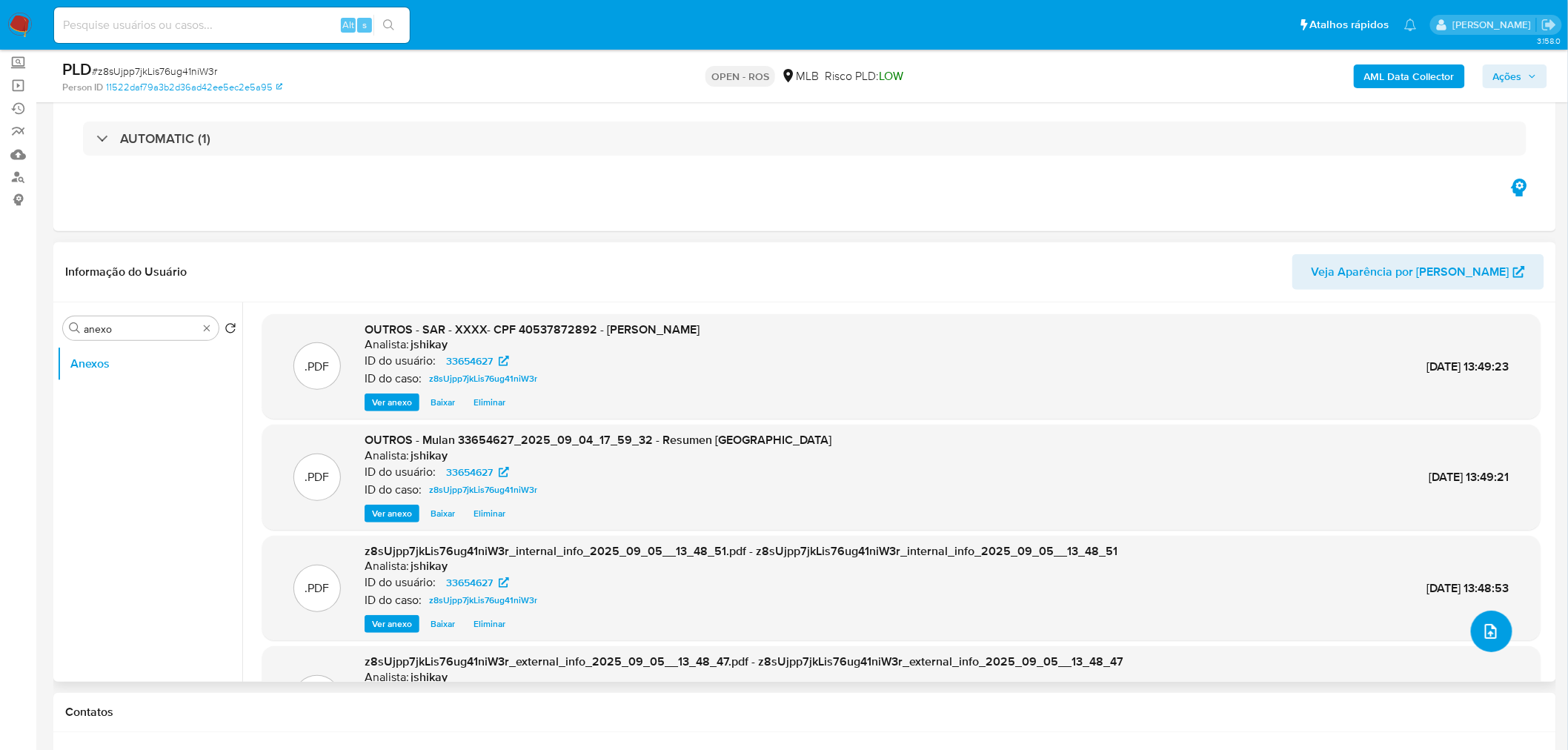
click at [1485, 633] on icon "upload-file" at bounding box center [1491, 631] width 12 height 15
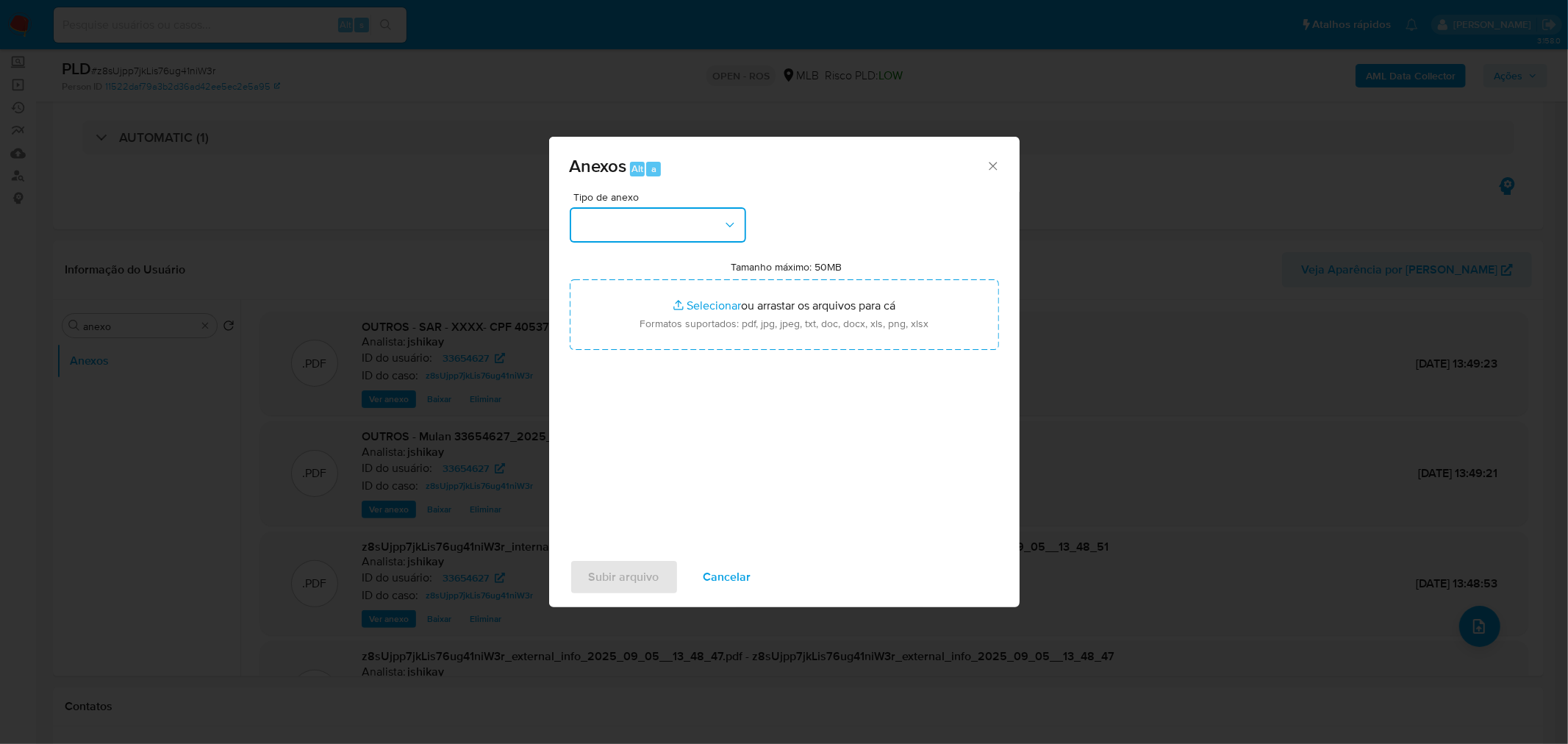
click at [681, 222] on button "button" at bounding box center [658, 225] width 177 height 35
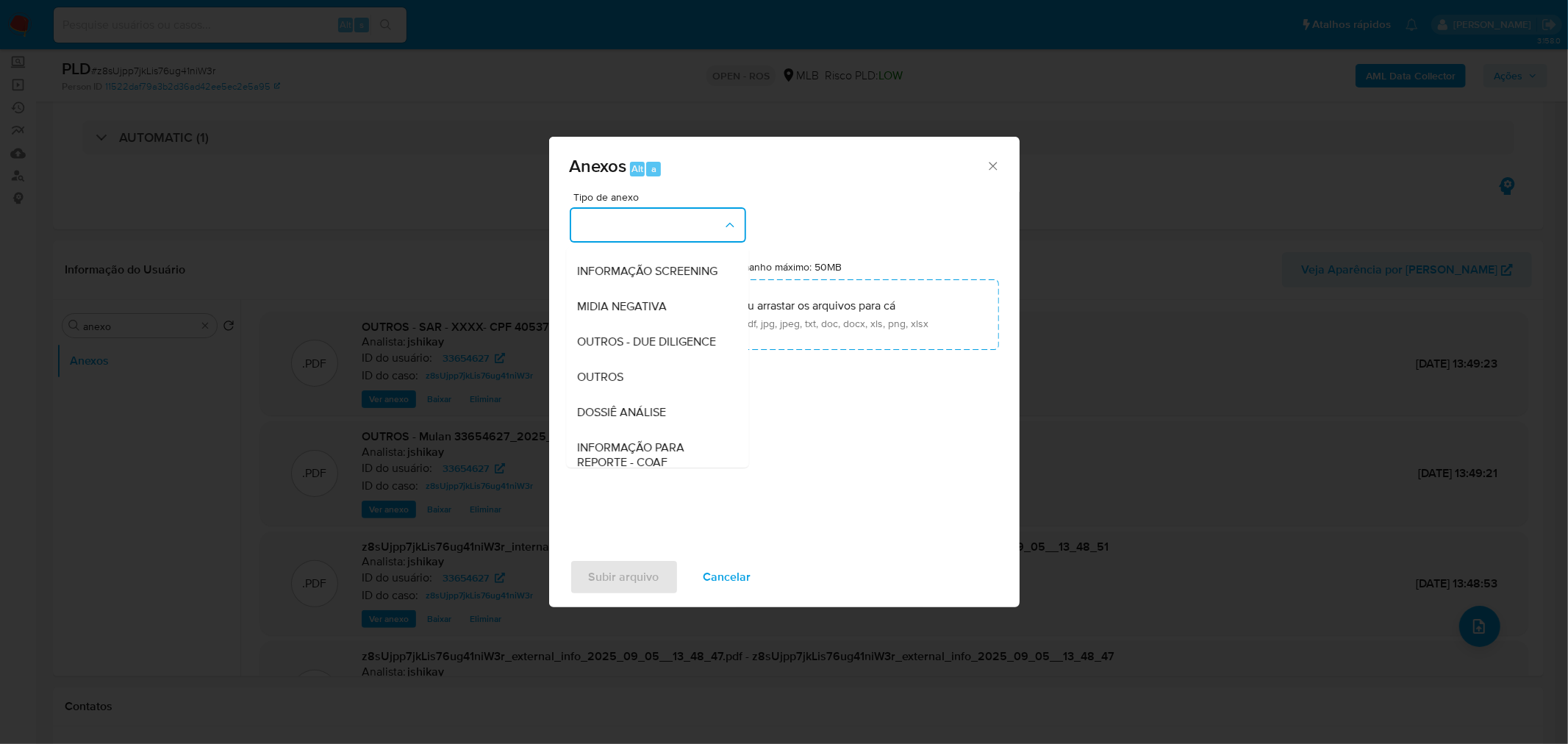
scroll to position [225, 0]
click at [663, 402] on span "INFORMAÇÃO PARA REPORTE - COAF" at bounding box center [653, 392] width 150 height 29
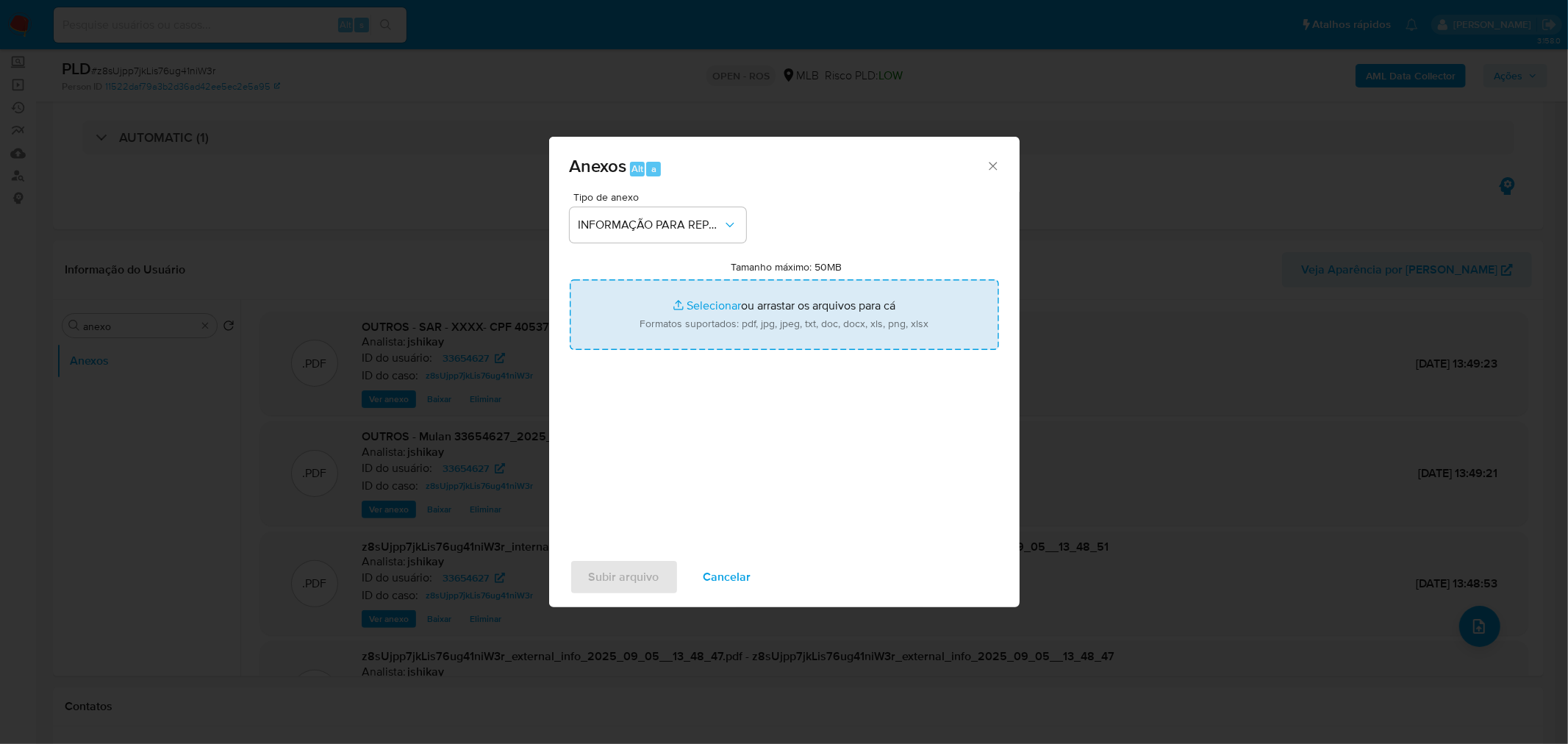
type input "C:\fakepath\SAR - z8sUjpp7jkLis76ug41niW3r - CPF 40537872892 - [PERSON_NAME].pdf"
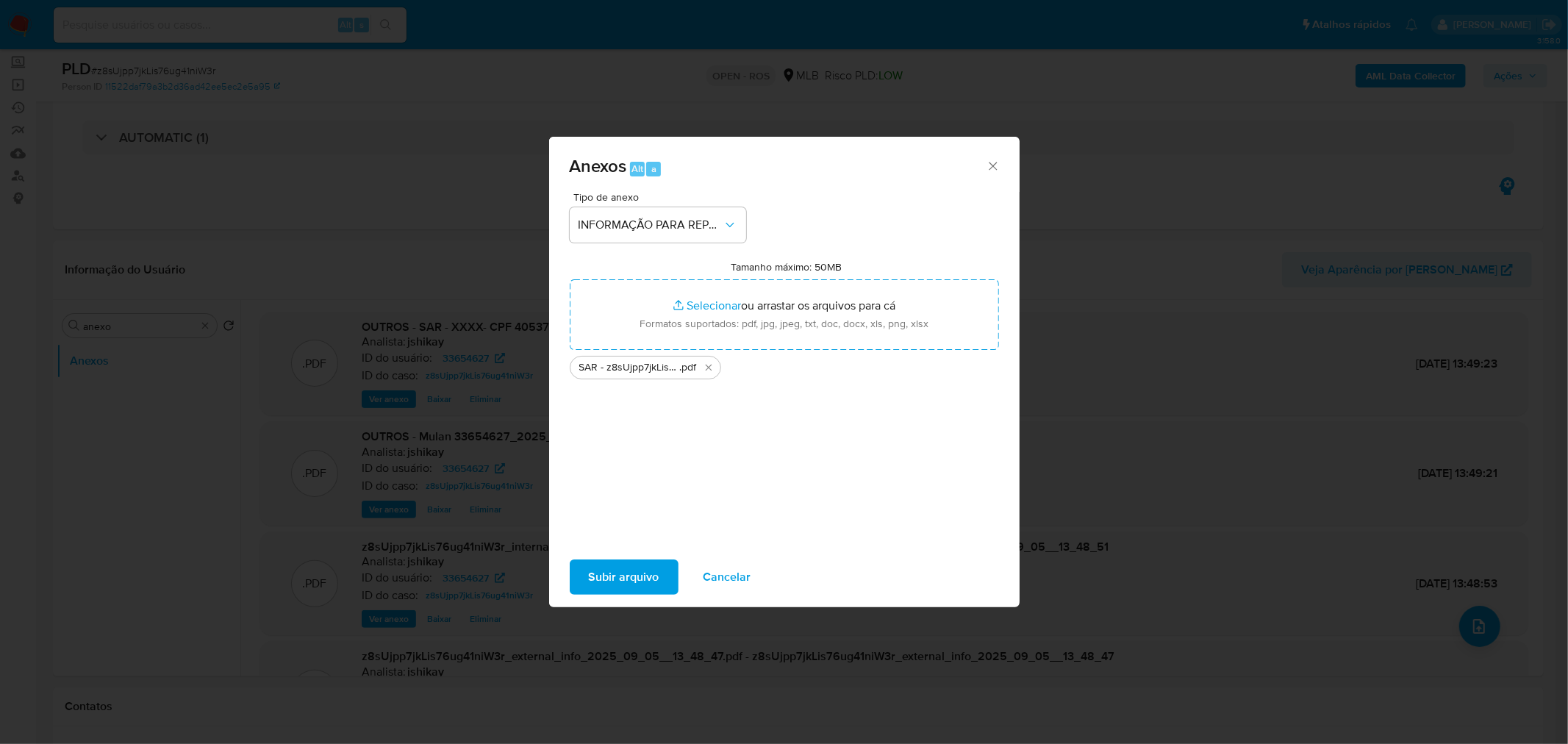
click at [644, 575] on span "Subir arquivo" at bounding box center [624, 576] width 71 height 32
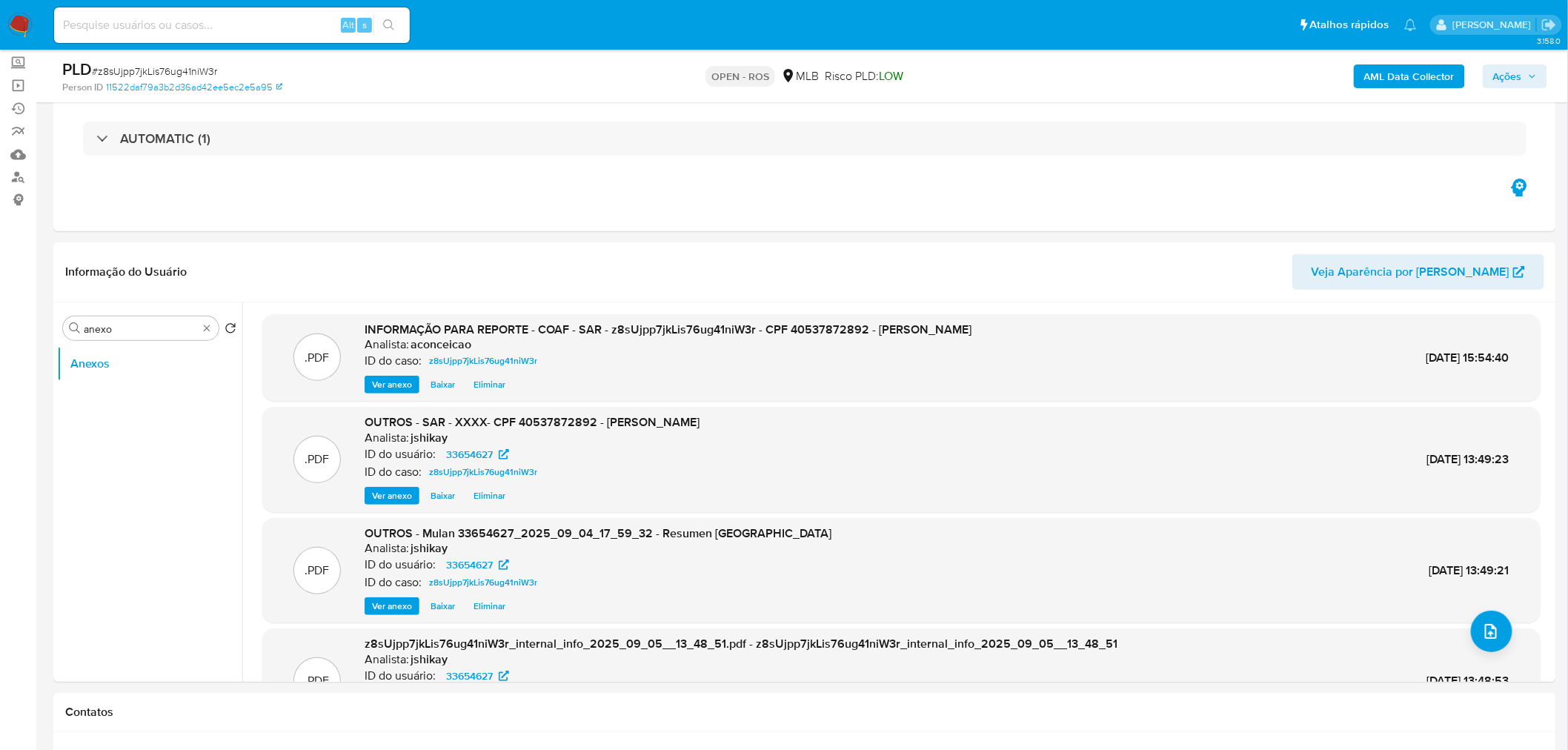
drag, startPoint x: 1515, startPoint y: 70, endPoint x: 1486, endPoint y: 84, distance: 32.2
click at [1513, 71] on span "Ações" at bounding box center [1507, 76] width 29 height 23
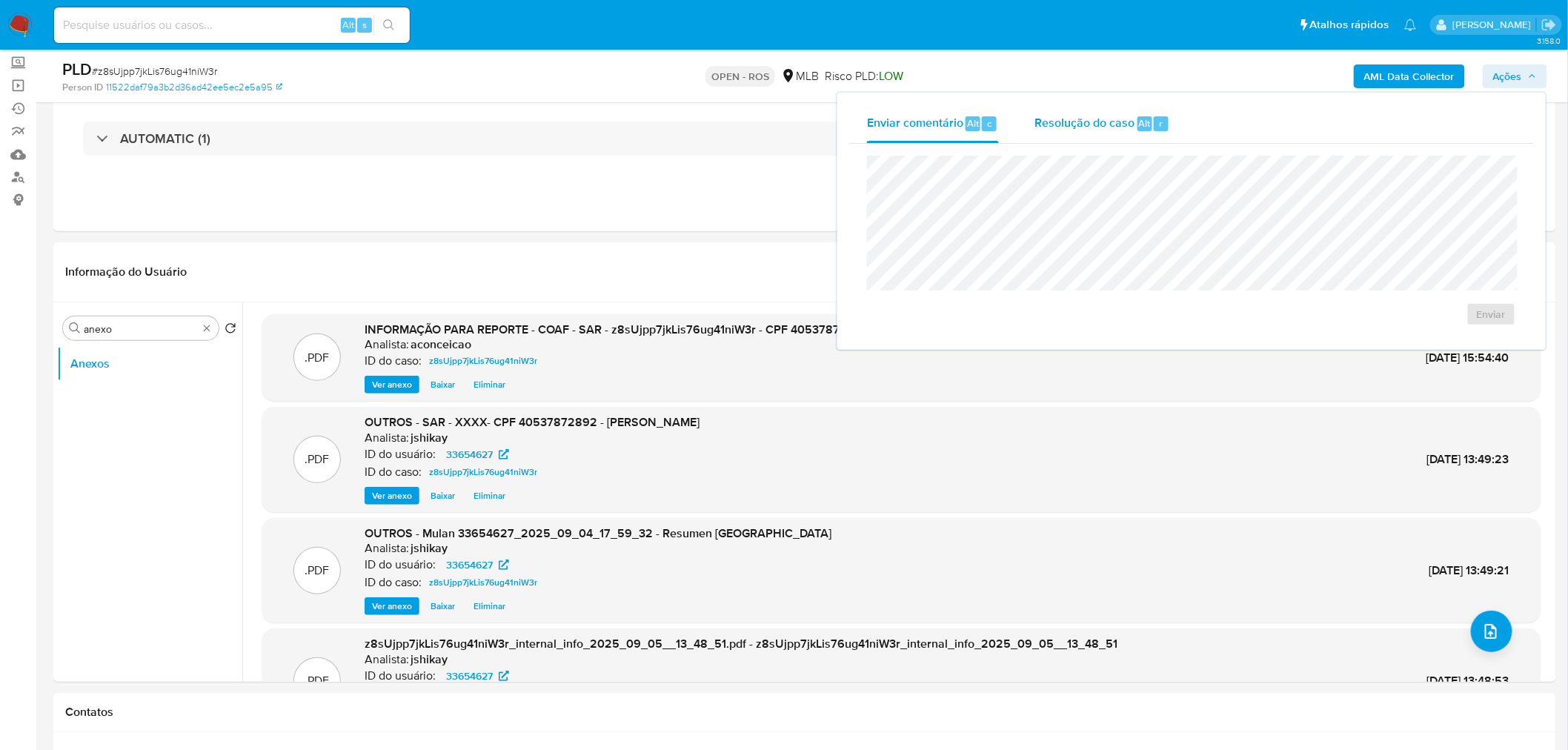
drag, startPoint x: 1107, startPoint y: 116, endPoint x: 1100, endPoint y: 146, distance: 30.8
click at [1106, 117] on span "Resolução do caso" at bounding box center [1084, 123] width 100 height 17
click at [1457, 336] on span "ROS" at bounding box center [1455, 337] width 77 height 20
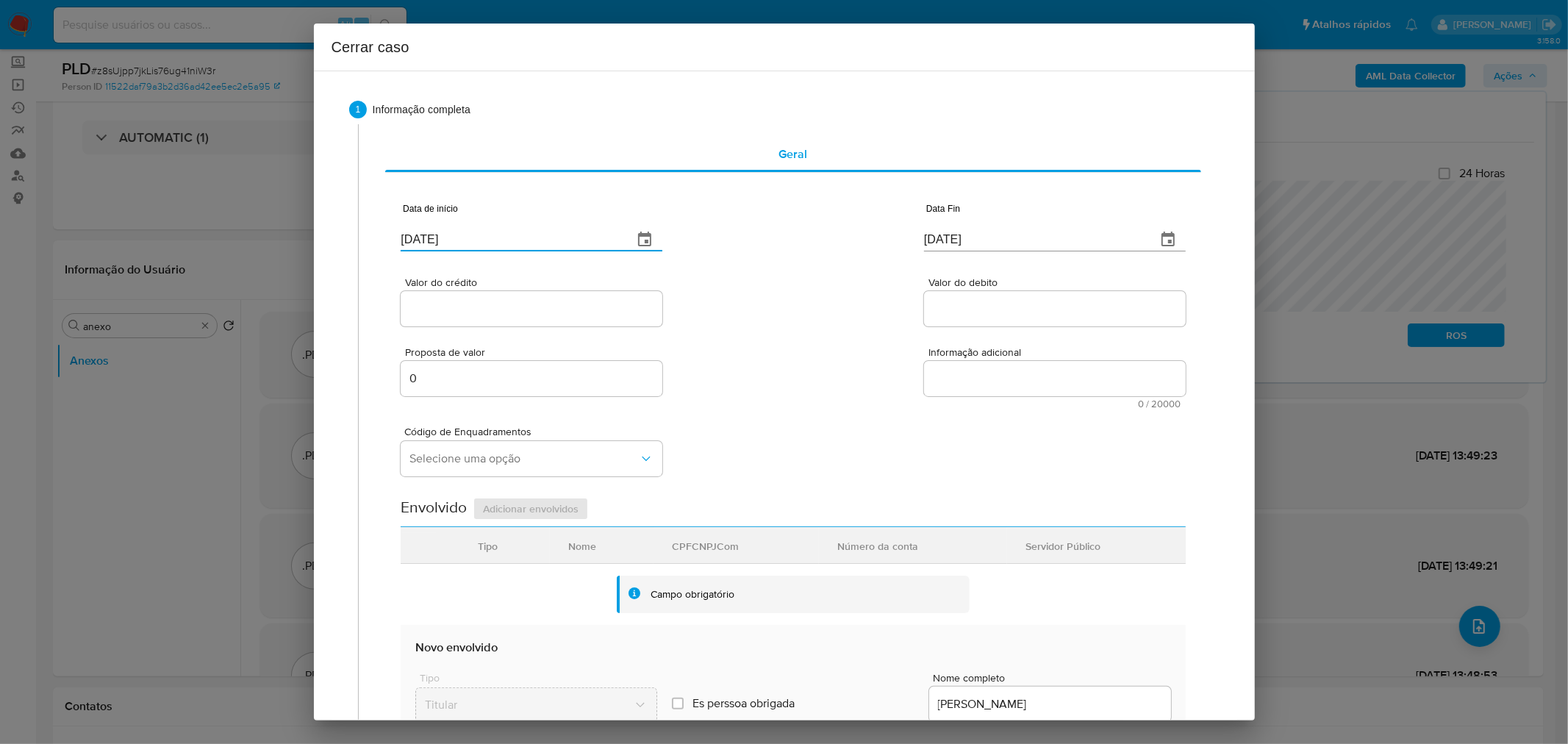
click at [441, 237] on input "[DATE]" at bounding box center [510, 239] width 220 height 23
drag, startPoint x: 441, startPoint y: 237, endPoint x: 549, endPoint y: 261, distance: 110.6
click at [442, 237] on input "[DATE]" at bounding box center [510, 239] width 220 height 23
paste input "0107"
click at [431, 222] on input "09/09/0107" at bounding box center [510, 231] width 220 height 23
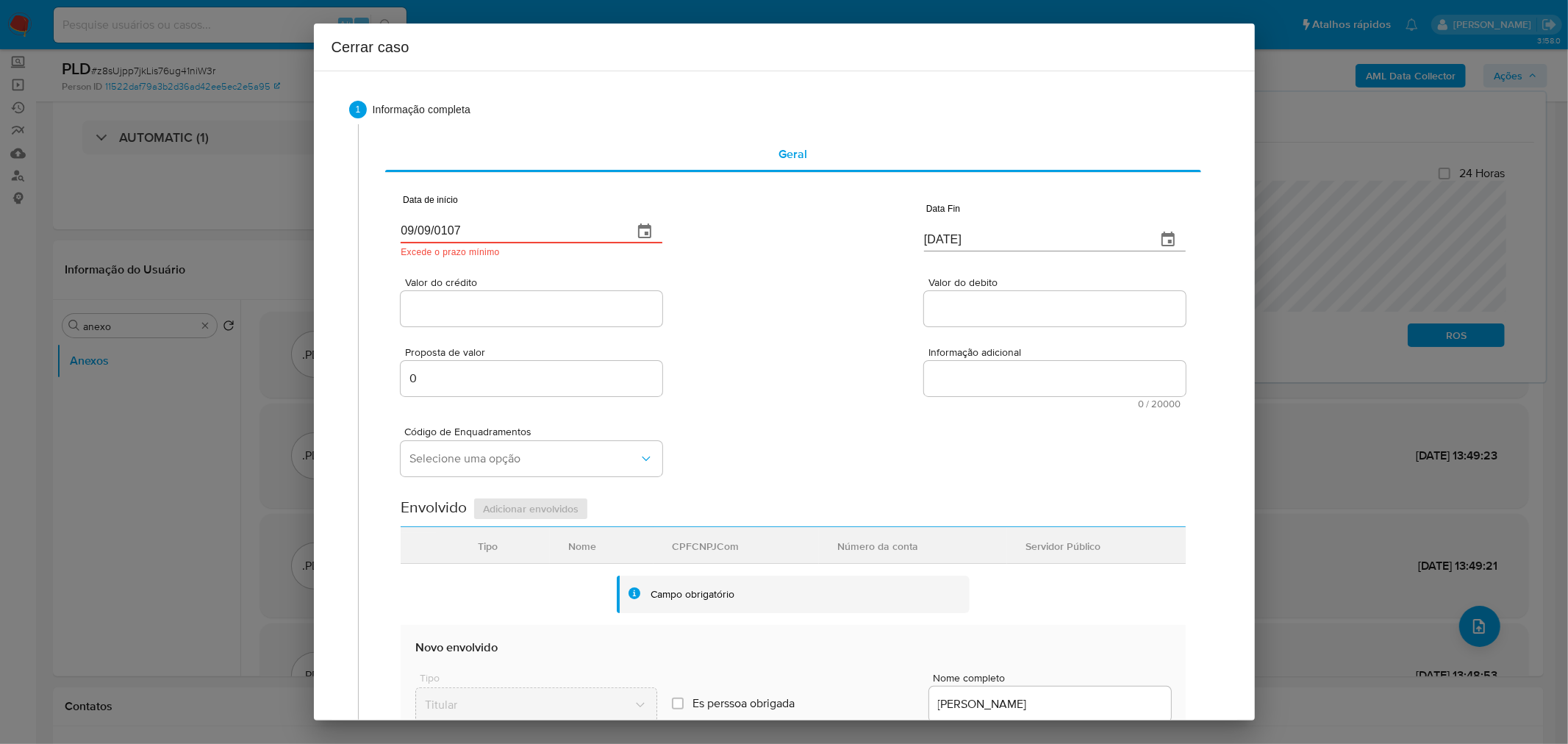
click at [430, 222] on input "09/09/0107" at bounding box center [510, 231] width 220 height 23
paste input "[DATE]"
type input "[DATE]"
click at [787, 263] on div "Valor do crédito Valor do debito" at bounding box center [793, 294] width 785 height 70
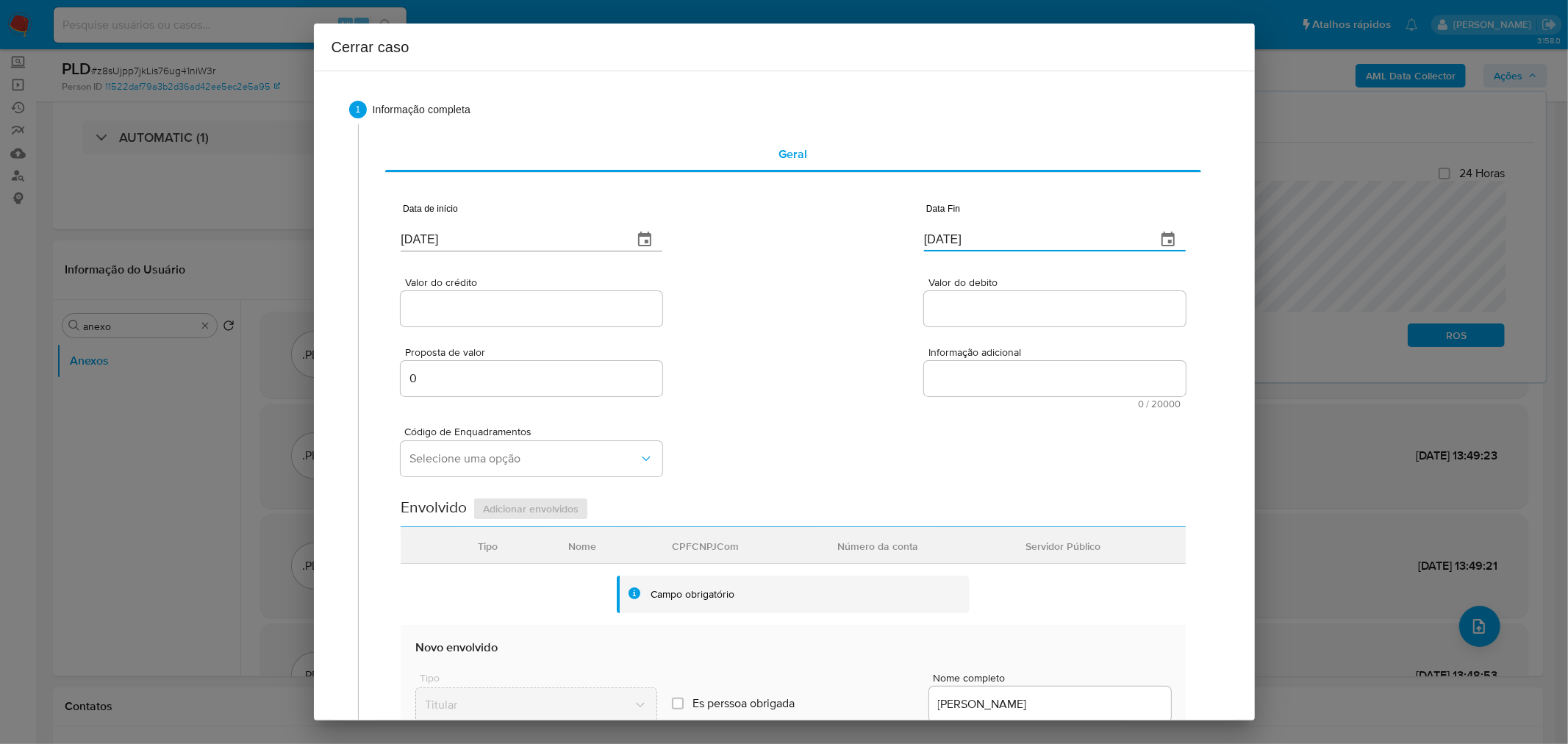
click at [961, 232] on input "[DATE]" at bounding box center [1034, 239] width 220 height 23
click at [960, 231] on input "[DATE]" at bounding box center [1034, 239] width 220 height 23
paste input "3/09/202_"
type input "[DATE]"
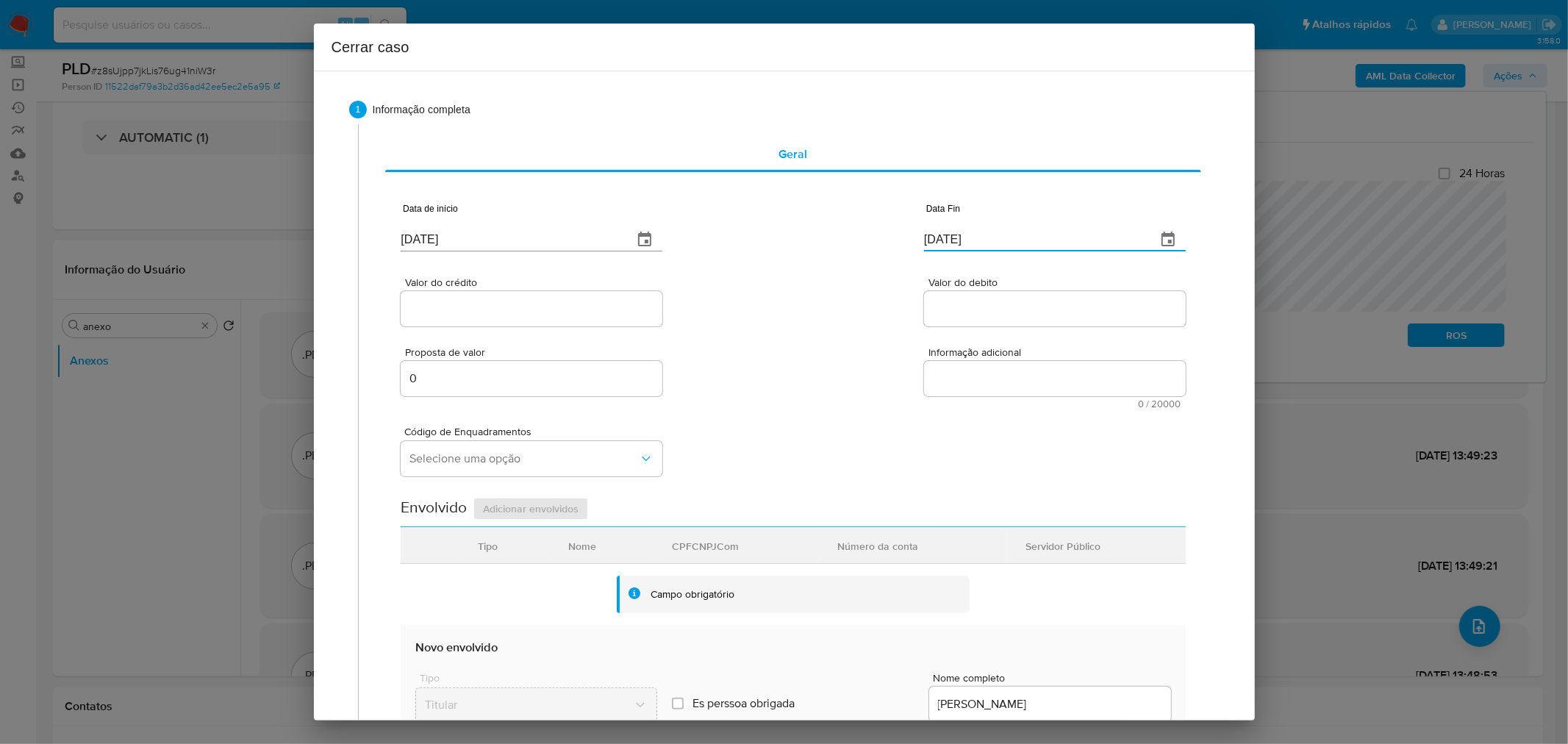
drag, startPoint x: 778, startPoint y: 270, endPoint x: 745, endPoint y: 329, distance: 67.6
click at [776, 273] on div "Valor do crédito Valor do debito" at bounding box center [793, 294] width 785 height 70
paste input "R$571.112"
drag, startPoint x: 511, startPoint y: 300, endPoint x: 543, endPoint y: 318, distance: 36.7
click at [511, 300] on input "Valor do crédito" at bounding box center [531, 308] width 262 height 19
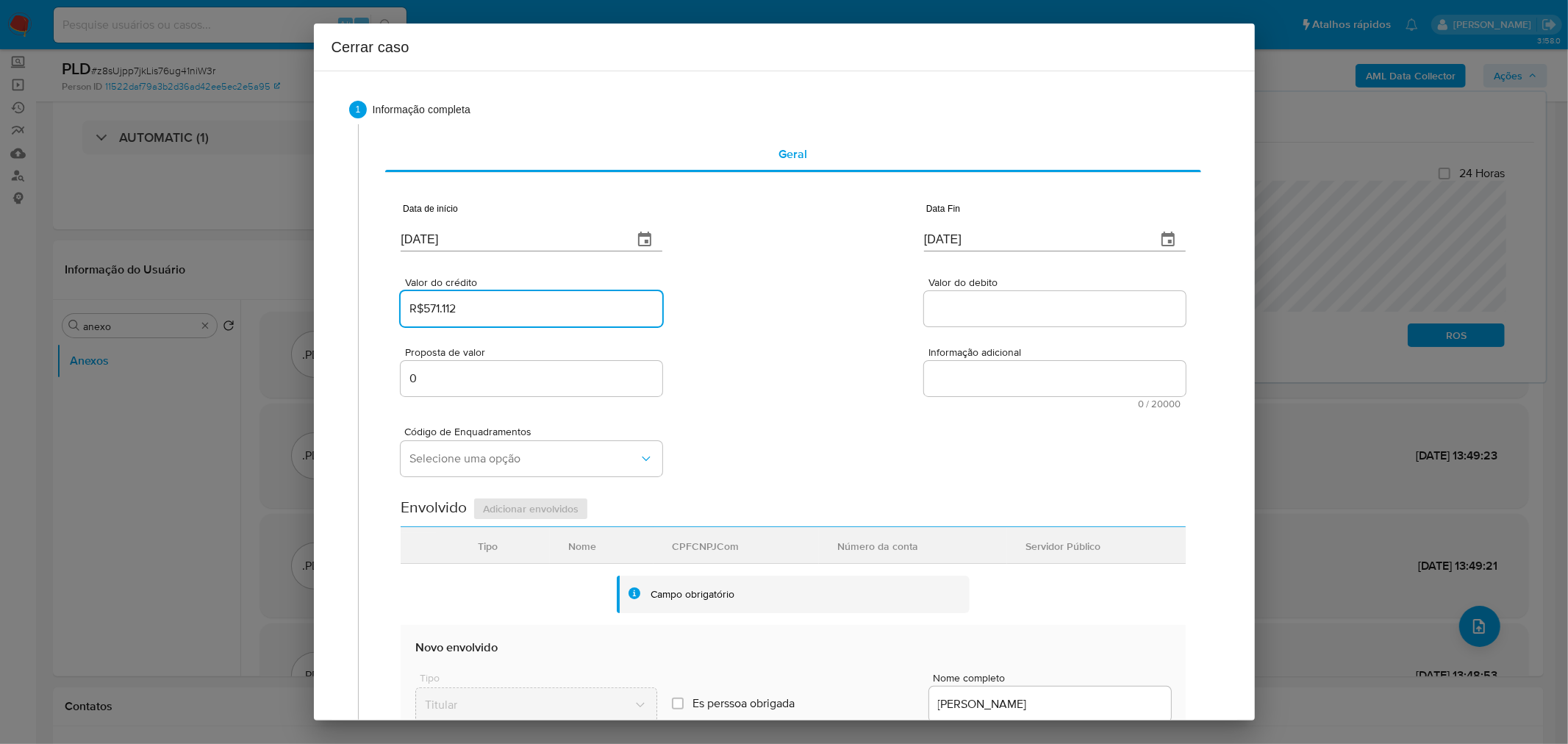
type input "R$571.112"
click at [762, 331] on div "Proposta de valor 0 Informação adicional 0 / 20000 20000 caracteres restantes" at bounding box center [793, 369] width 785 height 80
drag, startPoint x: 970, startPoint y: 302, endPoint x: 852, endPoint y: 313, distance: 118.5
click at [969, 303] on input "Valor do debito" at bounding box center [1055, 308] width 262 height 19
paste input "R$787.840"
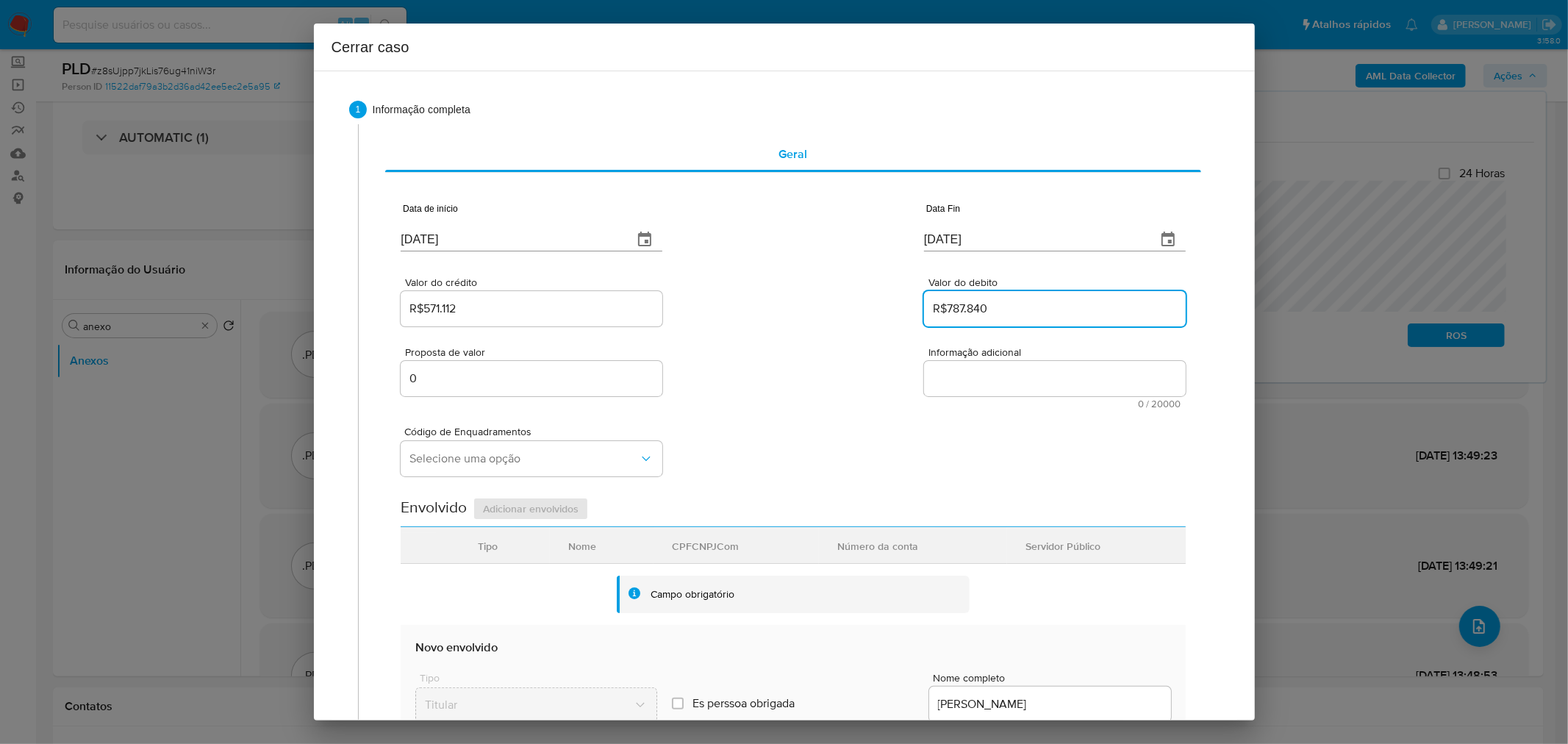
type input "R$787.840"
click at [822, 324] on div "Valor do crédito R$571.112 Valor do debito R$787.840" at bounding box center [793, 294] width 785 height 70
click at [773, 344] on div "Proposta de valor 0 Informação adicional 0 / 20000 20000 caracteres restantes" at bounding box center [793, 369] width 785 height 80
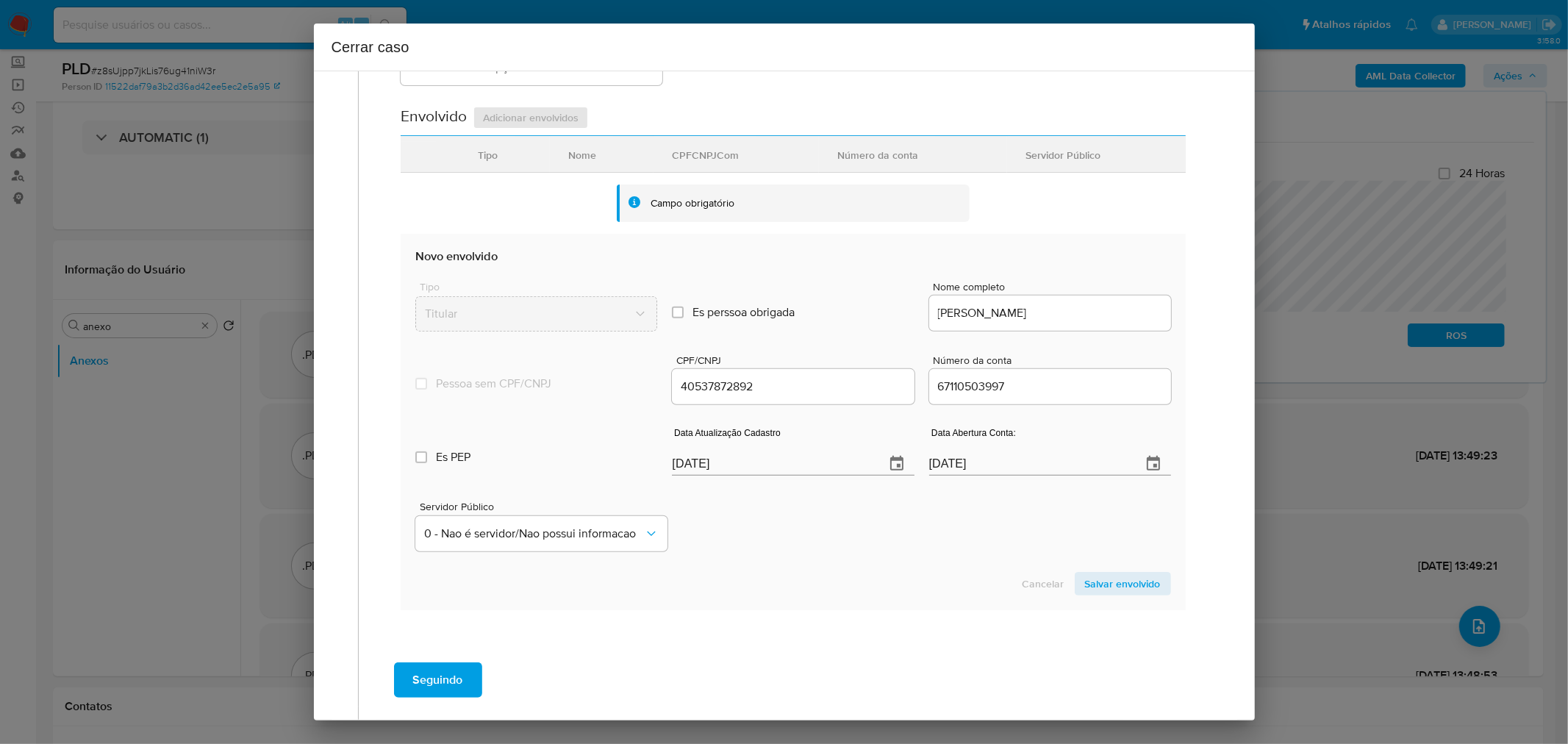
scroll to position [408, 0]
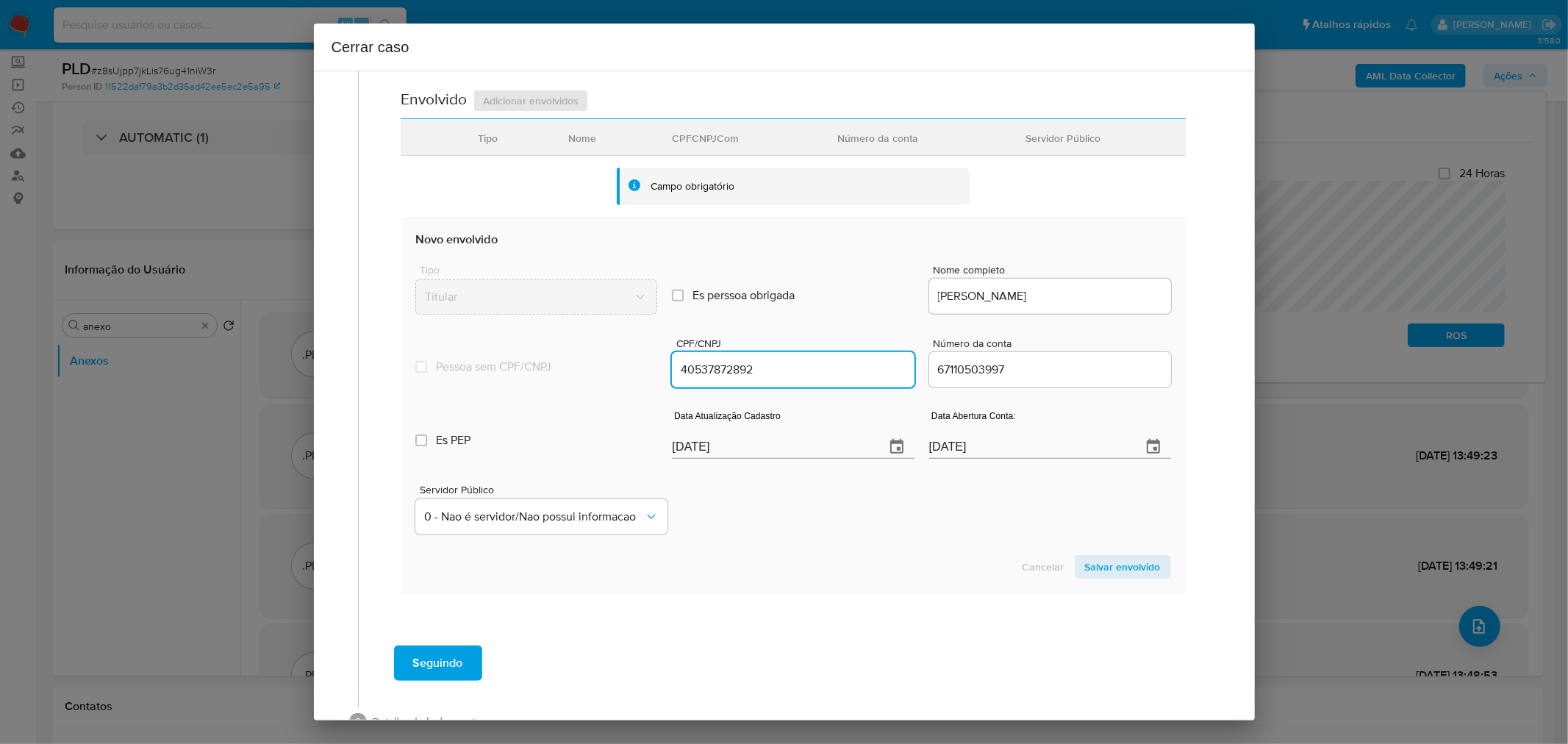
drag, startPoint x: 731, startPoint y: 372, endPoint x: 760, endPoint y: 378, distance: 29.6
click at [755, 377] on input "40537872892" at bounding box center [793, 369] width 242 height 19
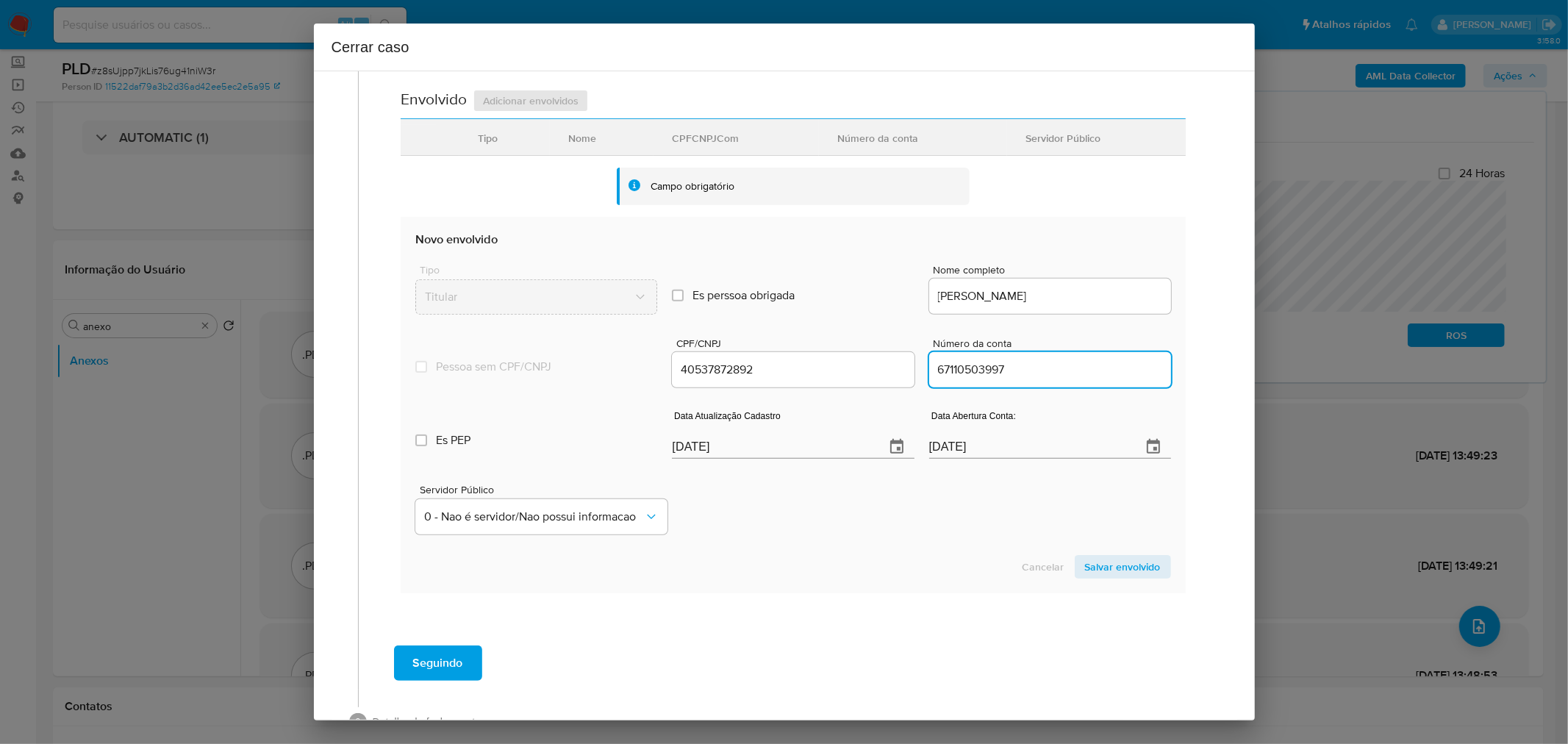
drag, startPoint x: 987, startPoint y: 371, endPoint x: 1020, endPoint y: 373, distance: 33.1
click at [1013, 374] on input "67110503997" at bounding box center [1050, 369] width 242 height 19
click at [1022, 372] on input "67110503997" at bounding box center [1050, 369] width 242 height 19
click at [961, 369] on input "67110503997" at bounding box center [1050, 369] width 242 height 19
click at [824, 365] on input "40537872892" at bounding box center [793, 369] width 242 height 19
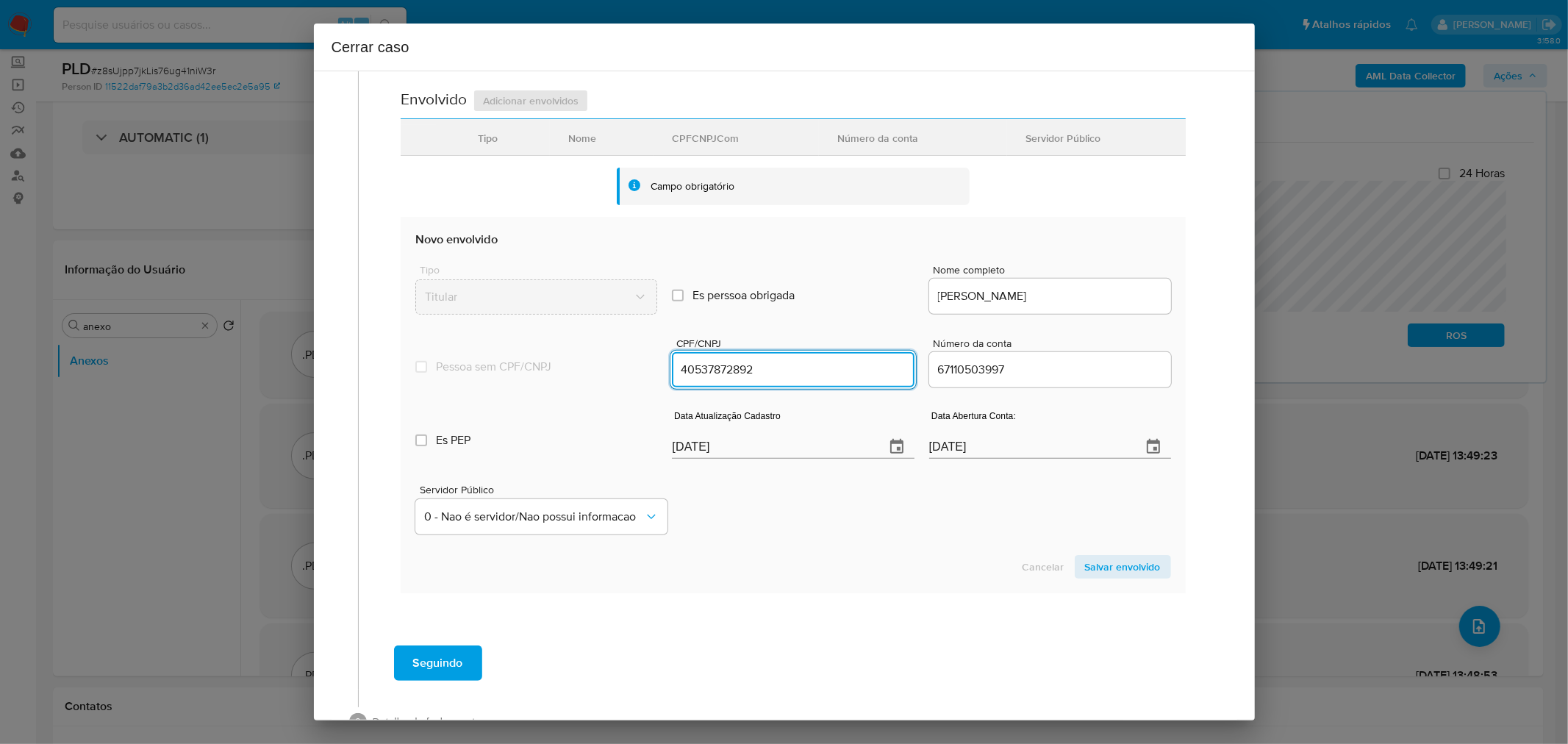
click at [707, 449] on input "[DATE]" at bounding box center [772, 446] width 201 height 23
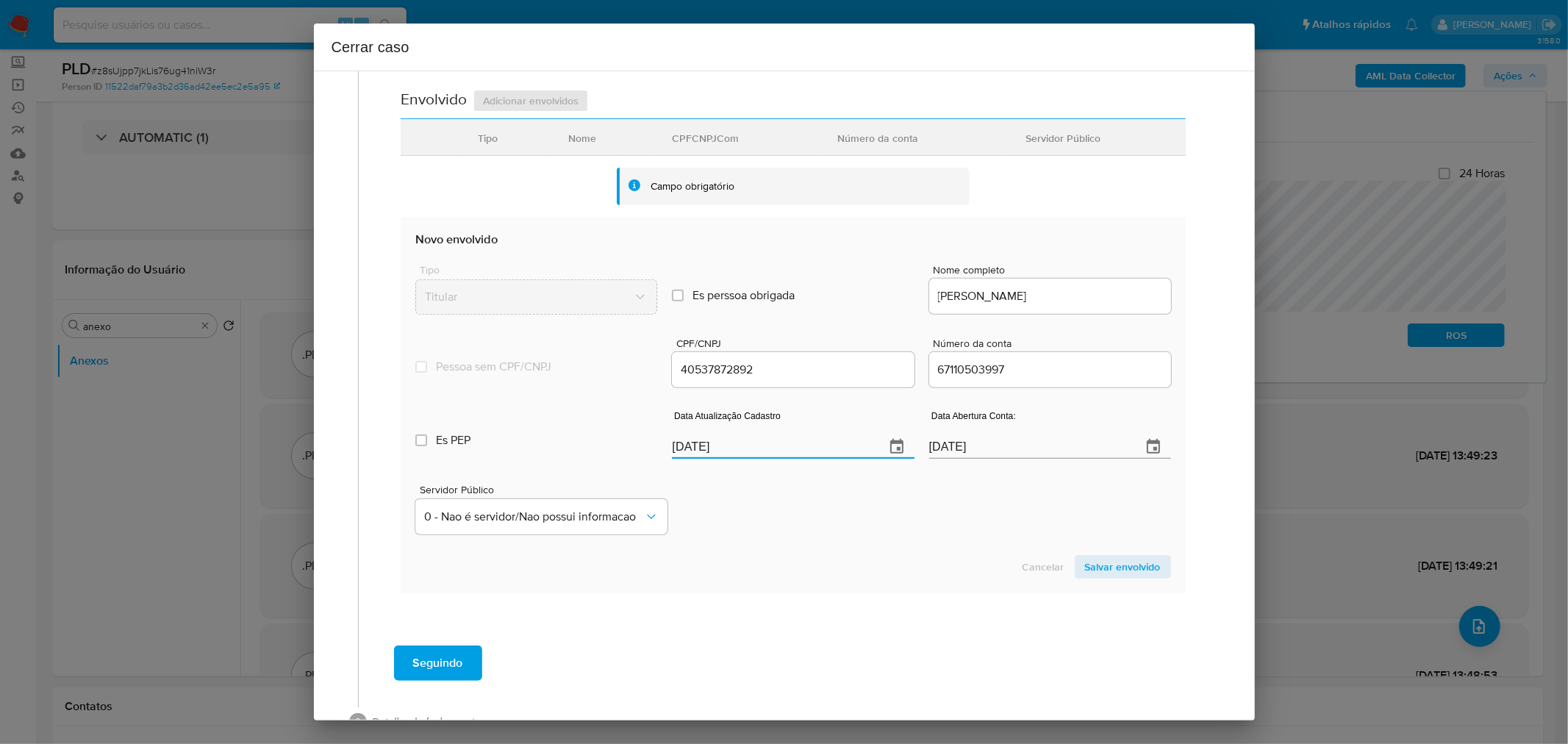
click at [707, 449] on input "[DATE]" at bounding box center [772, 446] width 201 height 23
paste input "19/08"
type input "[DATE]"
drag, startPoint x: 630, startPoint y: 452, endPoint x: 1031, endPoint y: 574, distance: 419.1
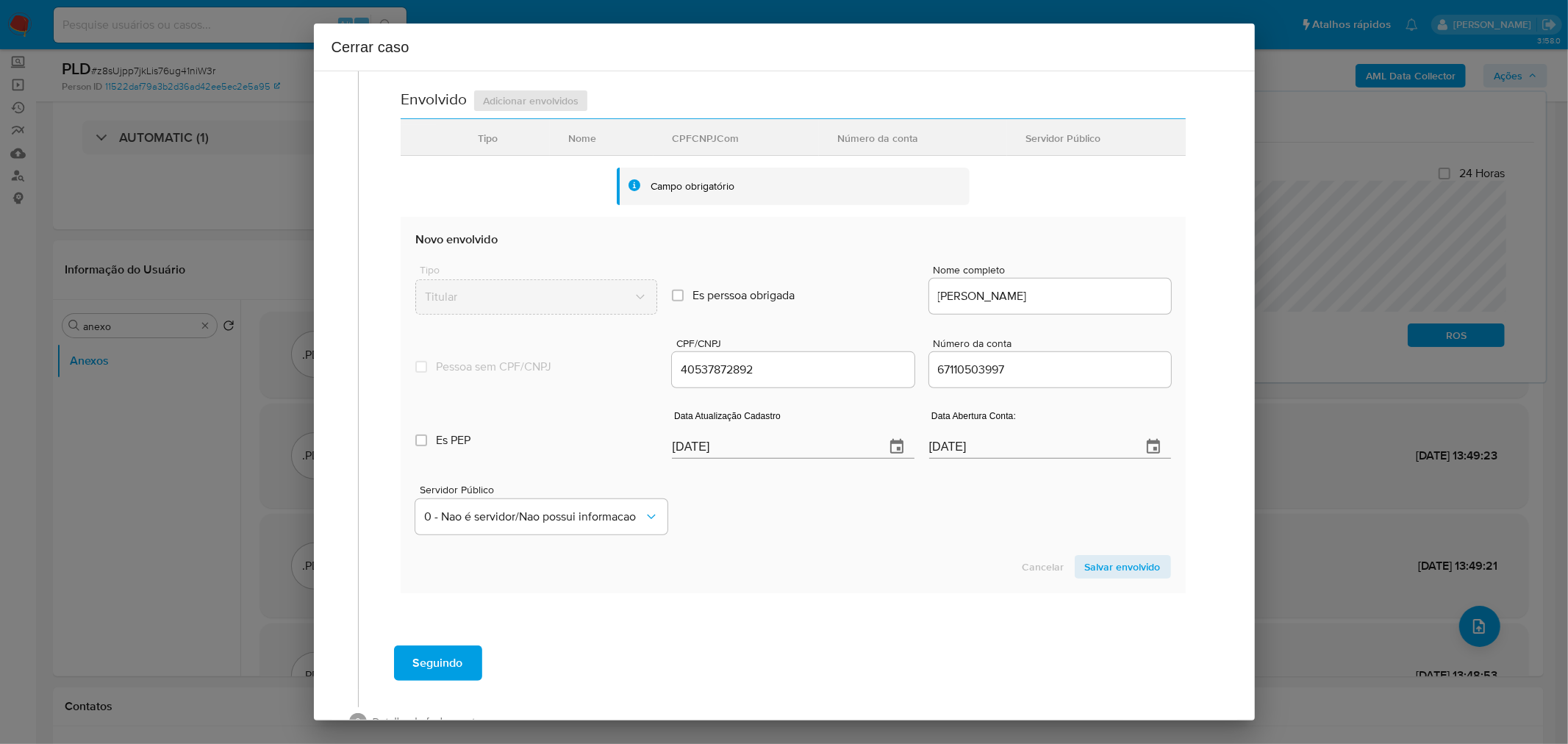
click at [630, 454] on label "Es PEP isPEP" at bounding box center [537, 440] width 242 height 53
click at [427, 446] on input "Es PEP isPEP" at bounding box center [422, 440] width 12 height 12
checkbox input "true"
click at [1137, 572] on span "Salvar envolvido" at bounding box center [1123, 566] width 76 height 20
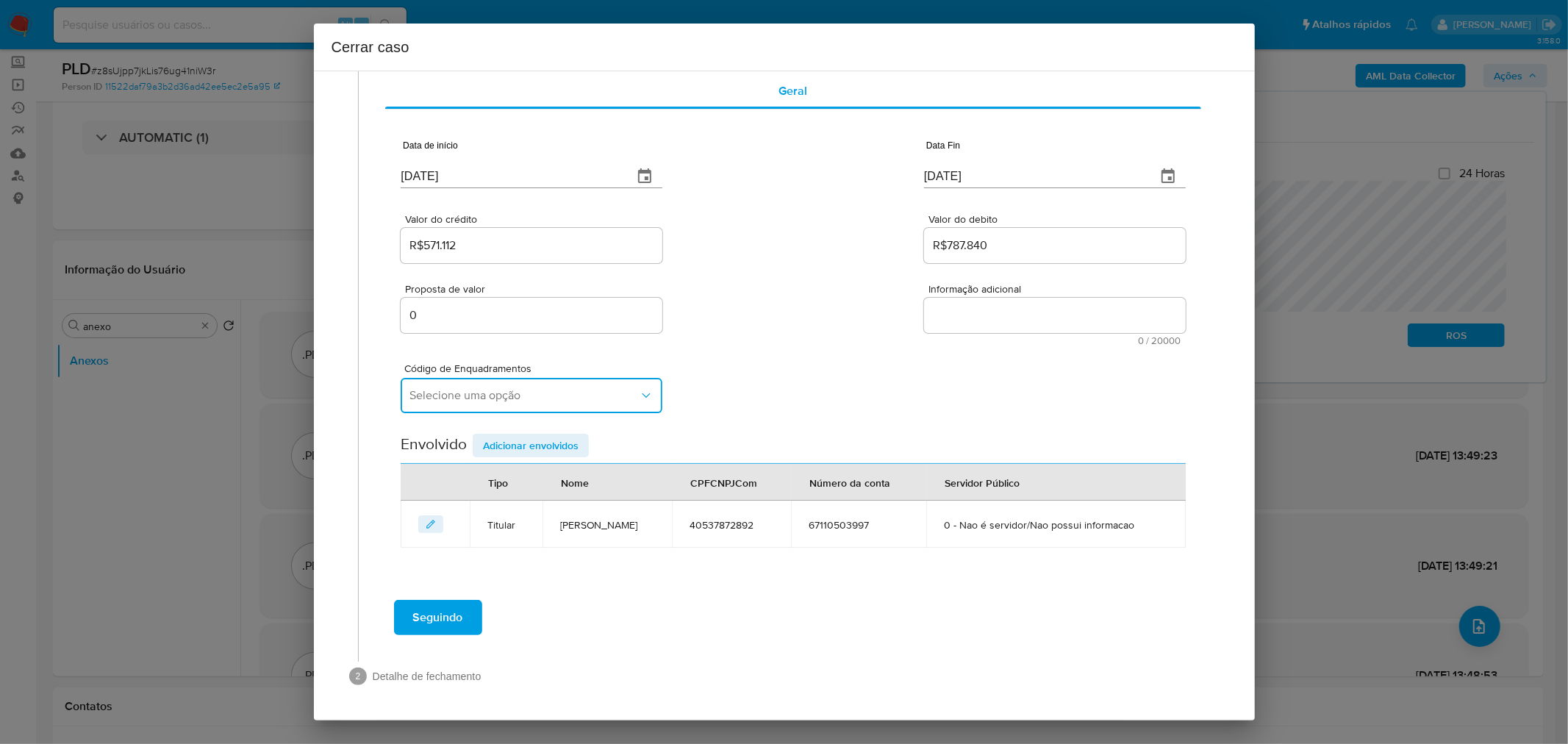
click at [449, 394] on span "Selecione uma opção" at bounding box center [524, 395] width 229 height 15
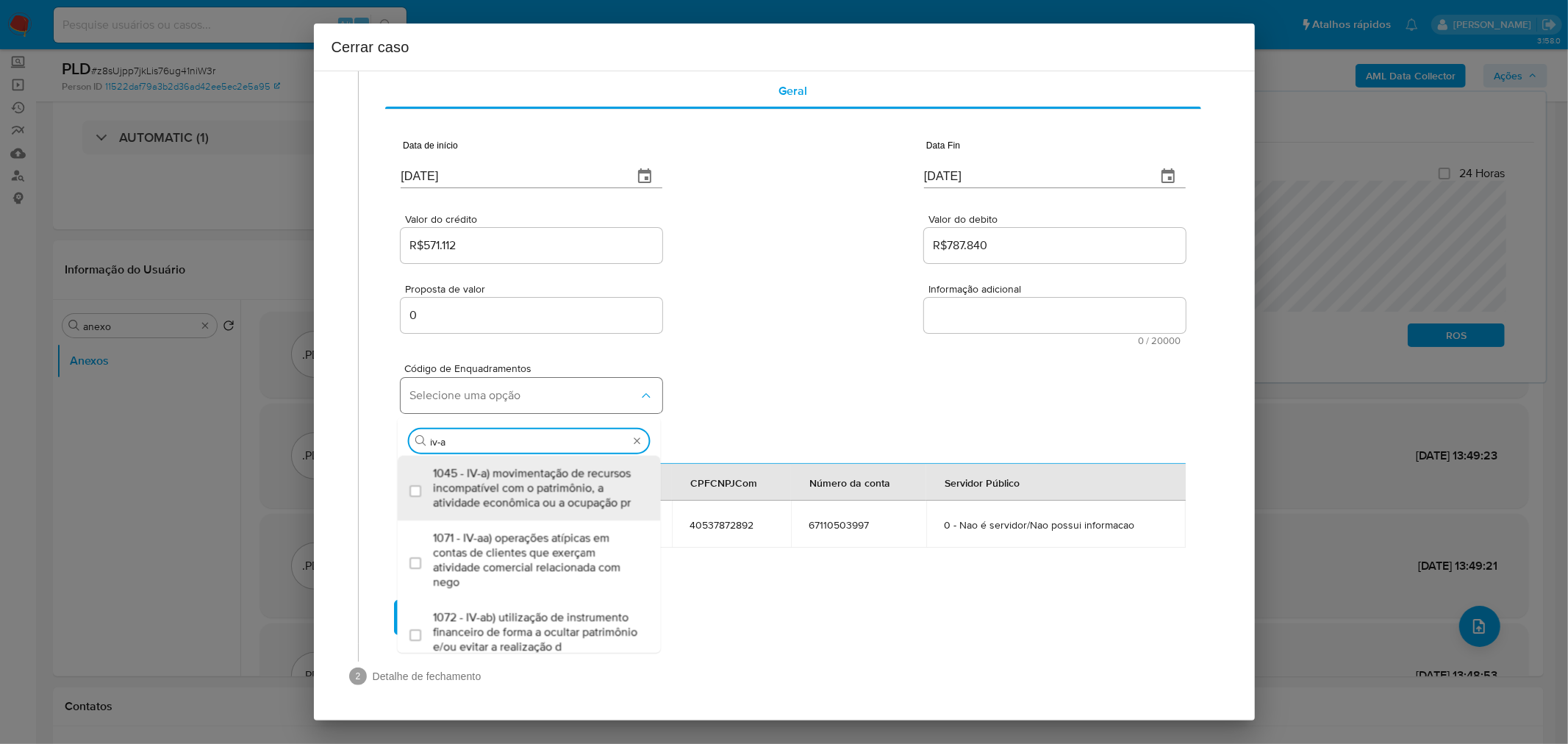
type input "iv-a"
click at [488, 504] on span "1045 - IV-a) movimentação de recursos incompatível com o patrimônio, a atividad…" at bounding box center [537, 488] width 207 height 44
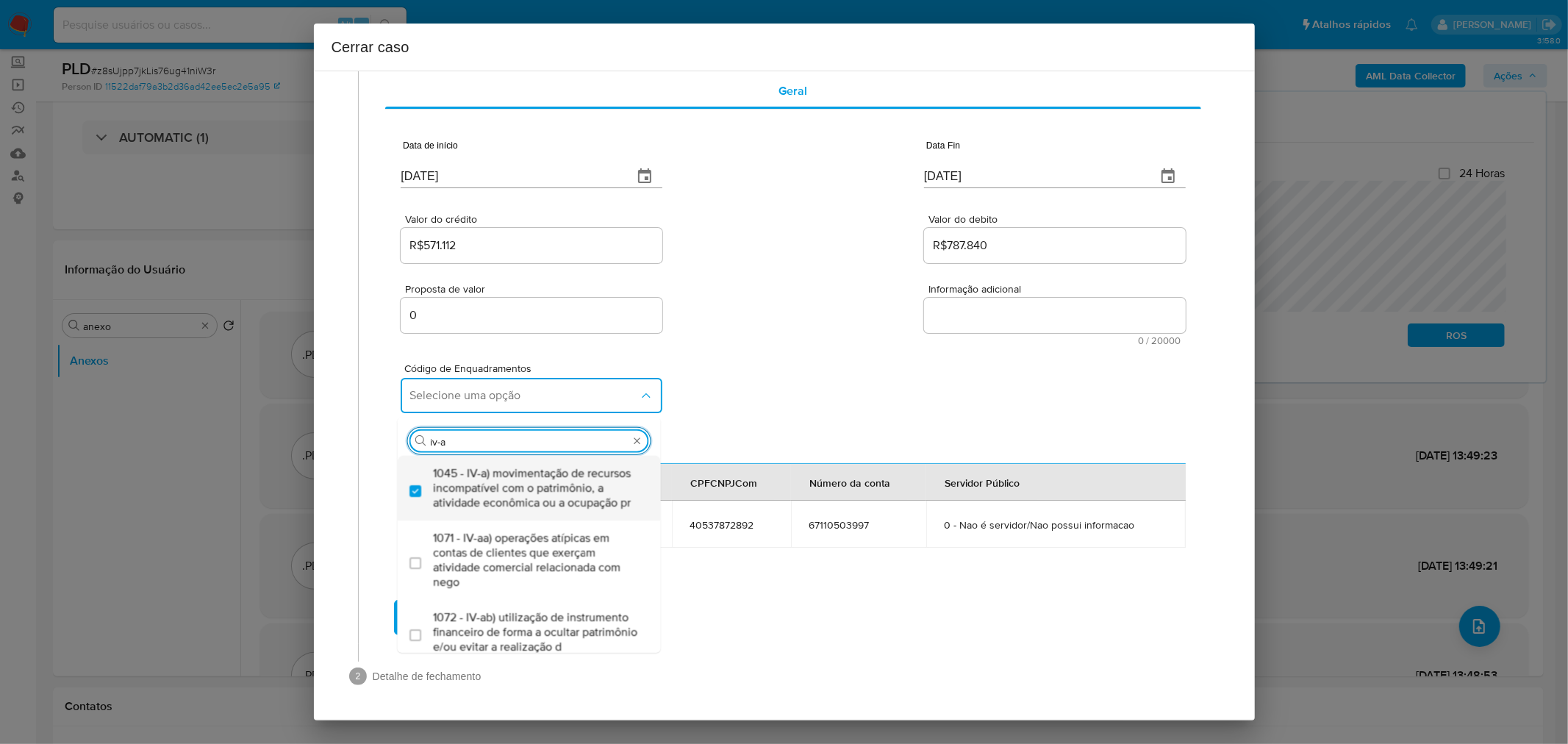
checkbox input "true"
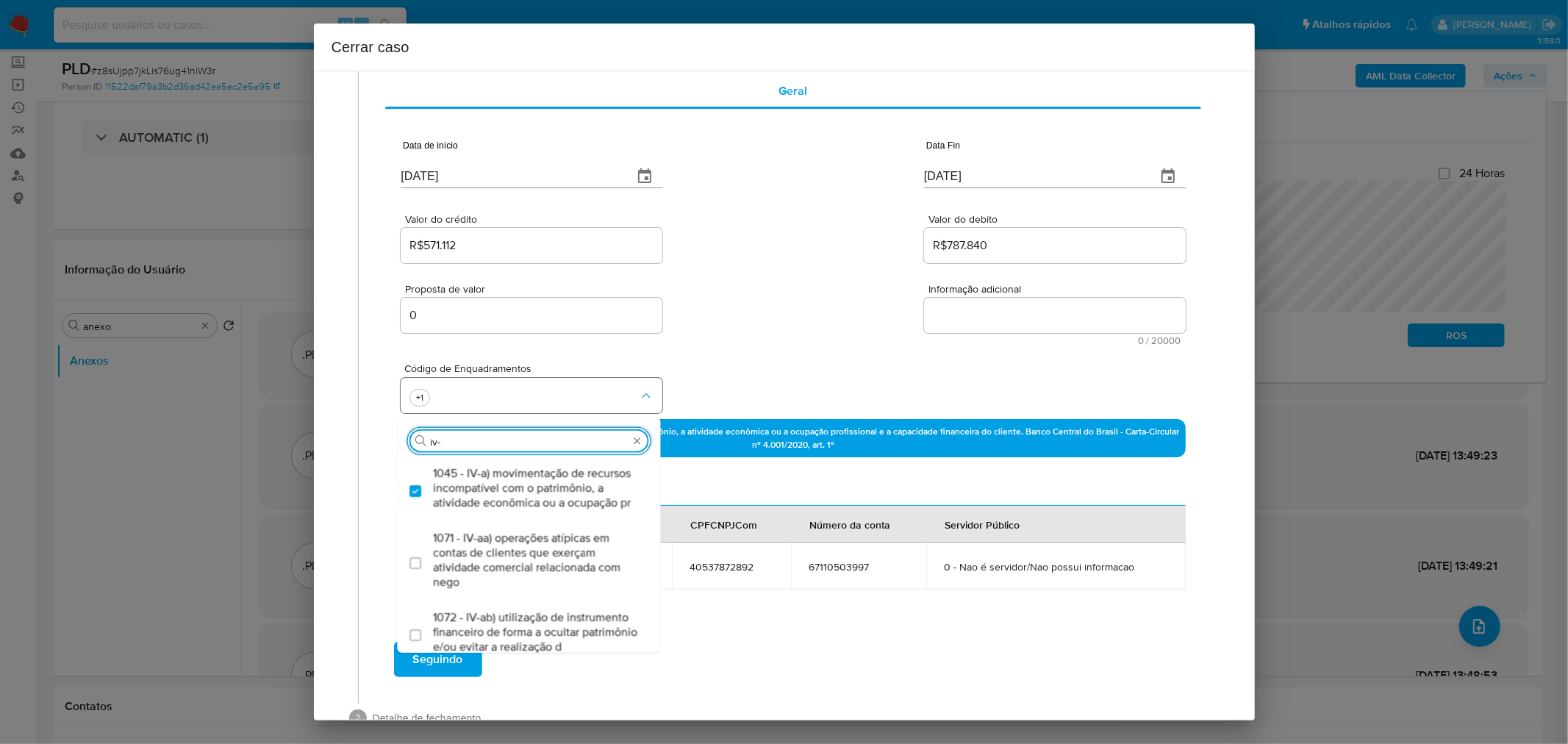
type input "iv-c"
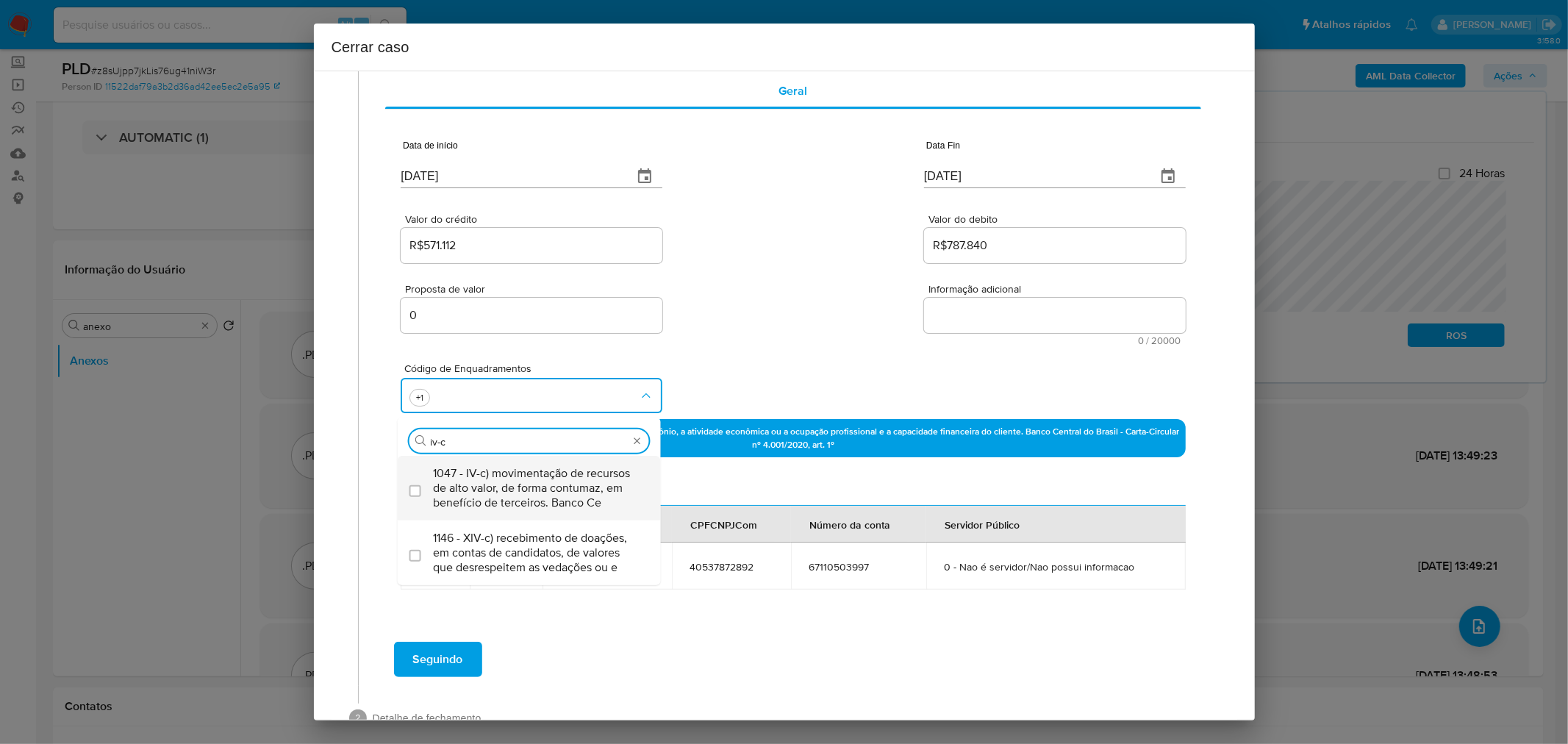
click at [537, 487] on span "1047 - IV-c) movimentação de recursos de alto valor, de forma contumaz, em bene…" at bounding box center [537, 488] width 207 height 44
checkbox input "true"
type input "iv-c"
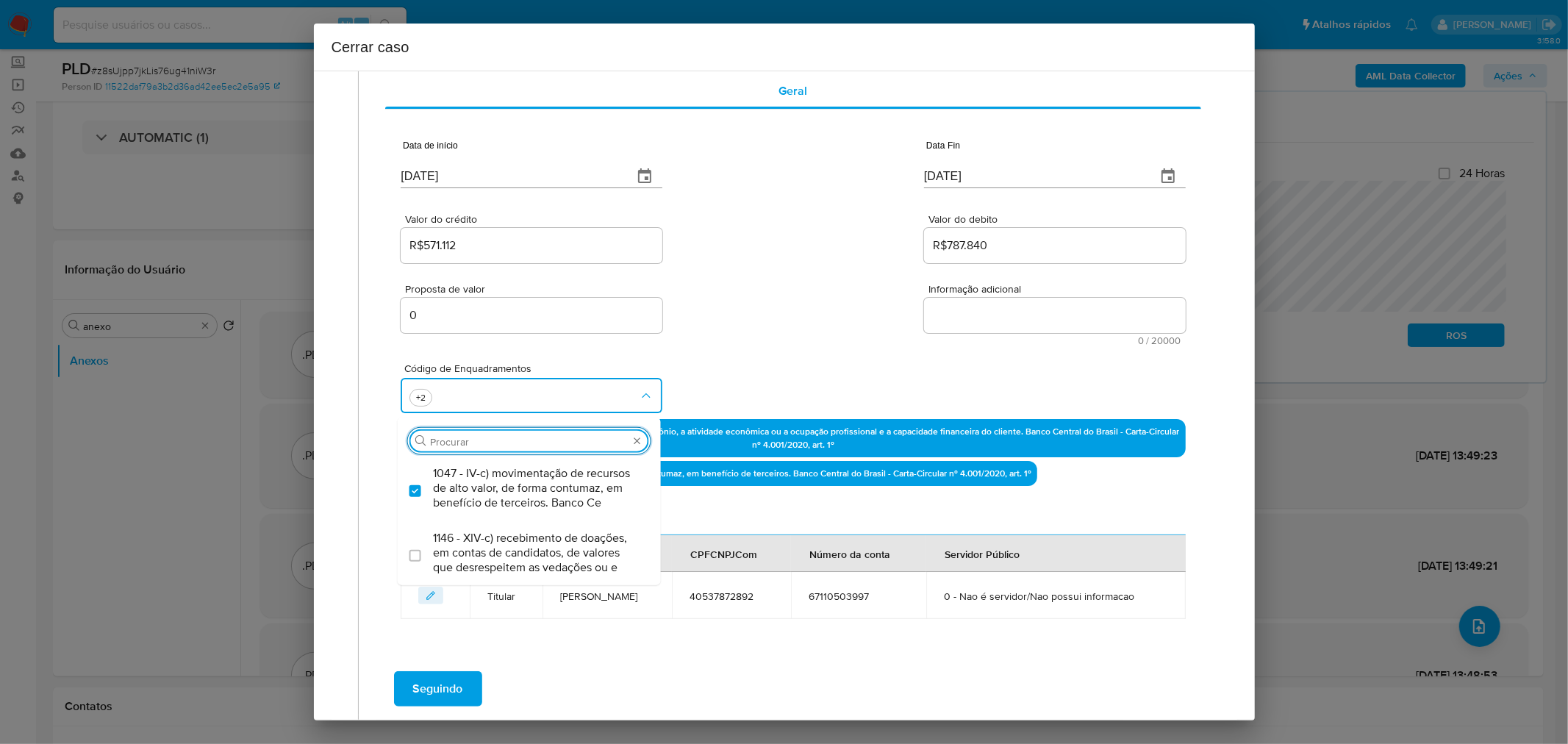
click at [755, 375] on div "Código de Enquadramentos Procurar 1047 - IV-c) movimentação de recursos de alto…" at bounding box center [793, 383] width 785 height 74
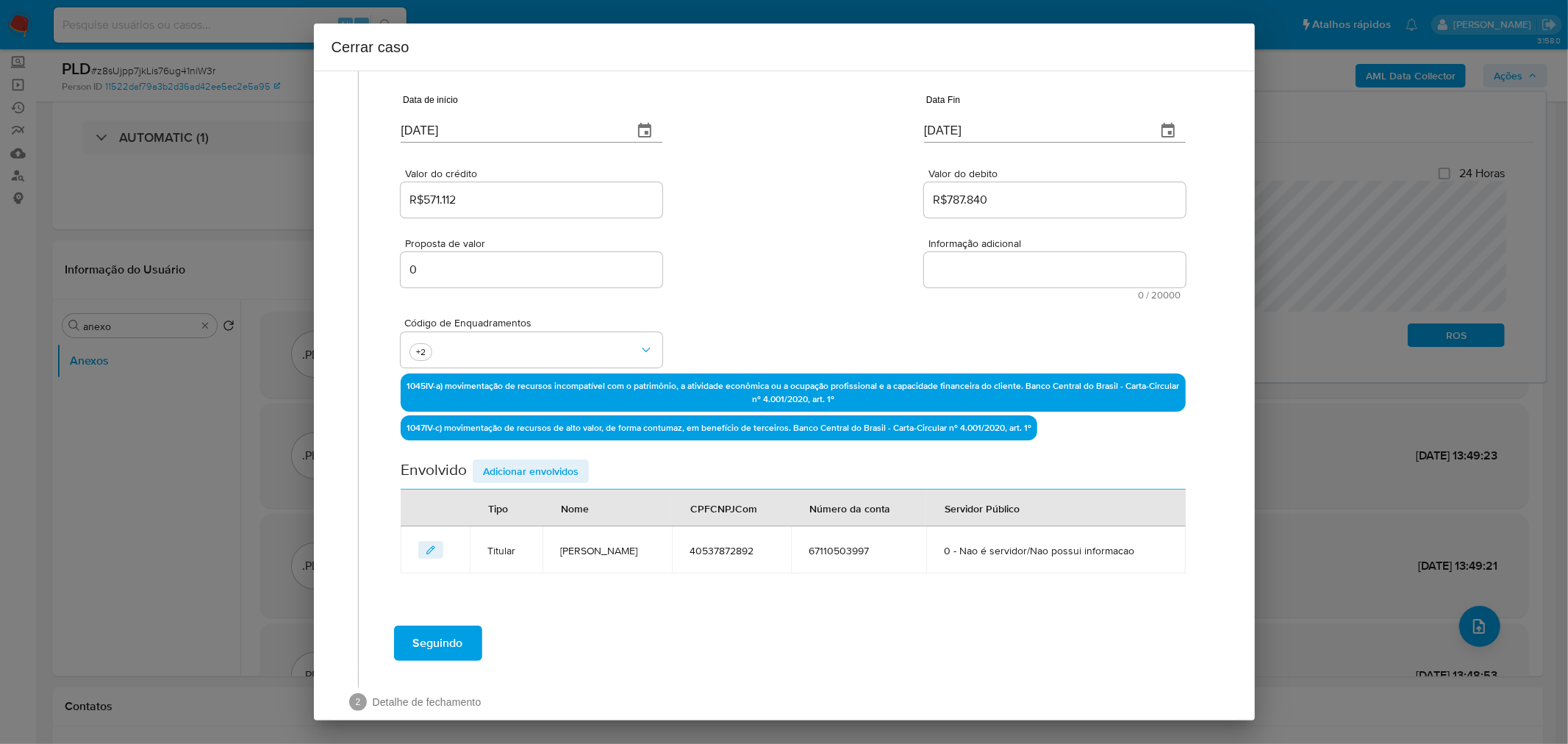
scroll to position [134, 0]
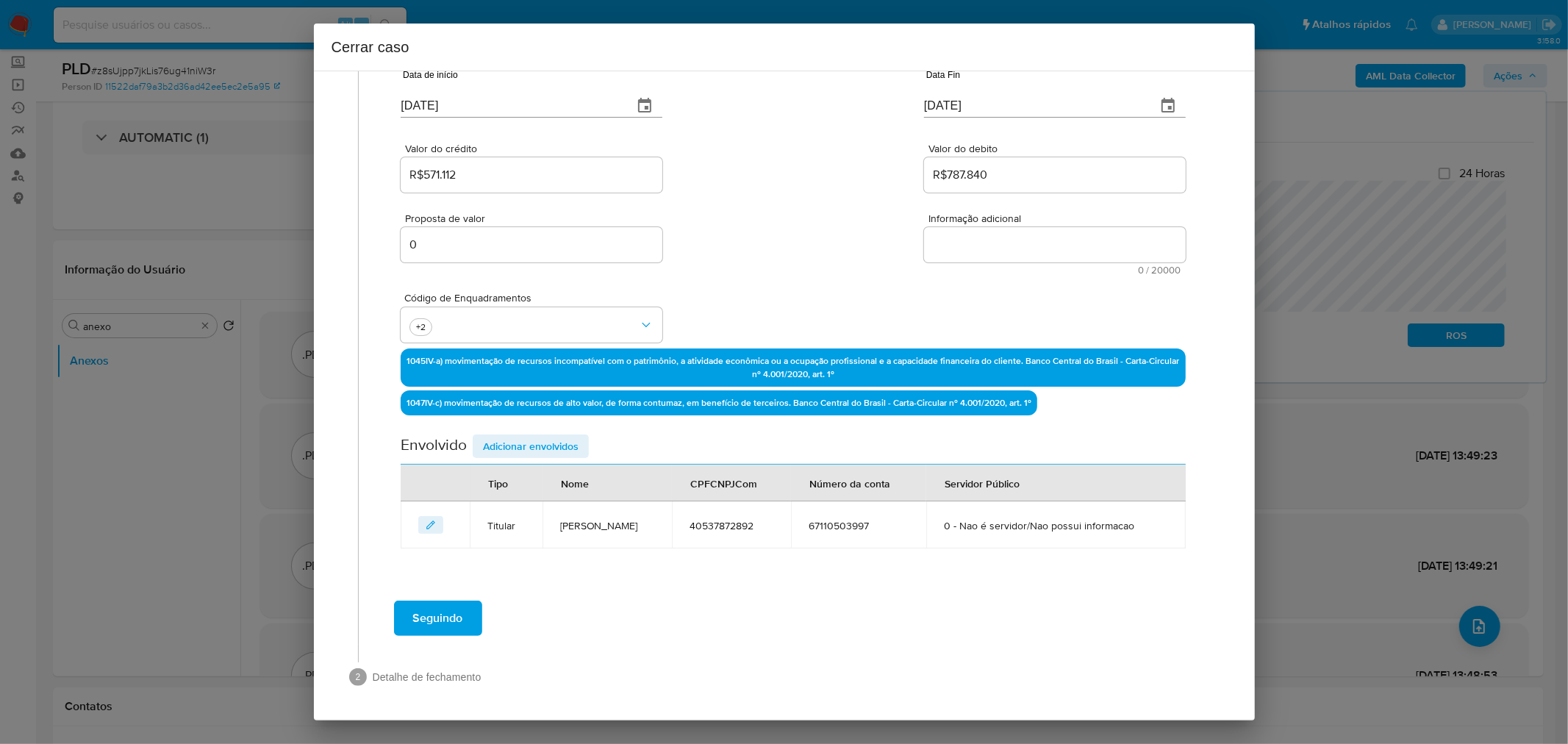
drag, startPoint x: 936, startPoint y: 299, endPoint x: 919, endPoint y: 296, distance: 17.3
click at [929, 298] on div "Código de Enquadramentos +2" at bounding box center [793, 312] width 785 height 74
paste textarea "Lore Ipsumd Sitam Conse, ADI 46027233788, 62 elit, seddoeius te incididun ut La…"
click at [1010, 236] on textarea "Informação adicional" at bounding box center [1055, 244] width 262 height 35
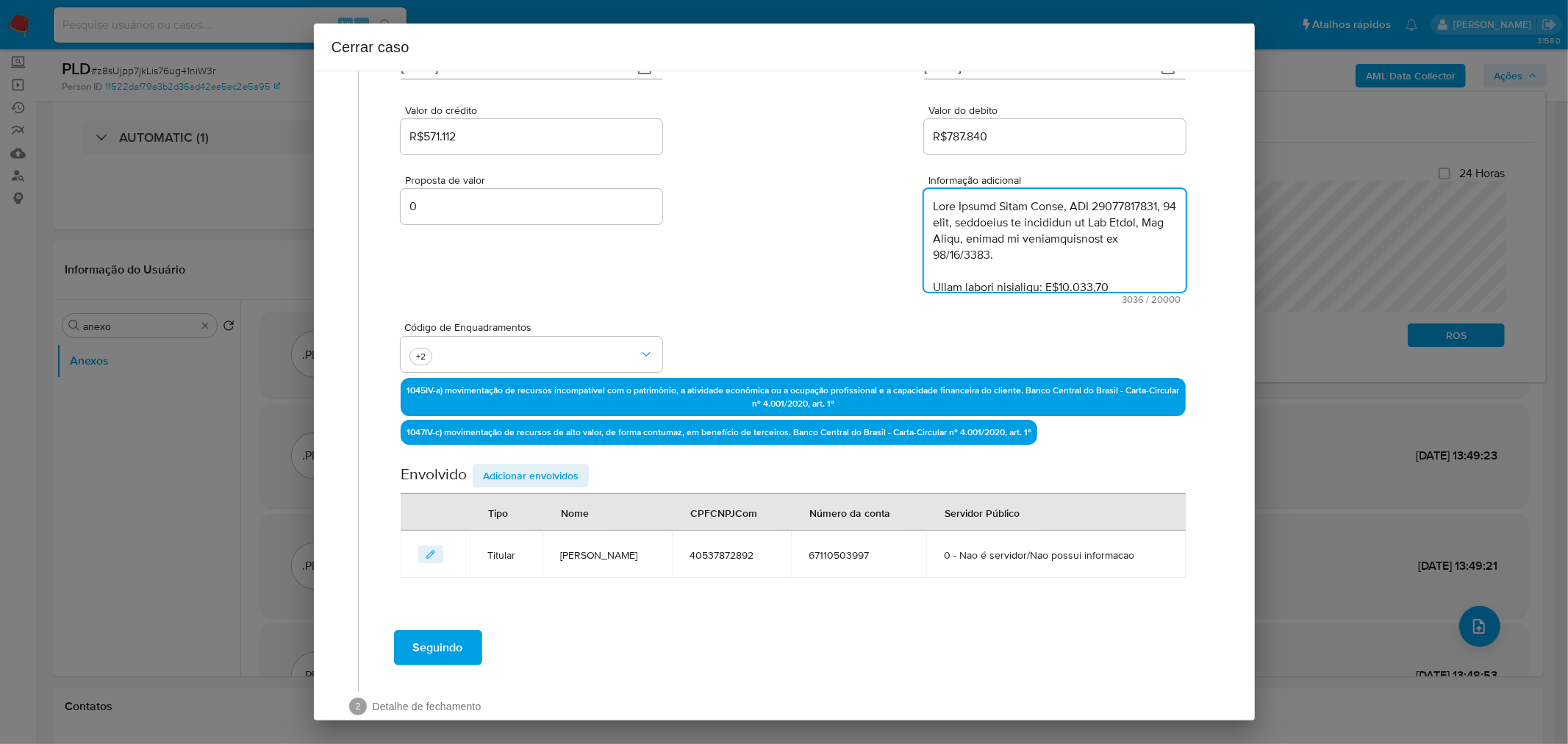
scroll to position [201, 0]
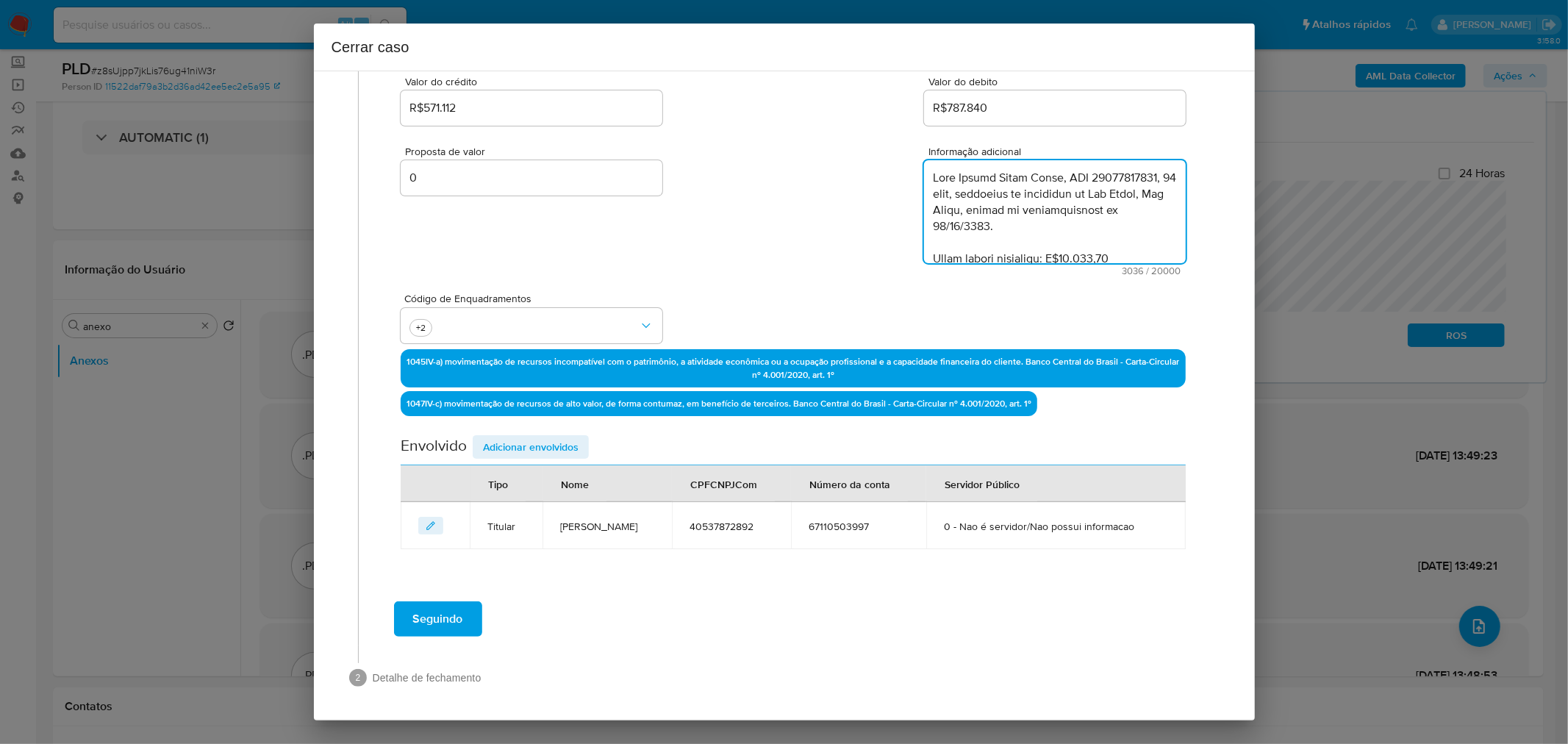
type textarea "Lore Ipsumd Sitam Conse, ADI 46027233788, 62 elit, seddoeius te incididun ut La…"
click at [776, 211] on div "Proposta de valor 0 Informação adicional 3036 / 20000 16964 caracteres restantes" at bounding box center [793, 202] width 785 height 147
drag, startPoint x: 574, startPoint y: 445, endPoint x: 583, endPoint y: 449, distance: 9.8
click at [574, 446] on span "Adicionar envolvidos" at bounding box center [531, 446] width 95 height 20
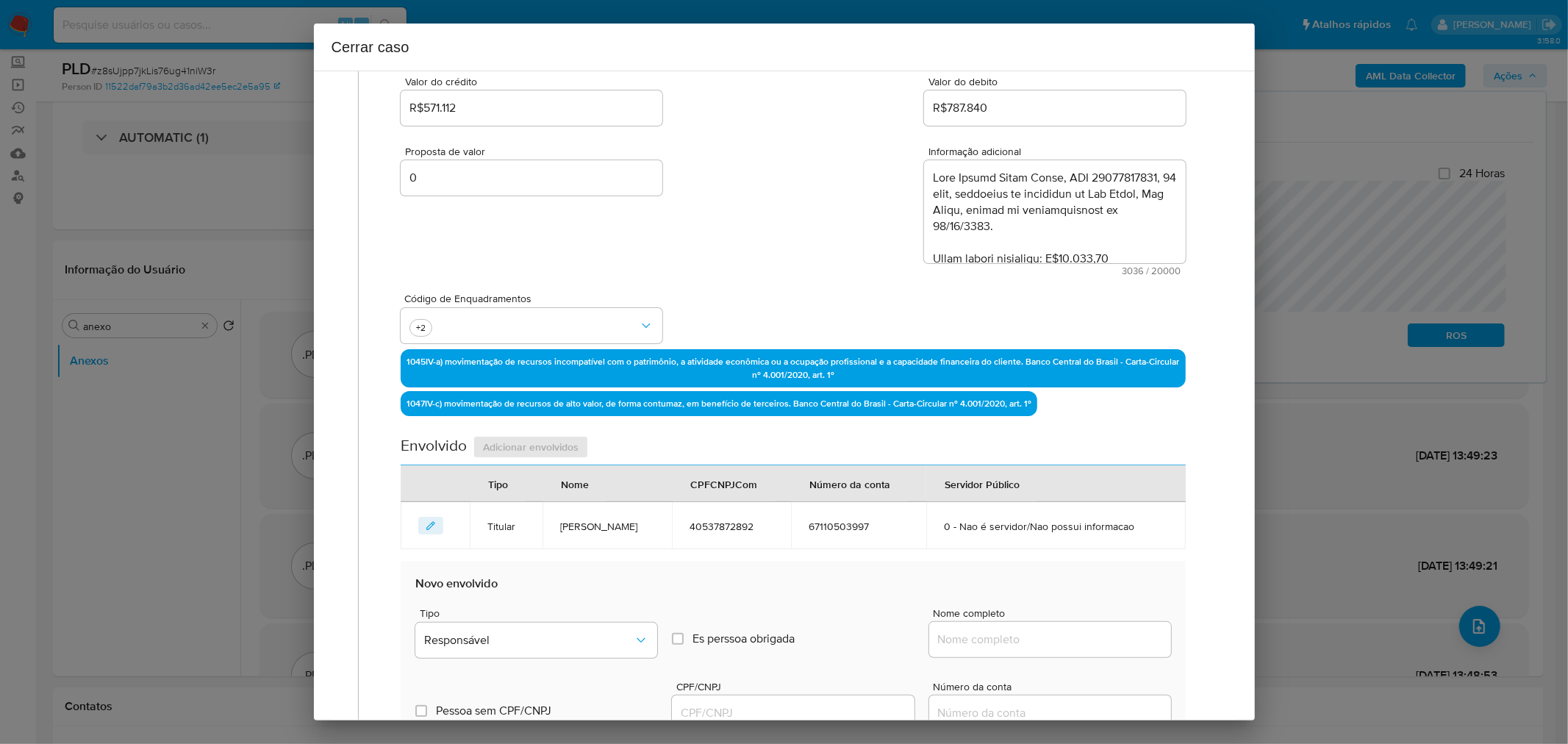
scroll to position [527, 0]
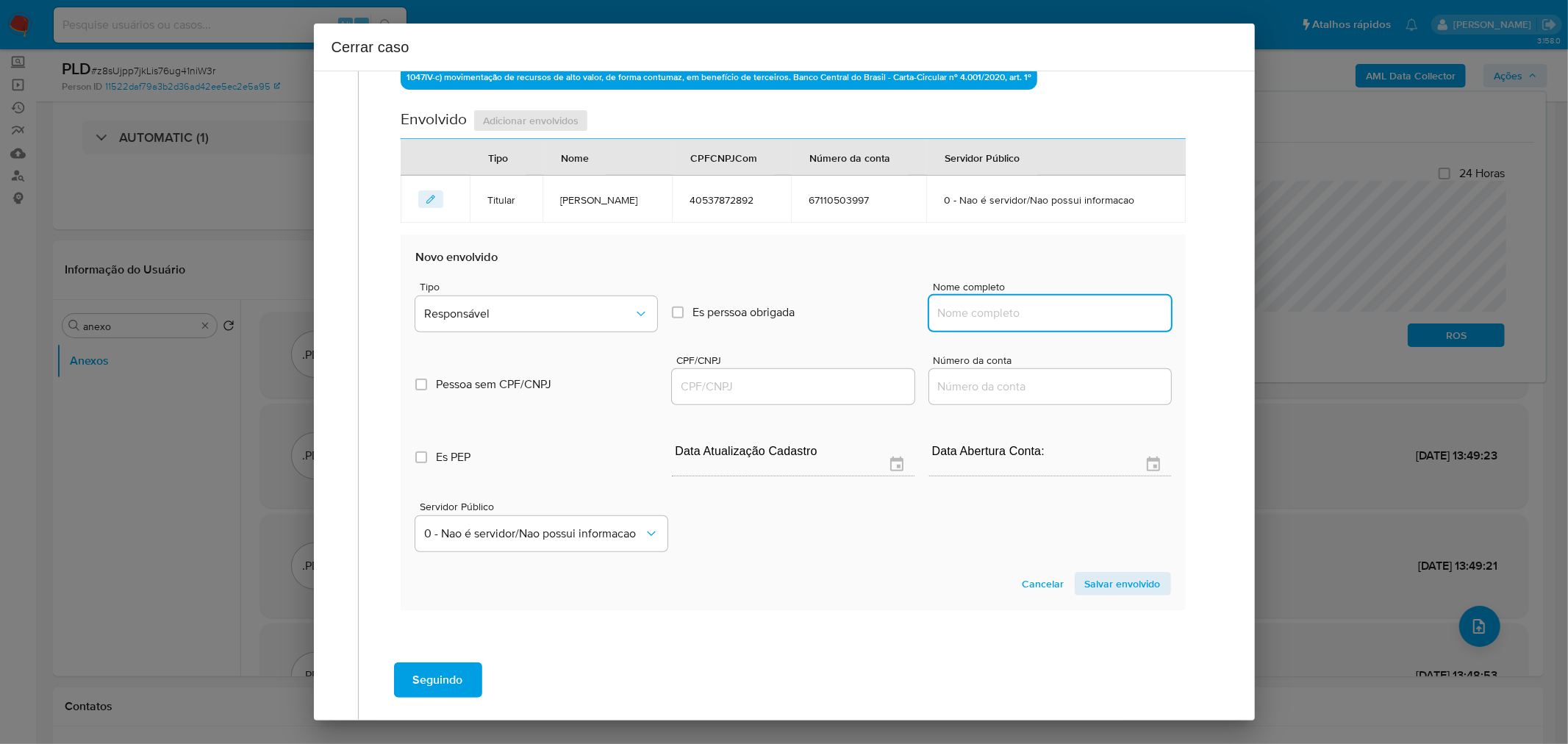
click at [973, 317] on input "Nome completo" at bounding box center [1050, 313] width 242 height 19
paste input "Taisa Meneguci [PERSON_NAME], 01271076659"
type input "Taisa Meneguci [PERSON_NAME], 01271076659"
click at [1114, 319] on input "Taisa Meneguci [PERSON_NAME], 01271076659" at bounding box center [1050, 313] width 242 height 19
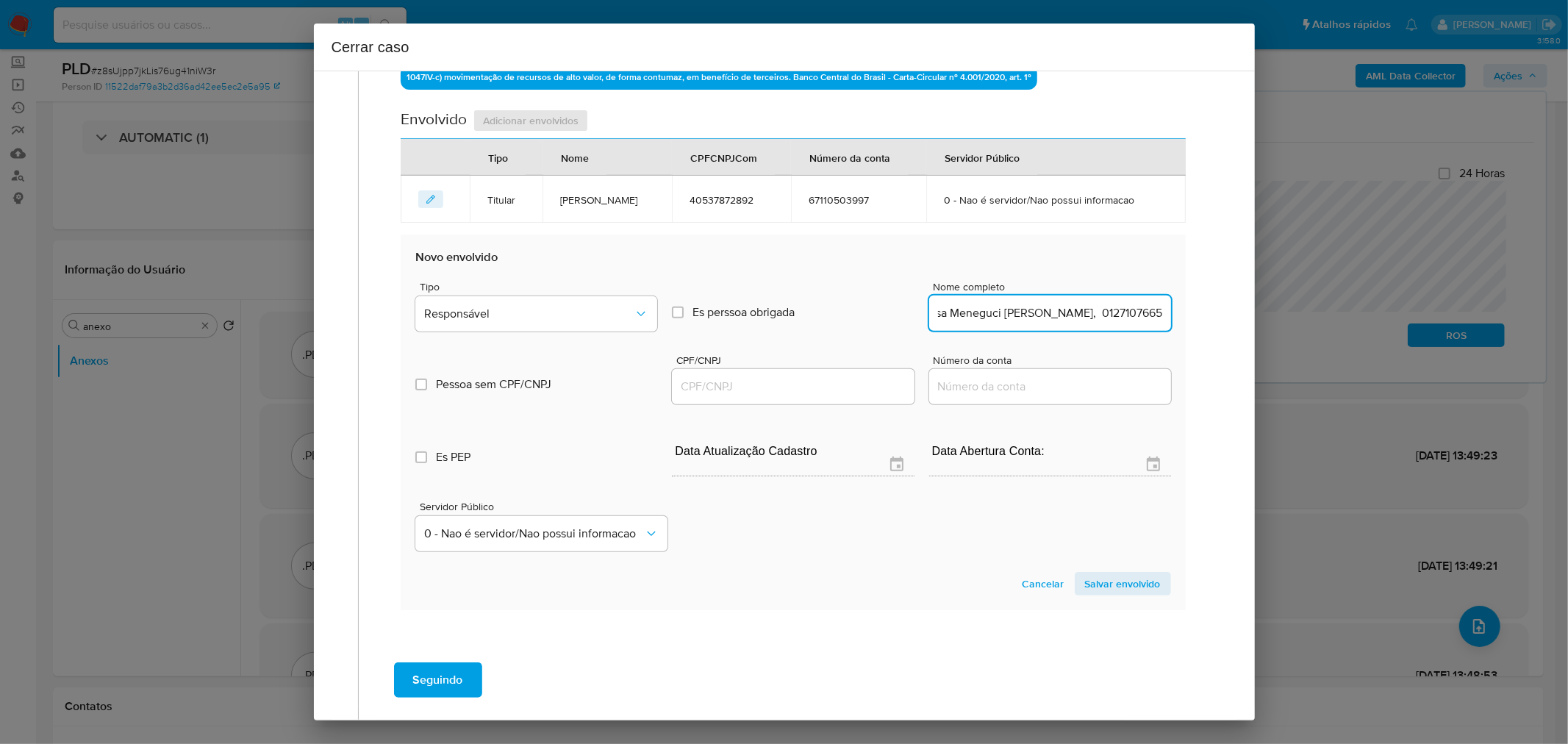
click at [1114, 319] on input "Taisa Meneguci [PERSON_NAME], 01271076659" at bounding box center [1050, 313] width 242 height 19
drag, startPoint x: 1114, startPoint y: 319, endPoint x: 939, endPoint y: 403, distance: 194.1
click at [1113, 319] on input "Taisa Meneguci [PERSON_NAME], 01271076659" at bounding box center [1050, 313] width 242 height 19
click at [1121, 315] on input "Taisa Meneguci [PERSON_NAME], 01271076659" at bounding box center [1050, 313] width 242 height 19
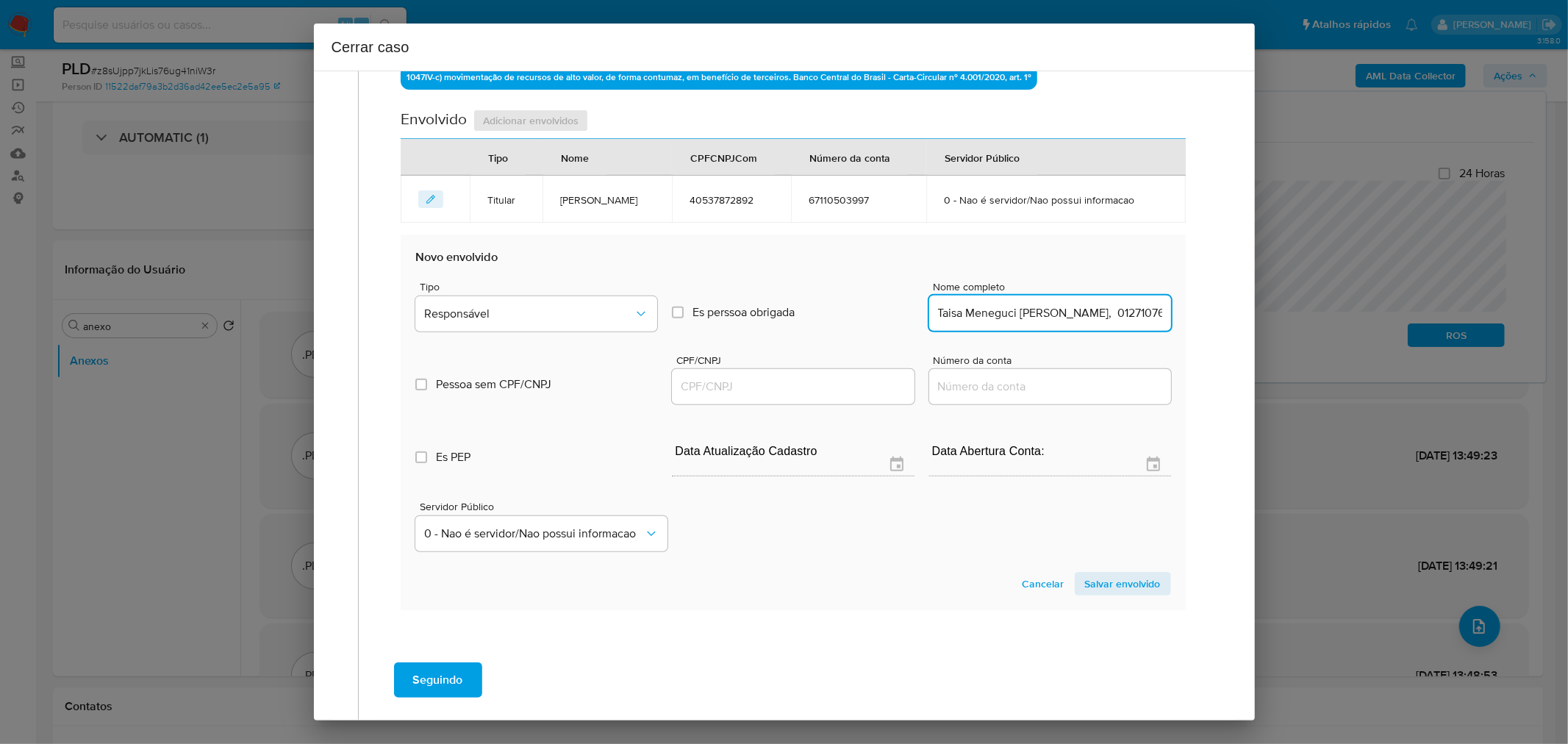
click at [1121, 315] on input "Taisa Meneguci [PERSON_NAME], 01271076659" at bounding box center [1050, 313] width 242 height 19
click at [1109, 313] on input "Taisa Meneguci [PERSON_NAME], 01271076659" at bounding box center [1050, 313] width 242 height 19
type input "Taisa Meneguci [PERSON_NAME],"
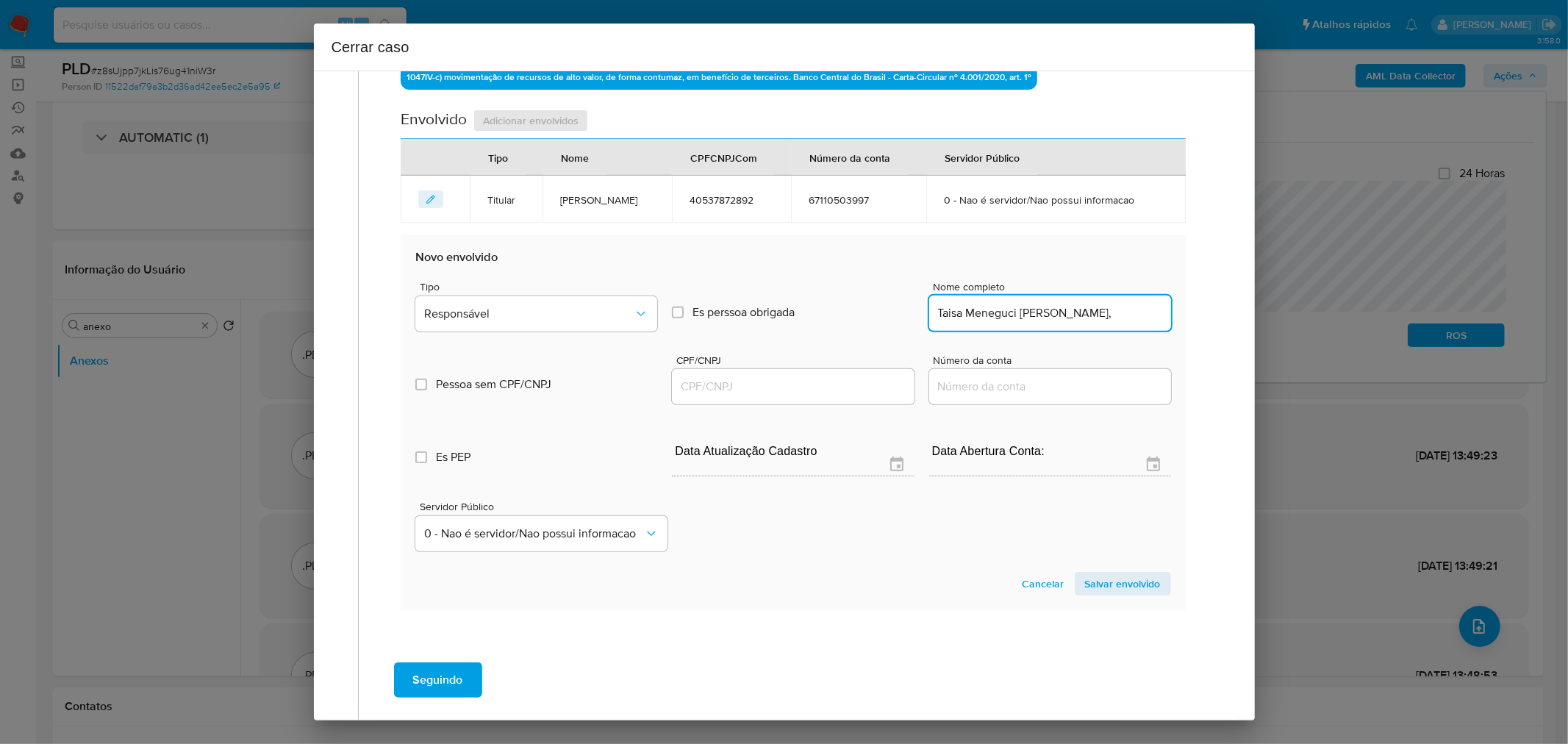
drag, startPoint x: 834, startPoint y: 376, endPoint x: 828, endPoint y: 381, distance: 7.8
click at [834, 377] on input "CPF/CNPJ" at bounding box center [793, 386] width 242 height 19
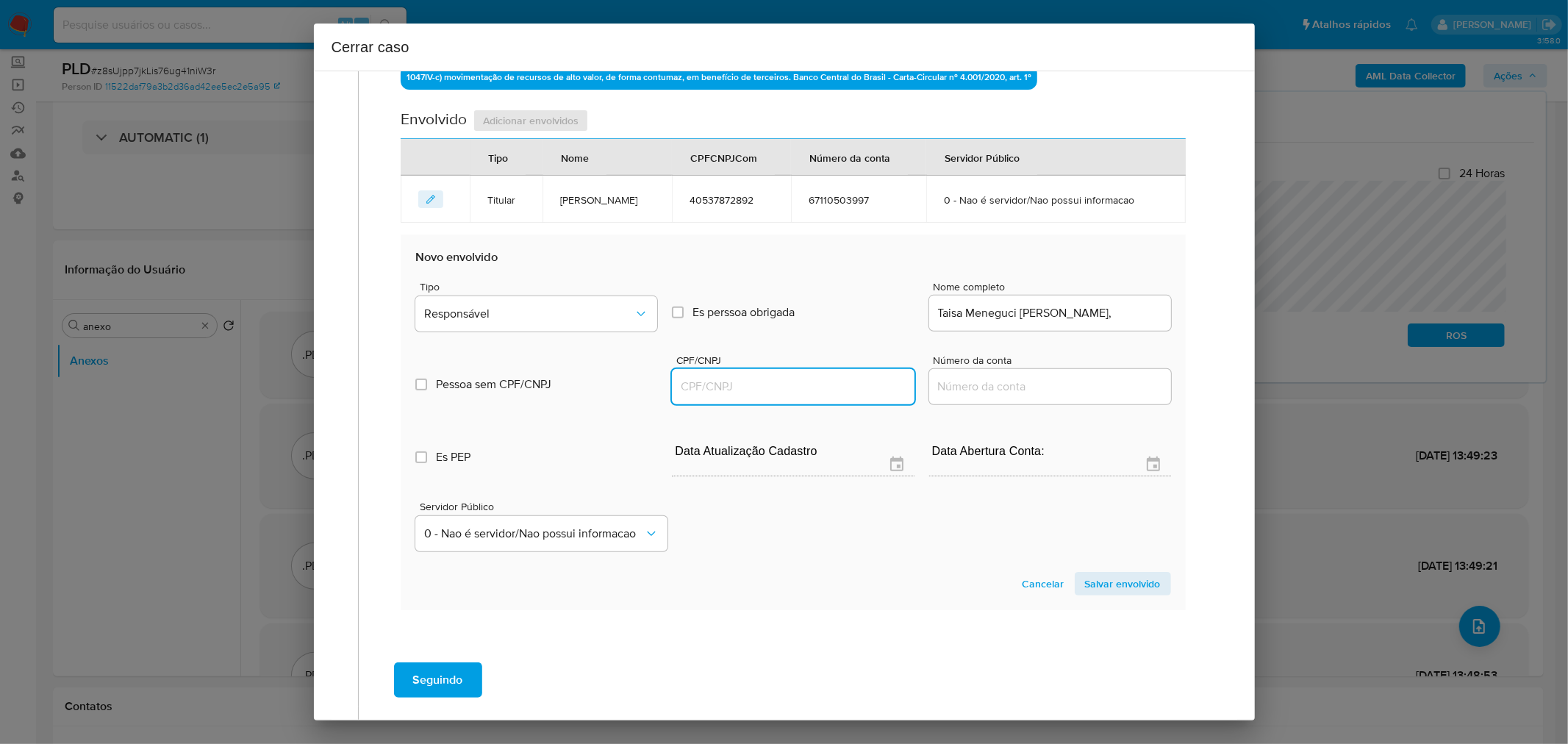
paste input "01271076659"
type input "1271076659"
click at [1112, 307] on input "Taisa Meneguci [PERSON_NAME]," at bounding box center [1050, 313] width 242 height 19
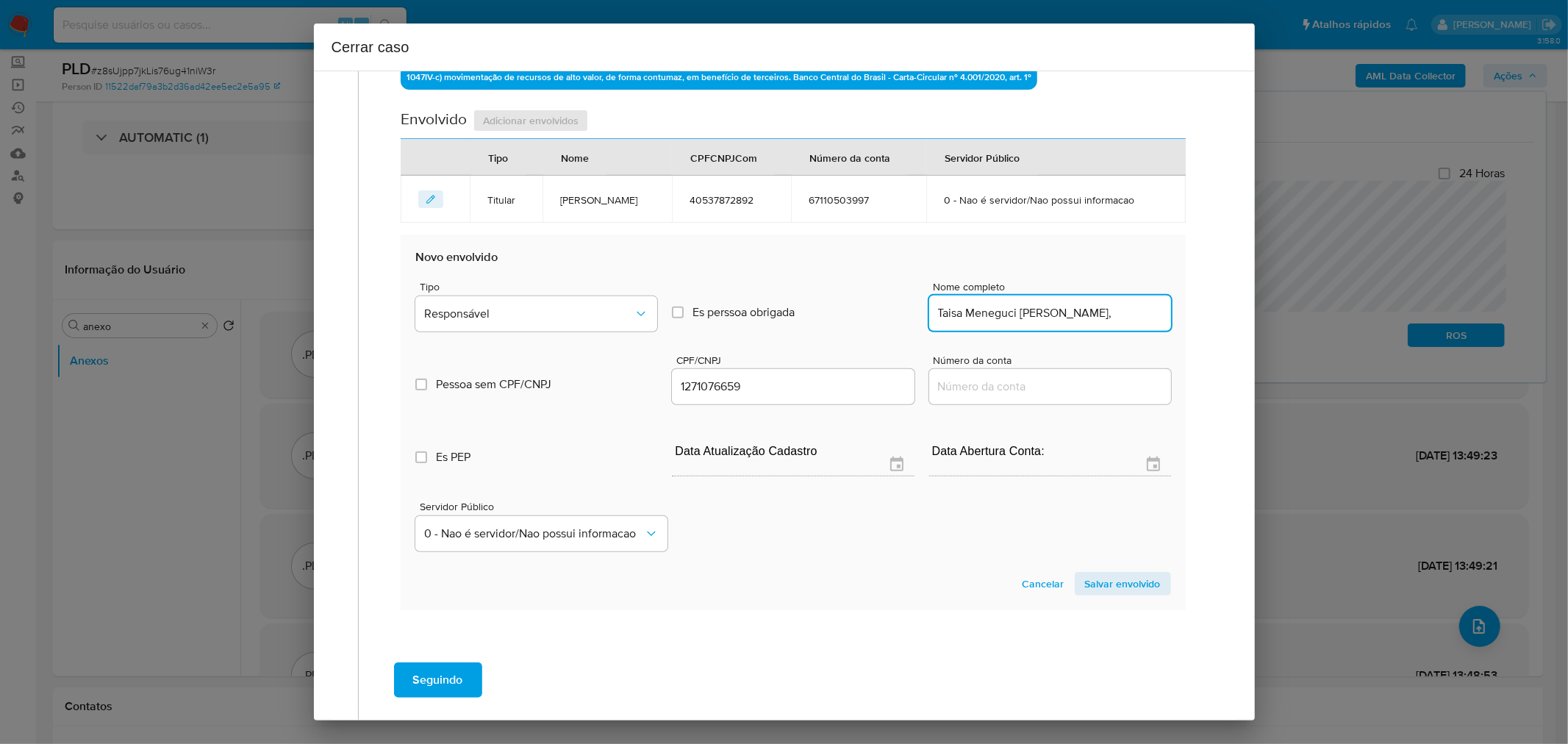
type input "Taisa Meneguci [PERSON_NAME], ="
type input "01271076659"
type input "Taisa Meneguci [PERSON_NAME]"
click at [504, 311] on span "Responsável" at bounding box center [528, 314] width 210 height 15
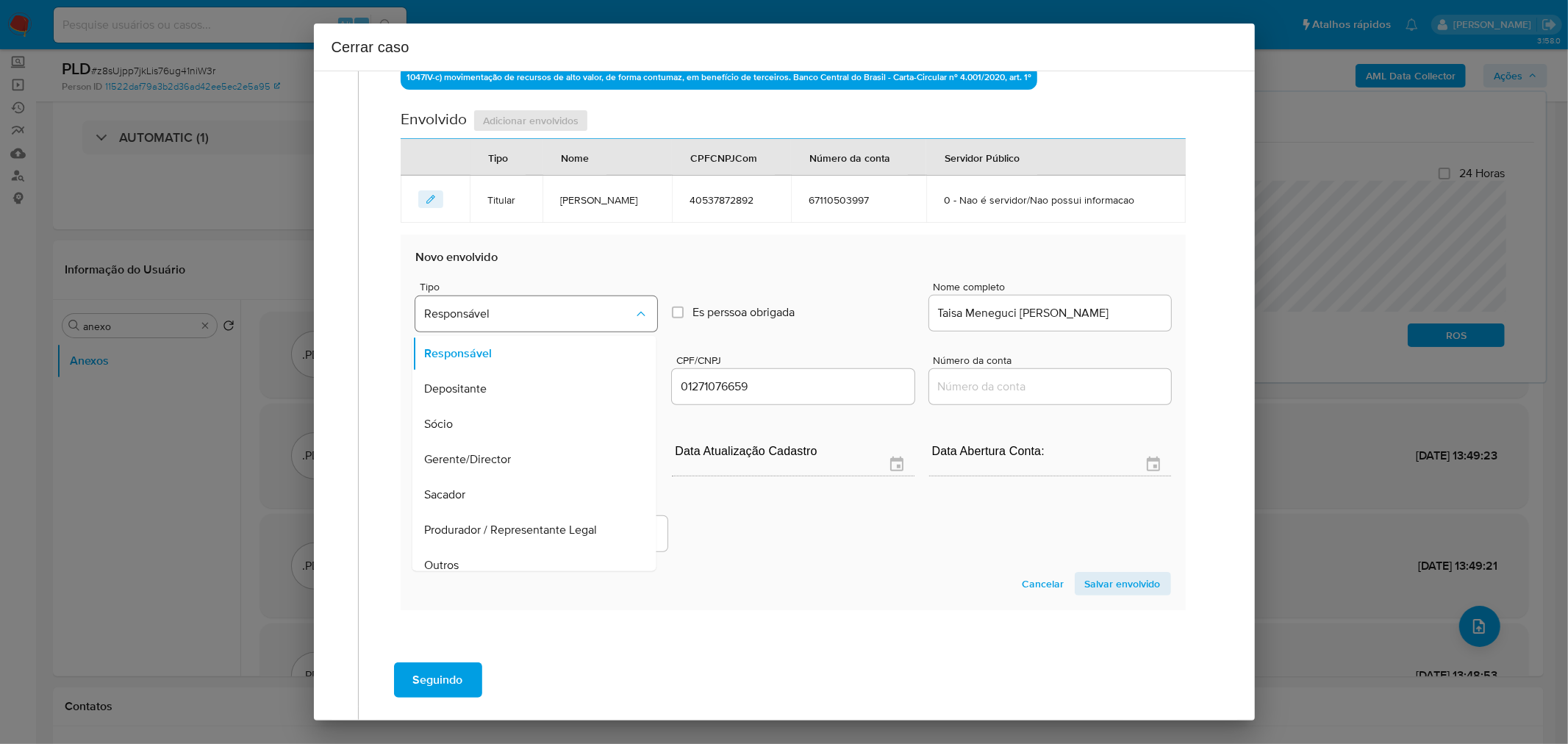
scroll to position [83, 0]
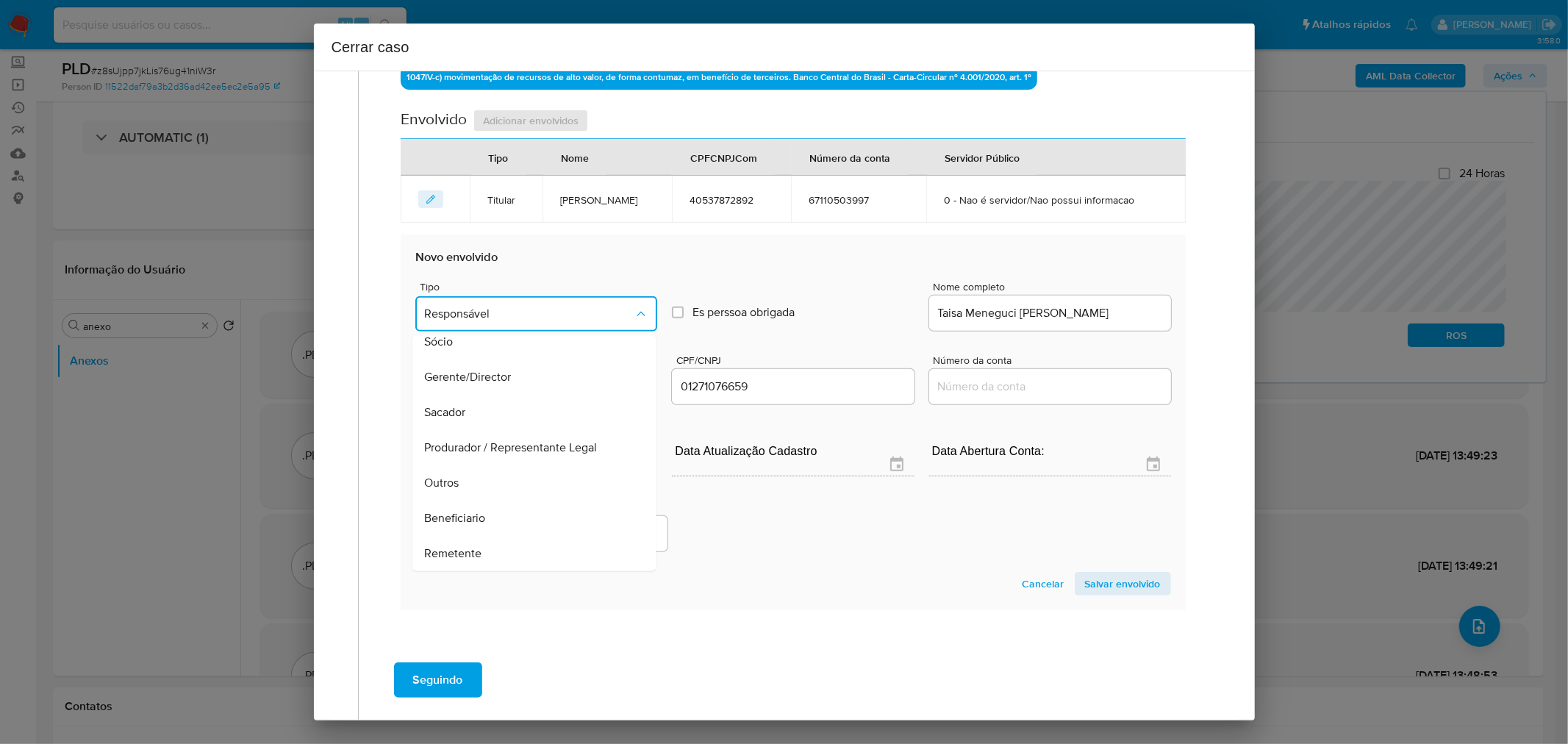
drag, startPoint x: 534, startPoint y: 559, endPoint x: 751, endPoint y: 531, distance: 218.8
click at [568, 552] on div "Remetente" at bounding box center [530, 553] width 212 height 35
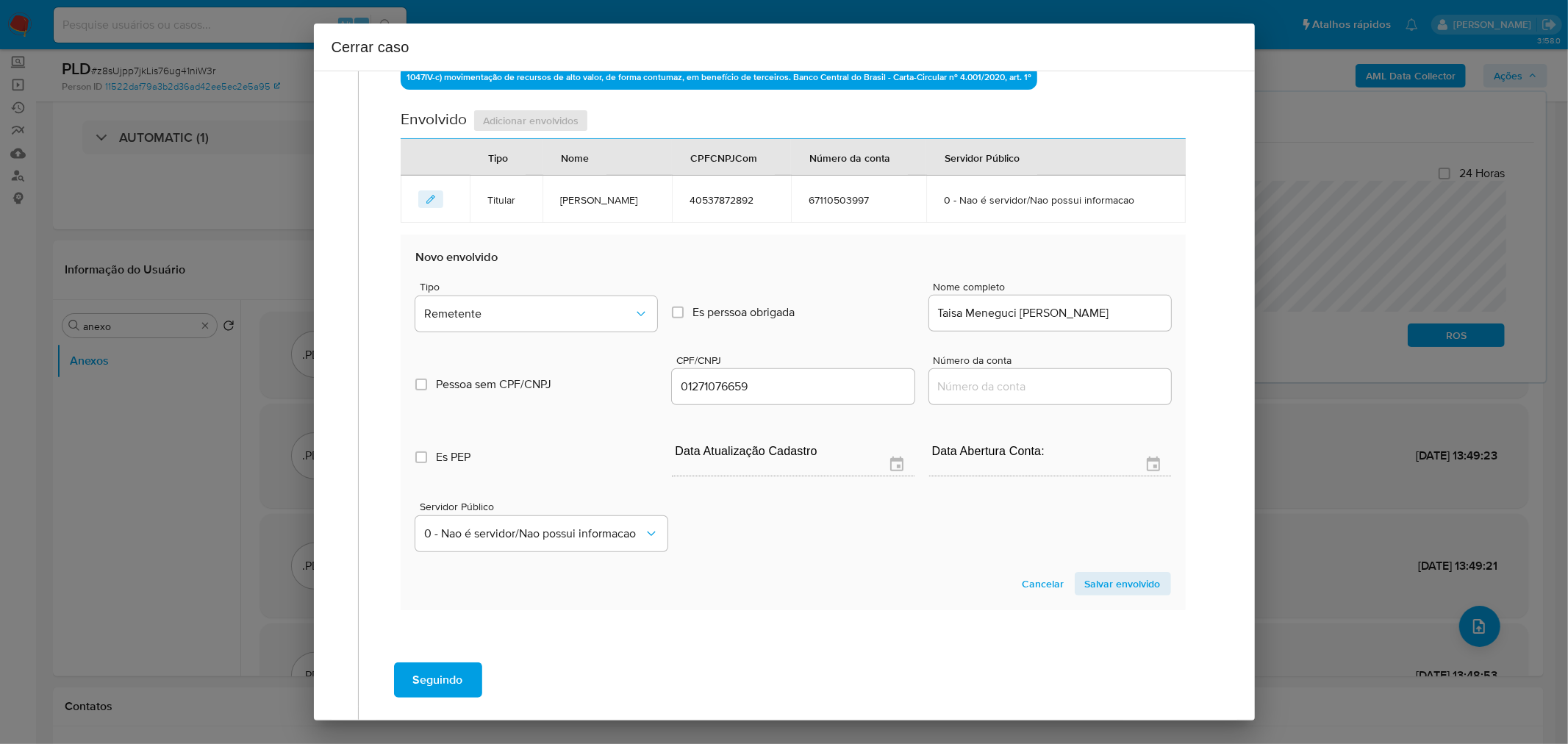
click at [790, 528] on div "Servidor Público 0 - Nao é servidor/[PERSON_NAME] possui informacao" at bounding box center [793, 521] width 755 height 74
click at [1110, 586] on span "Salvar envolvido" at bounding box center [1123, 583] width 76 height 20
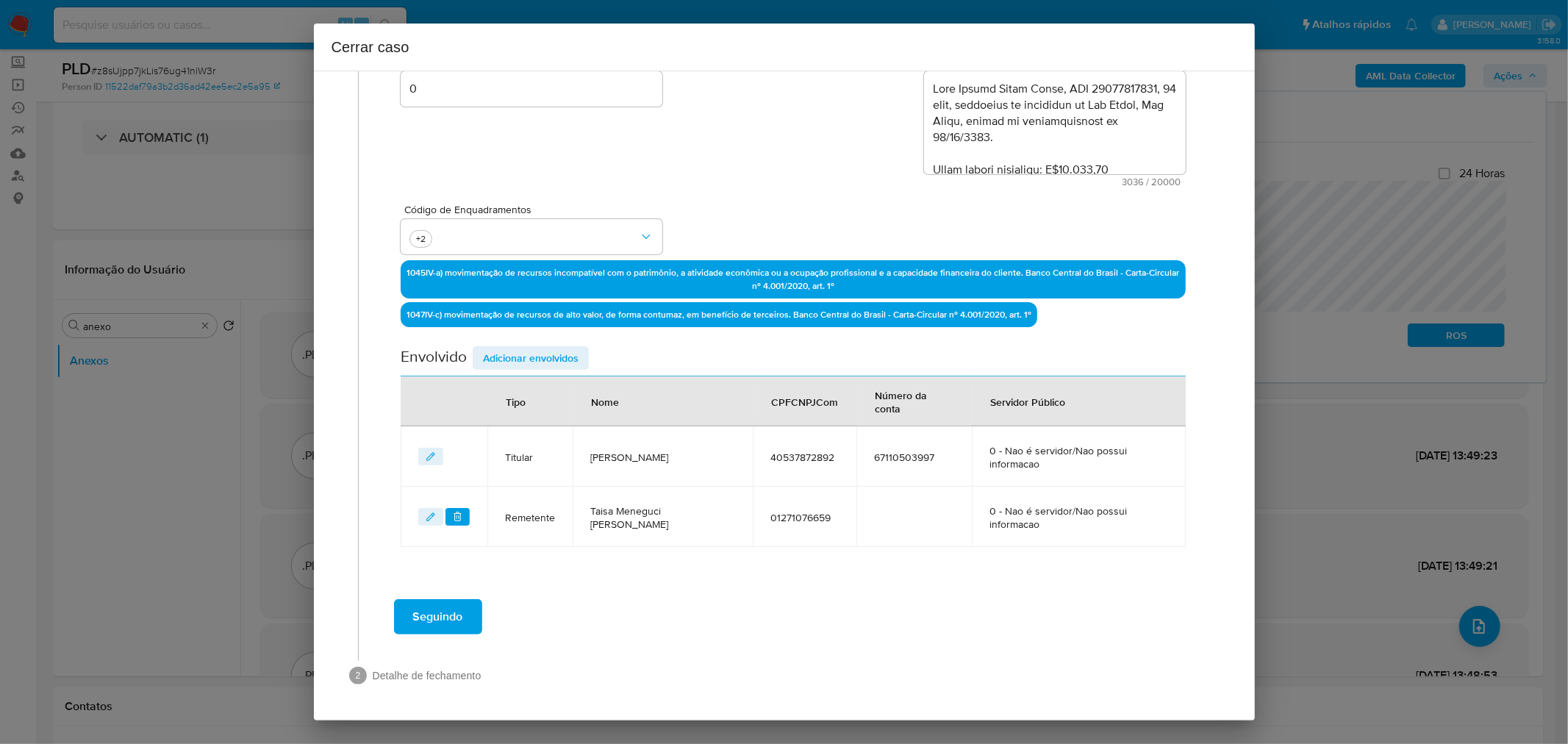
scroll to position [288, 0]
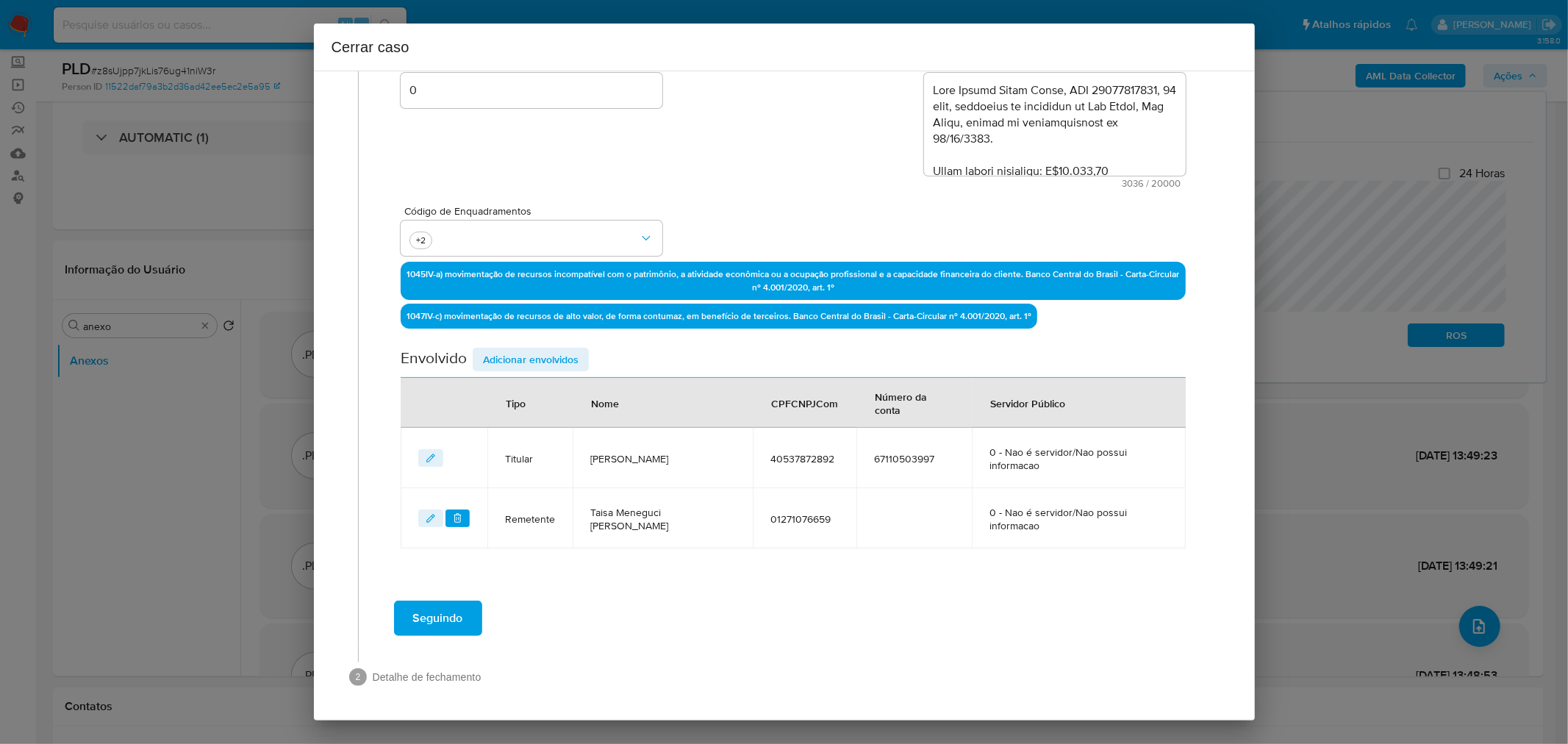
click at [525, 355] on span "Adicionar envolvidos" at bounding box center [531, 359] width 95 height 20
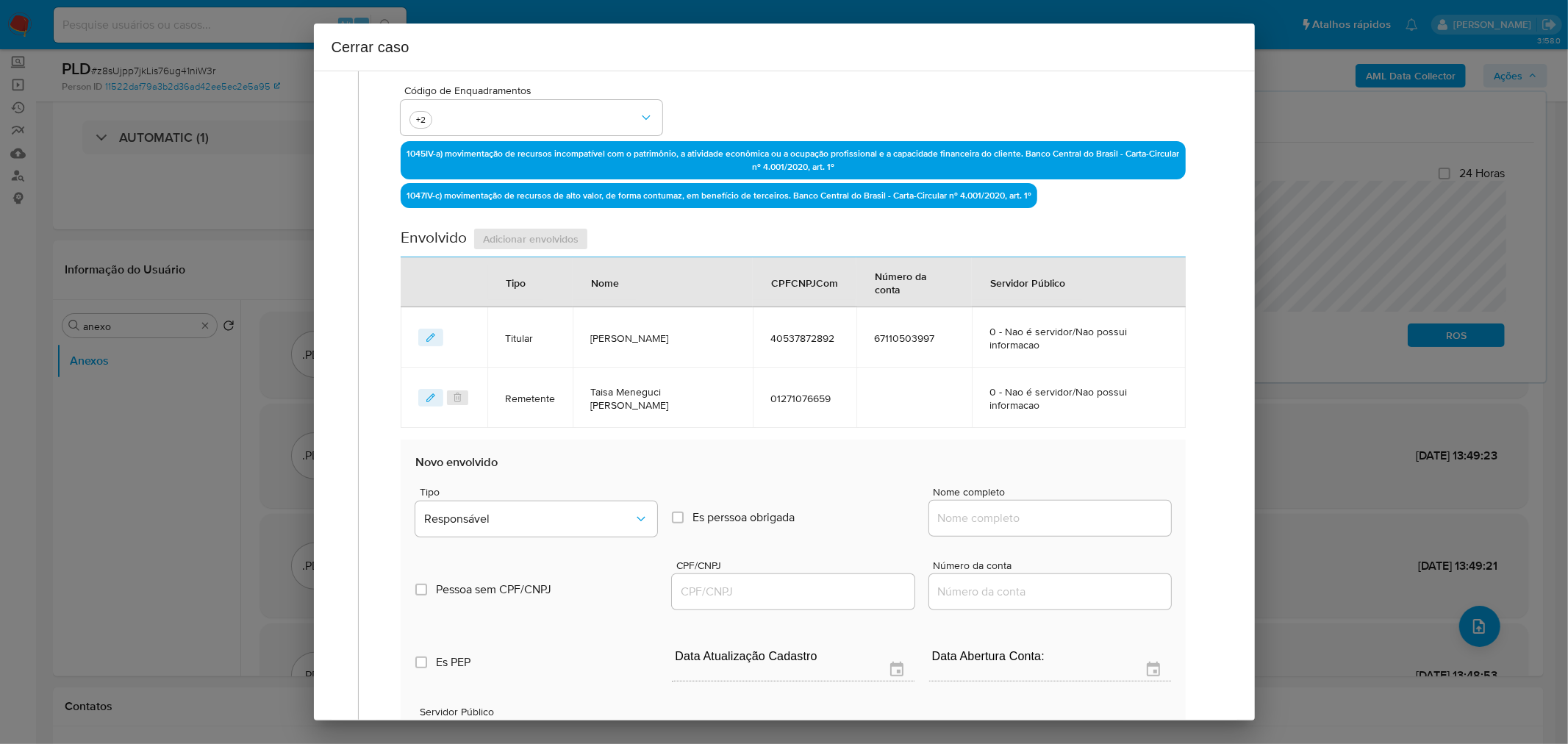
scroll to position [615, 0]
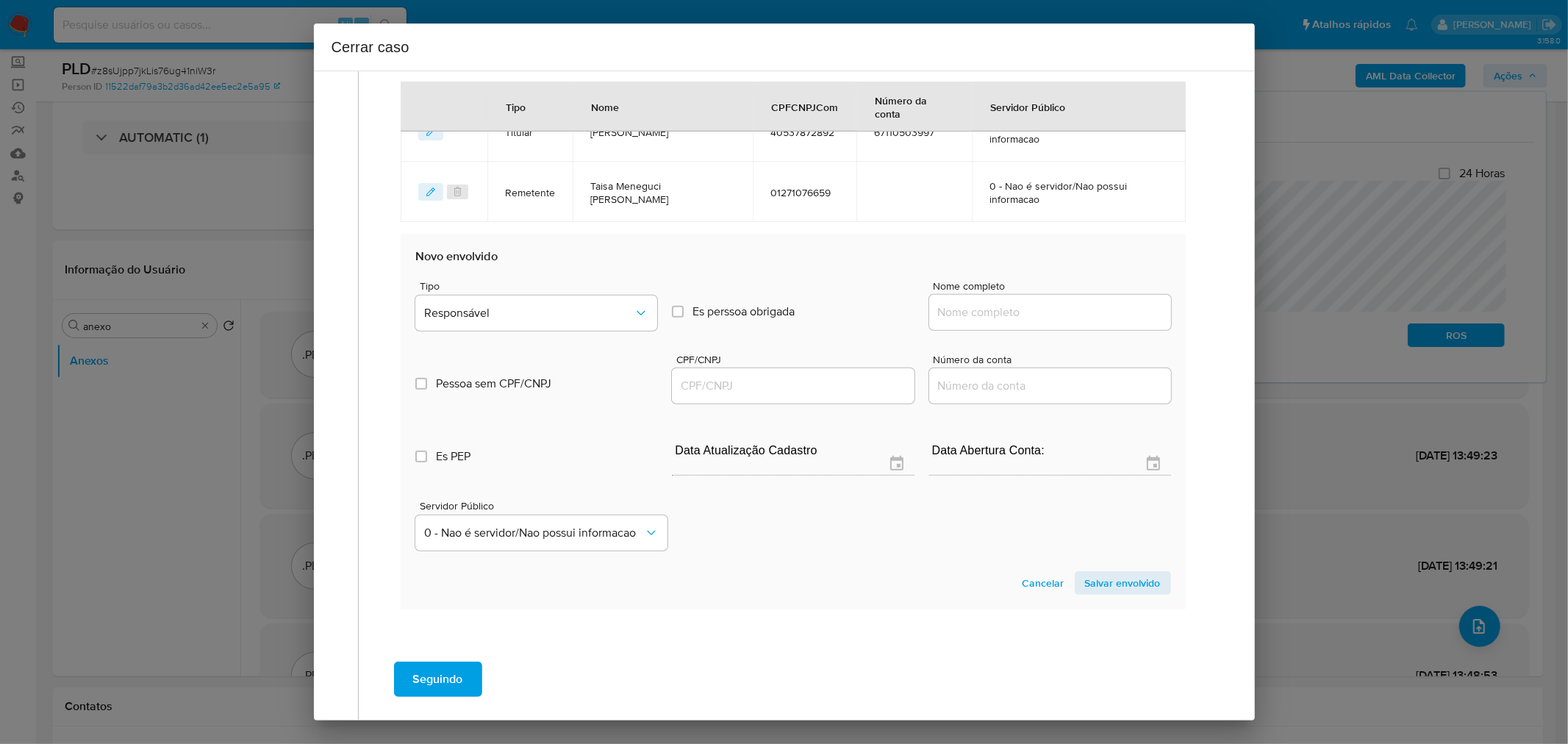
click at [949, 309] on input "Nome completo" at bounding box center [1050, 312] width 242 height 19
paste input "Emunah Motors Vinhedo Ltda, 54347947000100"
click at [1099, 312] on input "Emunah Motors Vinhedo Ltda, 54347947000100" at bounding box center [1050, 312] width 242 height 19
click at [1099, 311] on input "Emunah Motors Vinhedo Ltda, 54347947000100" at bounding box center [1050, 312] width 242 height 19
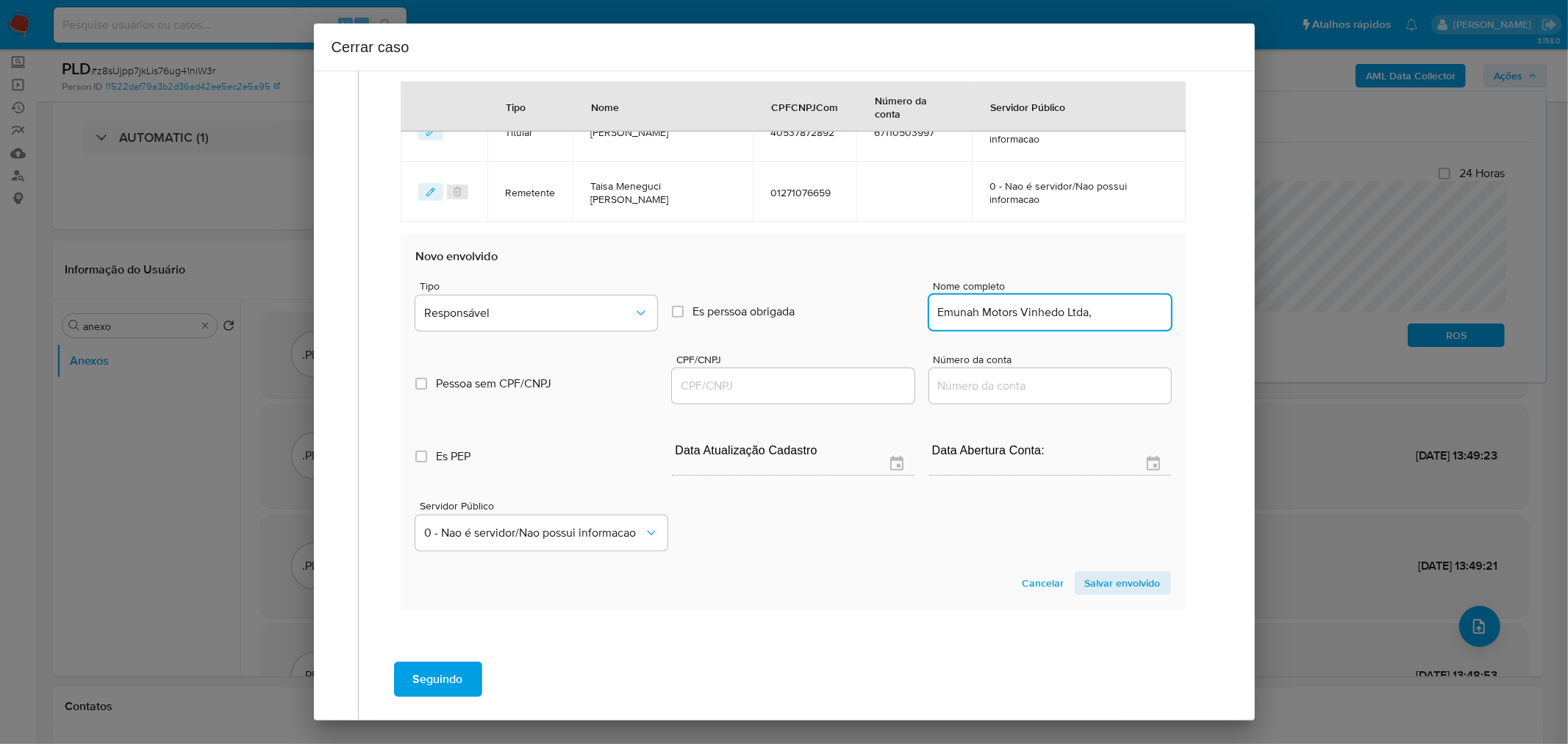
scroll to position [0, 0]
type input "Emunah Motors Vinhedo Ltda,"
click at [825, 381] on input "CPF/CNPJ" at bounding box center [793, 386] width 242 height 19
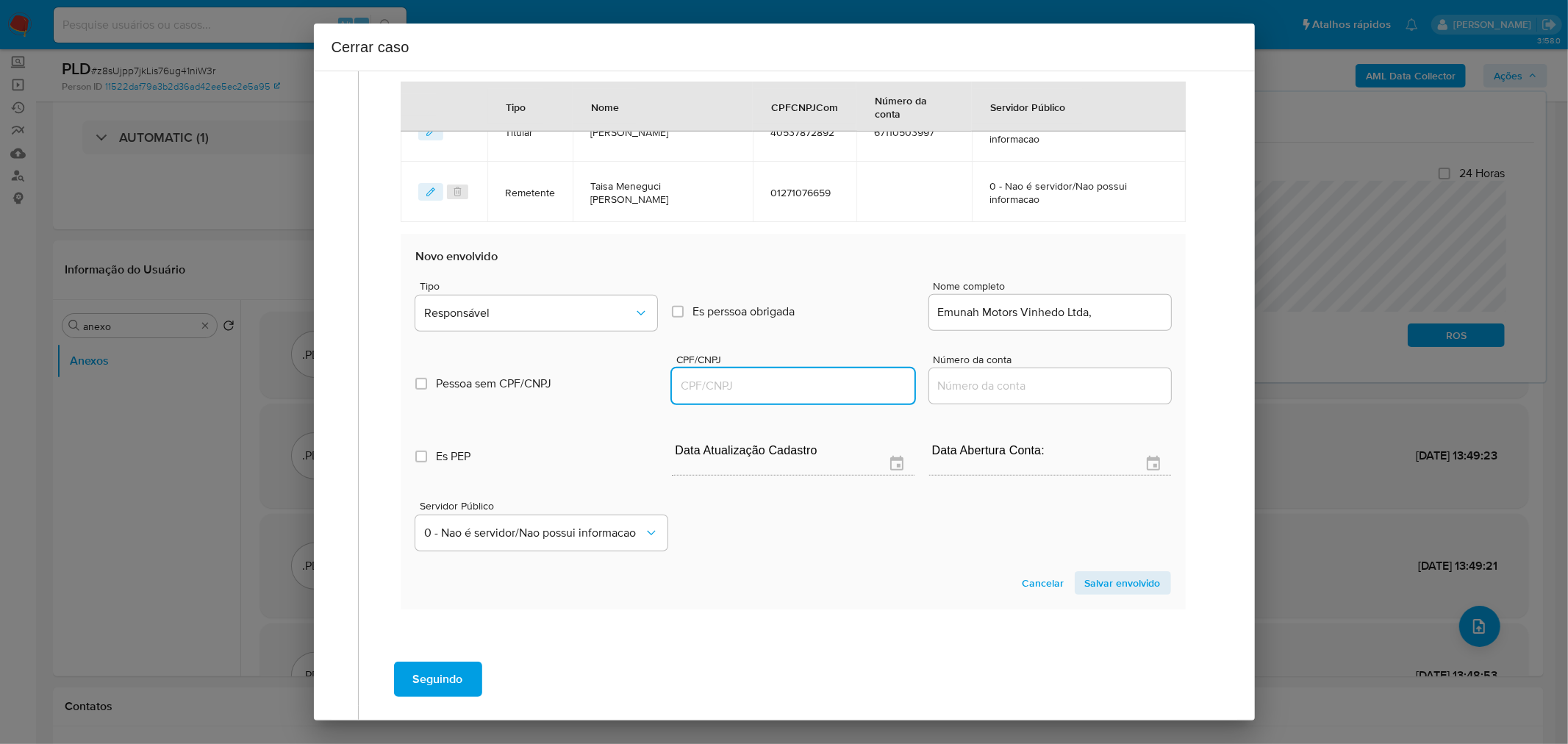
paste input "54347947000100"
type input "54347947000100"
click at [1128, 316] on input "Emunah Motors Vinhedo Ltda," at bounding box center [1050, 312] width 242 height 19
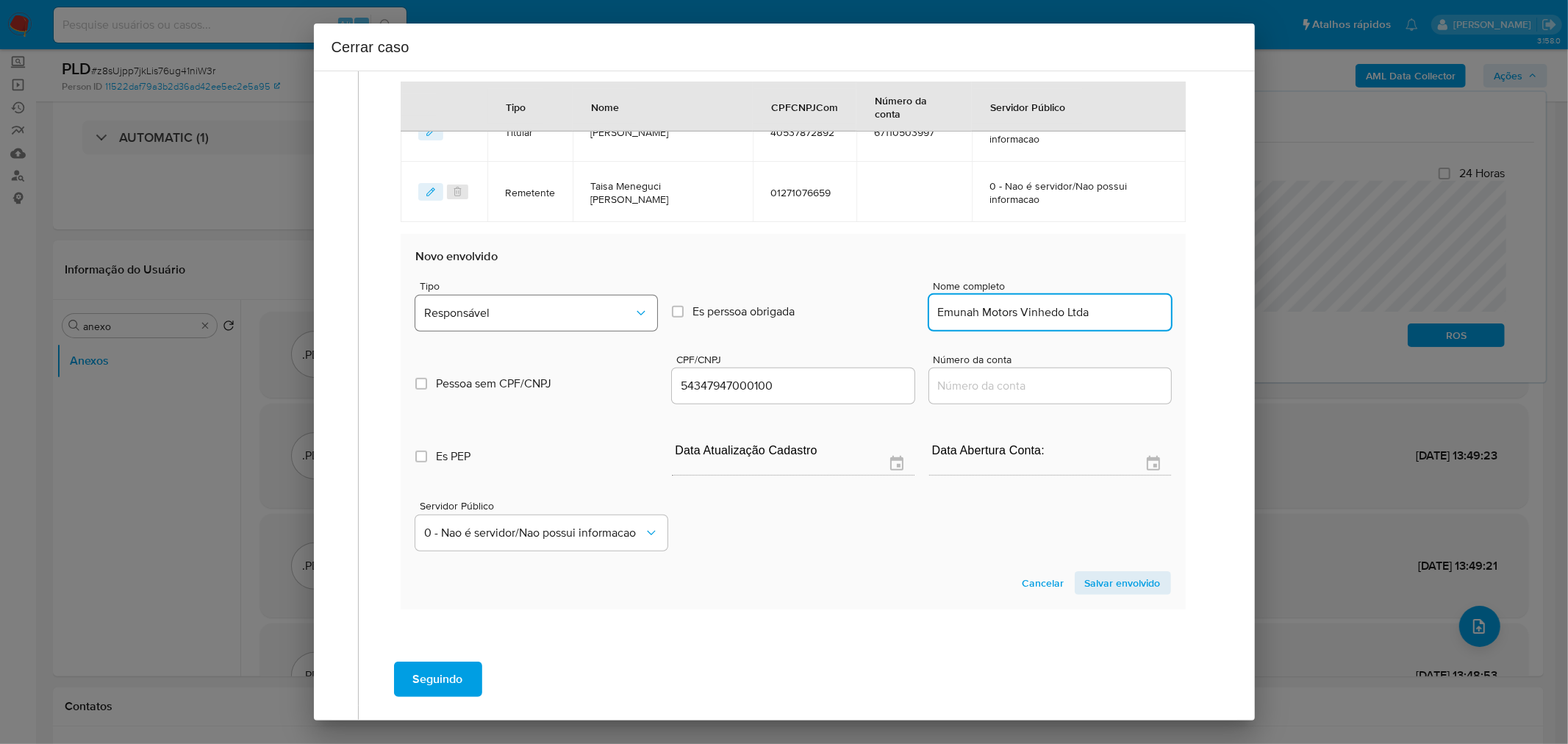
type input "Emunah Motors Vinhedo Ltda"
click at [534, 326] on button "Responsável" at bounding box center [537, 313] width 242 height 35
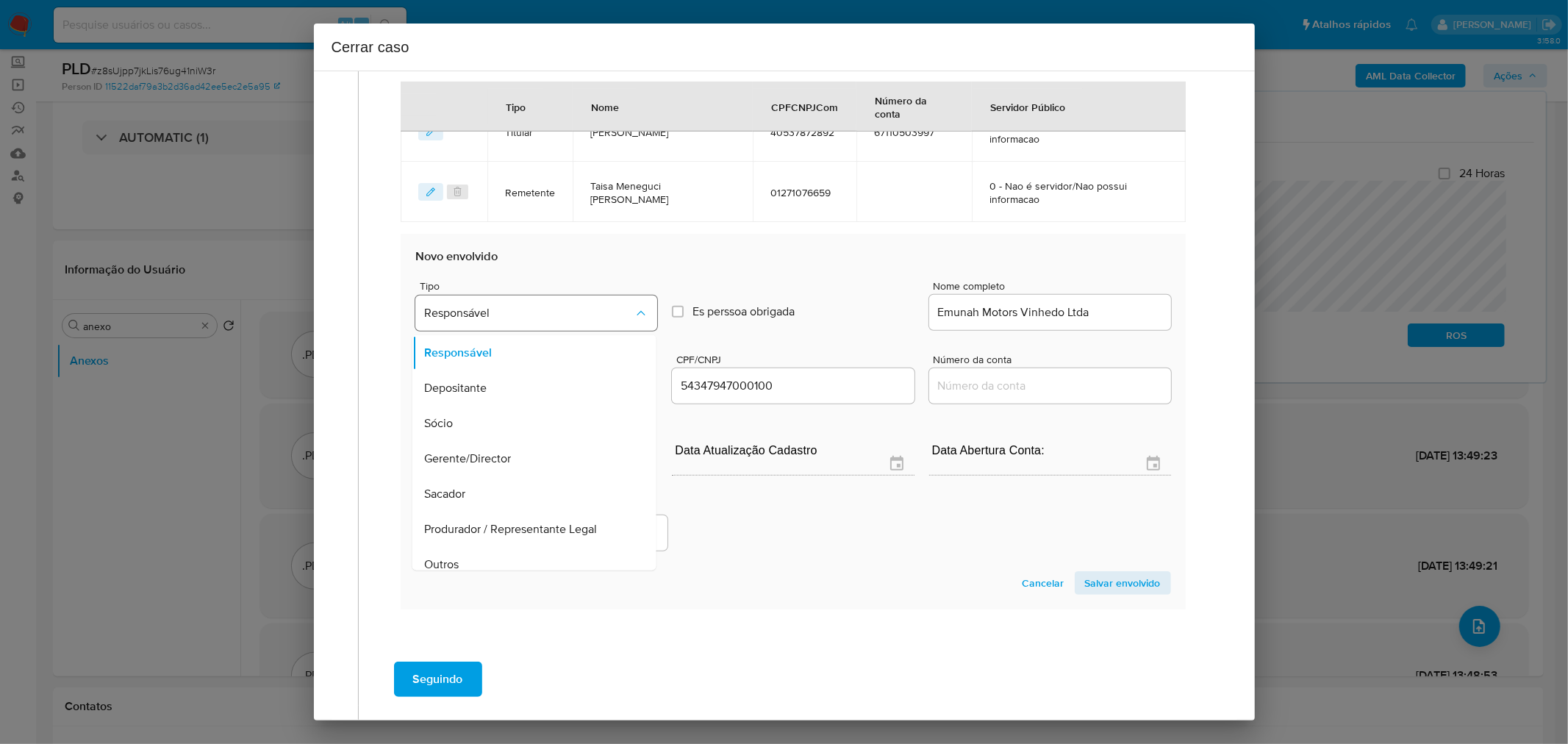
scroll to position [47, 0]
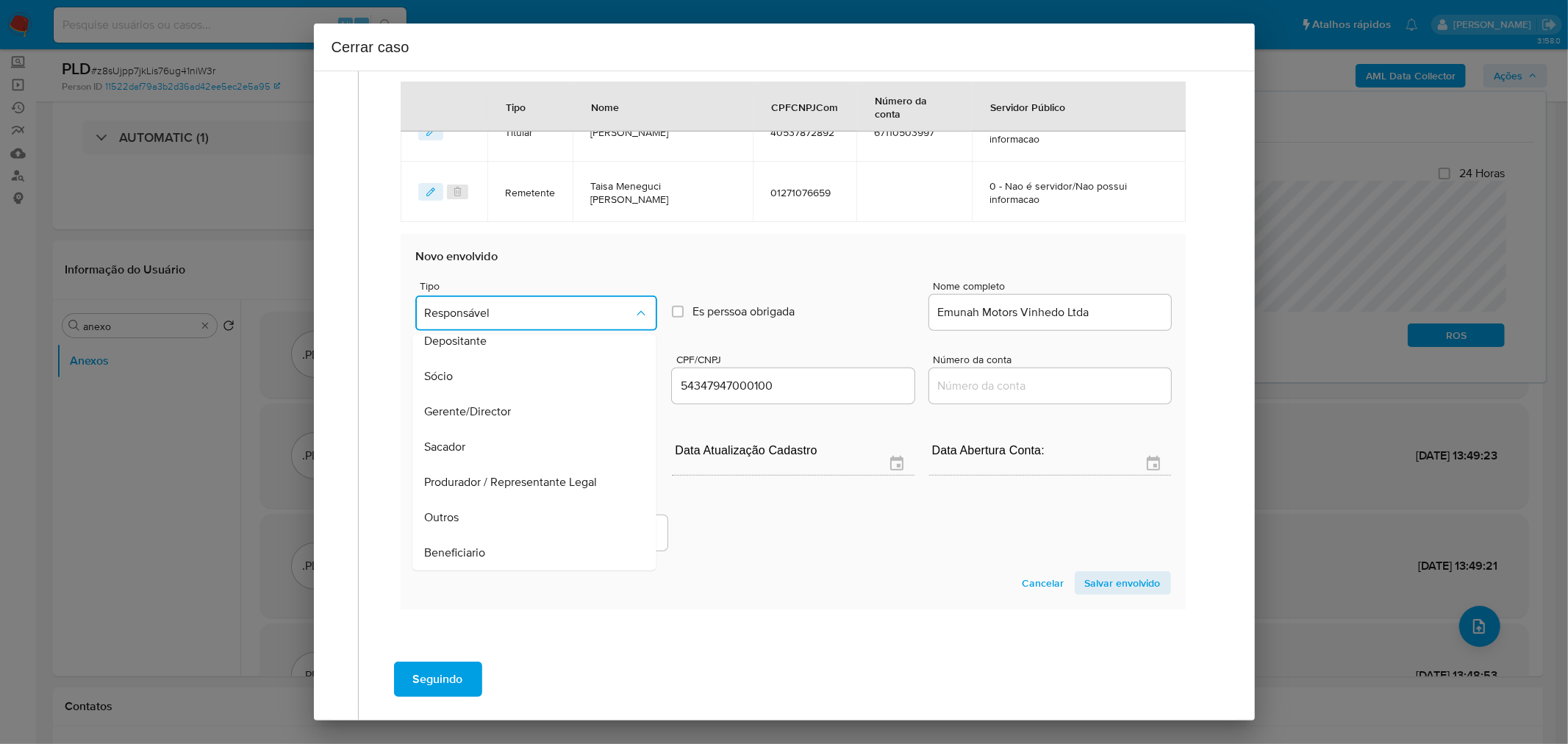
click at [490, 559] on div "Beneficiario" at bounding box center [530, 552] width 212 height 35
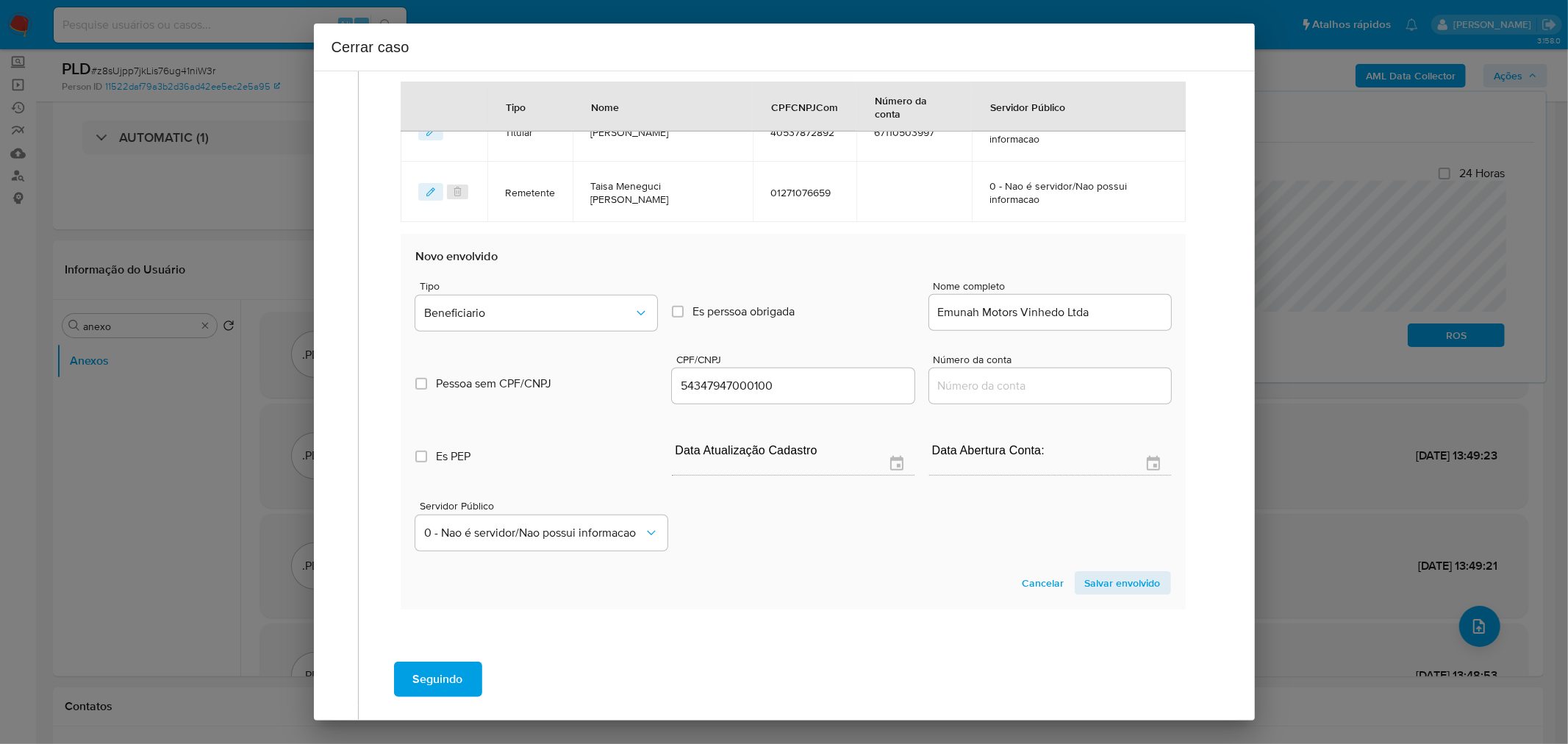
drag, startPoint x: 1097, startPoint y: 585, endPoint x: 1050, endPoint y: 584, distance: 47.0
click at [1092, 585] on span "Salvar envolvido" at bounding box center [1123, 582] width 76 height 20
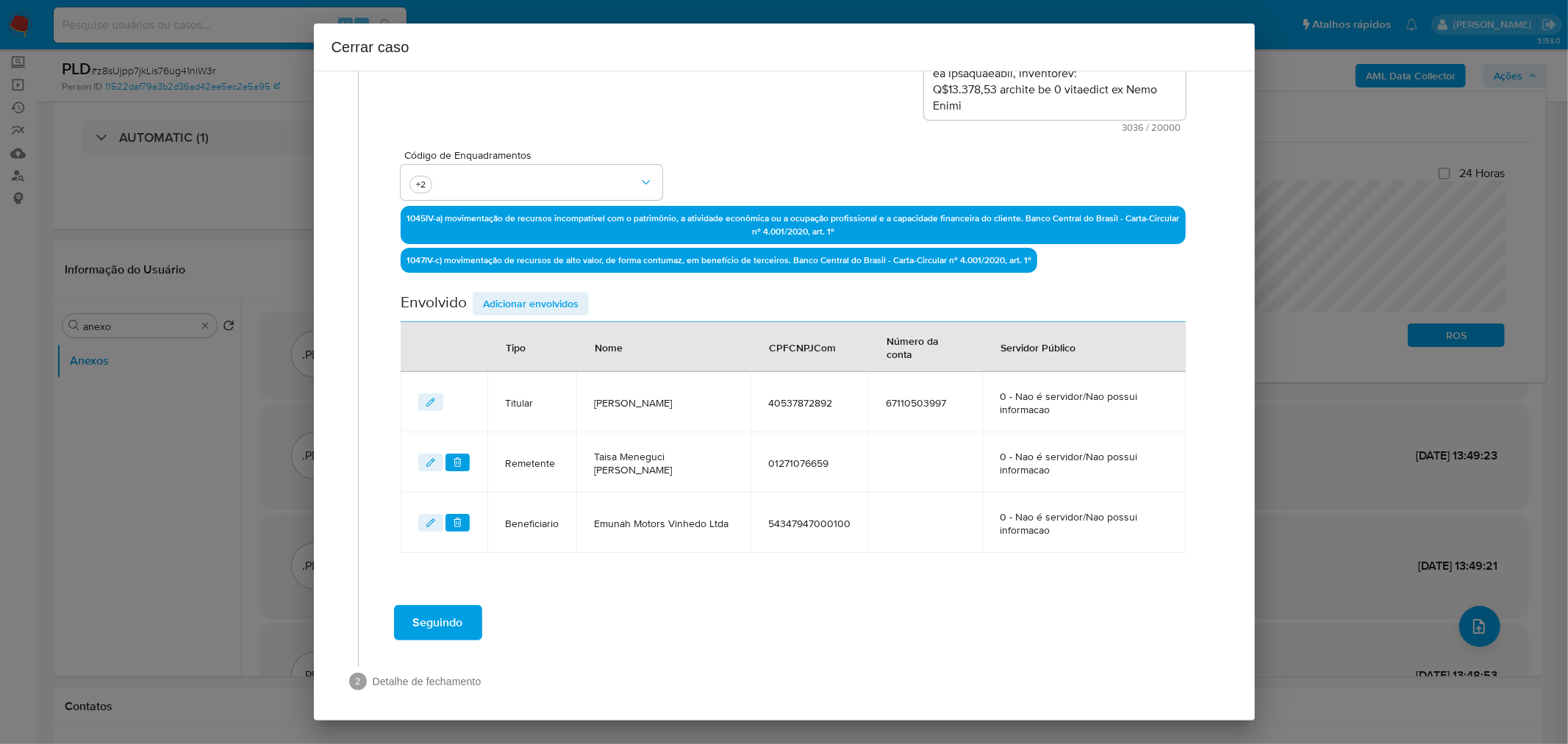
scroll to position [348, 0]
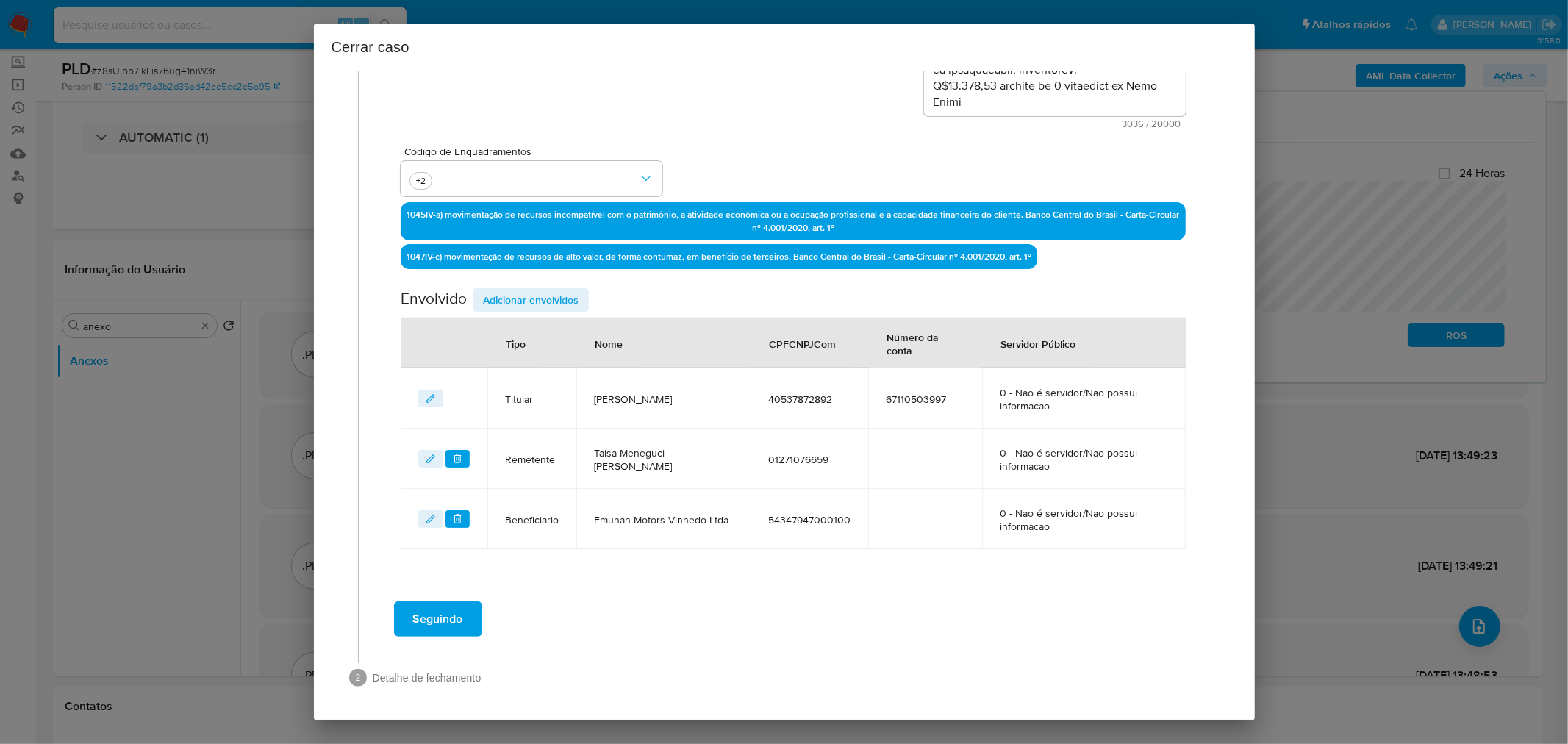
click at [442, 618] on span "Seguindo" at bounding box center [438, 618] width 50 height 32
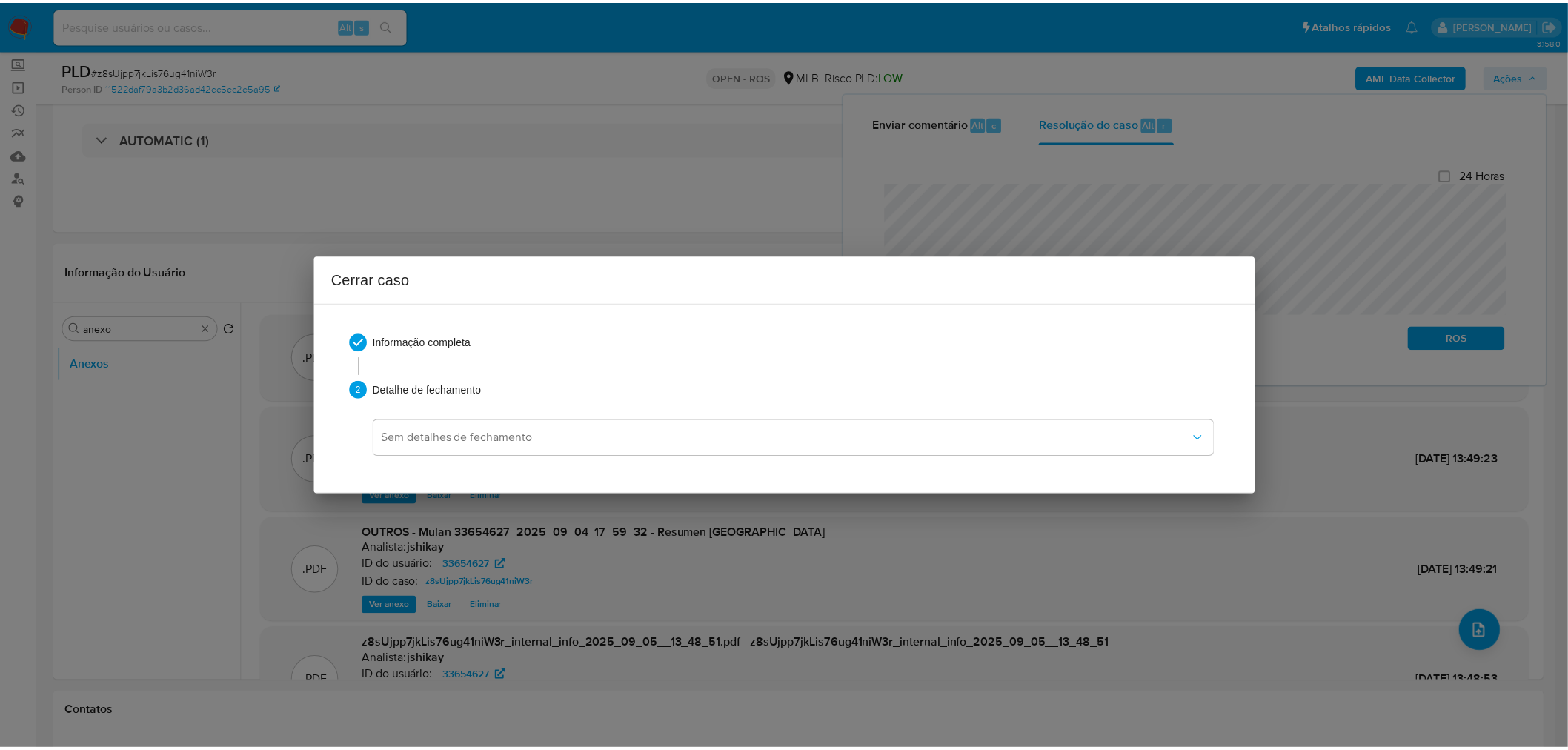
scroll to position [956, 0]
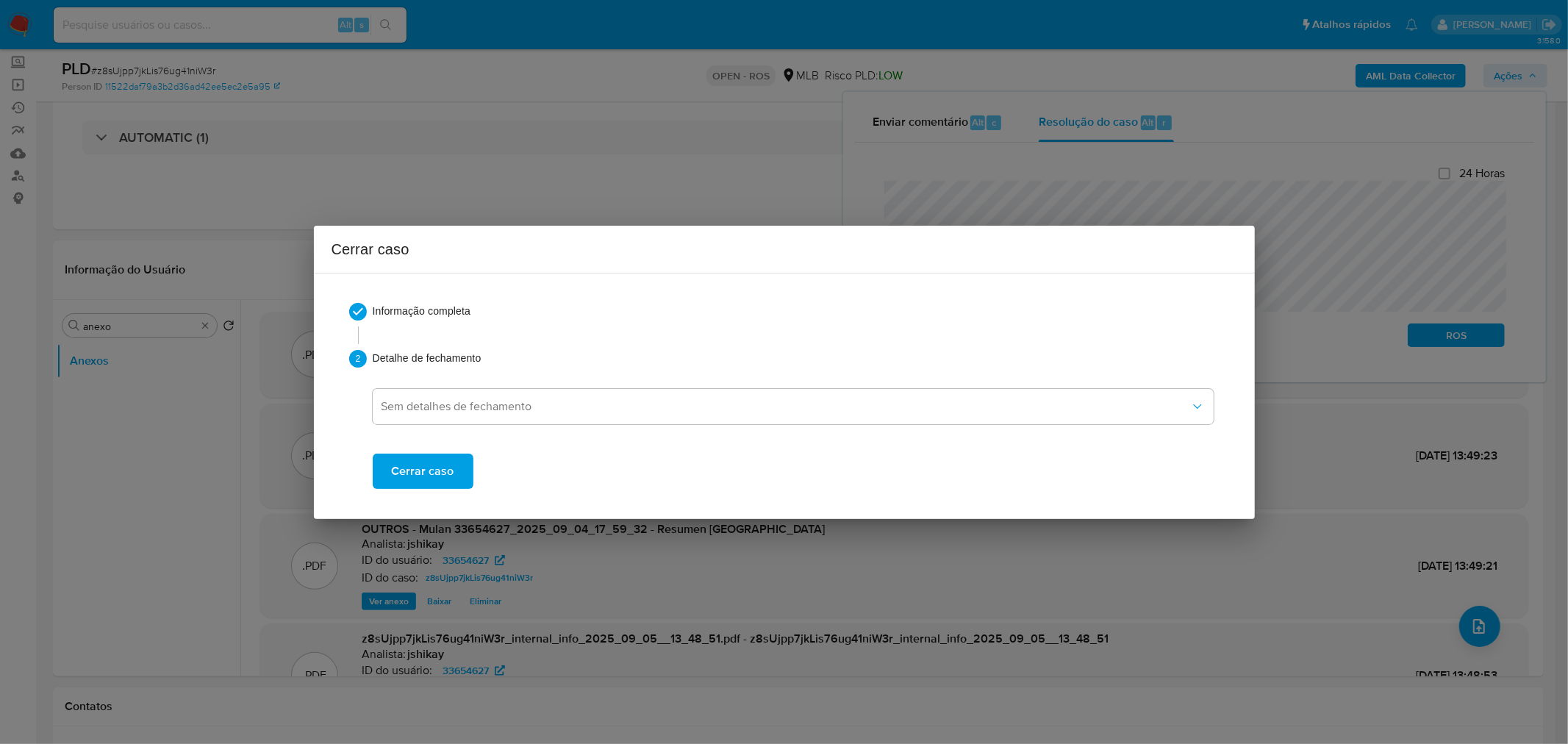
click at [459, 473] on button "Cerrar caso" at bounding box center [423, 470] width 101 height 35
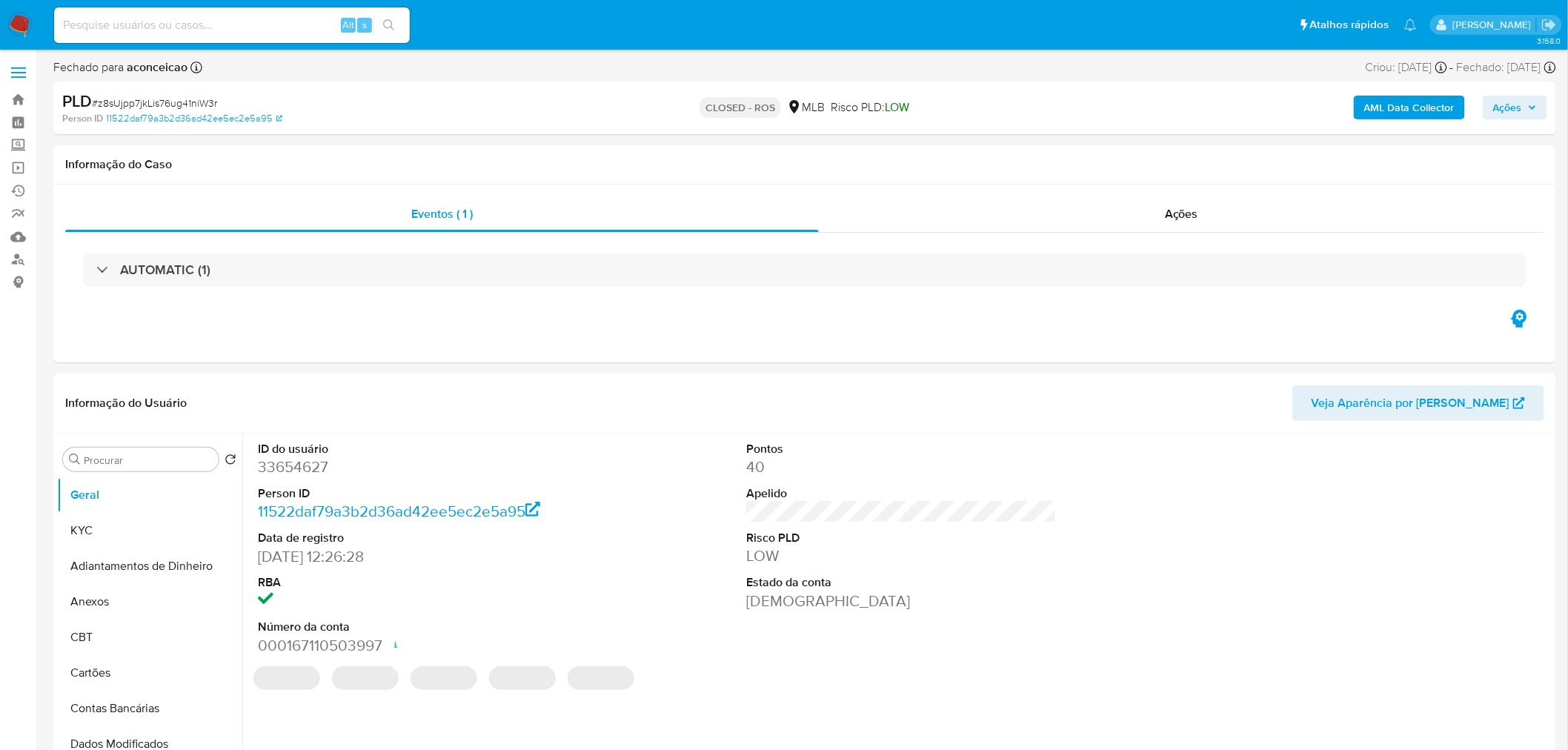
select select "10"
